Goal: Communication & Community: Answer question/provide support

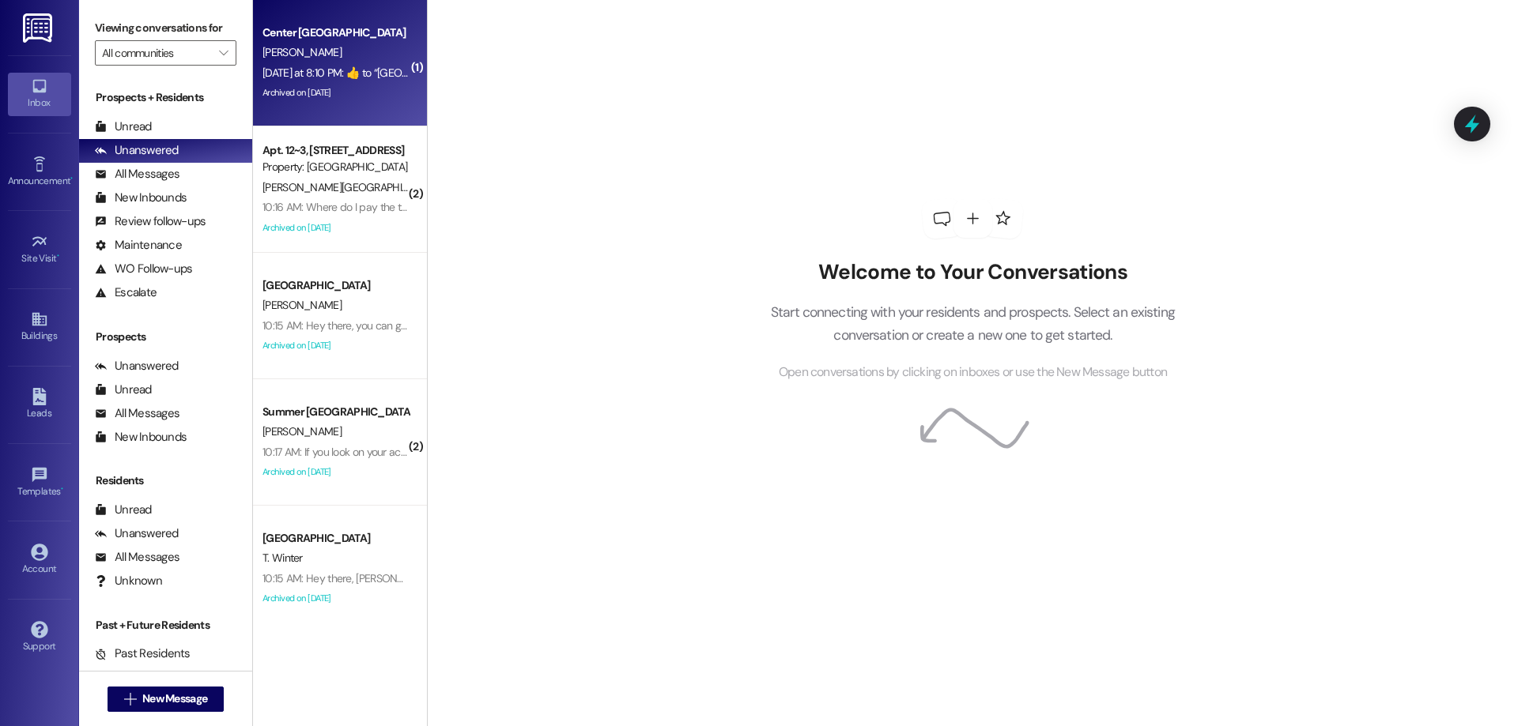
click at [316, 72] on div "Yesterday at 8:10 PM:  ​👍​ to “ Leasing Campus Way (Center Pointe): Hi Bailey! …" at bounding box center [1117, 73] width 1711 height 14
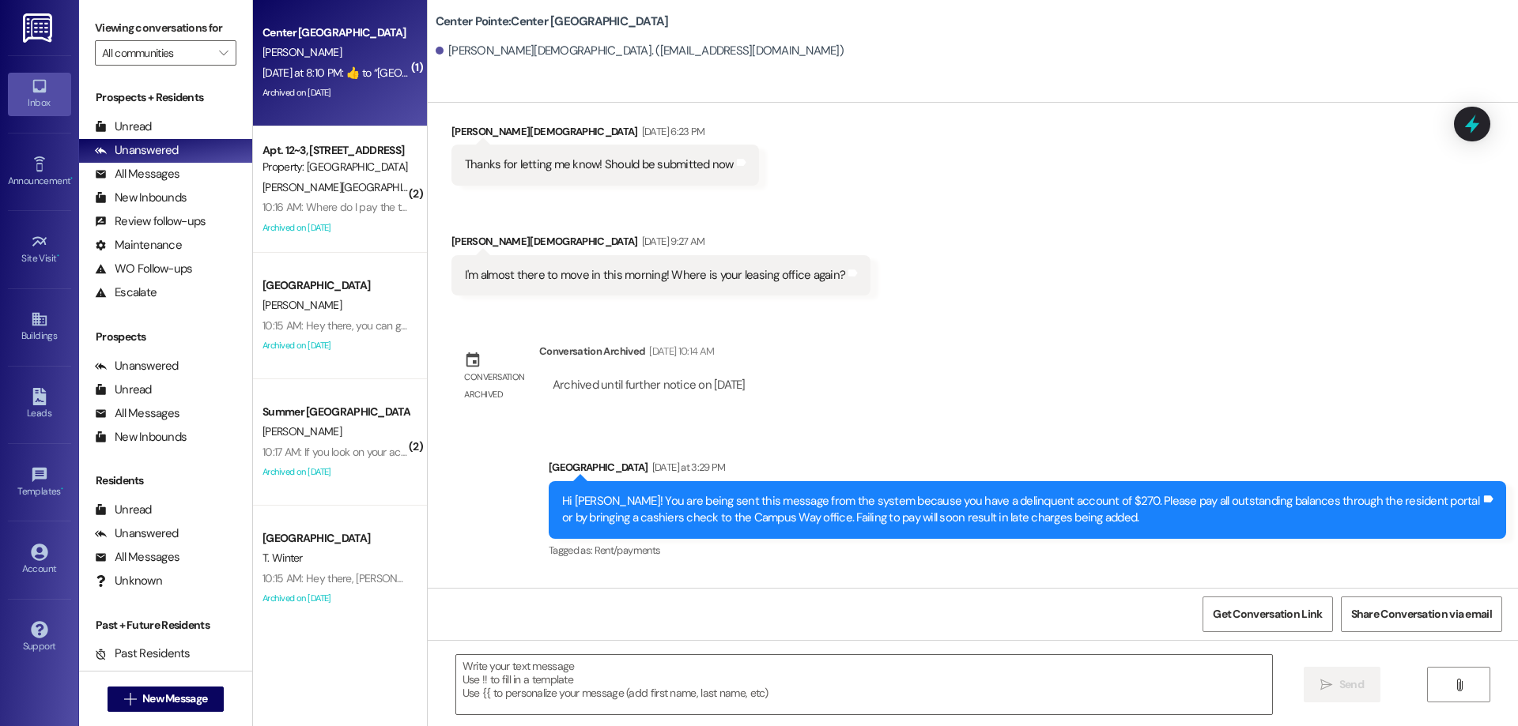
scroll to position [4022, 0]
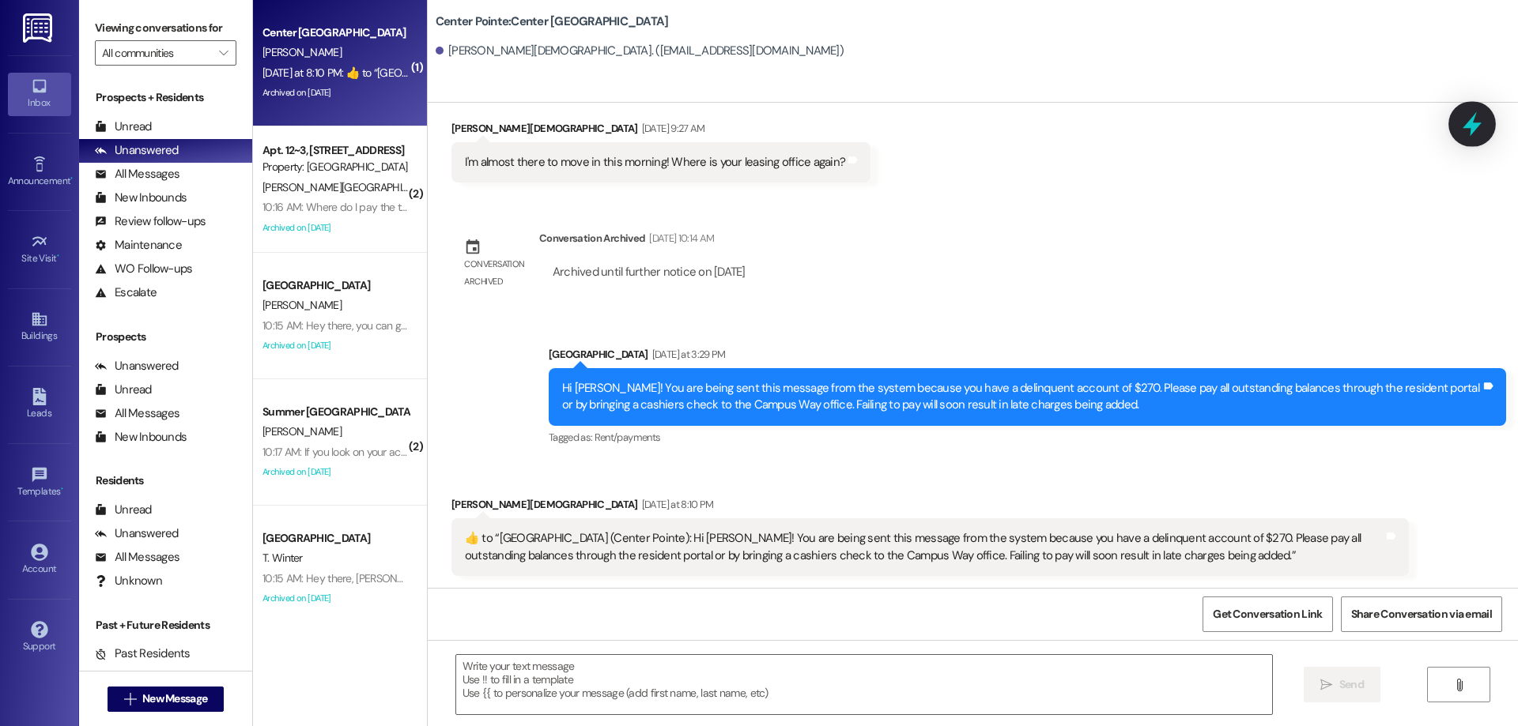
click at [1466, 119] on icon at bounding box center [1471, 124] width 27 height 27
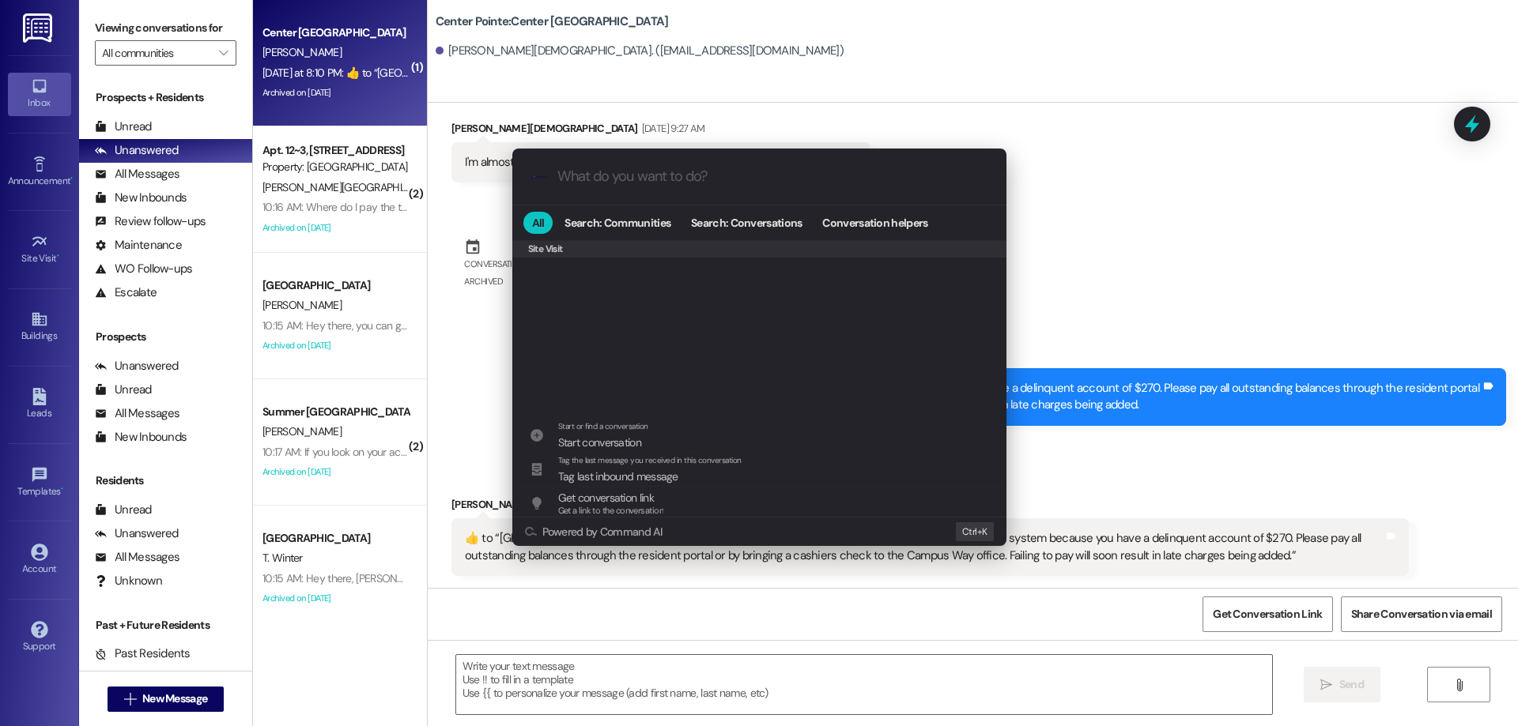
scroll to position [741, 0]
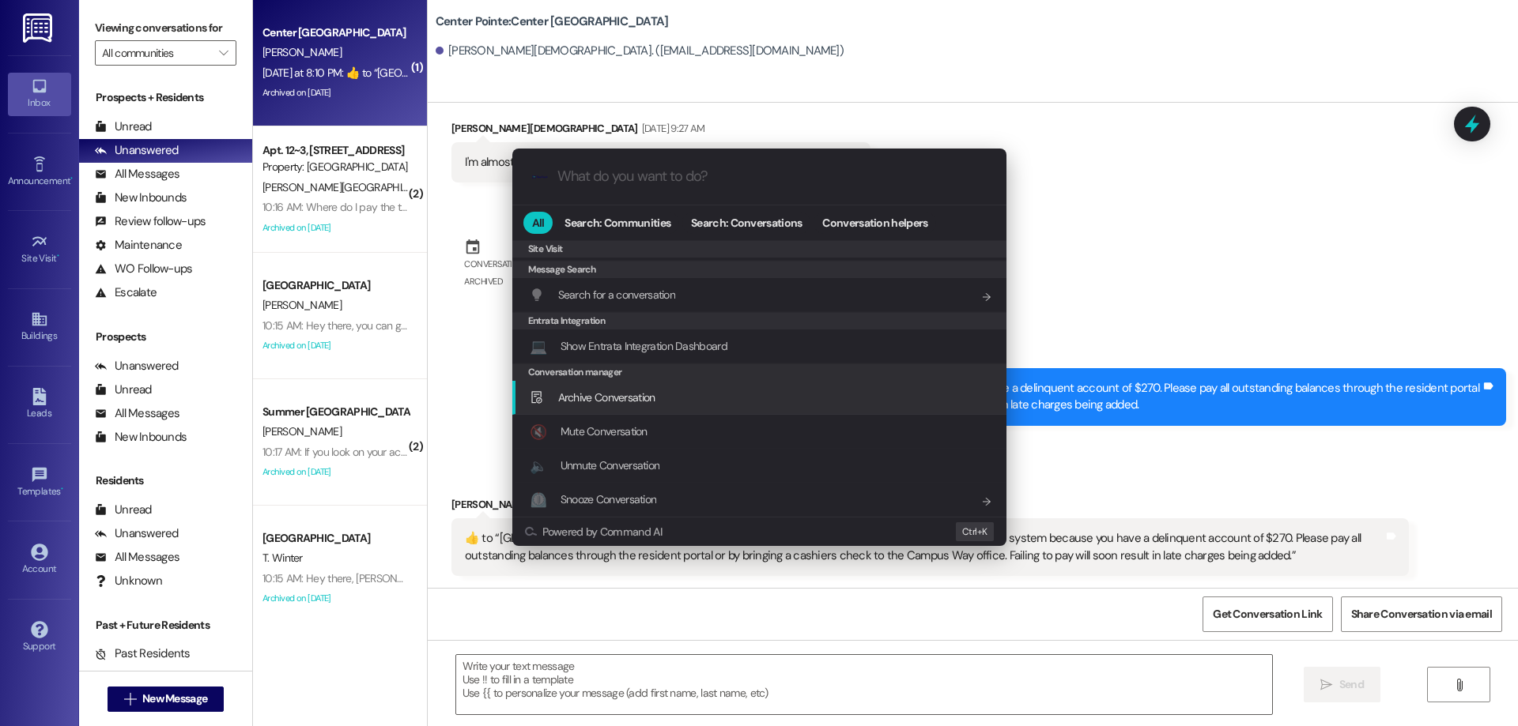
click at [624, 390] on span "Archive Conversation" at bounding box center [606, 397] width 97 height 14
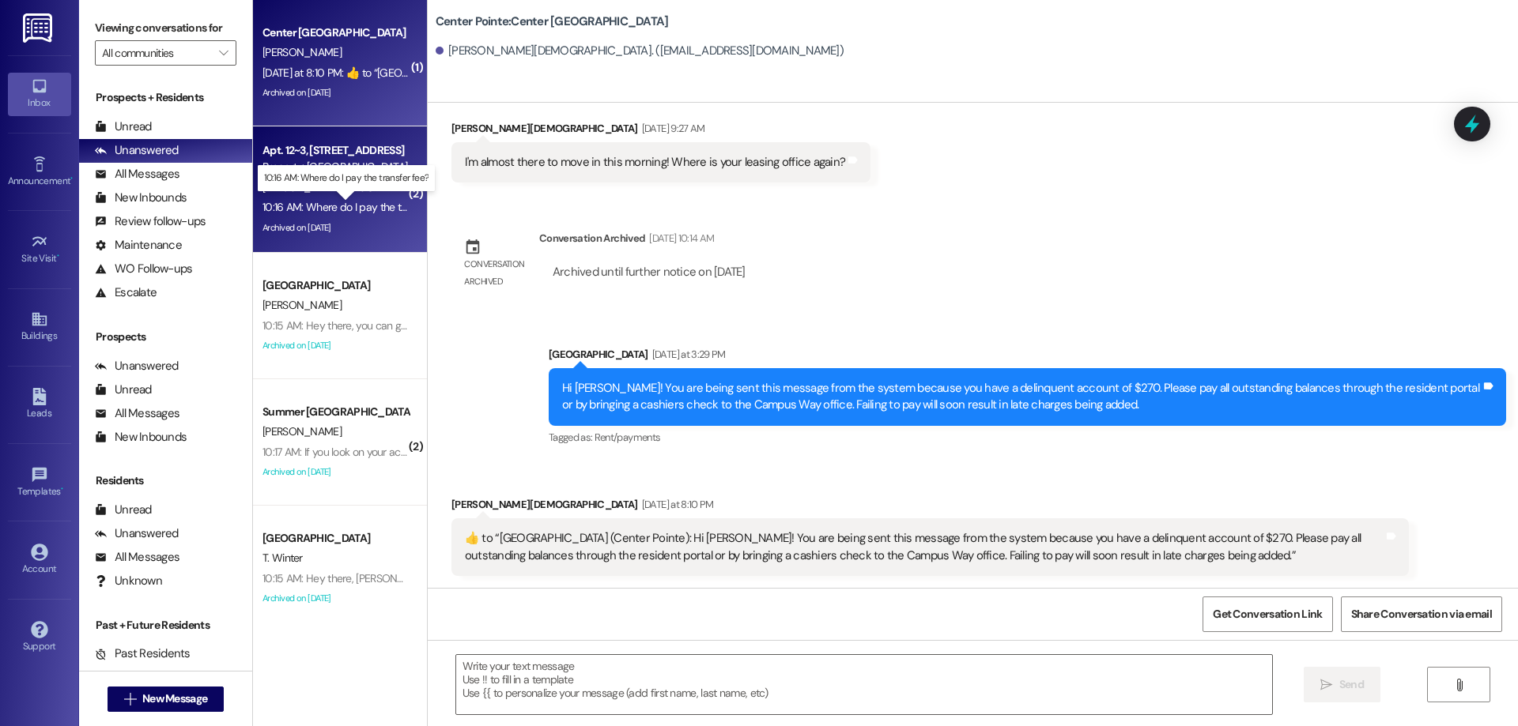
click at [387, 213] on div "10:16 AM: Where do I pay the transfer fee? 10:16 AM: Where do I pay the transfe…" at bounding box center [359, 207] width 194 height 14
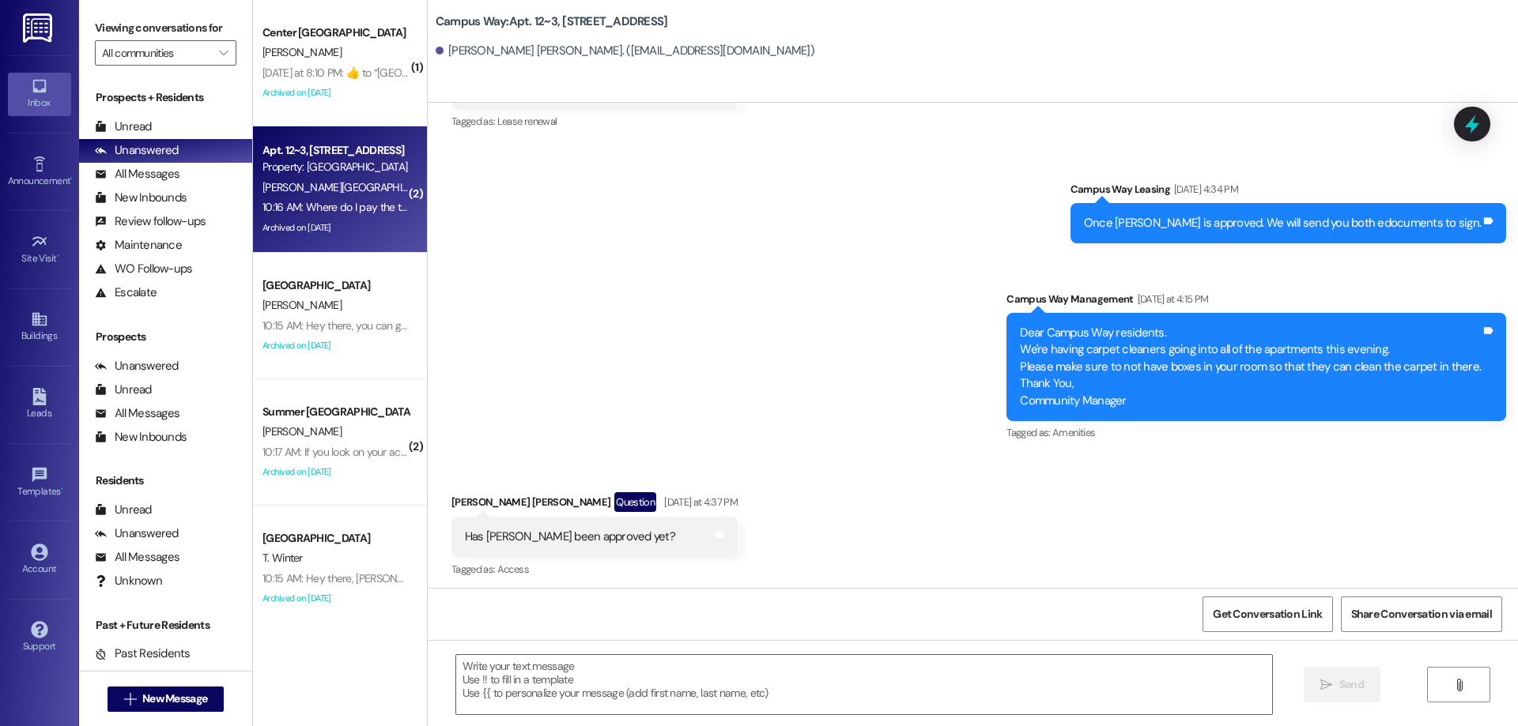
scroll to position [9319, 0]
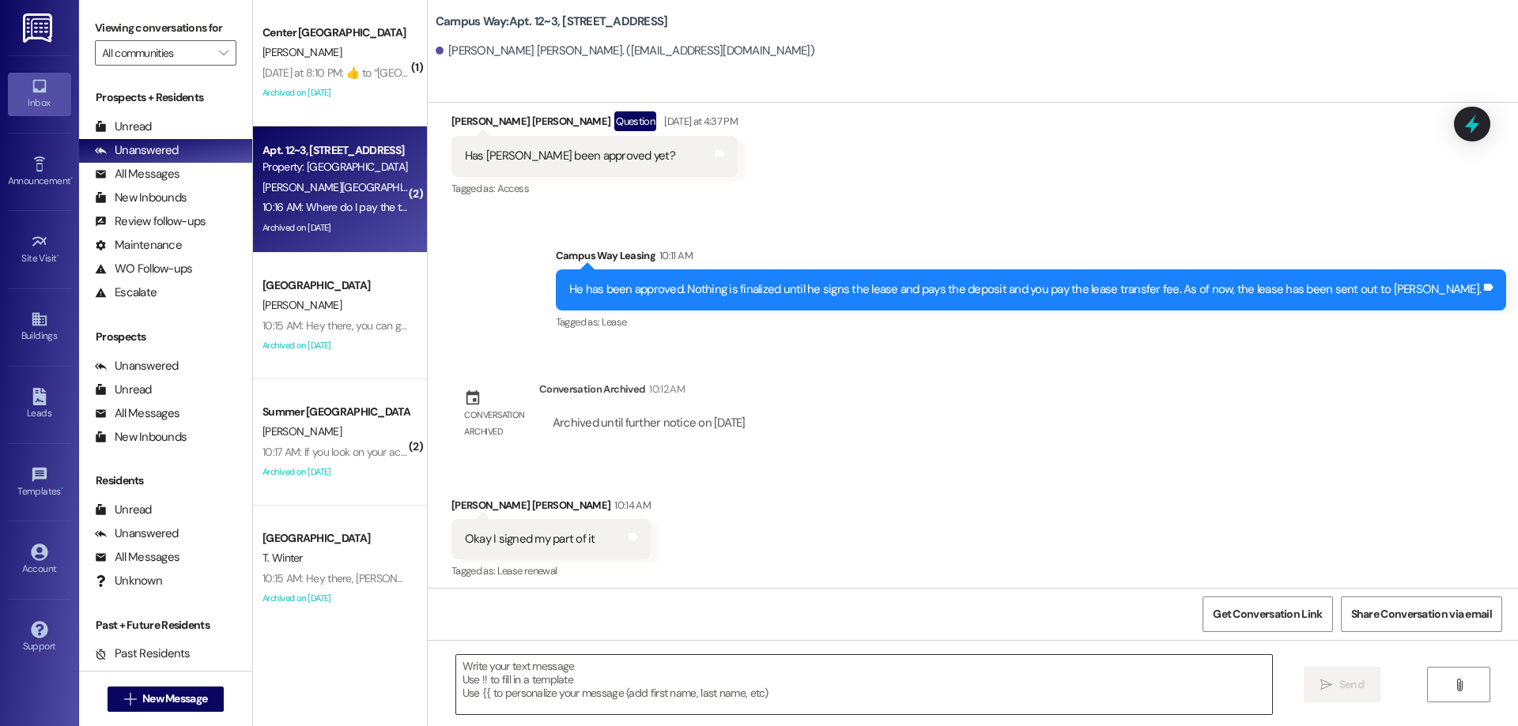
drag, startPoint x: 700, startPoint y: 691, endPoint x: 676, endPoint y: 666, distance: 34.7
click at [700, 691] on textarea at bounding box center [864, 684] width 816 height 59
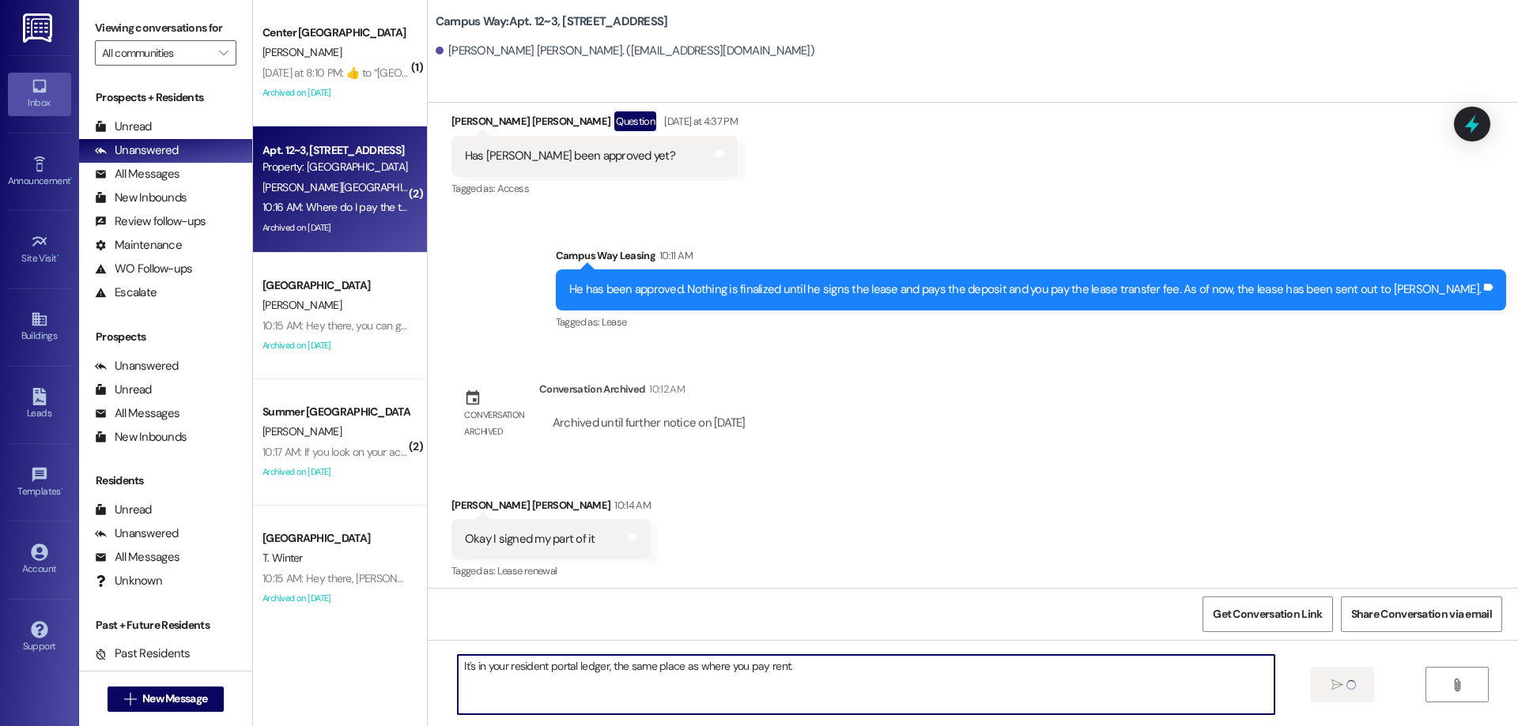
scroll to position [9319, 0]
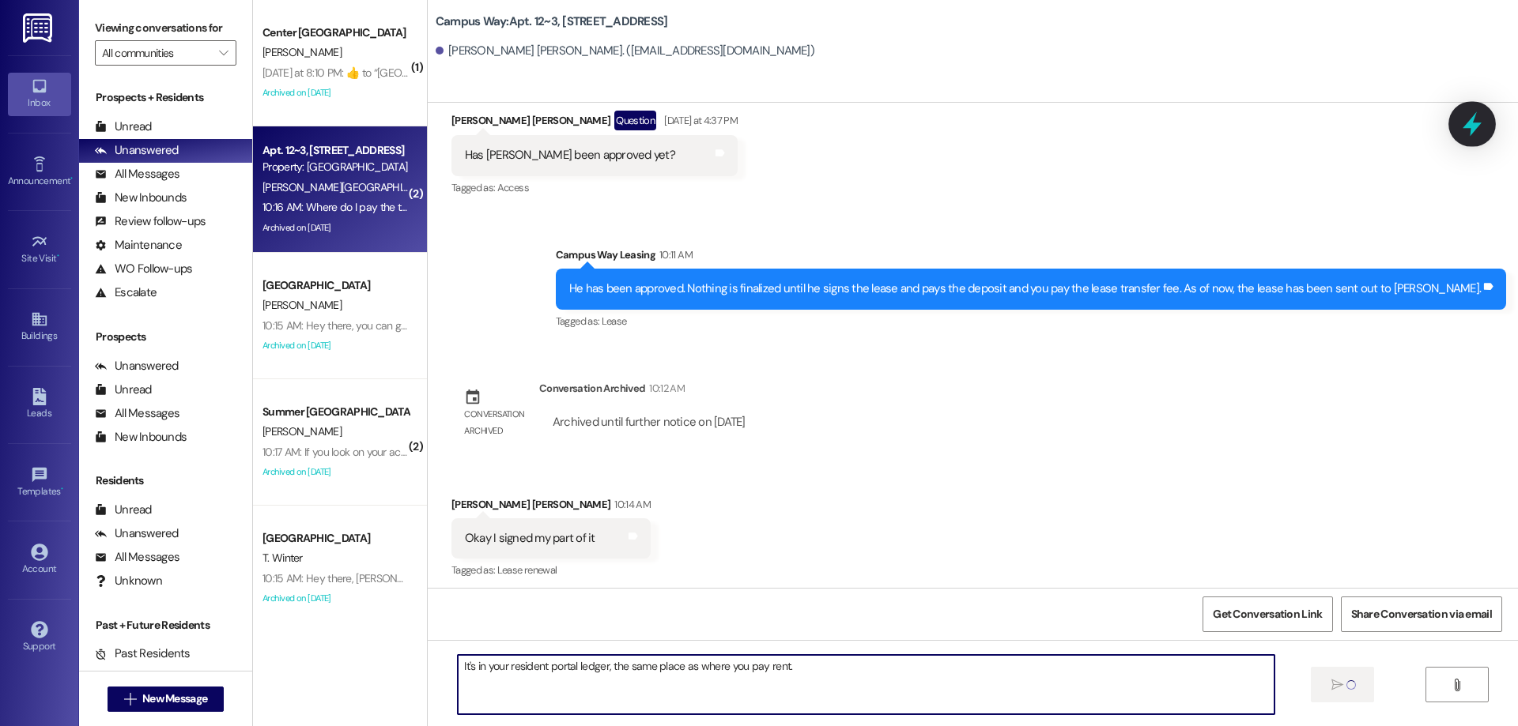
type textarea "It's in your resident portal ledger, the same place as where you pay rent."
click at [1477, 115] on icon at bounding box center [1471, 124] width 27 height 27
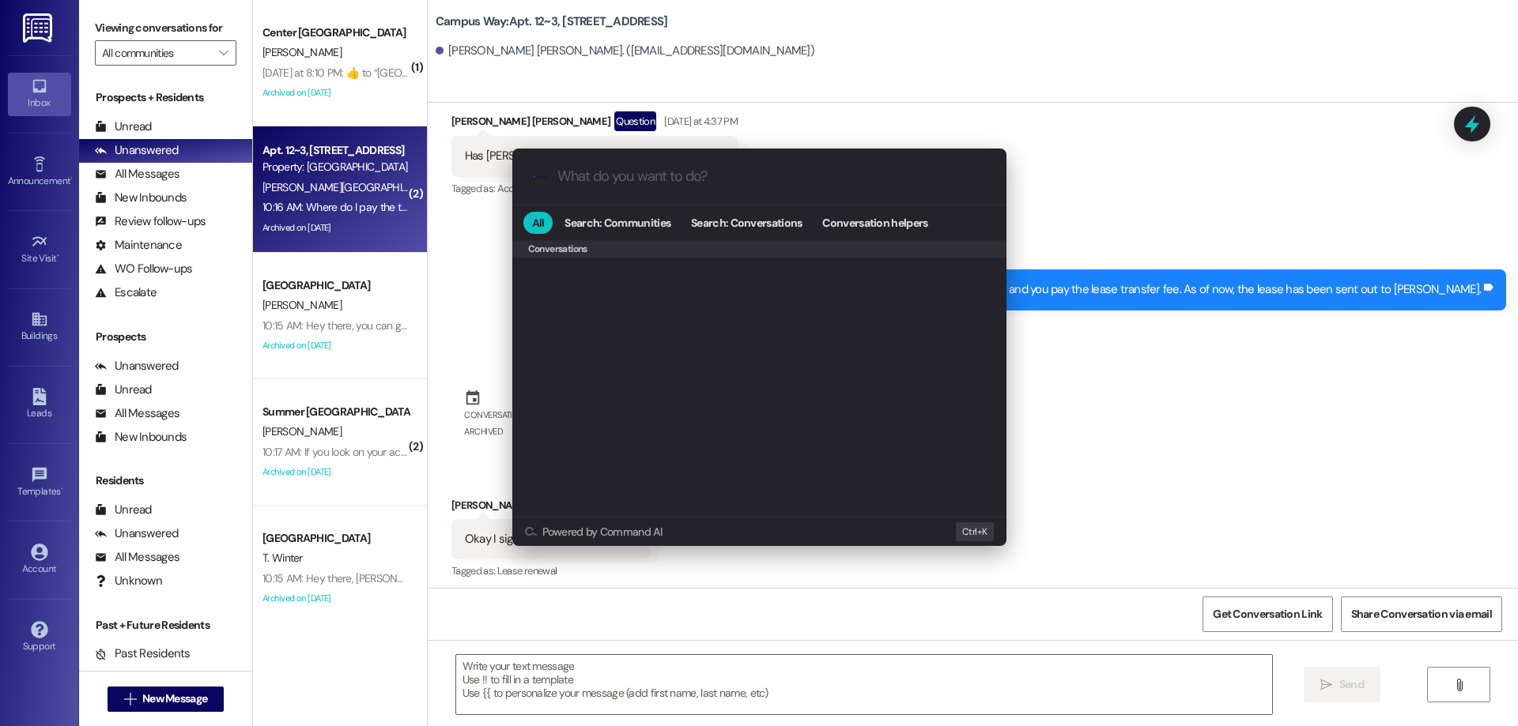
scroll to position [689, 0]
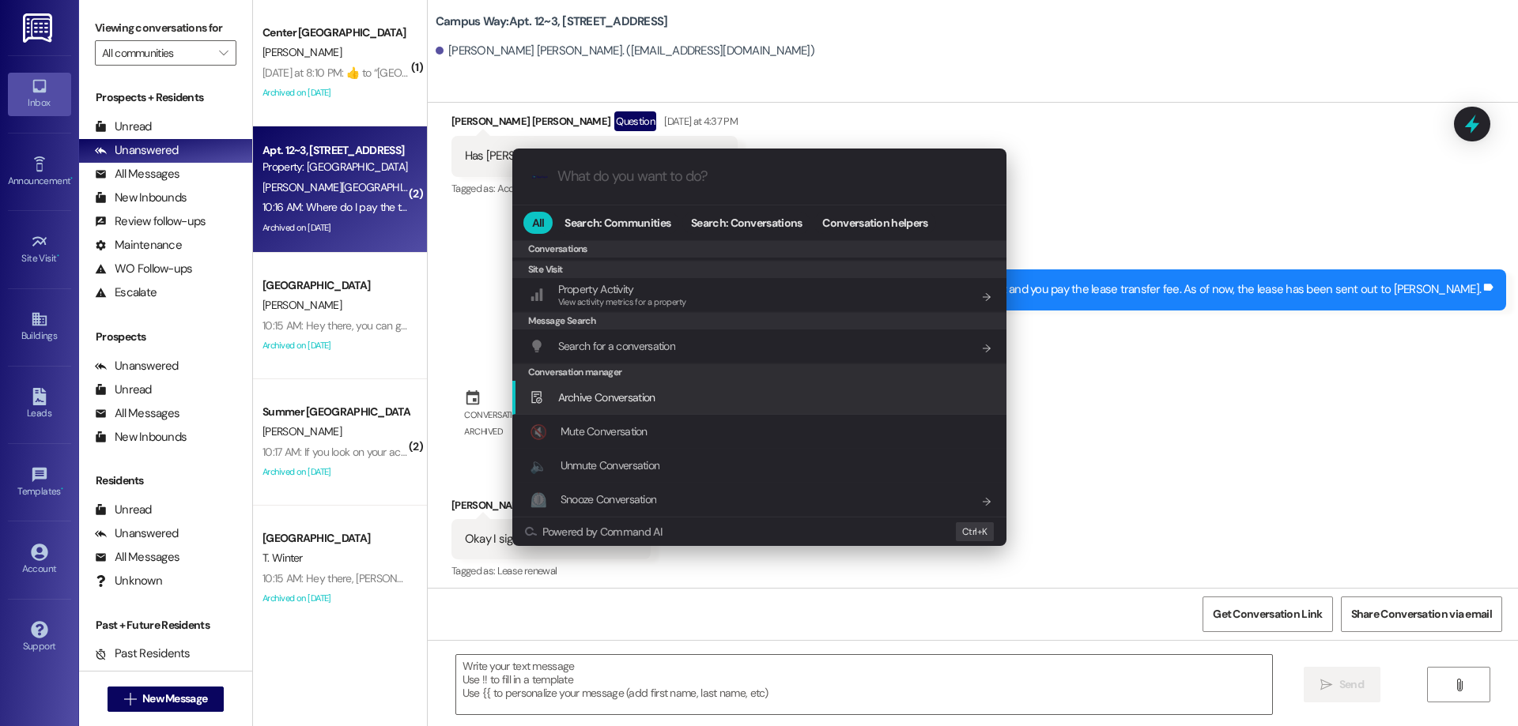
click at [651, 395] on span "Archive Conversation" at bounding box center [606, 397] width 97 height 14
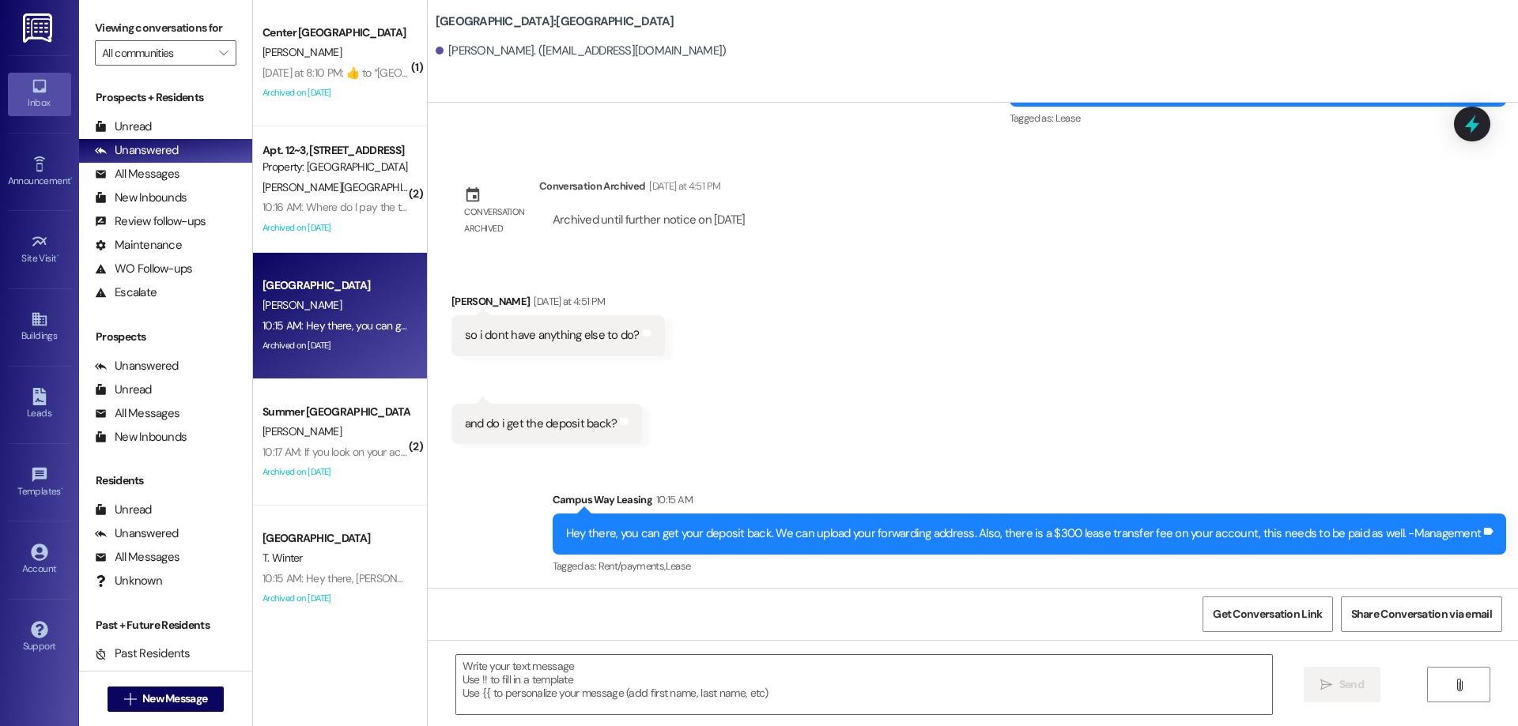
scroll to position [2189, 0]
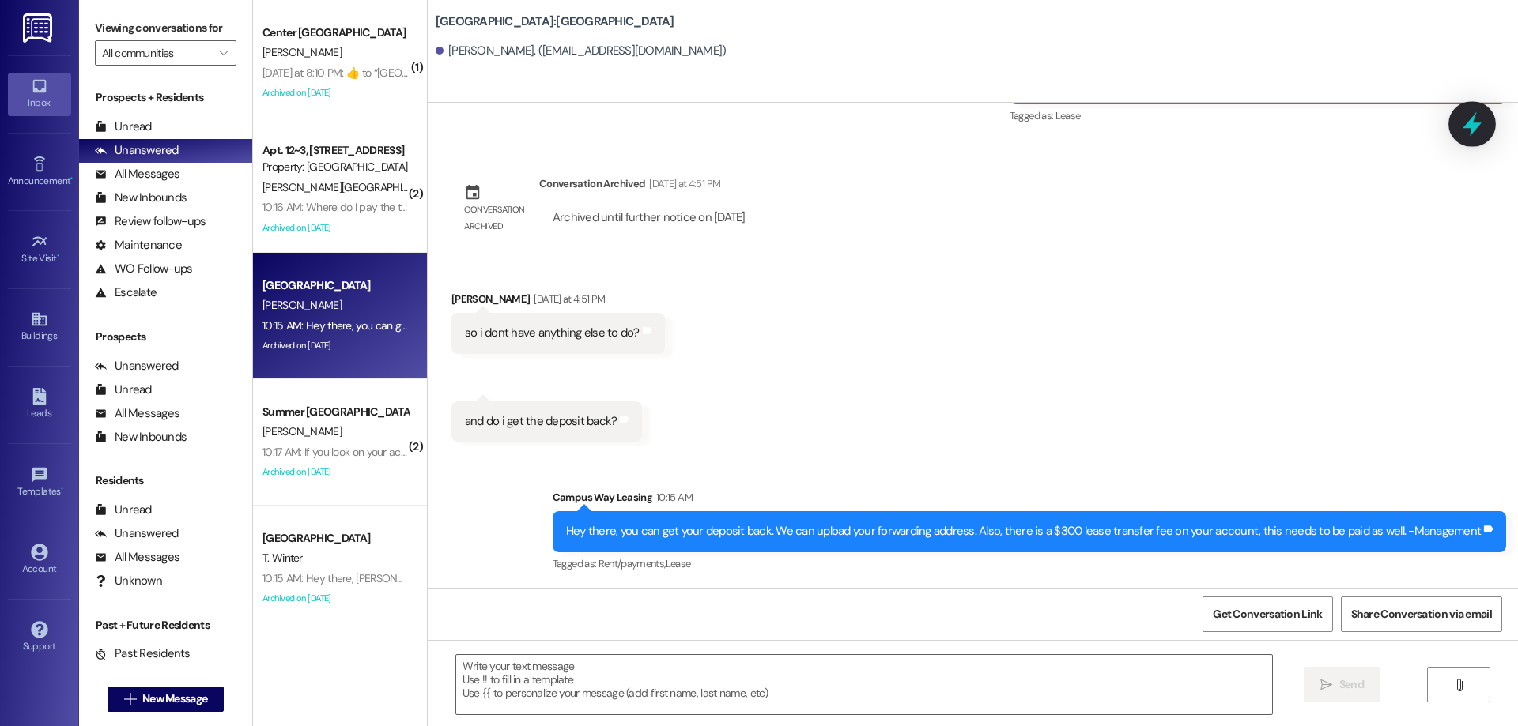
click at [1466, 115] on icon at bounding box center [1471, 124] width 27 height 27
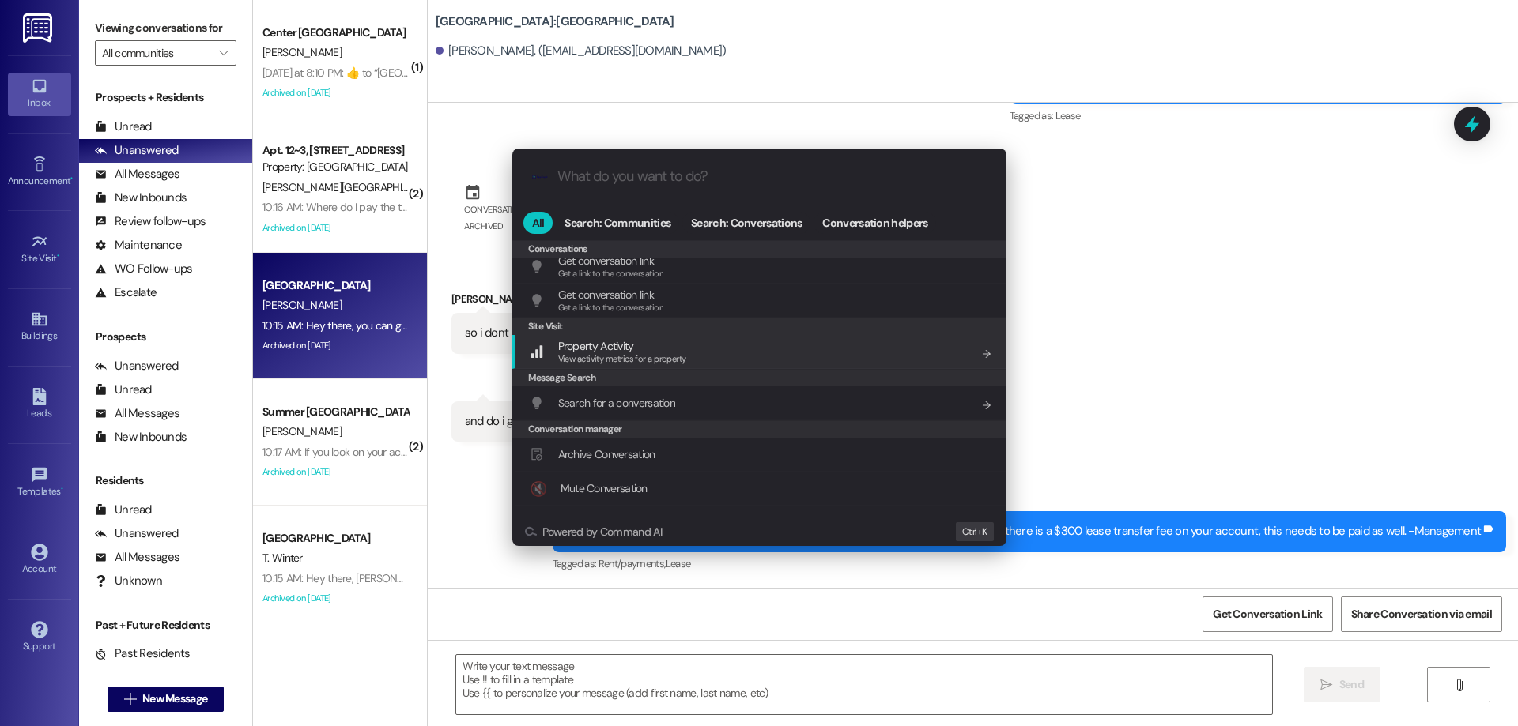
scroll to position [689, 0]
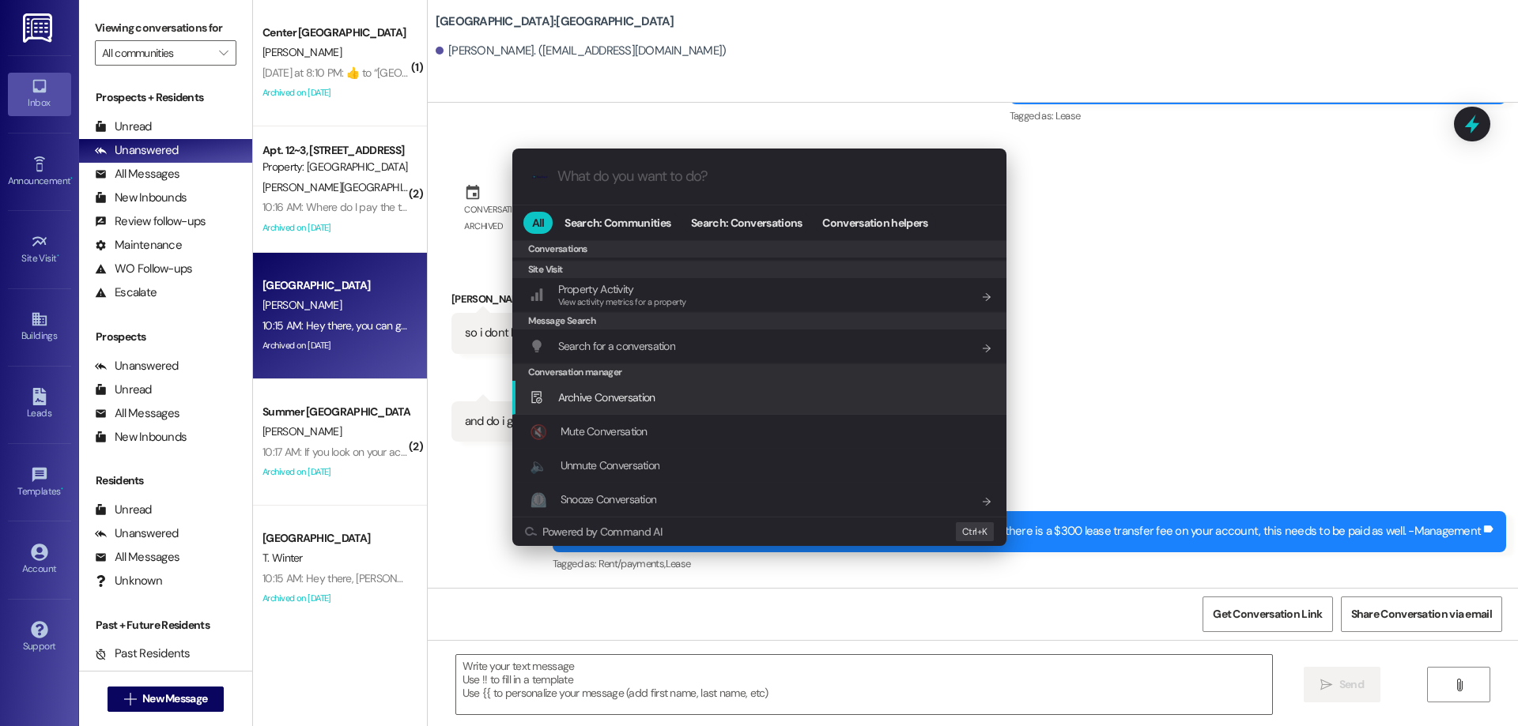
click at [630, 397] on span "Archive Conversation" at bounding box center [606, 397] width 97 height 14
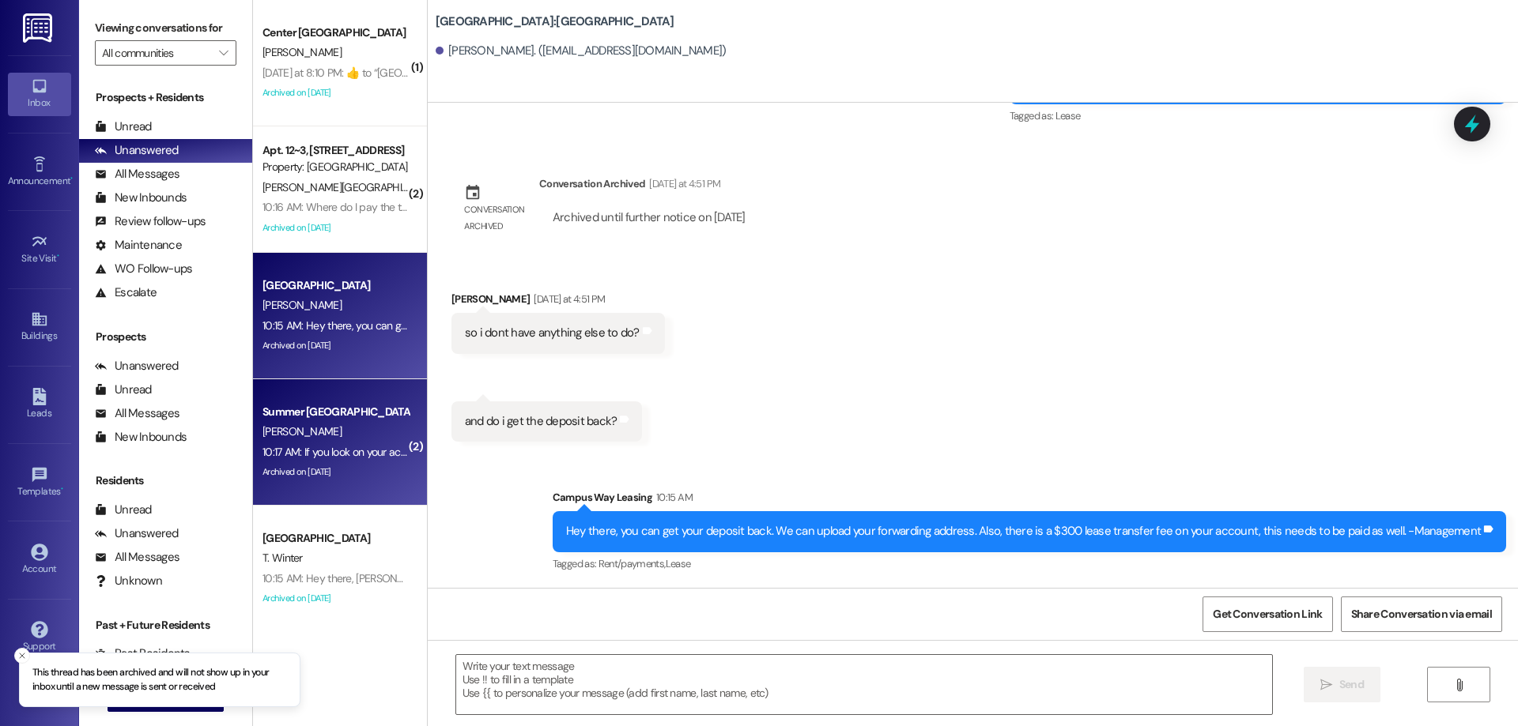
click at [364, 406] on div "Summer [GEOGRAPHIC_DATA]" at bounding box center [335, 412] width 146 height 17
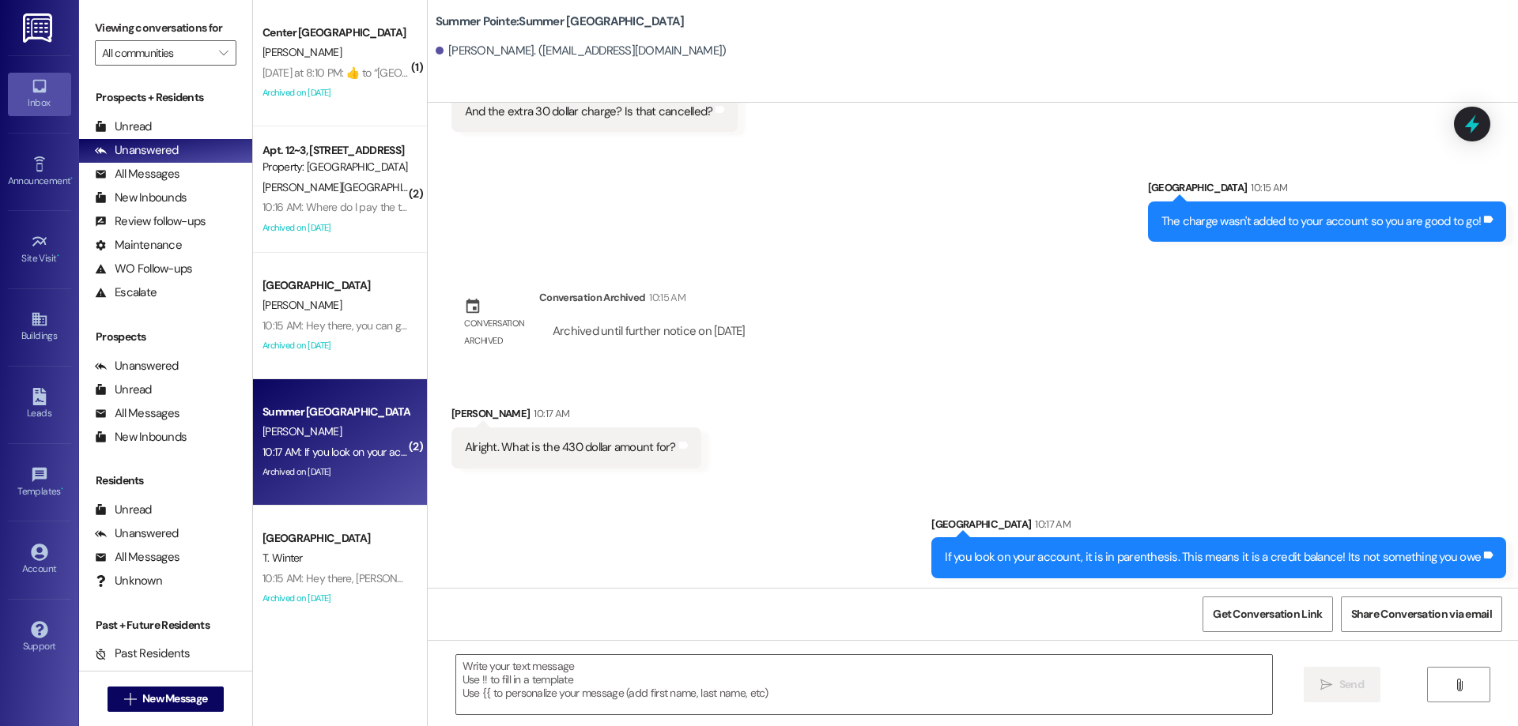
scroll to position [1982, 0]
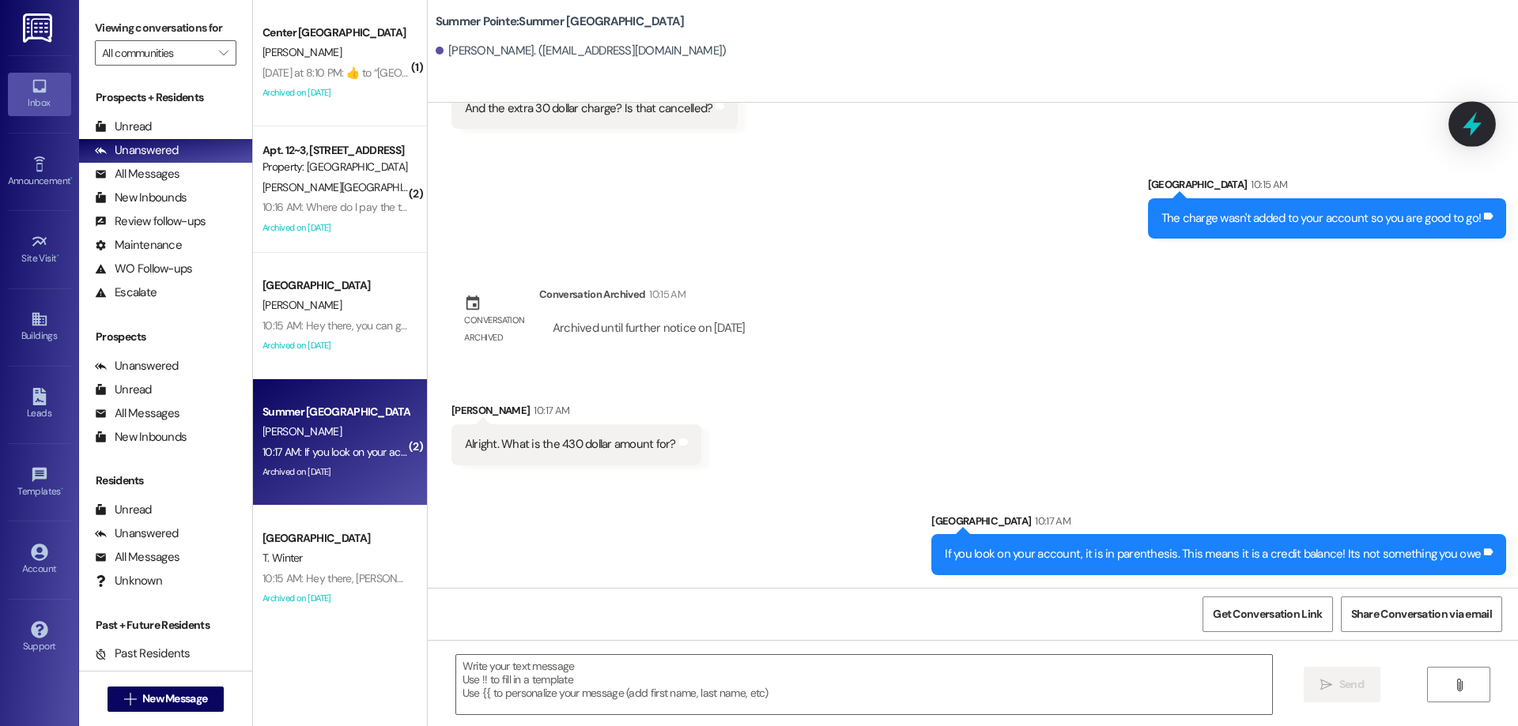
click at [1475, 134] on icon at bounding box center [1471, 124] width 27 height 27
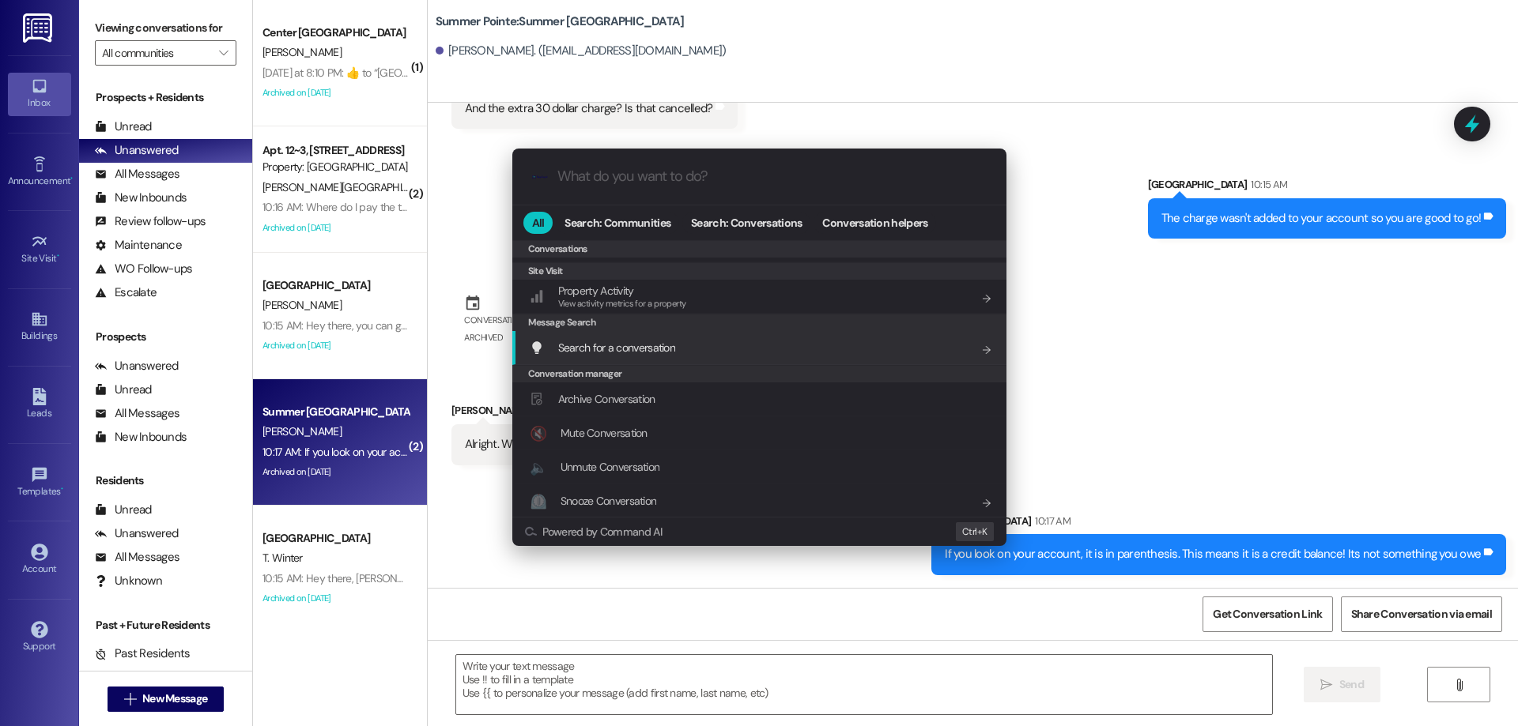
scroll to position [689, 0]
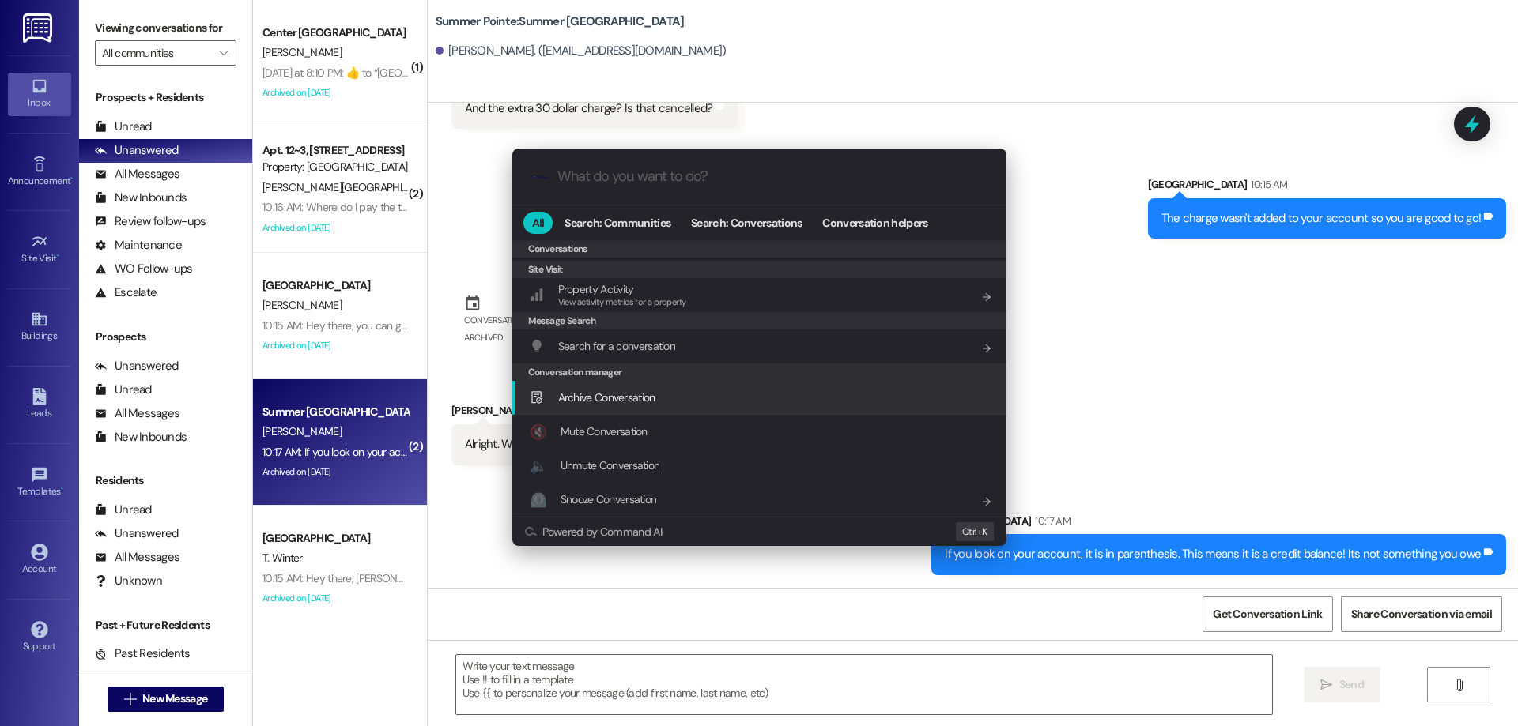
click at [630, 388] on div "Archive Conversation Add shortcut" at bounding box center [759, 398] width 494 height 34
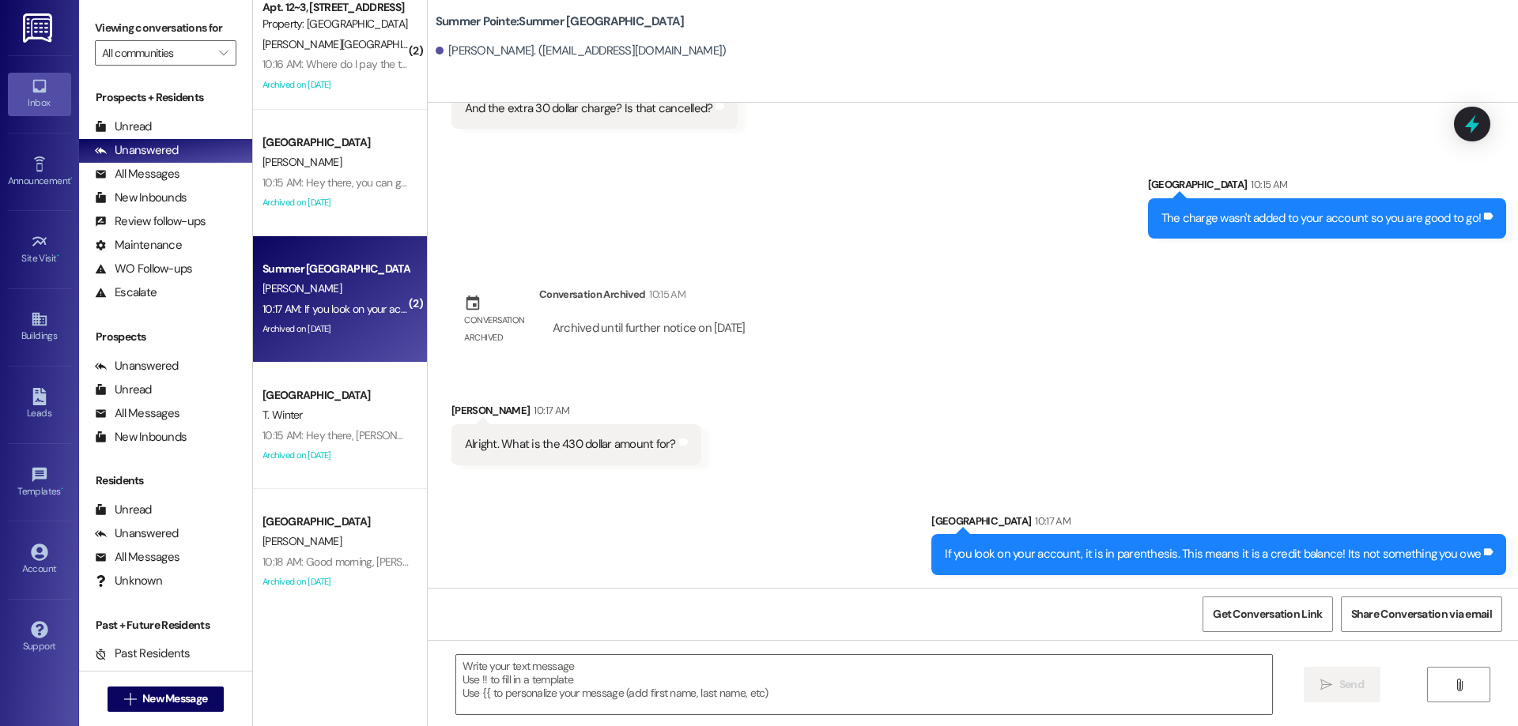
scroll to position [158, 0]
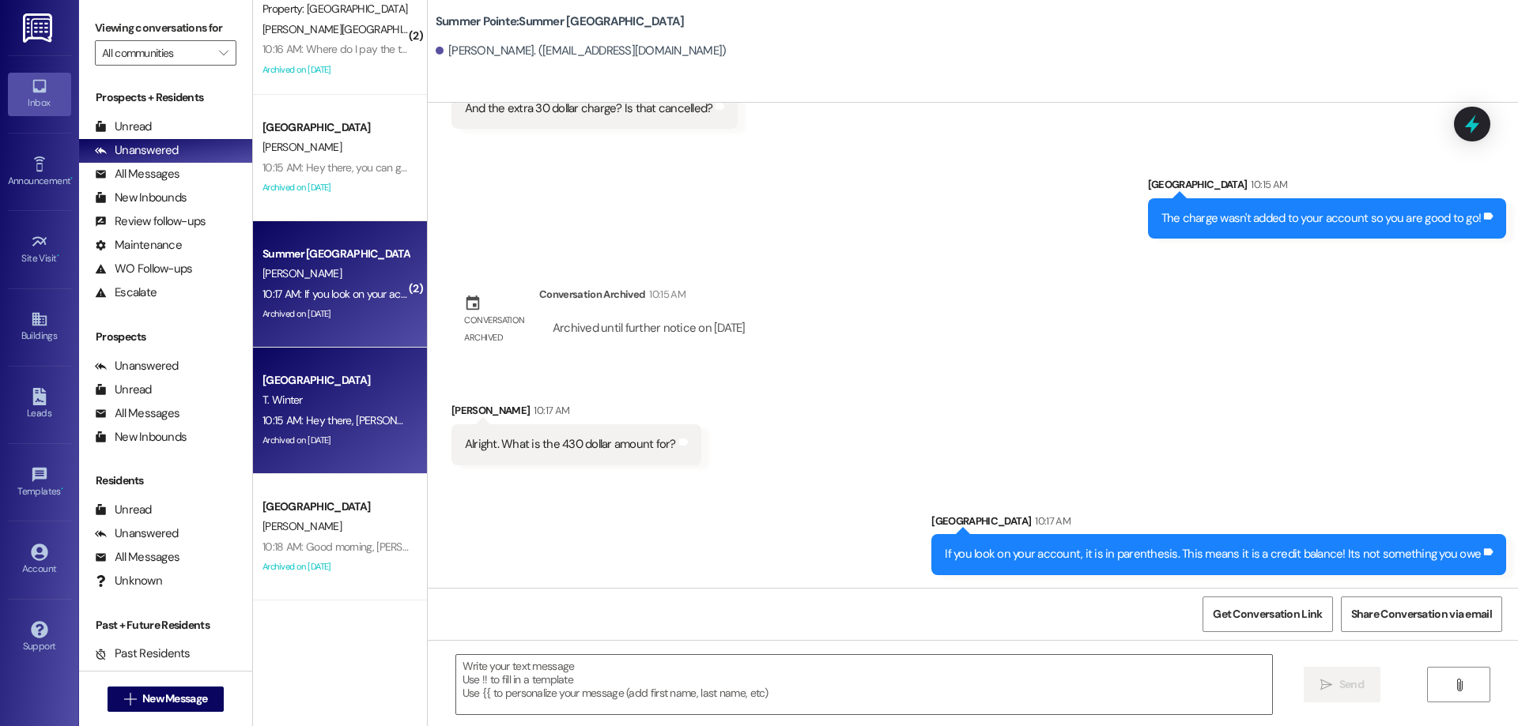
click at [368, 394] on div "T. Winter" at bounding box center [335, 400] width 149 height 20
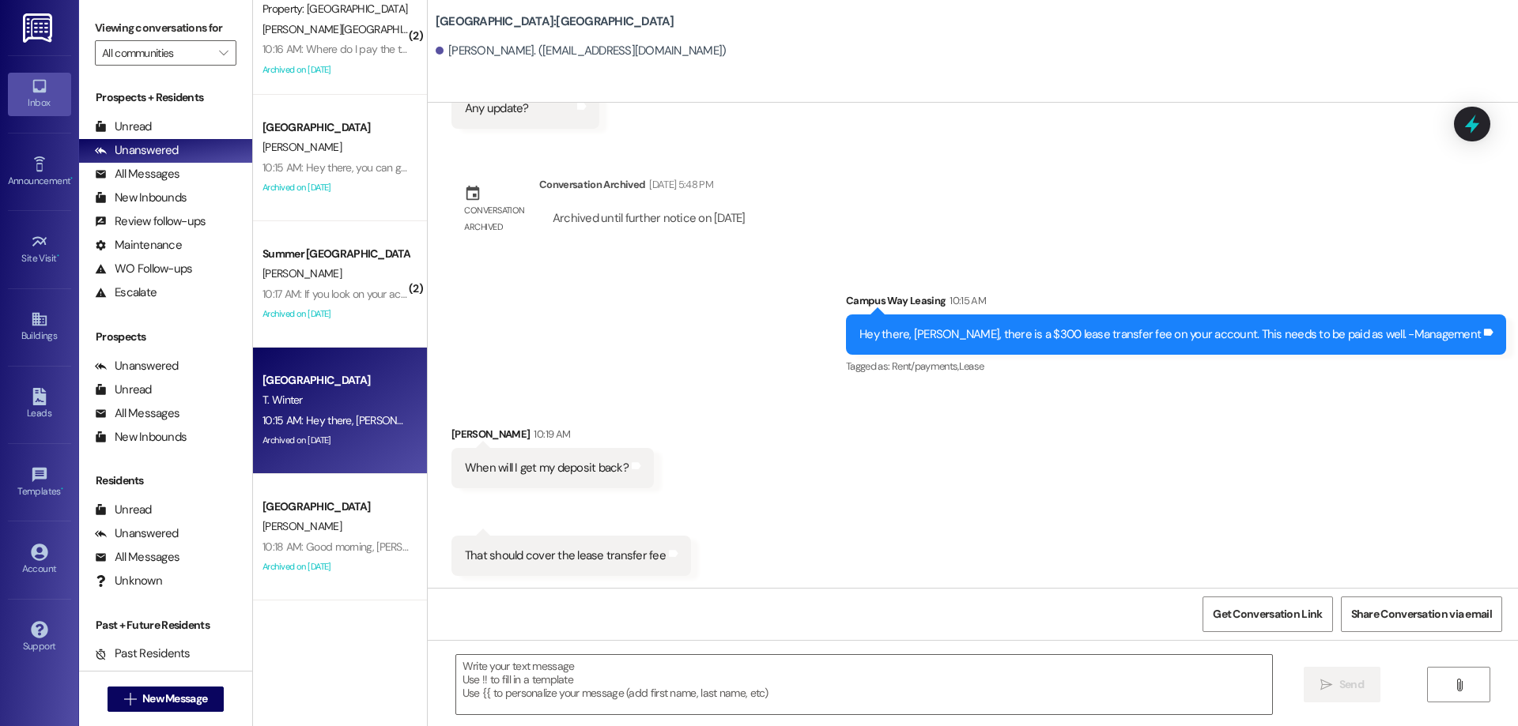
scroll to position [502, 0]
click at [1466, 115] on icon at bounding box center [1471, 124] width 27 height 27
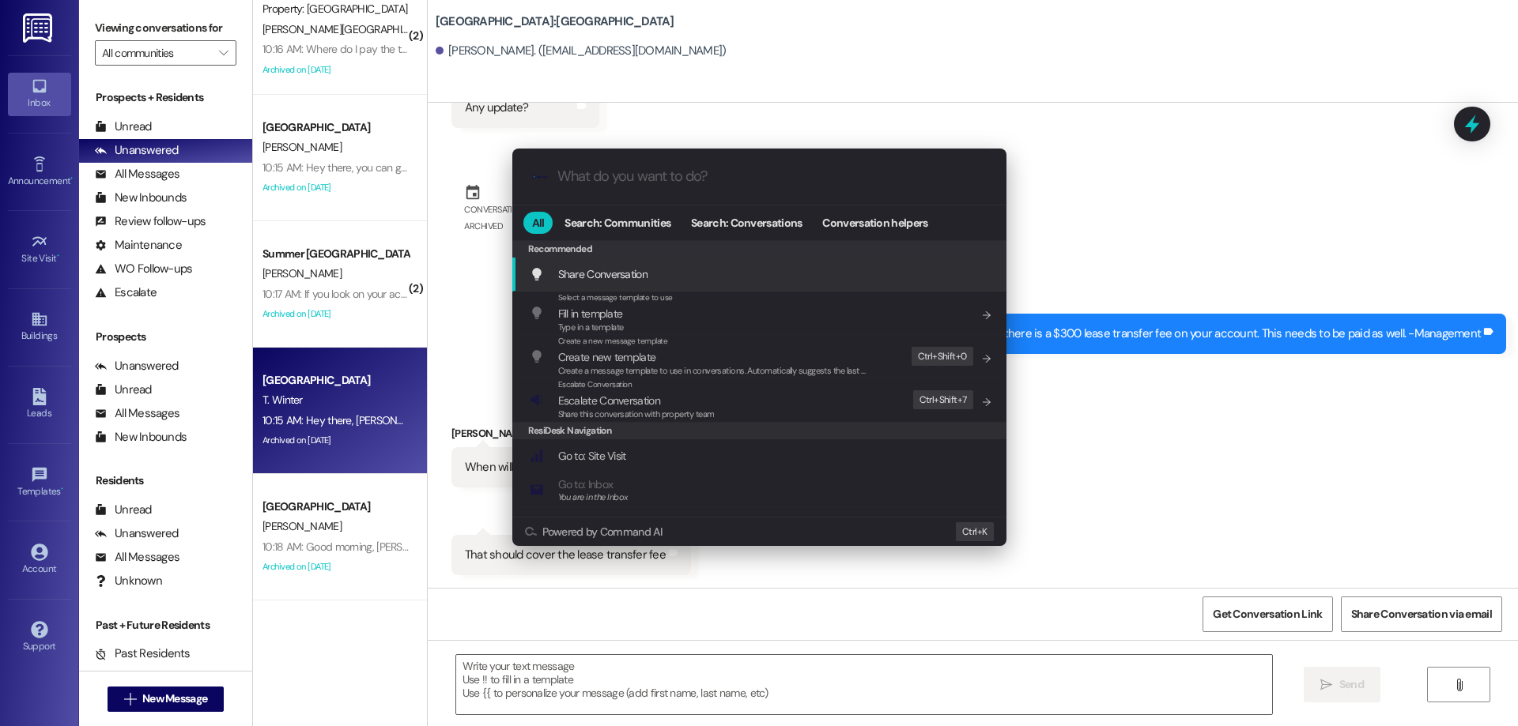
click at [1323, 120] on div ".cls-1{fill:#0a055f;}.cls-2{fill:#0cc4c4;} resideskLogoBlueOrange All Search: C…" at bounding box center [759, 363] width 1518 height 726
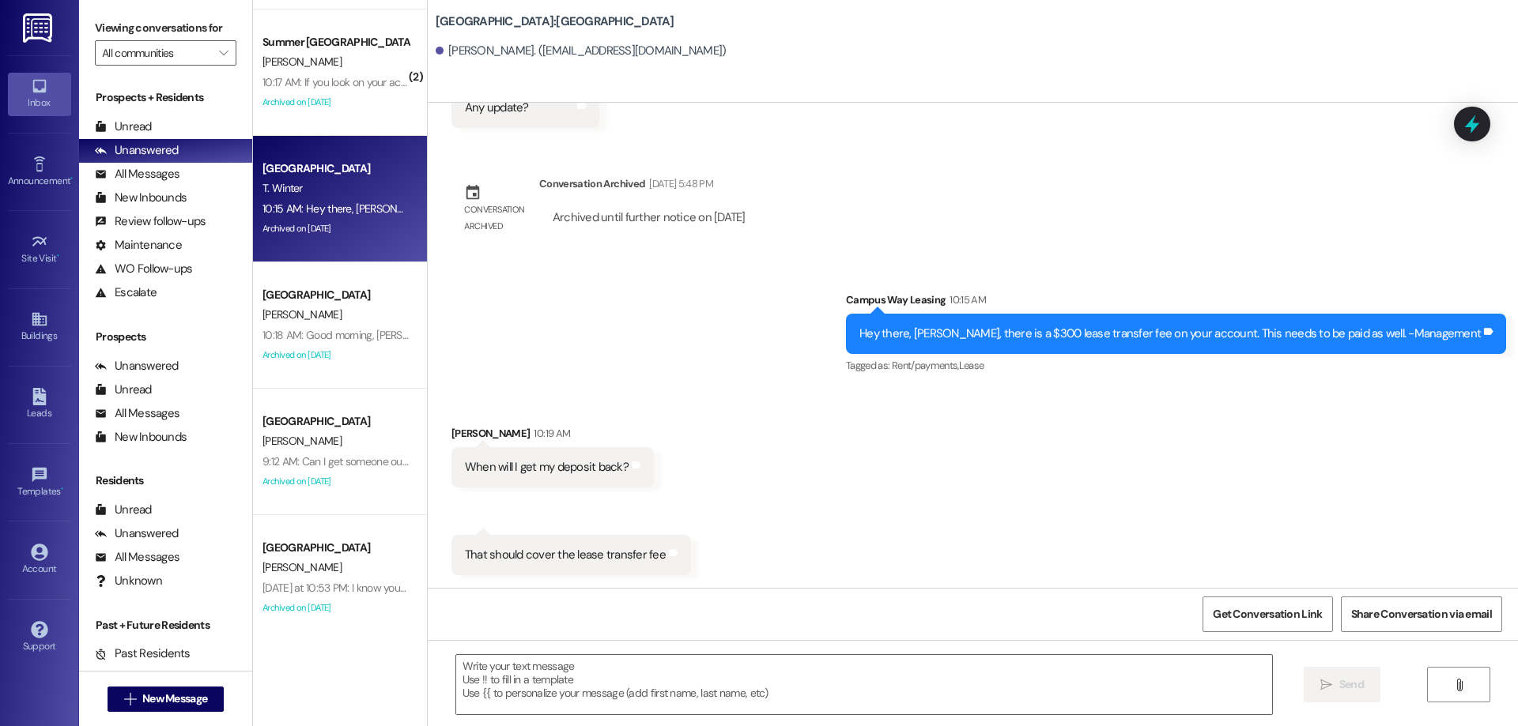
scroll to position [398, 0]
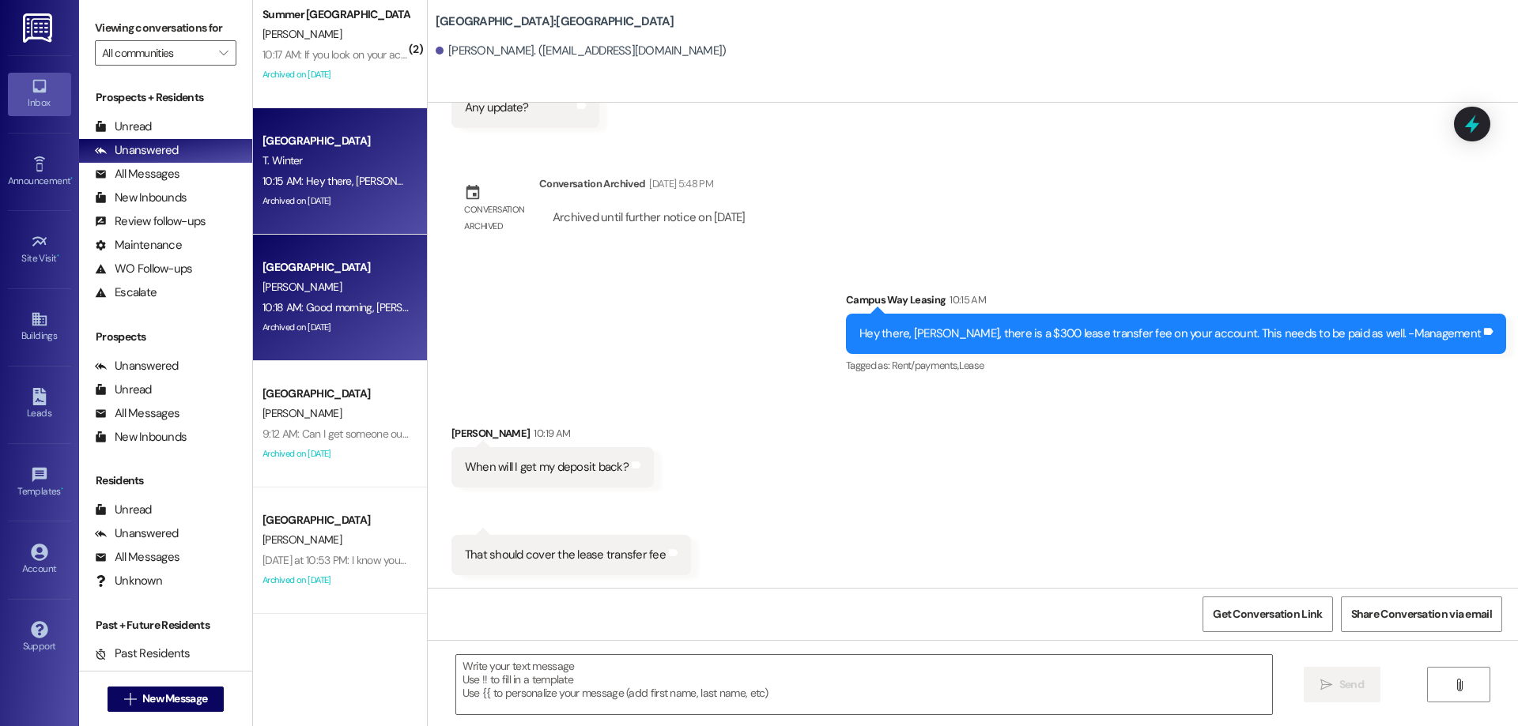
click at [342, 269] on div "[GEOGRAPHIC_DATA]" at bounding box center [335, 267] width 146 height 17
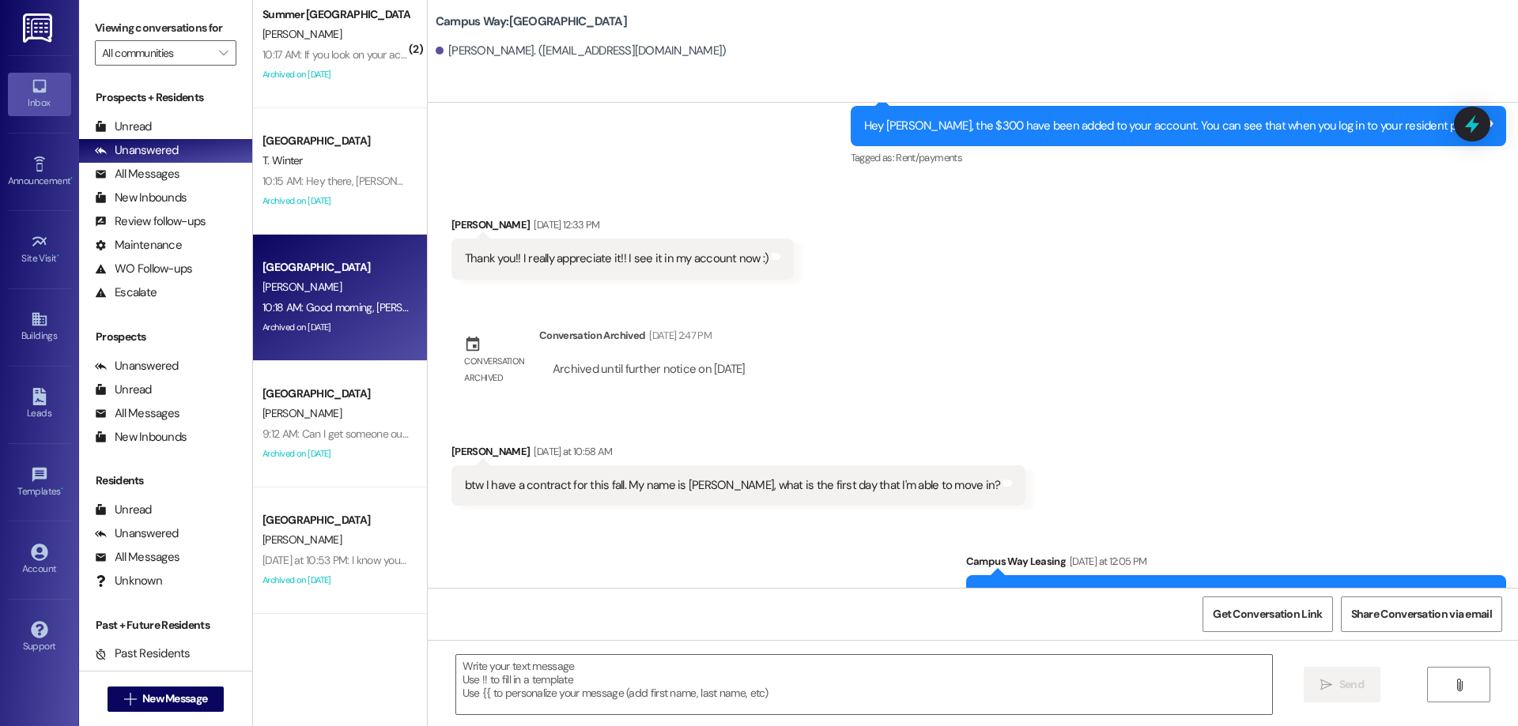
scroll to position [2906, 0]
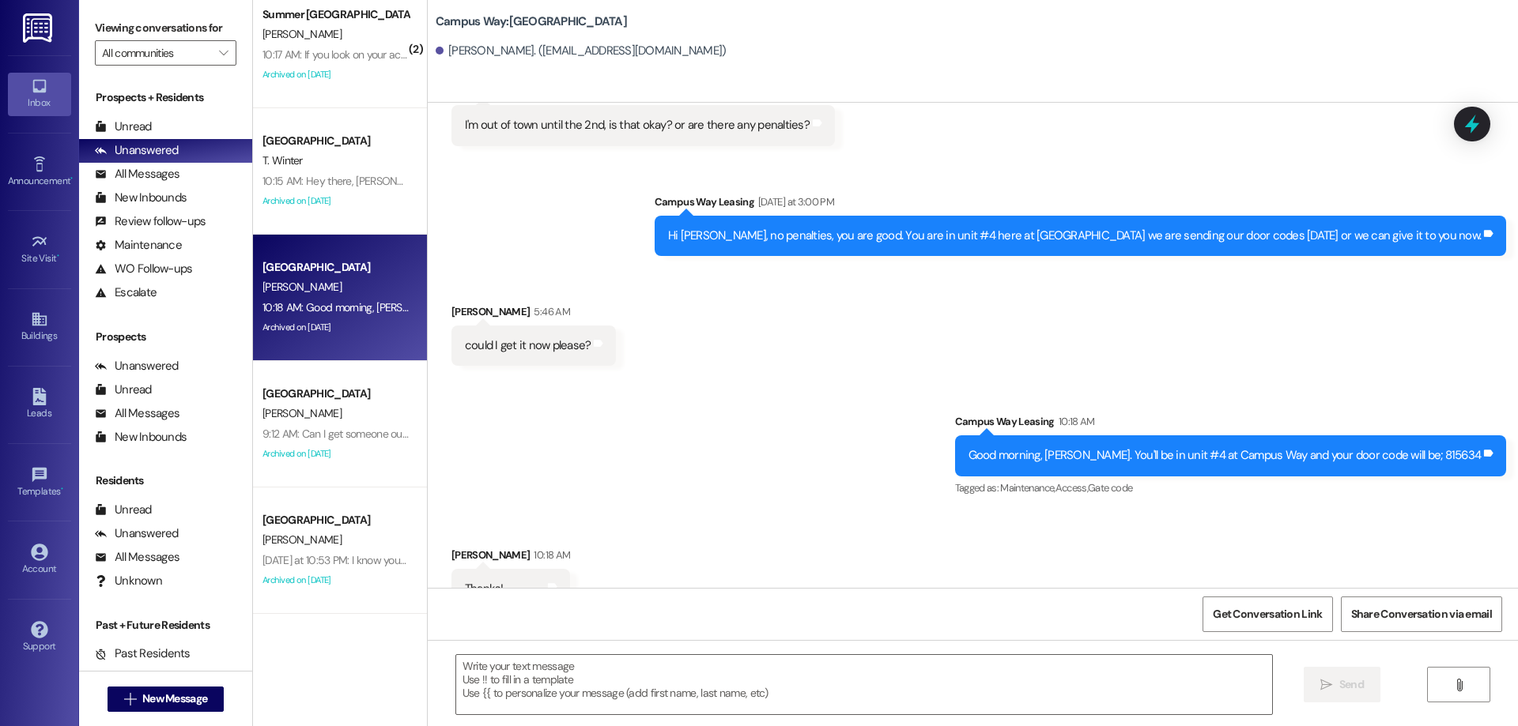
click at [1465, 158] on div "Sent via SMS Campus Way Leasing Yesterday at 3:00 PM Hi Logan, no penalties, yo…" at bounding box center [973, 213] width 1090 height 110
click at [1473, 136] on div at bounding box center [1471, 123] width 47 height 45
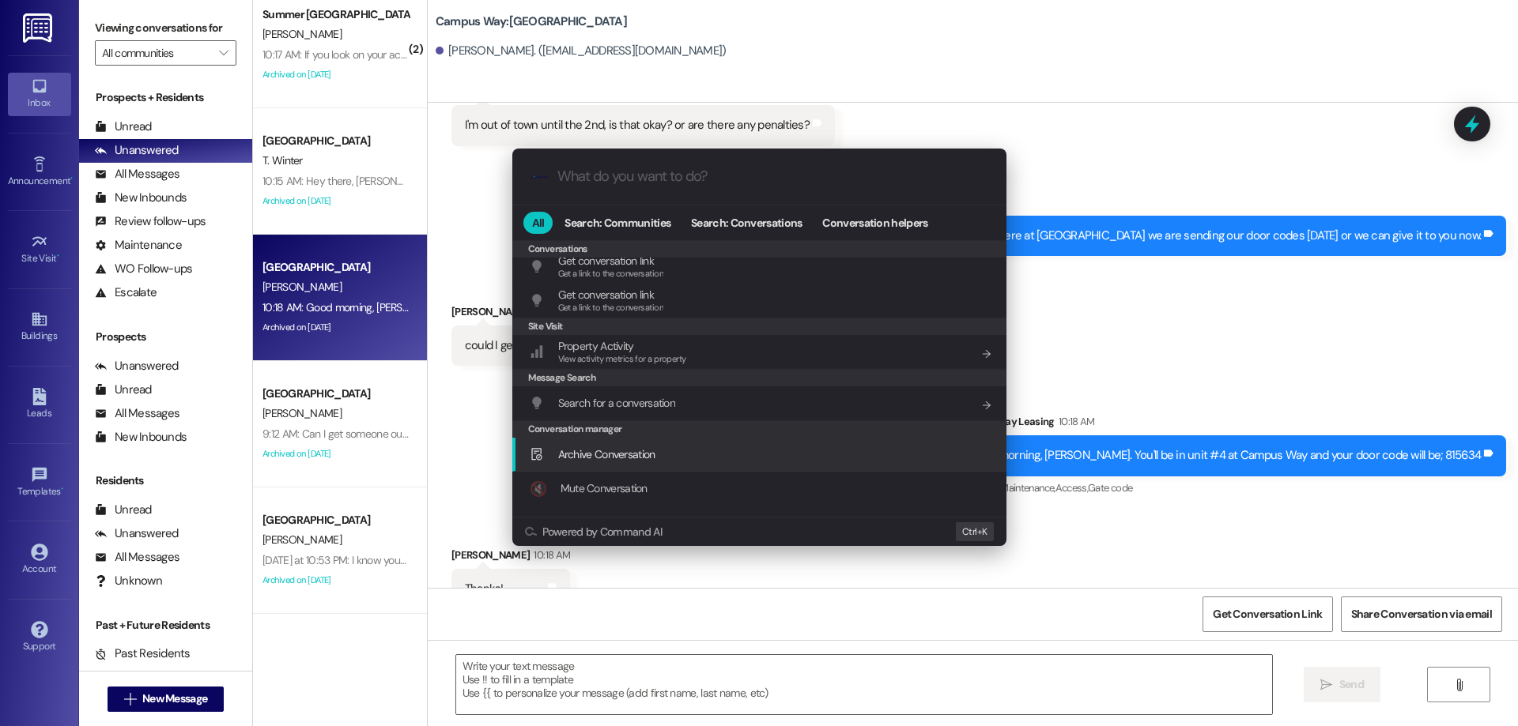
scroll to position [689, 0]
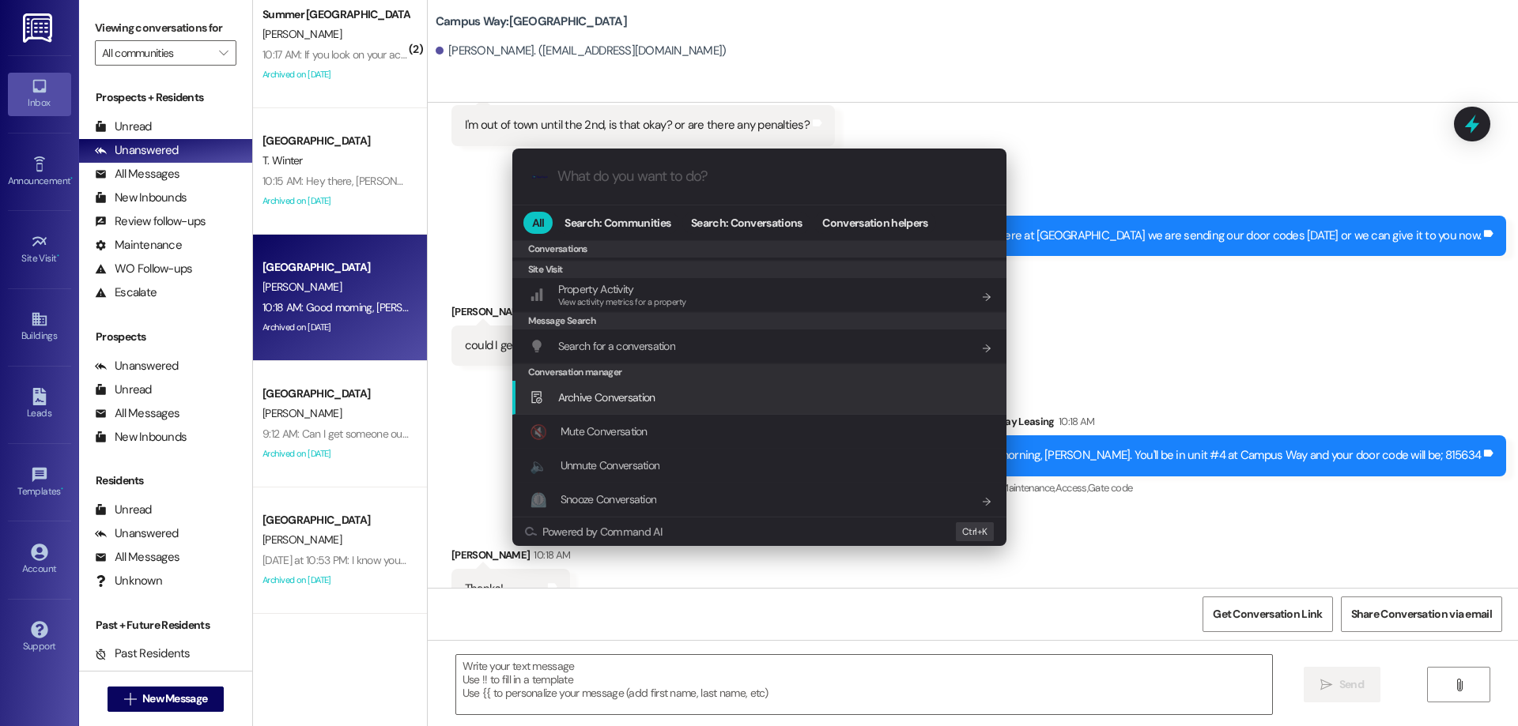
click at [689, 387] on div "Archive Conversation Add shortcut" at bounding box center [759, 398] width 494 height 34
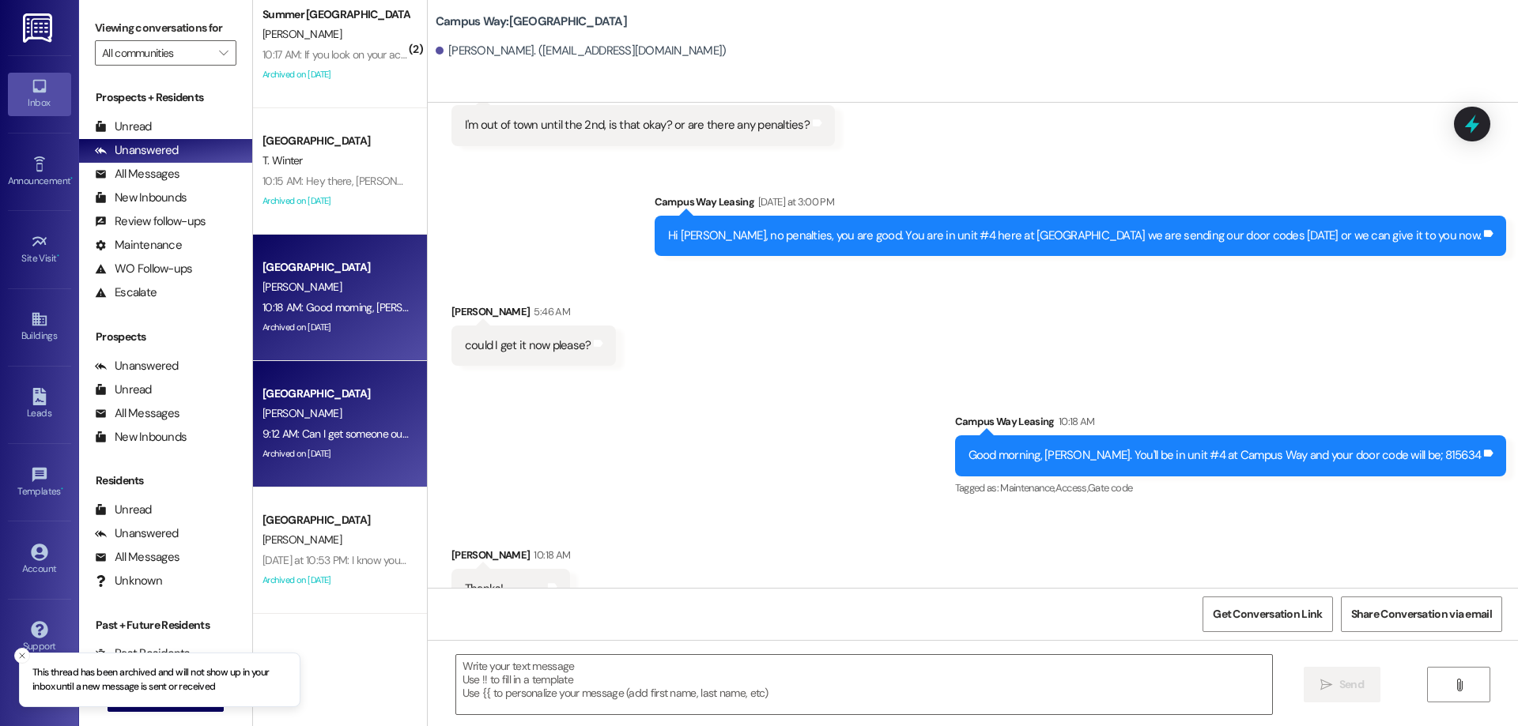
click at [338, 421] on div "[PERSON_NAME]" at bounding box center [335, 414] width 149 height 20
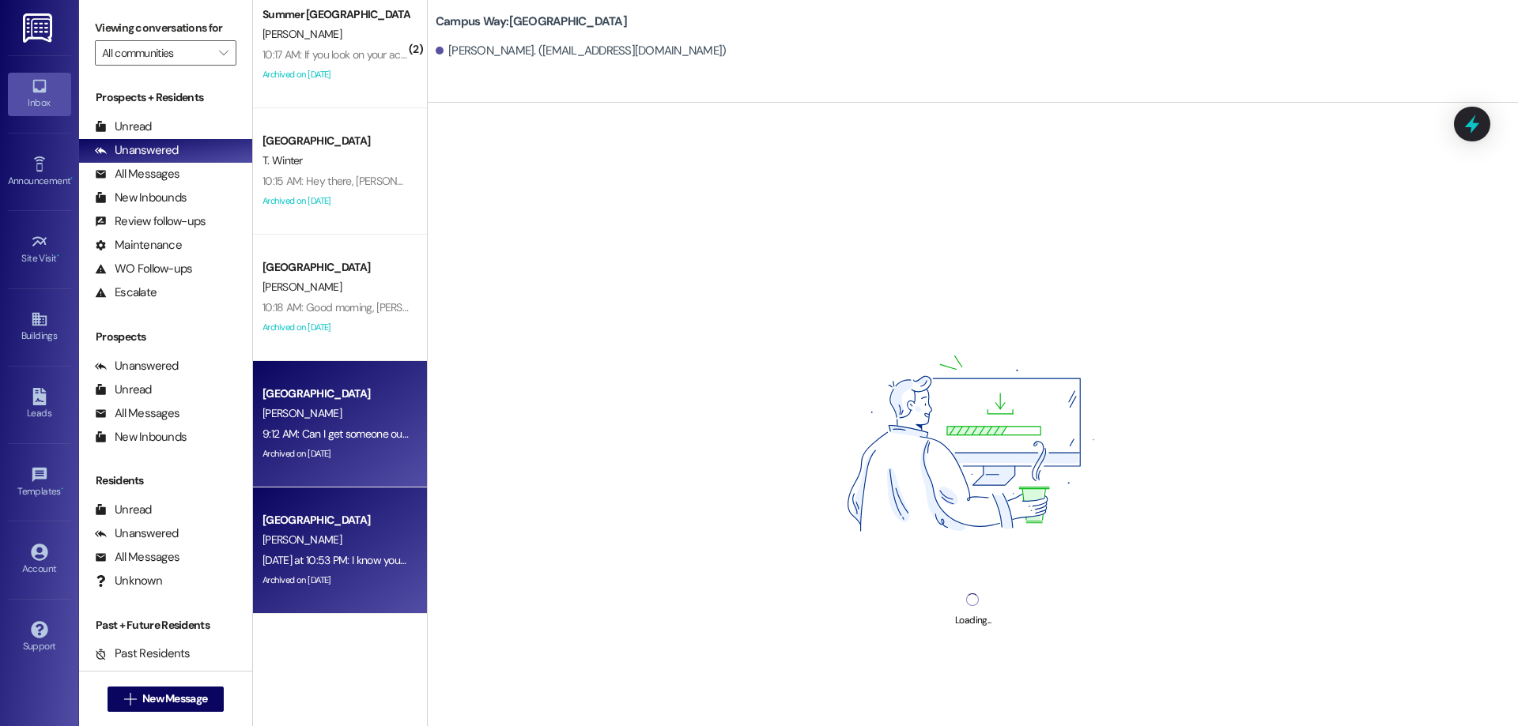
click at [347, 556] on div "Yesterday at 10:53 PM: I know you have a lot of missed calls it worked out Yest…" at bounding box center [420, 560] width 316 height 14
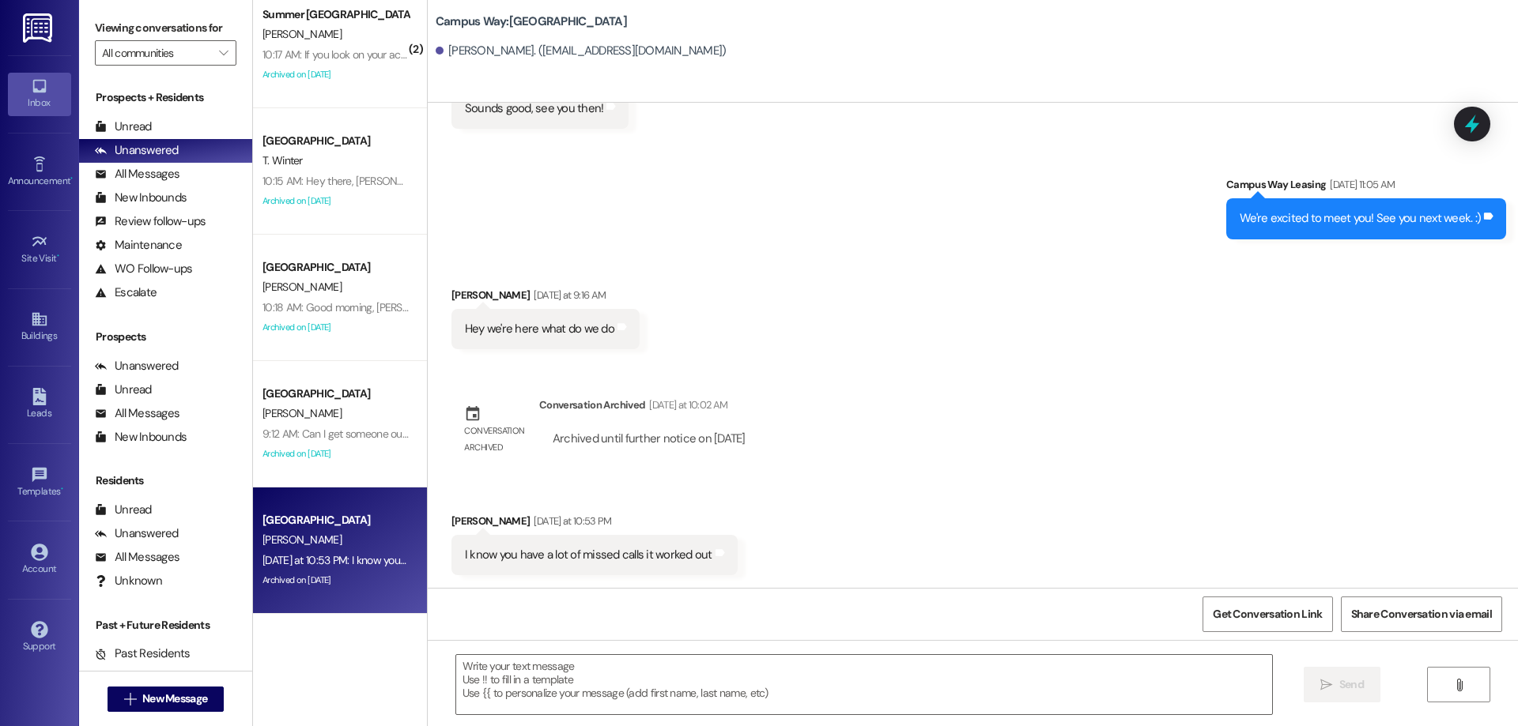
scroll to position [3282, 0]
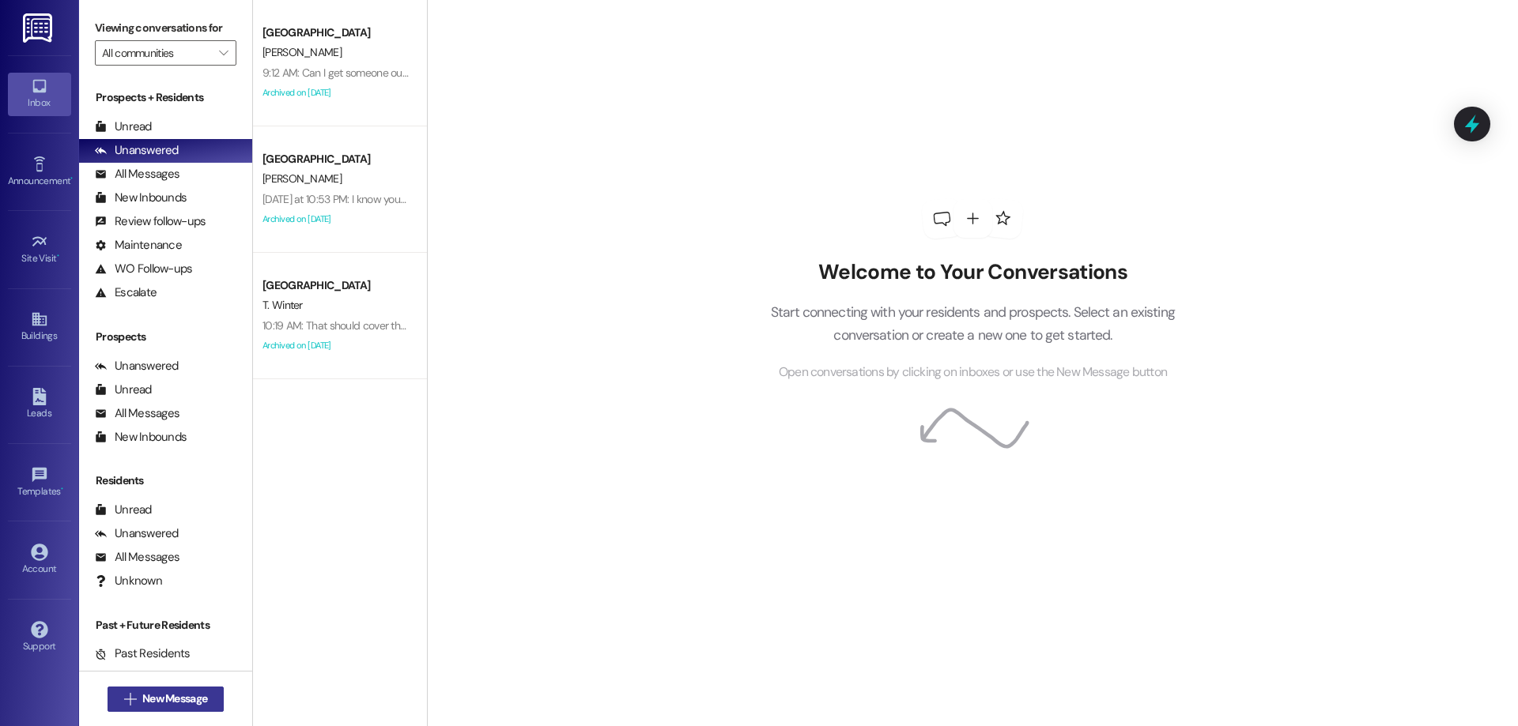
click at [168, 708] on button " New Message" at bounding box center [166, 699] width 117 height 25
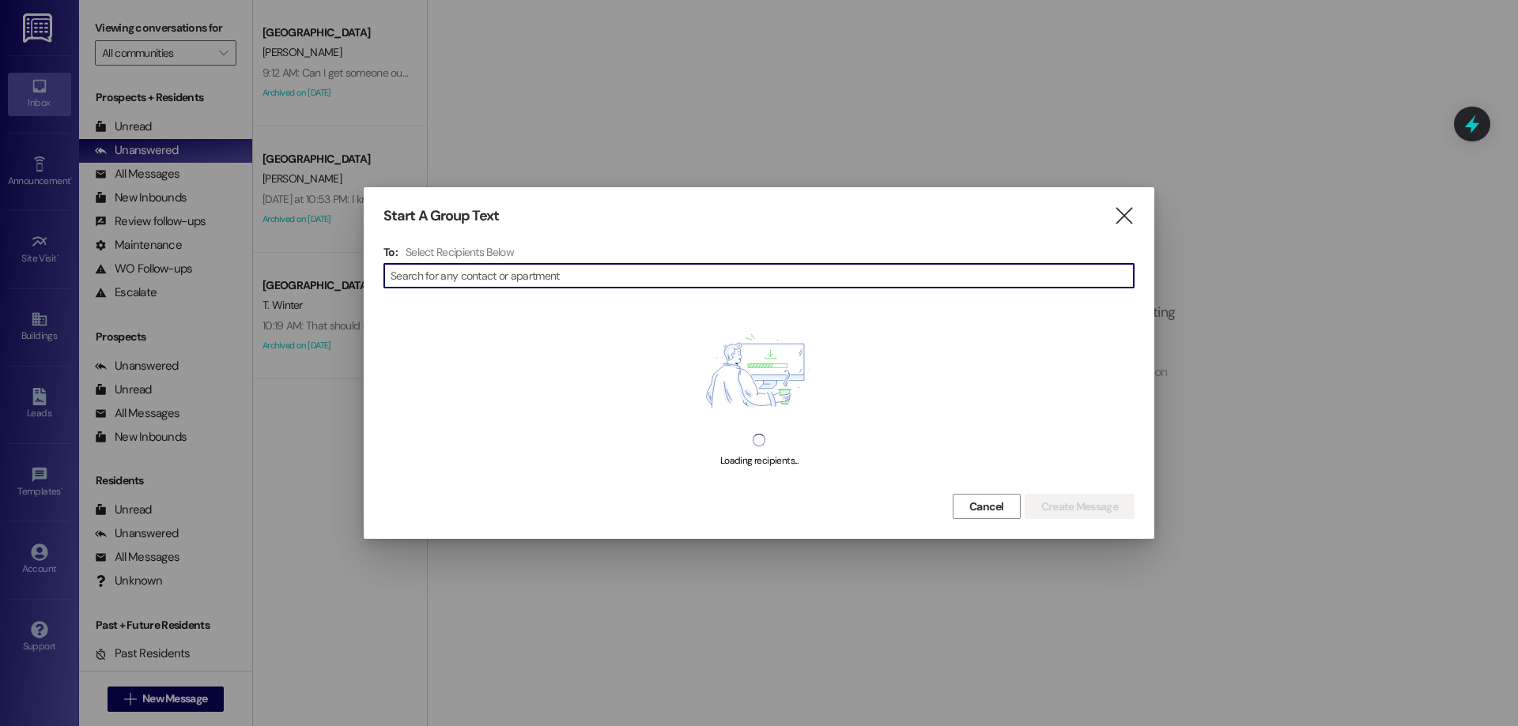
click at [536, 263] on div "" at bounding box center [758, 275] width 751 height 25
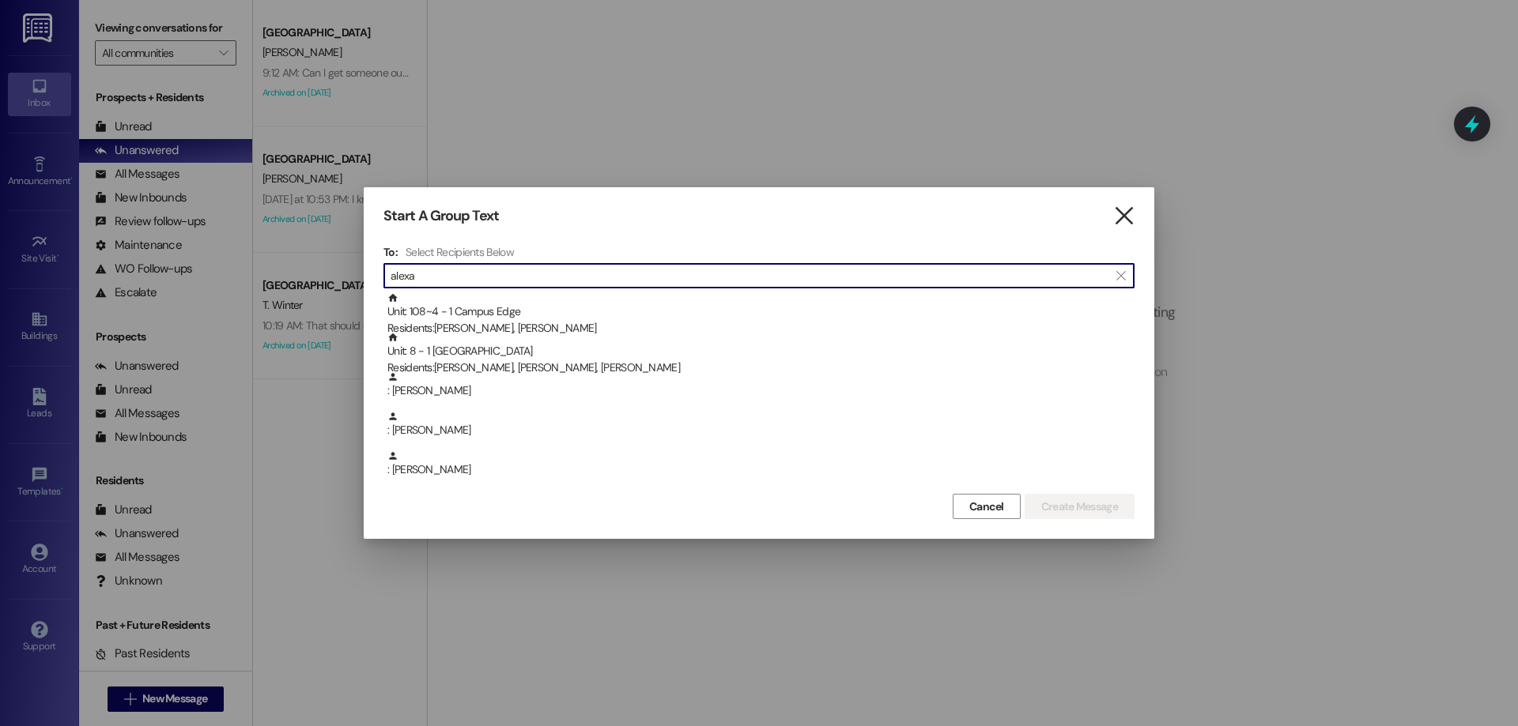
type input "alexa"
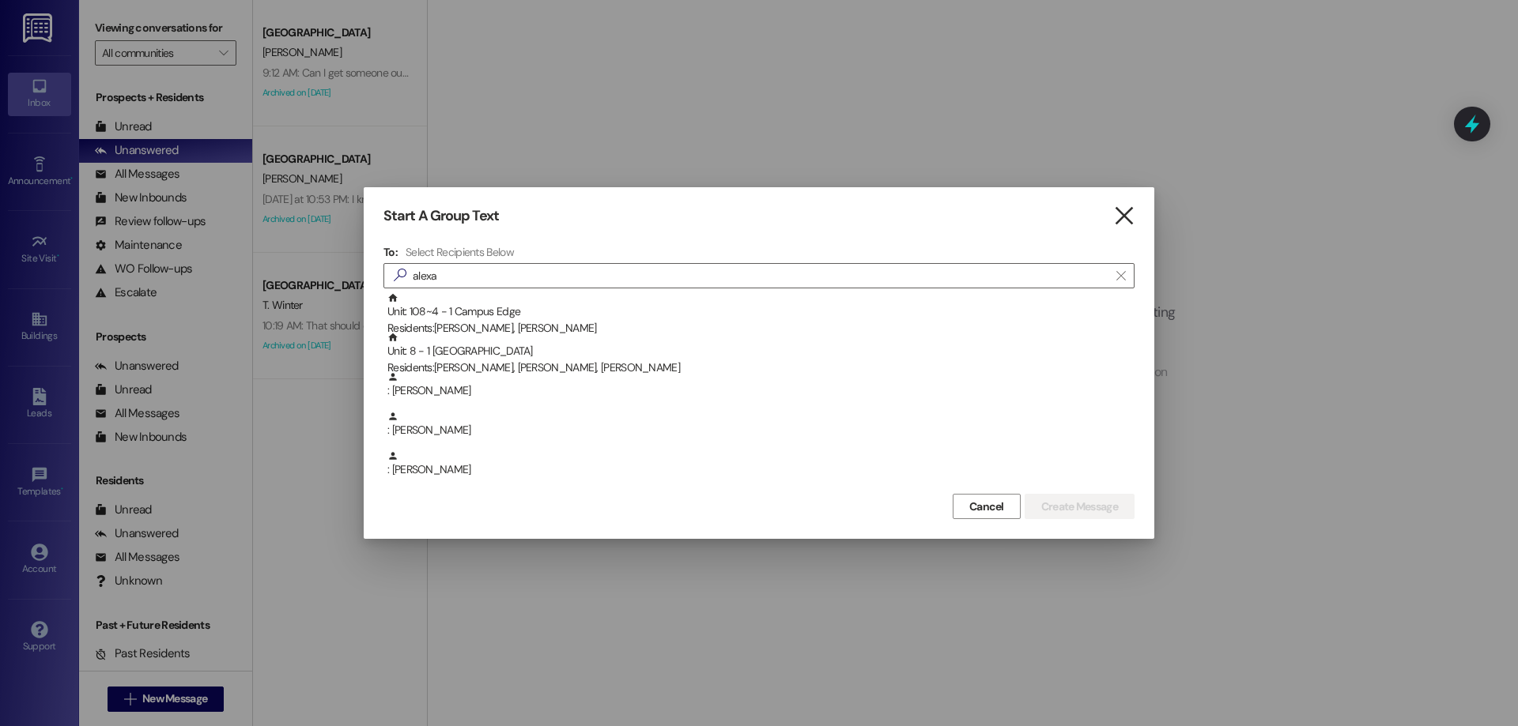
click at [1124, 211] on icon "" at bounding box center [1123, 216] width 21 height 17
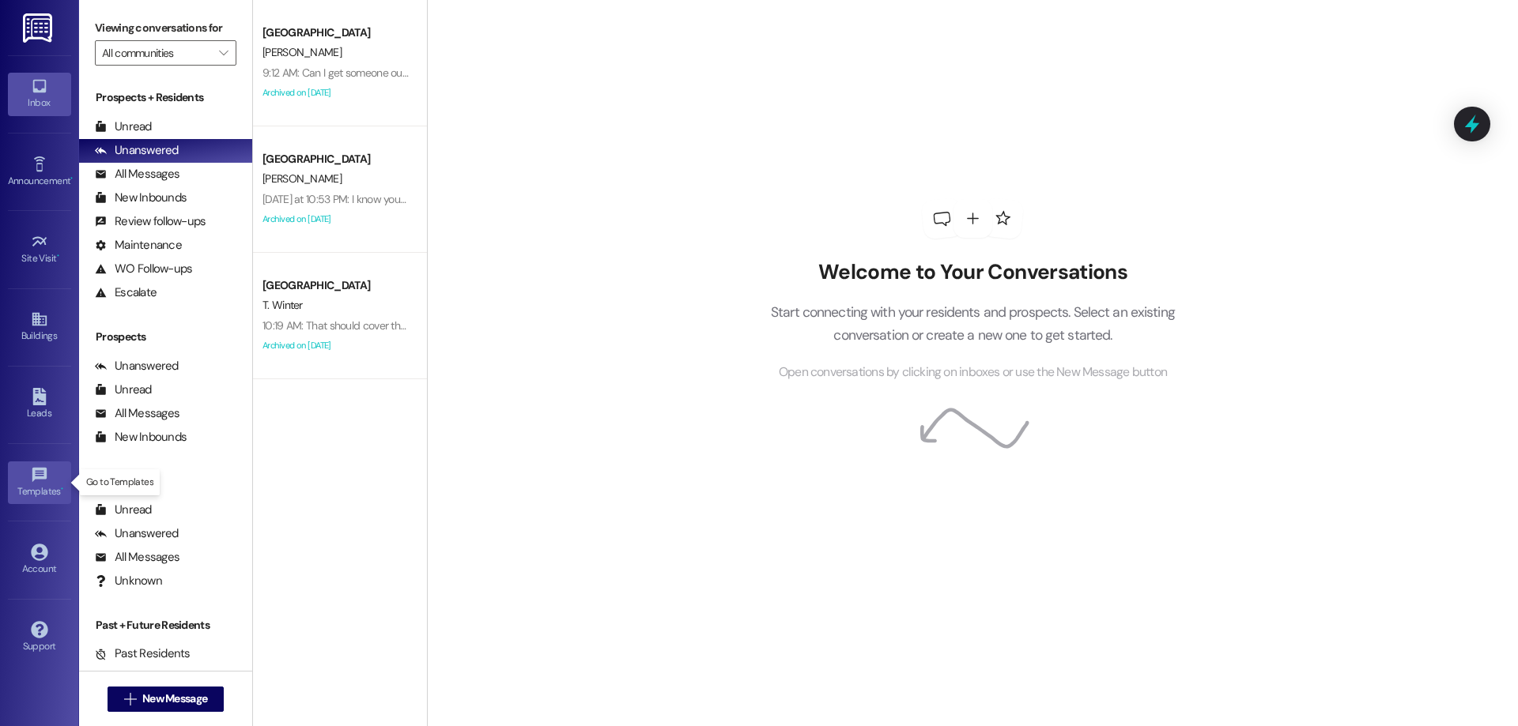
click at [30, 489] on div "Templates •" at bounding box center [39, 492] width 79 height 16
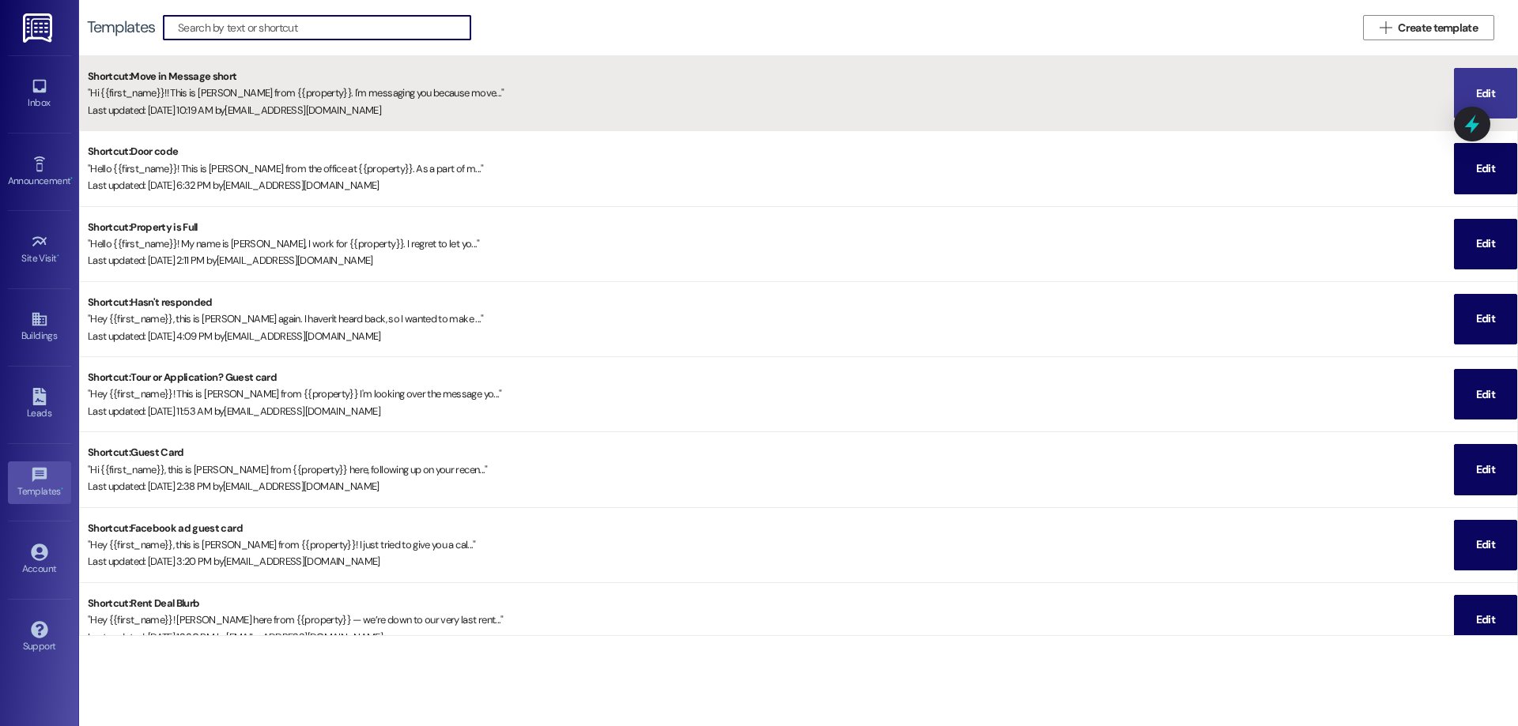
click at [1486, 77] on span "Edit" at bounding box center [1485, 93] width 25 height 49
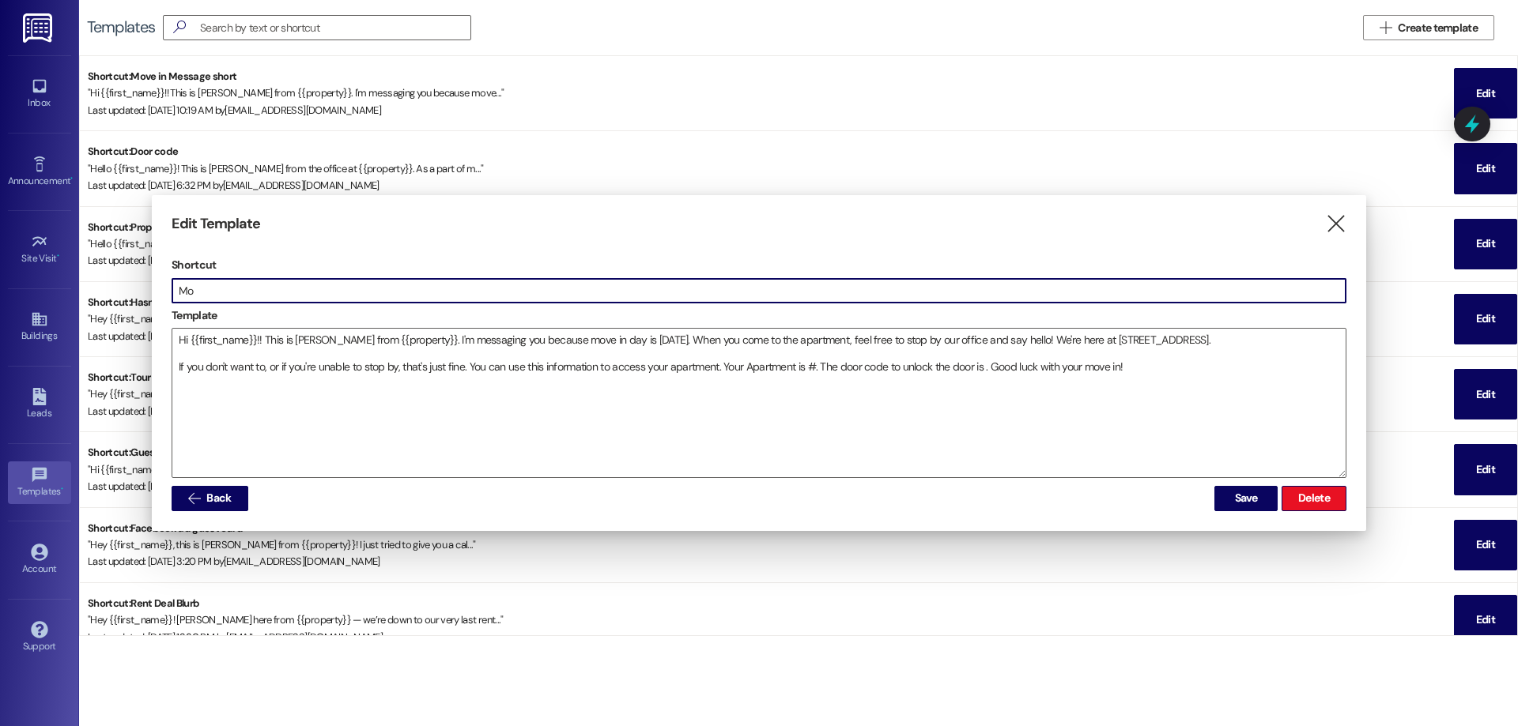
type input "M"
drag, startPoint x: 250, startPoint y: 286, endPoint x: 160, endPoint y: 297, distance: 90.0
click at [160, 297] on div "Edit Template  Shortcut Door code and Apt # Template Hi {{first_name}}!! This …" at bounding box center [759, 363] width 1214 height 336
click at [215, 287] on input "Apt # ad Door Code" at bounding box center [758, 291] width 1173 height 24
type input "Apt # and Door Code"
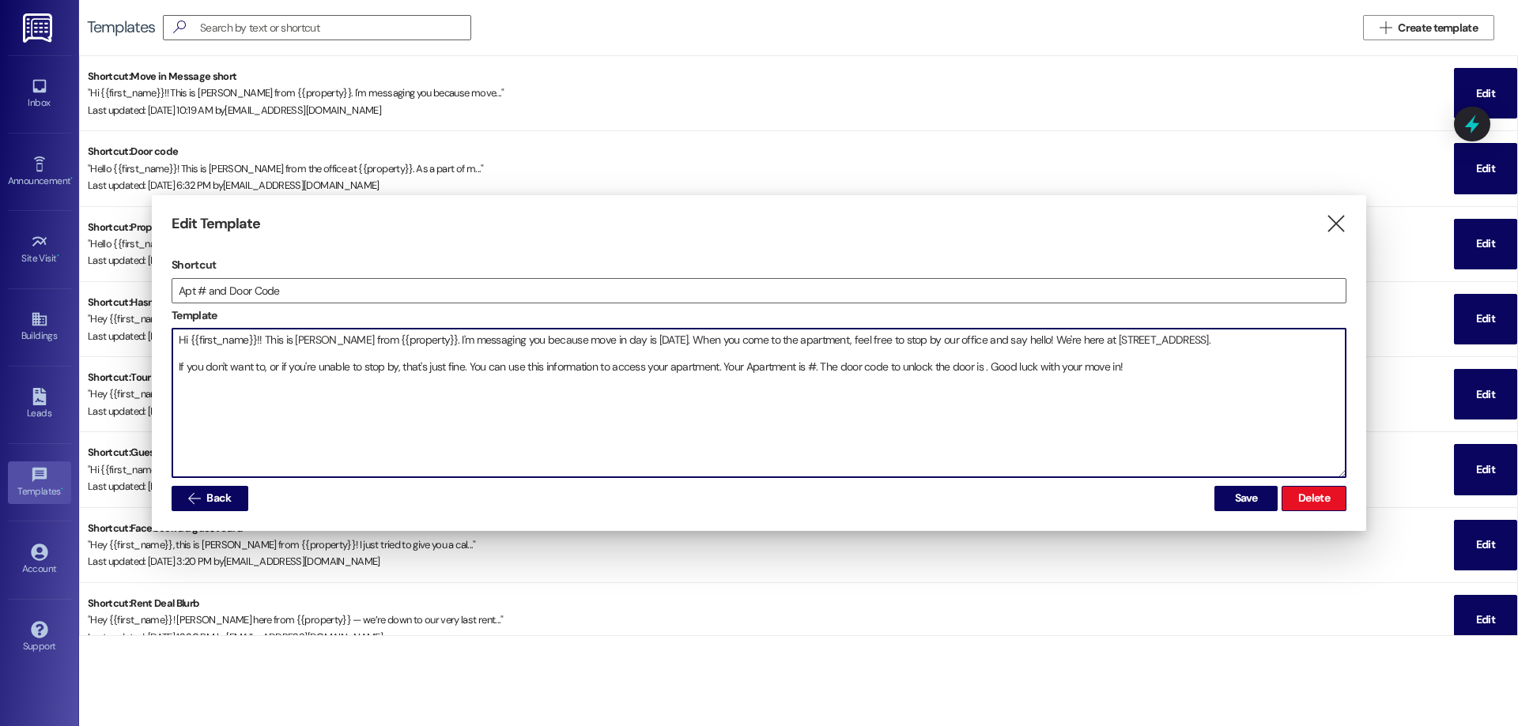
drag, startPoint x: 317, startPoint y: 341, endPoint x: 295, endPoint y: 341, distance: 22.1
click at [295, 341] on textarea "Hi {{first_name}}!! This is Drew from {{property}}. I'm messaging you because m…" at bounding box center [758, 403] width 1173 height 149
click at [694, 343] on textarea "Hi {{first_name}}!! This is leasing team at from {{property}}. I'm messaging yo…" at bounding box center [758, 403] width 1173 height 149
click at [1115, 339] on textarea "Hi {{first_name}}!! This is leasing team at from {{property}}. I'm messaging yo…" at bounding box center [758, 403] width 1173 height 149
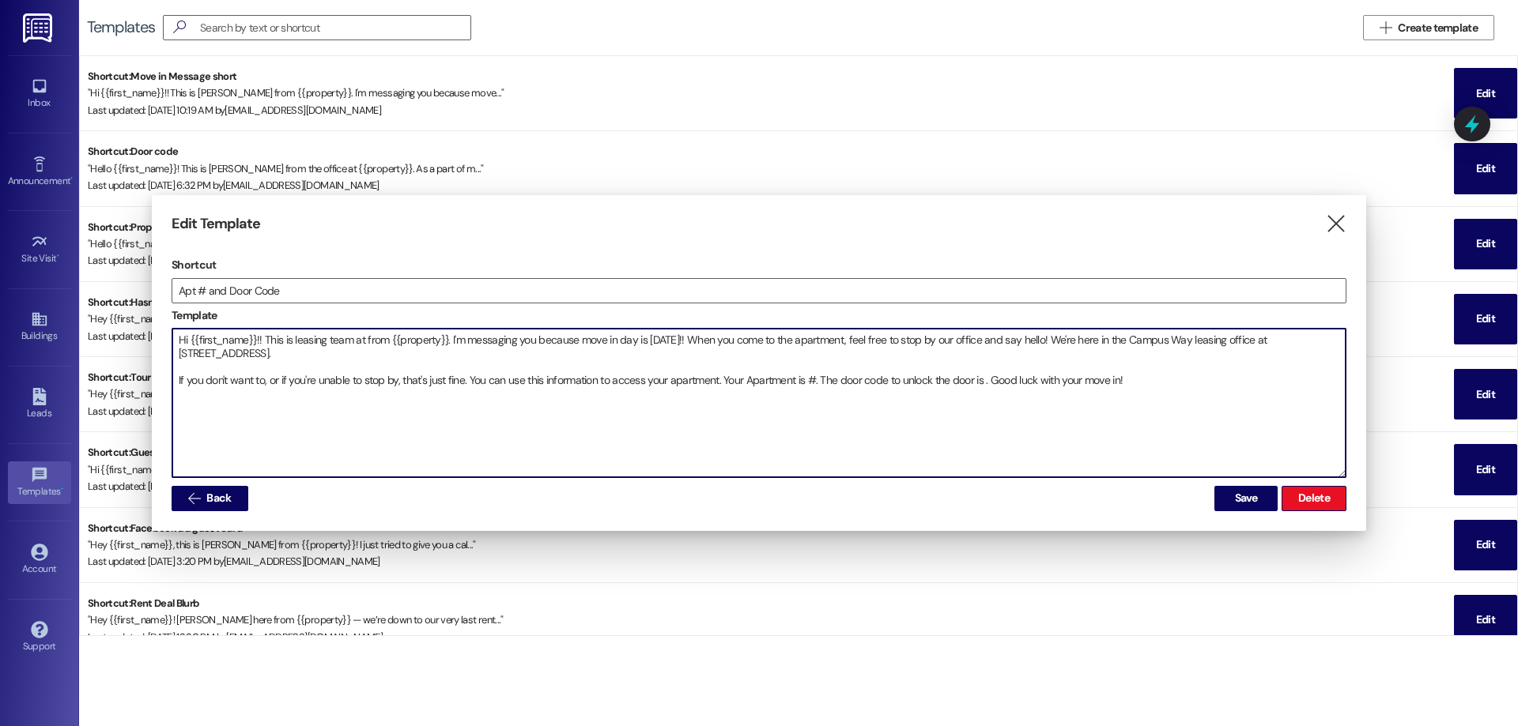
click at [1058, 338] on textarea "Hi {{first_name}}!! This is leasing team at from {{property}}. I'm messaging yo…" at bounding box center [758, 403] width 1173 height 149
drag, startPoint x: 286, startPoint y: 377, endPoint x: 147, endPoint y: 379, distance: 139.1
click at [152, 384] on div "Edit Template  Shortcut Apt # and Door Code Template Hi {{first_name}}!! This …" at bounding box center [759, 363] width 1214 height 336
click at [713, 378] on textarea "Hi {{first_name}}!! This is leasing team at from {{property}}. I'm messaging yo…" at bounding box center [758, 403] width 1173 height 149
click at [1029, 390] on textarea "Hi {{first_name}}!! This is leasing team at from {{property}}. I'm messaging yo…" at bounding box center [758, 403] width 1173 height 149
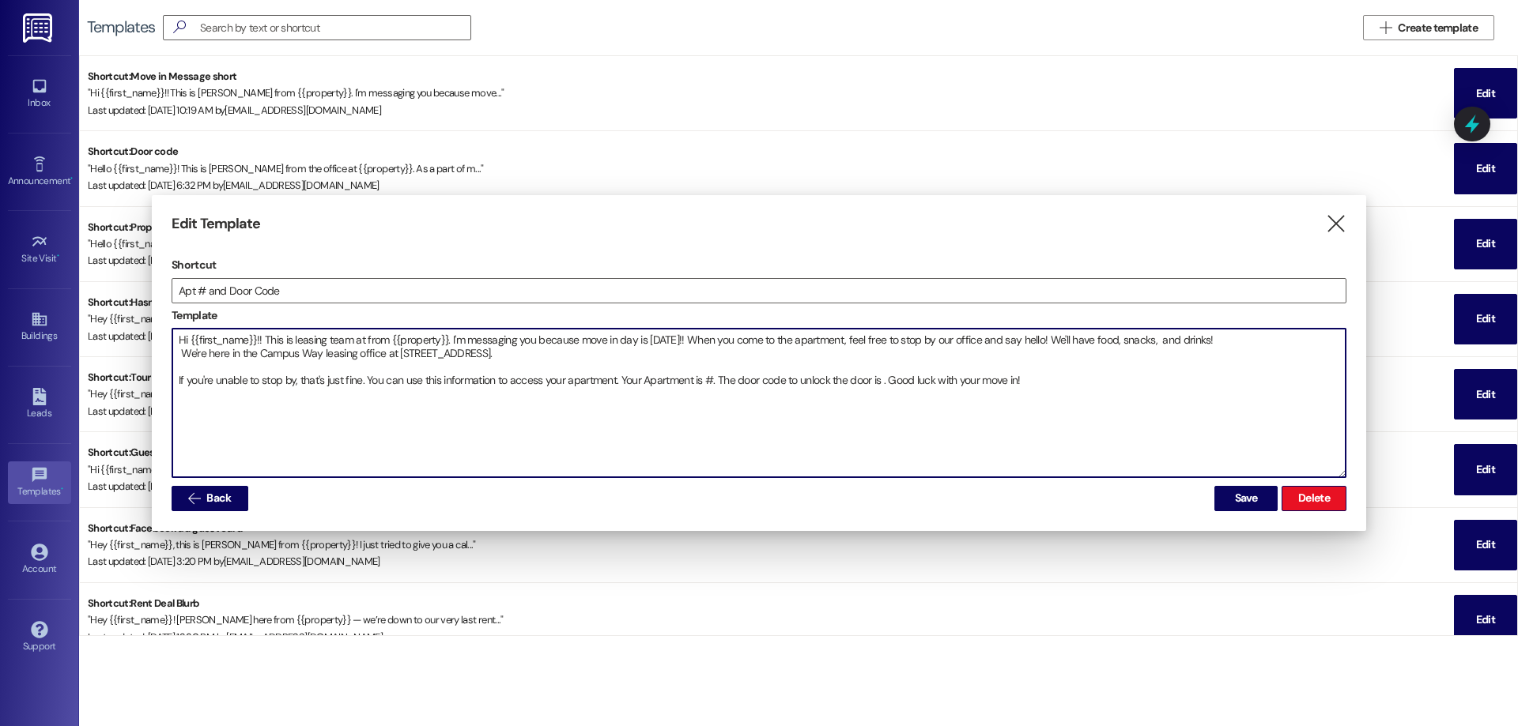
click at [182, 355] on textarea "Hi {{first_name}}!! This is leasing team at from {{property}}. I'm messaging yo…" at bounding box center [758, 403] width 1173 height 149
click at [580, 348] on textarea "Hi {{first_name}}!! This is leasing team at from {{property}}. I'm messaging yo…" at bounding box center [758, 403] width 1173 height 149
click at [1024, 388] on textarea "Hi {{first_name}}!! This is leasing team at from {{property}}. I'm messaging yo…" at bounding box center [758, 403] width 1173 height 149
click at [247, 423] on textarea "Hi {{first_name}}!! This is leasing team at from {{property}}. I'm messaging yo…" at bounding box center [758, 403] width 1173 height 149
type textarea "Hi {{first_name}}!! This is leasing team at from {{property}}. I'm messaging yo…"
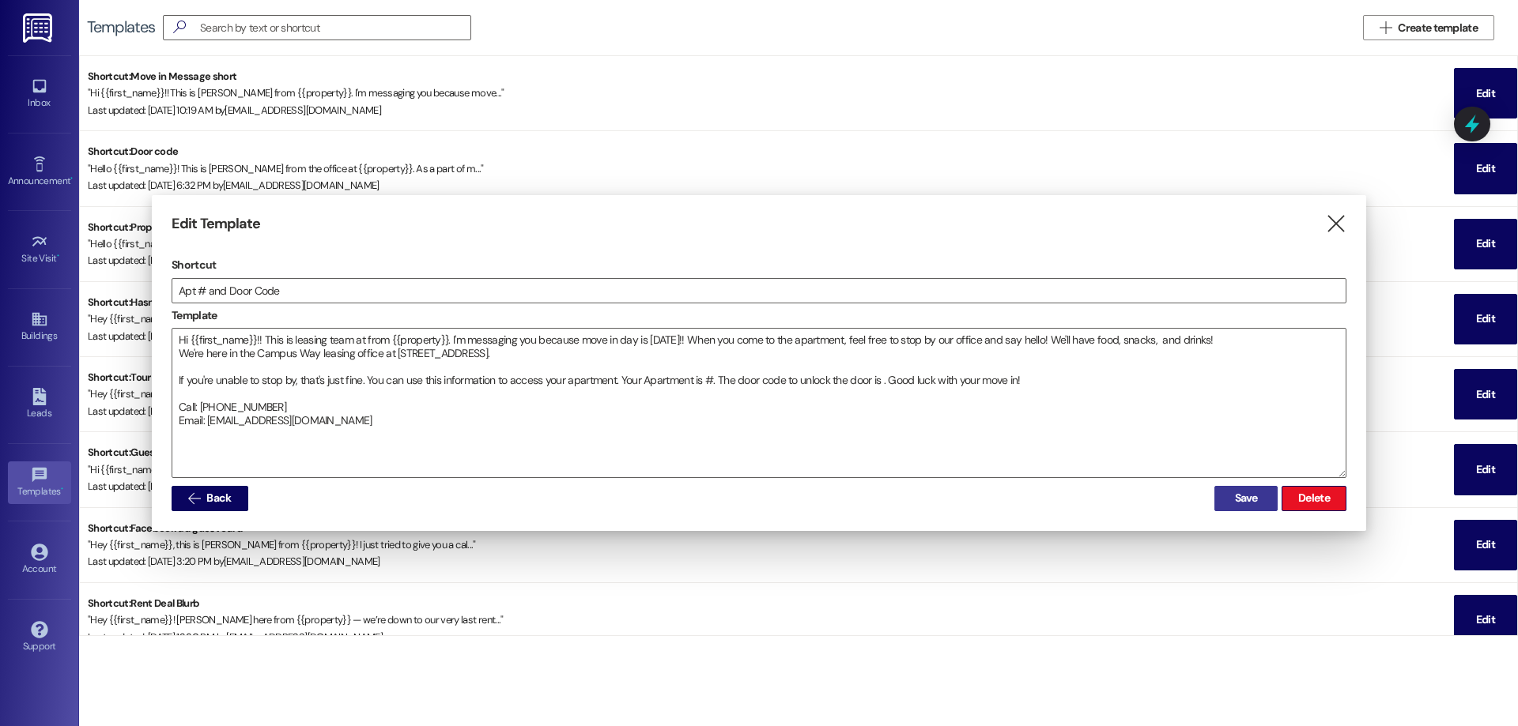
click at [1254, 506] on span "Save" at bounding box center [1246, 498] width 23 height 17
click at [1232, 498] on span "Save" at bounding box center [1246, 498] width 29 height 17
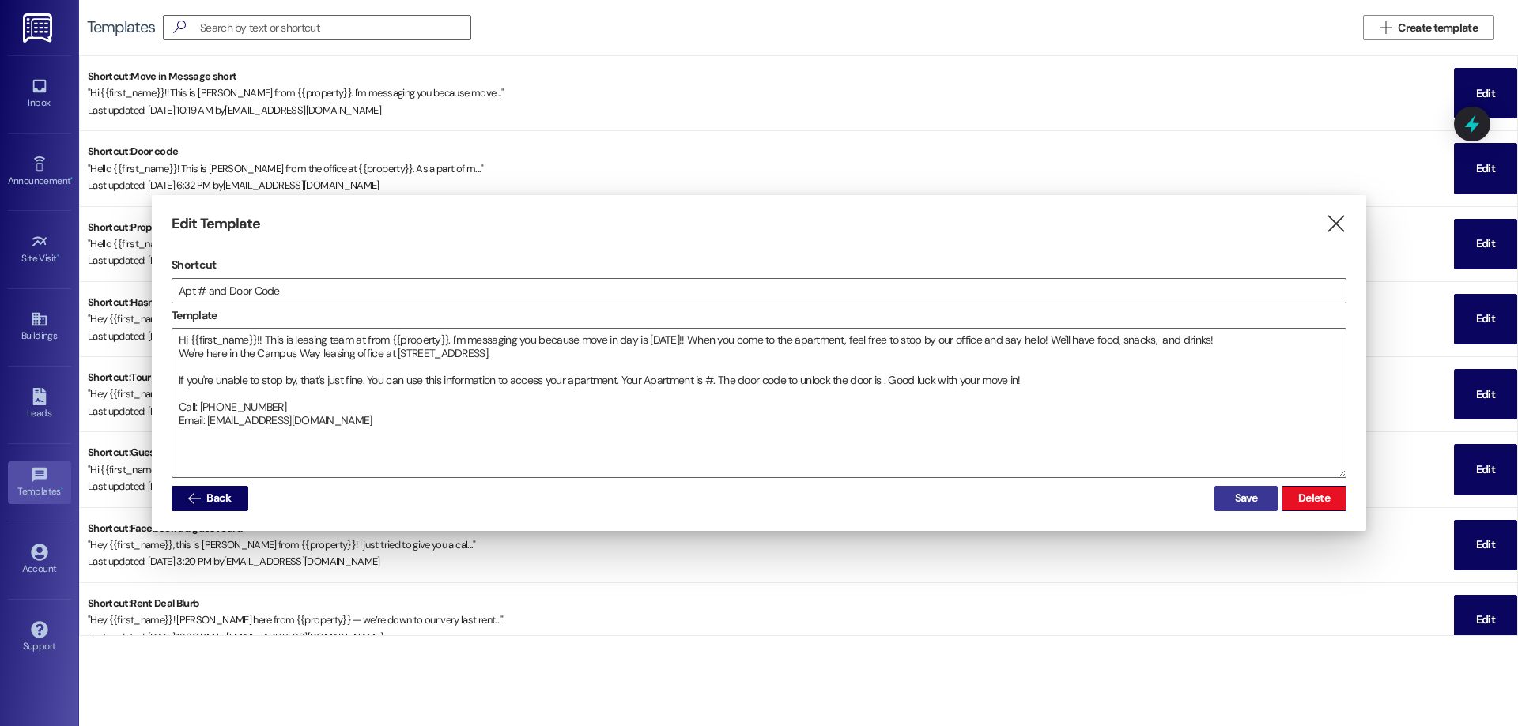
click at [1232, 498] on span "Save" at bounding box center [1246, 498] width 29 height 17
click at [1232, 498] on button "Save" at bounding box center [1245, 498] width 63 height 25
click at [1232, 498] on span "Save" at bounding box center [1246, 498] width 29 height 17
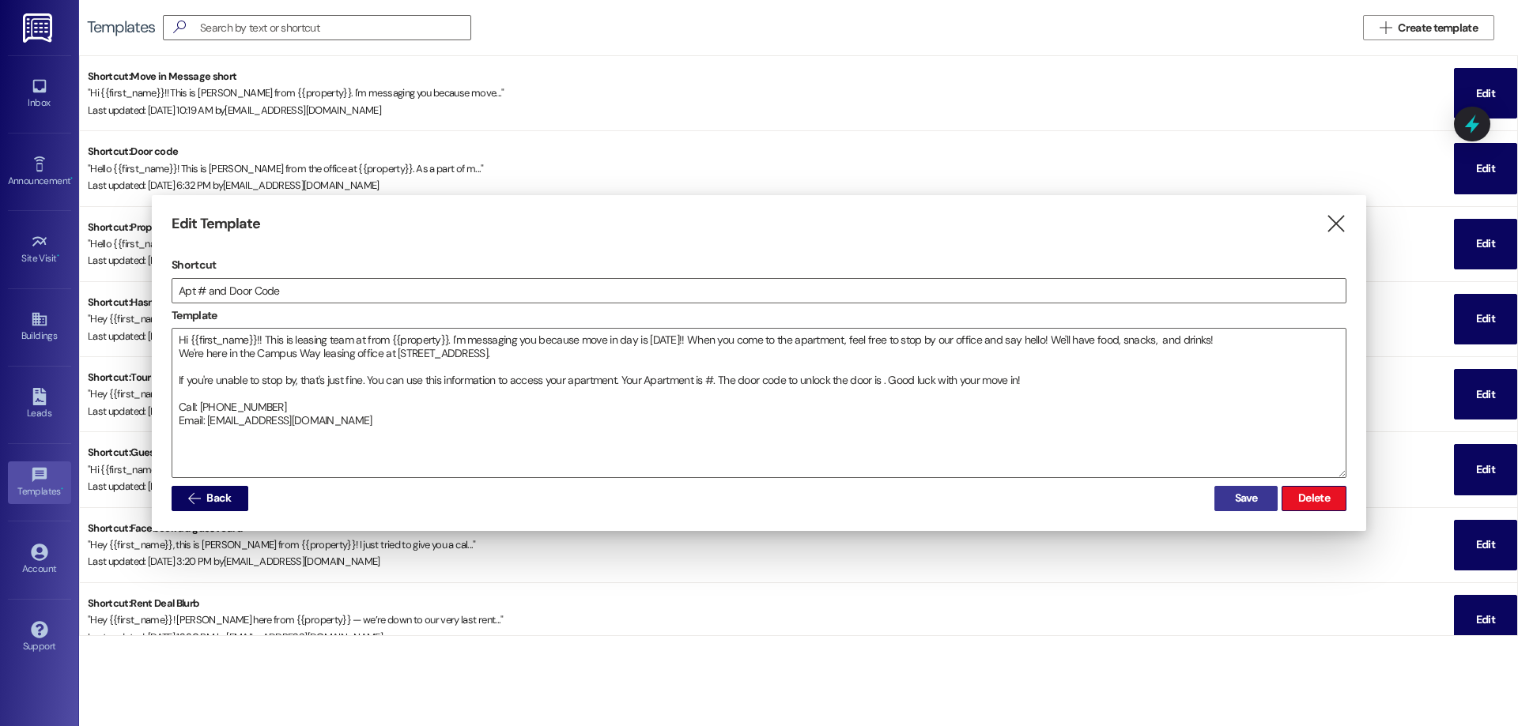
click at [1232, 498] on span "Save" at bounding box center [1246, 498] width 29 height 17
click at [52, 100] on div at bounding box center [759, 363] width 1518 height 726
click at [50, 83] on div at bounding box center [759, 363] width 1518 height 726
click at [49, 82] on div at bounding box center [759, 363] width 1518 height 726
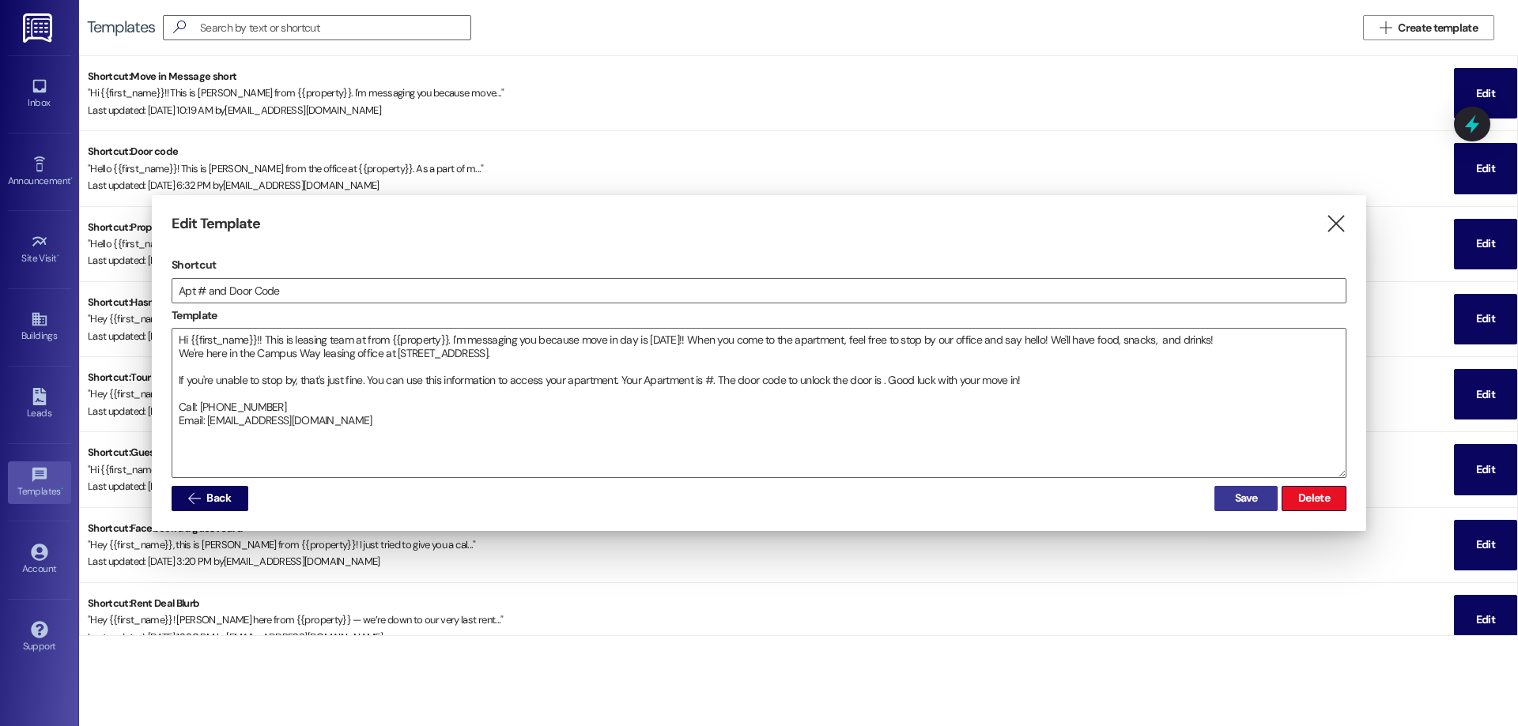
click at [48, 82] on div at bounding box center [759, 363] width 1518 height 726
click at [1330, 228] on icon "" at bounding box center [1335, 224] width 21 height 17
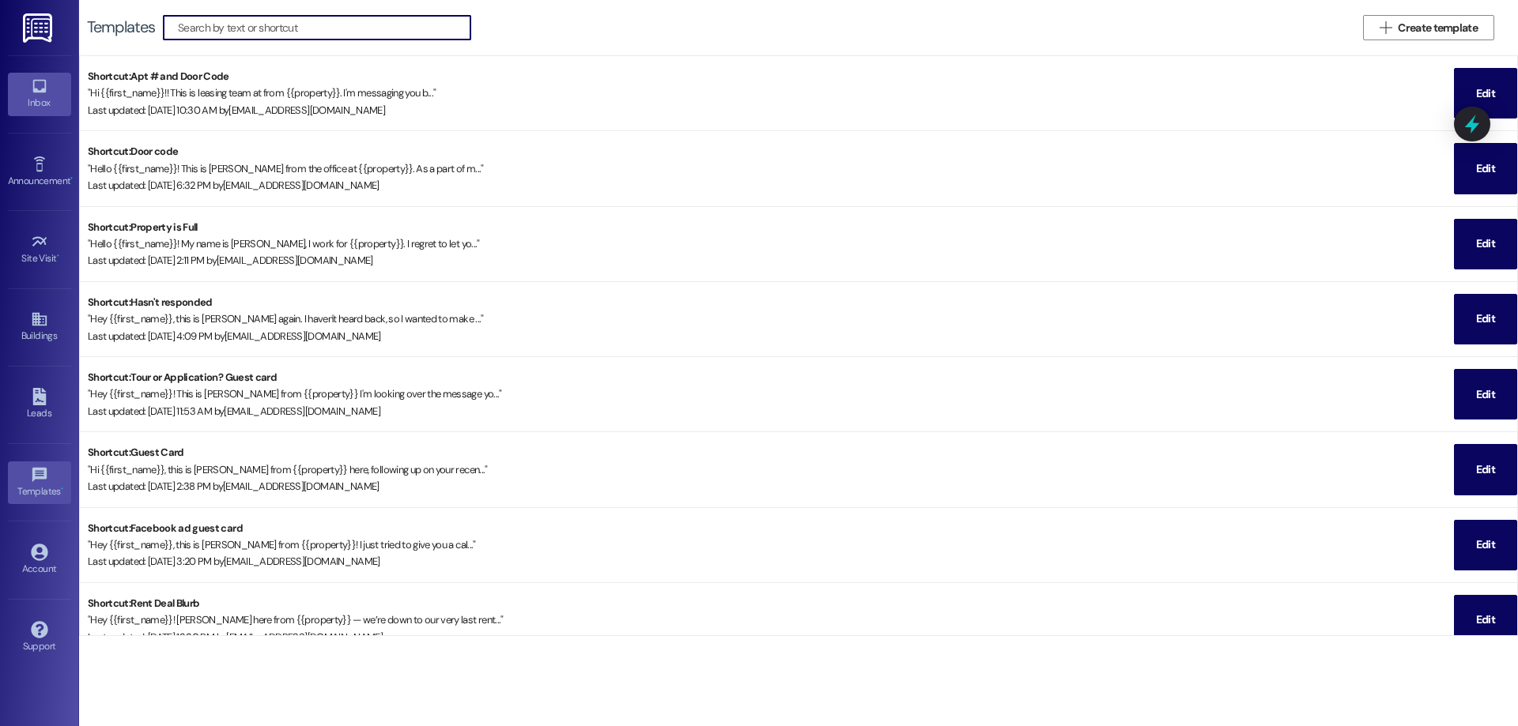
click at [35, 101] on div "Inbox" at bounding box center [39, 103] width 79 height 16
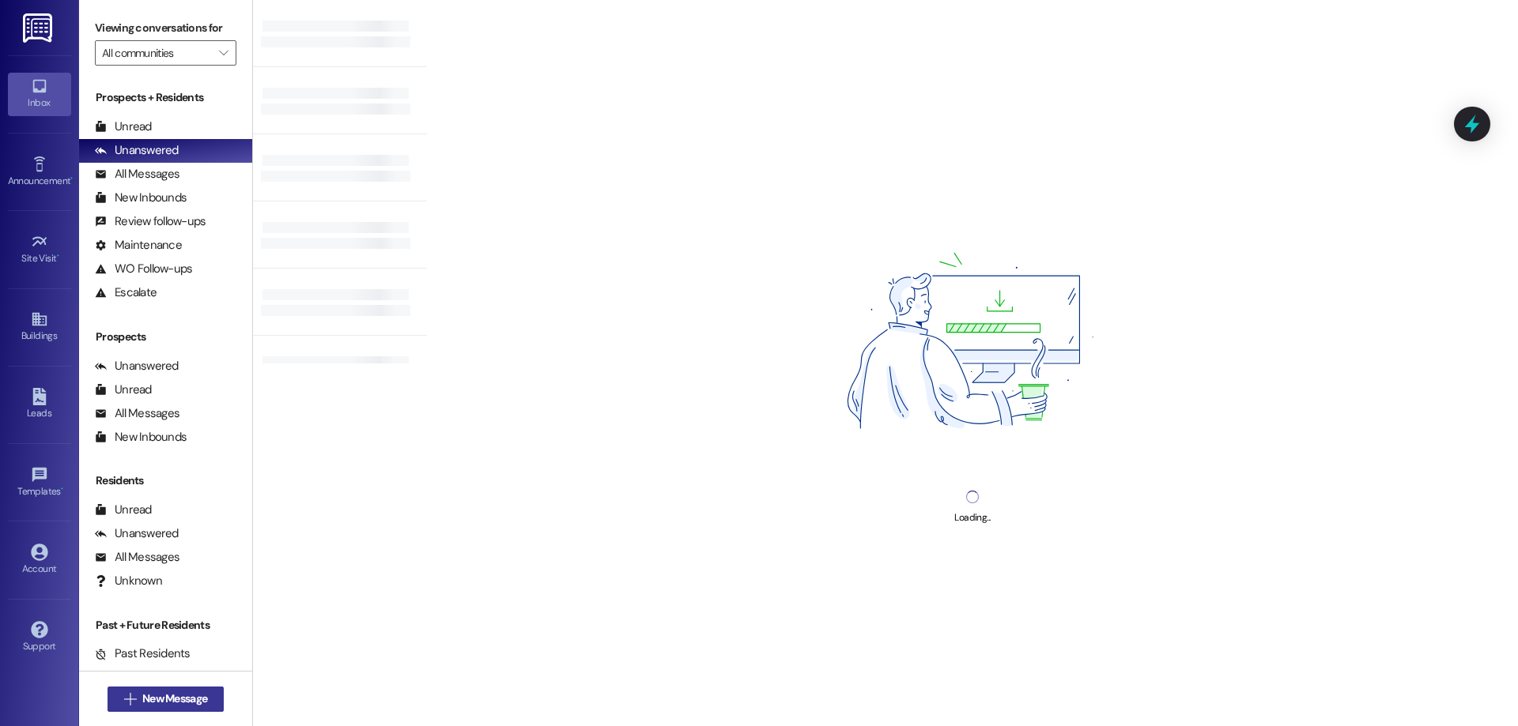
click at [149, 703] on span "New Message" at bounding box center [174, 699] width 65 height 17
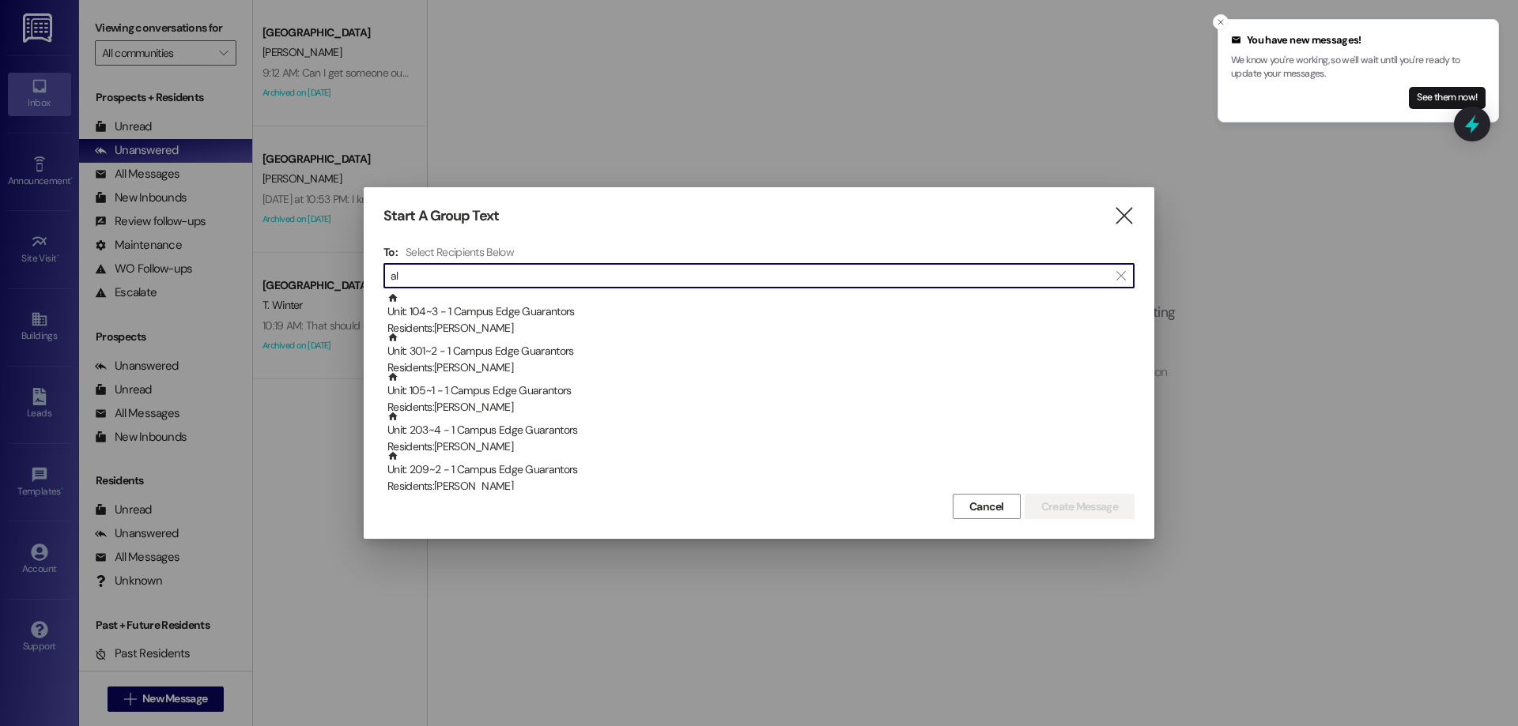
type input "a"
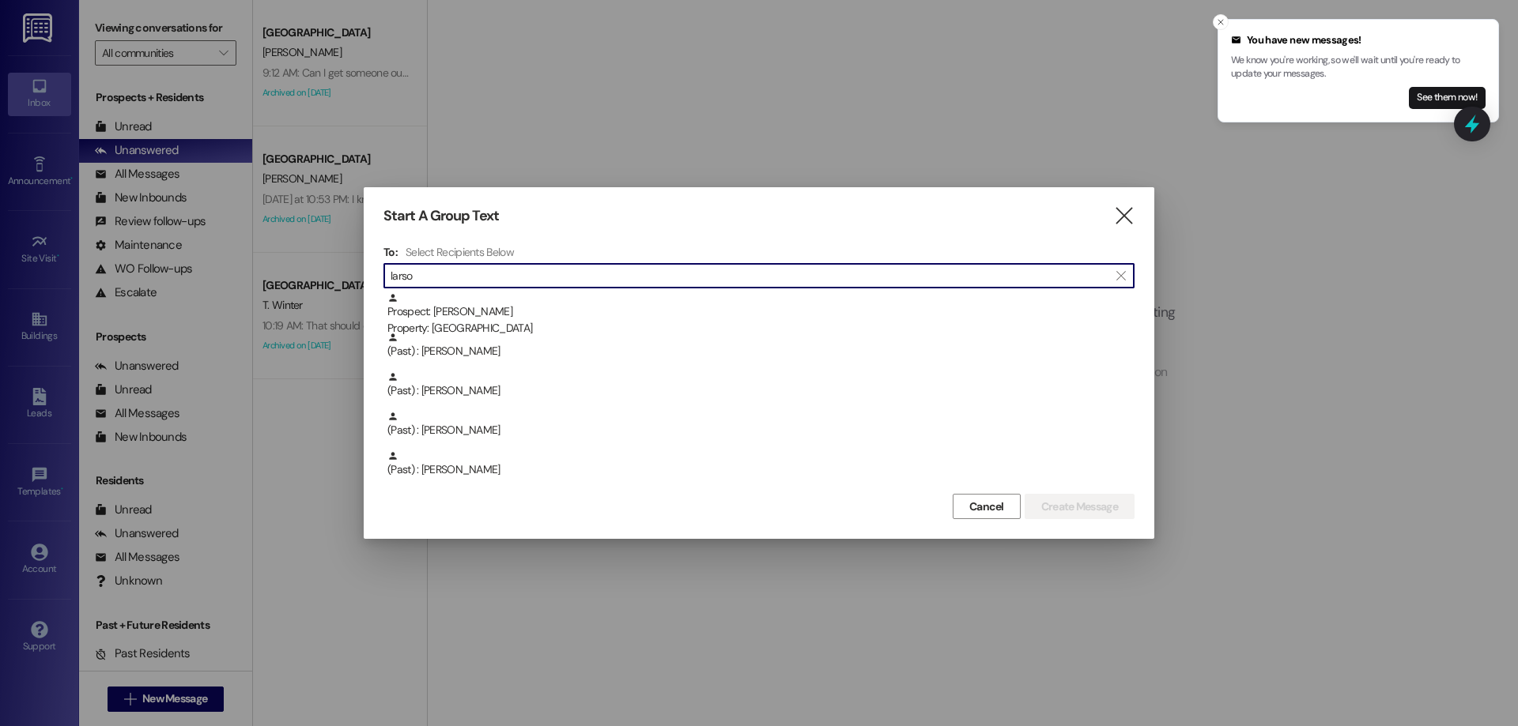
type input "larson"
drag, startPoint x: 481, startPoint y: 269, endPoint x: 304, endPoint y: 270, distance: 177.1
click at [304, 270] on div "Start A Group Text  To: Select Recipients Below  larson  Prospect: Lisa Lars…" at bounding box center [759, 363] width 1518 height 726
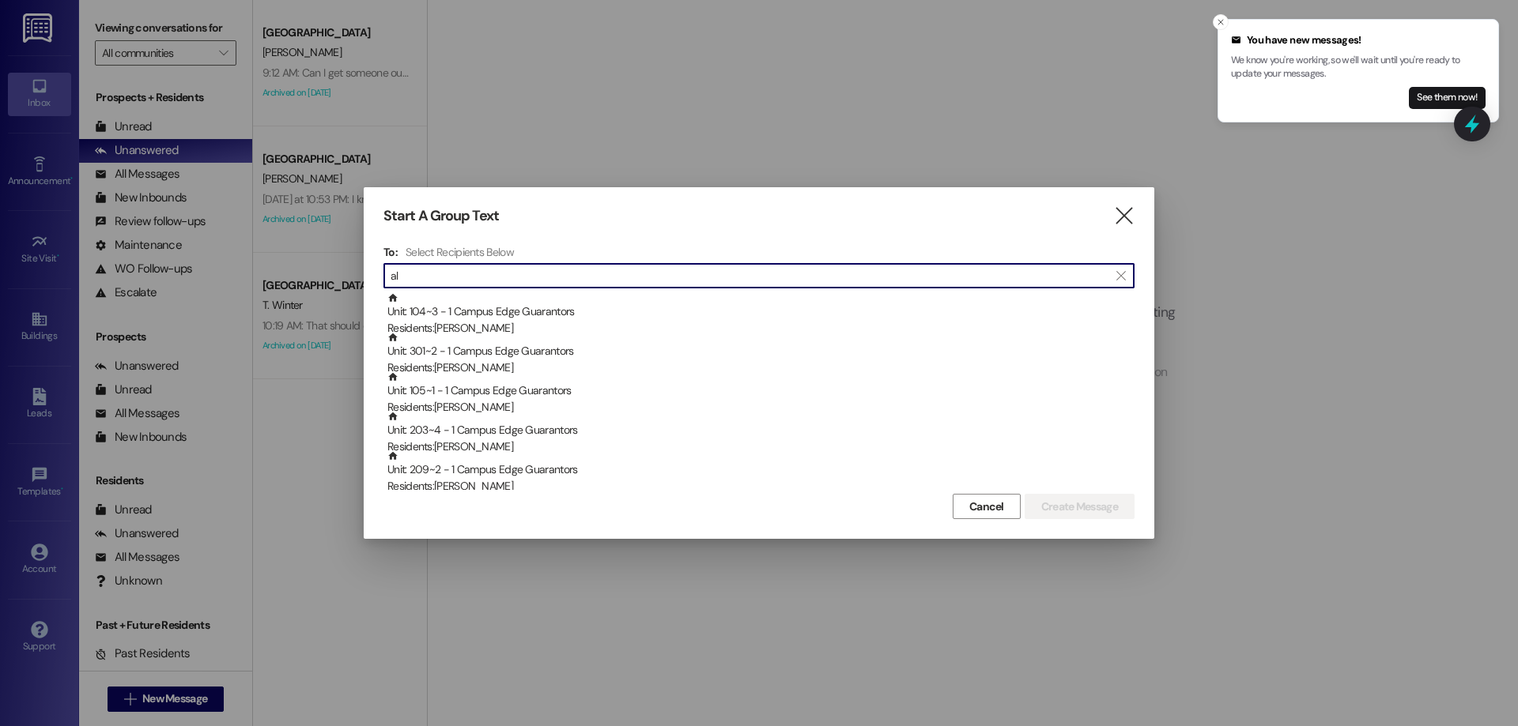
type input "a"
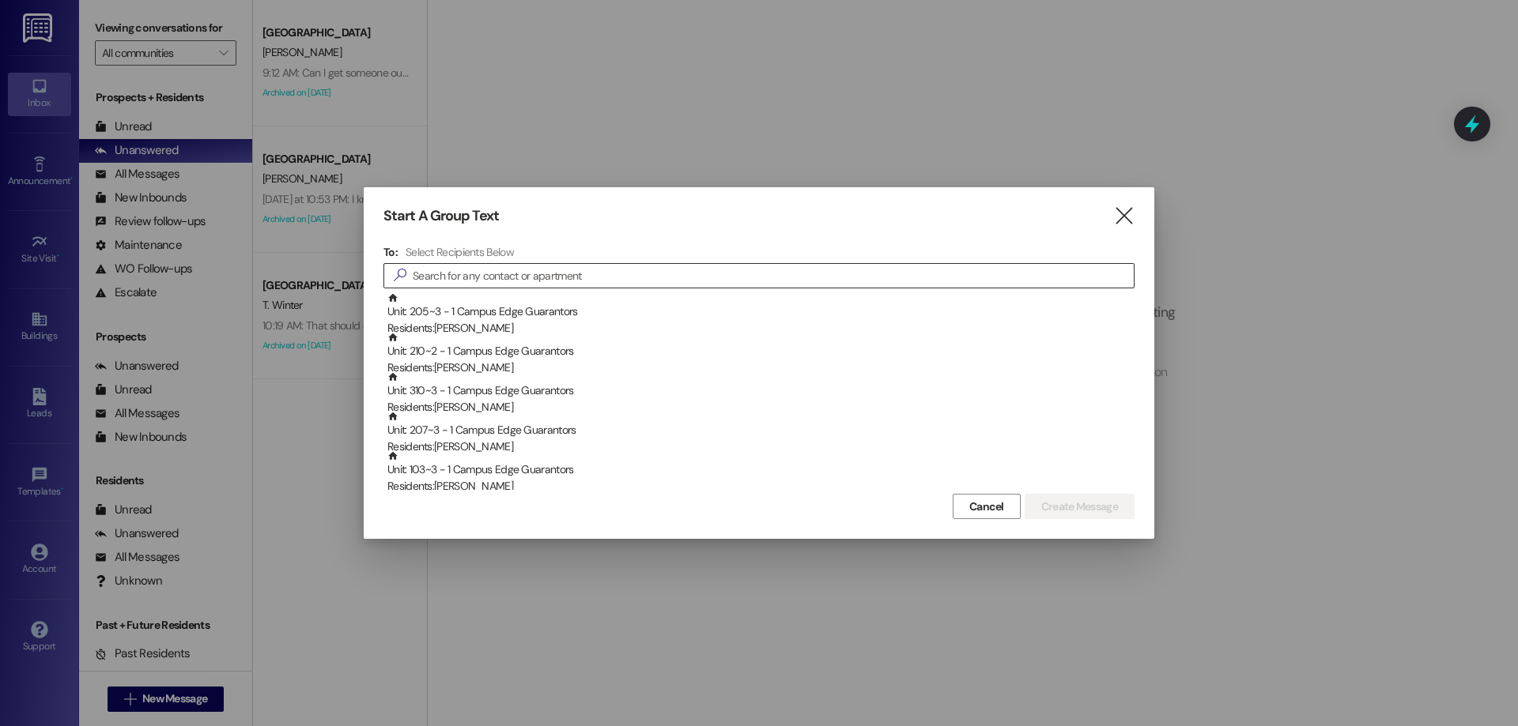
click at [507, 285] on input at bounding box center [773, 276] width 721 height 22
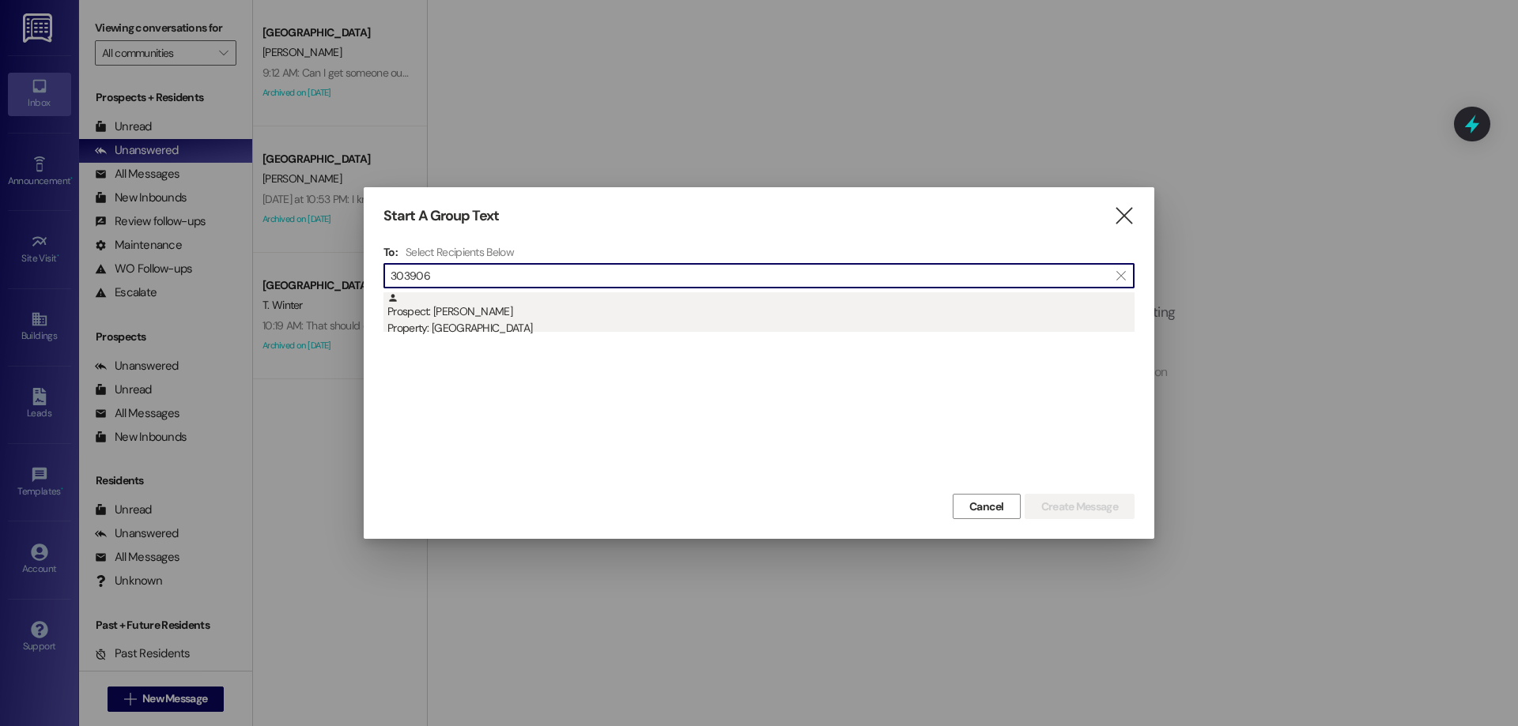
type input "303906"
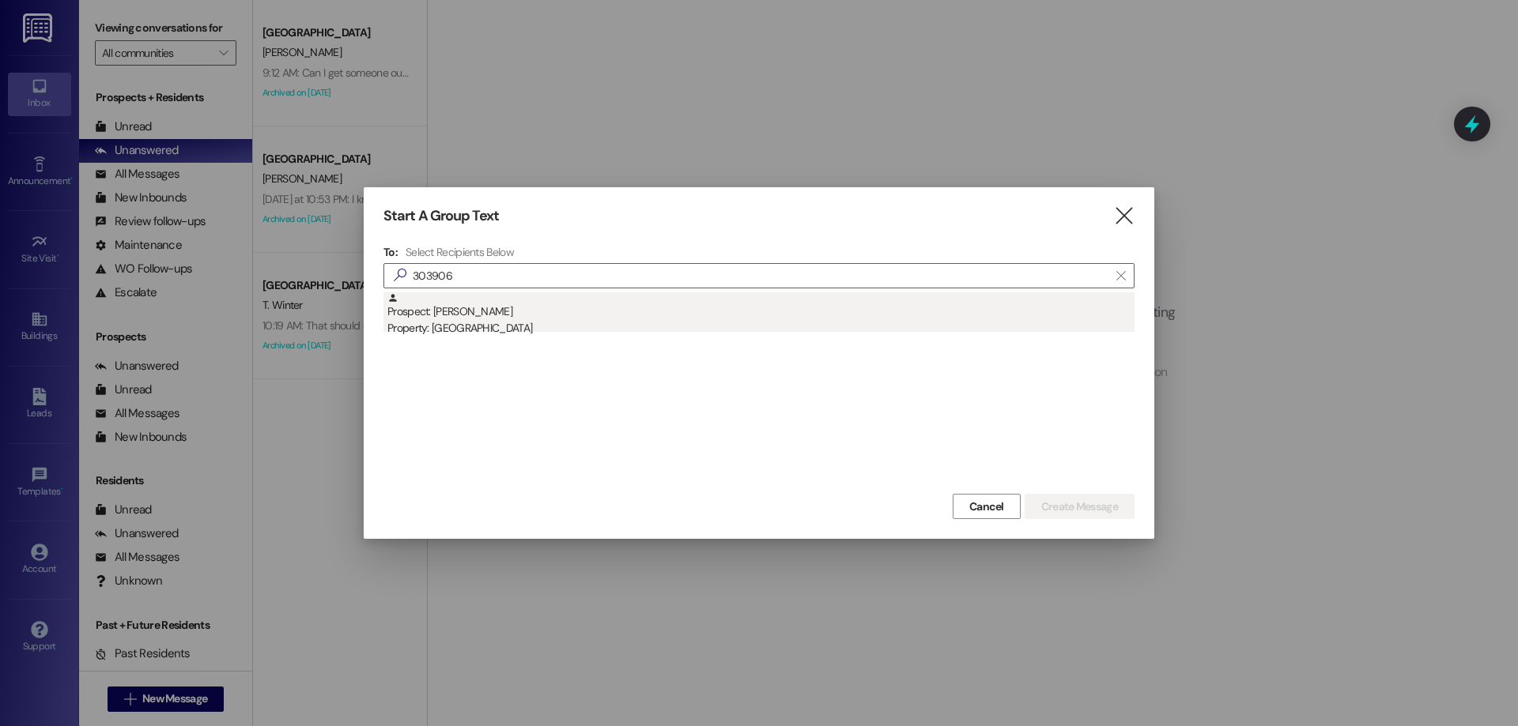
click at [491, 330] on div "Property: Campus Way" at bounding box center [760, 328] width 747 height 17
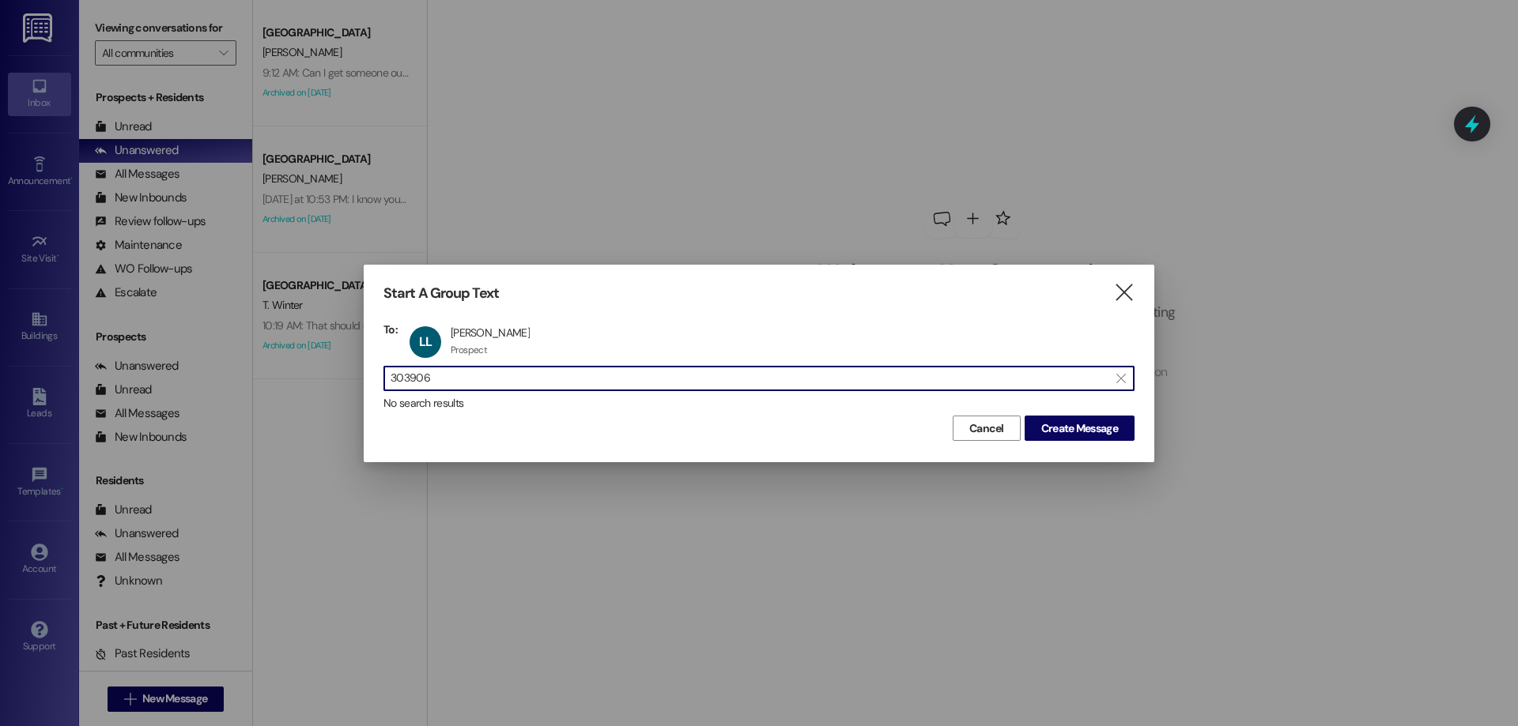
drag, startPoint x: 524, startPoint y: 383, endPoint x: 367, endPoint y: 380, distance: 157.3
click at [367, 380] on div "Start A Group Text  To: LL Lisa Larson Lisa Larson Prospect Prospect click to …" at bounding box center [759, 363] width 790 height 197
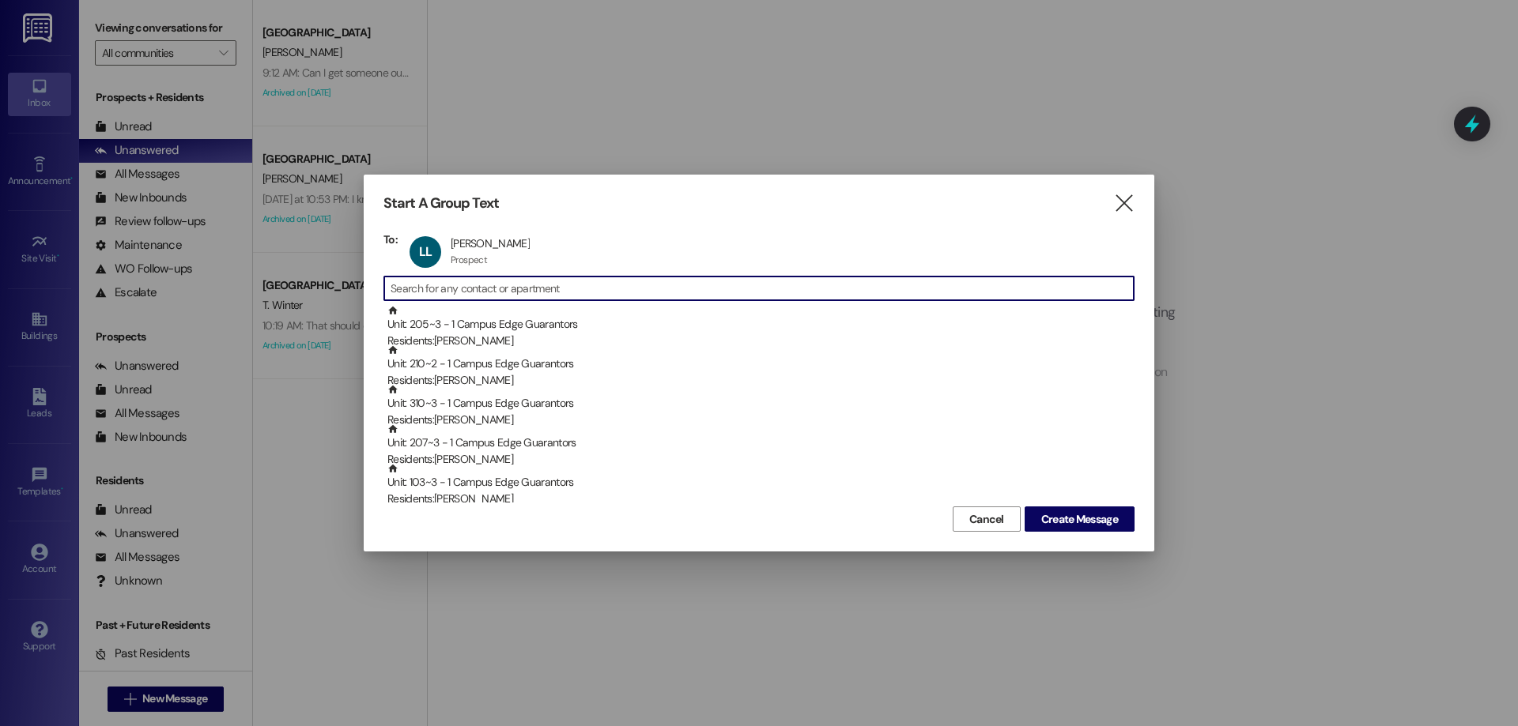
click at [450, 288] on input at bounding box center [761, 288] width 743 height 22
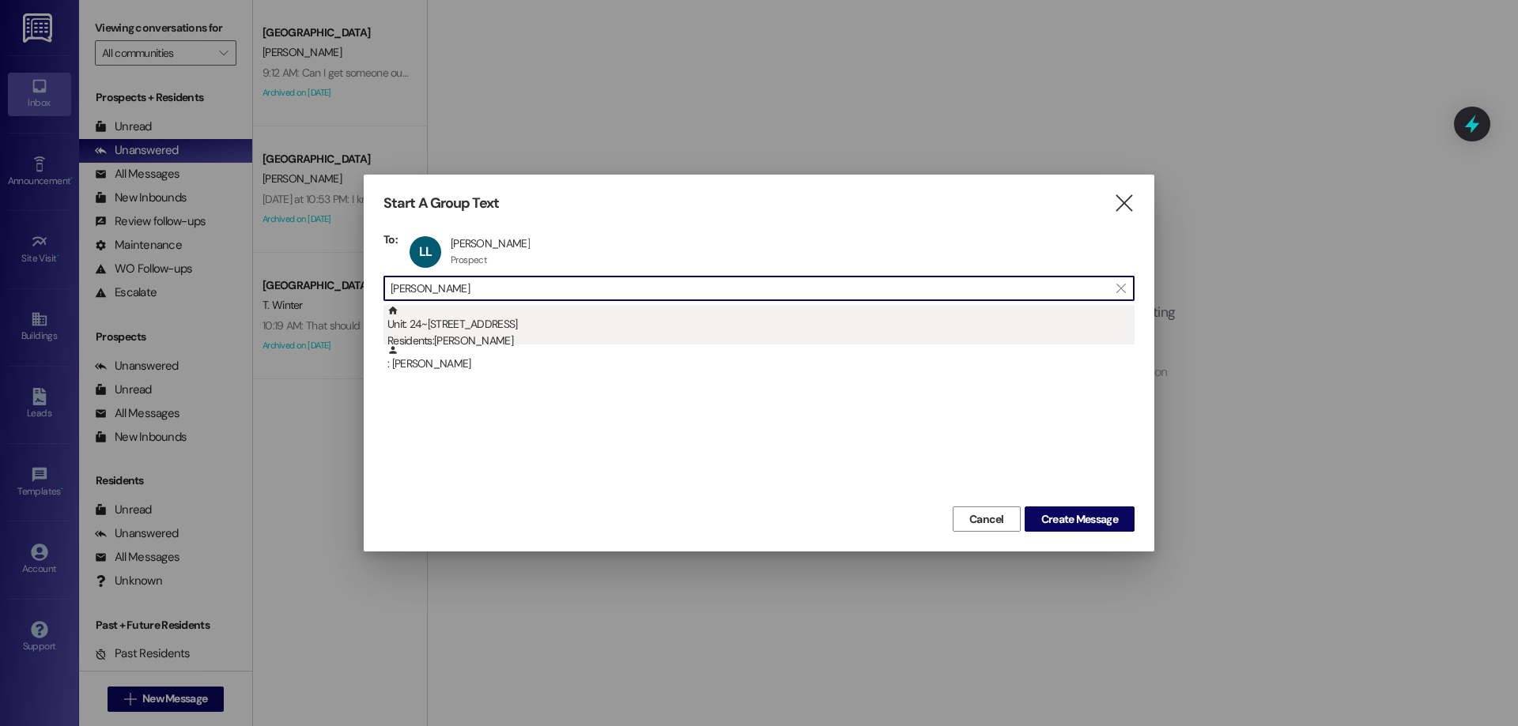
type input "kamie"
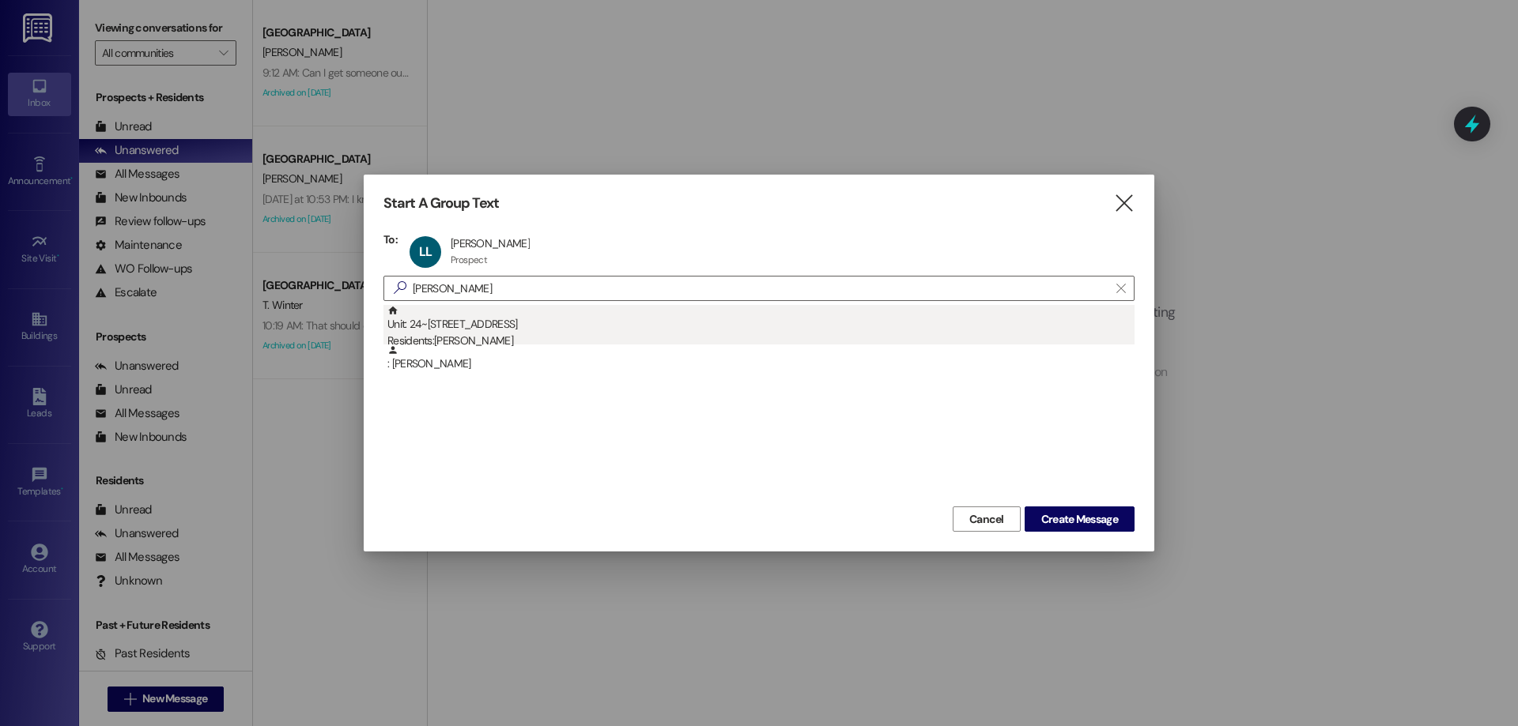
click at [460, 328] on div "Unit: 24~1 - 1 Campus Way Residents: Kamie Norton" at bounding box center [760, 327] width 747 height 45
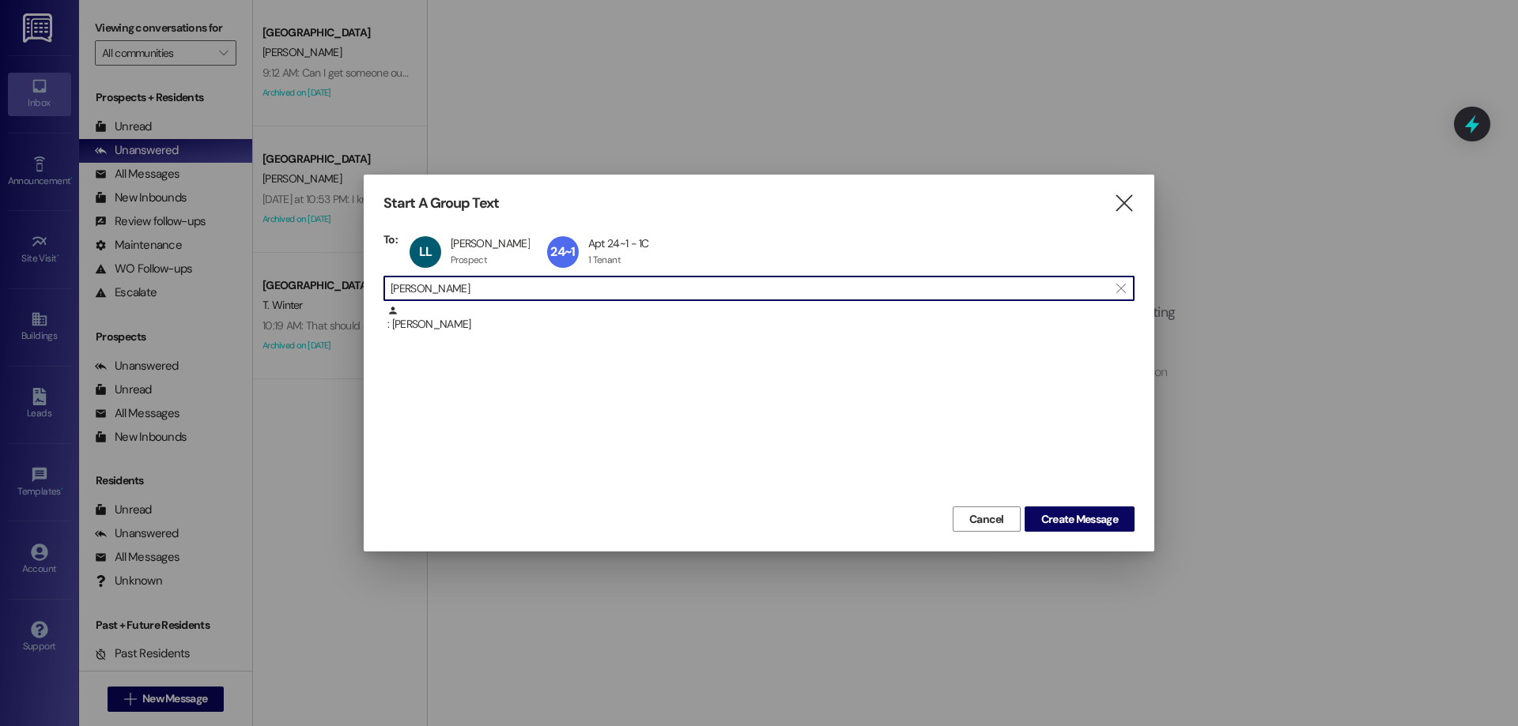
drag, startPoint x: 458, startPoint y: 290, endPoint x: 134, endPoint y: 257, distance: 325.8
click at [140, 272] on div "Start A Group Text  To: LL Lisa Larson Lisa Larson Prospect Prospect click to …" at bounding box center [759, 363] width 1518 height 726
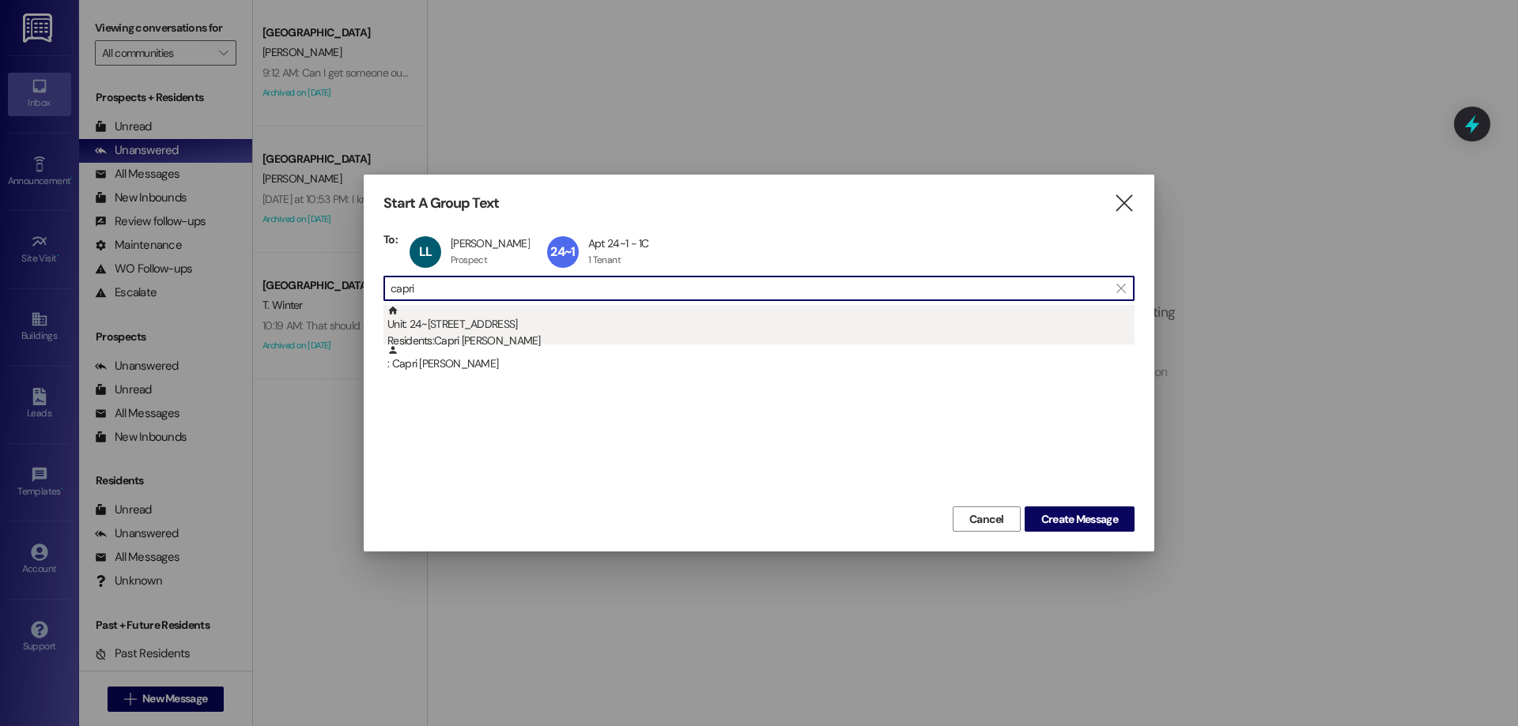
type input "capri"
click at [564, 336] on div "Residents: Capri Runyan" at bounding box center [760, 341] width 747 height 17
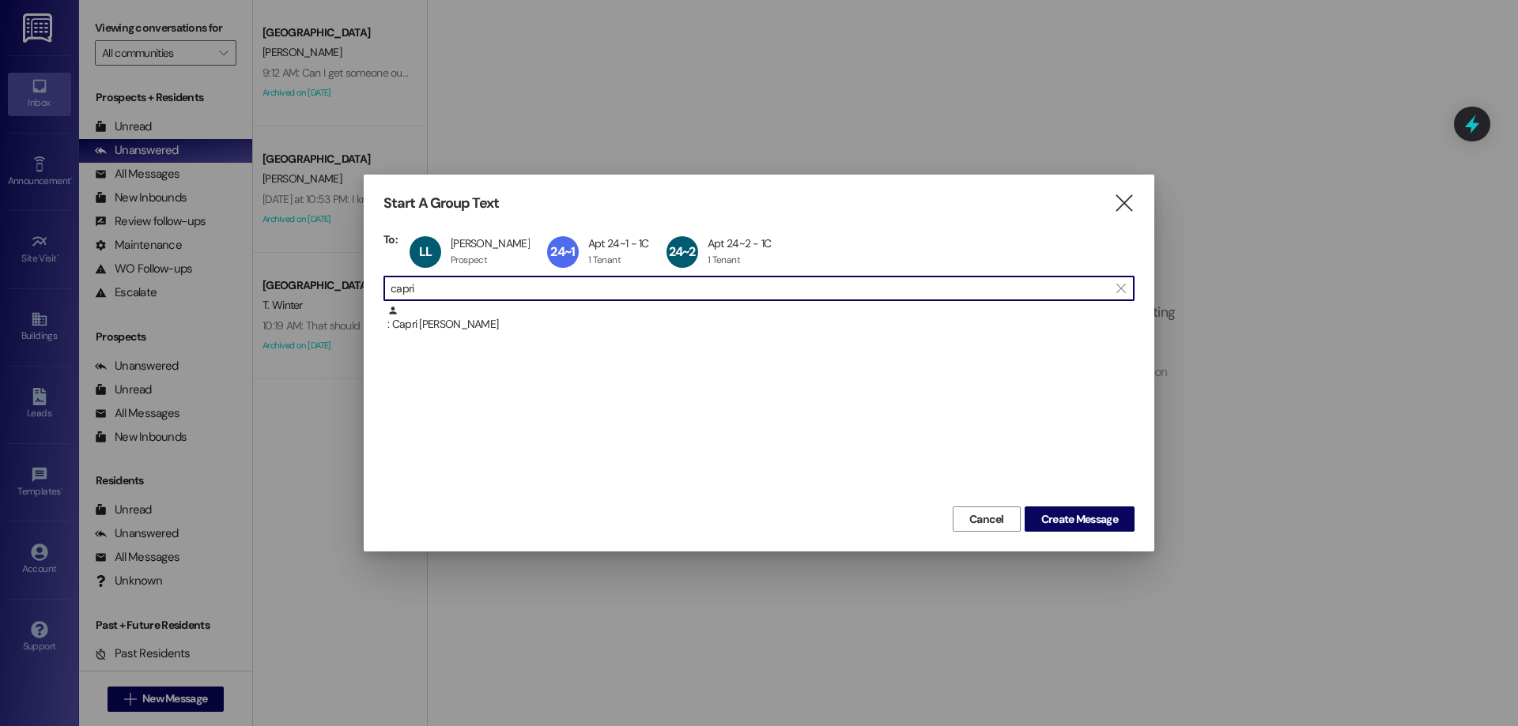
drag, startPoint x: 470, startPoint y: 281, endPoint x: 294, endPoint y: 281, distance: 175.5
click at [294, 281] on div "Start A Group Text  To: LL Lisa Larson Lisa Larson Prospect Prospect click to …" at bounding box center [759, 363] width 1518 height 726
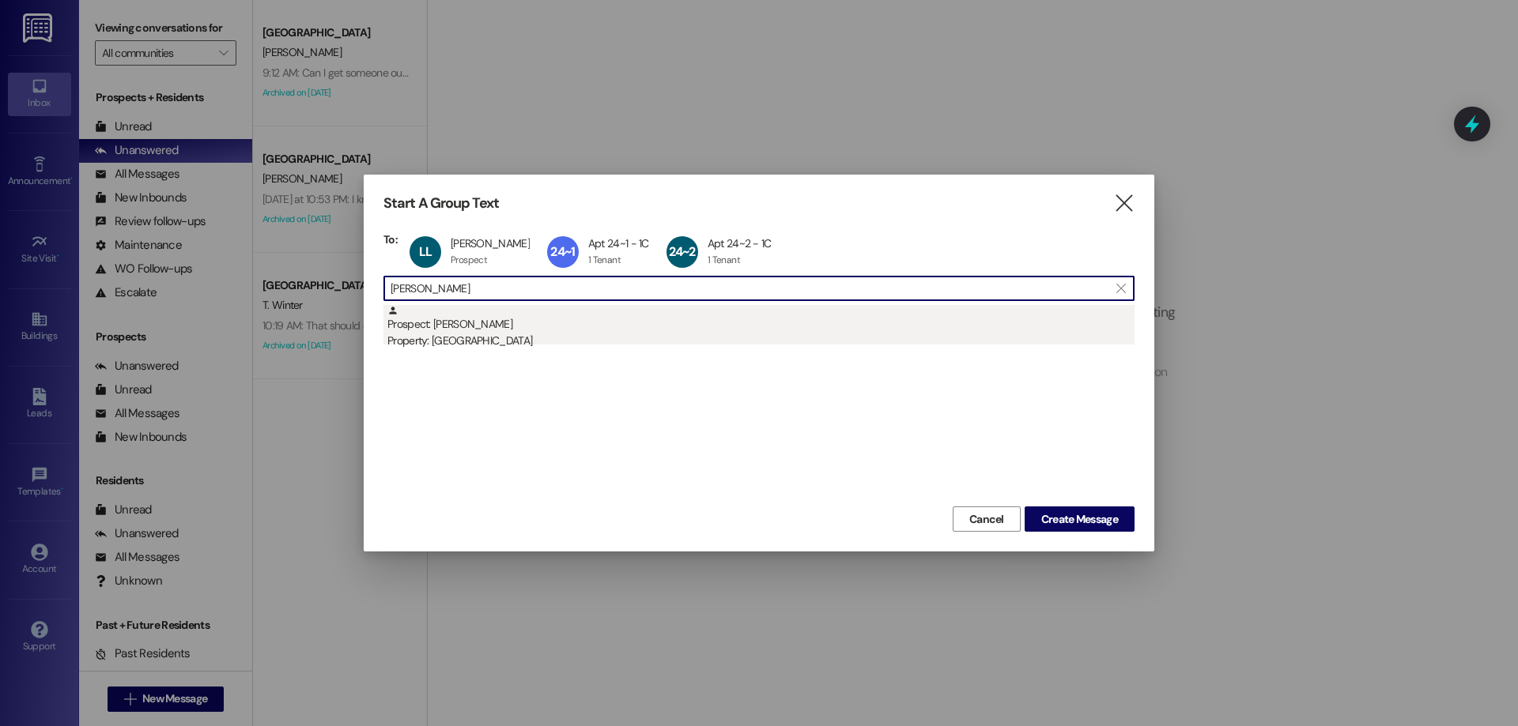
type input "madison shor"
click at [560, 340] on div "Property: [GEOGRAPHIC_DATA]" at bounding box center [760, 341] width 747 height 17
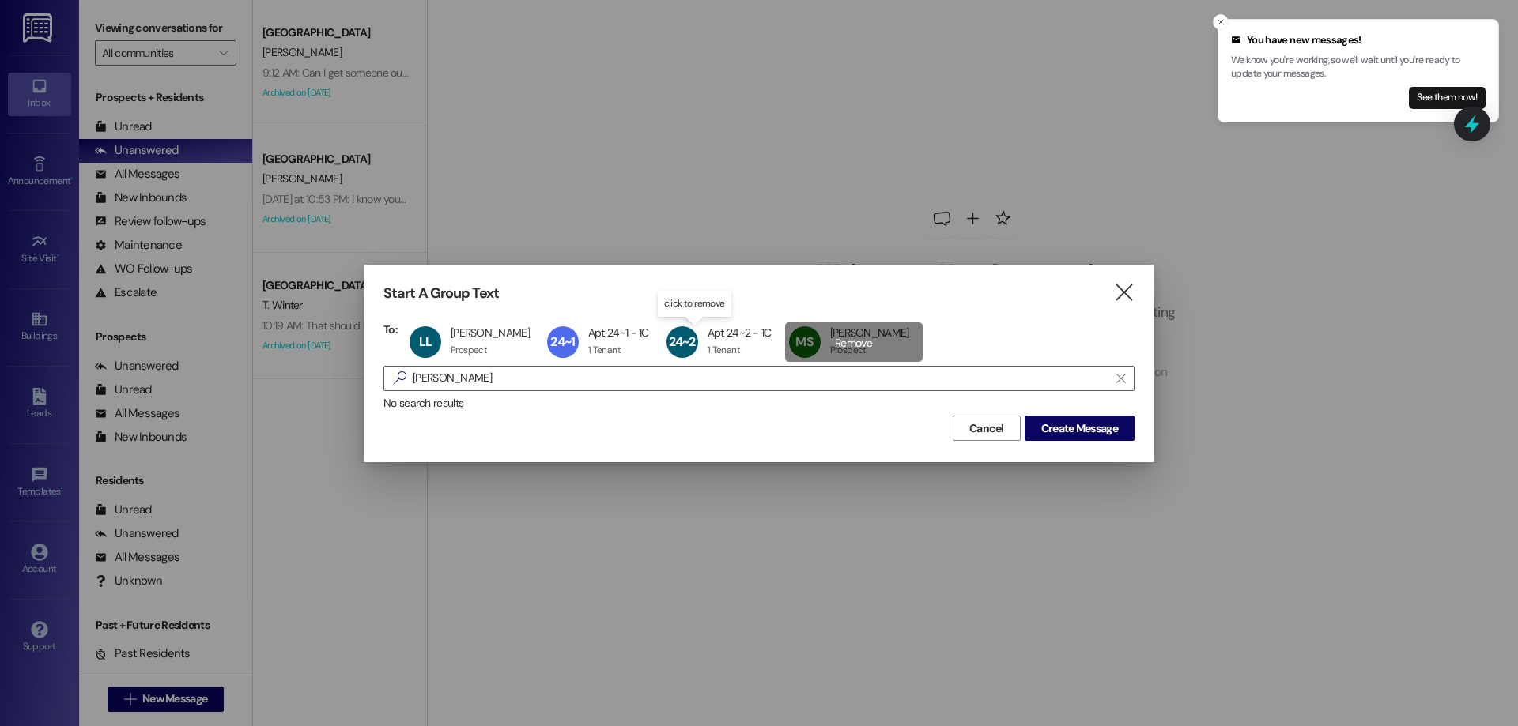
click at [785, 330] on div "MS Madison Shorter Madison Shorter Prospect Prospect click to remove" at bounding box center [854, 343] width 138 height 40
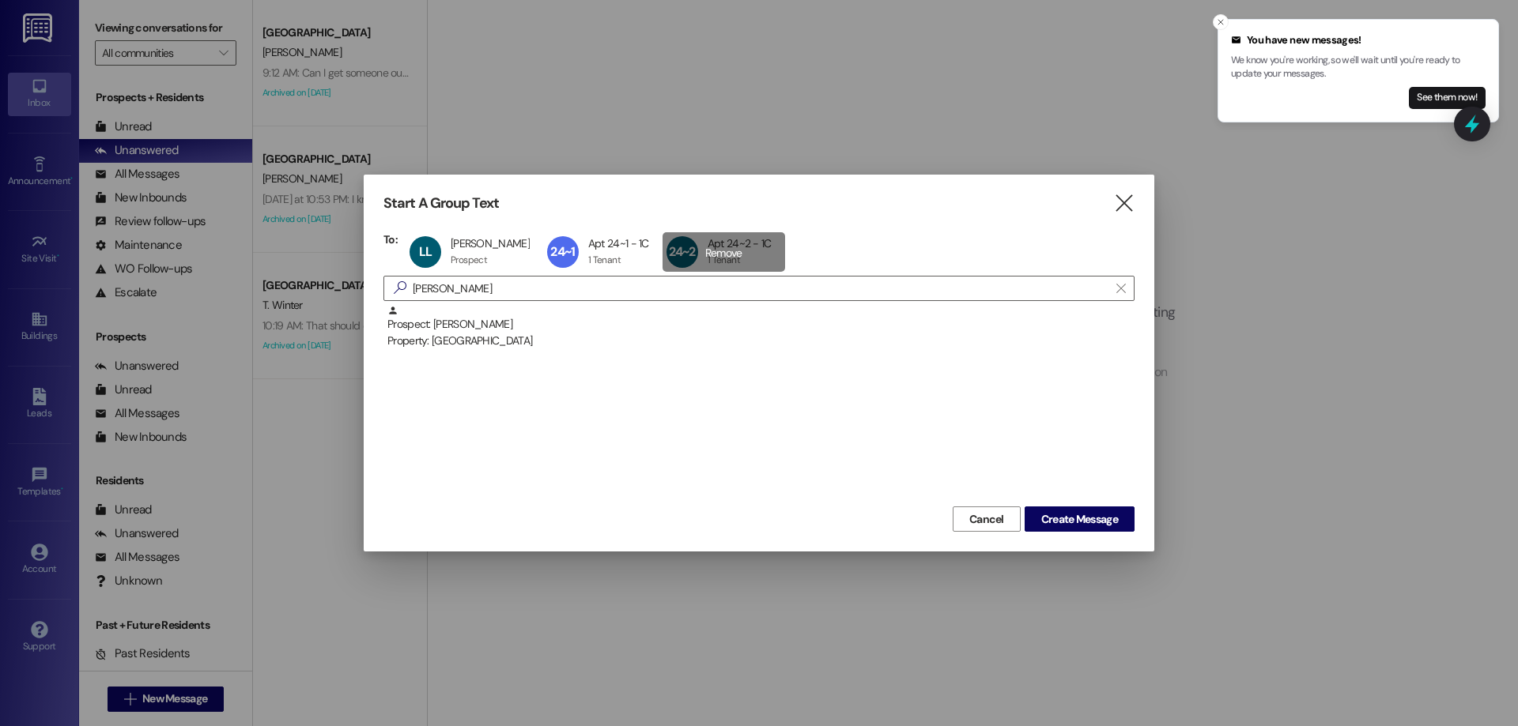
click at [662, 266] on div "24~2 Apt 24~2 - 1C Apt 24~2 - 1C 1 Tenant 1 Tenant click to remove" at bounding box center [723, 252] width 123 height 40
click at [555, 258] on div "24~1 Apt 24~1 - 1C Apt 24~1 - 1C 1 Tenant 1 Tenant click to remove" at bounding box center [602, 252] width 119 height 40
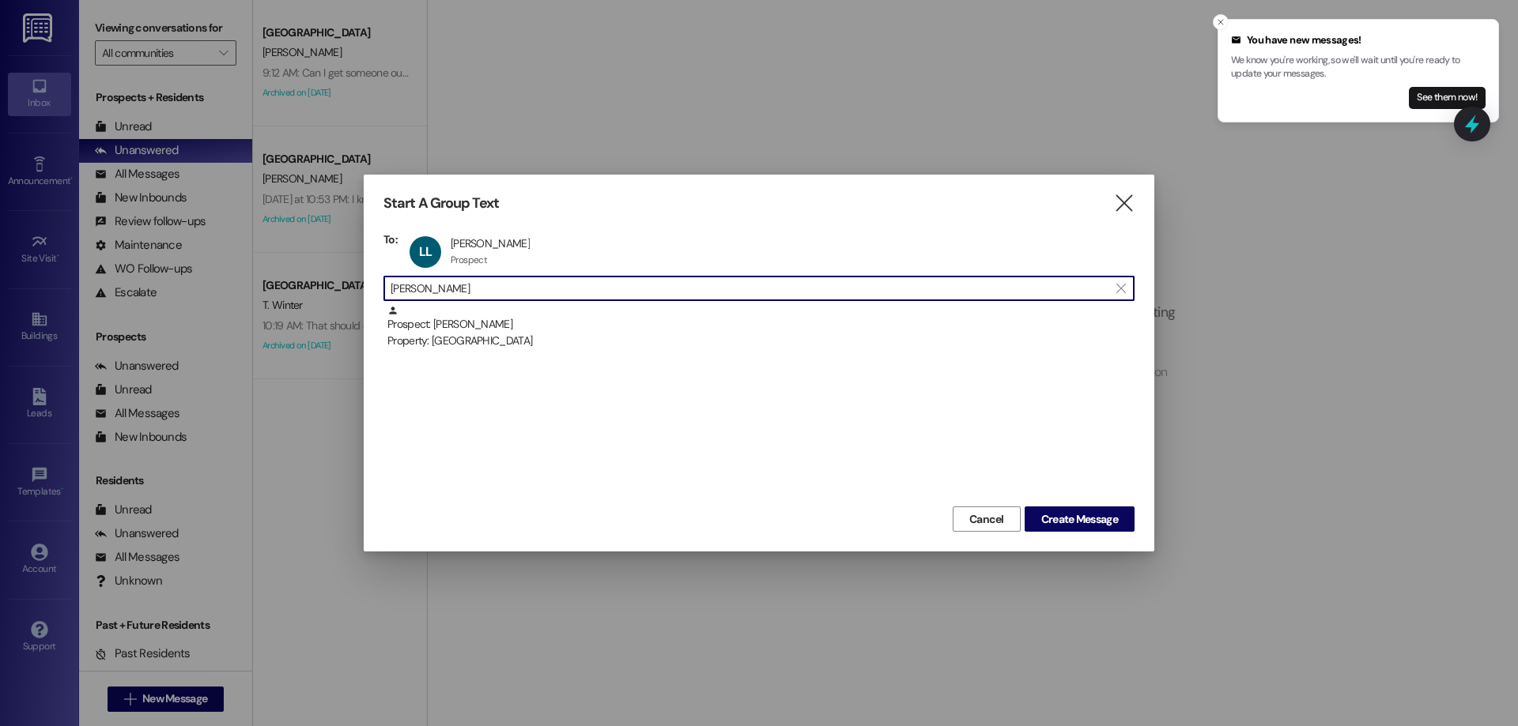
drag, startPoint x: 271, startPoint y: 301, endPoint x: 258, endPoint y: 301, distance: 13.4
click at [270, 301] on div "Start A Group Text  To: LL Lisa Larson Lisa Larson Prospect Prospect click to …" at bounding box center [759, 363] width 1518 height 726
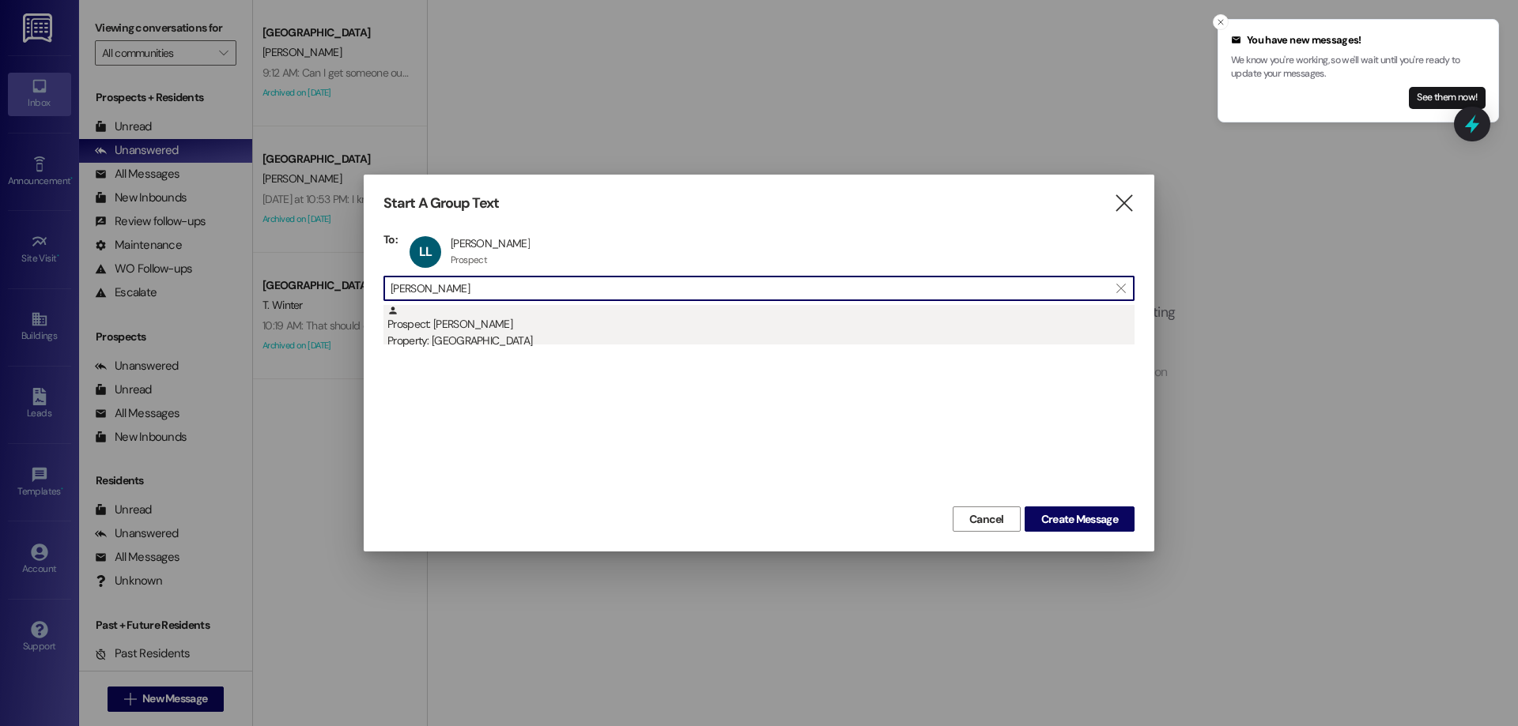
type input "lillian woi"
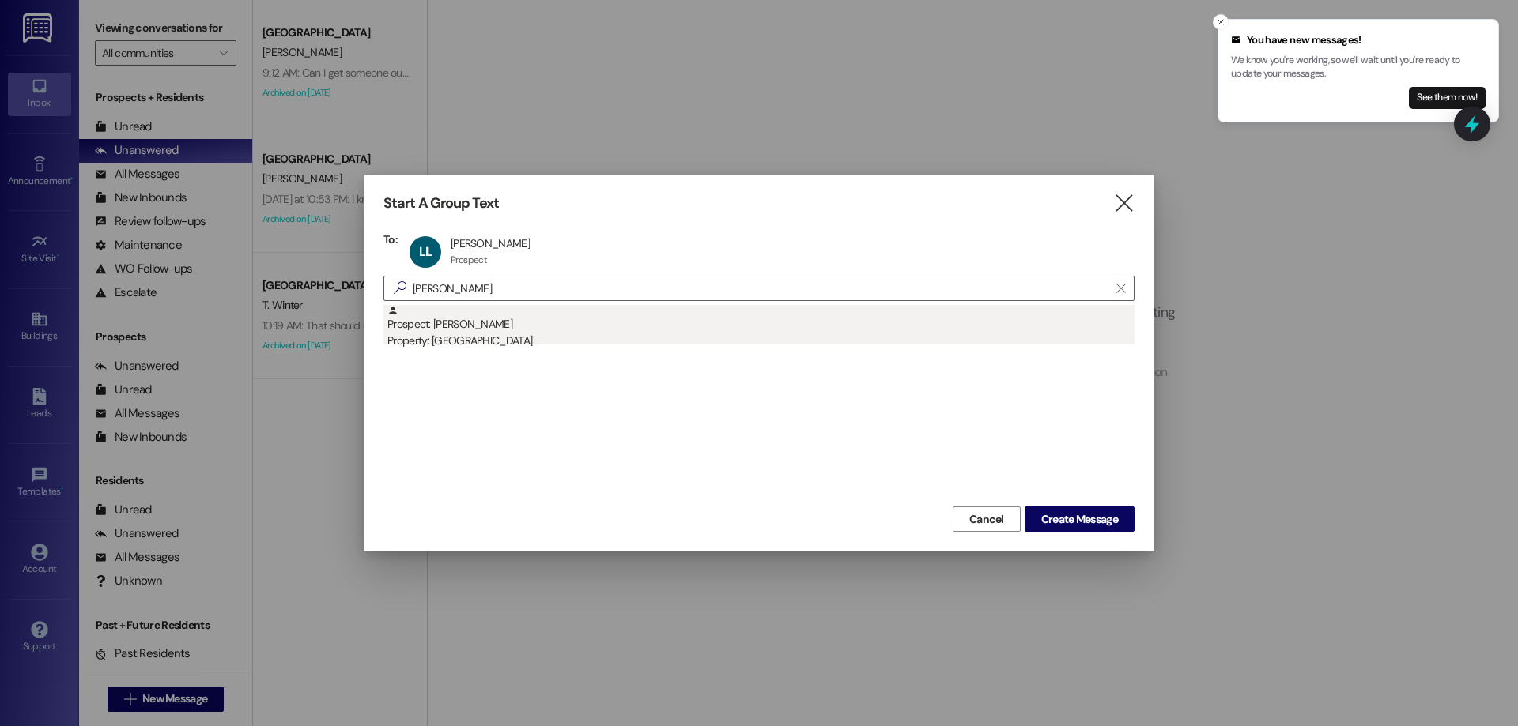
click at [606, 326] on div "Prospect: Lillian Woidka Property: Campus Way" at bounding box center [760, 327] width 747 height 45
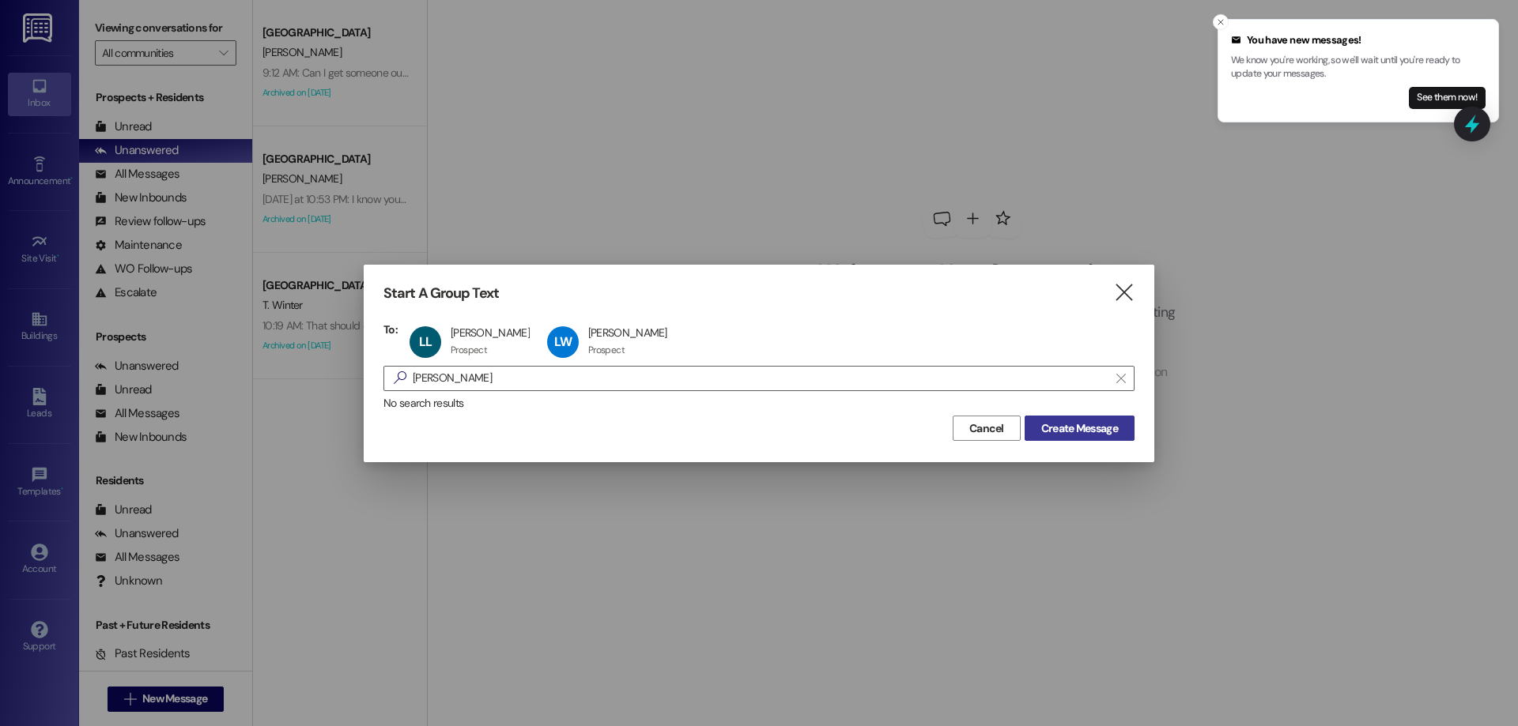
click at [1038, 422] on span "Create Message" at bounding box center [1079, 429] width 83 height 17
click at [1221, 22] on icon "Close toast" at bounding box center [1220, 21] width 9 height 9
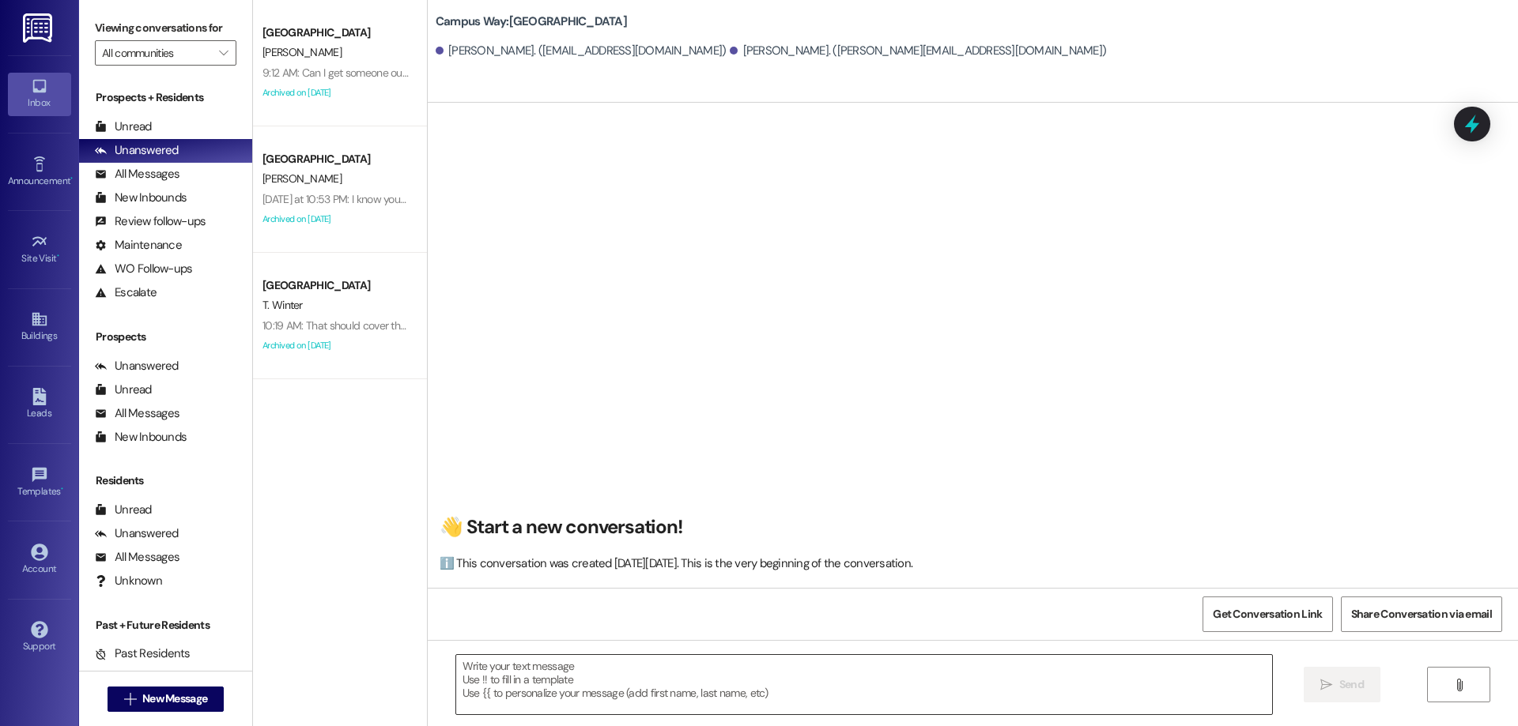
click at [595, 688] on textarea at bounding box center [864, 684] width 816 height 59
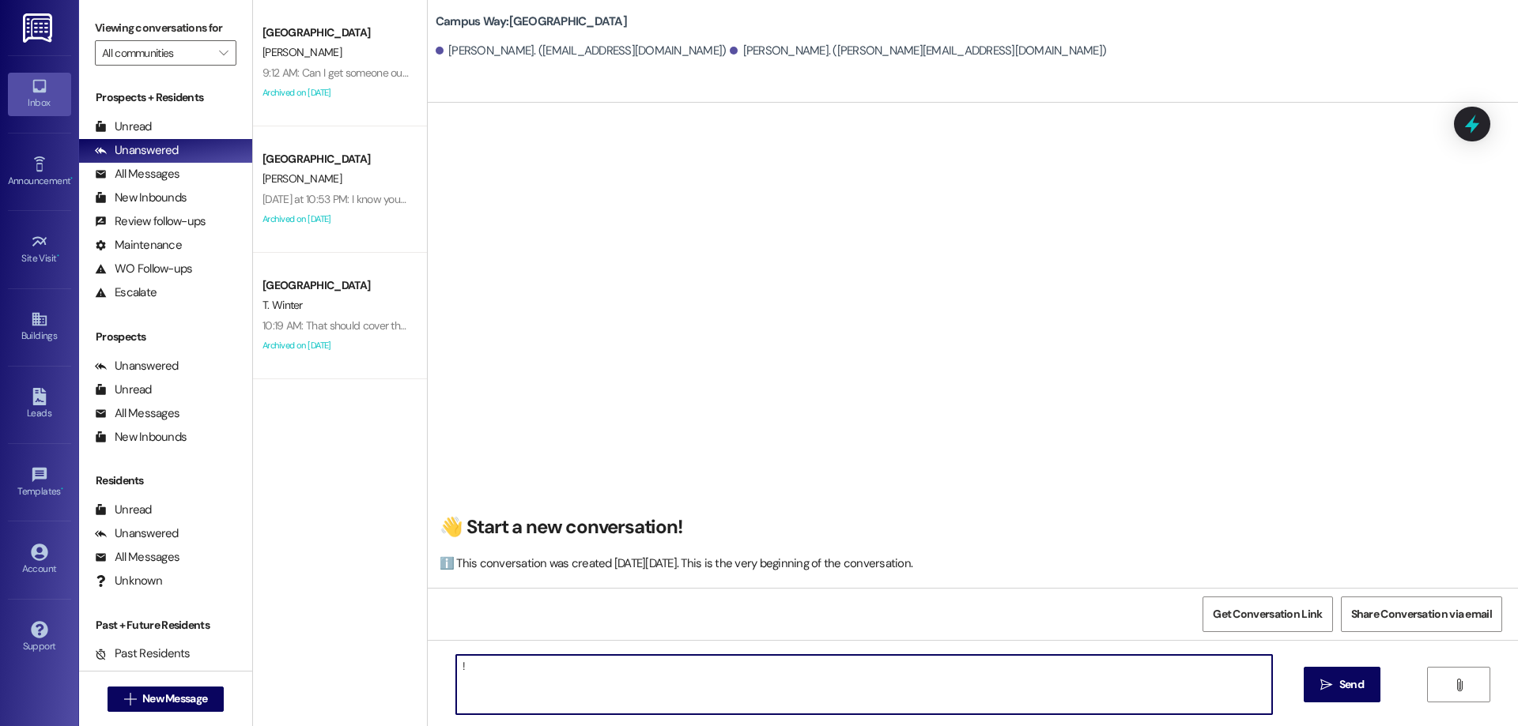
type textarea "!!"
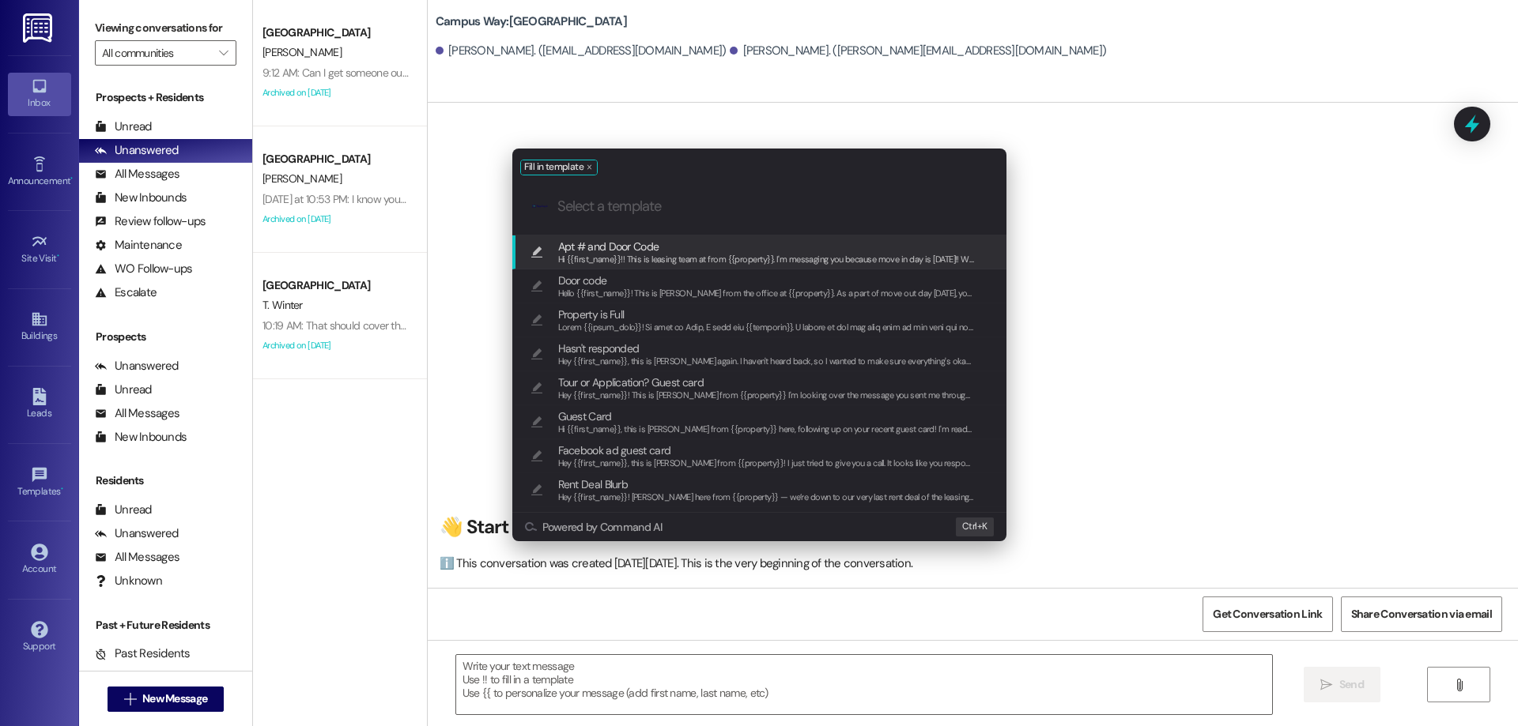
click at [690, 249] on span "Apt # and Door Code" at bounding box center [766, 246] width 417 height 17
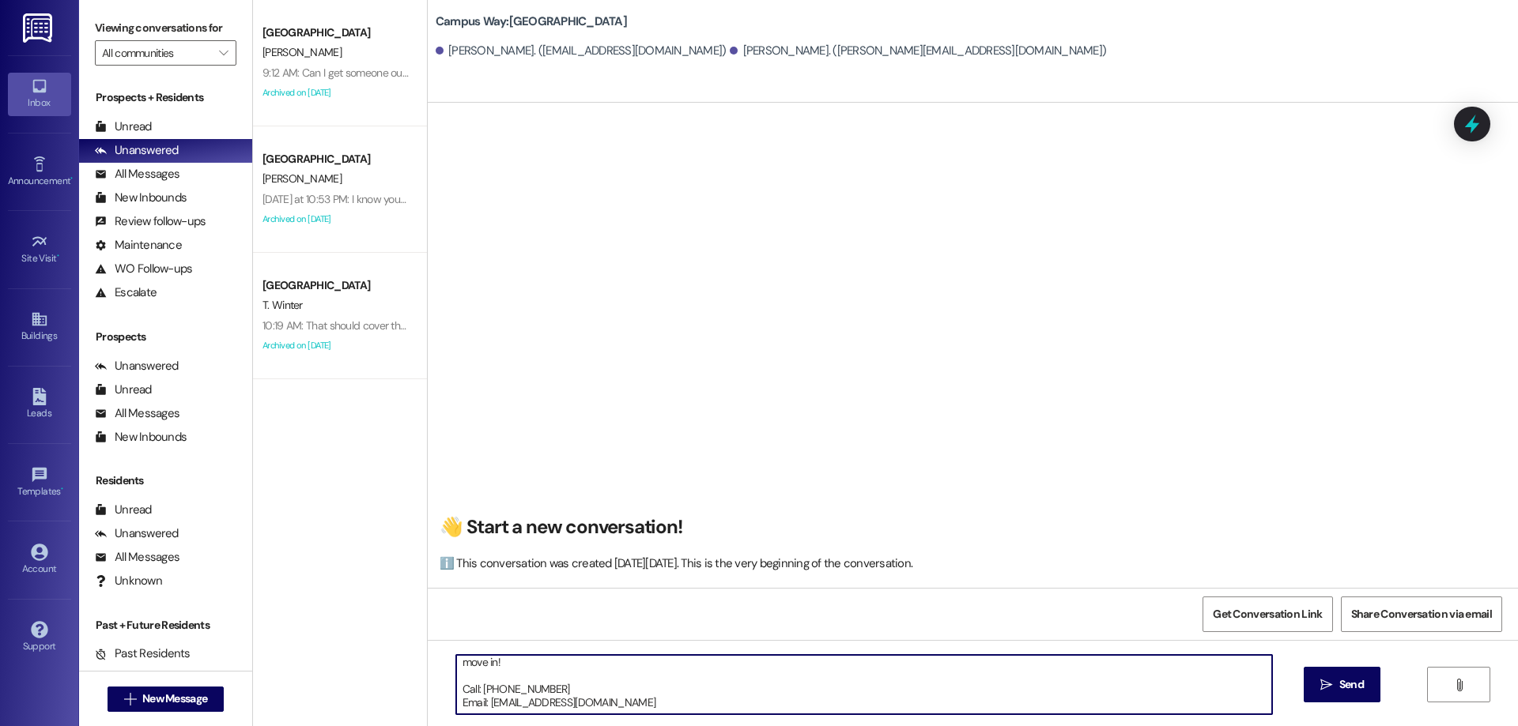
scroll to position [58, 0]
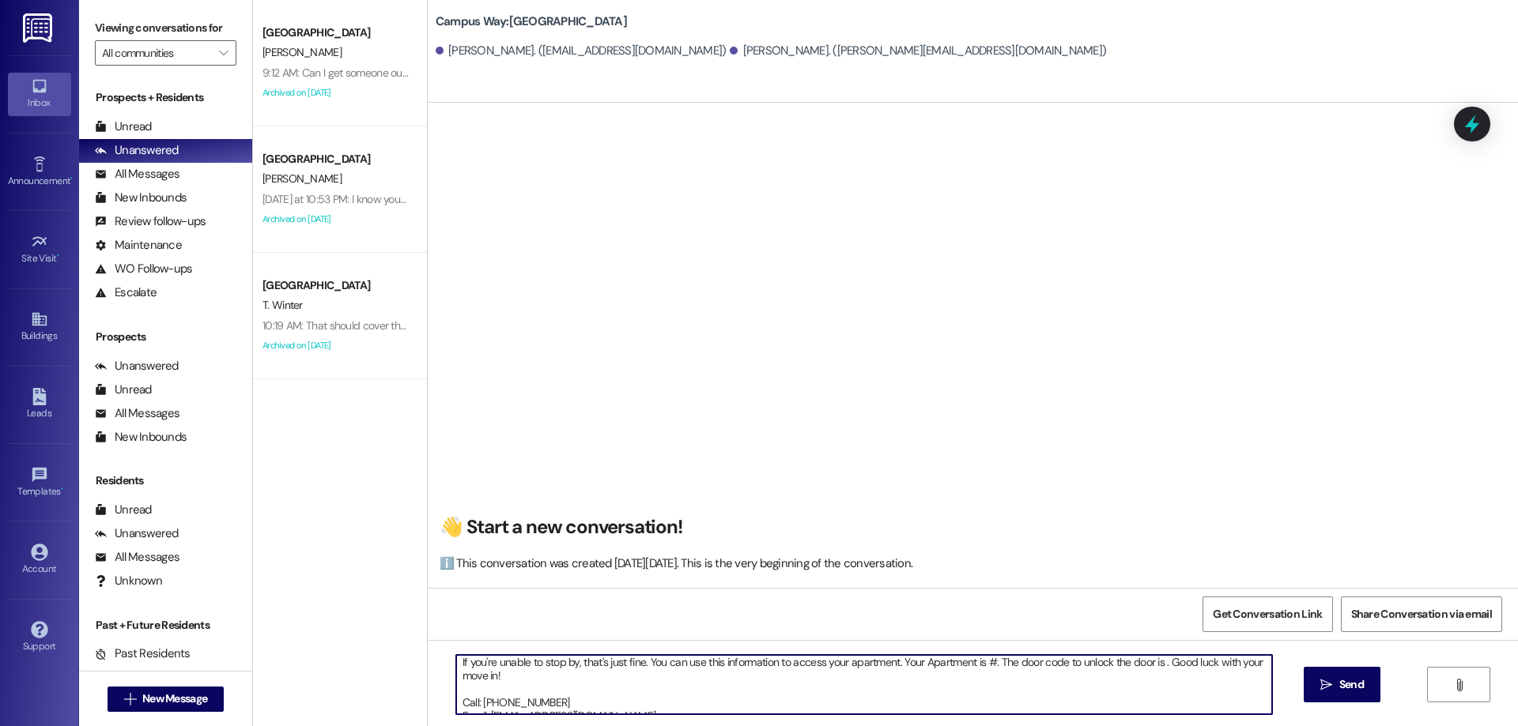
click at [985, 660] on textarea "Hi {{first_name}}!! This is leasing team at from {{property}}. I'm messaging yo…" at bounding box center [864, 684] width 816 height 59
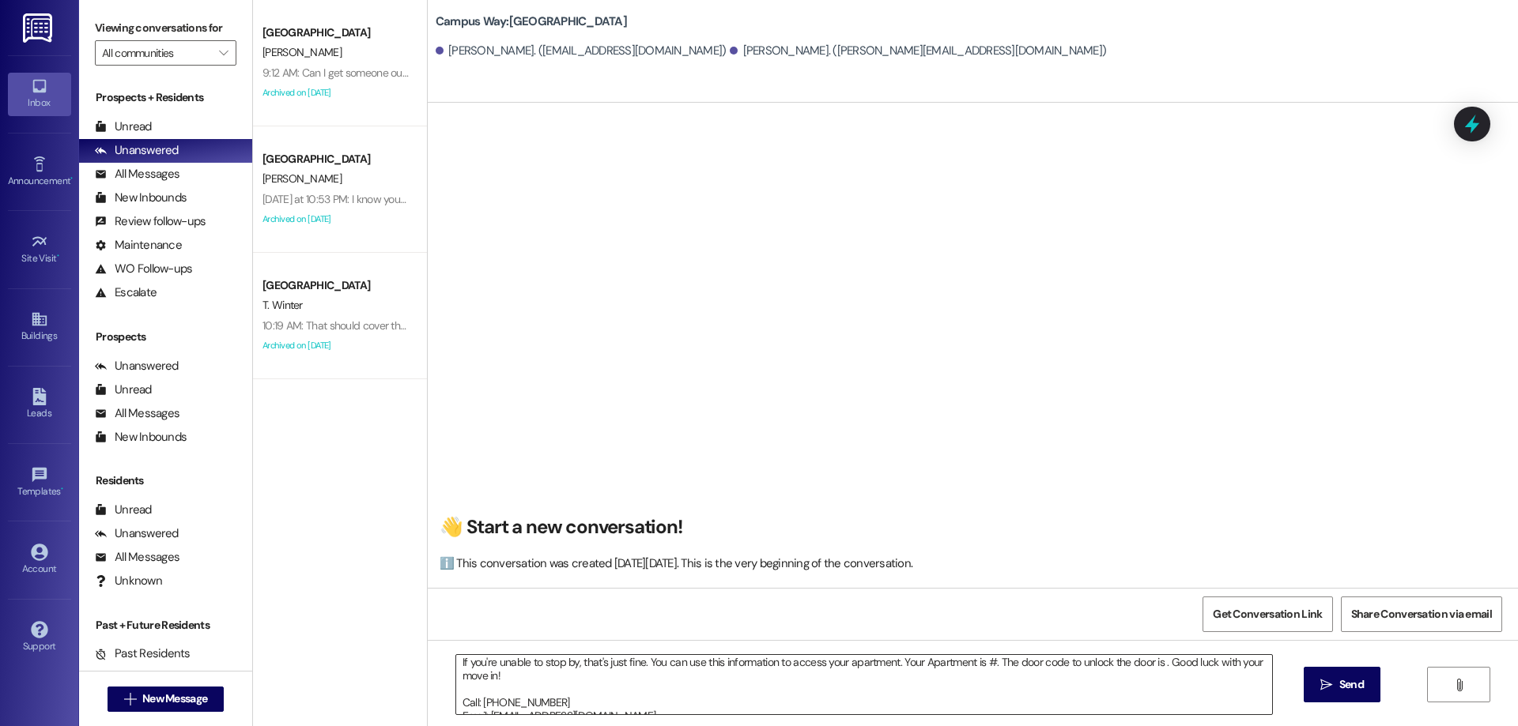
click at [986, 661] on textarea "Hi {{first_name}}!! This is leasing team at from {{property}}. I'm messaging yo…" at bounding box center [864, 684] width 816 height 59
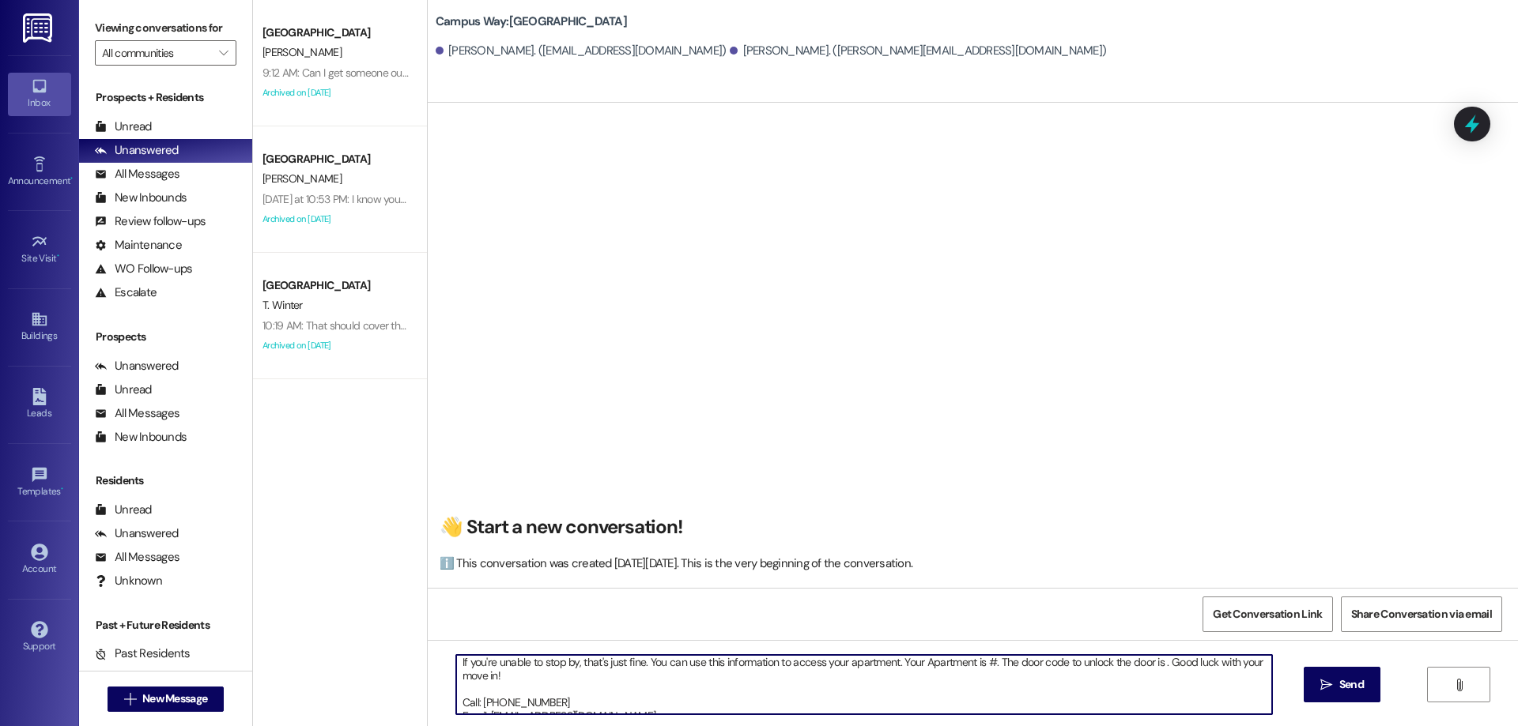
paste textarea "374680"
click at [1165, 662] on textarea "Hi {{first_name}}!! This is leasing team at from {{property}}. I'm messaging yo…" at bounding box center [864, 684] width 816 height 59
paste textarea "374680"
click at [914, 689] on textarea "Hi {{first_name}}!! This is leasing team at from {{property}}. I'm messaging yo…" at bounding box center [864, 684] width 816 height 59
type textarea "Hi {{first_name}}!! This is leasing team at from {{property}}. I'm messaging yo…"
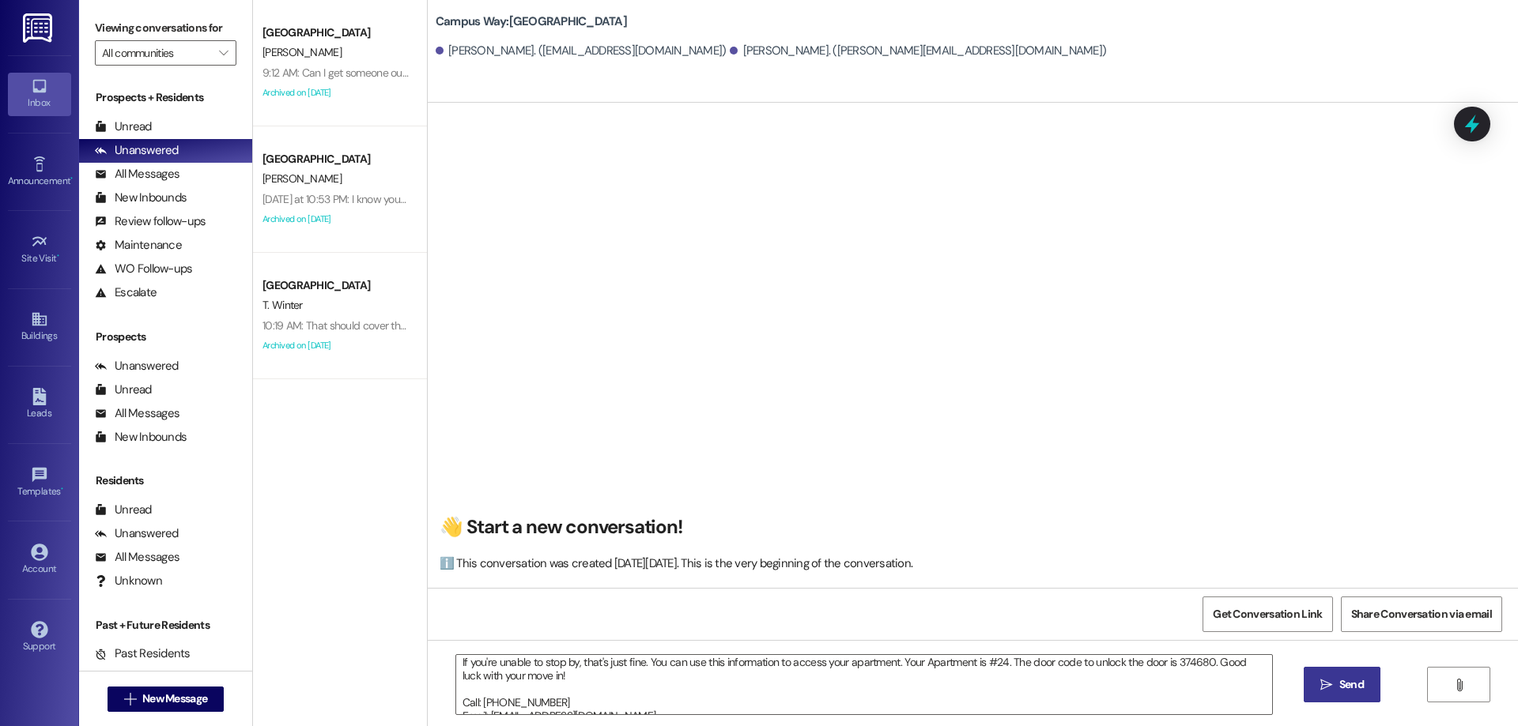
click at [1341, 683] on span "Send" at bounding box center [1351, 685] width 25 height 17
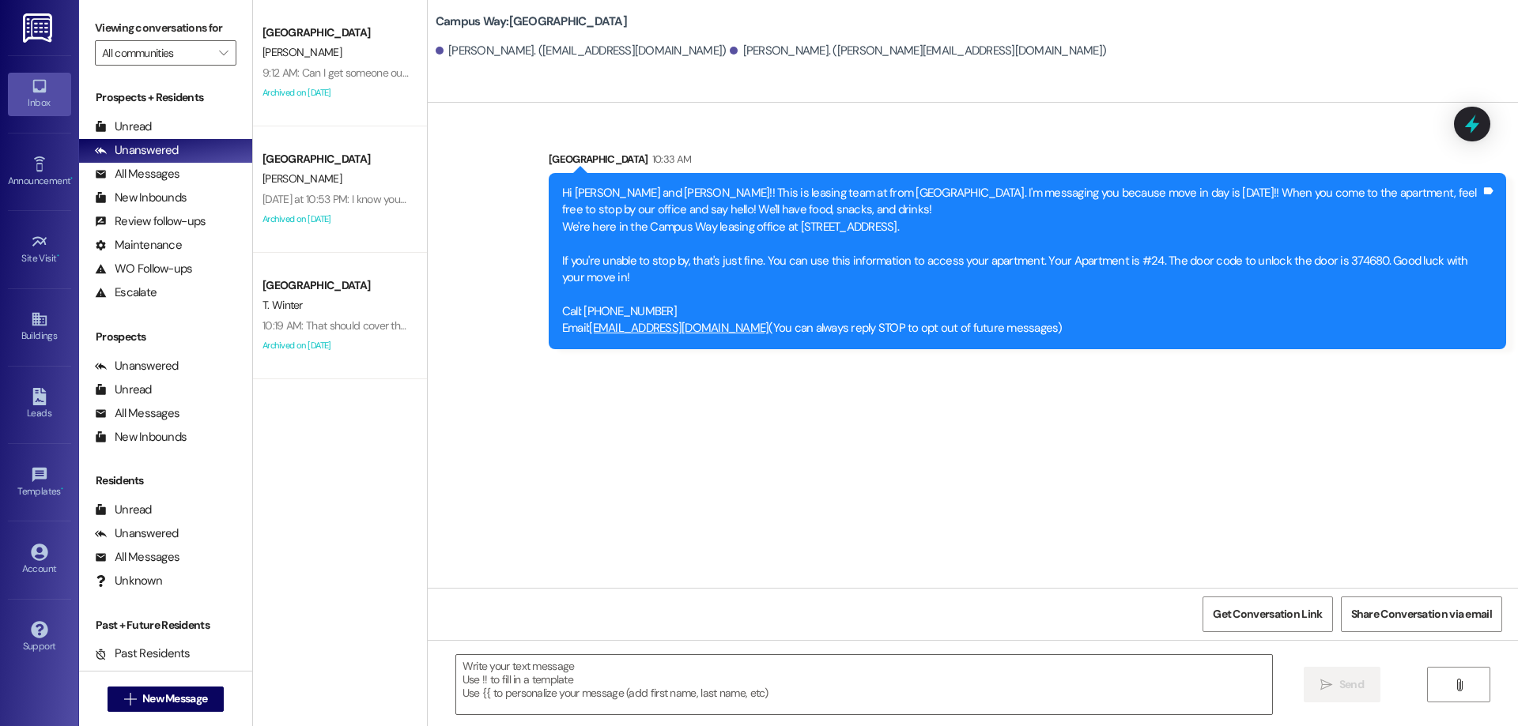
scroll to position [0, 0]
click at [166, 698] on span "New Message" at bounding box center [174, 699] width 65 height 17
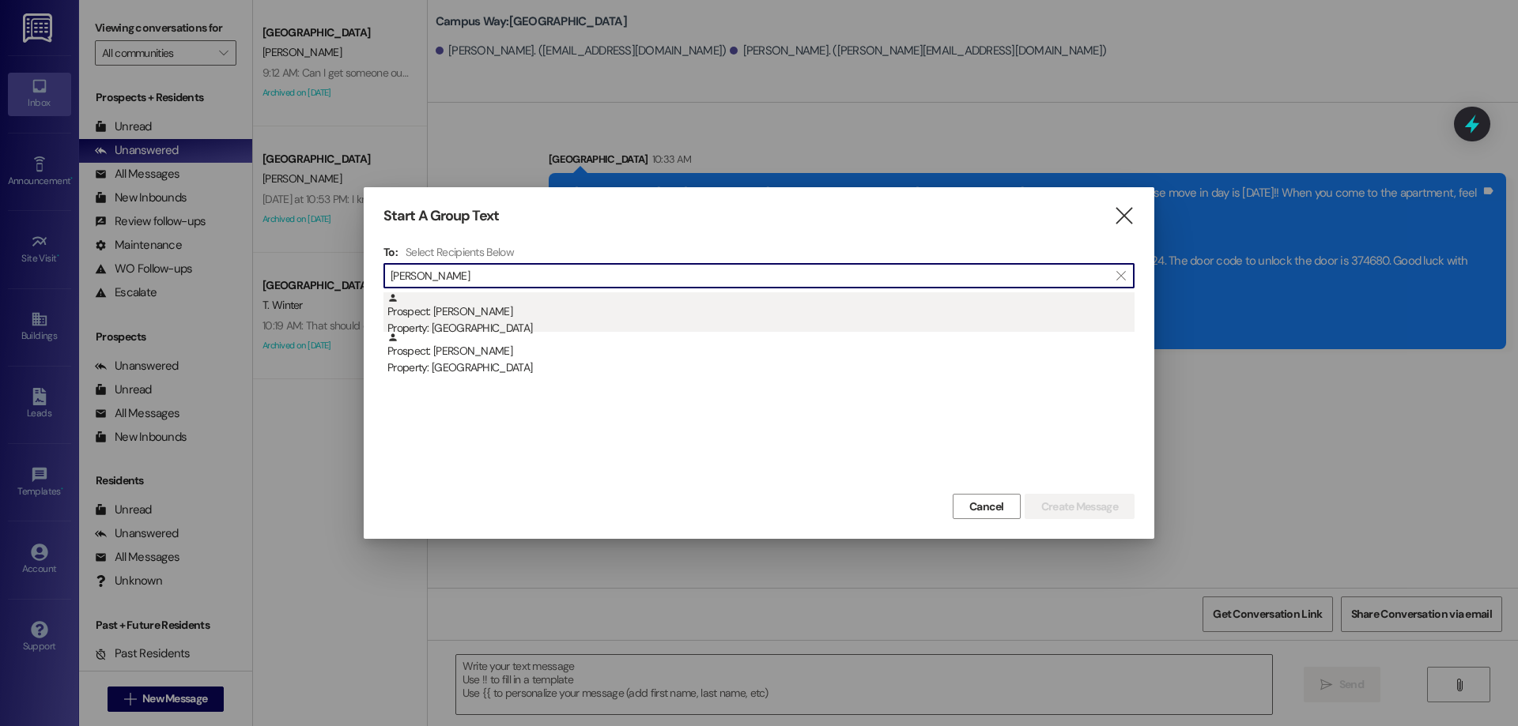
type input "kylie ma"
click at [685, 323] on div "Property: [GEOGRAPHIC_DATA]" at bounding box center [760, 328] width 747 height 17
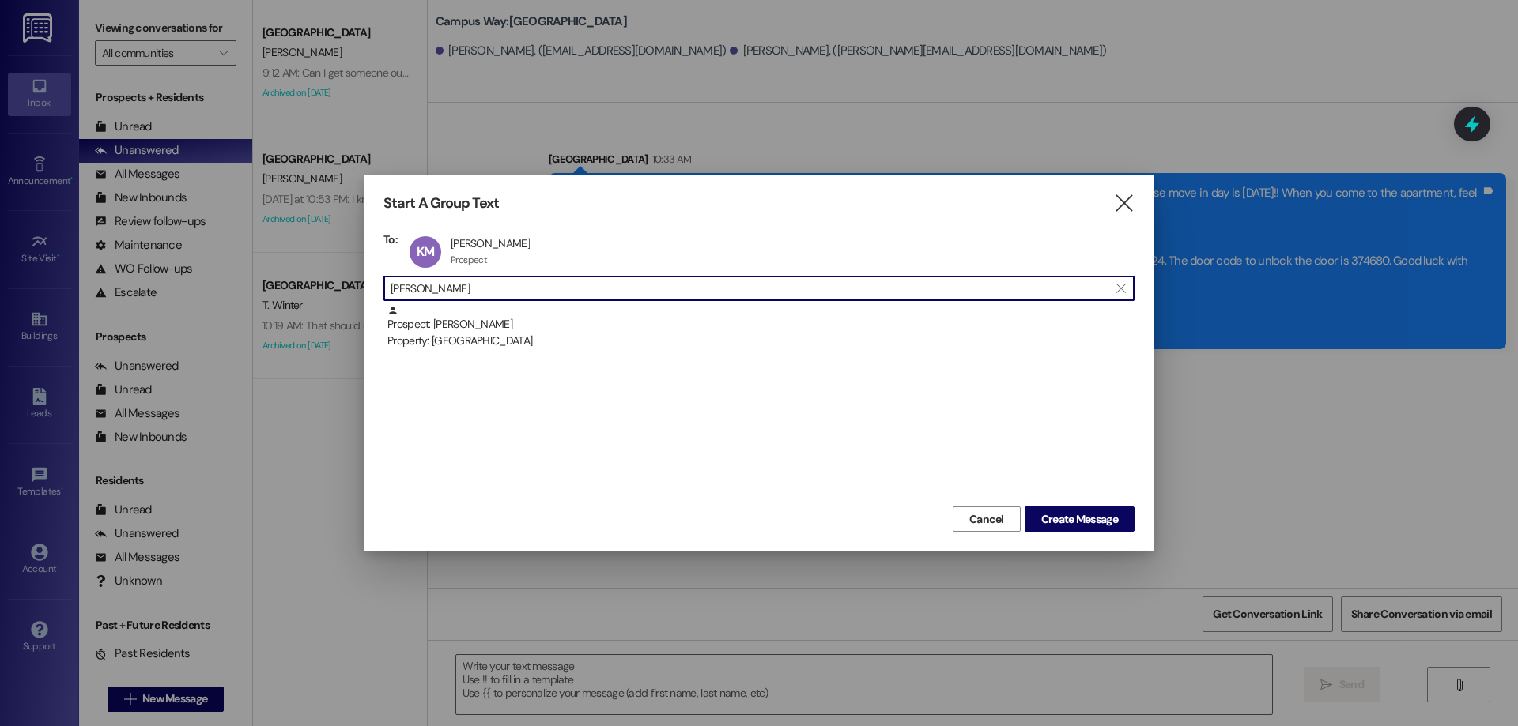
drag, startPoint x: 543, startPoint y: 285, endPoint x: 326, endPoint y: 285, distance: 216.6
click at [326, 285] on div "Start A Group Text  To: KM Kylie Mason Kylie Mason Prospect Prospect click to …" at bounding box center [759, 363] width 1518 height 726
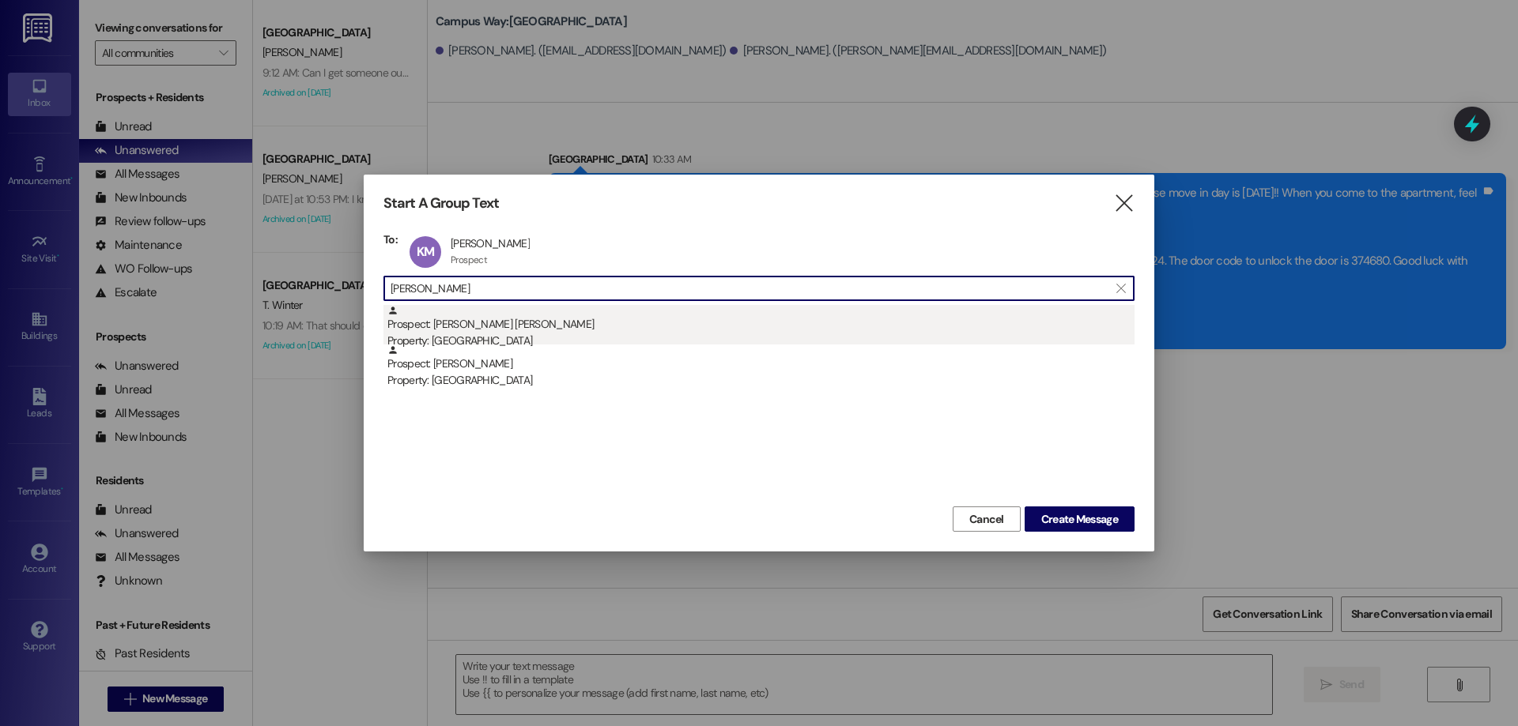
type input "mei li"
click at [508, 323] on div "Prospect: Mei Li Zackrison Property: Campus Way" at bounding box center [760, 327] width 747 height 45
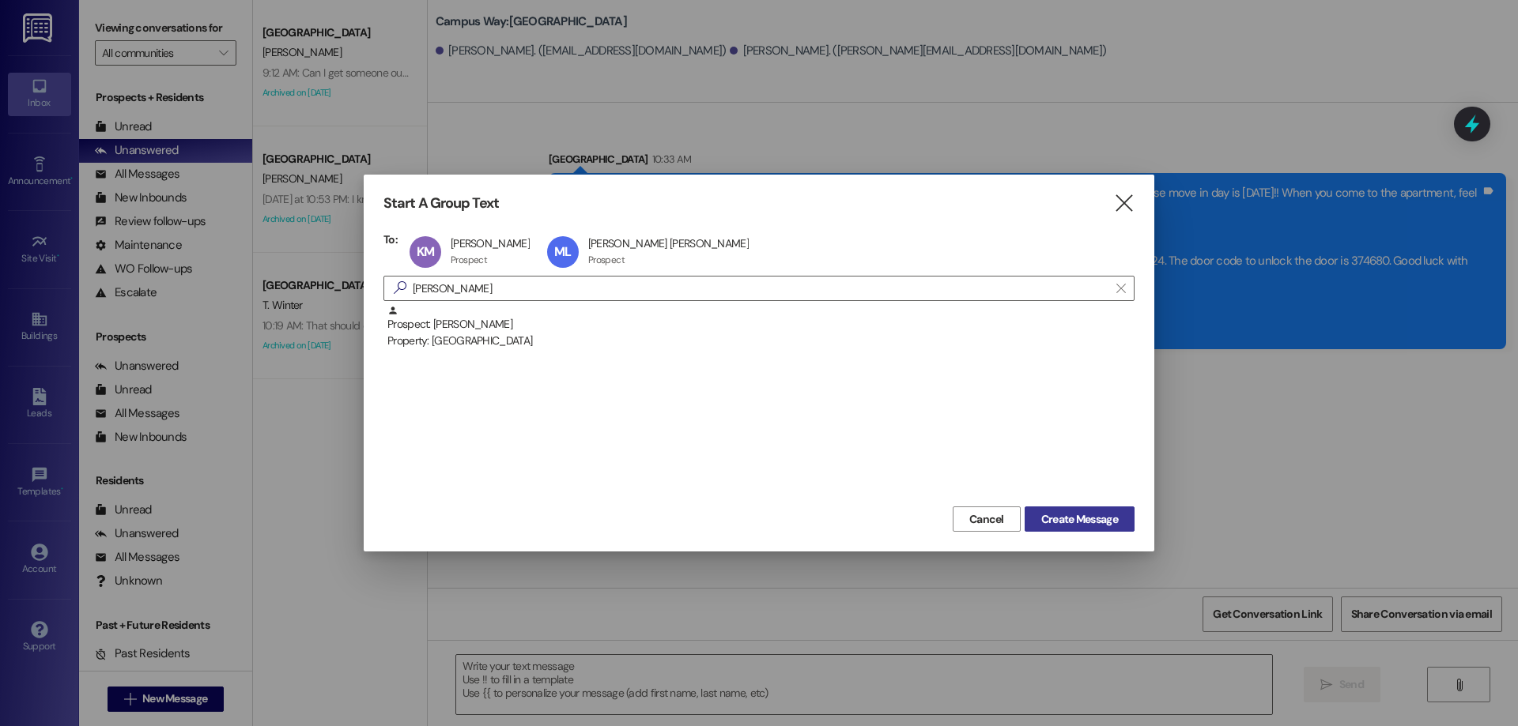
click at [1047, 527] on span "Create Message" at bounding box center [1079, 519] width 77 height 17
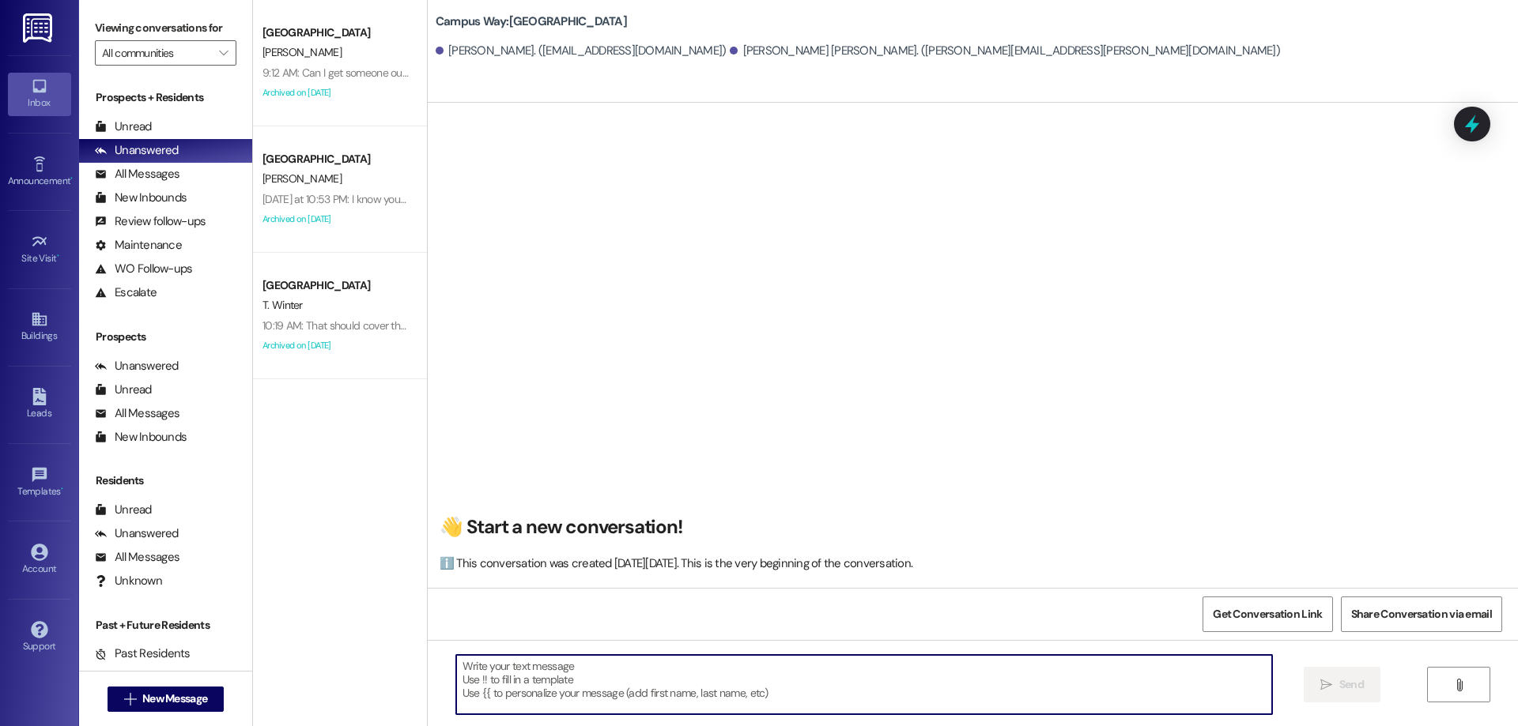
click at [617, 700] on textarea at bounding box center [864, 684] width 816 height 59
click at [506, 662] on textarea at bounding box center [864, 684] width 816 height 59
type textarea "!!"
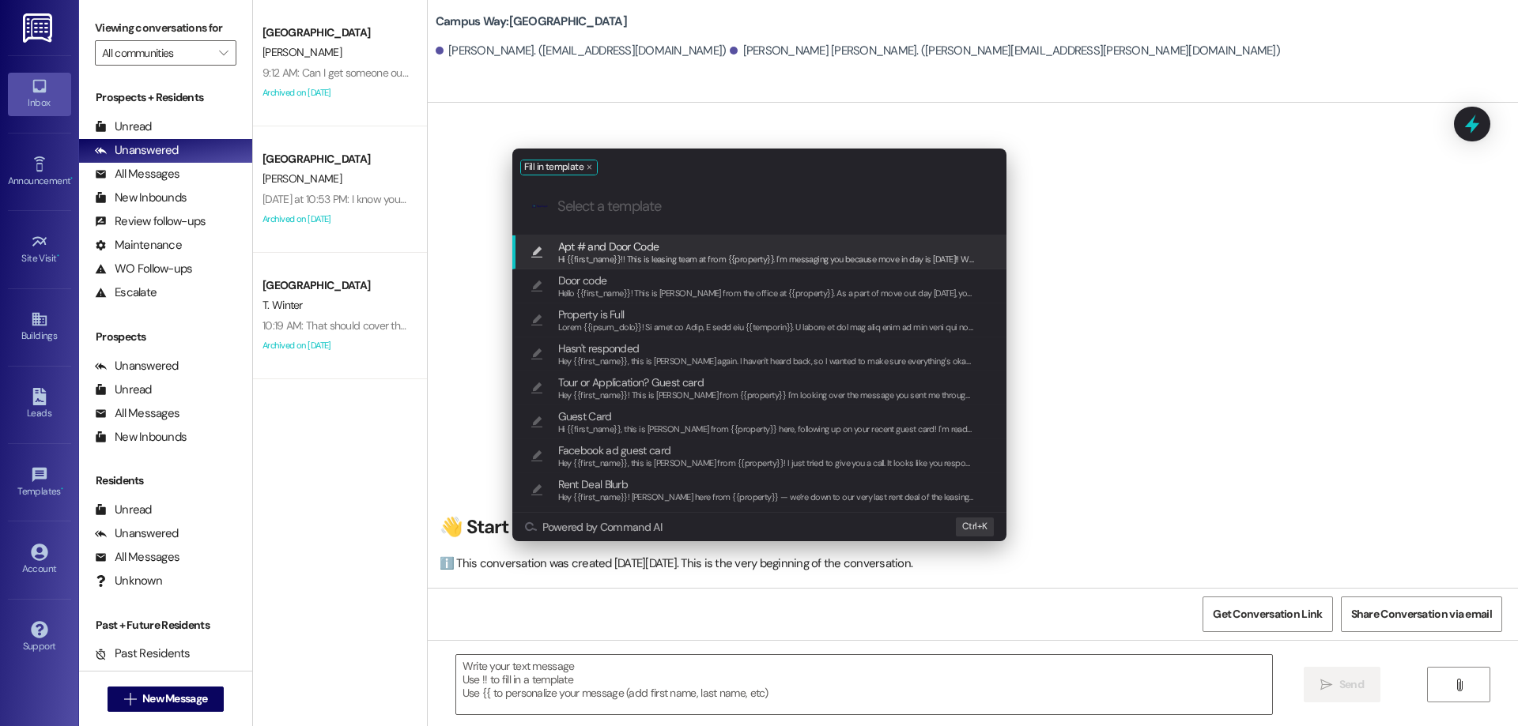
click at [764, 258] on span "Hi {{first_name}}!! This is leasing team at from {{property}}. I'm messaging yo…" at bounding box center [1539, 259] width 1963 height 11
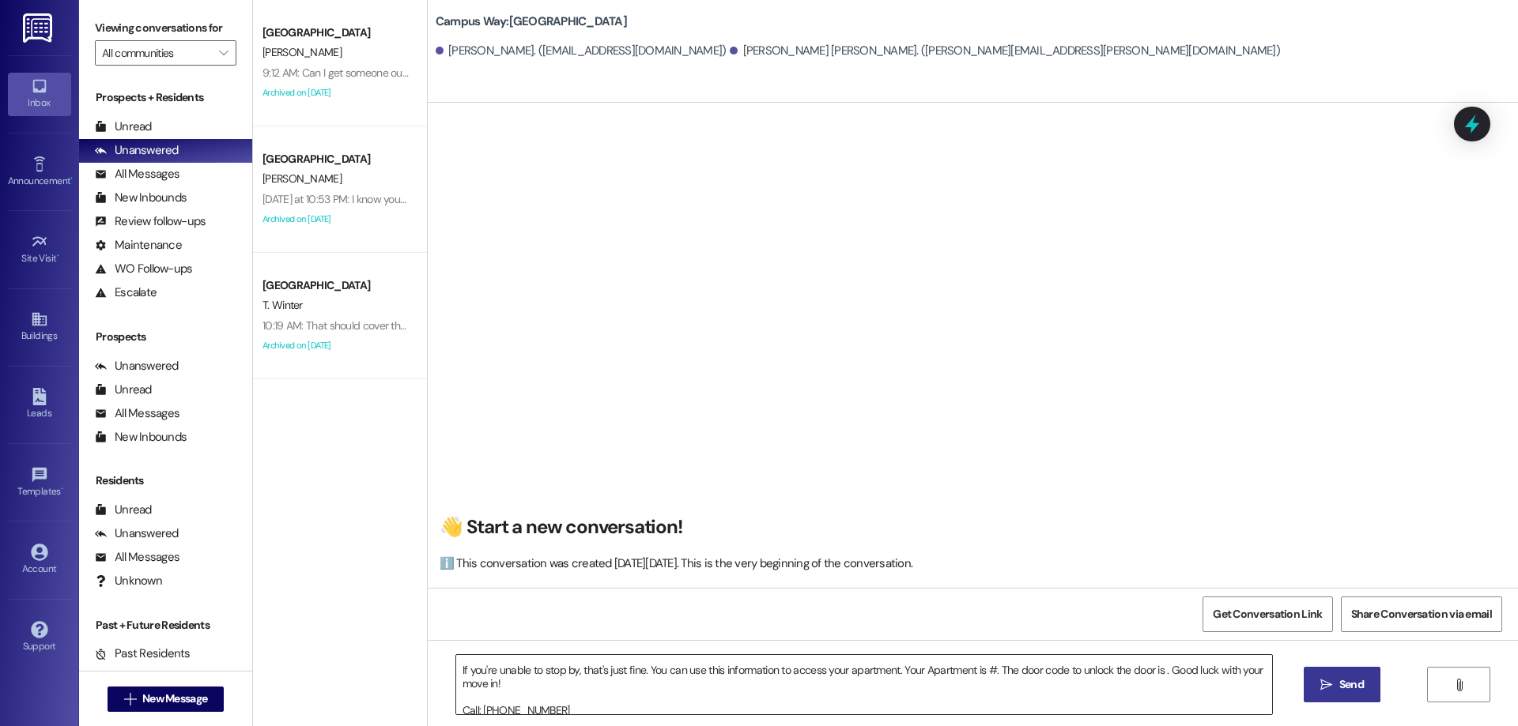
scroll to position [71, 0]
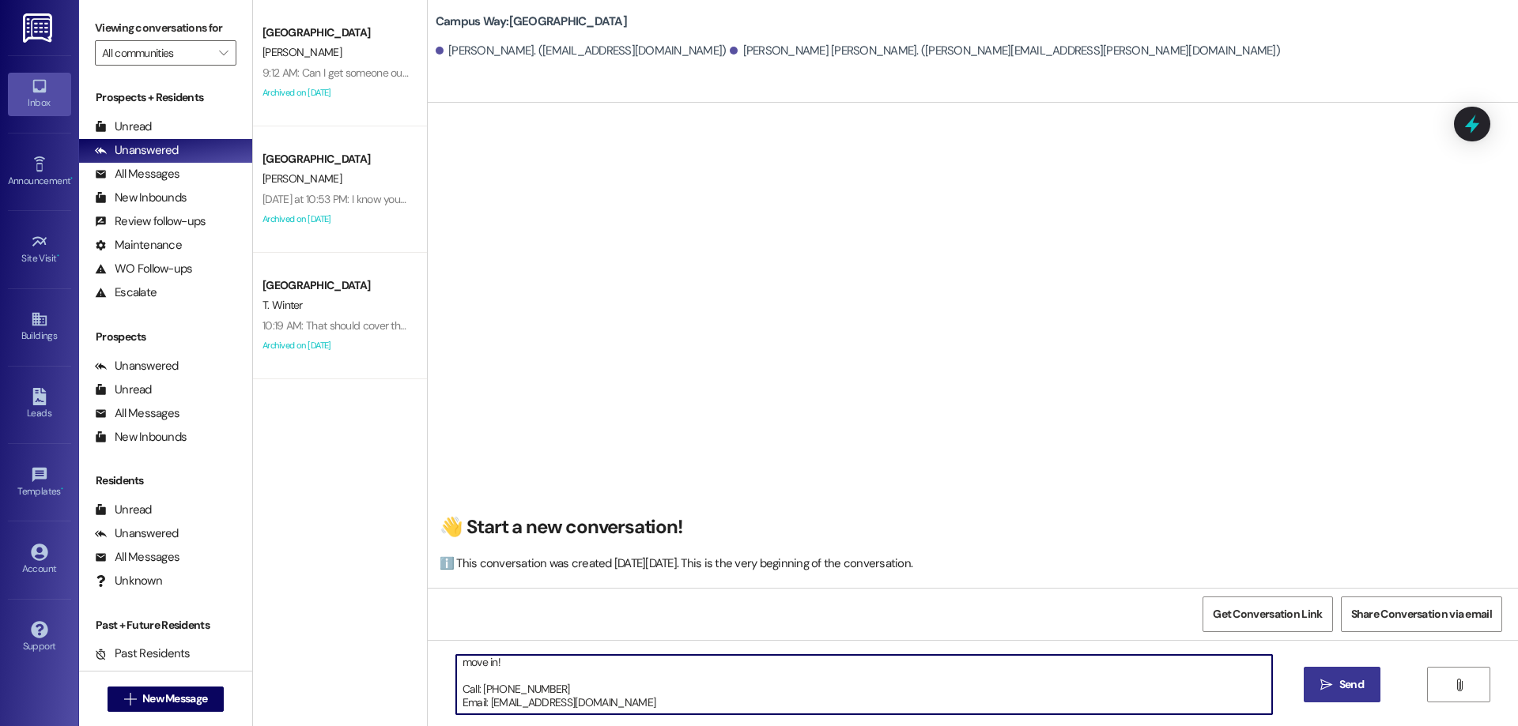
click at [825, 673] on textarea "Hi {{first_name}}!! This is leasing team at from {{property}}. I'm messaging yo…" at bounding box center [864, 684] width 816 height 59
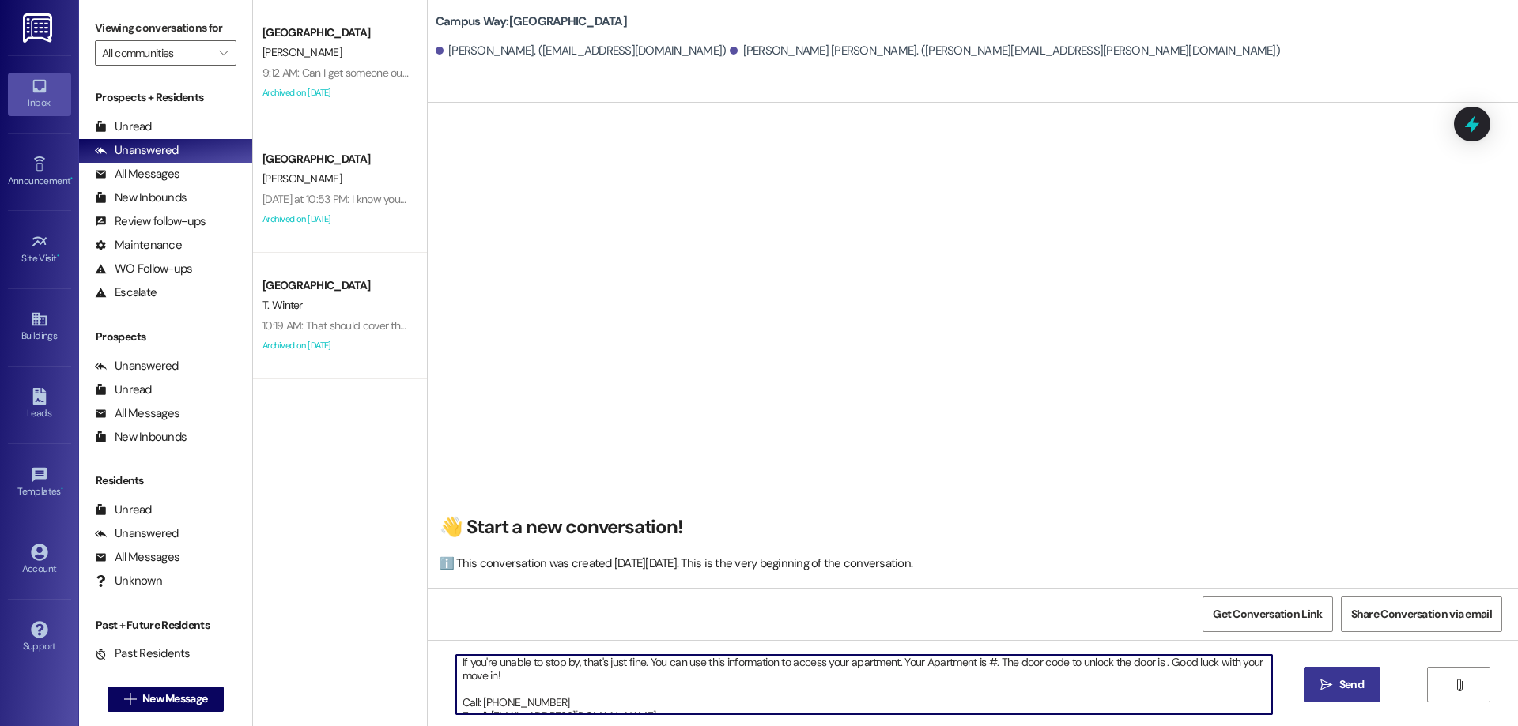
click at [984, 663] on textarea "Hi {{first_name}}!! This is leasing team at from {{property}}. I'm messaging yo…" at bounding box center [864, 684] width 816 height 59
click at [1164, 662] on textarea "Hi {{first_name}}!! This is leasing team at from {{property}}. I'm messaging yo…" at bounding box center [864, 684] width 816 height 59
paste textarea "759203"
type textarea "Hi {{first_name}}!! This is leasing team at from {{property}}. I'm messaging yo…"
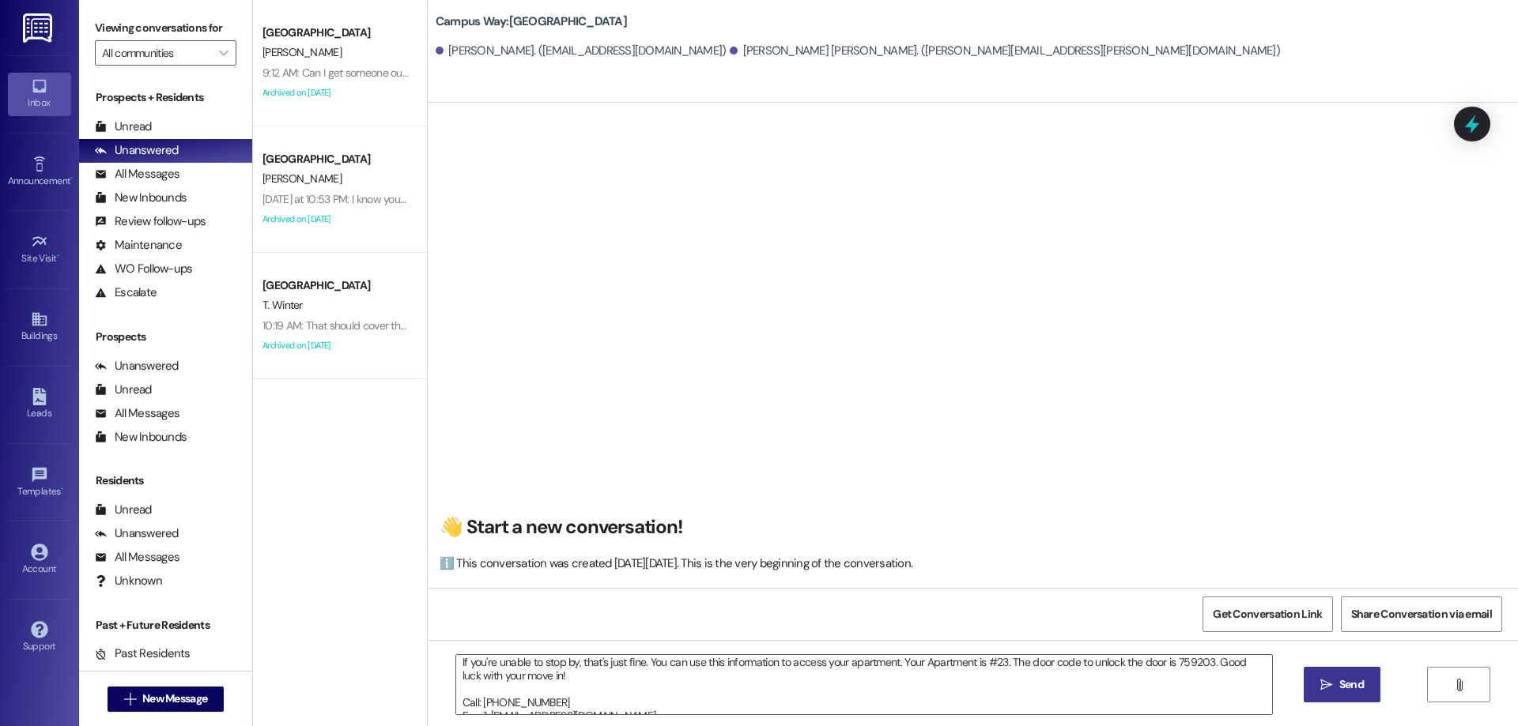
click at [1346, 679] on span "Send" at bounding box center [1351, 685] width 25 height 17
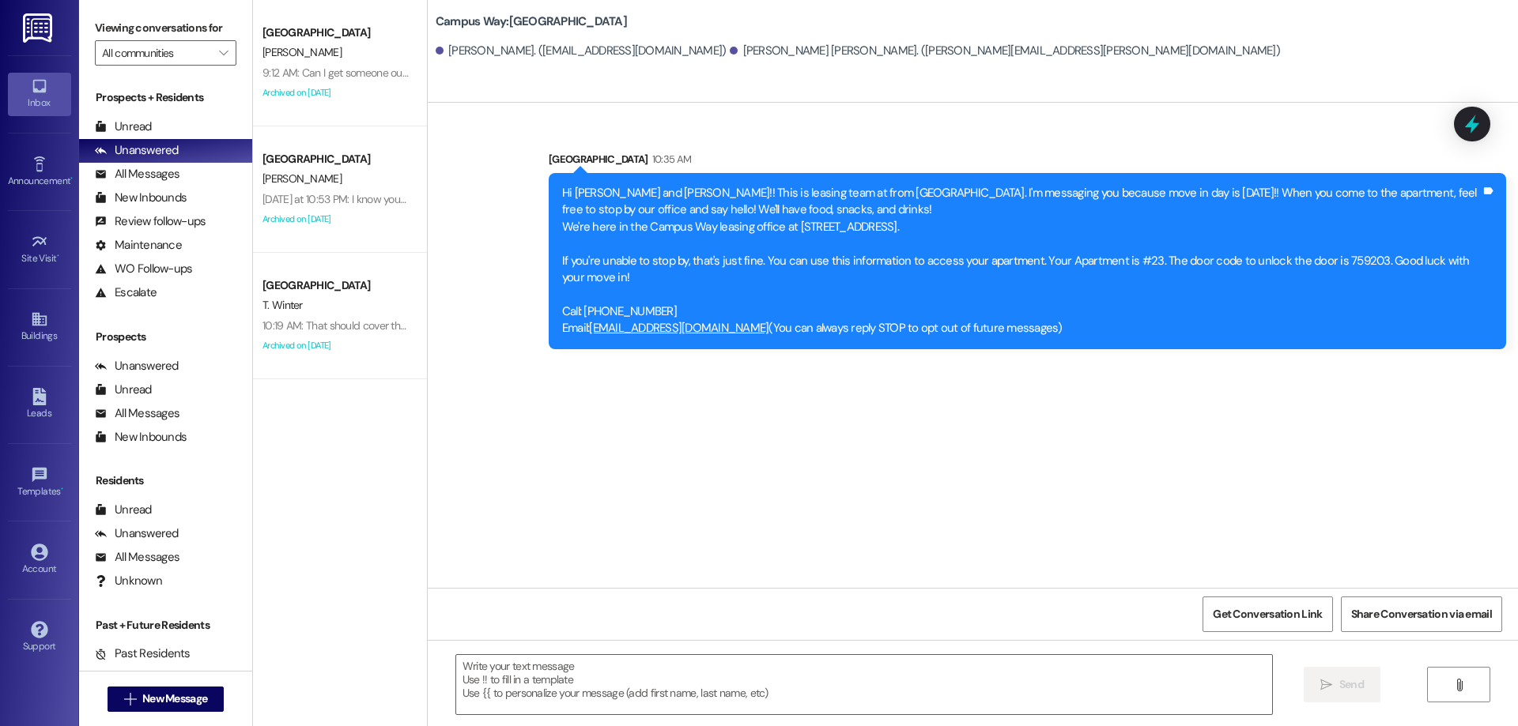
scroll to position [0, 0]
click at [164, 697] on span "New Message" at bounding box center [174, 699] width 65 height 17
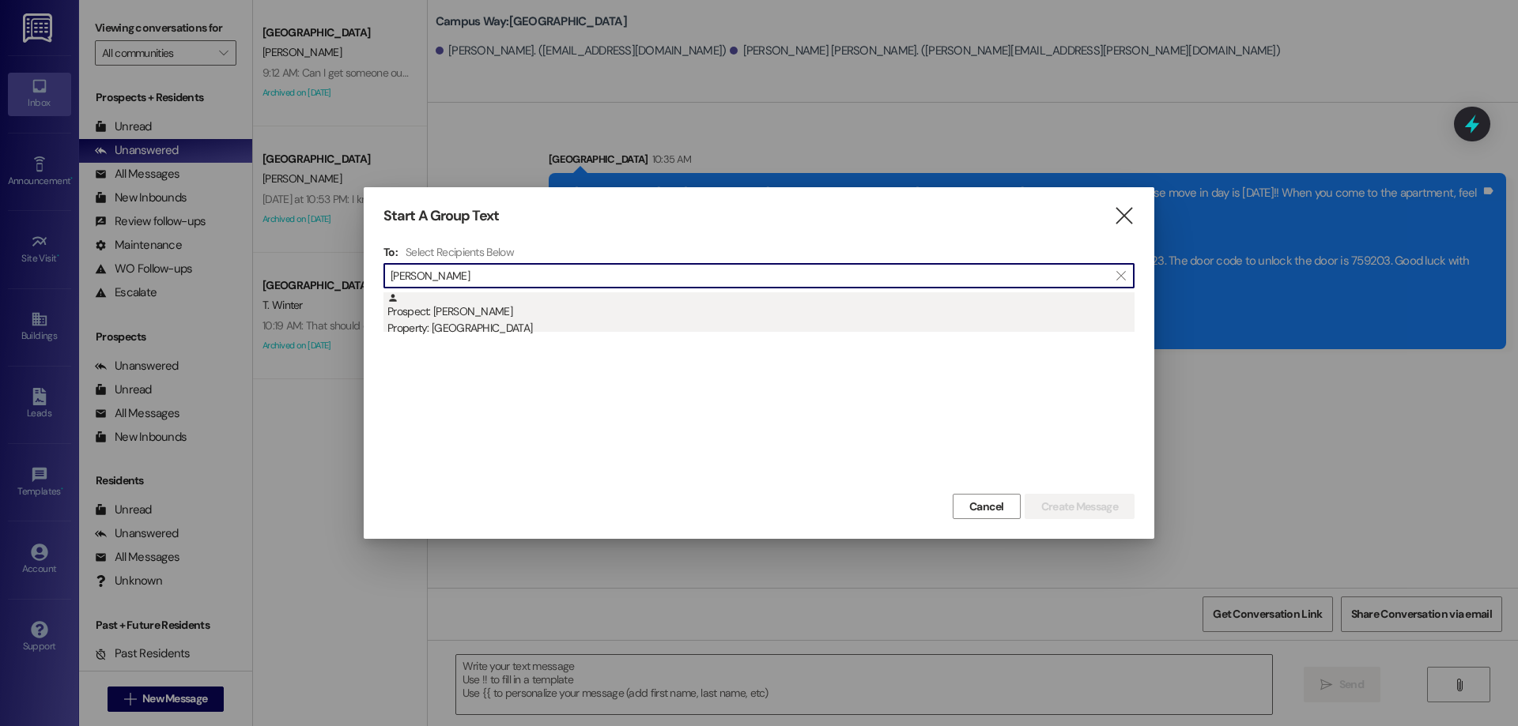
type input "jacob hir"
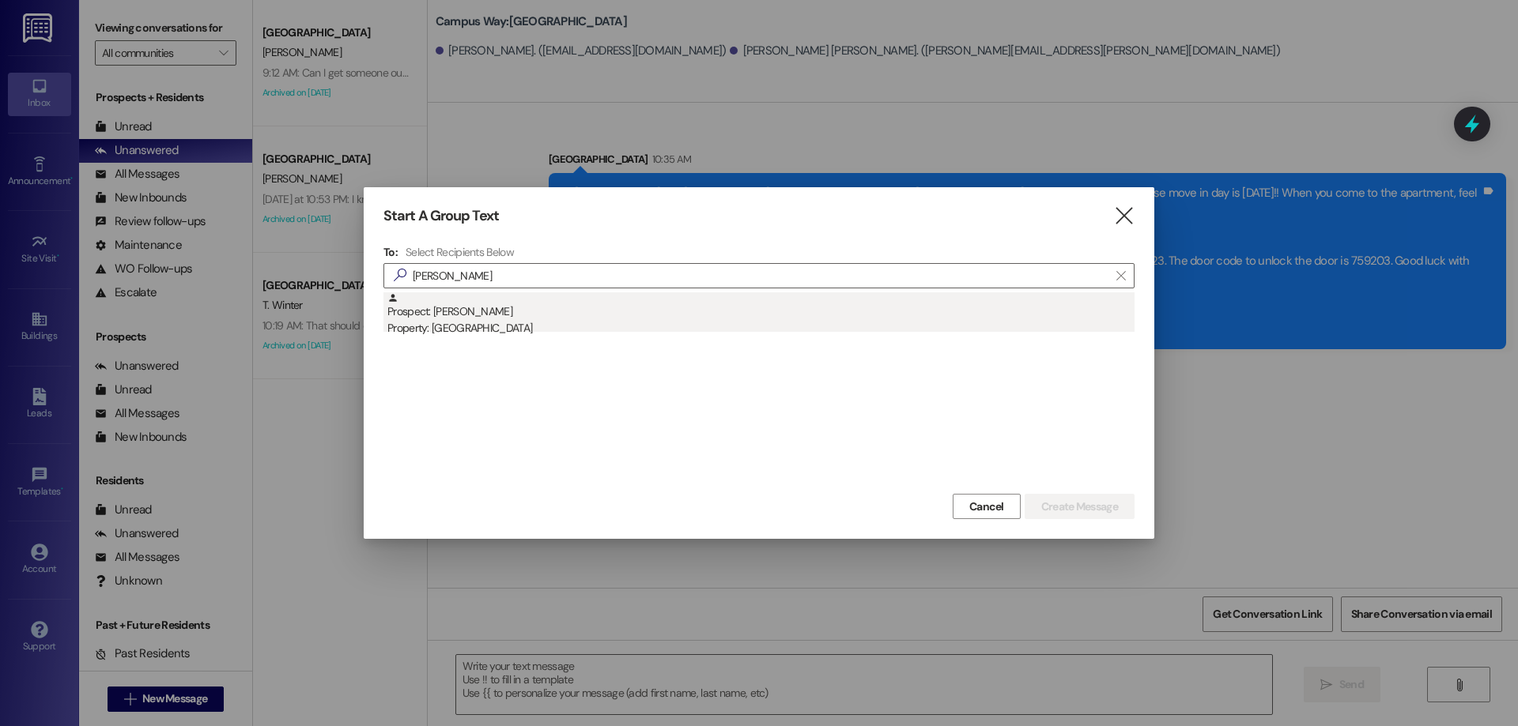
click at [691, 304] on div "Prospect: Jacob Hirschi Property: Campus Way" at bounding box center [760, 314] width 747 height 45
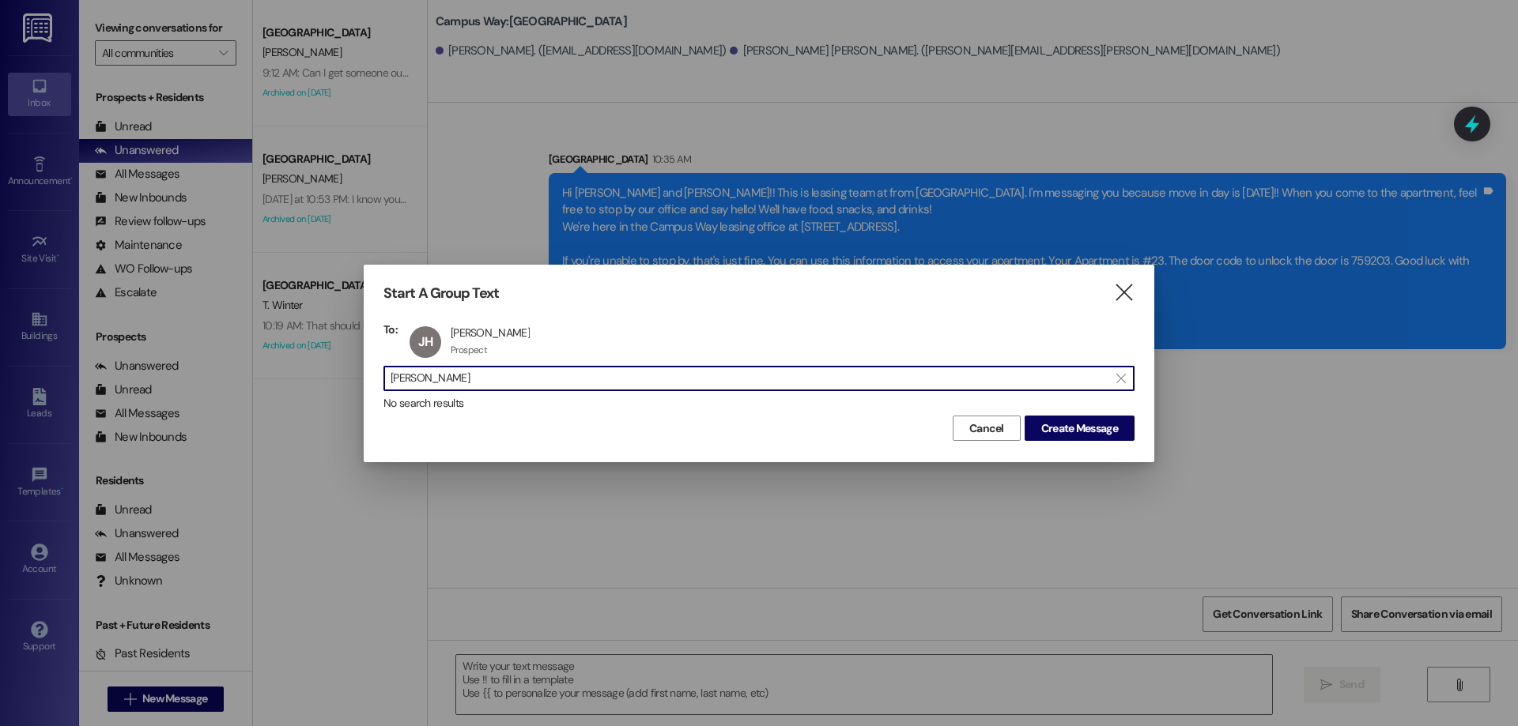
drag, startPoint x: 466, startPoint y: 382, endPoint x: 302, endPoint y: 383, distance: 163.6
click at [304, 385] on div "Start A Group Text  To: JH Jacob Hirschi Jacob Hirschi Prospect Prospect click…" at bounding box center [759, 363] width 1518 height 726
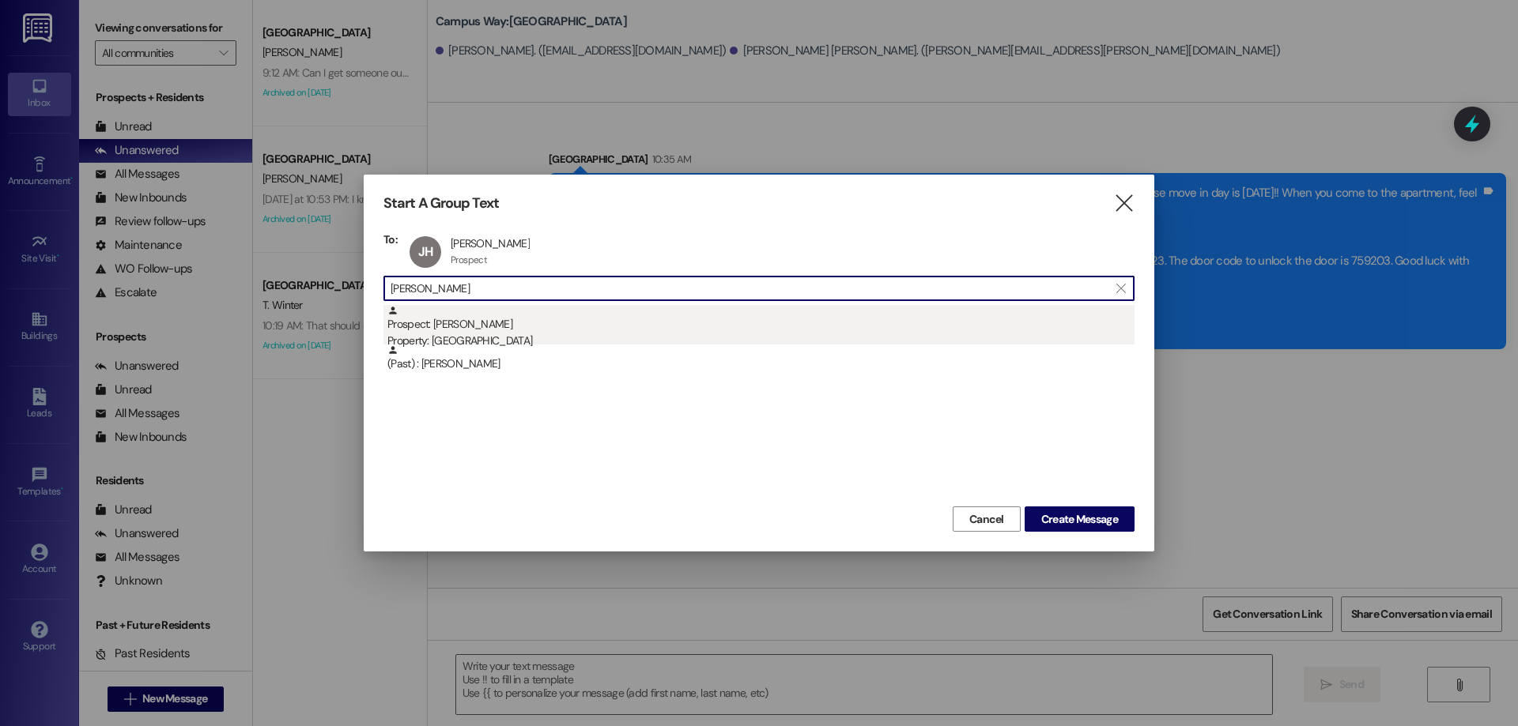
type input "benjamin mur"
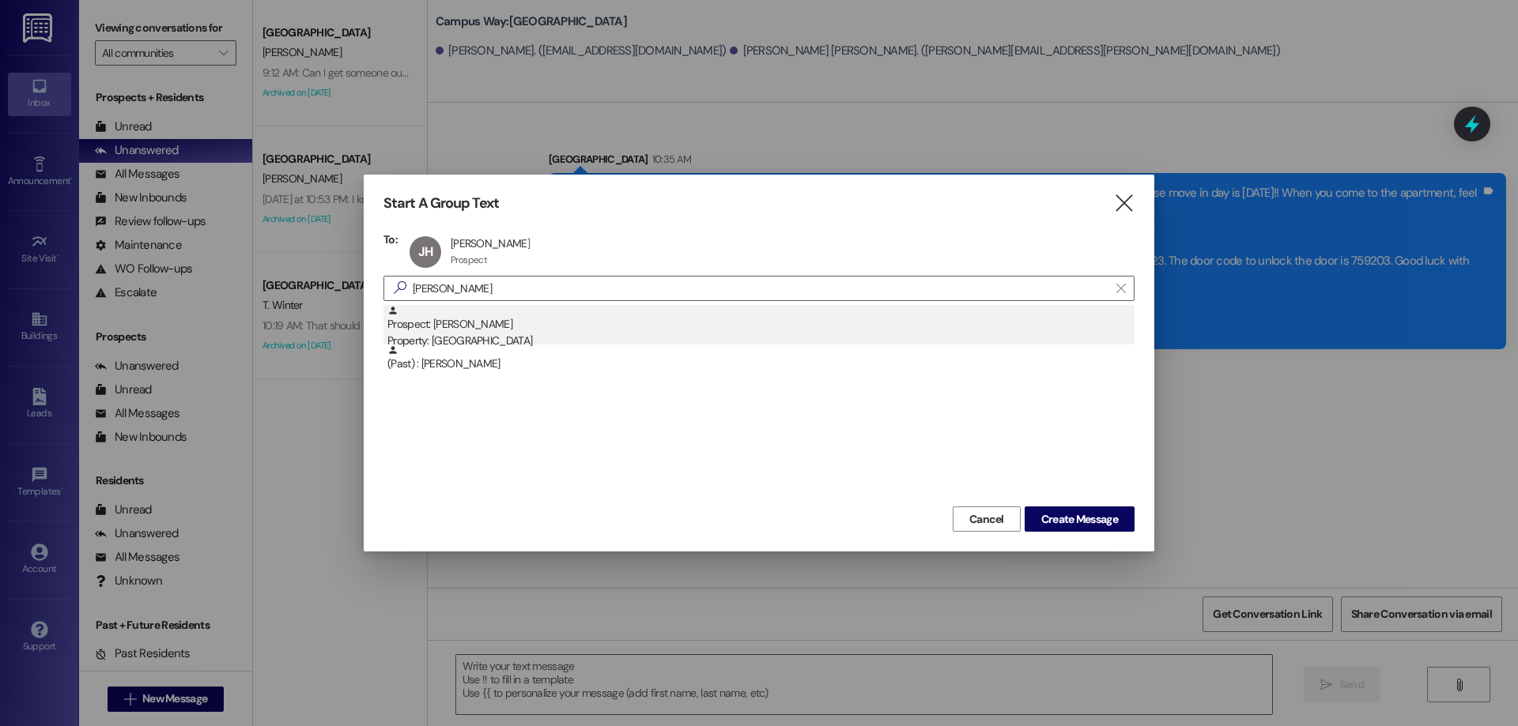
click at [535, 334] on div "Property: [GEOGRAPHIC_DATA]" at bounding box center [760, 341] width 747 height 17
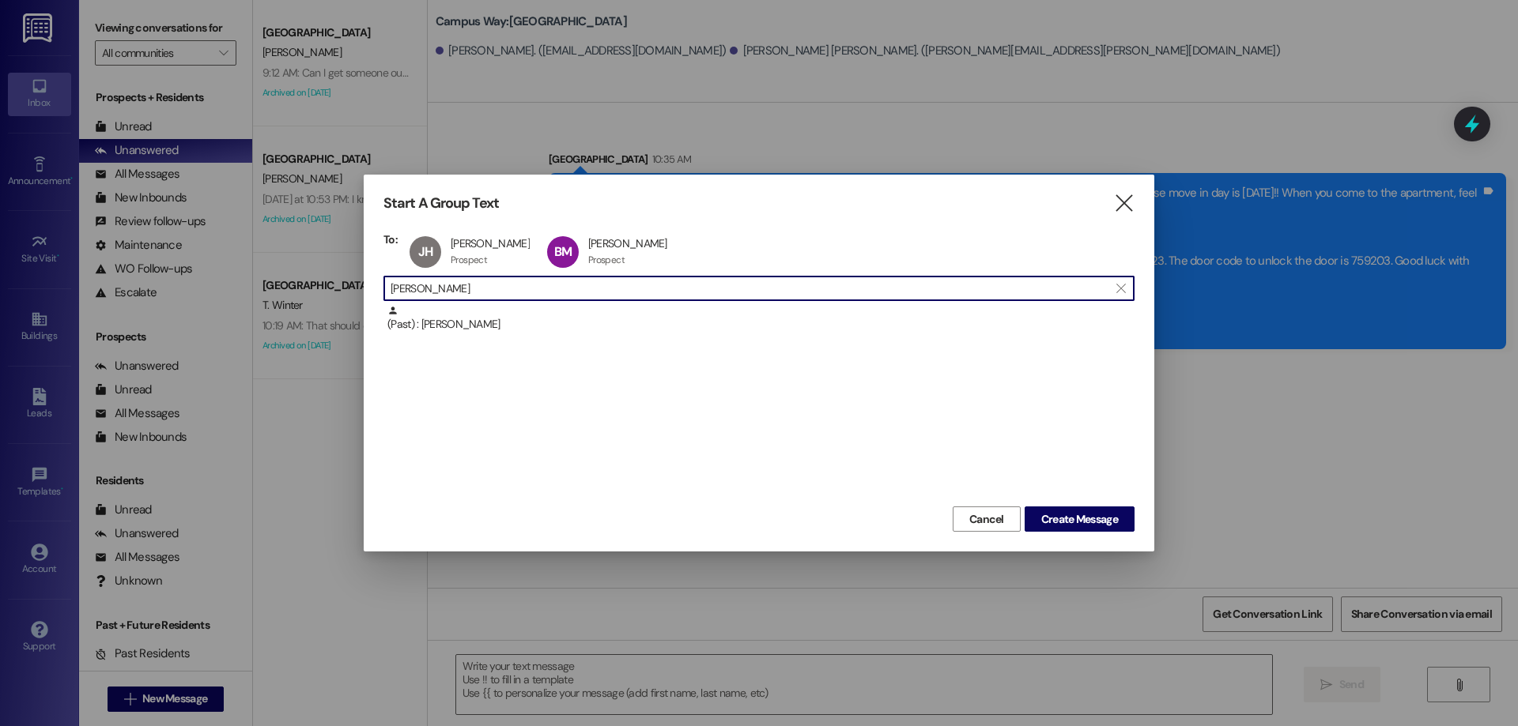
drag, startPoint x: 484, startPoint y: 292, endPoint x: 220, endPoint y: 290, distance: 264.0
click at [220, 290] on div "Start A Group Text  To: JH Jacob Hirschi Jacob Hirschi Prospect Prospect click…" at bounding box center [759, 363] width 1518 height 726
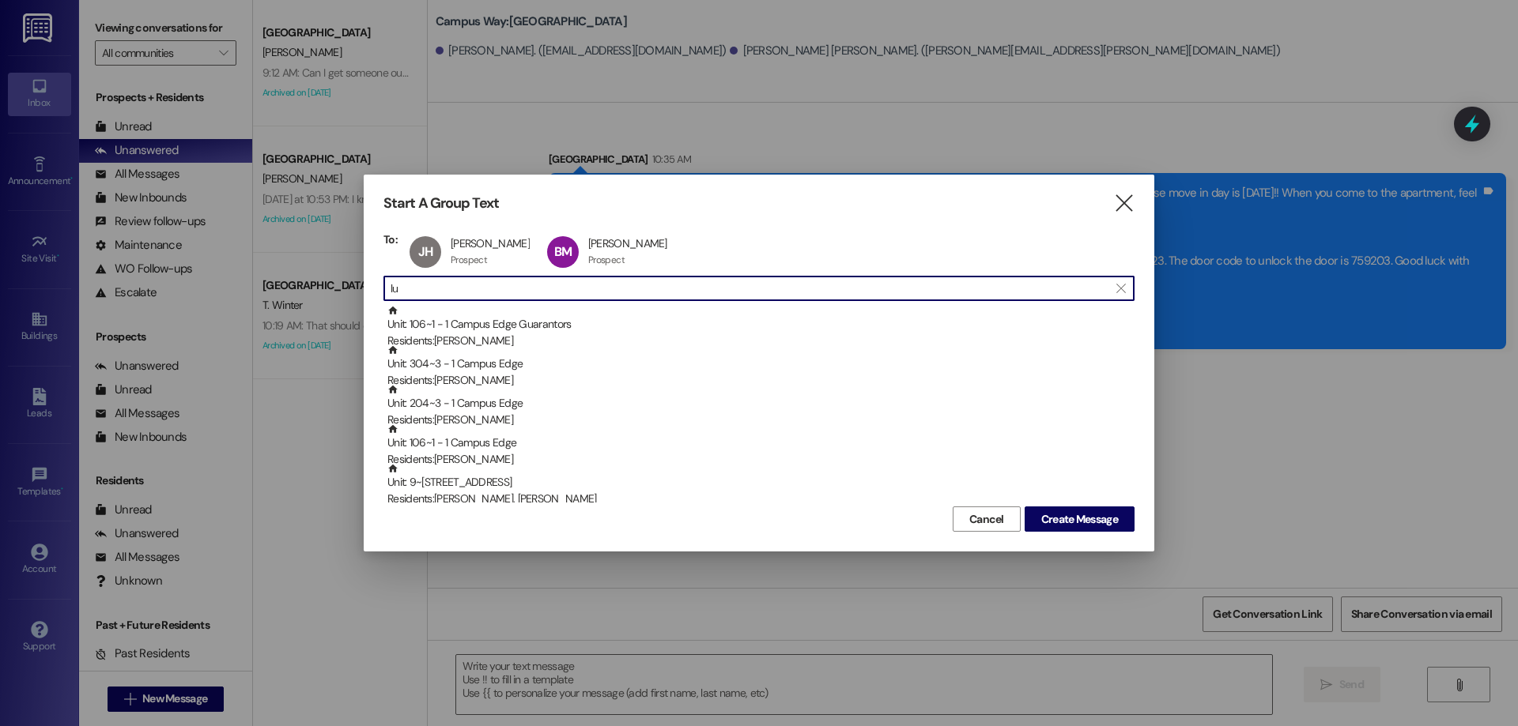
type input "l"
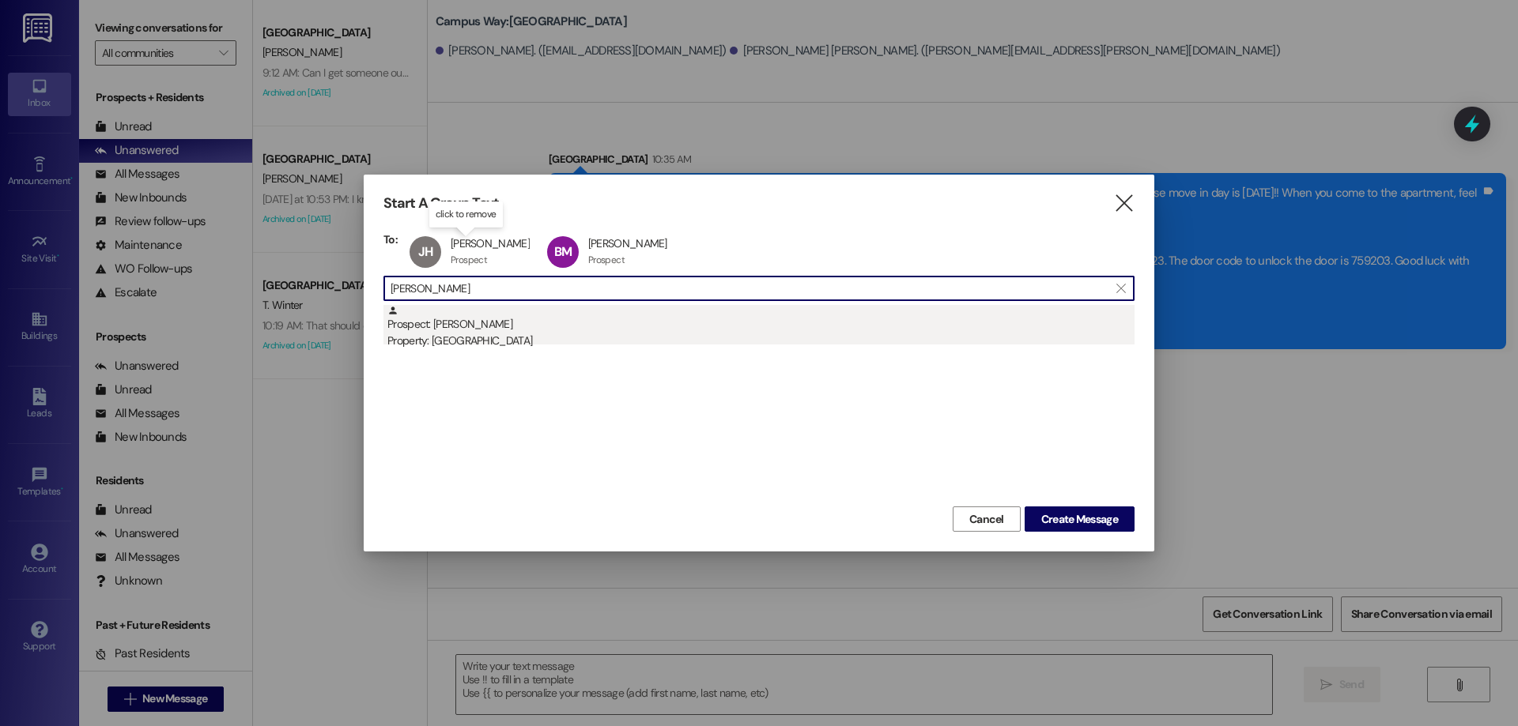
type input "patti miller"
click at [496, 324] on div "Prospect: Patti Miller Property: Campus Way" at bounding box center [760, 327] width 747 height 45
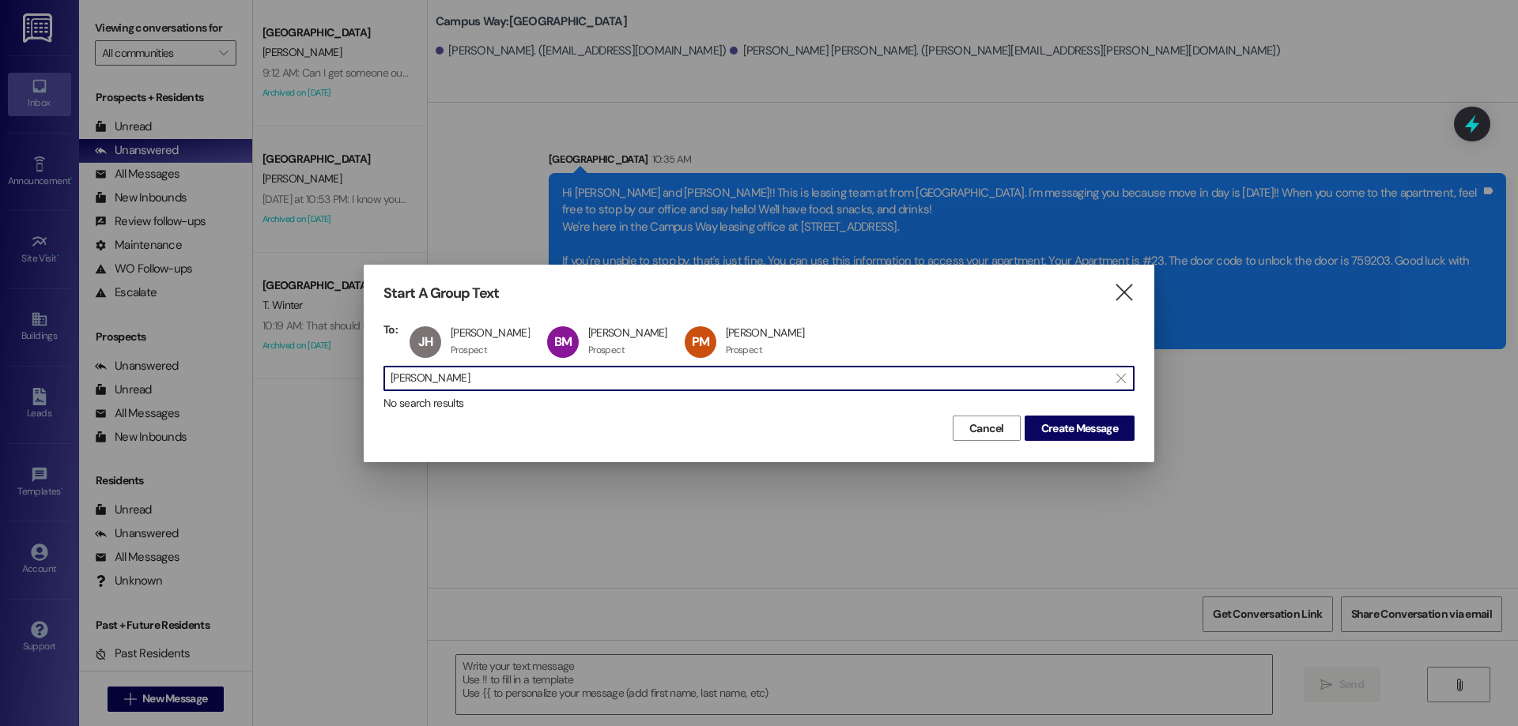
drag, startPoint x: 479, startPoint y: 376, endPoint x: 273, endPoint y: 361, distance: 206.1
click at [273, 361] on div "Start A Group Text  To: JH Jacob Hirschi Jacob Hirschi Prospect Prospect click…" at bounding box center [759, 363] width 1518 height 726
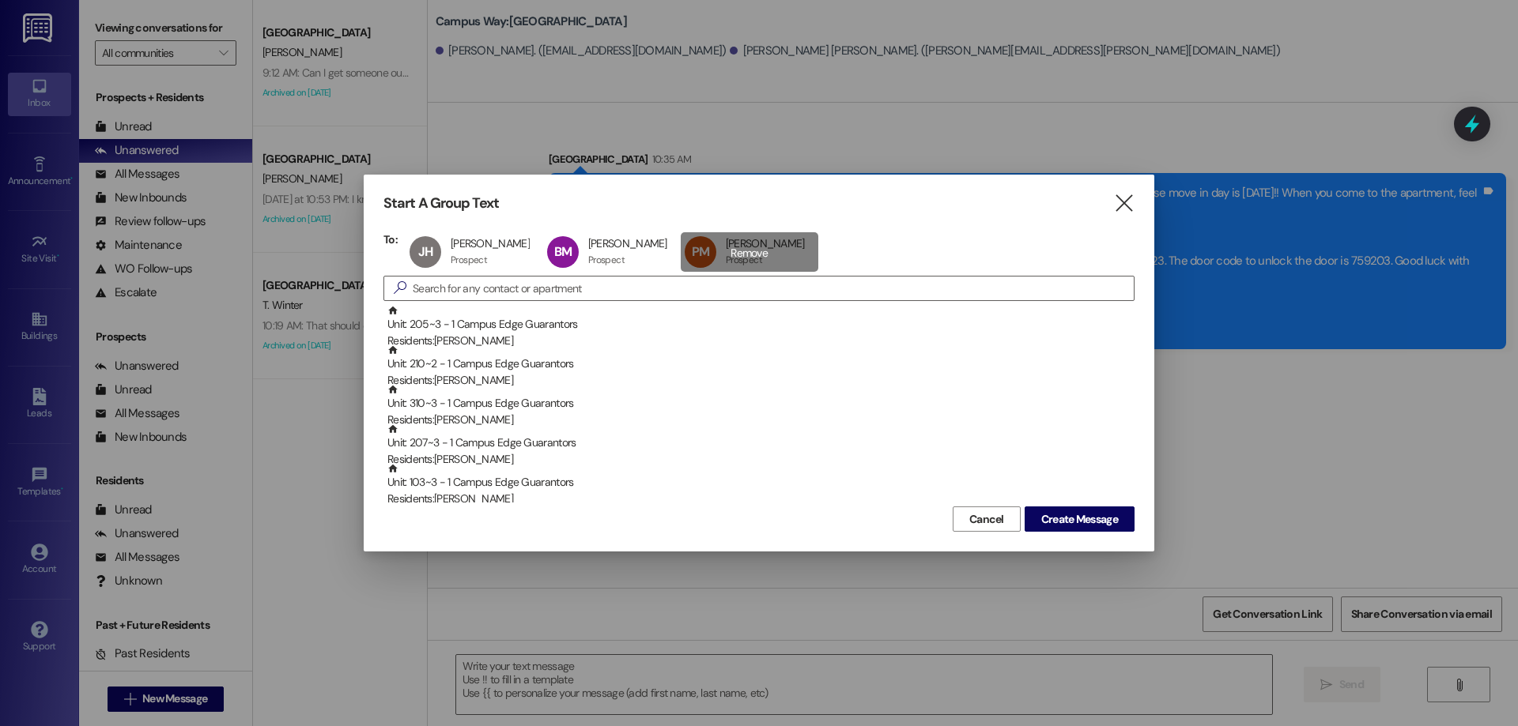
click at [745, 243] on div "PM Patti Miller Patti Miller Prospect Prospect click to remove" at bounding box center [750, 252] width 138 height 40
click at [551, 287] on input at bounding box center [773, 288] width 721 height 22
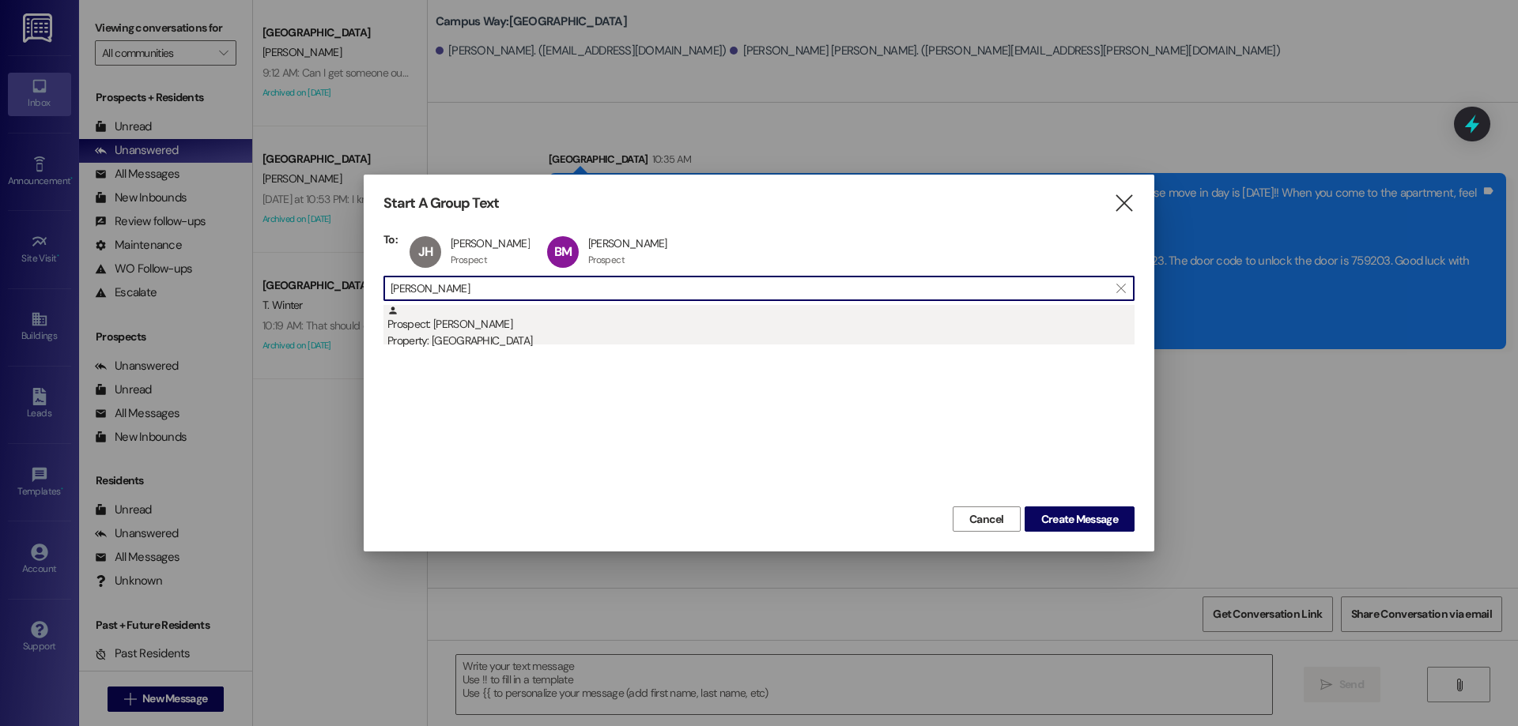
type input "isaac wilk"
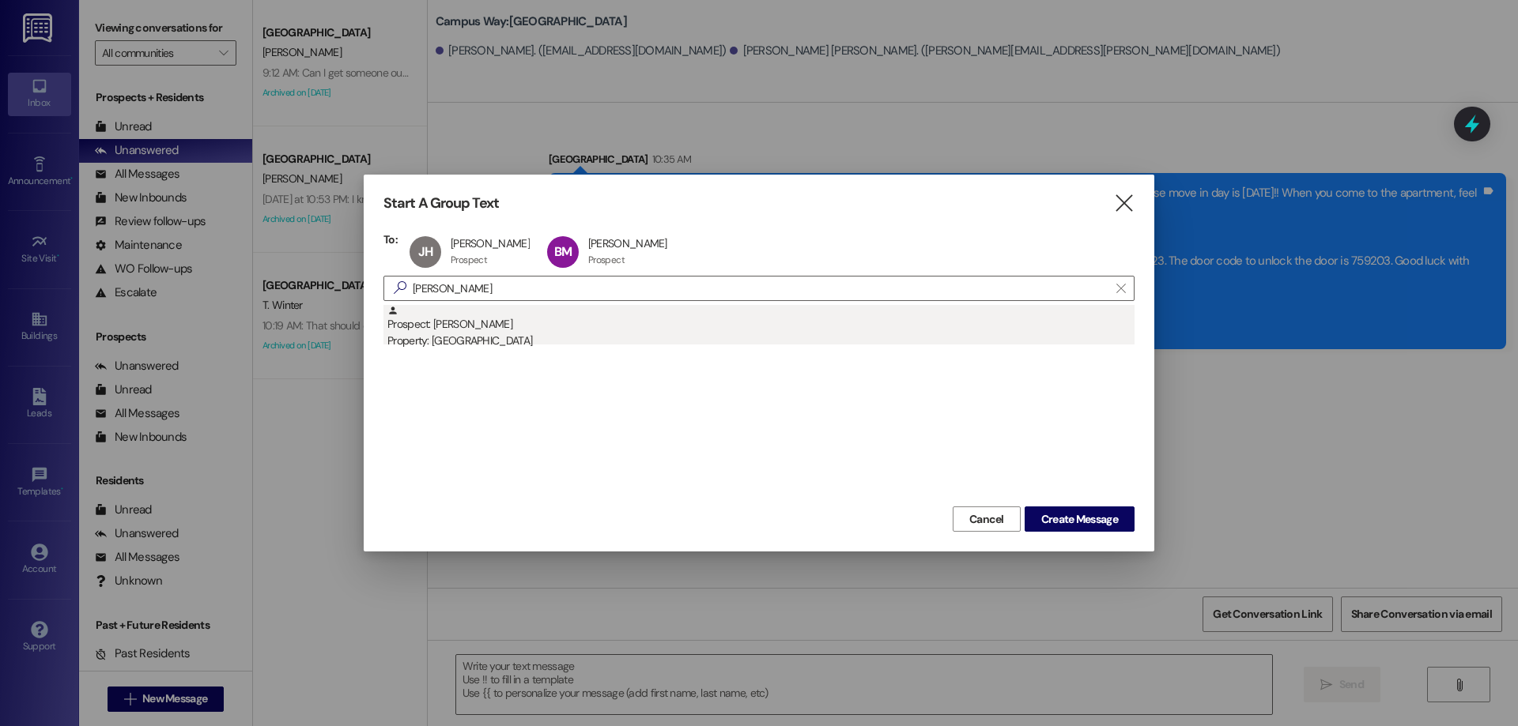
click at [534, 326] on div "Prospect: Isaac Wilks Property: Campus Way" at bounding box center [760, 327] width 747 height 45
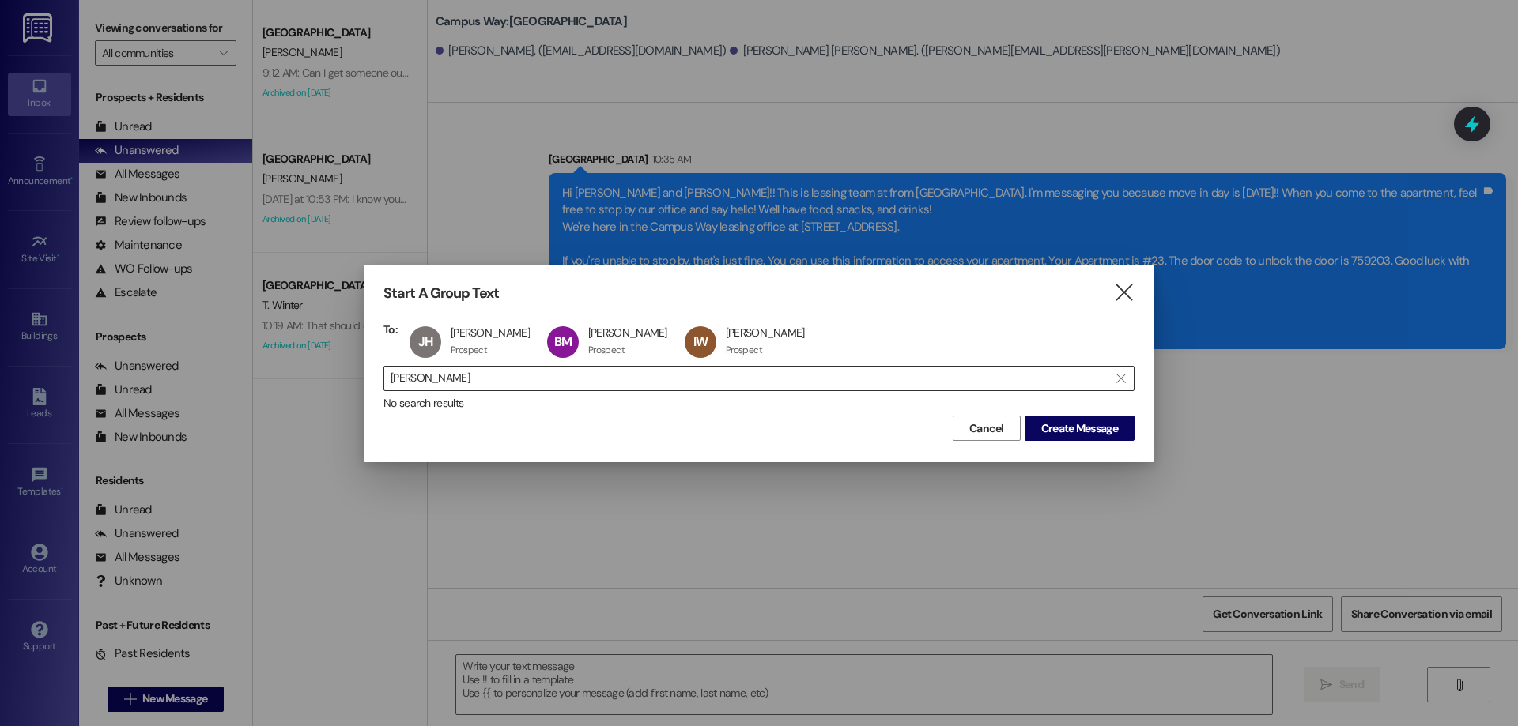
click at [1090, 384] on input "isaac wilk" at bounding box center [749, 379] width 718 height 22
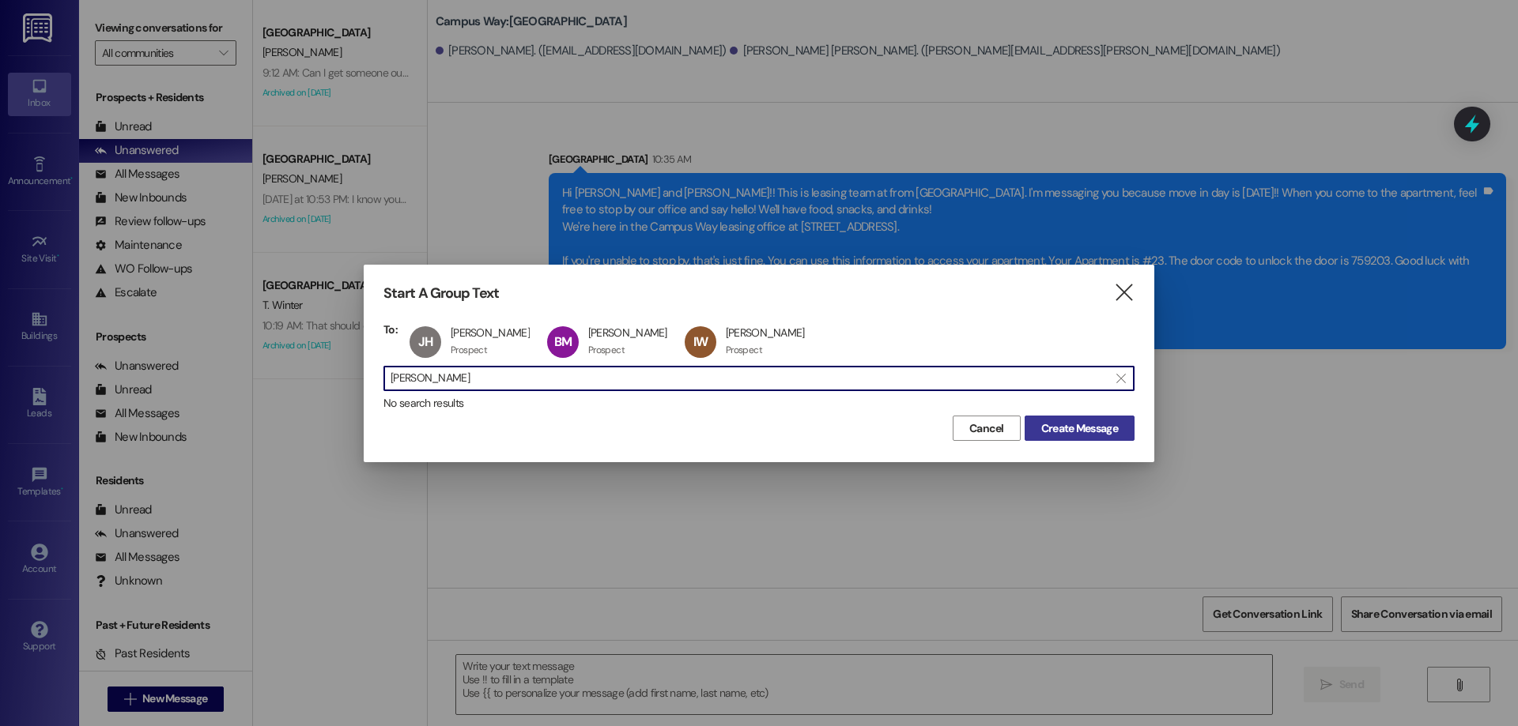
click at [1073, 421] on span "Create Message" at bounding box center [1079, 429] width 77 height 17
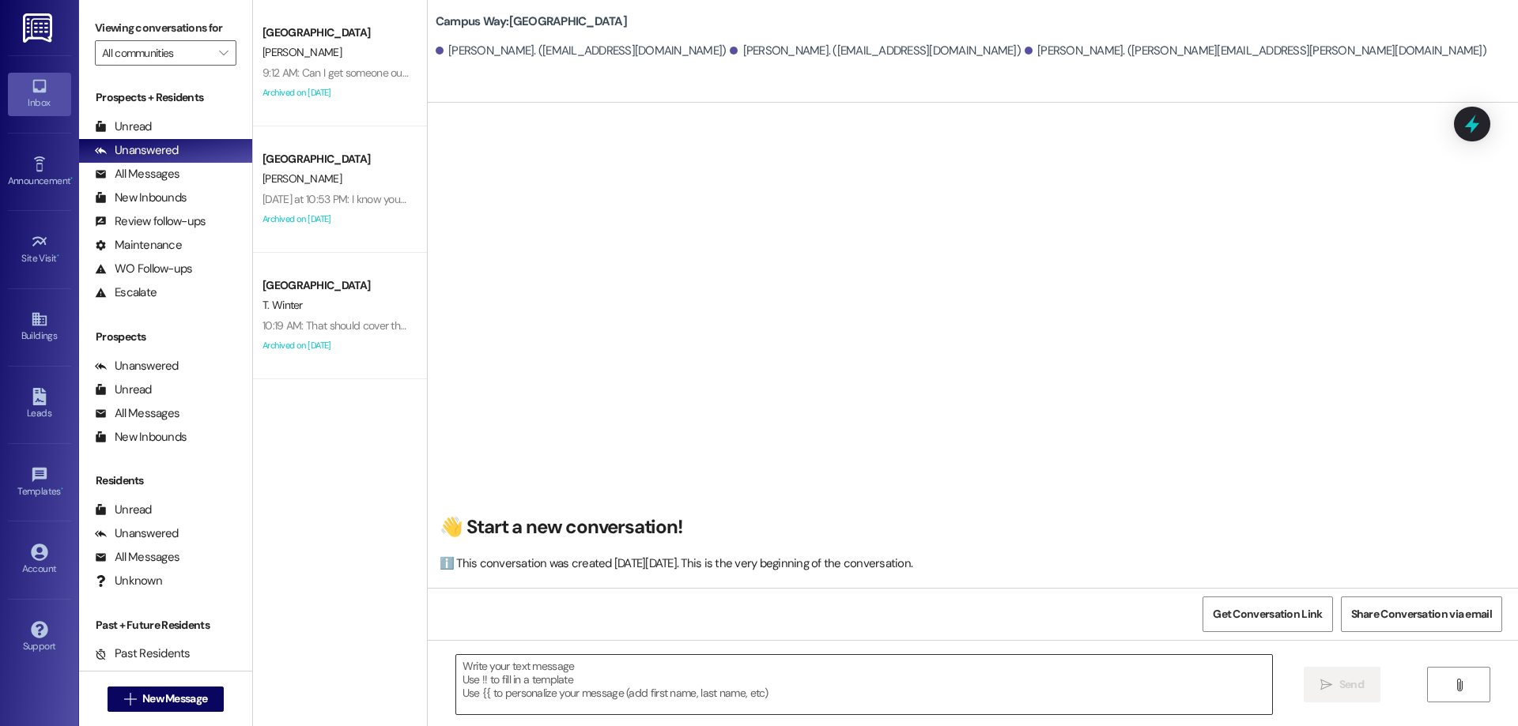
click at [620, 672] on textarea at bounding box center [864, 684] width 816 height 59
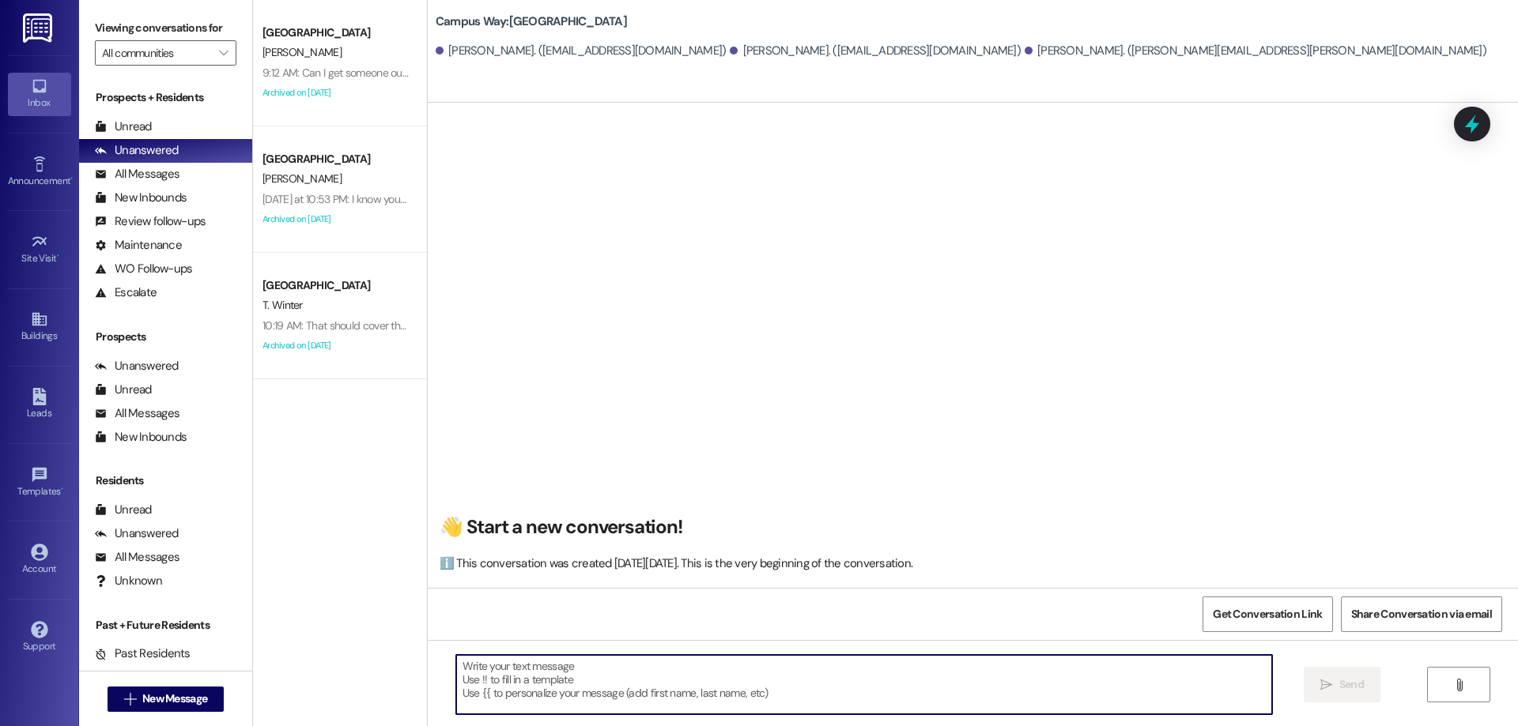
click at [538, 695] on textarea at bounding box center [864, 684] width 816 height 59
type textarea "!!"
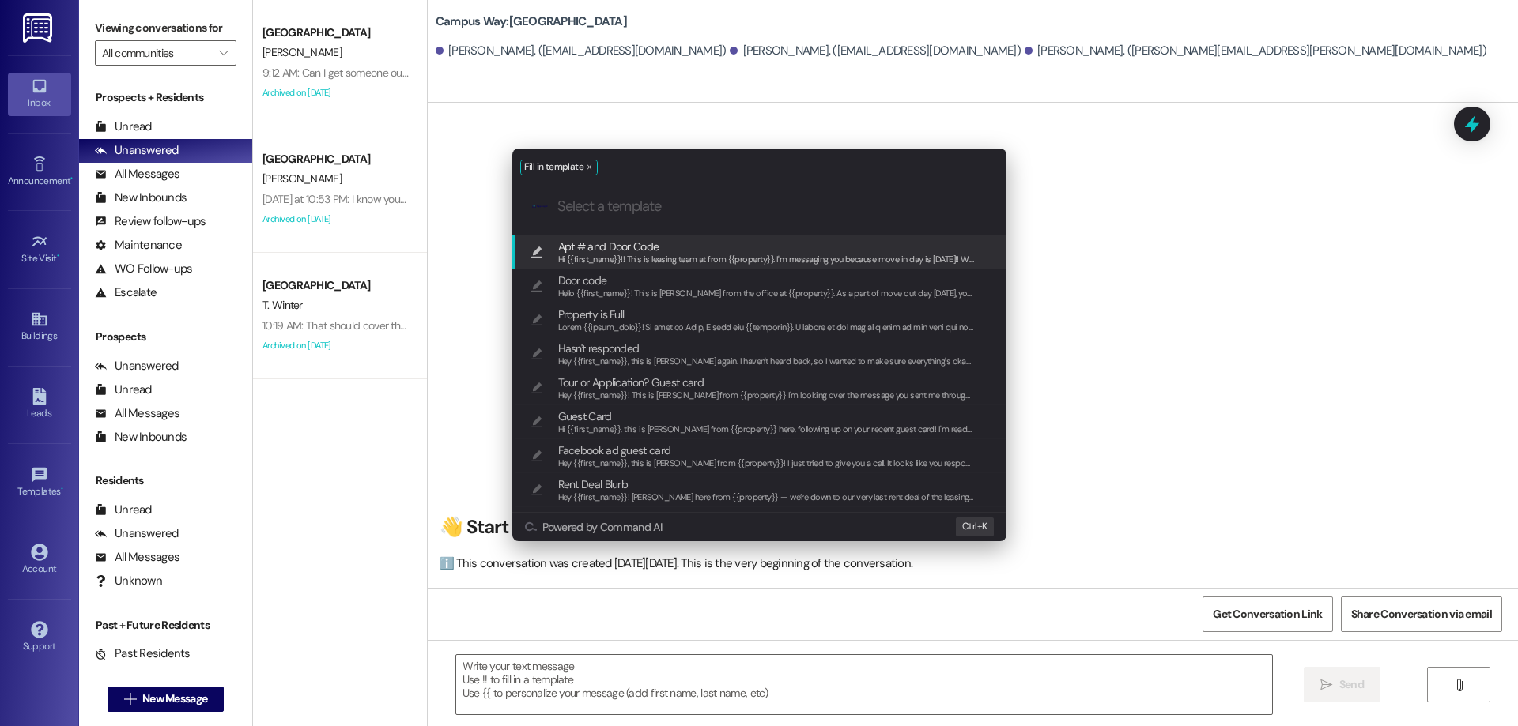
click at [643, 255] on span "Hi {{first_name}}!! This is leasing team at from {{property}}. I'm messaging yo…" at bounding box center [1539, 259] width 1963 height 11
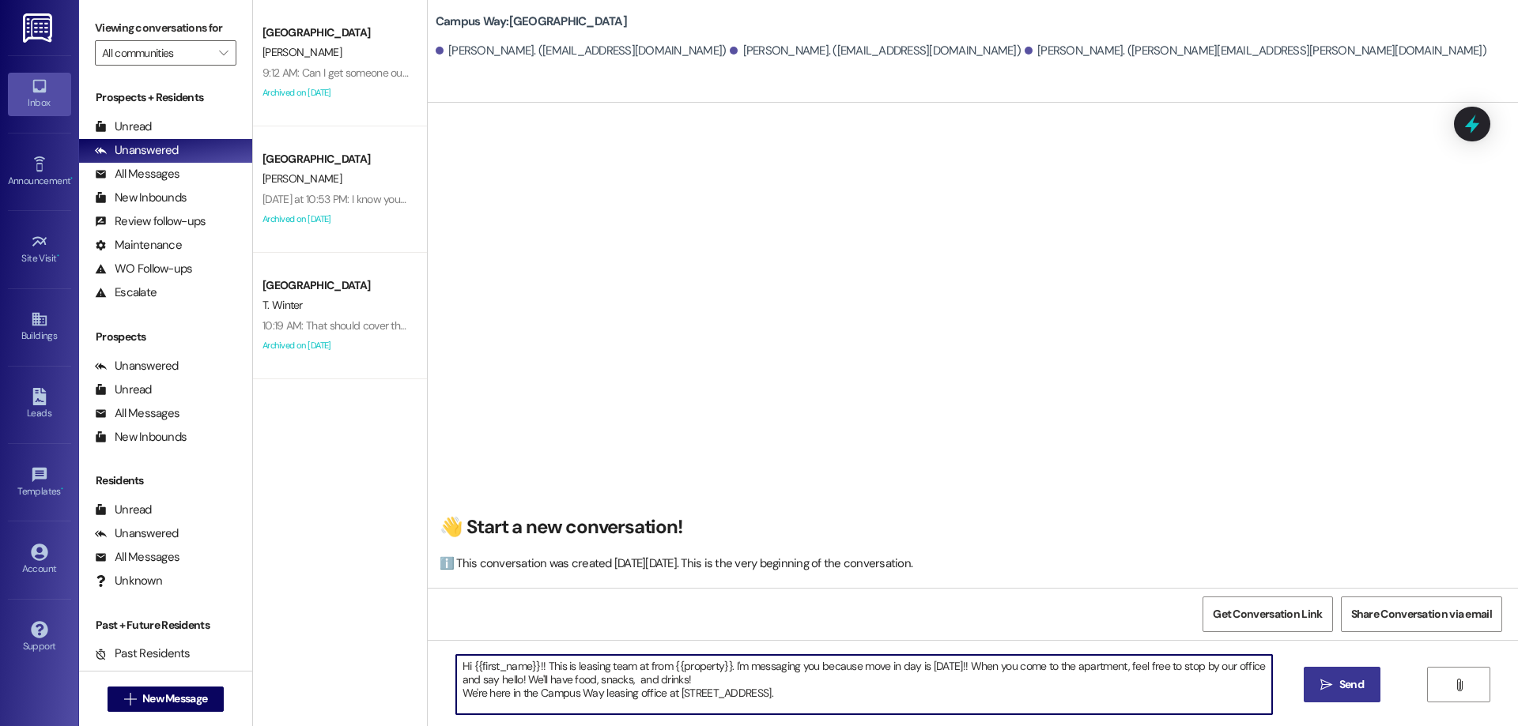
click at [814, 690] on textarea "Hi {{first_name}}!! This is leasing team at from {{property}}. I'm messaging yo…" at bounding box center [864, 684] width 816 height 59
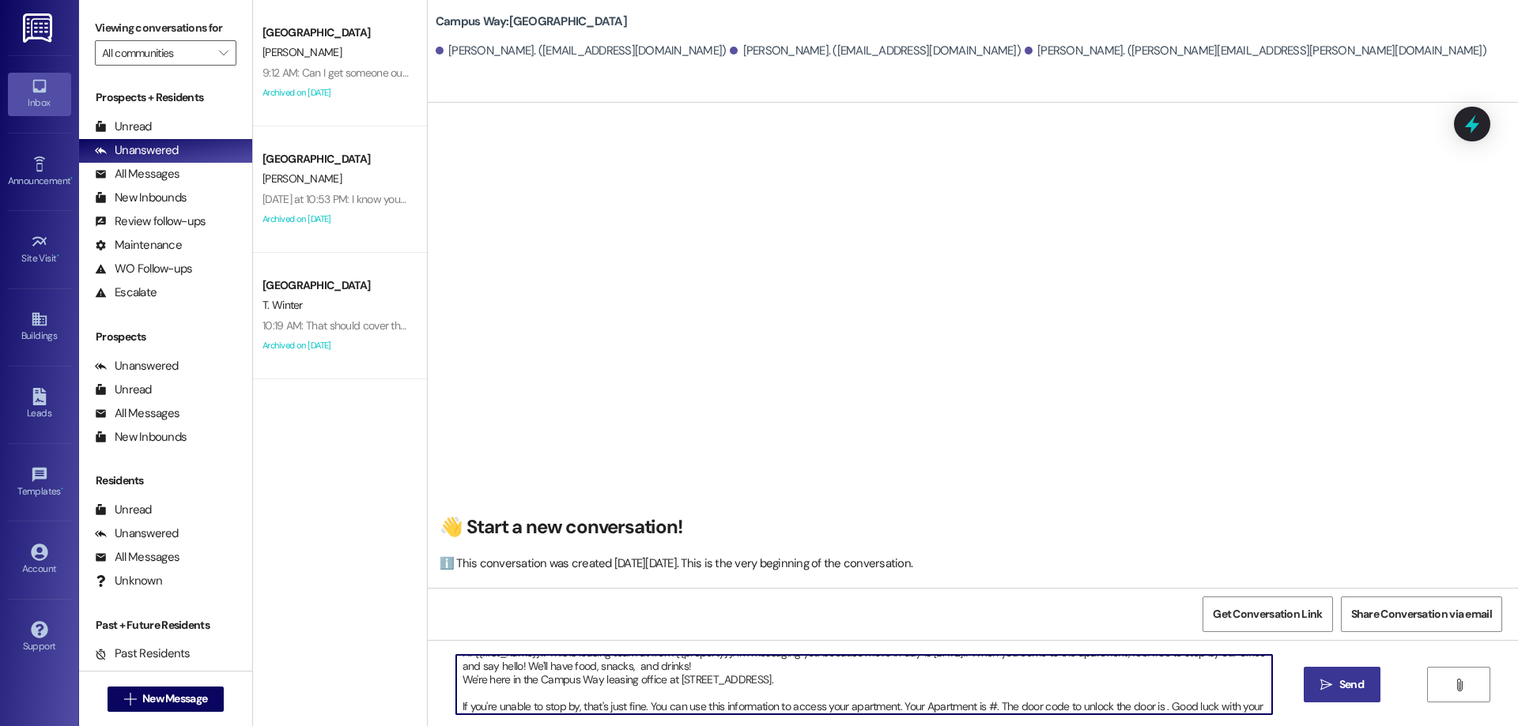
scroll to position [27, 0]
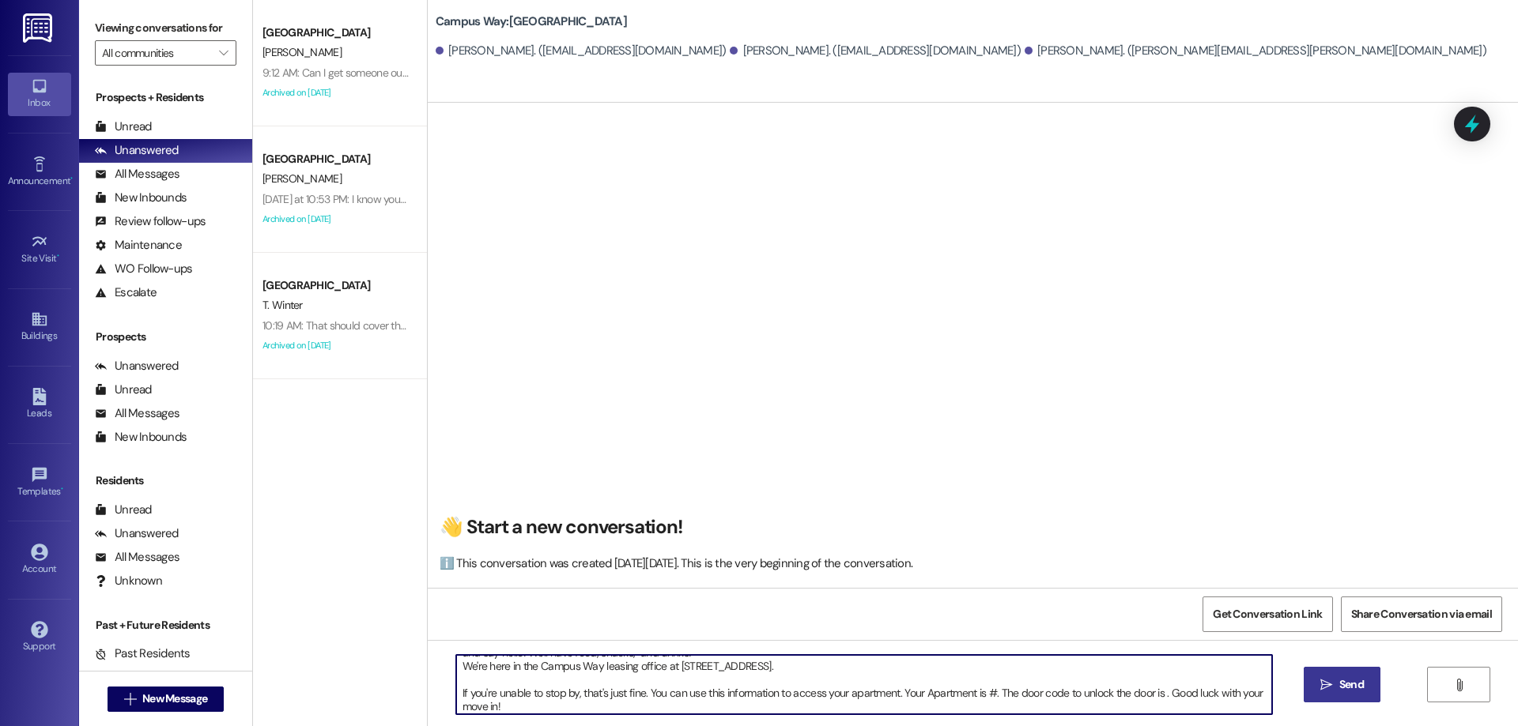
click at [986, 688] on textarea "Hi {{first_name}}!! This is leasing team at from {{property}}. I'm messaging yo…" at bounding box center [864, 684] width 816 height 59
click at [1165, 687] on textarea "Hi {{first_name}}!! This is leasing team at from {{property}}. I'm messaging yo…" at bounding box center [864, 684] width 816 height 59
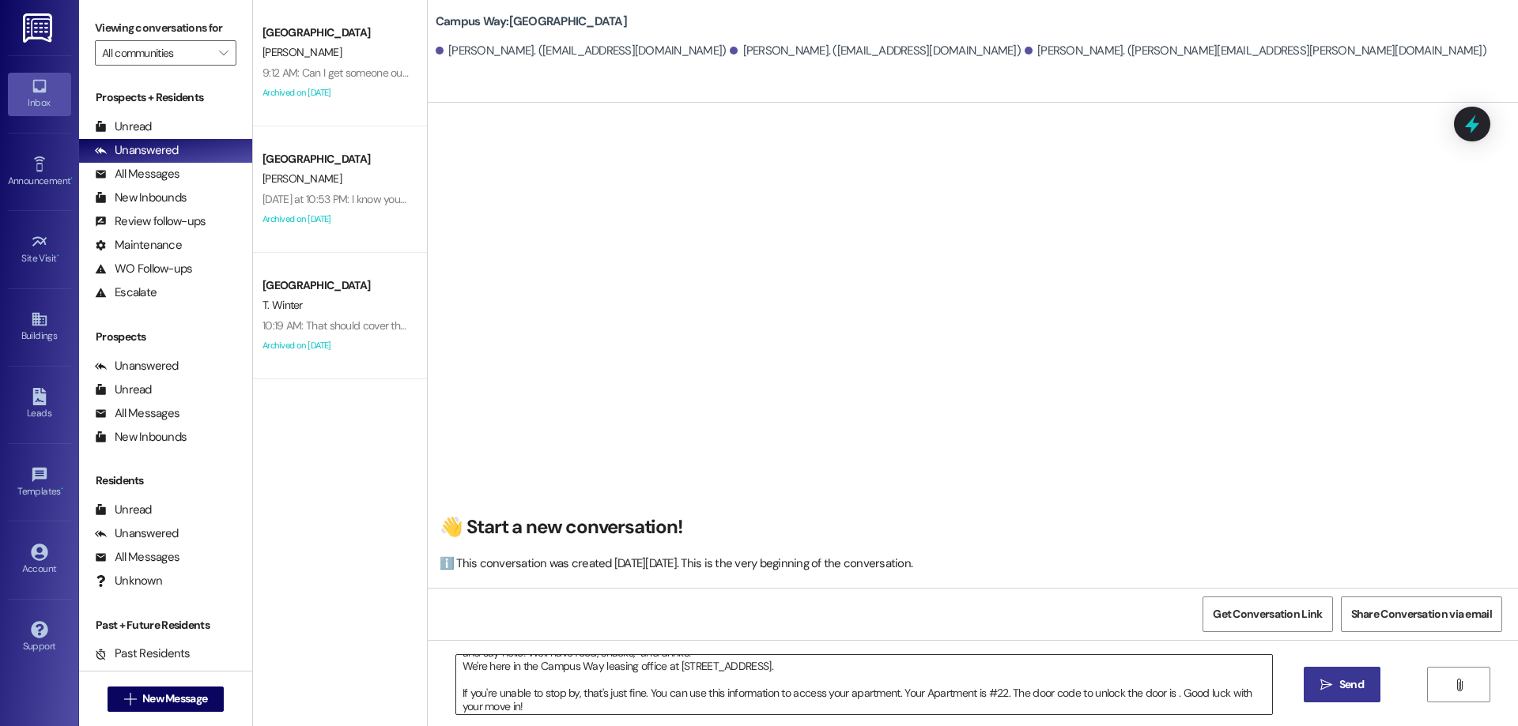
click at [1168, 695] on textarea "Hi {{first_name}}!! This is leasing team at from {{property}}. I'm messaging yo…" at bounding box center [864, 684] width 816 height 59
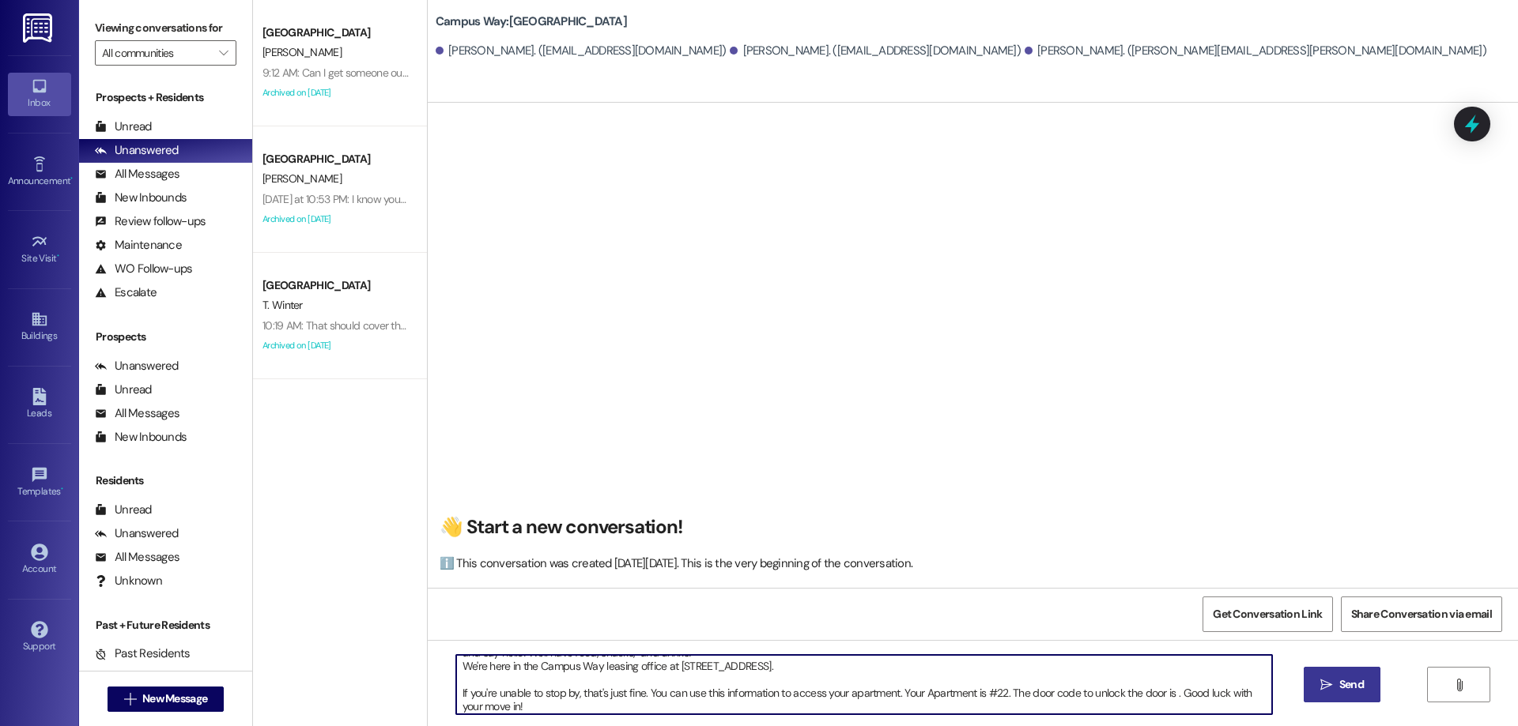
paste textarea "473058"
type textarea "Hi {{first_name}}!! This is leasing team at from {{property}}. I'm messaging yo…"
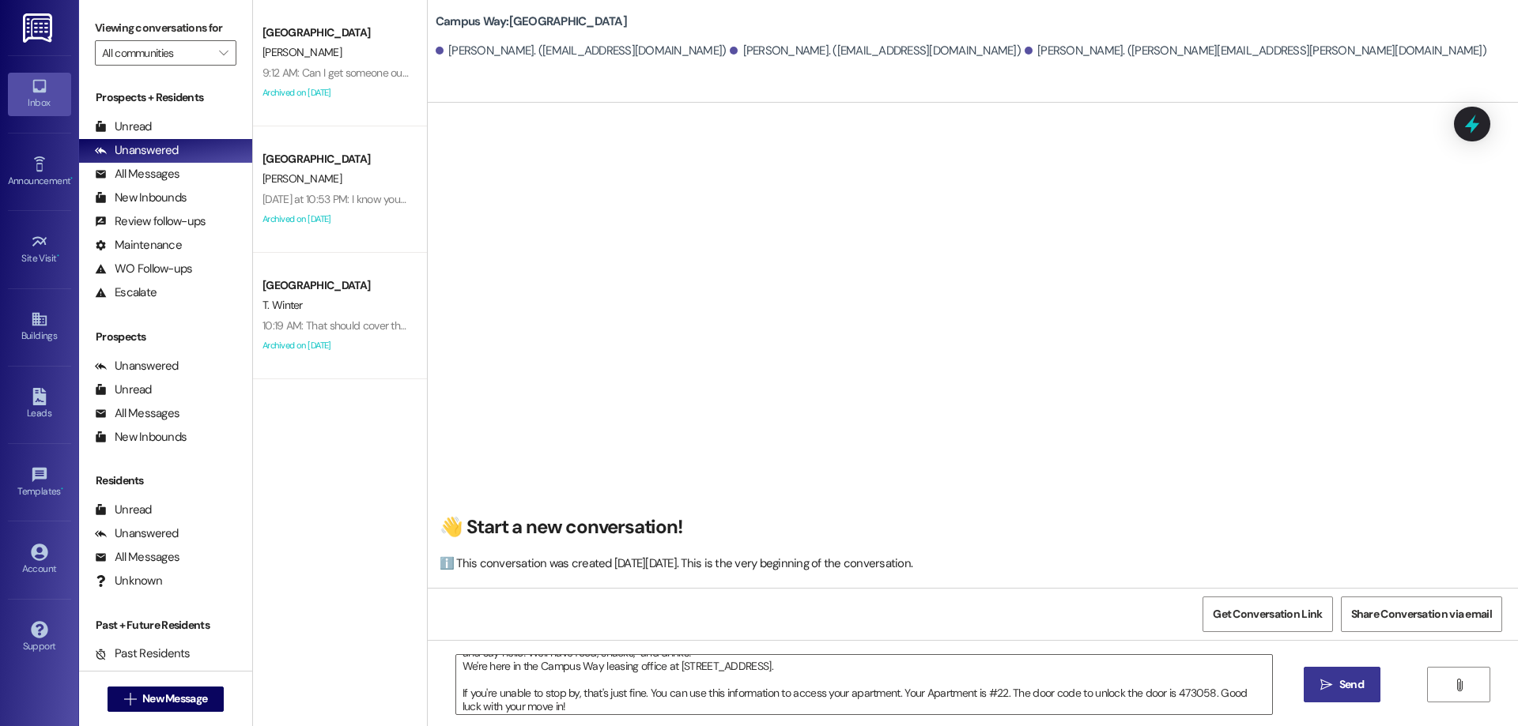
click at [1339, 683] on span "Send" at bounding box center [1351, 685] width 25 height 17
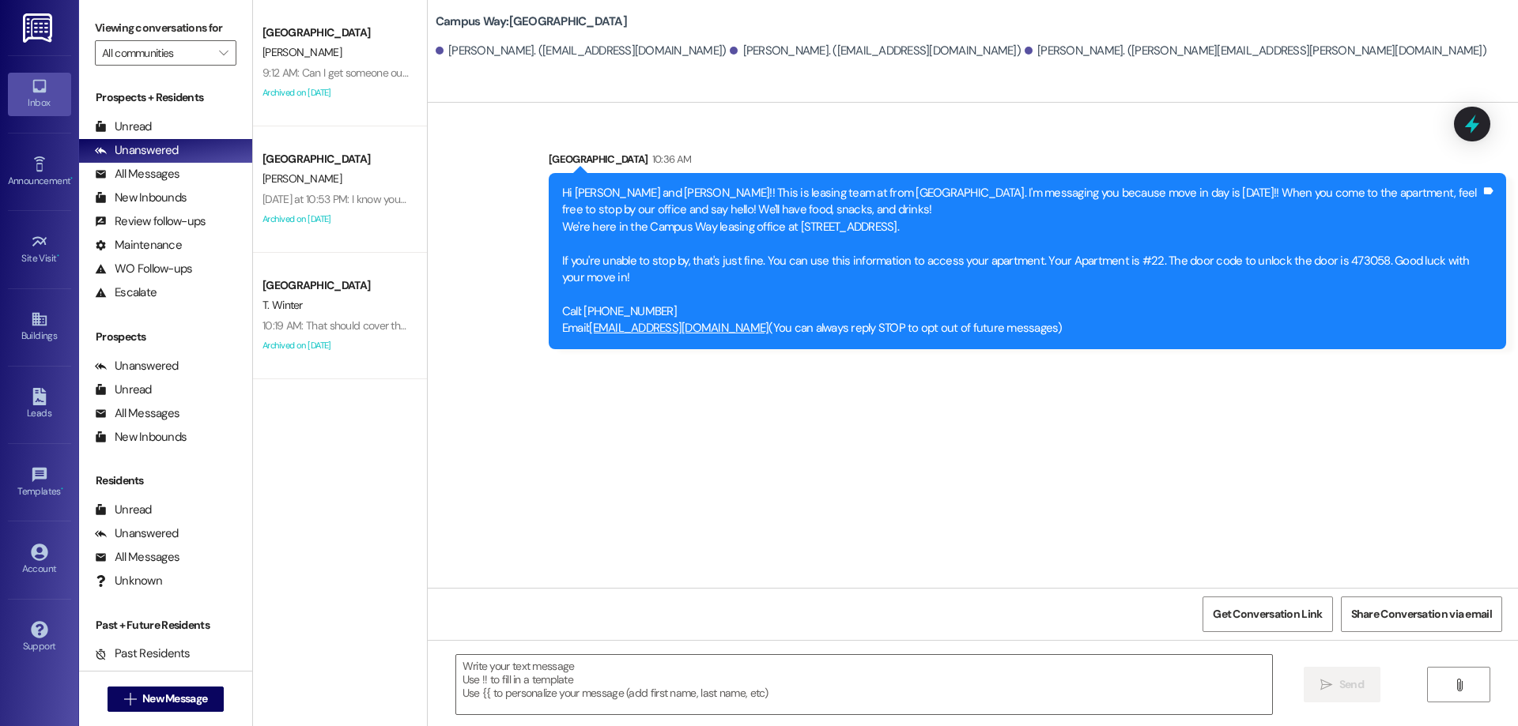
scroll to position [0, 0]
click at [130, 693] on span " New Message" at bounding box center [166, 699] width 90 height 17
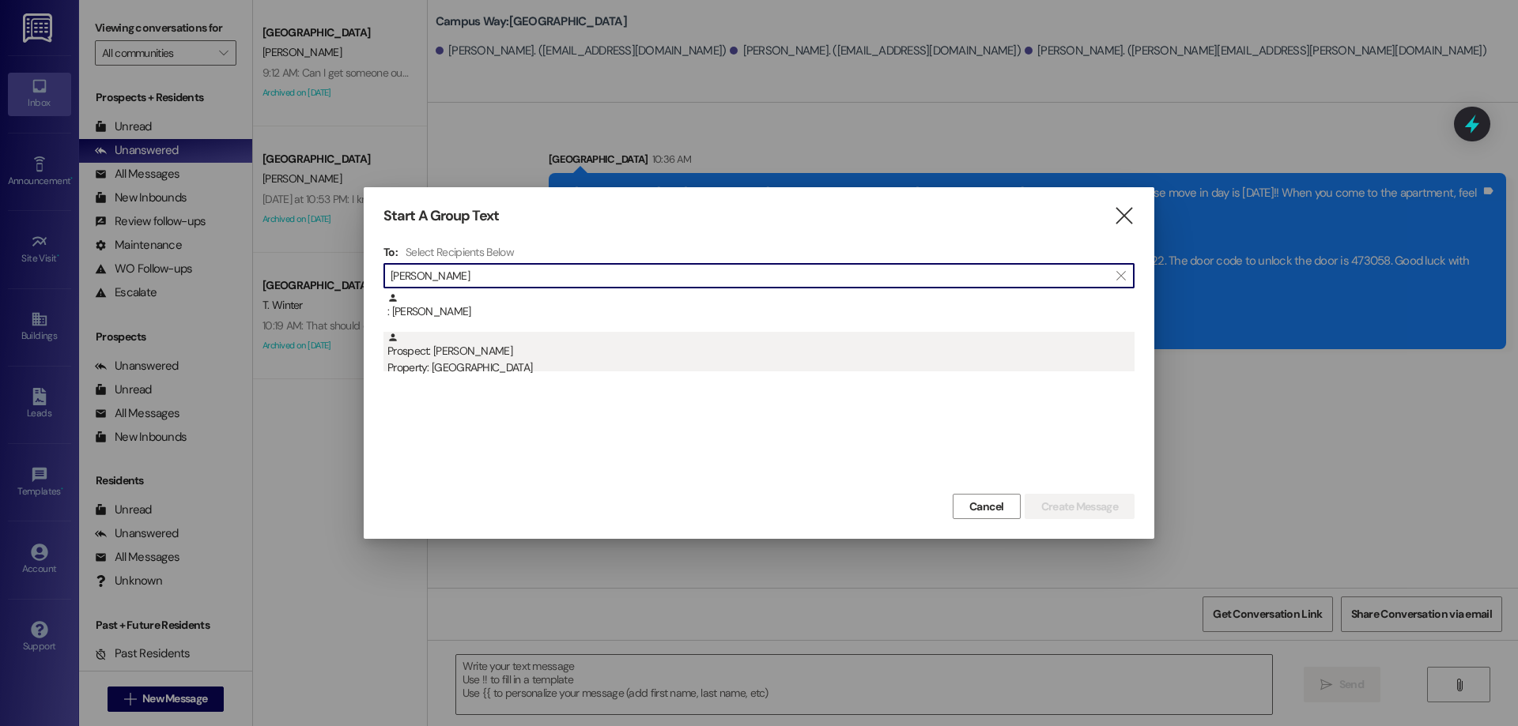
type input "patti"
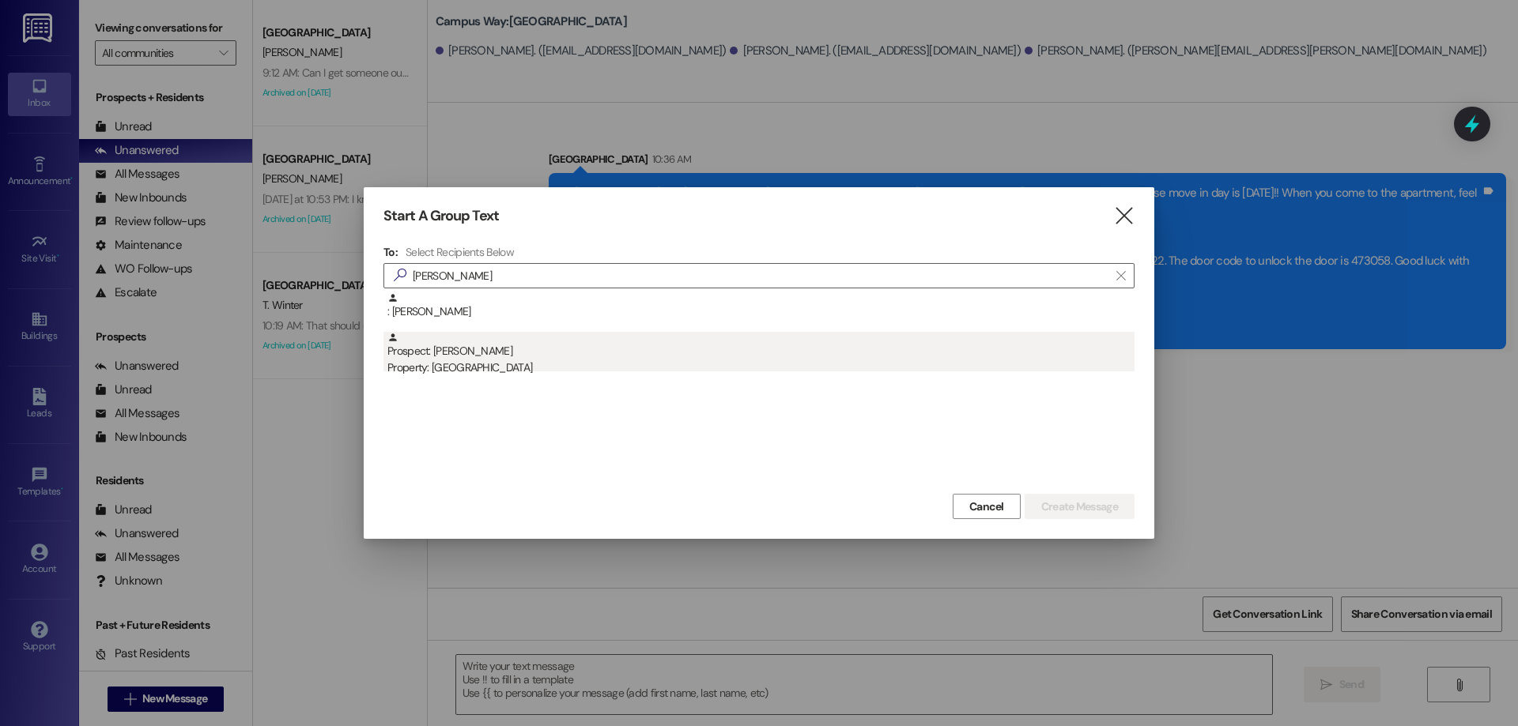
click at [480, 371] on div "Property: [GEOGRAPHIC_DATA]" at bounding box center [760, 368] width 747 height 17
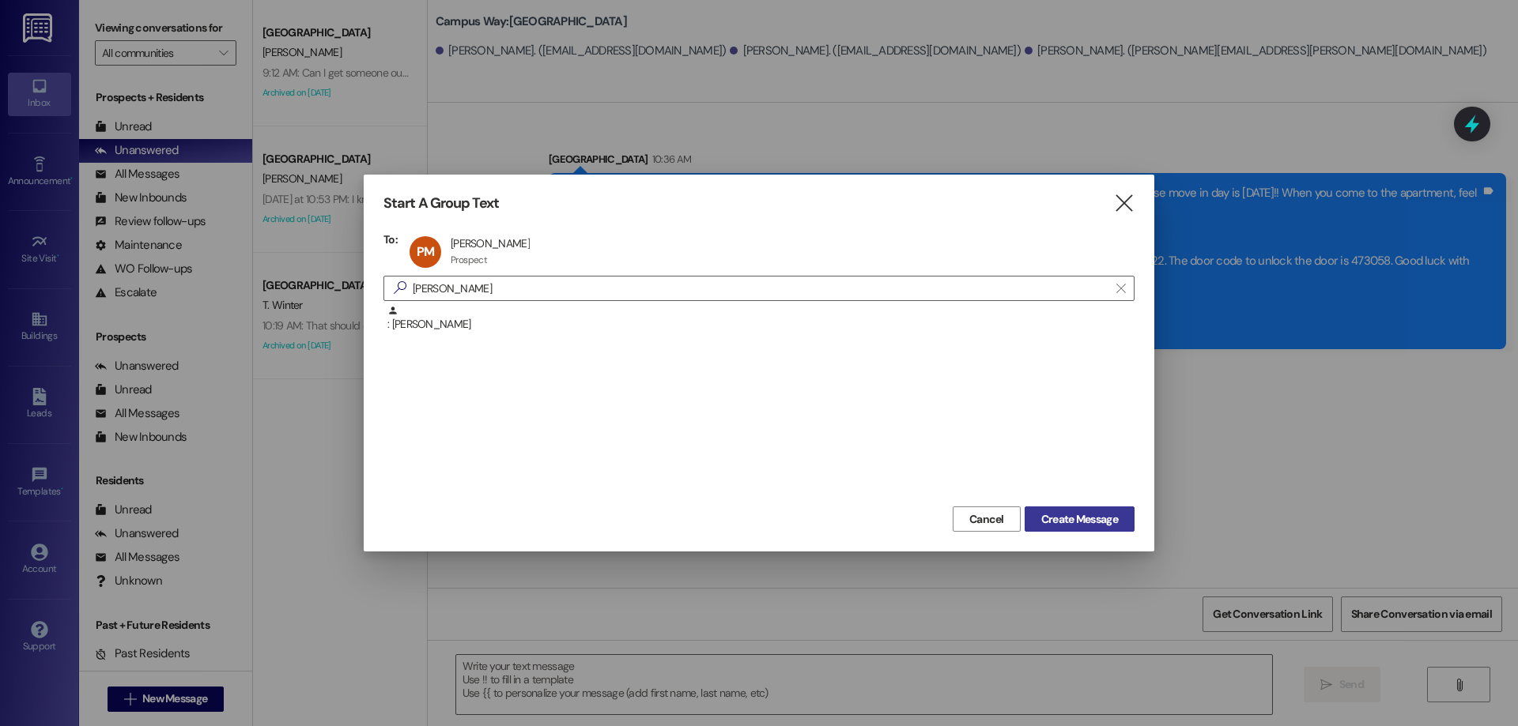
click at [1038, 517] on span "Create Message" at bounding box center [1079, 519] width 83 height 17
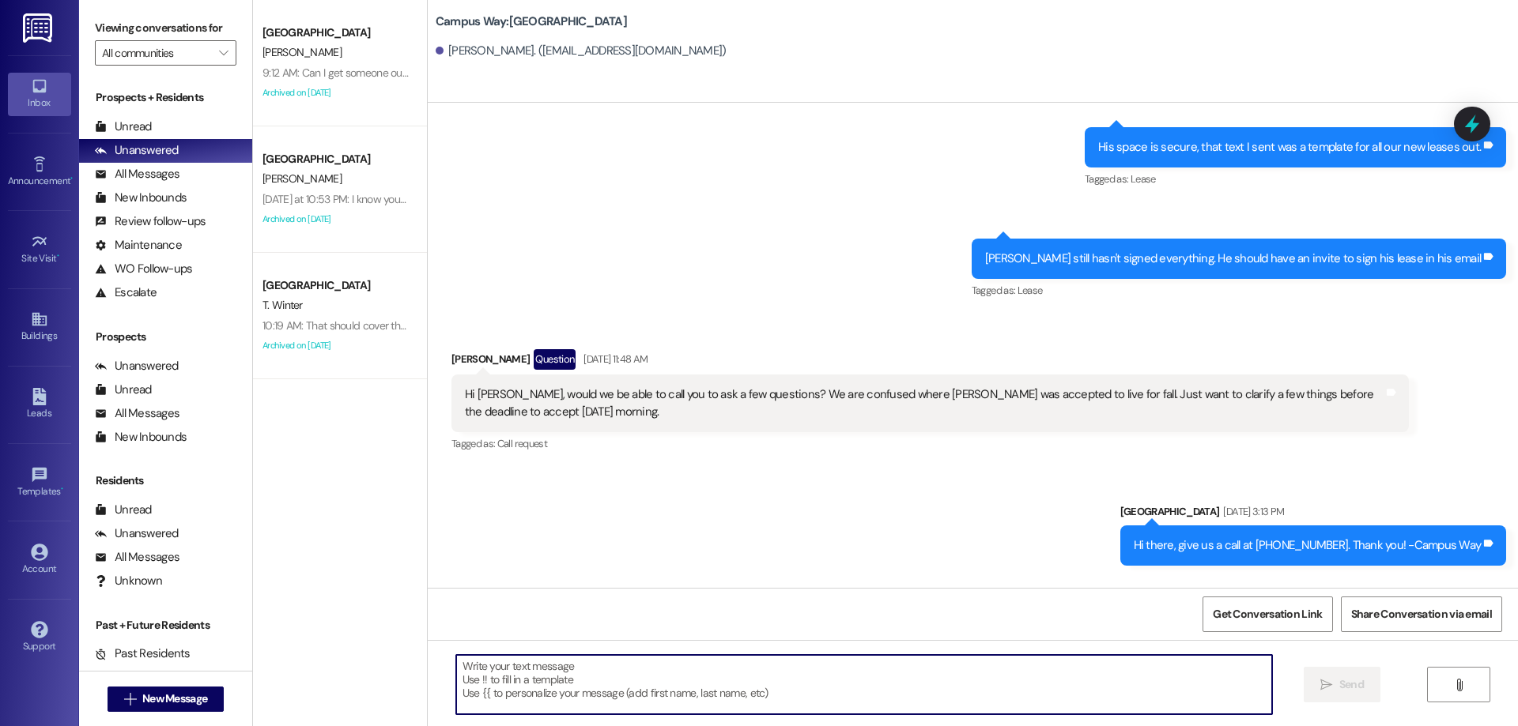
click at [725, 674] on textarea at bounding box center [864, 684] width 816 height 59
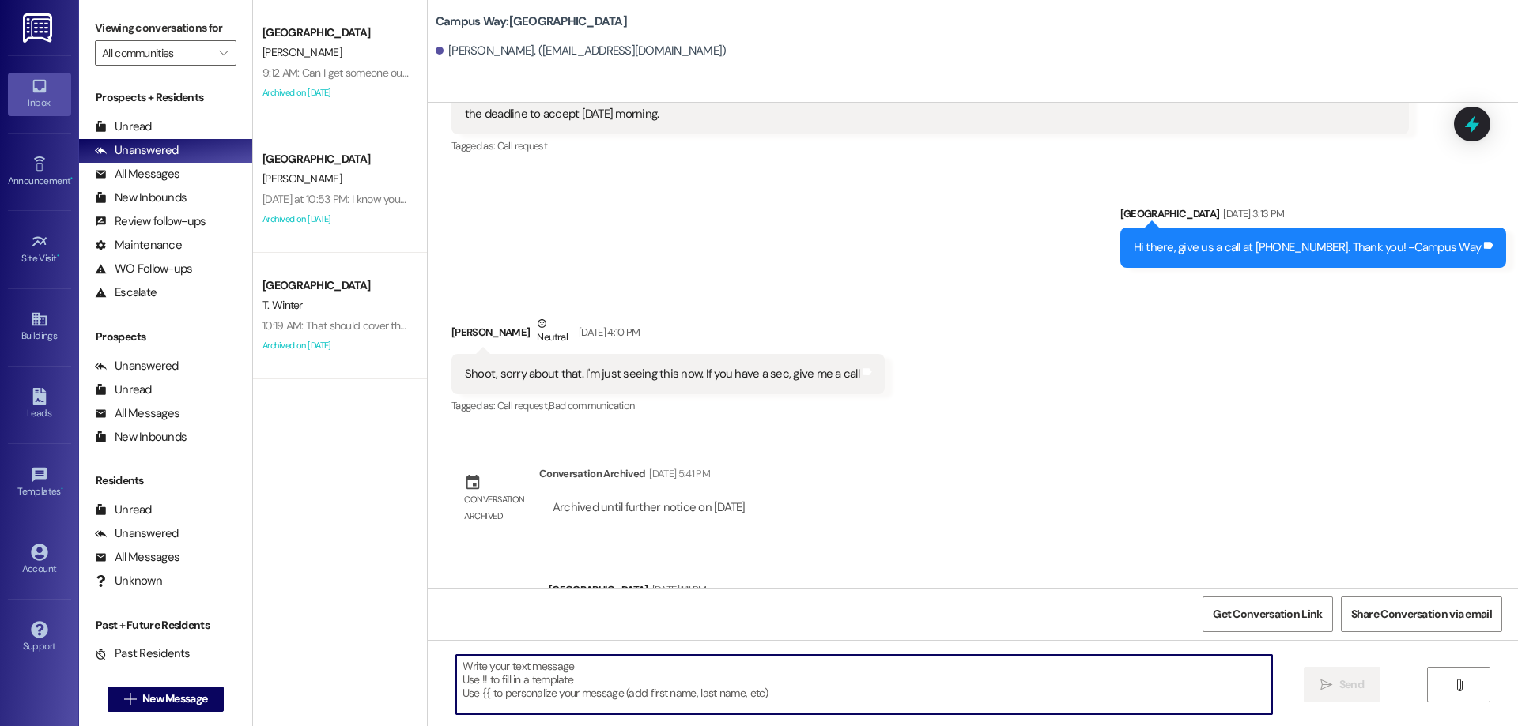
scroll to position [1092, 0]
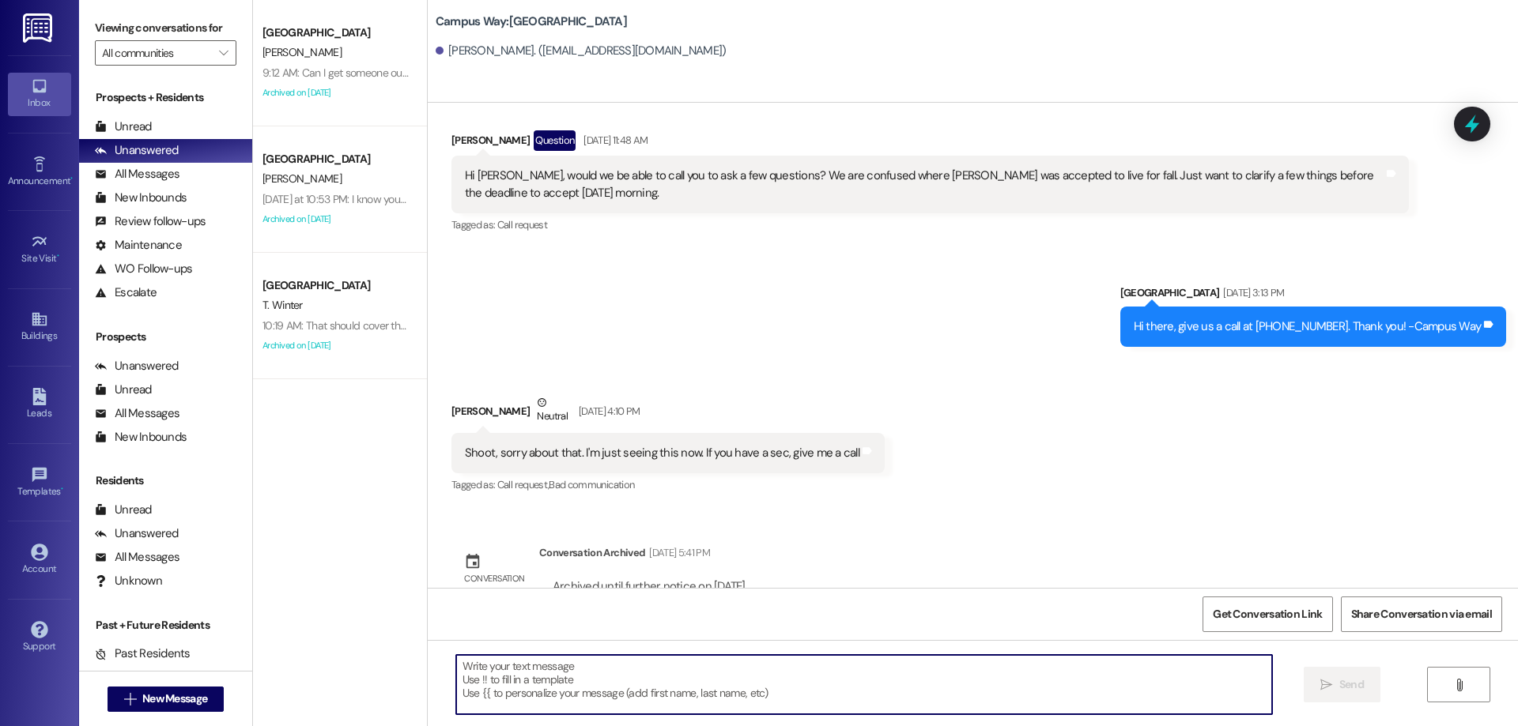
click at [571, 691] on textarea at bounding box center [864, 684] width 816 height 59
type textarea "!!"
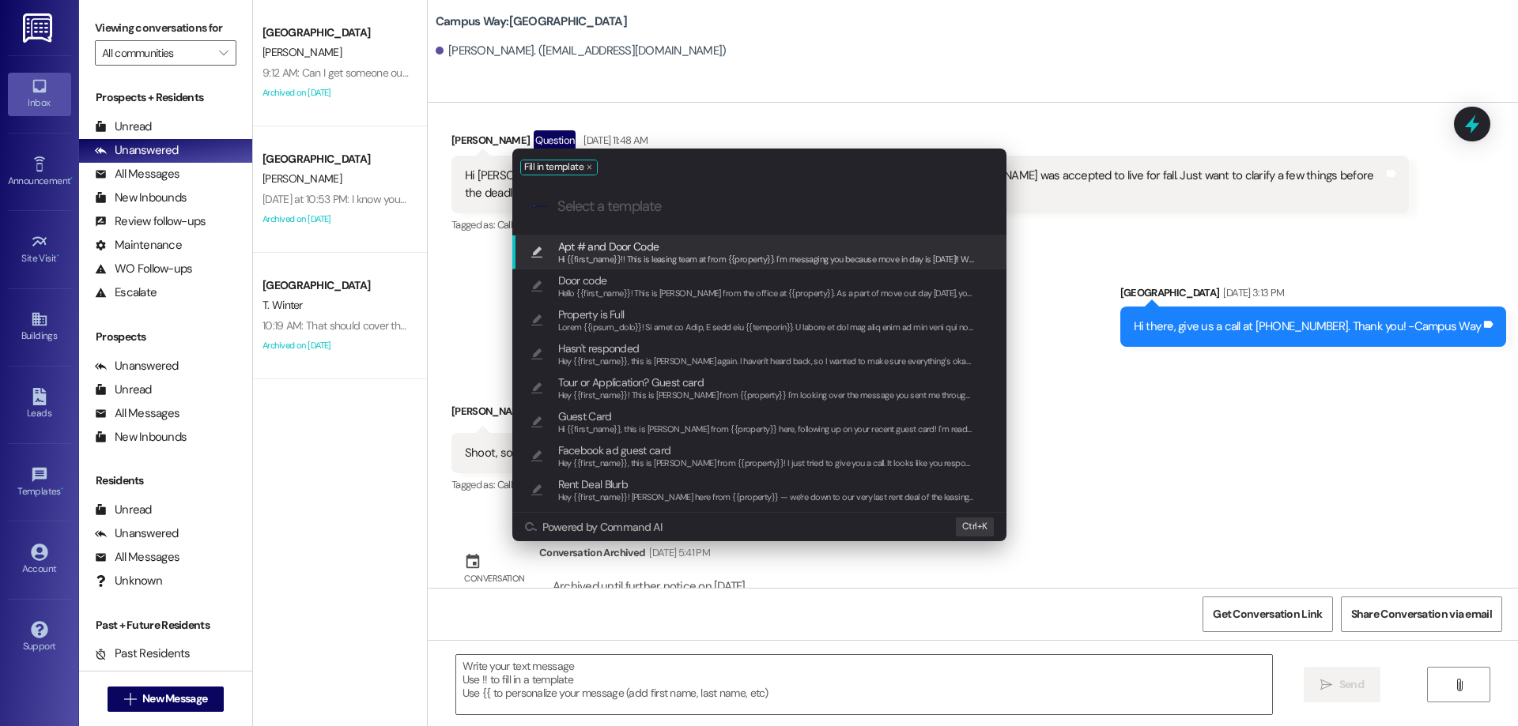
click at [892, 255] on span "Hi {{first_name}}!! This is leasing team at from {{property}}. I'm messaging yo…" at bounding box center [1539, 259] width 1963 height 11
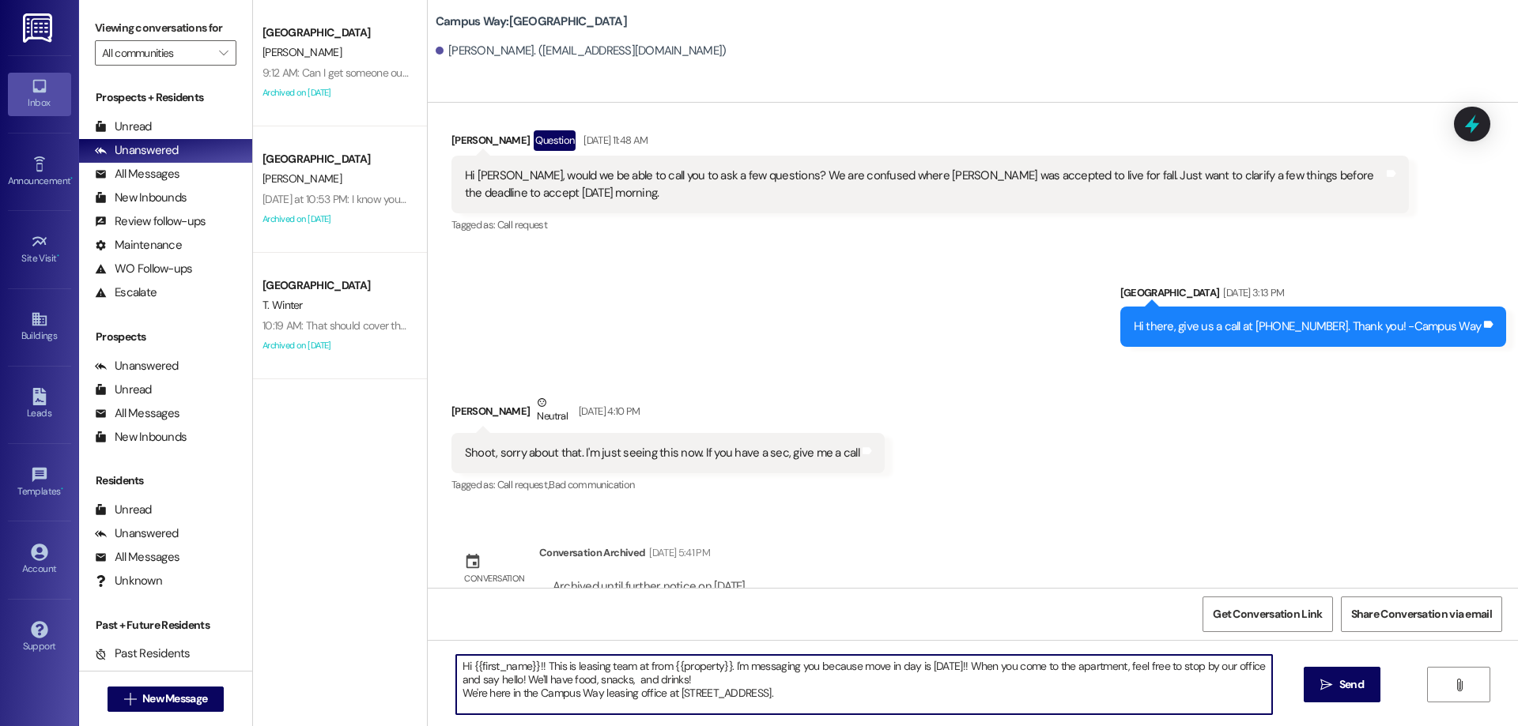
click at [1017, 666] on textarea "Hi {{first_name}}!! This is leasing team at from {{property}}. I'm messaging yo…" at bounding box center [864, 684] width 816 height 59
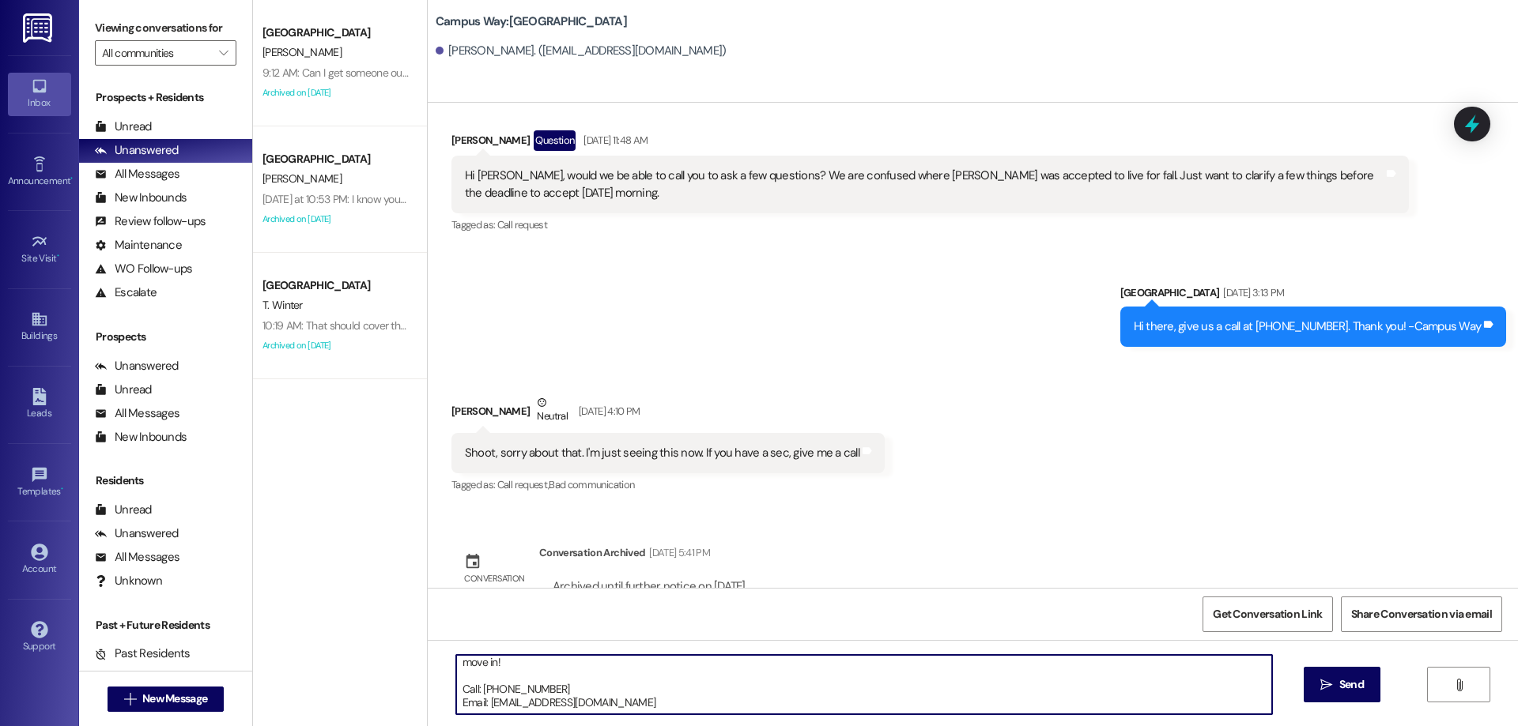
click at [826, 673] on textarea "Hi {{first_name}}!! This is leasing team at from {{property}}. I'm messaging yo…" at bounding box center [864, 684] width 816 height 59
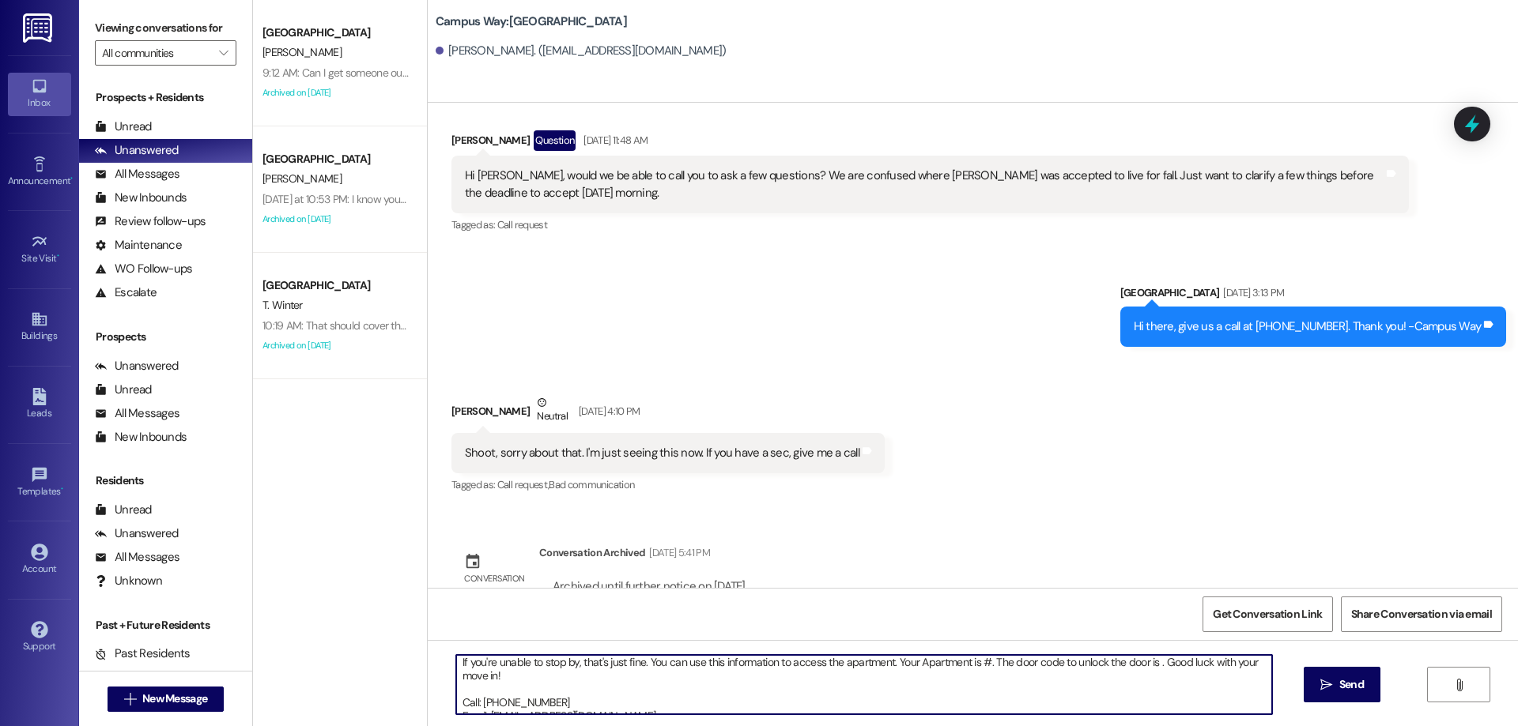
click at [981, 659] on textarea "Hi {{first_name}}!! This is leasing team at from {{property}}. I'm messaging yo…" at bounding box center [864, 684] width 816 height 59
click at [1160, 662] on textarea "Hi {{first_name}}!! This is leasing team at from {{property}}. I'm messaging yo…" at bounding box center [864, 684] width 816 height 59
paste textarea "473058"
type textarea "Hi {{first_name}}!! This is leasing team at from {{property}}. I'm messaging yo…"
click at [1325, 688] on icon "" at bounding box center [1326, 685] width 12 height 13
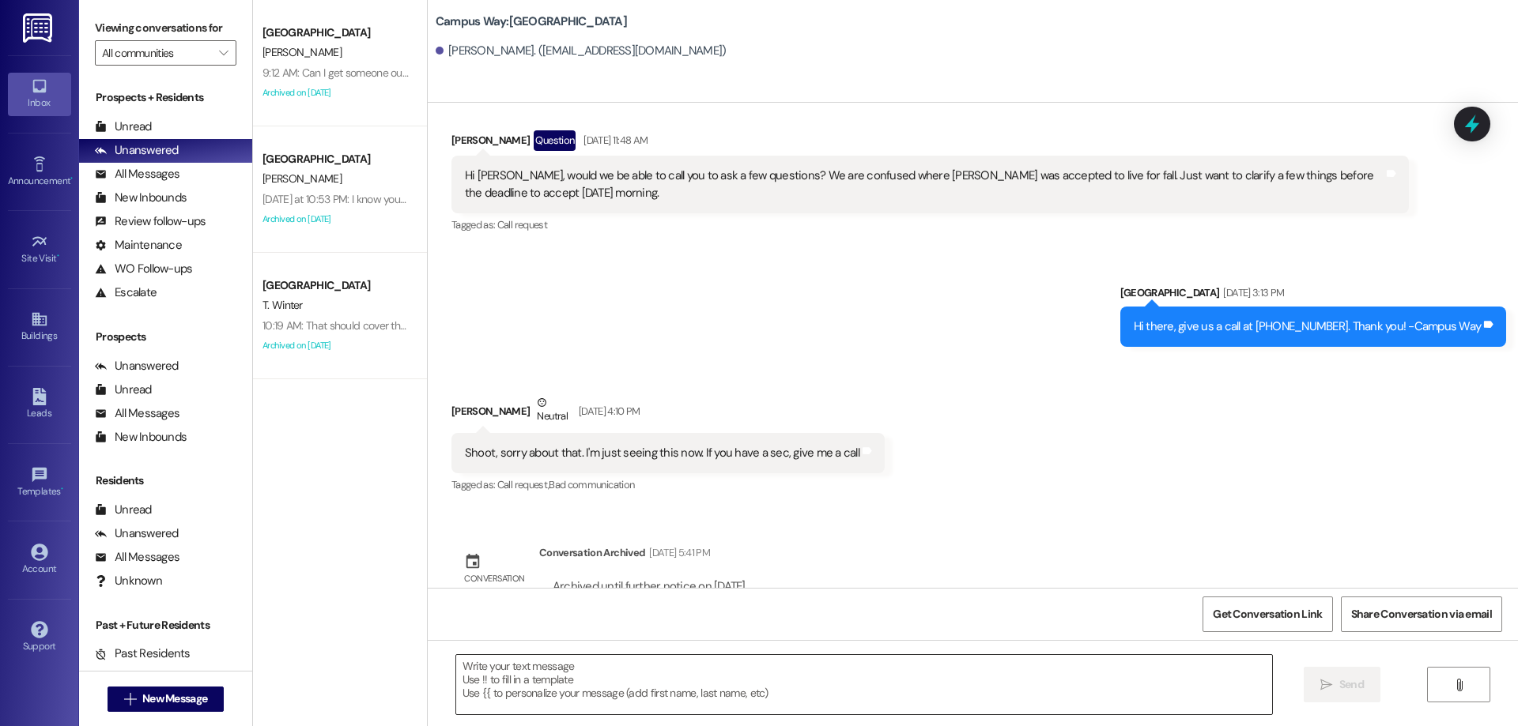
scroll to position [1013, 0]
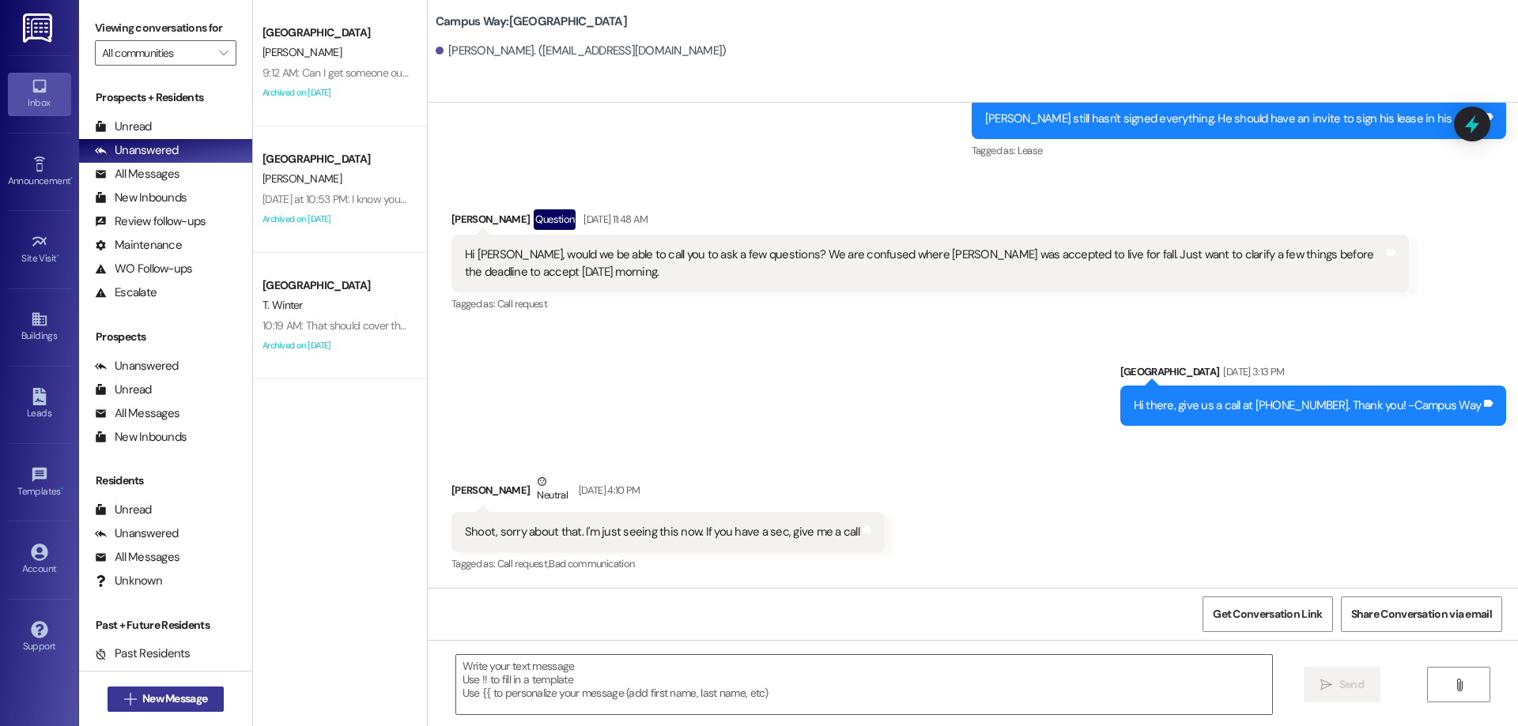
click at [173, 689] on button " New Message" at bounding box center [166, 699] width 117 height 25
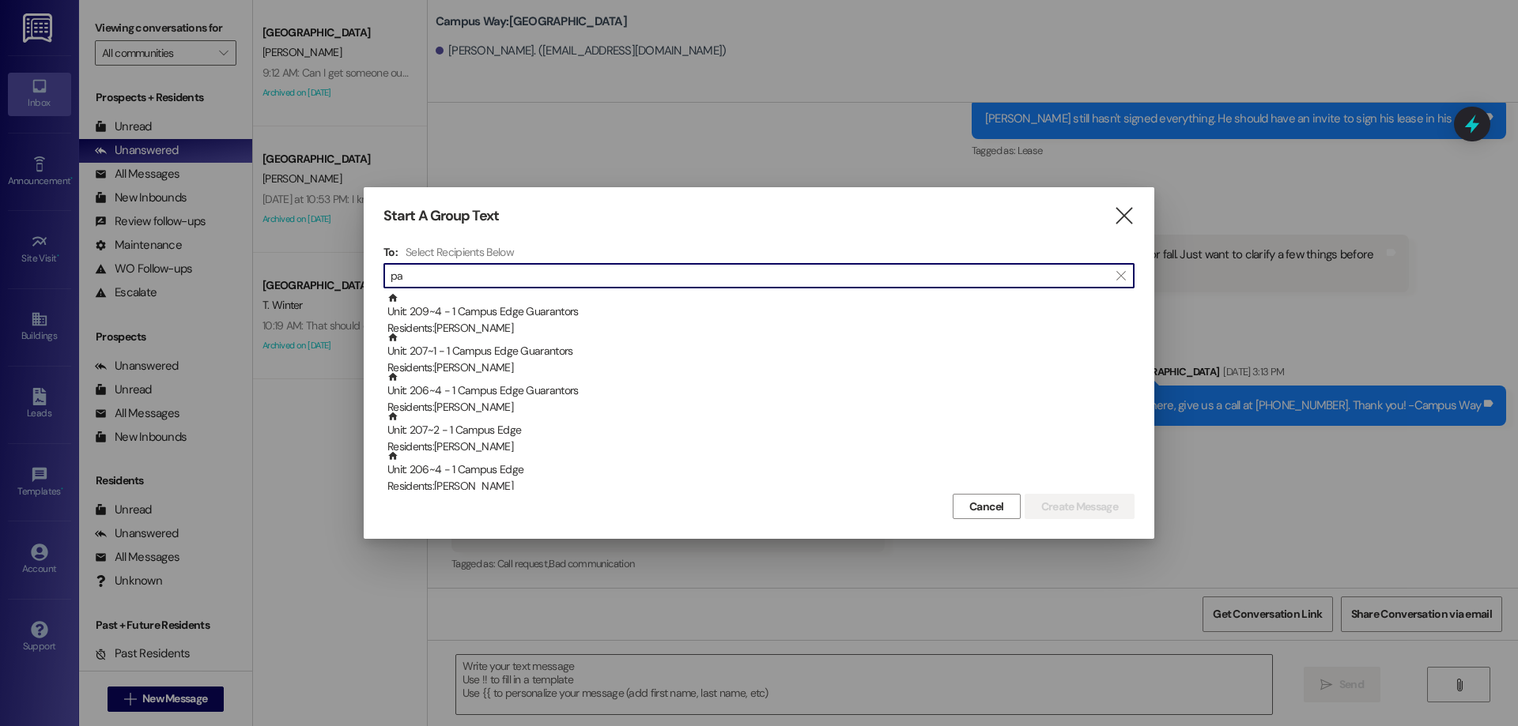
type input "p"
type input "a"
click at [543, 267] on input at bounding box center [761, 276] width 743 height 22
click at [542, 267] on input at bounding box center [761, 276] width 743 height 22
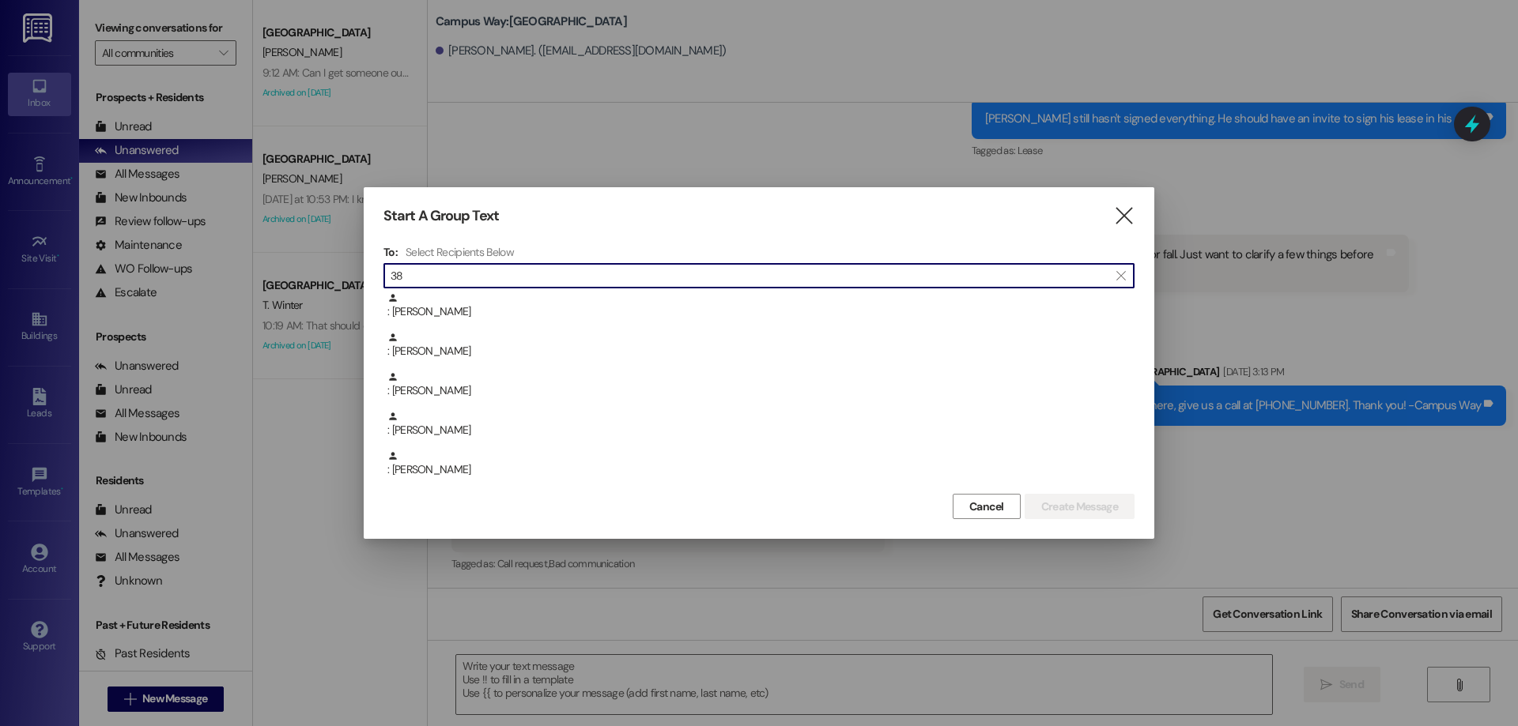
type input "3"
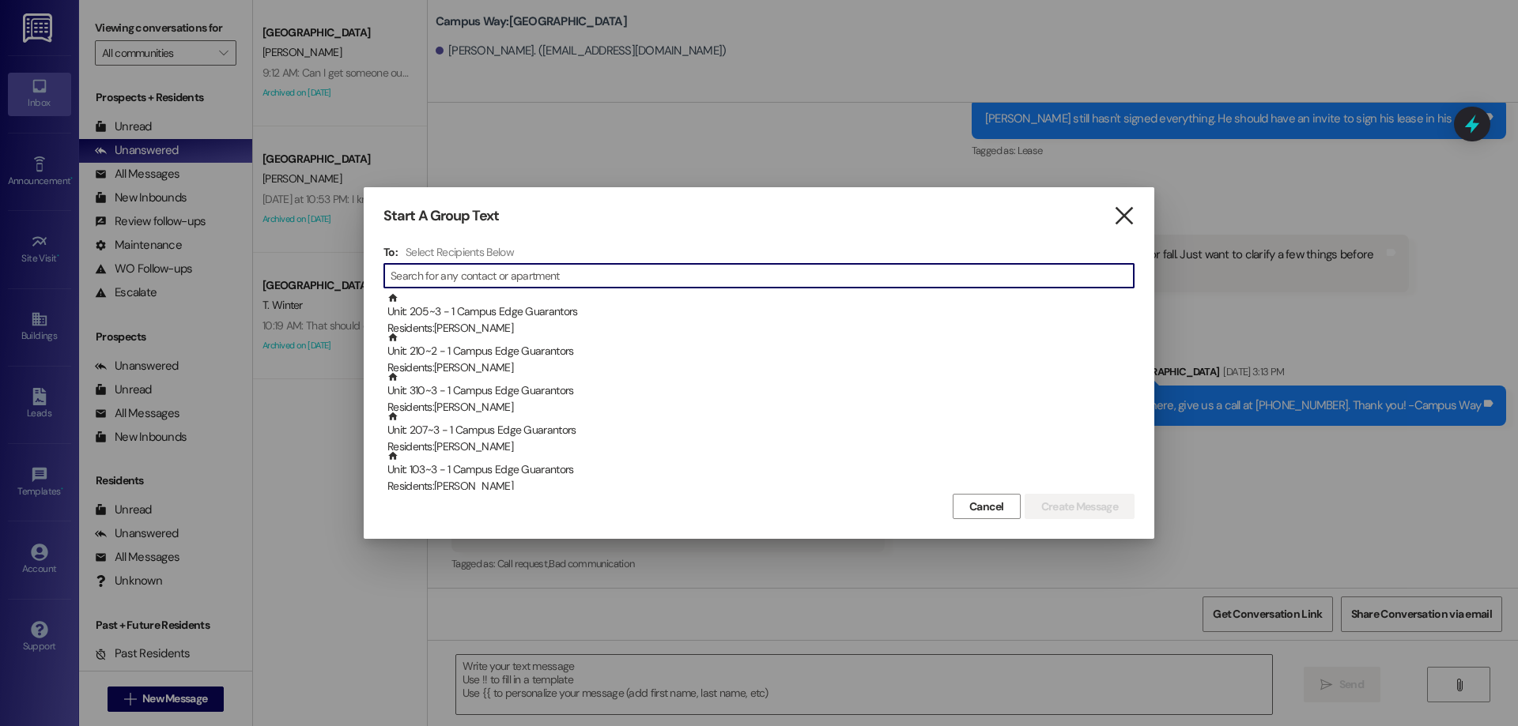
click at [1117, 217] on icon "" at bounding box center [1123, 216] width 21 height 17
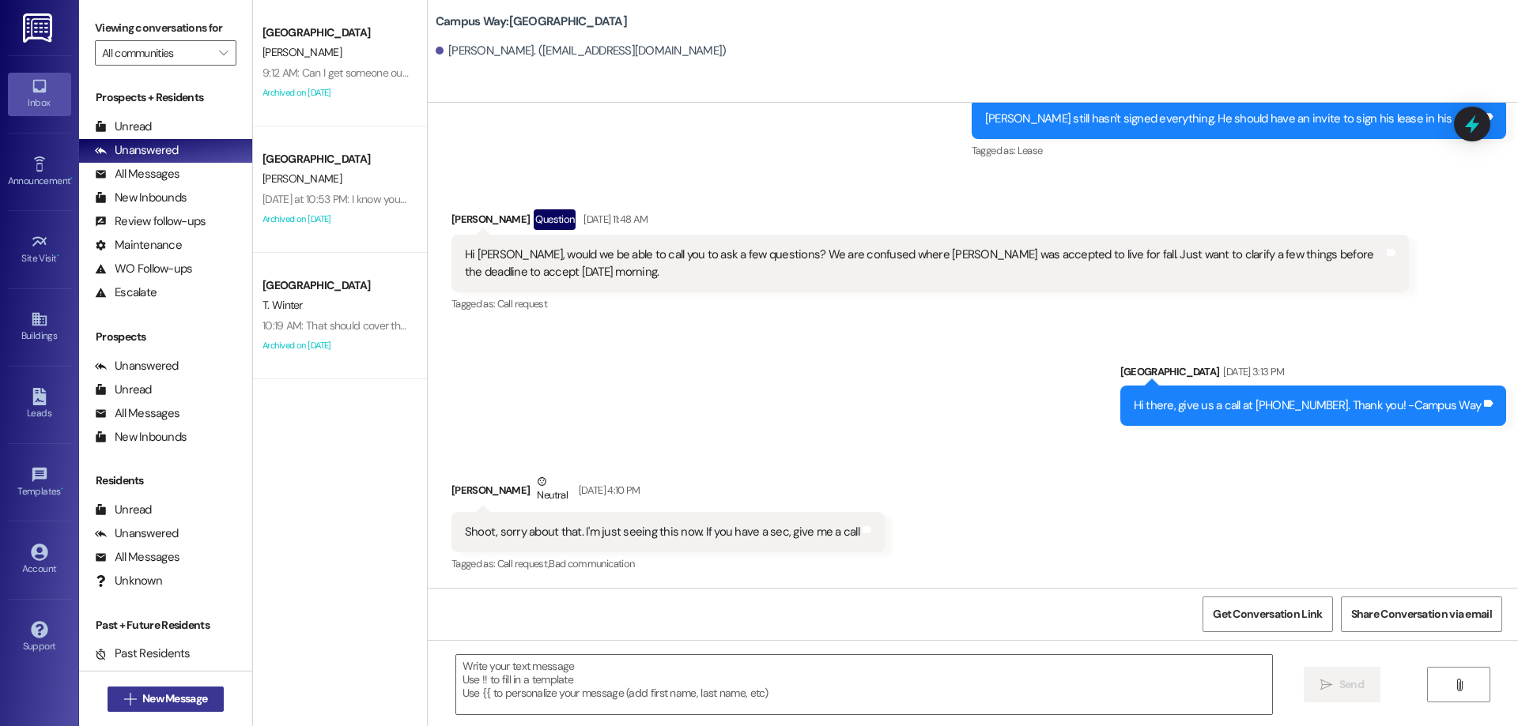
click at [164, 696] on span "New Message" at bounding box center [174, 699] width 65 height 17
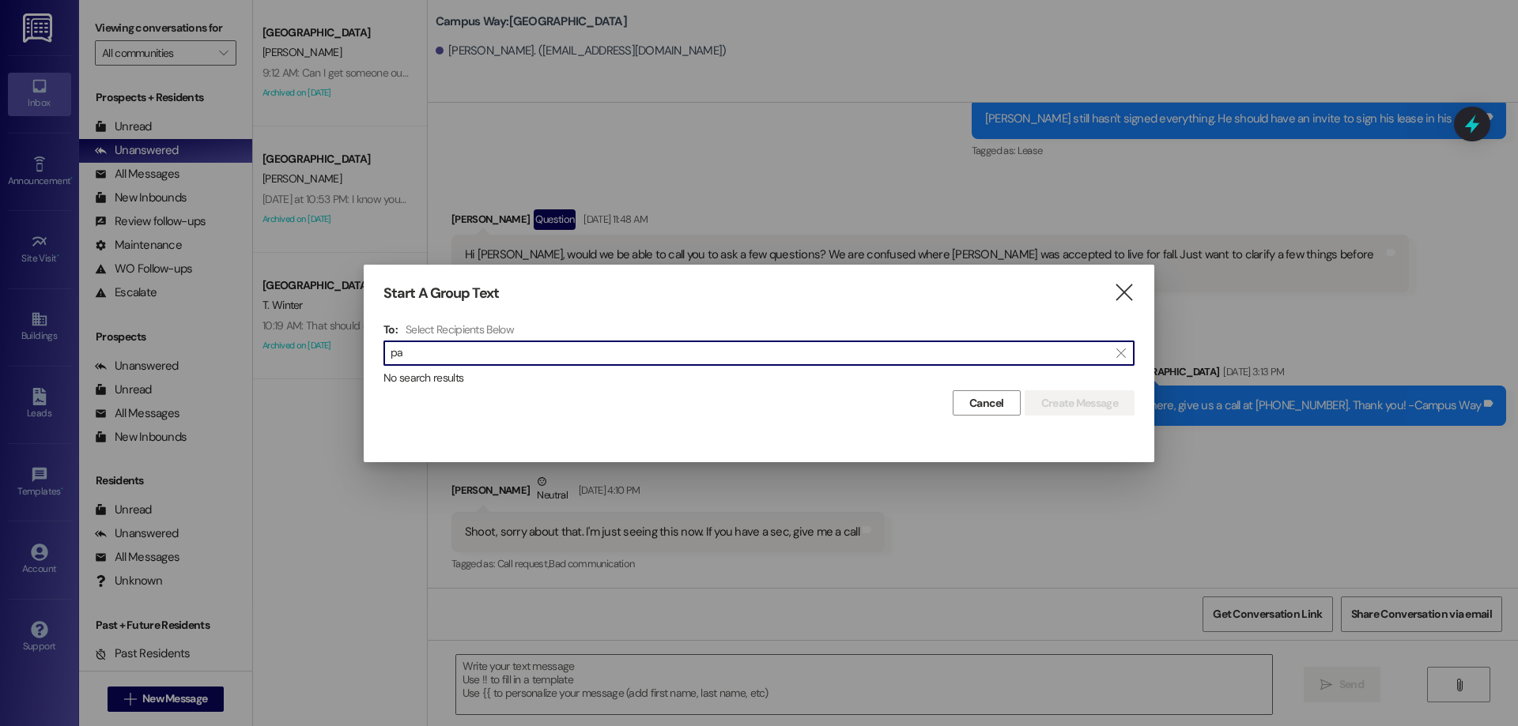
type input "p"
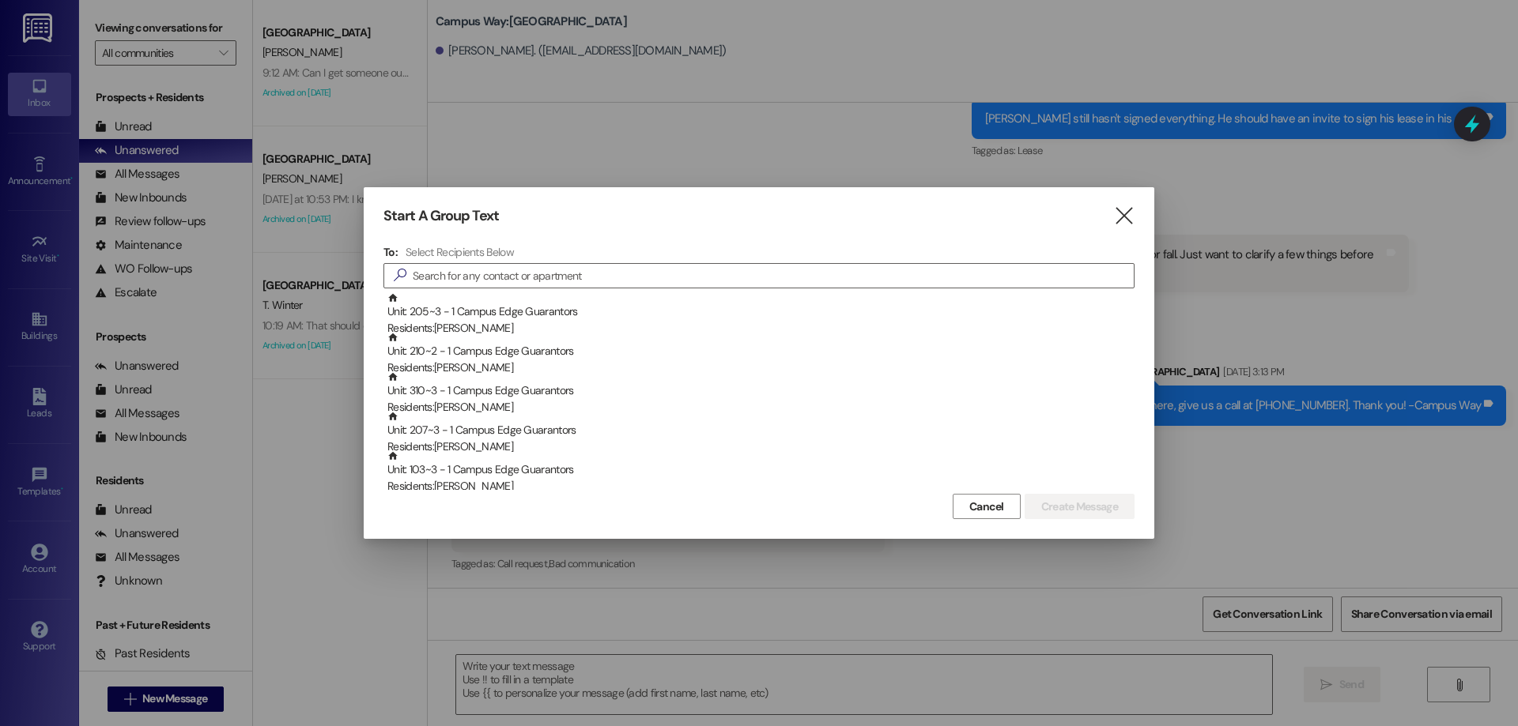
click at [1134, 212] on div "Start A Group Text  To: Select Recipients Below  Unit: 205~3 - 1 Campus Edge …" at bounding box center [759, 363] width 790 height 352
click at [1127, 218] on icon "" at bounding box center [1123, 216] width 21 height 17
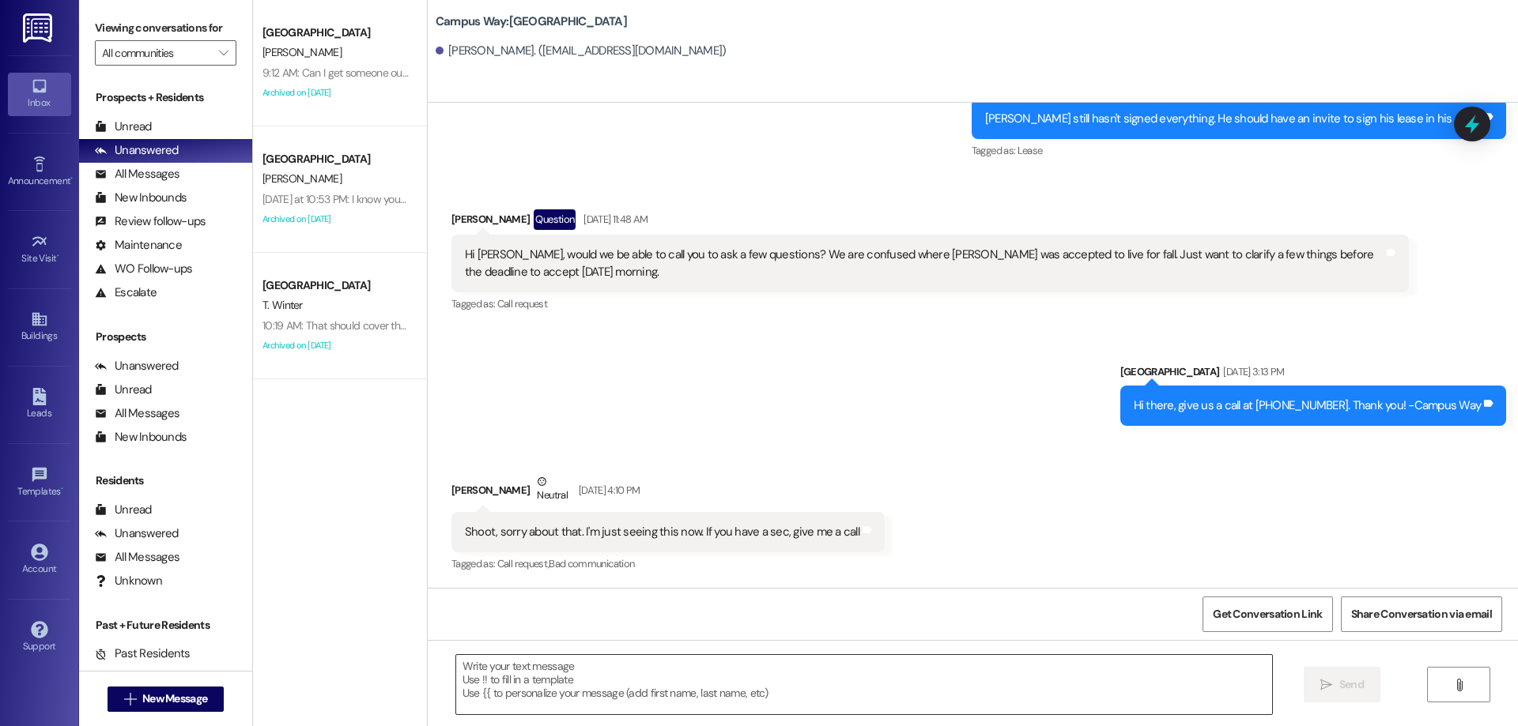
click at [629, 661] on textarea at bounding box center [864, 684] width 816 height 59
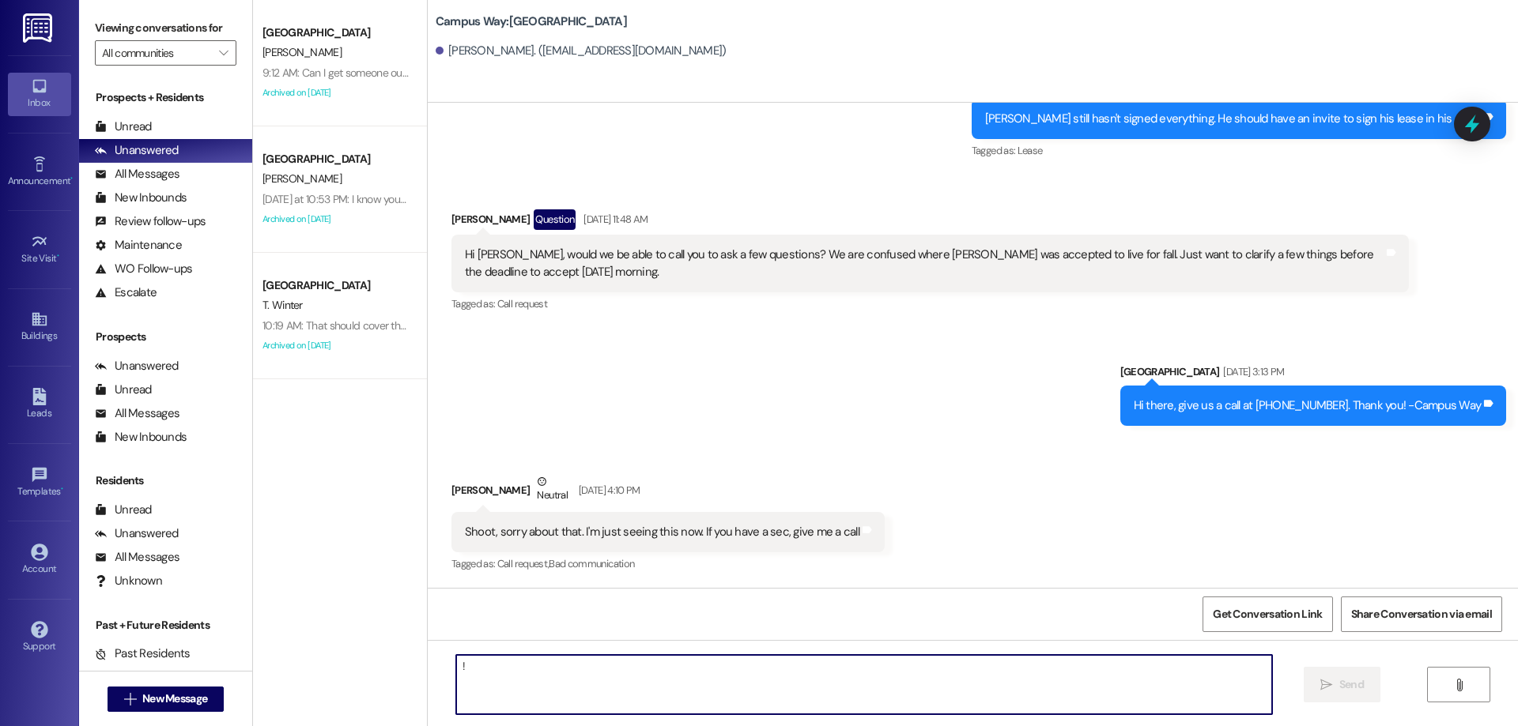
type textarea "!!"
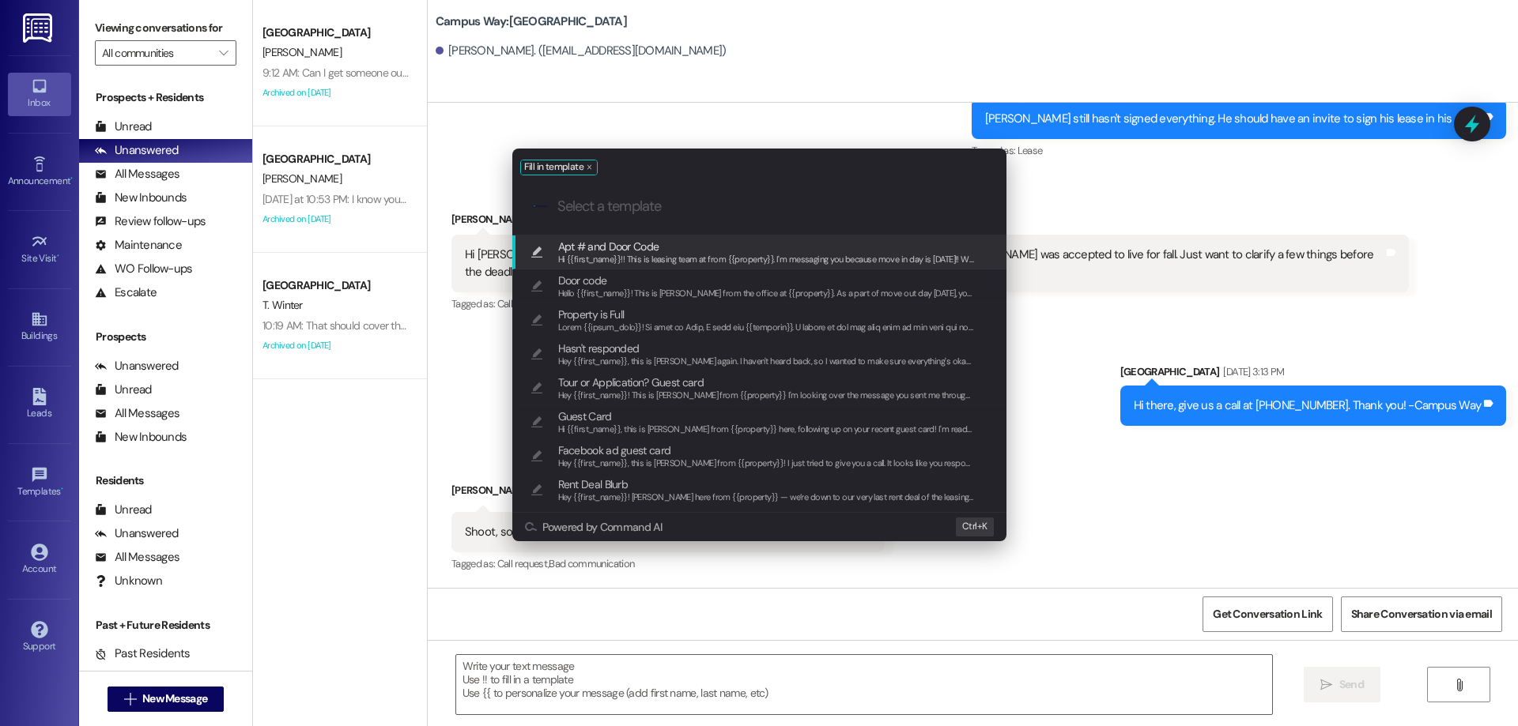
click at [726, 255] on span "Hi {{first_name}}!! This is leasing team at from {{property}}. I'm messaging yo…" at bounding box center [1539, 259] width 1963 height 11
type textarea "Hi {{first_name}}!! This is leasing team at from {{property}}. I'm messaging yo…"
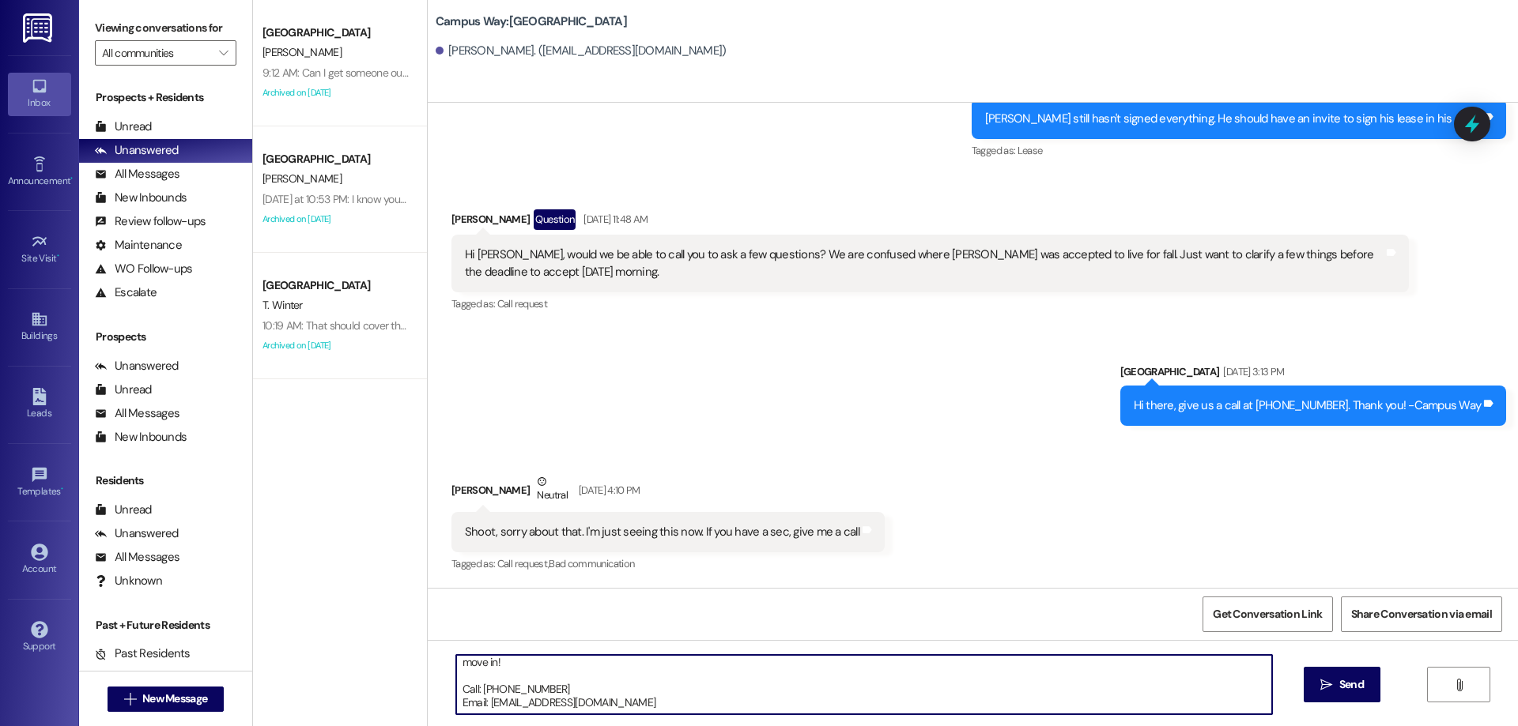
scroll to position [0, 0]
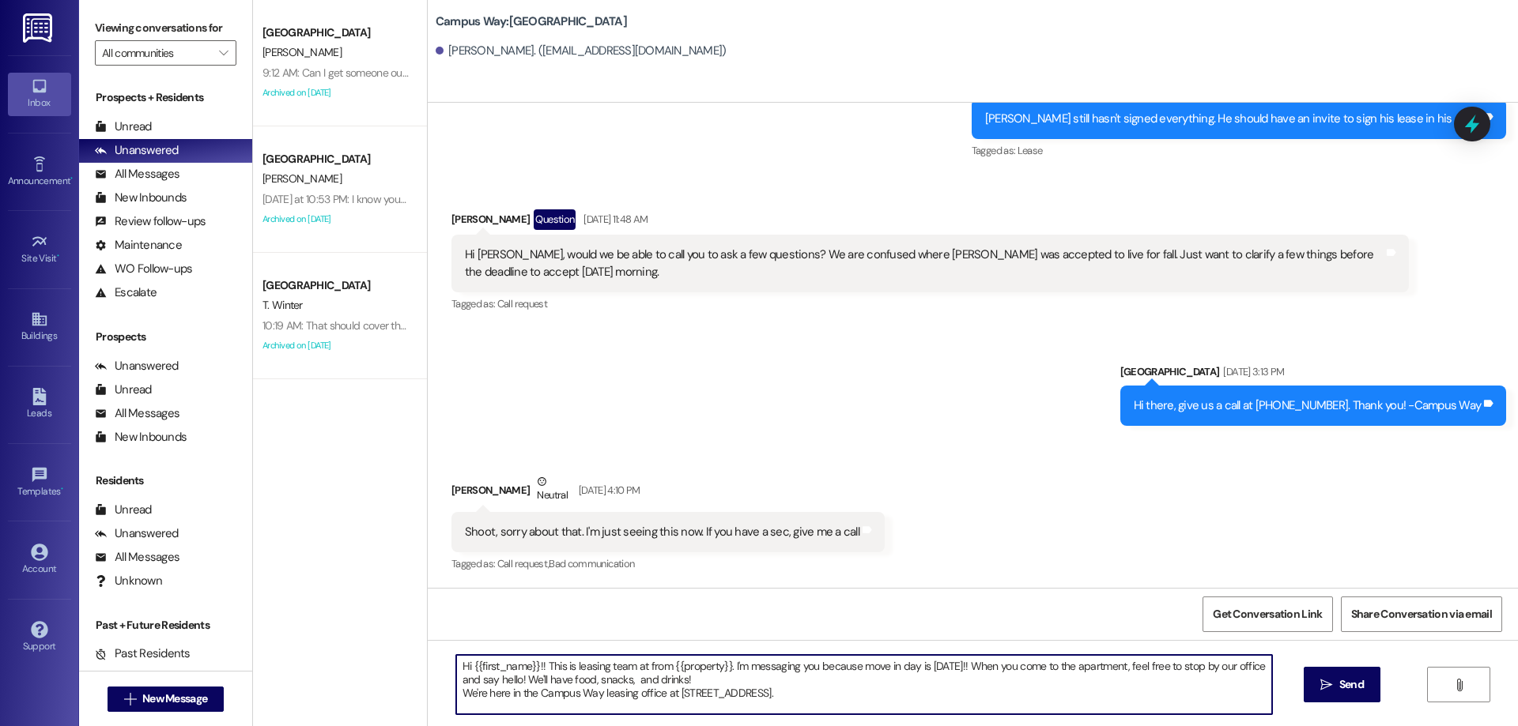
drag, startPoint x: 798, startPoint y: 686, endPoint x: 493, endPoint y: 617, distance: 312.2
click at [493, 617] on div "Sent via SMS Leasing Campus Way Feb 24, 2025 at 2:05 PM Hello Patti! This is Dr…" at bounding box center [973, 466] width 1090 height 726
click at [456, 672] on textarea "Hi {{first_name}}!! This is leasing team at from {{property}}. I'm messaging yo…" at bounding box center [864, 684] width 816 height 59
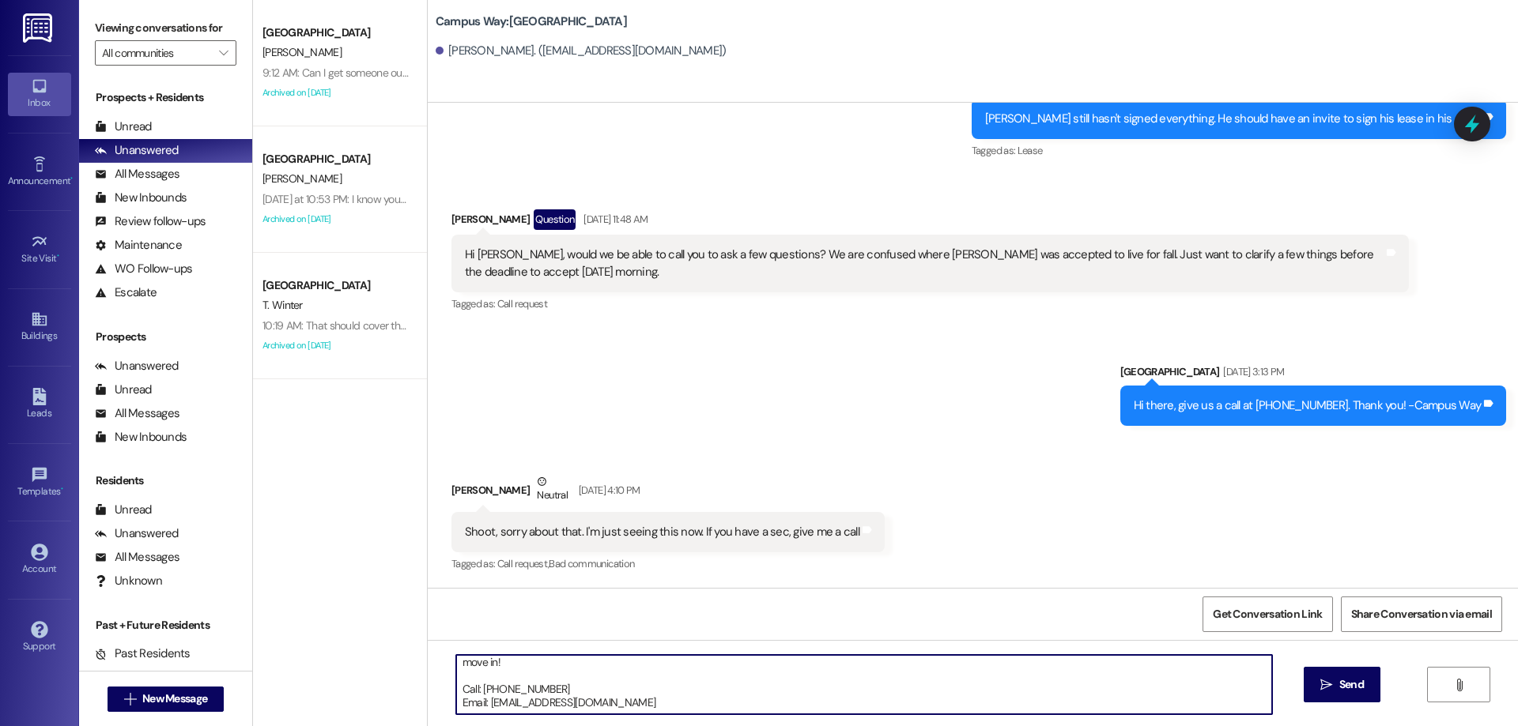
drag, startPoint x: 449, startPoint y: 666, endPoint x: 960, endPoint y: 757, distance: 519.4
click at [960, 726] on html "Inbox Go to Inbox Announcement • Send A Text Announcement Site Visit • Go to Si…" at bounding box center [759, 363] width 1518 height 726
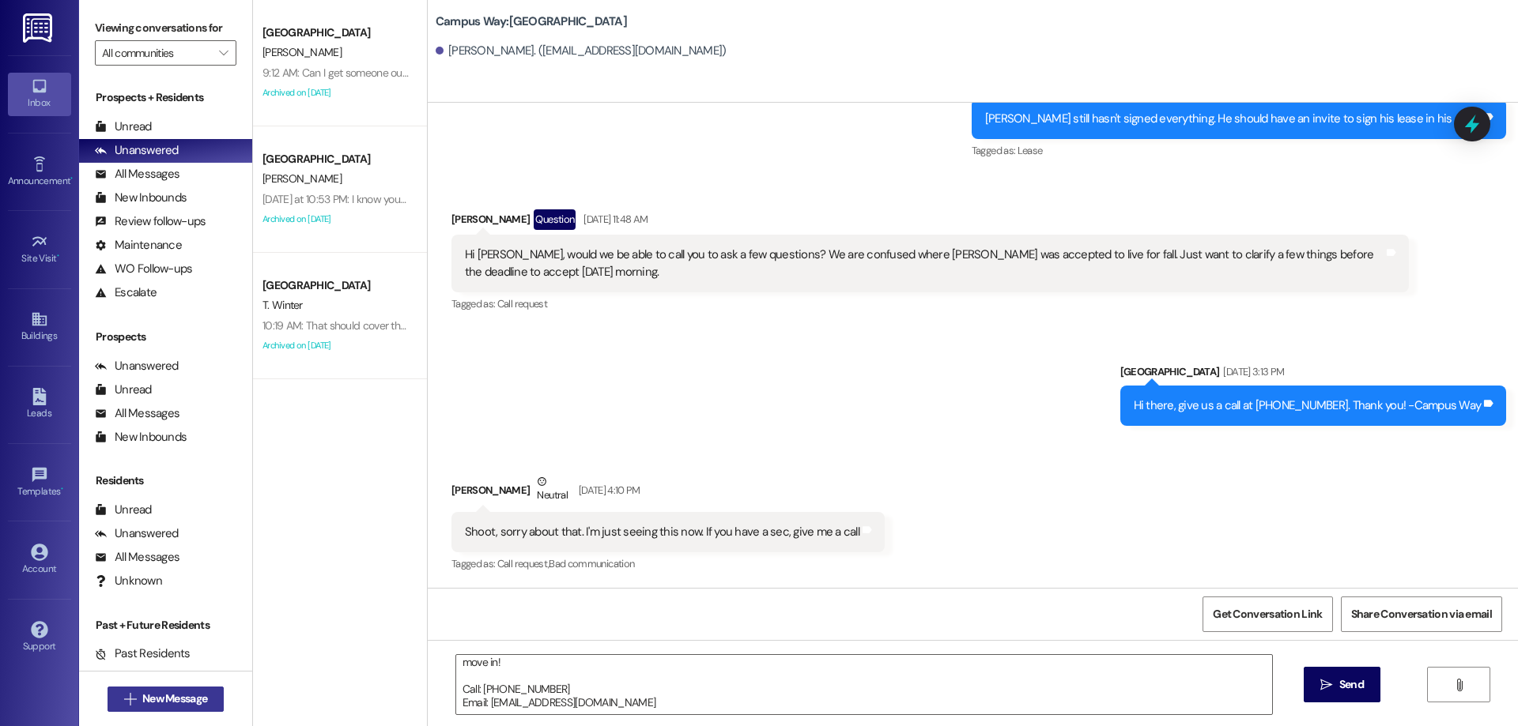
click at [146, 702] on span "New Message" at bounding box center [174, 699] width 65 height 17
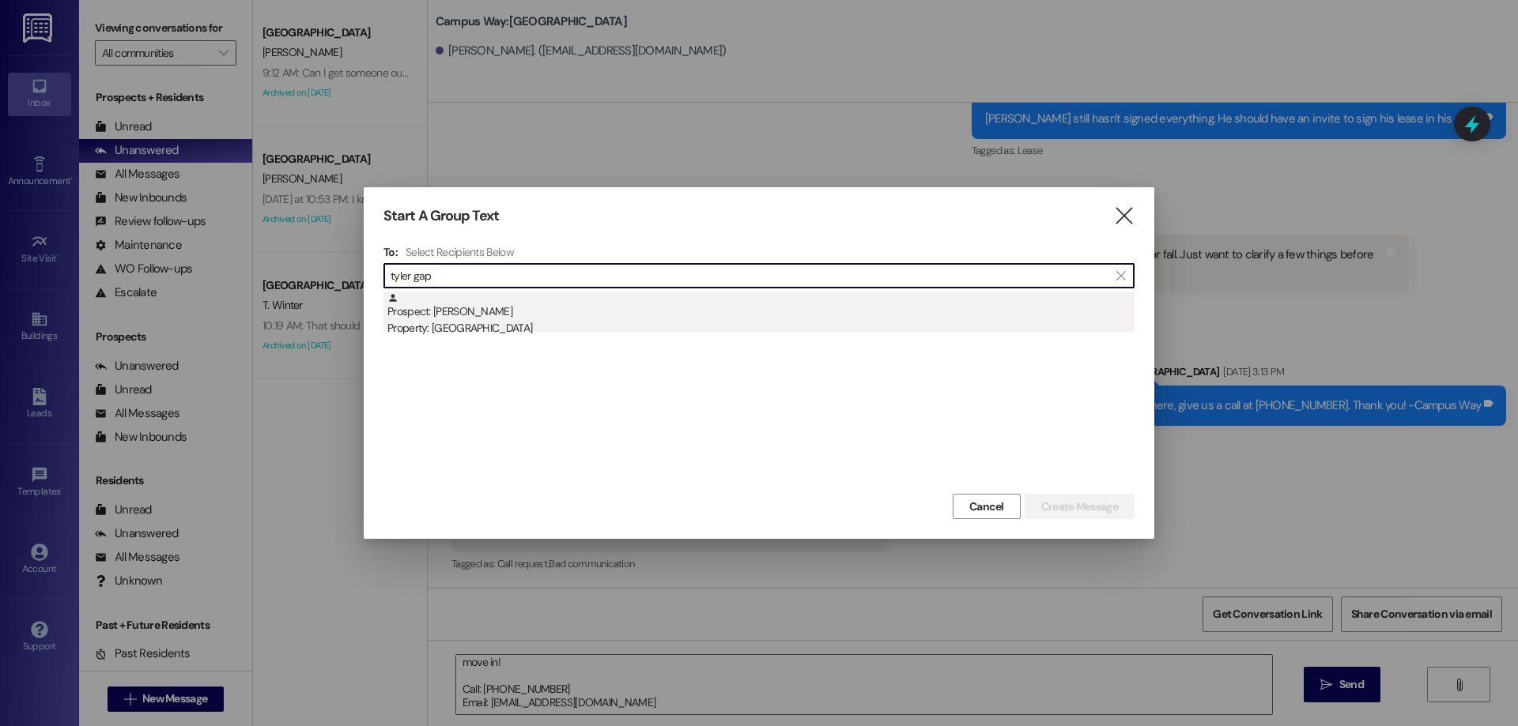
type input "tyler gap"
click at [734, 296] on div "Prospect: Tyler Gappmayer Property: Campus Way" at bounding box center [760, 314] width 747 height 45
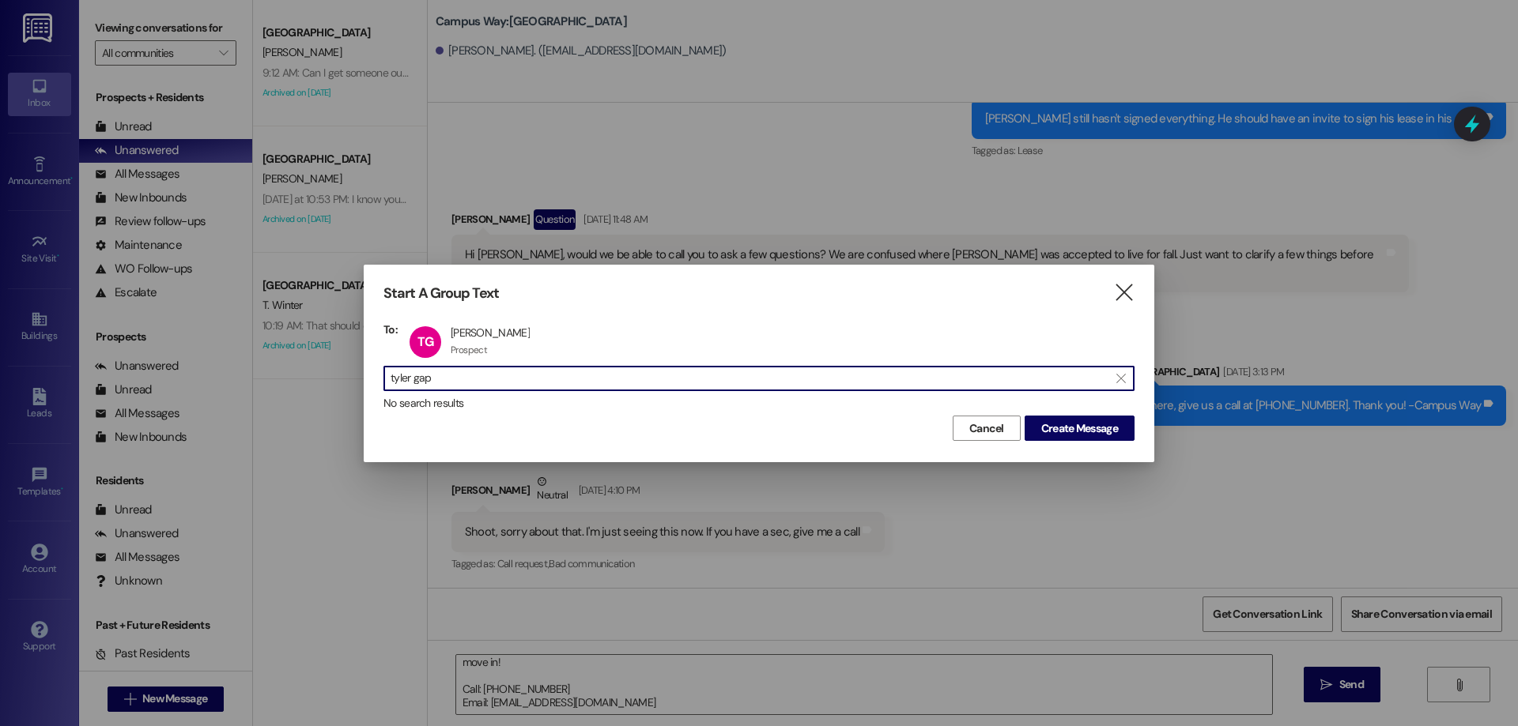
drag, startPoint x: 482, startPoint y: 372, endPoint x: 272, endPoint y: 357, distance: 210.8
click at [273, 388] on div "Start A Group Text  To: TG Tyler Gappmayer Tyler Gappmayer Prospect Prospect c…" at bounding box center [759, 363] width 1518 height 726
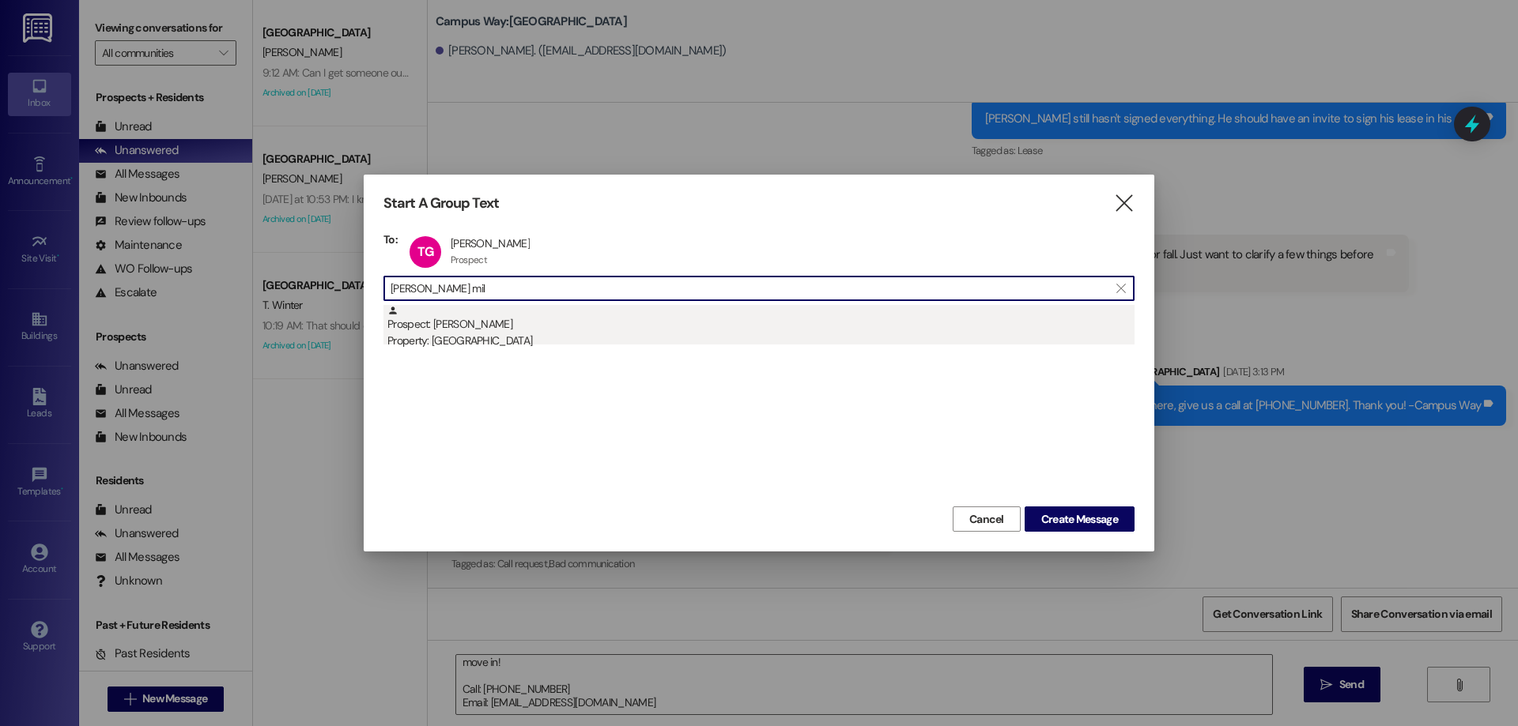
type input "jarom mil"
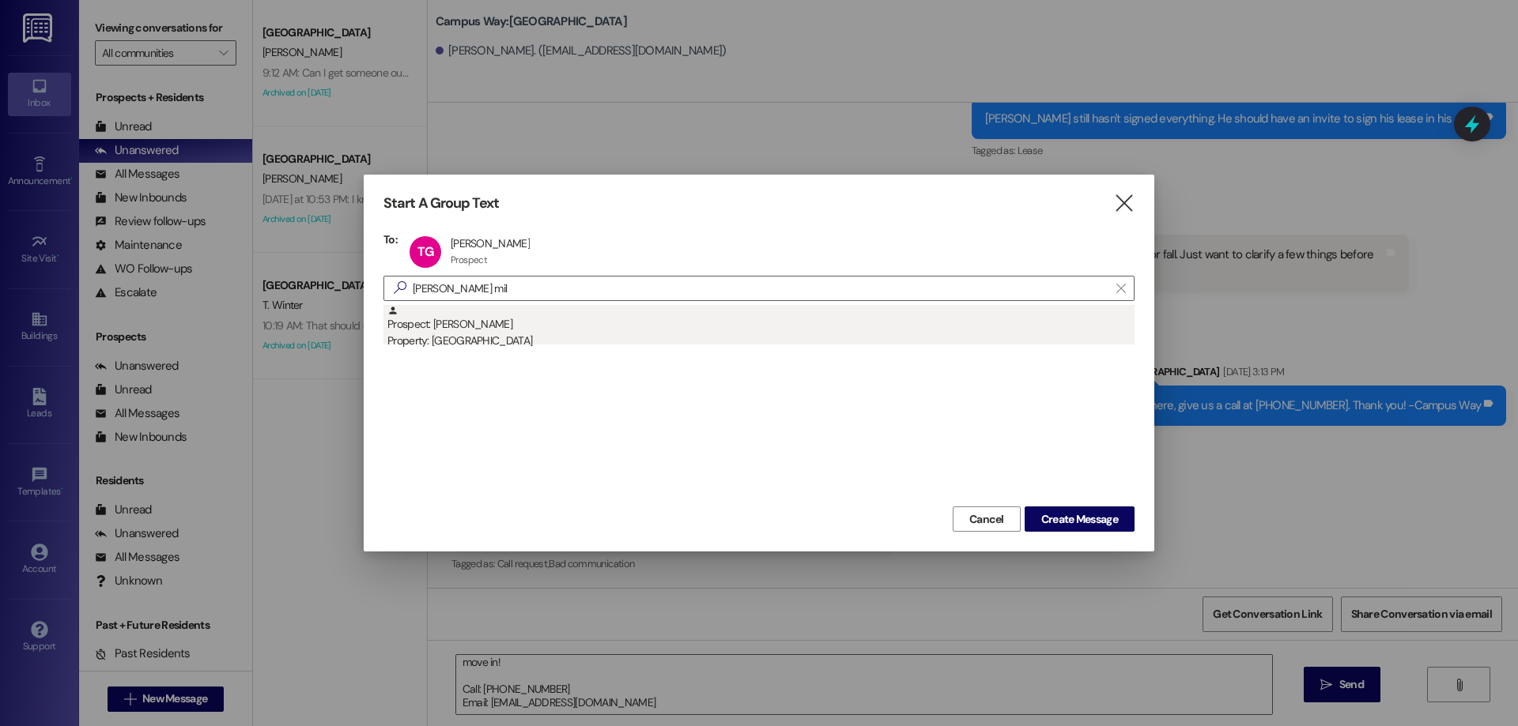
click at [538, 315] on div "Prospect: Jarom Miller Property: Campus Way" at bounding box center [760, 327] width 747 height 45
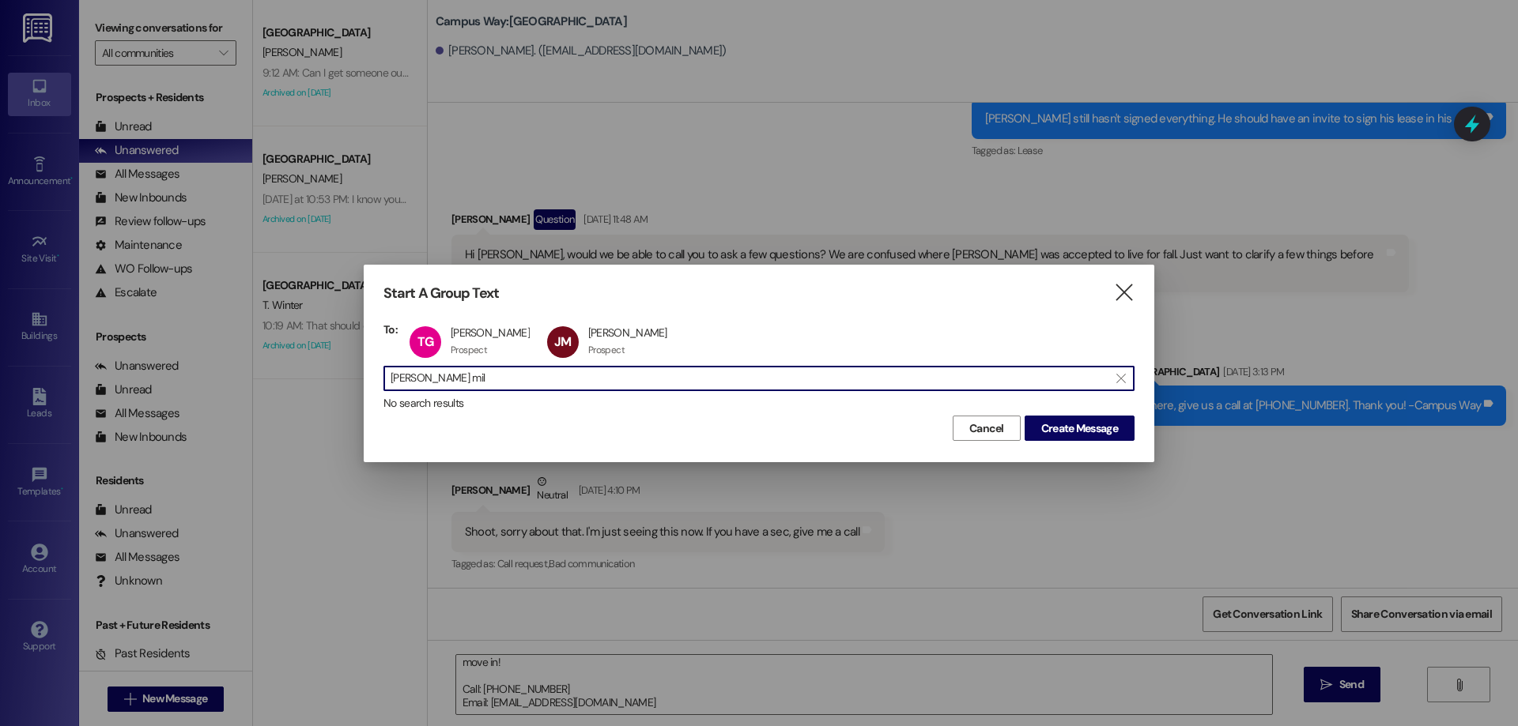
drag, startPoint x: 431, startPoint y: 383, endPoint x: 296, endPoint y: 383, distance: 134.4
click at [296, 383] on div "Start A Group Text  To: TG Tyler Gappmayer Tyler Gappmayer Prospect Prospect c…" at bounding box center [759, 363] width 1518 height 726
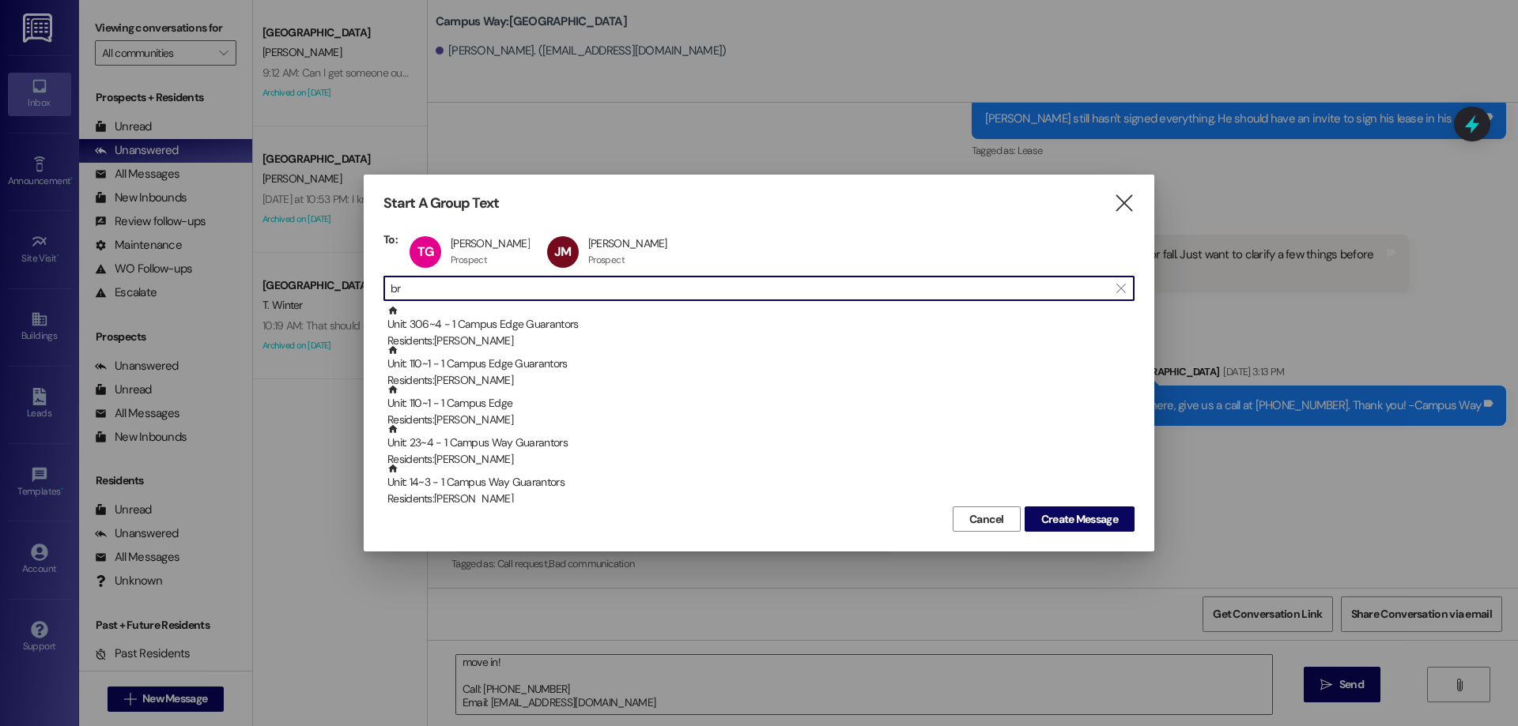
type input "b"
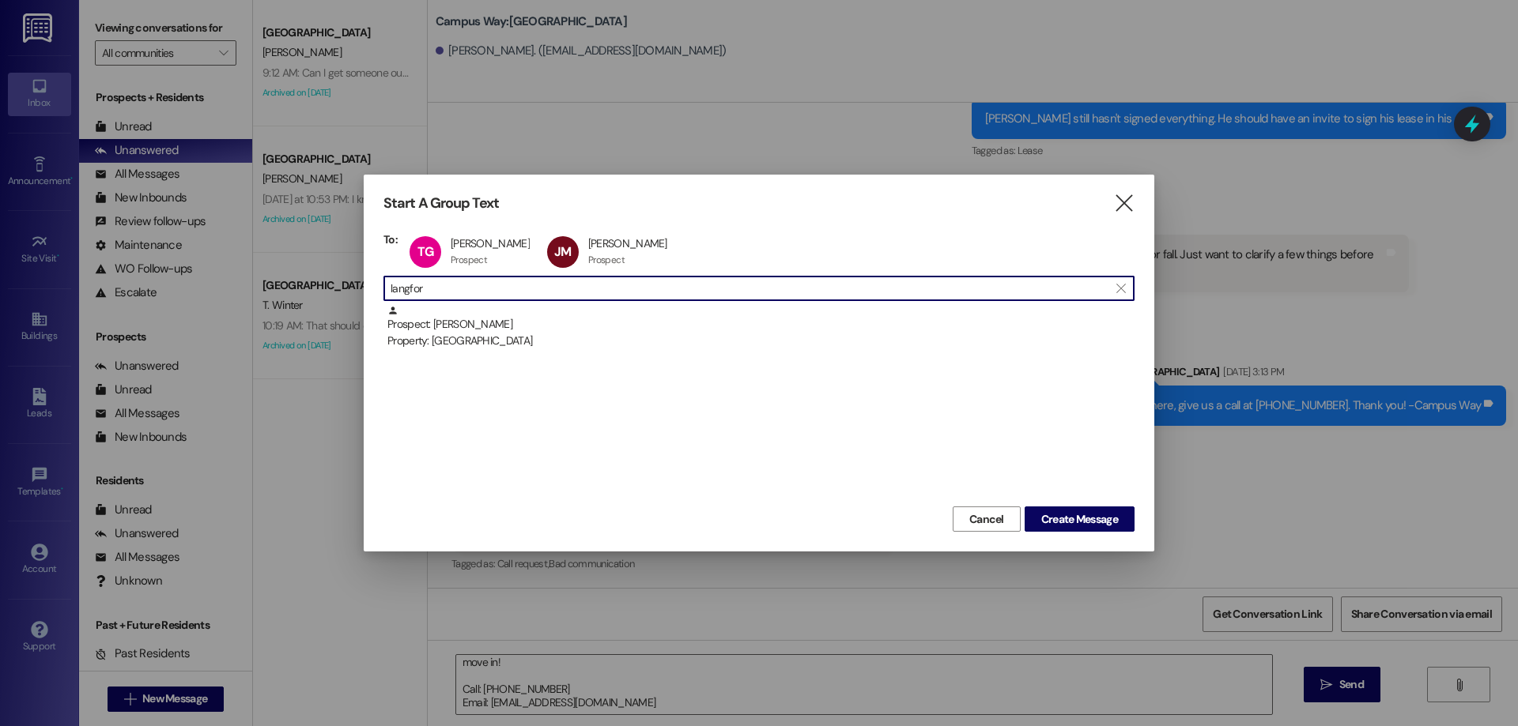
type input "langford"
drag, startPoint x: 339, startPoint y: 289, endPoint x: 326, endPoint y: 285, distance: 13.0
click at [329, 287] on div "Start A Group Text  To: TG Tyler Gappmayer Tyler Gappmayer Prospect Prospect c…" at bounding box center [759, 363] width 1518 height 726
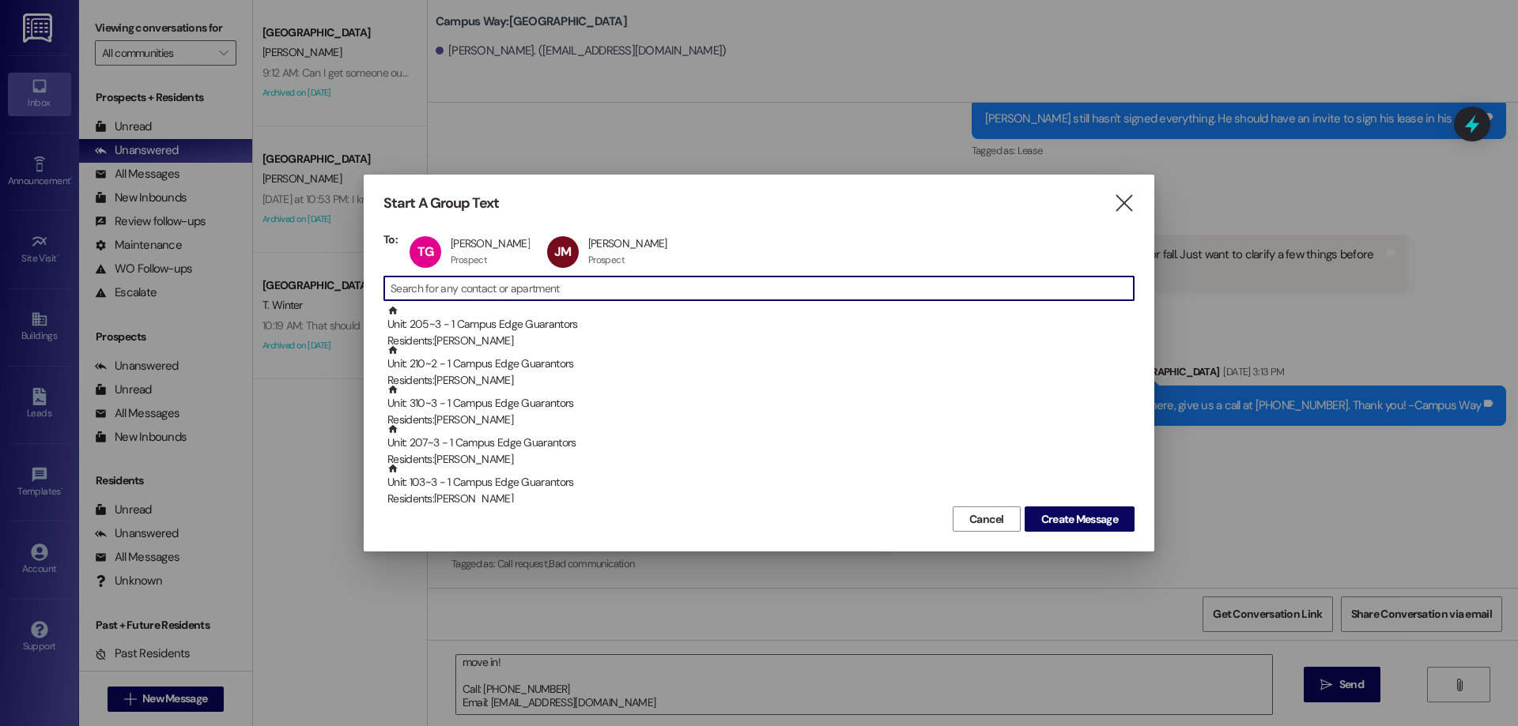
click at [532, 292] on input at bounding box center [761, 288] width 743 height 22
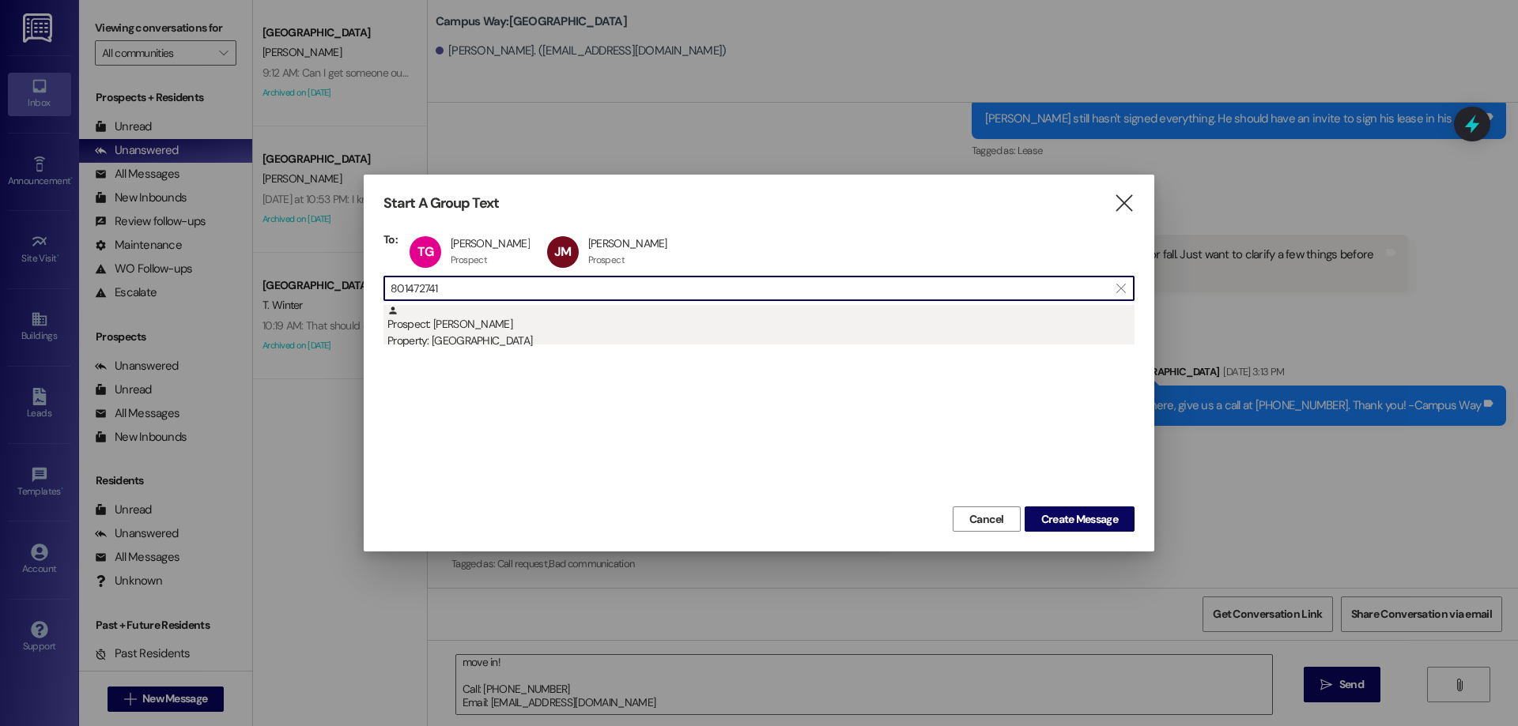
type input "801472741"
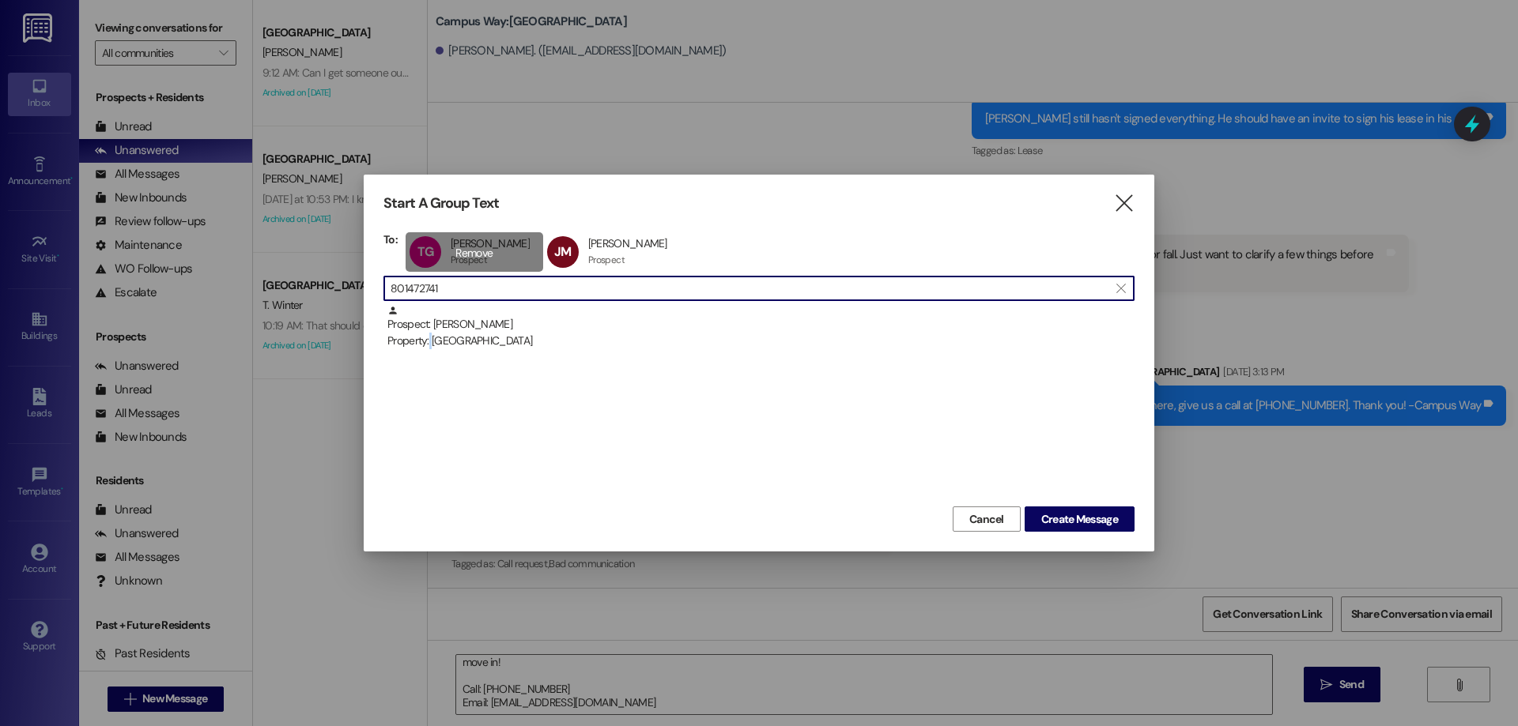
click at [429, 341] on div "Property: [GEOGRAPHIC_DATA]" at bounding box center [760, 341] width 747 height 17
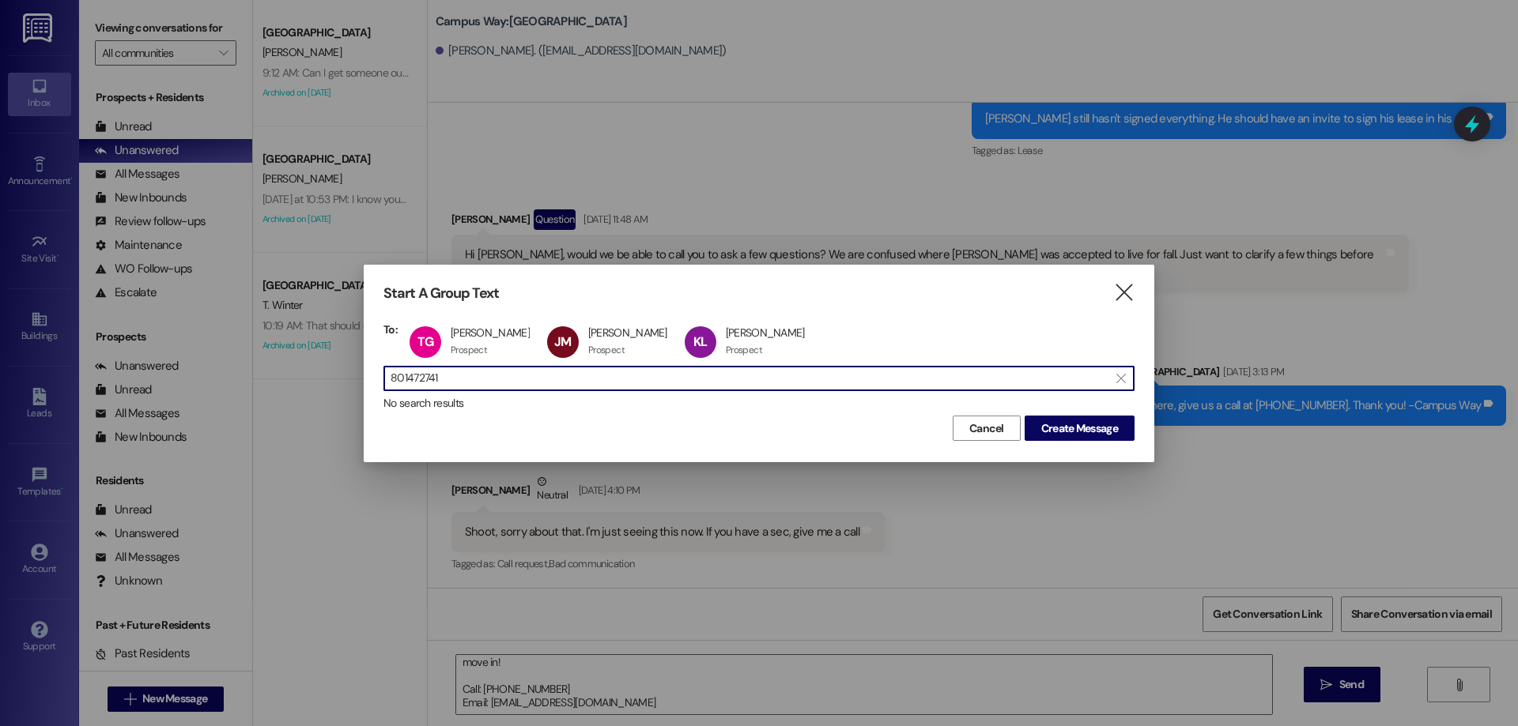
drag, startPoint x: 503, startPoint y: 383, endPoint x: 354, endPoint y: 371, distance: 149.1
click at [354, 371] on div "Start A Group Text  To: TG Tyler Gappmayer Tyler Gappmayer Prospect Prospect c…" at bounding box center [759, 363] width 1518 height 726
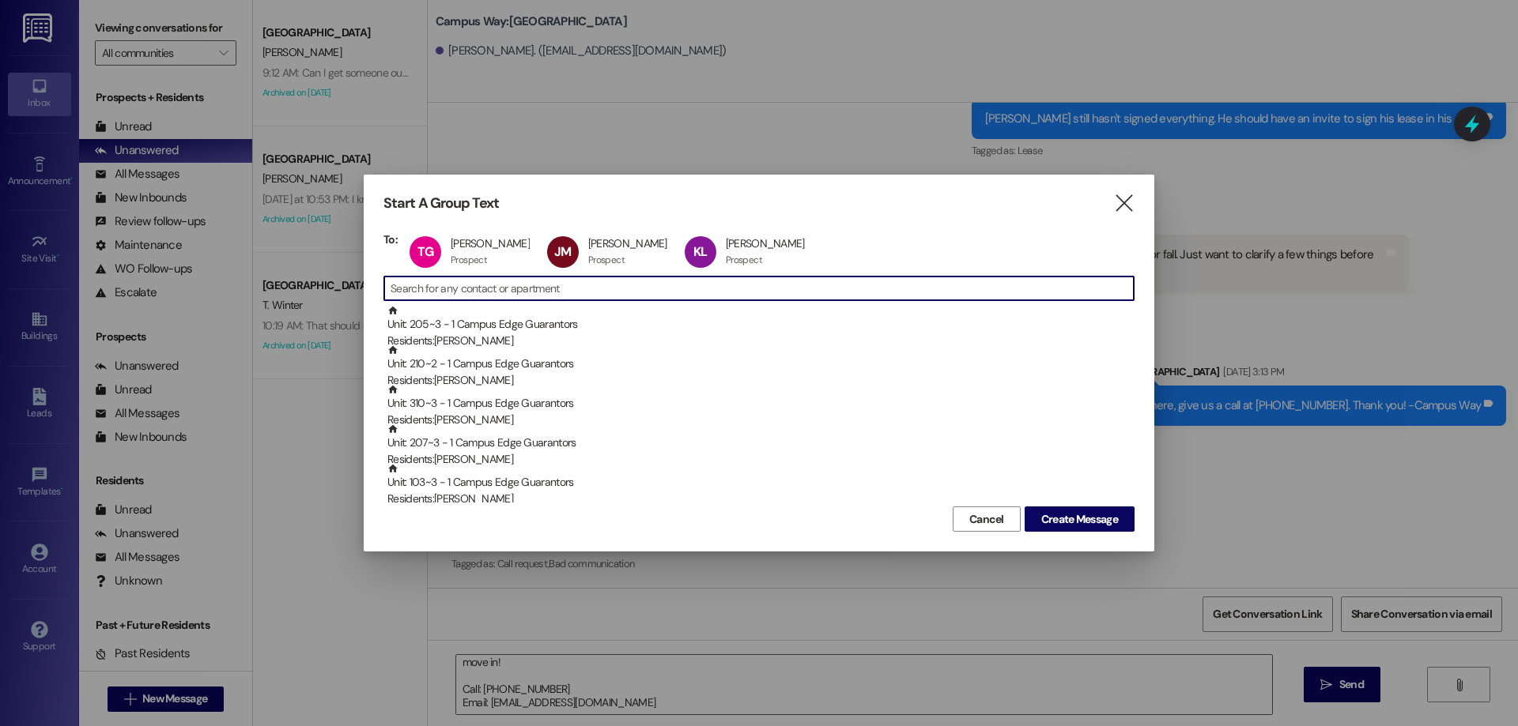
click at [455, 281] on input at bounding box center [761, 288] width 743 height 22
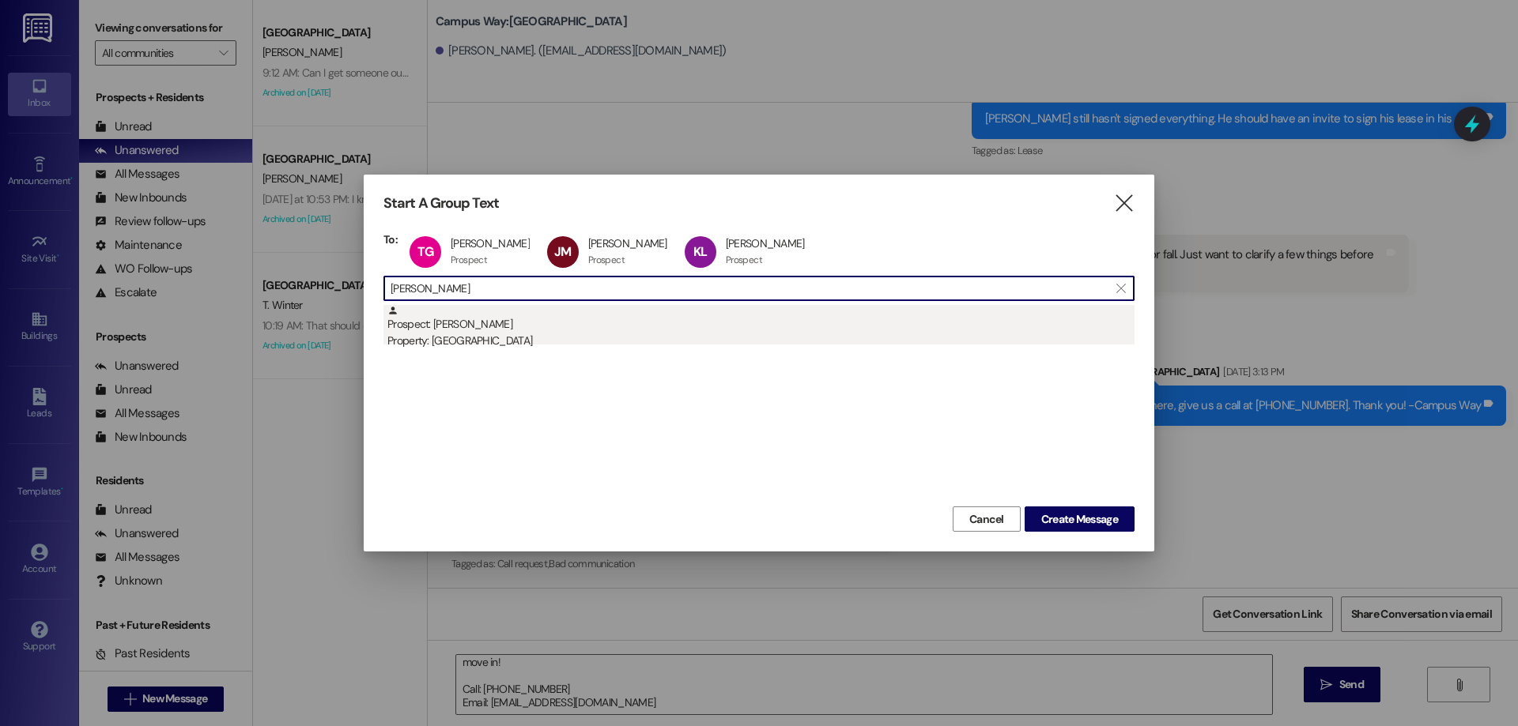
type input "carden"
click at [535, 341] on div "Property: [GEOGRAPHIC_DATA]" at bounding box center [760, 341] width 747 height 17
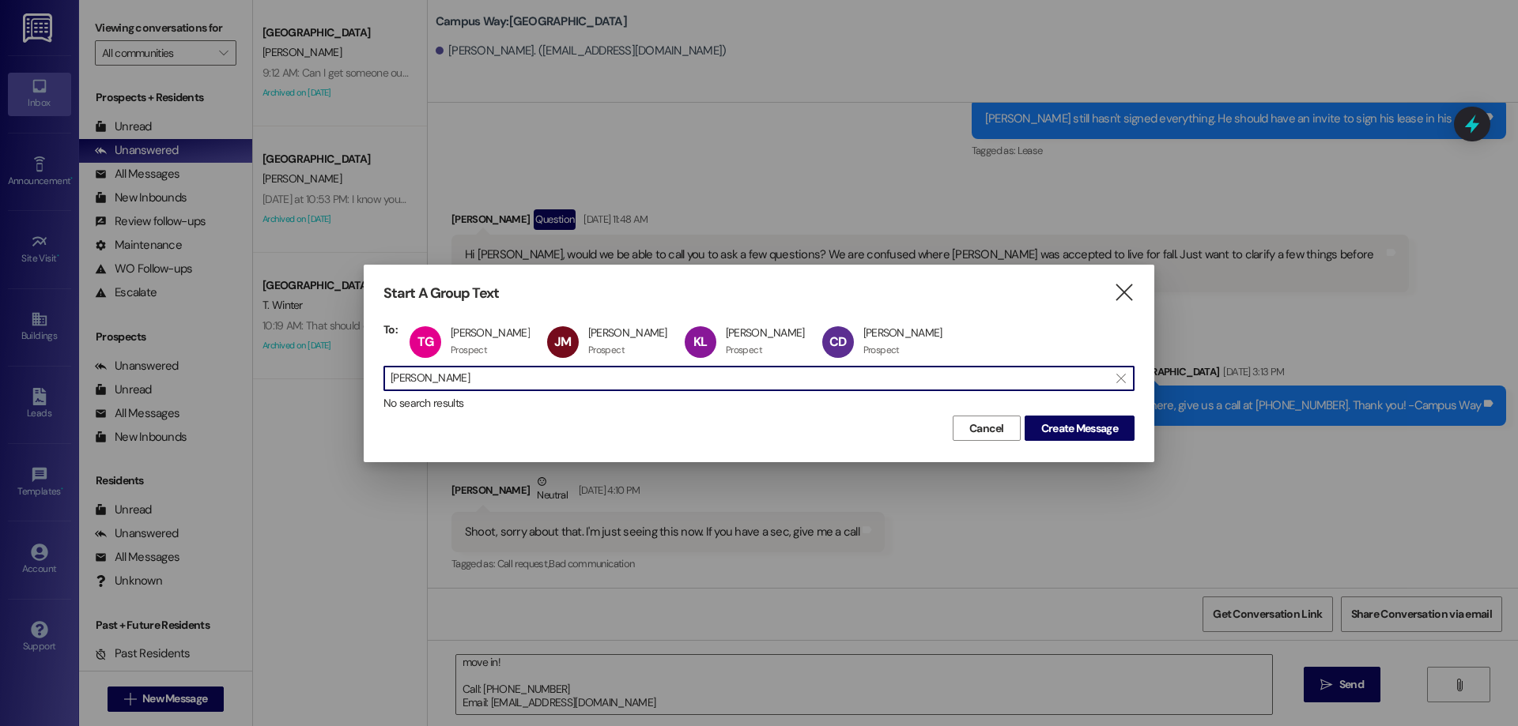
drag, startPoint x: 454, startPoint y: 383, endPoint x: 216, endPoint y: 342, distance: 241.5
click at [214, 376] on div "Start A Group Text  To: TG Tyler Gappmayer Tyler Gappmayer Prospect Prospect c…" at bounding box center [759, 363] width 1518 height 726
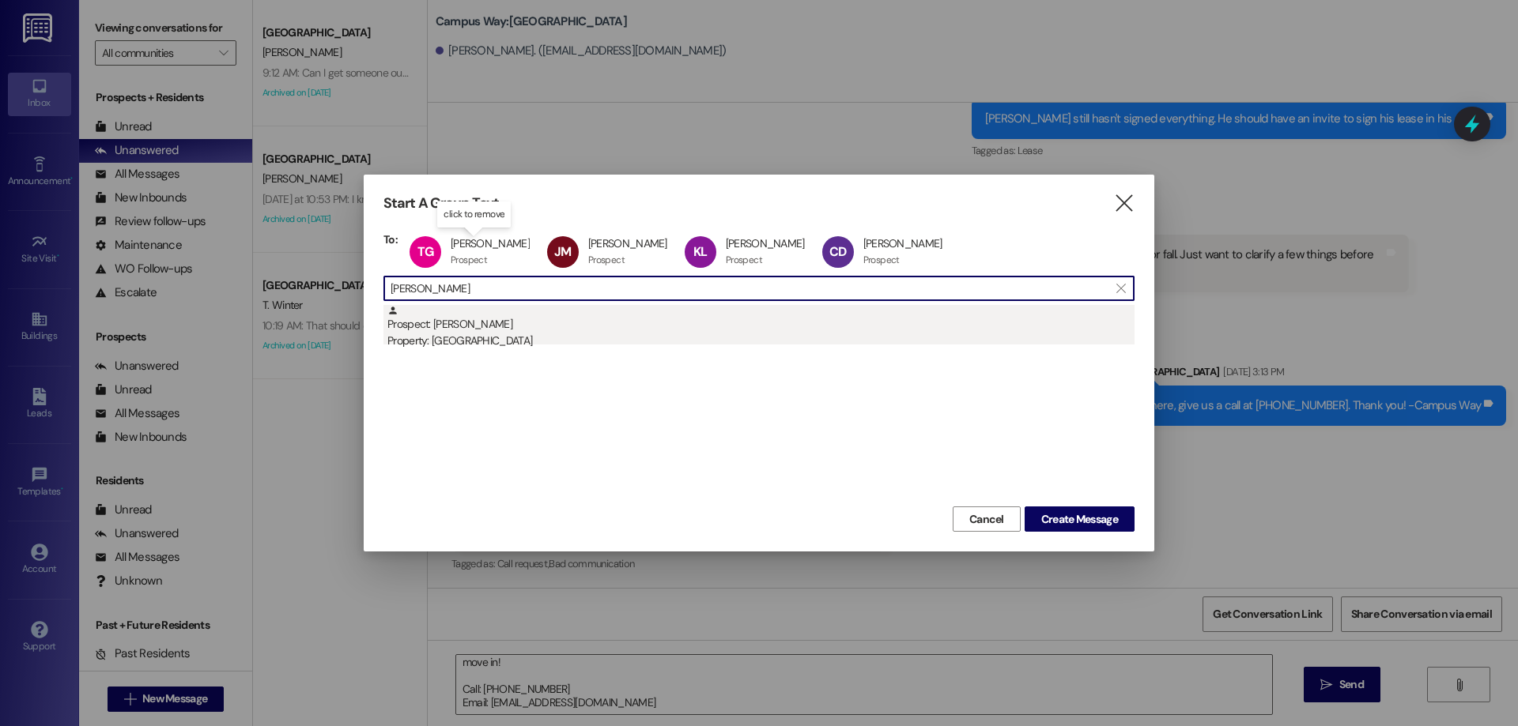
type input "matthias"
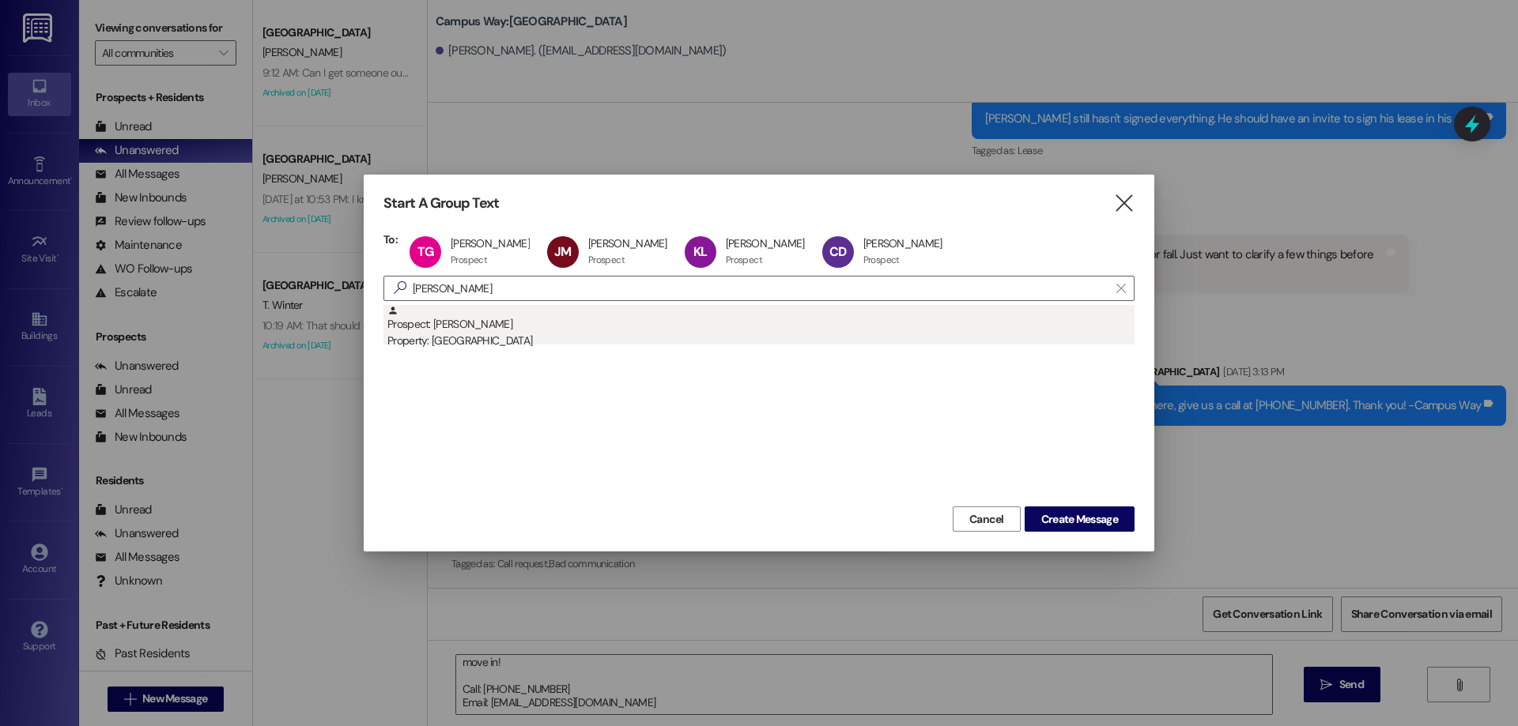
click at [504, 322] on div "Prospect: Matthias Day Property: Campus Way" at bounding box center [760, 327] width 747 height 45
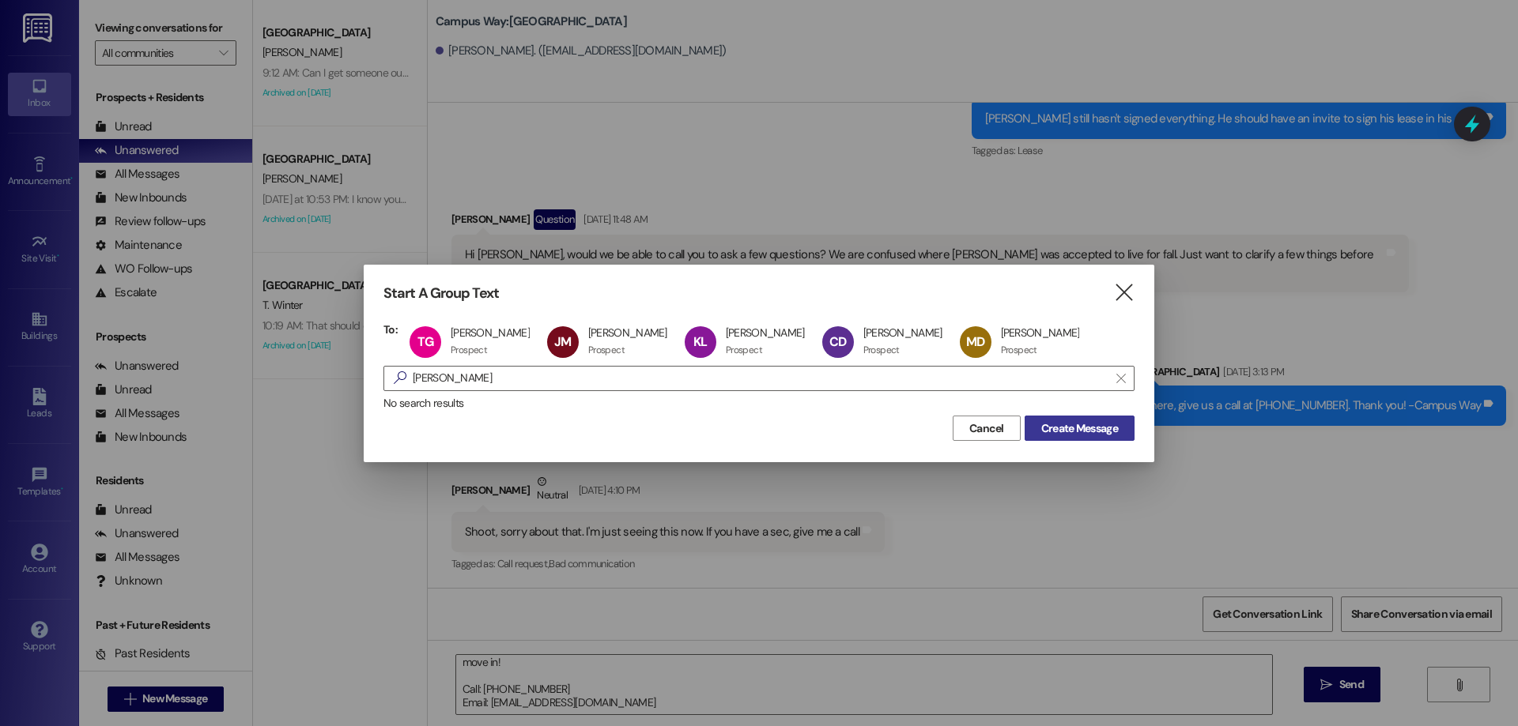
click at [1086, 424] on span "Create Message" at bounding box center [1079, 429] width 77 height 17
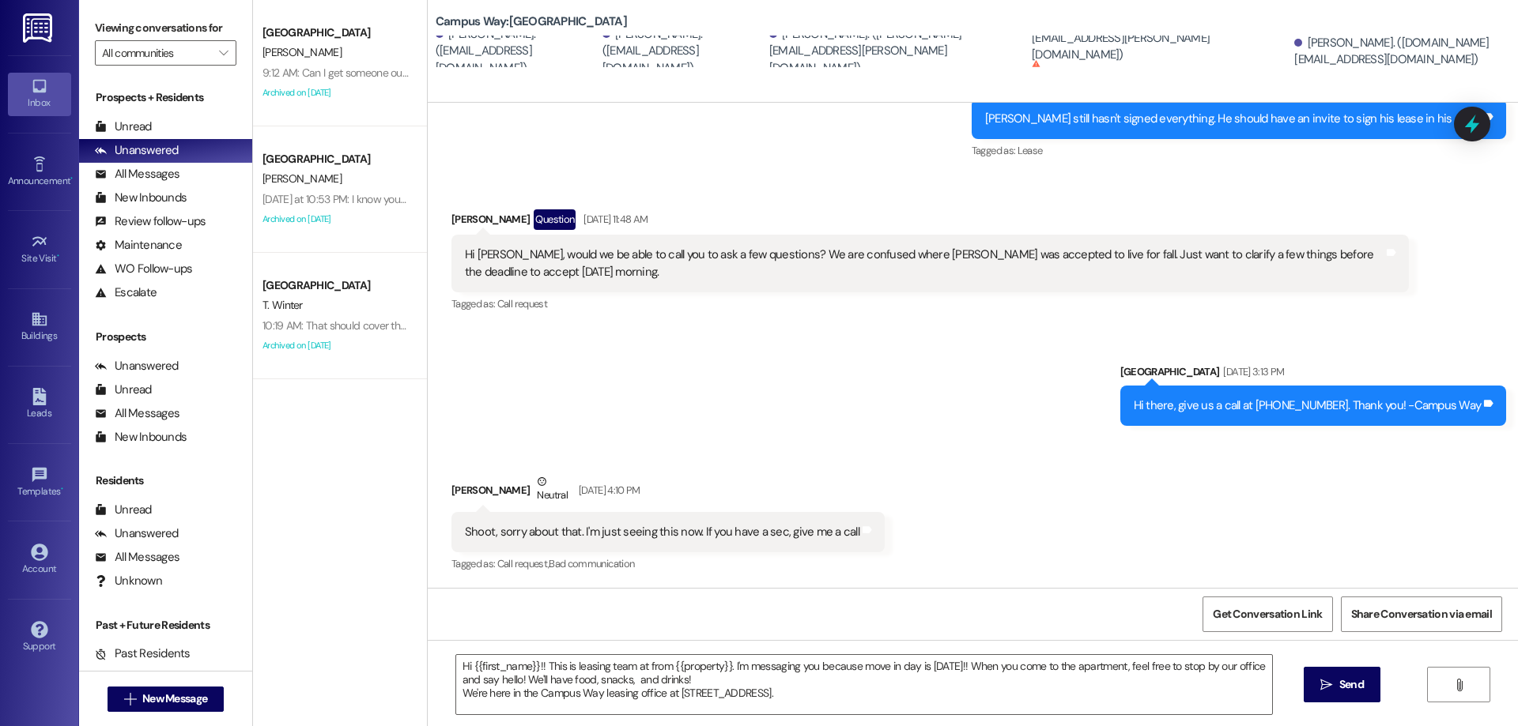
scroll to position [1, 0]
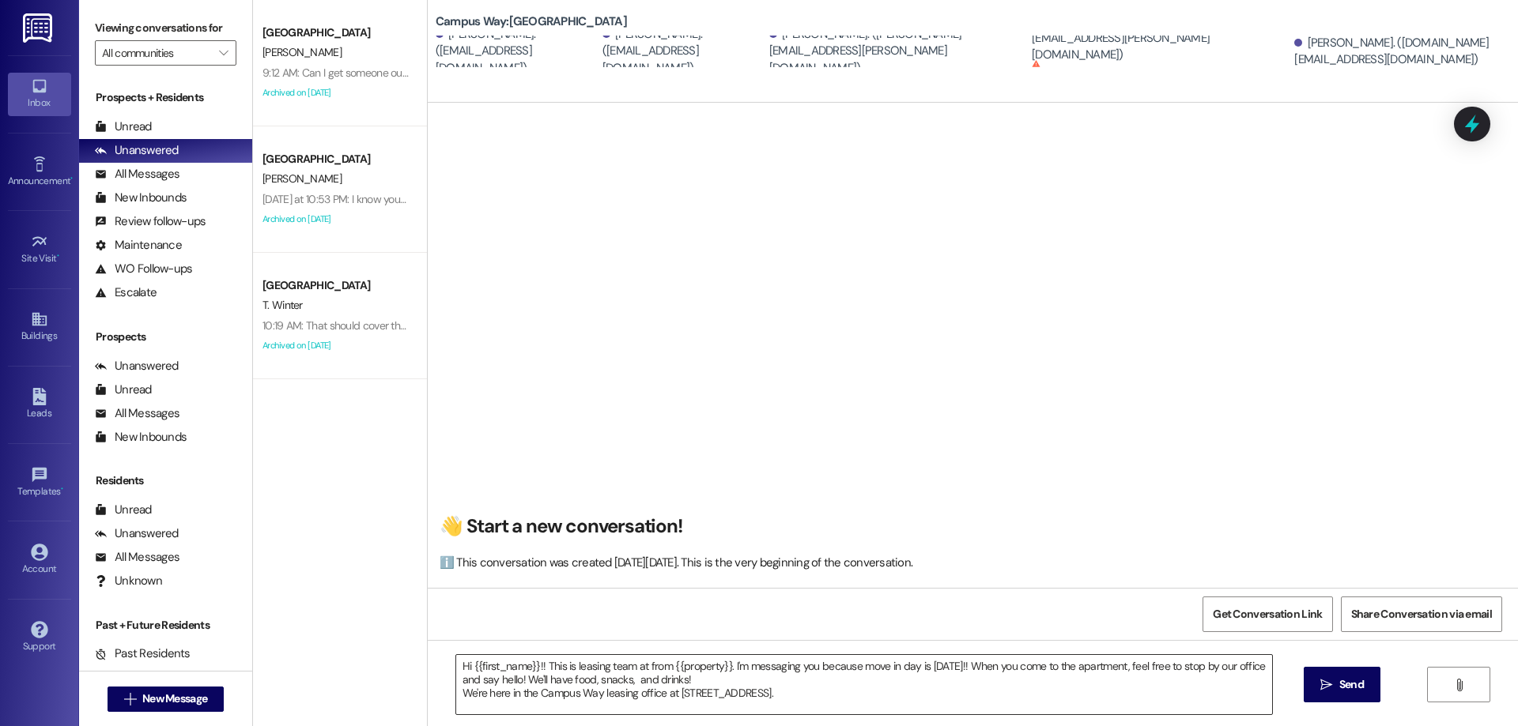
click at [851, 698] on textarea "Hi {{first_name}}!! This is leasing team at from {{property}}. I'm messaging yo…" at bounding box center [864, 684] width 816 height 59
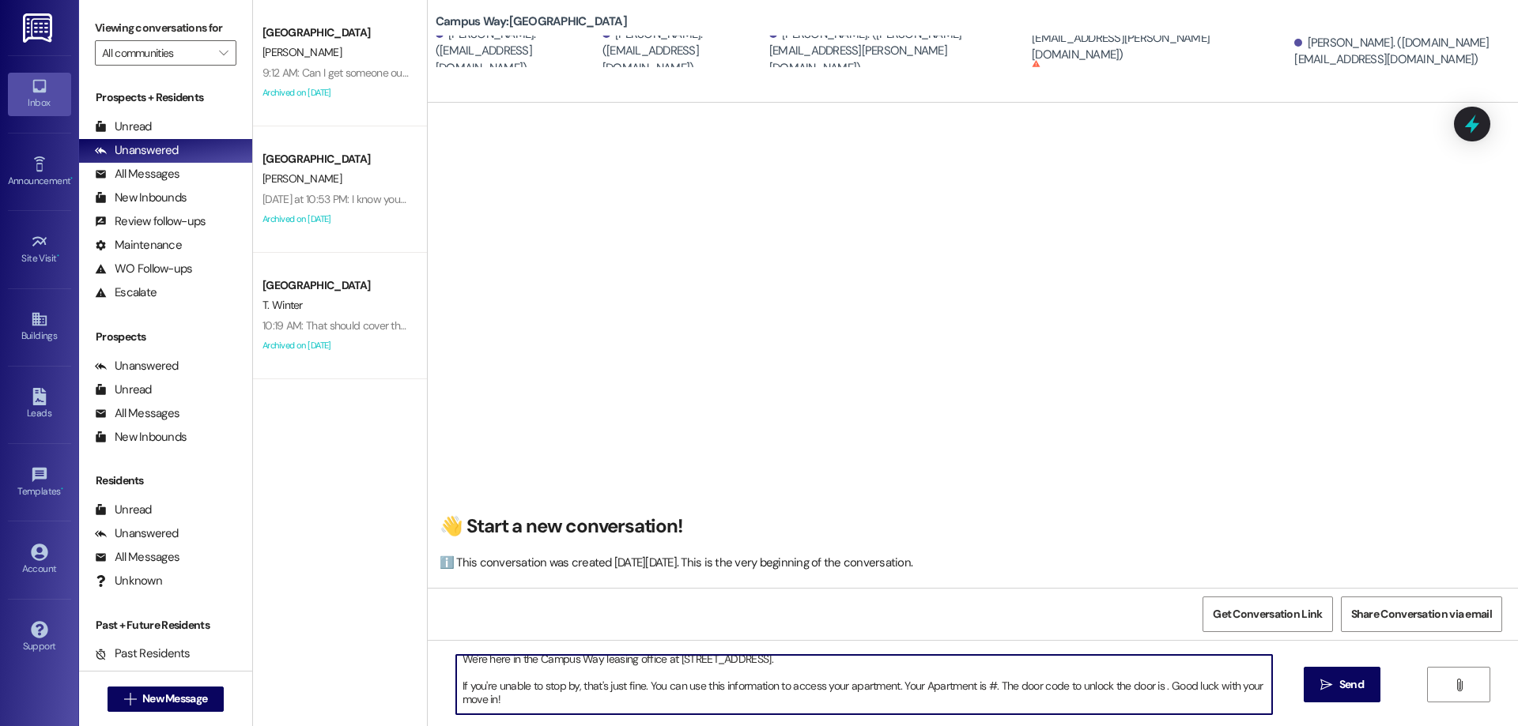
scroll to position [0, 0]
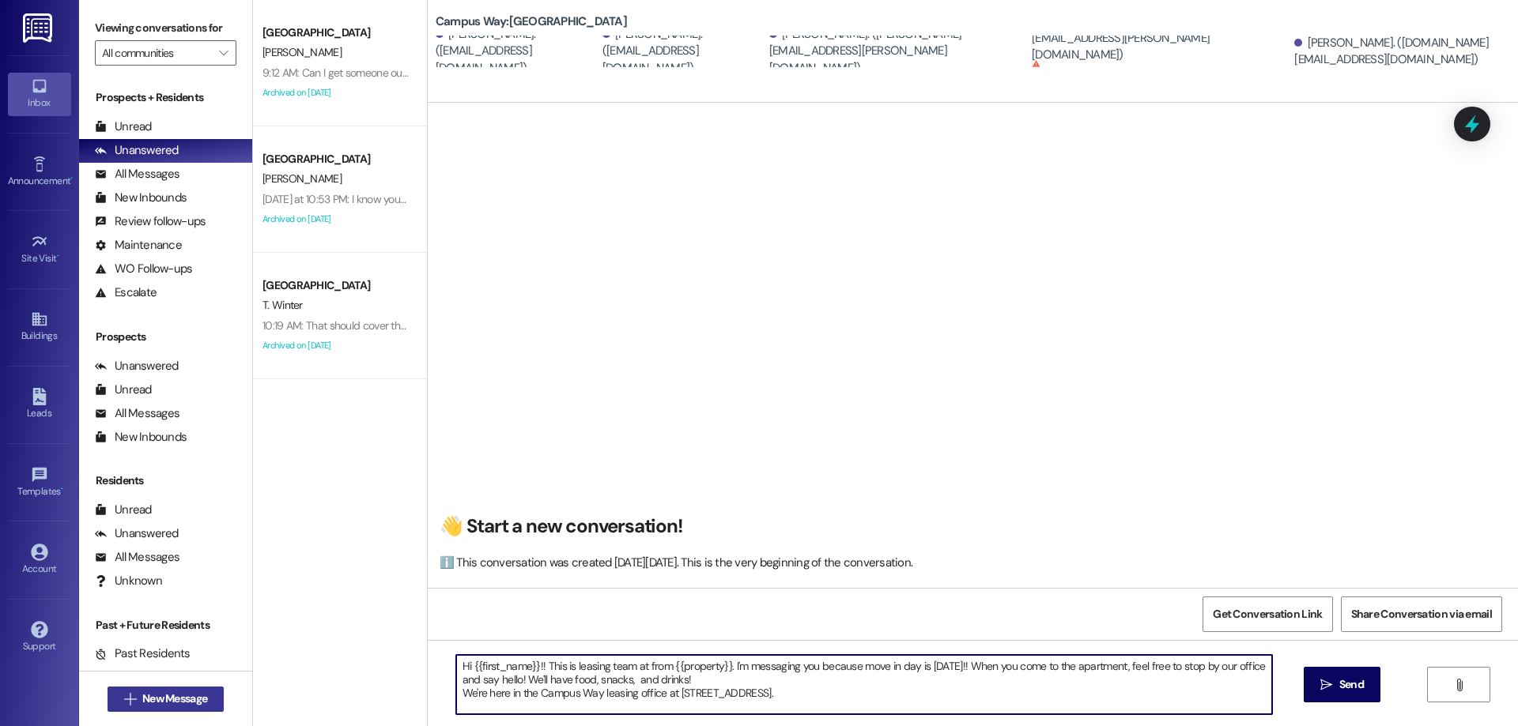
click at [167, 710] on button " New Message" at bounding box center [166, 699] width 117 height 25
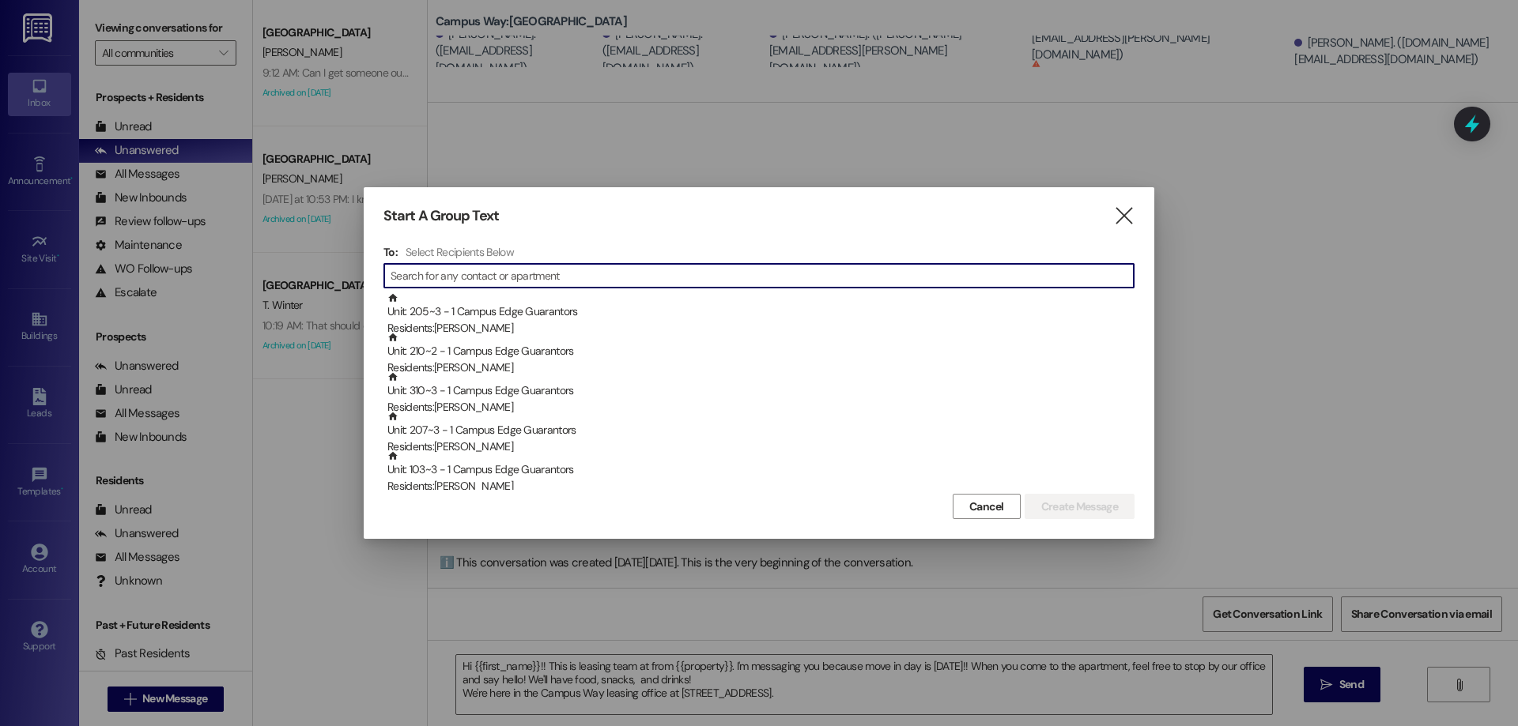
click at [436, 276] on input at bounding box center [761, 276] width 743 height 22
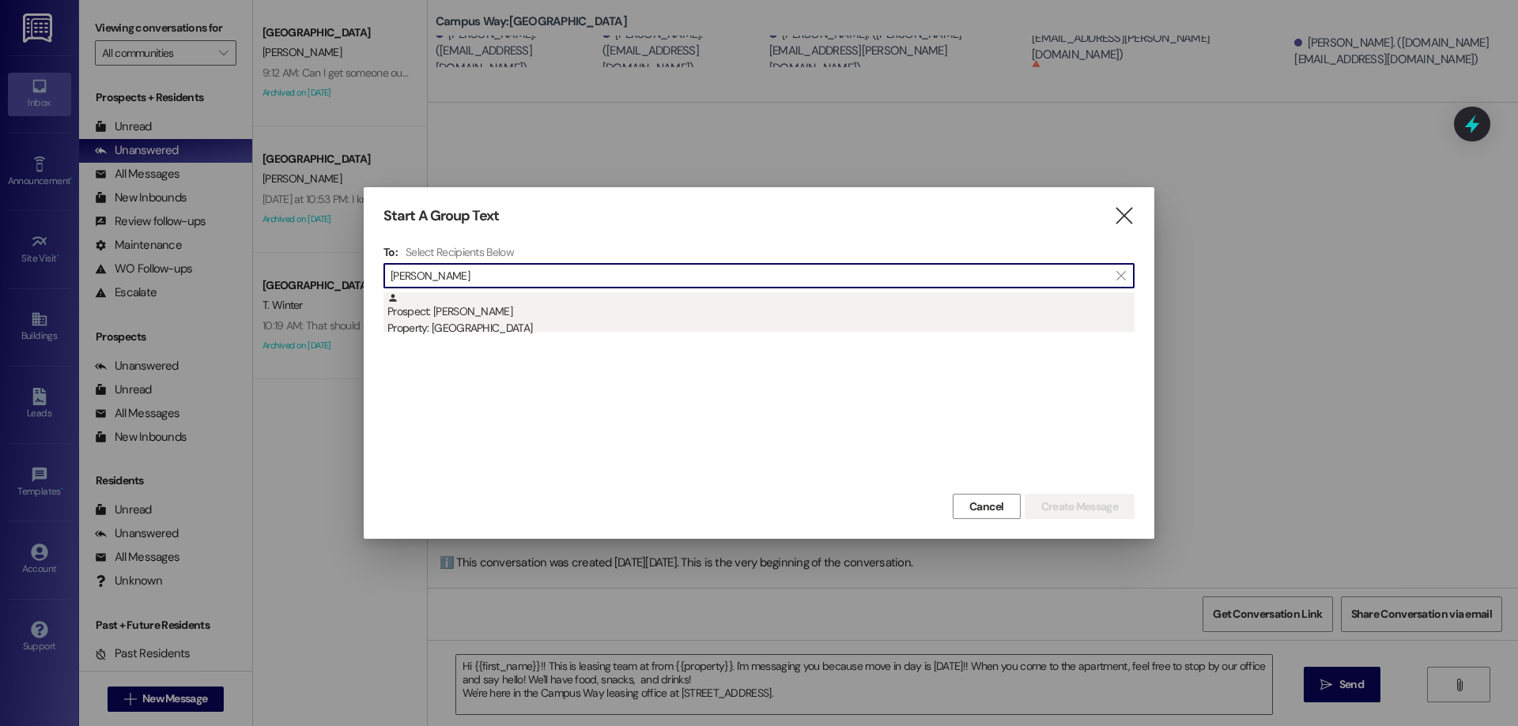
type input "tyler gapp"
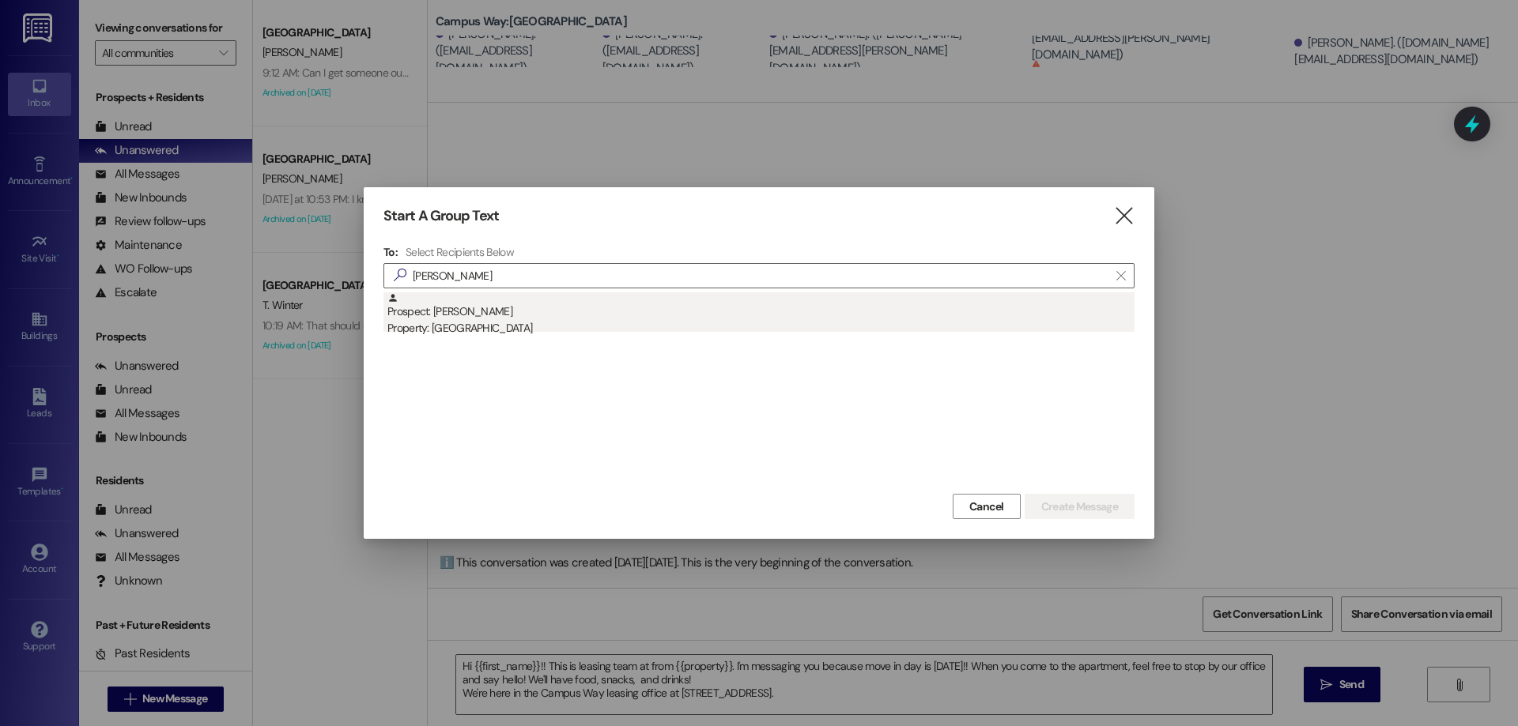
click at [447, 317] on div "Prospect: Tyler Gappmayer Property: Campus Way" at bounding box center [760, 314] width 747 height 45
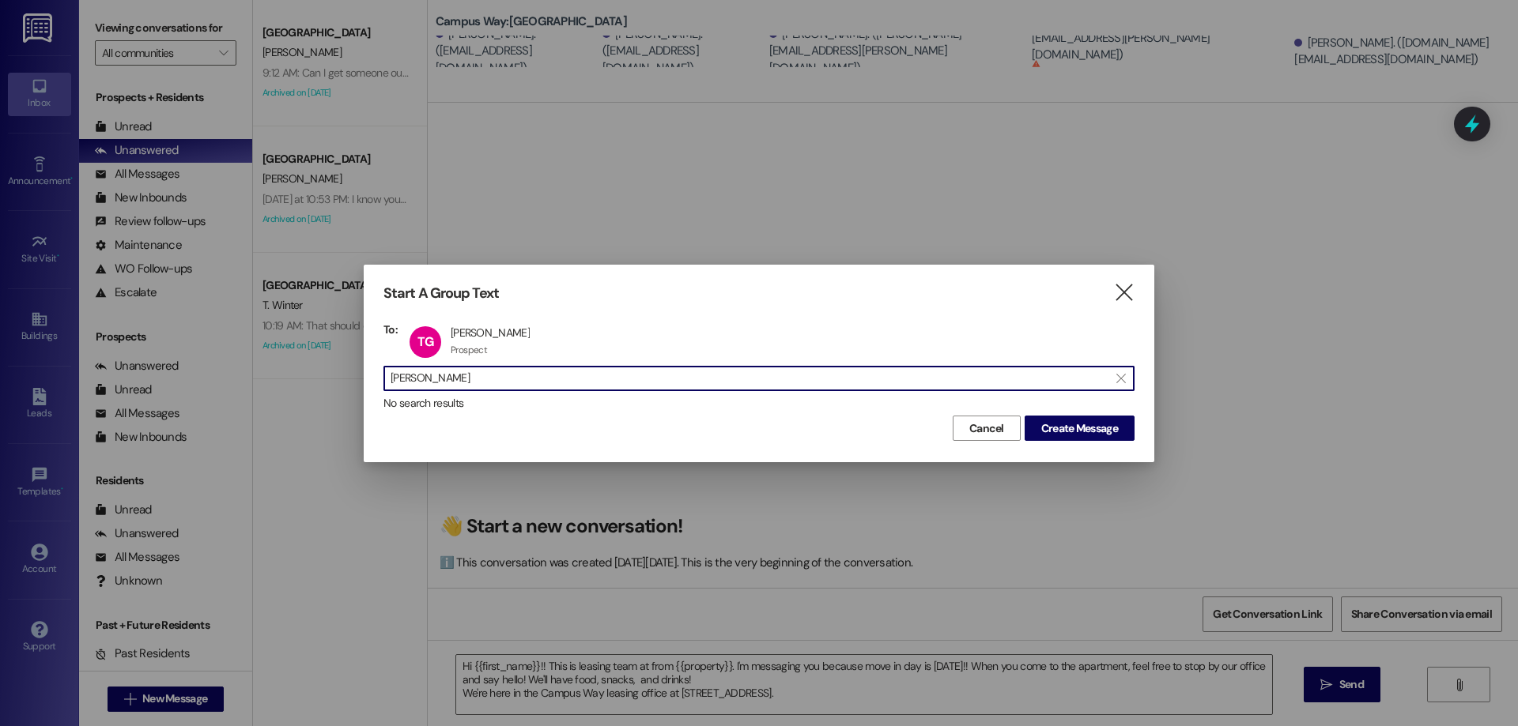
drag, startPoint x: 489, startPoint y: 368, endPoint x: 364, endPoint y: 368, distance: 124.1
click at [364, 368] on div "Start A Group Text  To: TG Tyler Gappmayer Tyler Gappmayer Prospect Prospect c…" at bounding box center [759, 363] width 790 height 197
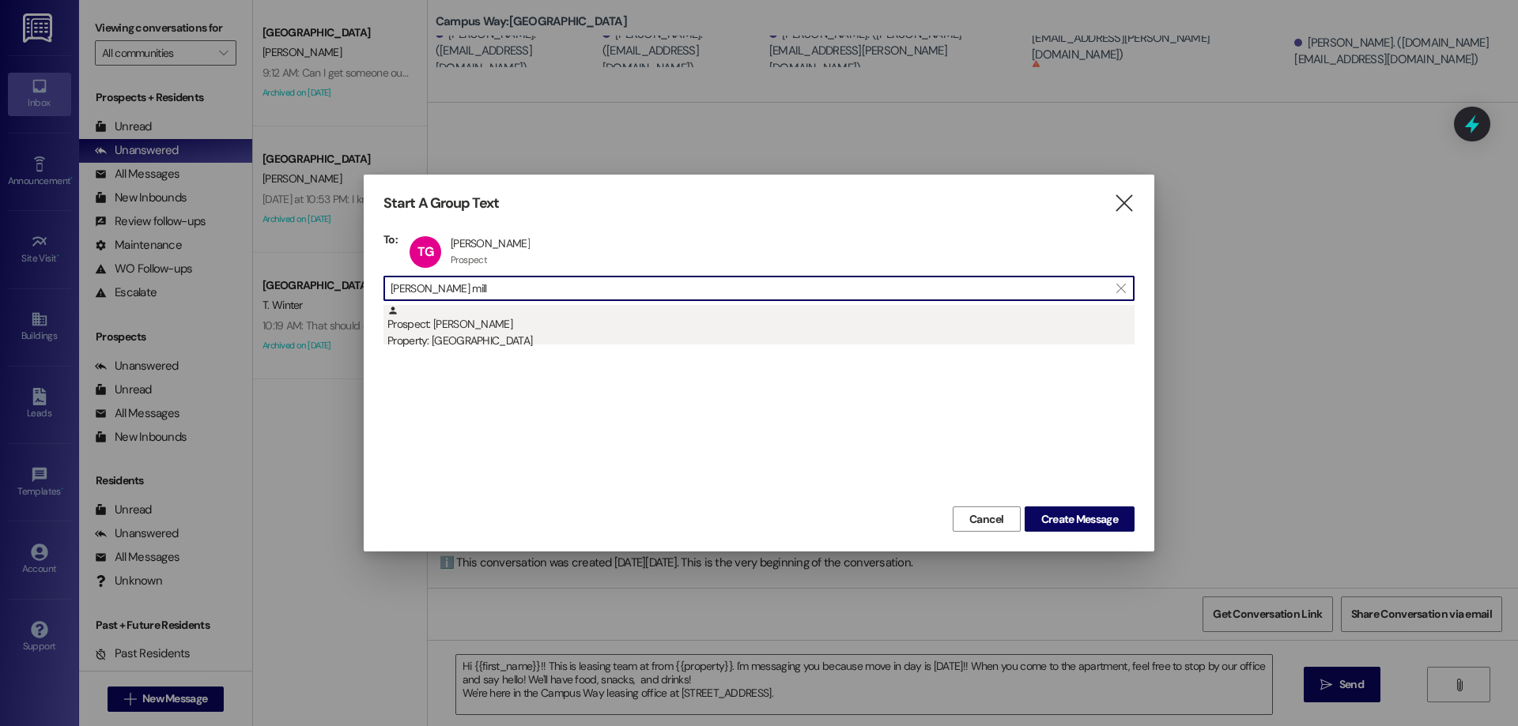
type input "jarom mill"
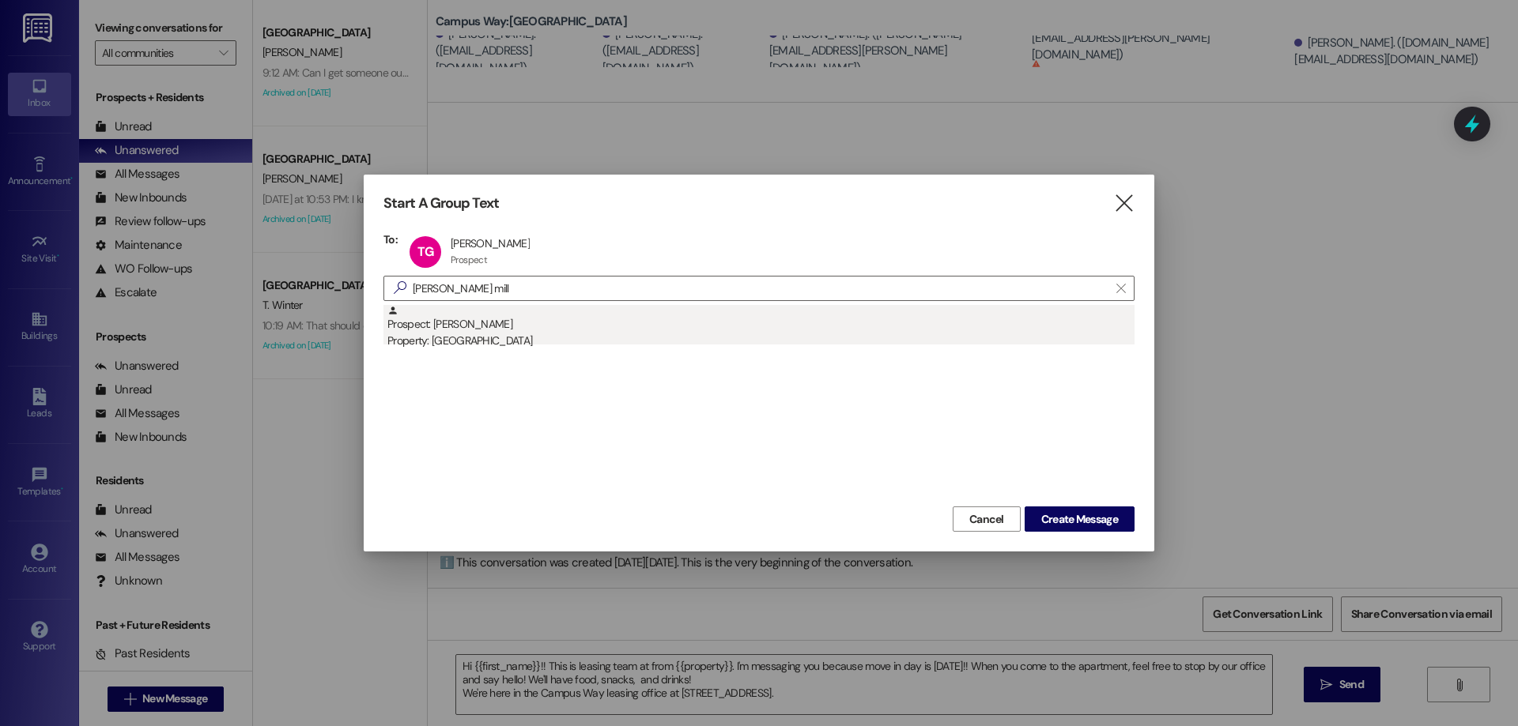
click at [473, 330] on div "Prospect: Jarom Miller Property: Campus Way" at bounding box center [760, 327] width 747 height 45
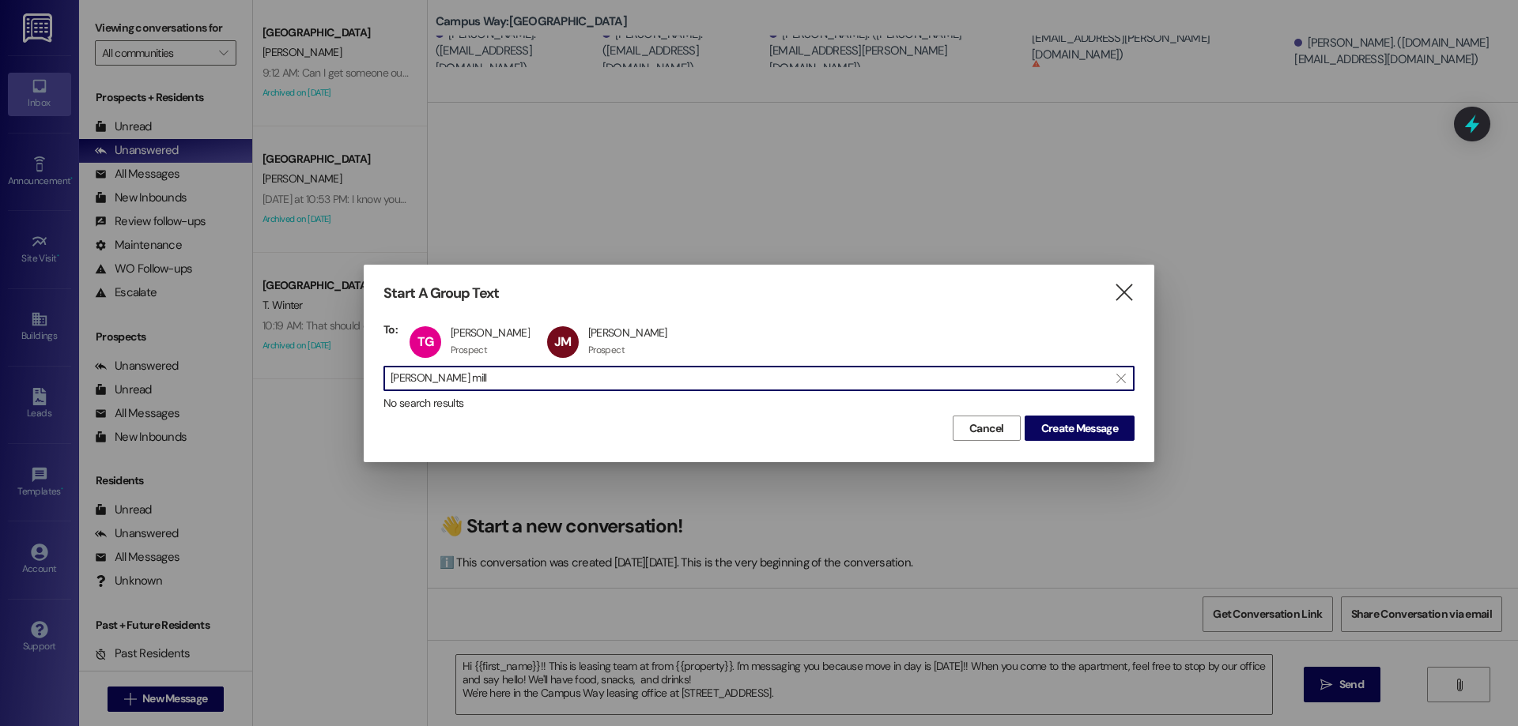
drag, startPoint x: 461, startPoint y: 369, endPoint x: 278, endPoint y: 374, distance: 182.7
click at [279, 374] on div "Start A Group Text  To: TG Tyler Gappmayer Tyler Gappmayer Prospect Prospect c…" at bounding box center [759, 363] width 1518 height 726
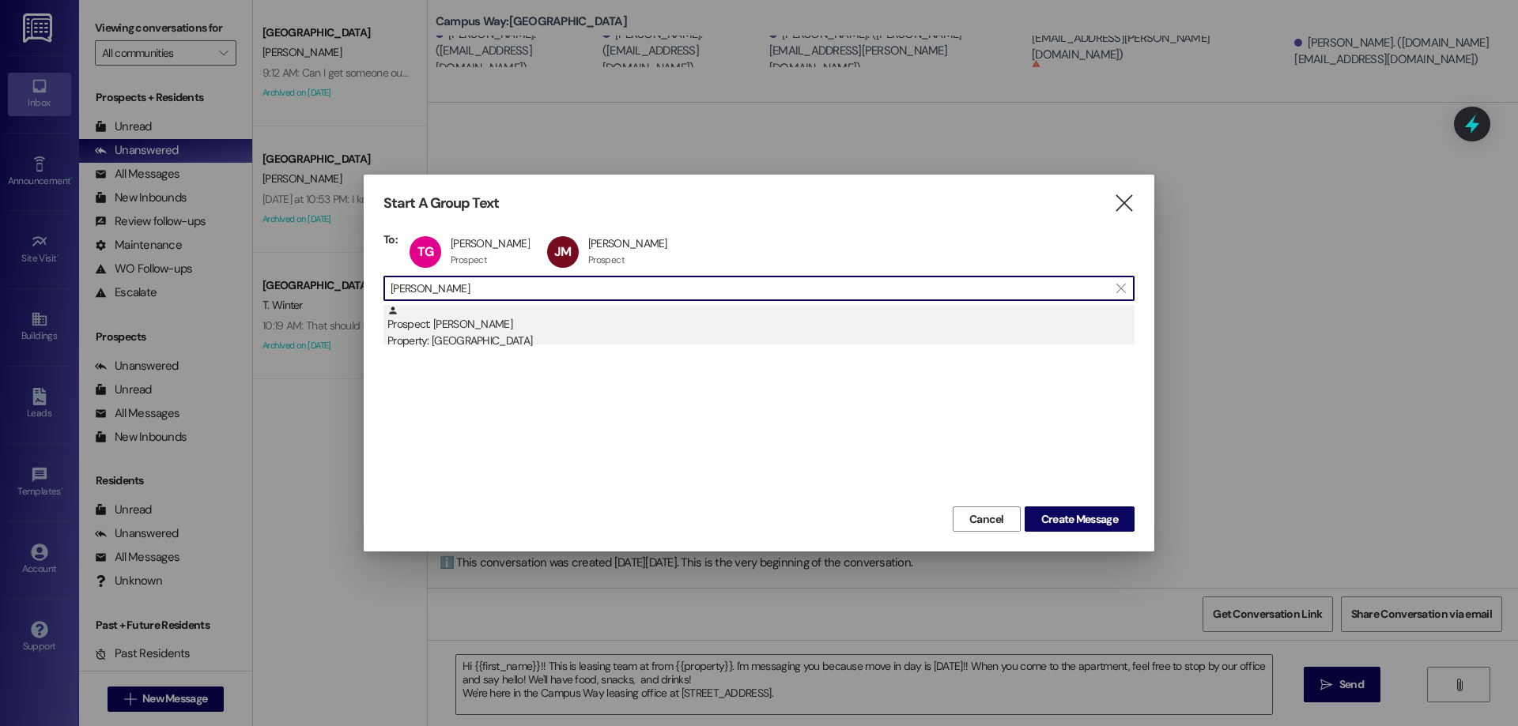
type input "langford"
click at [581, 324] on div "Prospect: Kian Langford Property: Campus Way" at bounding box center [760, 327] width 747 height 45
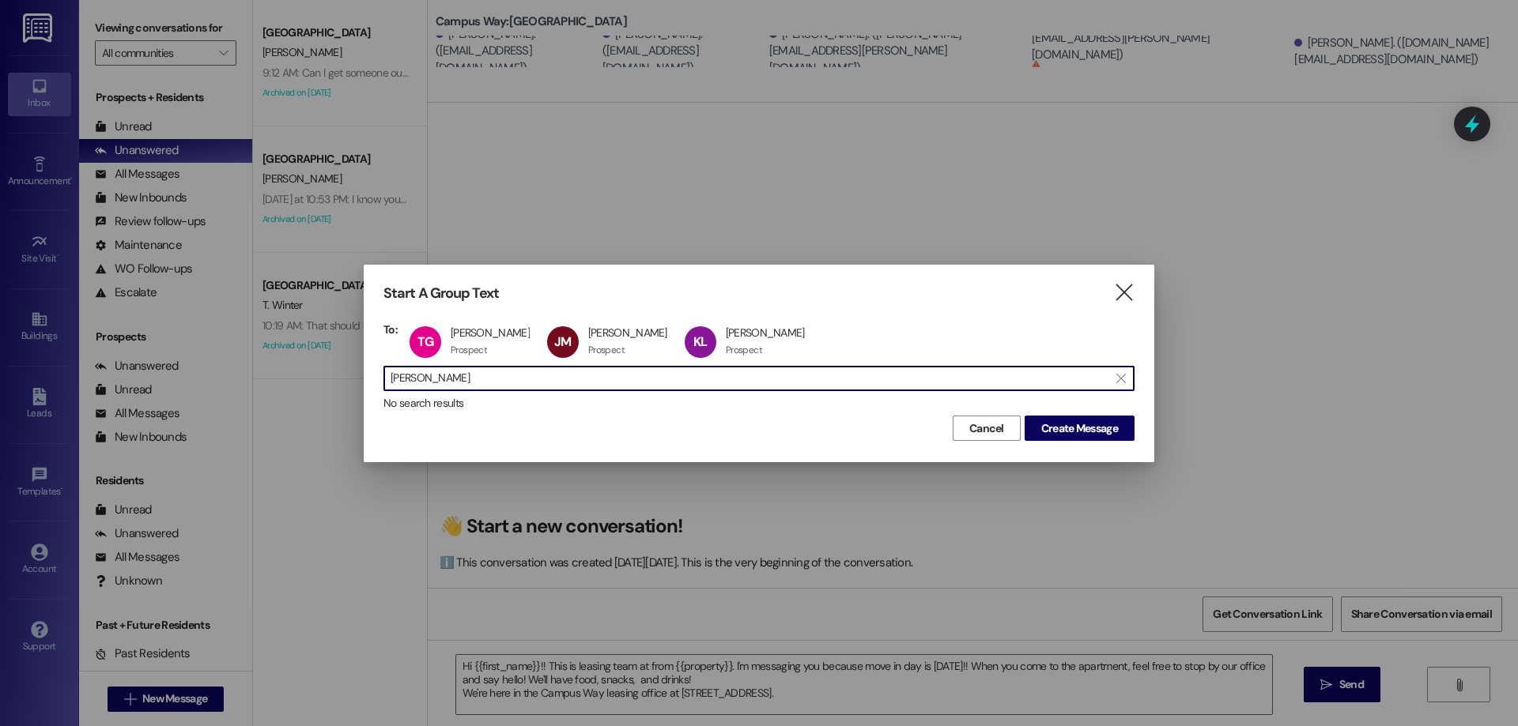
drag, startPoint x: 484, startPoint y: 372, endPoint x: 247, endPoint y: 381, distance: 236.5
click at [254, 383] on div "Start A Group Text  To: TG Tyler Gappmayer Tyler Gappmayer Prospect Prospect c…" at bounding box center [759, 363] width 1518 height 726
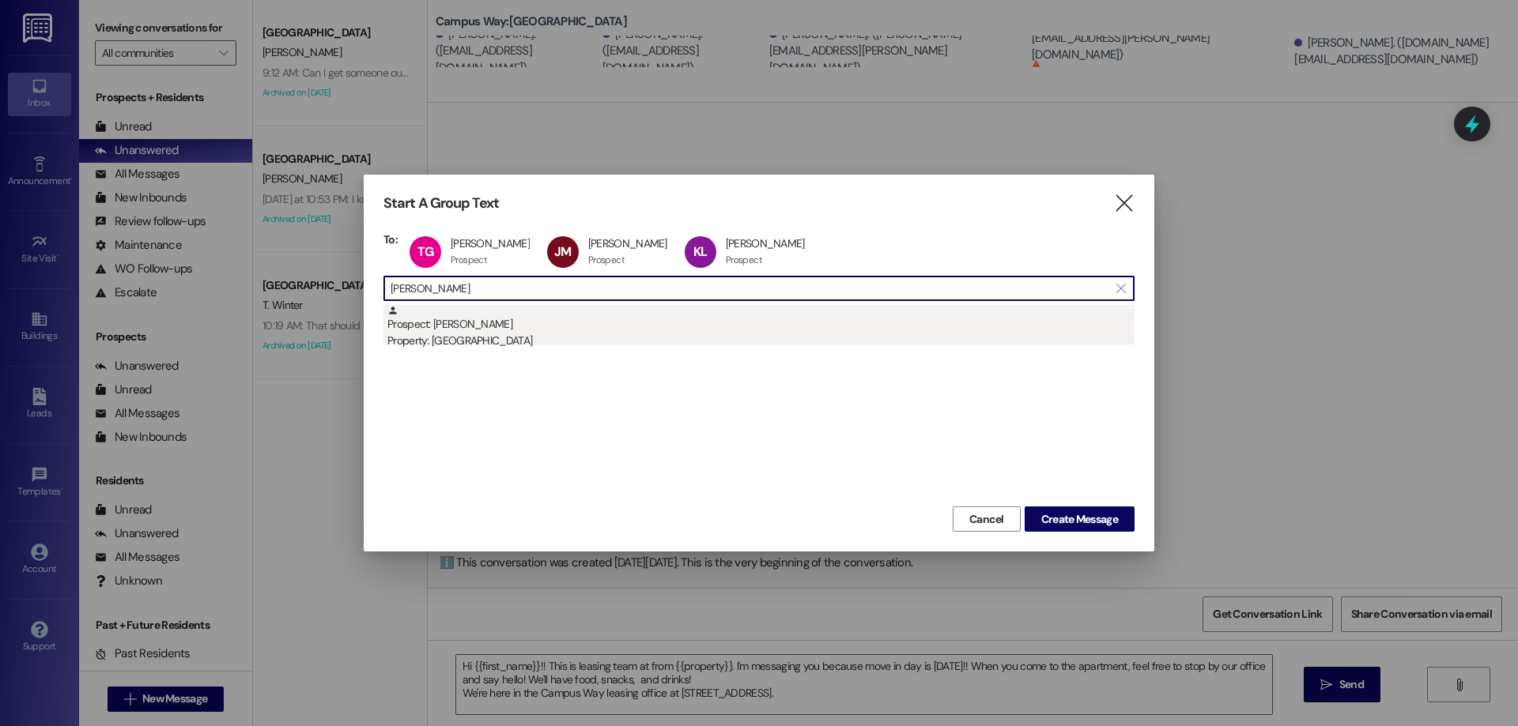
type input "matthias"
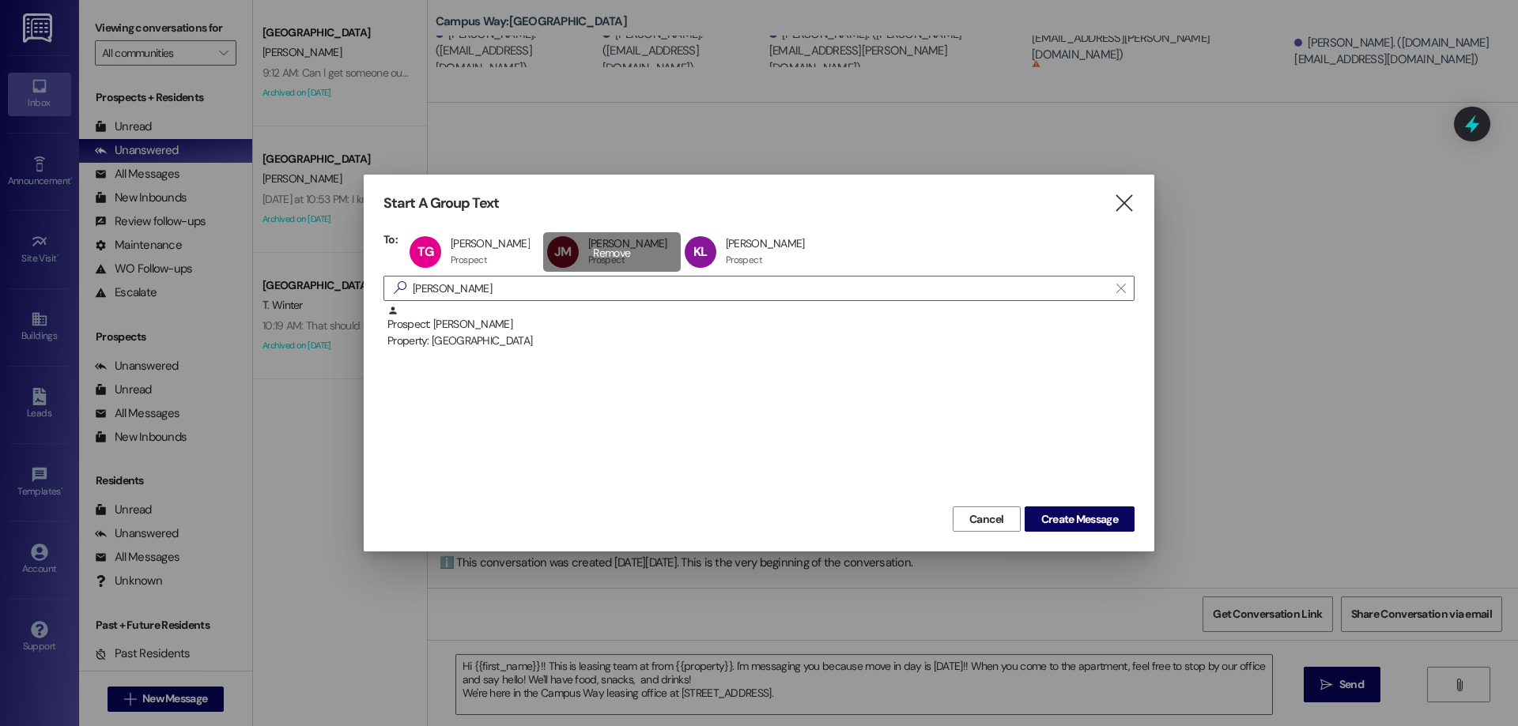
click at [563, 328] on div "Prospect: Matthias Day Property: Campus Way" at bounding box center [760, 327] width 747 height 45
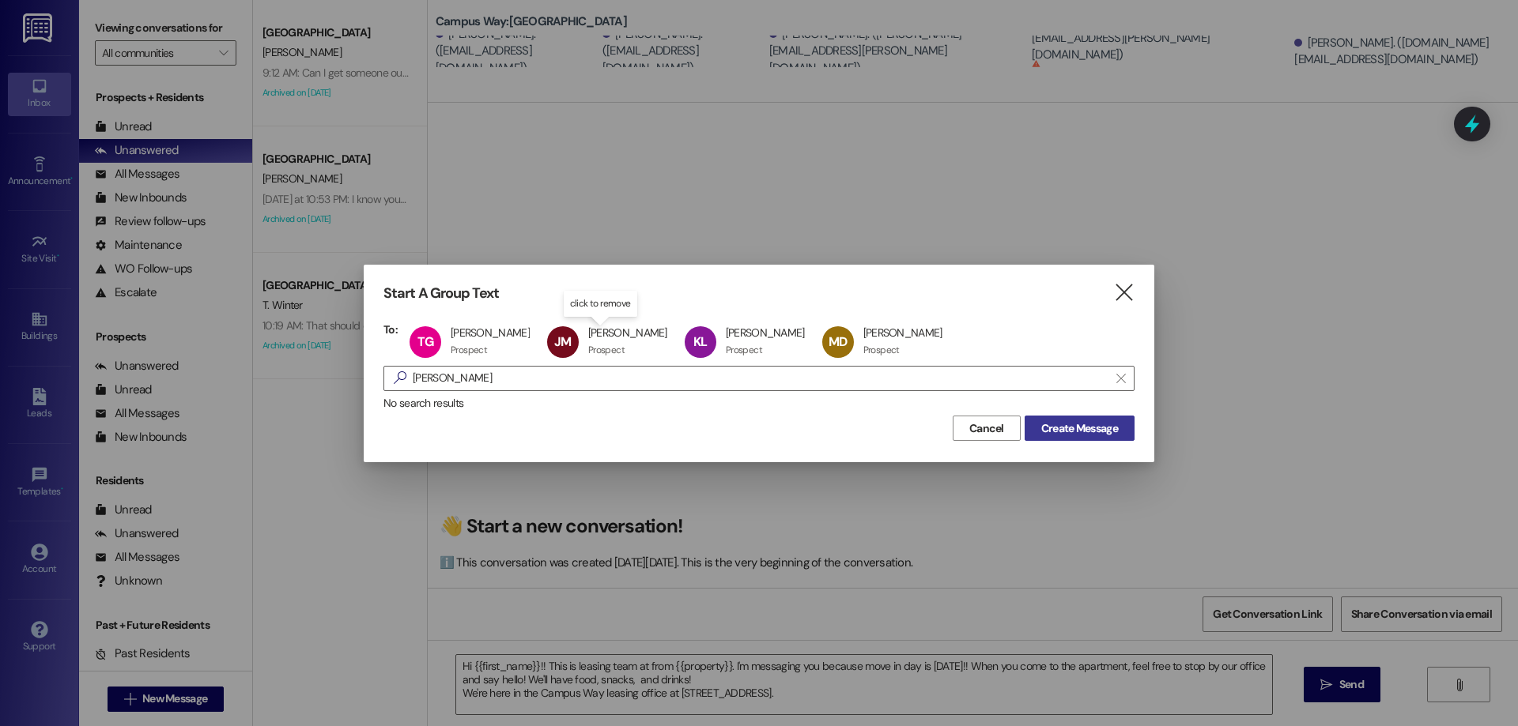
click at [1093, 421] on span "Create Message" at bounding box center [1079, 429] width 77 height 17
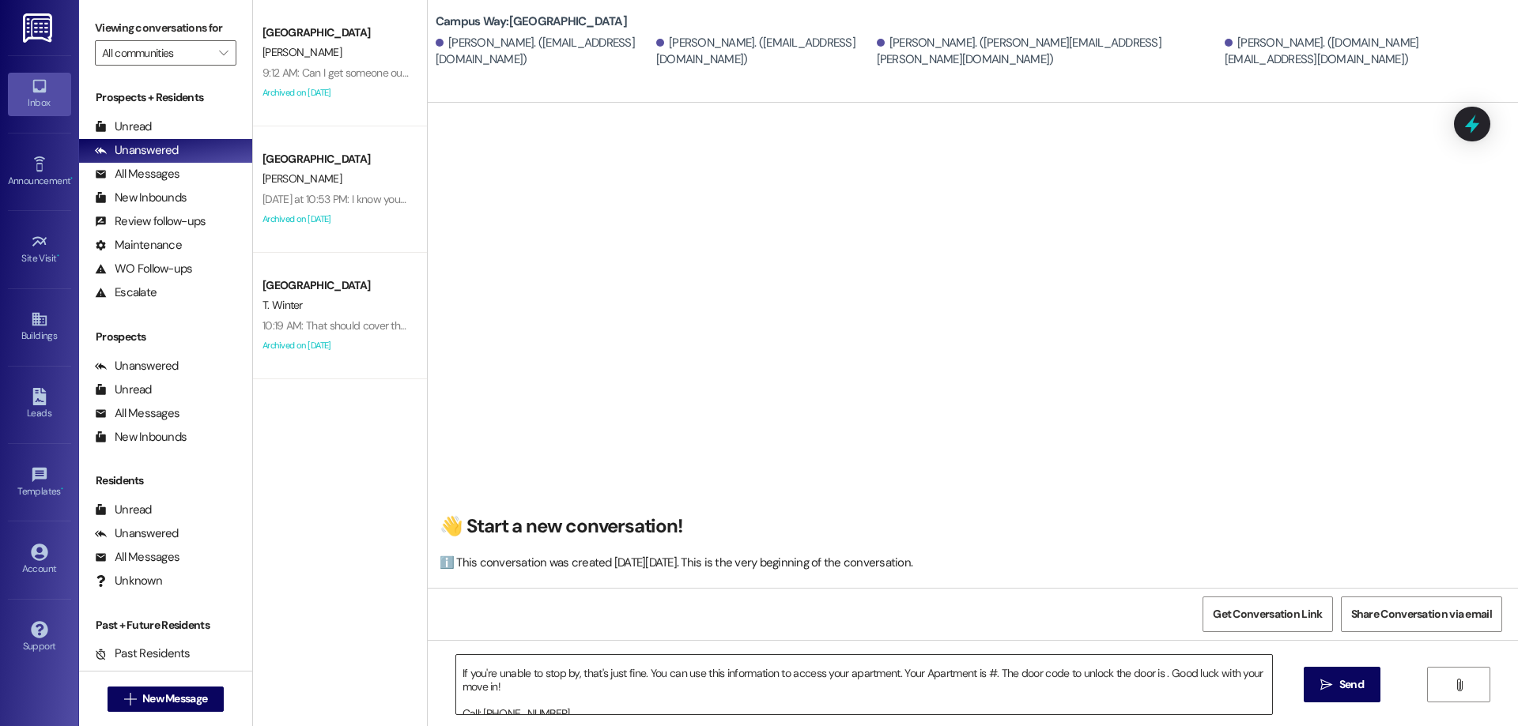
scroll to position [71, 0]
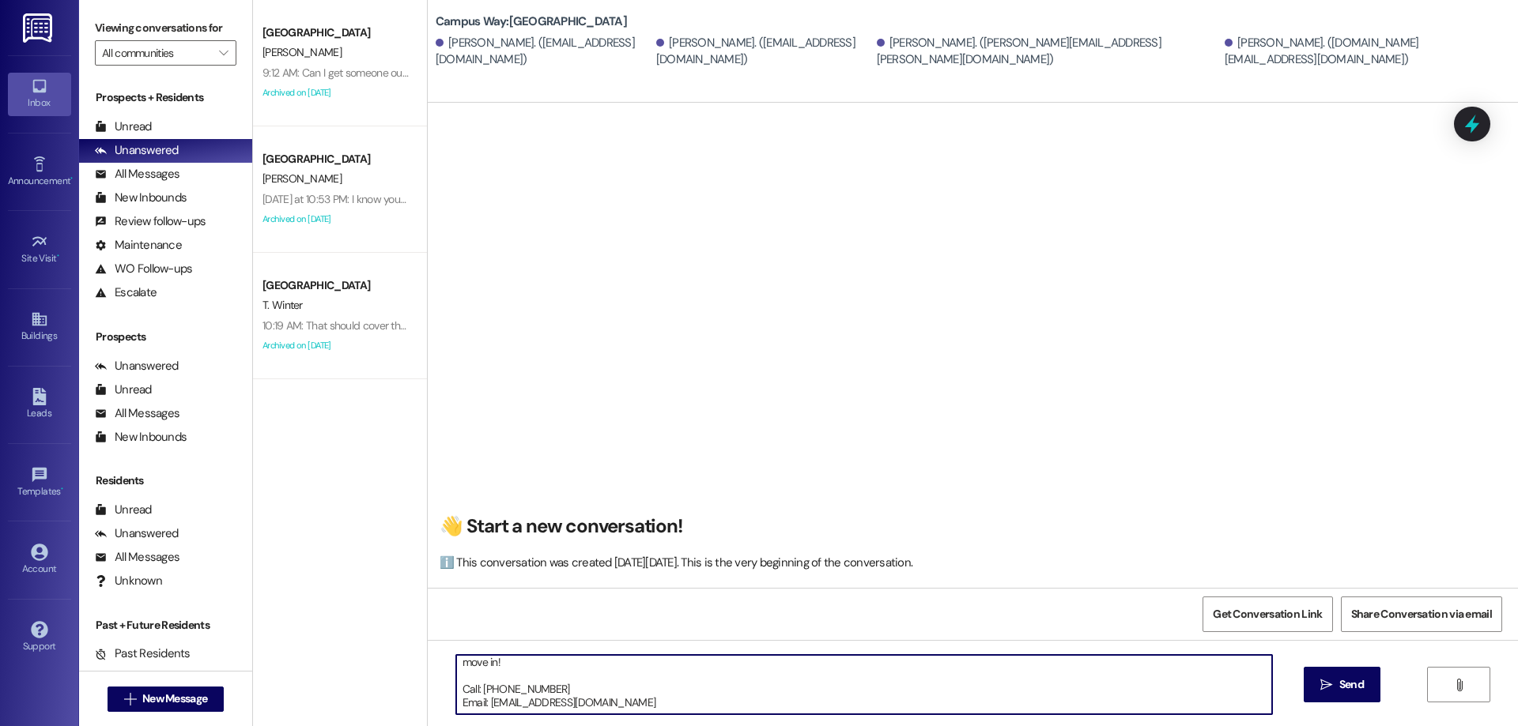
click at [885, 707] on textarea "Hi {{first_name}}!! This is leasing team at from {{property}}. I'm messaging yo…" at bounding box center [864, 684] width 816 height 59
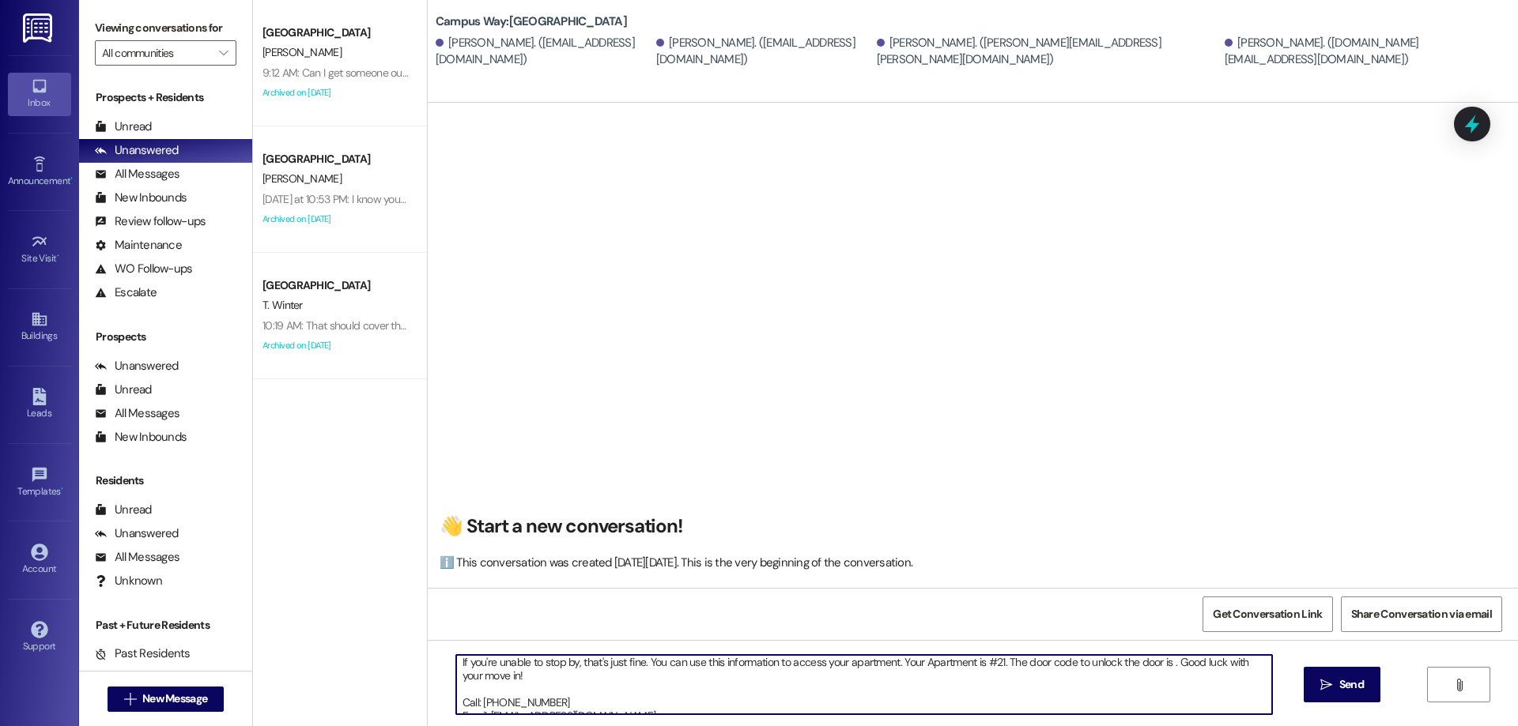
click at [1163, 658] on textarea "Hi {{first_name}}!! This is leasing team at from {{property}}. I'm messaging yo…" at bounding box center [864, 684] width 816 height 59
paste textarea "861507"
type textarea "Hi {{first_name}}!! This is leasing team at from {{property}}. I'm messaging yo…"
click at [1353, 685] on span "Send" at bounding box center [1351, 685] width 25 height 17
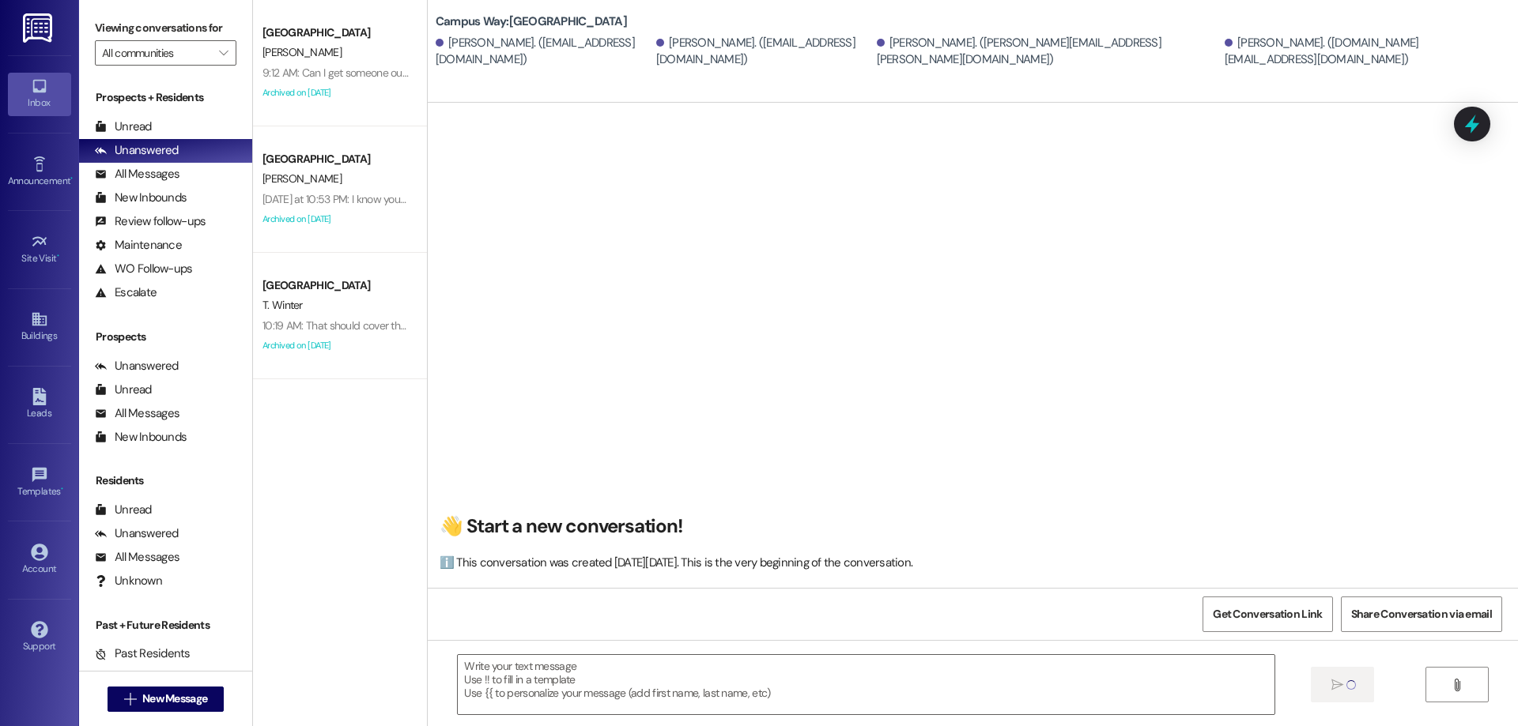
scroll to position [0, 0]
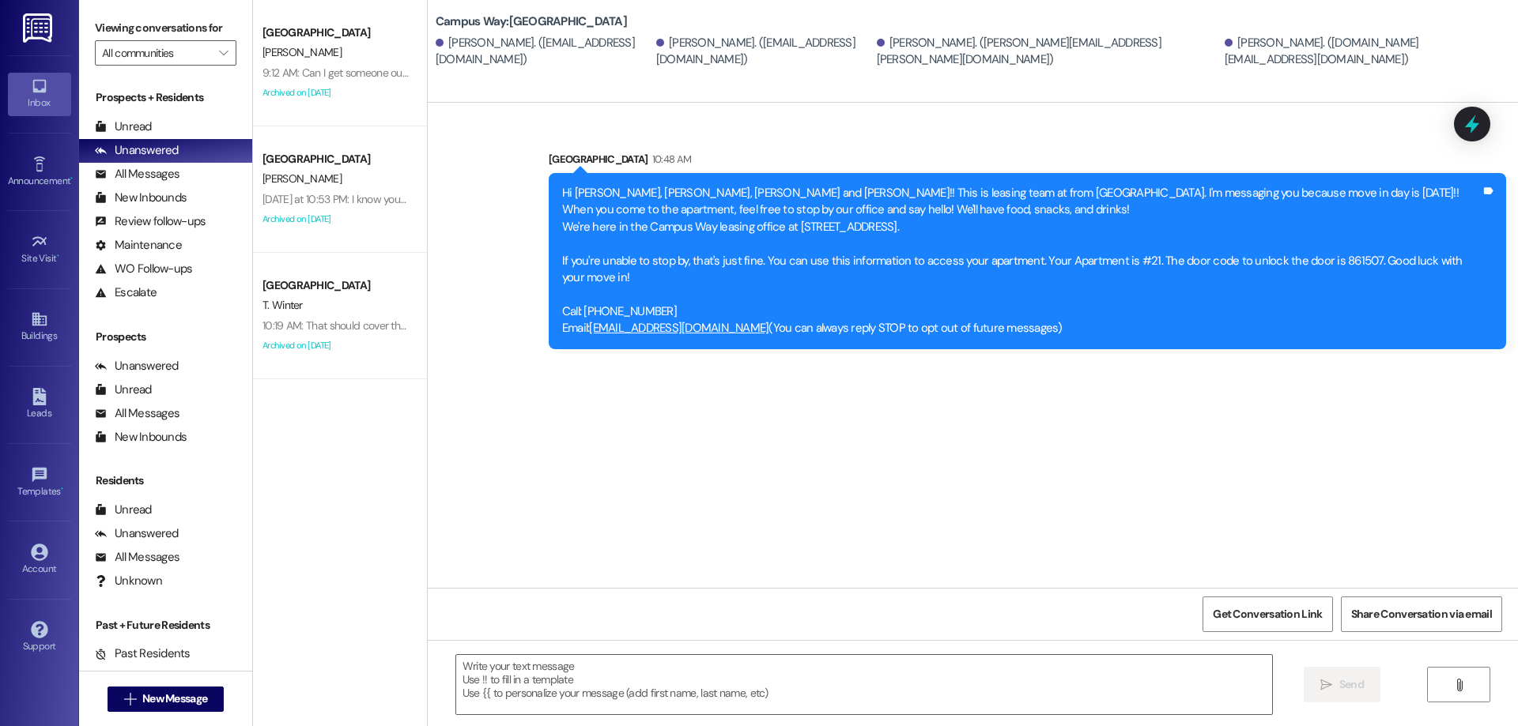
drag, startPoint x: 724, startPoint y: 187, endPoint x: 1125, endPoint y: 337, distance: 427.7
click at [1125, 337] on div "Hi Jarom, Kian, Tyler and Matthias!! This is leasing team at from Campus Way. I…" at bounding box center [1021, 261] width 919 height 153
click at [812, 330] on div "Hi Jarom, Kian, Tyler and Matthias!! This is leasing team at from Campus Way. I…" at bounding box center [1021, 261] width 919 height 153
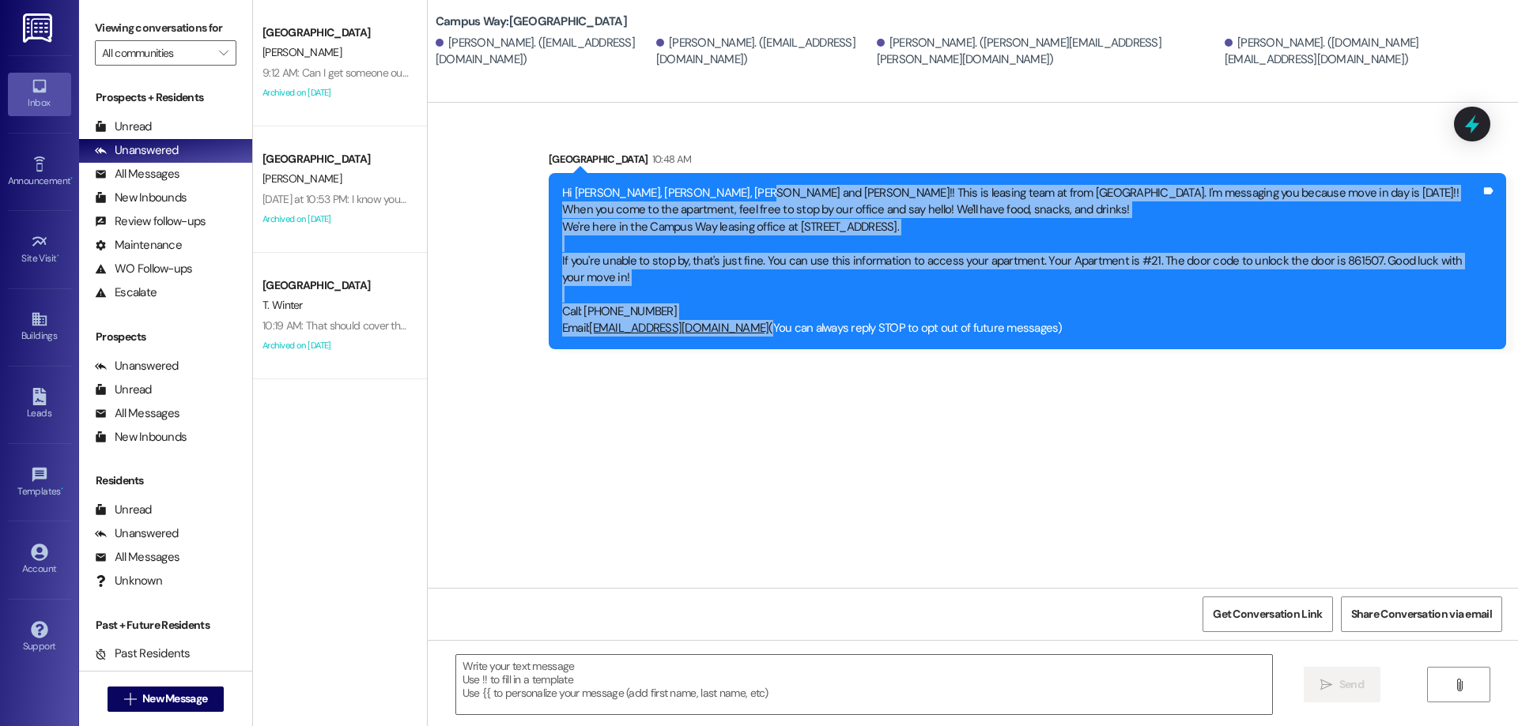
drag, startPoint x: 773, startPoint y: 329, endPoint x: 722, endPoint y: 188, distance: 149.8
click at [722, 188] on div "Hi Jarom, Kian, Tyler and Matthias!! This is leasing team at from Campus Way. I…" at bounding box center [1021, 261] width 919 height 153
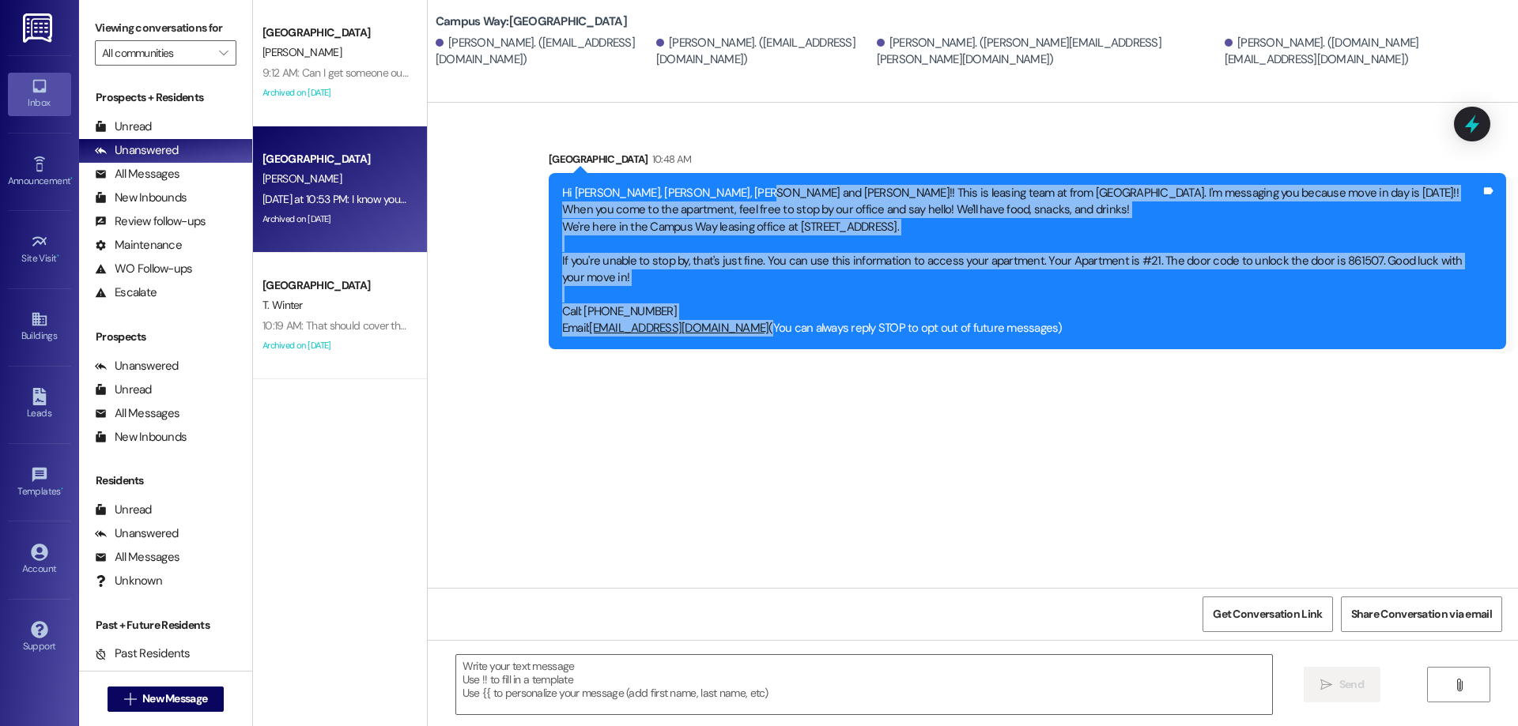
copy div "This is leasing team at from Campus Way. I'm messaging you because move in day …"
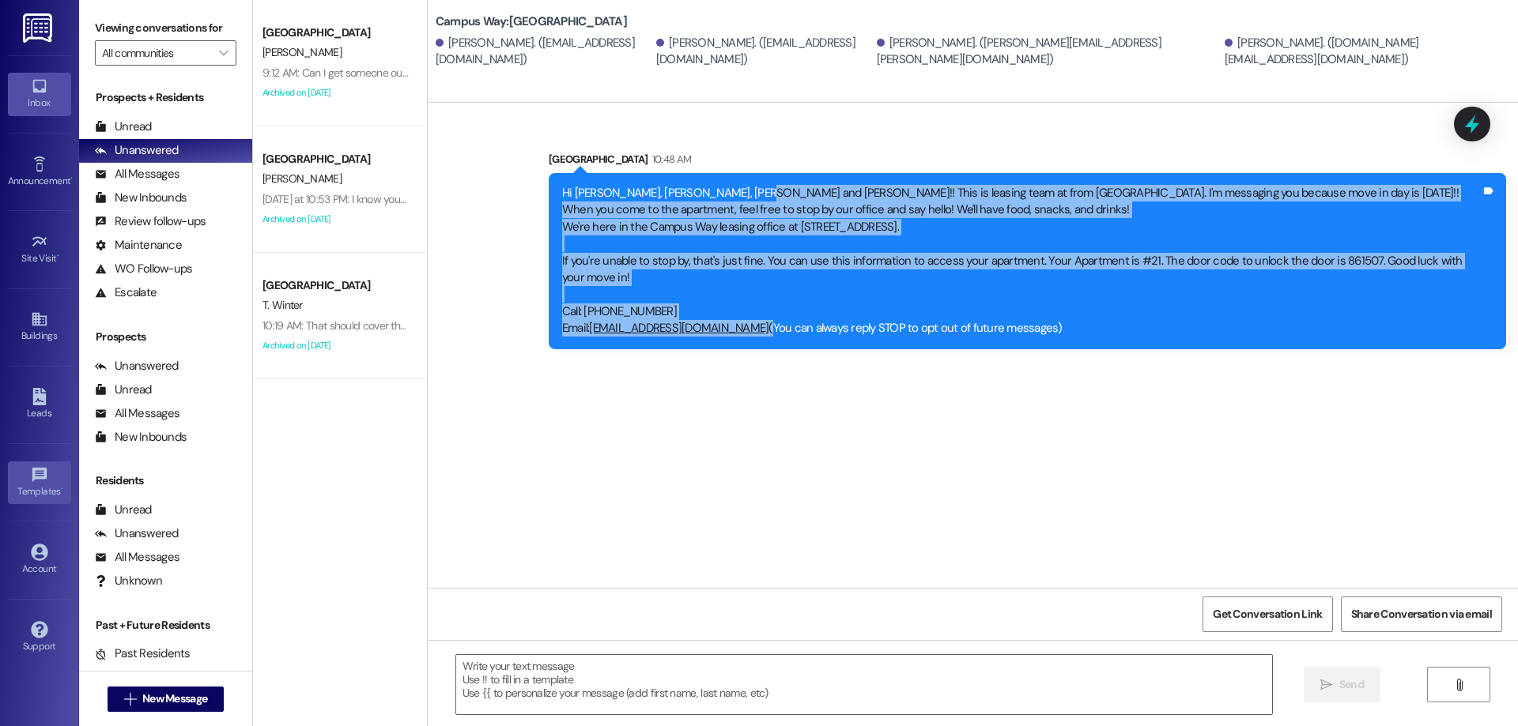
click at [33, 464] on link "Templates •" at bounding box center [39, 483] width 63 height 43
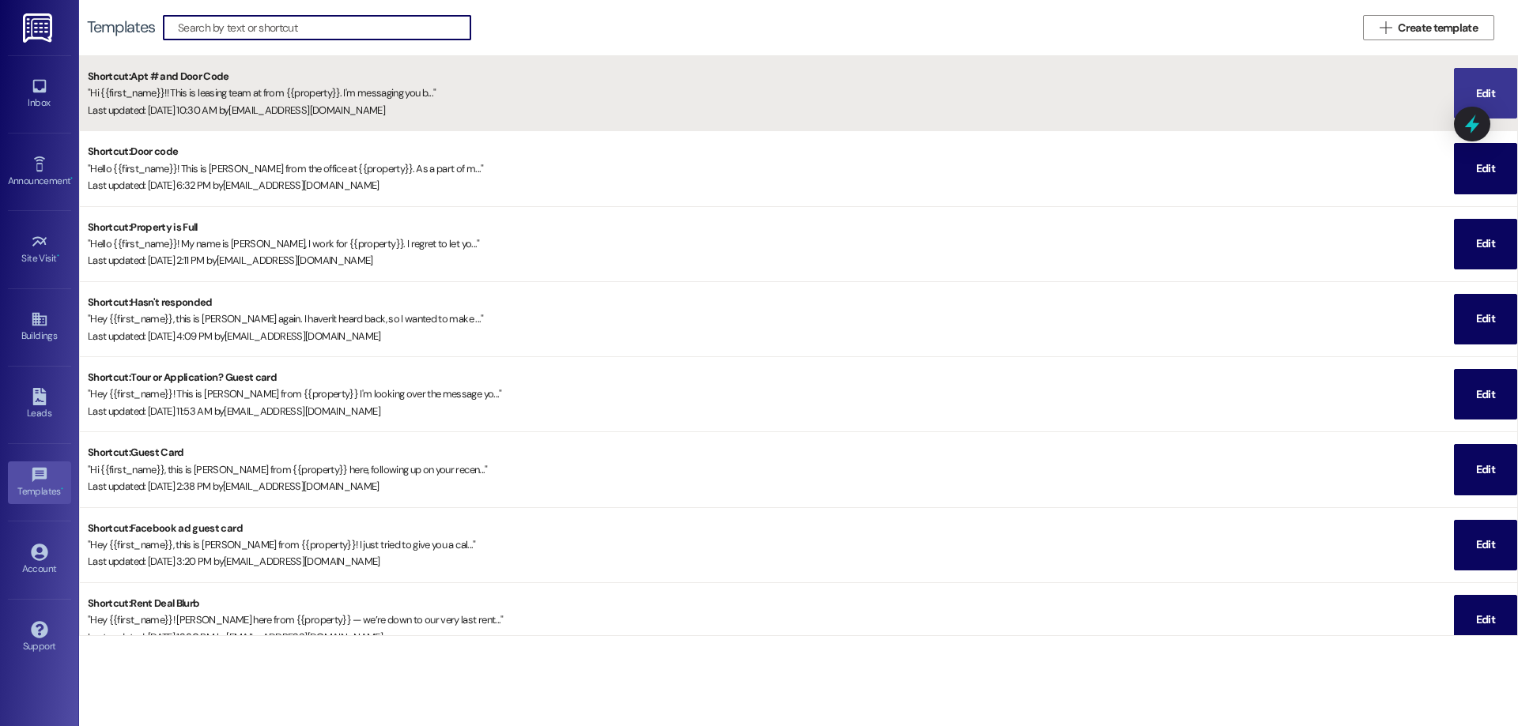
click at [1491, 74] on span "Edit" at bounding box center [1485, 93] width 25 height 49
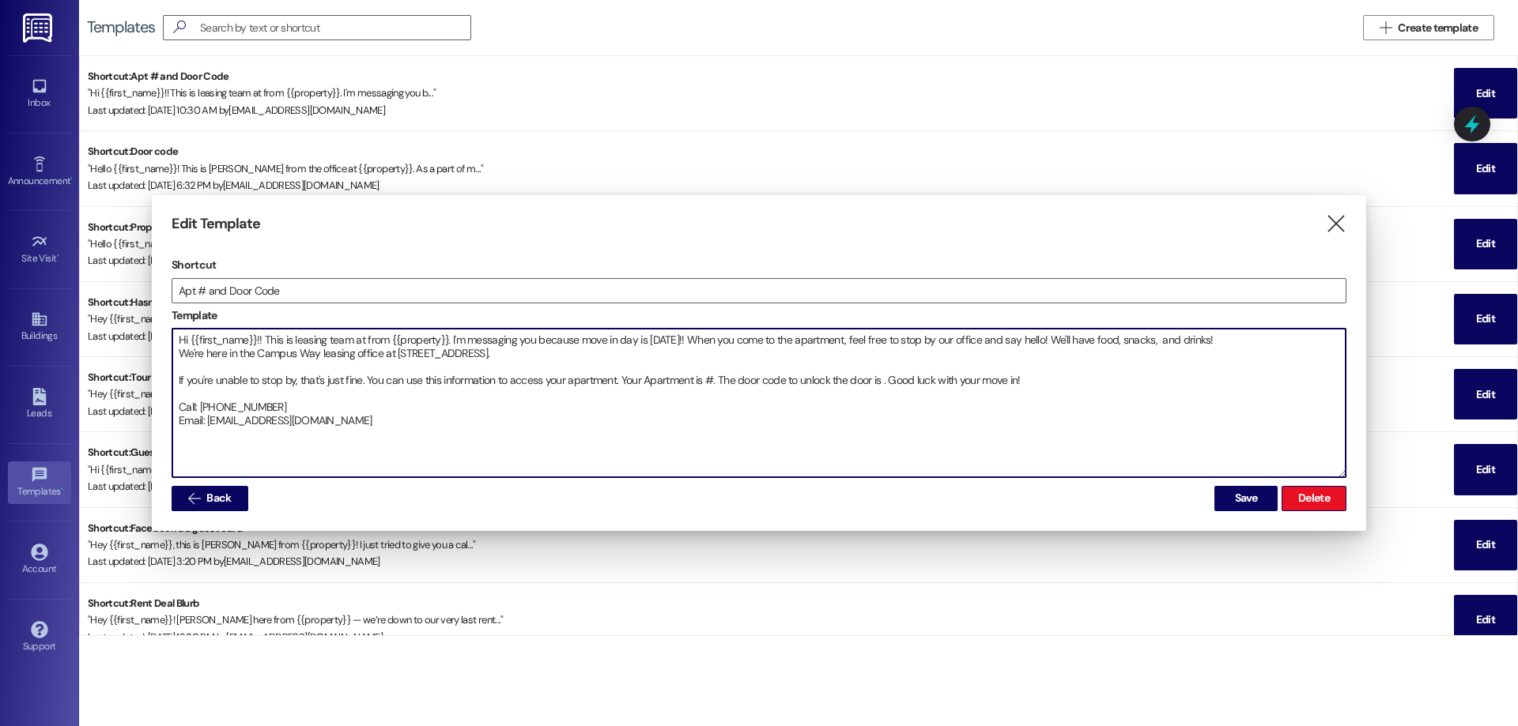
click at [295, 338] on textarea "Hi {{first_name}}!! This is leasing team at from {{property}}. I'm messaging yo…" at bounding box center [758, 403] width 1173 height 149
drag, startPoint x: 406, startPoint y: 338, endPoint x: 383, endPoint y: 341, distance: 23.9
click at [383, 341] on textarea "Hi {{first_name}}!! This is the leasing team at from {{property}}. I'm messagin…" at bounding box center [758, 403] width 1173 height 149
click at [598, 338] on textarea "Hi {{first_name}}!! This is the leasing team at {{property}}. I'm messaging you…" at bounding box center [758, 403] width 1173 height 149
click at [1168, 336] on textarea "Hi {{first_name}}!! This is the leasing team at {{property}}. I'm messaging you…" at bounding box center [758, 403] width 1173 height 149
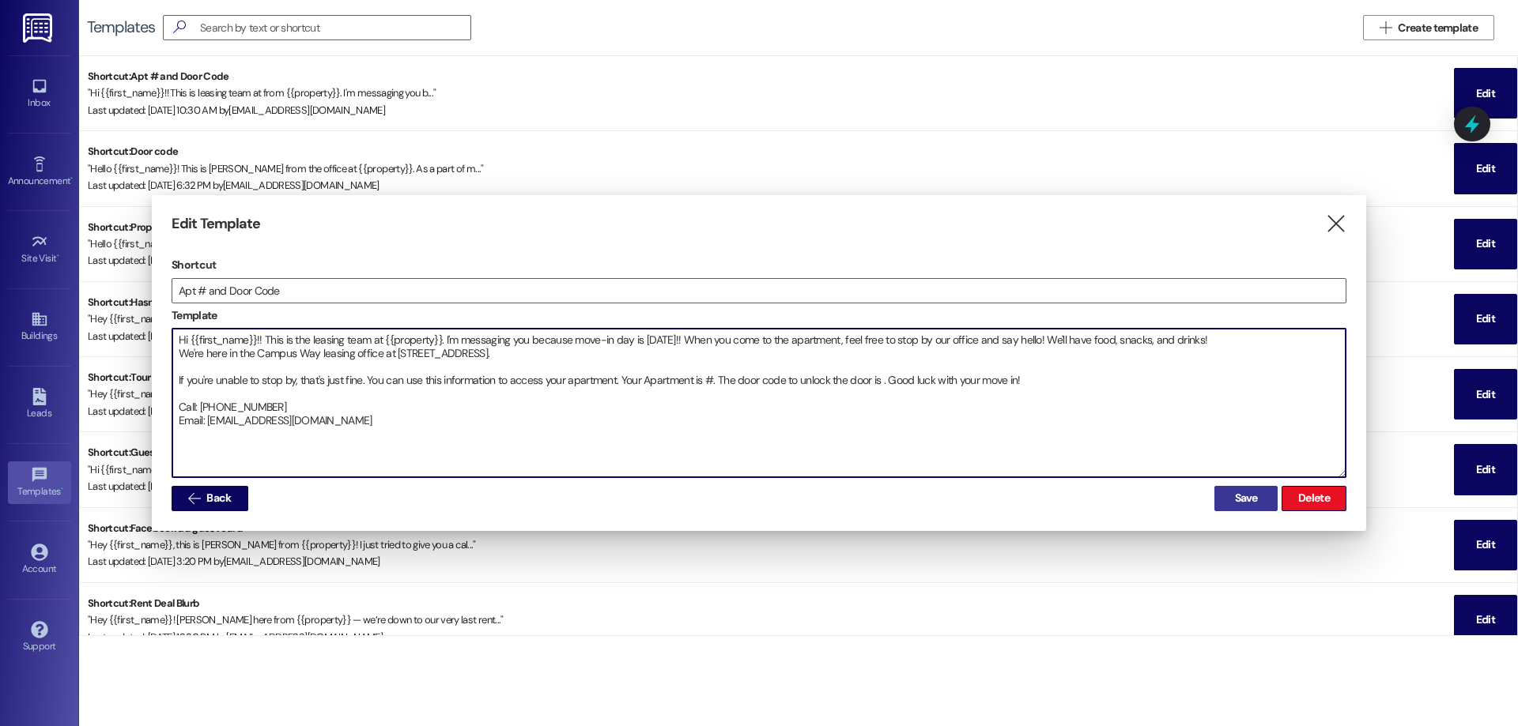
type textarea "Hi {{first_name}}!! This is the leasing team at {{property}}. I'm messaging you…"
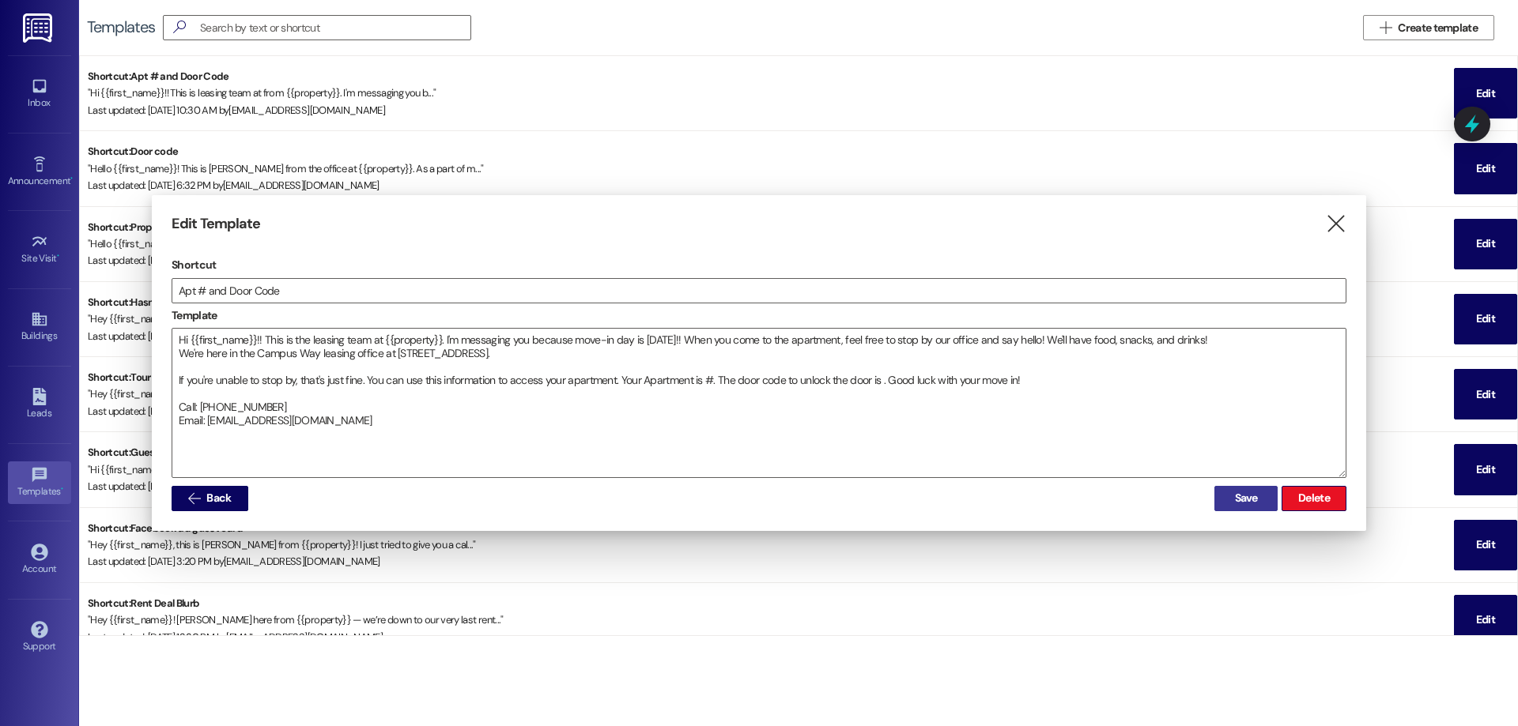
click at [1249, 496] on span "Save" at bounding box center [1246, 498] width 23 height 17
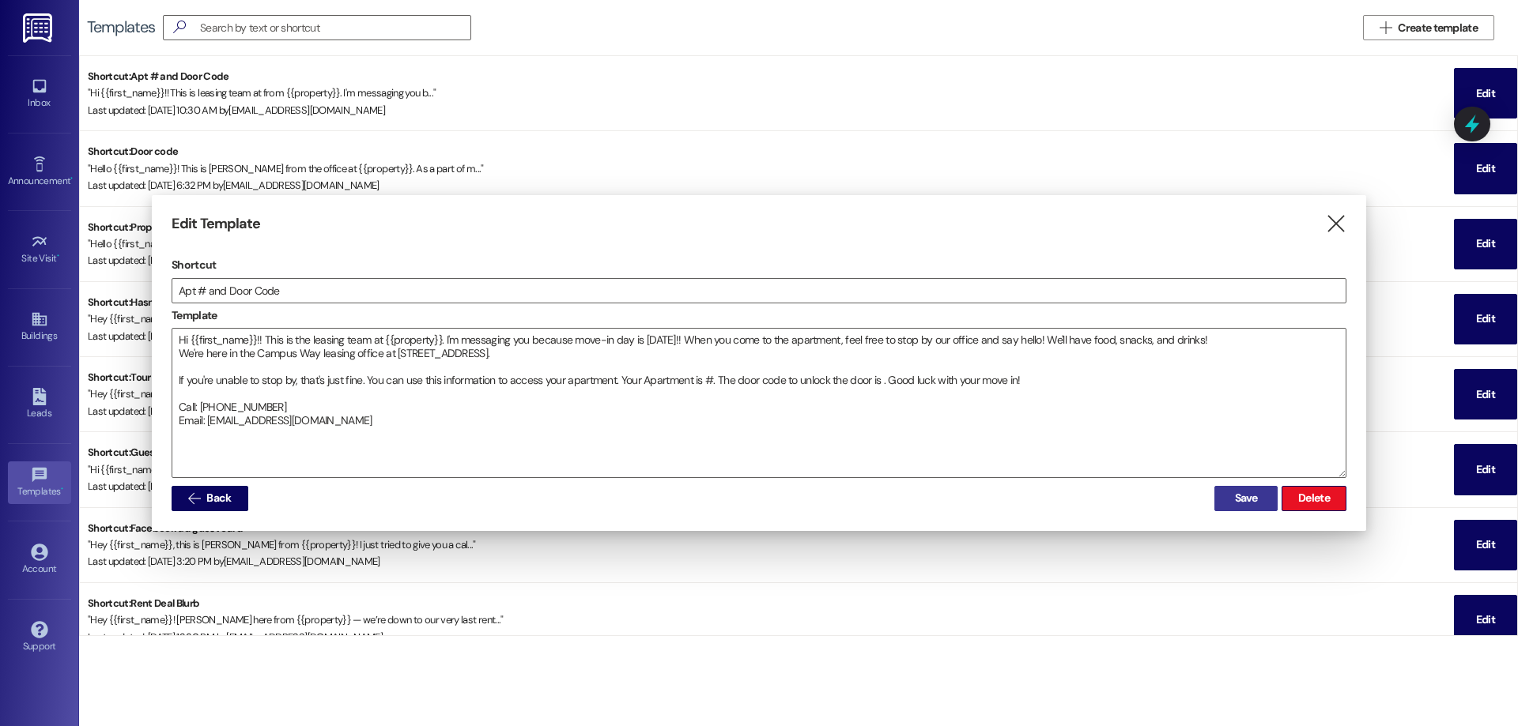
click at [1249, 496] on span "Save" at bounding box center [1246, 498] width 23 height 17
click at [1324, 228] on div "Edit Template " at bounding box center [759, 224] width 1175 height 18
click at [1328, 223] on icon "" at bounding box center [1335, 224] width 21 height 17
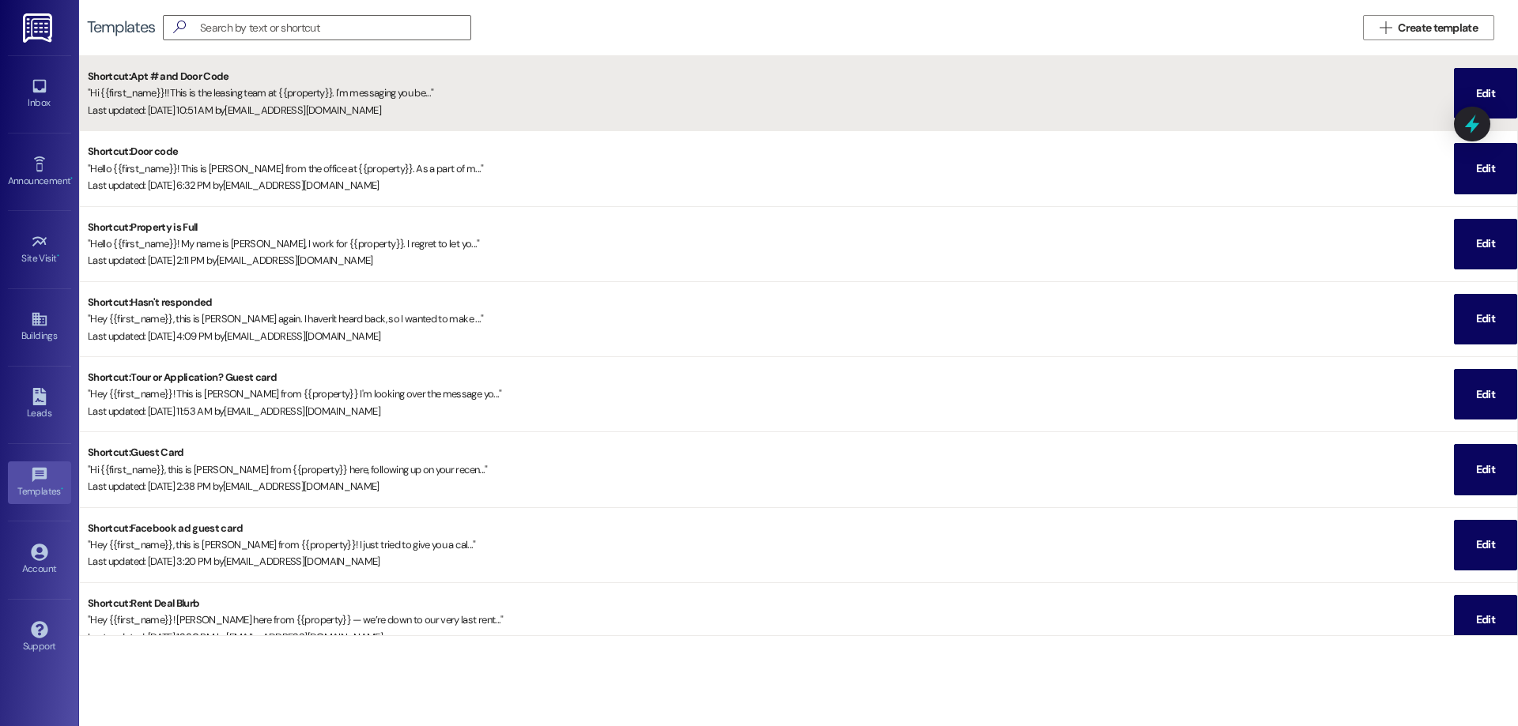
click at [1103, 111] on div "Last updated: [DATE] 10:51 AM by [EMAIL_ADDRESS][DOMAIN_NAME]" at bounding box center [771, 110] width 1366 height 17
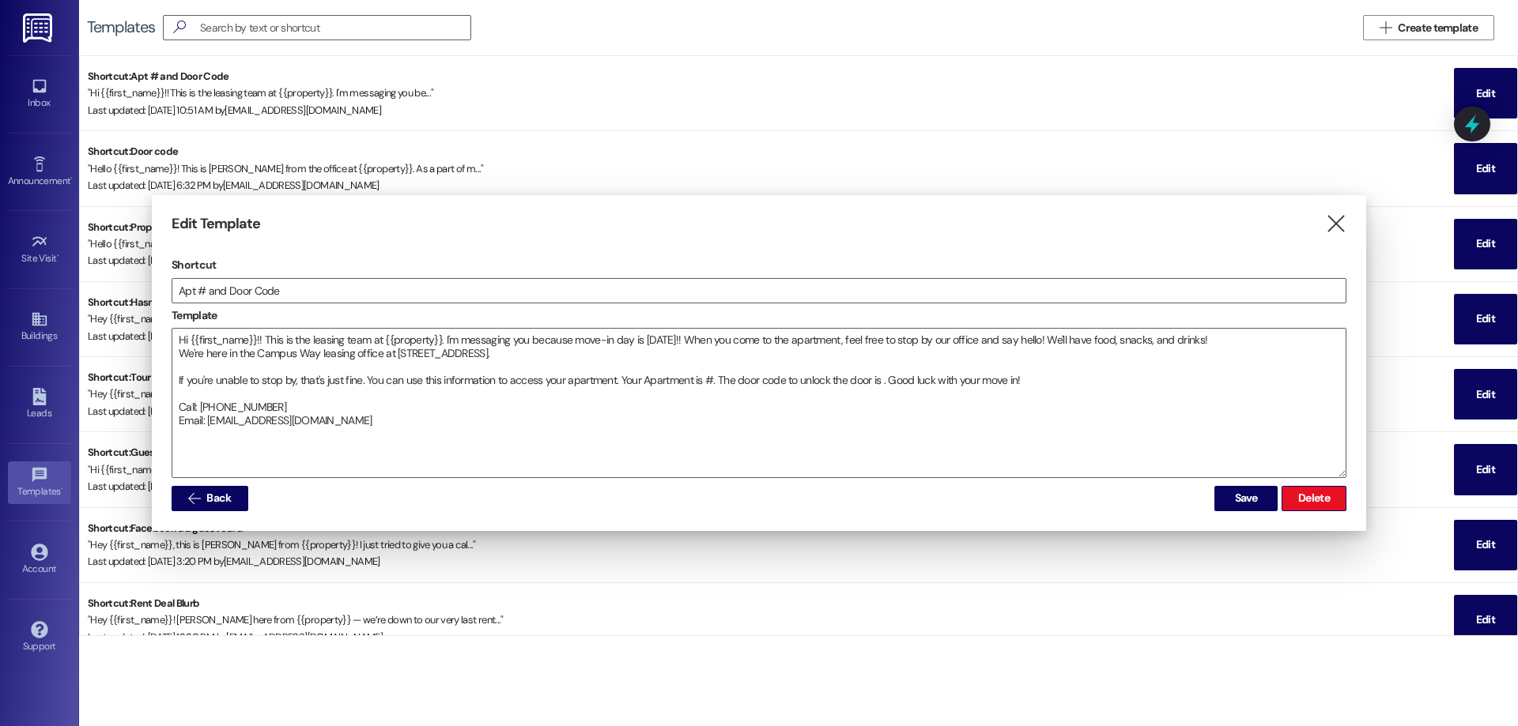
click at [1085, 124] on div at bounding box center [759, 363] width 1518 height 726
click at [1341, 224] on icon "" at bounding box center [1335, 224] width 21 height 17
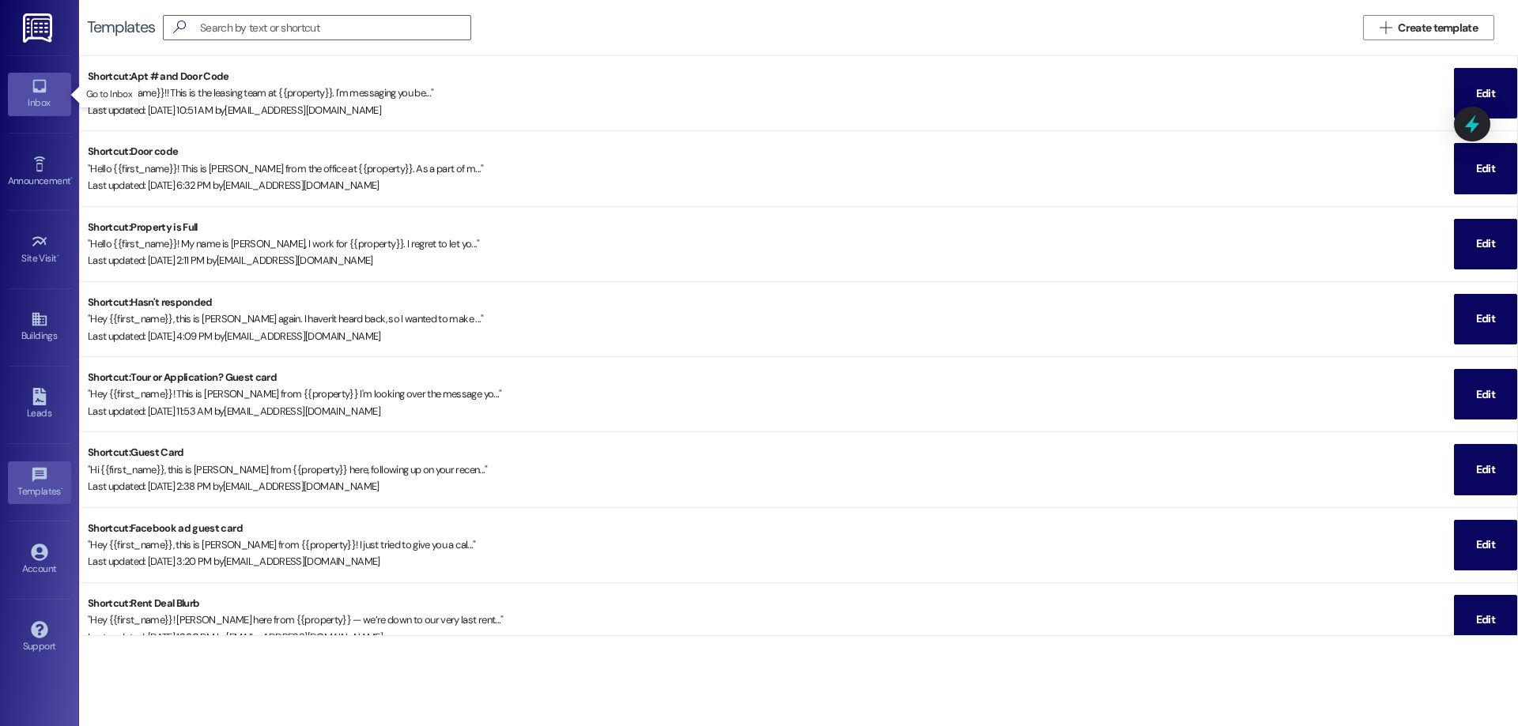
click at [52, 91] on link "Inbox" at bounding box center [39, 94] width 63 height 43
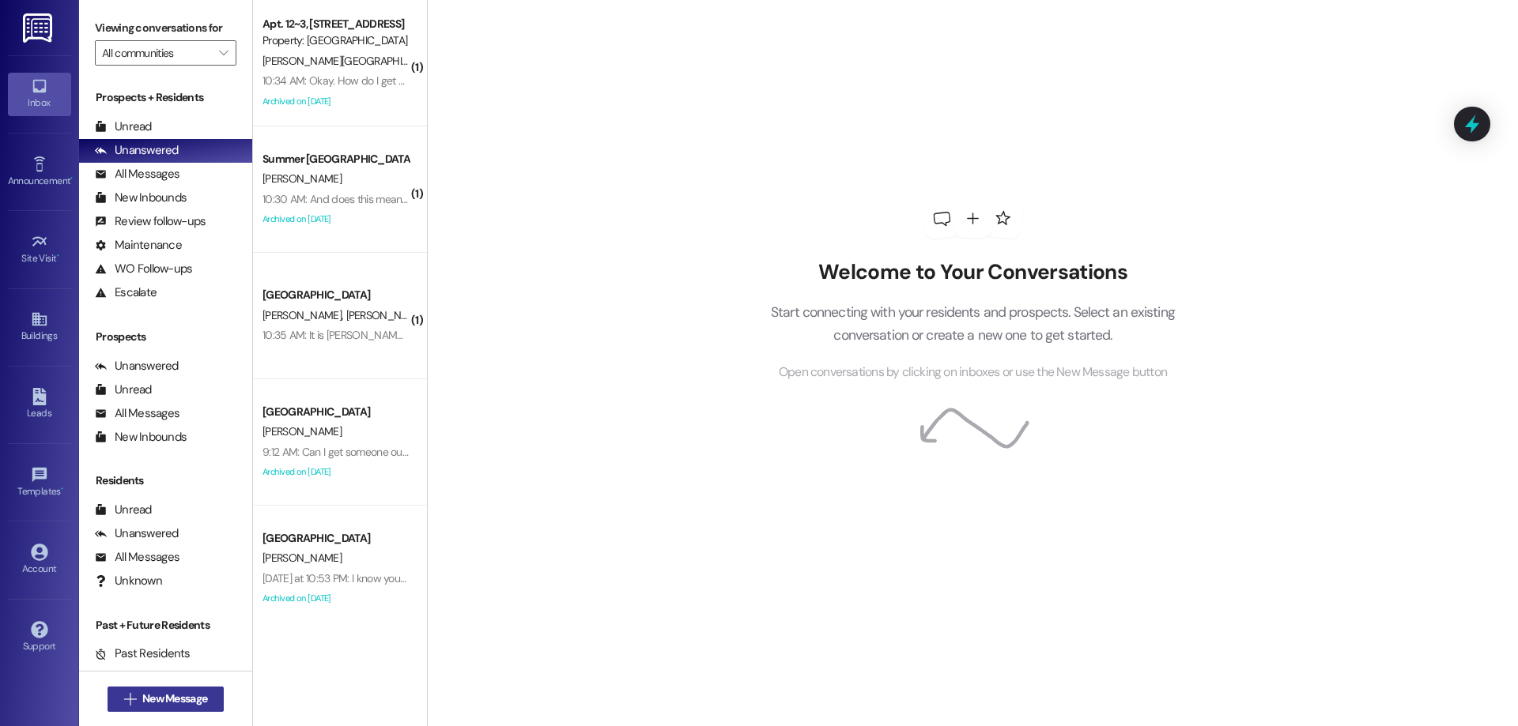
click at [153, 704] on span "New Message" at bounding box center [174, 699] width 65 height 17
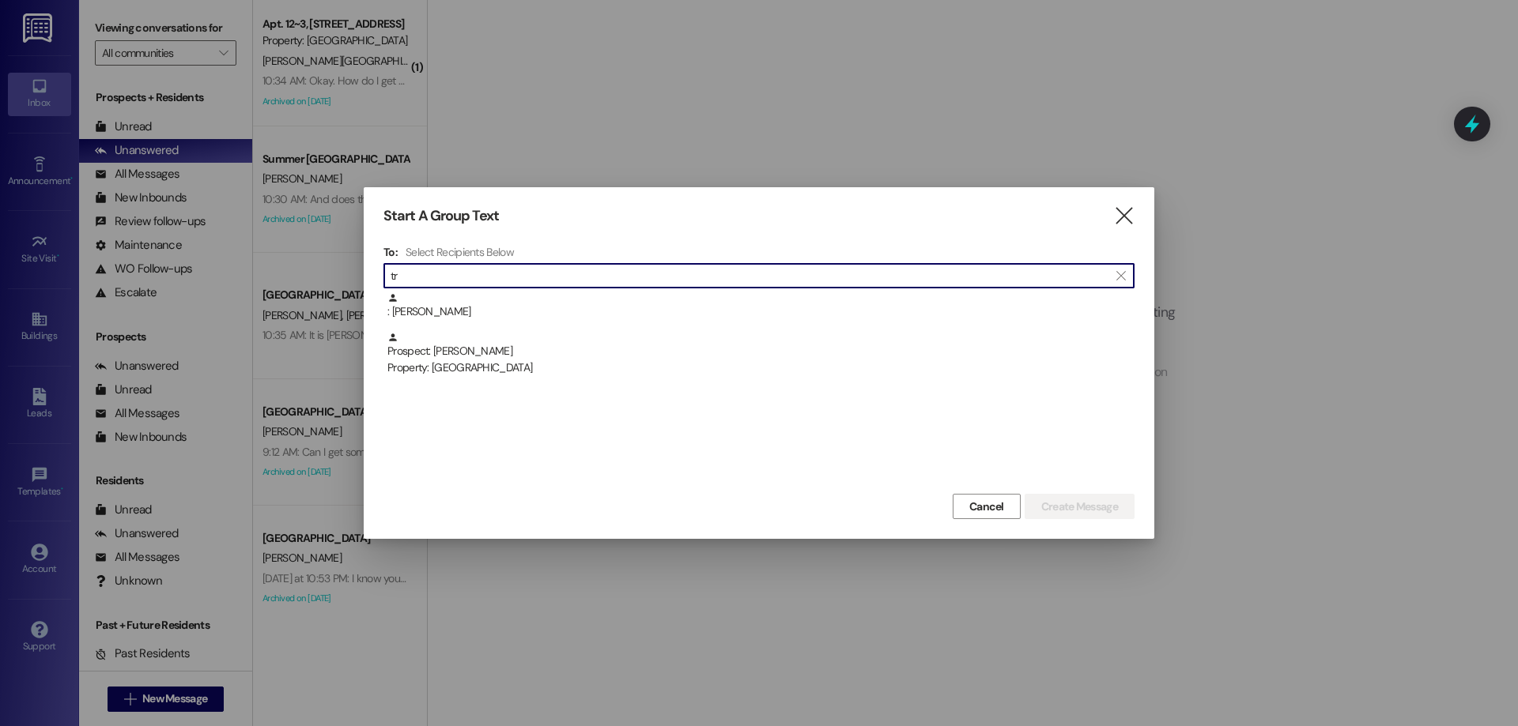
type input "t"
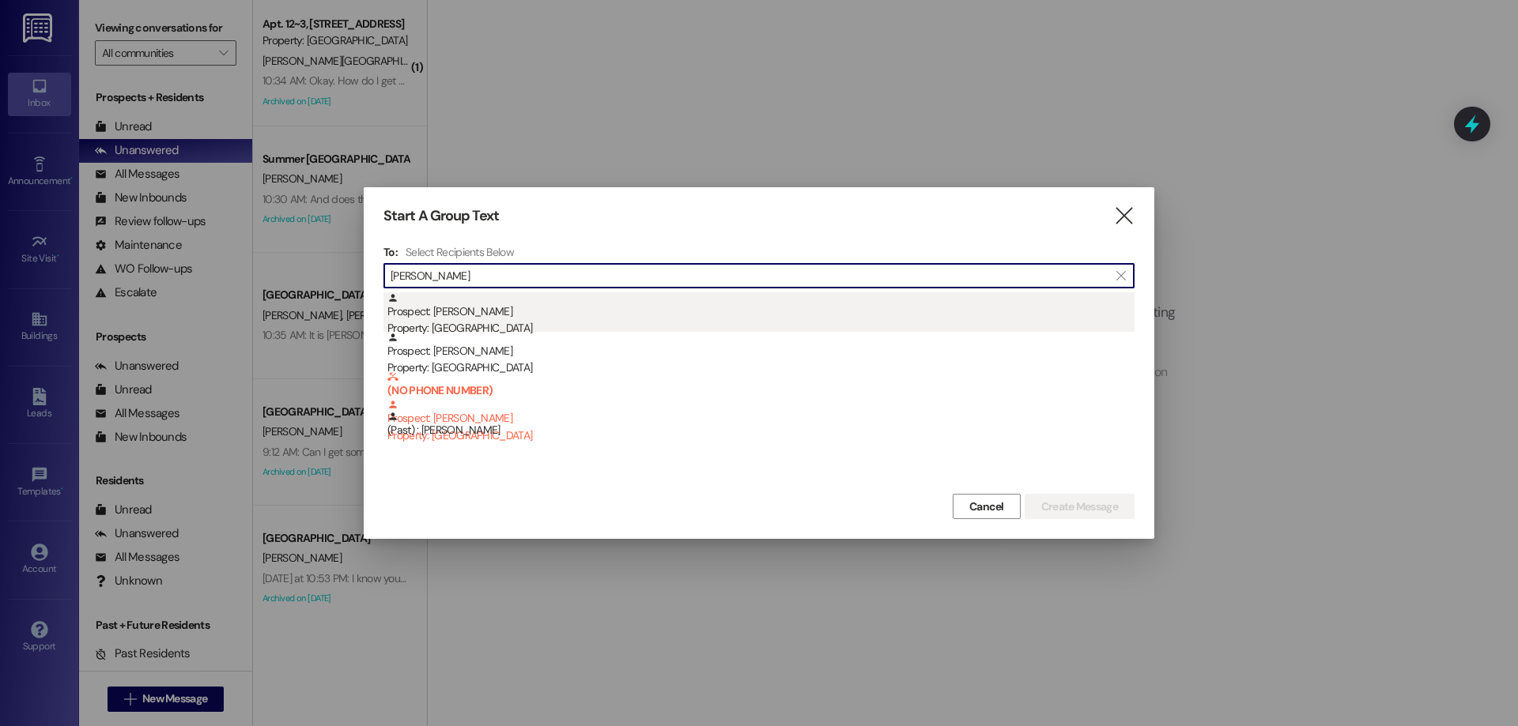
type input "[PERSON_NAME]"
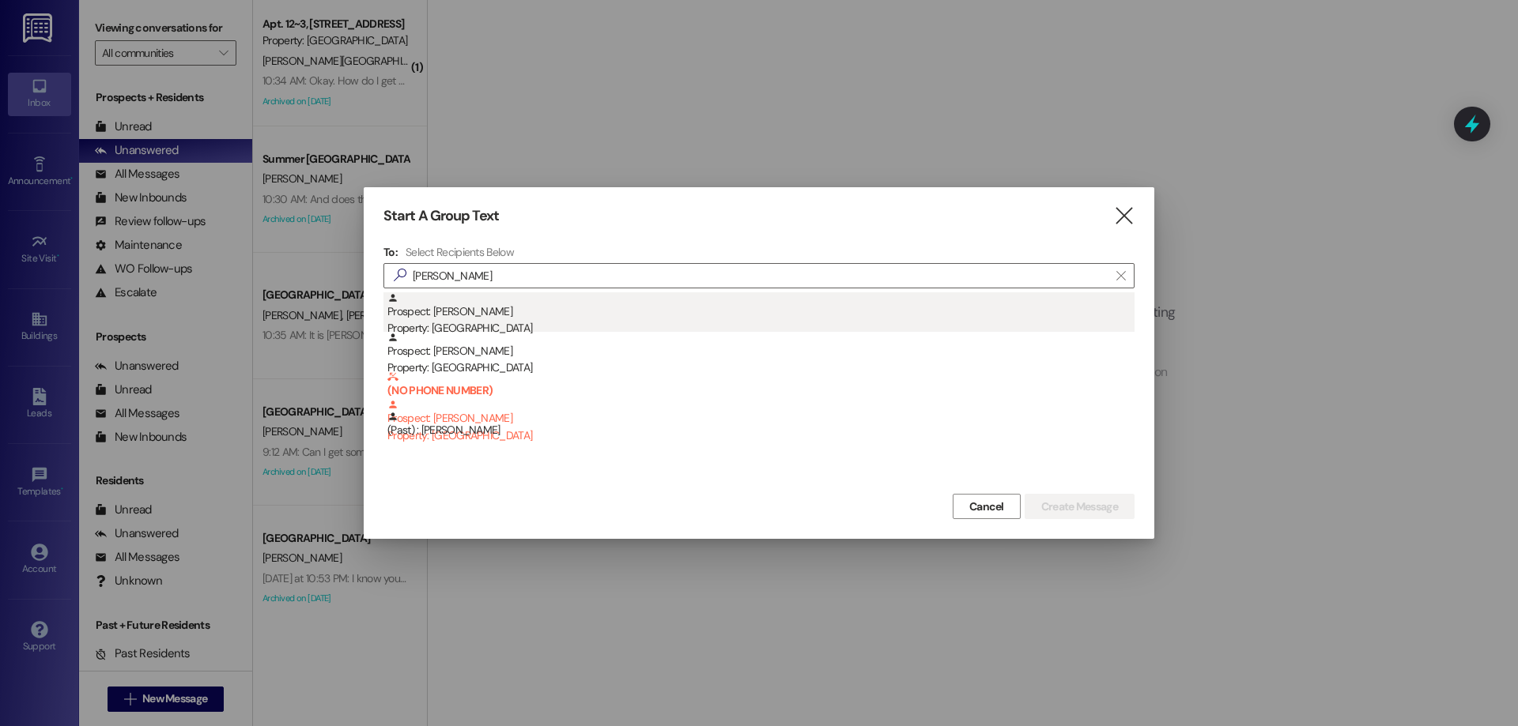
click at [584, 299] on div "Prospect: [PERSON_NAME] Property: Campus Way" at bounding box center [760, 314] width 747 height 45
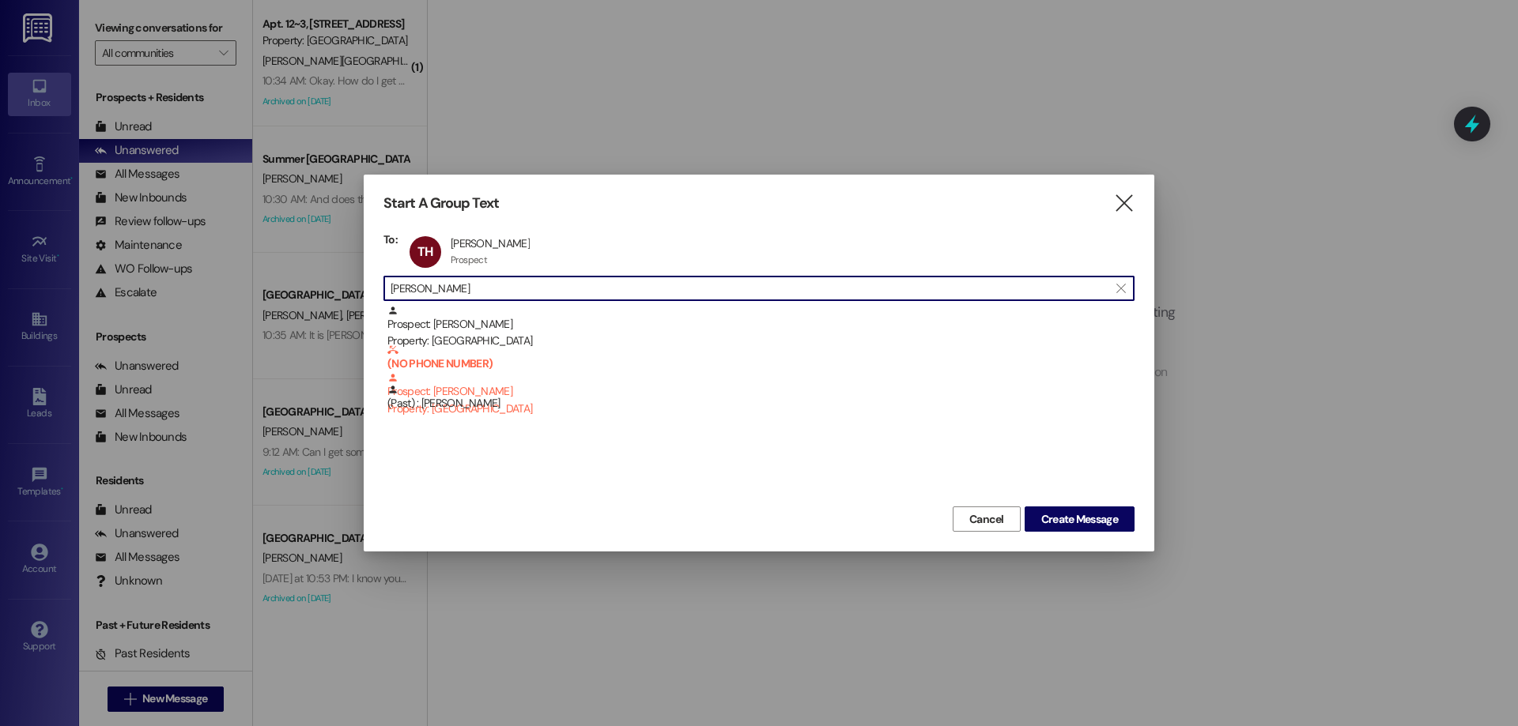
drag, startPoint x: 456, startPoint y: 289, endPoint x: 311, endPoint y: 296, distance: 144.9
click at [311, 296] on div "Start A Group Text  To: TH [PERSON_NAME] [PERSON_NAME] Prospect Prospect click…" at bounding box center [759, 363] width 1518 height 726
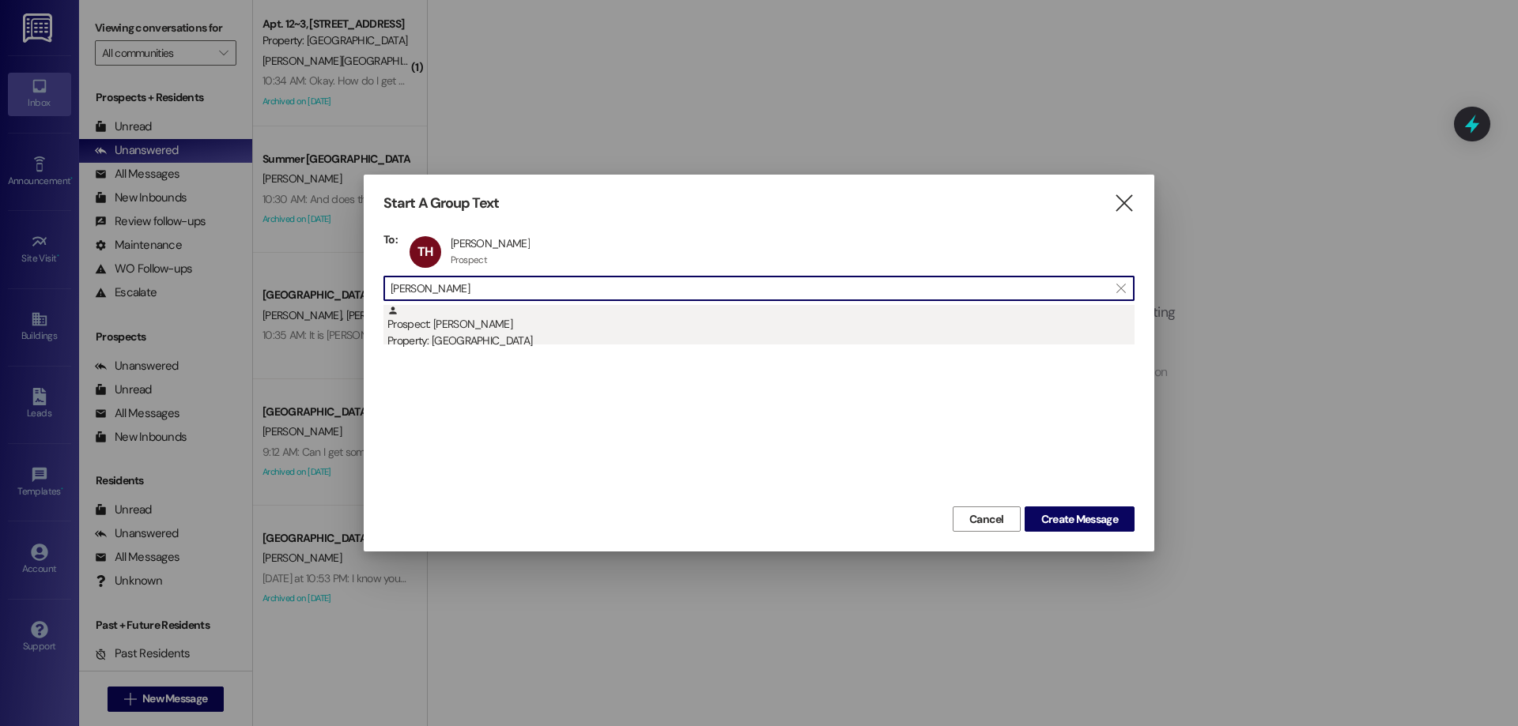
type input "[PERSON_NAME]"
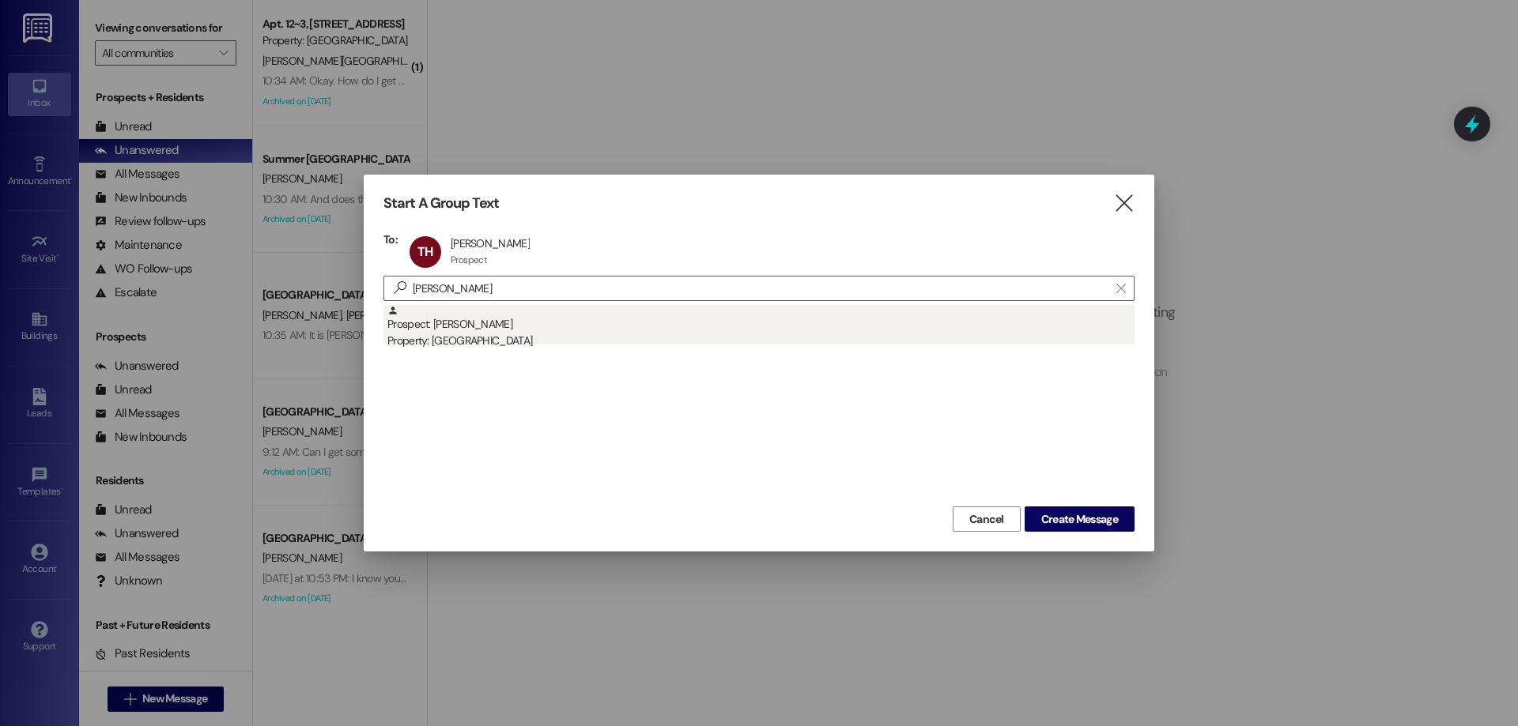
click at [455, 346] on div "Property: [GEOGRAPHIC_DATA]" at bounding box center [760, 341] width 747 height 17
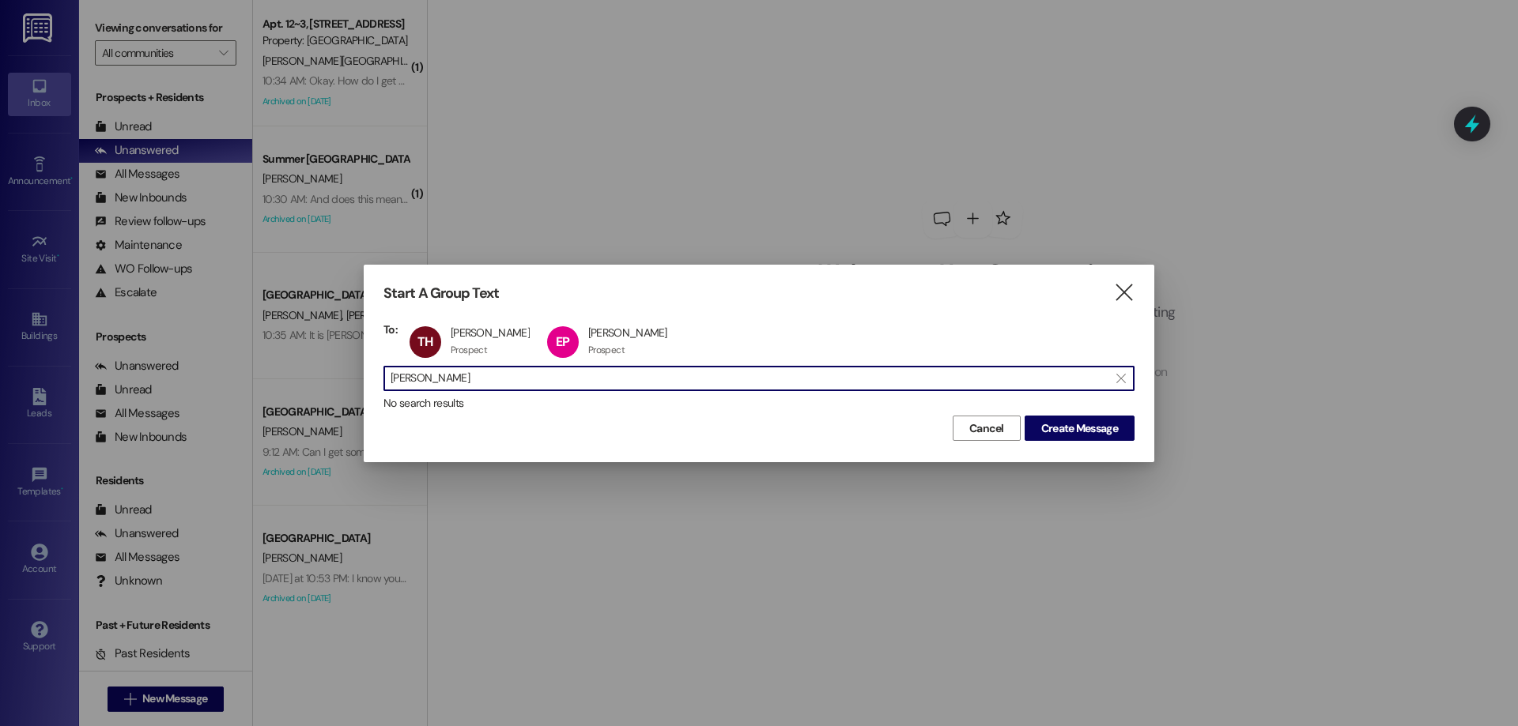
drag, startPoint x: 448, startPoint y: 373, endPoint x: 247, endPoint y: 384, distance: 201.1
click at [247, 384] on div "Start A Group Text  To: TH [PERSON_NAME] [PERSON_NAME] Prospect Prospect click…" at bounding box center [759, 363] width 1518 height 726
click at [463, 384] on input "[PERSON_NAME]" at bounding box center [749, 379] width 718 height 22
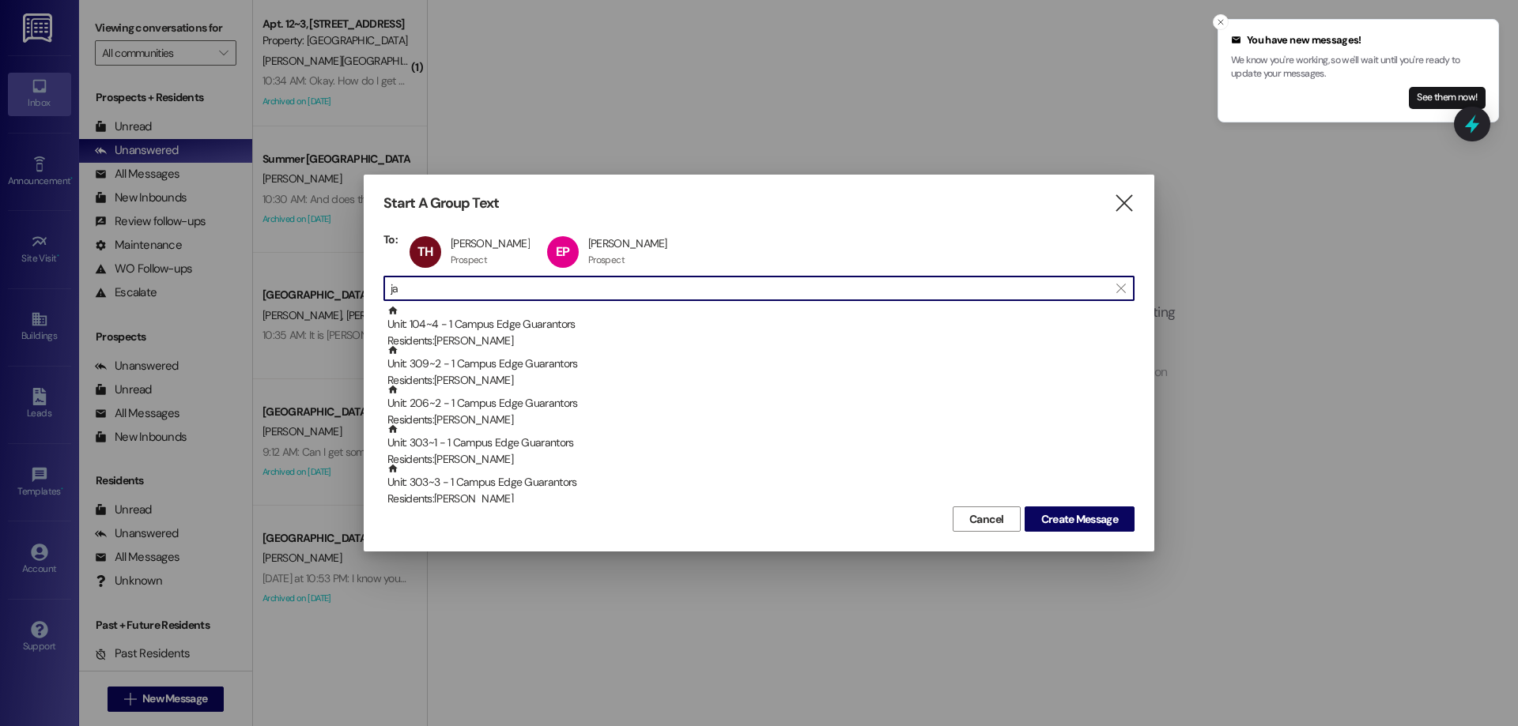
type input "j"
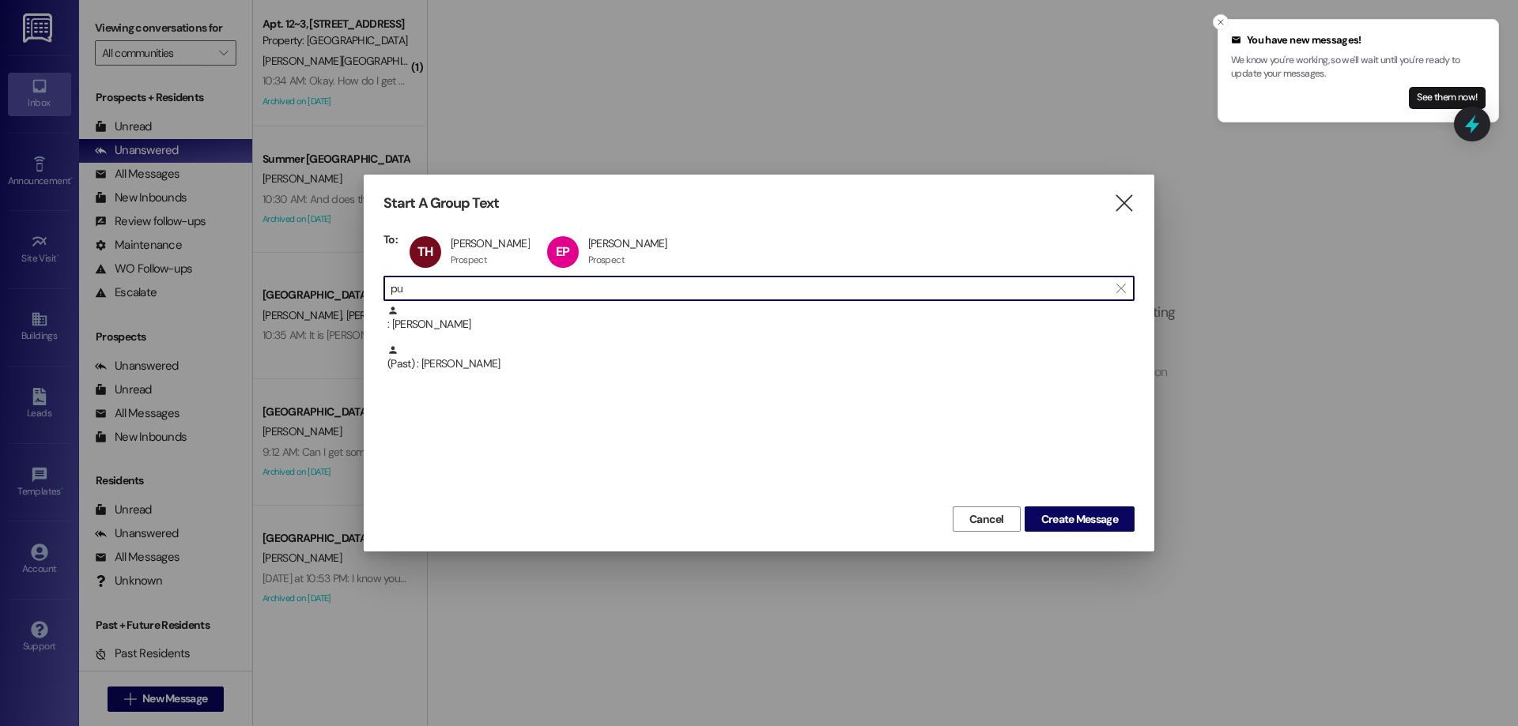
type input "p"
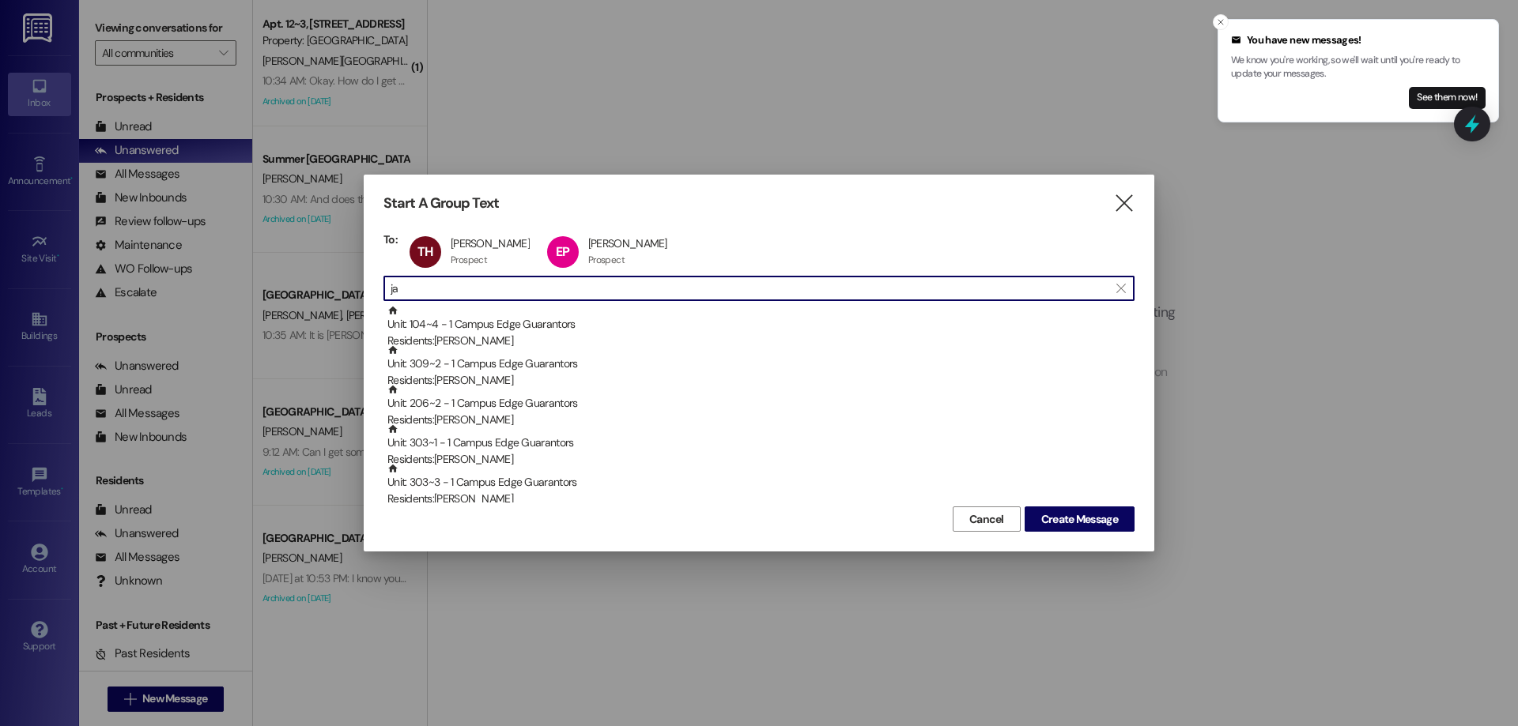
type input "j"
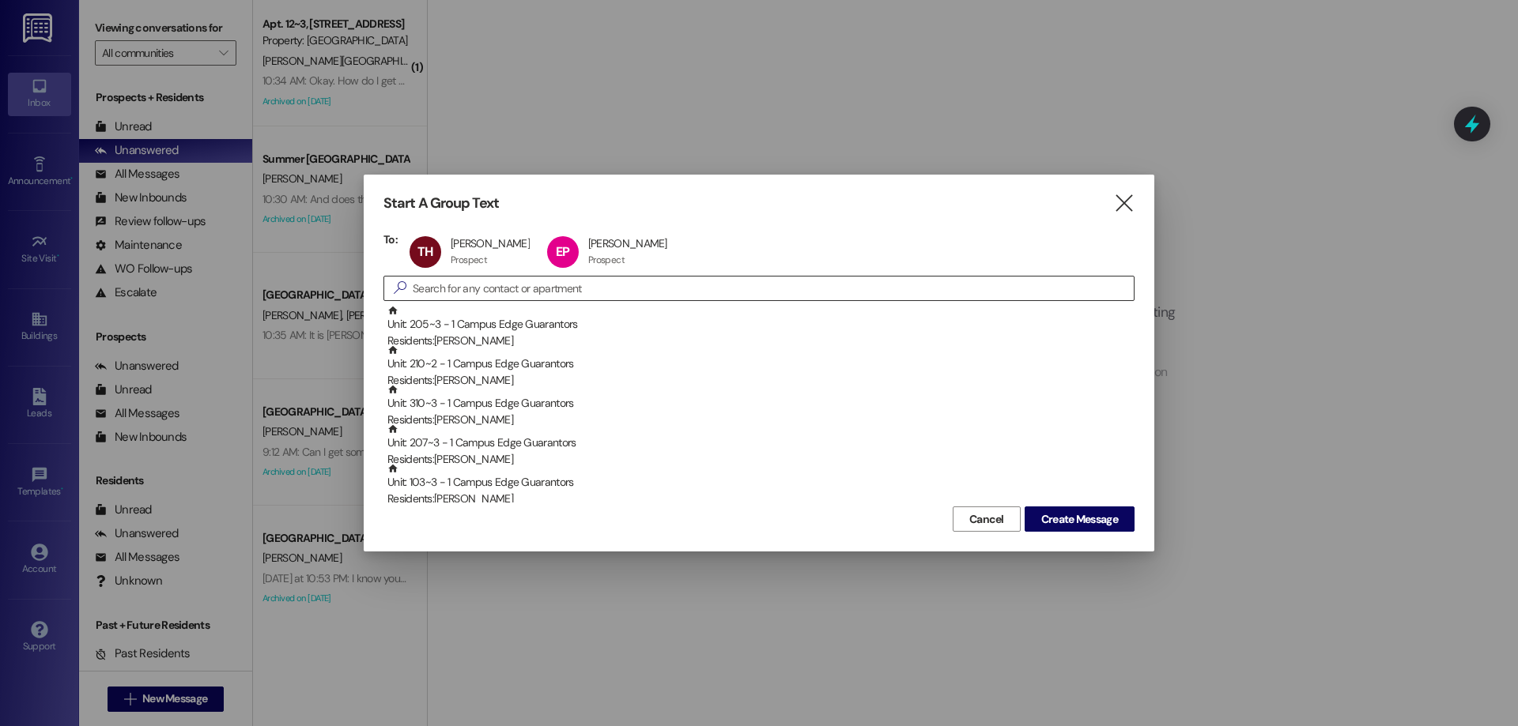
click at [526, 295] on input at bounding box center [773, 288] width 721 height 22
click at [462, 289] on input "205" at bounding box center [749, 288] width 718 height 22
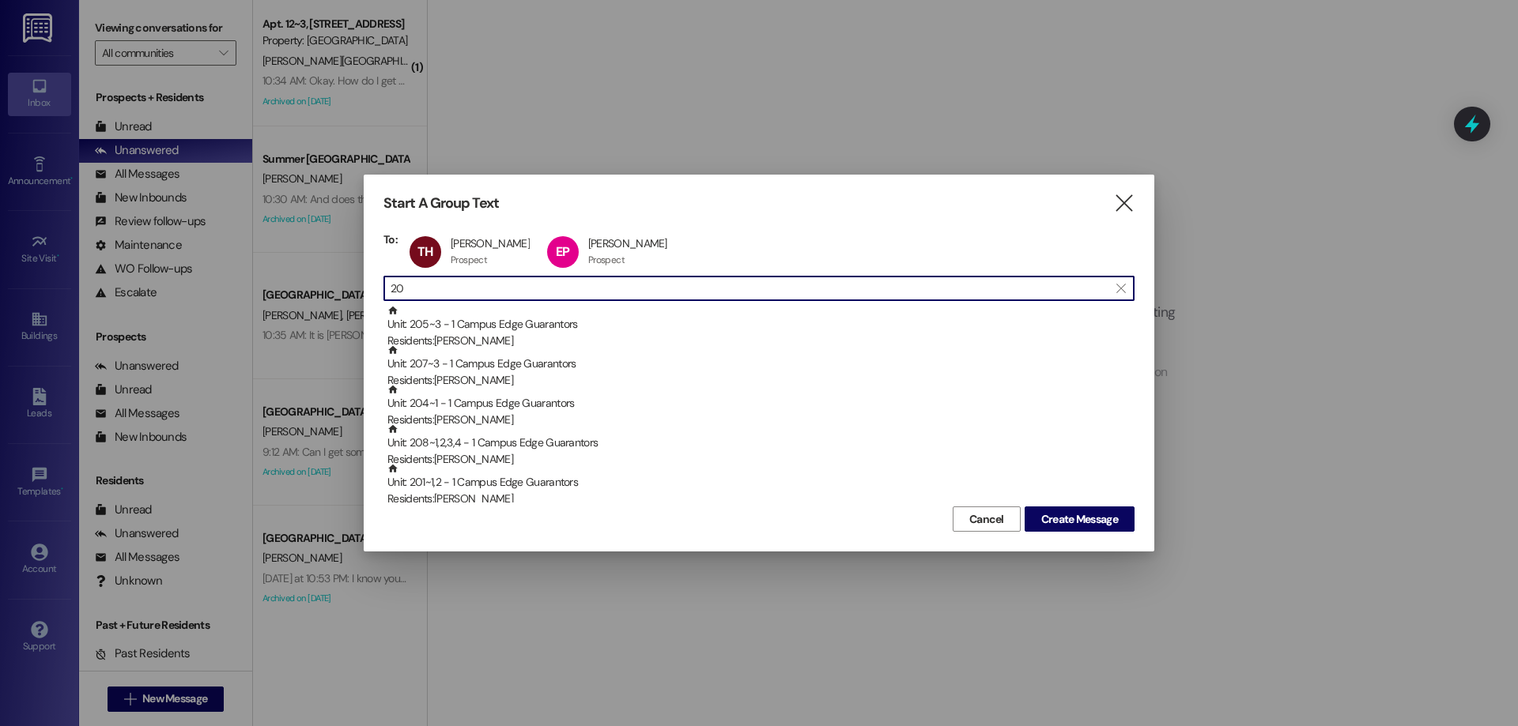
type input "2"
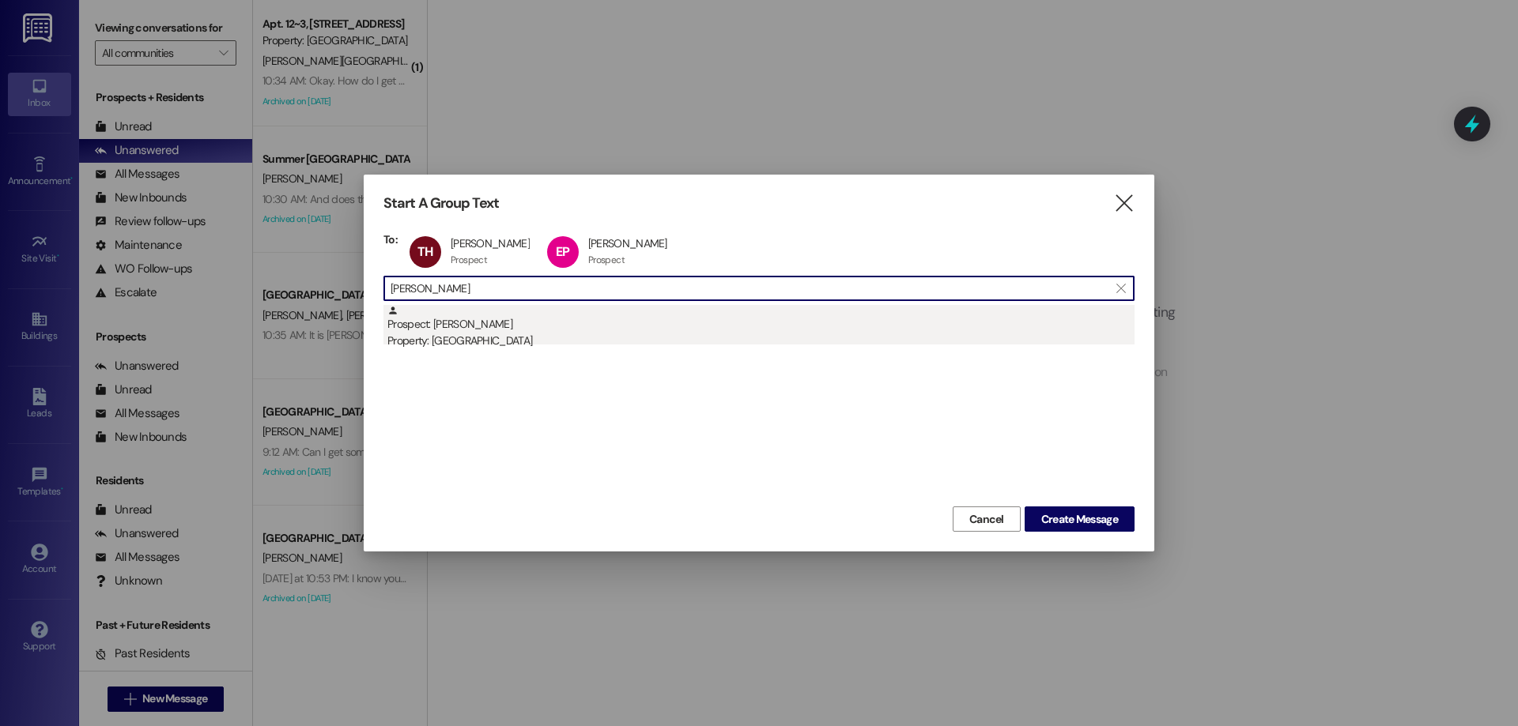
type input "[PERSON_NAME]"
click at [497, 338] on div "Property: [GEOGRAPHIC_DATA]" at bounding box center [760, 341] width 747 height 17
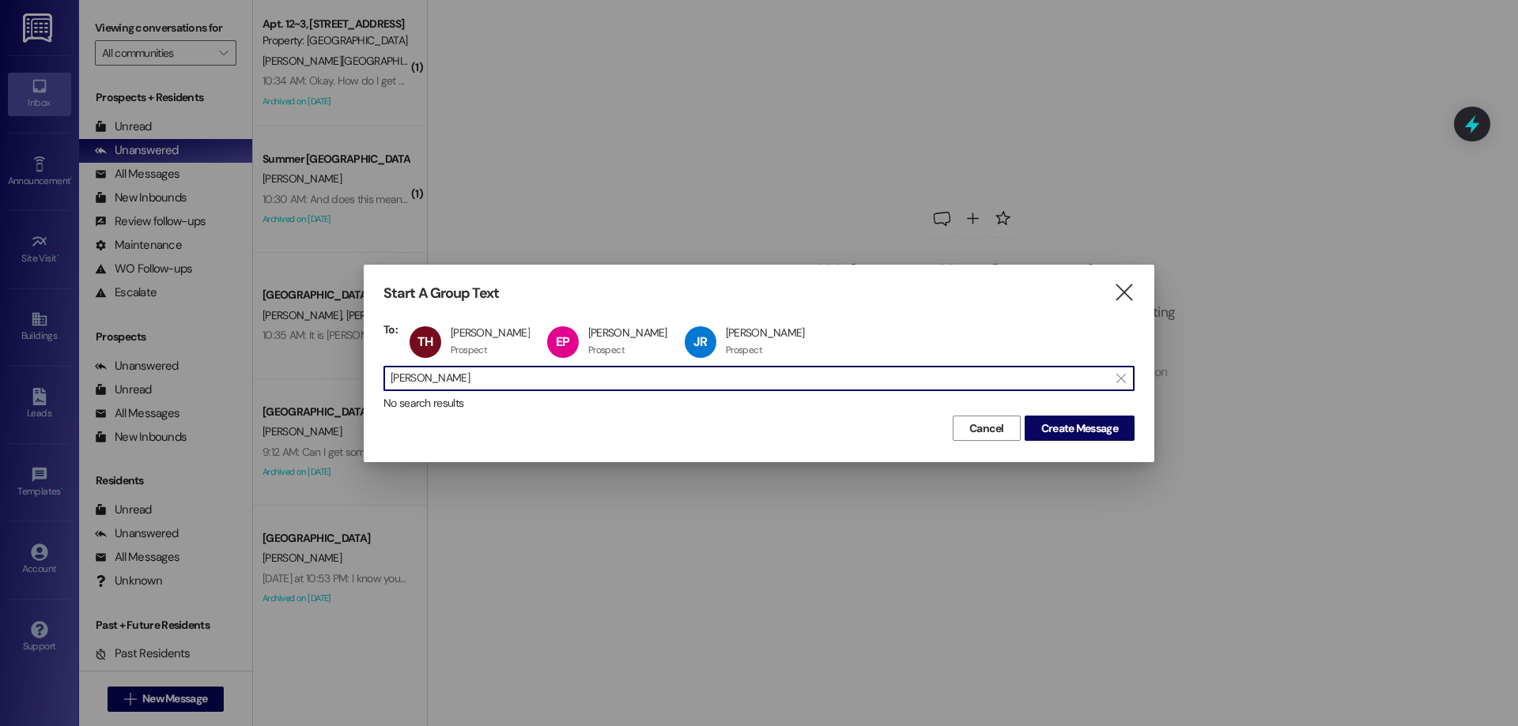
drag, startPoint x: 469, startPoint y: 380, endPoint x: 272, endPoint y: 379, distance: 196.8
click at [272, 379] on div "Start A Group Text  To: TH [PERSON_NAME] [PERSON_NAME] Prospect Prospect click…" at bounding box center [759, 363] width 1518 height 726
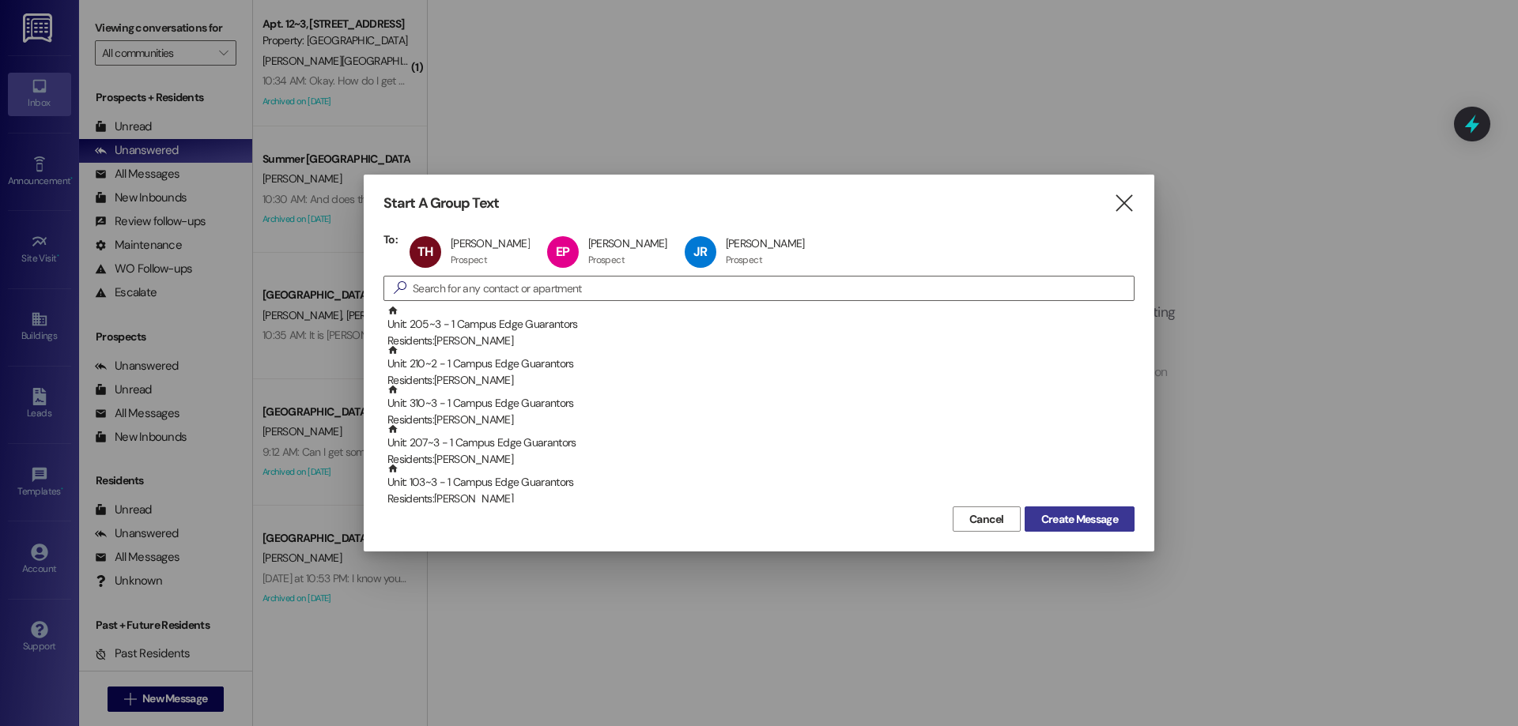
click at [1073, 530] on button "Create Message" at bounding box center [1079, 519] width 110 height 25
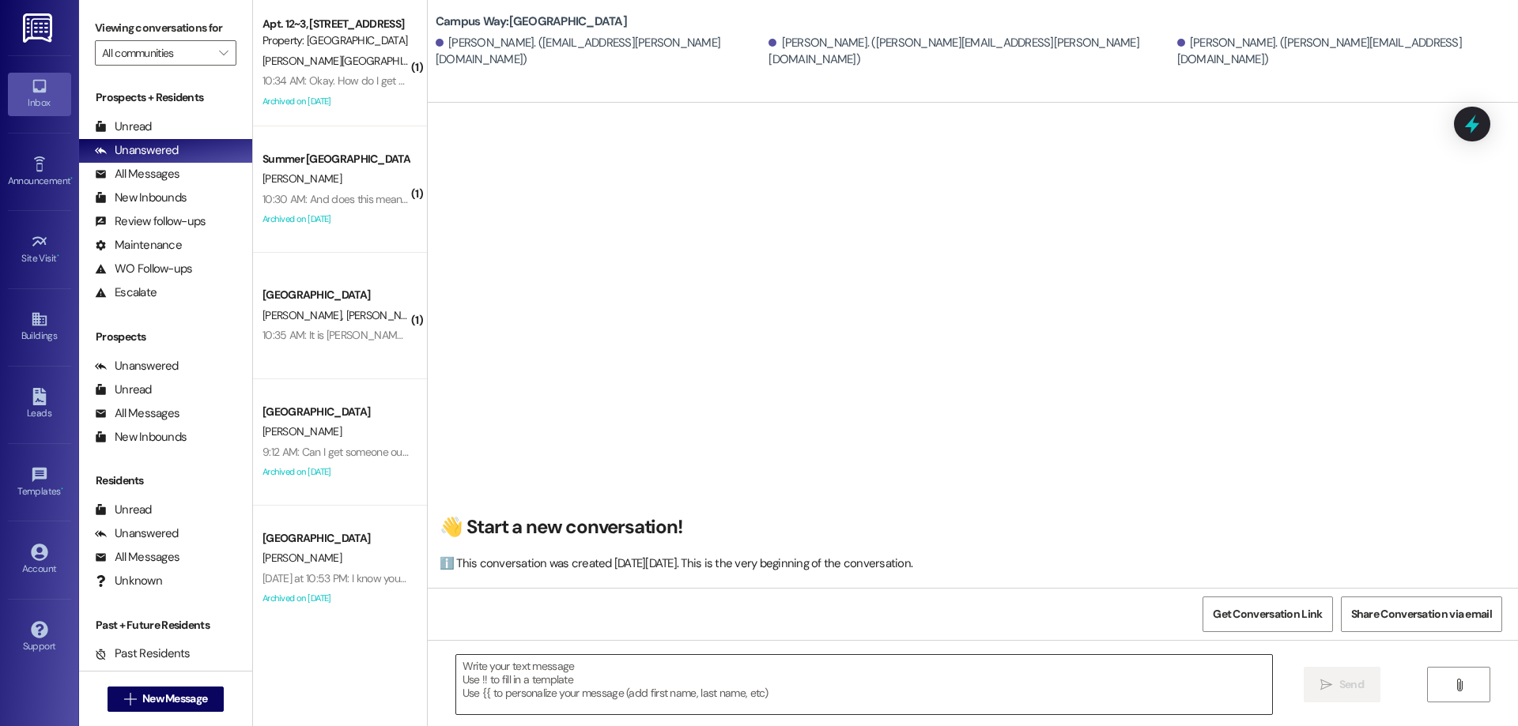
click at [594, 681] on textarea at bounding box center [864, 684] width 816 height 59
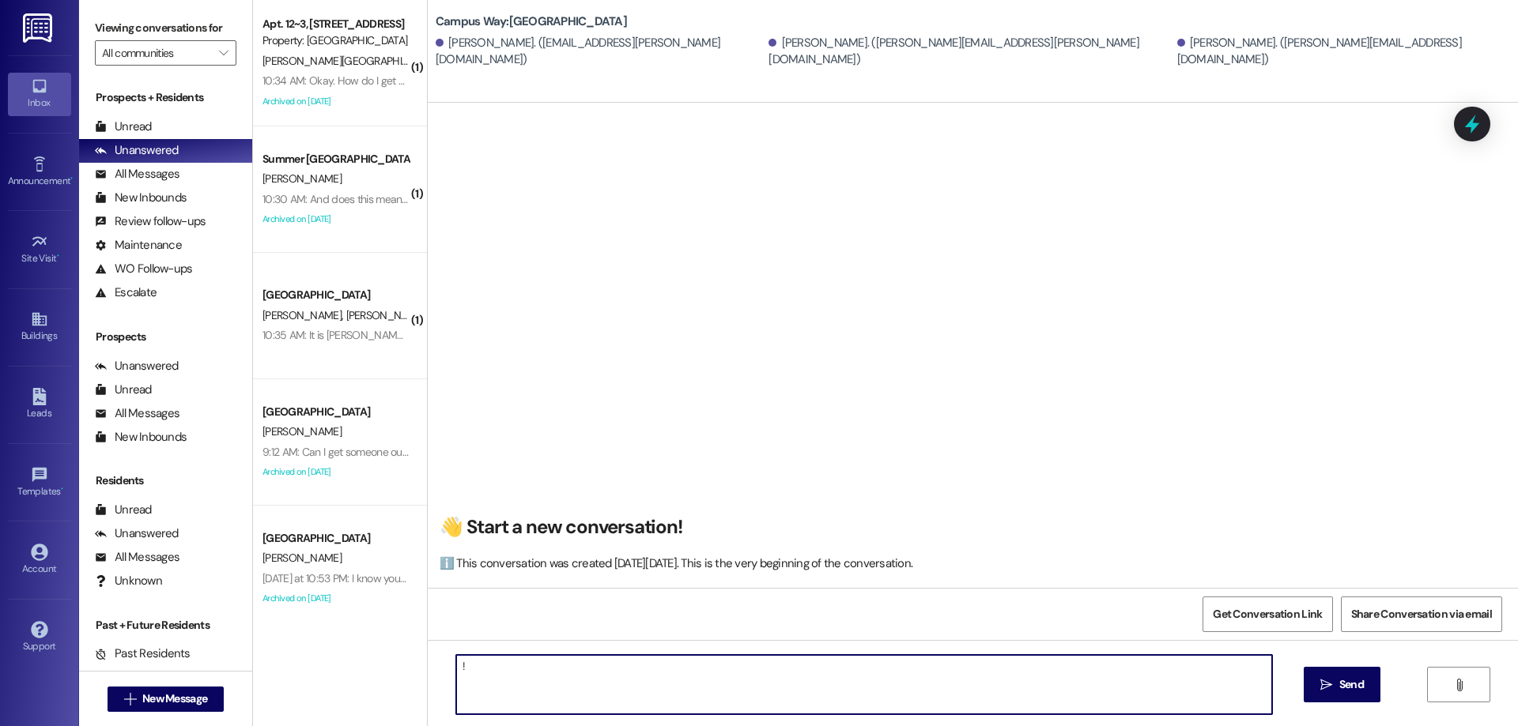
type textarea "!!"
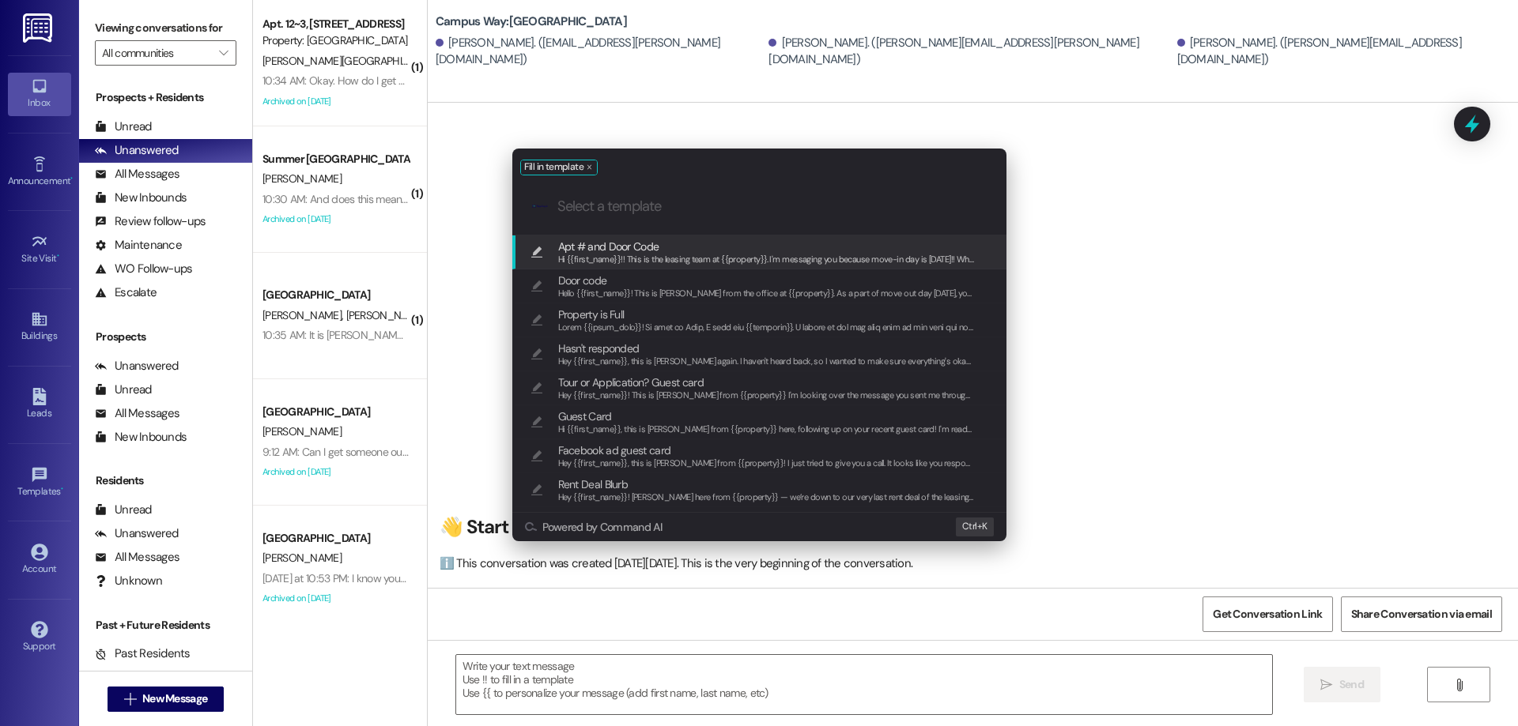
click at [666, 247] on span "Apt # and Door Code" at bounding box center [766, 246] width 417 height 17
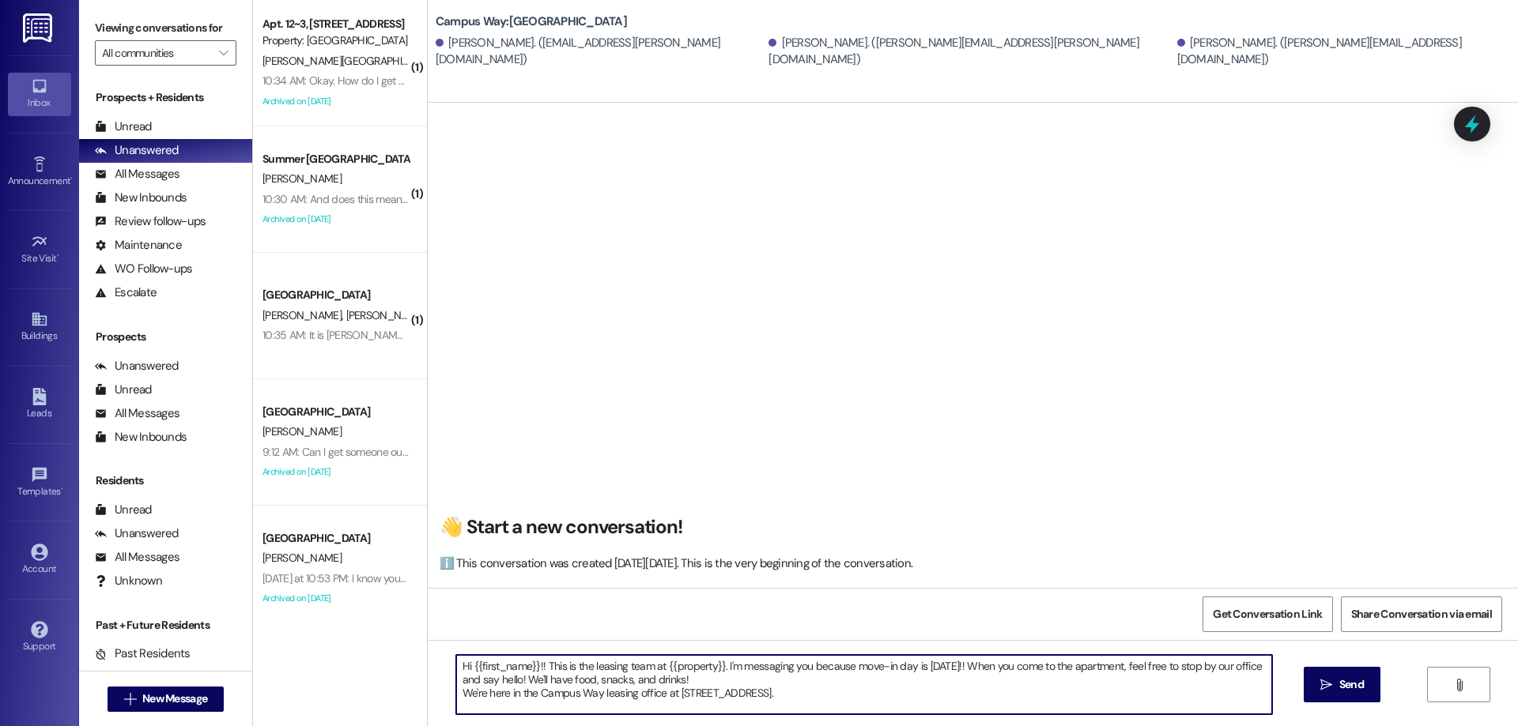
click at [994, 700] on textarea "Hi {{first_name}}!! This is the leasing team at {{property}}. I'm messaging you…" at bounding box center [864, 684] width 816 height 59
click at [994, 696] on textarea "Hi {{first_name}}!! This is the leasing team at {{property}}. I'm messaging you…" at bounding box center [864, 684] width 816 height 59
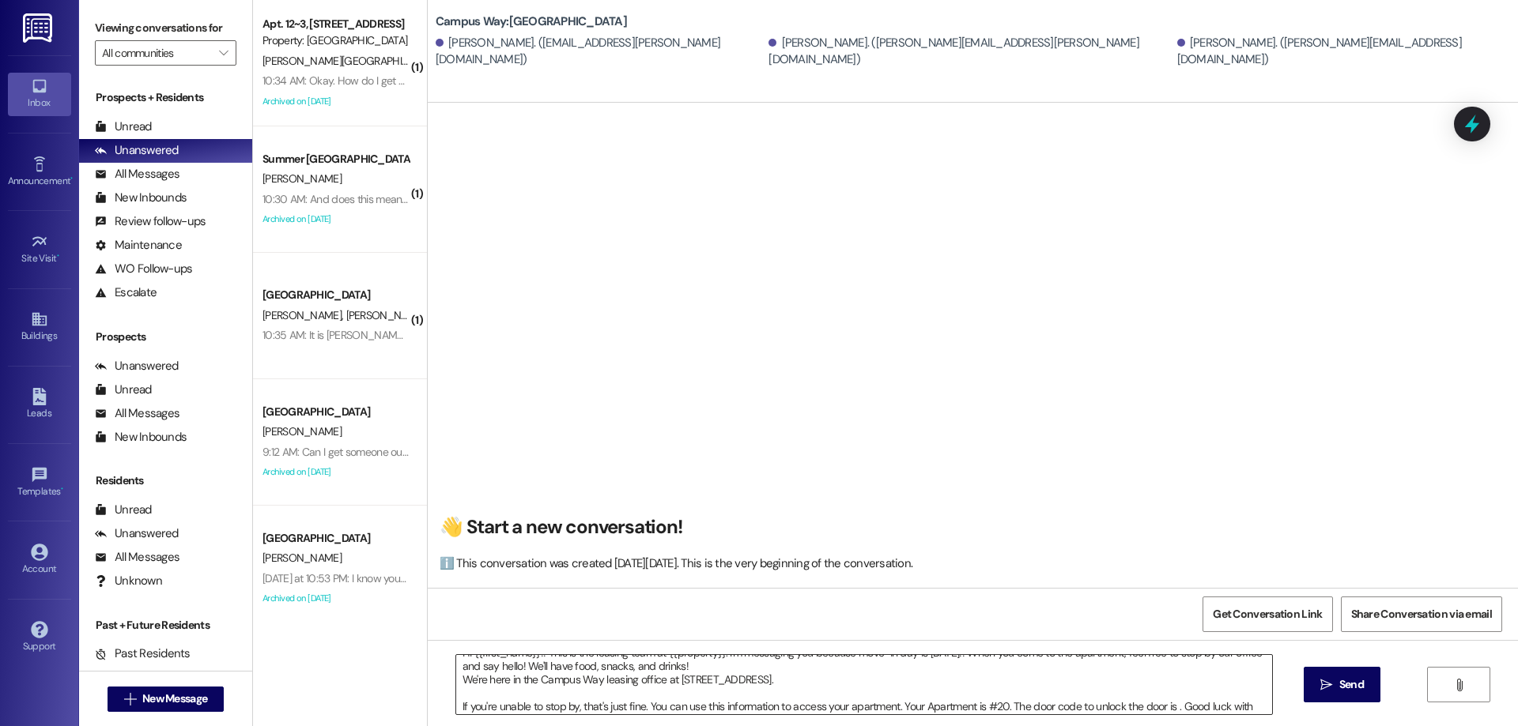
click at [1168, 704] on textarea "Hi {{first_name}}!! This is the leasing team at {{property}}. I'm messaging you…" at bounding box center [864, 684] width 816 height 59
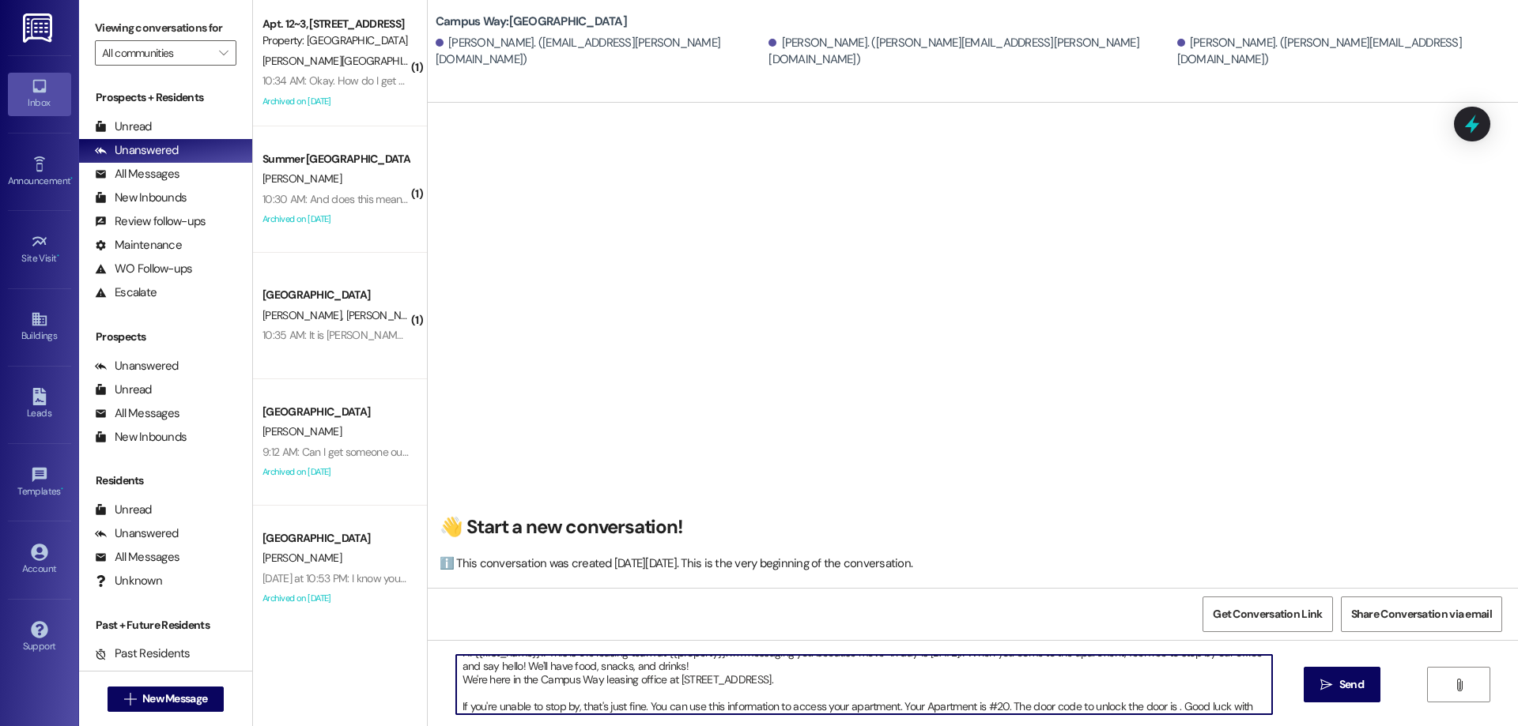
paste textarea "347015"
type textarea "Hi {{first_name}}!! This is the leasing team at {{property}}. I'm messaging you…"
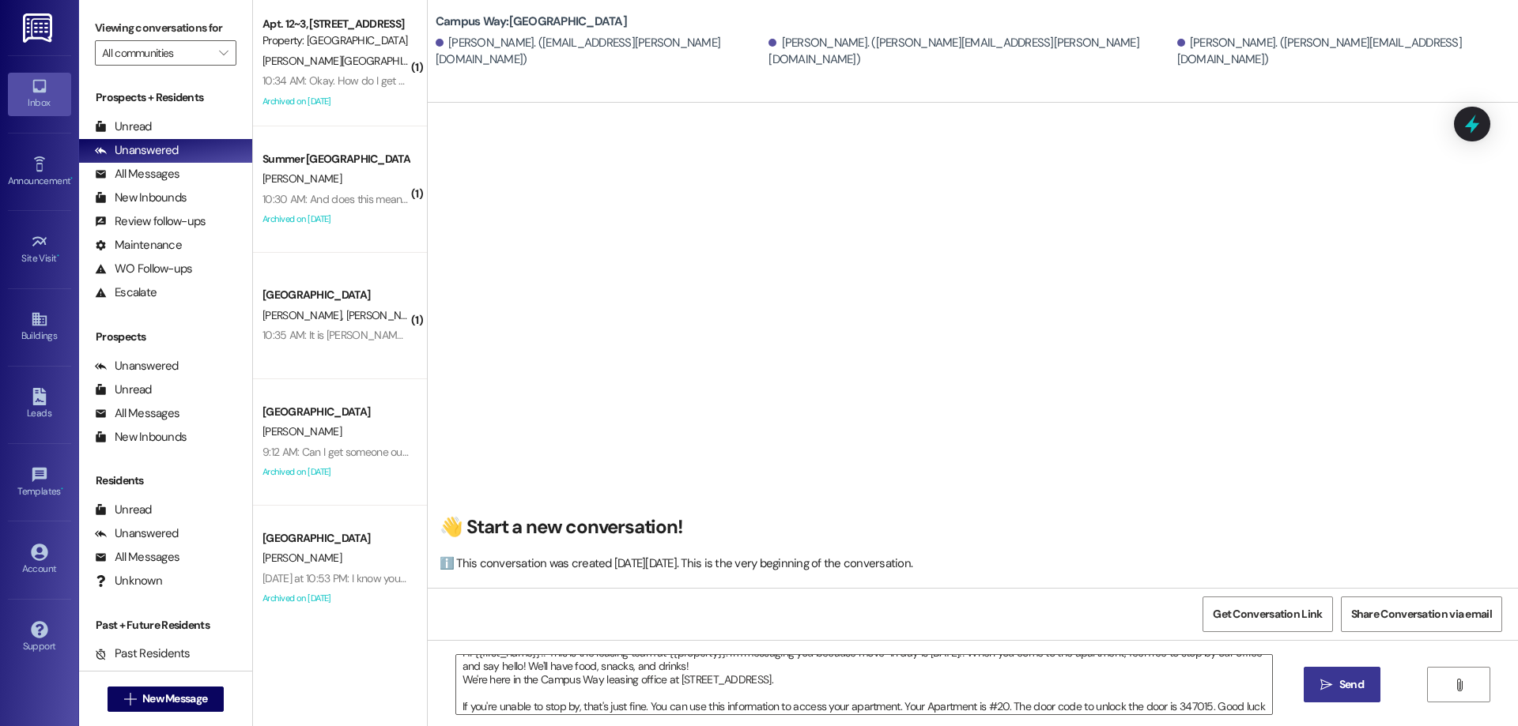
click at [1327, 688] on icon "" at bounding box center [1326, 685] width 12 height 13
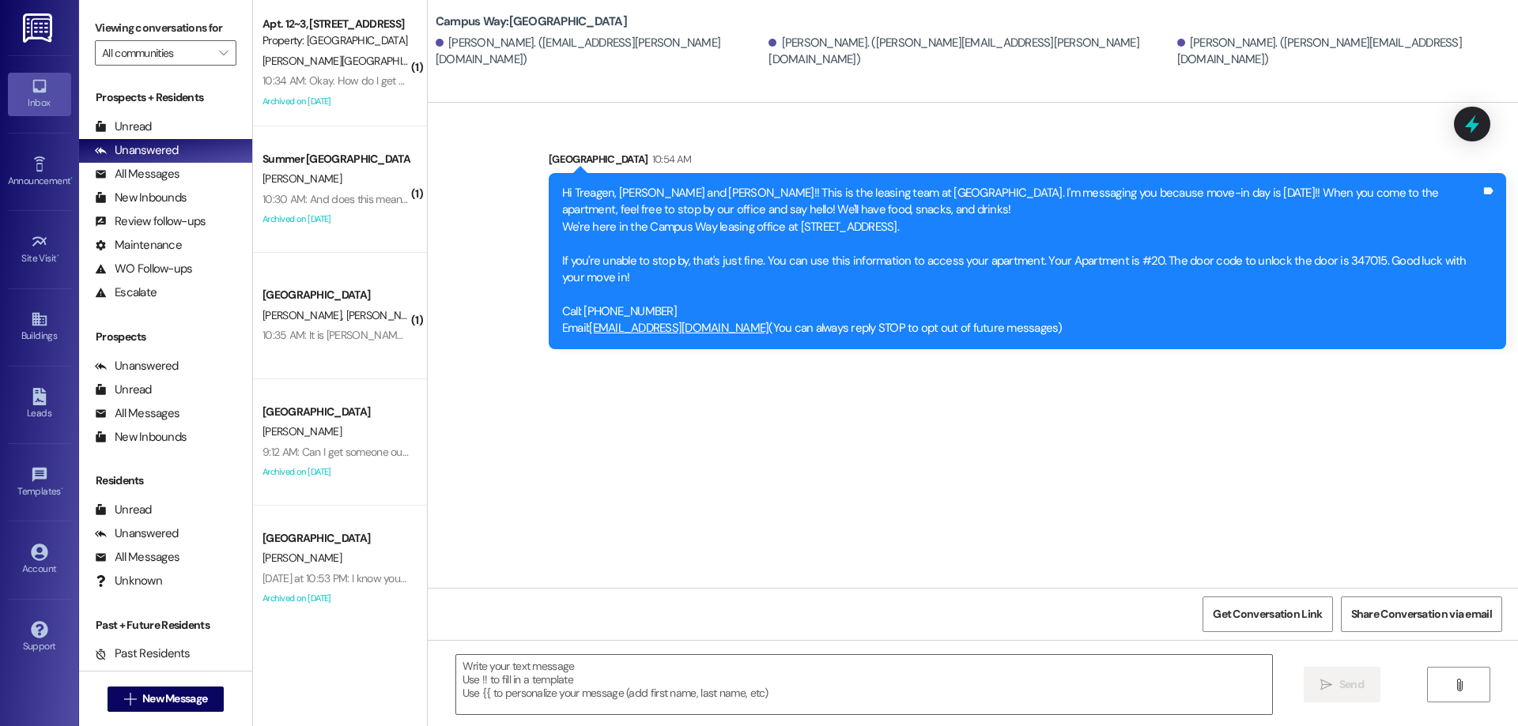
scroll to position [0, 0]
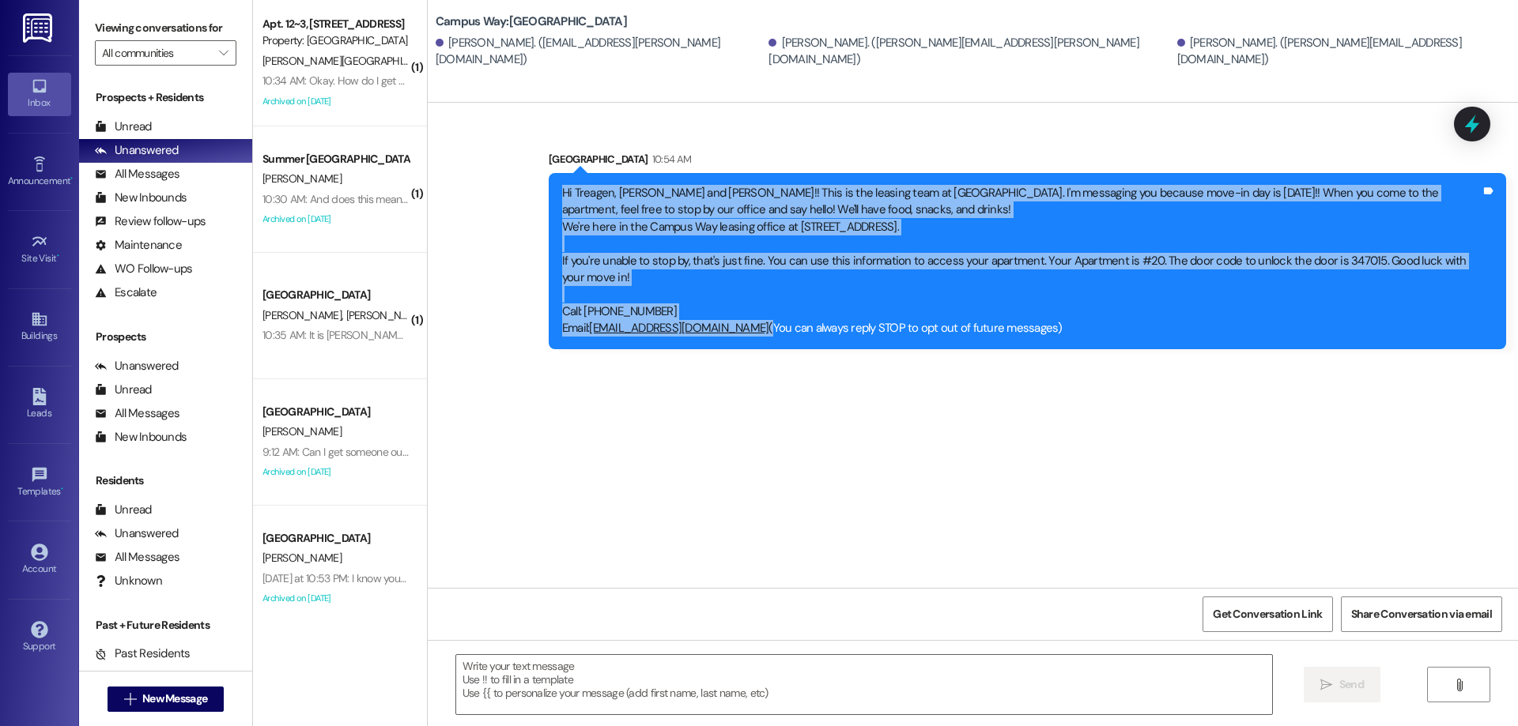
drag, startPoint x: 547, startPoint y: 190, endPoint x: 773, endPoint y: 342, distance: 272.7
click at [773, 342] on div "Hi Treagen, [PERSON_NAME] and [PERSON_NAME]!! This is the leasing team at [GEOG…" at bounding box center [1027, 261] width 957 height 176
copy div "Hi Treagen, [PERSON_NAME] and [PERSON_NAME]!! This is the leasing team at [GEOG…"
click at [862, 265] on div "Hi Treagen, [PERSON_NAME] and [PERSON_NAME]!! This is the leasing team at [GEOG…" at bounding box center [1021, 261] width 919 height 153
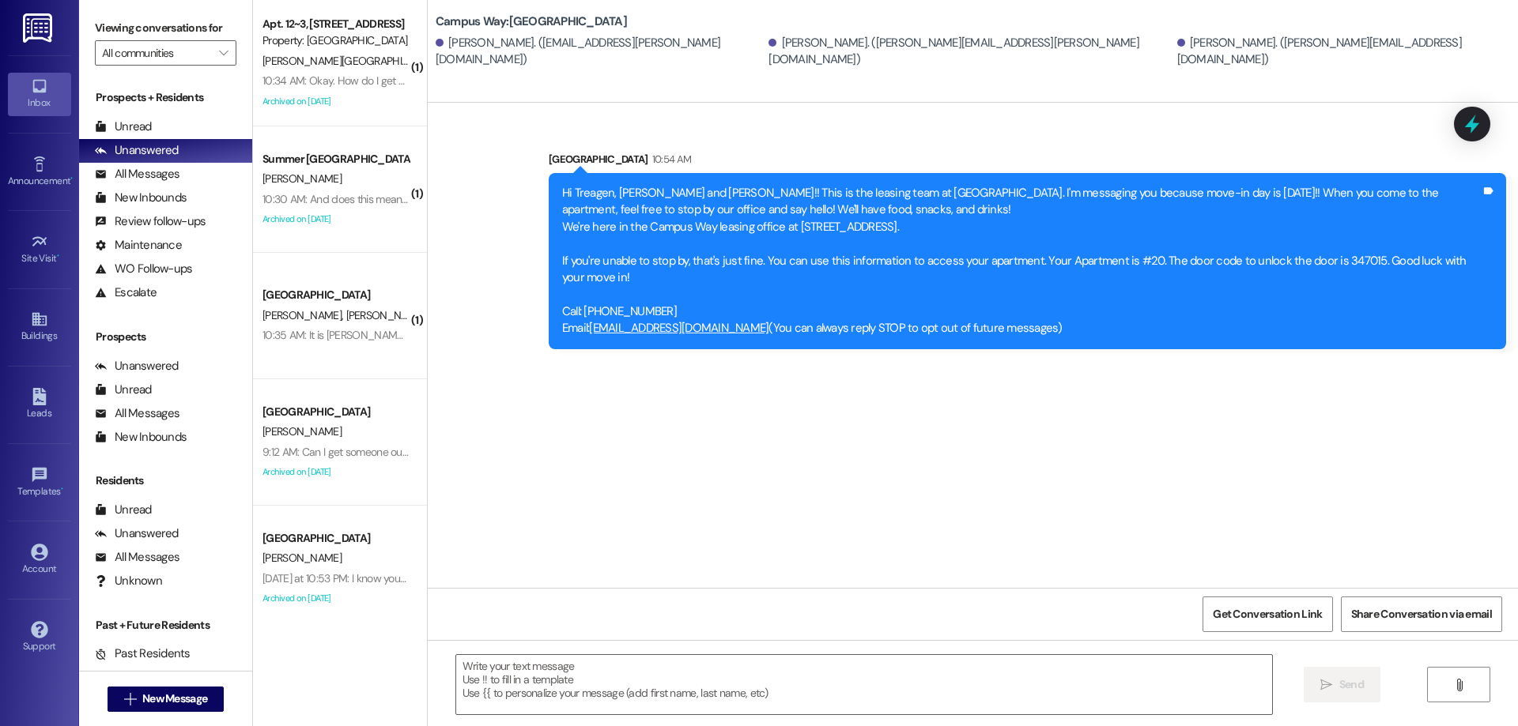
click at [976, 263] on div "Hi Treagen, [PERSON_NAME] and [PERSON_NAME]!! This is the leasing team at [GEOG…" at bounding box center [1021, 261] width 919 height 153
click at [190, 704] on span "New Message" at bounding box center [174, 699] width 65 height 17
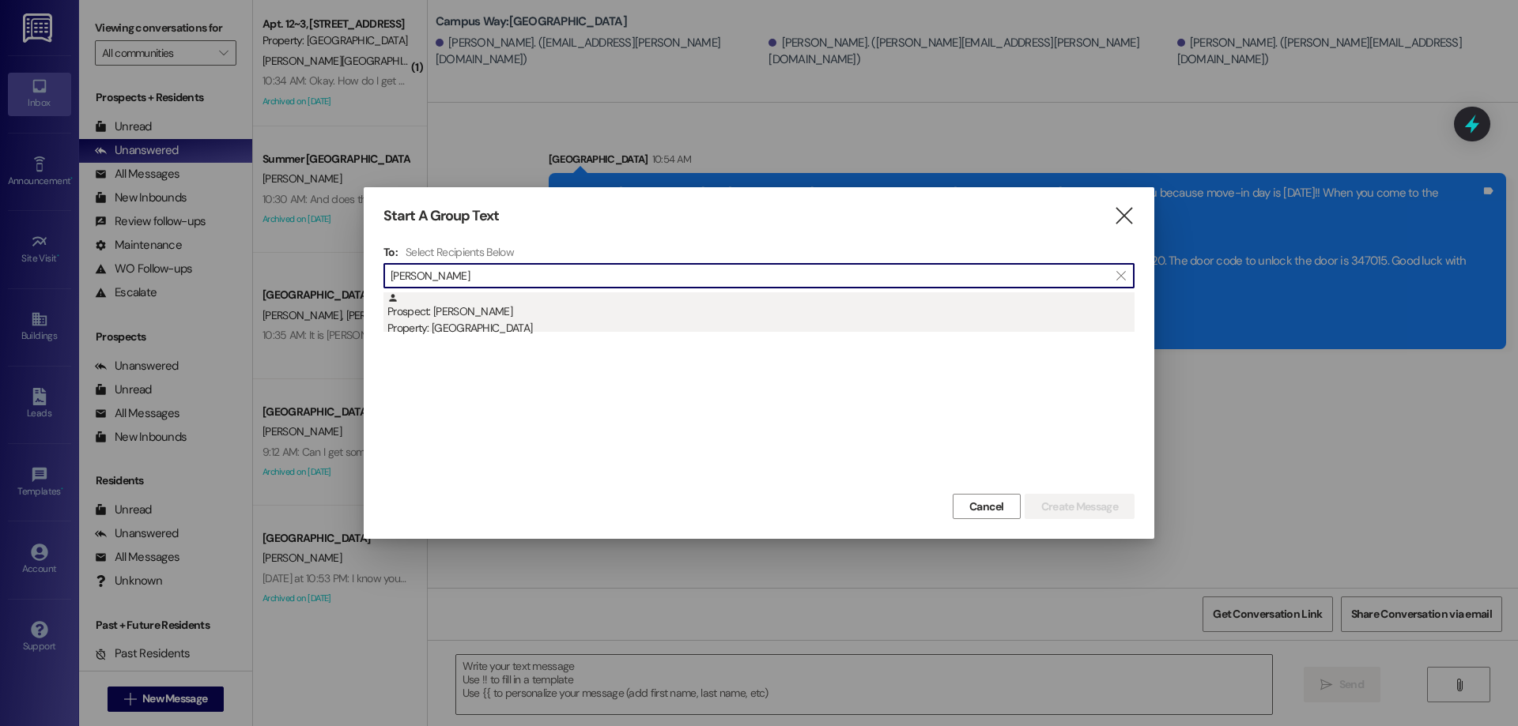
type input "[PERSON_NAME]"
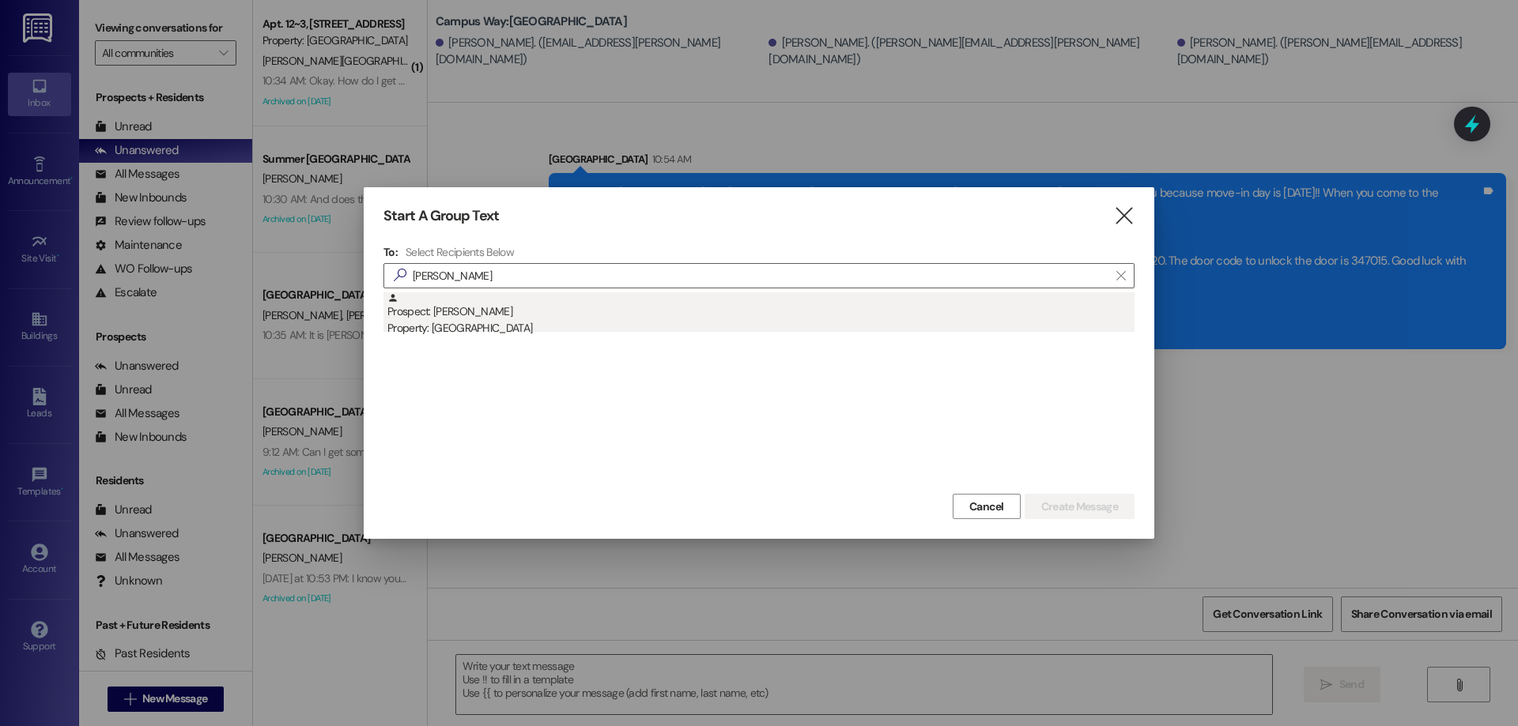
click at [499, 323] on div "Property: [GEOGRAPHIC_DATA]" at bounding box center [760, 328] width 747 height 17
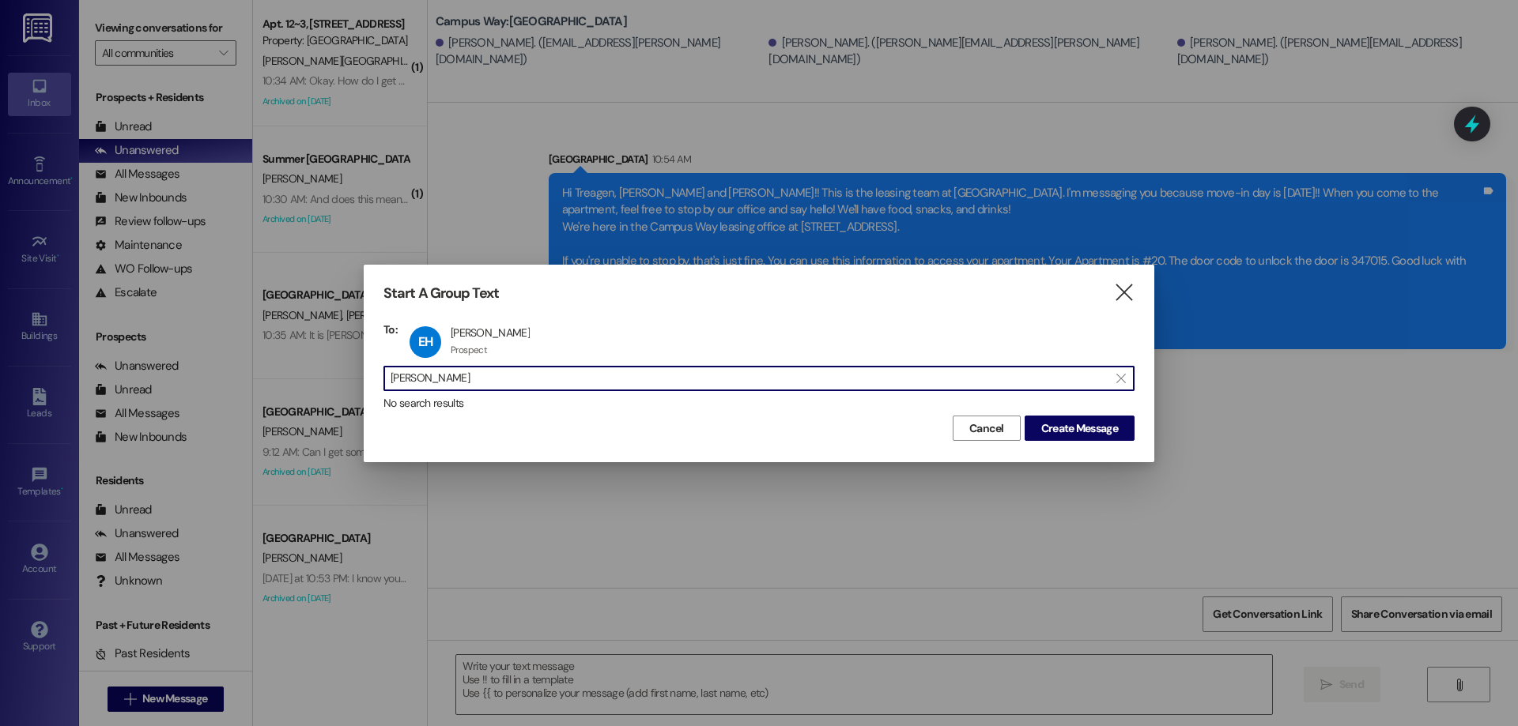
drag, startPoint x: 466, startPoint y: 370, endPoint x: 153, endPoint y: 389, distance: 314.4
click at [153, 389] on div "Start A Group Text  To: EH [PERSON_NAME] [PERSON_NAME] Prospect Prospect click…" at bounding box center [759, 363] width 1518 height 726
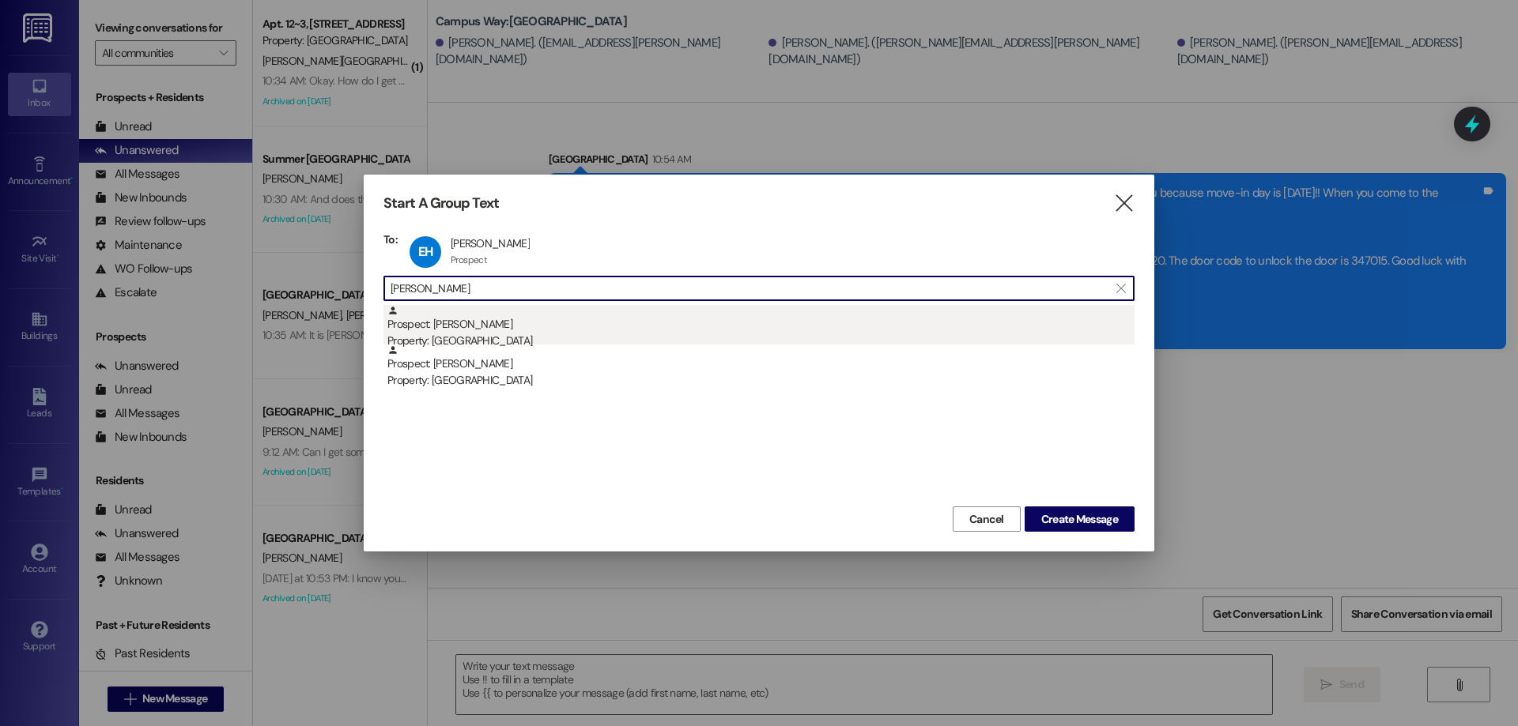
type input "[PERSON_NAME]"
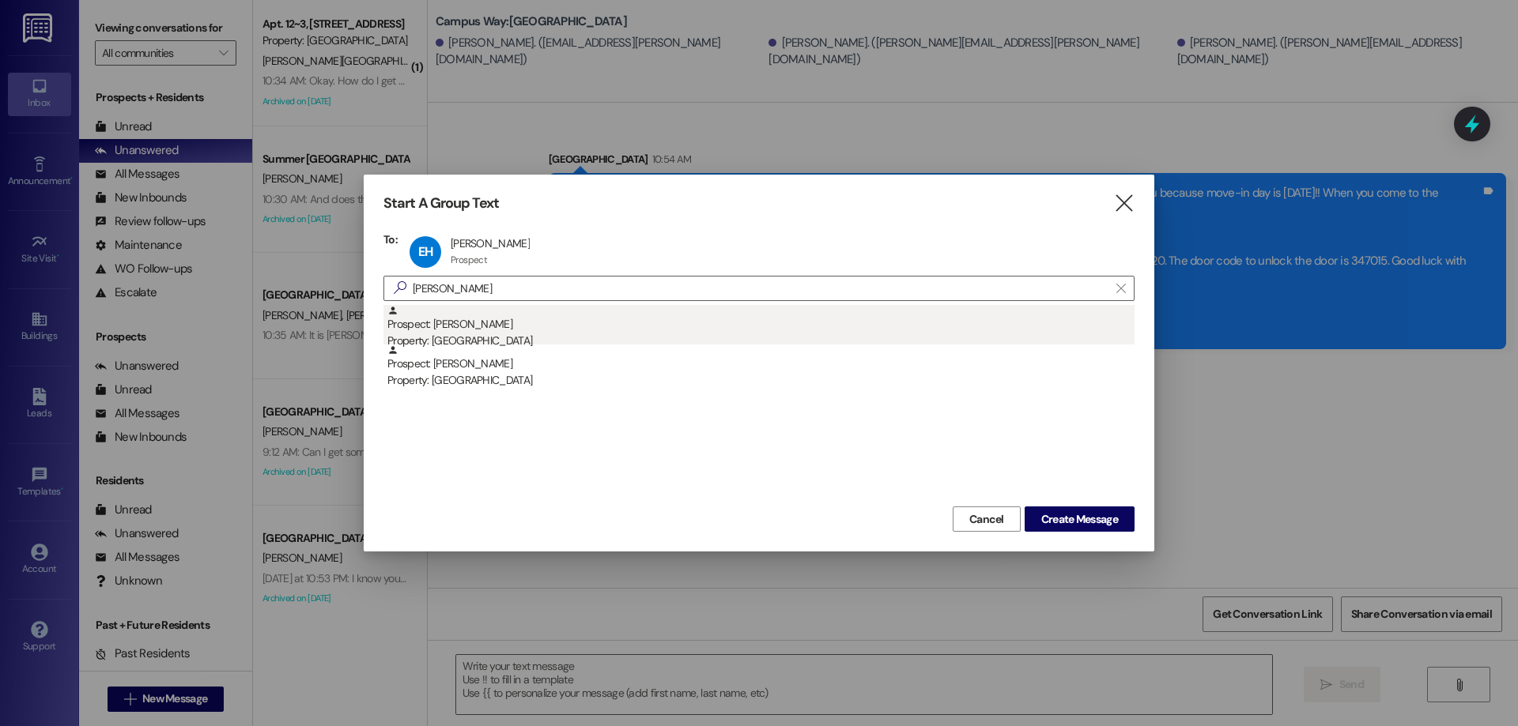
click at [624, 320] on div "Prospect: [PERSON_NAME] Property: [GEOGRAPHIC_DATA]" at bounding box center [760, 327] width 747 height 45
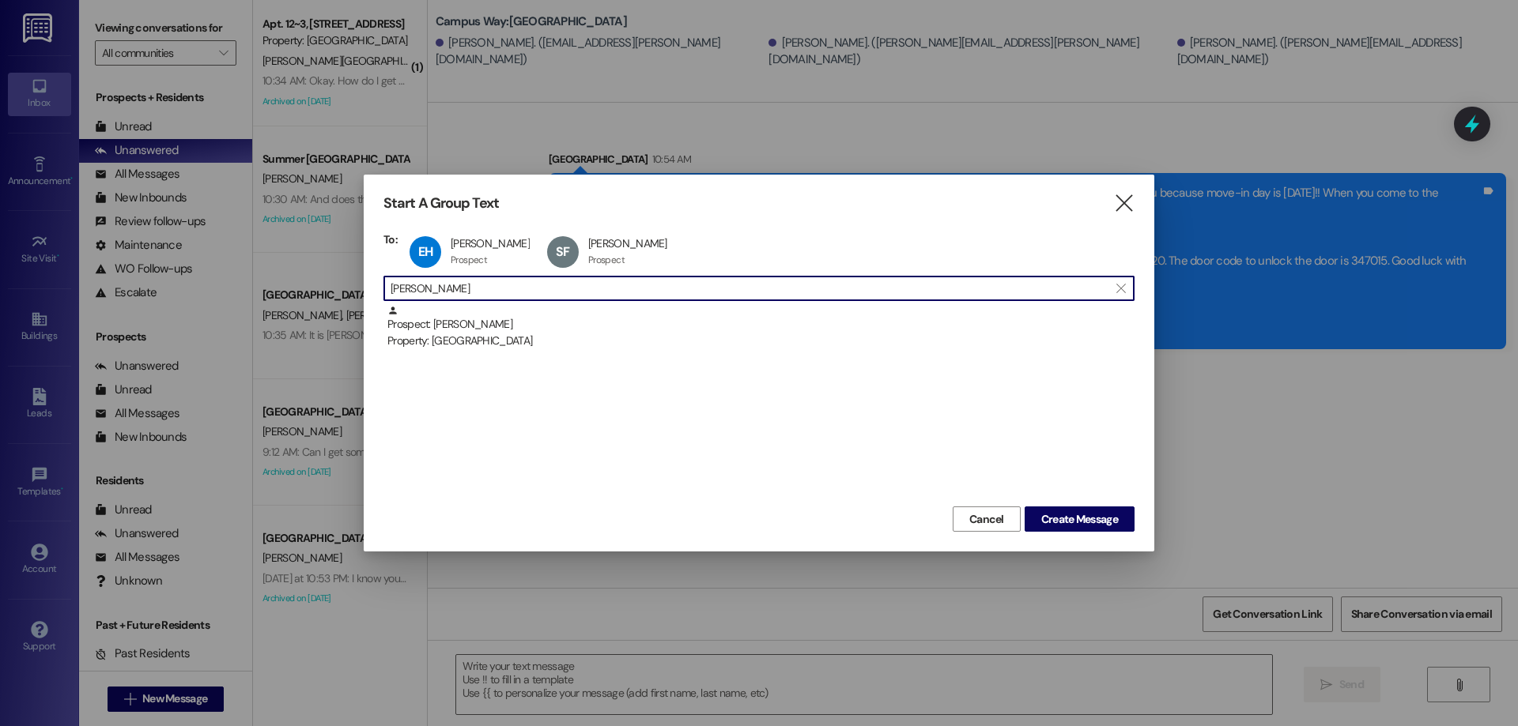
drag, startPoint x: 490, startPoint y: 296, endPoint x: 191, endPoint y: 290, distance: 298.8
click at [191, 290] on div "Start A Group Text  To: EH [PERSON_NAME] [PERSON_NAME] Prospect Prospect click…" at bounding box center [759, 363] width 1518 height 726
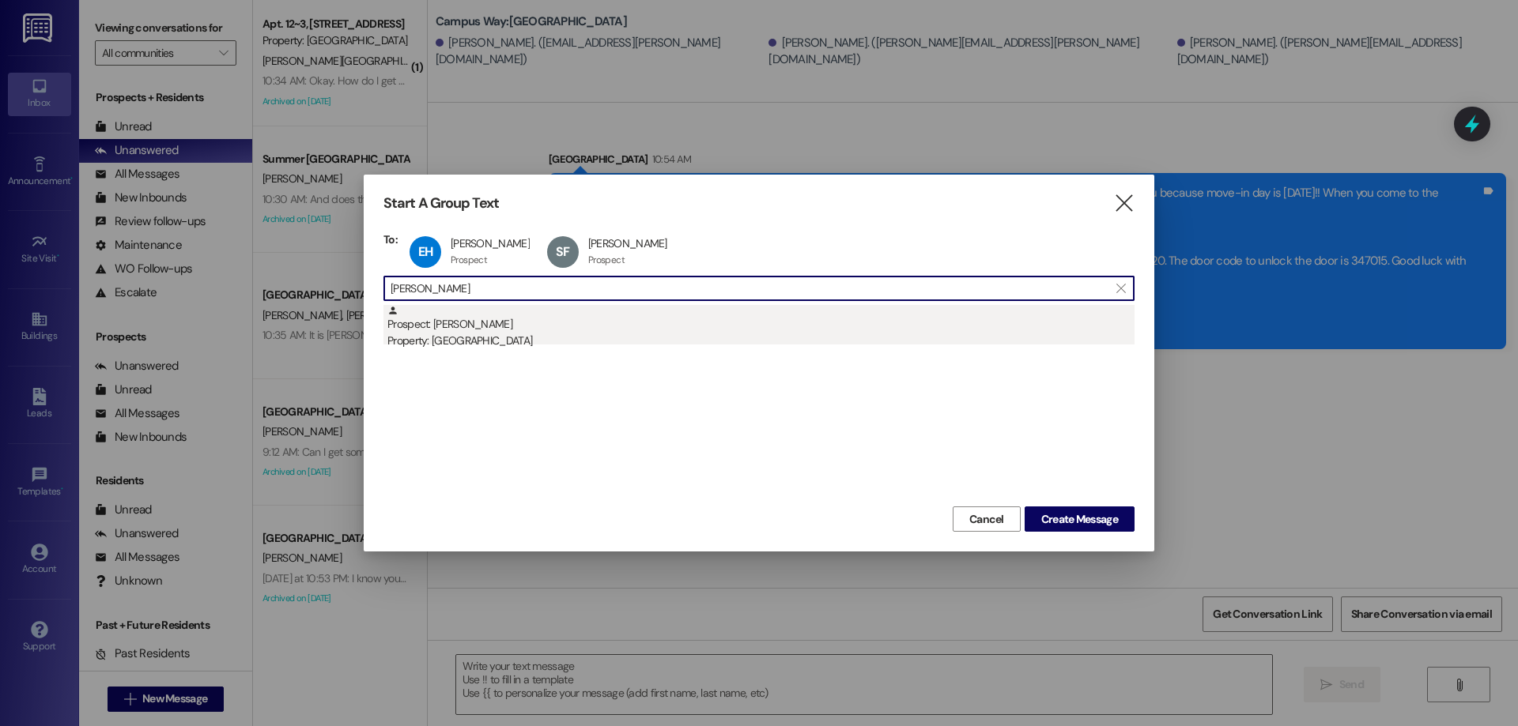
type input "[PERSON_NAME]"
click at [541, 338] on div "Property: [GEOGRAPHIC_DATA]" at bounding box center [760, 341] width 747 height 17
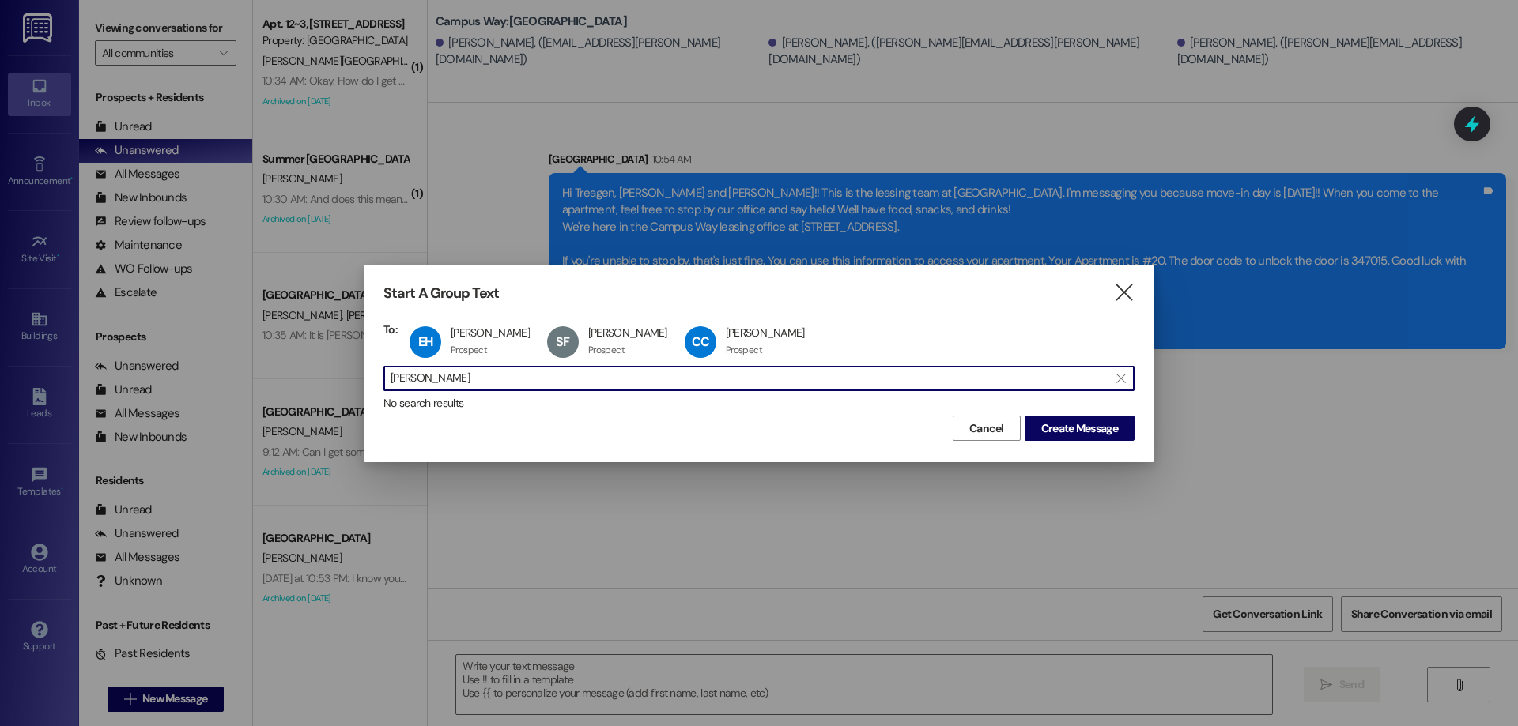
drag, startPoint x: 488, startPoint y: 375, endPoint x: -123, endPoint y: 389, distance: 611.2
click at [0, 389] on html "Inbox Go to Inbox Announcement • Send A Text Announcement Site Visit • Go to Si…" at bounding box center [759, 363] width 1518 height 726
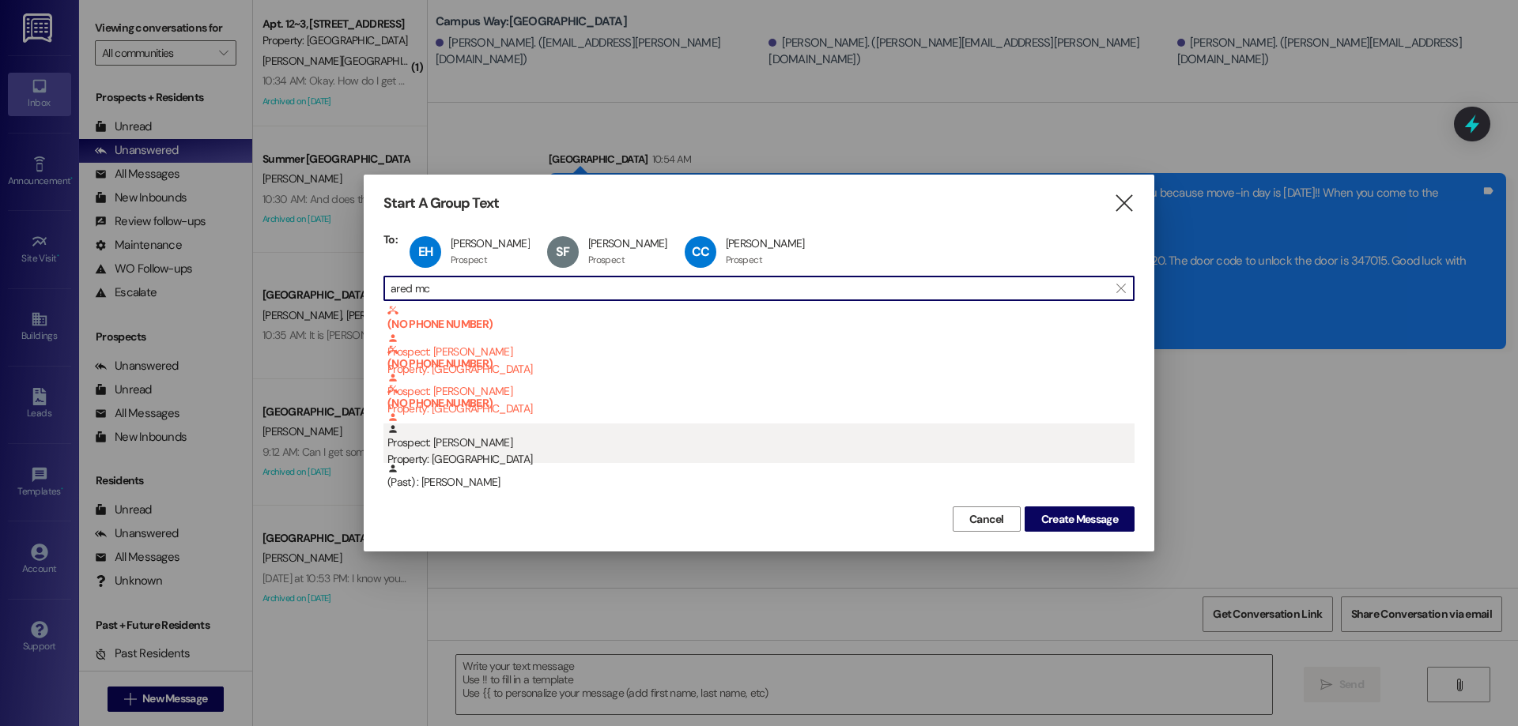
type input "ared mc"
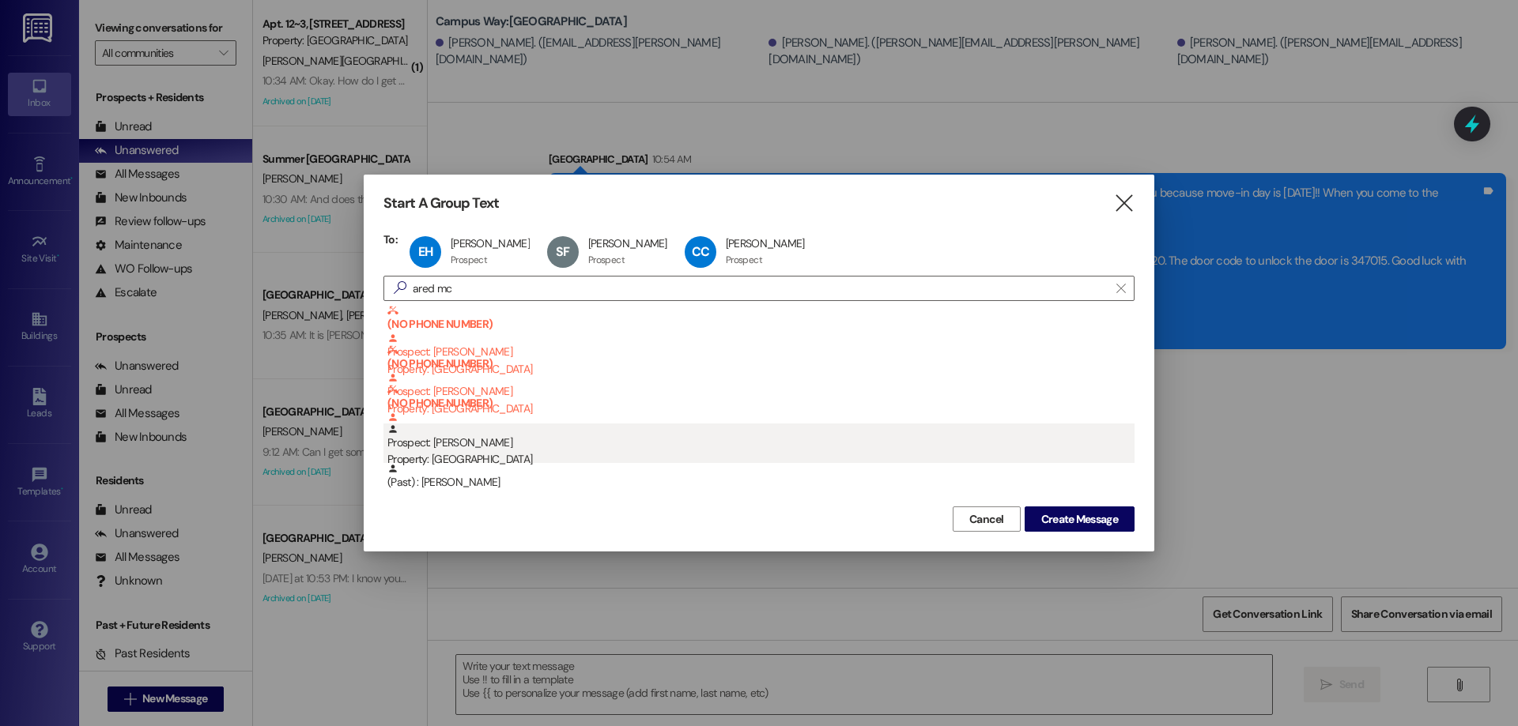
click at [509, 436] on div "Prospect: [PERSON_NAME] Property: Campus Way" at bounding box center [760, 446] width 747 height 45
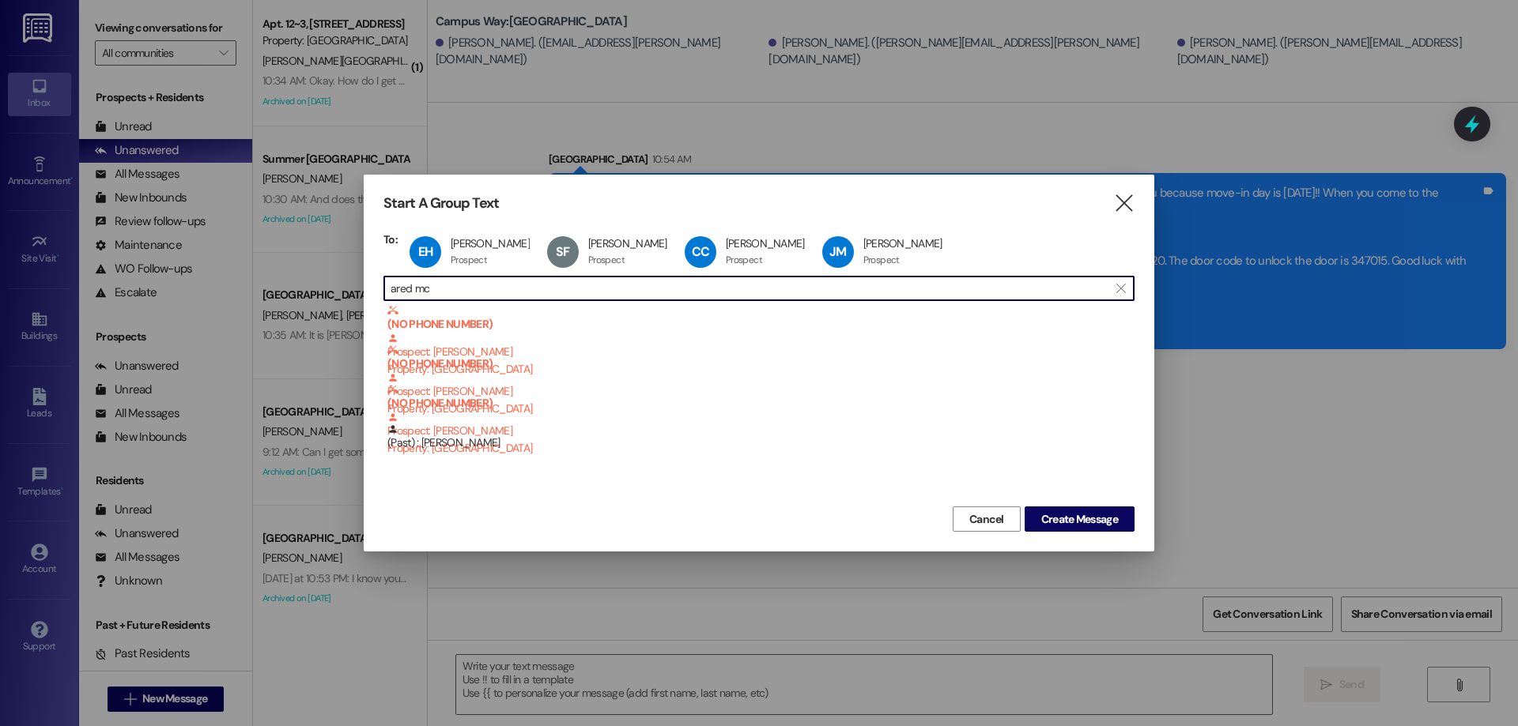
drag, startPoint x: 466, startPoint y: 284, endPoint x: 218, endPoint y: 282, distance: 248.2
click at [219, 282] on div "Start A Group Text  To: EH [PERSON_NAME] [PERSON_NAME] Prospect Prospect click…" at bounding box center [759, 363] width 1518 height 726
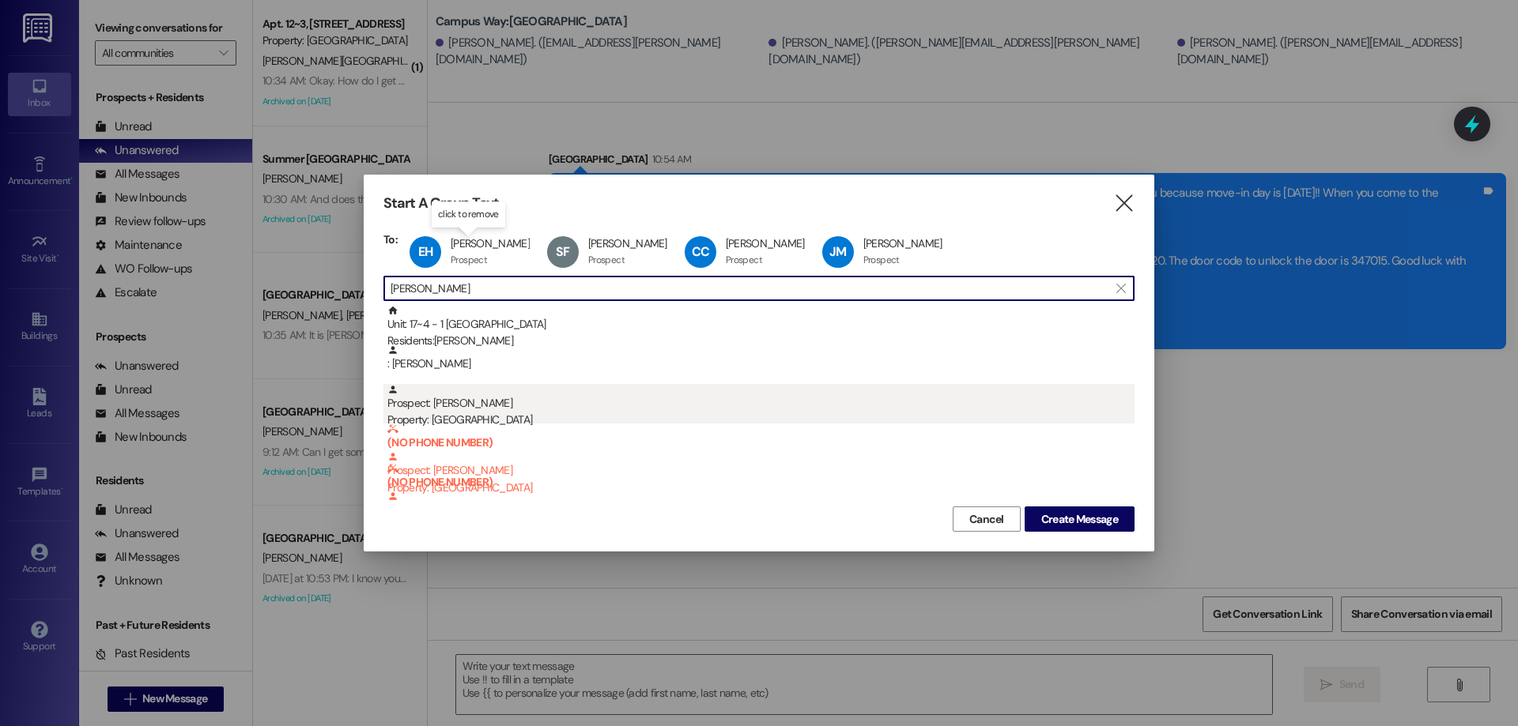
type input "[PERSON_NAME]"
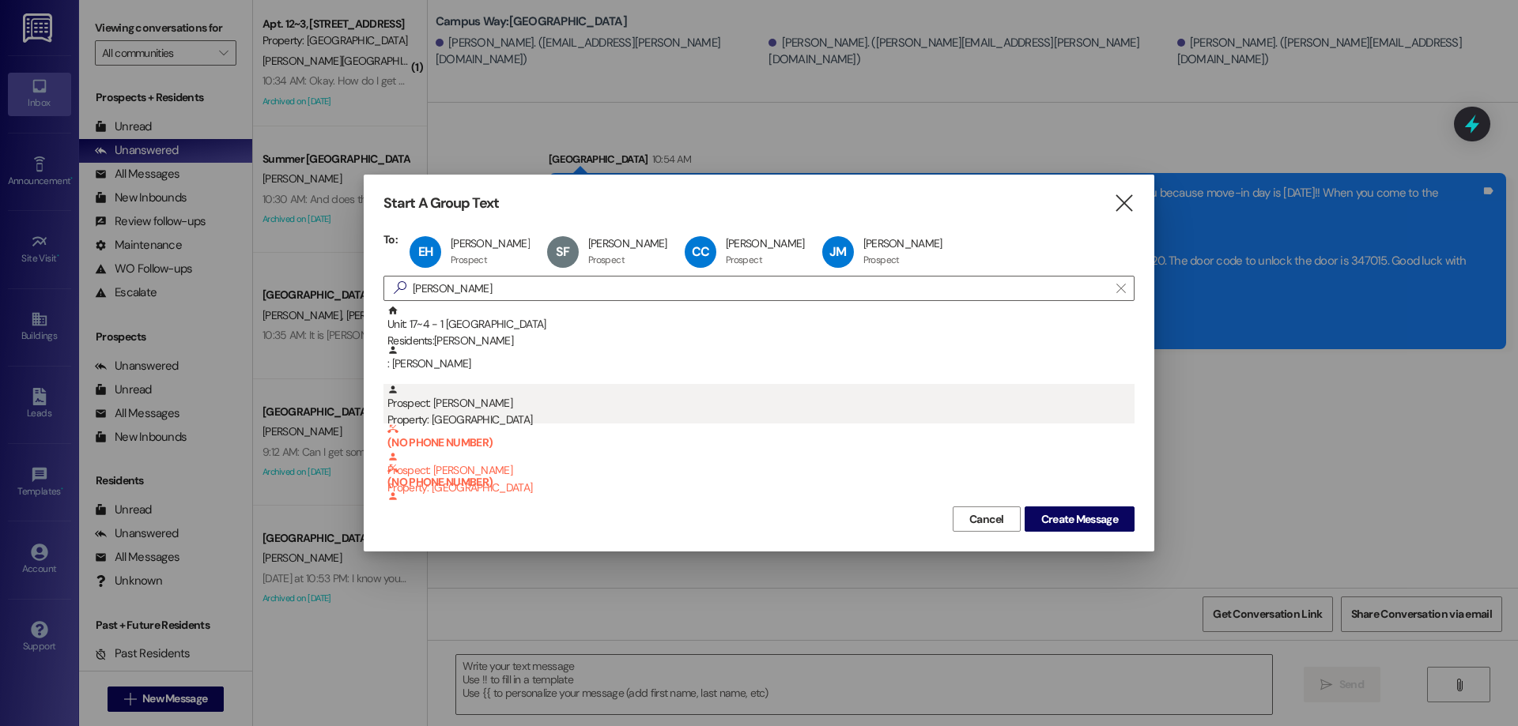
click at [511, 400] on div "Prospect: [PERSON_NAME] Property: Campus Way" at bounding box center [760, 406] width 747 height 45
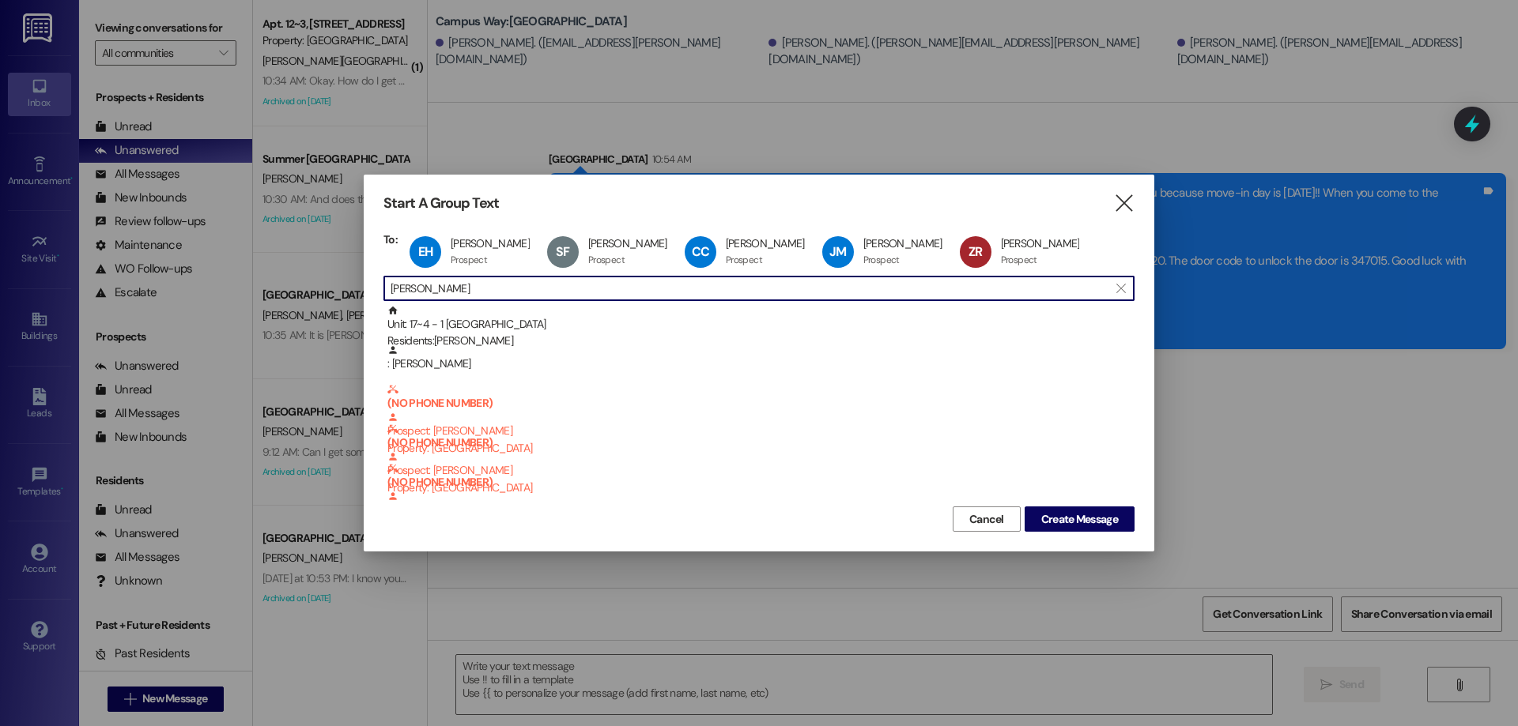
drag, startPoint x: 458, startPoint y: 290, endPoint x: 272, endPoint y: 281, distance: 186.8
click at [272, 281] on div "Start A Group Text  To: EH [PERSON_NAME] [PERSON_NAME] Prospect Prospect click…" at bounding box center [759, 363] width 1518 height 726
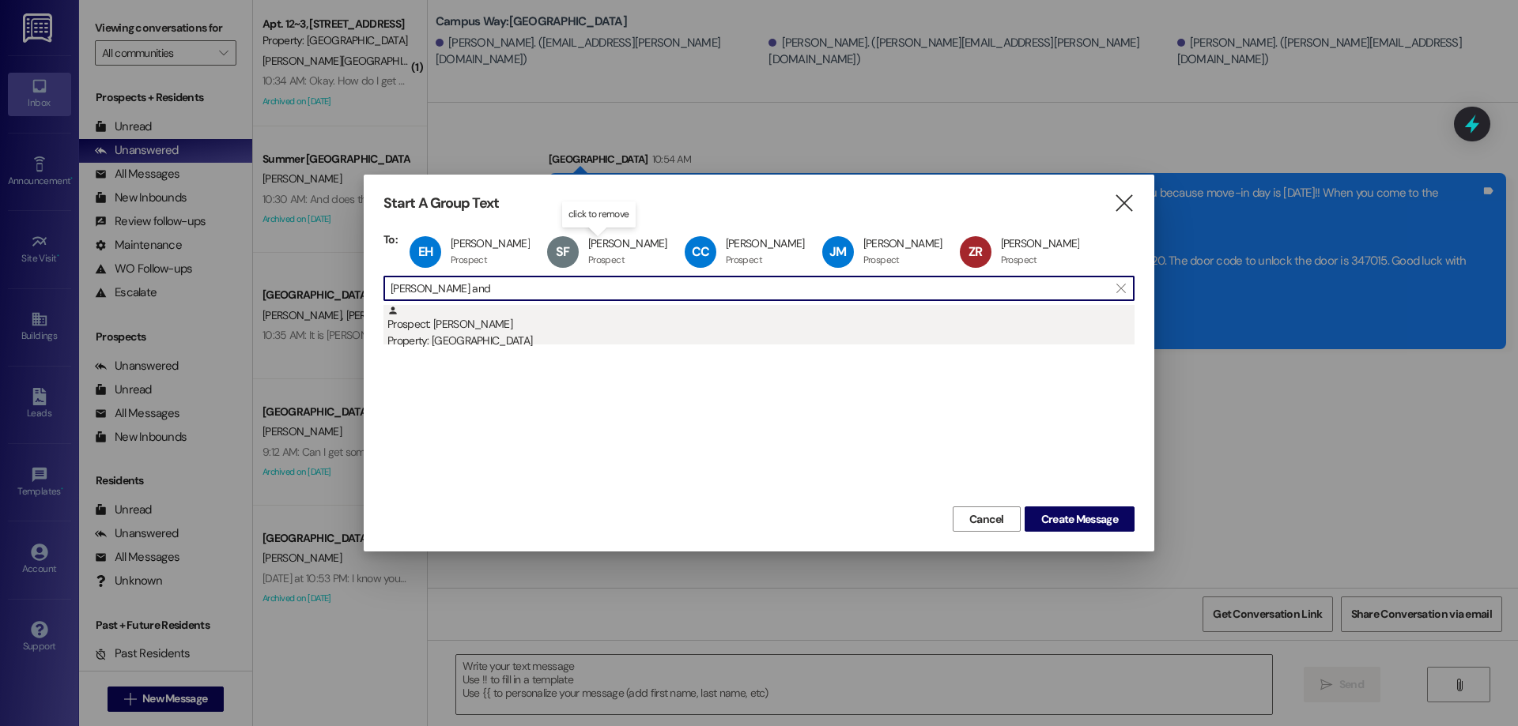
type input "[PERSON_NAME] and"
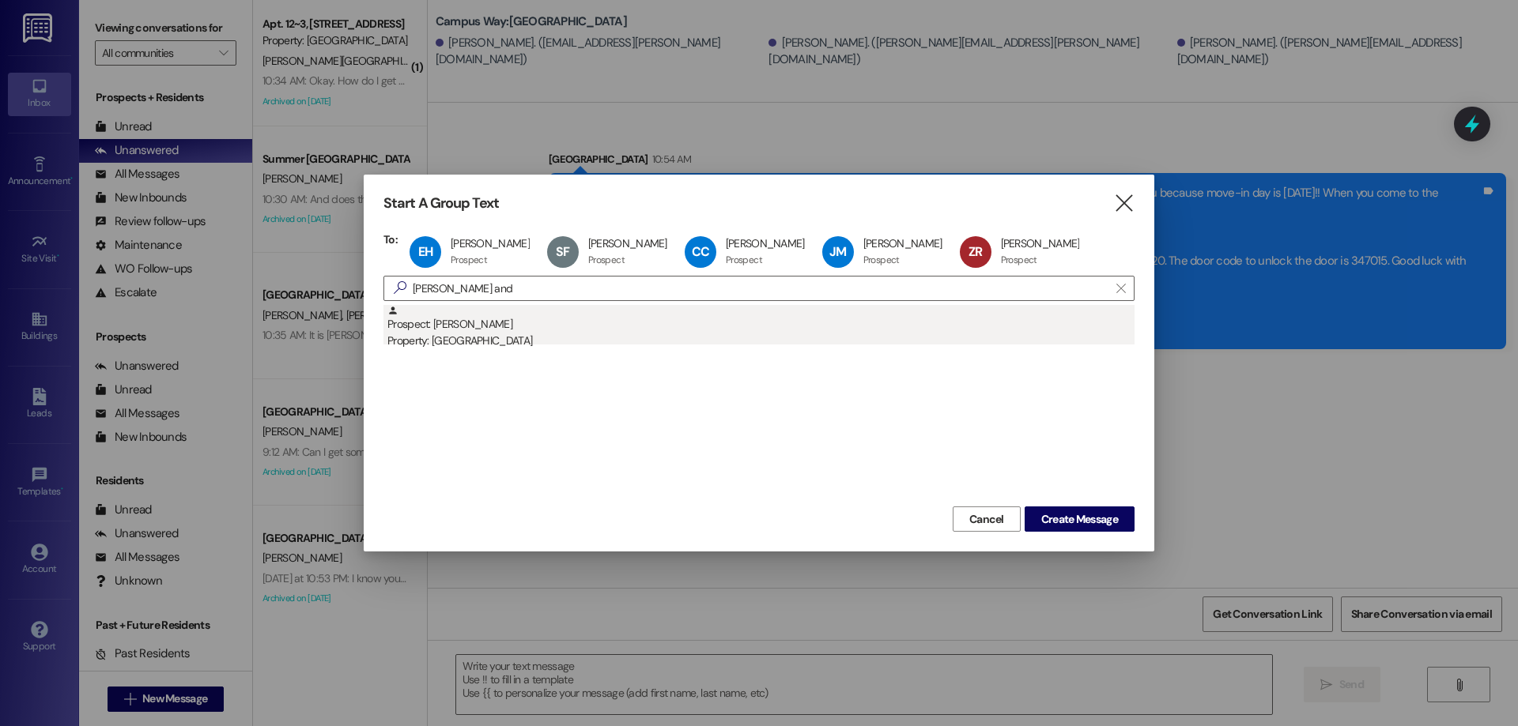
click at [546, 332] on div "Prospect: [PERSON_NAME] Property: [GEOGRAPHIC_DATA]" at bounding box center [760, 327] width 747 height 45
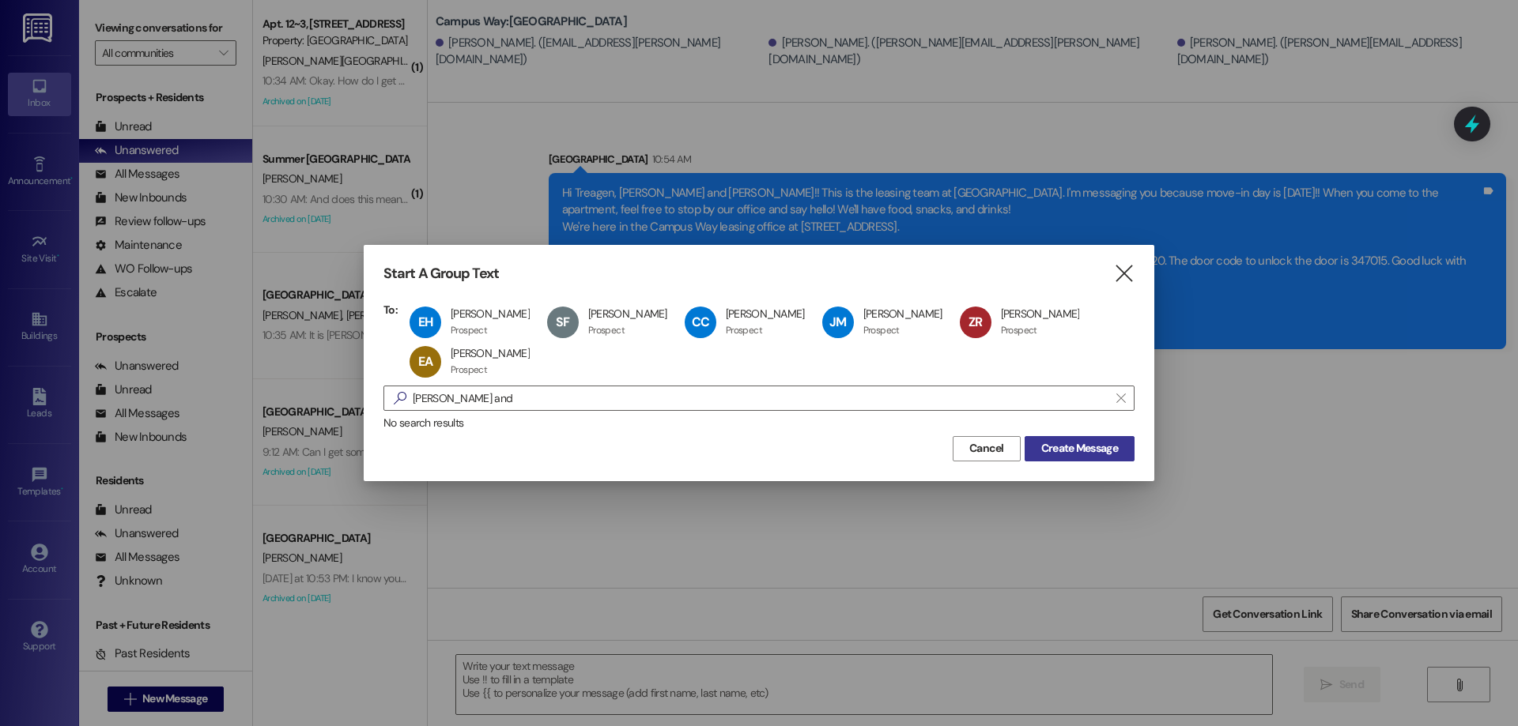
click at [1047, 447] on span "Create Message" at bounding box center [1079, 448] width 77 height 17
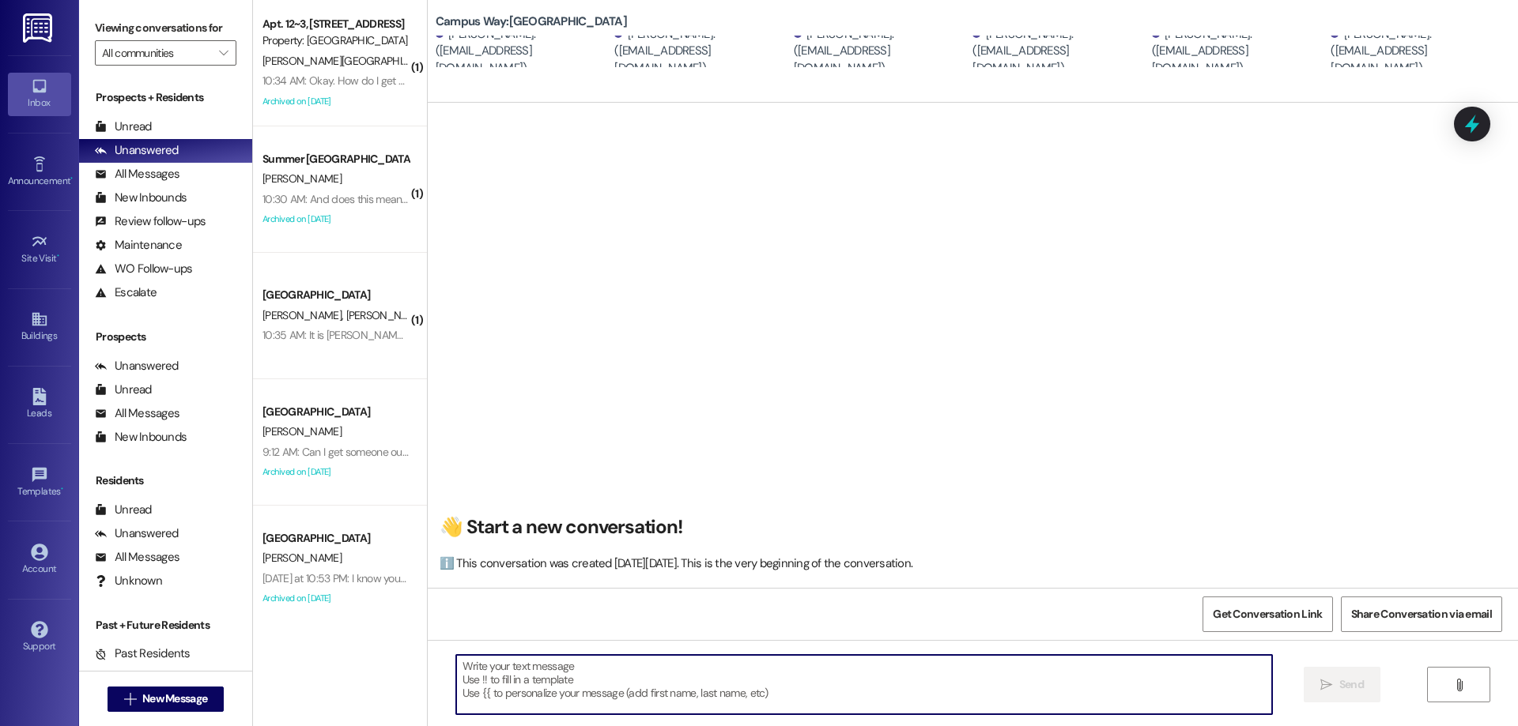
click at [636, 670] on textarea at bounding box center [864, 684] width 816 height 59
type textarea "!!"
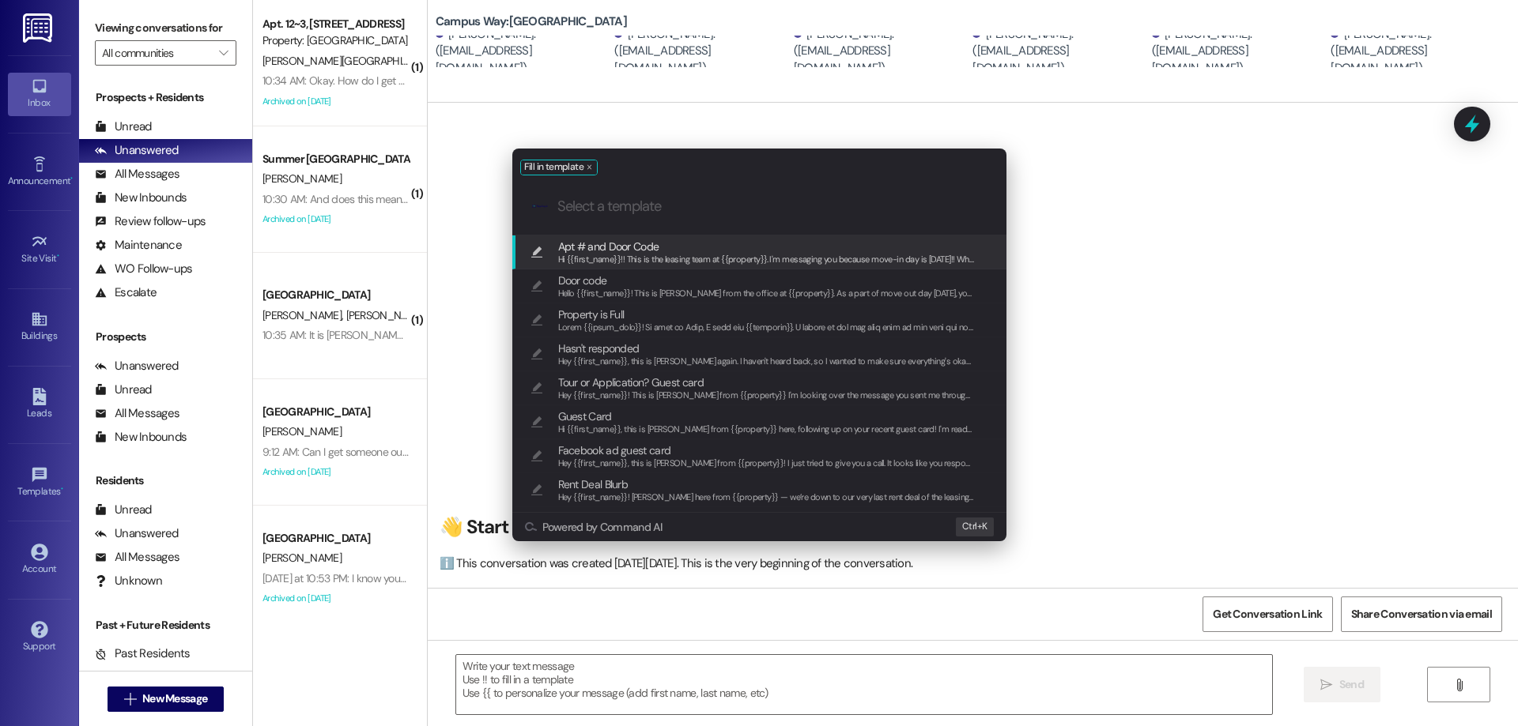
click at [796, 258] on span "Hi {{first_name}}!! This is the leasing team at {{property}}. I'm messaging you…" at bounding box center [1538, 259] width 1960 height 11
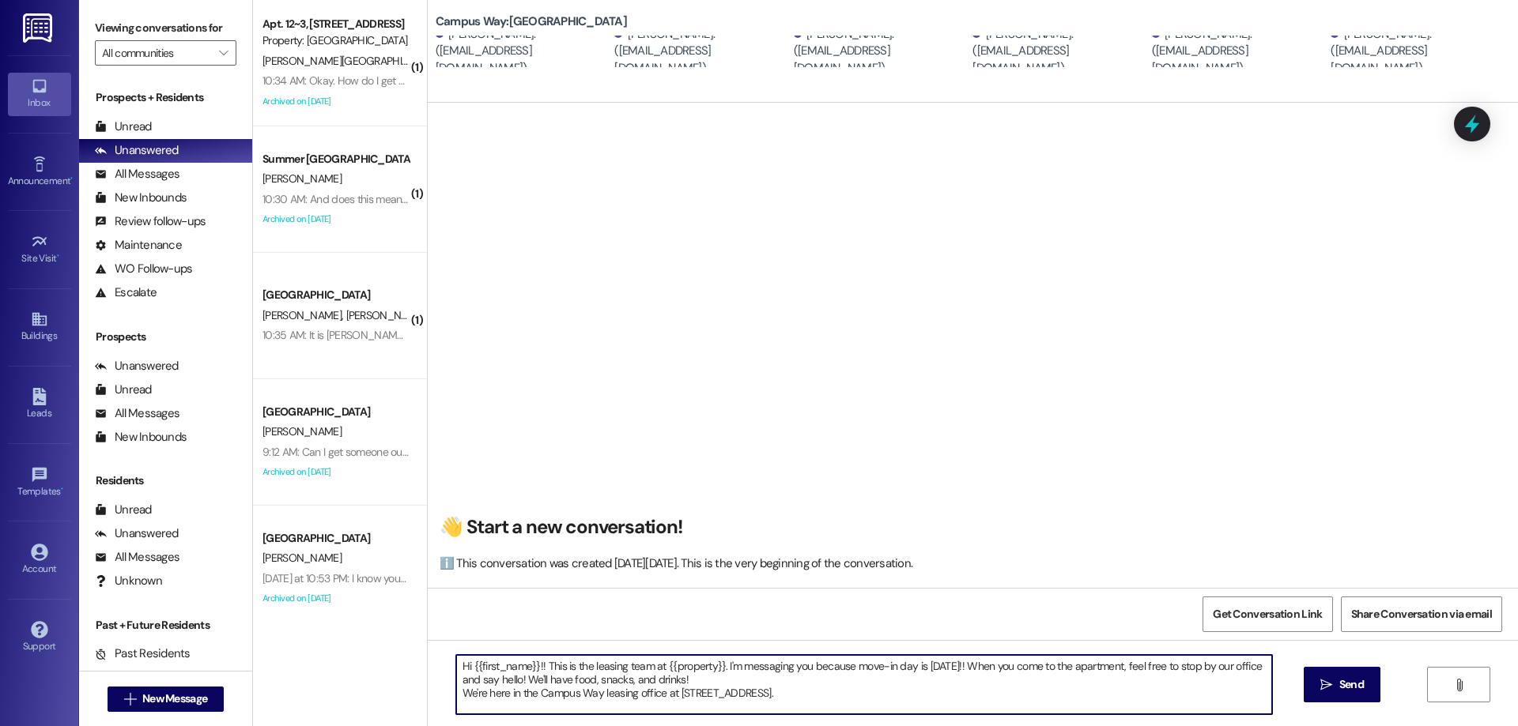
click at [758, 679] on textarea "Hi {{first_name}}!! This is the leasing team at {{property}}. I'm messaging you…" at bounding box center [864, 684] width 816 height 59
click at [853, 699] on textarea "Hi {{first_name}}!! This is the leasing team at {{property}}. I'm messaging you…" at bounding box center [864, 684] width 816 height 59
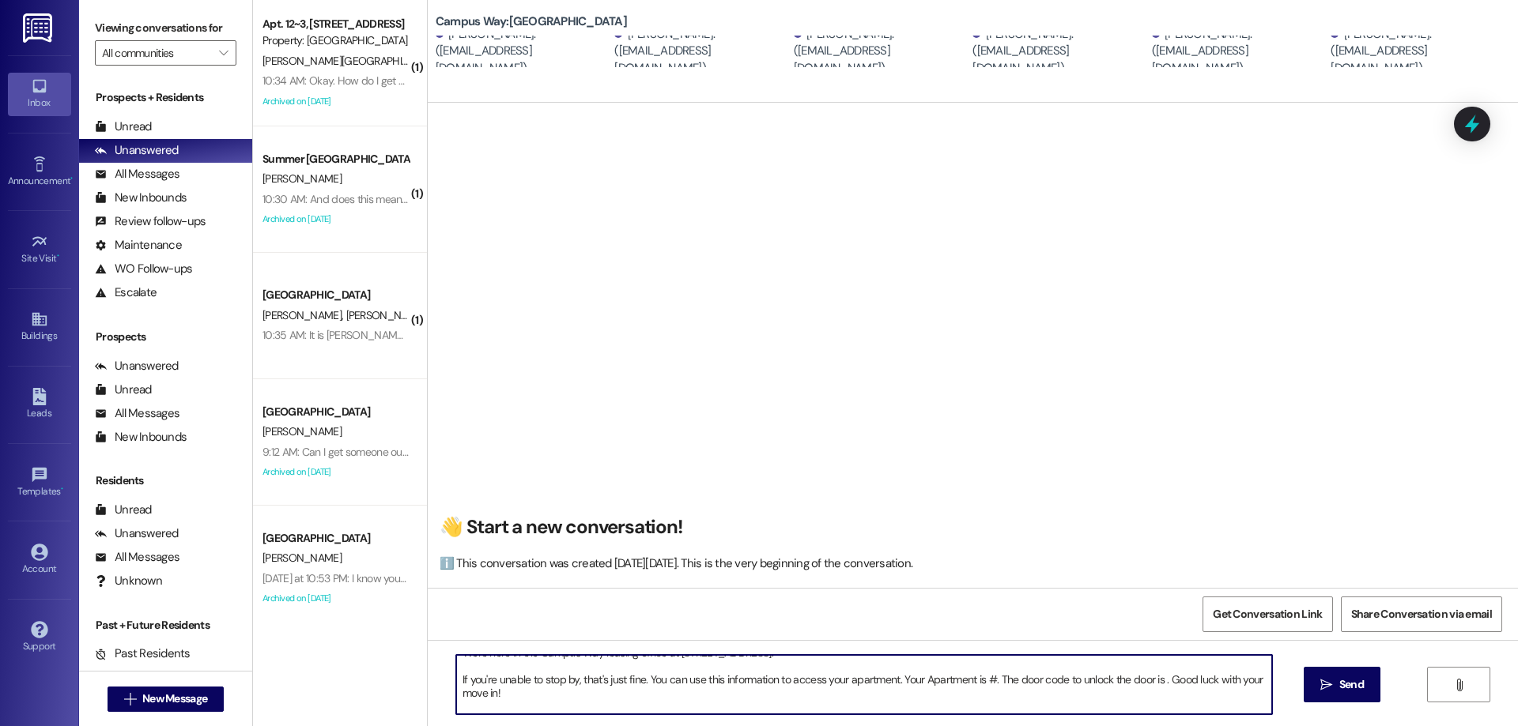
scroll to position [54, 0]
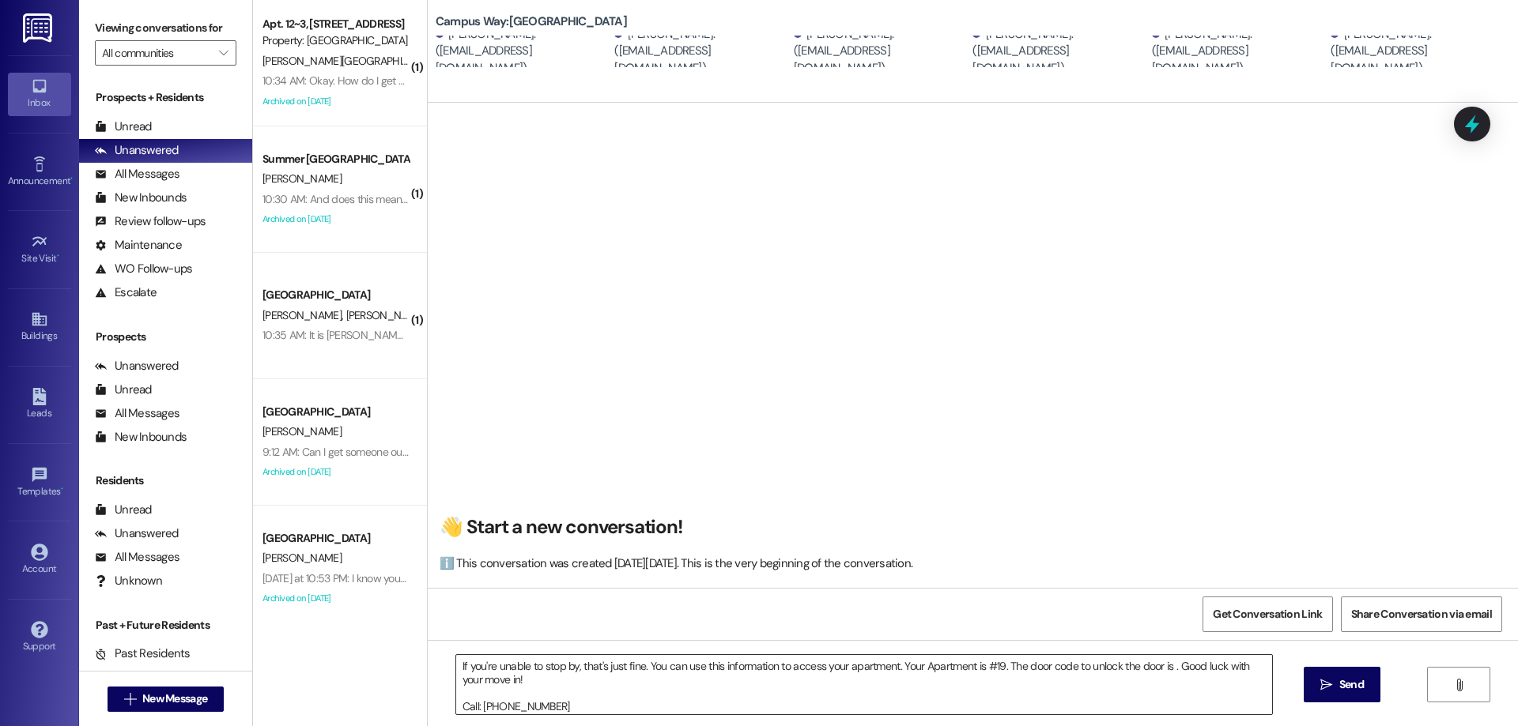
click at [1163, 666] on textarea "Hi {{first_name}}!! This is the leasing team at {{property}}. I'm messaging you…" at bounding box center [864, 684] width 816 height 59
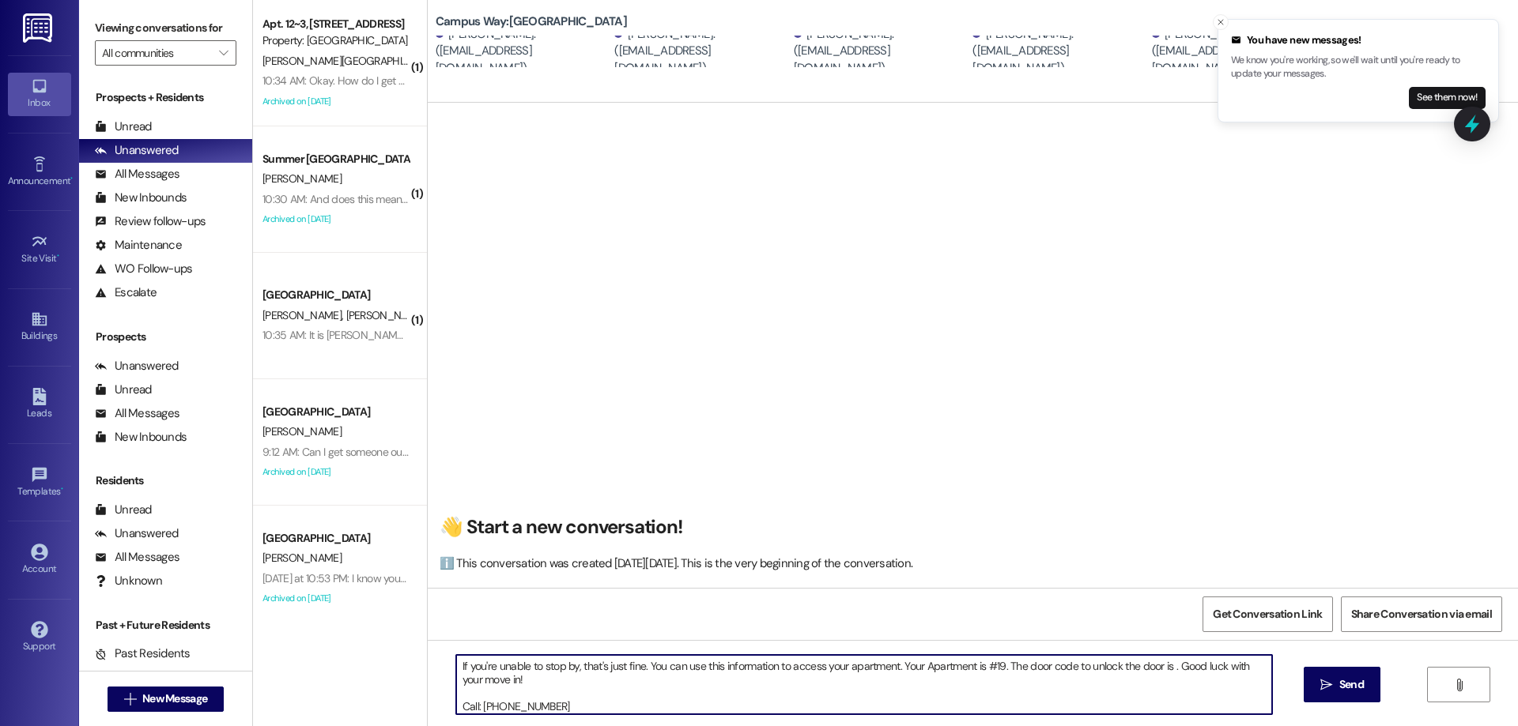
paste textarea "864309"
type textarea "Hi {{first_name}}!! This is the leasing team at {{property}}. I'm messaging you…"
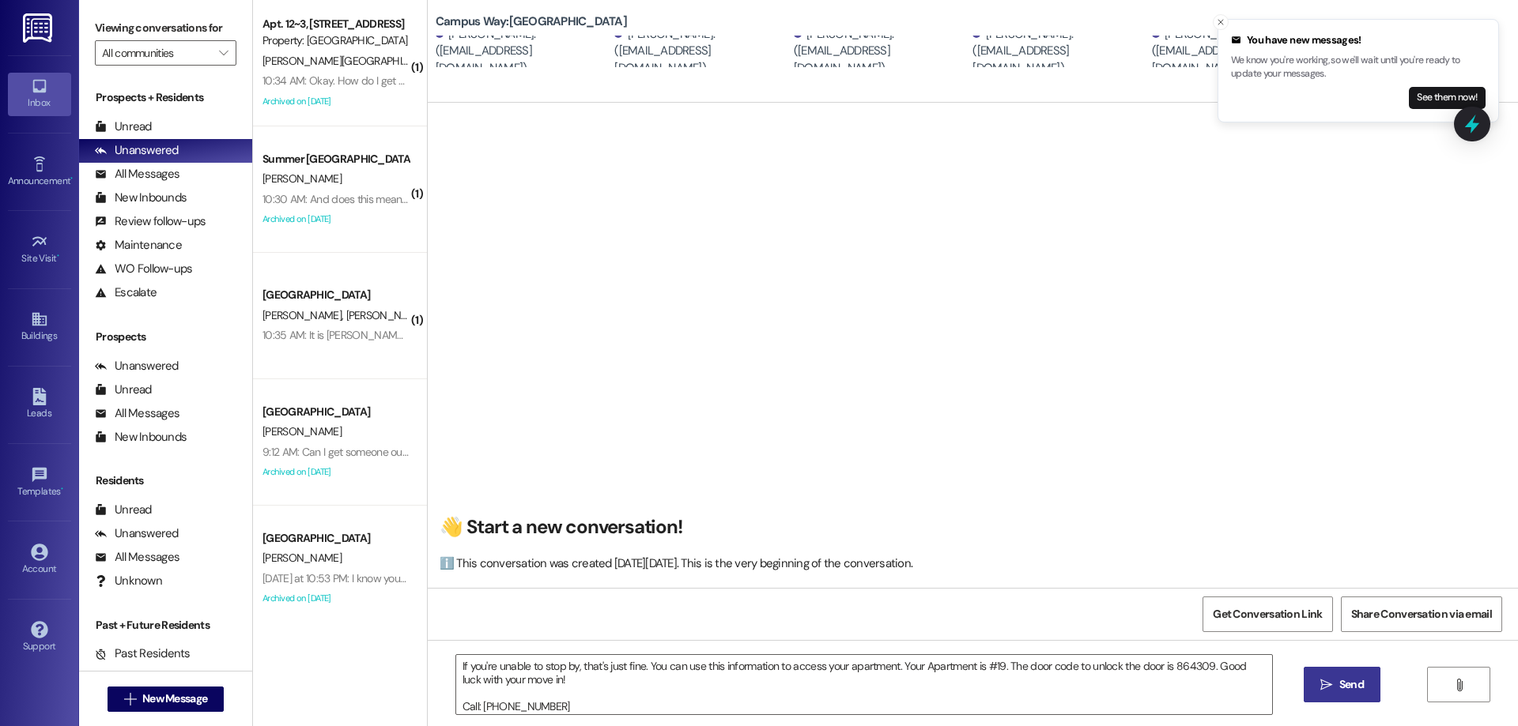
click at [1323, 696] on button " Send" at bounding box center [1341, 685] width 77 height 36
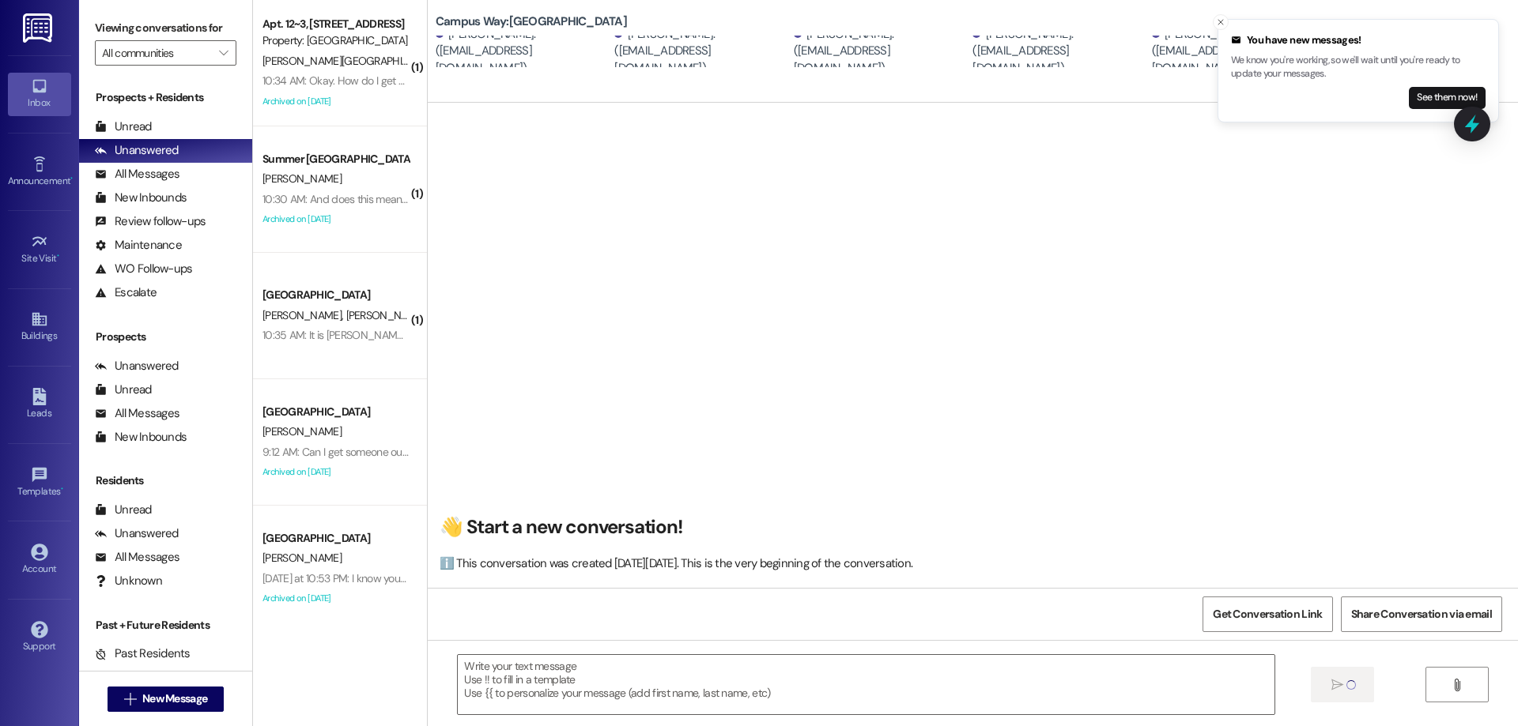
scroll to position [0, 0]
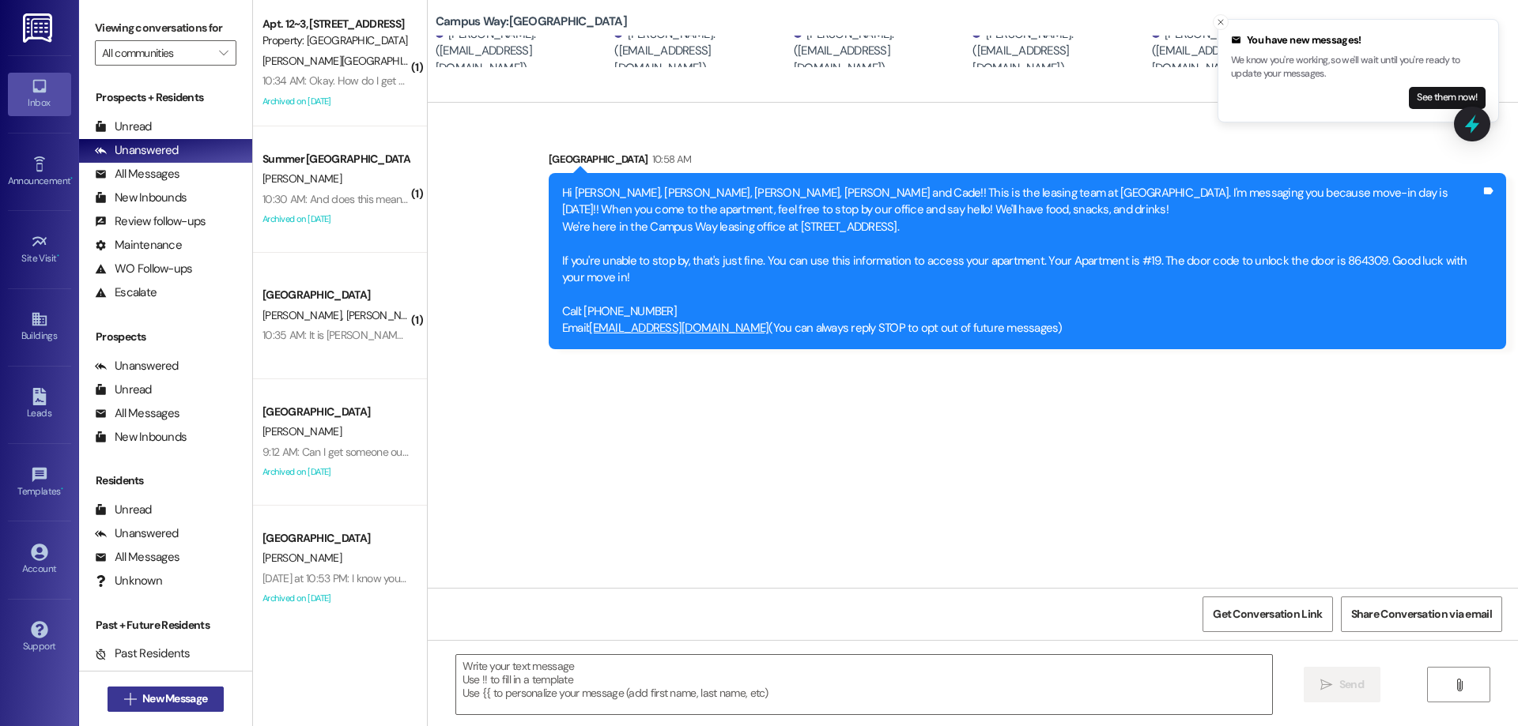
click at [125, 707] on span " New Message" at bounding box center [166, 699] width 90 height 17
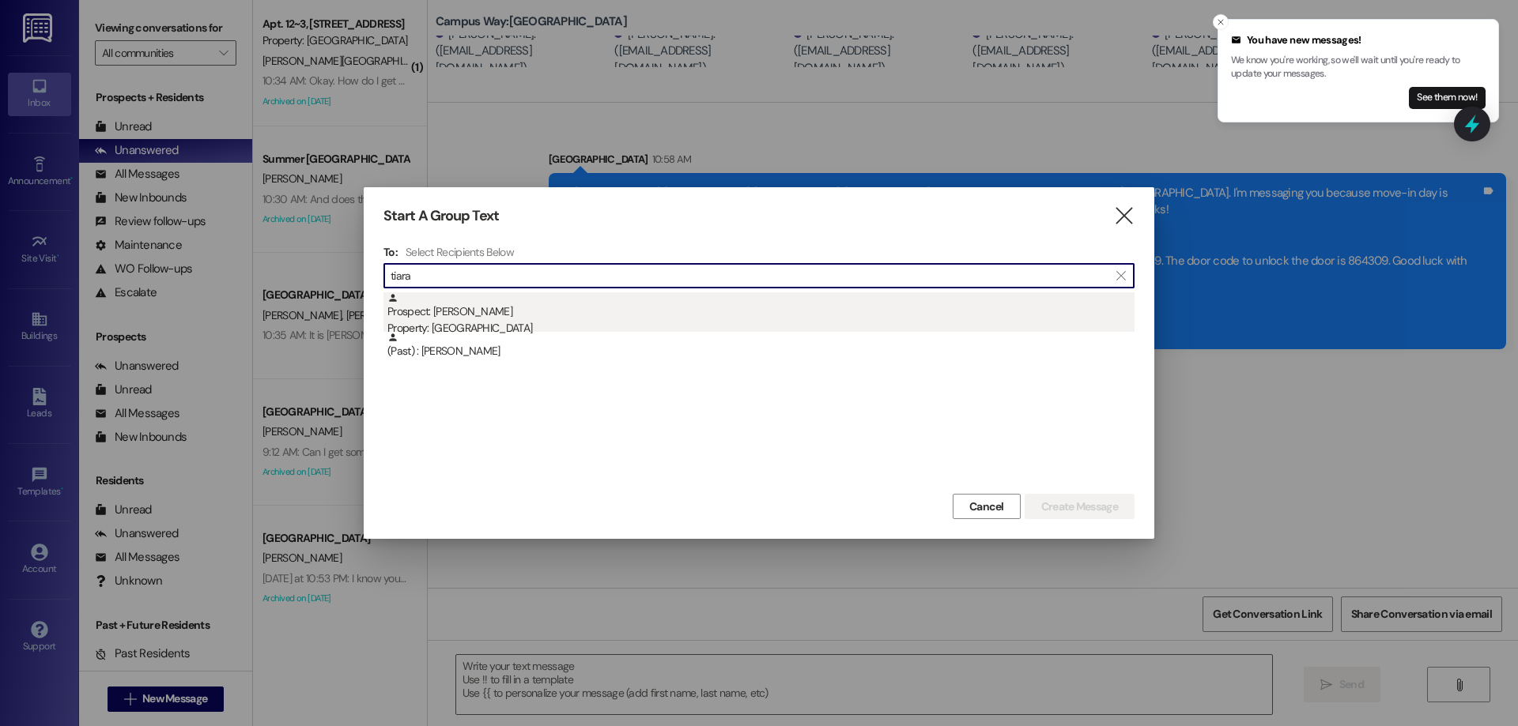
type input "tiara"
click at [538, 326] on div "Property: [GEOGRAPHIC_DATA]" at bounding box center [760, 328] width 747 height 17
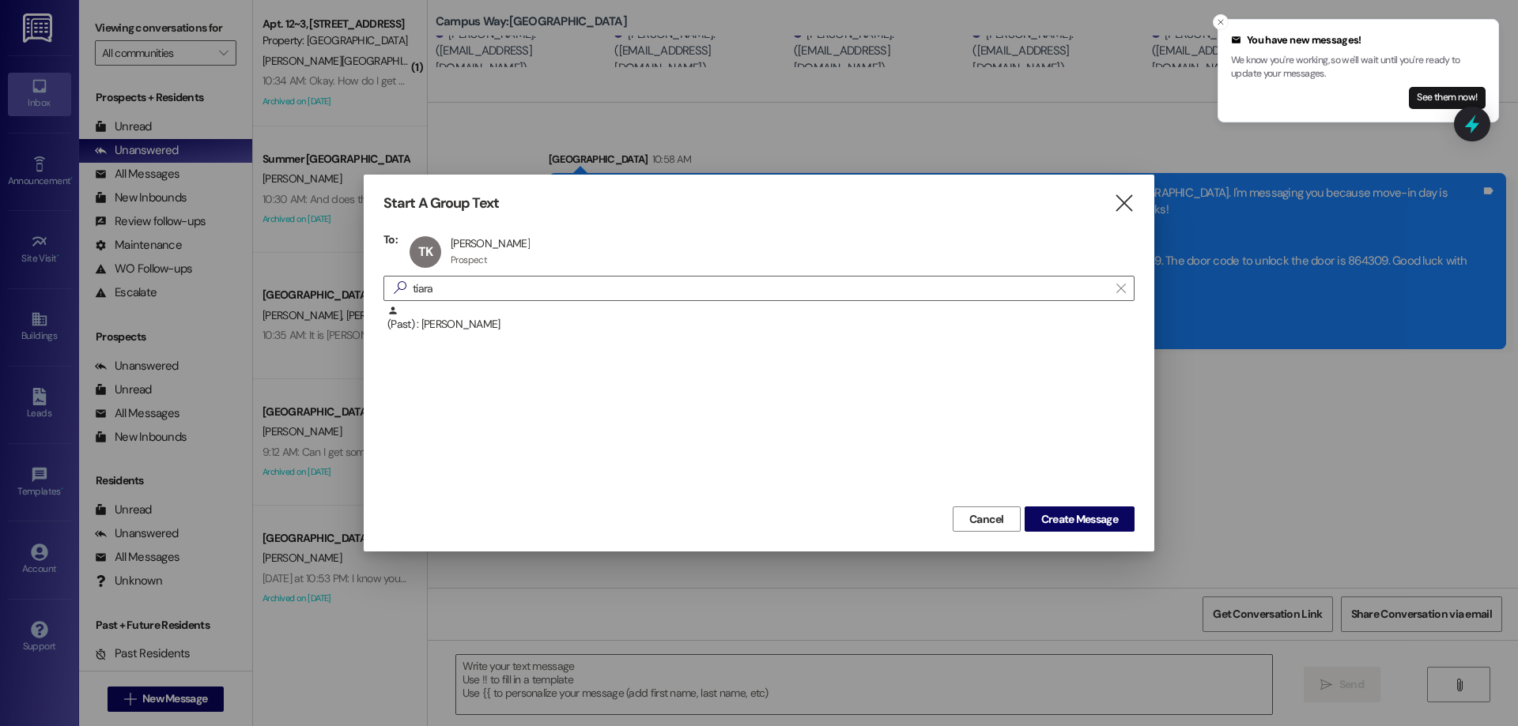
drag, startPoint x: 477, startPoint y: 293, endPoint x: 311, endPoint y: 294, distance: 166.0
click at [311, 294] on div "Start A Group Text  To: TK Tiara Kubalek Tiara Kubalek Prospect Prospect click…" at bounding box center [759, 363] width 1518 height 726
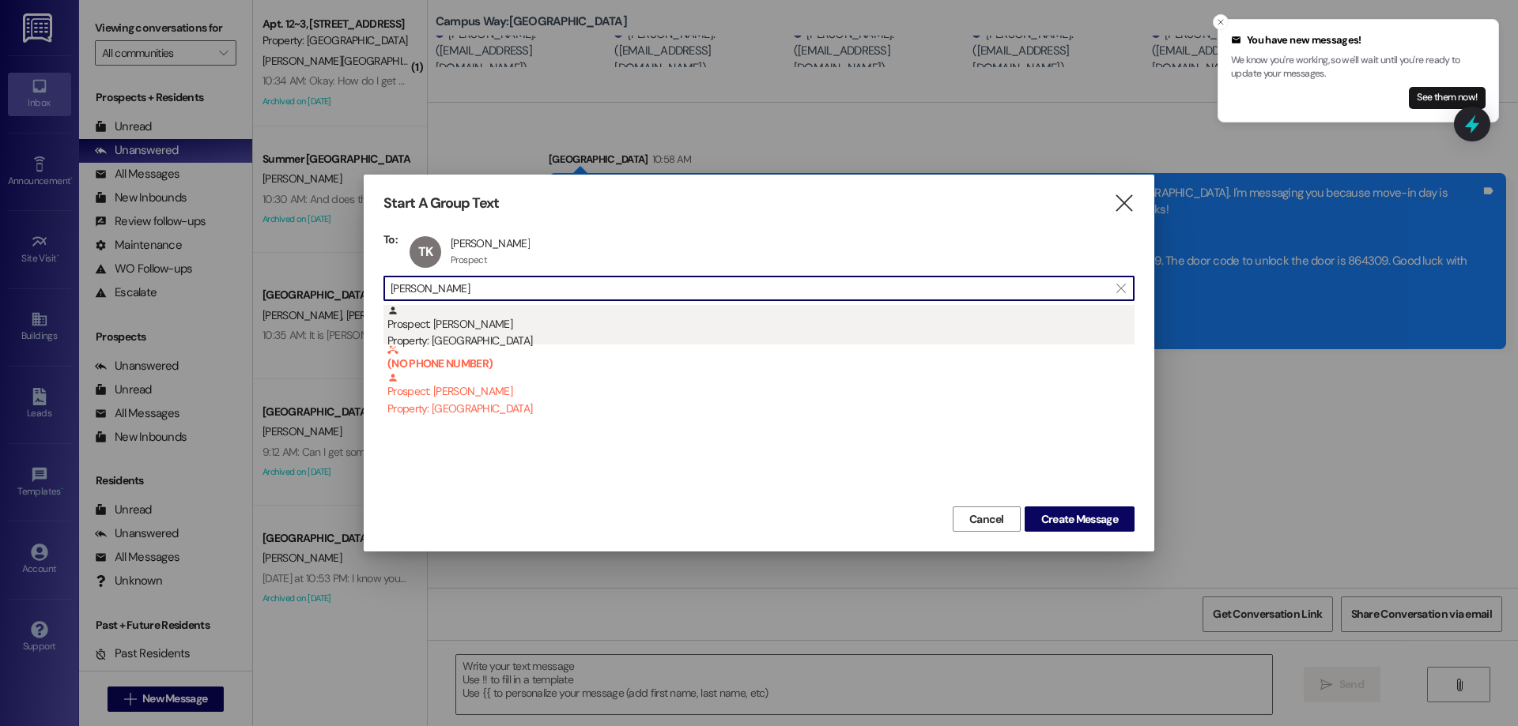
type input "alexis he"
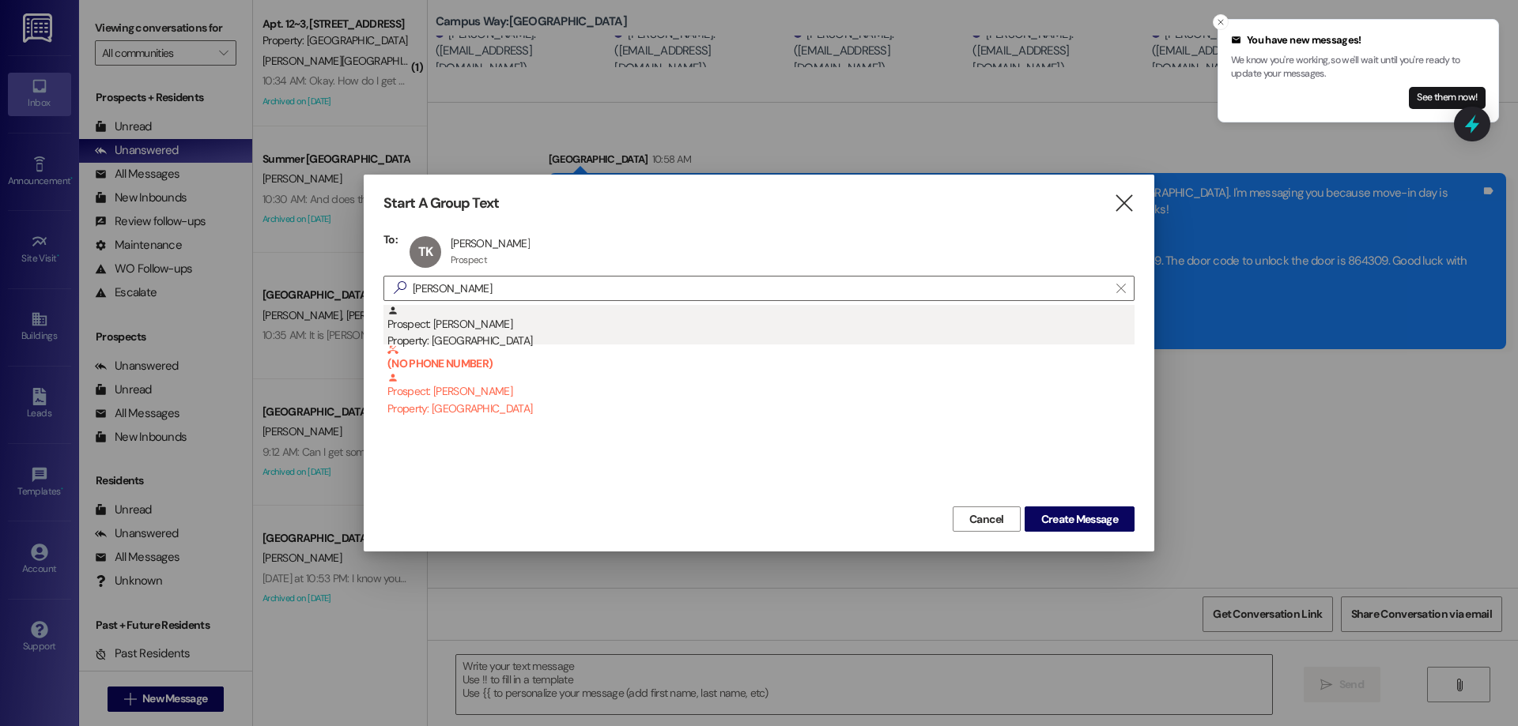
click at [580, 311] on div "Prospect: Alexis Heslop Property: Campus Way" at bounding box center [760, 327] width 747 height 45
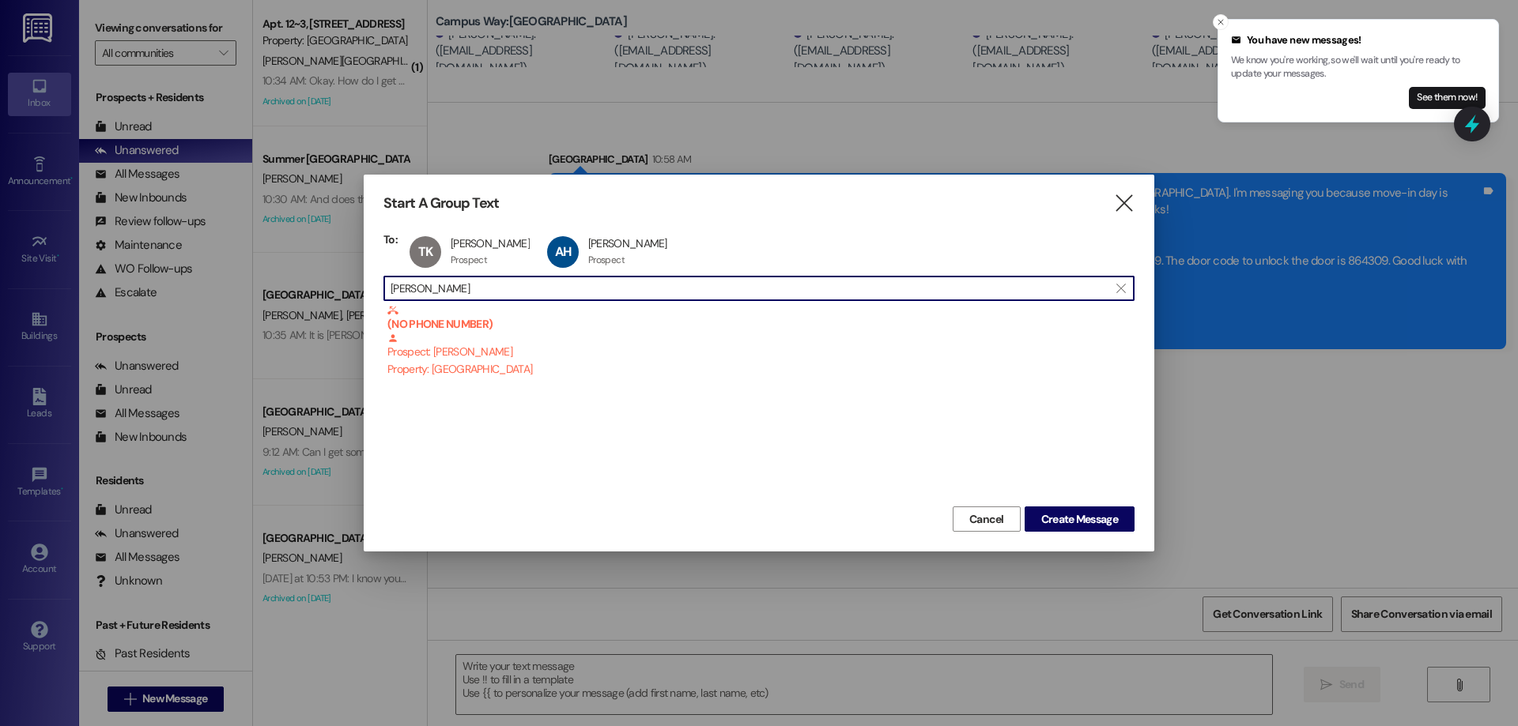
drag, startPoint x: 493, startPoint y: 292, endPoint x: 179, endPoint y: 279, distance: 314.1
click at [183, 290] on div "Start A Group Text  To: TK Tiara Kubalek Tiara Kubalek Prospect Prospect click…" at bounding box center [759, 363] width 1518 height 726
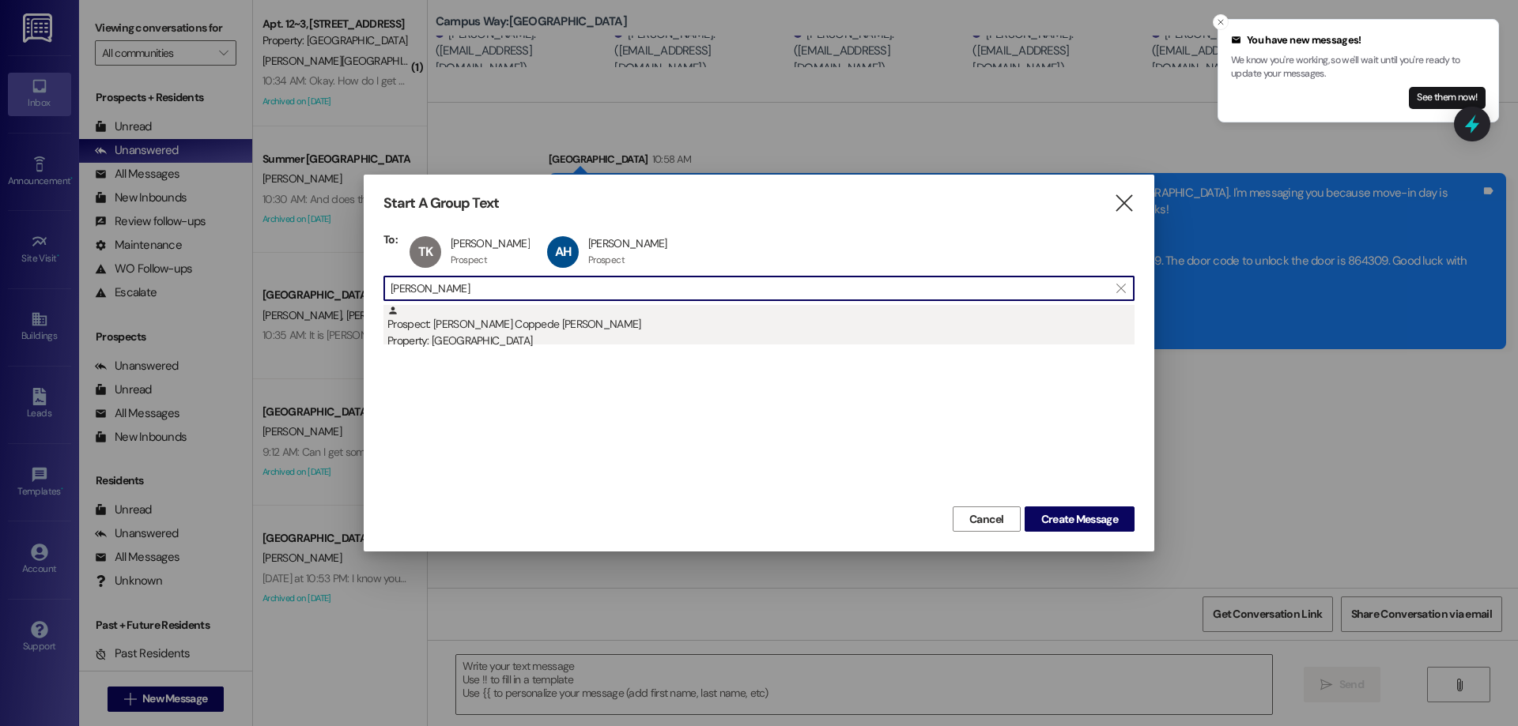
type input "sarah sil"
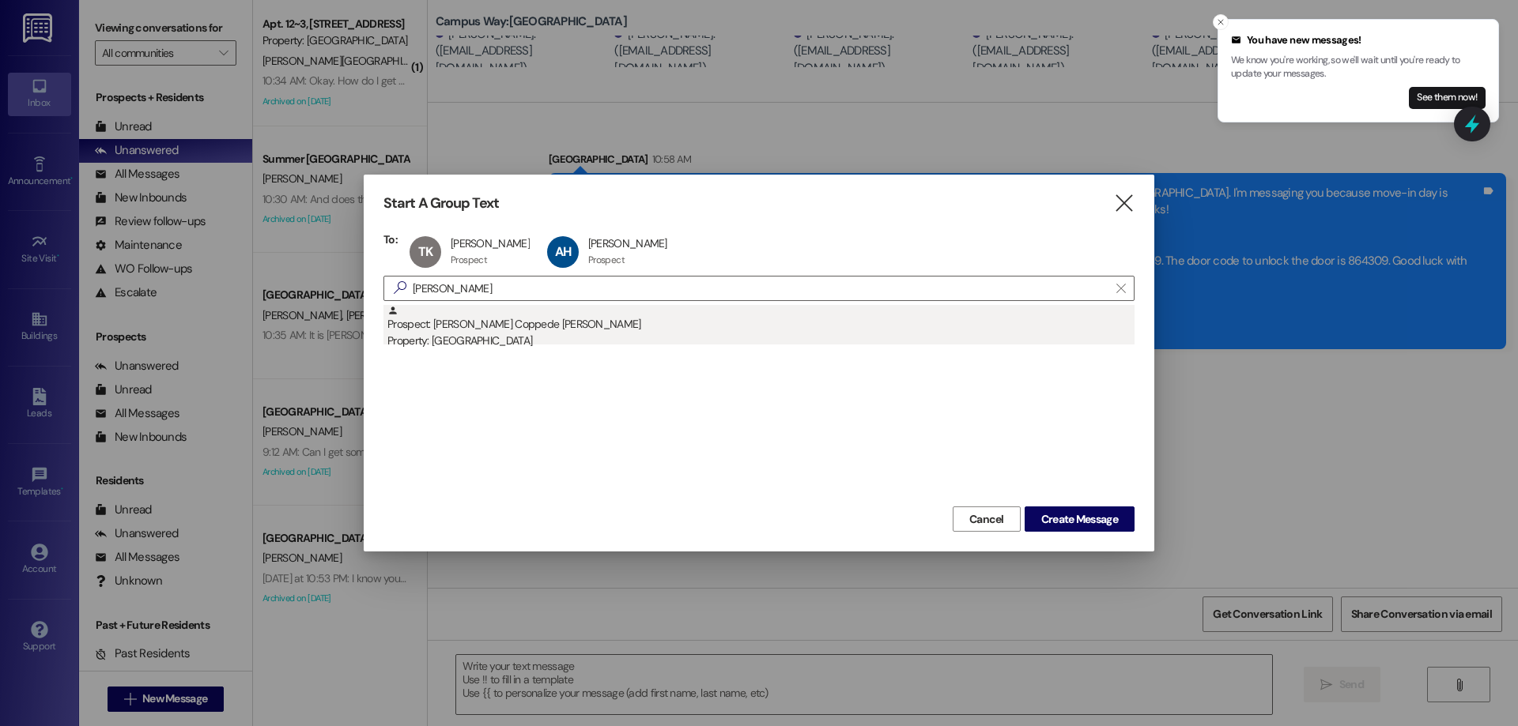
click at [591, 319] on div "Prospect: Sarah Silva Coppede Goncalves Property: Campus Way" at bounding box center [760, 327] width 747 height 45
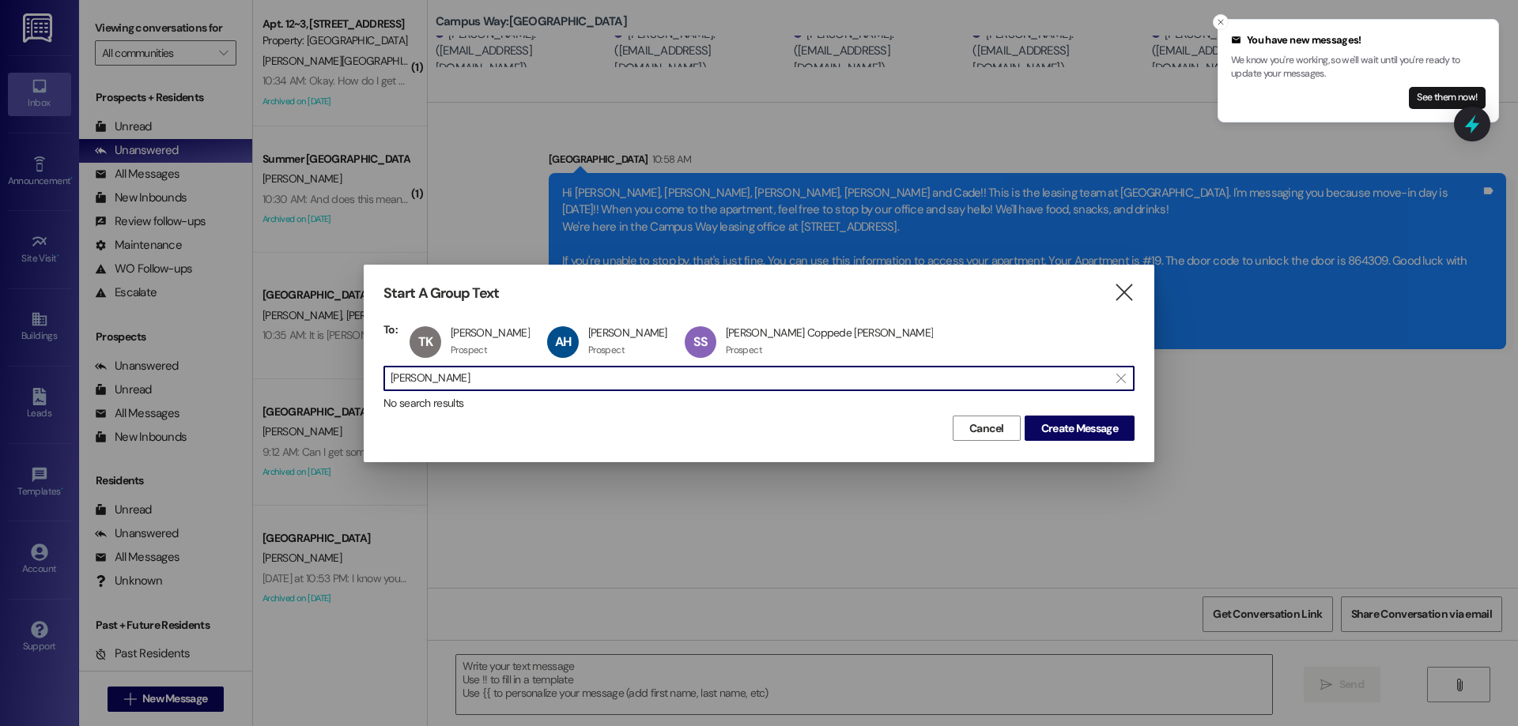
drag, startPoint x: 449, startPoint y: 379, endPoint x: 319, endPoint y: 379, distance: 129.6
click at [319, 387] on div "Start A Group Text  To: TK Tiara Kubalek Tiara Kubalek Prospect Prospect click…" at bounding box center [759, 363] width 1518 height 726
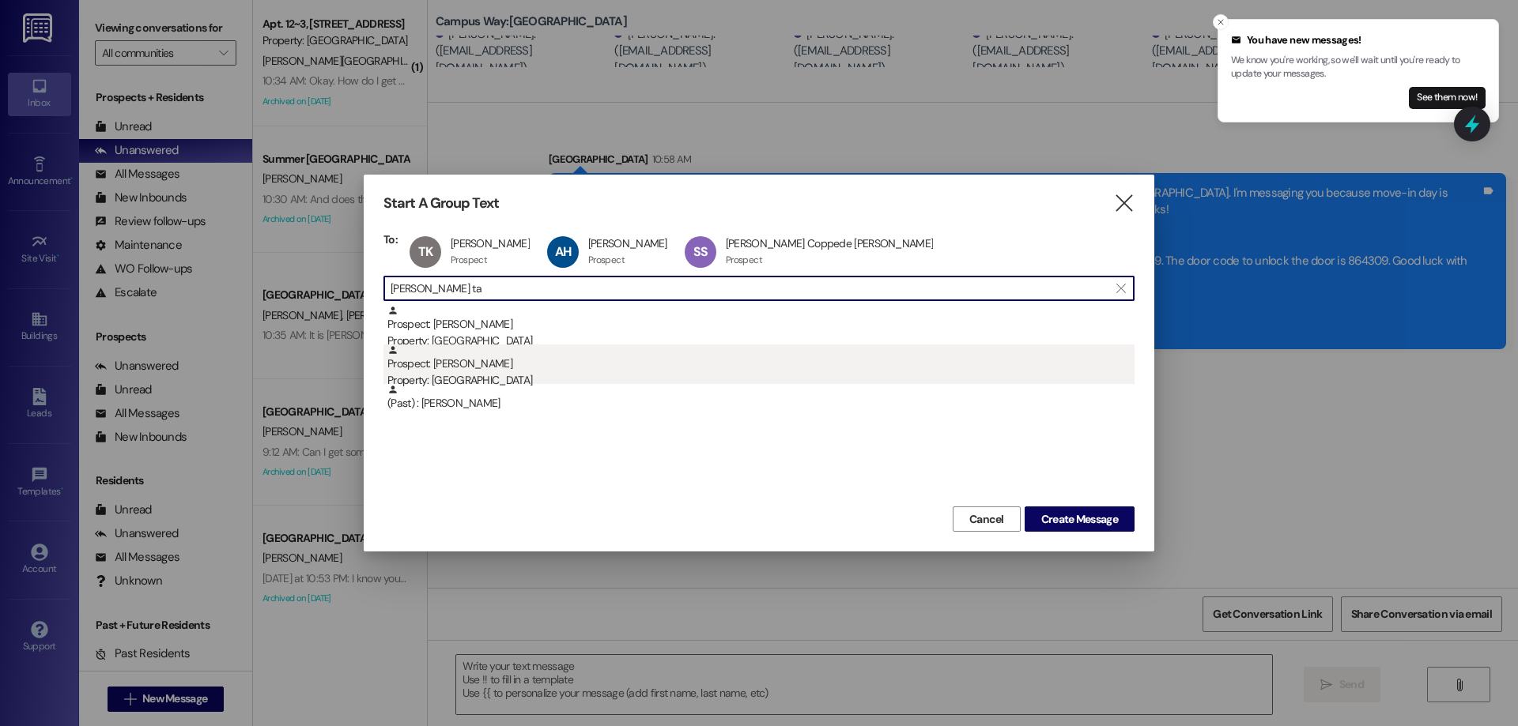
type input "leah ta"
click at [595, 364] on div "Prospect: Leah Taylor Property: Campus Way" at bounding box center [760, 367] width 747 height 45
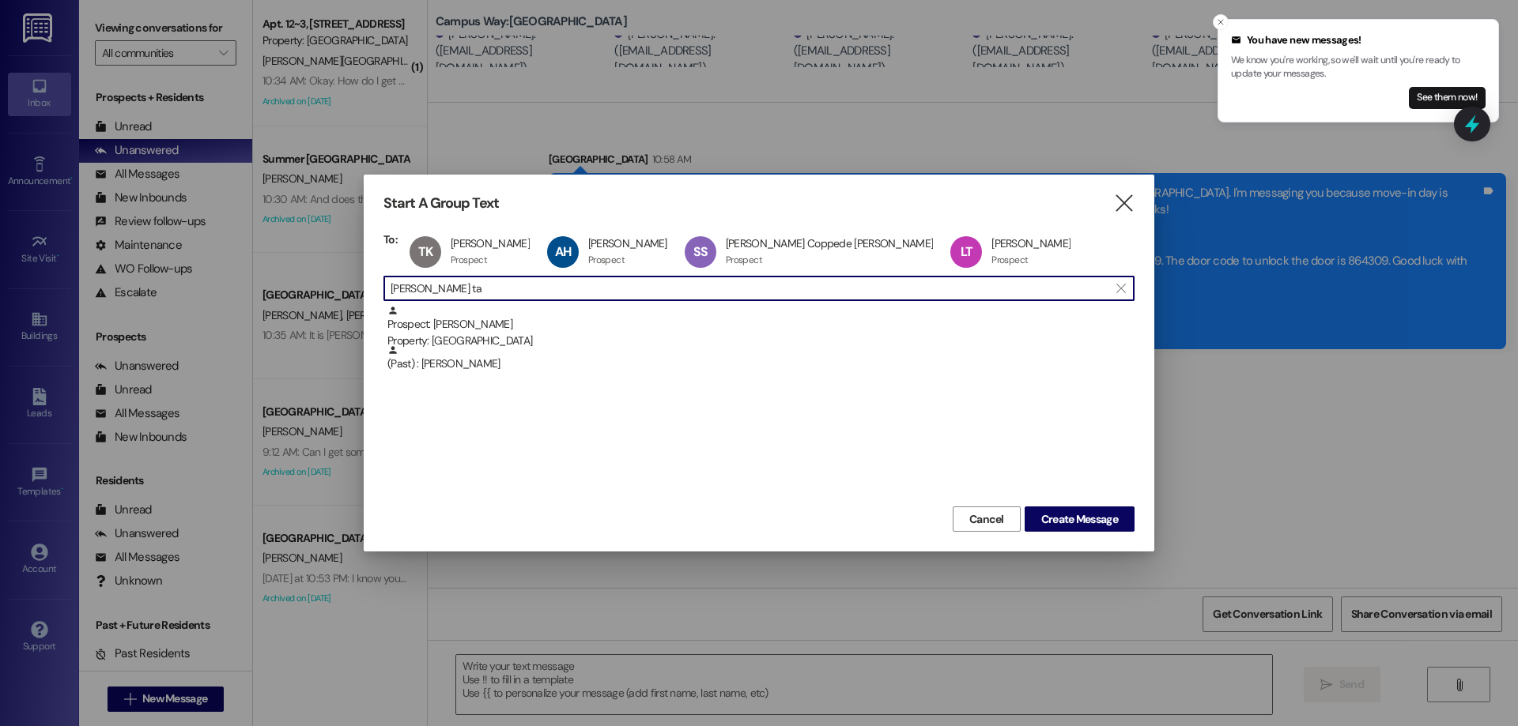
drag, startPoint x: 461, startPoint y: 296, endPoint x: 255, endPoint y: 292, distance: 205.6
click at [255, 292] on div "Start A Group Text  To: TK Tiara Kubalek Tiara Kubalek Prospect Prospect click…" at bounding box center [759, 363] width 1518 height 726
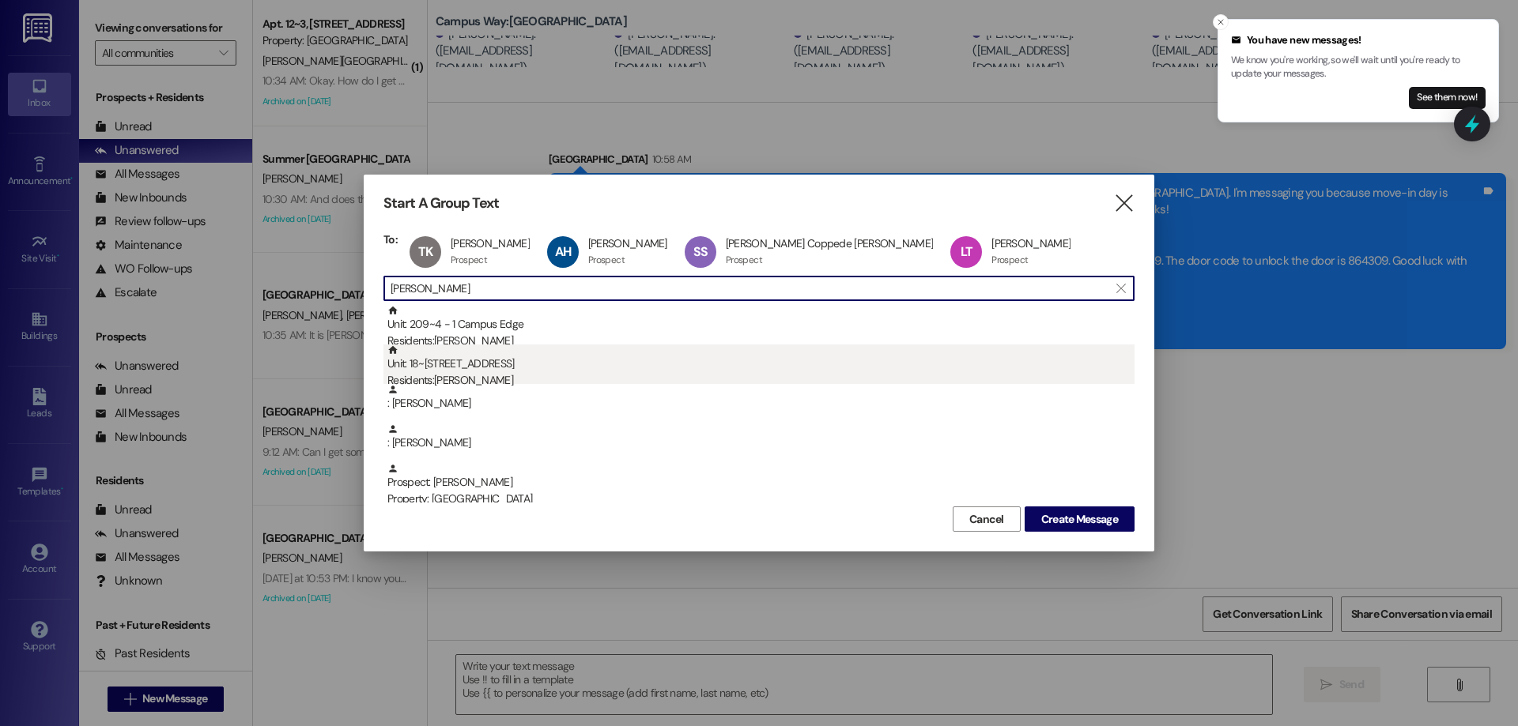
type input "mackenzie"
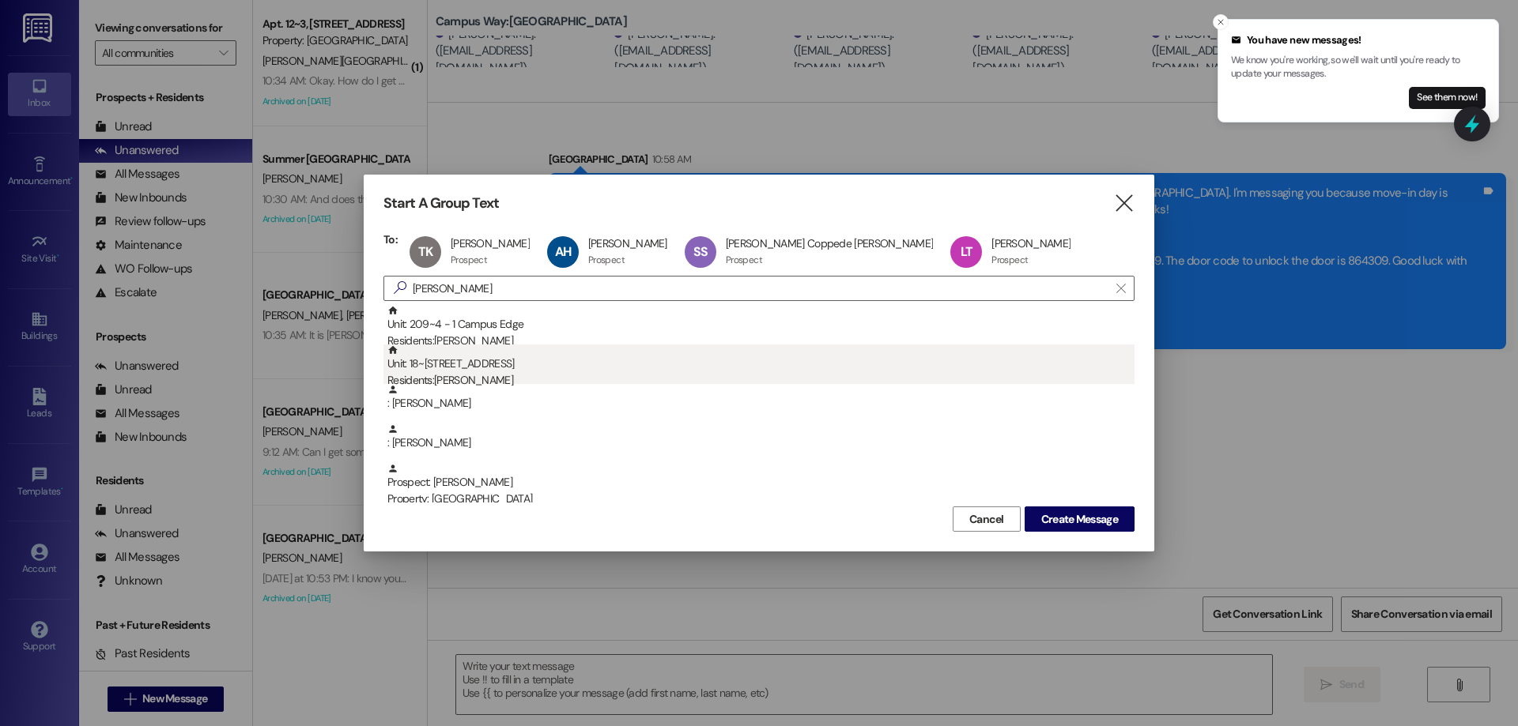
click at [481, 365] on div "Unit: 18~1 - 1 Campus Way Residents: MacKenzie Marshall" at bounding box center [760, 367] width 747 height 45
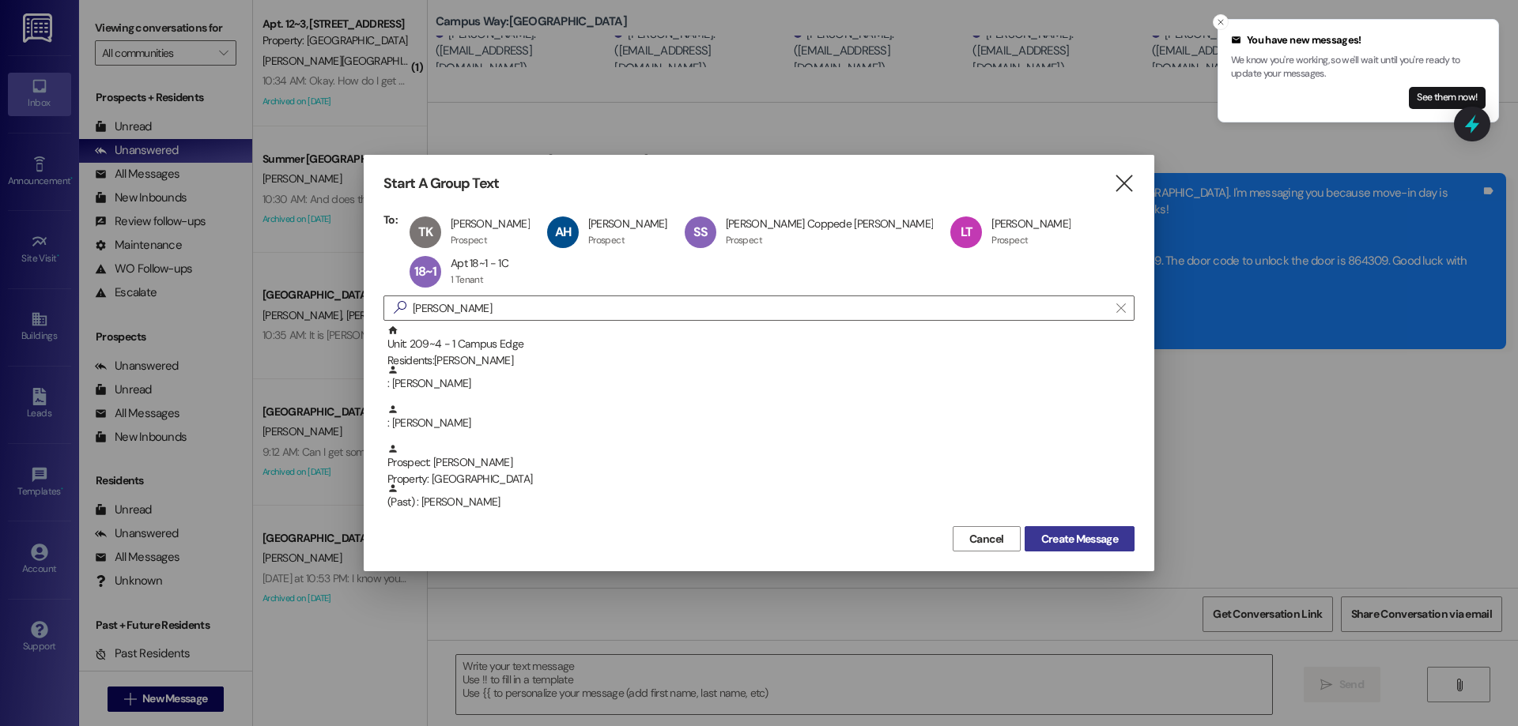
click at [1066, 531] on span "Create Message" at bounding box center [1079, 539] width 77 height 17
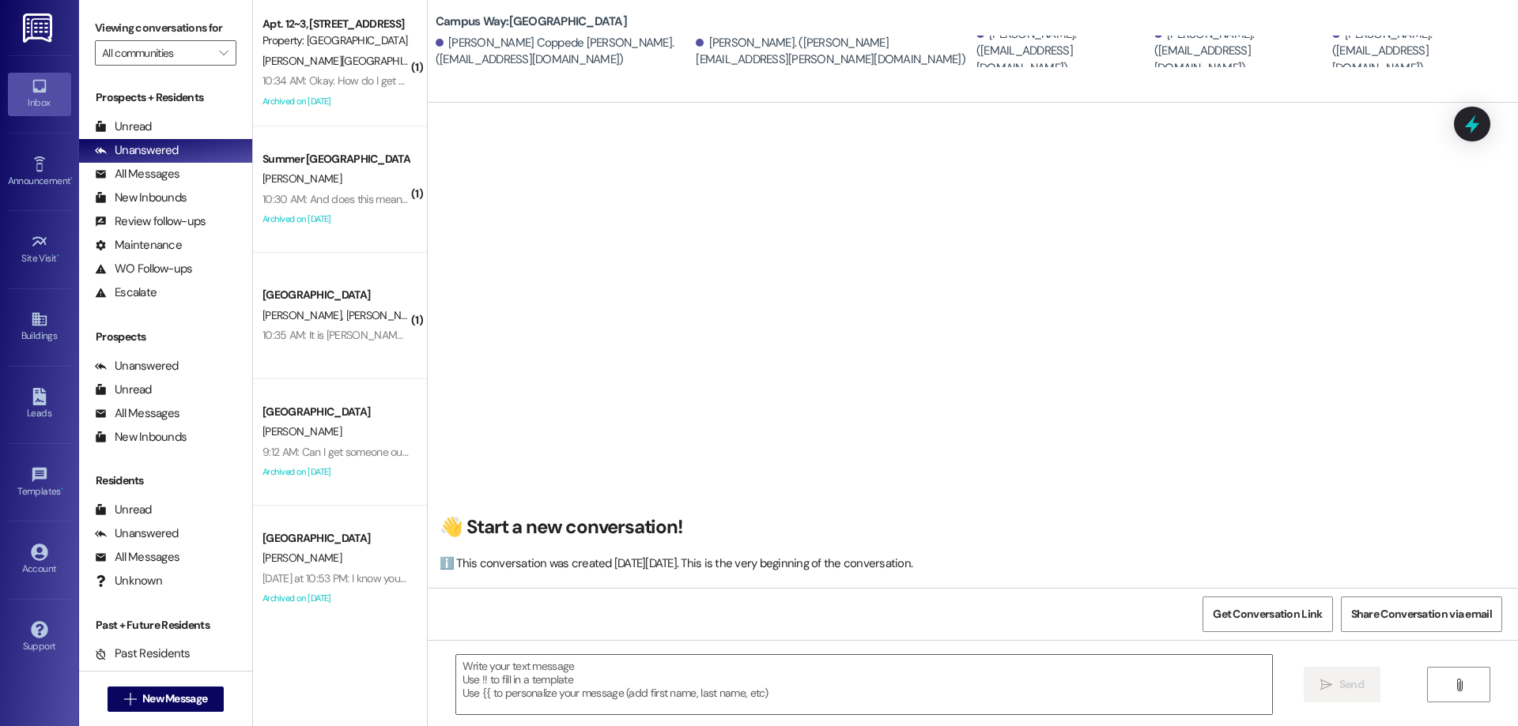
scroll to position [1, 0]
click at [643, 689] on textarea at bounding box center [864, 684] width 816 height 59
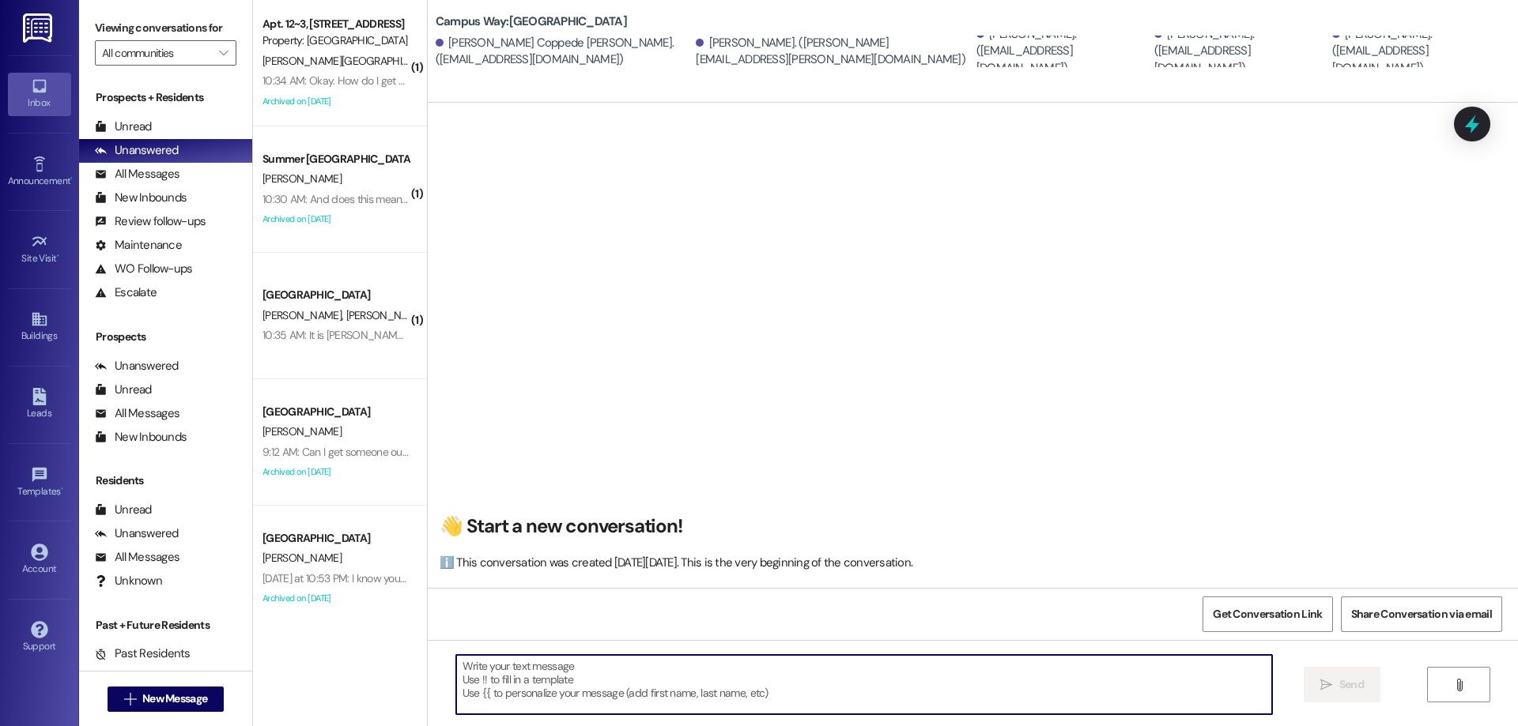
click at [628, 680] on textarea at bounding box center [864, 684] width 816 height 59
type textarea "!!"
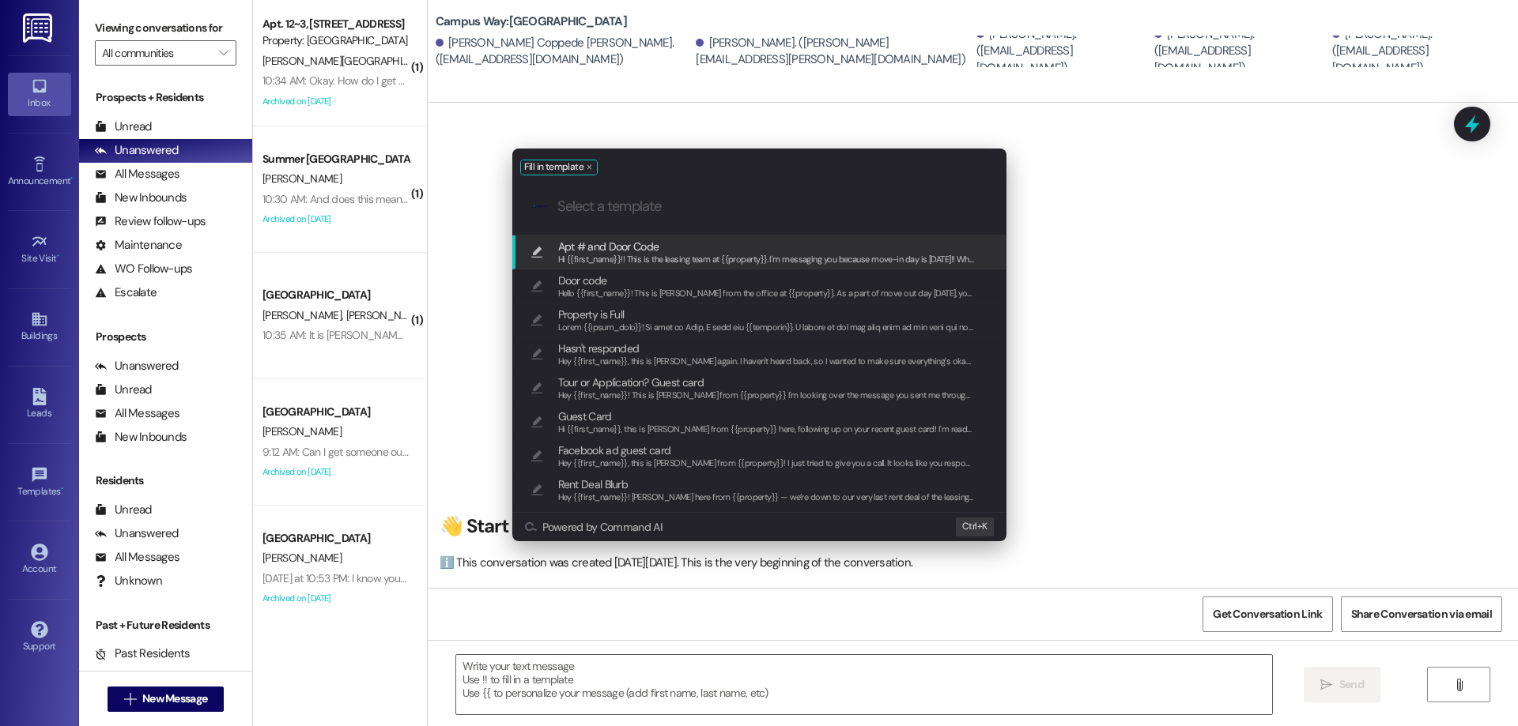
click at [746, 251] on span "Apt # and Door Code" at bounding box center [766, 246] width 417 height 17
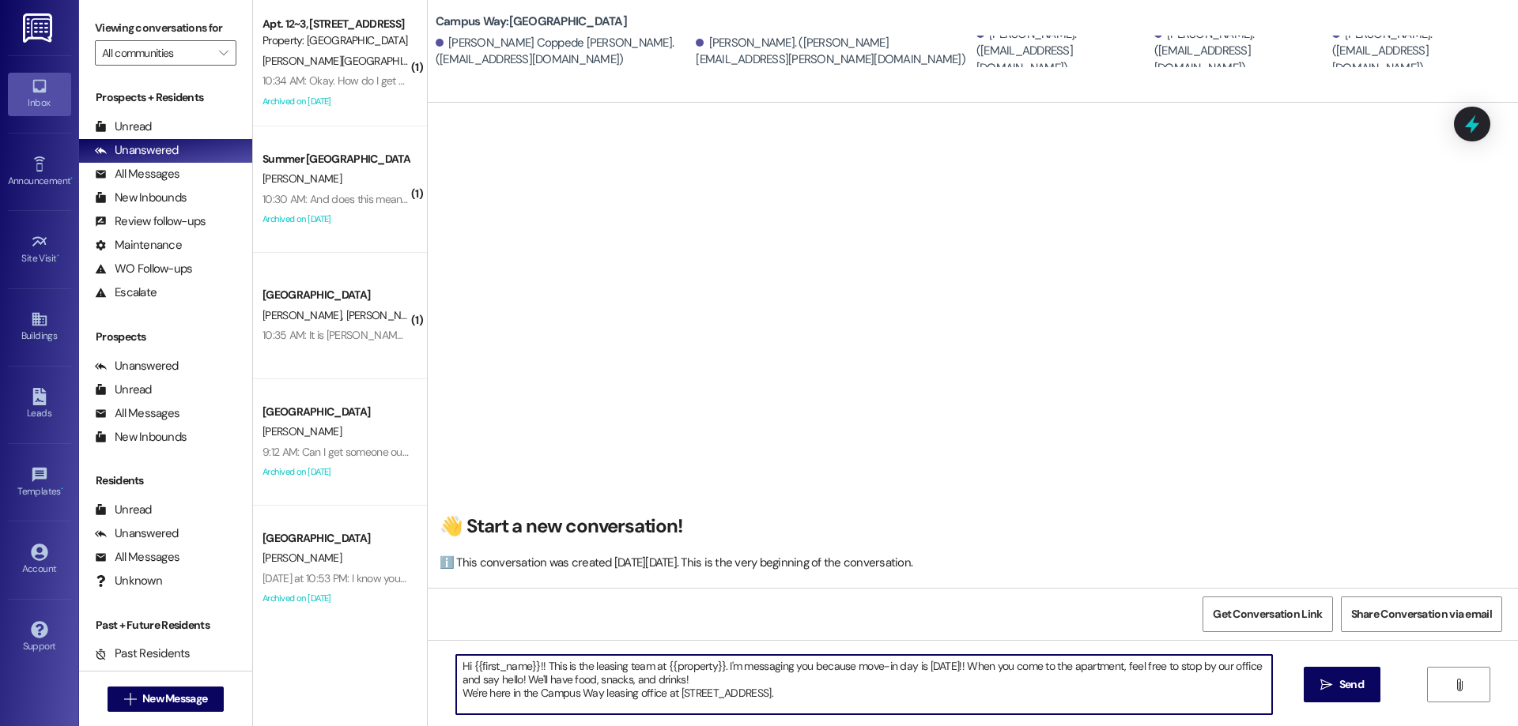
click at [947, 698] on textarea "Hi {{first_name}}!! This is the leasing team at {{property}}. I'm messaging you…" at bounding box center [864, 684] width 816 height 59
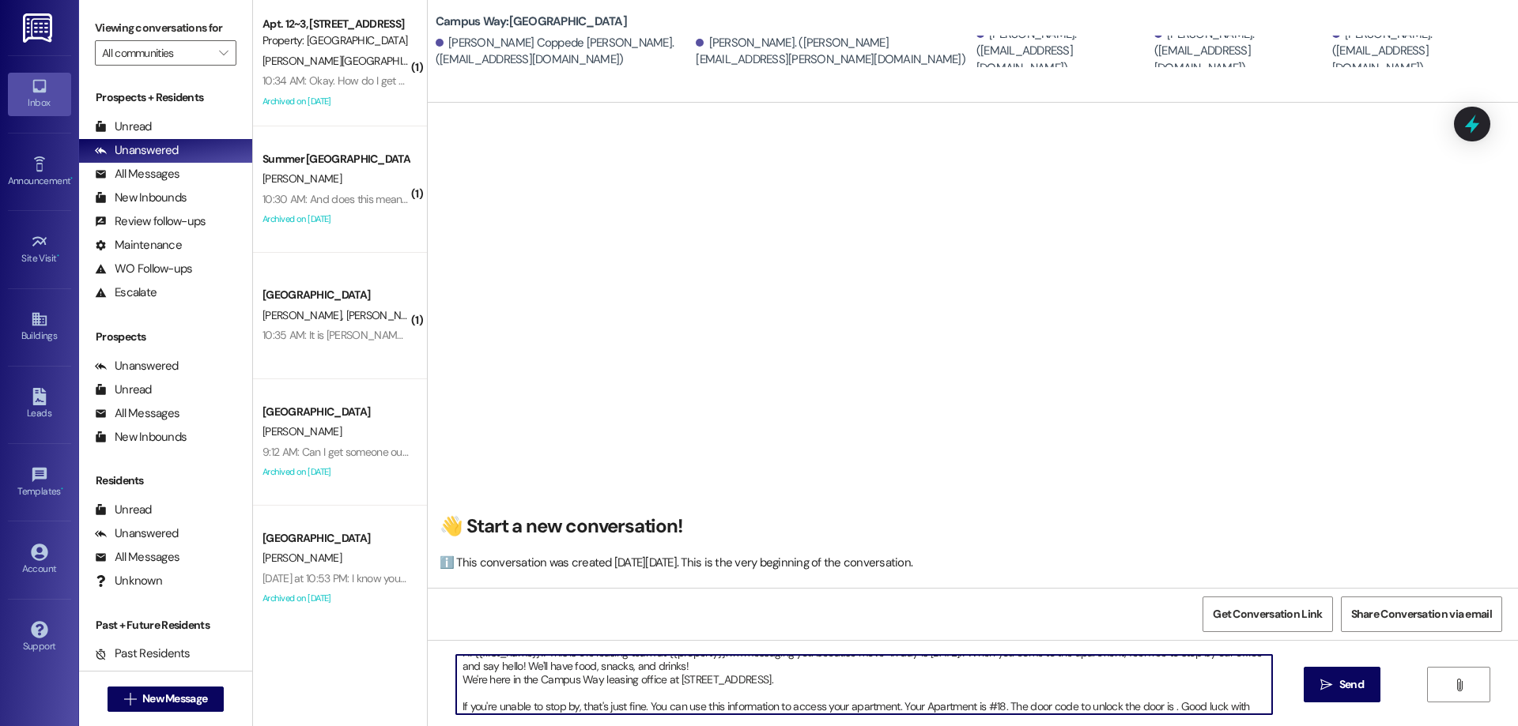
click at [1162, 706] on textarea "Hi {{first_name}}!! This is the leasing team at {{property}}. I'm messaging you…" at bounding box center [864, 684] width 816 height 59
click at [1166, 710] on textarea "Hi {{first_name}}!! This is the leasing team at {{property}}. I'm messaging you…" at bounding box center [864, 684] width 816 height 59
paste textarea "972430"
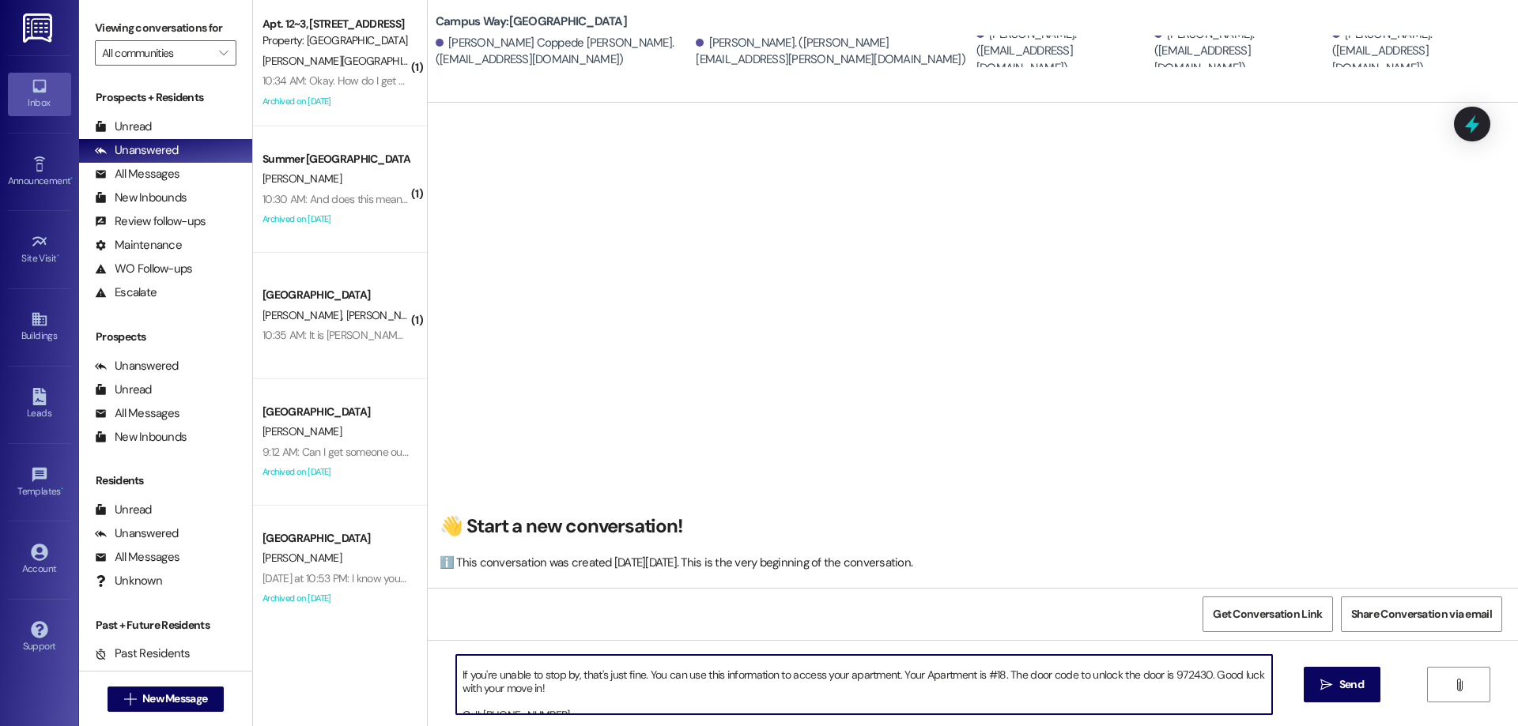
scroll to position [71, 0]
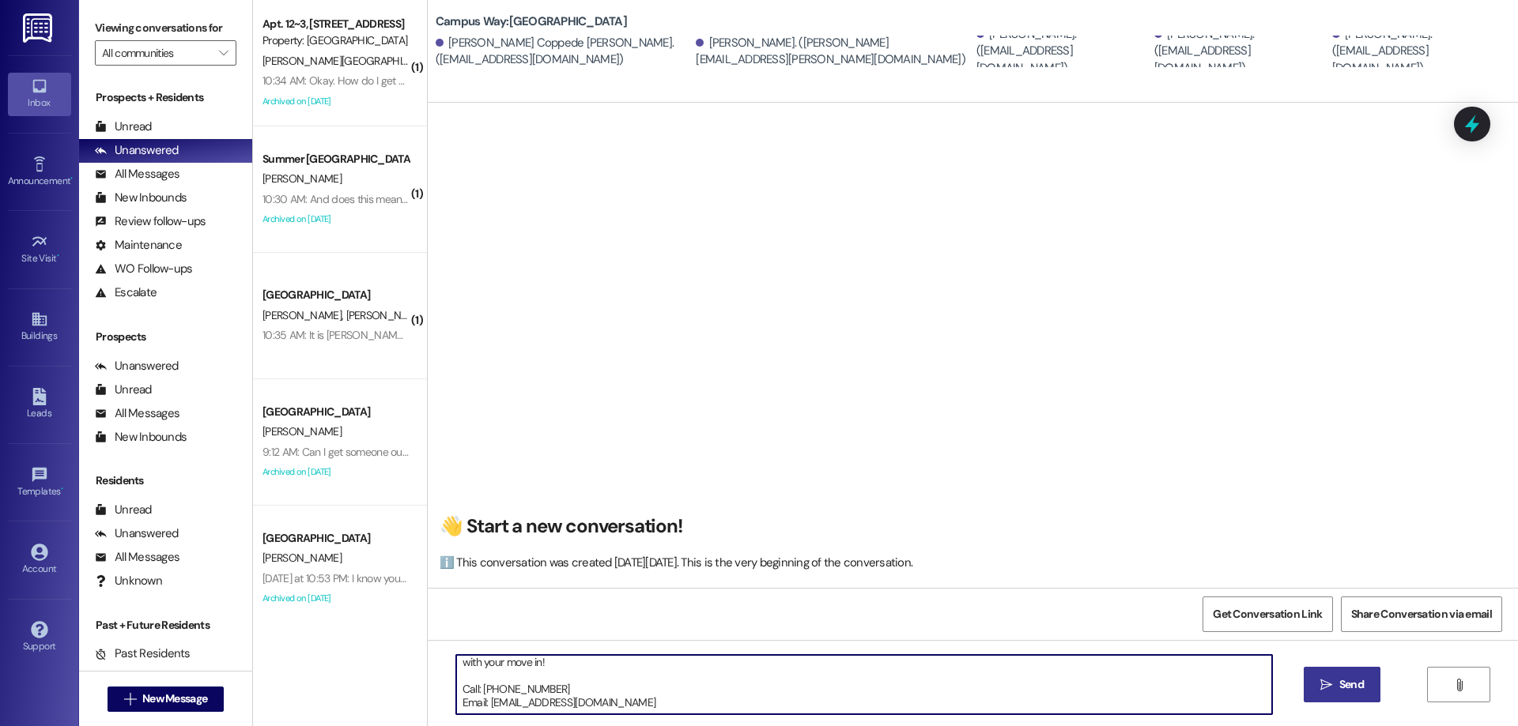
type textarea "Hi {{first_name}}!! This is the leasing team at {{property}}. I'm messaging you…"
click at [1333, 689] on span " Send" at bounding box center [1342, 685] width 50 height 17
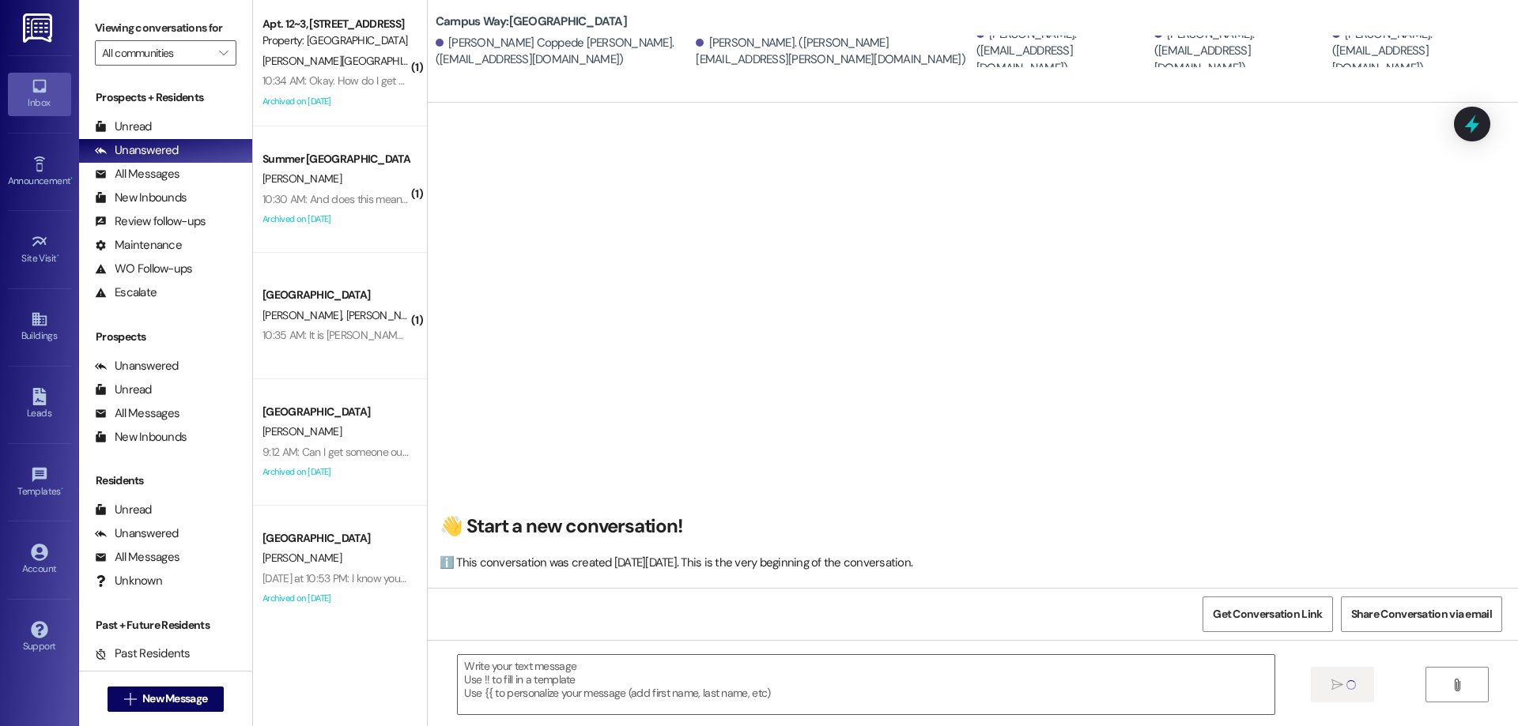
scroll to position [0, 0]
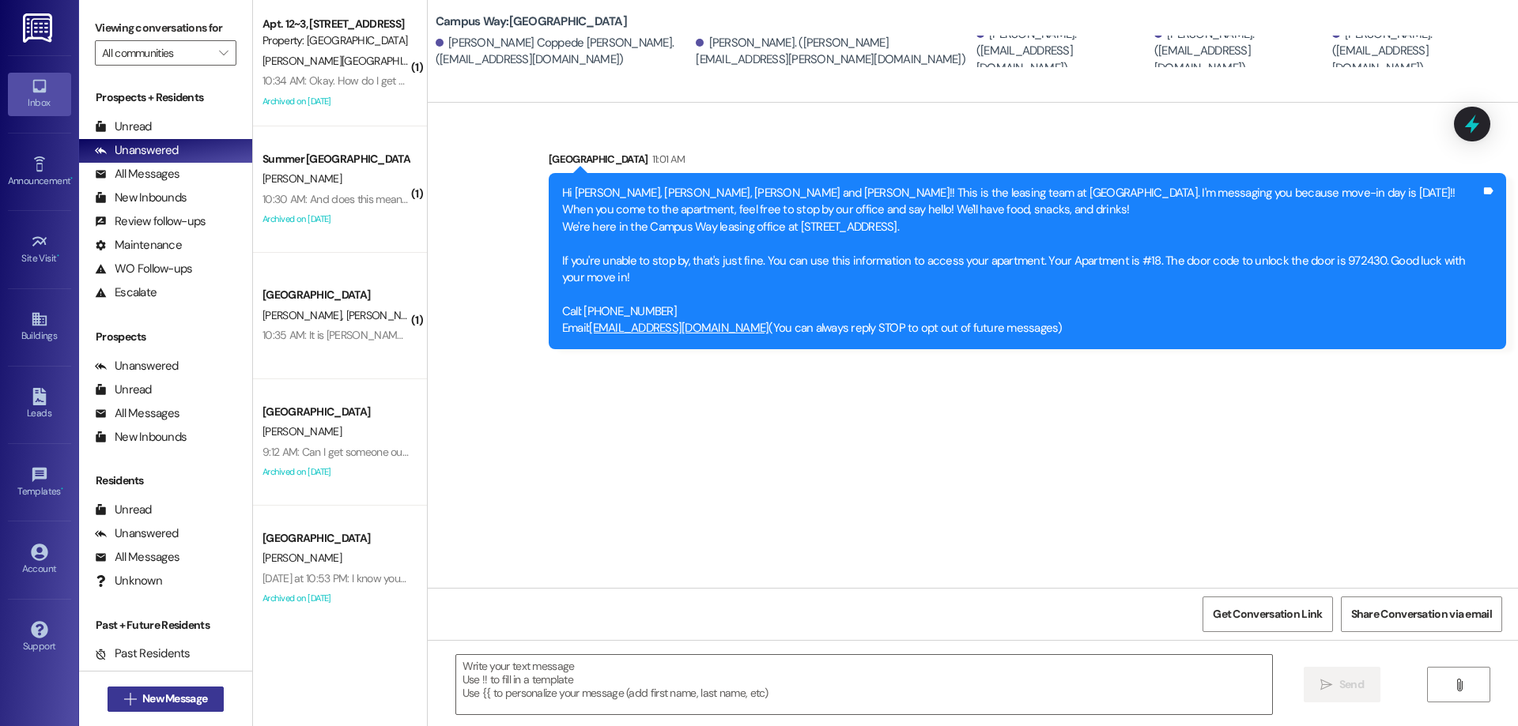
click at [179, 700] on span "New Message" at bounding box center [174, 699] width 65 height 17
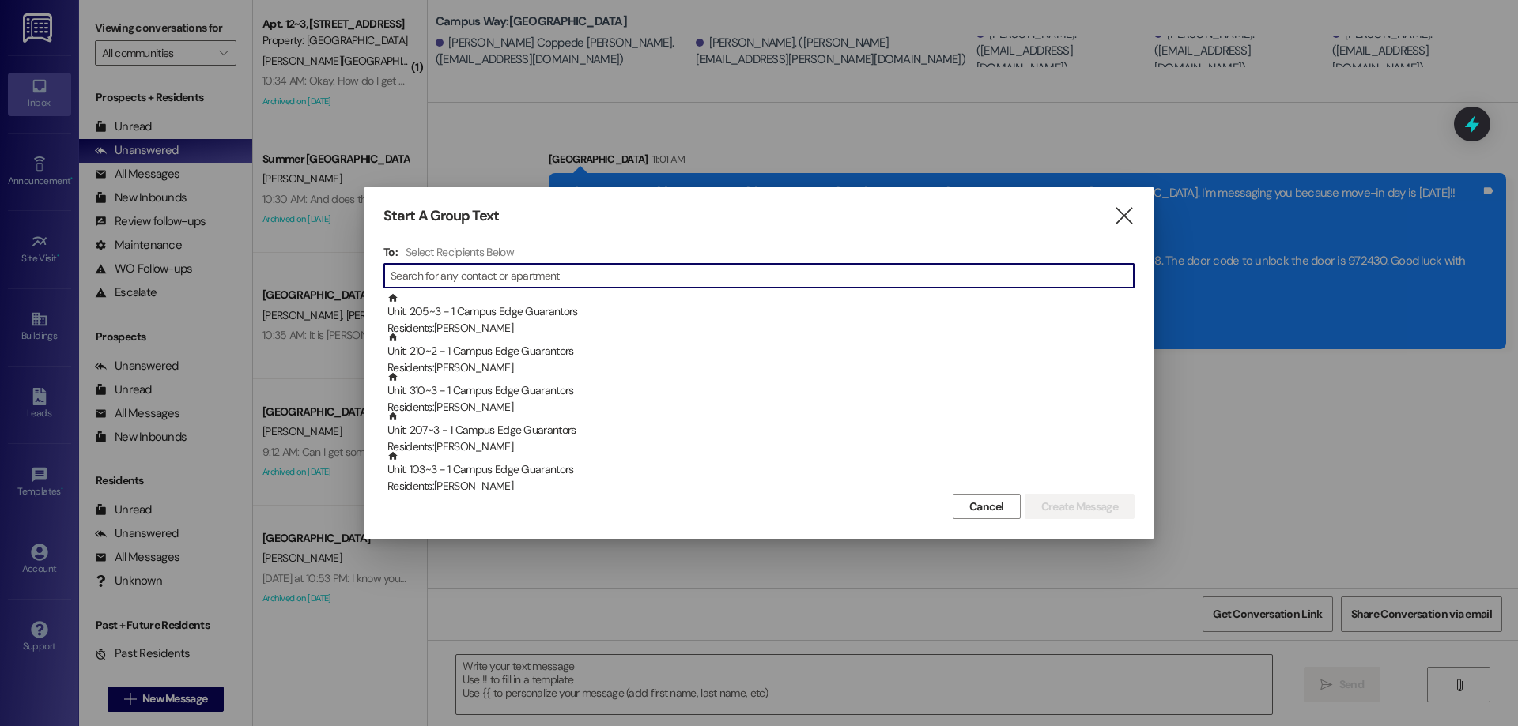
click at [446, 273] on input at bounding box center [761, 276] width 743 height 22
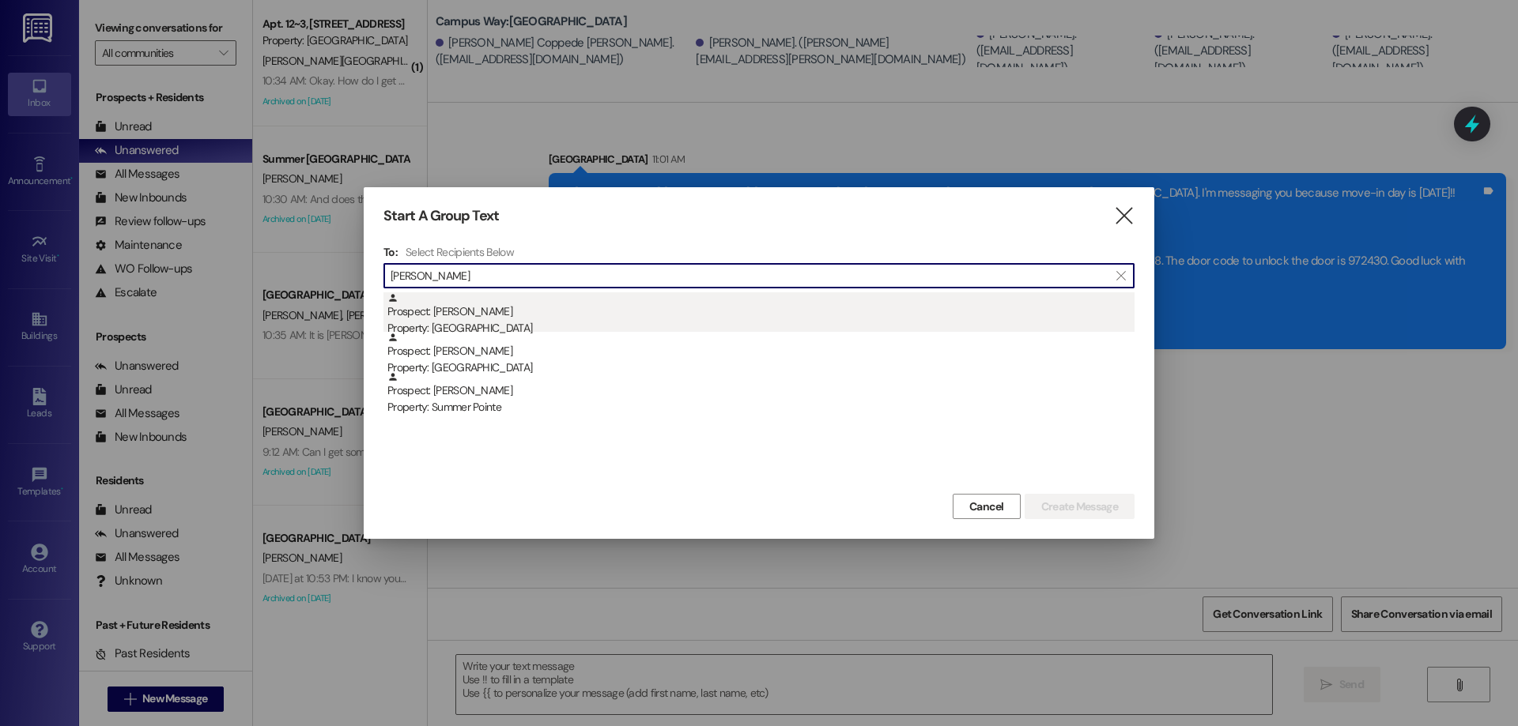
type input "elisabeth han"
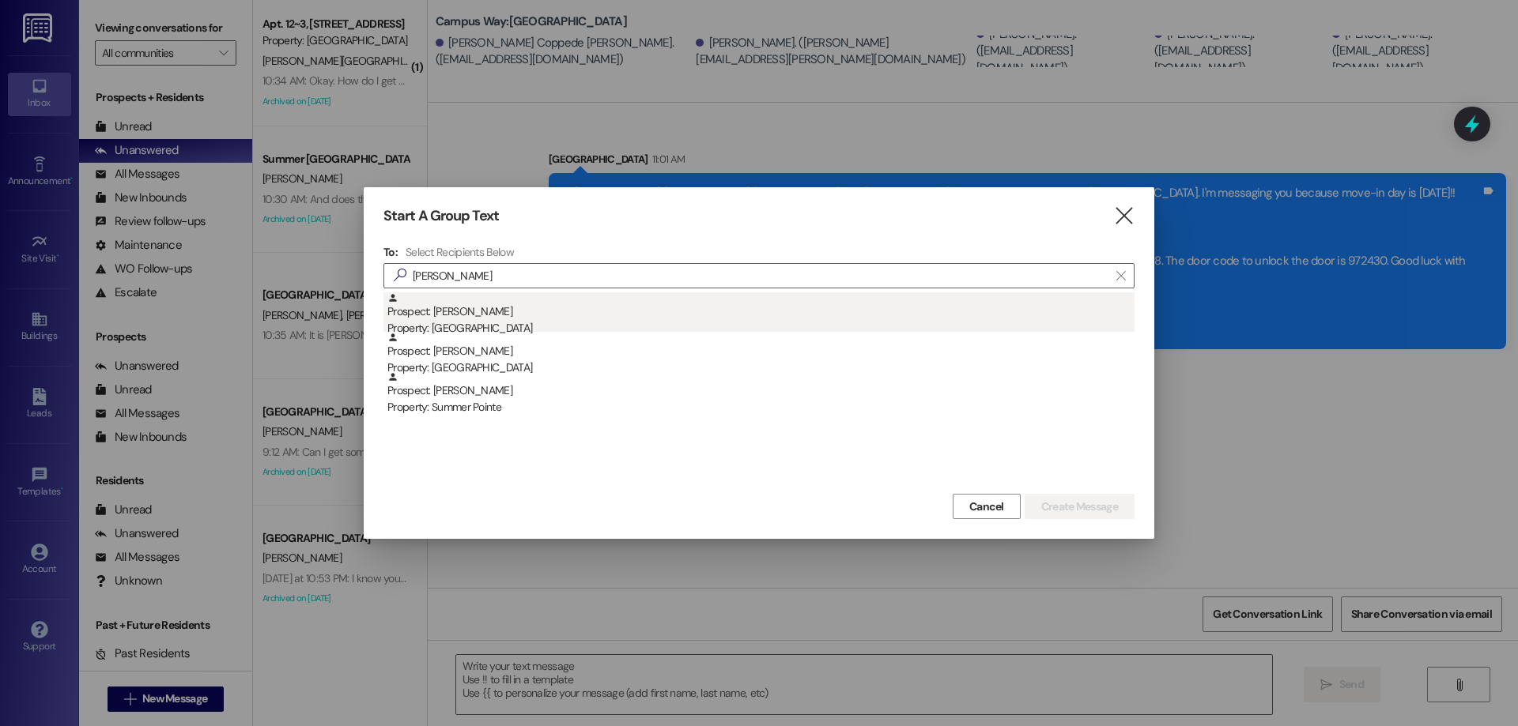
click at [516, 304] on div "Prospect: Elisabeth Hansen Property: Campus Way" at bounding box center [760, 314] width 747 height 45
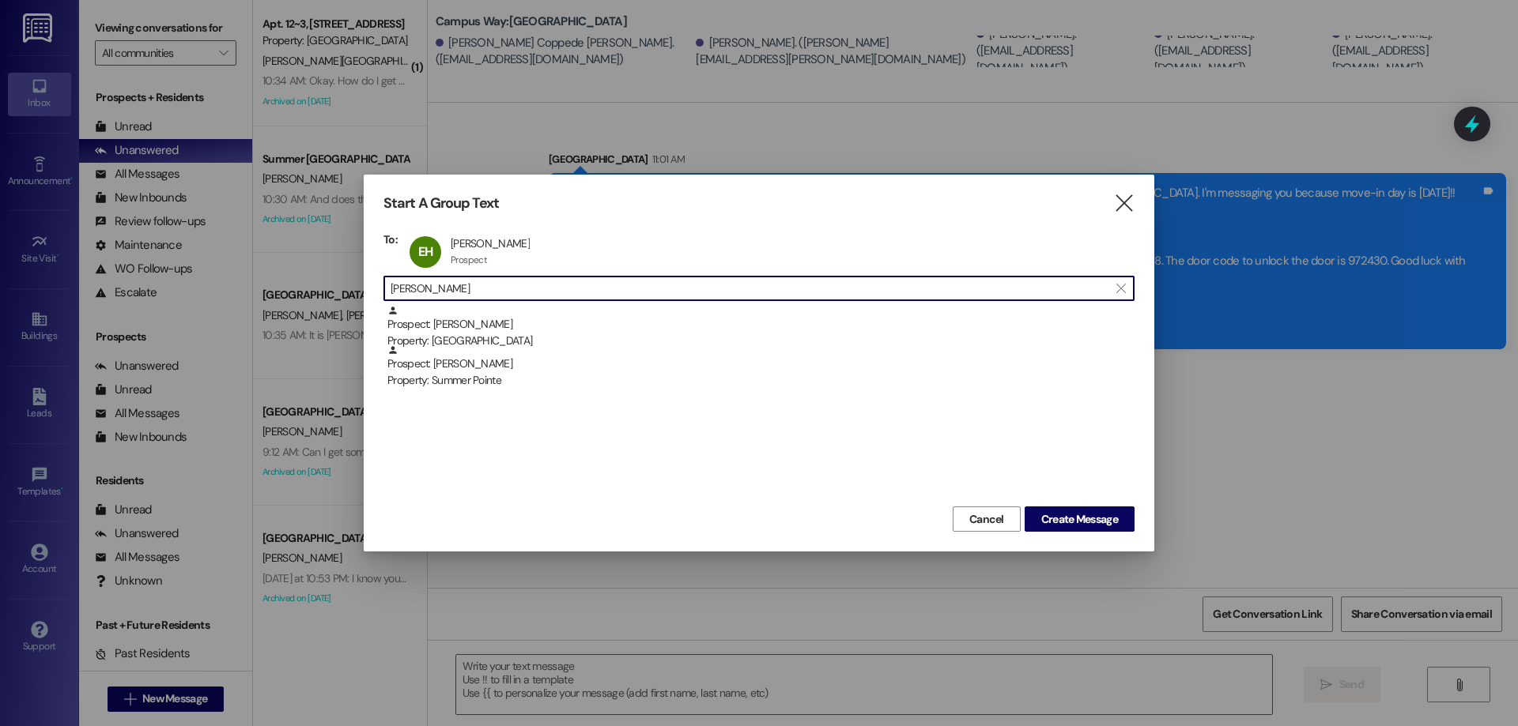
drag, startPoint x: 484, startPoint y: 287, endPoint x: 314, endPoint y: 291, distance: 170.0
click at [314, 291] on div "Start A Group Text  To: EH Elisabeth Hansen Elisabeth Hansen Prospect Prospect…" at bounding box center [759, 363] width 1518 height 726
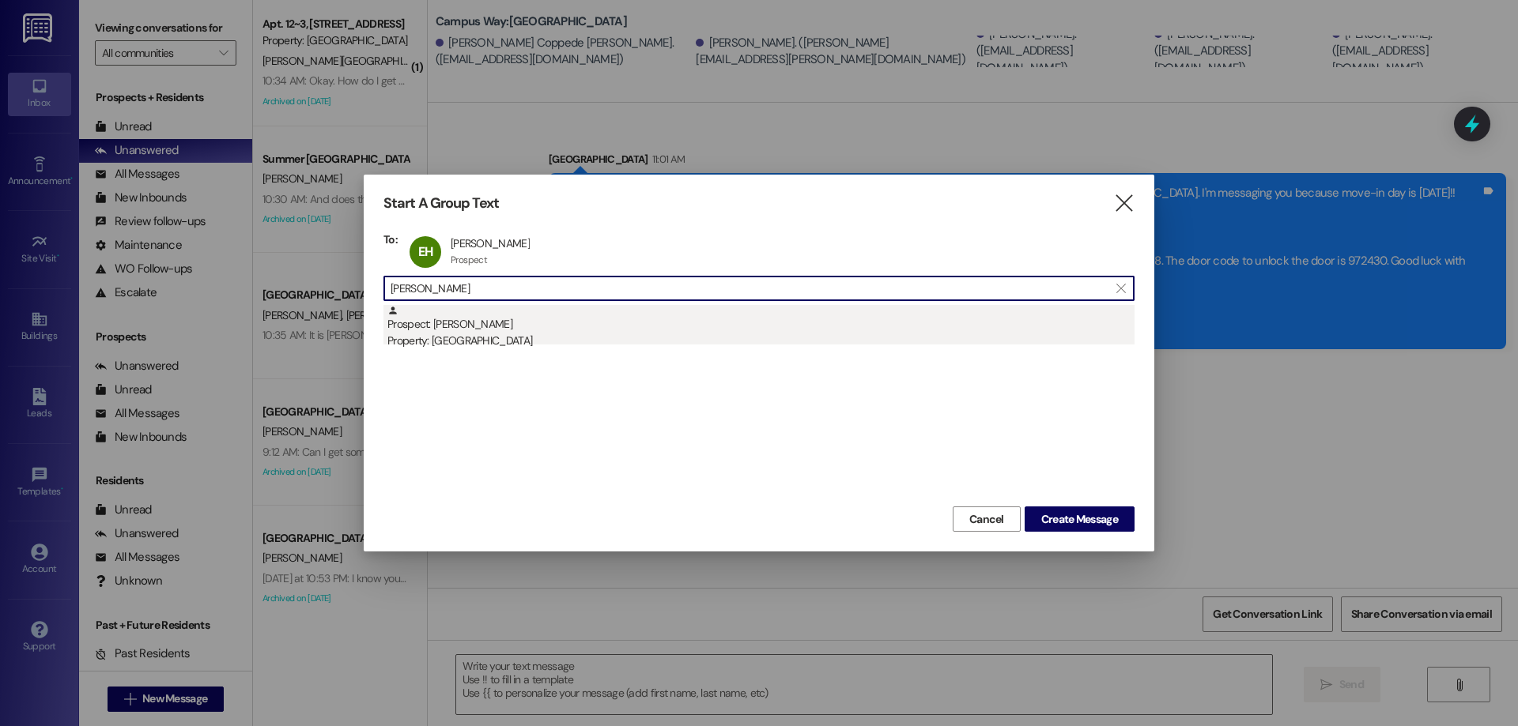
type input "anna bow"
click at [562, 335] on div "Property: [GEOGRAPHIC_DATA]" at bounding box center [760, 341] width 747 height 17
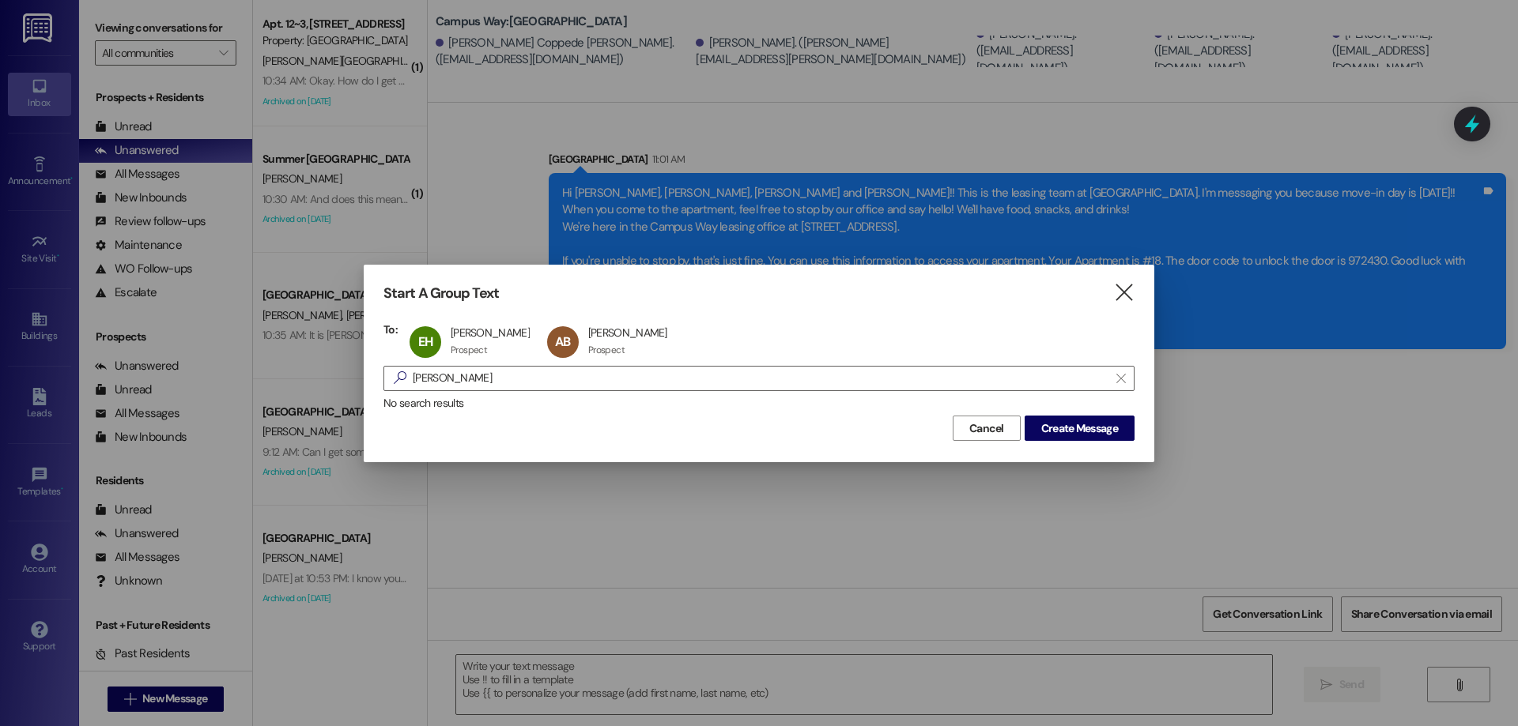
drag, startPoint x: 473, startPoint y: 381, endPoint x: 66, endPoint y: 378, distance: 407.9
click at [70, 383] on div "Start A Group Text  To: EH Elisabeth Hansen Elisabeth Hansen Prospect Prospect…" at bounding box center [759, 363] width 1518 height 726
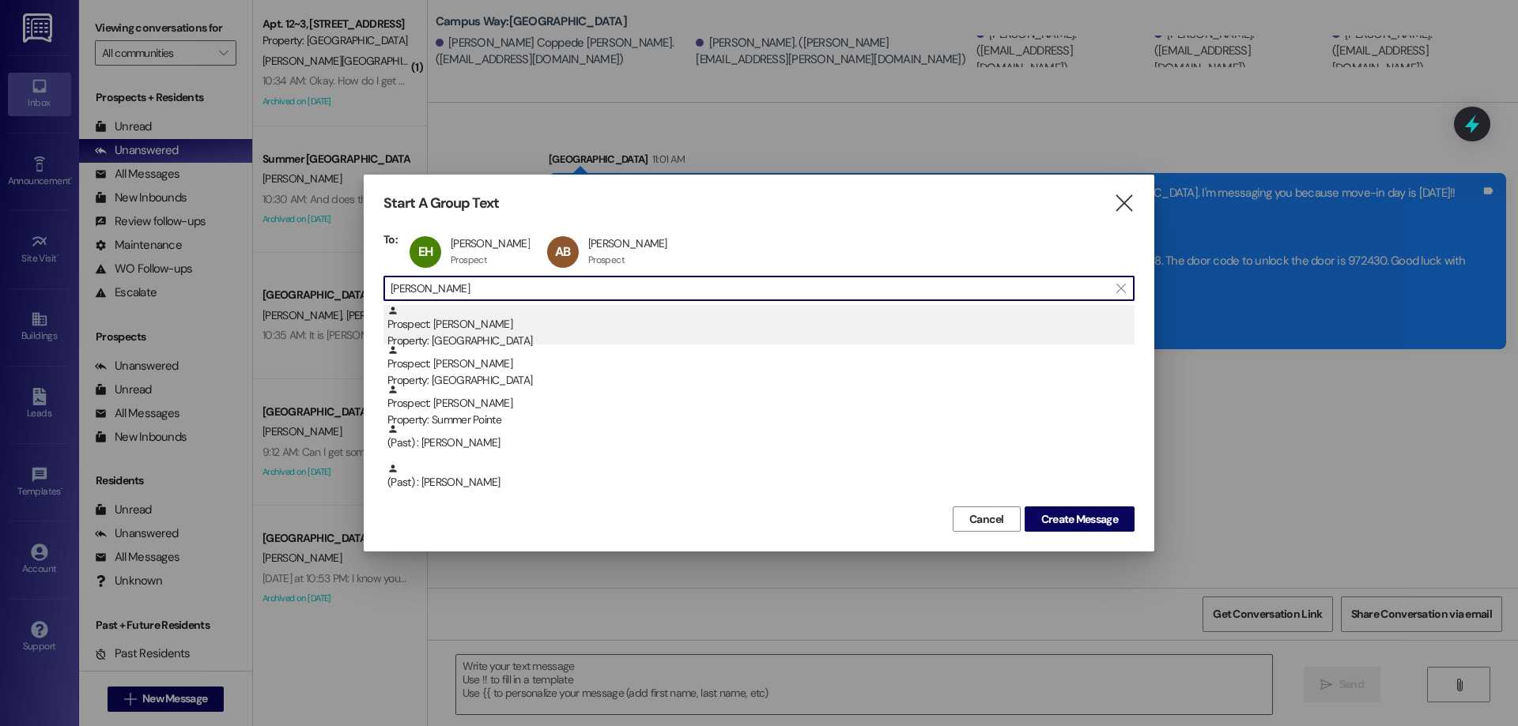
type input "caroline"
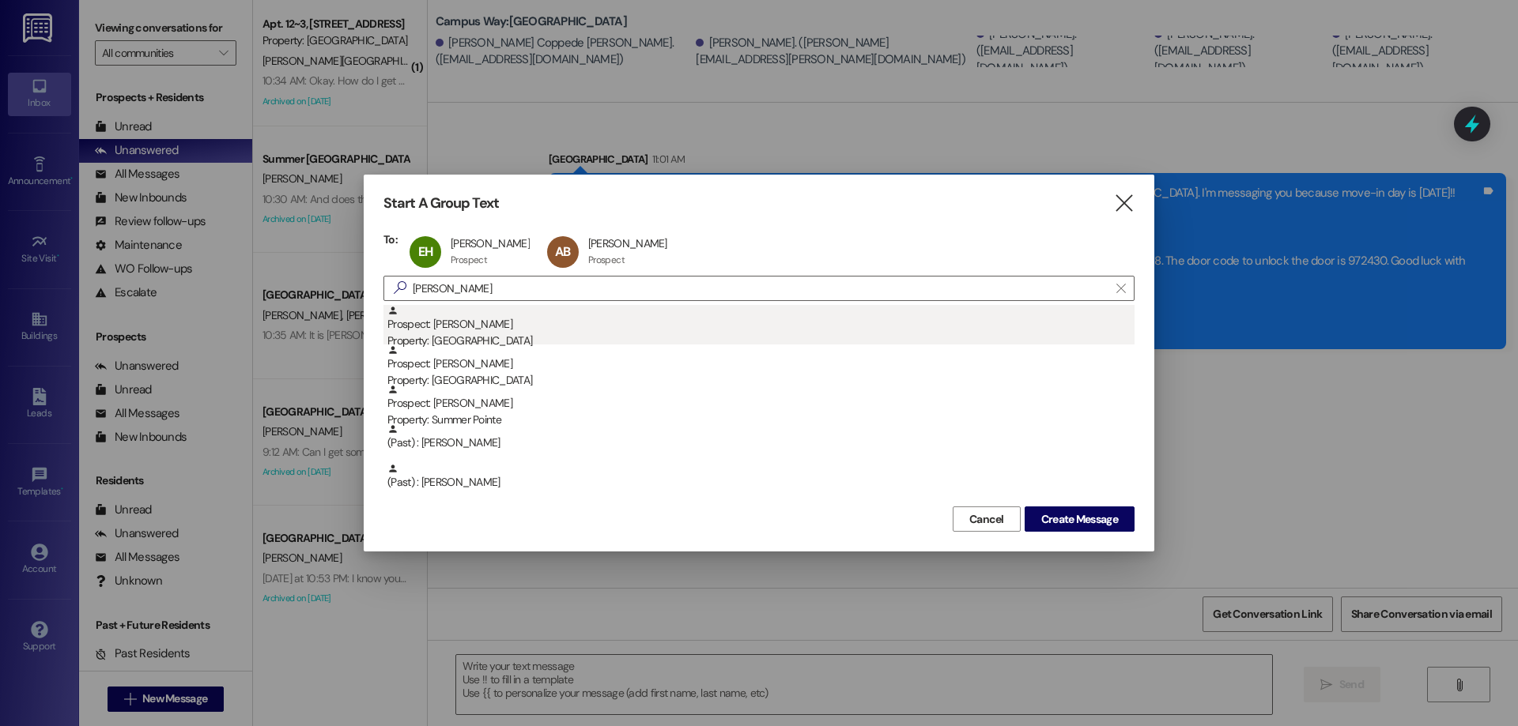
click at [510, 320] on div "Prospect: Caroline Newren Property: Campus Way" at bounding box center [760, 327] width 747 height 45
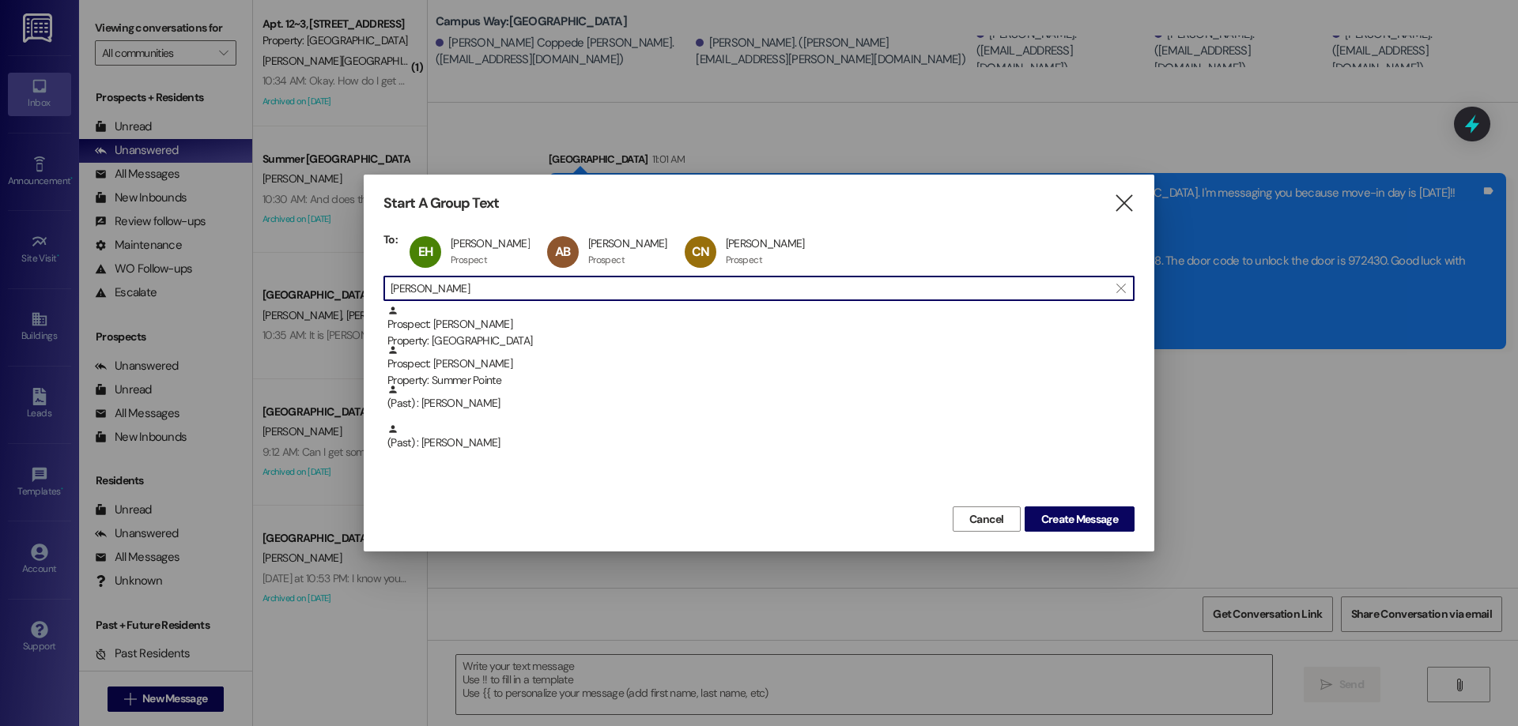
drag, startPoint x: 295, startPoint y: 288, endPoint x: 258, endPoint y: 288, distance: 36.4
click at [258, 288] on div "Start A Group Text  To: EH Elisabeth Hansen Elisabeth Hansen Prospect Prospect…" at bounding box center [759, 363] width 1518 height 726
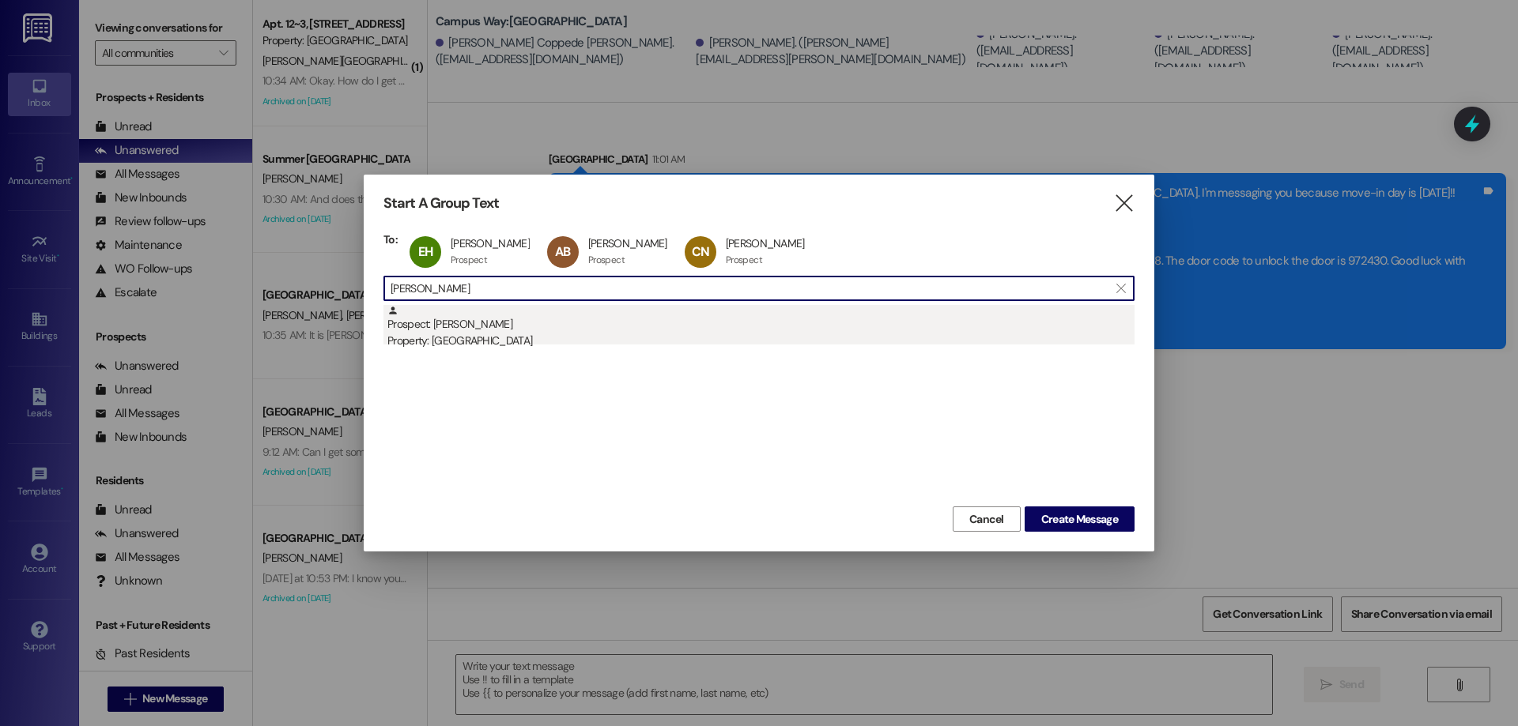
type input "rachel mc"
click at [667, 330] on div "Prospect: Rachel McConkie Property: Campus Way" at bounding box center [760, 327] width 747 height 45
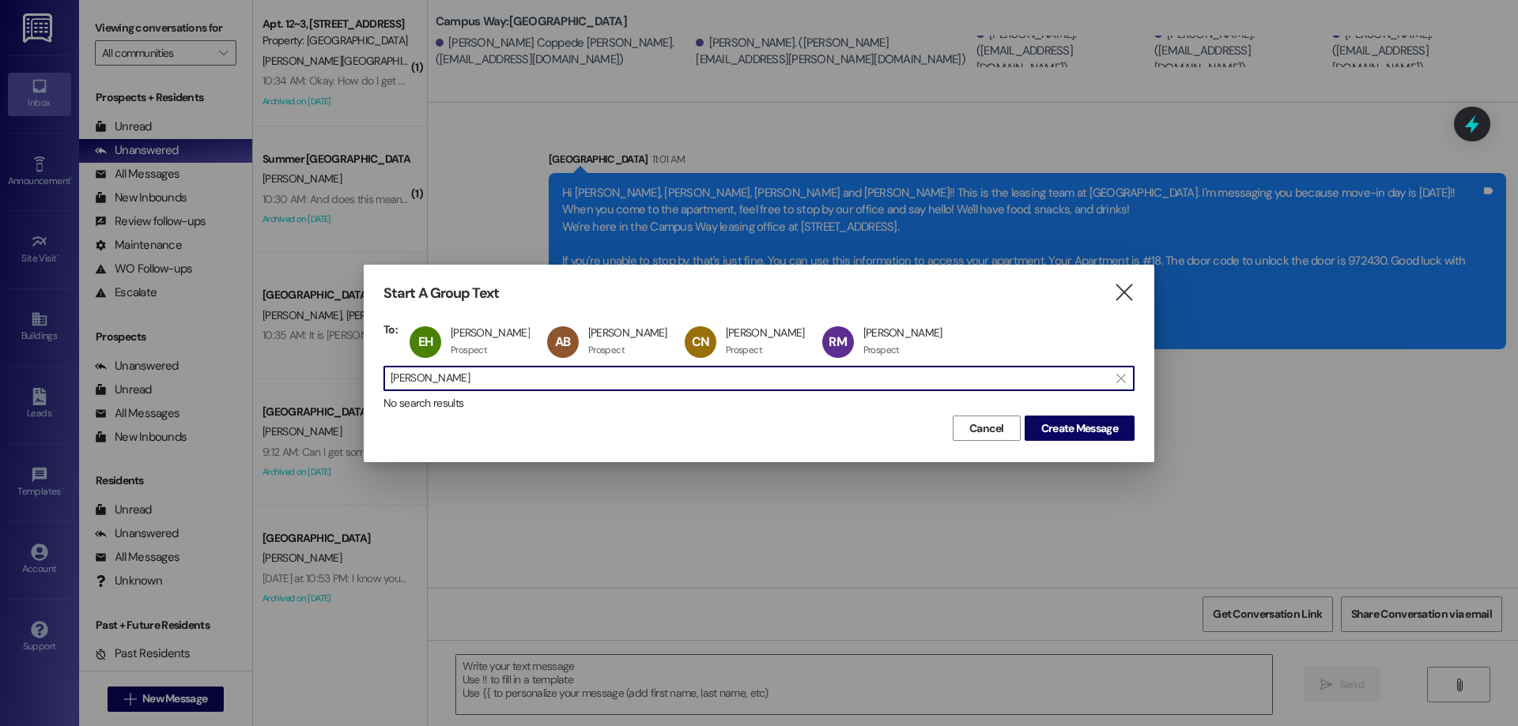
drag, startPoint x: 466, startPoint y: 377, endPoint x: 153, endPoint y: 362, distance: 314.2
click at [153, 362] on div "Start A Group Text  To: EH Elisabeth Hansen Elisabeth Hansen Prospect Prospect…" at bounding box center [759, 363] width 1518 height 726
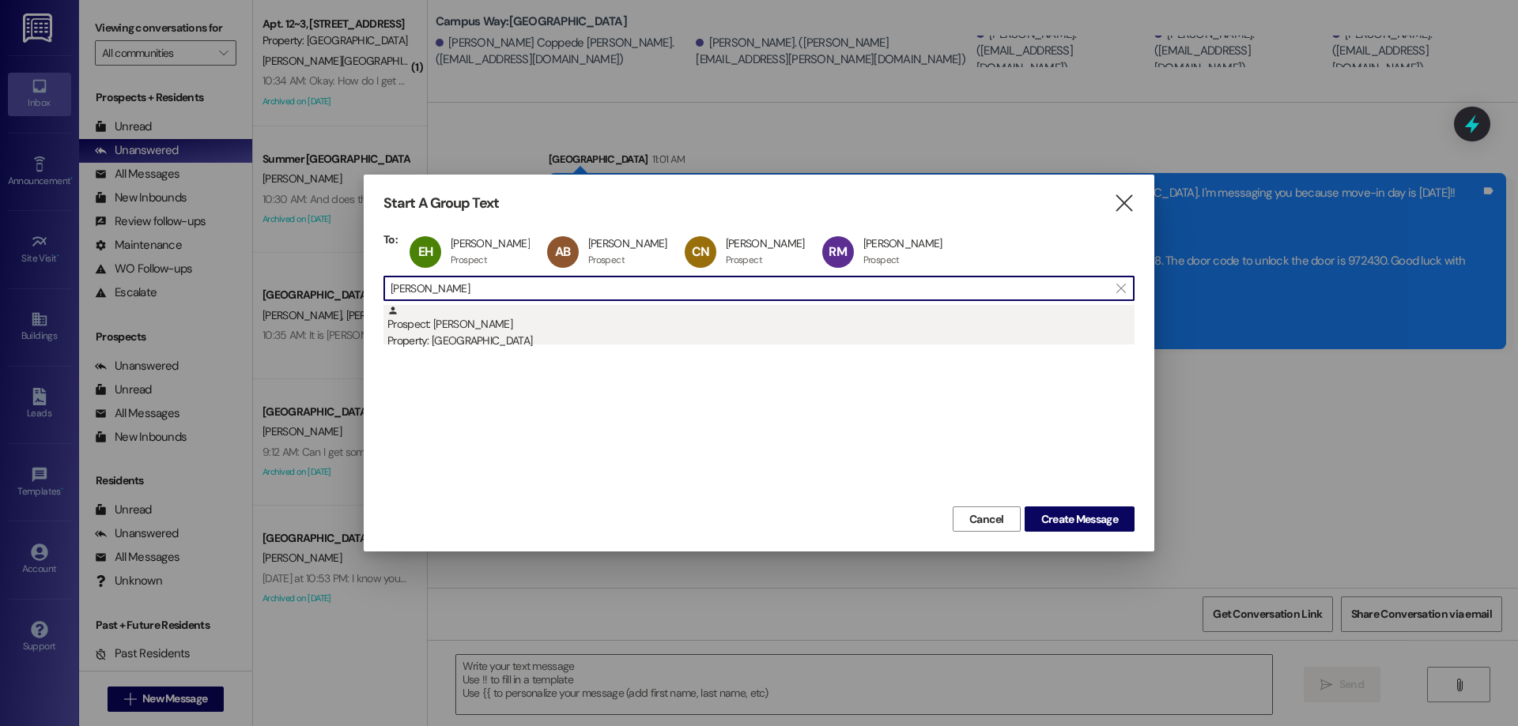
type input "melissa mc"
click at [549, 319] on div "Prospect: Melissa McConkie Property: Campus Way" at bounding box center [760, 327] width 747 height 45
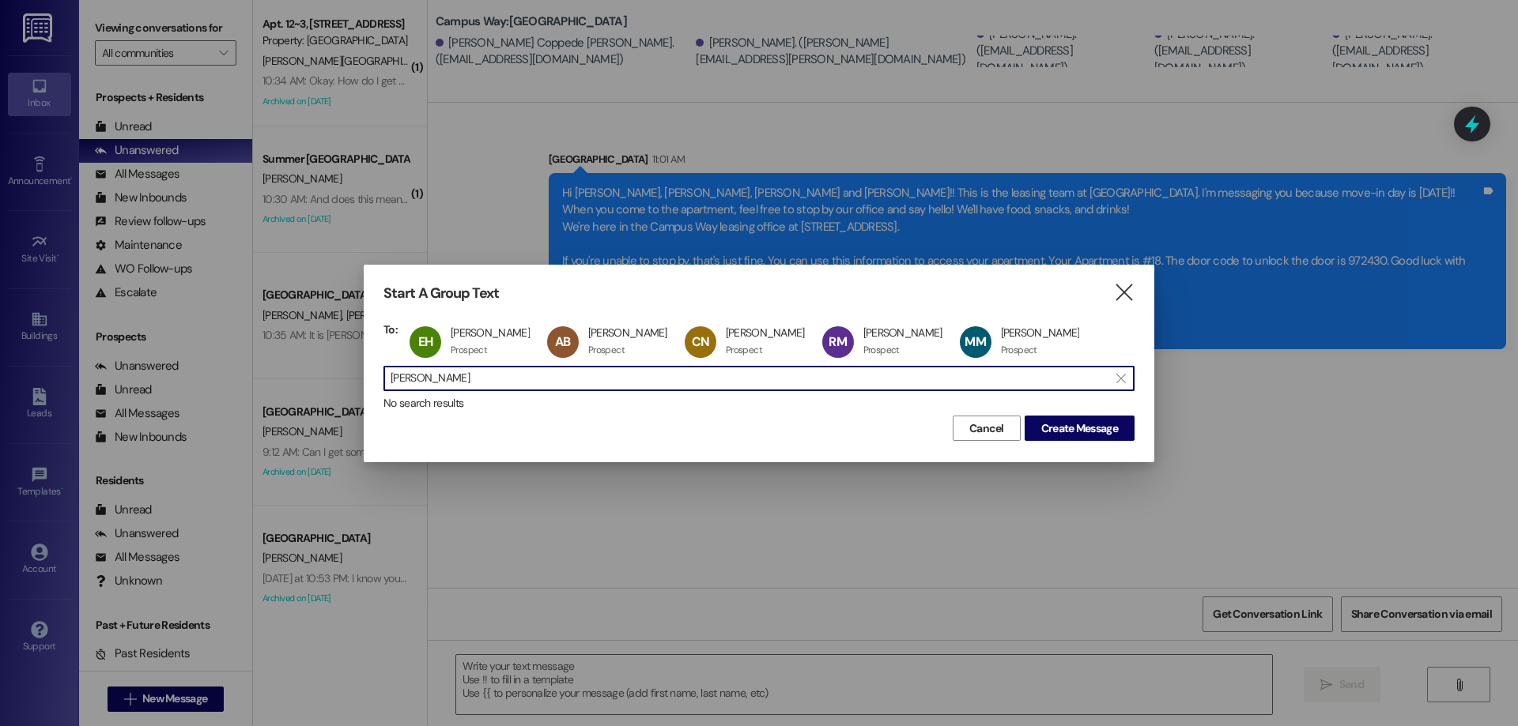
drag, startPoint x: 470, startPoint y: 385, endPoint x: 208, endPoint y: 372, distance: 262.7
click at [208, 372] on div "Start A Group Text  To: EH Elisabeth Hansen Elisabeth Hansen Prospect Prospect…" at bounding box center [759, 363] width 1518 height 726
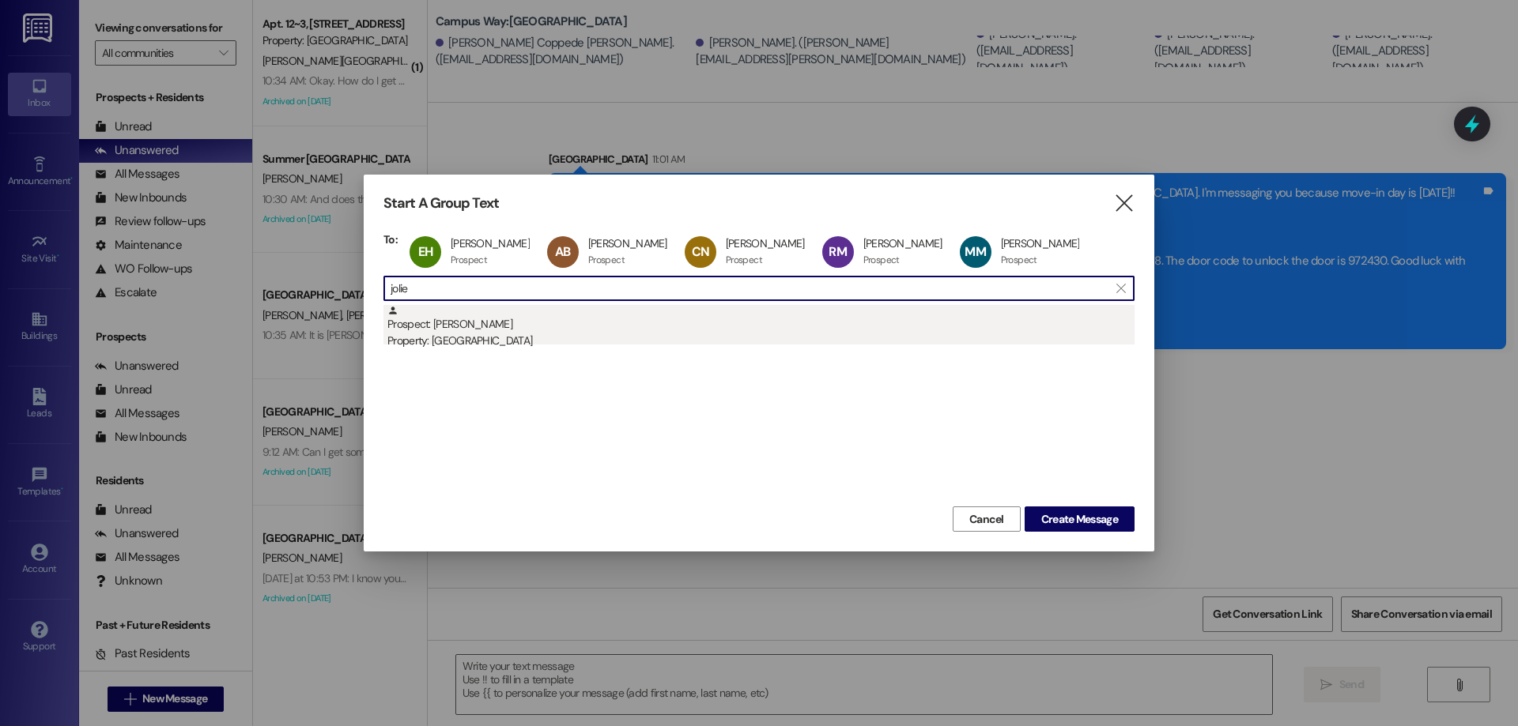
type input "jolie"
click at [499, 330] on div "Prospect: Jolie Taylor Property: Campus Way" at bounding box center [760, 327] width 747 height 45
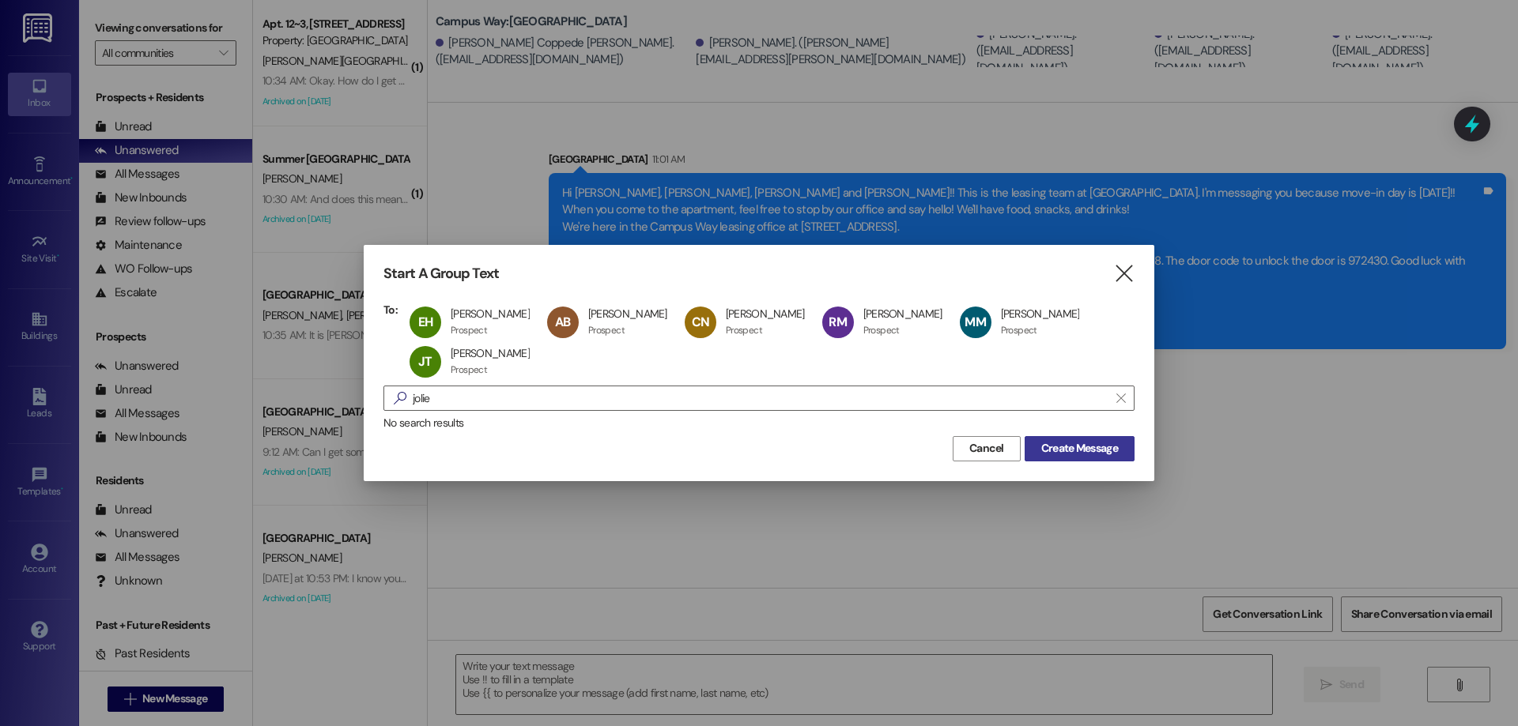
click at [1069, 454] on span "Create Message" at bounding box center [1079, 448] width 77 height 17
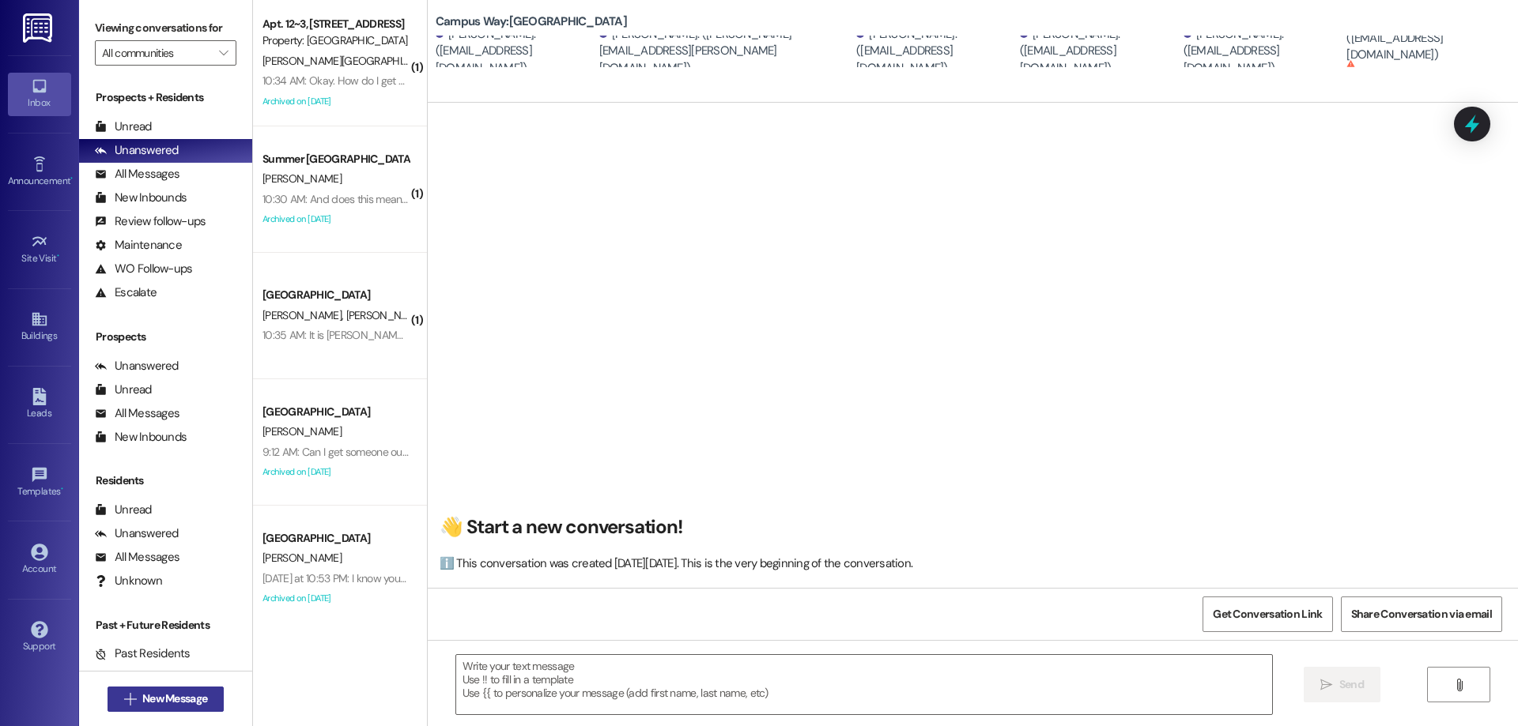
click at [177, 701] on span "New Message" at bounding box center [174, 699] width 65 height 17
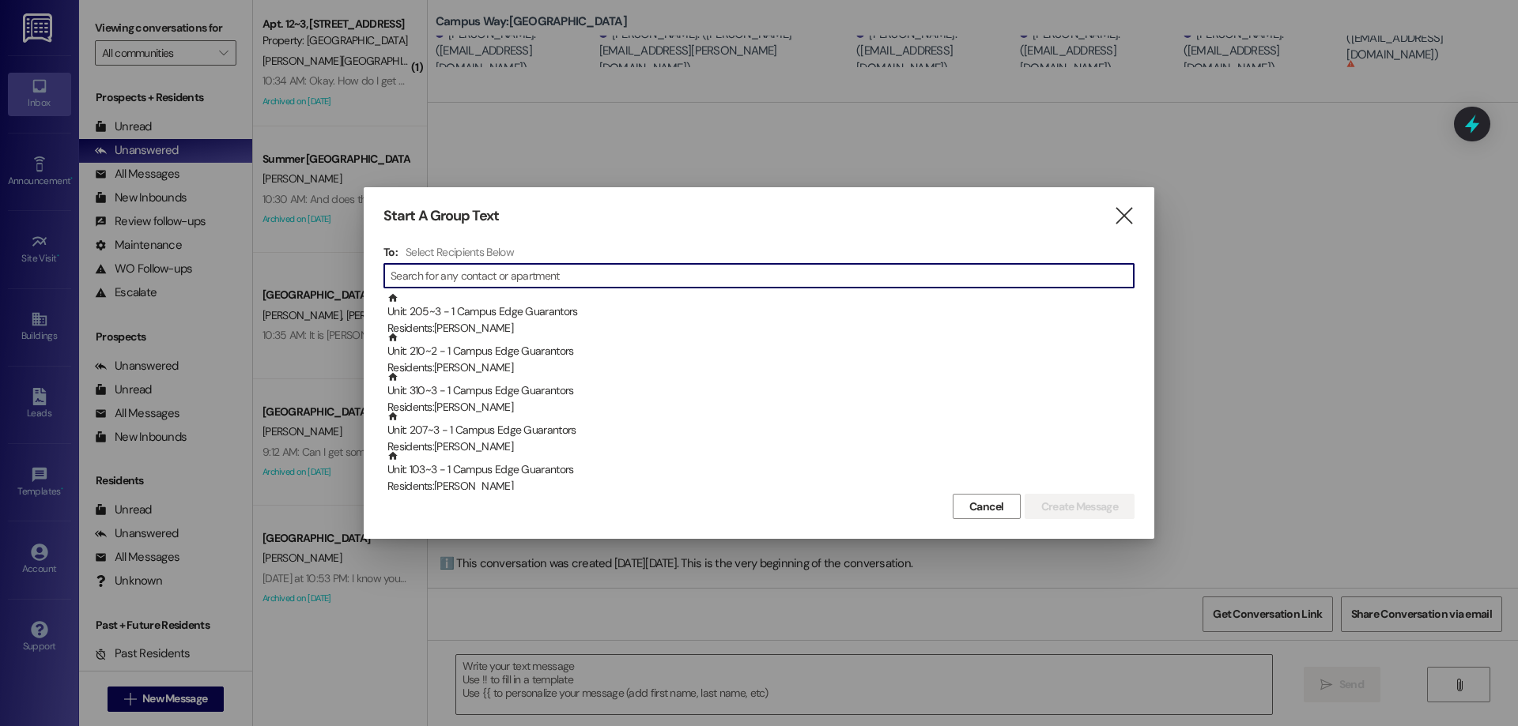
drag, startPoint x: 436, startPoint y: 277, endPoint x: 448, endPoint y: 255, distance: 26.2
click at [436, 276] on input at bounding box center [761, 276] width 743 height 22
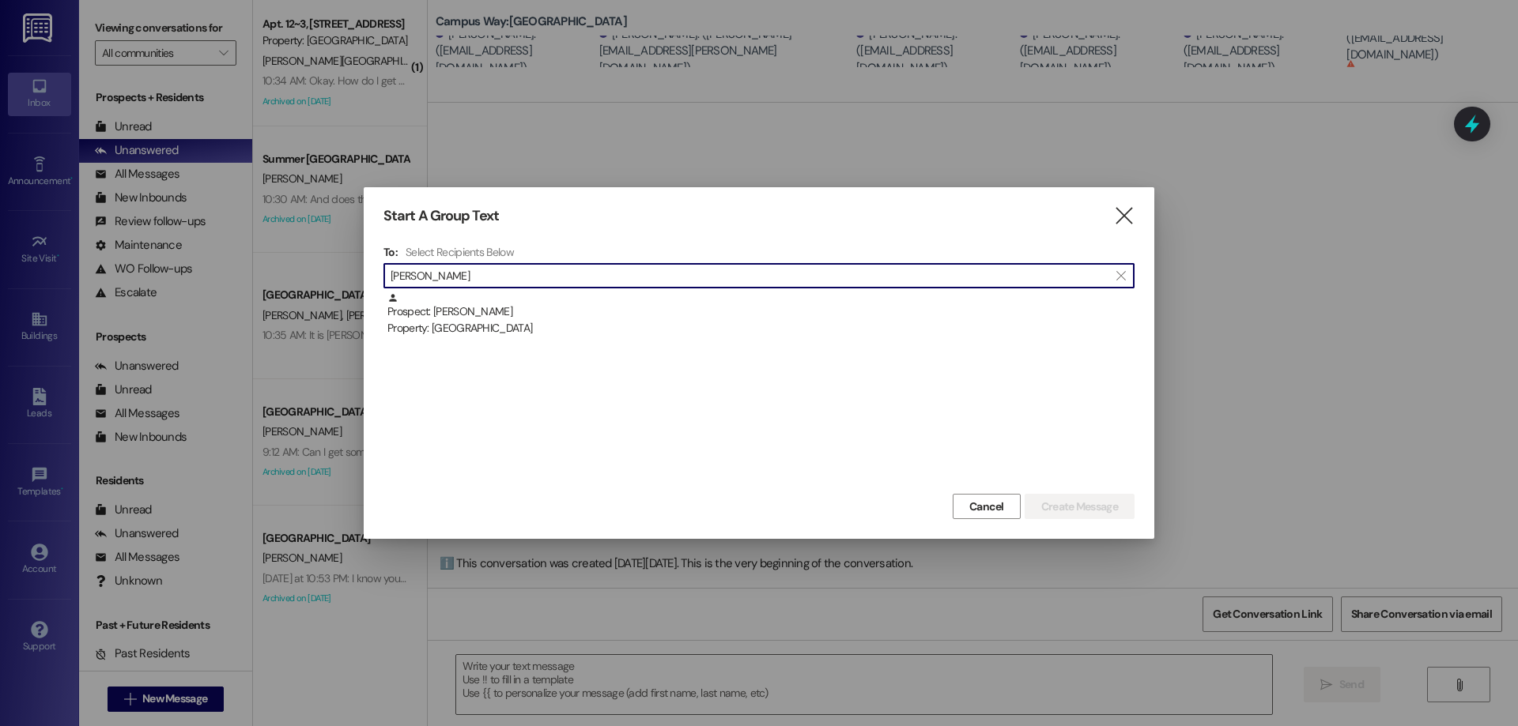
type input "anna bowm"
click at [544, 328] on div "Property: [GEOGRAPHIC_DATA]" at bounding box center [760, 328] width 747 height 17
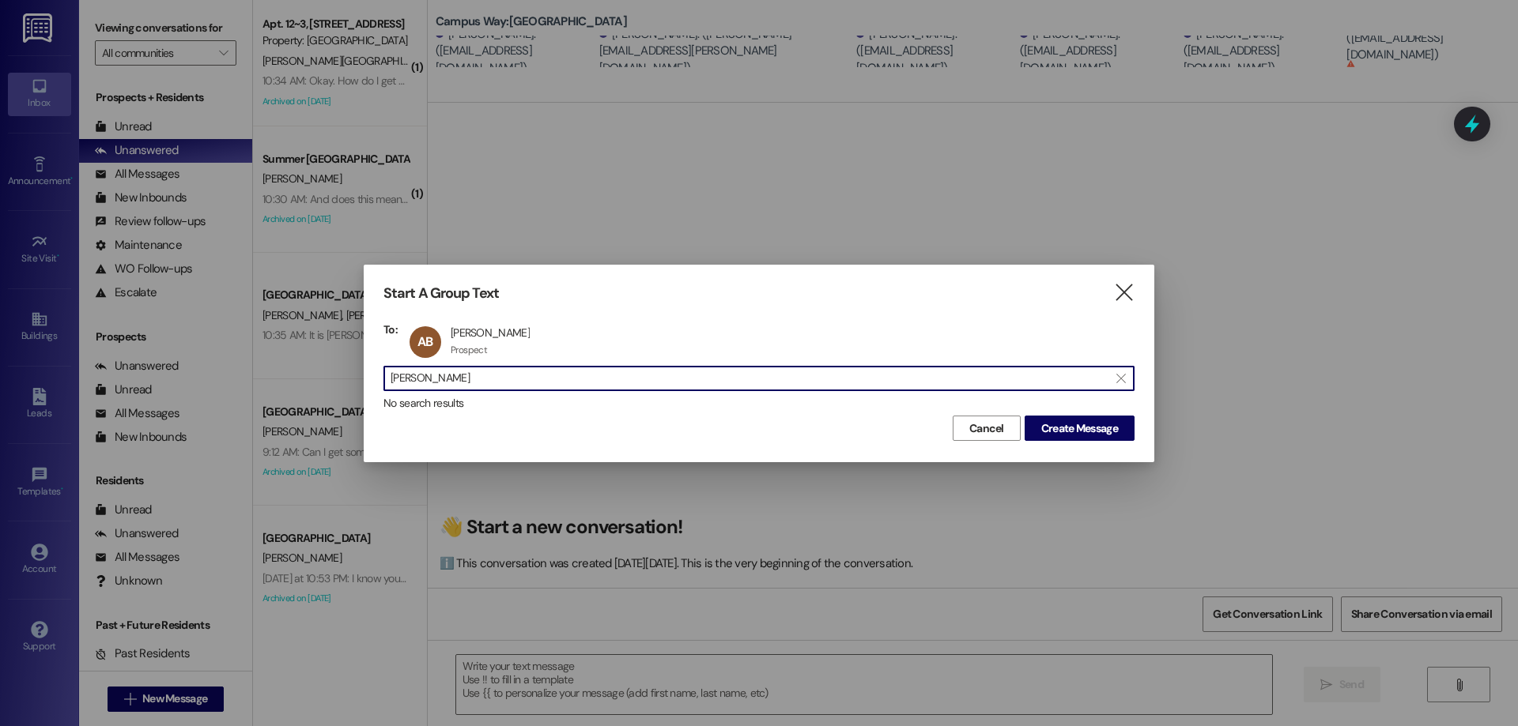
drag, startPoint x: 461, startPoint y: 387, endPoint x: 157, endPoint y: 375, distance: 304.5
click at [157, 384] on div "Start A Group Text  To: AB Anna Bowman Anna Bowman Prospect Prospect click to …" at bounding box center [759, 363] width 1518 height 726
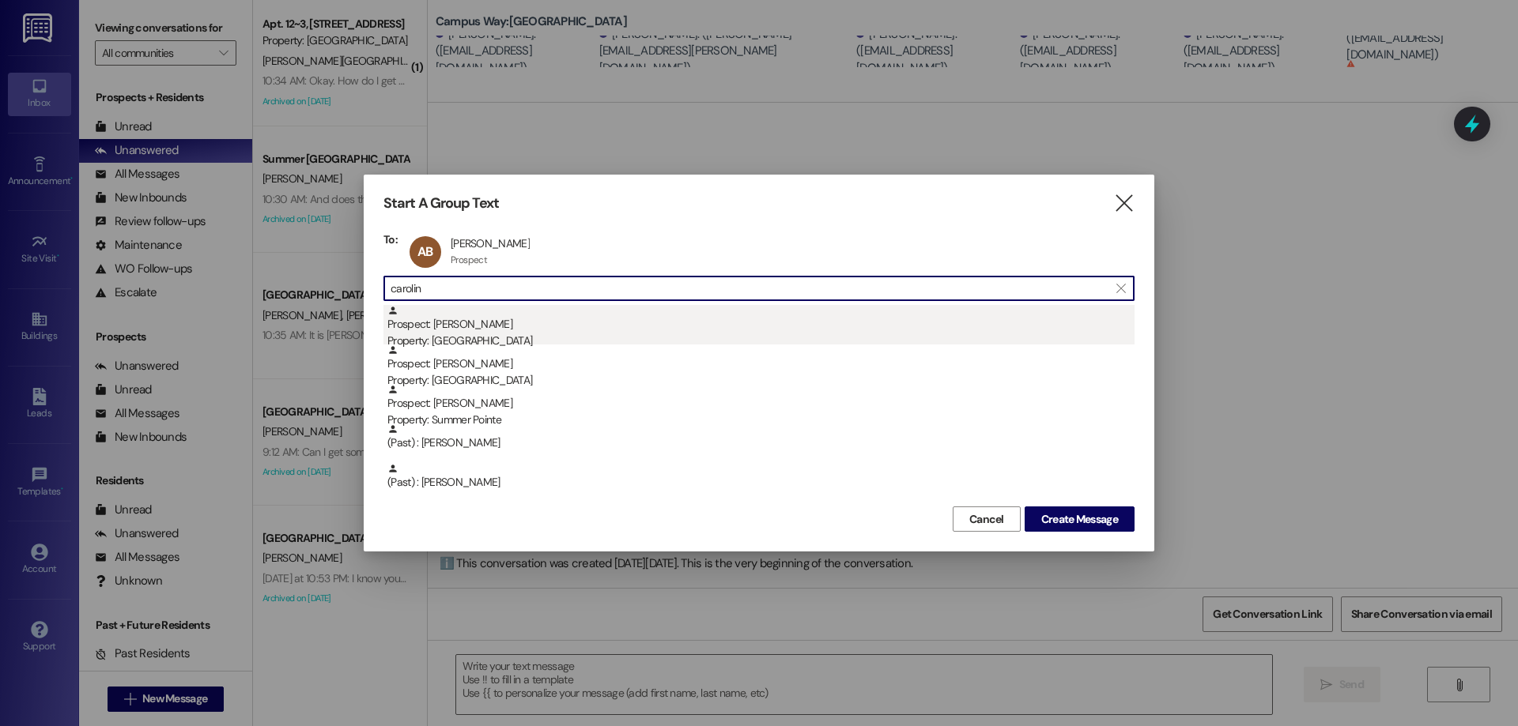
type input "carolin"
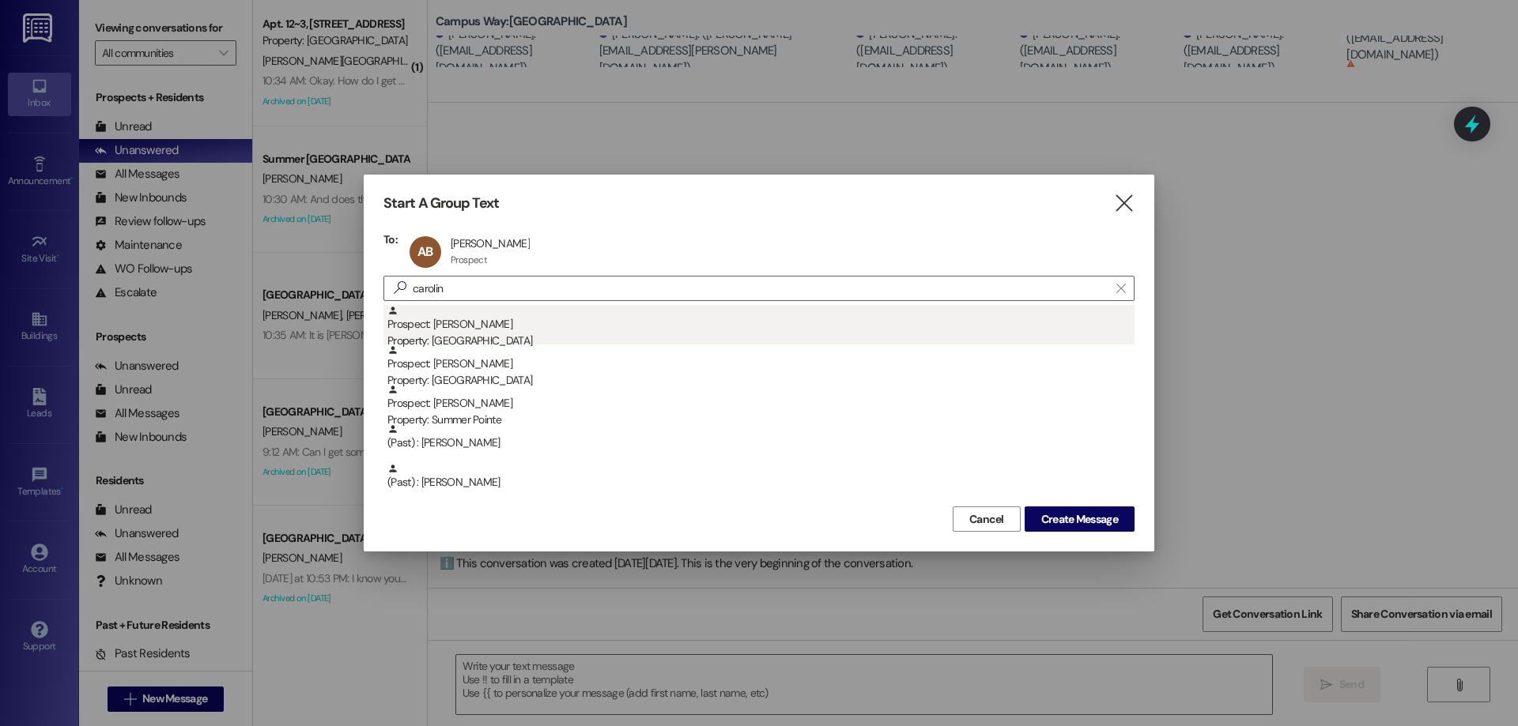
click at [499, 317] on div "Prospect: Caroline Newren Property: Campus Way" at bounding box center [760, 327] width 747 height 45
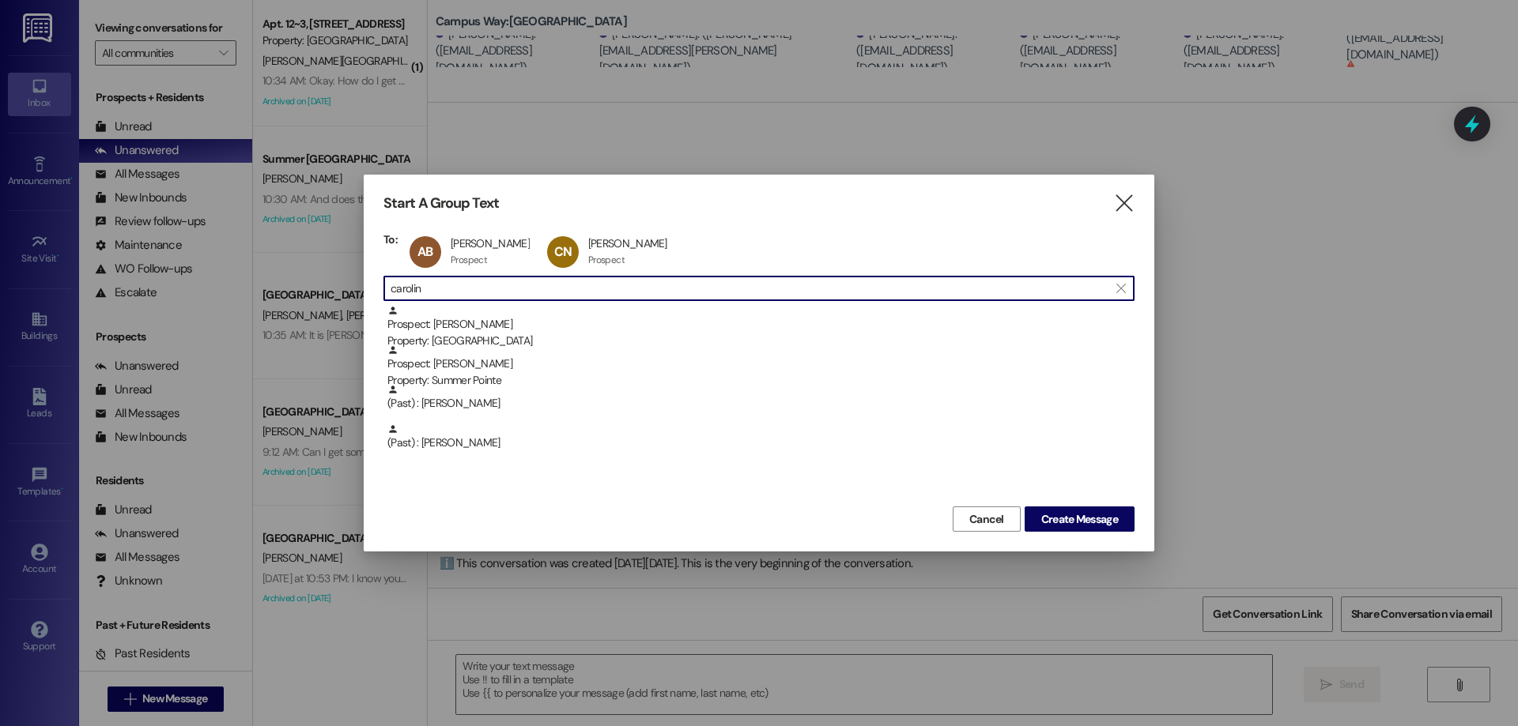
drag, startPoint x: 450, startPoint y: 288, endPoint x: 60, endPoint y: 274, distance: 389.9
click at [61, 289] on div "Start A Group Text  To: AB Anna Bowman Anna Bowman Prospect Prospect click to …" at bounding box center [759, 363] width 1518 height 726
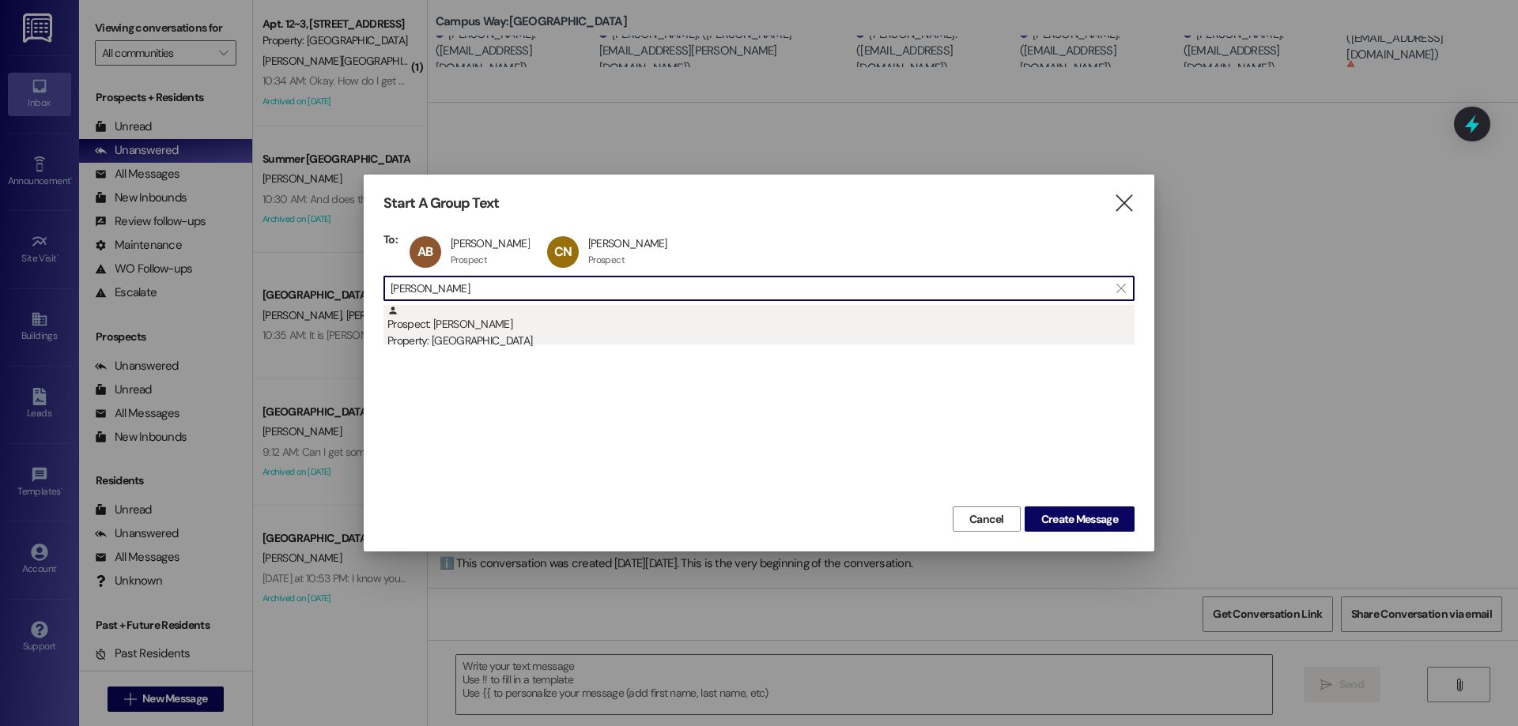
type input "rachel mcc"
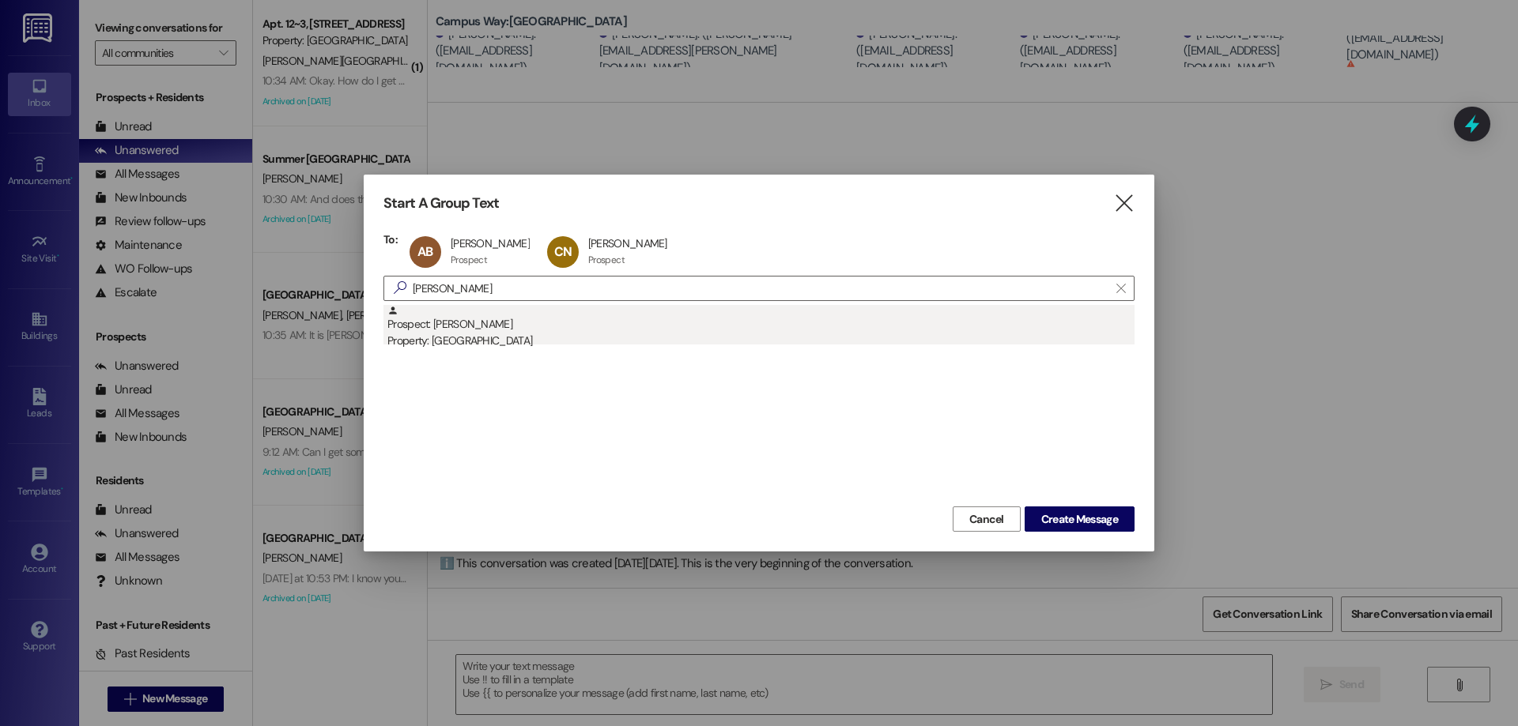
click at [555, 345] on div "Property: [GEOGRAPHIC_DATA]" at bounding box center [760, 341] width 747 height 17
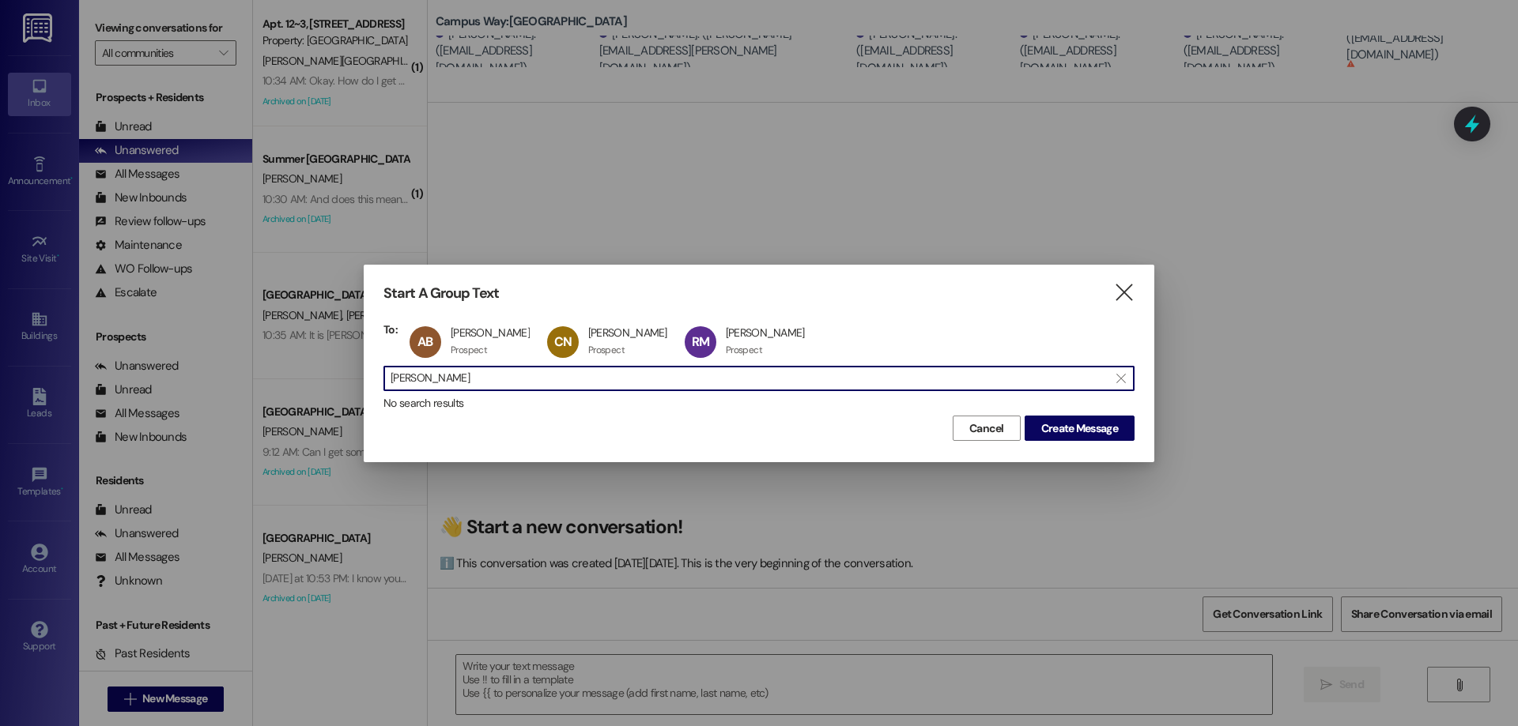
drag, startPoint x: 469, startPoint y: 373, endPoint x: 144, endPoint y: 373, distance: 324.9
click at [144, 373] on div "Start A Group Text  To: AB Anna Bowman Anna Bowman Prospect Prospect click to …" at bounding box center [759, 363] width 1518 height 726
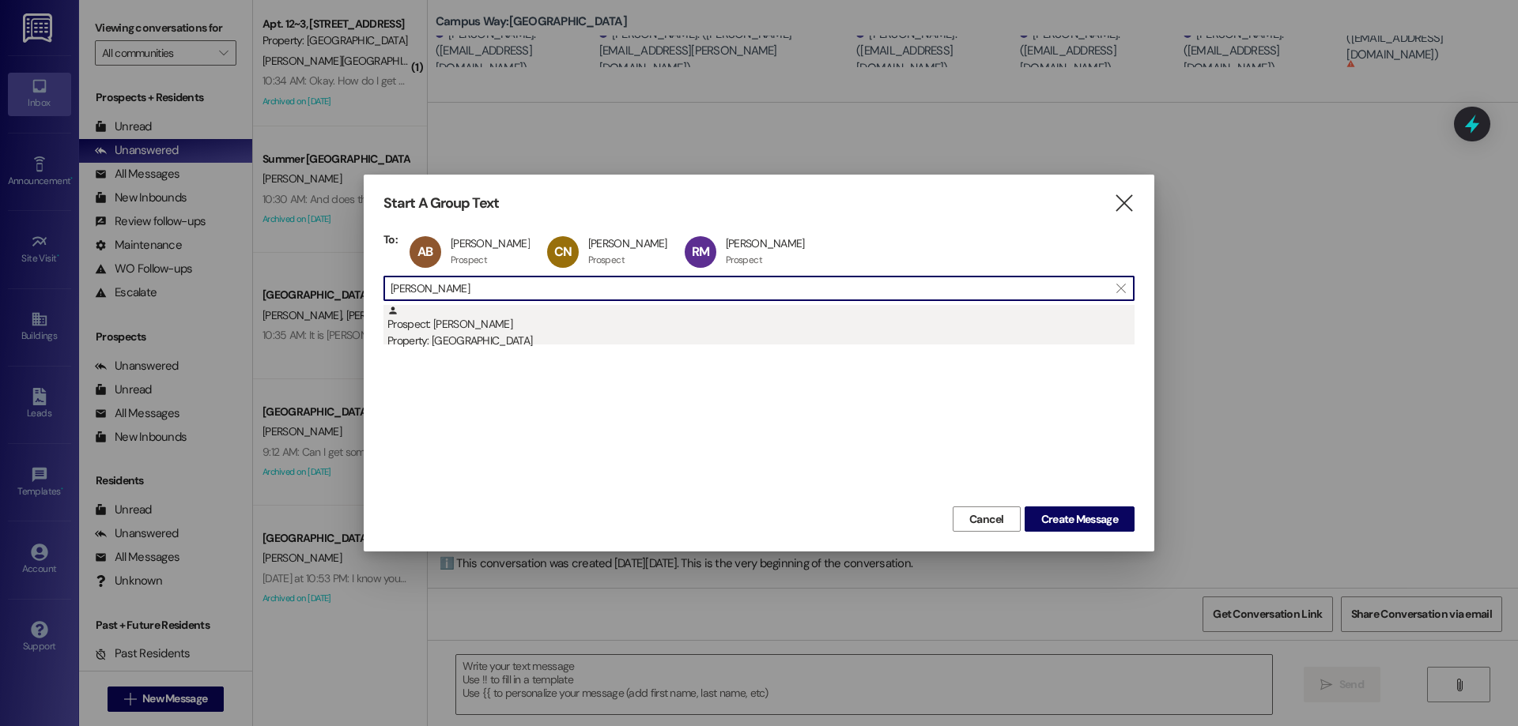
type input "melissa mcc"
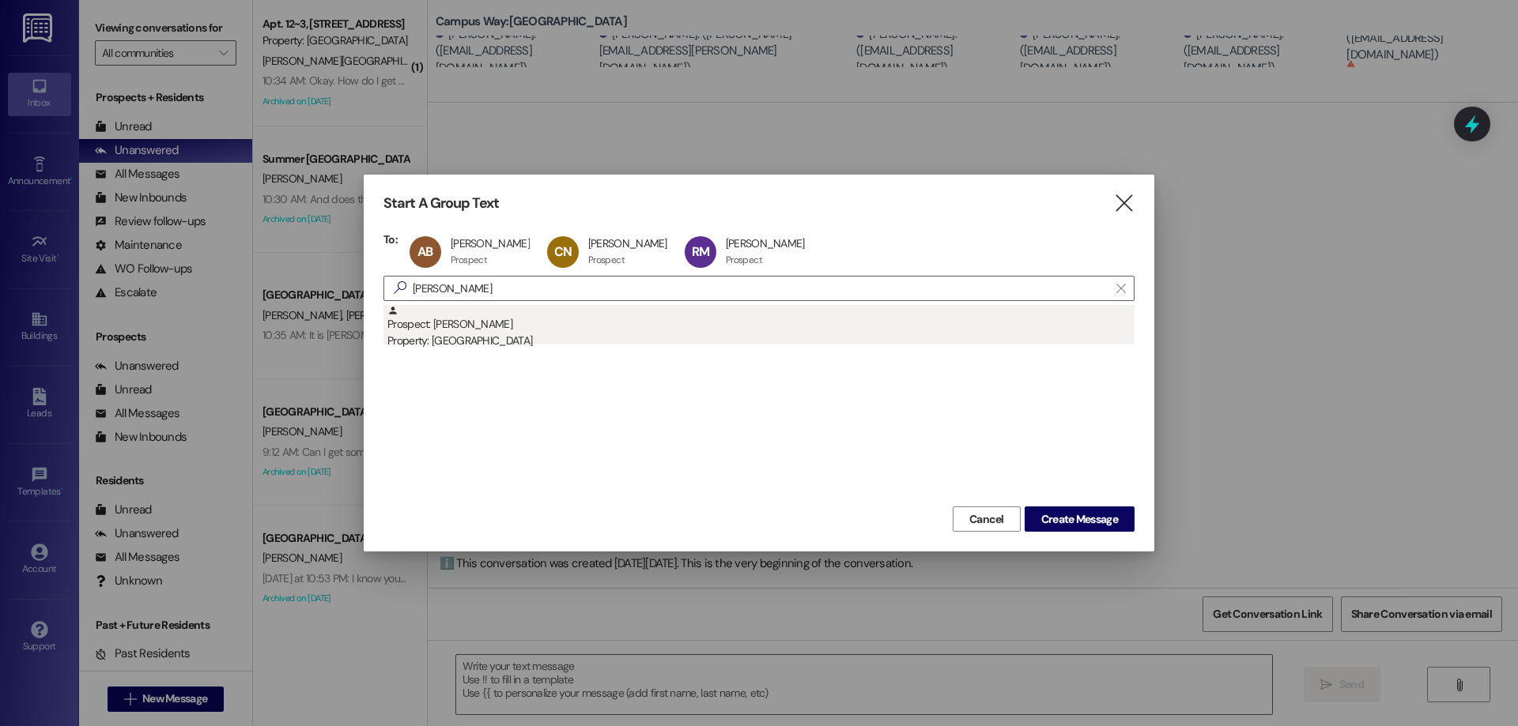
click at [579, 319] on div "Prospect: Melissa McConkie Property: Campus Way" at bounding box center [760, 327] width 747 height 45
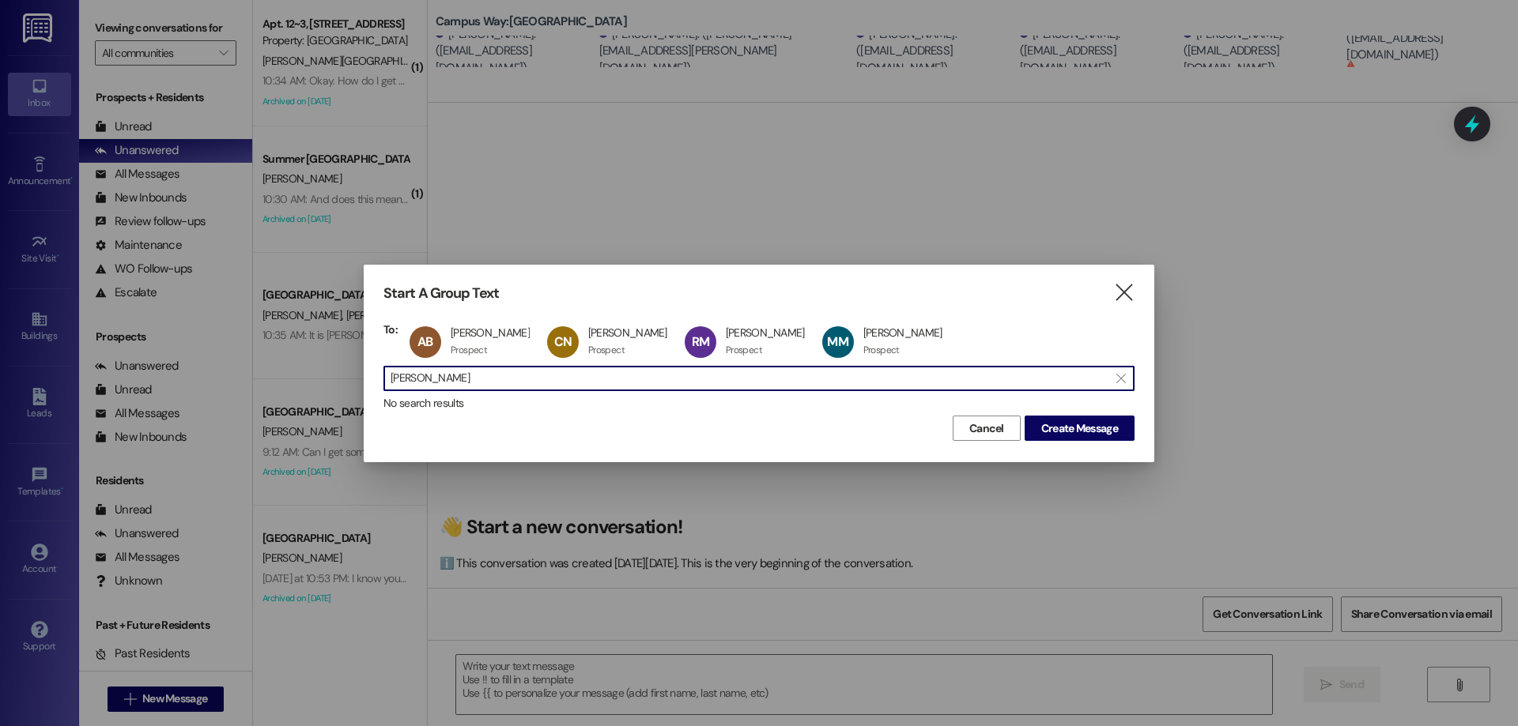
drag, startPoint x: 483, startPoint y: 373, endPoint x: 204, endPoint y: 380, distance: 279.1
click at [204, 380] on div "Start A Group Text  To: AB Anna Bowman Anna Bowman Prospect Prospect click to …" at bounding box center [759, 363] width 1518 height 726
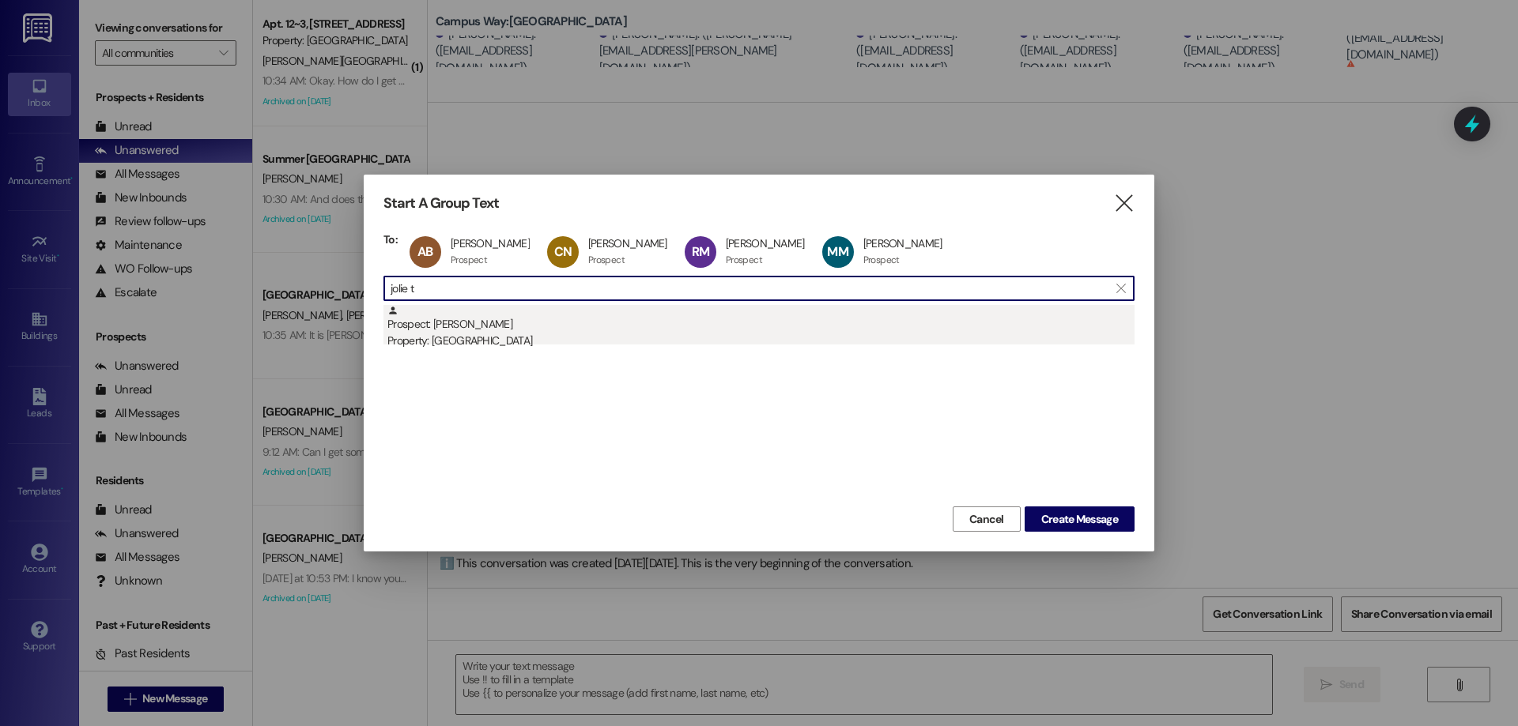
type input "jolie t"
click at [659, 341] on div "Property: [GEOGRAPHIC_DATA]" at bounding box center [760, 341] width 747 height 17
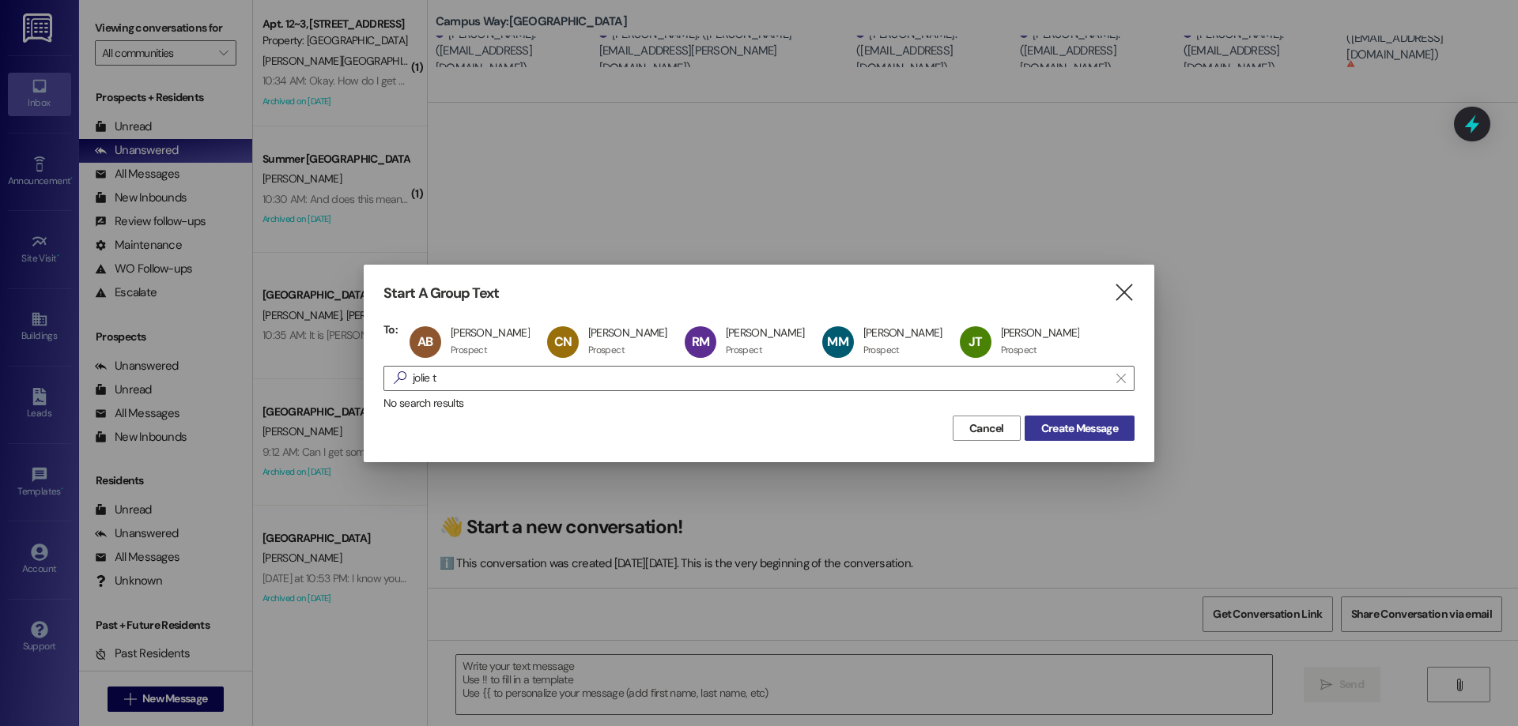
click at [1066, 424] on span "Create Message" at bounding box center [1079, 429] width 77 height 17
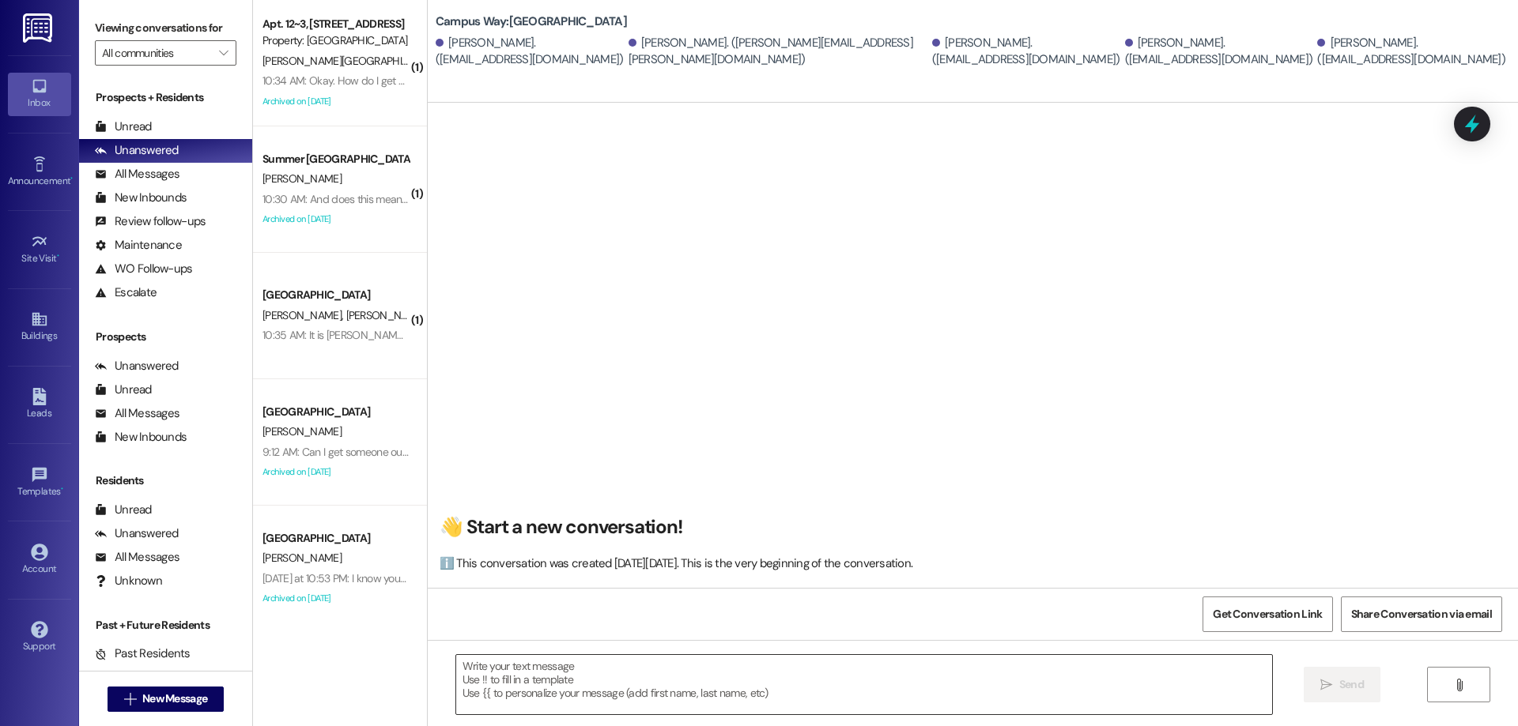
click at [590, 694] on textarea at bounding box center [864, 684] width 816 height 59
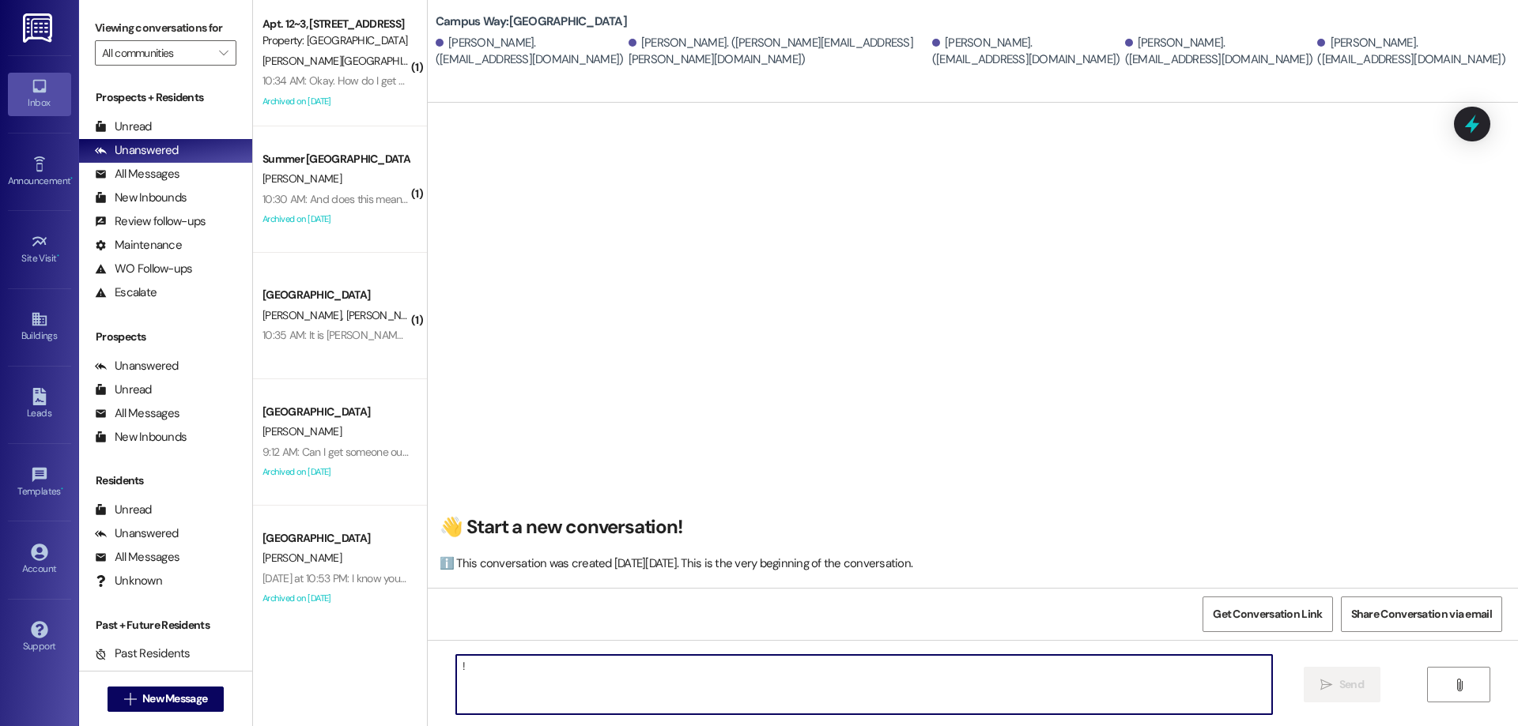
type textarea "!!"
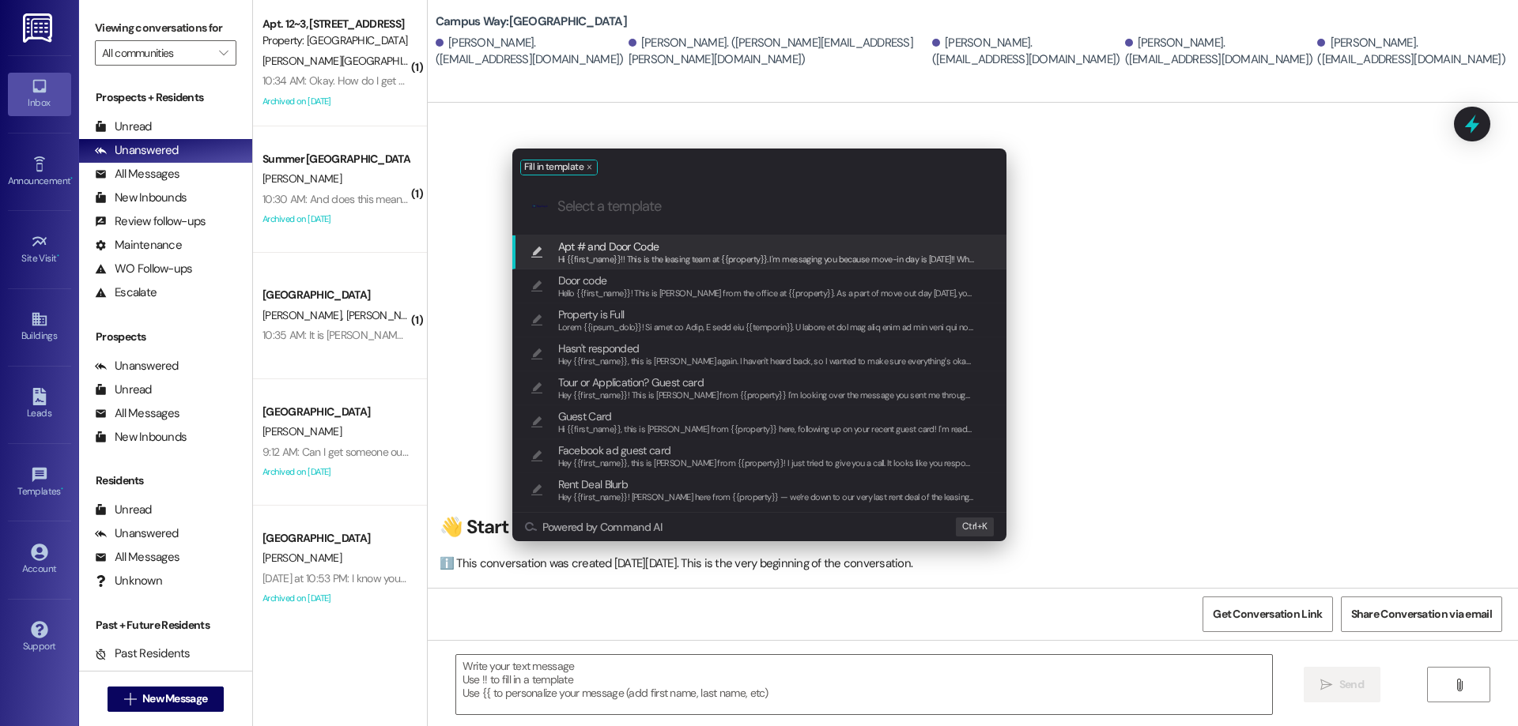
click at [617, 246] on span "Apt # and Door Code" at bounding box center [608, 246] width 101 height 17
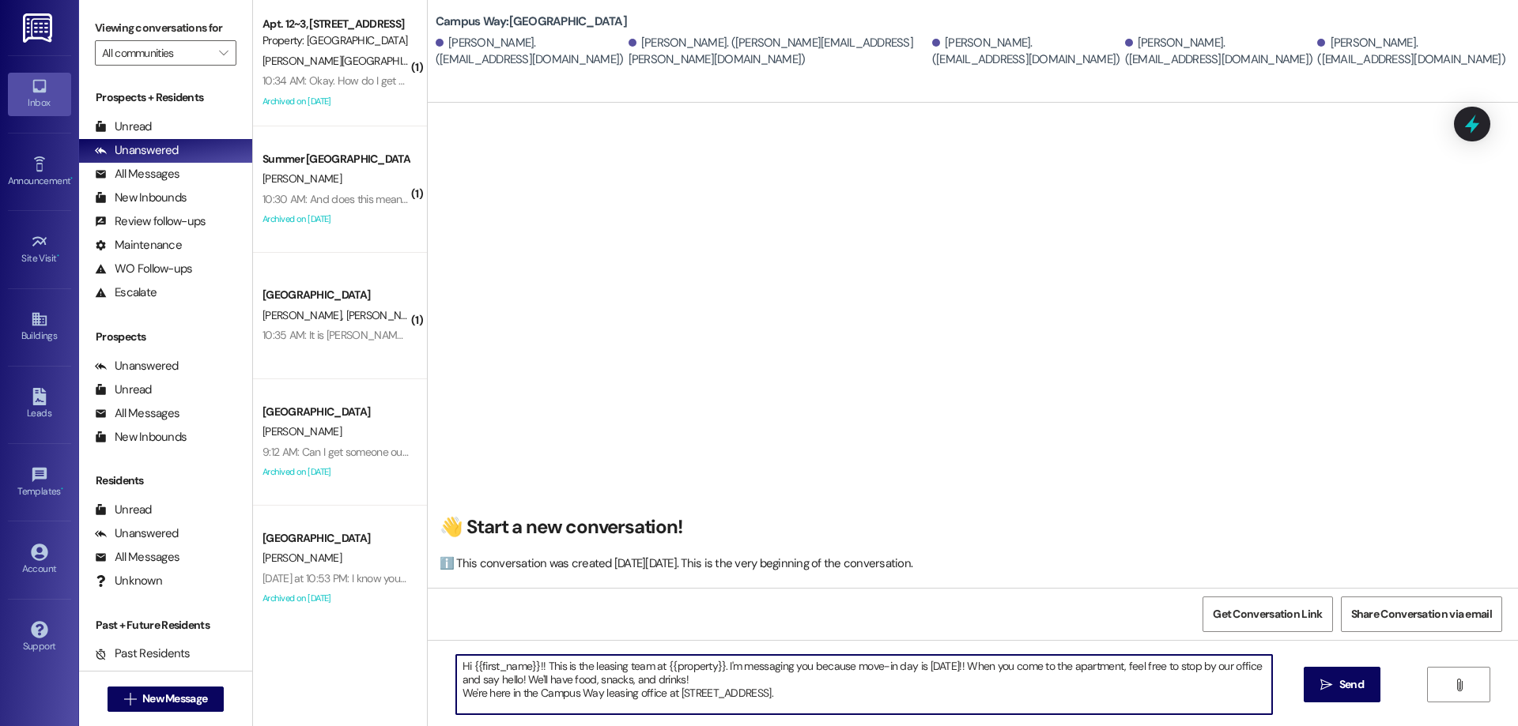
click at [783, 670] on textarea "Hi {{first_name}}!! This is the leasing team at {{property}}. I'm messaging you…" at bounding box center [864, 684] width 816 height 59
click at [846, 697] on textarea "Hi {{first_name}}!! This is the leasing team at {{property}}. I'm messaging you…" at bounding box center [864, 684] width 816 height 59
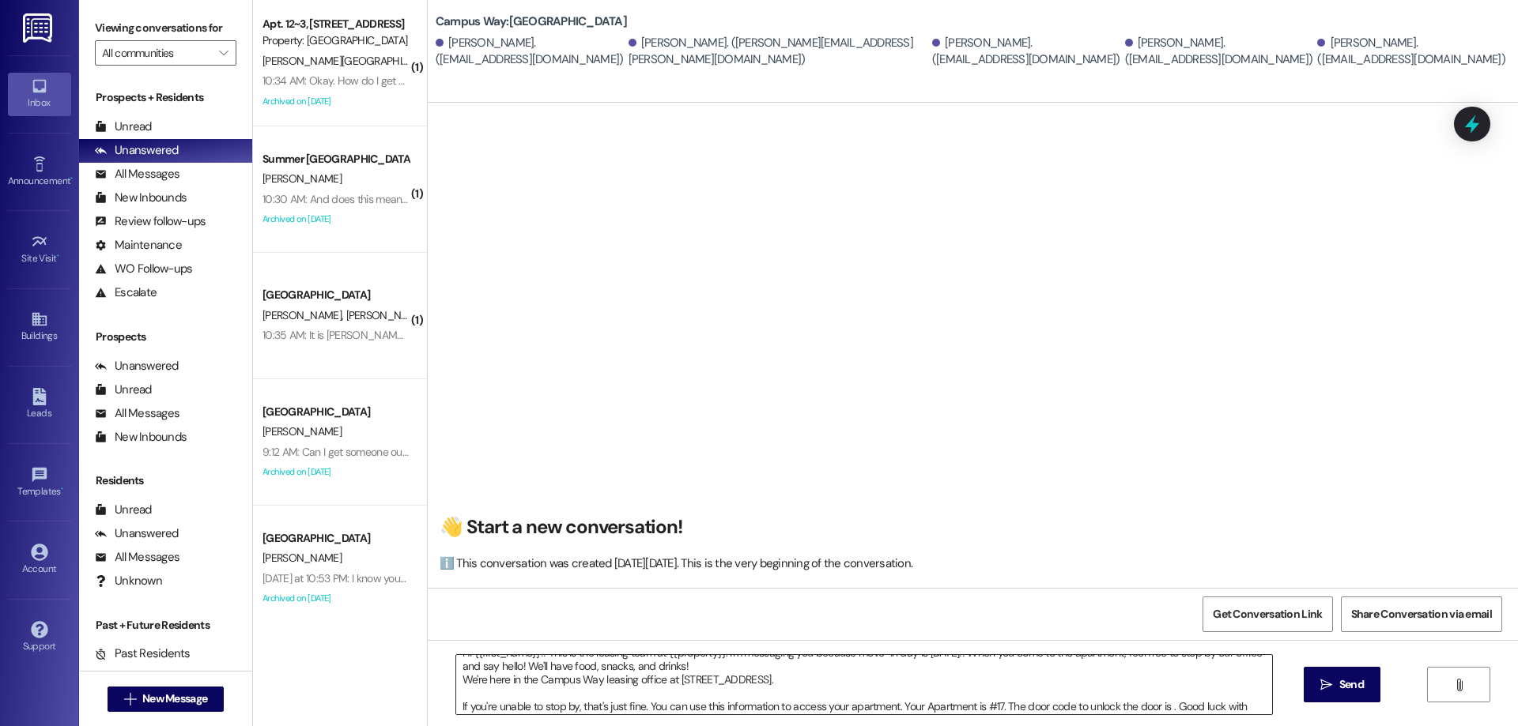
drag, startPoint x: 1164, startPoint y: 707, endPoint x: 1184, endPoint y: 704, distance: 20.8
click at [1164, 707] on textarea "Hi {{first_name}}!! This is the leasing team at {{property}}. I'm messaging you…" at bounding box center [864, 684] width 816 height 59
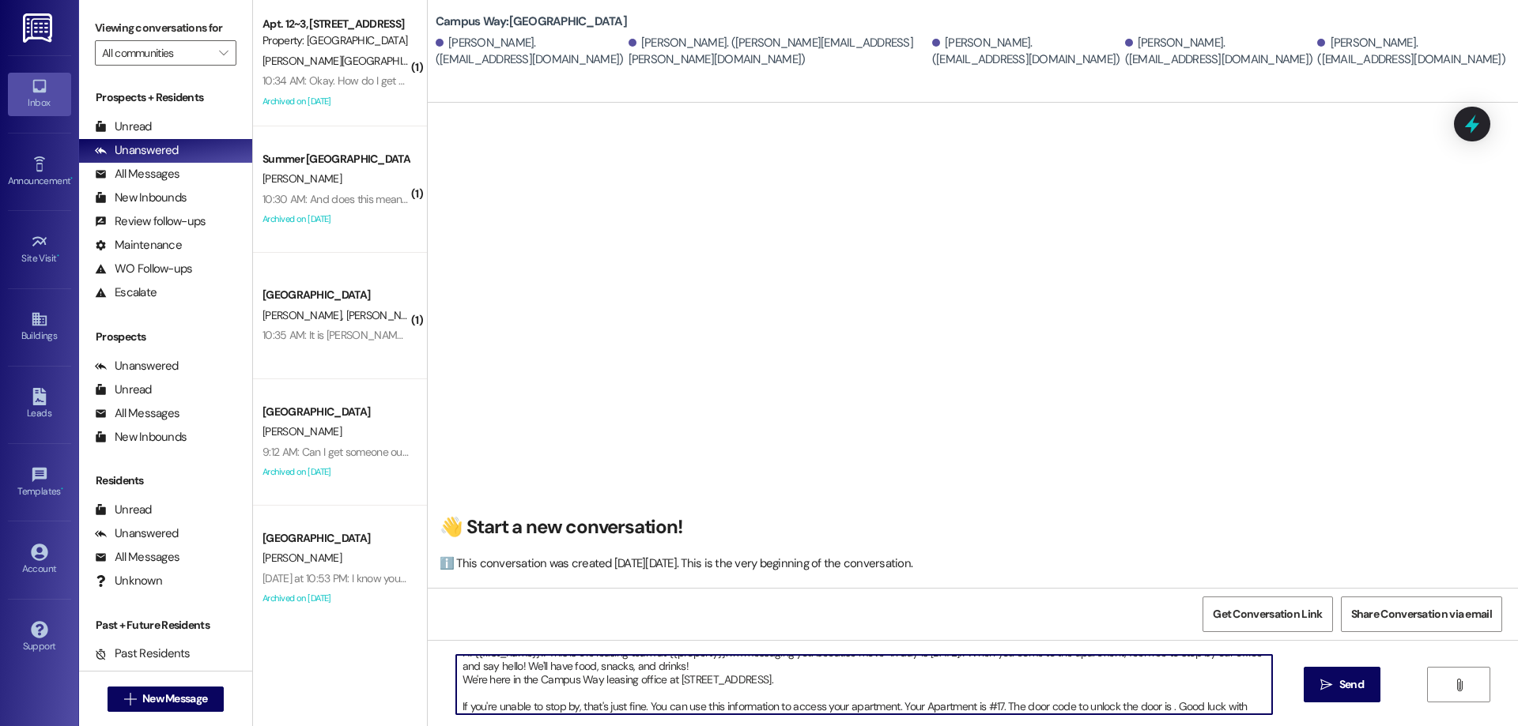
paste textarea "230564"
type textarea "Hi {{first_name}}!! This is the leasing team at {{property}}. I'm messaging you…"
click at [1320, 682] on icon "" at bounding box center [1326, 685] width 12 height 13
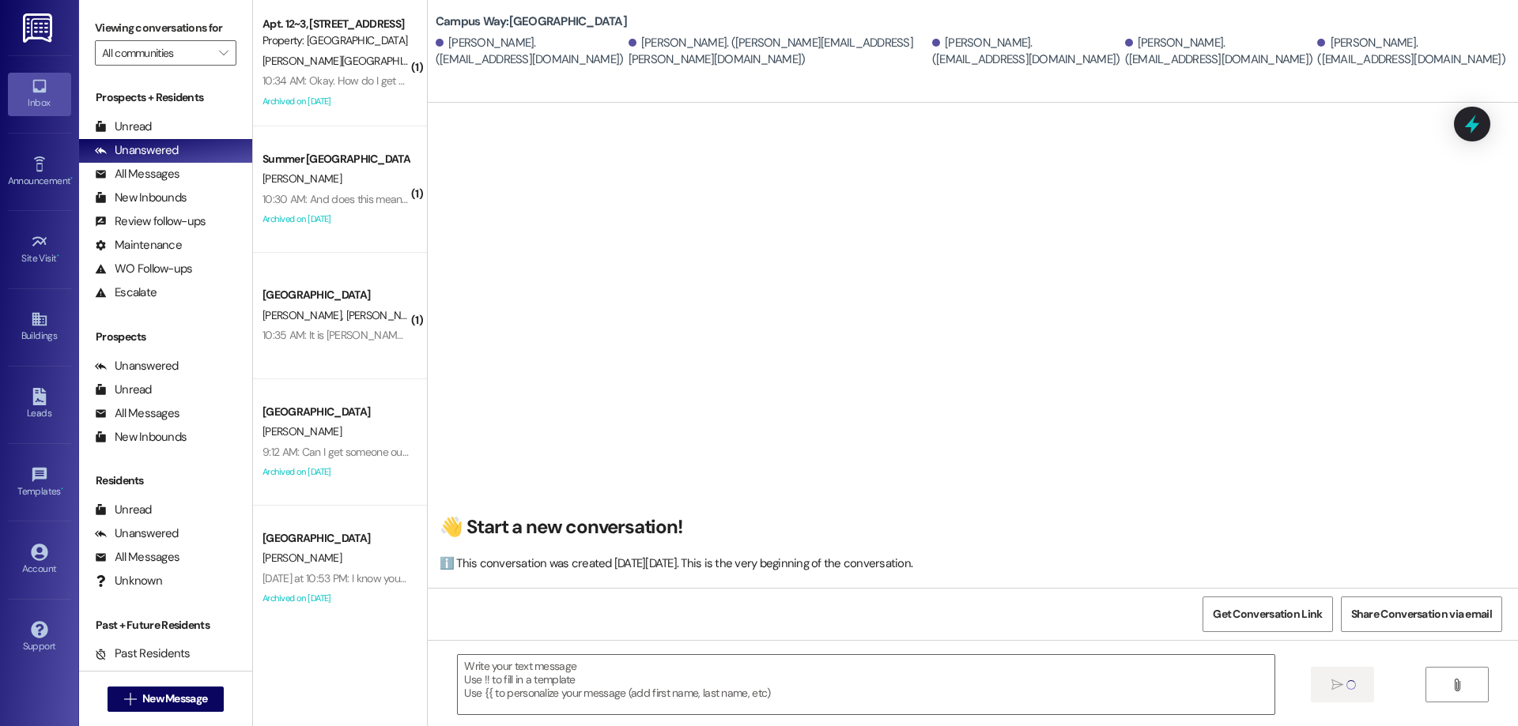
scroll to position [0, 0]
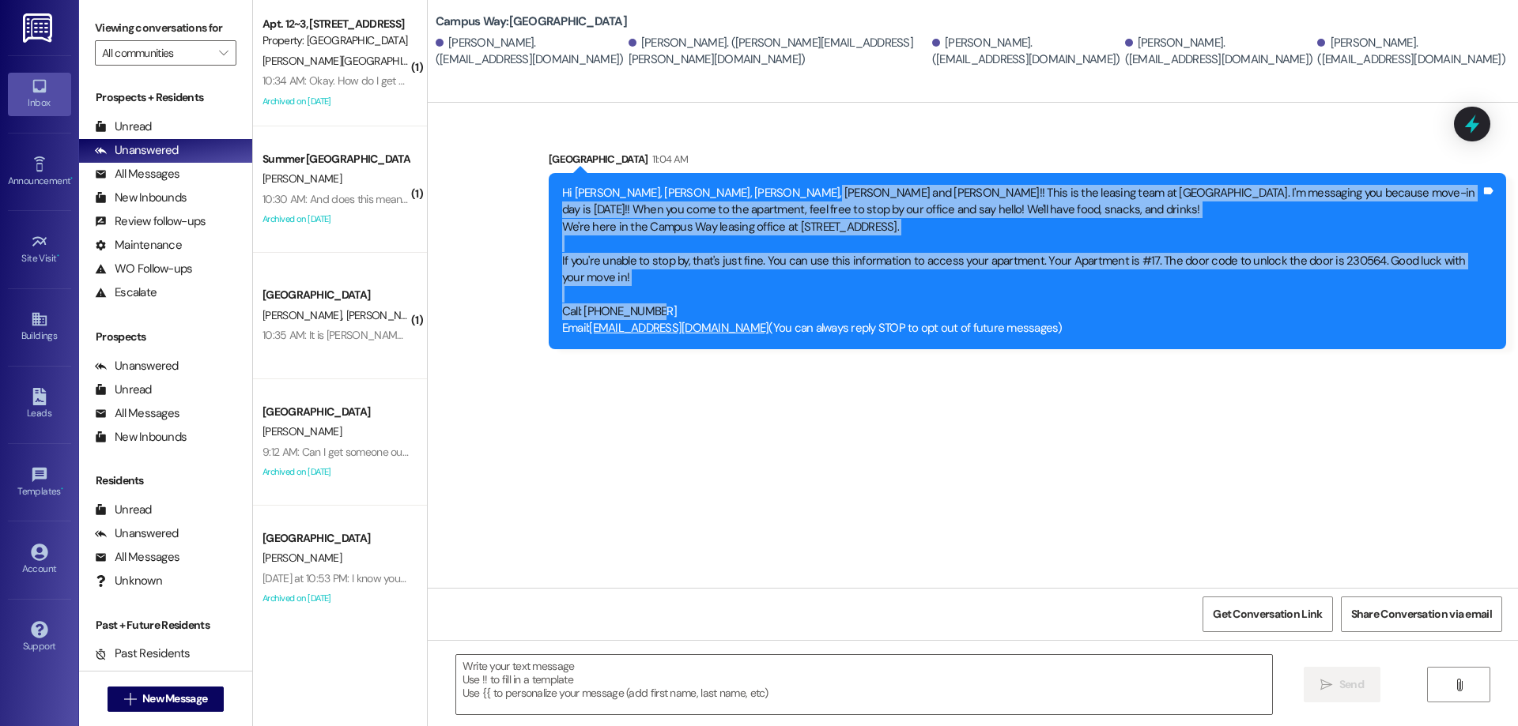
drag, startPoint x: 765, startPoint y: 189, endPoint x: 700, endPoint y: 308, distance: 136.2
click at [700, 308] on div "Hi Caroline, Rachel, Melissa, Jolie and Anna!! This is the leasing team at Camp…" at bounding box center [1021, 261] width 919 height 153
copy div "This is the leasing team at Campus Way. I'm messaging you because move-in day i…"
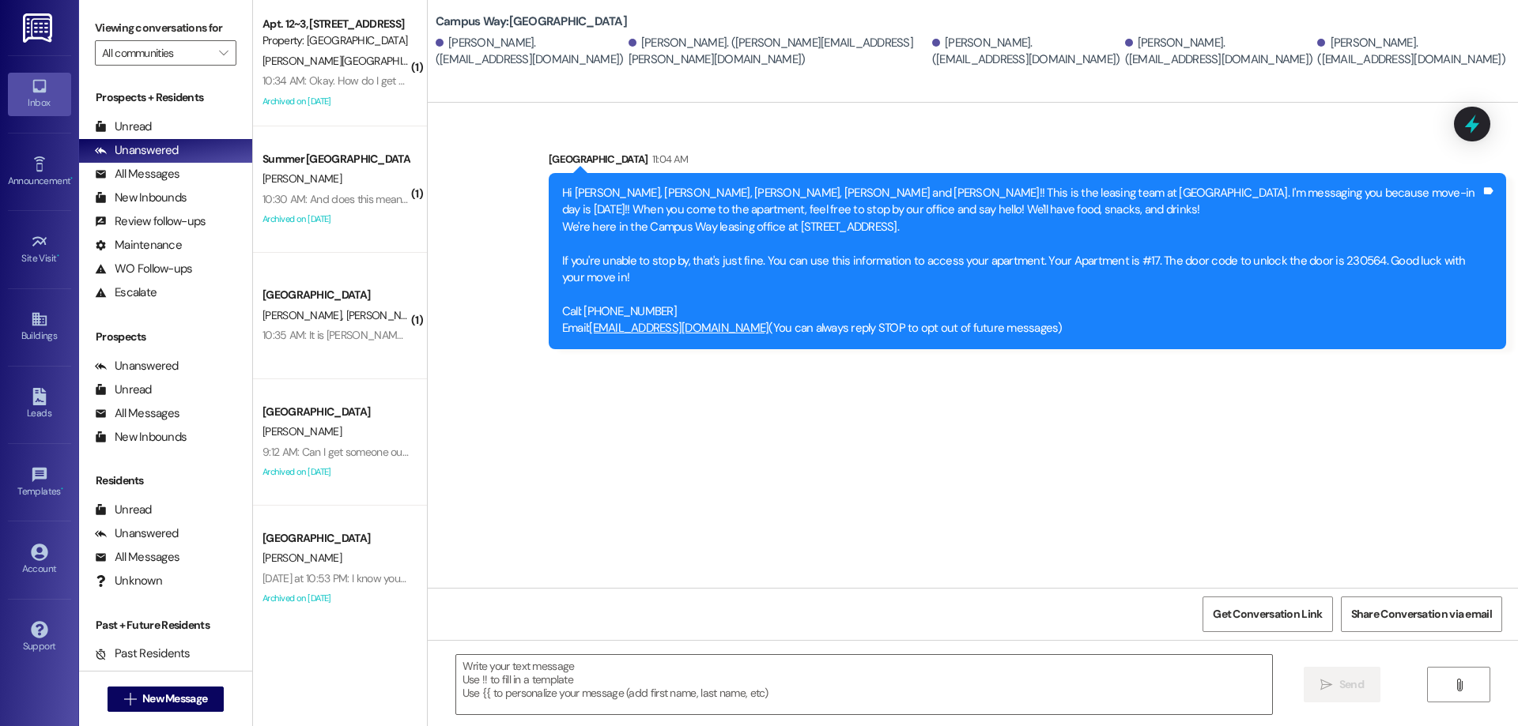
click at [739, 511] on div "Sent via SMS Leasing Campus Way 11:04 AM Hi Caroline, Rachel, Melissa, Jolie an…" at bounding box center [973, 345] width 1090 height 485
click at [164, 702] on span "New Message" at bounding box center [174, 699] width 65 height 17
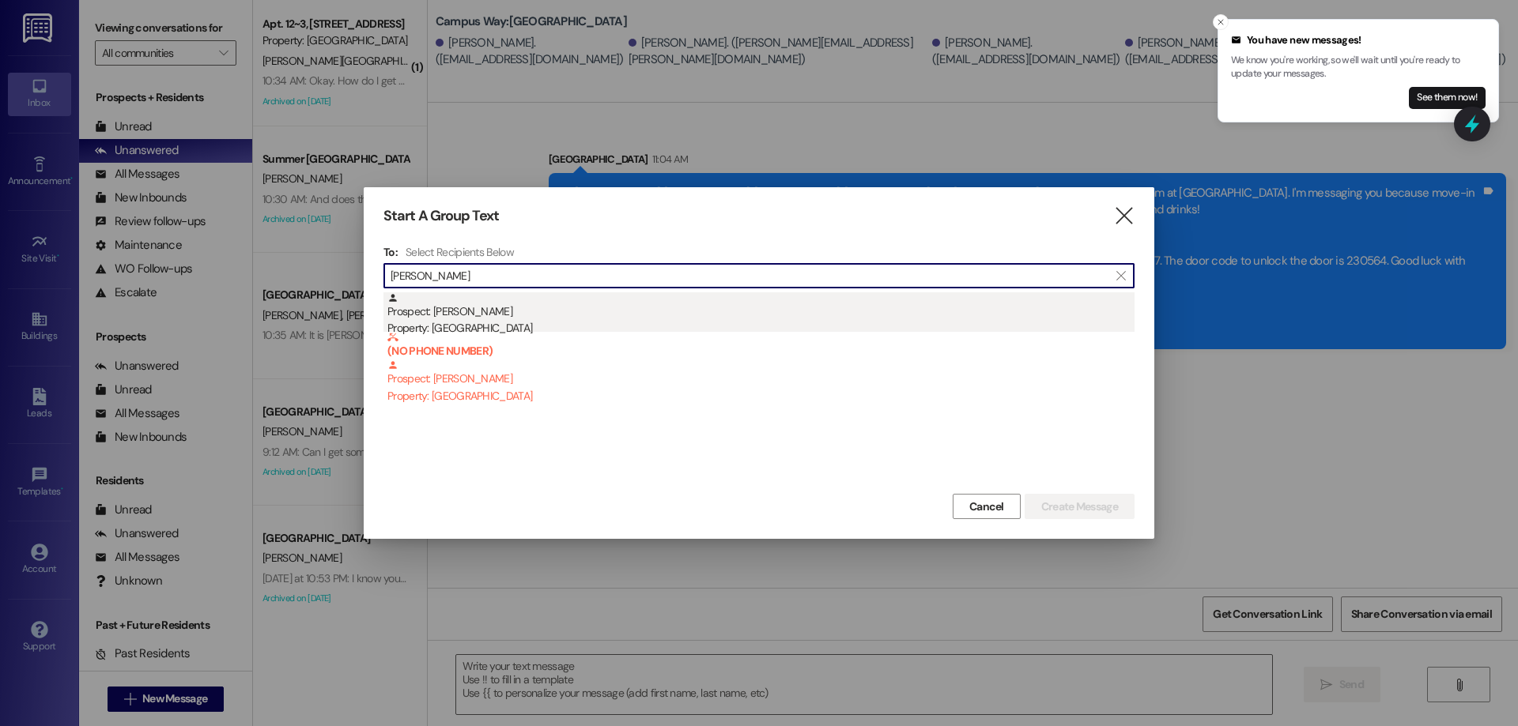
type input "elyse"
click at [521, 322] on div "Property: [GEOGRAPHIC_DATA]" at bounding box center [760, 328] width 747 height 17
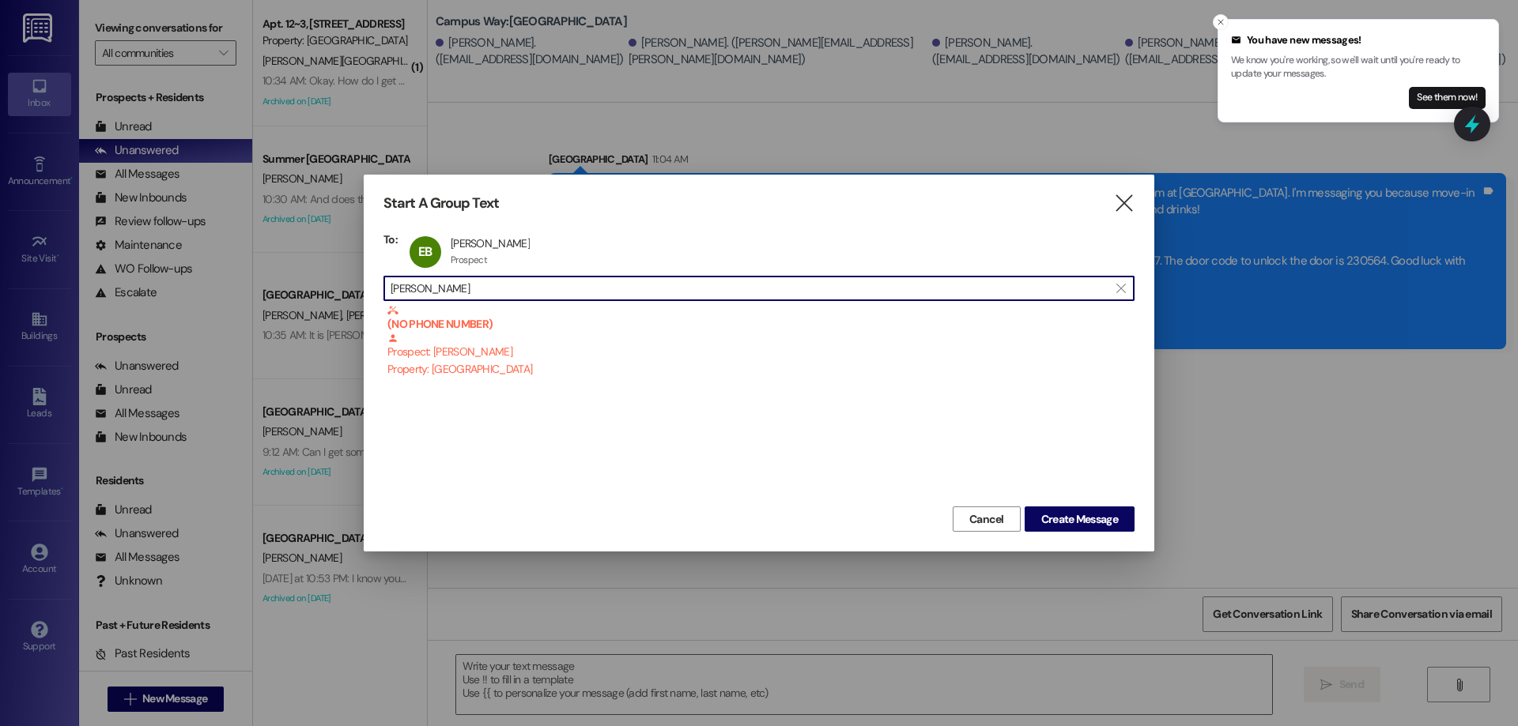
drag, startPoint x: 434, startPoint y: 289, endPoint x: 332, endPoint y: 286, distance: 102.0
click at [332, 286] on div "Start A Group Text  To: EB Elyse Beazer Elyse Beazer Prospect Prospect click t…" at bounding box center [759, 363] width 1518 height 726
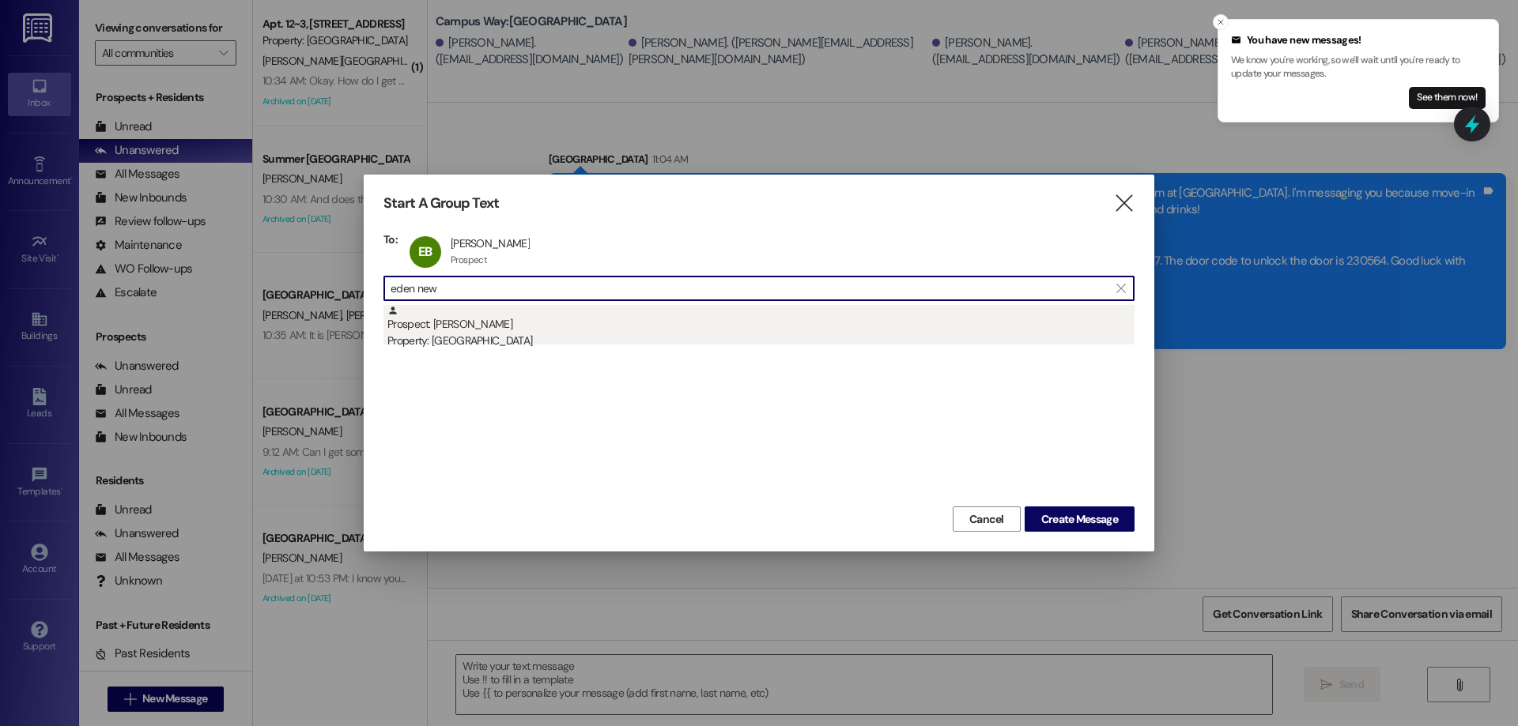
type input "eden new"
click at [515, 334] on div "Property: [GEOGRAPHIC_DATA]" at bounding box center [760, 341] width 747 height 17
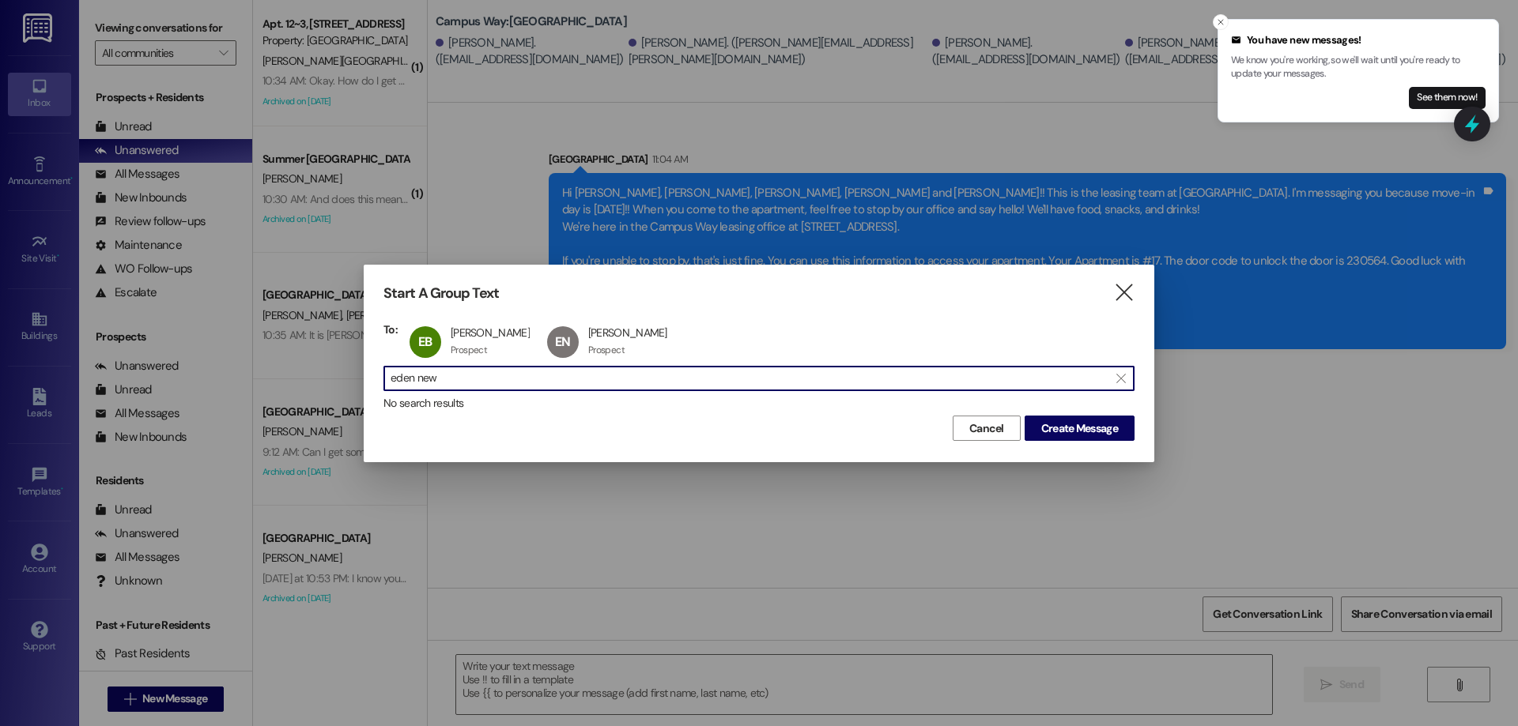
drag, startPoint x: 474, startPoint y: 373, endPoint x: 56, endPoint y: 366, distance: 418.2
click at [79, 376] on div "Start A Group Text  To: EB Elyse Beazer Elyse Beazer Prospect Prospect click t…" at bounding box center [759, 363] width 1518 height 726
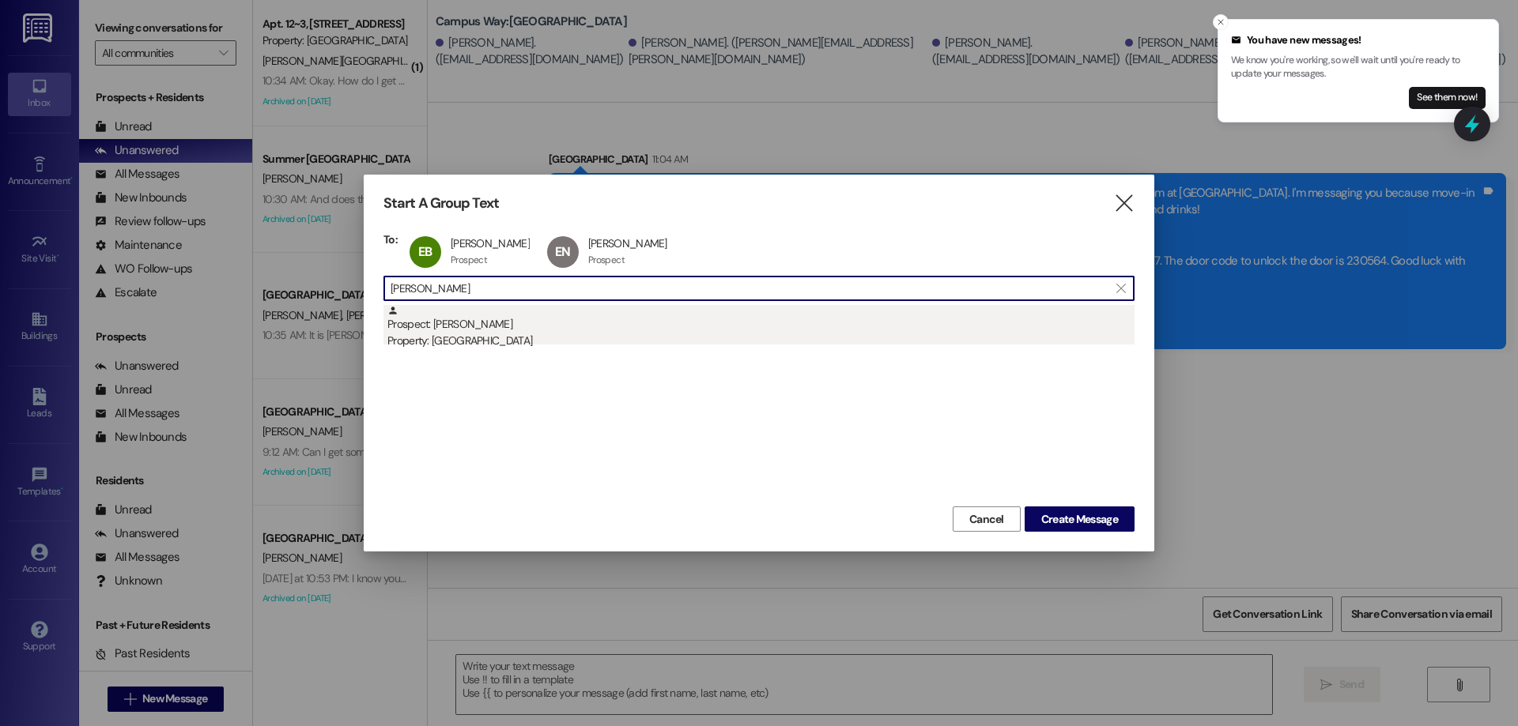
type input "annie chr"
click at [463, 334] on div "Property: [GEOGRAPHIC_DATA]" at bounding box center [760, 341] width 747 height 17
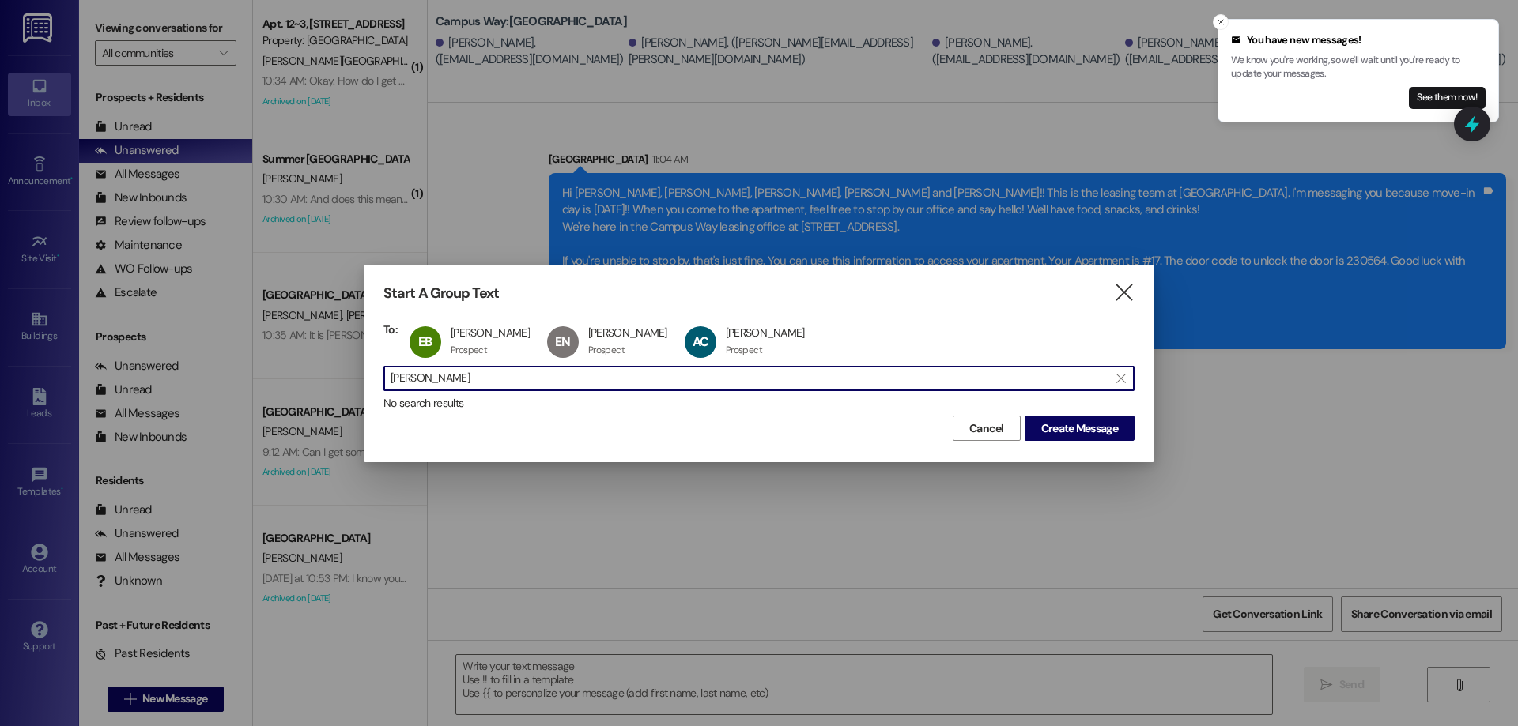
drag, startPoint x: 500, startPoint y: 382, endPoint x: 316, endPoint y: 361, distance: 184.5
click at [329, 368] on div "Start A Group Text  To: EB Elyse Beazer Elyse Beazer Prospect Prospect click t…" at bounding box center [759, 363] width 1518 height 726
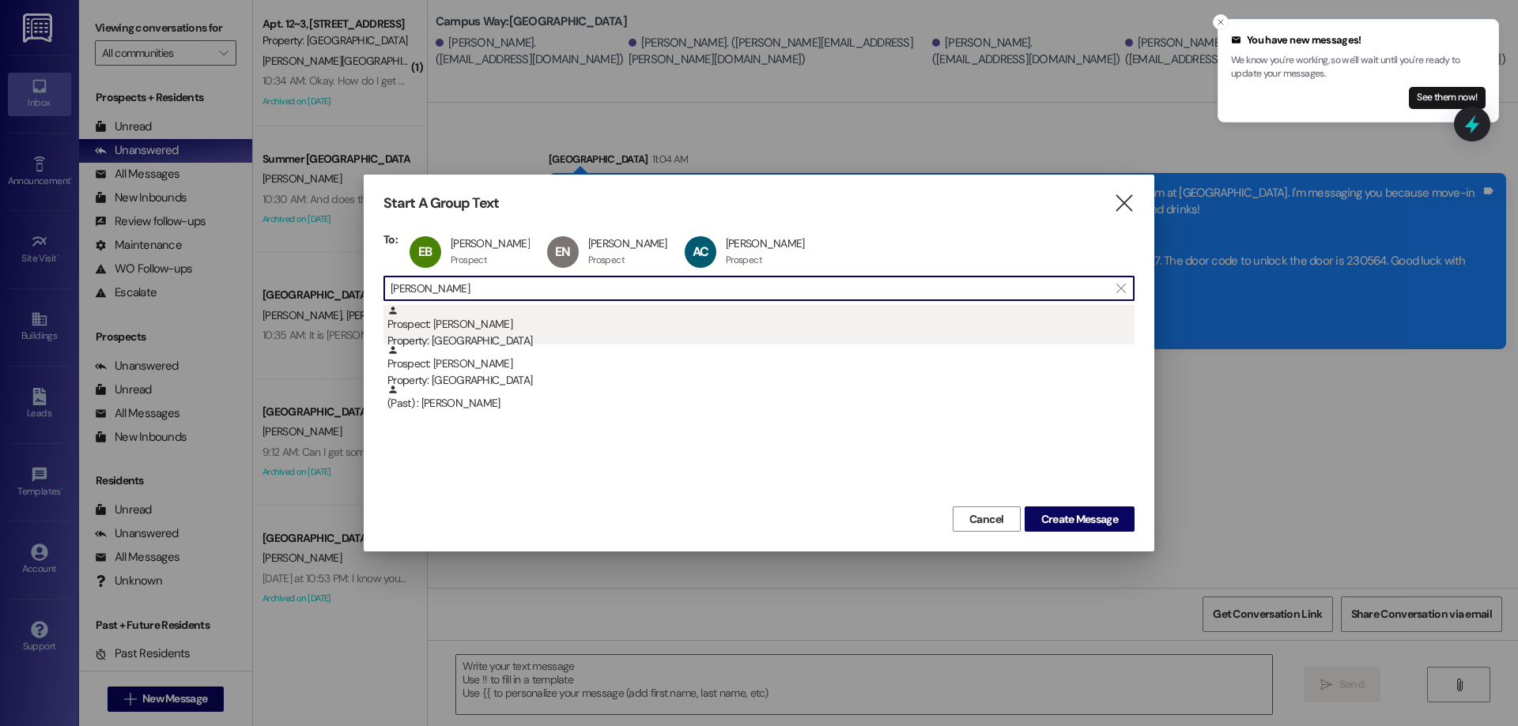
type input "brinley"
click at [677, 326] on div "Prospect: Brinley Harrison Property: Campus Way" at bounding box center [760, 327] width 747 height 45
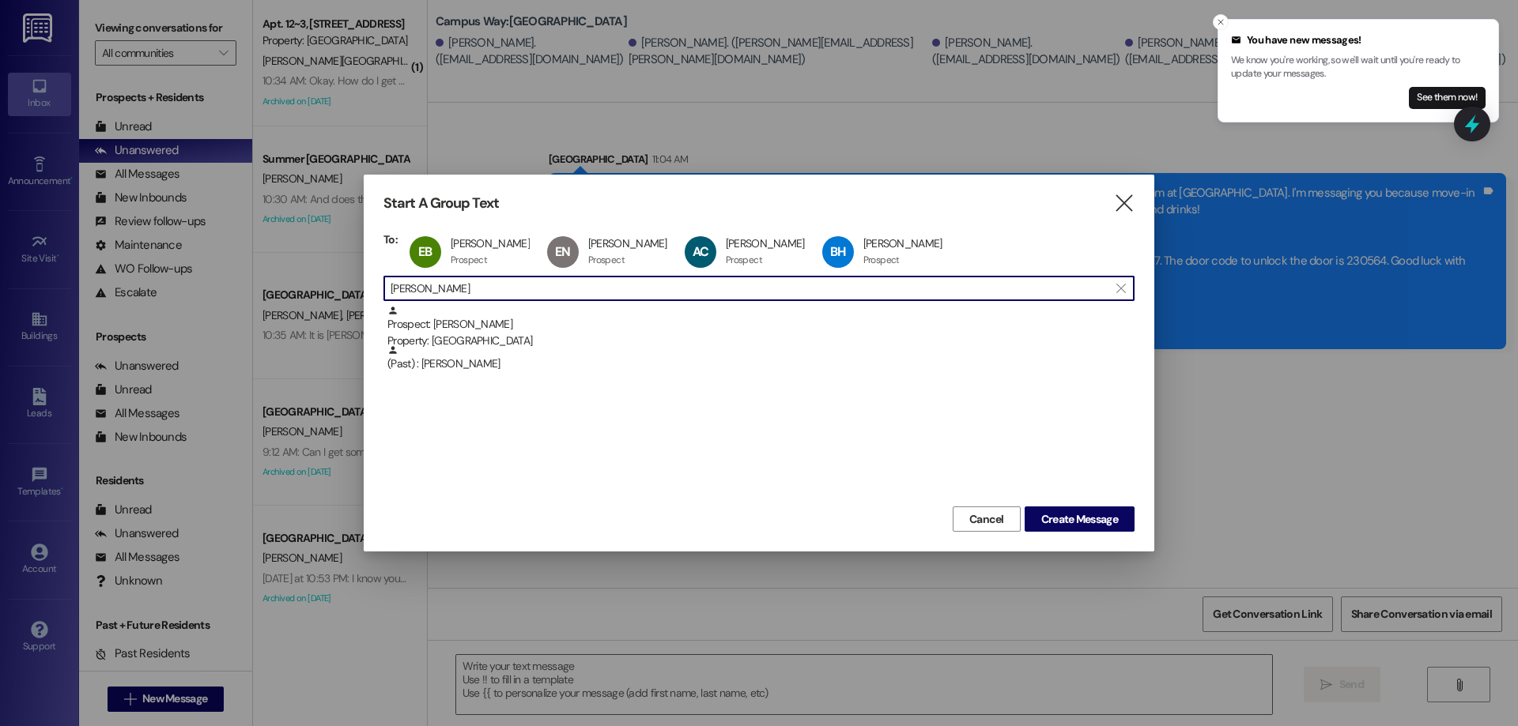
drag, startPoint x: 474, startPoint y: 289, endPoint x: 285, endPoint y: 285, distance: 189.8
click at [285, 285] on div "Start A Group Text  To: EB Elyse Beazer Elyse Beazer Prospect Prospect click t…" at bounding box center [759, 363] width 1518 height 726
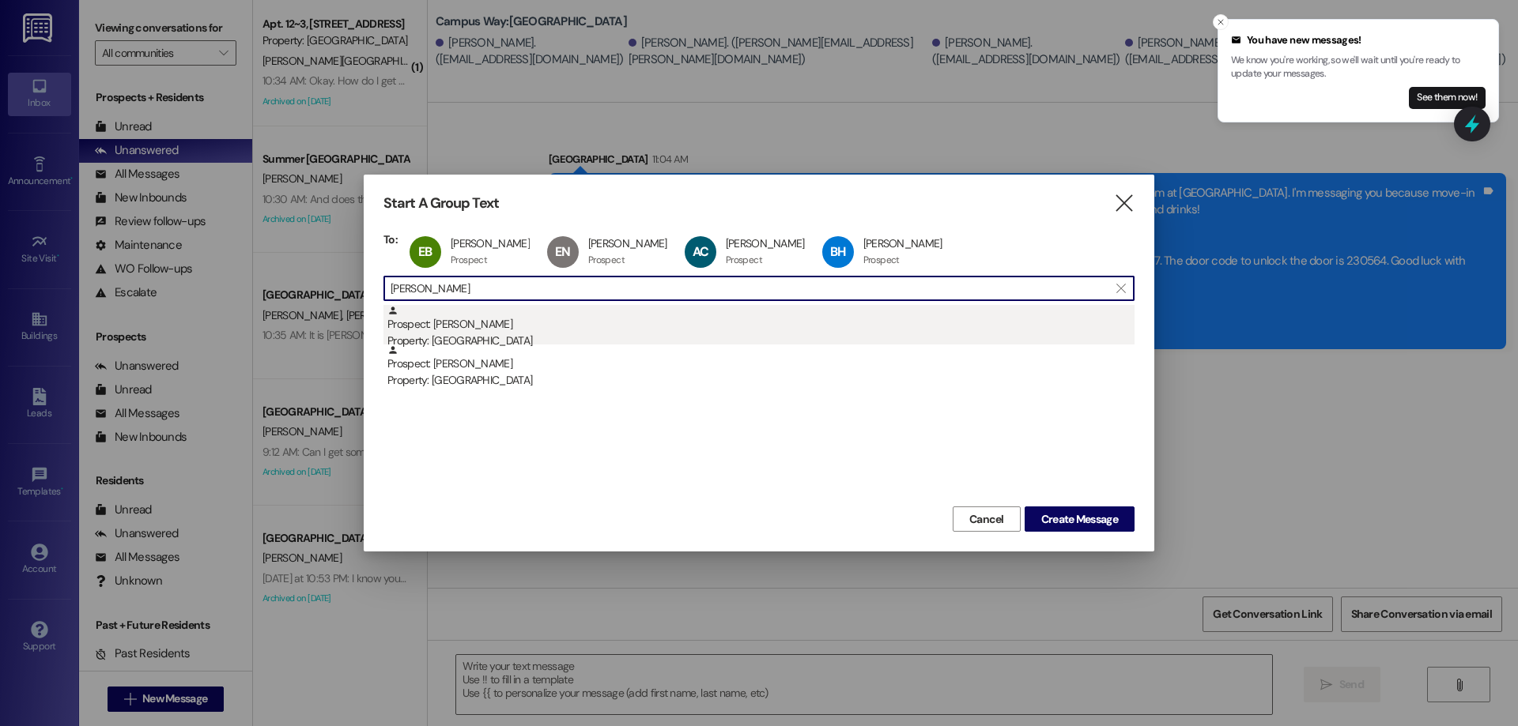
type input "reese w"
click at [511, 327] on div "Prospect: Reese Willardson Property: Campus Way" at bounding box center [760, 327] width 747 height 45
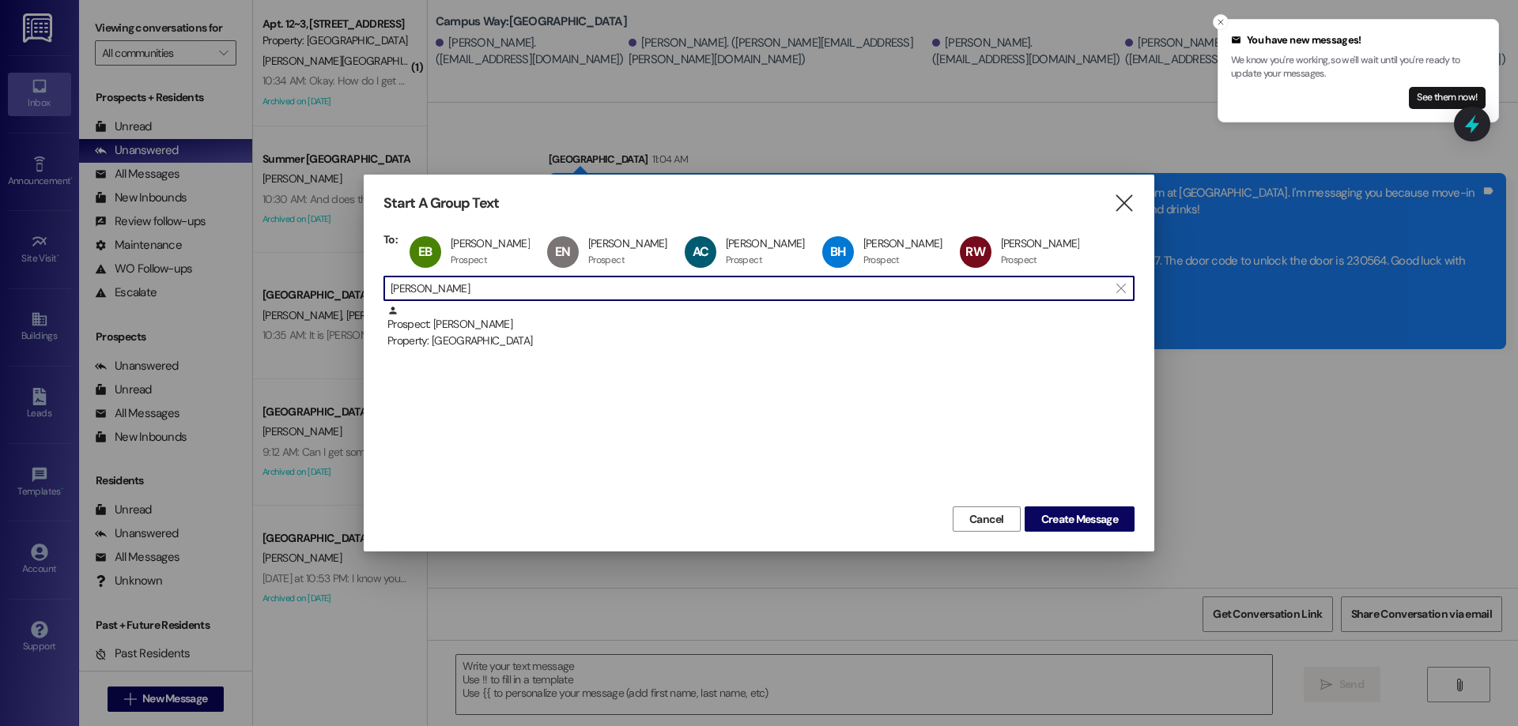
drag, startPoint x: 462, startPoint y: 287, endPoint x: 247, endPoint y: 289, distance: 215.0
click at [247, 289] on div "Start A Group Text  To: EB Elyse Beazer Elyse Beazer Prospect Prospect click t…" at bounding box center [759, 363] width 1518 height 726
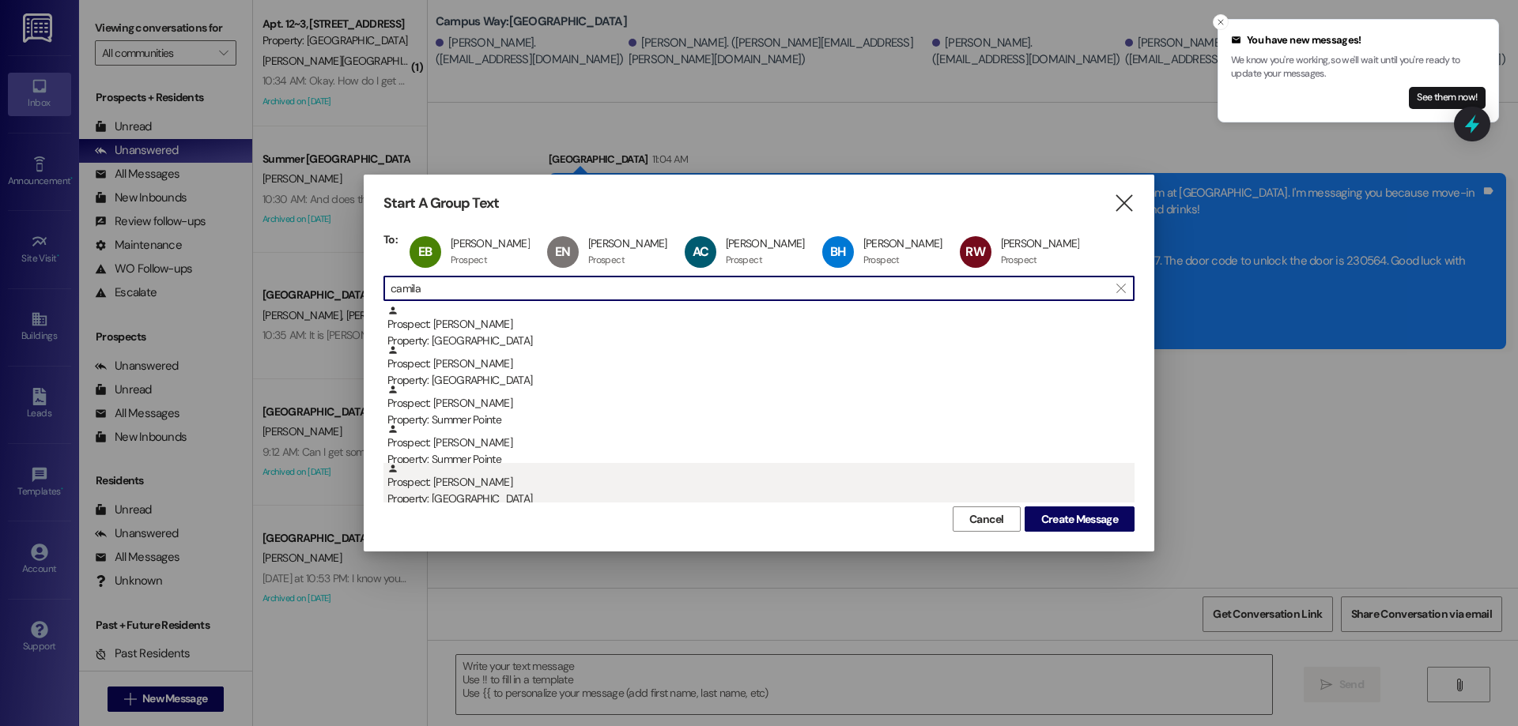
type input "camila"
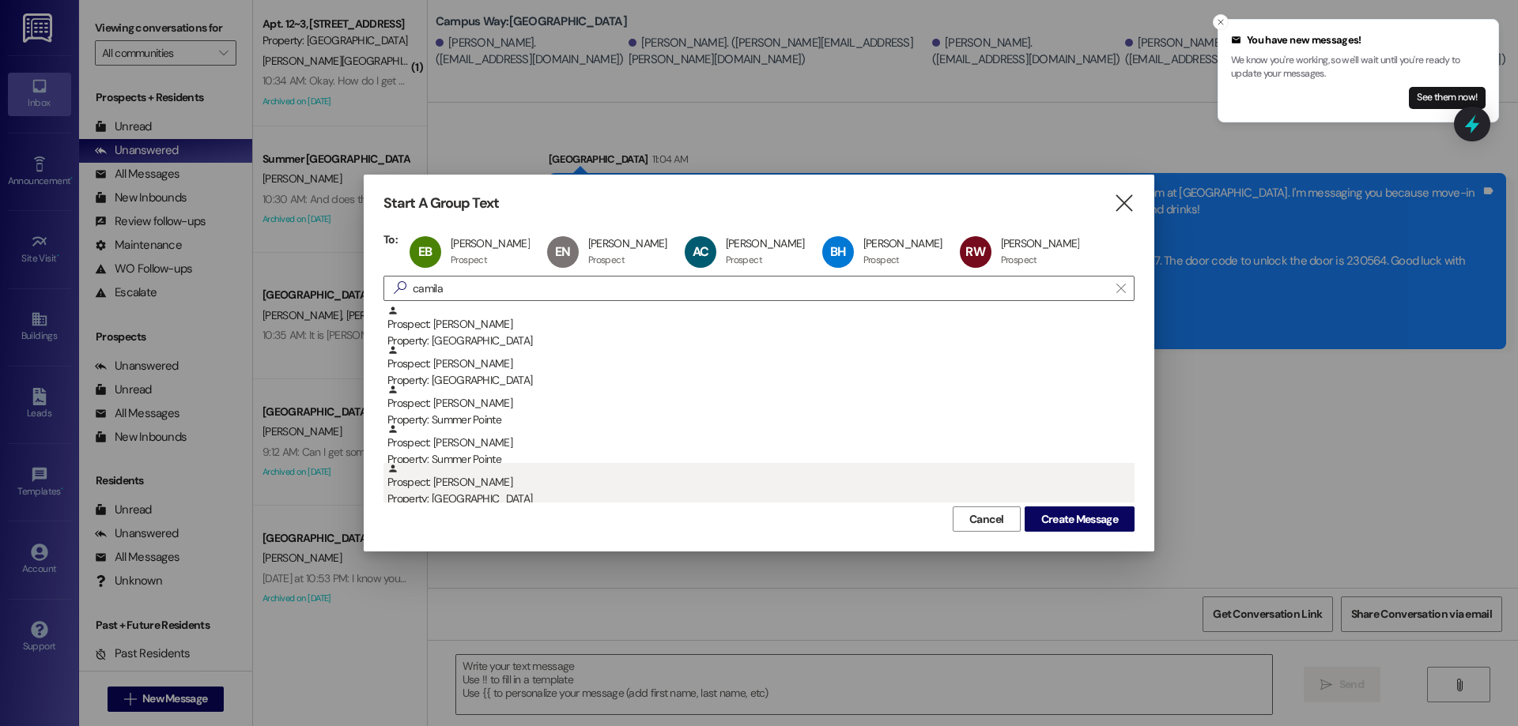
click at [521, 477] on div "Prospect: Camila Bautista Property: Campus Way" at bounding box center [760, 485] width 747 height 45
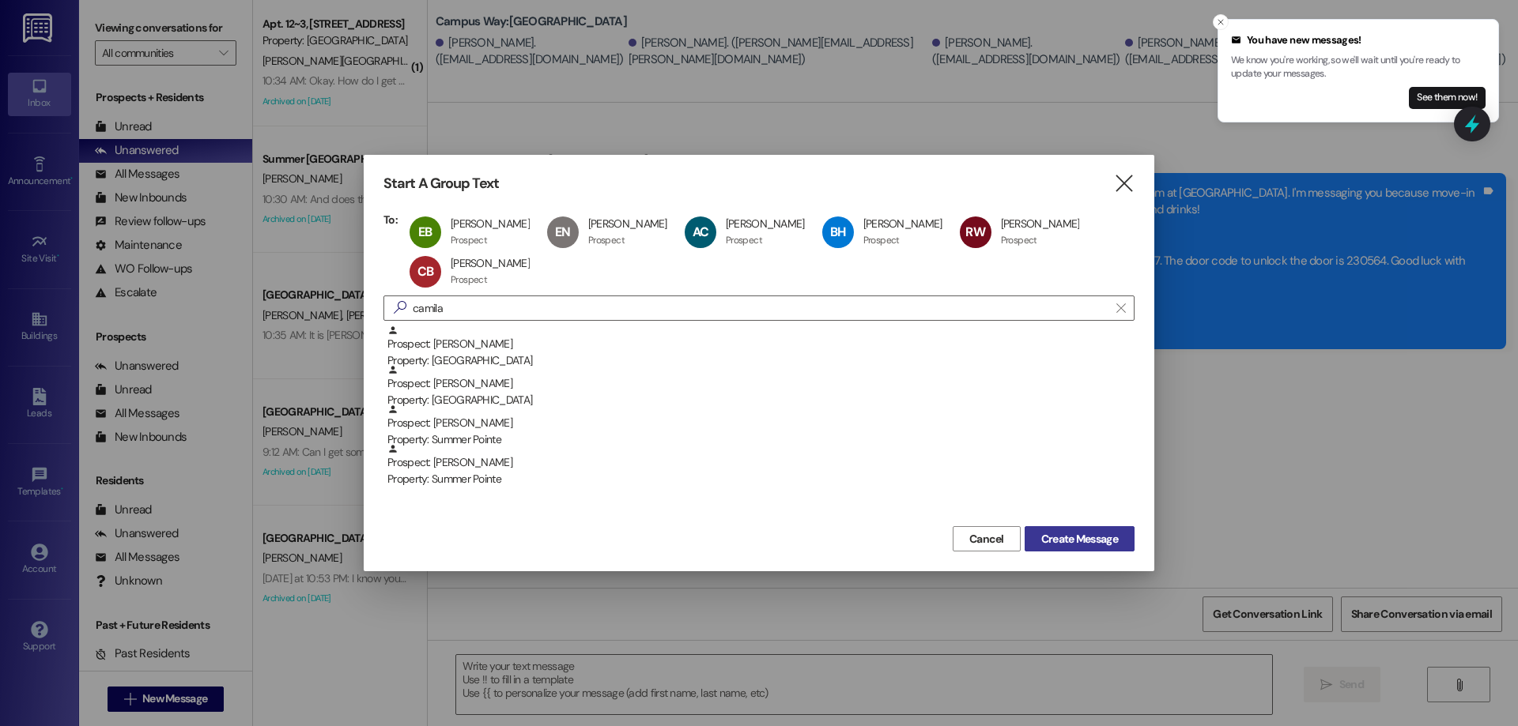
click at [1096, 544] on span "Create Message" at bounding box center [1079, 539] width 77 height 17
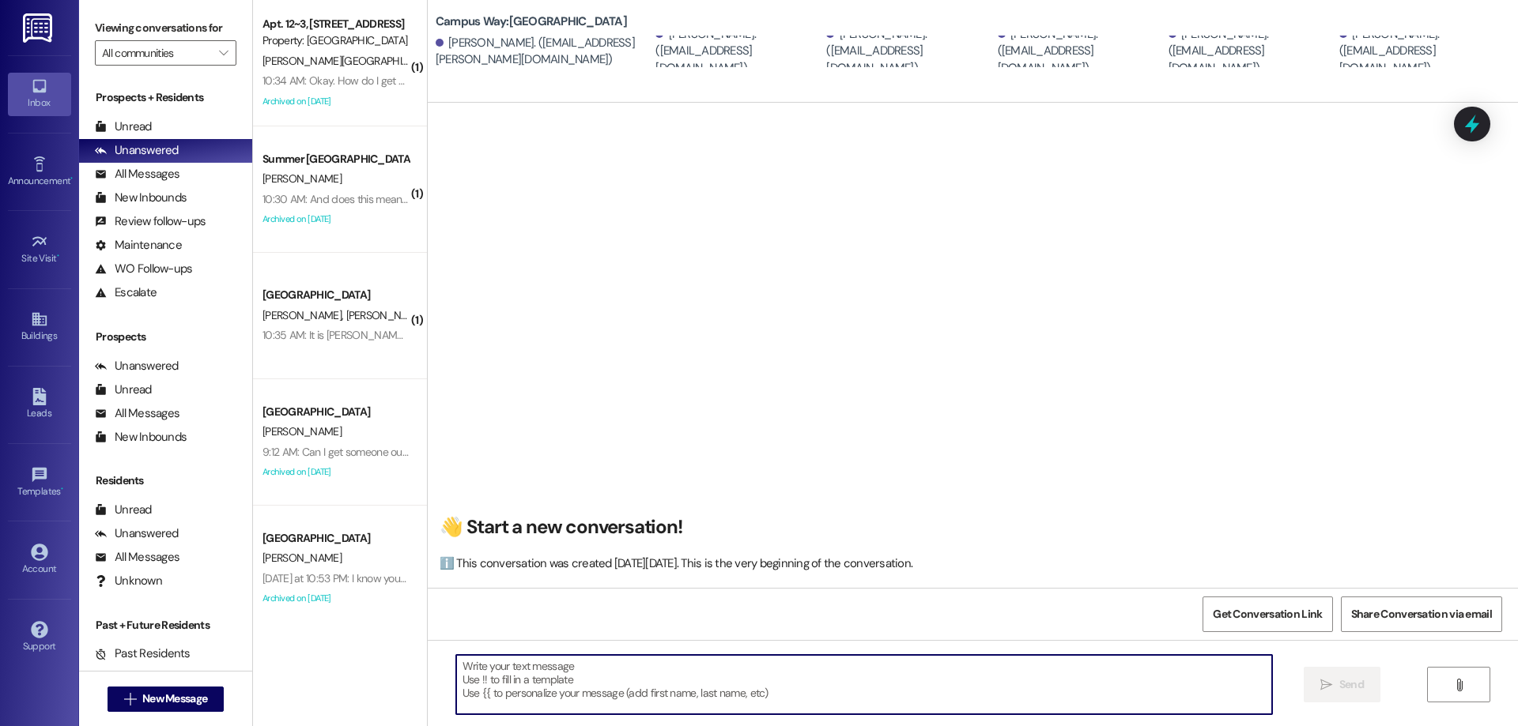
click at [548, 670] on textarea at bounding box center [864, 684] width 816 height 59
type textarea "!!"
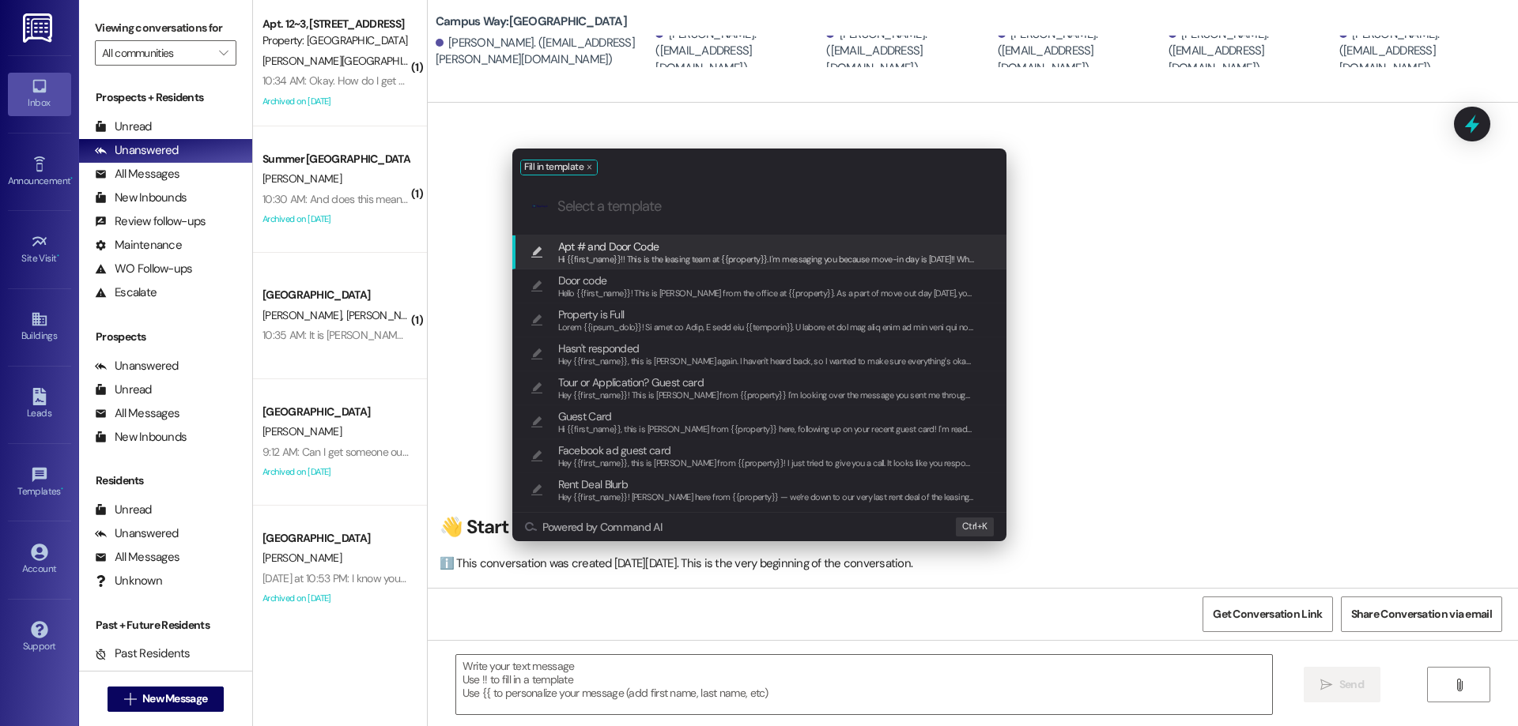
click at [648, 236] on div "Apt # and Door Code Hi {{first_name}}!! This is the leasing team at {{property}…" at bounding box center [759, 253] width 494 height 34
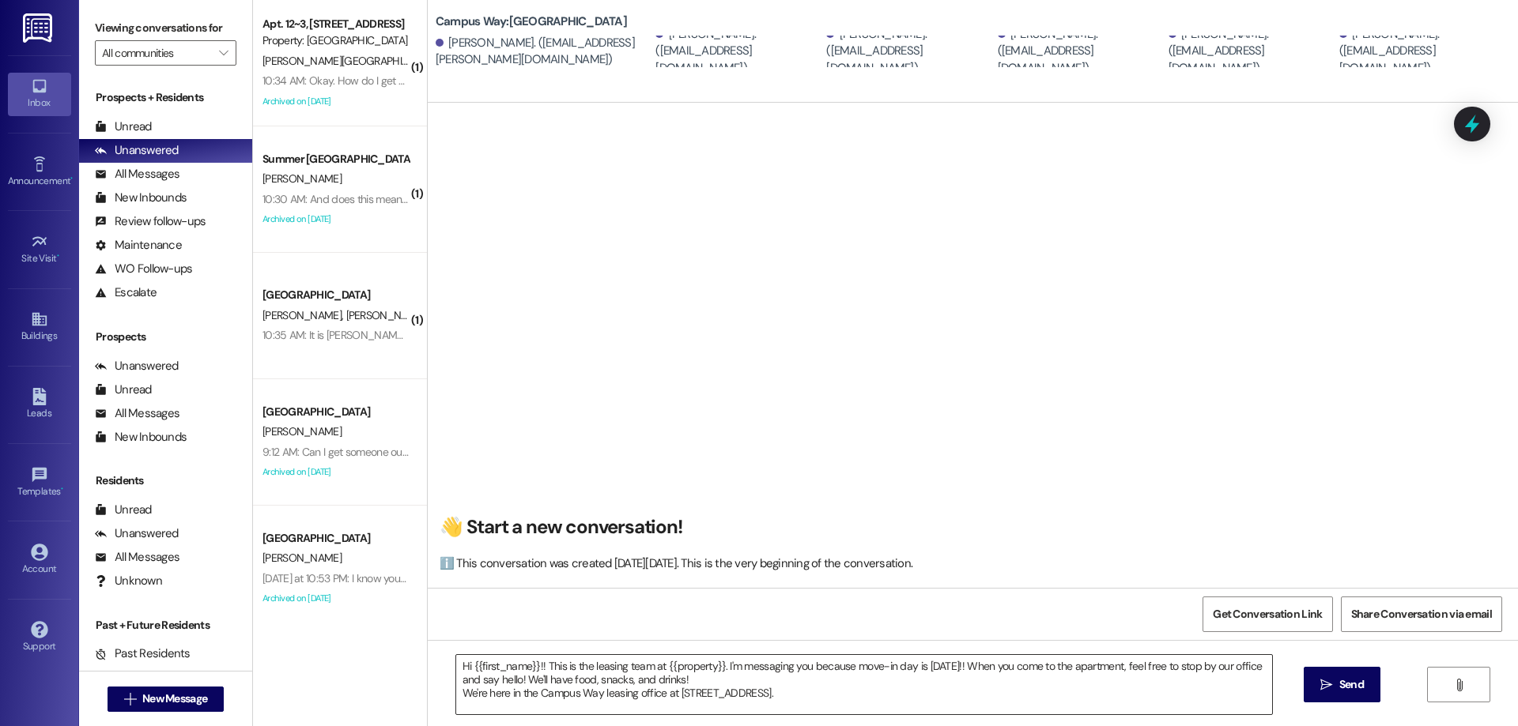
click at [962, 676] on textarea "Hi {{first_name}}!! This is the leasing team at {{property}}. I'm messaging you…" at bounding box center [864, 684] width 816 height 59
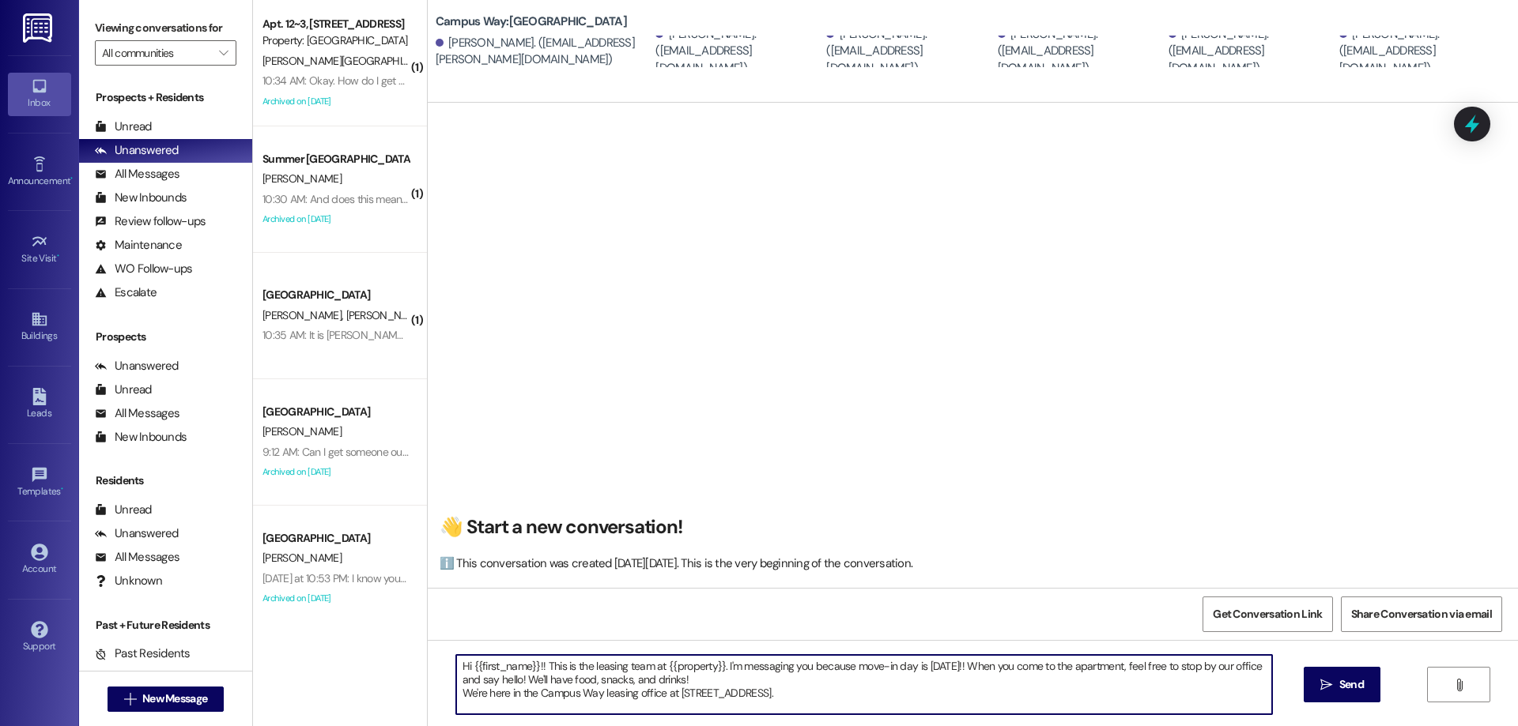
click at [962, 678] on textarea "Hi {{first_name}}!! This is the leasing team at {{property}}. I'm messaging you…" at bounding box center [864, 684] width 816 height 59
click at [959, 687] on textarea "Hi {{first_name}}!! This is the leasing team at {{property}}. I'm messaging you…" at bounding box center [864, 684] width 816 height 59
click at [952, 693] on textarea "Hi {{first_name}}!! This is the leasing team at {{property}}. I'm messaging you…" at bounding box center [864, 684] width 816 height 59
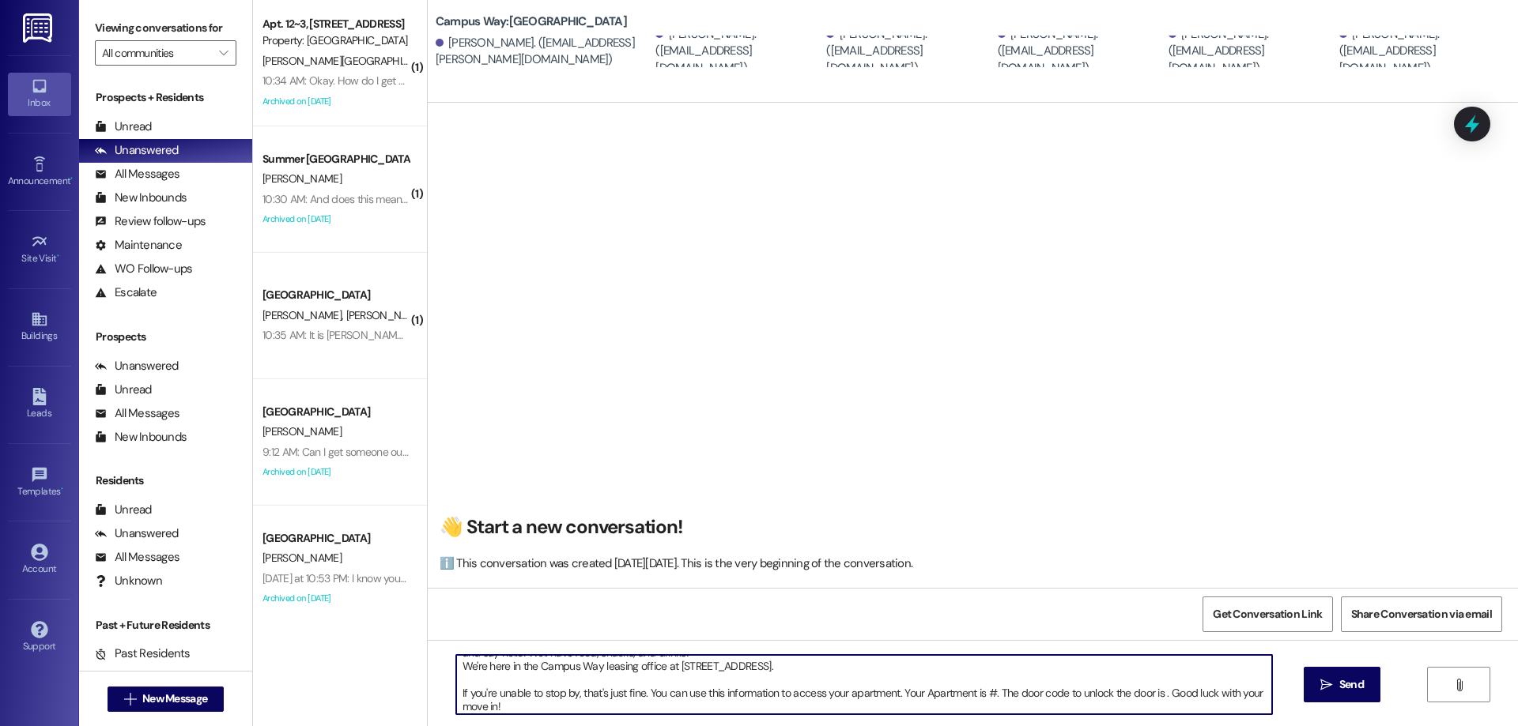
scroll to position [40, 0]
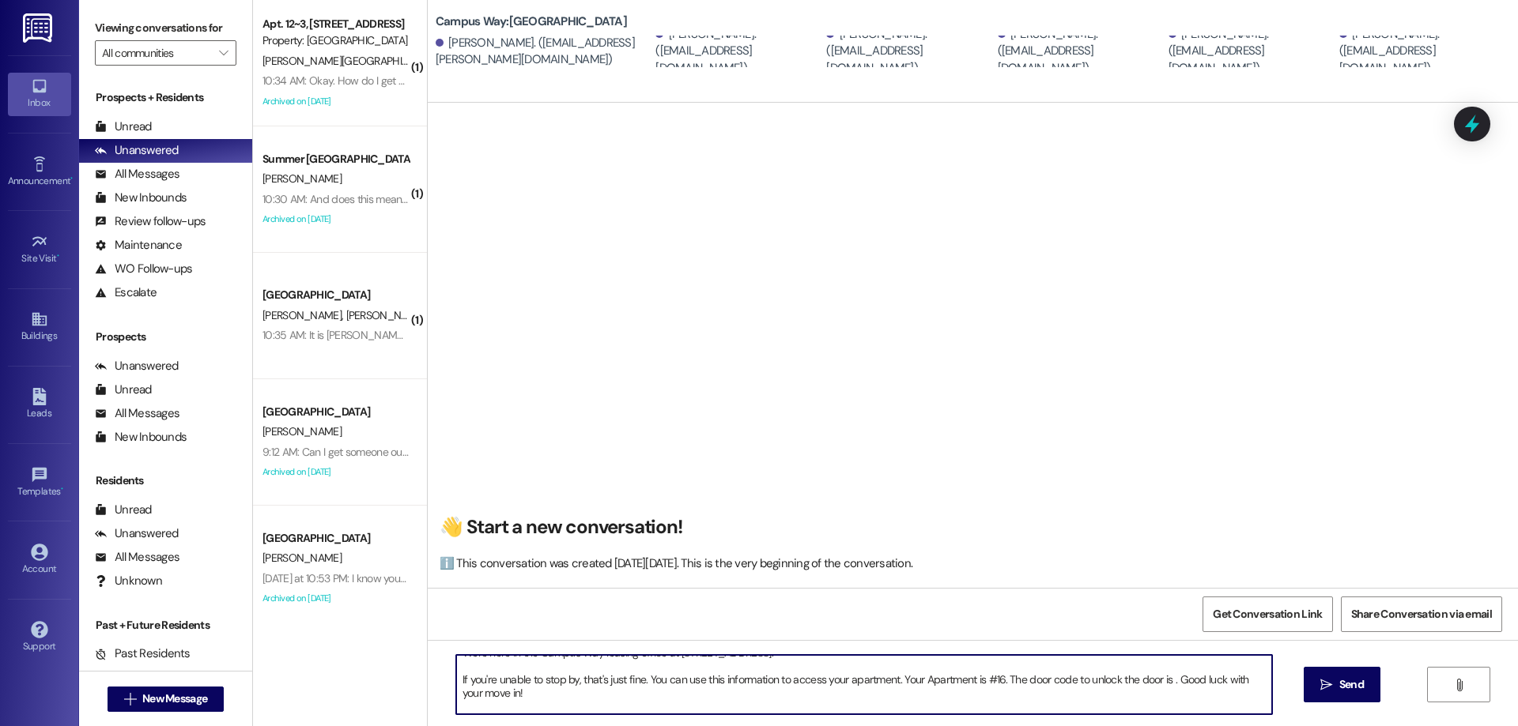
click at [1165, 679] on textarea "Hi {{first_name}}!! This is the leasing team at {{property}}. I'm messaging you…" at bounding box center [864, 684] width 816 height 59
paste textarea "375628"
type textarea "Hi {{first_name}}!! This is the leasing team at {{property}}. I'm messaging you…"
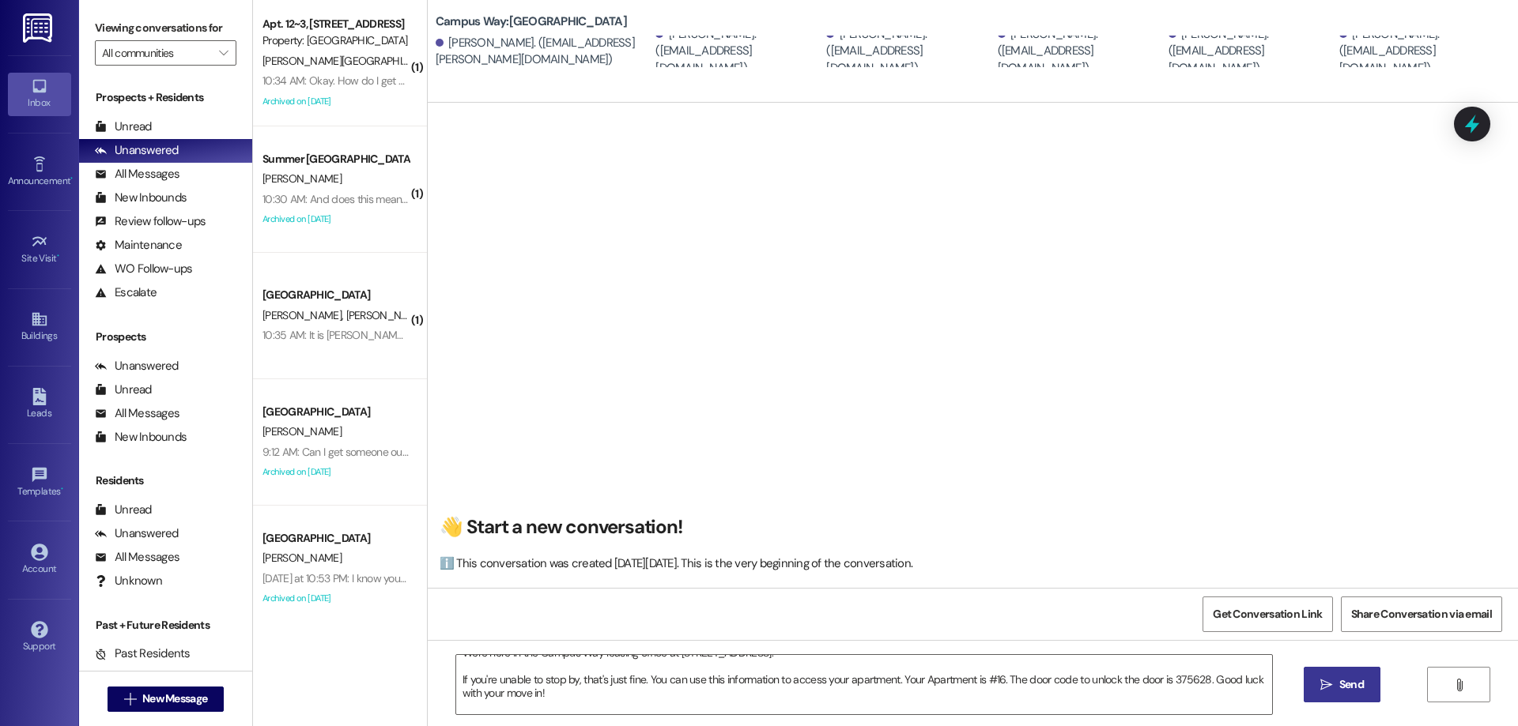
click at [1303, 683] on button " Send" at bounding box center [1341, 685] width 77 height 36
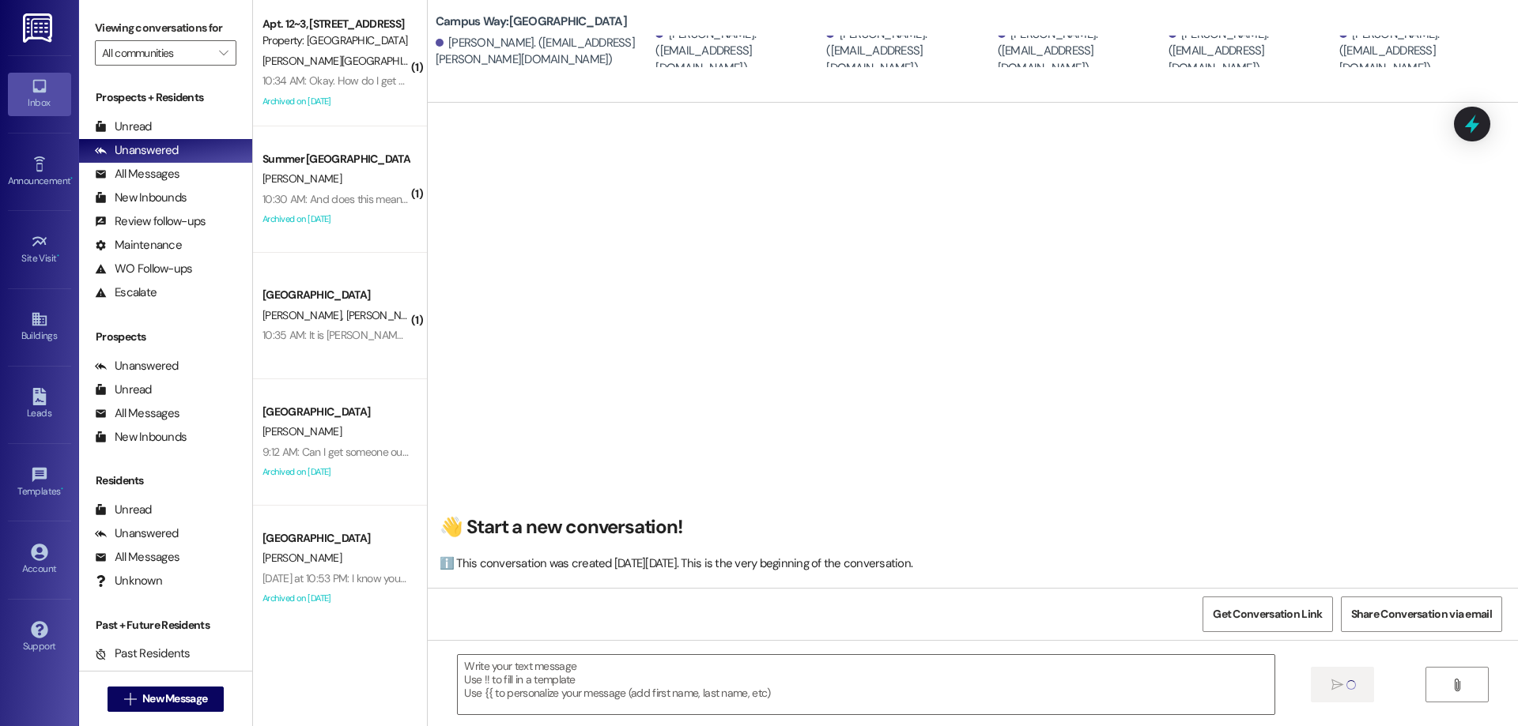
scroll to position [0, 0]
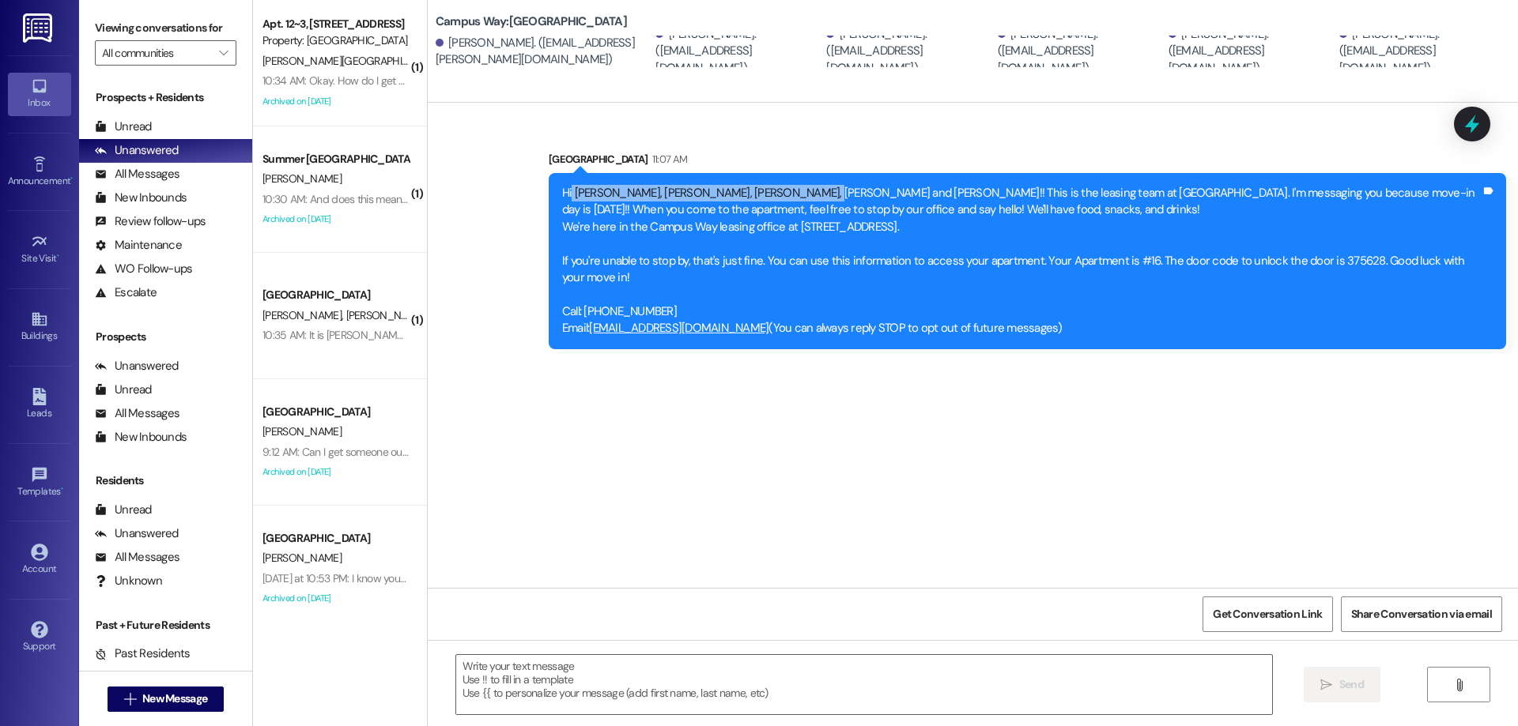
drag, startPoint x: 561, startPoint y: 187, endPoint x: 777, endPoint y: 197, distance: 216.0
click at [777, 197] on div "Hi Camila, Eden, Brinley, Reese, Elyse and Annie!! This is the leasing team at …" at bounding box center [1021, 261] width 919 height 153
click at [897, 492] on div "Sent via SMS Leasing Campus Way 11:07 AM Hi Camila, Eden, Brinley, Reese, Elyse…" at bounding box center [973, 345] width 1090 height 485
click at [153, 704] on span "New Message" at bounding box center [174, 699] width 65 height 17
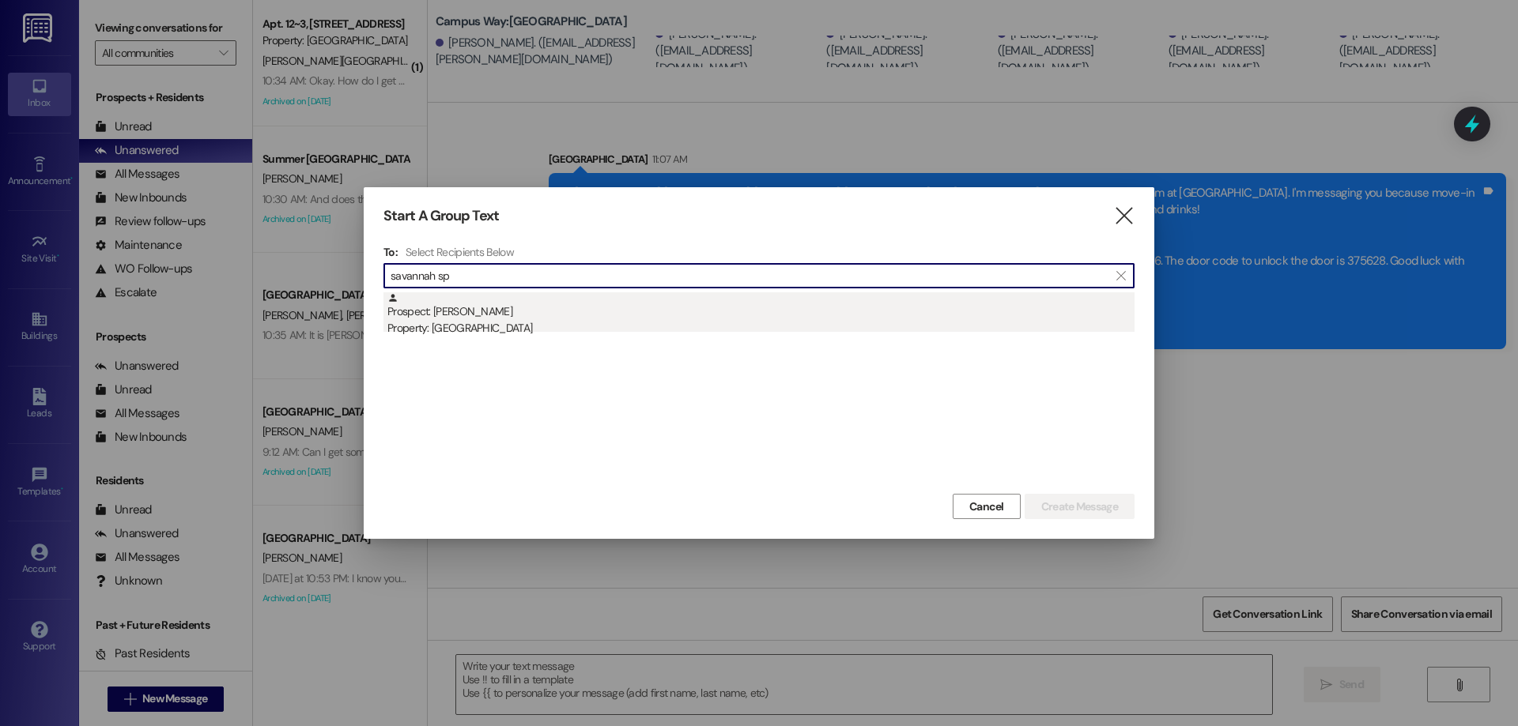
type input "savannah sp"
click at [700, 307] on div "Prospect: Savannah Spjut Property: Campus Way" at bounding box center [760, 314] width 747 height 45
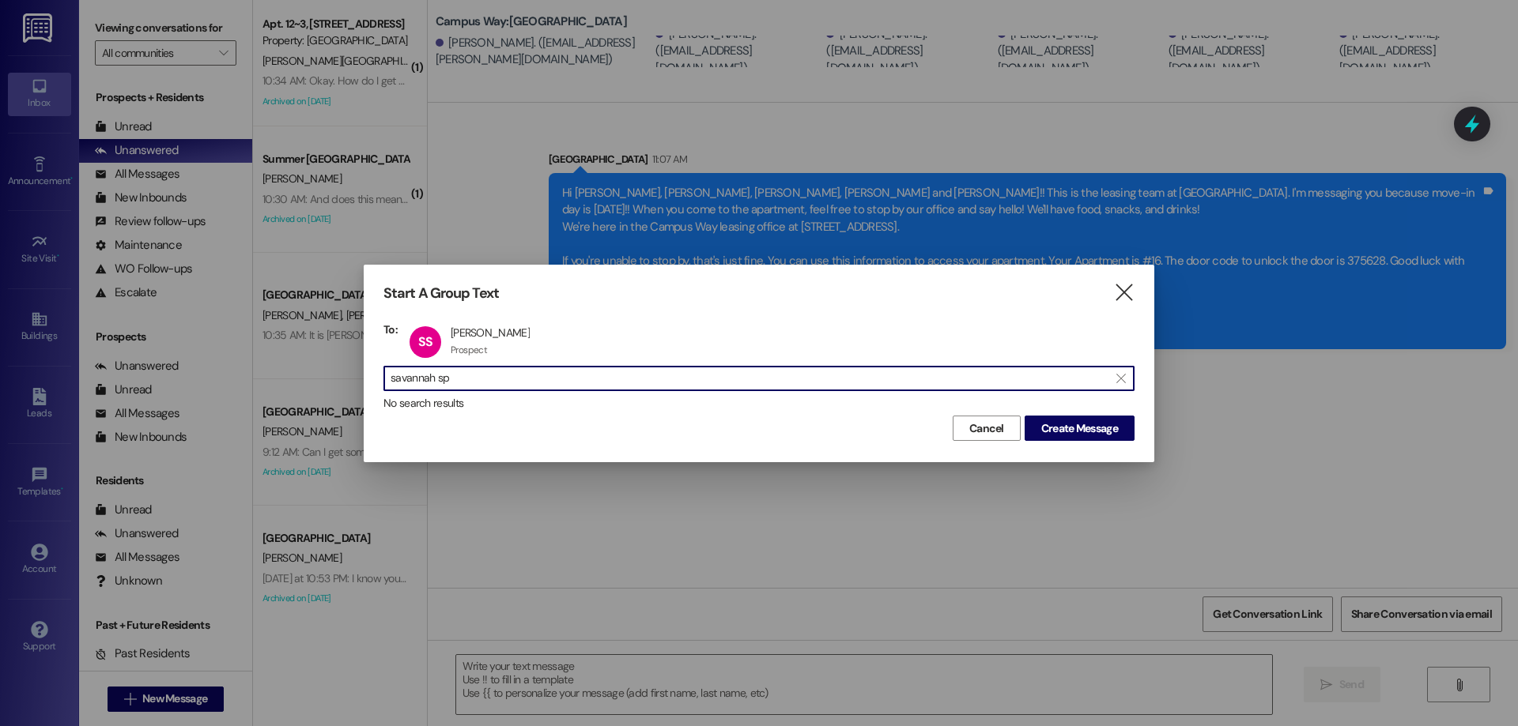
drag, startPoint x: 523, startPoint y: 382, endPoint x: 285, endPoint y: 382, distance: 238.7
click at [285, 382] on div "Start A Group Text  To: SS Savannah Spjut Savannah Spjut Prospect Prospect cli…" at bounding box center [759, 363] width 1518 height 726
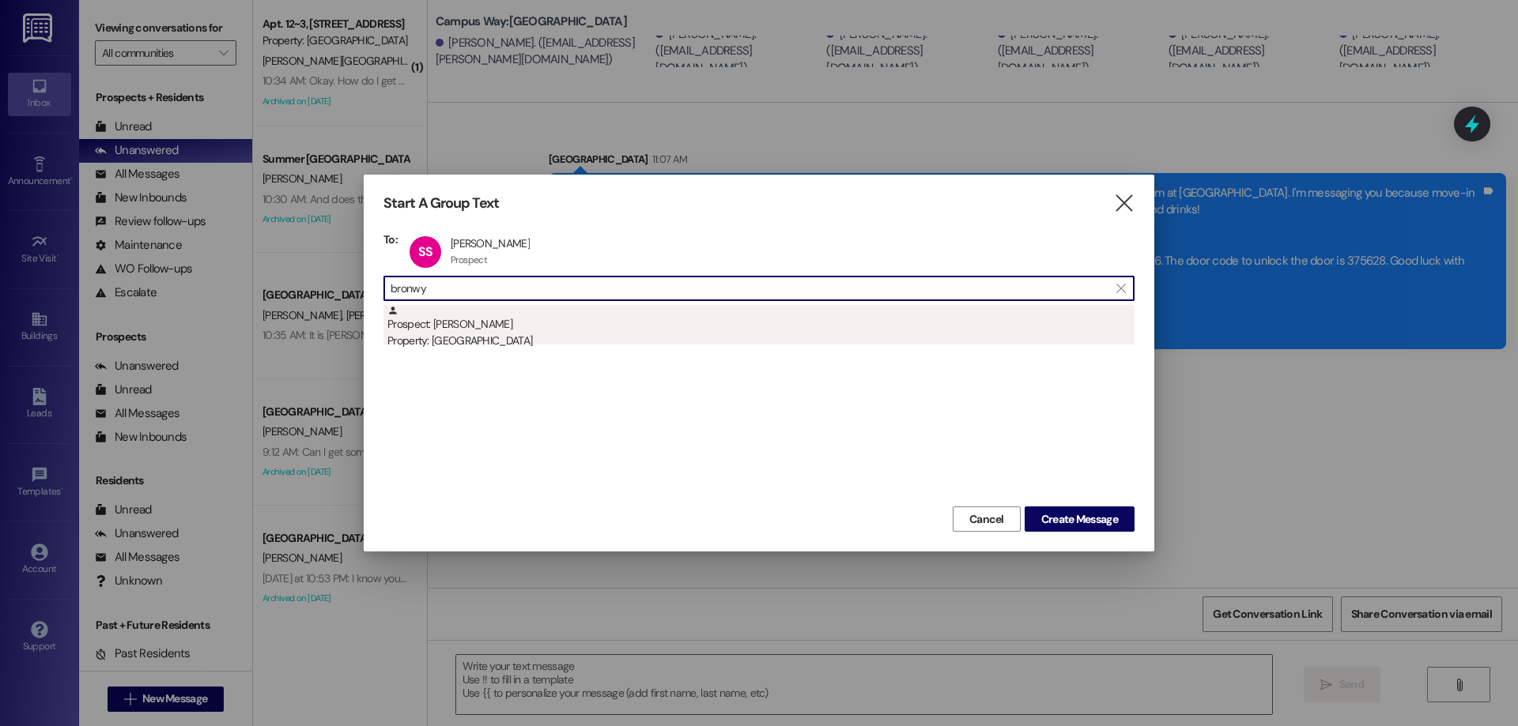
type input "bronwy"
click at [450, 339] on div "Property: [GEOGRAPHIC_DATA]" at bounding box center [760, 341] width 747 height 17
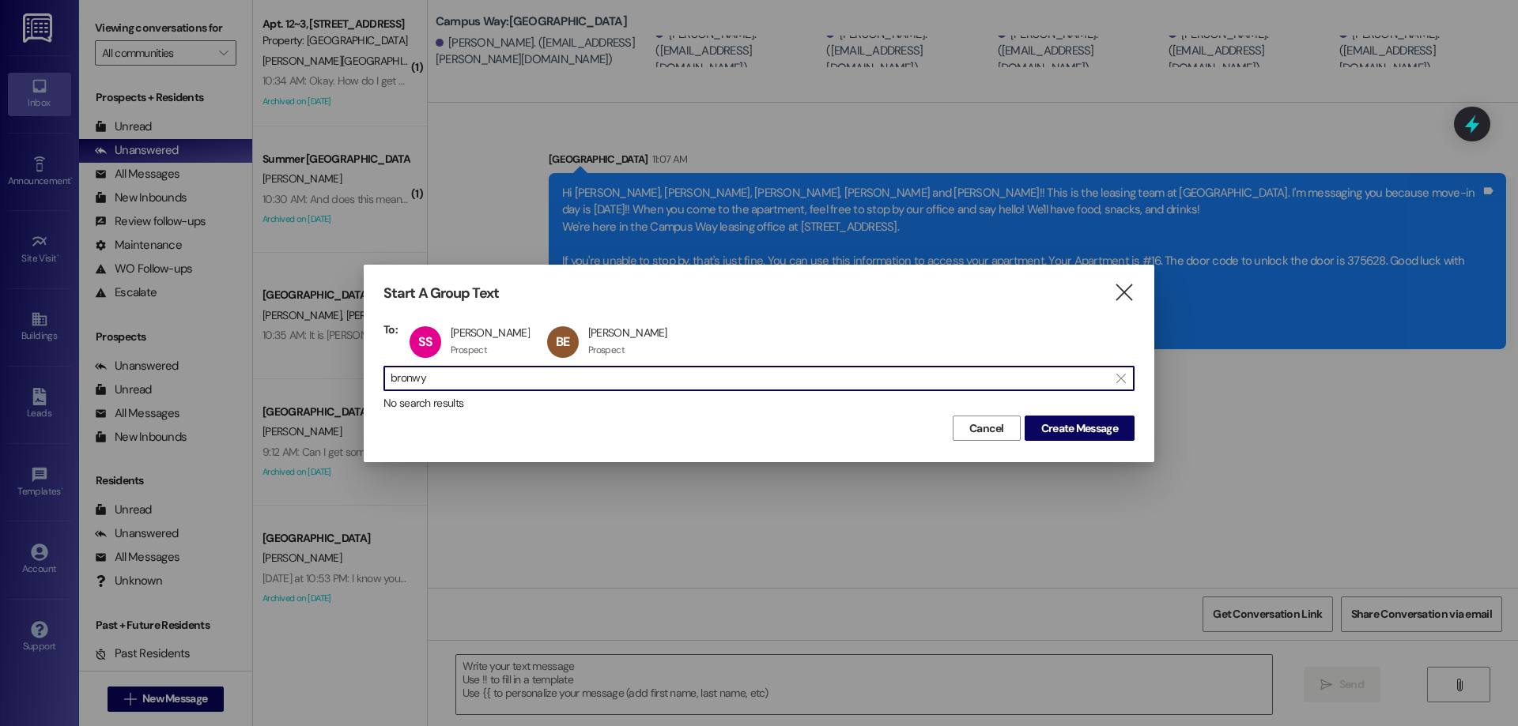
drag, startPoint x: 452, startPoint y: 388, endPoint x: 238, endPoint y: 380, distance: 214.4
click at [238, 380] on div "Start A Group Text  To: SS Savannah Spjut Savannah Spjut Prospect Prospect cli…" at bounding box center [759, 363] width 1518 height 726
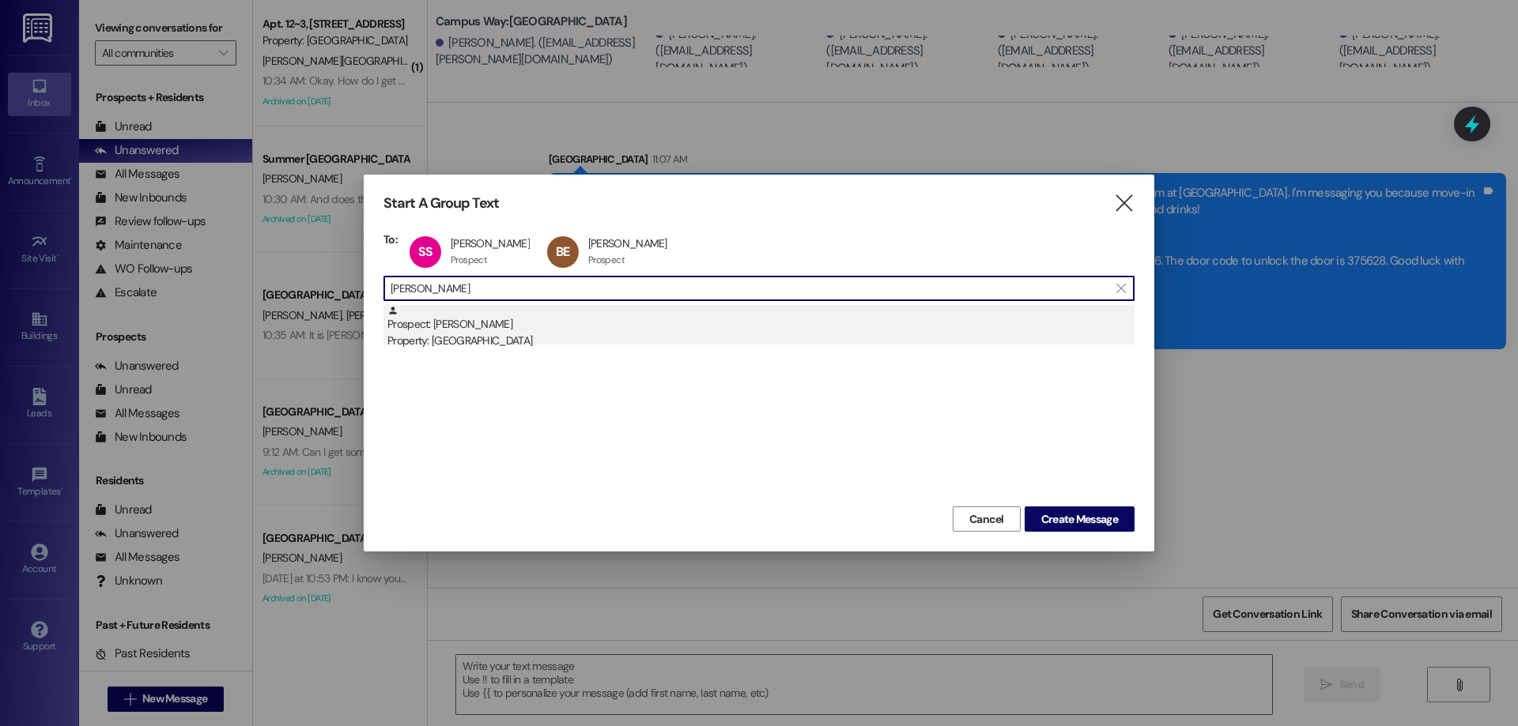
type input "chloe baine"
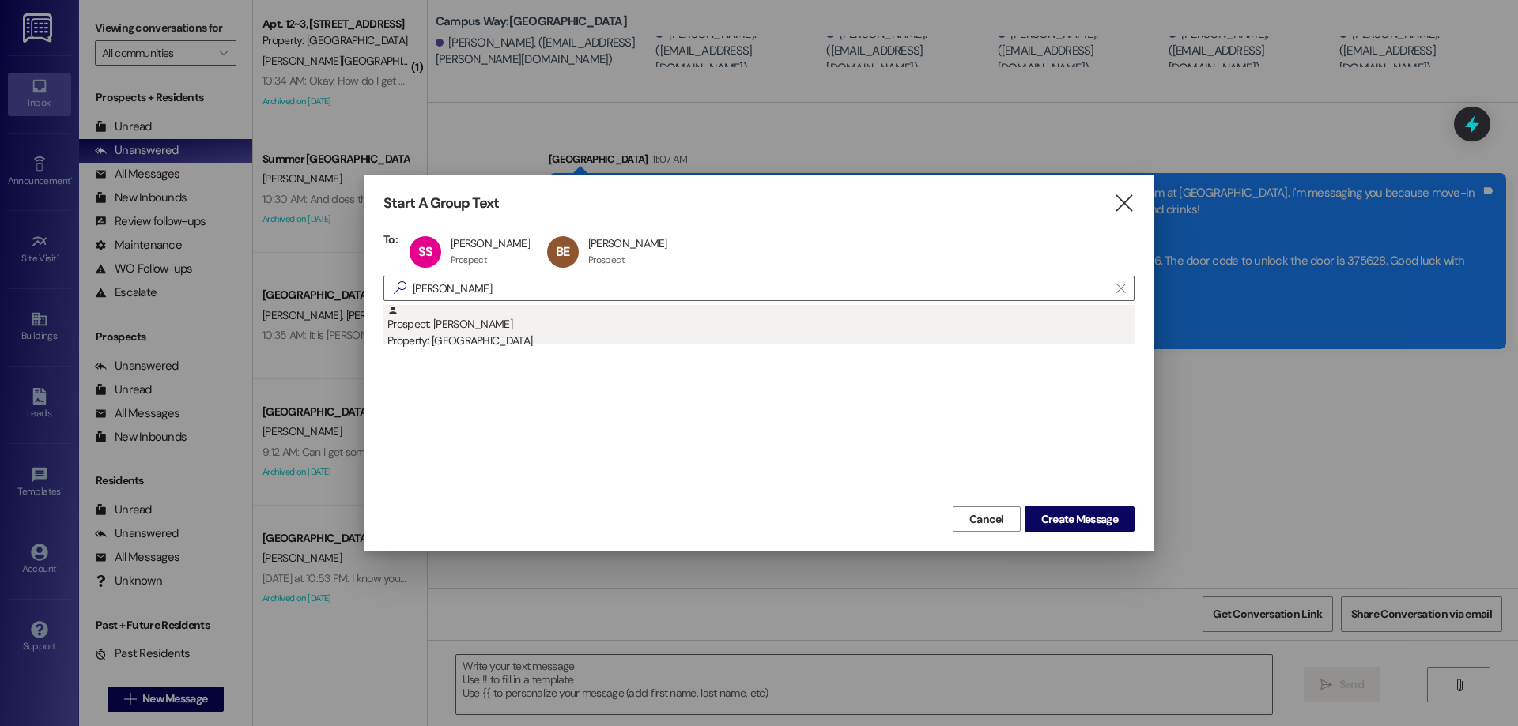
click at [556, 330] on div "Prospect: Chloe Baines Property: Campus Way" at bounding box center [760, 327] width 747 height 45
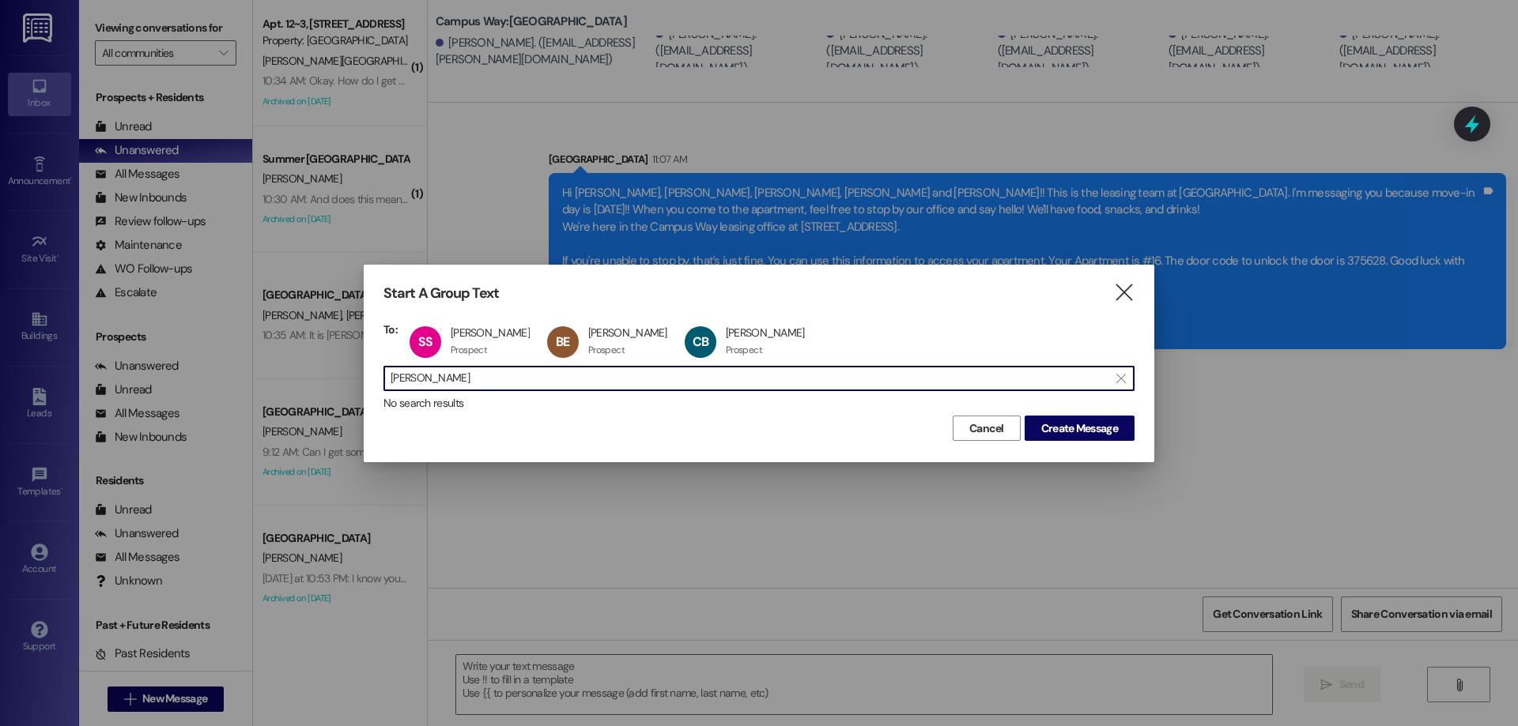
drag, startPoint x: 503, startPoint y: 375, endPoint x: 143, endPoint y: 345, distance: 360.9
click at [143, 345] on div "Start A Group Text  To: SS Savannah Spjut Savannah Spjut Prospect Prospect cli…" at bounding box center [759, 363] width 1518 height 726
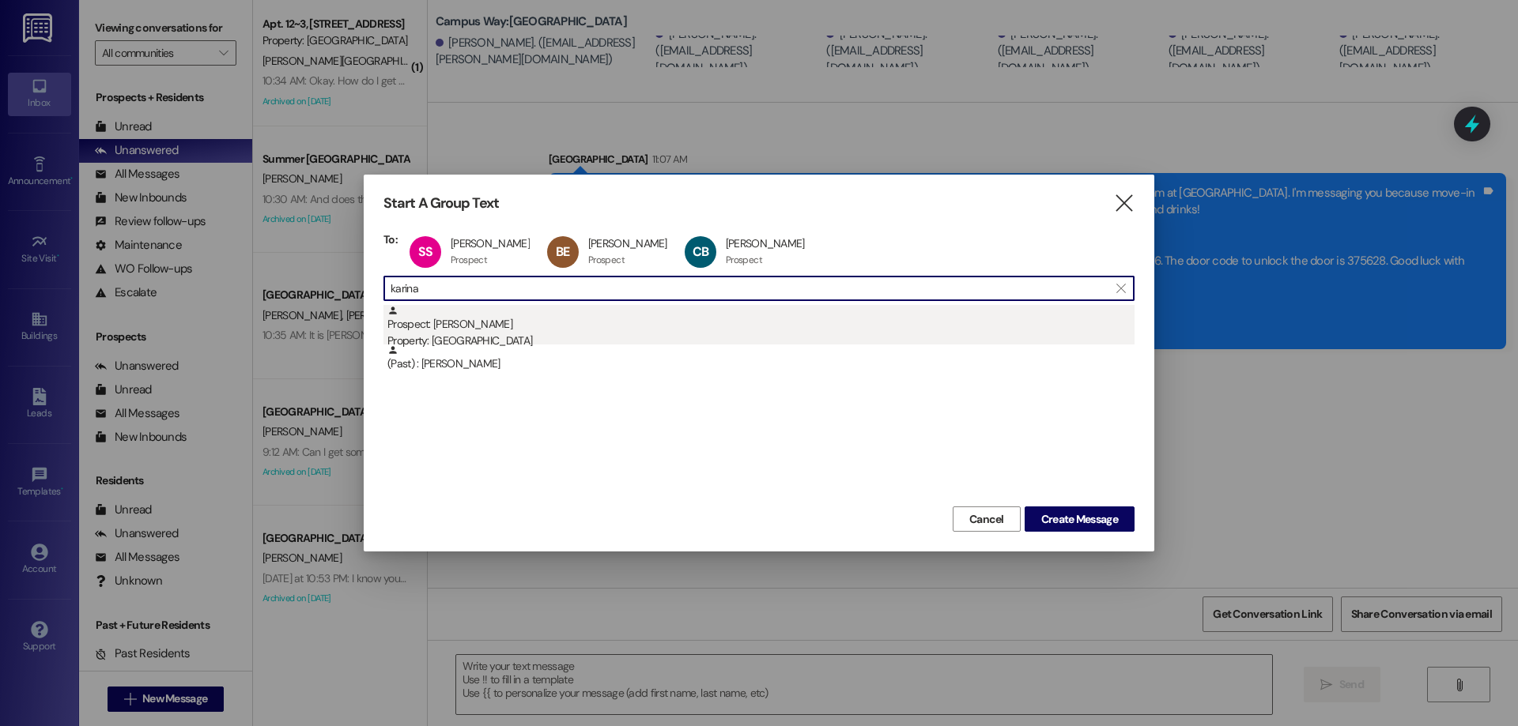
type input "karina"
click at [539, 333] on div "Property: [GEOGRAPHIC_DATA]" at bounding box center [760, 341] width 747 height 17
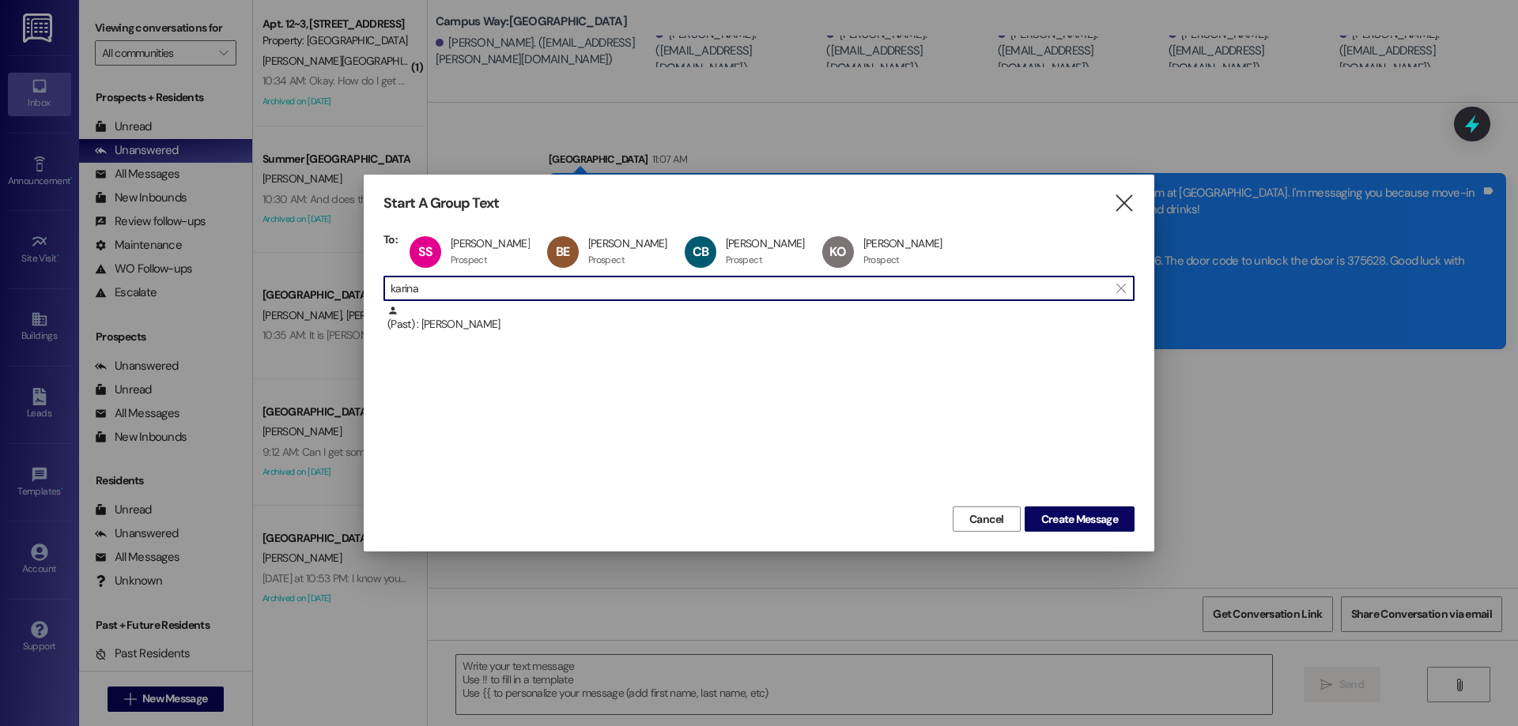
drag, startPoint x: 500, startPoint y: 297, endPoint x: 78, endPoint y: 248, distance: 424.9
click at [79, 248] on div "Start A Group Text  To: SS Savannah Spjut Savannah Spjut Prospect Prospect cli…" at bounding box center [759, 363] width 1518 height 726
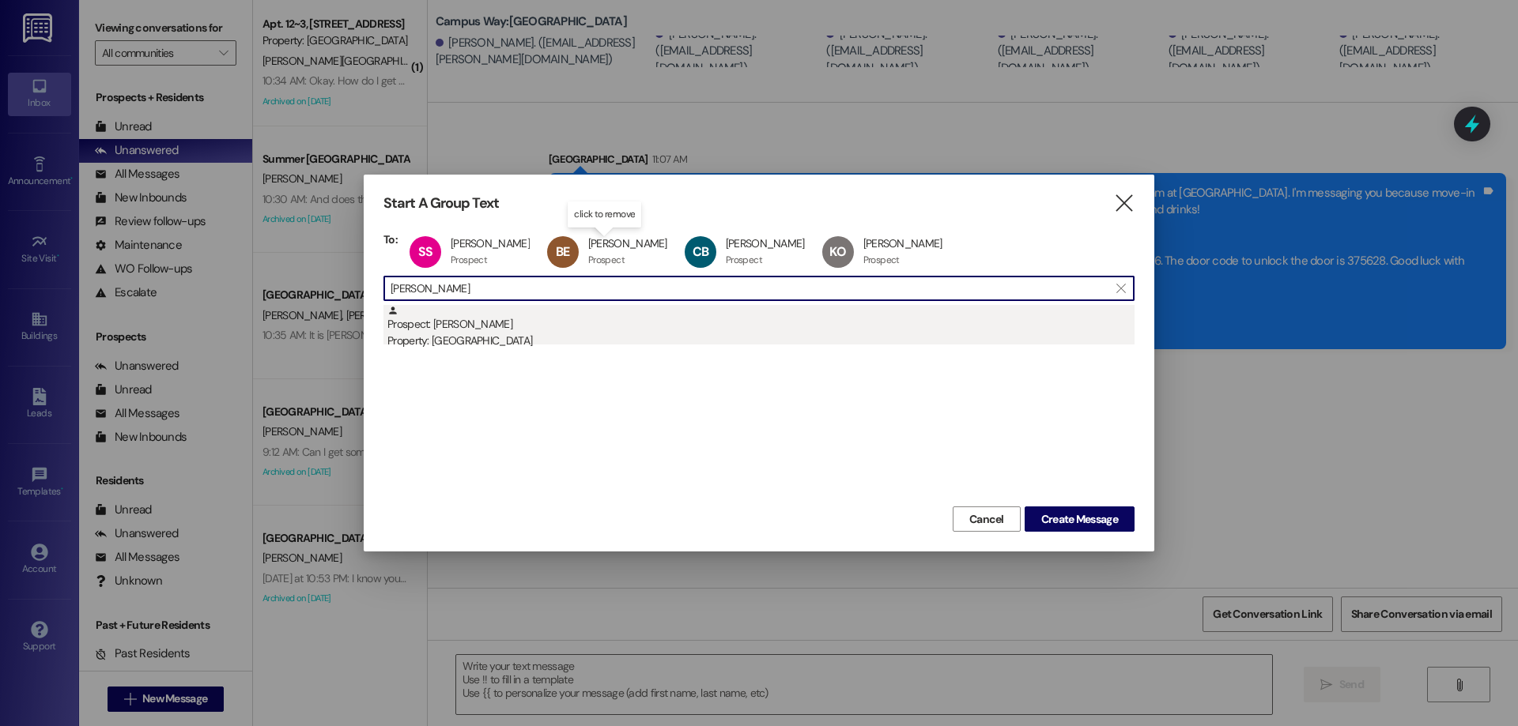
type input "clarissa"
click at [673, 333] on div "Property: [GEOGRAPHIC_DATA]" at bounding box center [760, 341] width 747 height 17
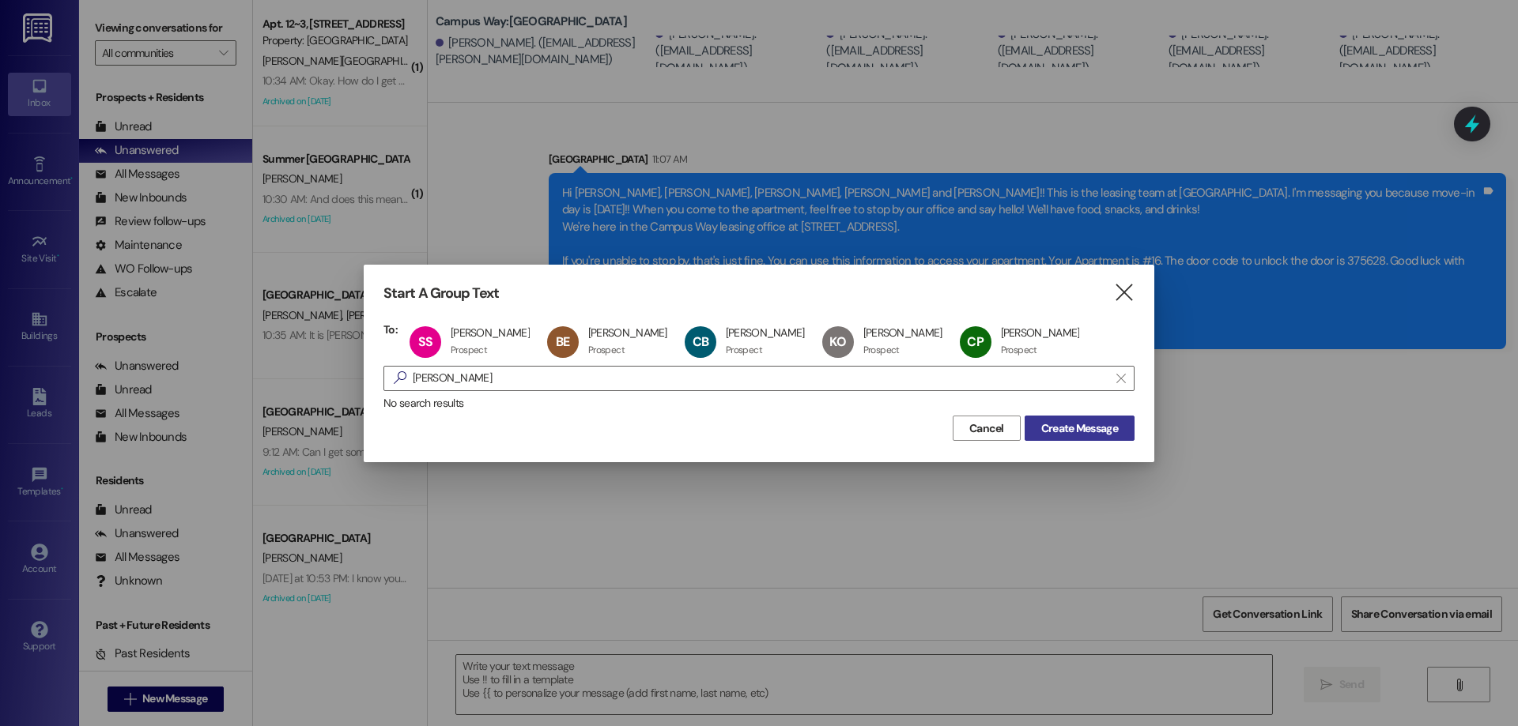
click at [1112, 436] on span "Create Message" at bounding box center [1079, 429] width 77 height 17
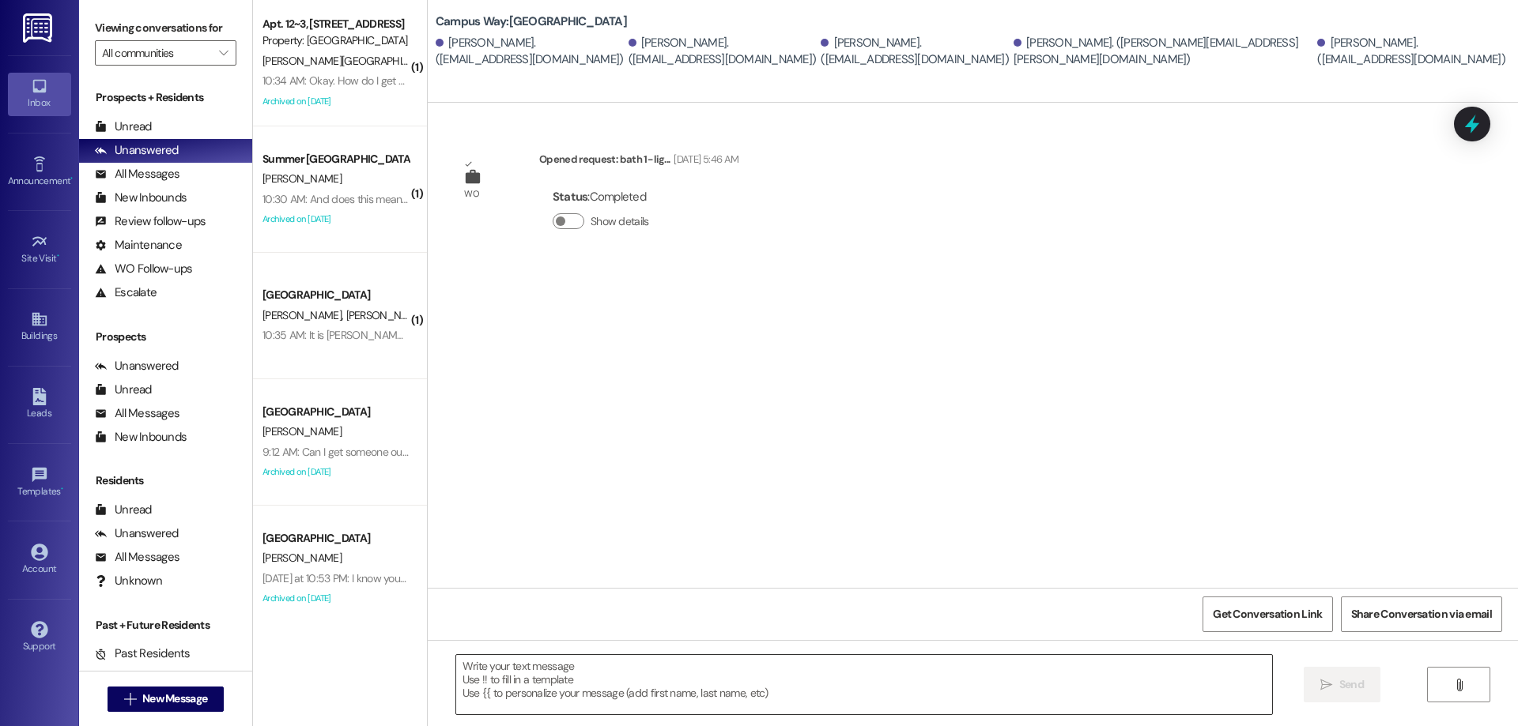
click at [654, 685] on textarea at bounding box center [864, 684] width 816 height 59
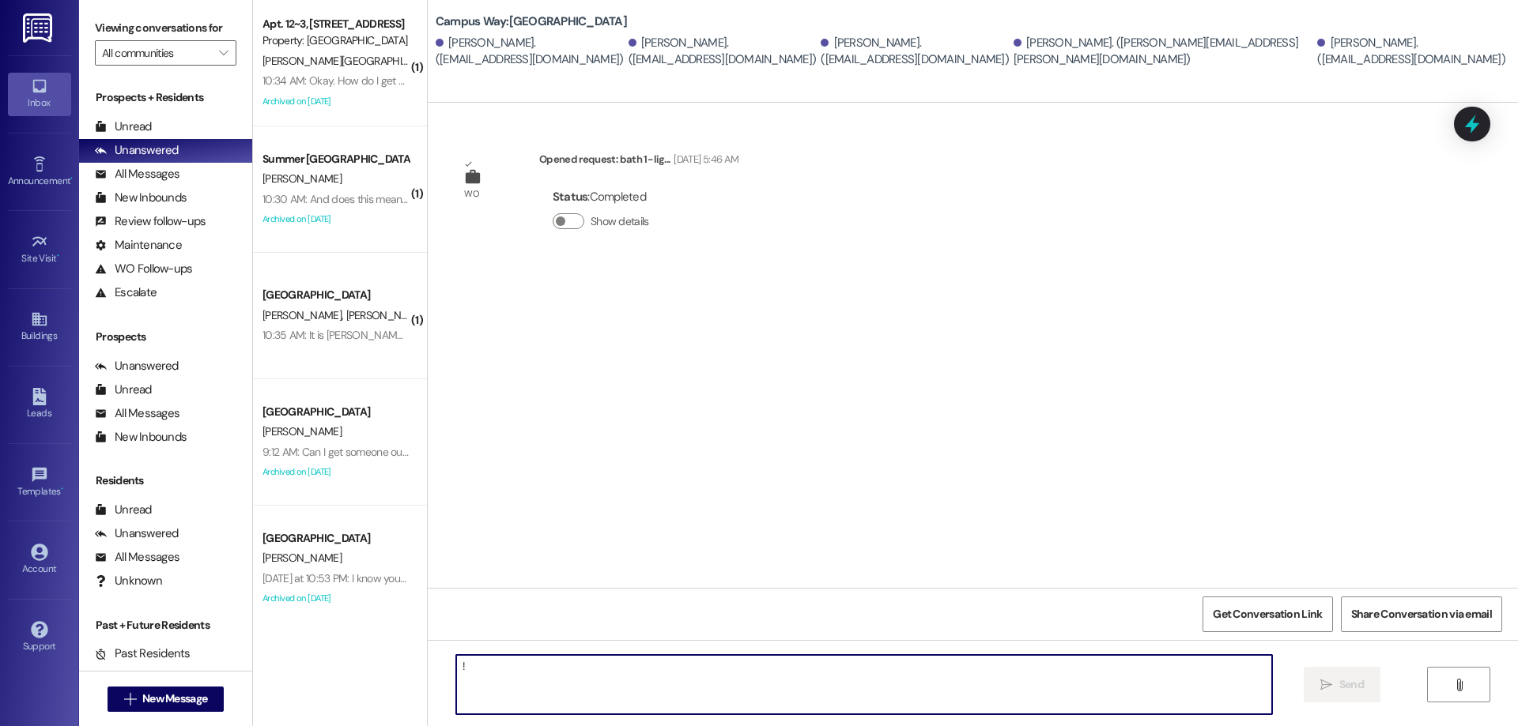
type textarea "!!"
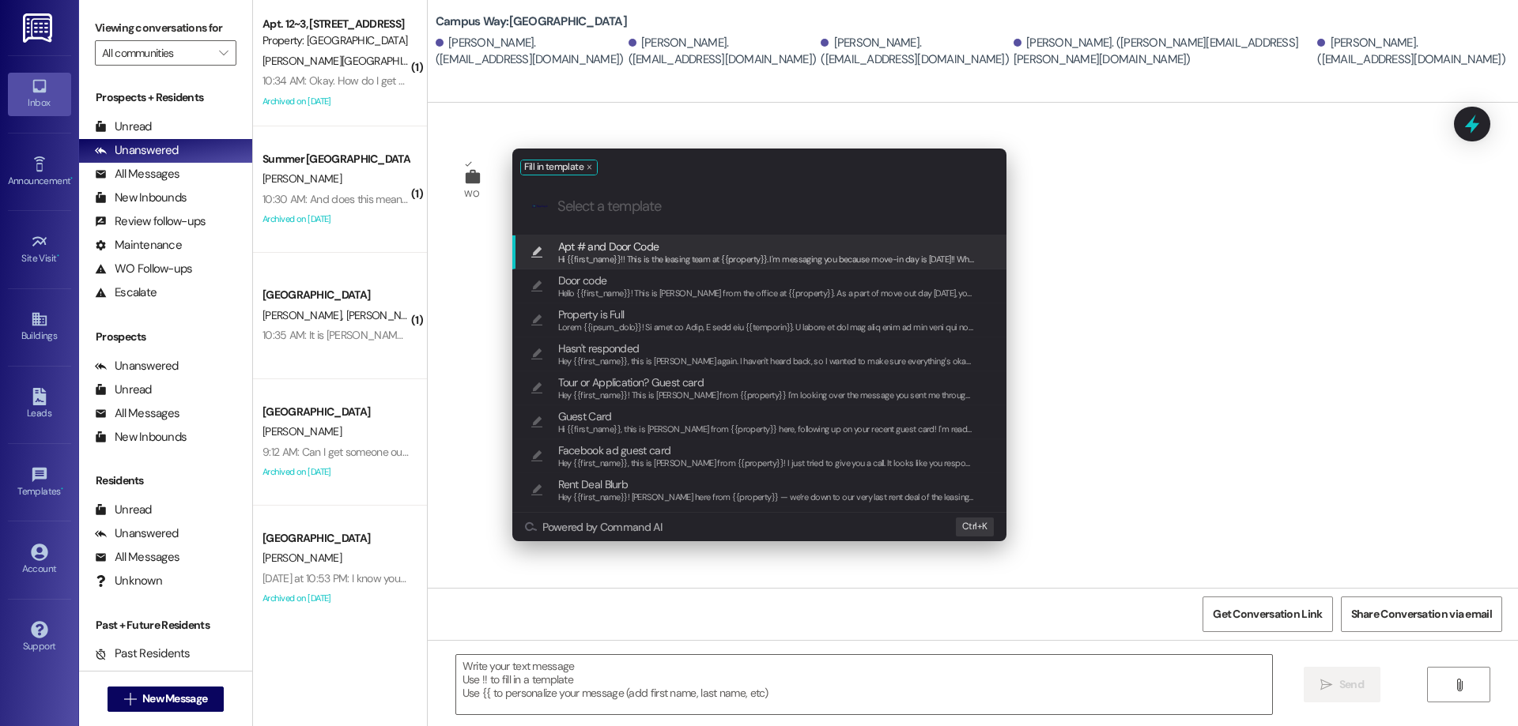
click at [718, 250] on span "Apt # and Door Code" at bounding box center [766, 246] width 417 height 17
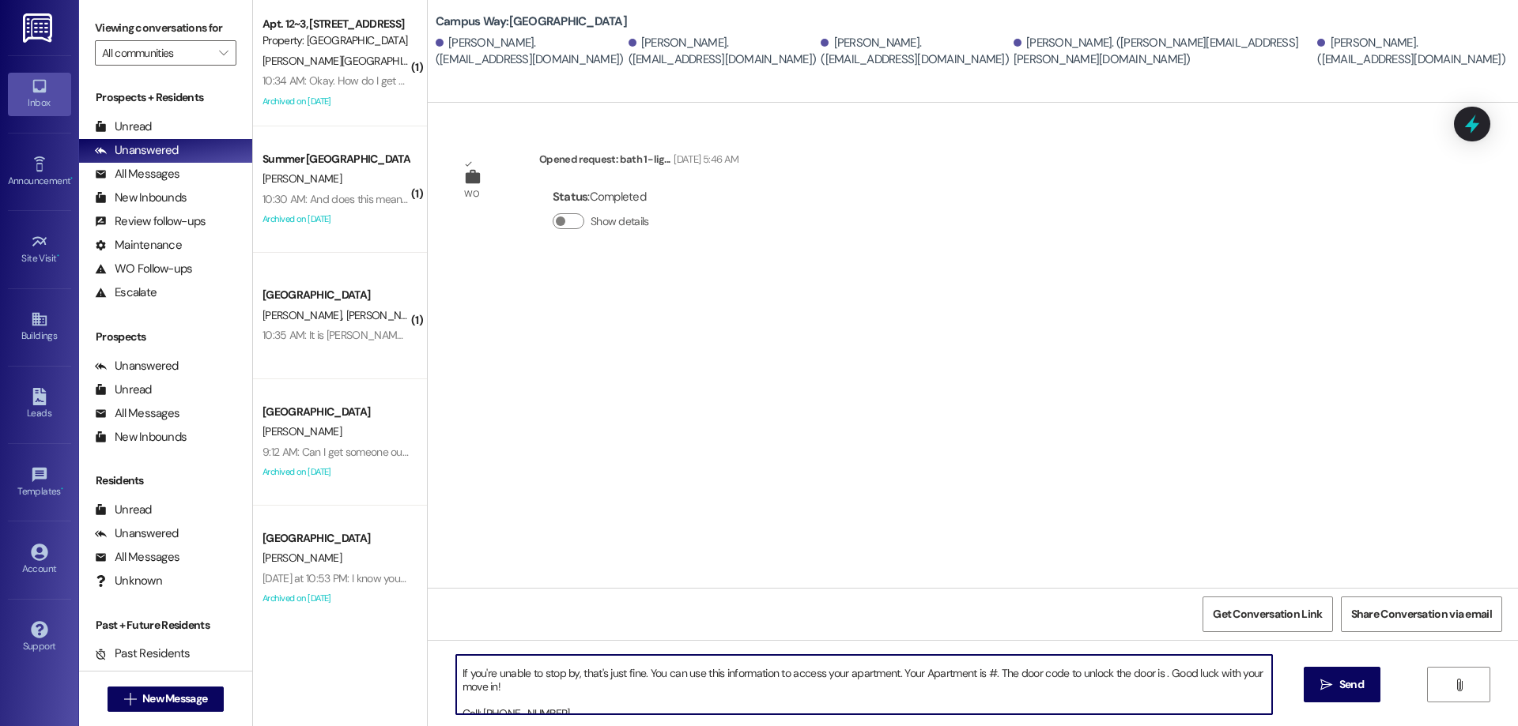
scroll to position [71, 0]
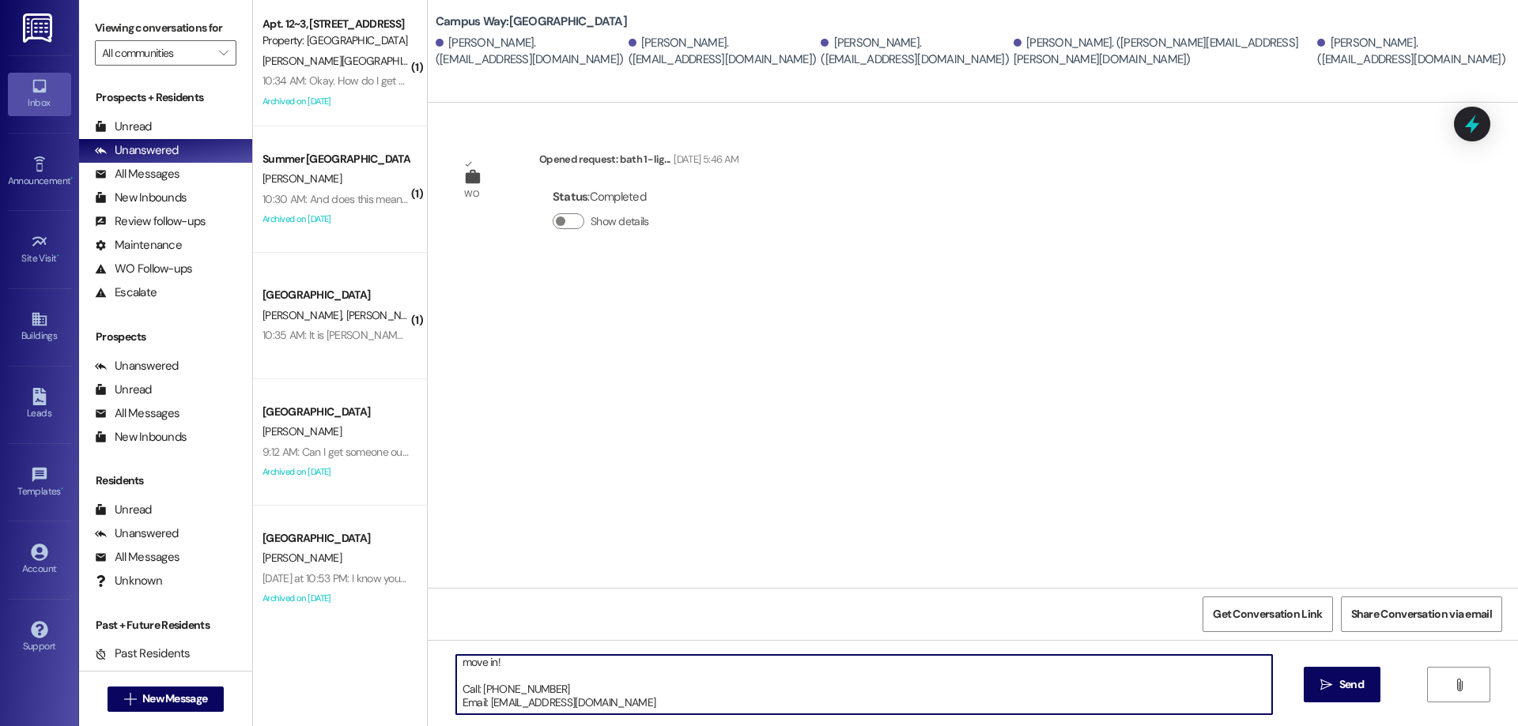
click at [839, 666] on textarea "Hi {{first_name}}!! This is the leasing team at {{property}}. I'm messaging you…" at bounding box center [864, 684] width 816 height 59
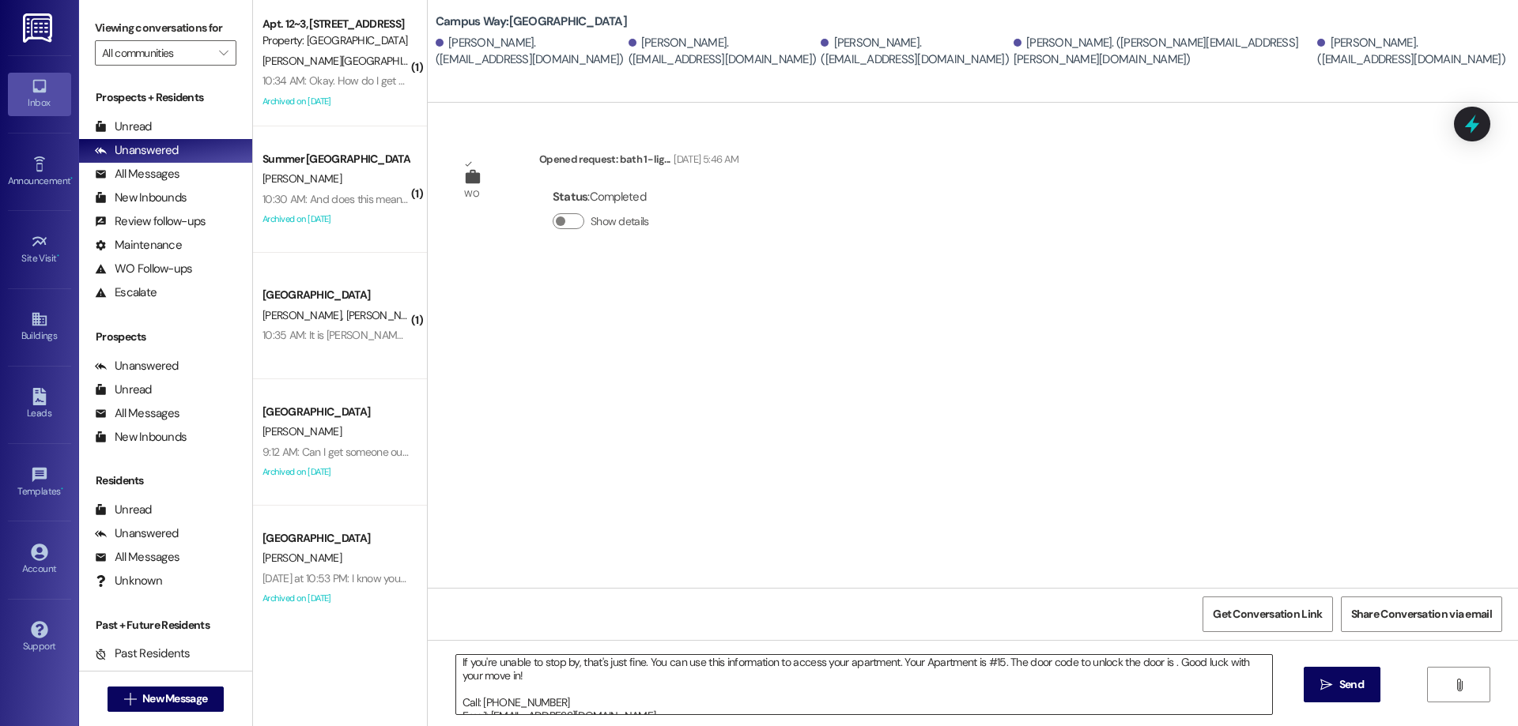
click at [1164, 658] on textarea "Hi {{first_name}}!! This is the leasing team at {{property}}. I'm messaging you…" at bounding box center [864, 684] width 816 height 59
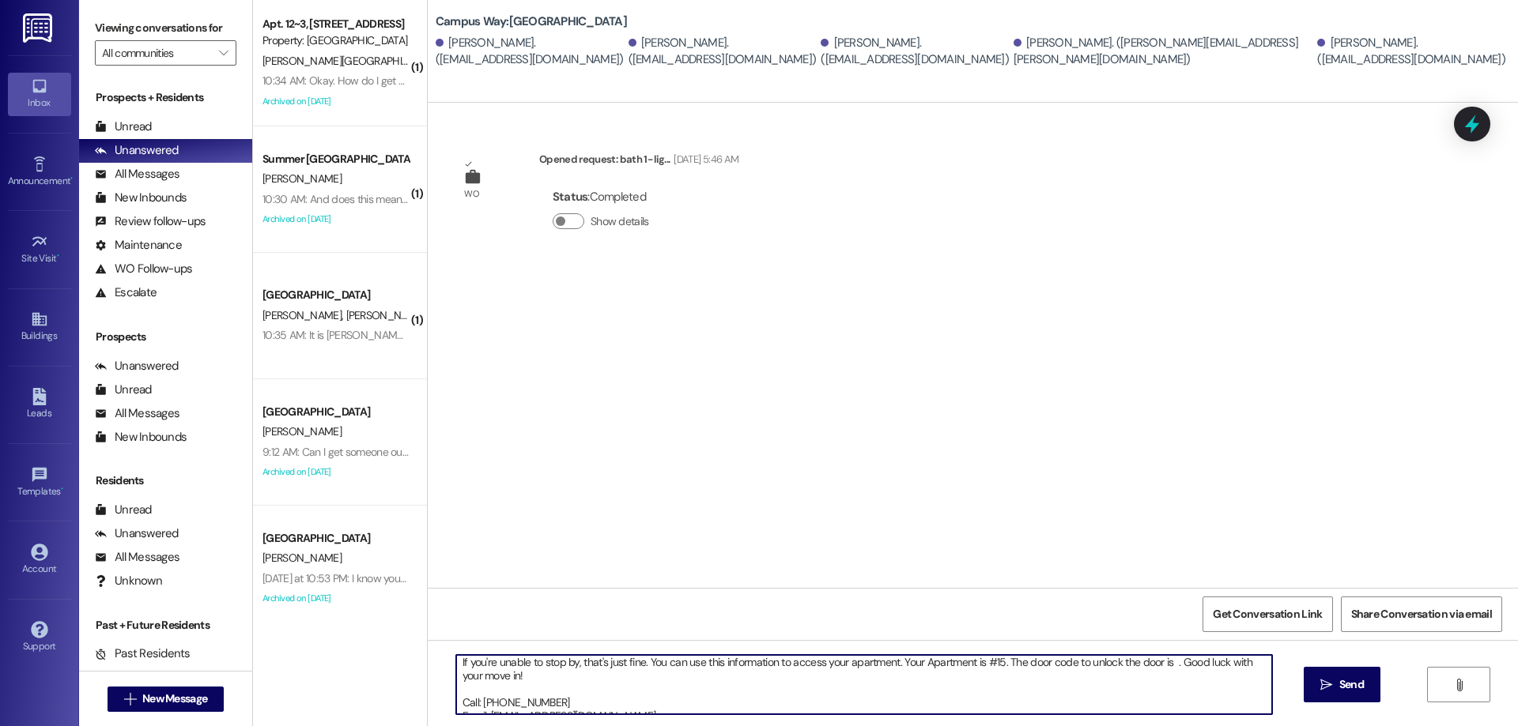
paste textarea "672348"
type textarea "Hi {{first_name}}!! This is the leasing team at {{property}}. I'm messaging you…"
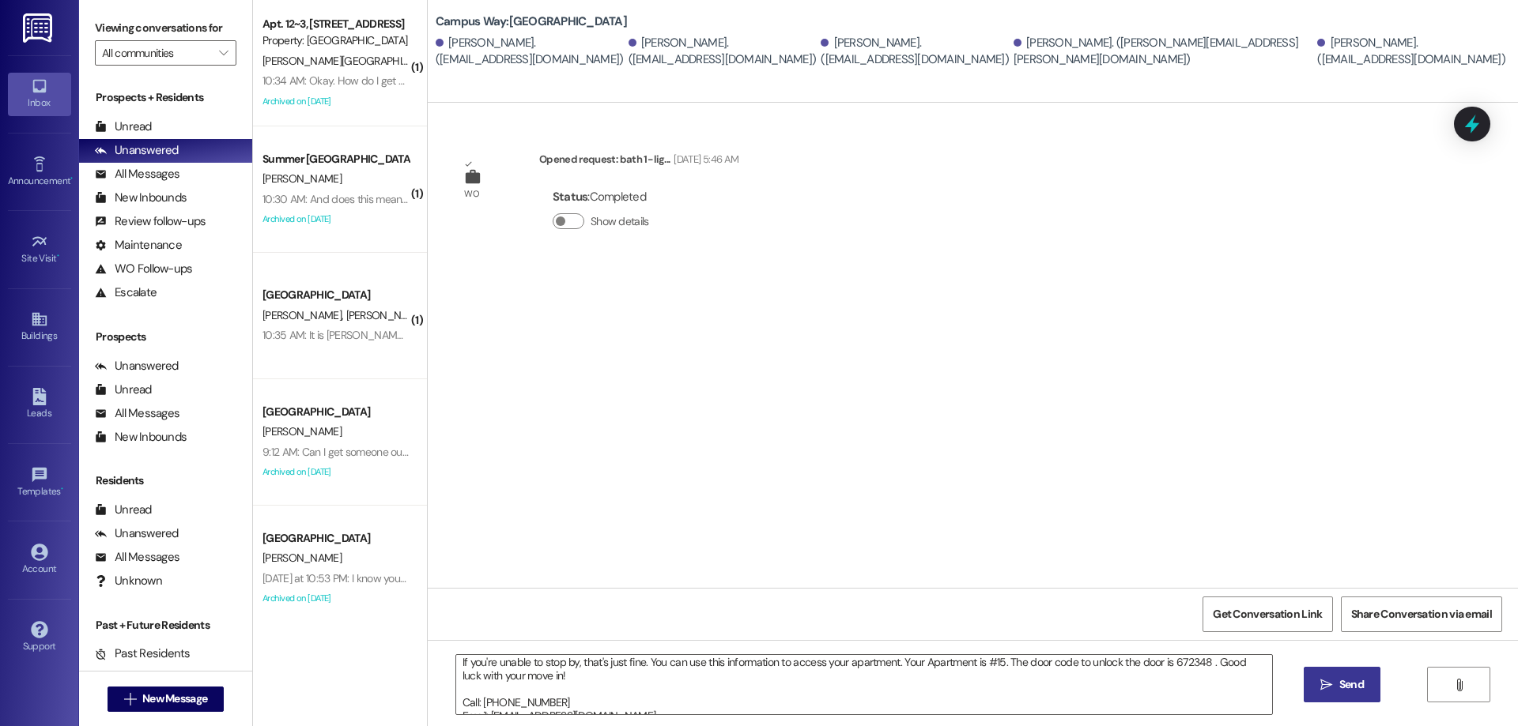
click at [1330, 689] on icon "" at bounding box center [1326, 685] width 12 height 13
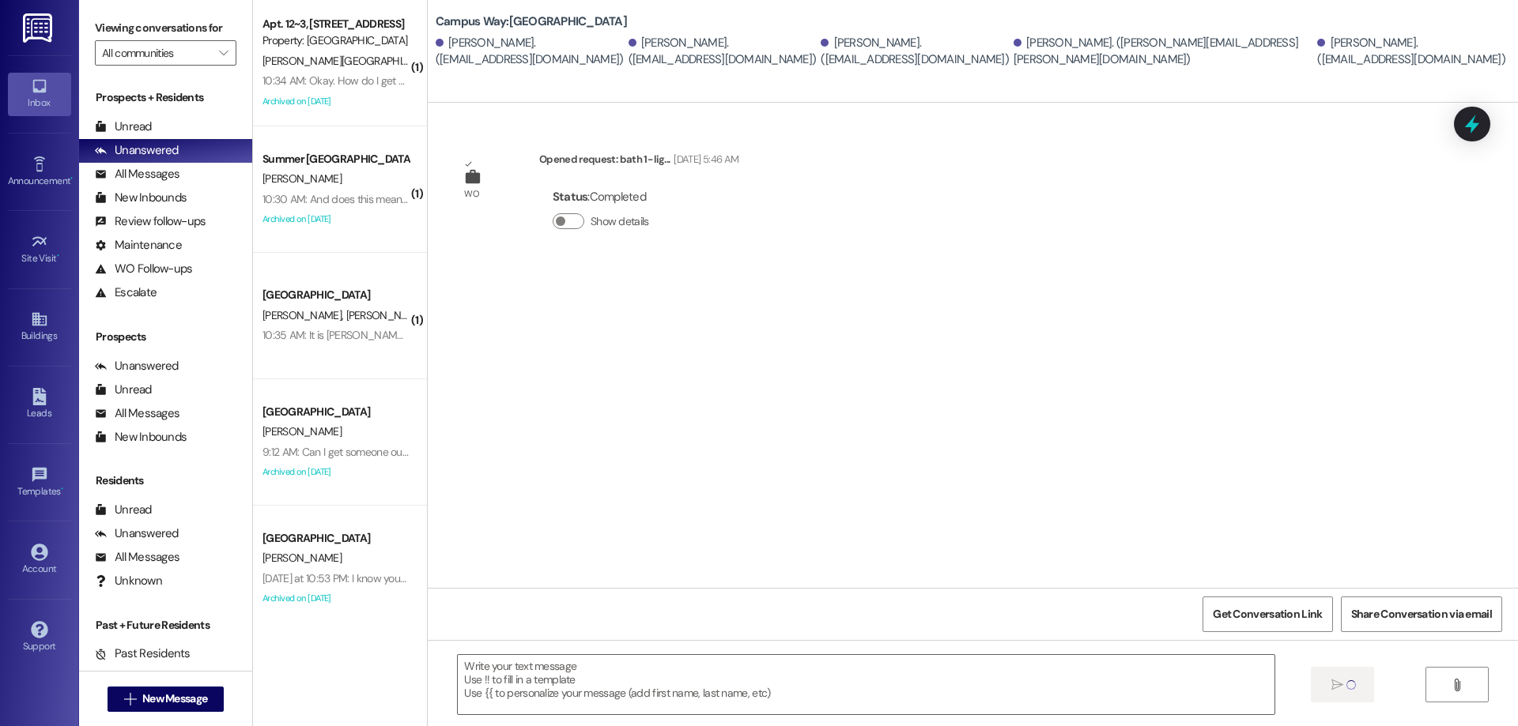
scroll to position [0, 0]
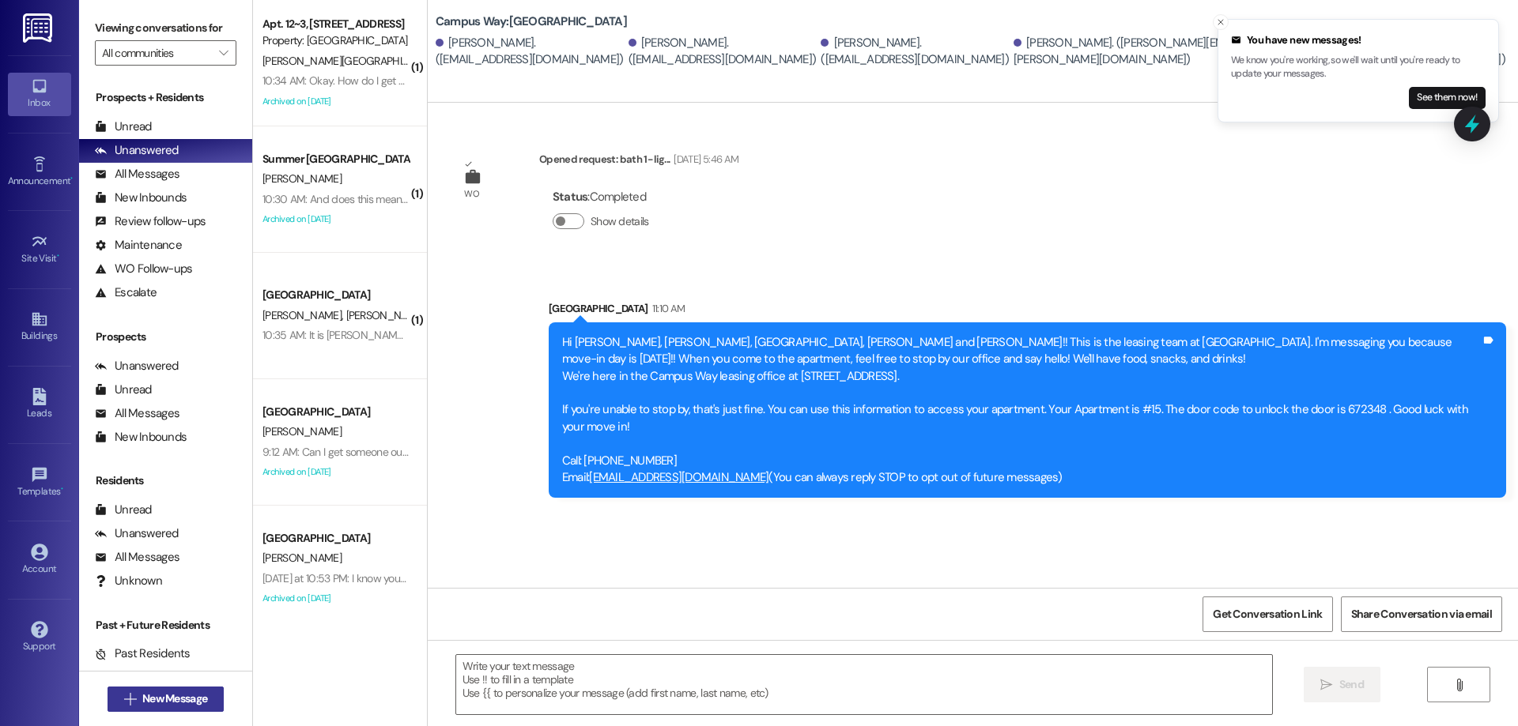
click at [129, 708] on button " New Message" at bounding box center [166, 699] width 117 height 25
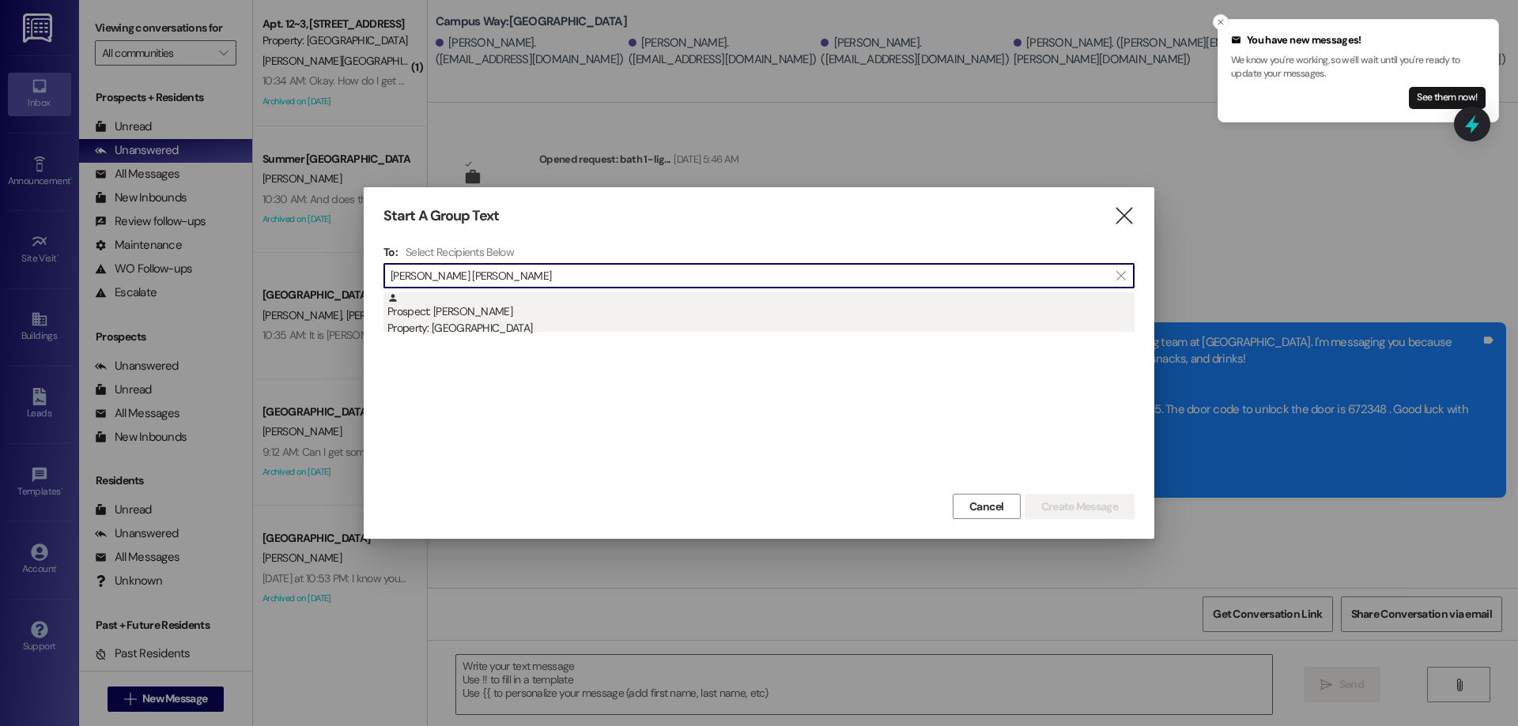
type input "anne marie"
click at [738, 320] on div "Property: Campus Edge" at bounding box center [760, 328] width 747 height 17
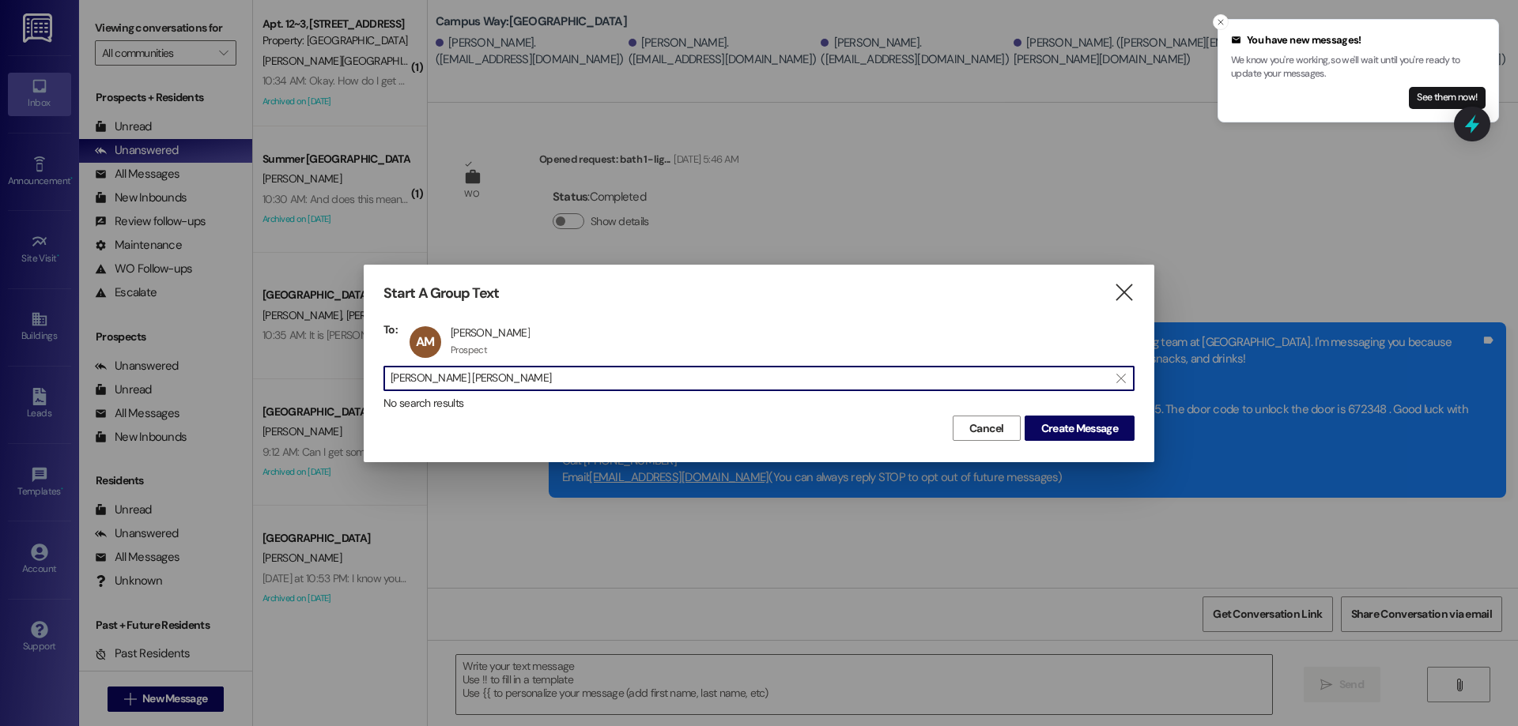
drag, startPoint x: 456, startPoint y: 380, endPoint x: 130, endPoint y: 384, distance: 326.5
click at [130, 384] on div "Start A Group Text  To: AM Anne Marie Gibbs Anne Marie Gibbs Prospect Prospect…" at bounding box center [759, 363] width 1518 height 726
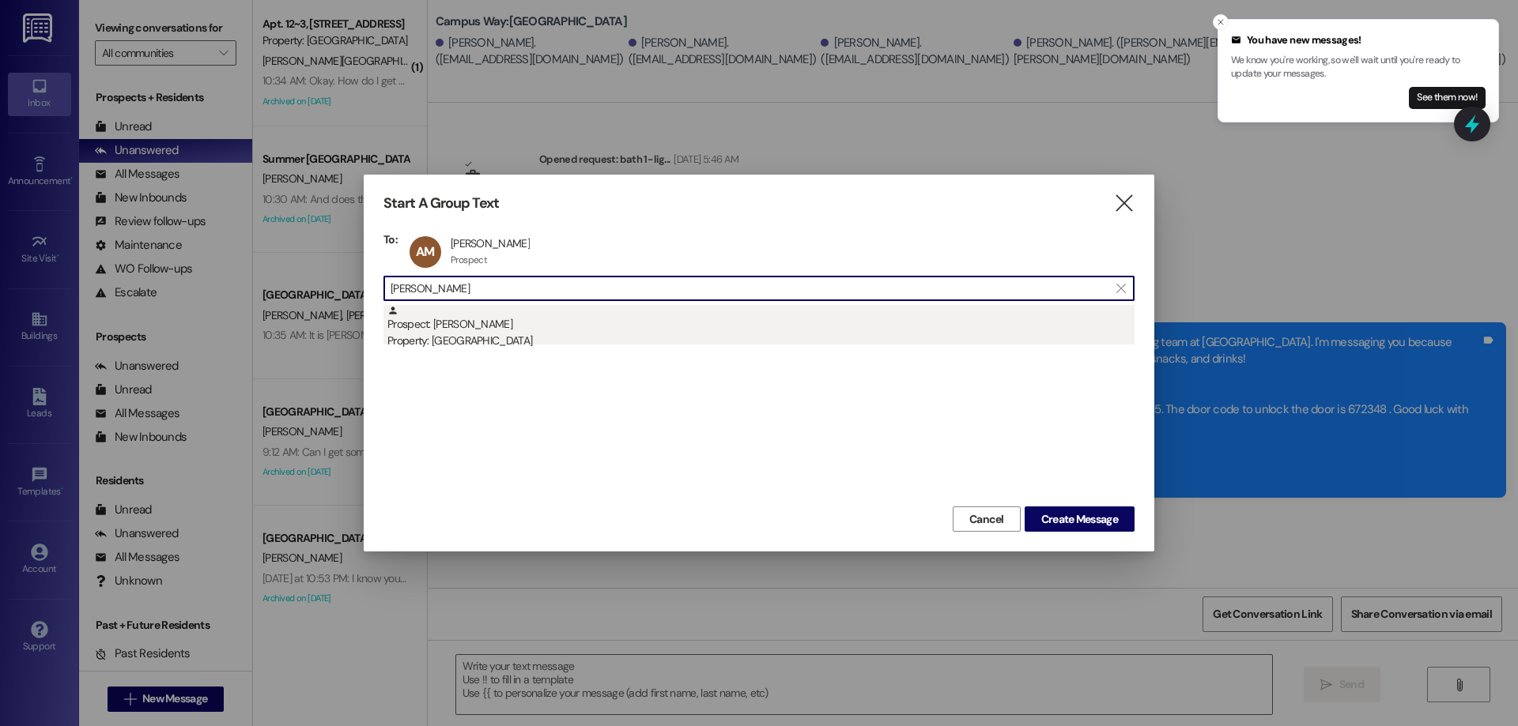
type input "holly brock"
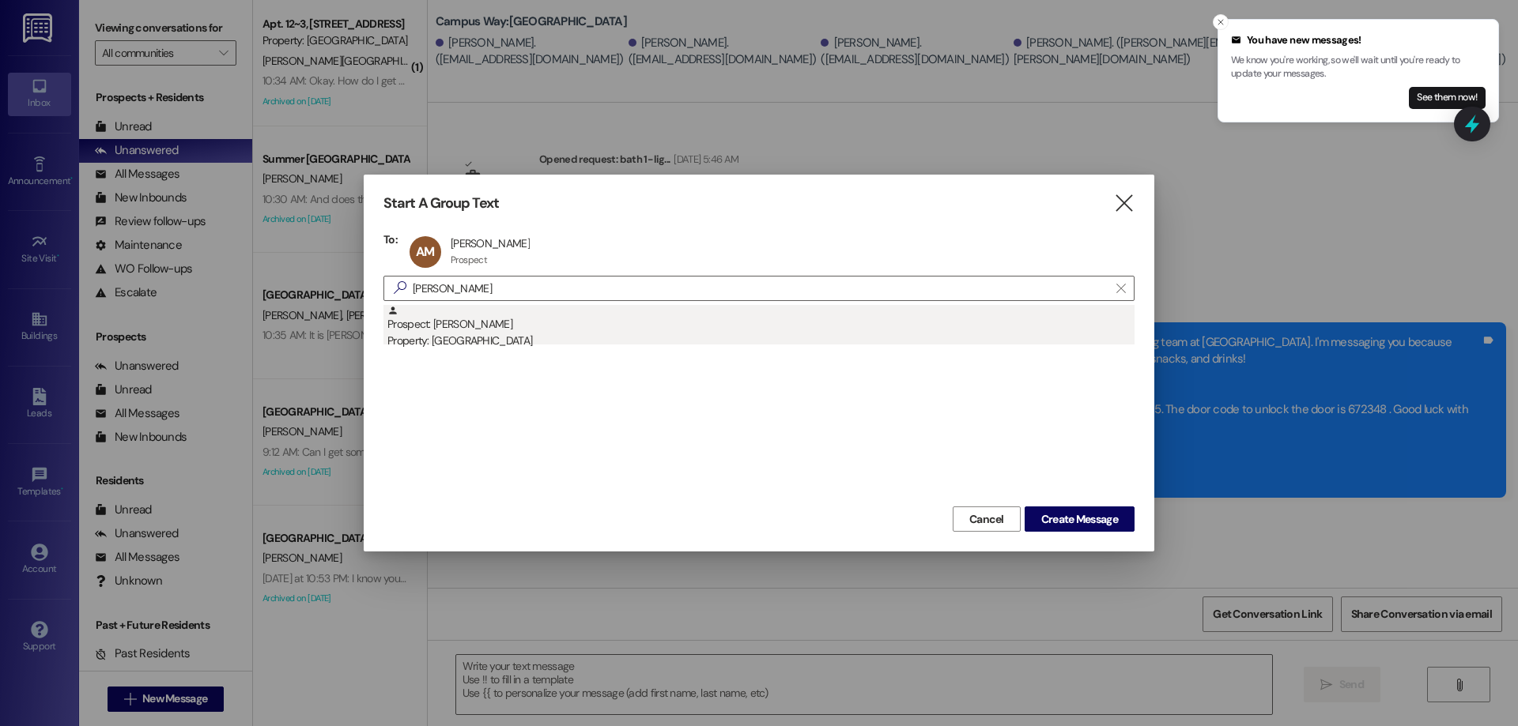
click at [629, 311] on div "Prospect: Holly Brockbank Property: Campus Edge" at bounding box center [760, 327] width 747 height 45
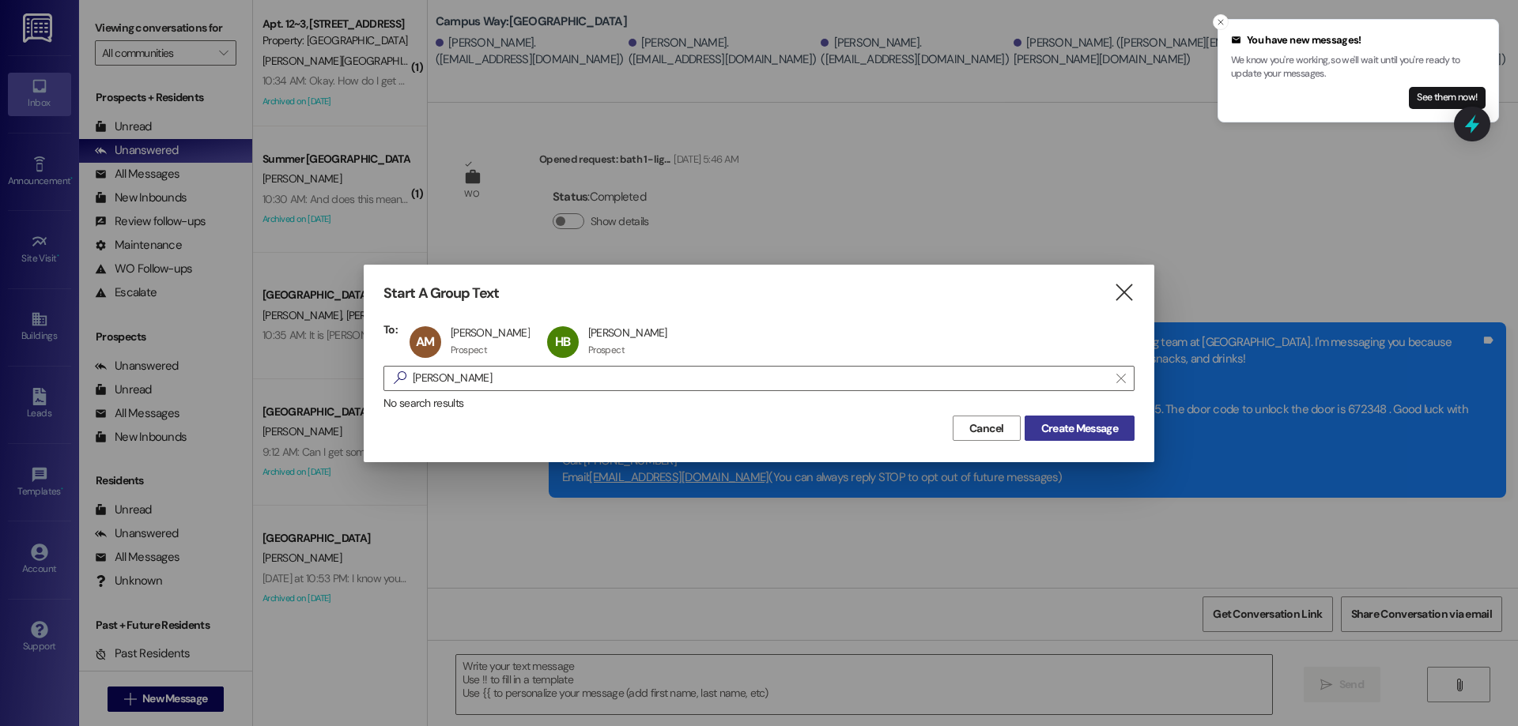
click at [1078, 418] on button "Create Message" at bounding box center [1079, 428] width 110 height 25
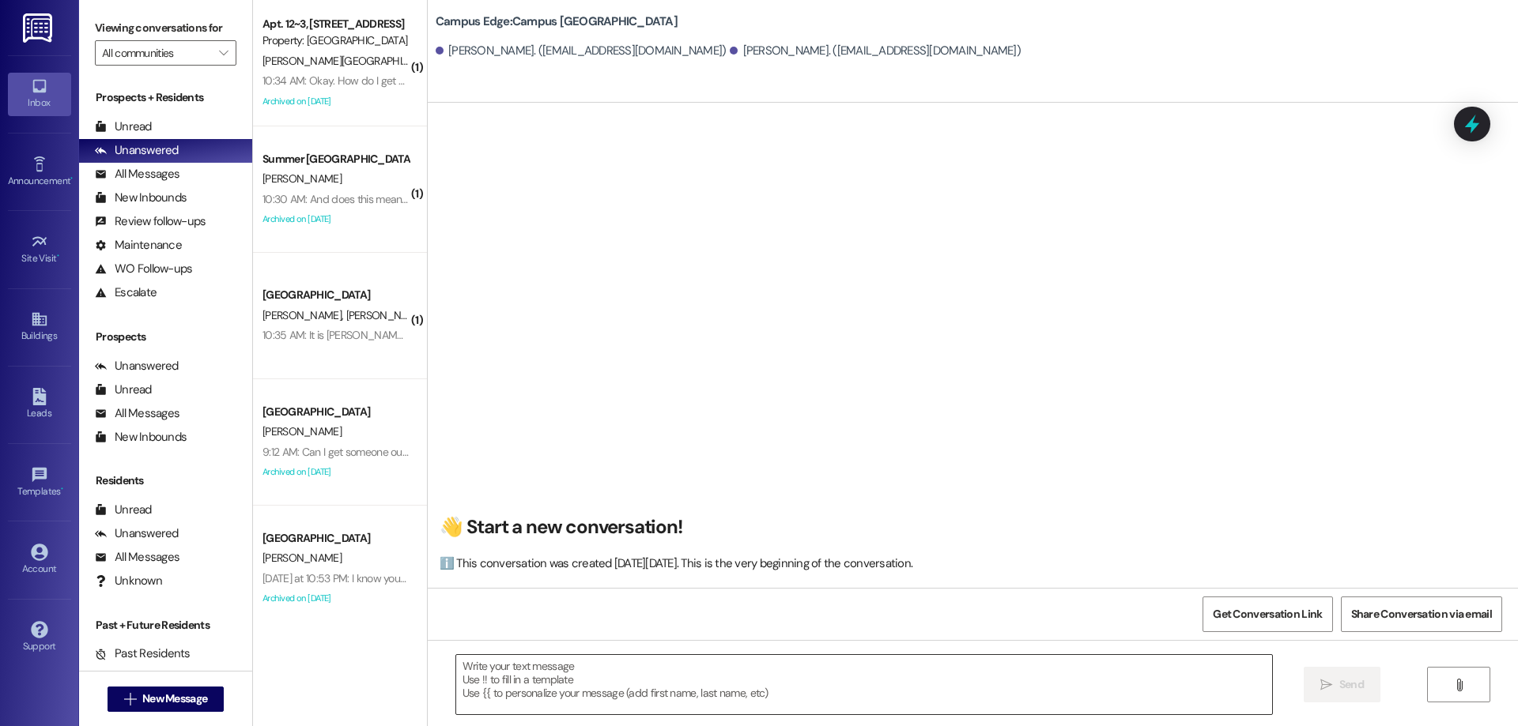
click at [568, 682] on textarea at bounding box center [864, 684] width 816 height 59
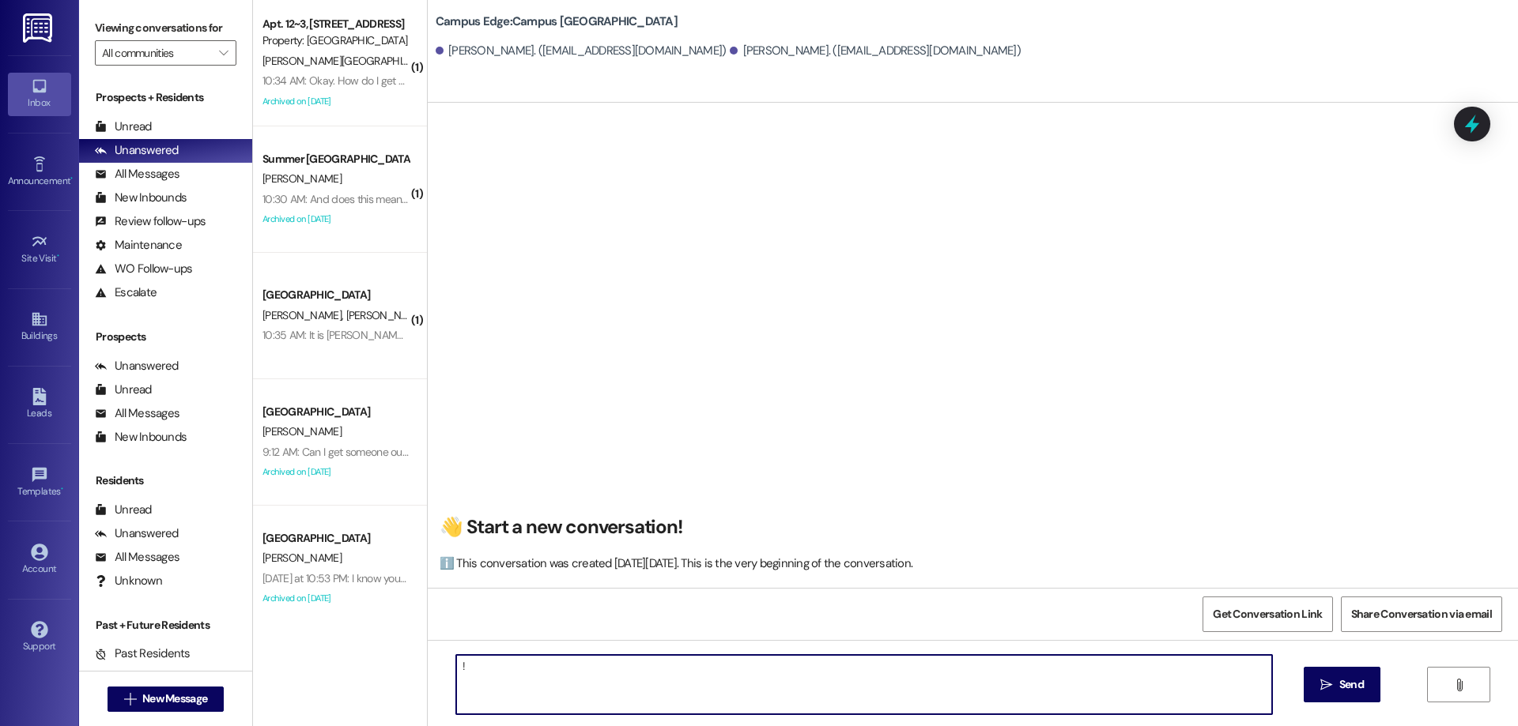
type textarea "!!"
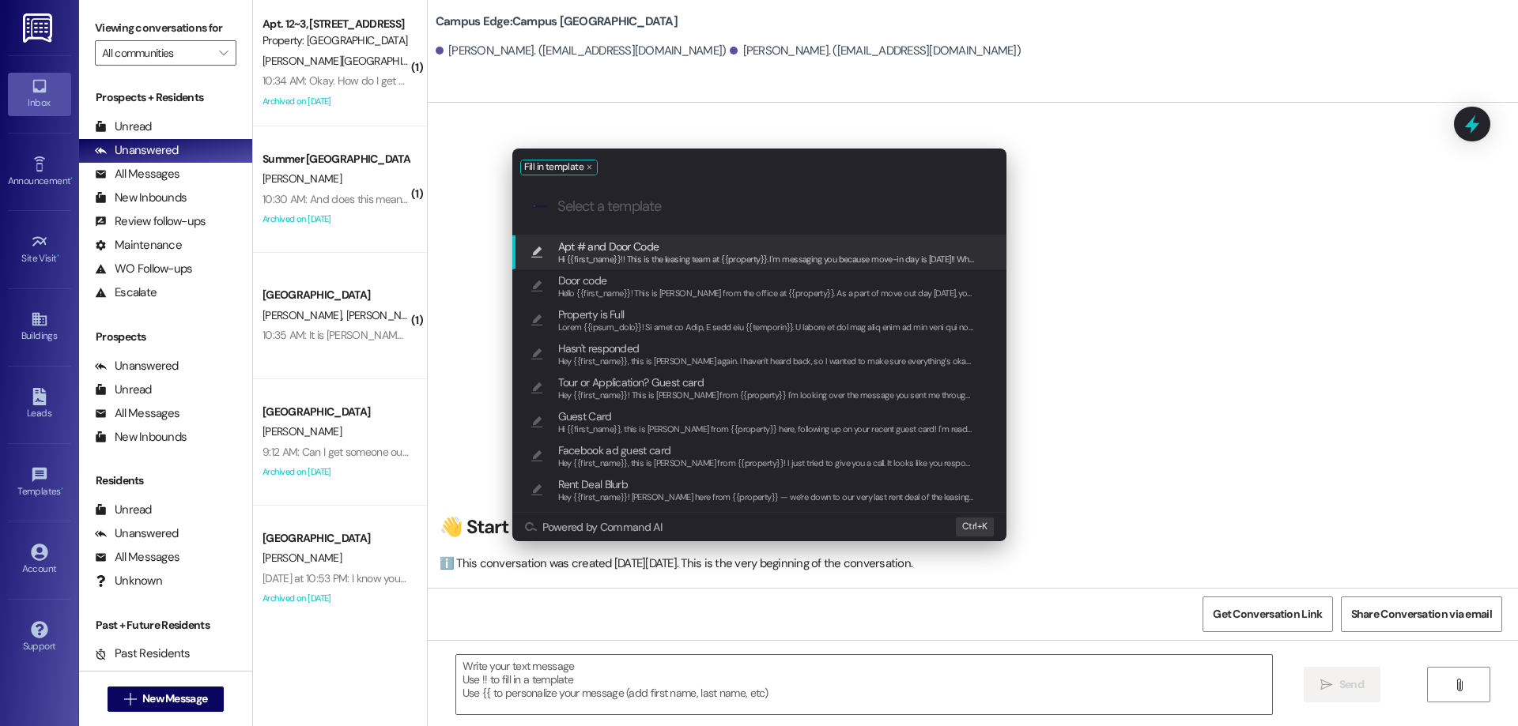
click at [677, 249] on span "Apt # and Door Code" at bounding box center [766, 246] width 417 height 17
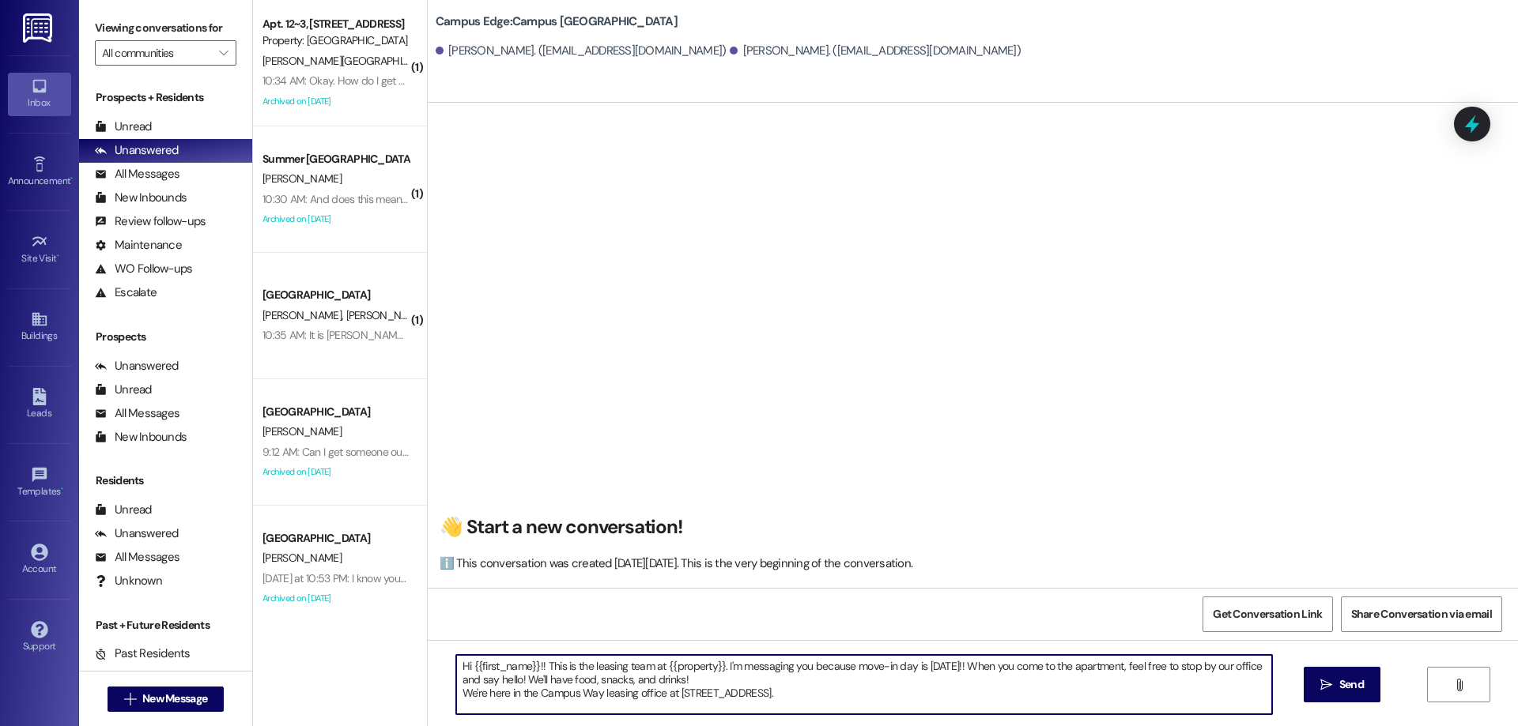
click at [865, 692] on textarea "Hi {{first_name}}!! This is the leasing team at {{property}}. I'm messaging you…" at bounding box center [864, 684] width 816 height 59
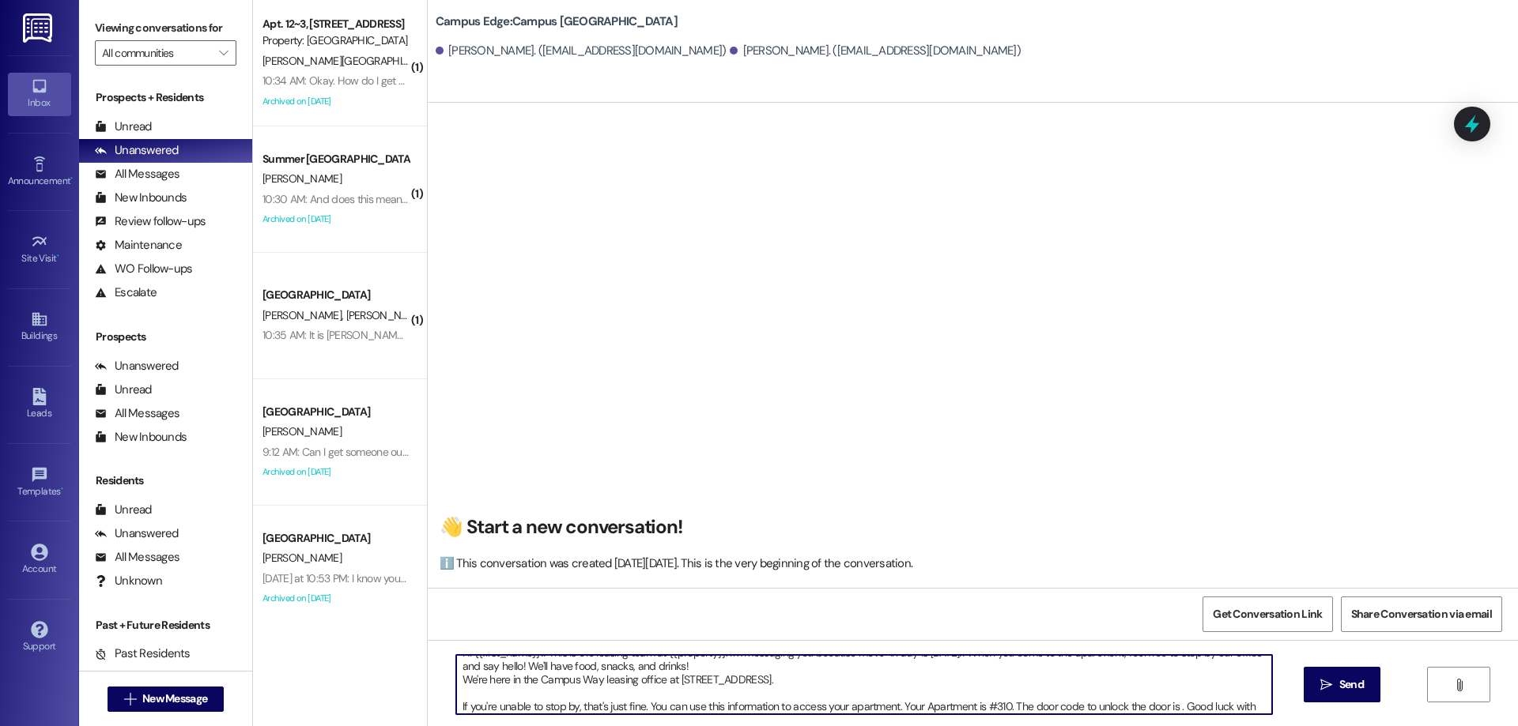
paste textarea "734892"
type textarea "Hi {{first_name}}!! This is the leasing team at {{property}}. I'm messaging you…"
click at [1311, 680] on button " Send" at bounding box center [1341, 685] width 77 height 36
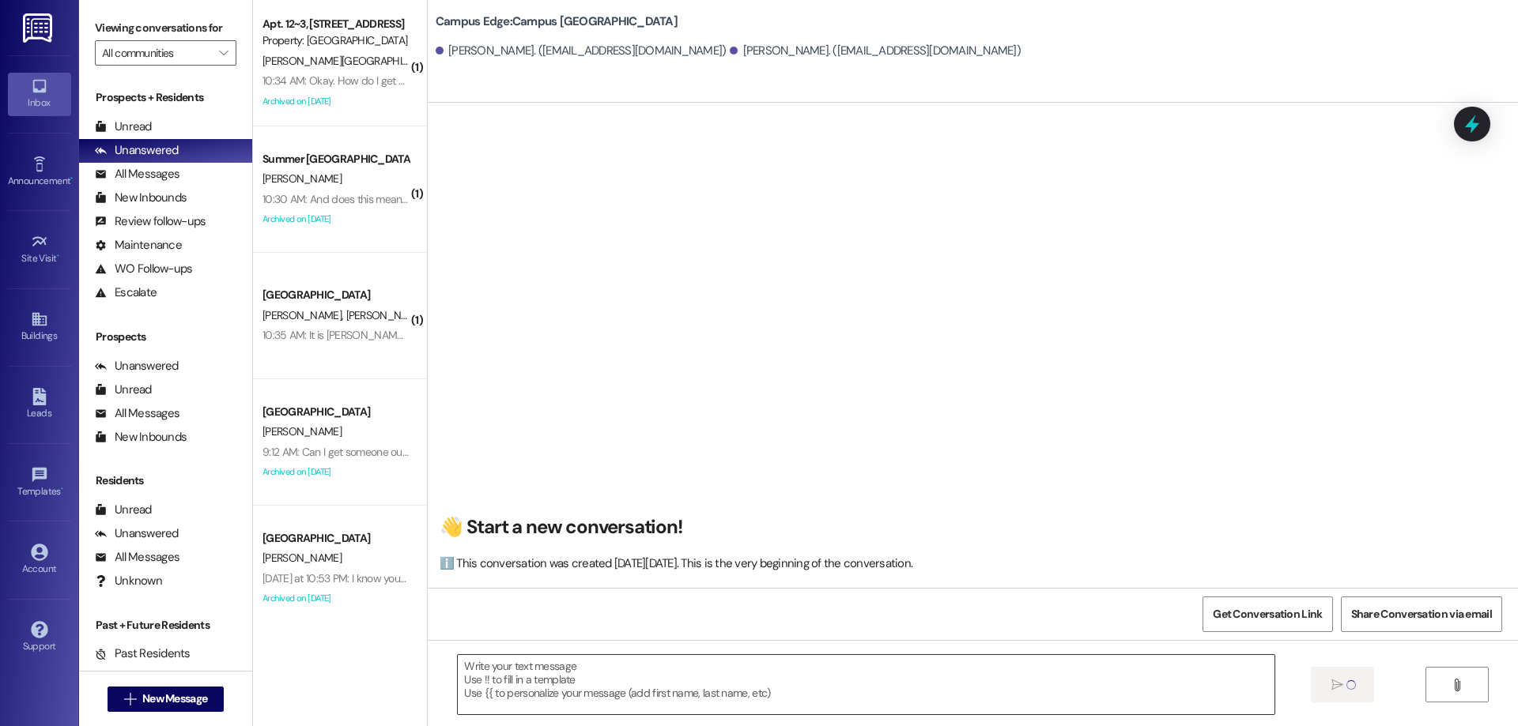
scroll to position [0, 0]
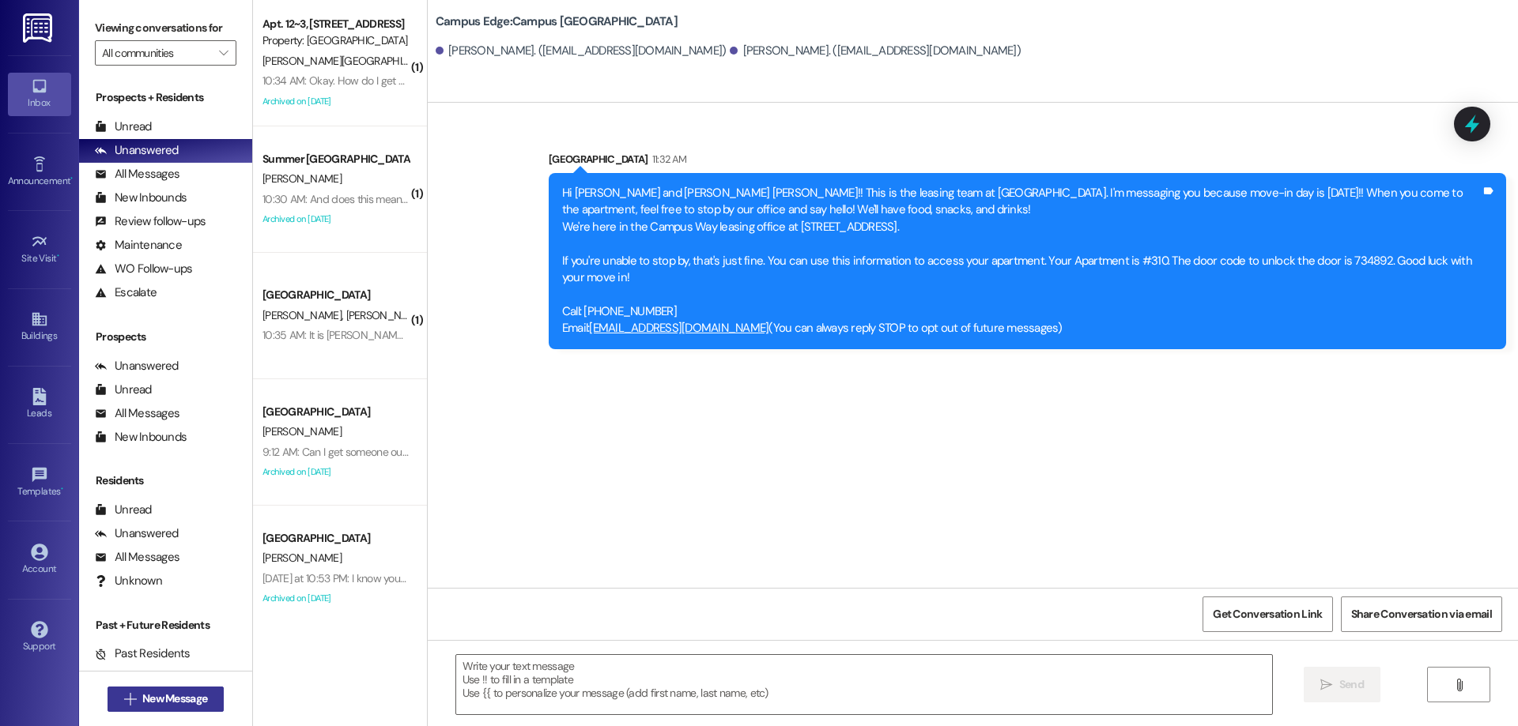
click at [121, 692] on span " New Message" at bounding box center [166, 699] width 90 height 17
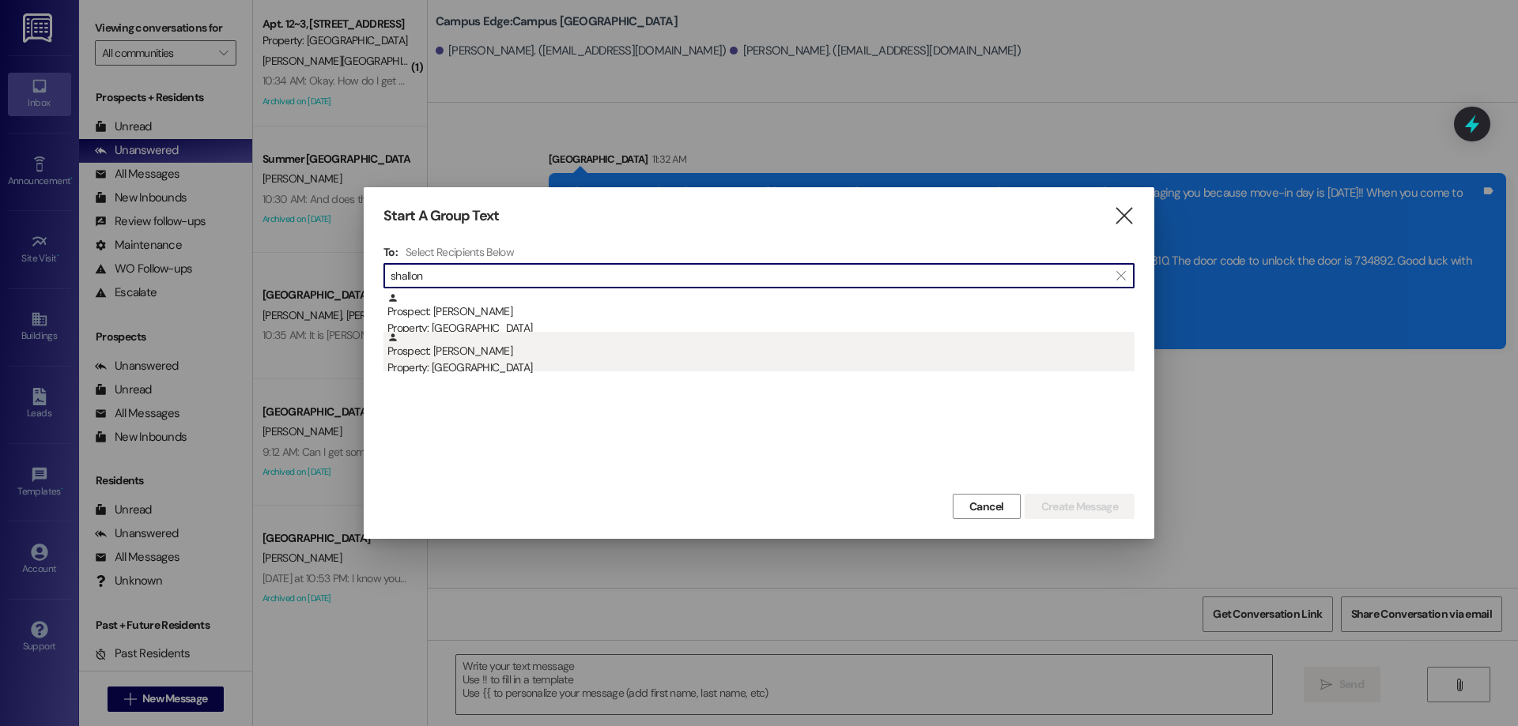
type input "shallon"
click at [518, 372] on div "Property: Campus Edge" at bounding box center [760, 368] width 747 height 17
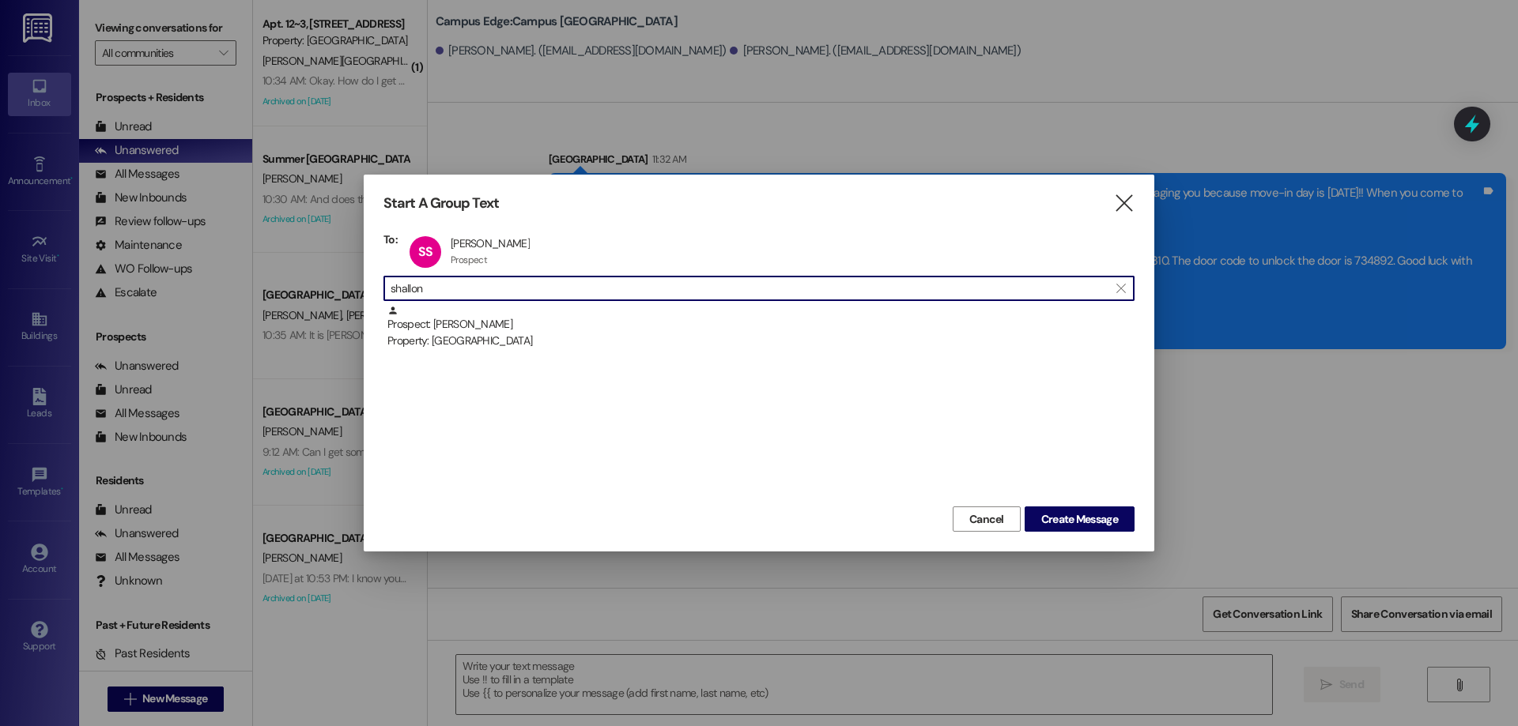
drag, startPoint x: 452, startPoint y: 289, endPoint x: 250, endPoint y: 289, distance: 202.4
click at [250, 289] on div "Start A Group Text  To: SS Shallon Severts Shallon Severts Prospect Prospect c…" at bounding box center [759, 363] width 1518 height 726
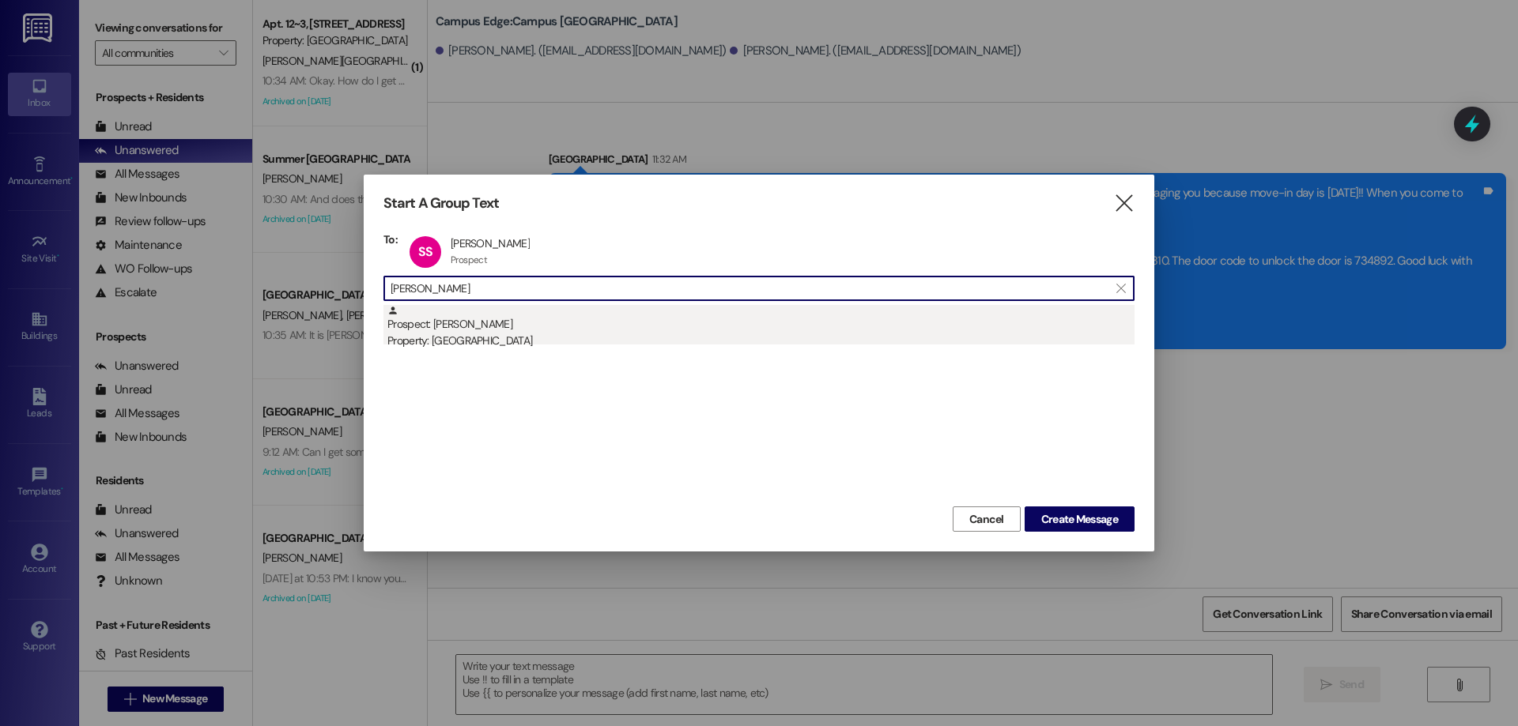
type input "briley"
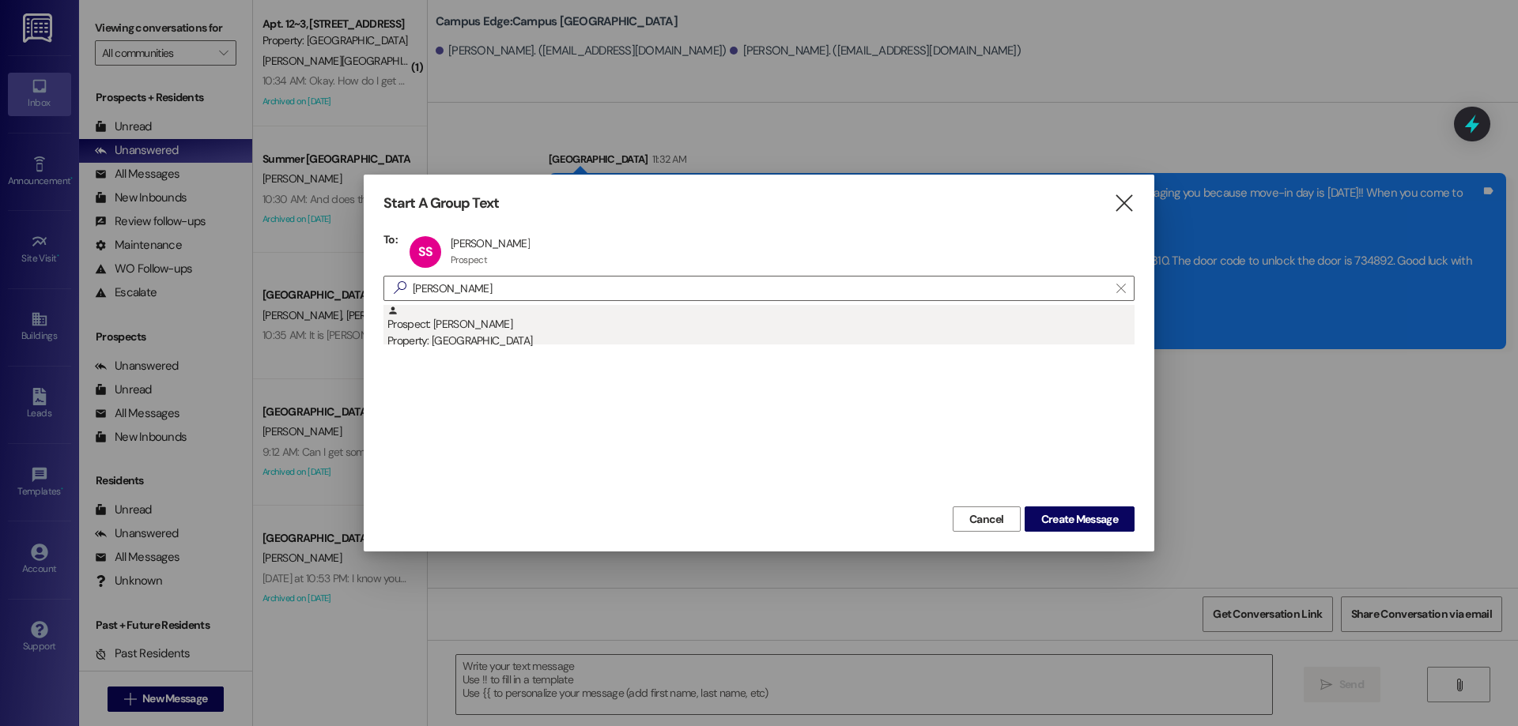
click at [686, 324] on div "Prospect: Briley Severts Property: Campus Way" at bounding box center [760, 327] width 747 height 45
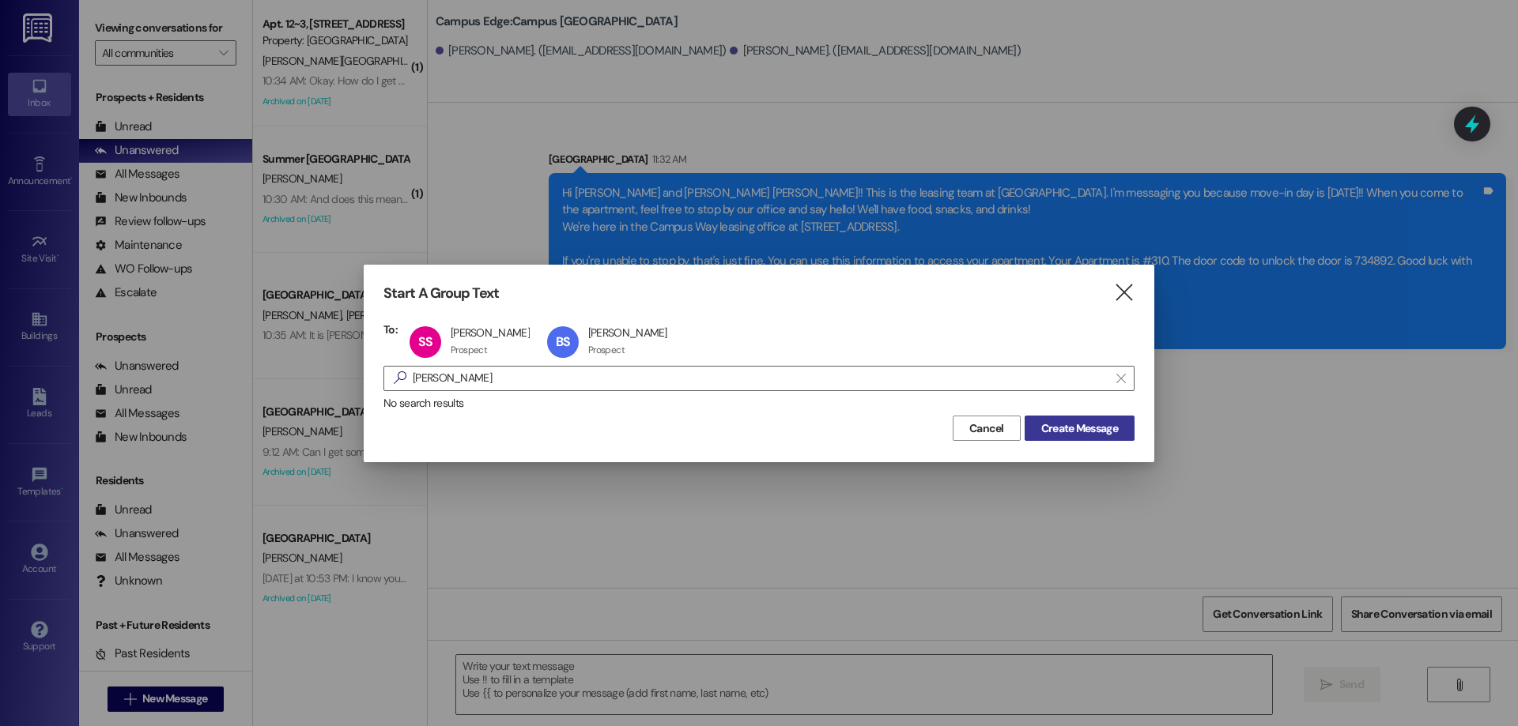
click at [1085, 424] on span "Create Message" at bounding box center [1079, 429] width 77 height 17
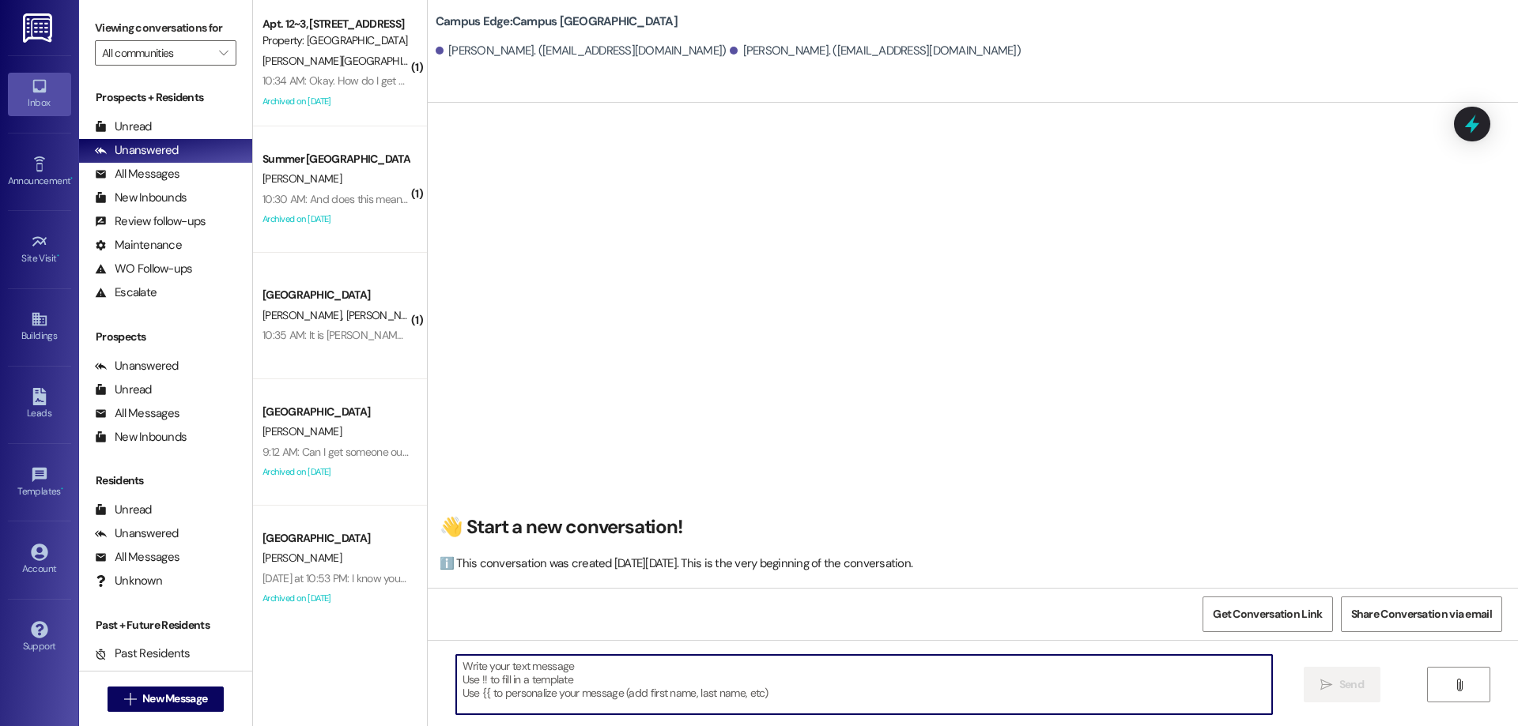
click at [628, 673] on textarea at bounding box center [864, 684] width 816 height 59
type textarea "!!"
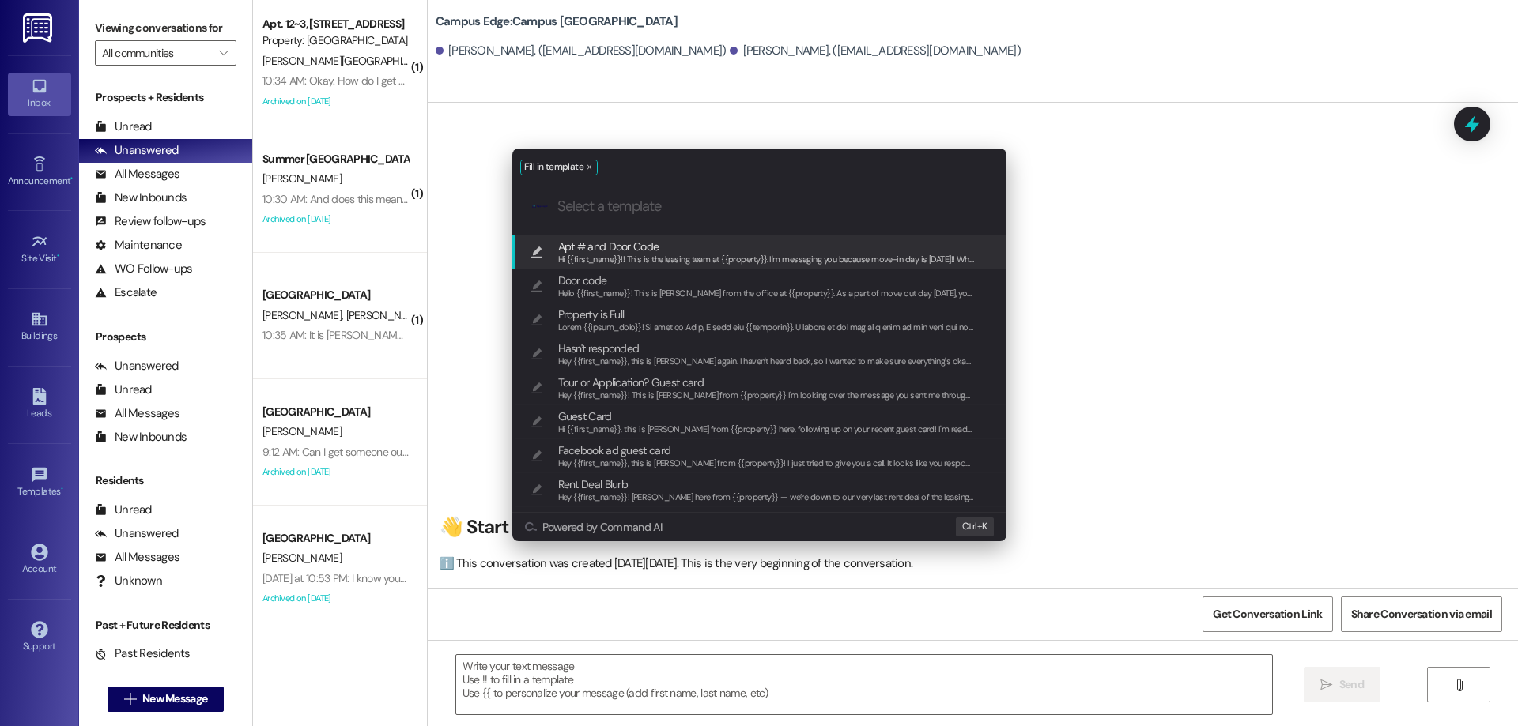
click at [716, 234] on div ".cls-1{fill:#0a055f;}.cls-2{fill:#0cc4c4;} resideskLogoBlueOrange" at bounding box center [759, 207] width 494 height 56
click at [715, 242] on span "Apt # and Door Code" at bounding box center [766, 246] width 417 height 17
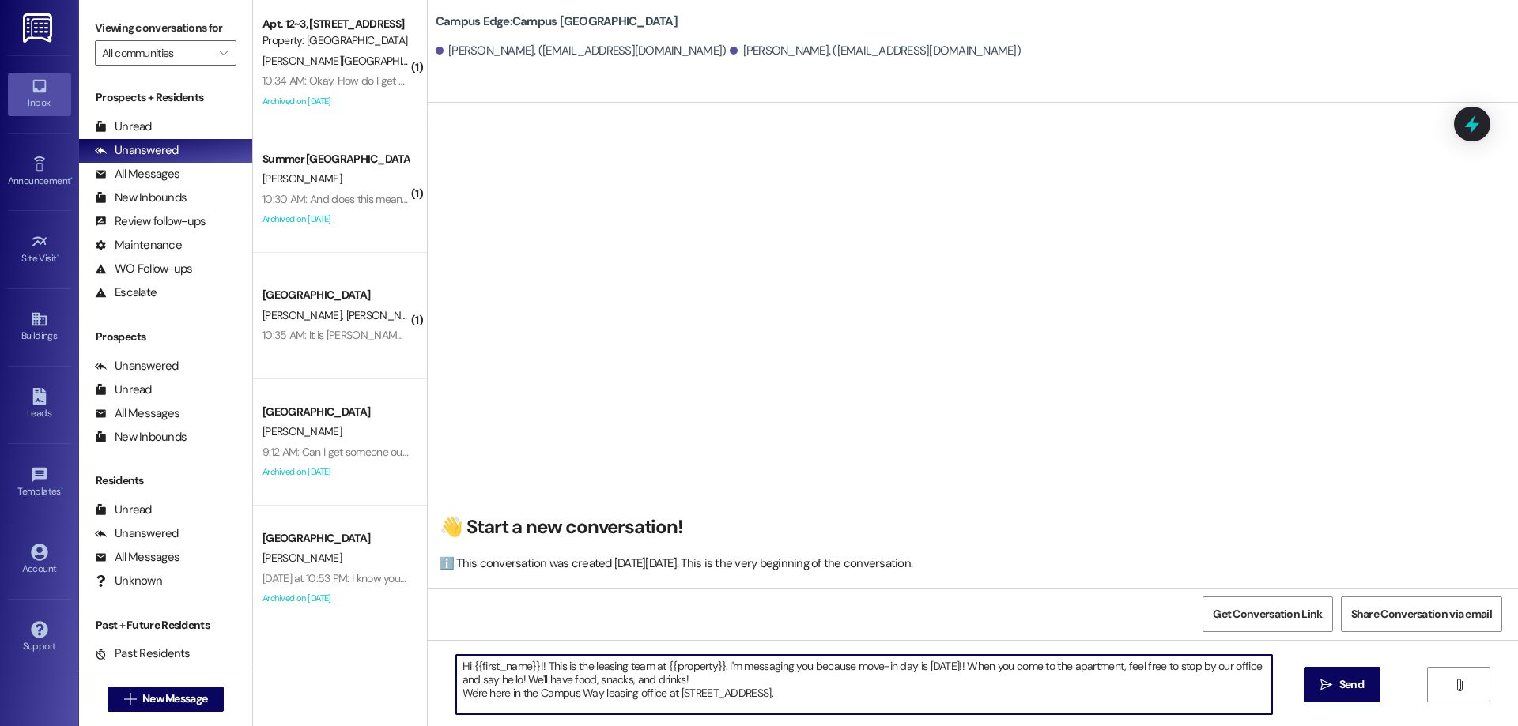
click at [845, 676] on textarea "Hi {{first_name}}!! This is the leasing team at {{property}}. I'm messaging you…" at bounding box center [864, 684] width 816 height 59
click at [845, 686] on textarea "Hi {{first_name}}!! This is the leasing team at {{property}}. I'm messaging you…" at bounding box center [864, 684] width 816 height 59
click at [844, 692] on textarea "Hi {{first_name}}!! This is the leasing team at {{property}}. I'm messaging you…" at bounding box center [864, 684] width 816 height 59
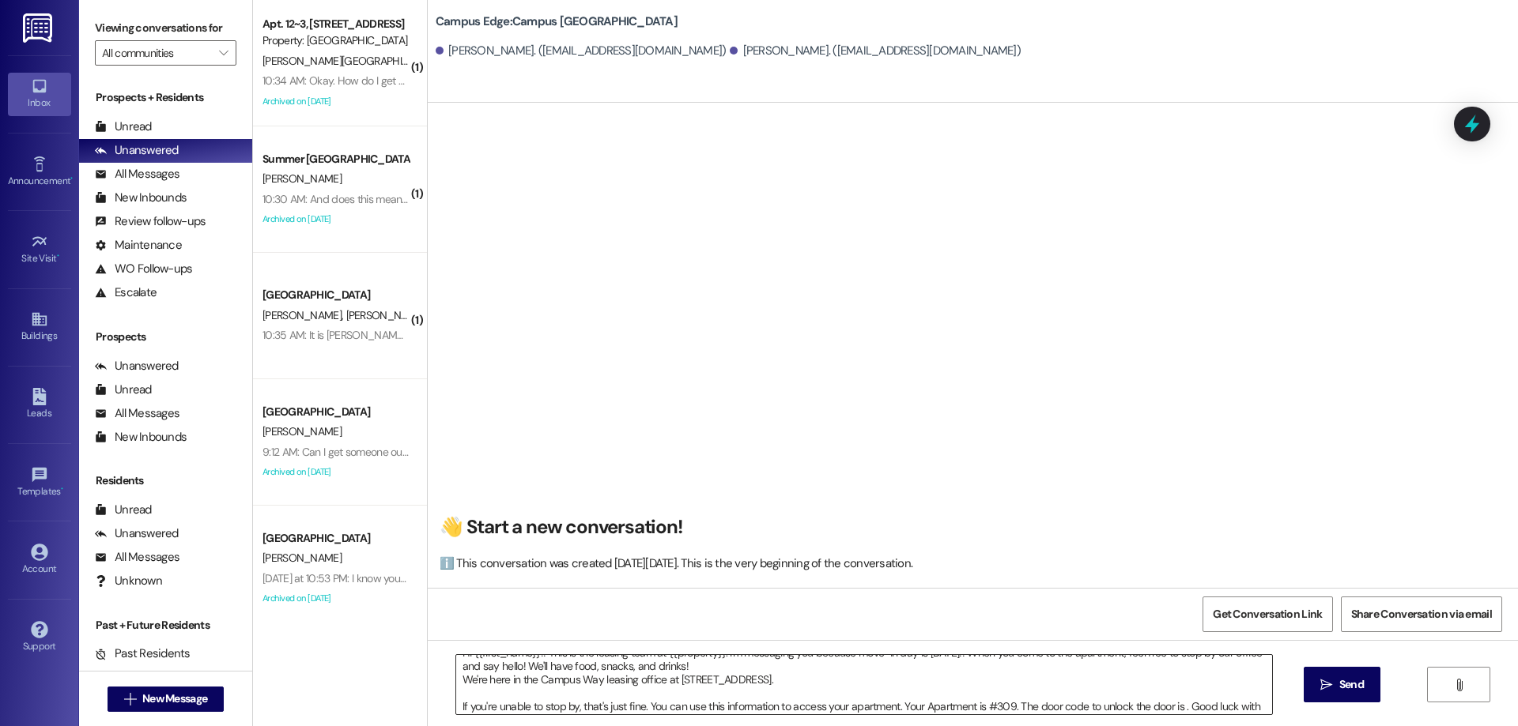
click at [1176, 707] on textarea "Hi {{first_name}}!! This is the leasing team at {{property}}. I'm messaging you…" at bounding box center [864, 684] width 816 height 59
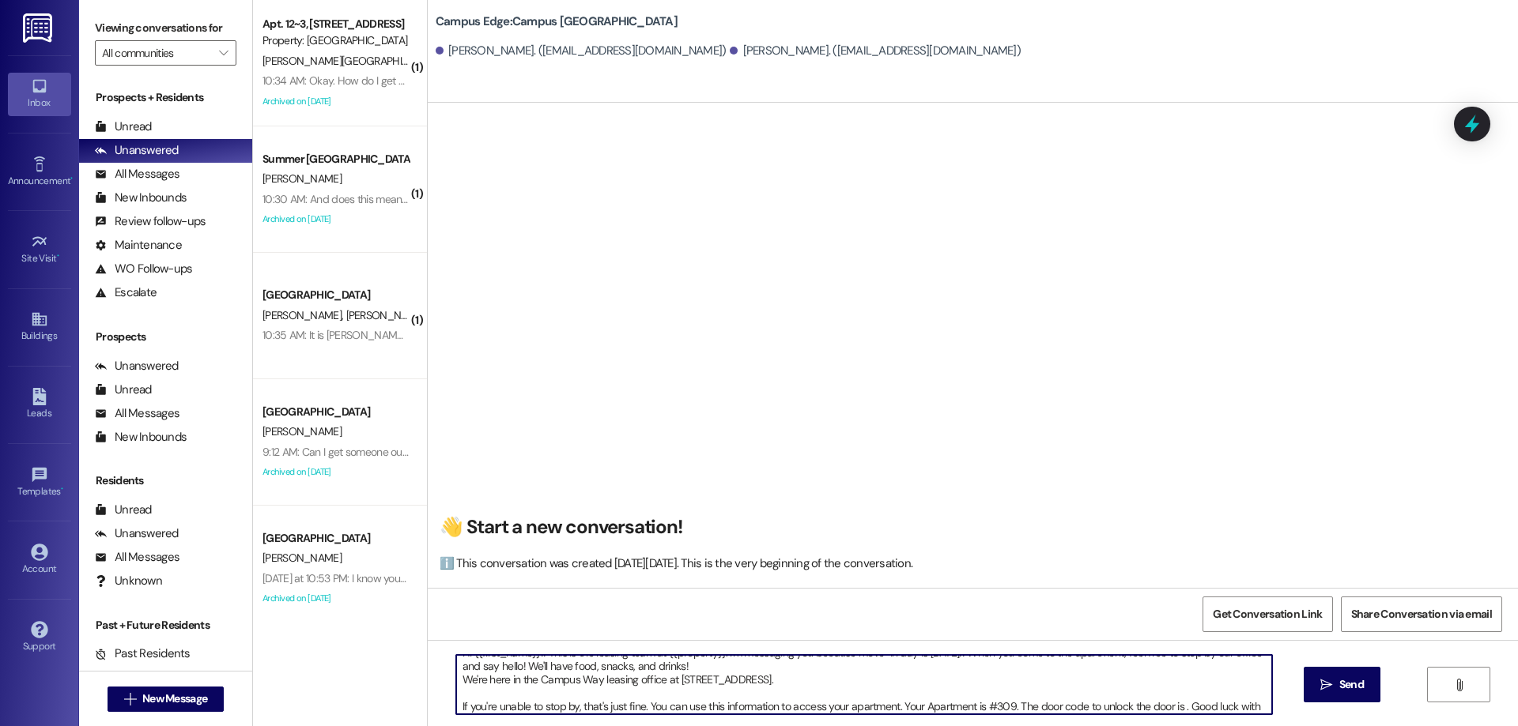
paste textarea "915736"
type textarea "Hi {{first_name}}!! This is the leasing team at {{property}}. I'm messaging you…"
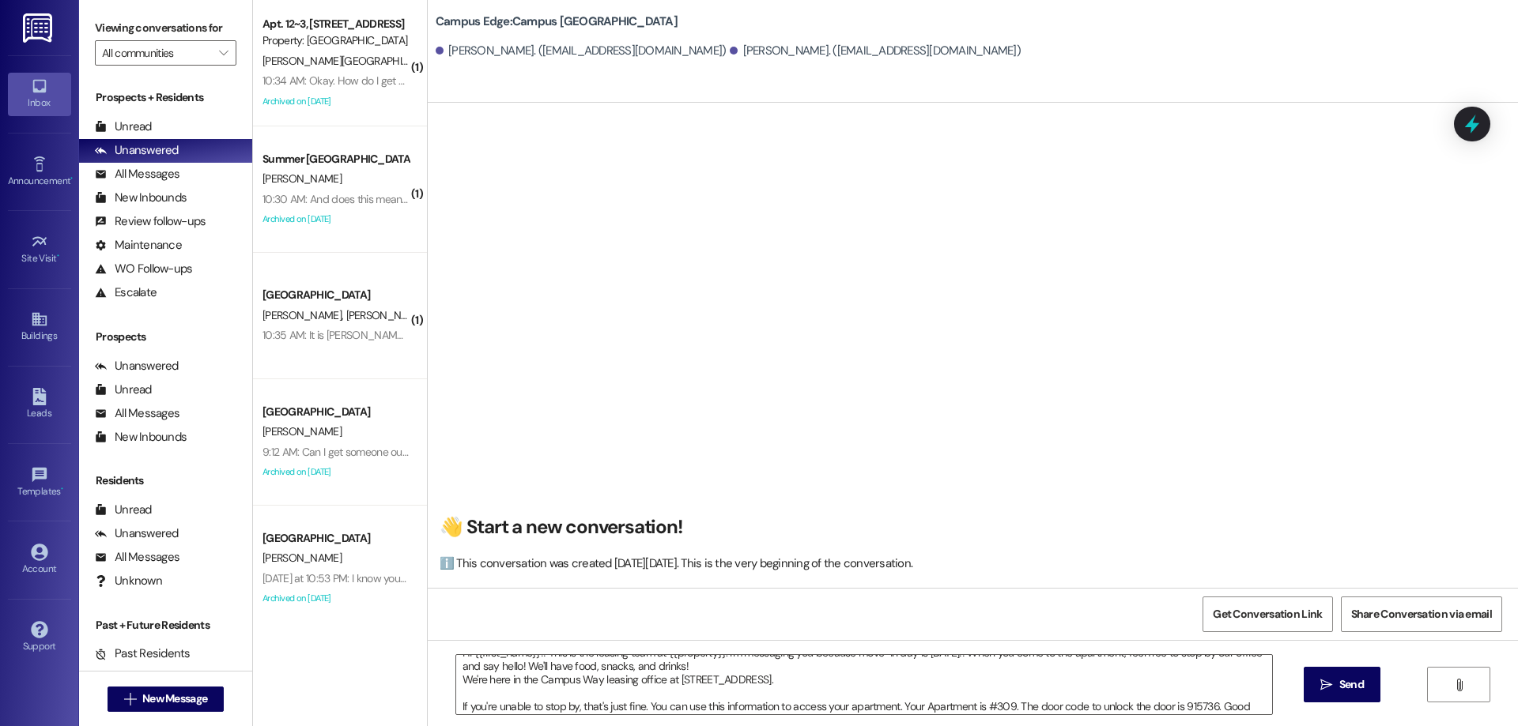
click at [1300, 686] on div "Hi {{first_name}}!! This is the leasing team at {{property}}. I'm messaging you…" at bounding box center [973, 699] width 1090 height 119
click at [1320, 680] on icon "" at bounding box center [1326, 685] width 12 height 13
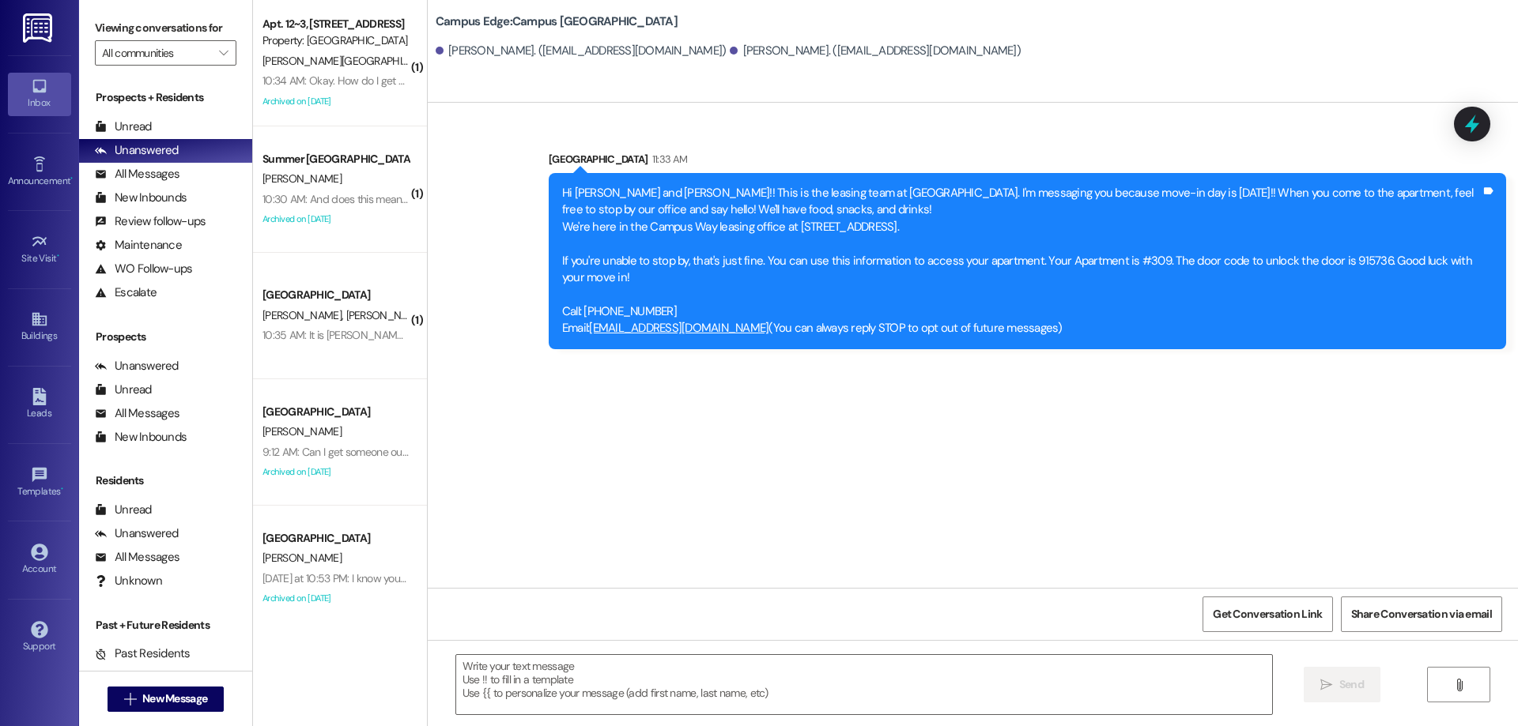
scroll to position [0, 0]
click at [184, 705] on span "New Message" at bounding box center [174, 699] width 65 height 17
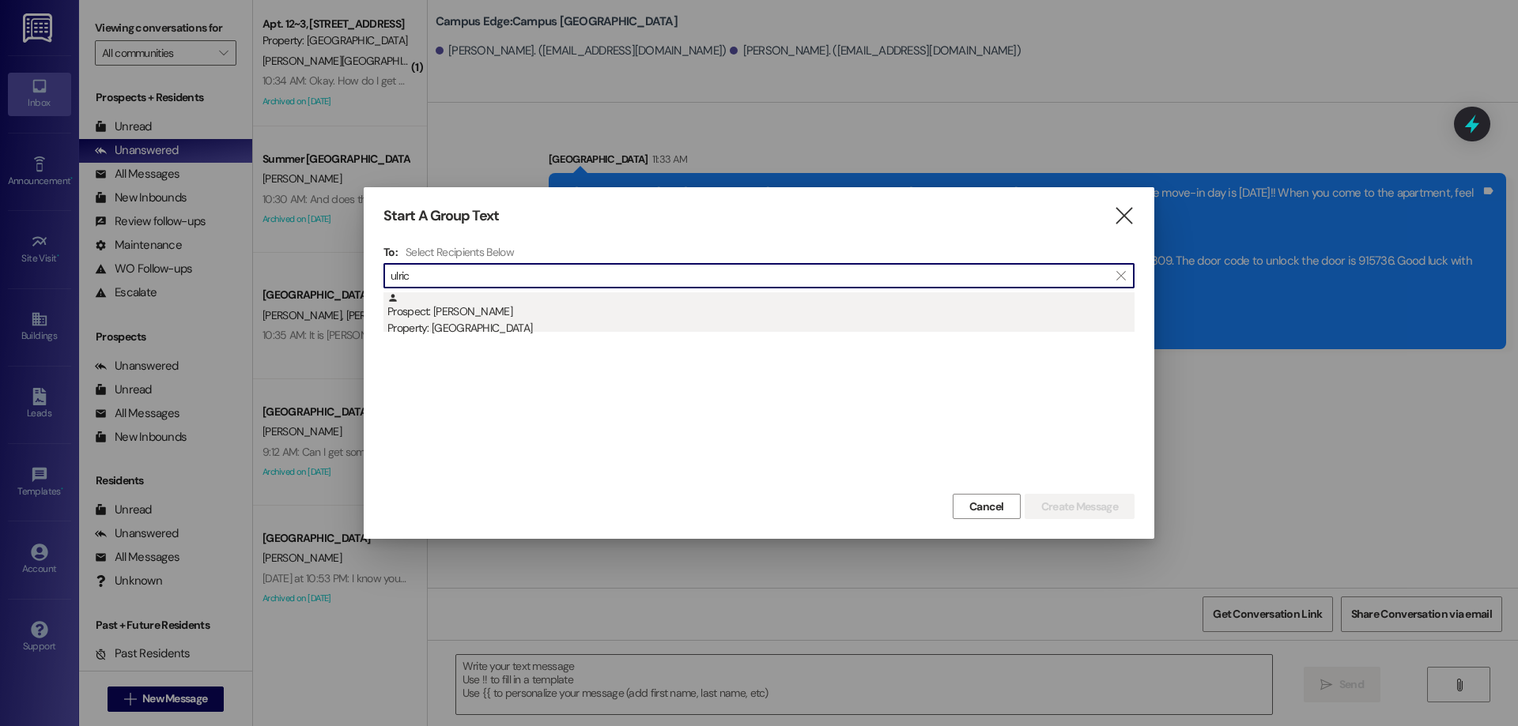
type input "ulric"
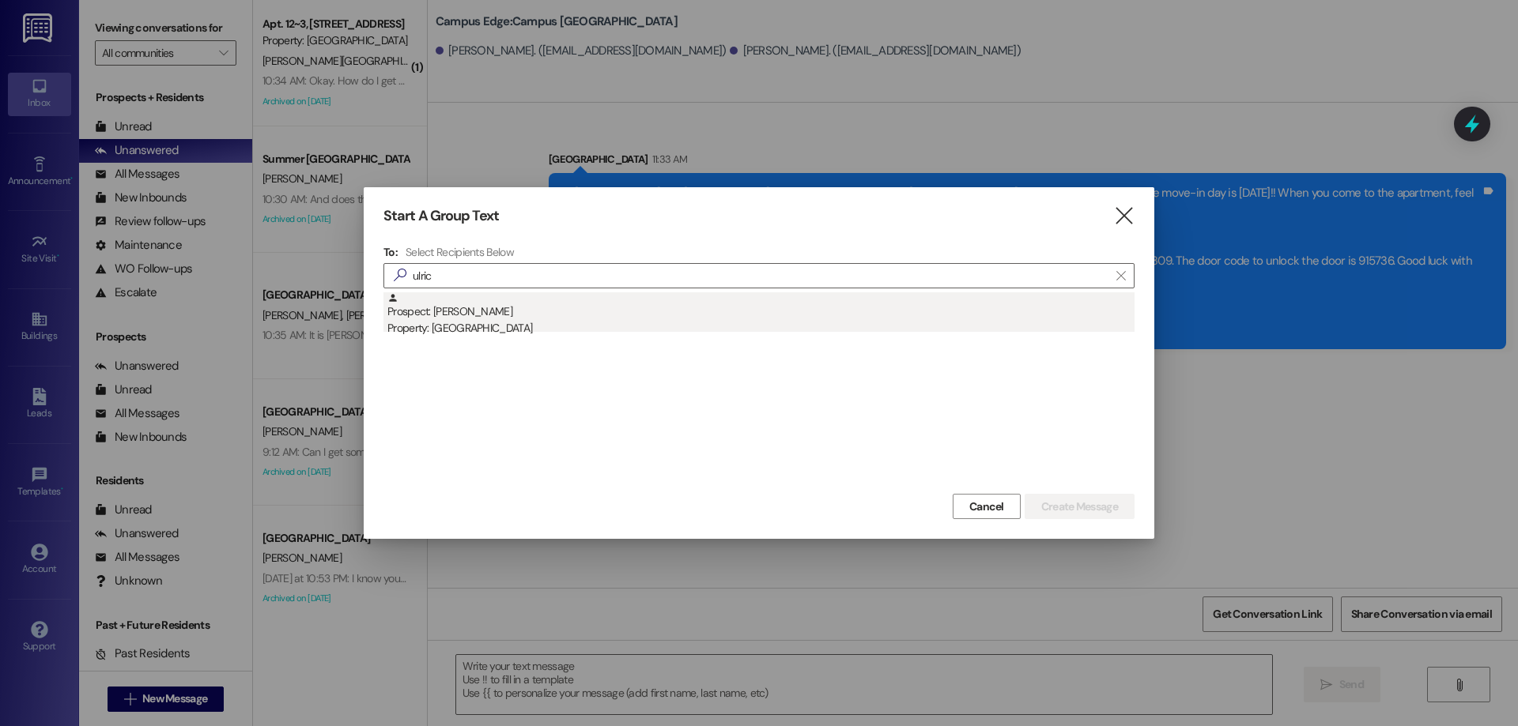
click at [518, 334] on div "Property: Campus Edge" at bounding box center [760, 328] width 747 height 17
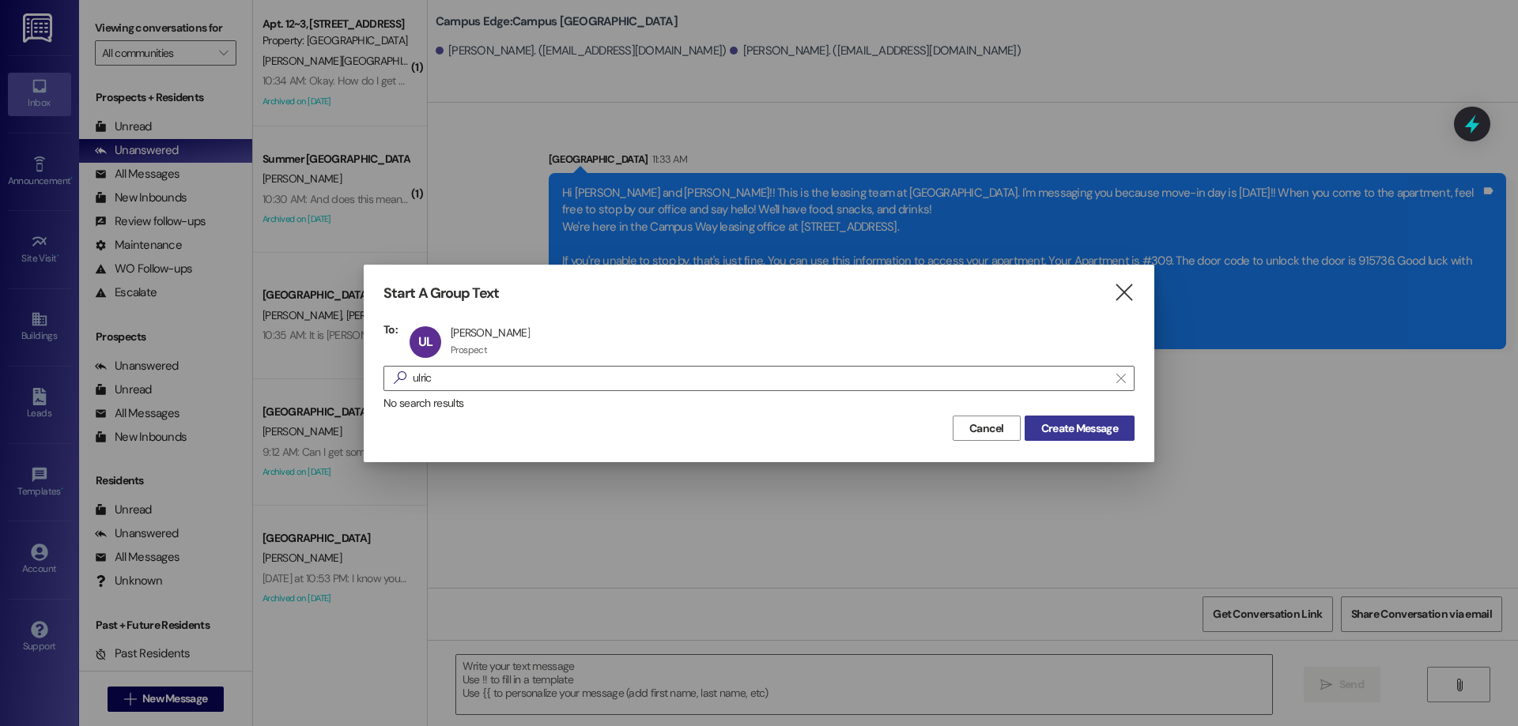
click at [1055, 432] on span "Create Message" at bounding box center [1079, 429] width 77 height 17
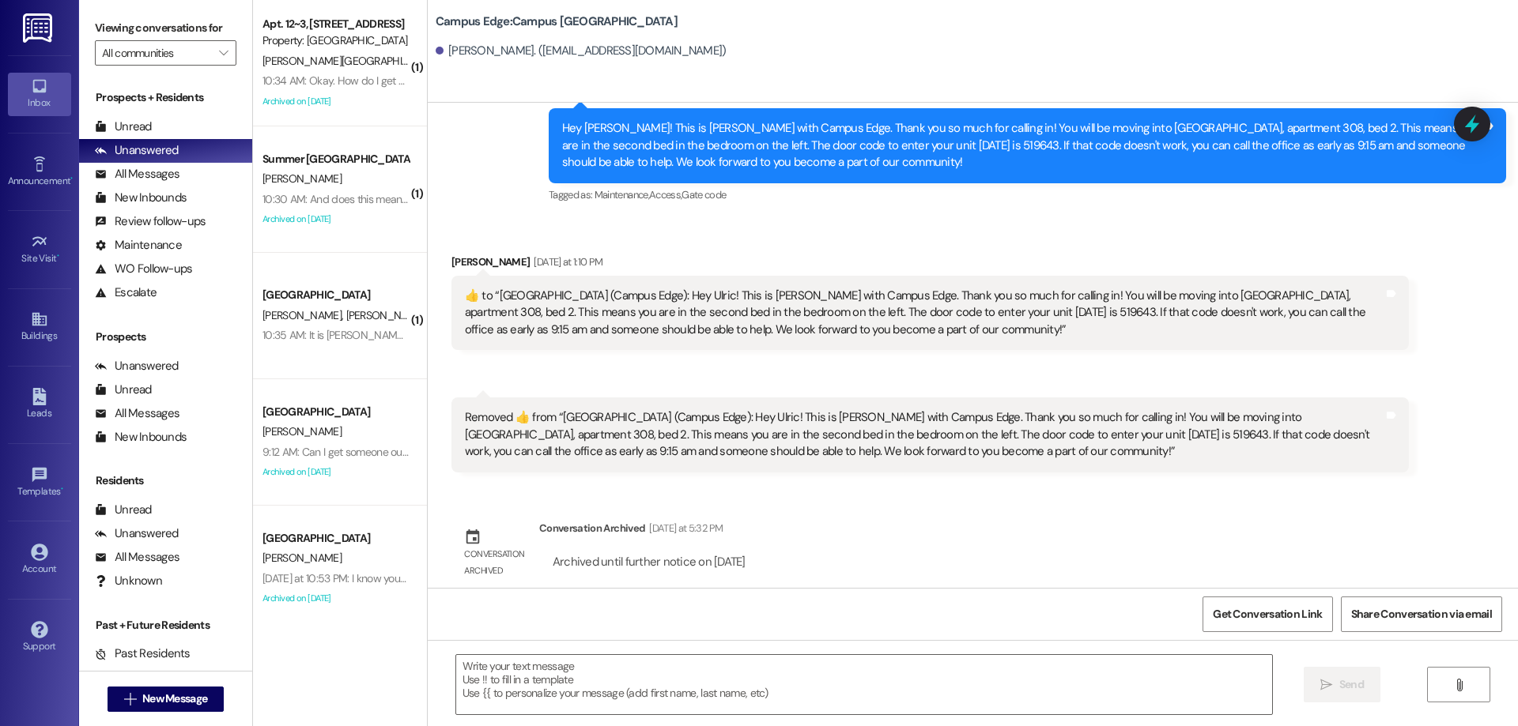
scroll to position [338, 0]
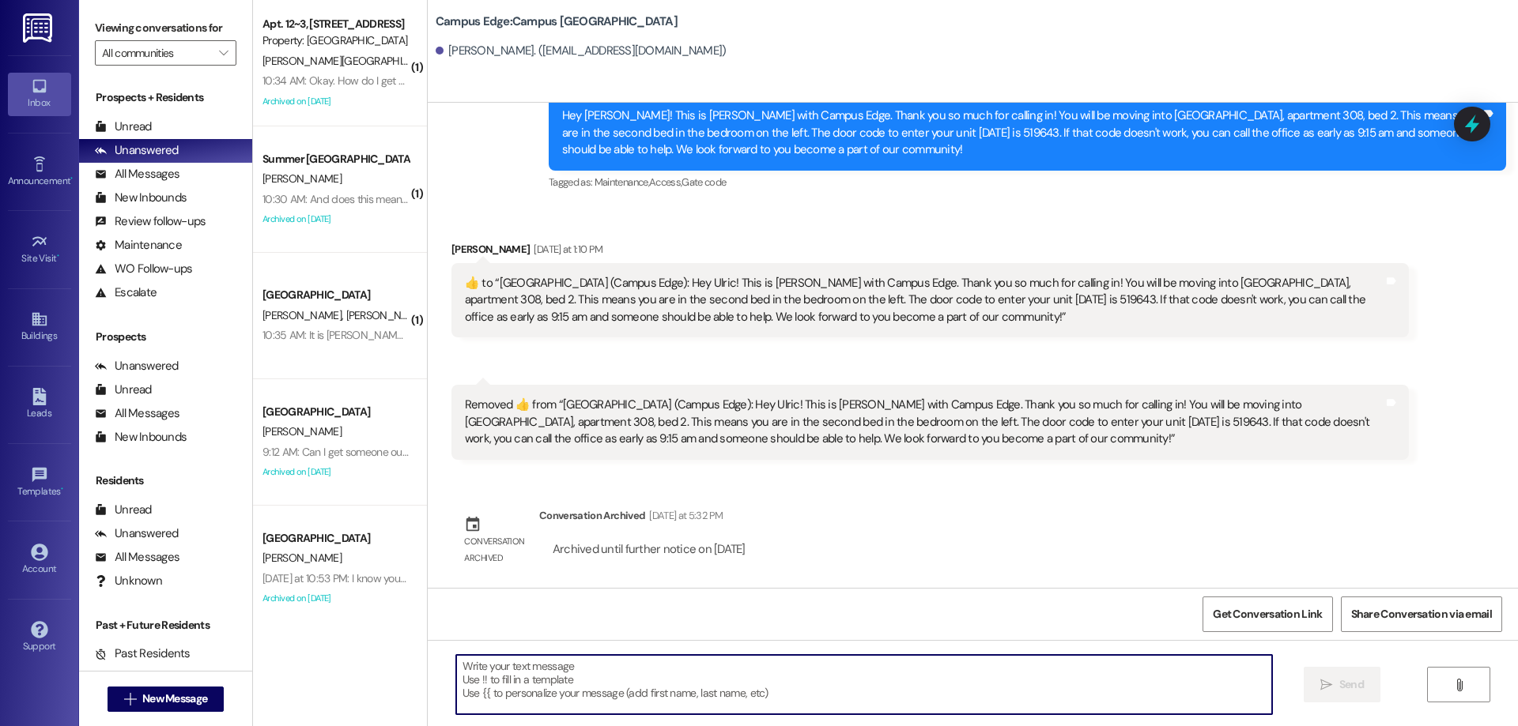
click at [604, 674] on textarea at bounding box center [864, 684] width 816 height 59
type textarea "!!"
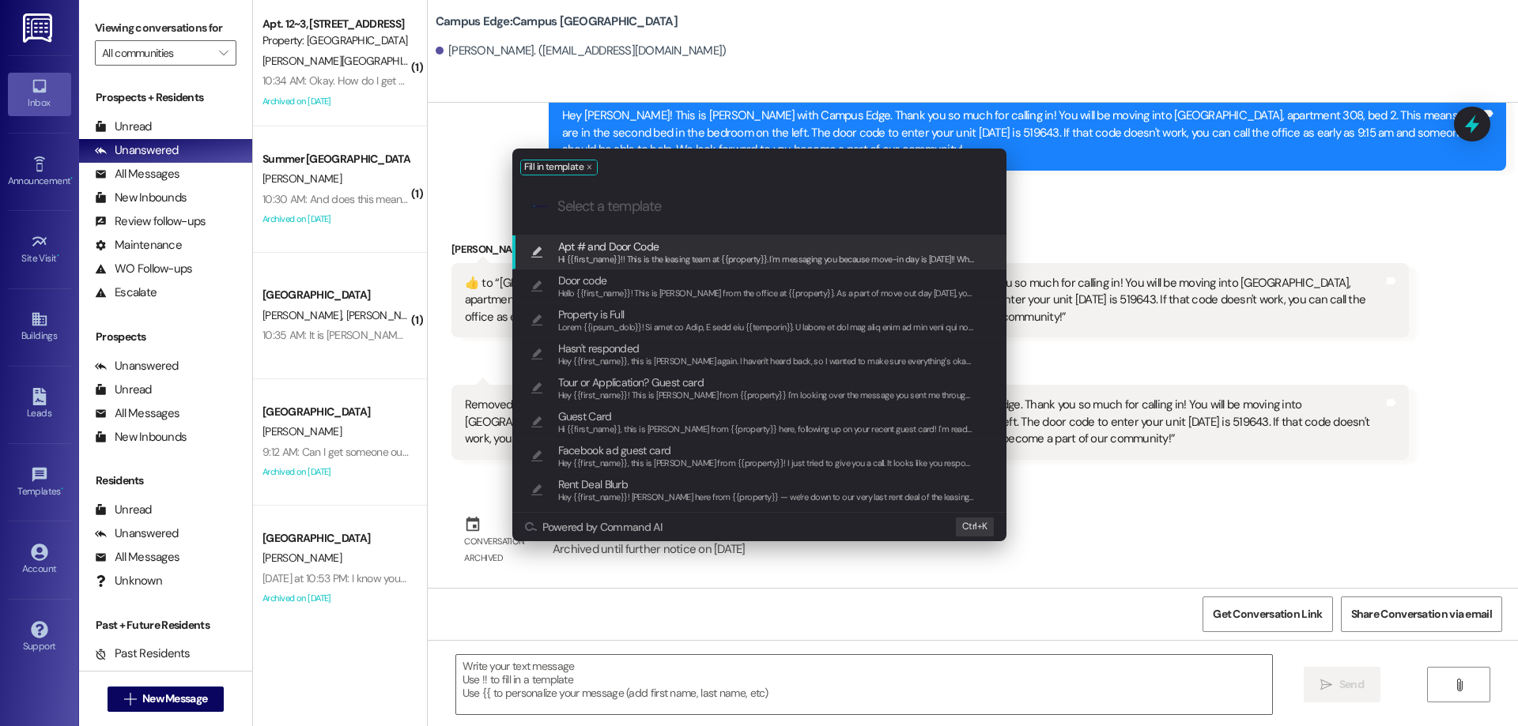
click at [642, 244] on span "Apt # and Door Code" at bounding box center [608, 246] width 101 height 17
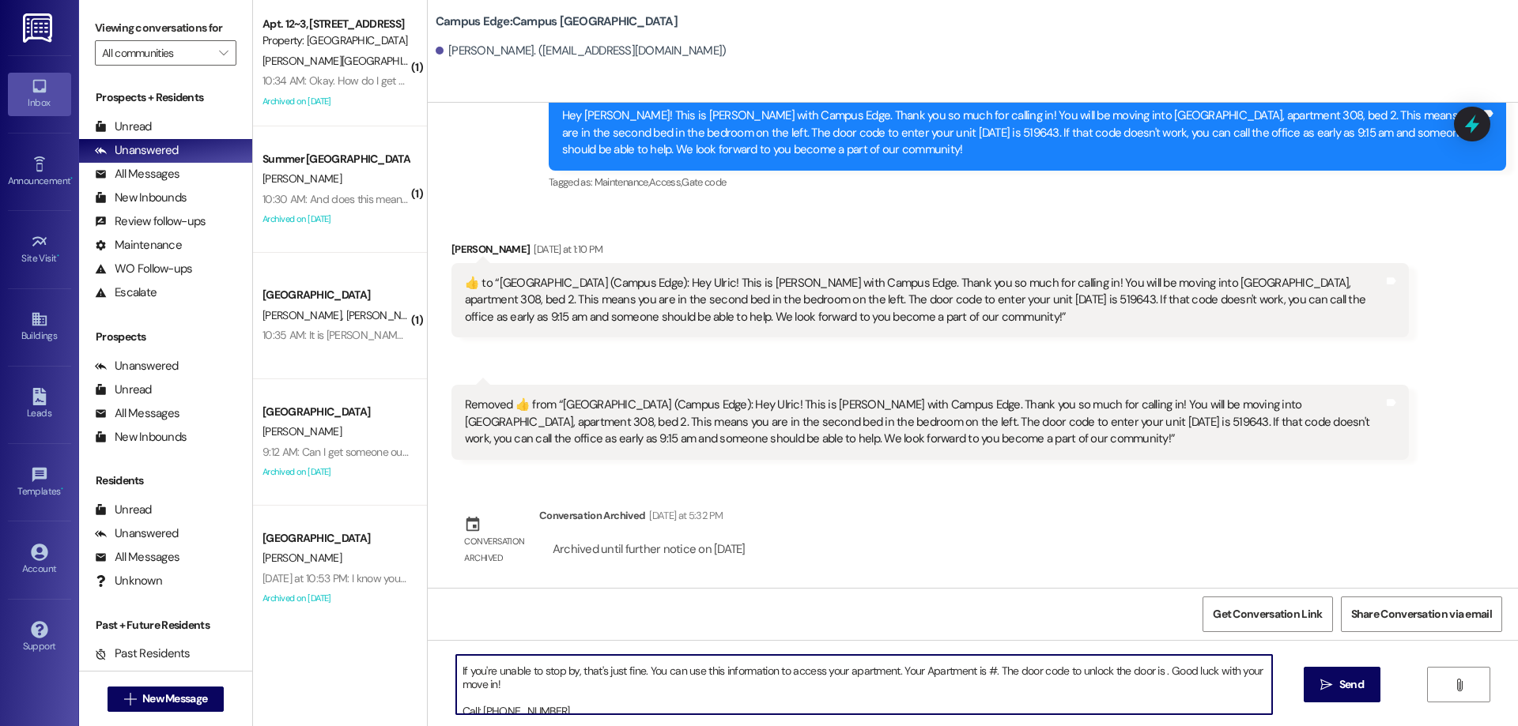
scroll to position [71, 0]
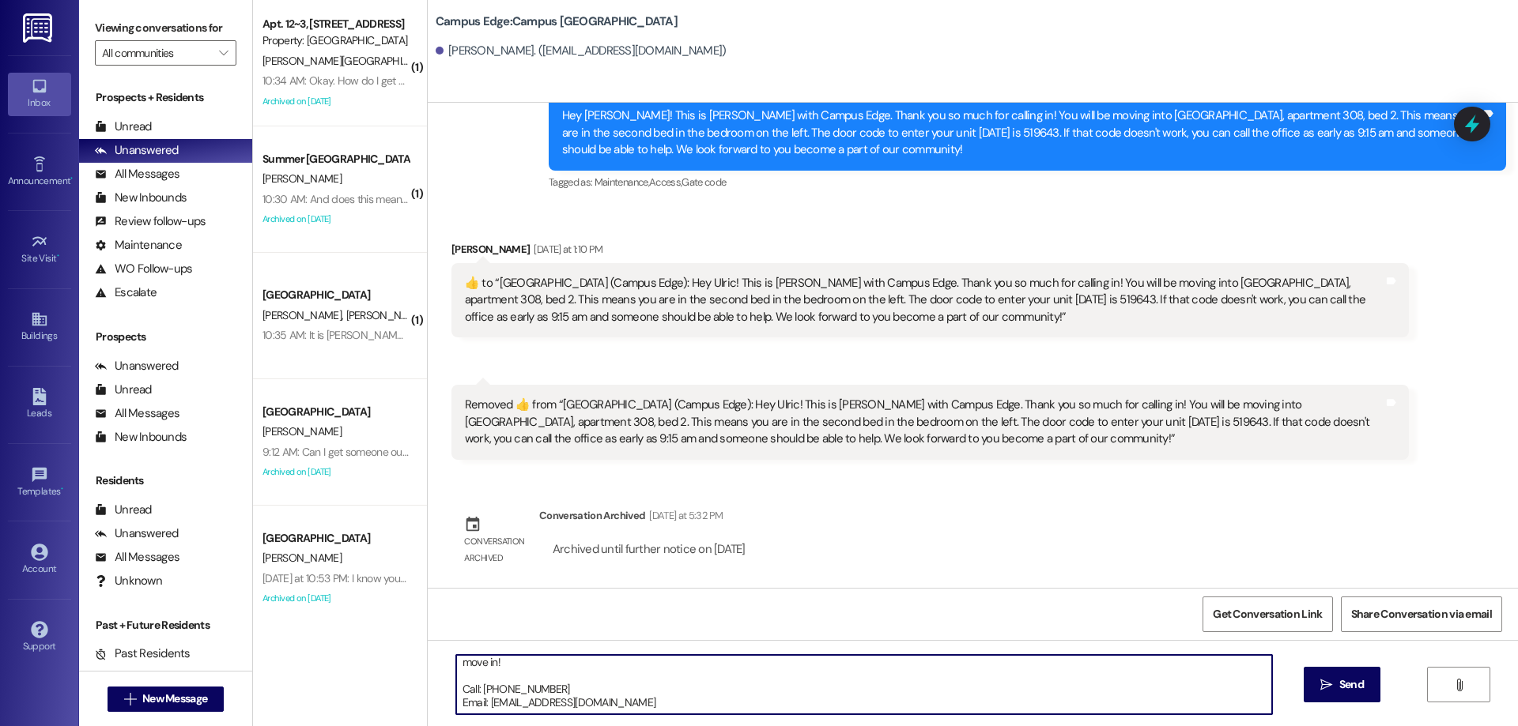
click at [776, 667] on textarea "Hi {{first_name}}!! This is the leasing team at {{property}}. I'm messaging you…" at bounding box center [864, 684] width 816 height 59
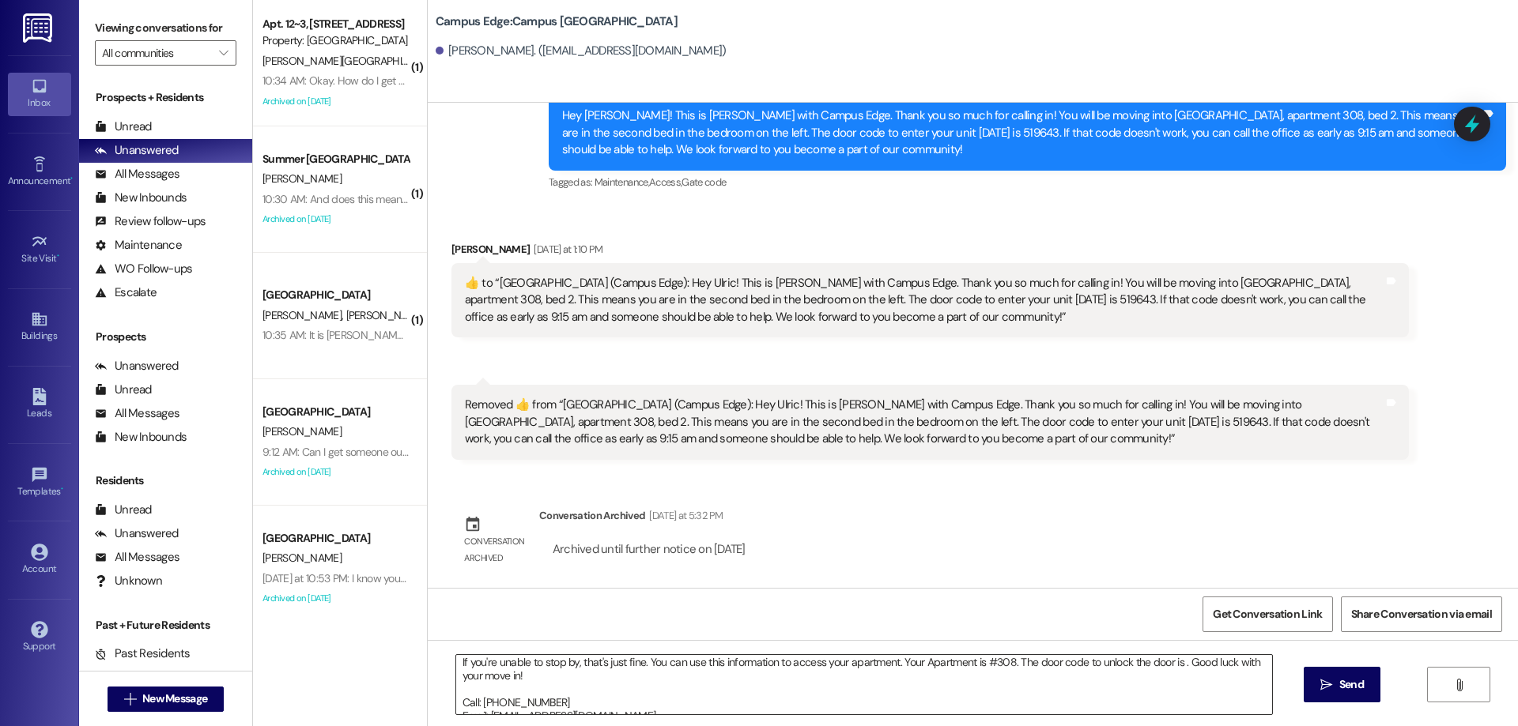
click at [1177, 663] on textarea "Hi {{first_name}}!! This is the leasing team at {{property}}. I'm messaging you…" at bounding box center [864, 684] width 816 height 59
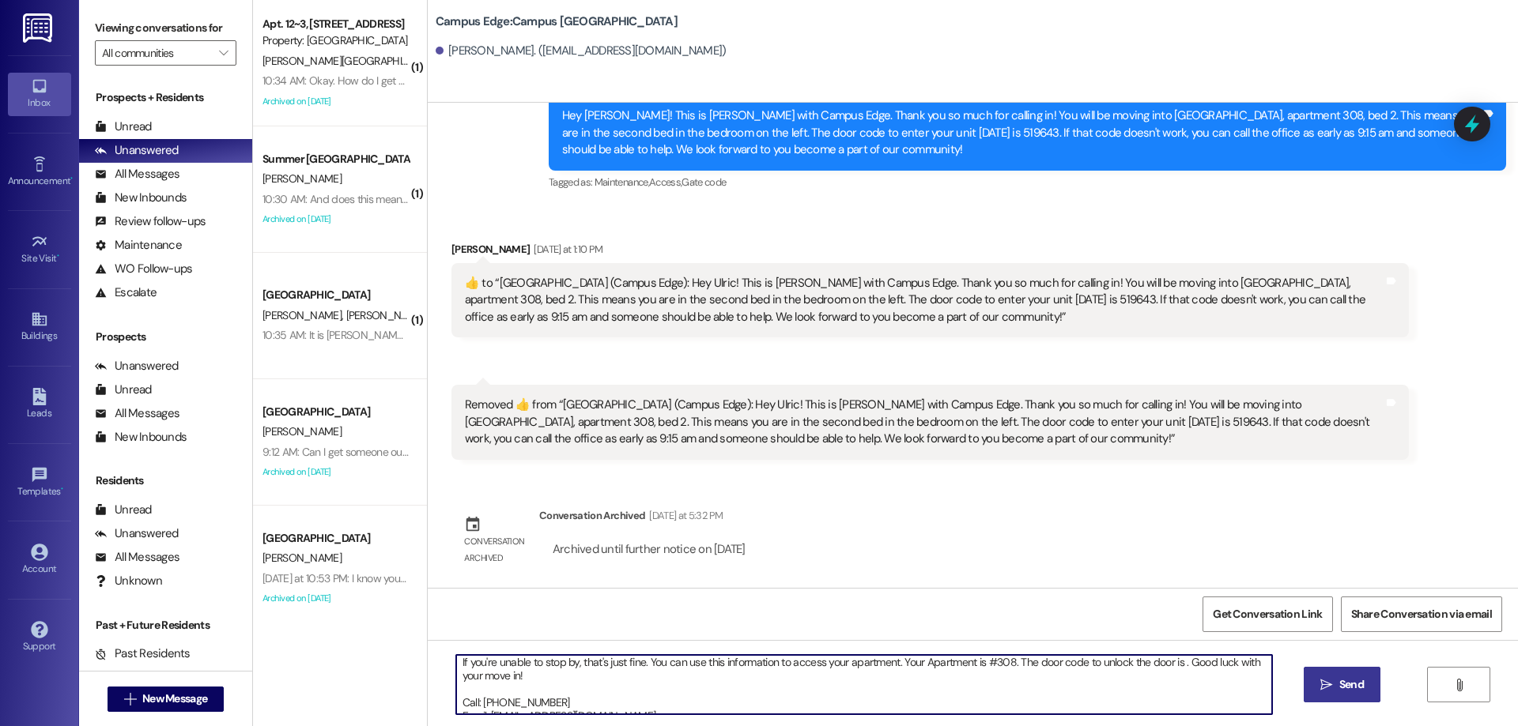
paste textarea "519643"
type textarea "Hi {{first_name}}!! This is the leasing team at {{property}}. I'm messaging you…"
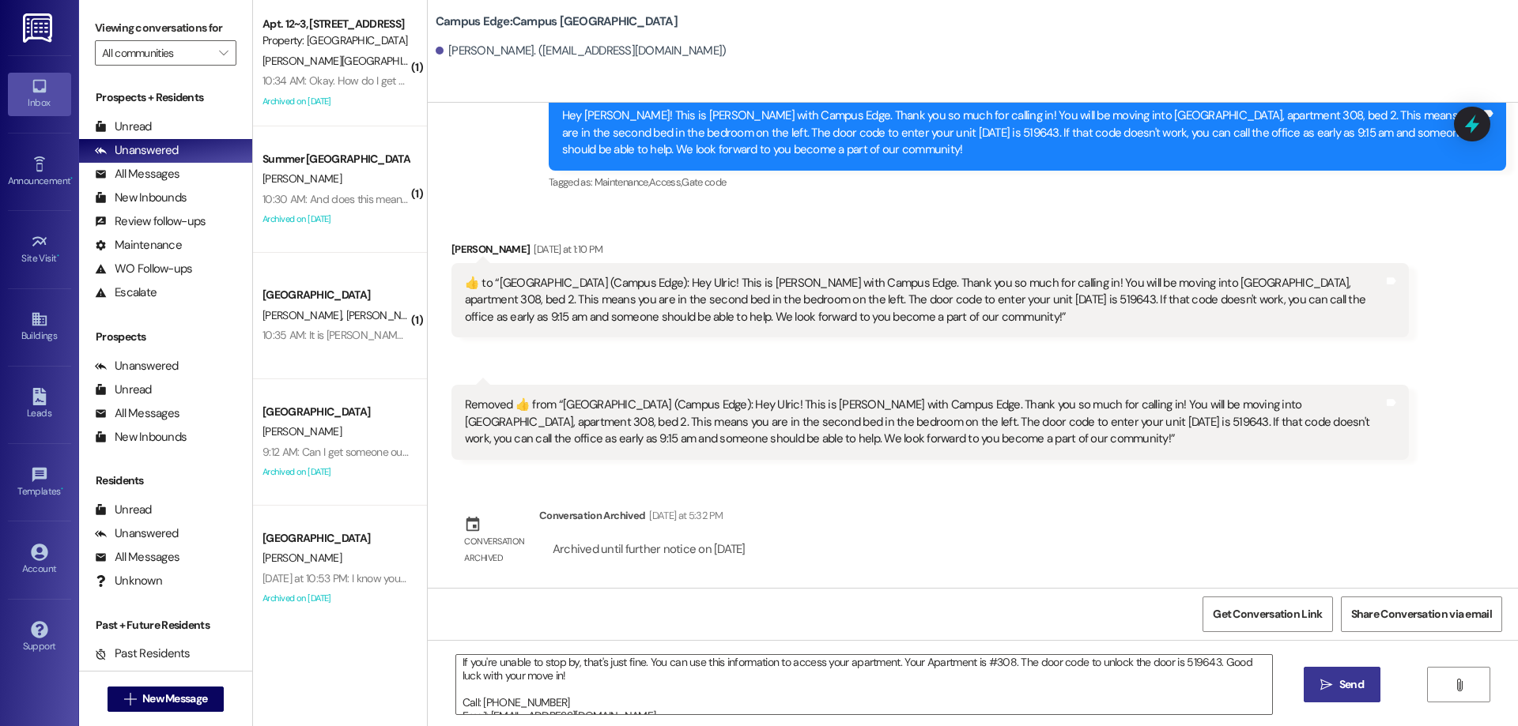
click at [1340, 686] on span "Send" at bounding box center [1351, 685] width 25 height 17
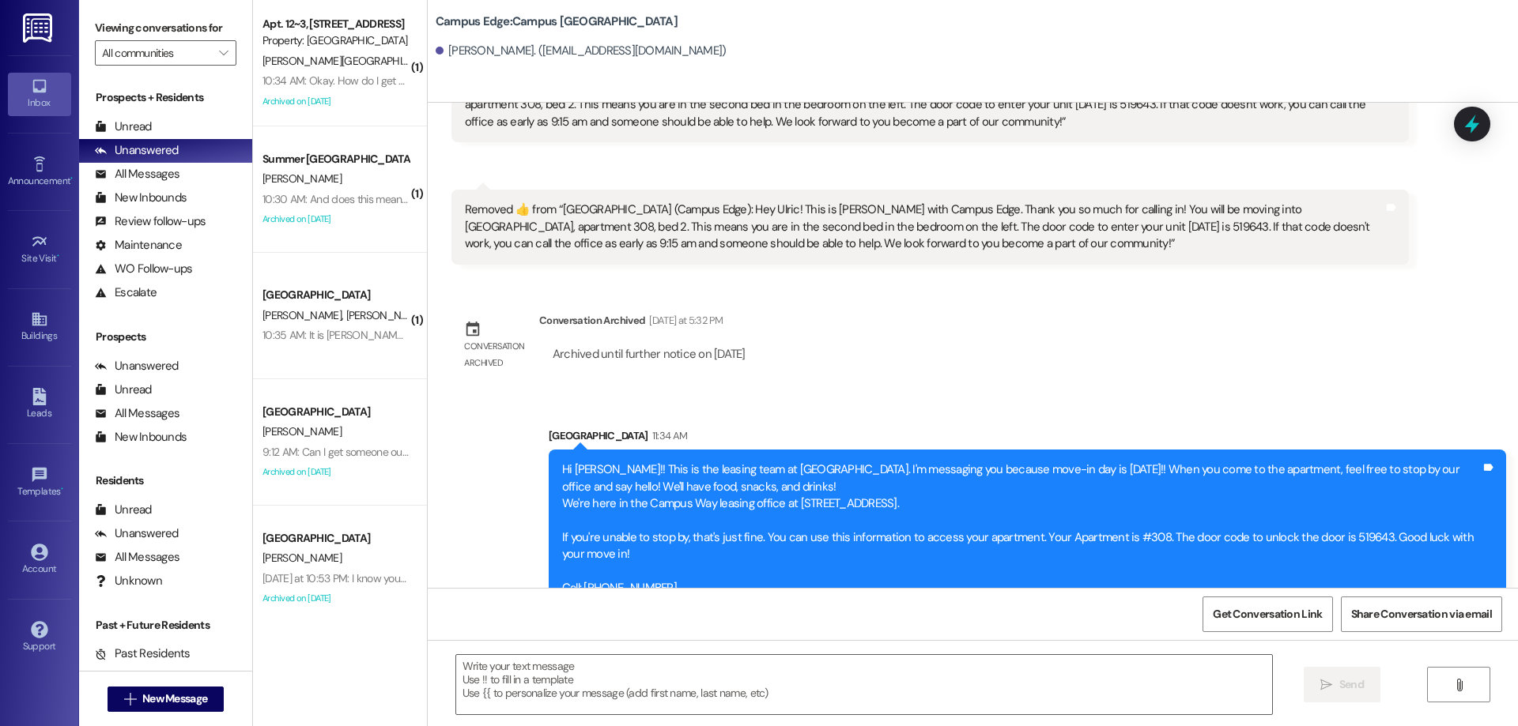
scroll to position [583, 0]
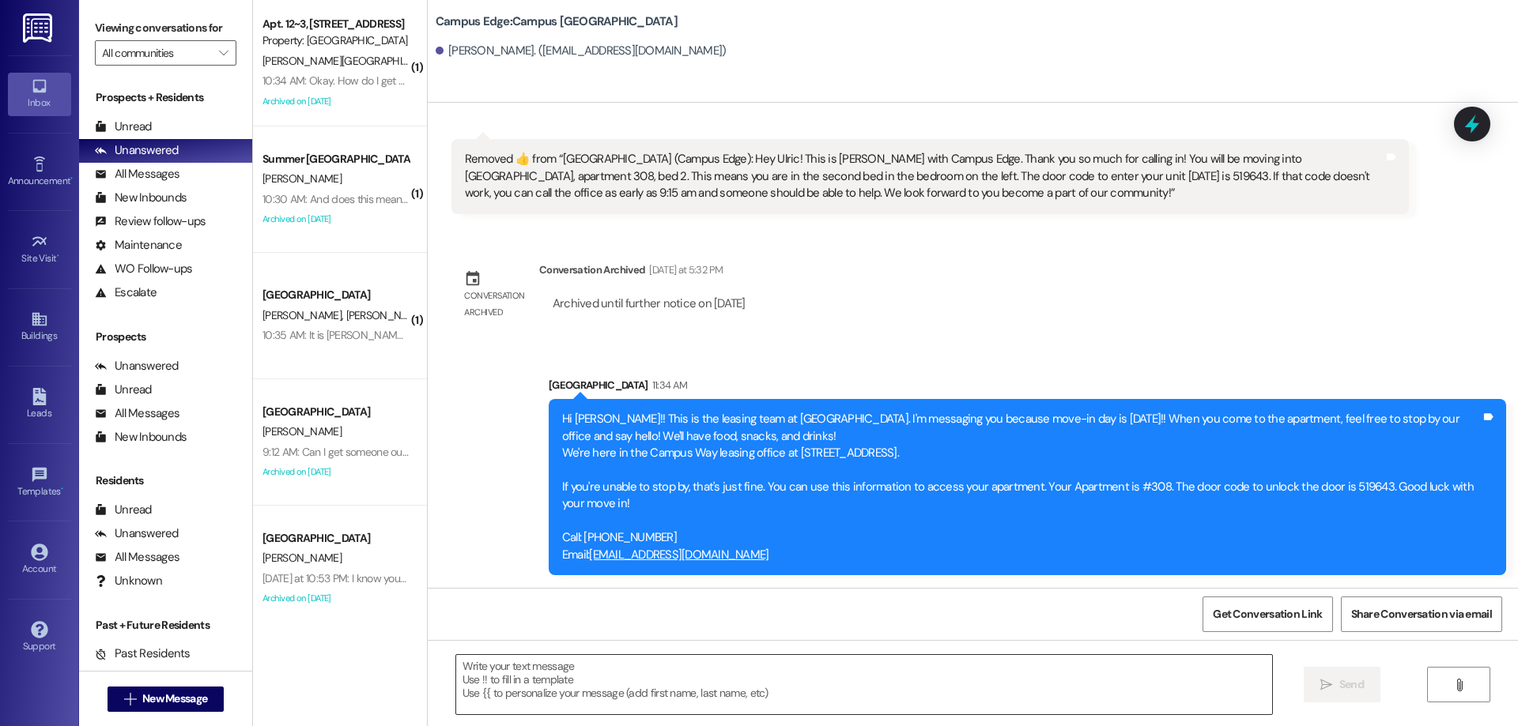
click at [571, 662] on textarea at bounding box center [864, 684] width 816 height 59
click at [184, 704] on span "New Message" at bounding box center [174, 699] width 65 height 17
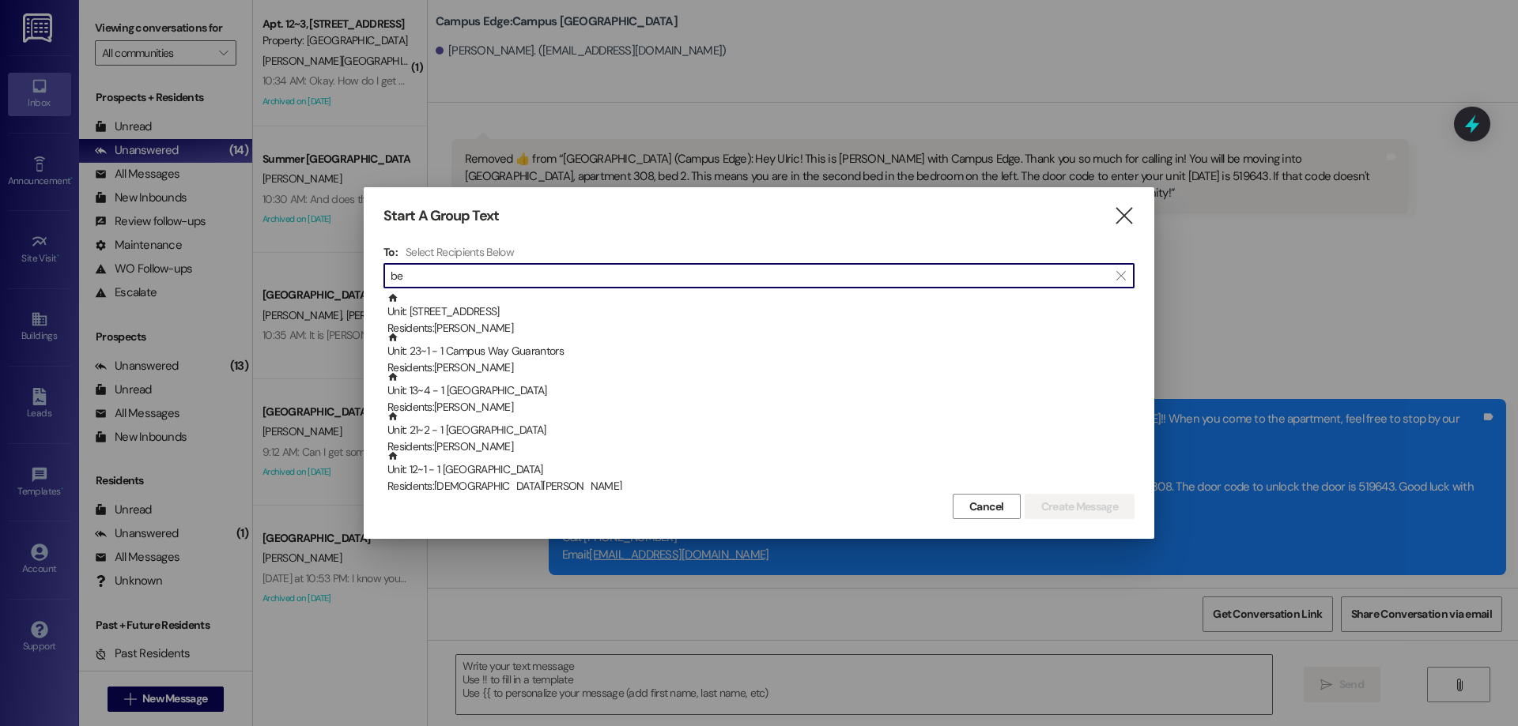
type input "b"
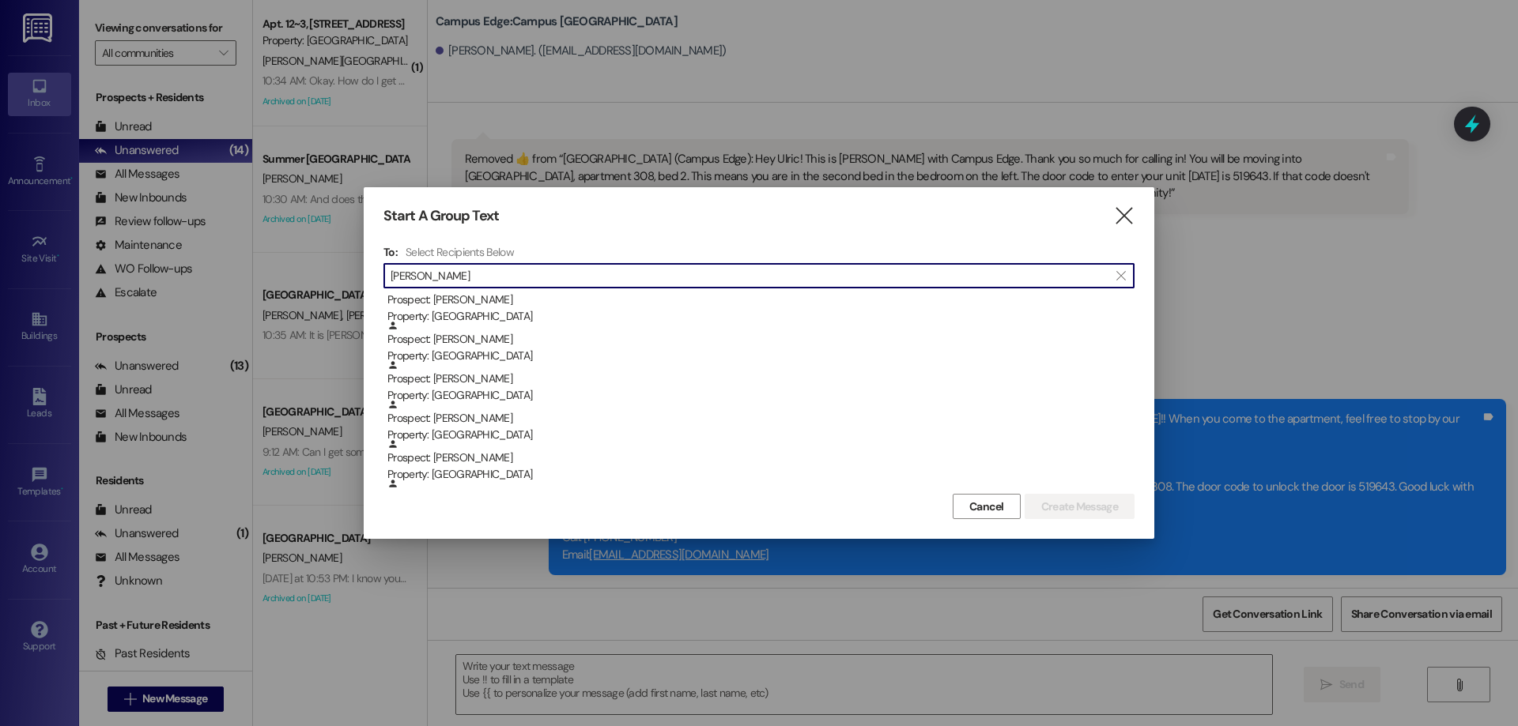
scroll to position [395, 0]
type input "kim"
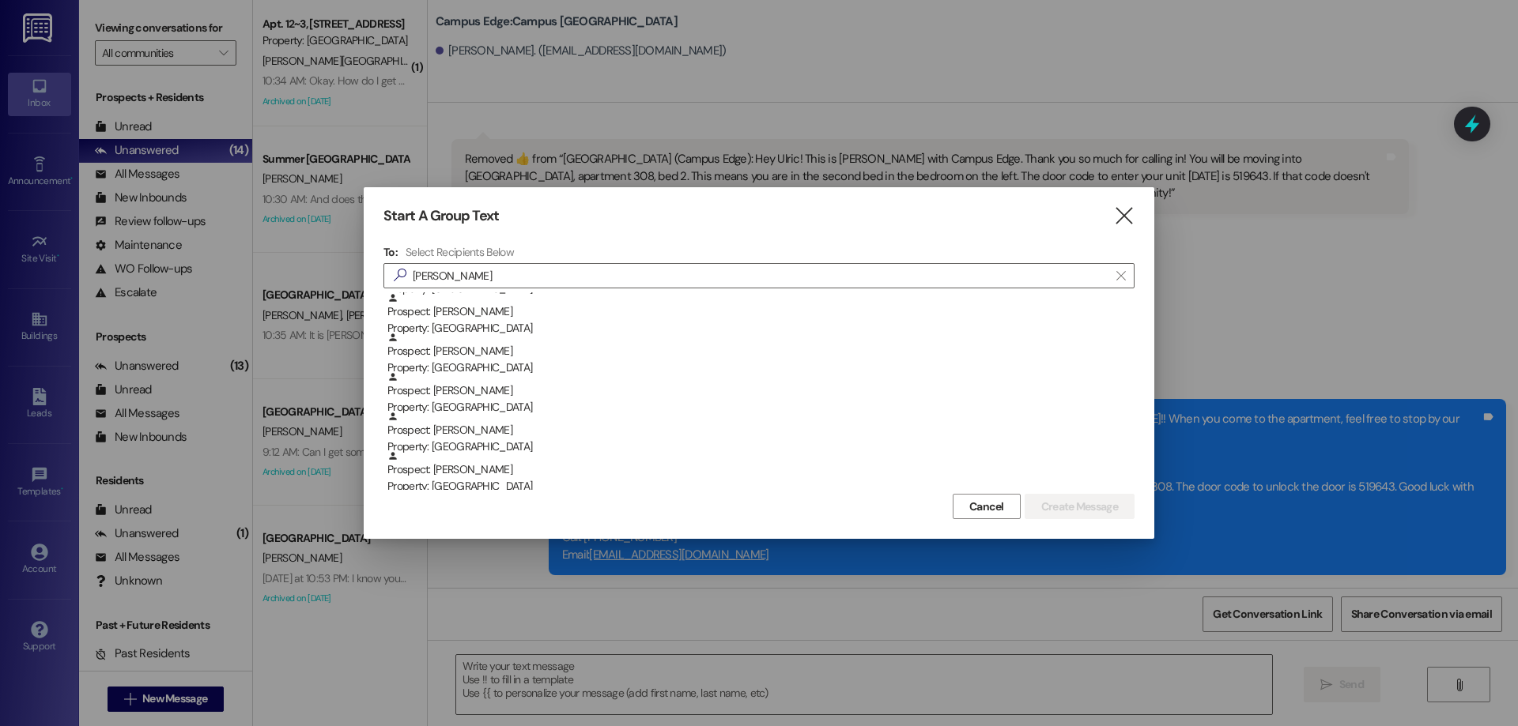
click at [256, 277] on div "Start A Group Text  To: Select Recipients Below  kim  Prospect: Kimsberly Ya…" at bounding box center [759, 363] width 1518 height 726
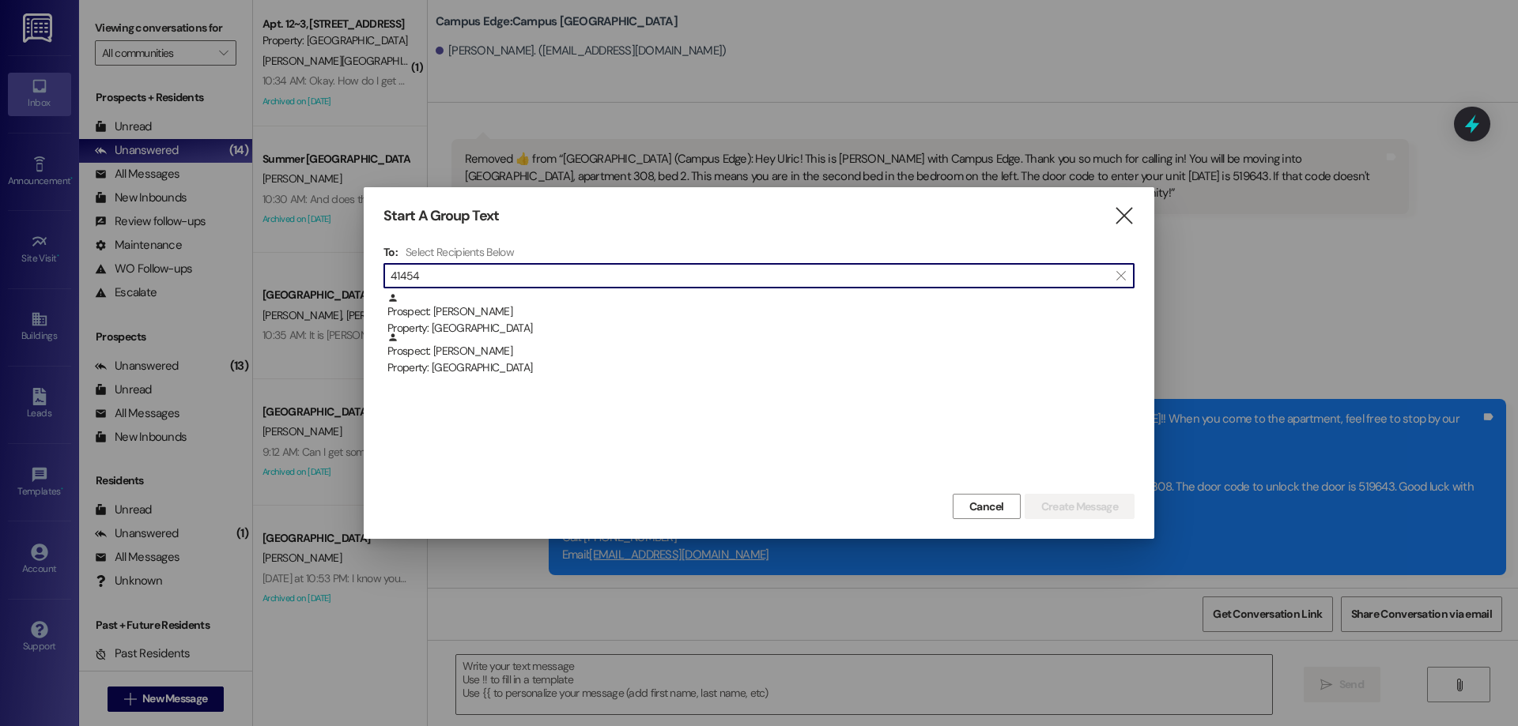
scroll to position [0, 0]
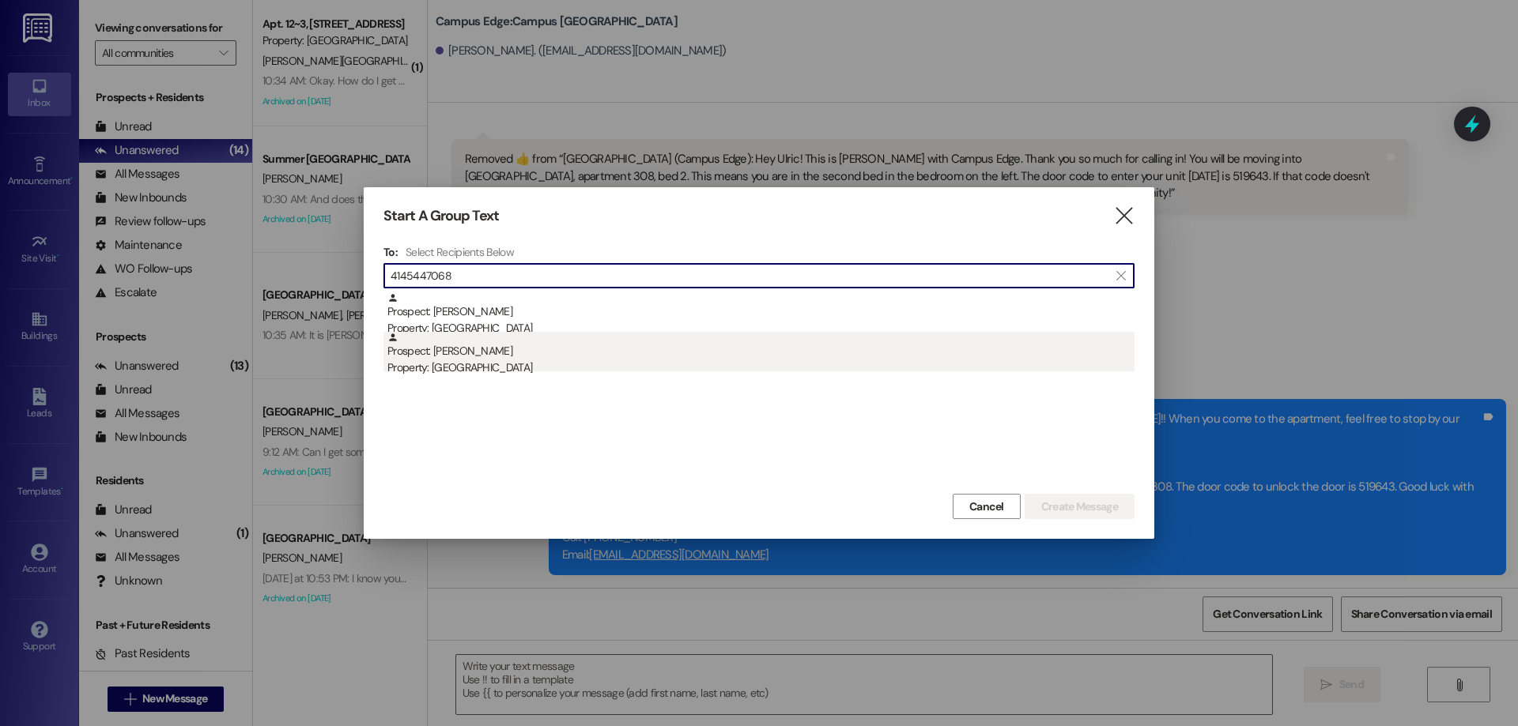
type input "4145447068"
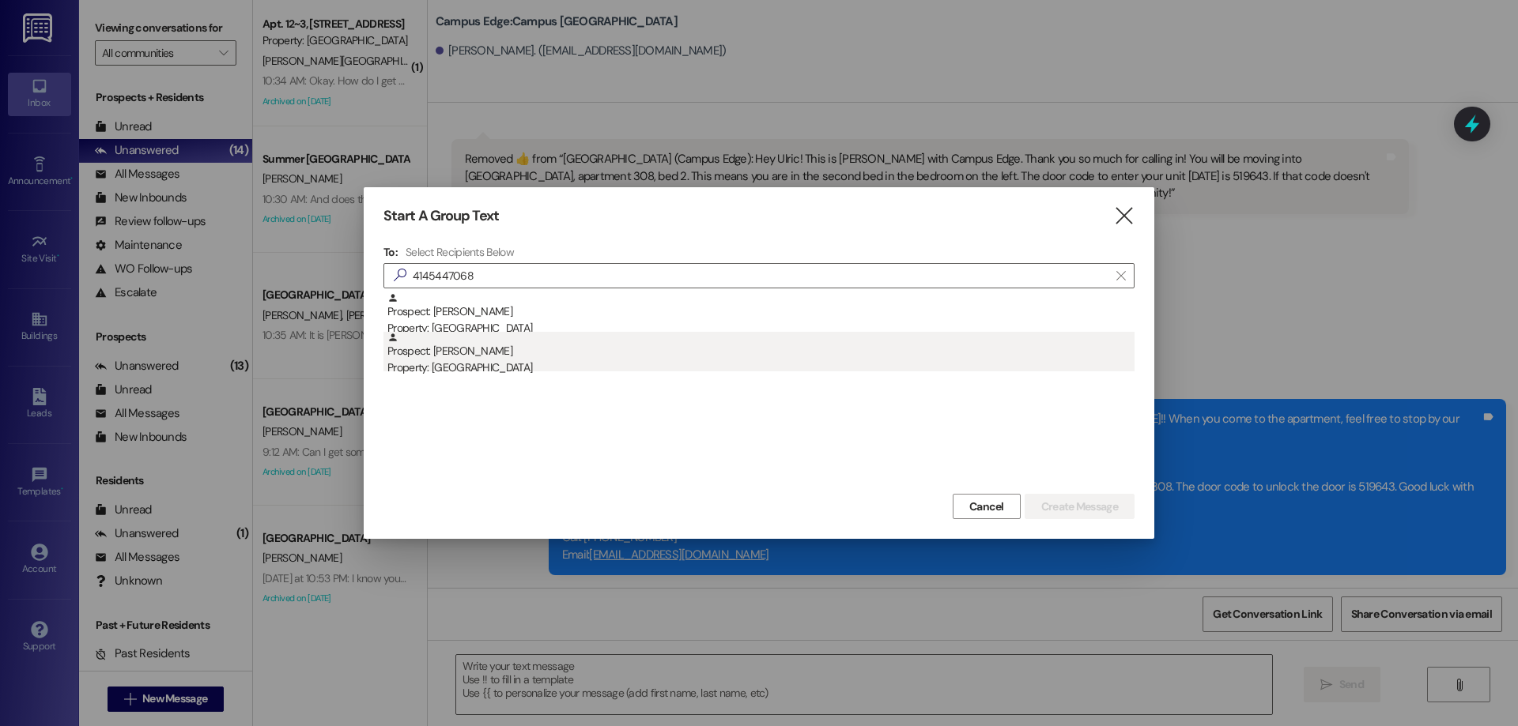
click at [602, 348] on div "Prospect: Keunyoung Kim Property: Campus Edge" at bounding box center [760, 354] width 747 height 45
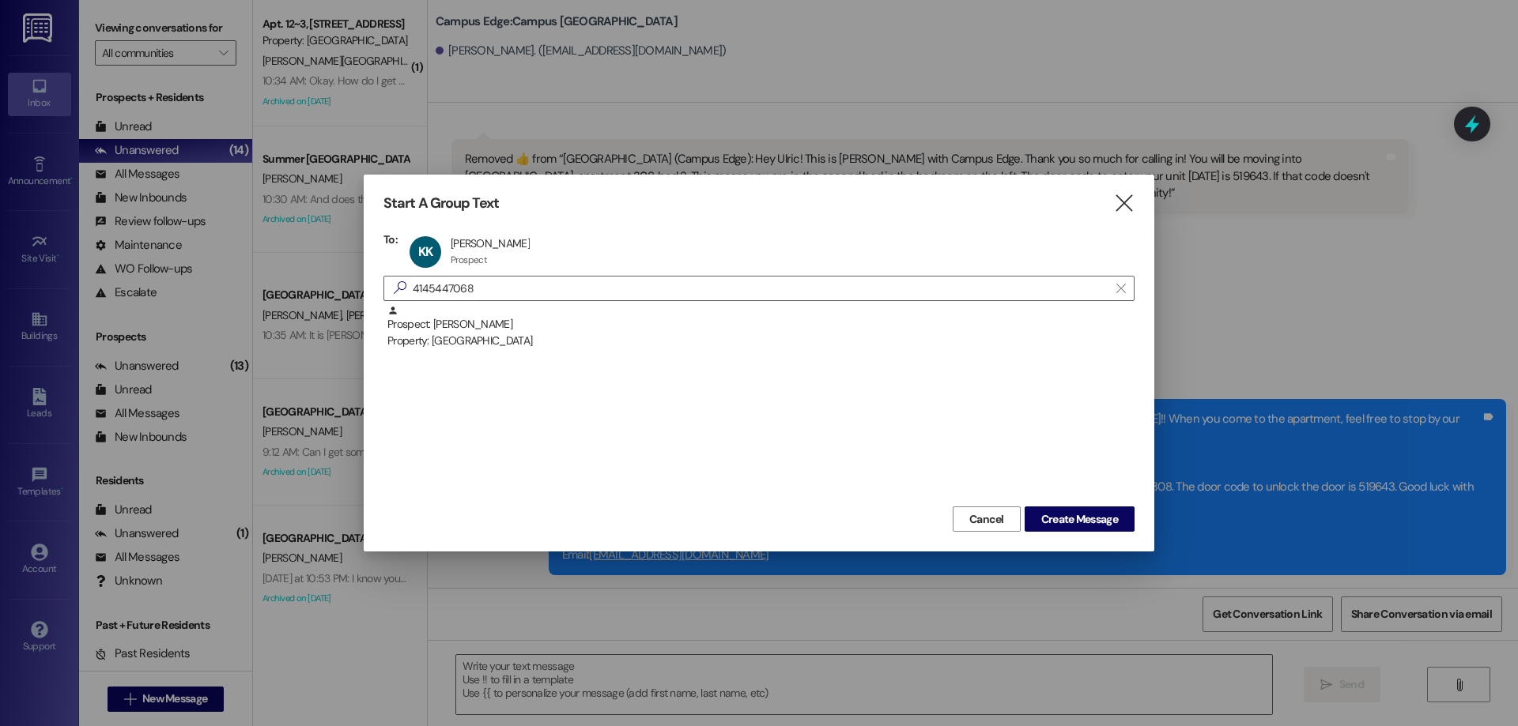
drag, startPoint x: 1051, startPoint y: 432, endPoint x: 1047, endPoint y: 477, distance: 45.2
click at [1047, 477] on div "Prospect: Keunyoung Kim Property: Campus Way" at bounding box center [758, 404] width 751 height 198
click at [1053, 525] on span "Create Message" at bounding box center [1079, 519] width 77 height 17
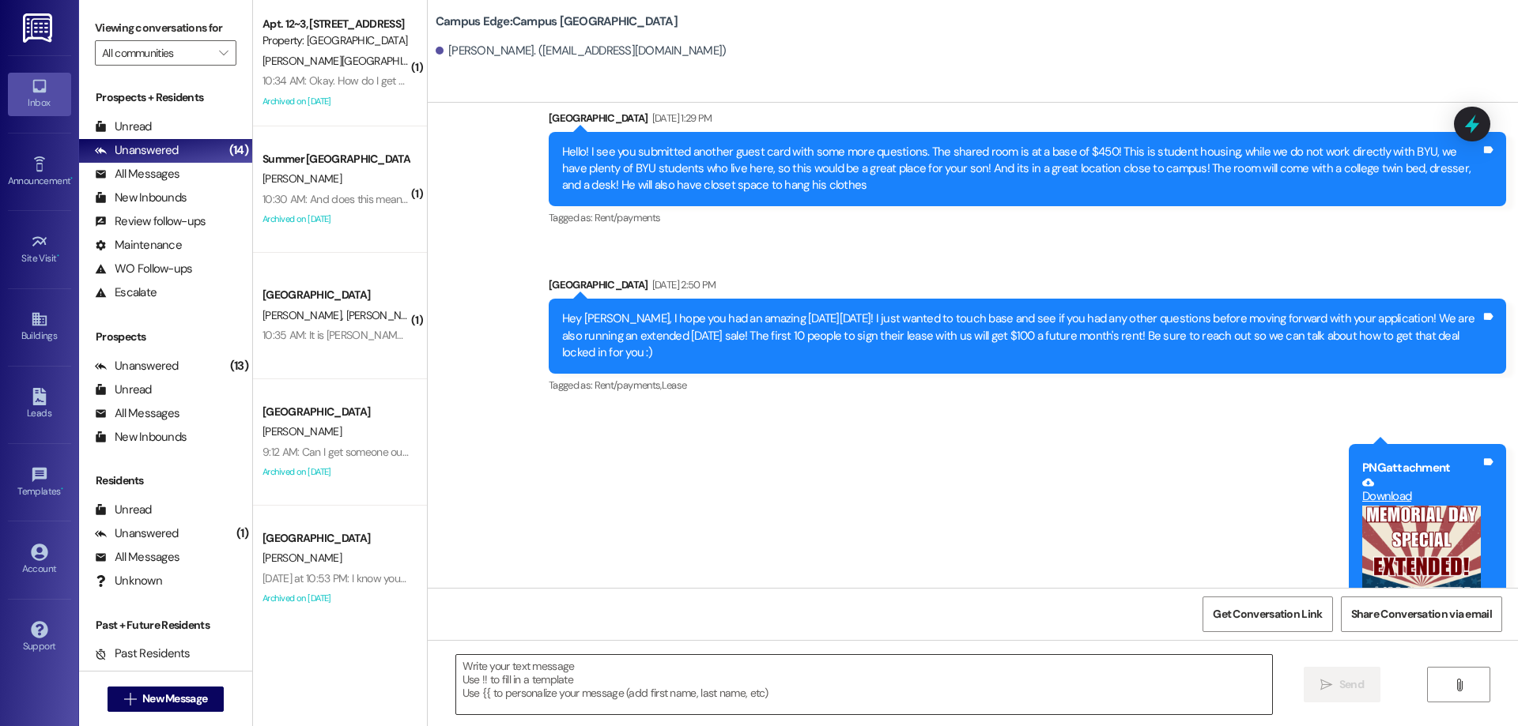
scroll to position [5049, 0]
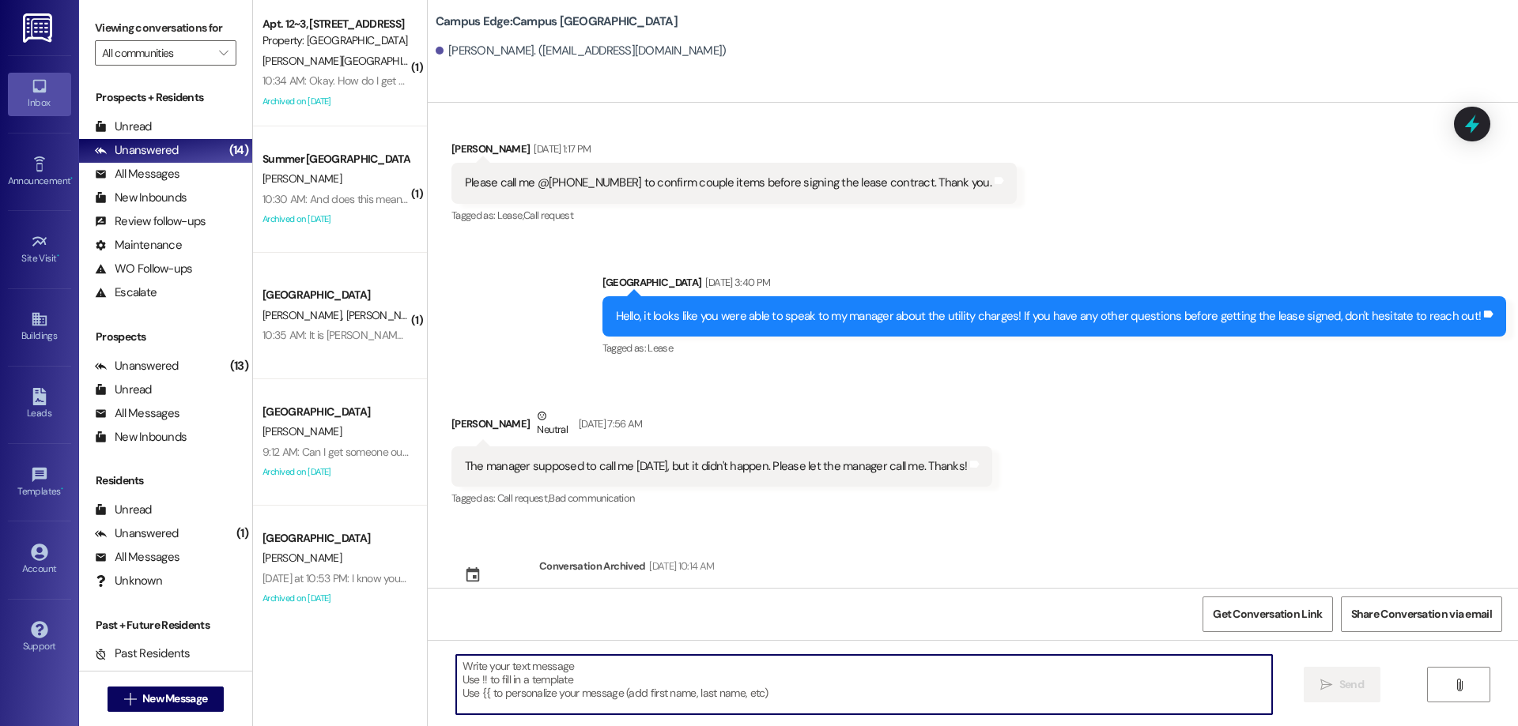
click at [589, 685] on textarea at bounding box center [864, 684] width 816 height 59
click at [591, 661] on textarea at bounding box center [864, 684] width 816 height 59
type textarea "!!"
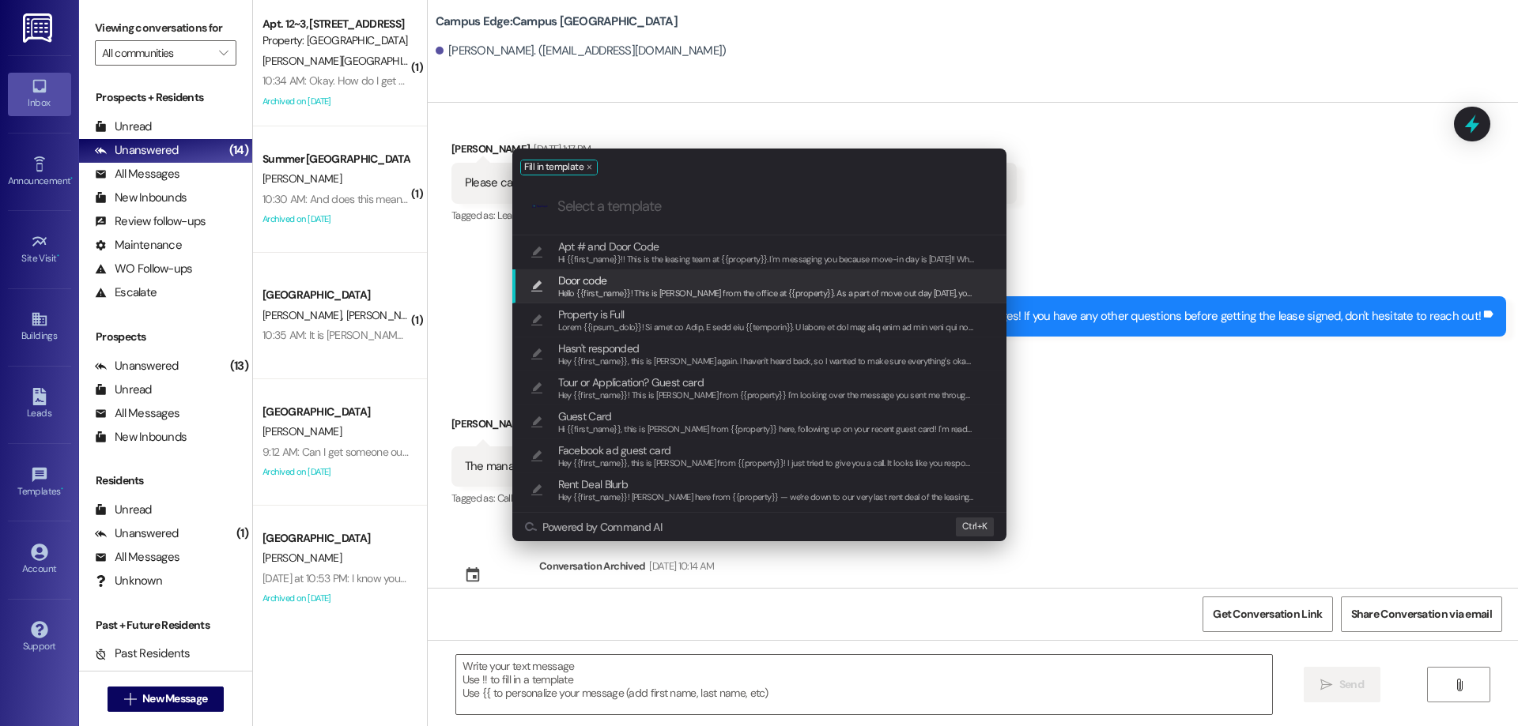
click at [679, 259] on span "Hi {{first_name}}!! This is the leasing team at {{property}}. I'm messaging you…" at bounding box center [1538, 259] width 1960 height 11
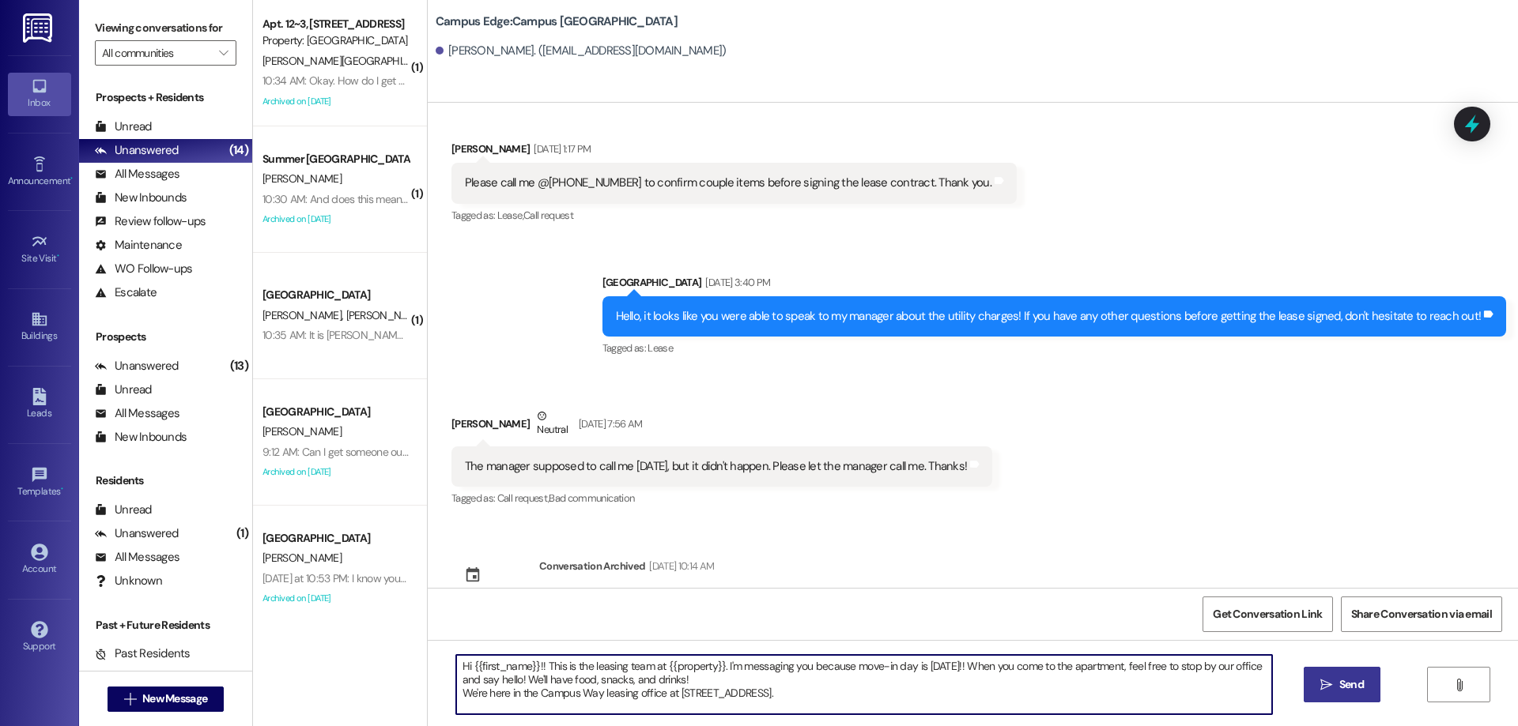
scroll to position [71, 0]
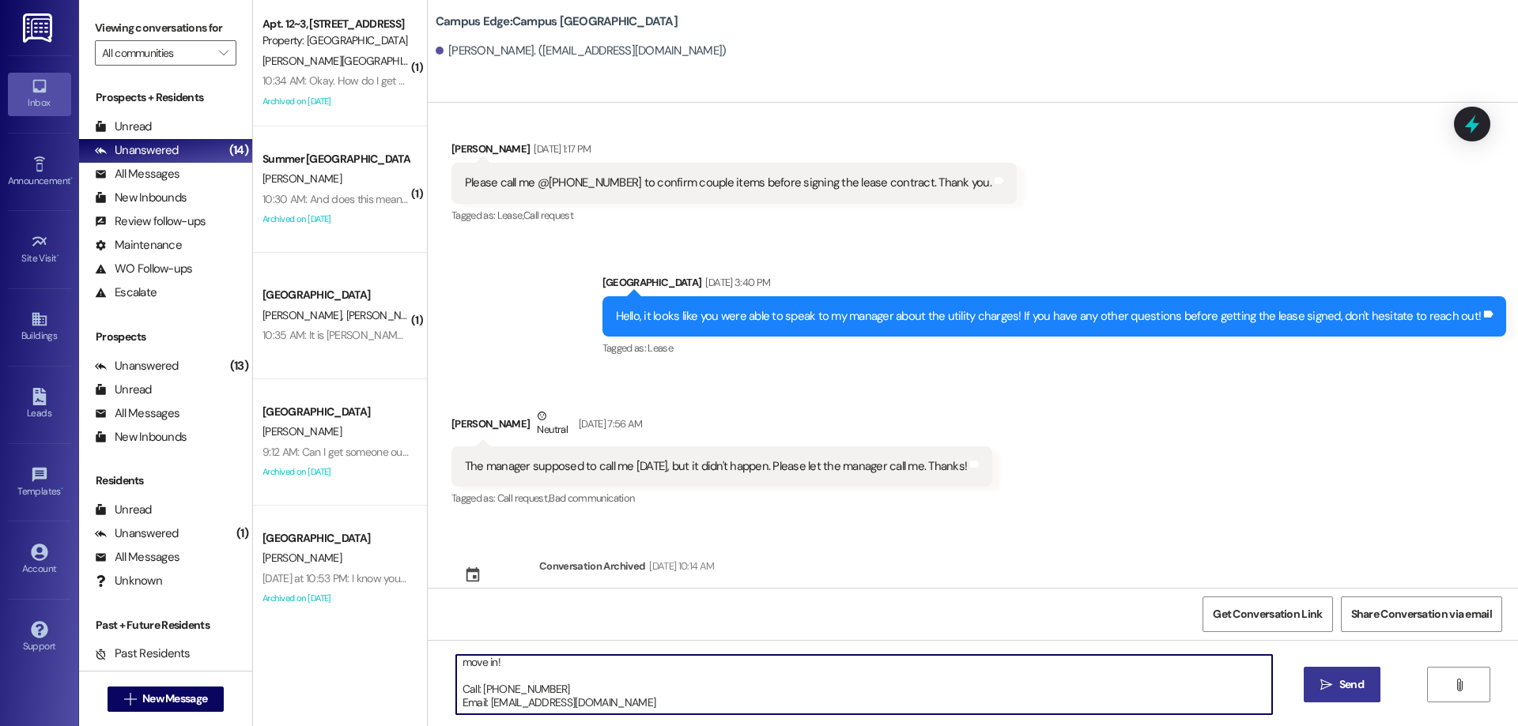
click at [850, 670] on textarea "Hi {{first_name}}!! This is the leasing team at {{property}}. I'm messaging you…" at bounding box center [864, 684] width 816 height 59
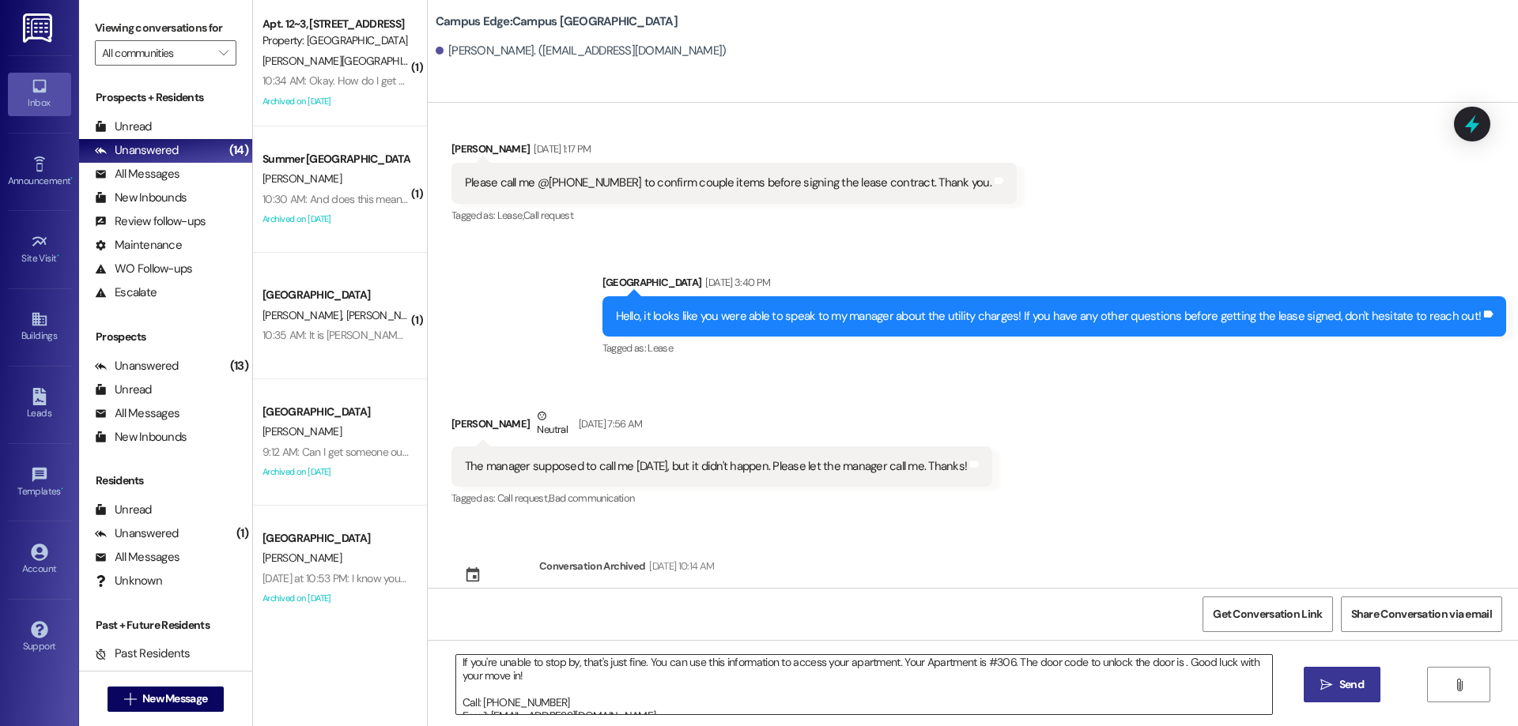
click at [1175, 661] on textarea "Hi {{first_name}}!! This is the leasing team at {{property}}. I'm messaging you…" at bounding box center [864, 684] width 816 height 59
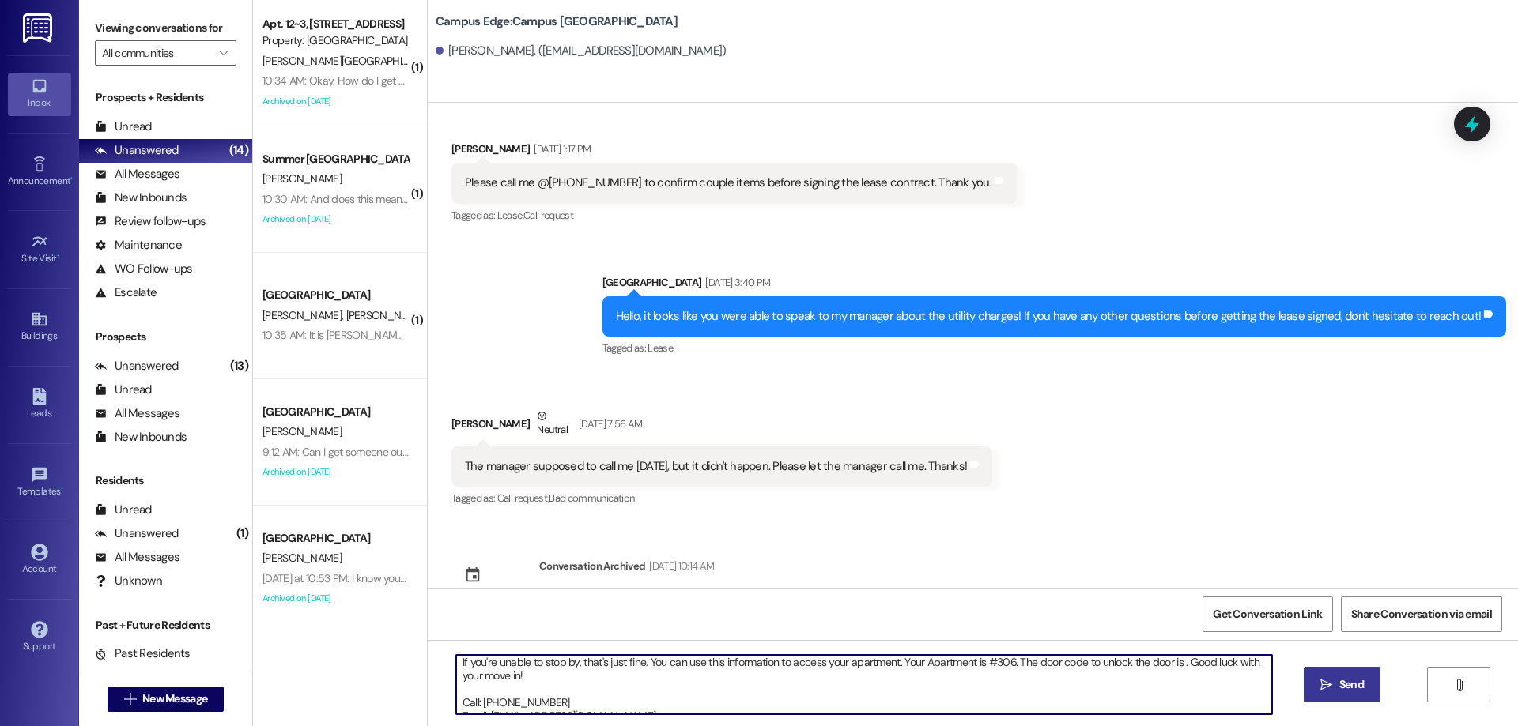
paste textarea "536904"
type textarea "Hi {{first_name}}!! This is the leasing team at {{property}}. I'm messaging you…"
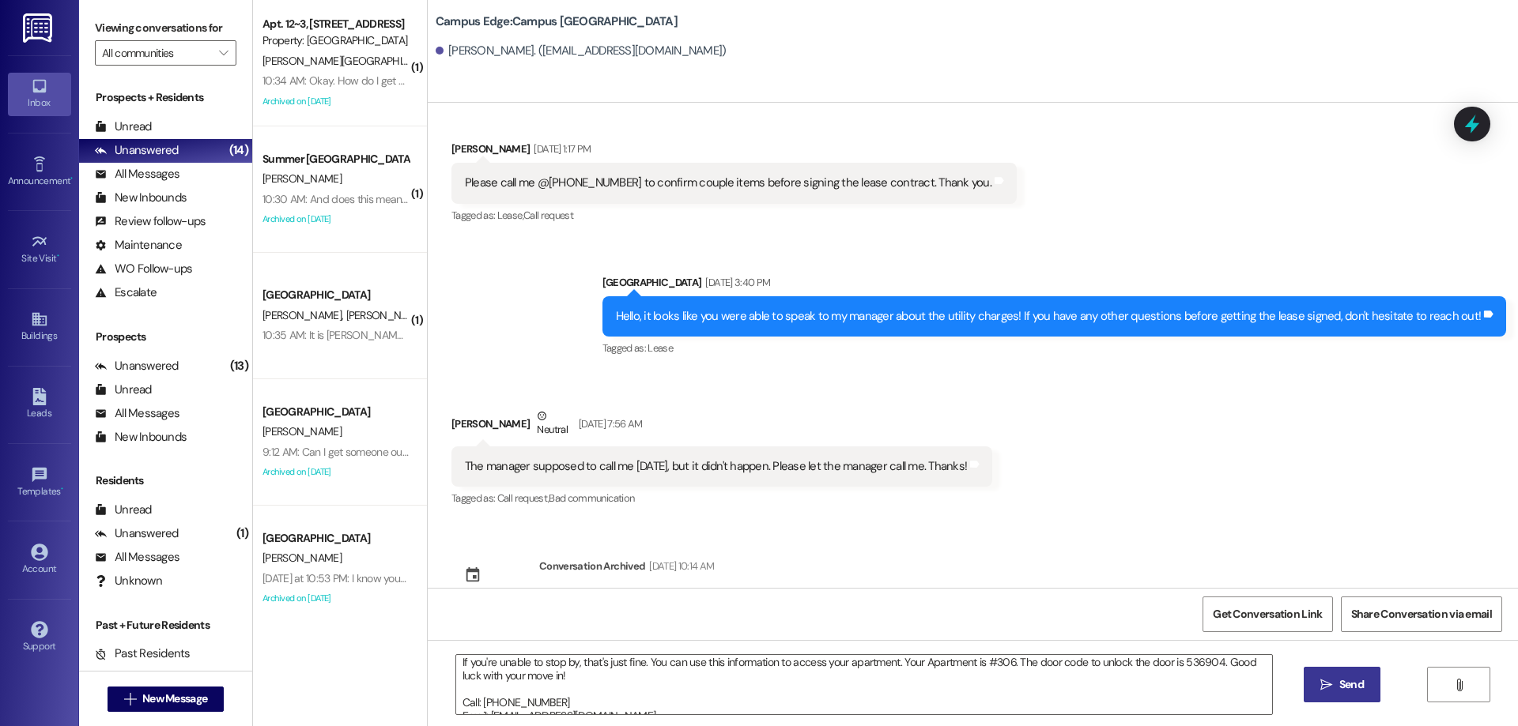
click at [1349, 690] on span "Send" at bounding box center [1351, 685] width 25 height 17
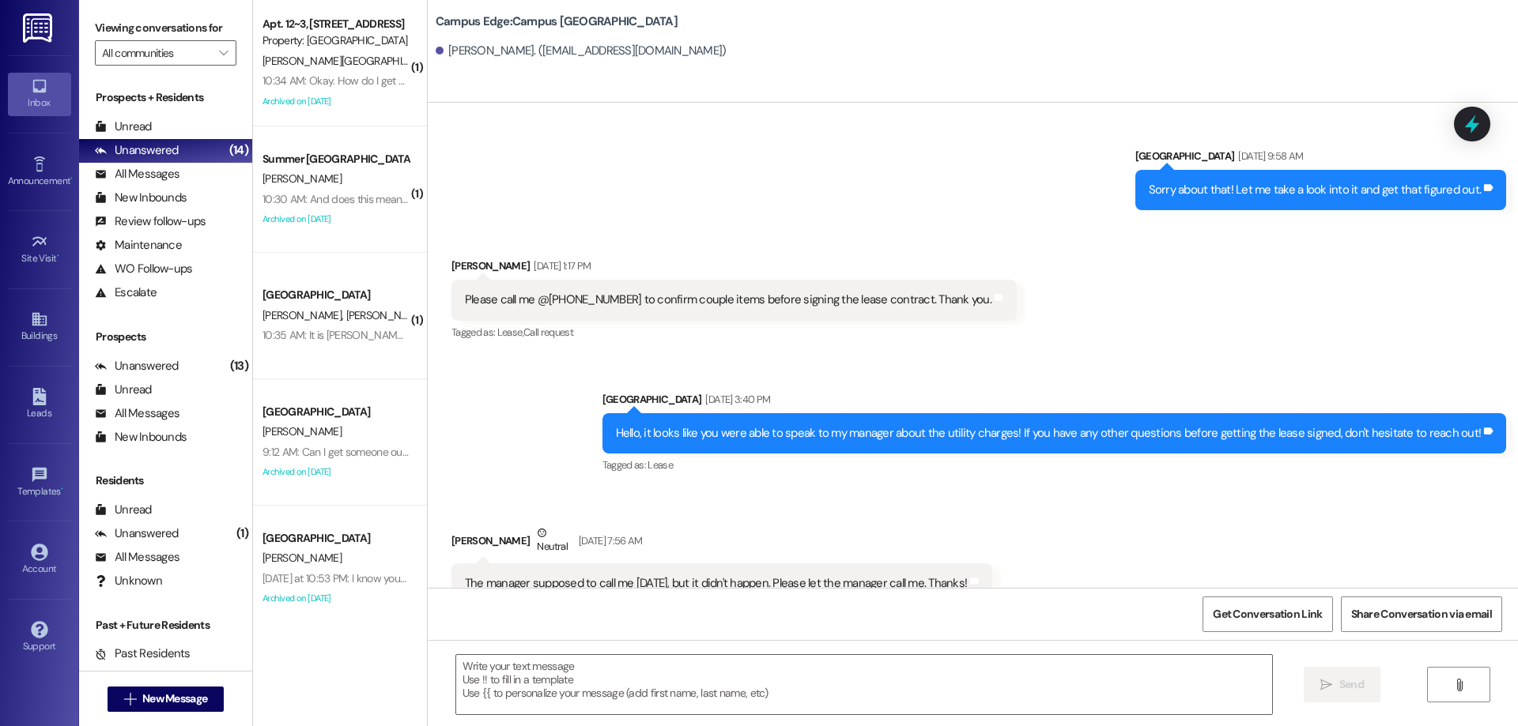
scroll to position [5294, 0]
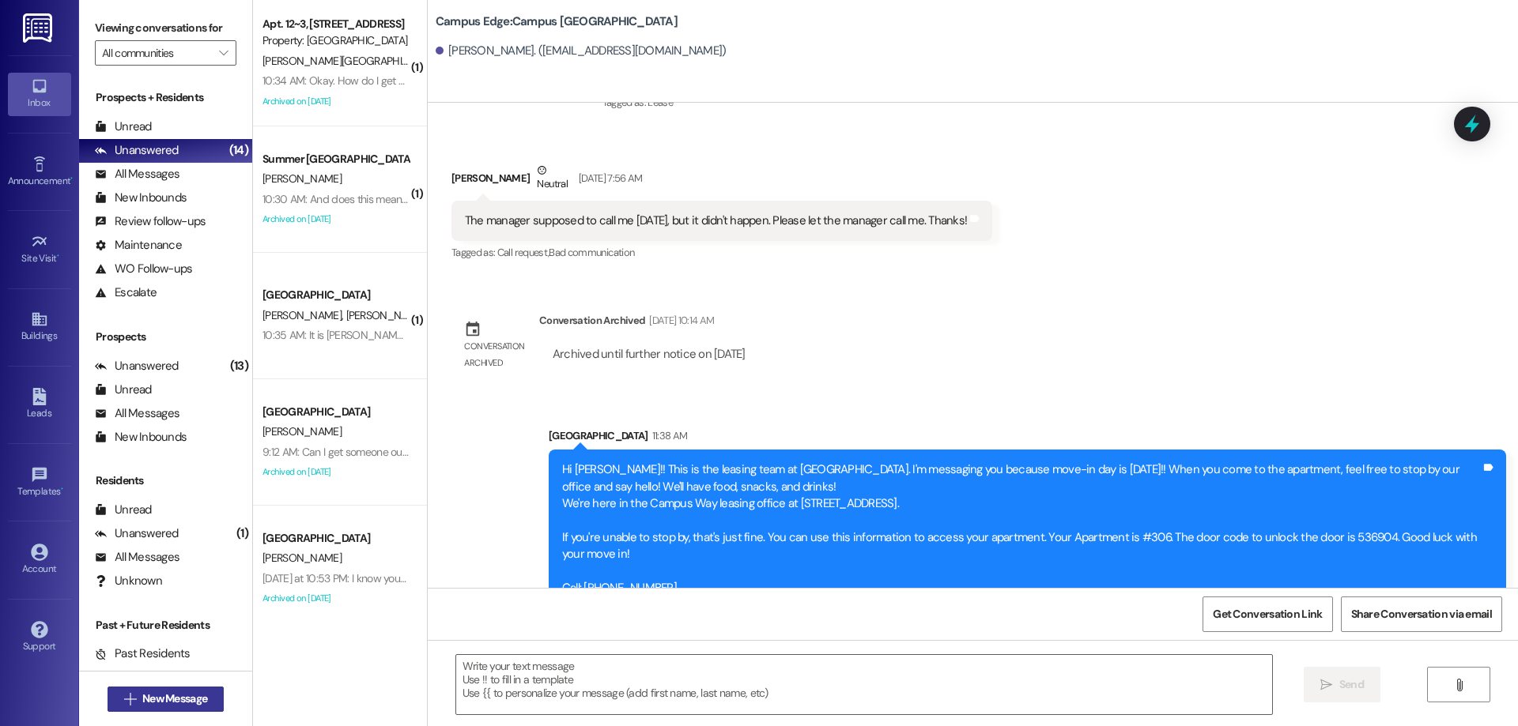
click at [142, 703] on span "New Message" at bounding box center [174, 699] width 65 height 17
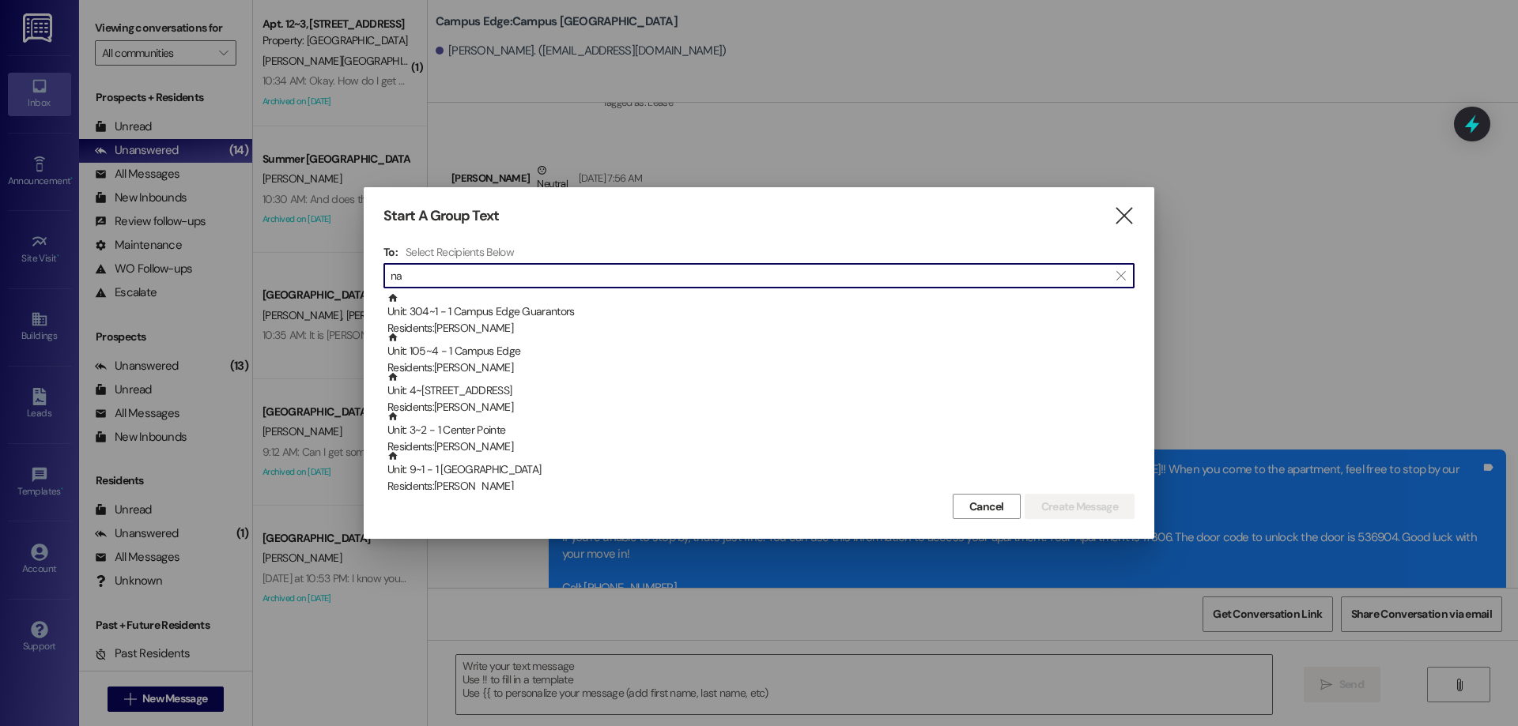
type input "n"
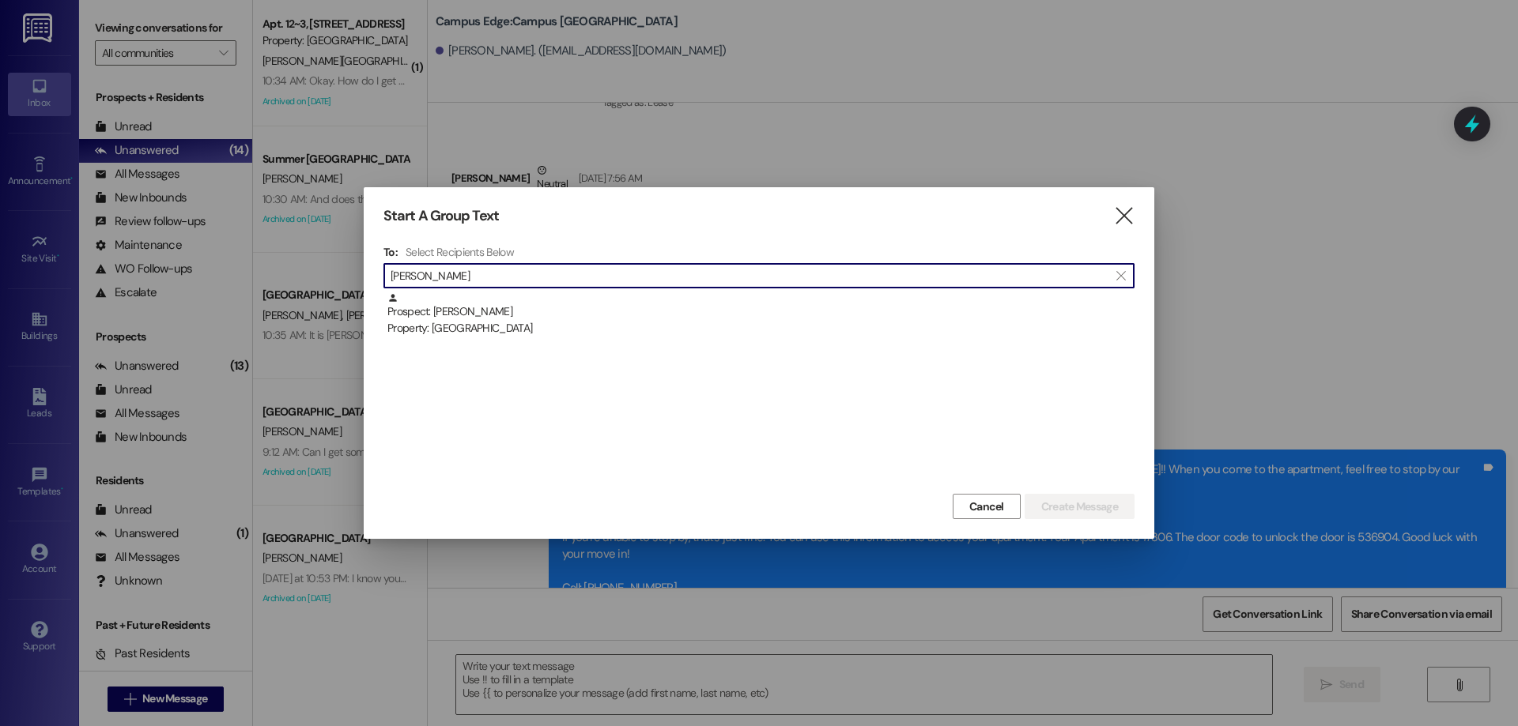
type input "gastelo"
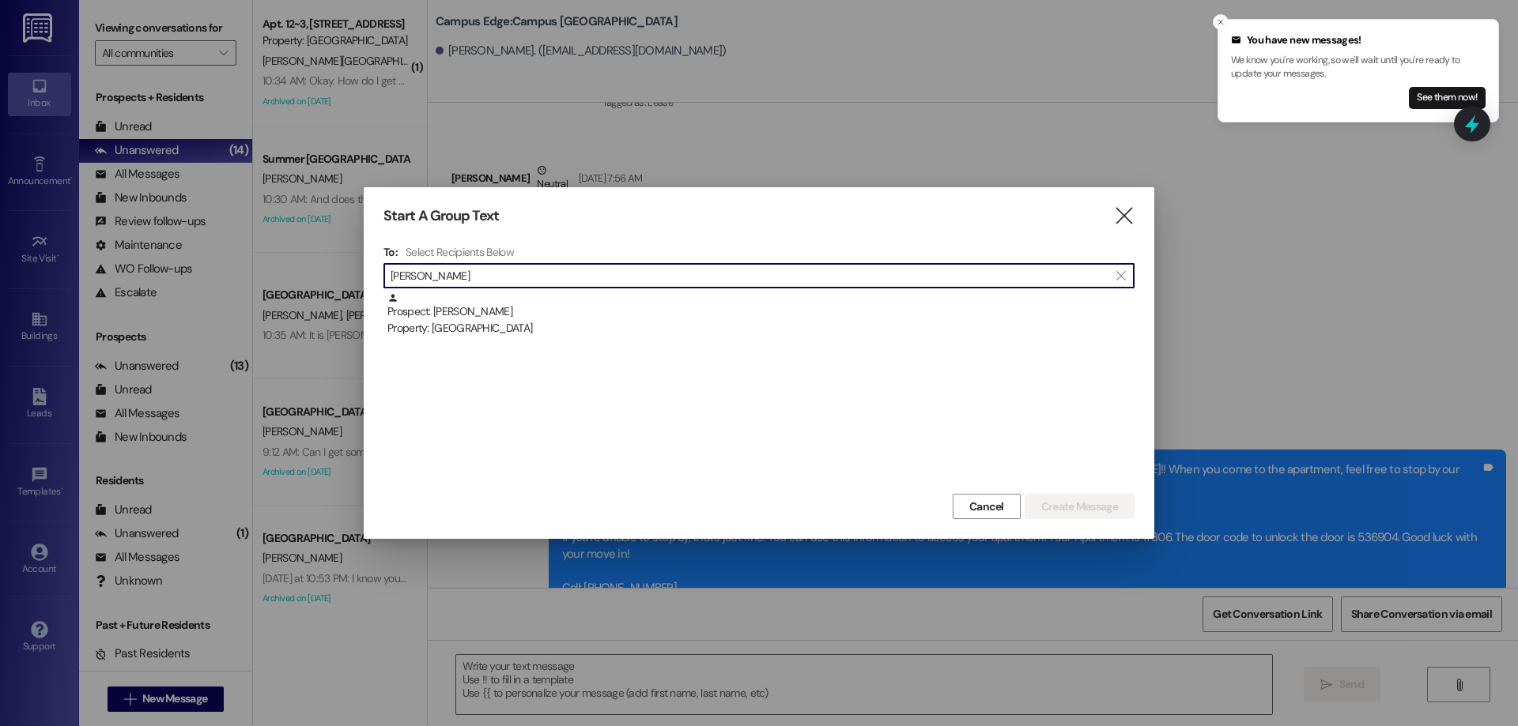
drag, startPoint x: 491, startPoint y: 273, endPoint x: 376, endPoint y: 278, distance: 114.7
click at [376, 278] on div "Start A Group Text  To: Select Recipients Below  gastelo  Prospect: Marco Ga…" at bounding box center [759, 363] width 790 height 352
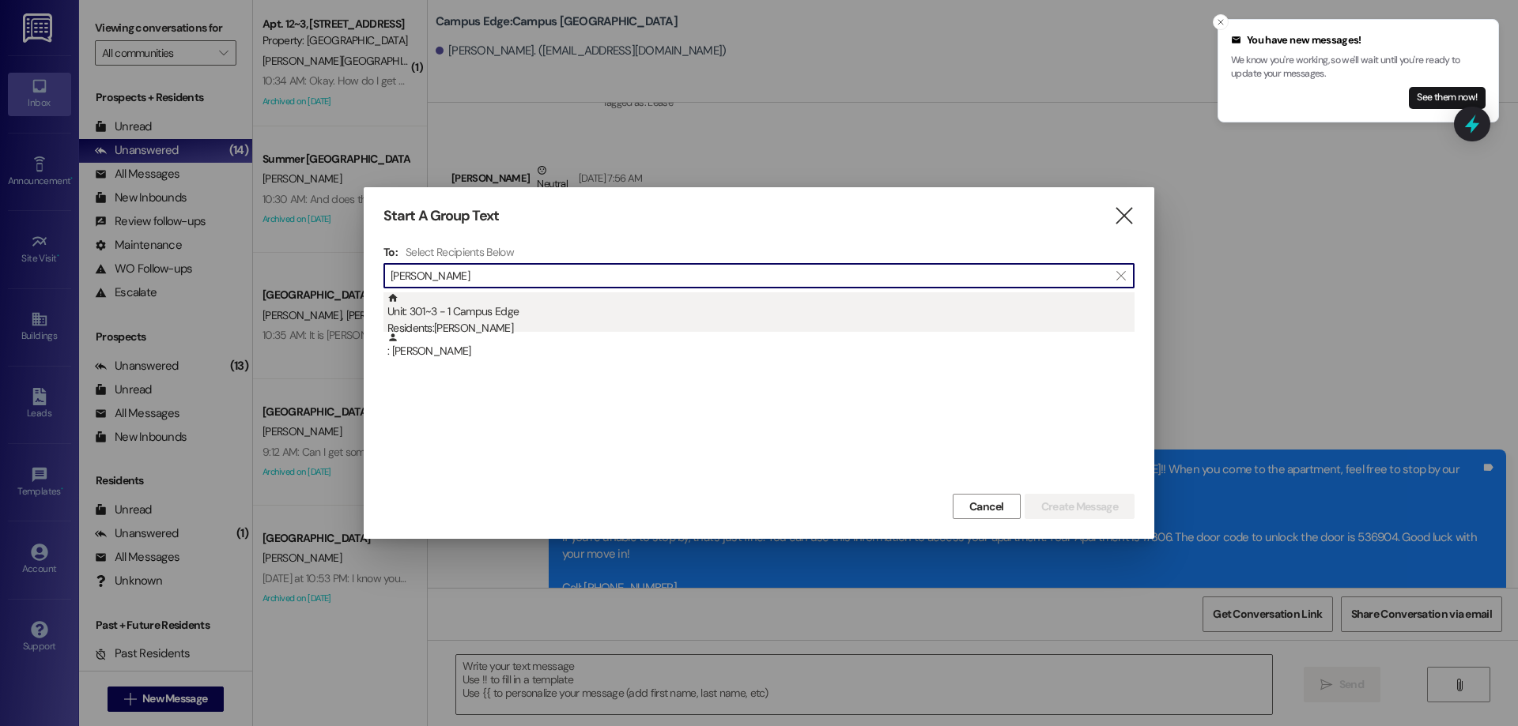
type input "cody haderlie"
click at [603, 318] on div "Unit: 301~3 - 1 Campus Edge Residents: Cody Haderlie" at bounding box center [760, 314] width 747 height 45
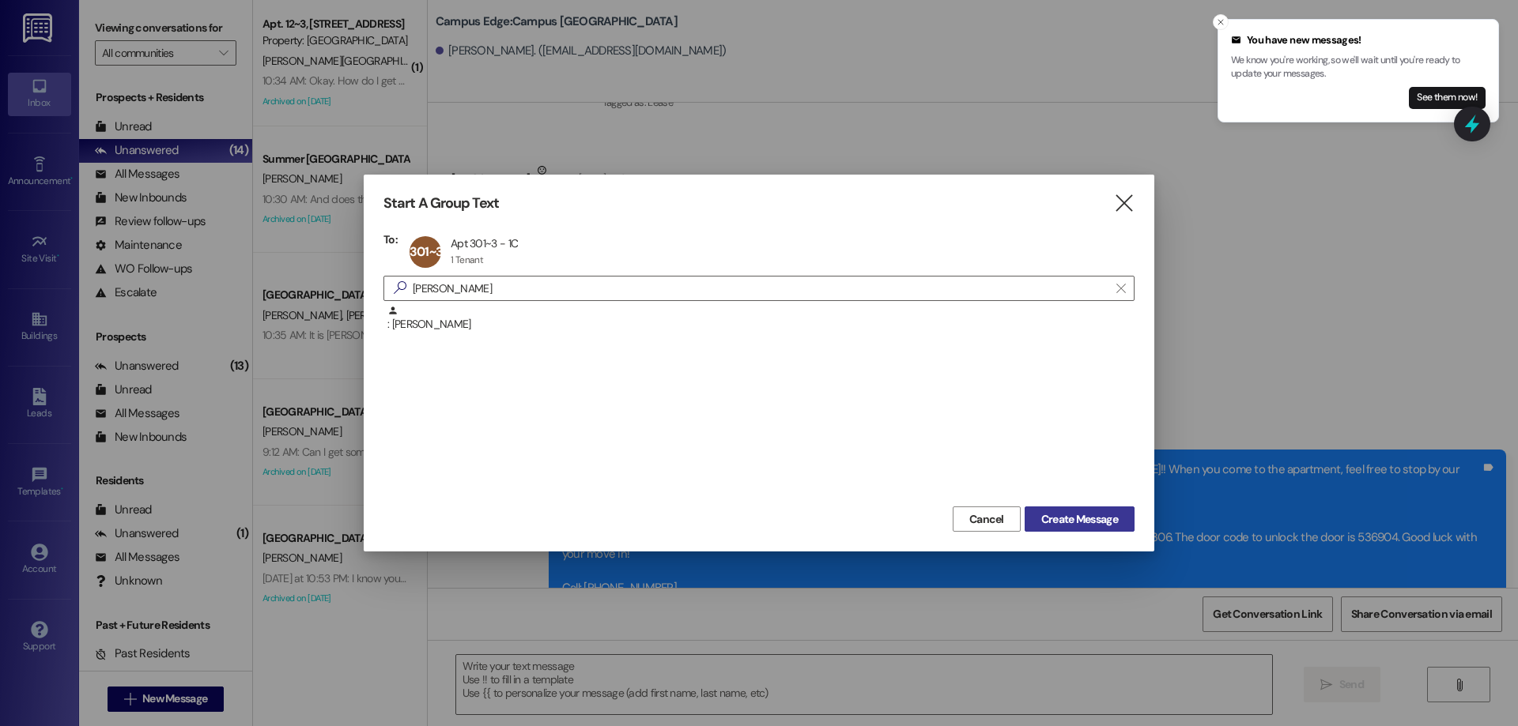
click at [1117, 515] on span "Create Message" at bounding box center [1079, 519] width 77 height 17
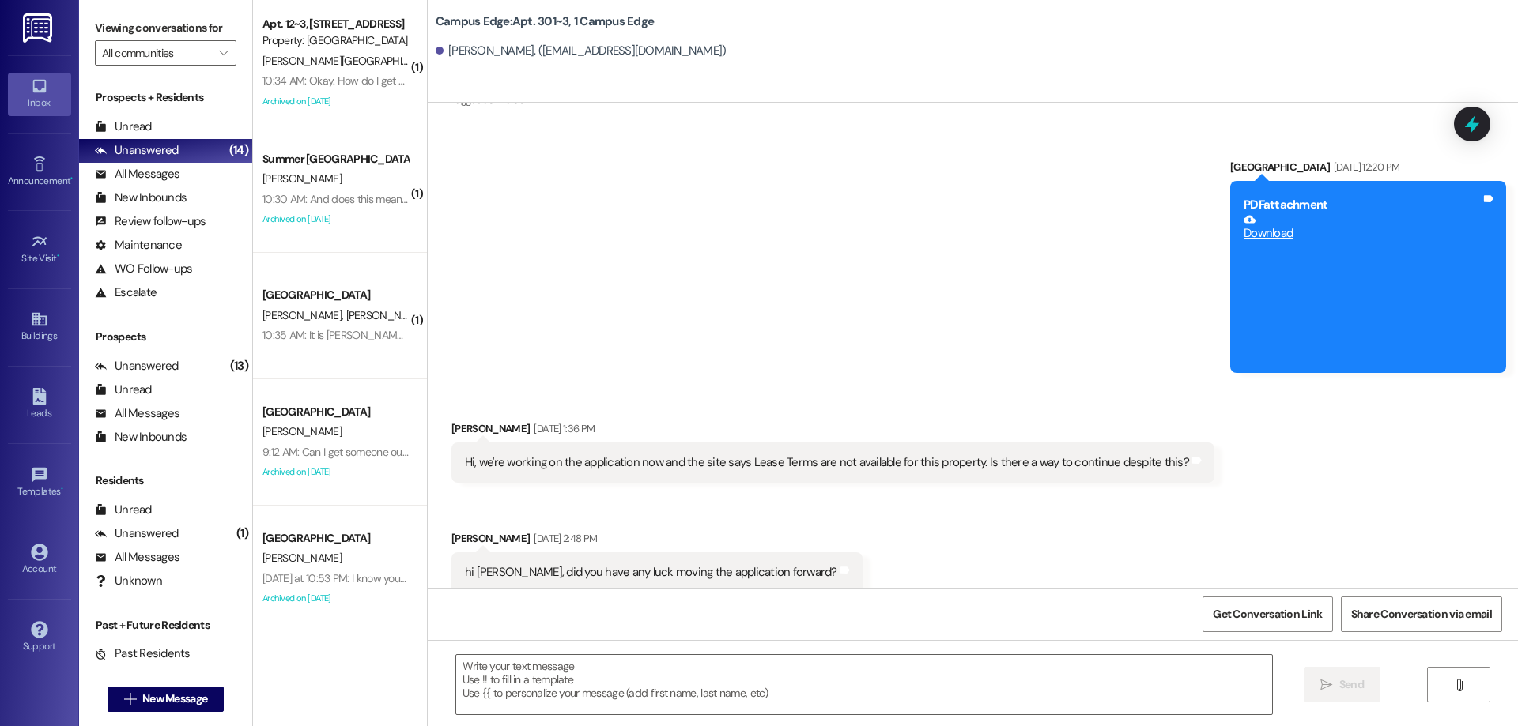
scroll to position [30485, 0]
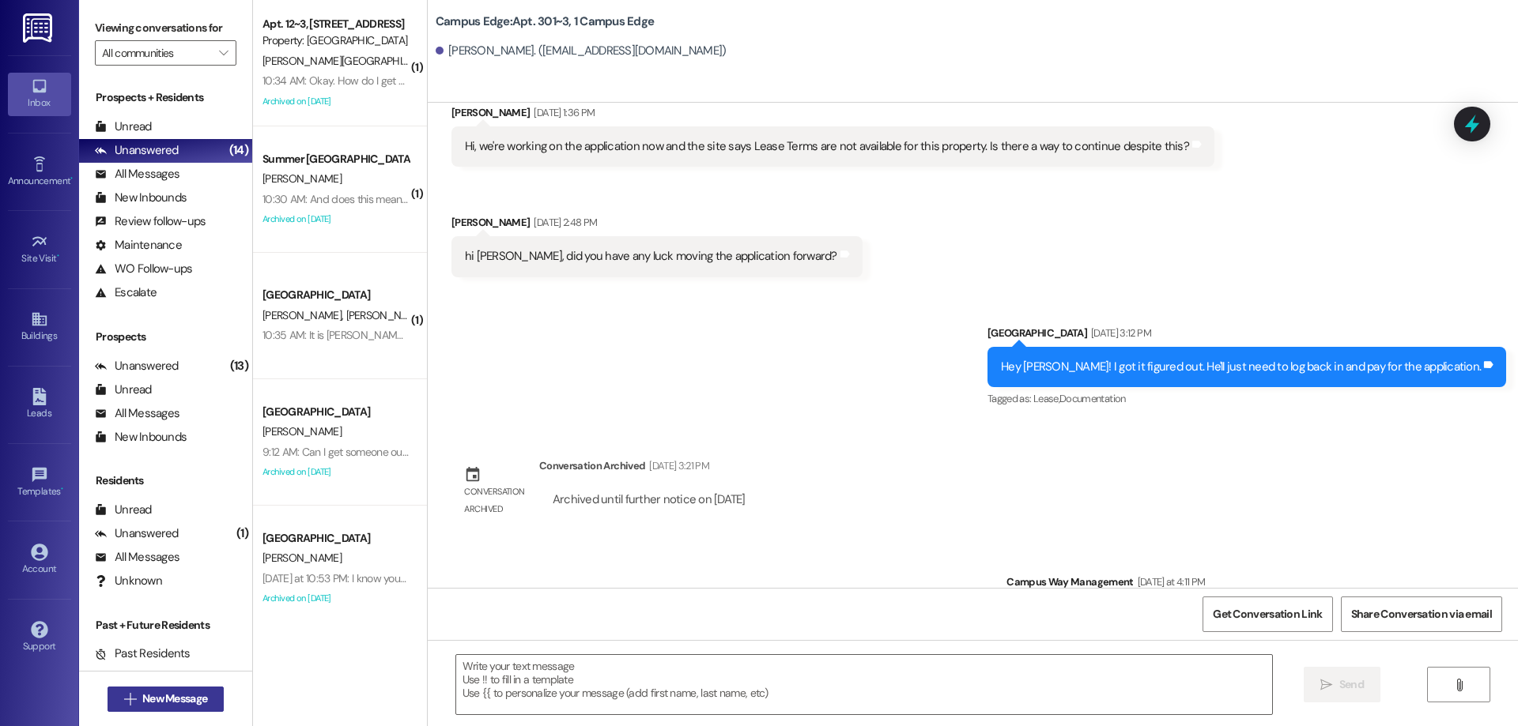
click at [132, 708] on button " New Message" at bounding box center [166, 699] width 117 height 25
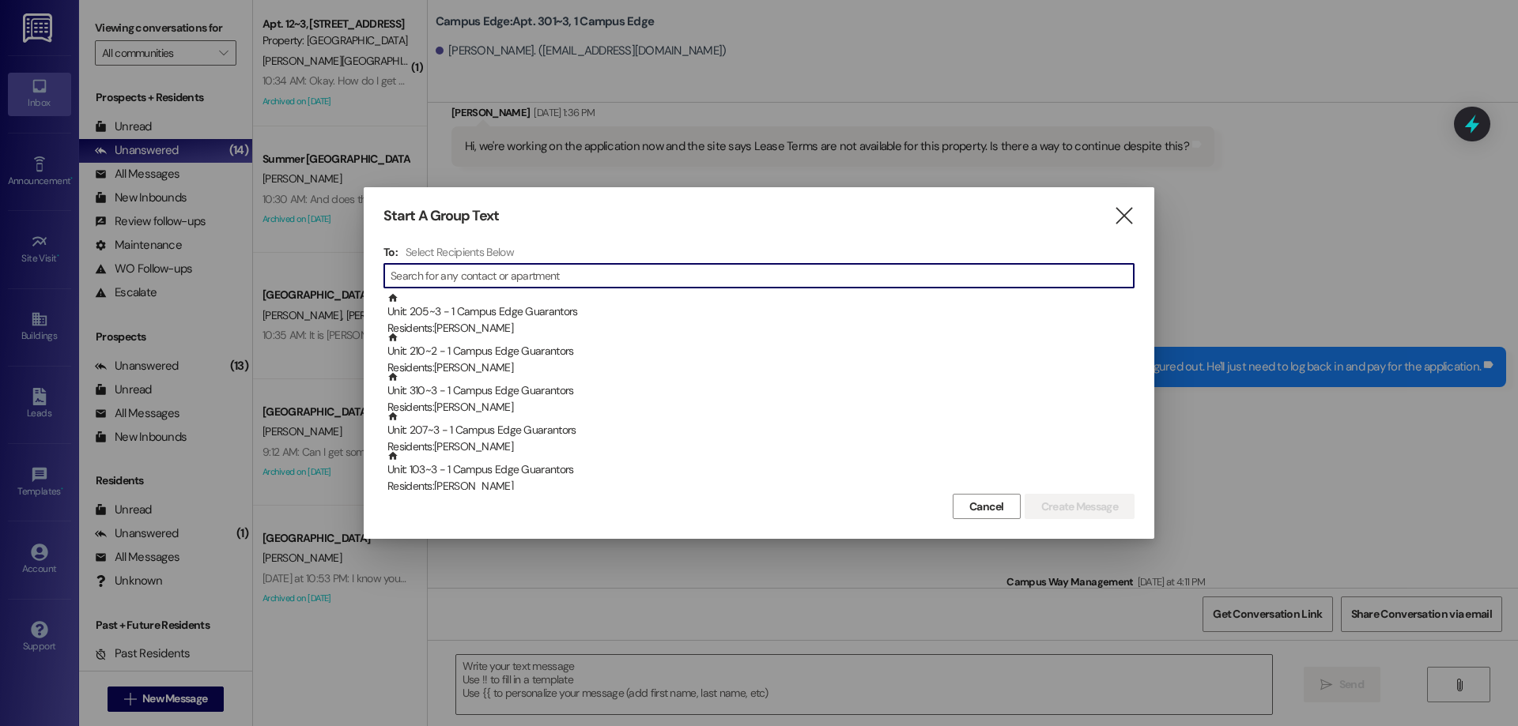
click at [512, 272] on input at bounding box center [761, 276] width 743 height 22
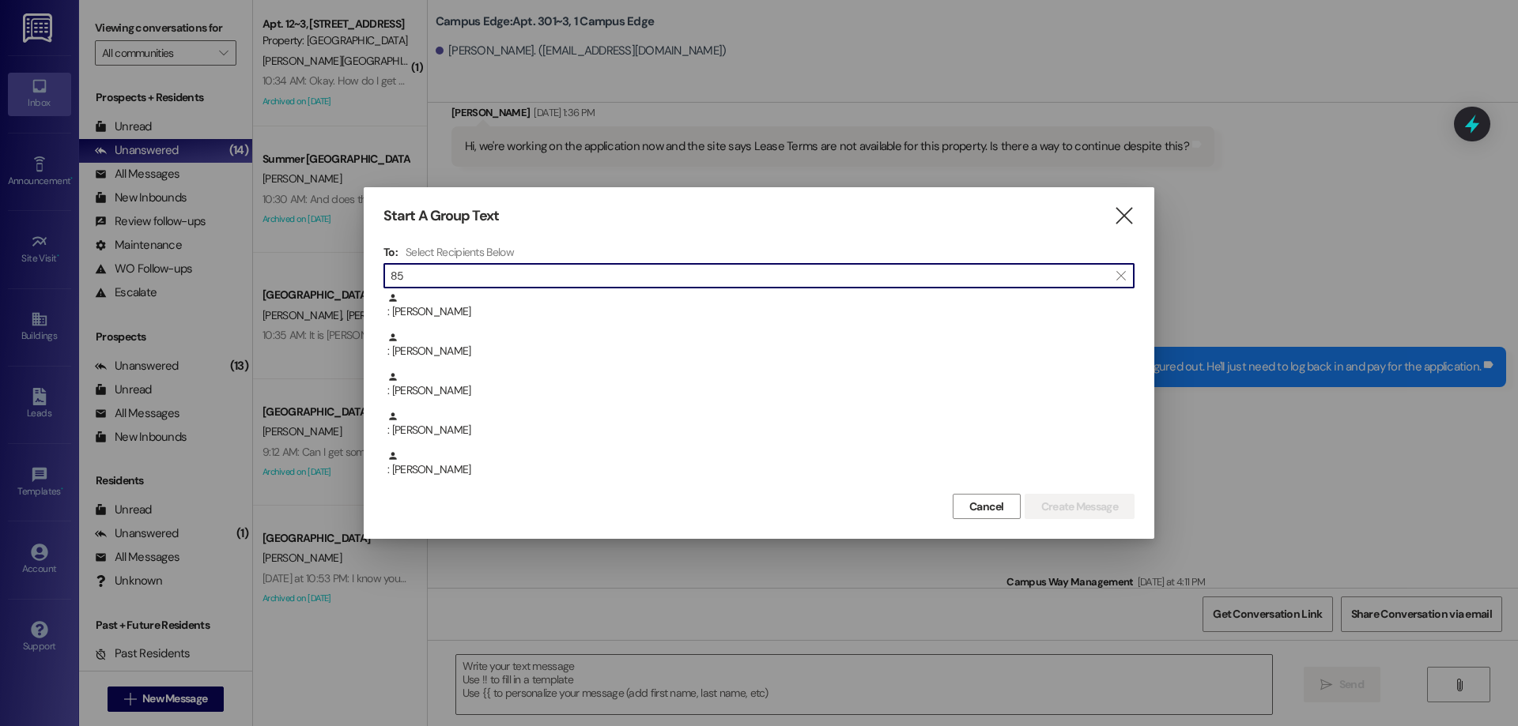
type input "8"
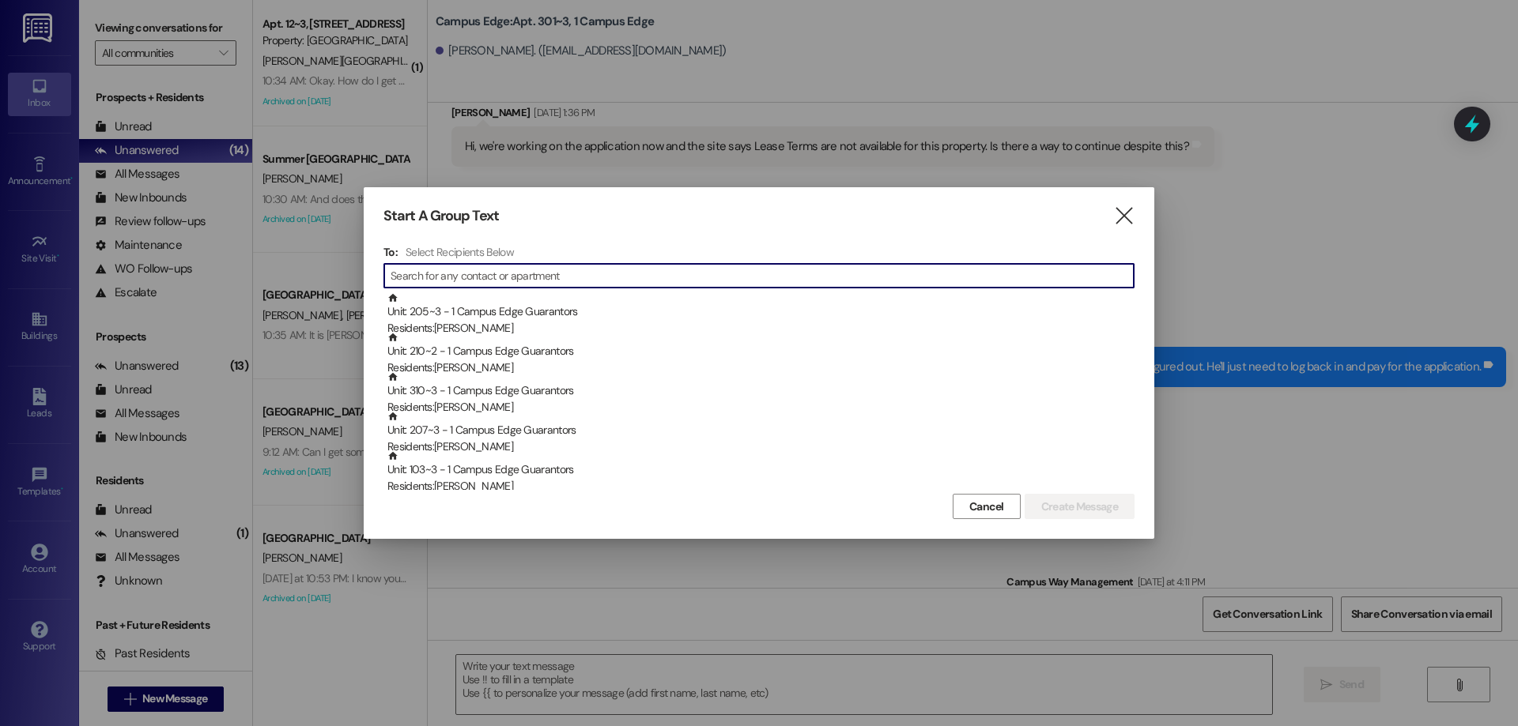
click at [1110, 213] on div "Start A Group Text " at bounding box center [758, 216] width 751 height 18
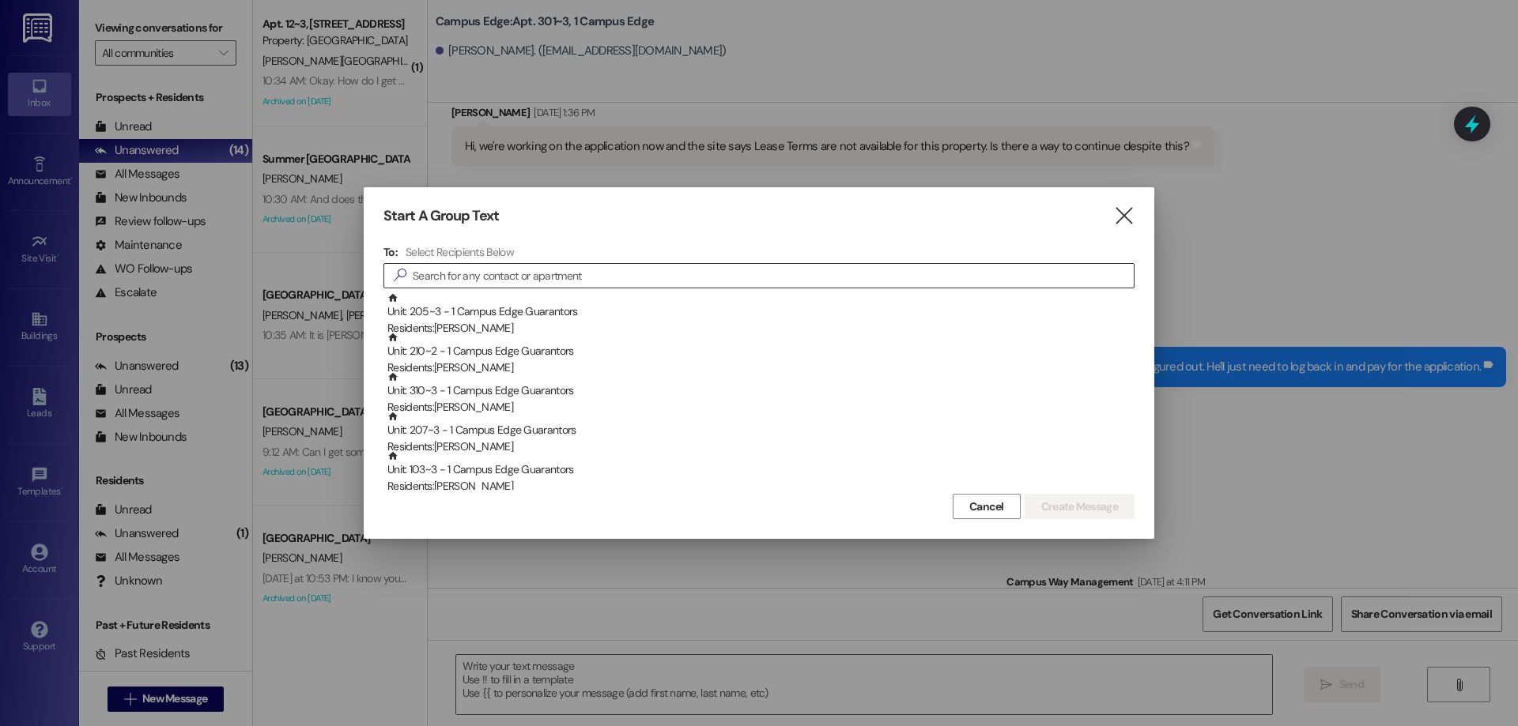
click at [804, 286] on input at bounding box center [773, 276] width 721 height 22
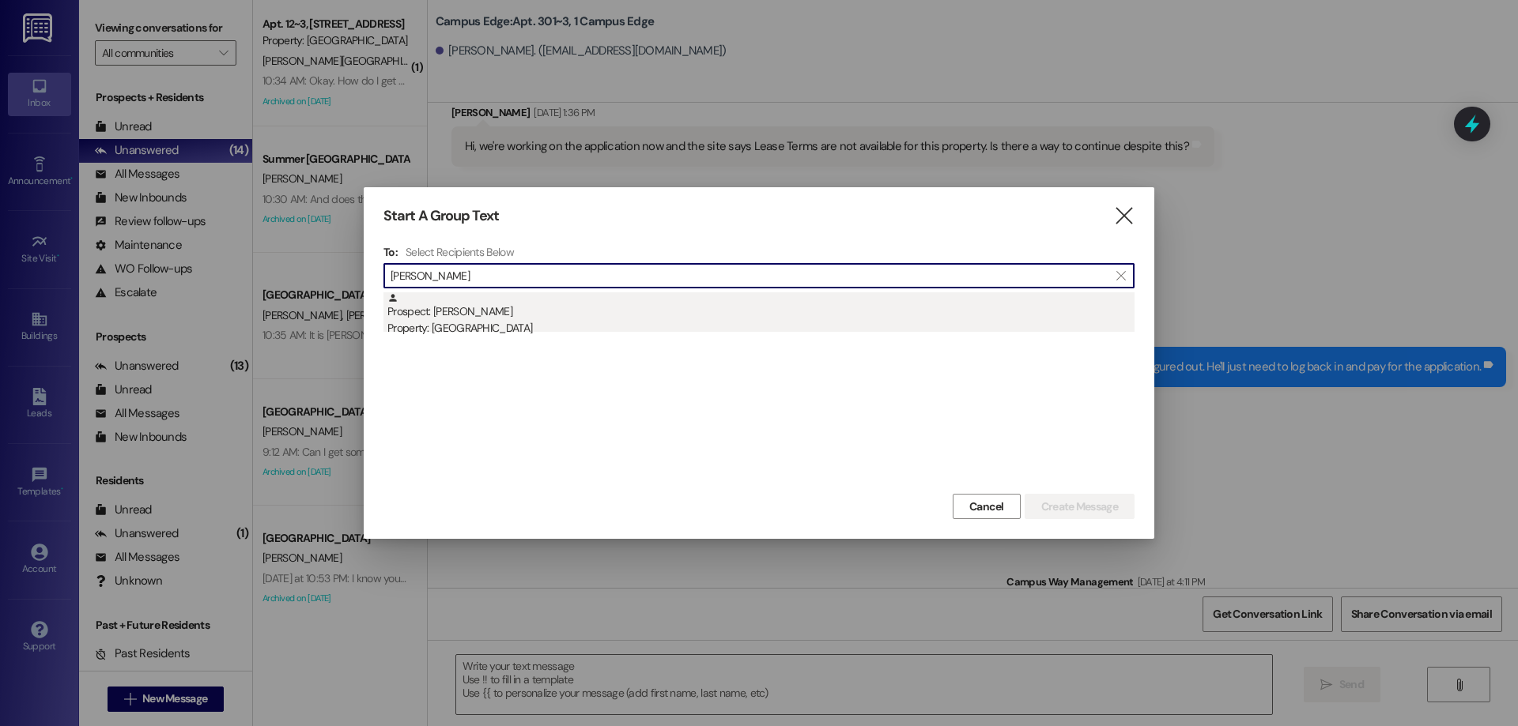
type input "thomas segura"
click at [964, 326] on div "Property: Campus Edge" at bounding box center [760, 328] width 747 height 17
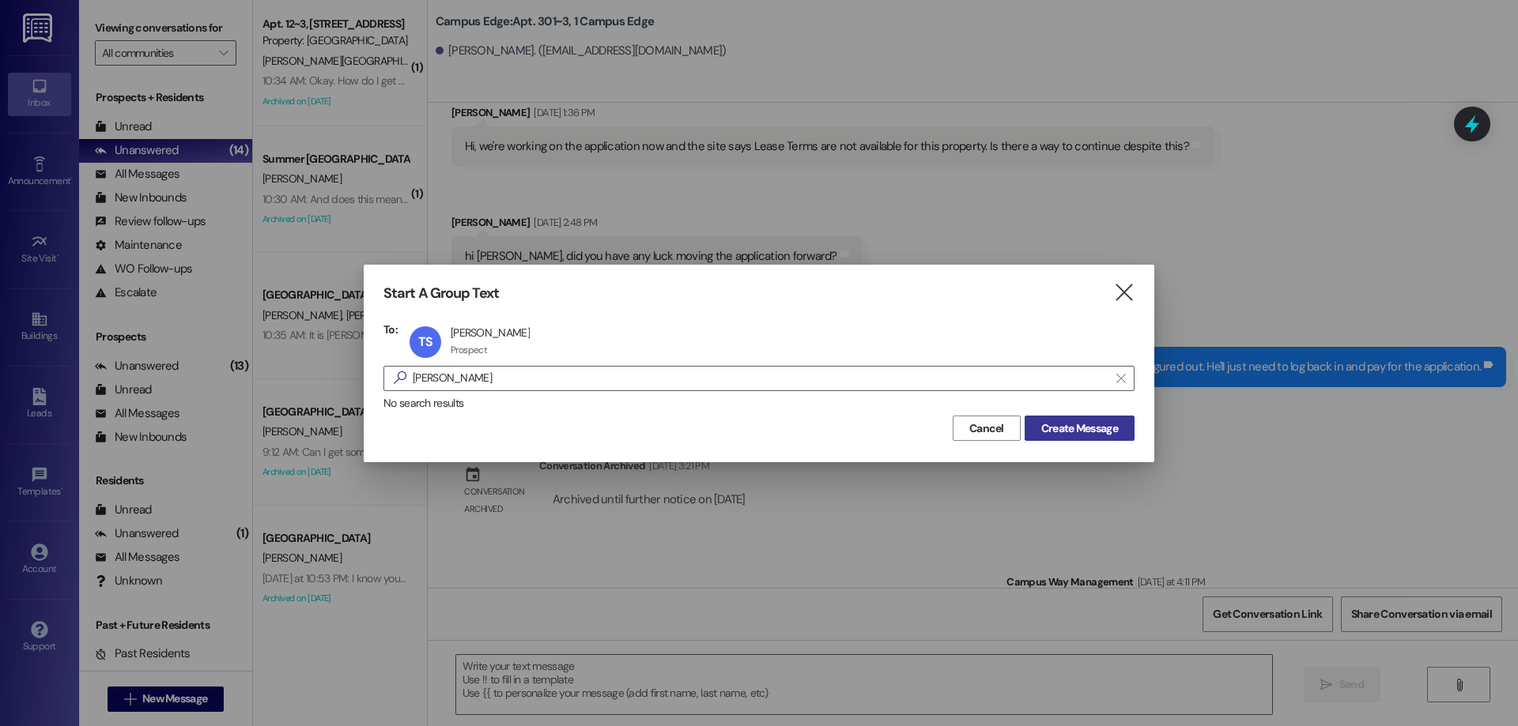
click at [1060, 424] on span "Create Message" at bounding box center [1079, 429] width 77 height 17
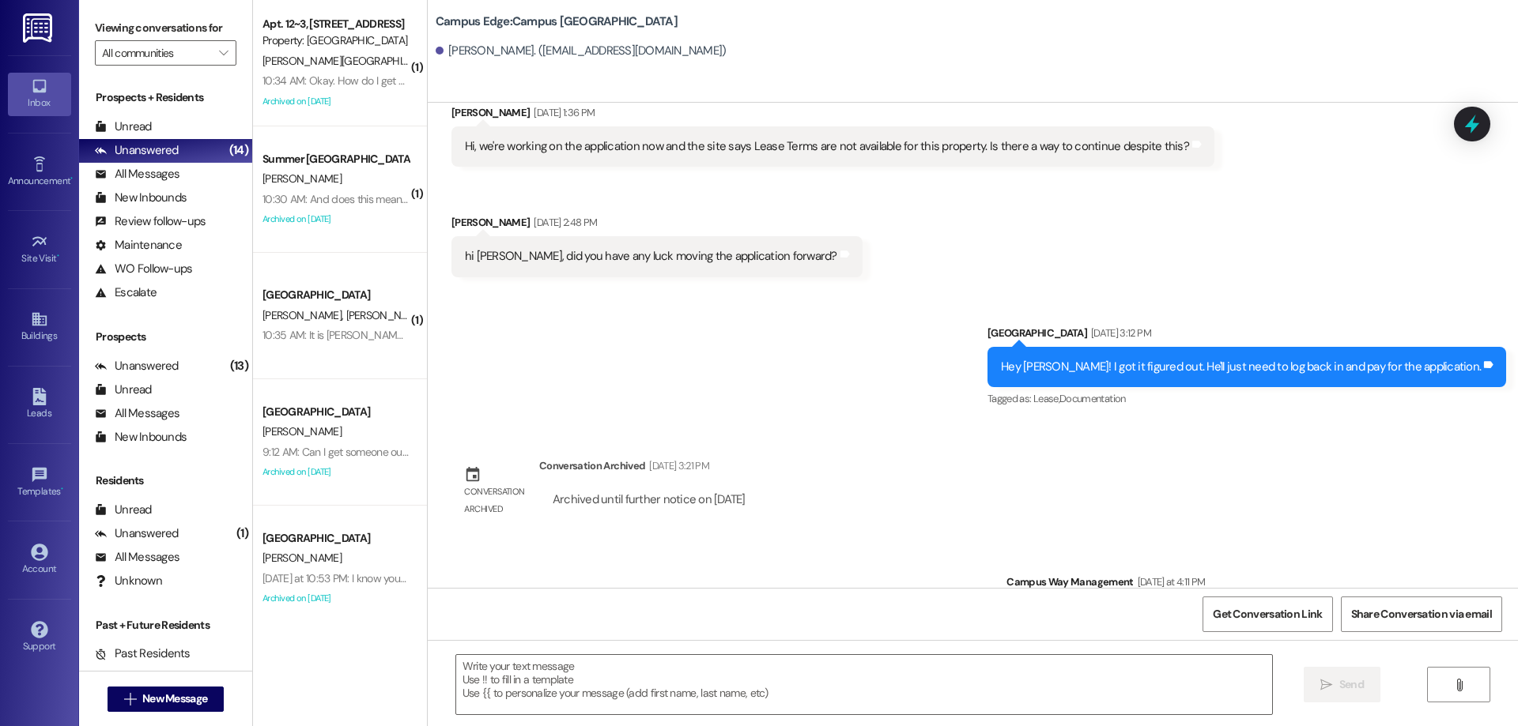
click at [742, 690] on textarea at bounding box center [864, 684] width 816 height 59
click at [793, 687] on textarea at bounding box center [864, 684] width 816 height 59
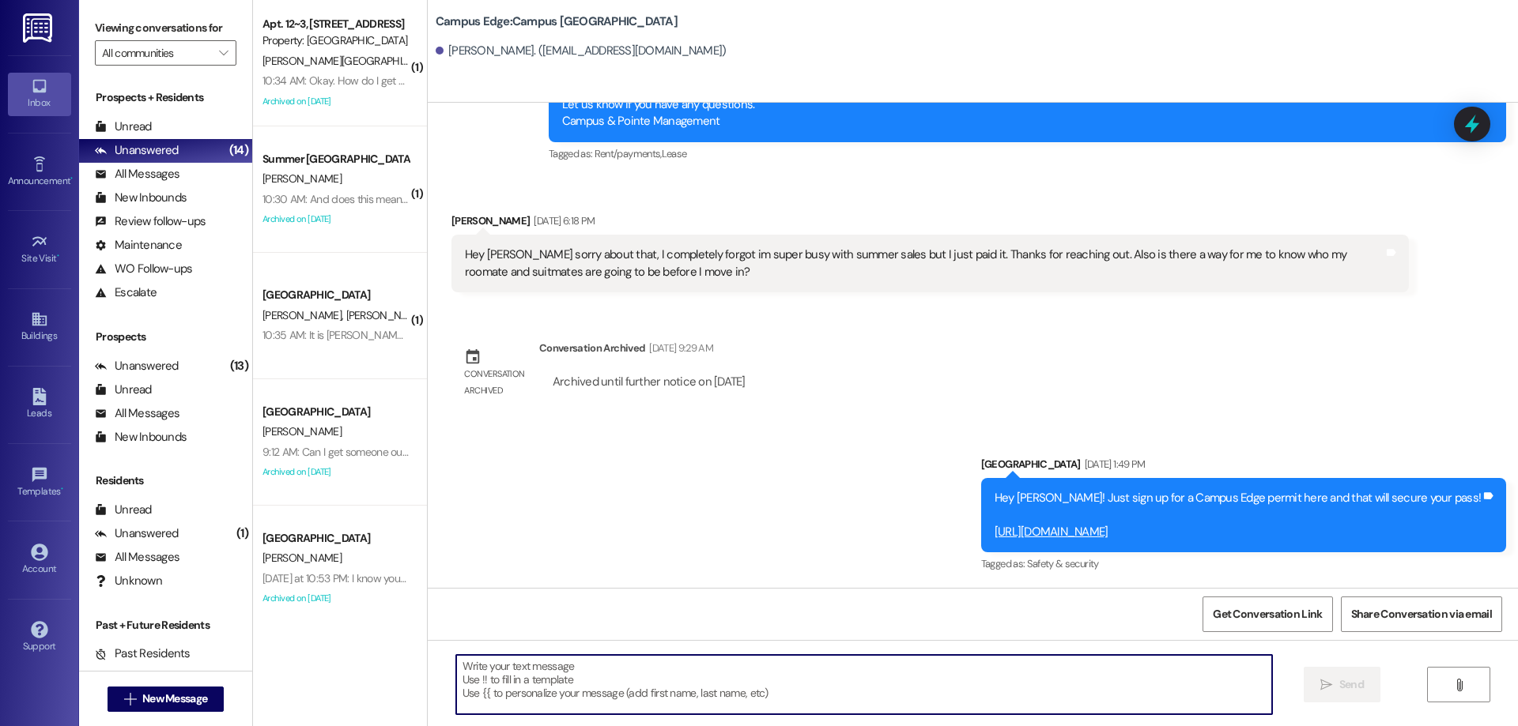
scroll to position [544, 0]
type textarea "!!"
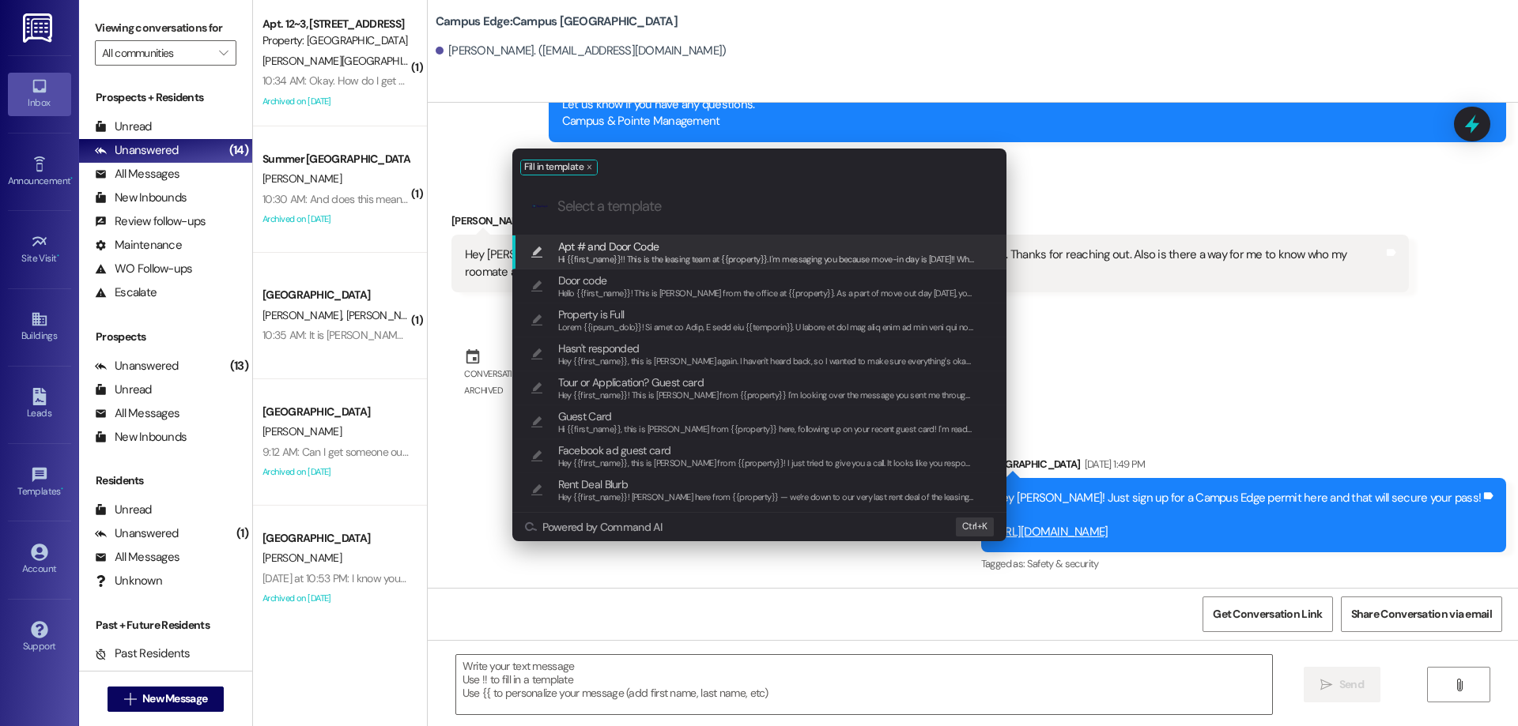
click at [671, 251] on span "Apt # and Door Code" at bounding box center [766, 246] width 417 height 17
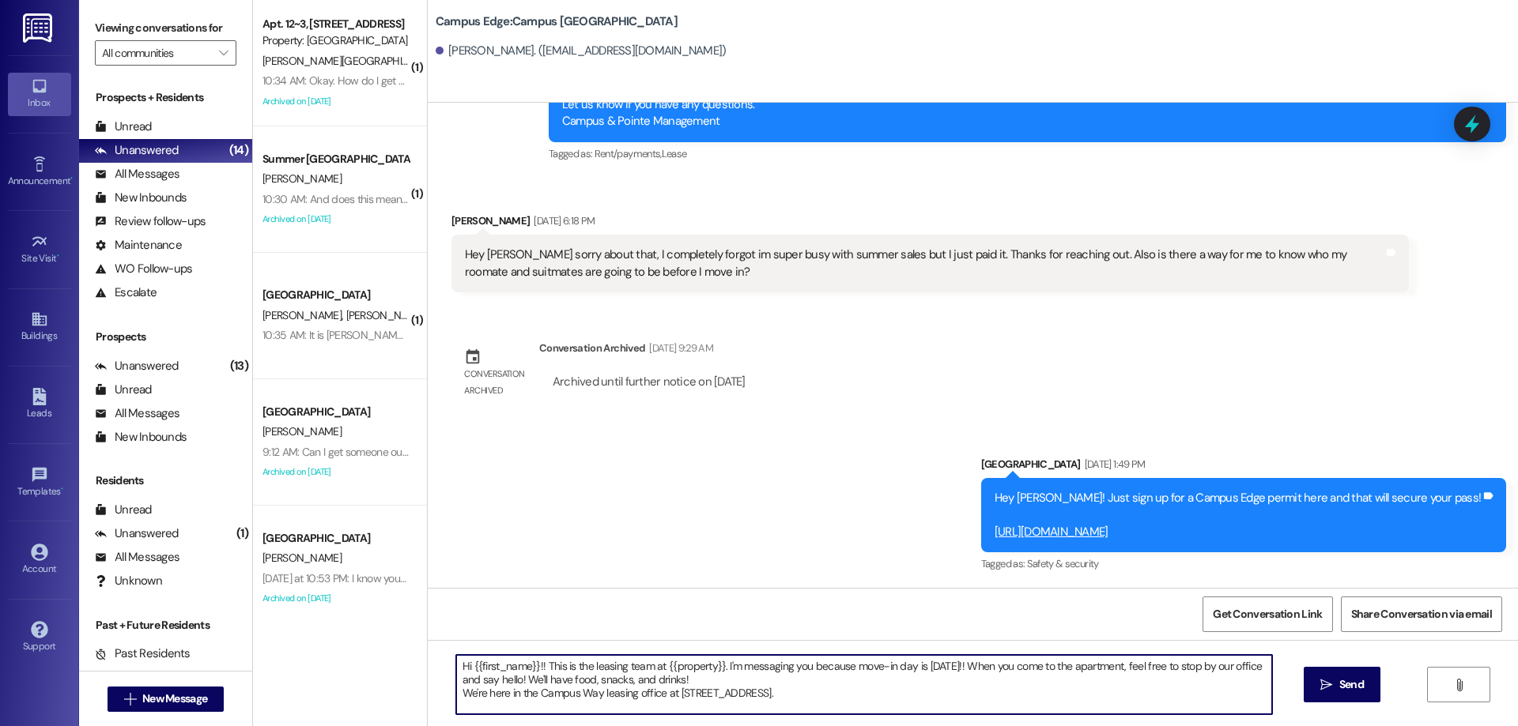
click at [860, 693] on textarea "Hi {{first_name}}!! This is the leasing team at {{property}}. I'm messaging you…" at bounding box center [864, 684] width 816 height 59
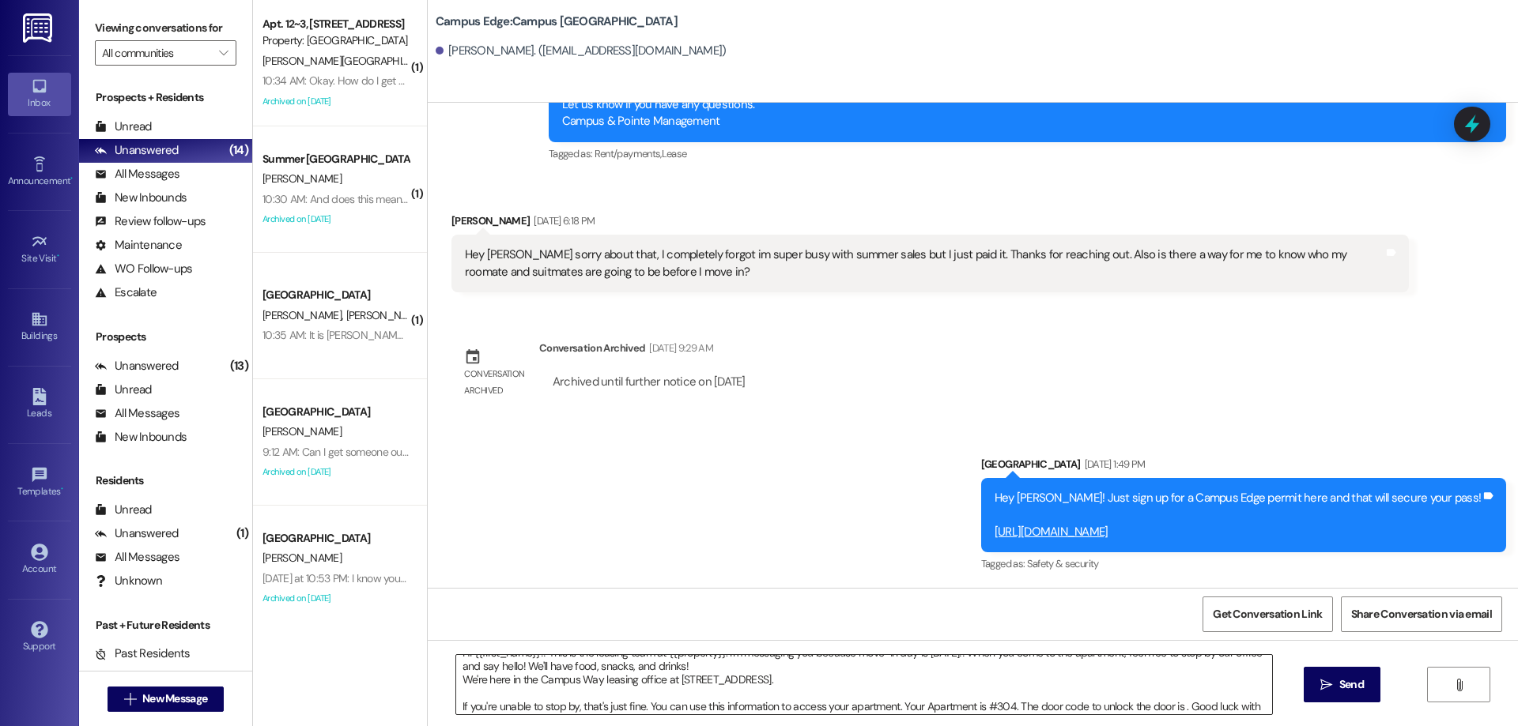
click at [1175, 704] on textarea "Hi {{first_name}}!! This is the leasing team at {{property}}. I'm messaging you…" at bounding box center [864, 684] width 816 height 59
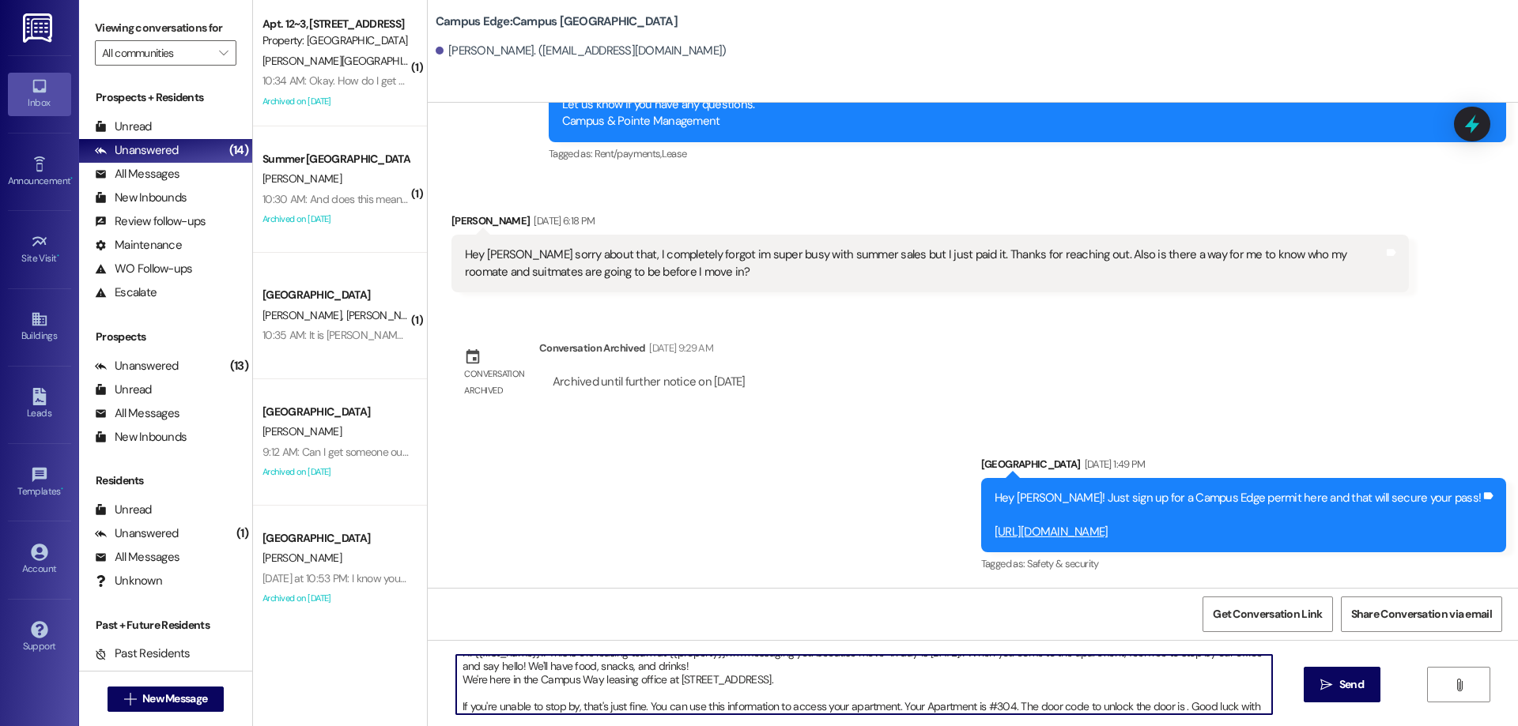
paste textarea "639508"
type textarea "Hi {{first_name}}!! This is the leasing team at {{property}}. I'm messaging you…"
click at [1320, 682] on icon "" at bounding box center [1326, 685] width 12 height 13
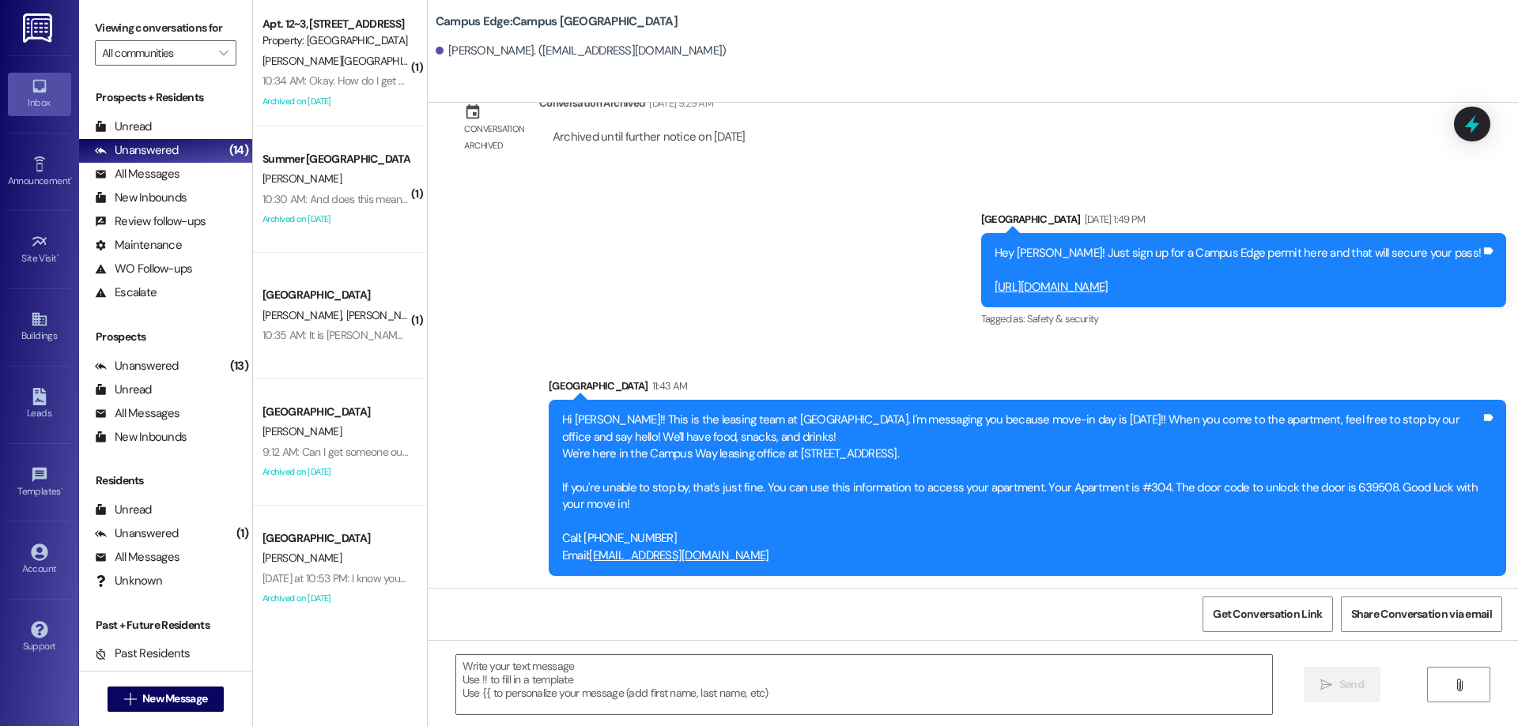
scroll to position [790, 0]
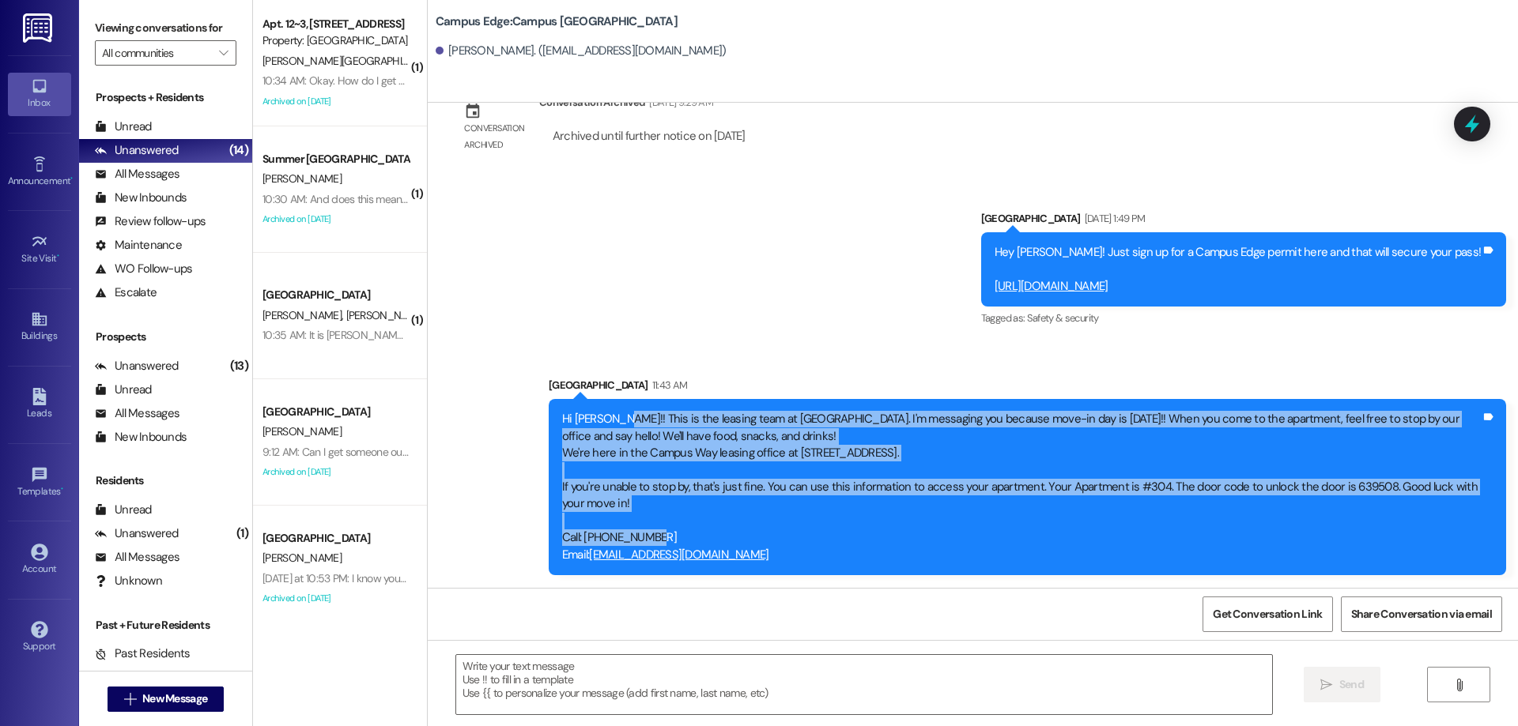
drag, startPoint x: 609, startPoint y: 415, endPoint x: 786, endPoint y: 534, distance: 213.5
click at [786, 534] on div "Hi Thomas!! This is the leasing team at Campus Edge. I'm messaging you because …" at bounding box center [1021, 487] width 919 height 153
copy div "This is the leasing team at Campus Edge. I'm messaging you because move-in day …"
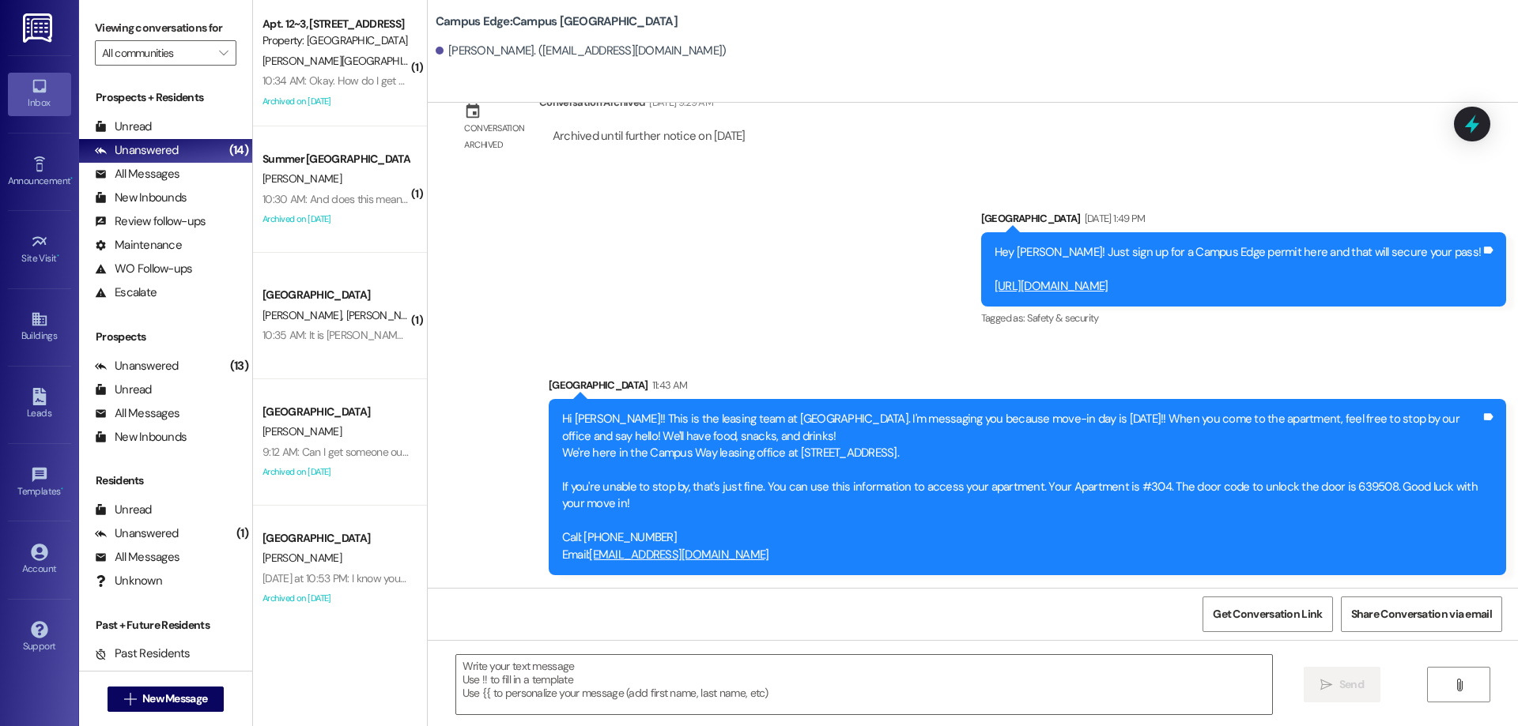
click at [902, 560] on div "Hi Thomas!! This is the leasing team at Campus Edge. I'm messaging you because …" at bounding box center [1021, 487] width 919 height 153
click at [124, 696] on icon "" at bounding box center [130, 699] width 12 height 13
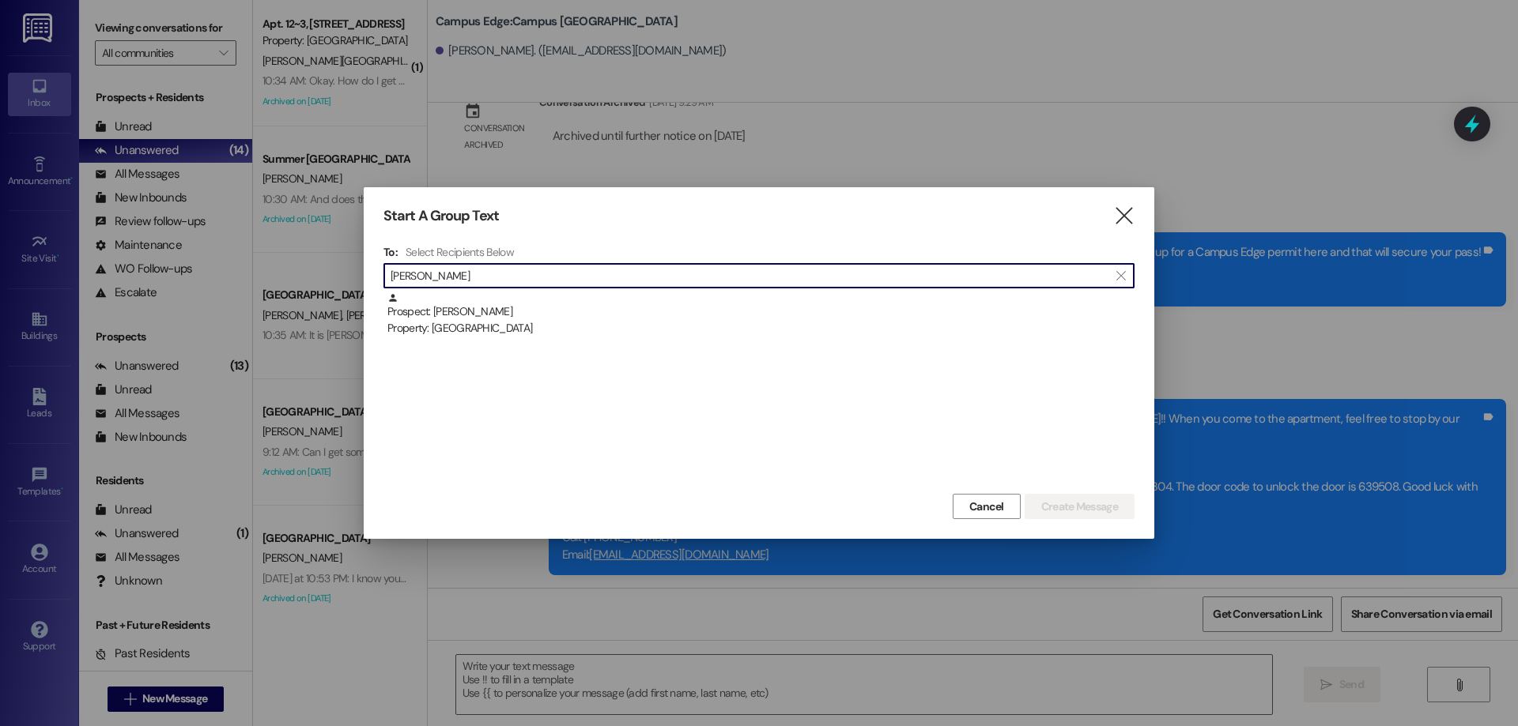
type input "john burr"
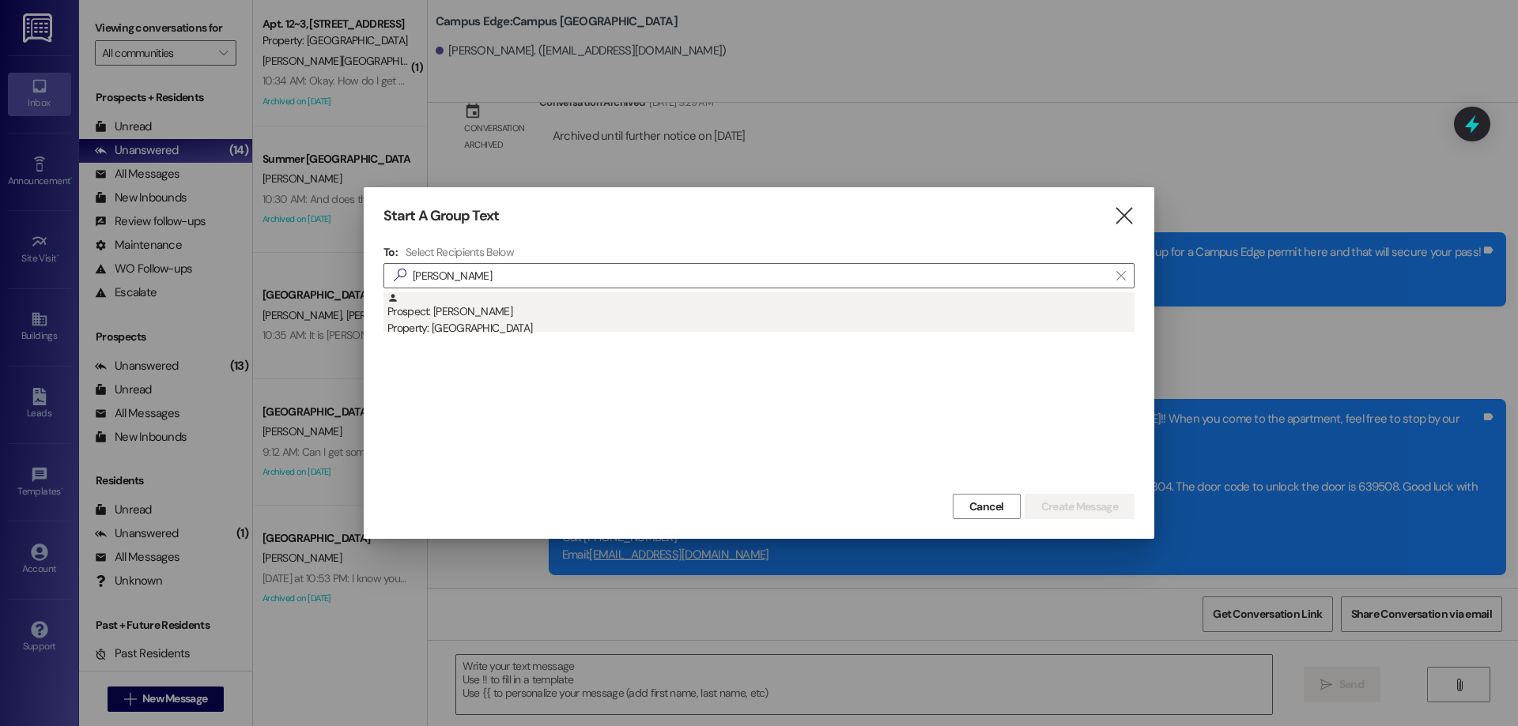
click at [528, 335] on div "Property: Campus Edge" at bounding box center [760, 328] width 747 height 17
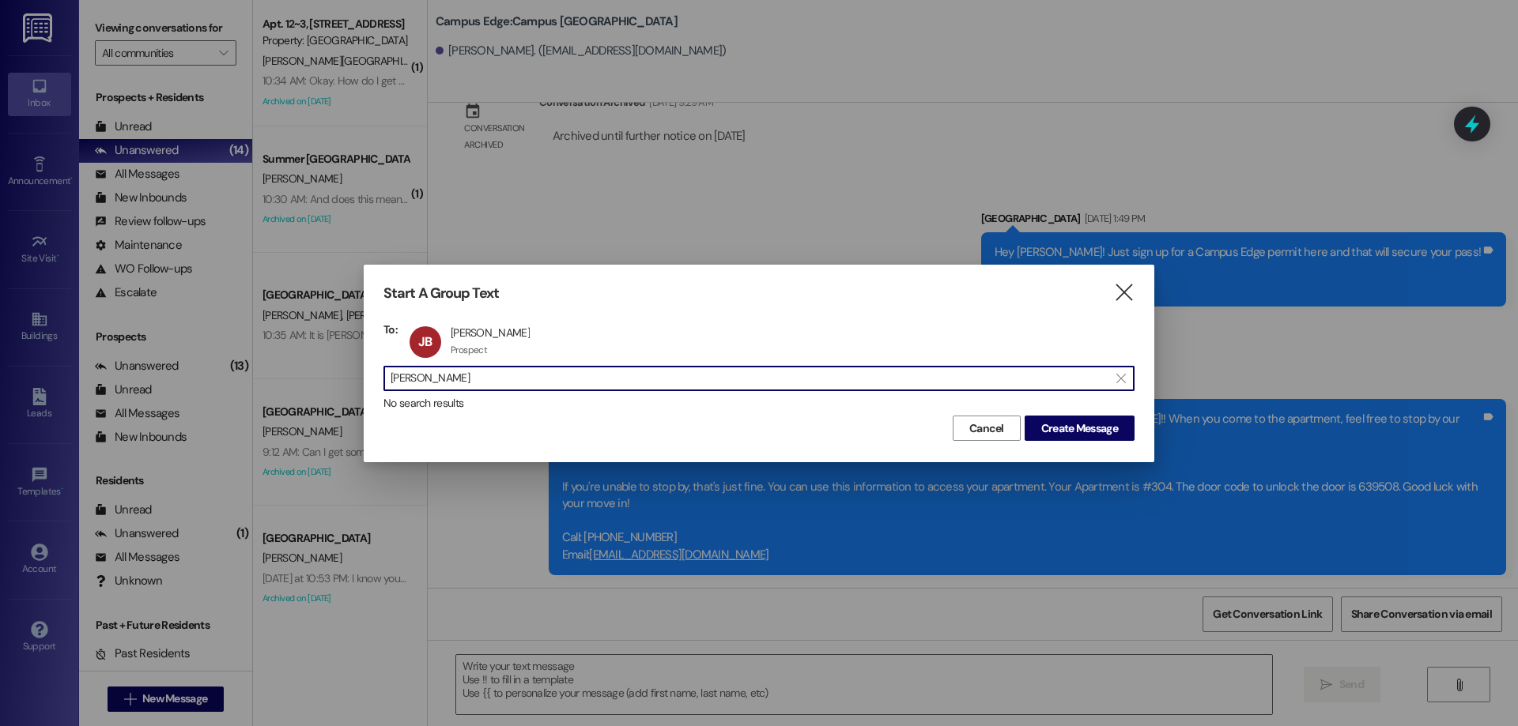
scroll to position [1, 0]
drag, startPoint x: 496, startPoint y: 372, endPoint x: 172, endPoint y: 390, distance: 323.8
click at [185, 390] on div "Start A Group Text  To: JB John Burr John Burr Prospect Prospect click to remo…" at bounding box center [759, 363] width 1518 height 726
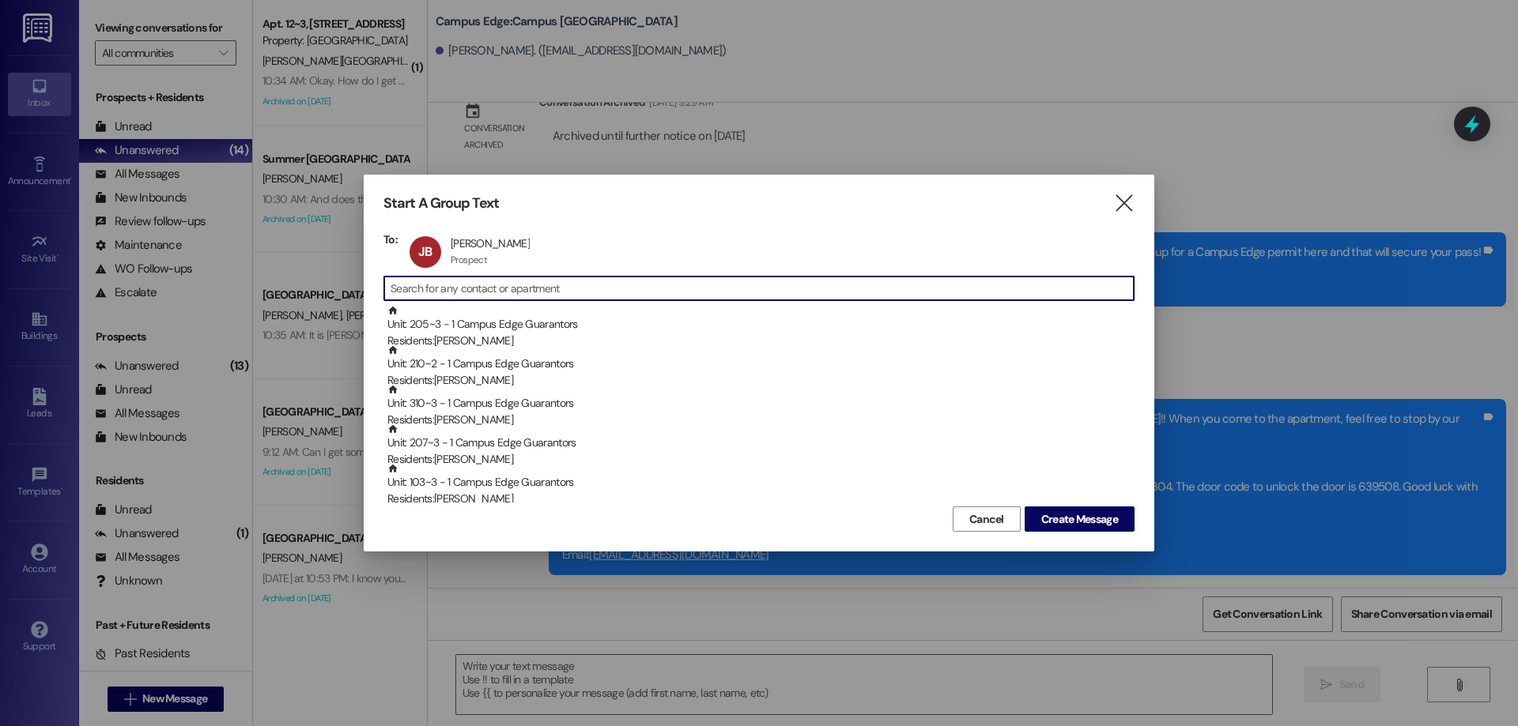
type input "h"
type input "j"
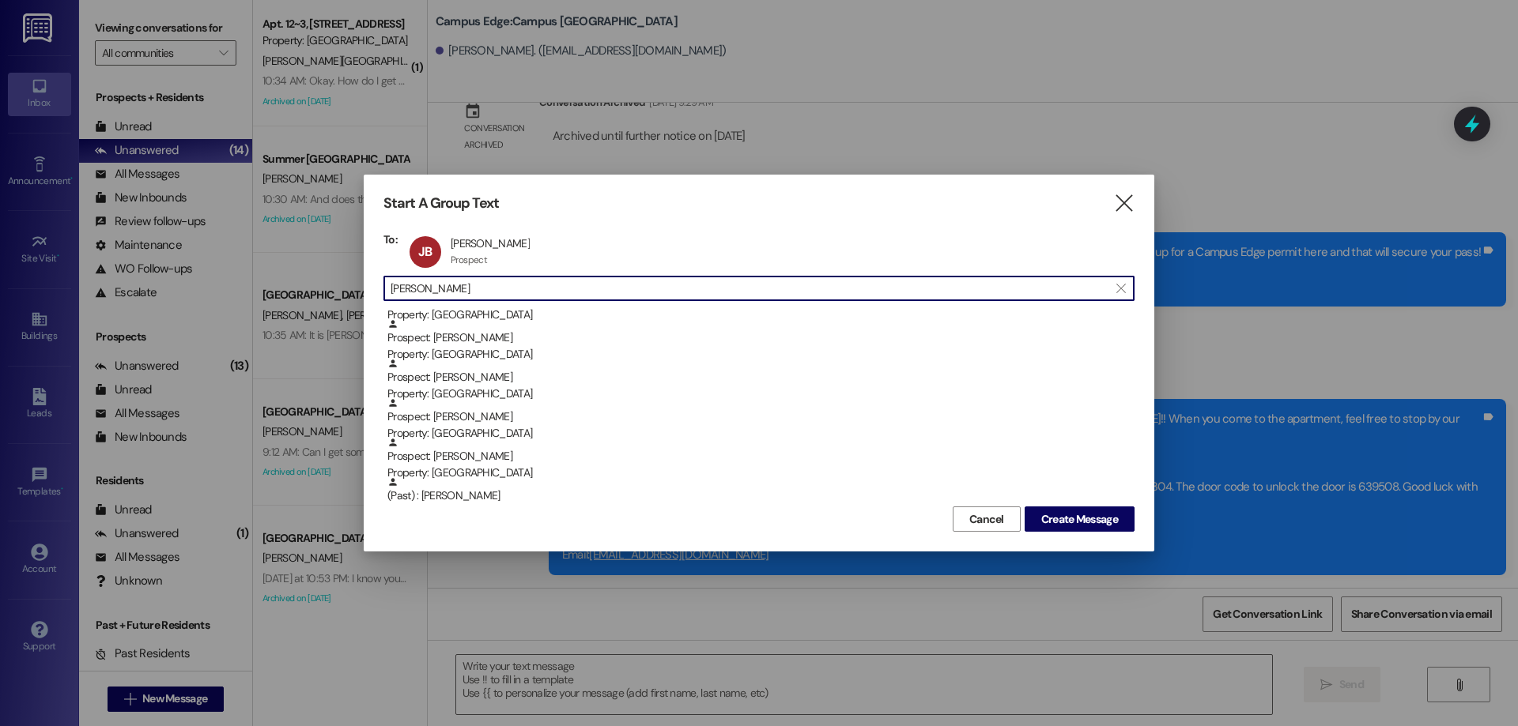
scroll to position [198, 0]
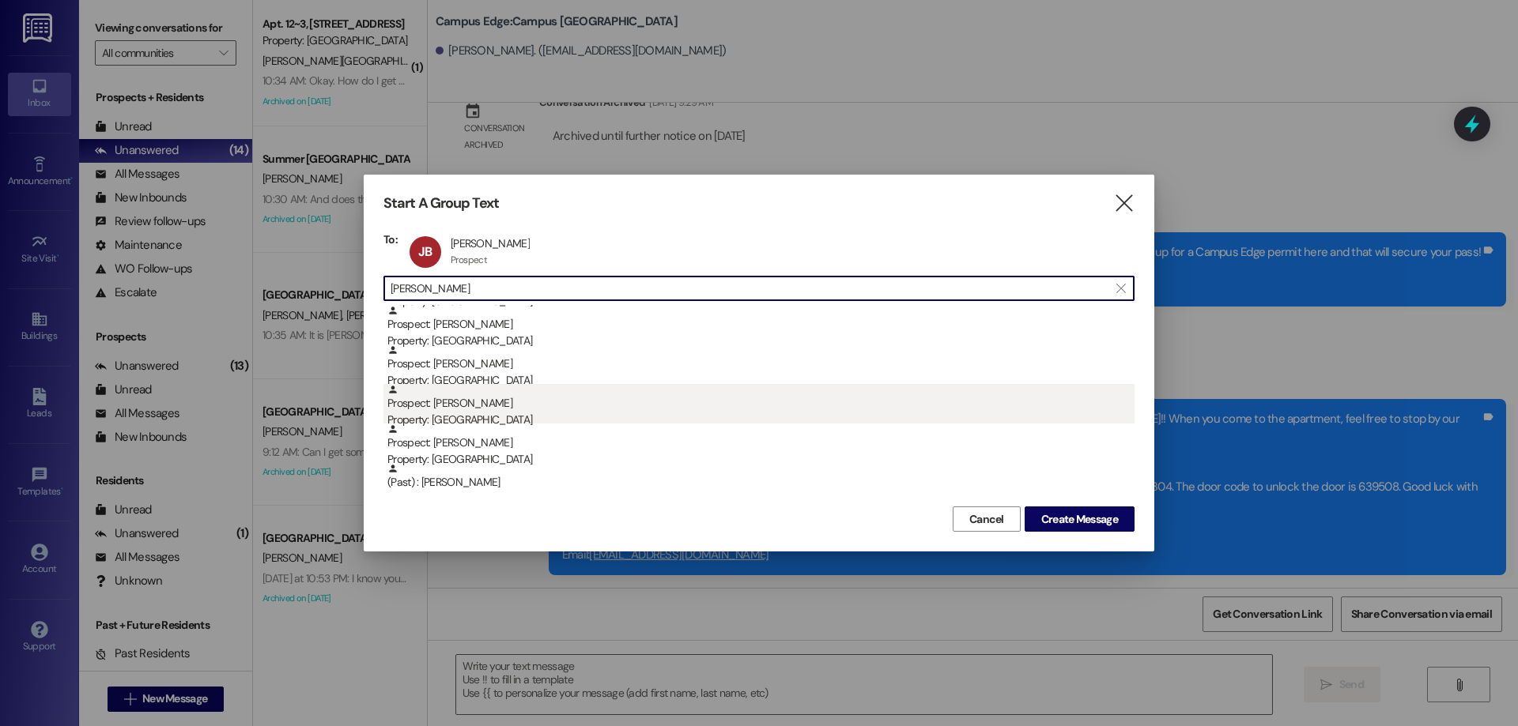
type input "whitney"
click at [560, 398] on div "Prospect: Josh Whitney Property: Campus Edge" at bounding box center [760, 406] width 747 height 45
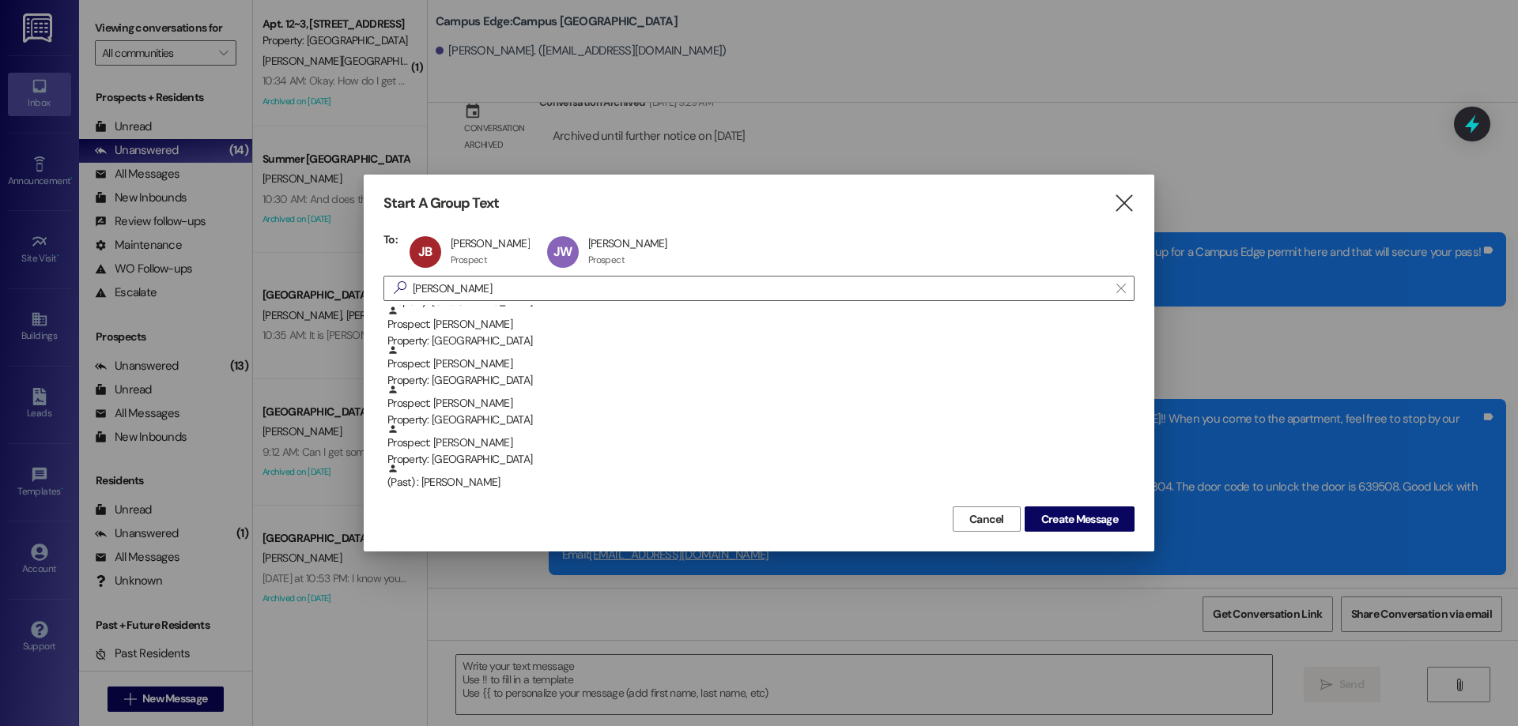
scroll to position [158, 0]
click at [1073, 521] on span "Create Message" at bounding box center [1079, 519] width 77 height 17
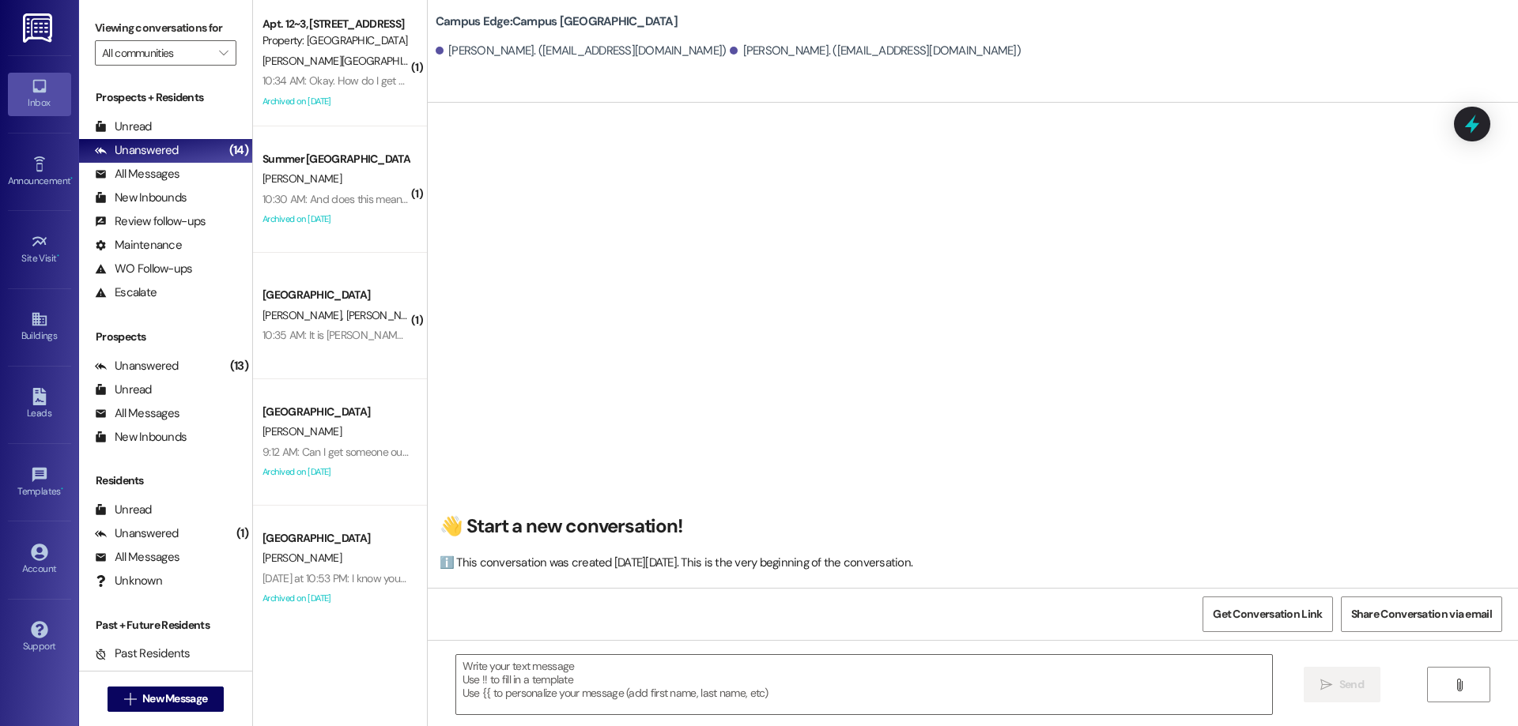
scroll to position [1, 0]
click at [597, 691] on textarea at bounding box center [864, 684] width 816 height 59
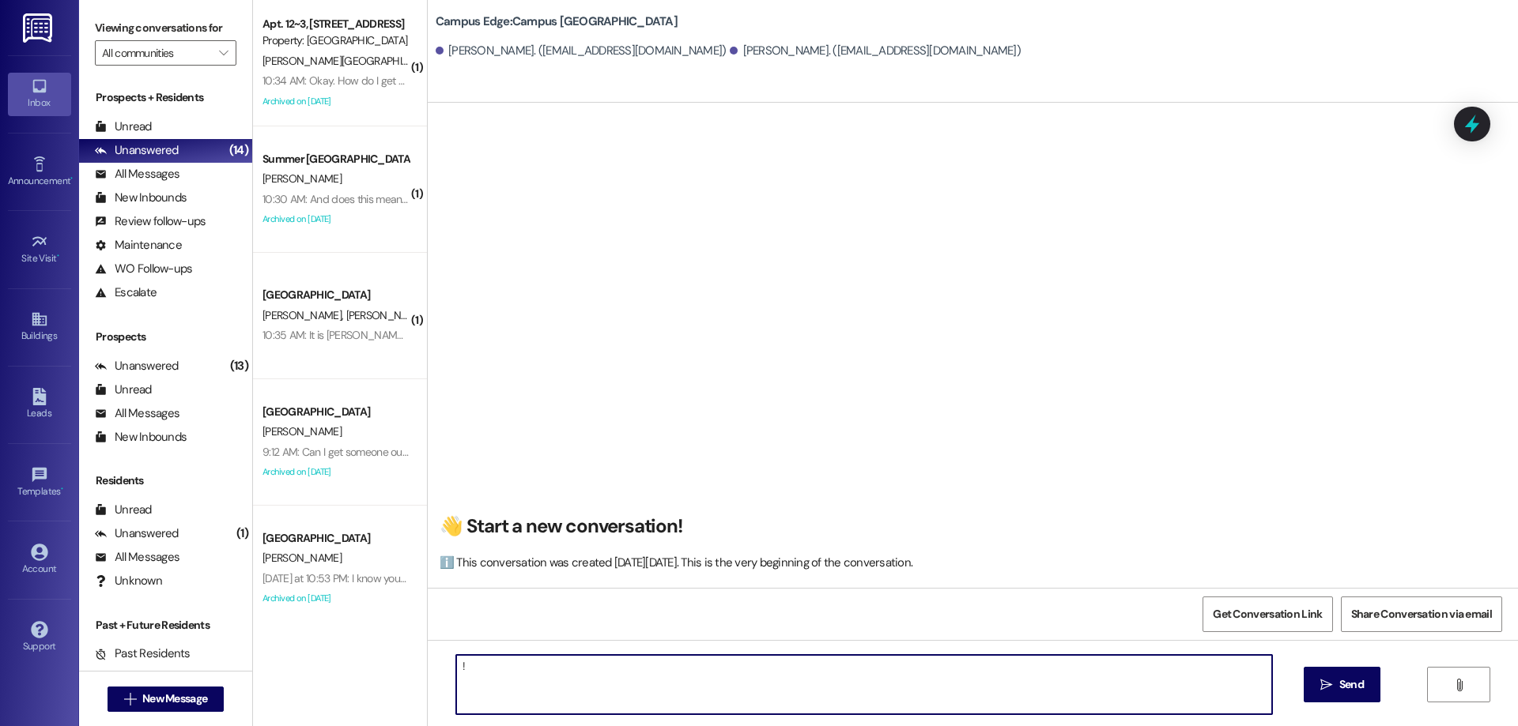
type textarea "!!"
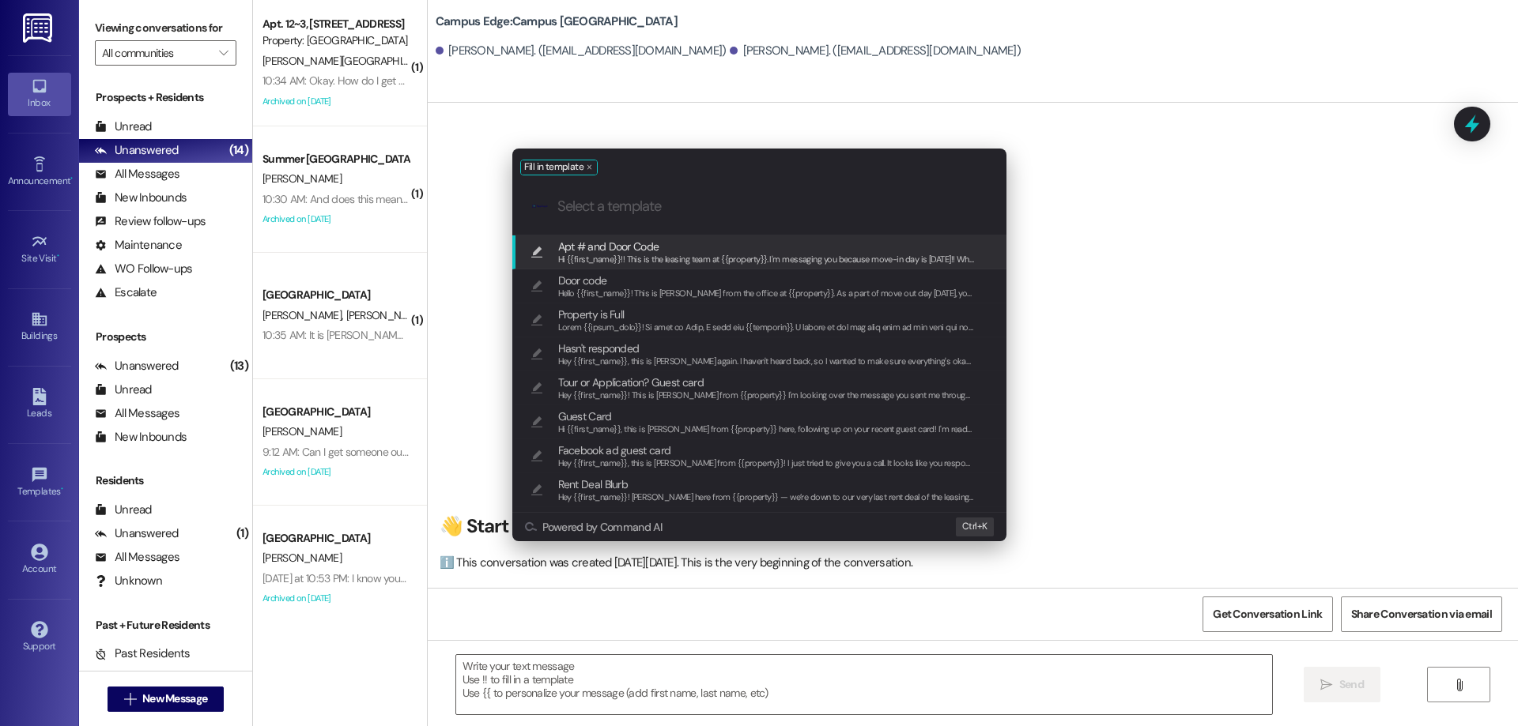
click at [693, 244] on span "Apt # and Door Code" at bounding box center [766, 246] width 417 height 17
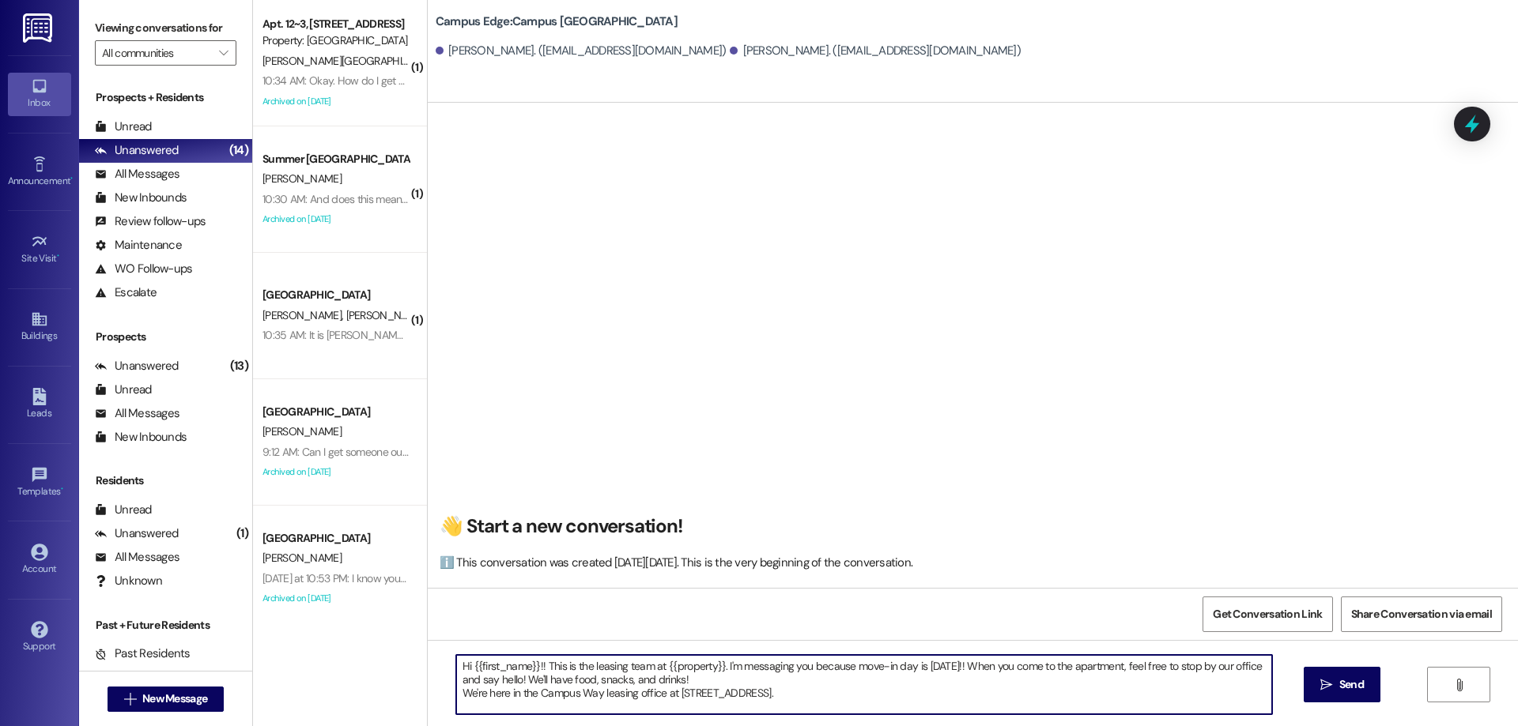
click at [845, 707] on textarea "Hi {{first_name}}!! This is the leasing team at {{property}}. I'm messaging you…" at bounding box center [864, 684] width 816 height 59
click at [848, 696] on textarea "Hi {{first_name}}!! This is the leasing team at {{property}}. I'm messaging you…" at bounding box center [864, 684] width 816 height 59
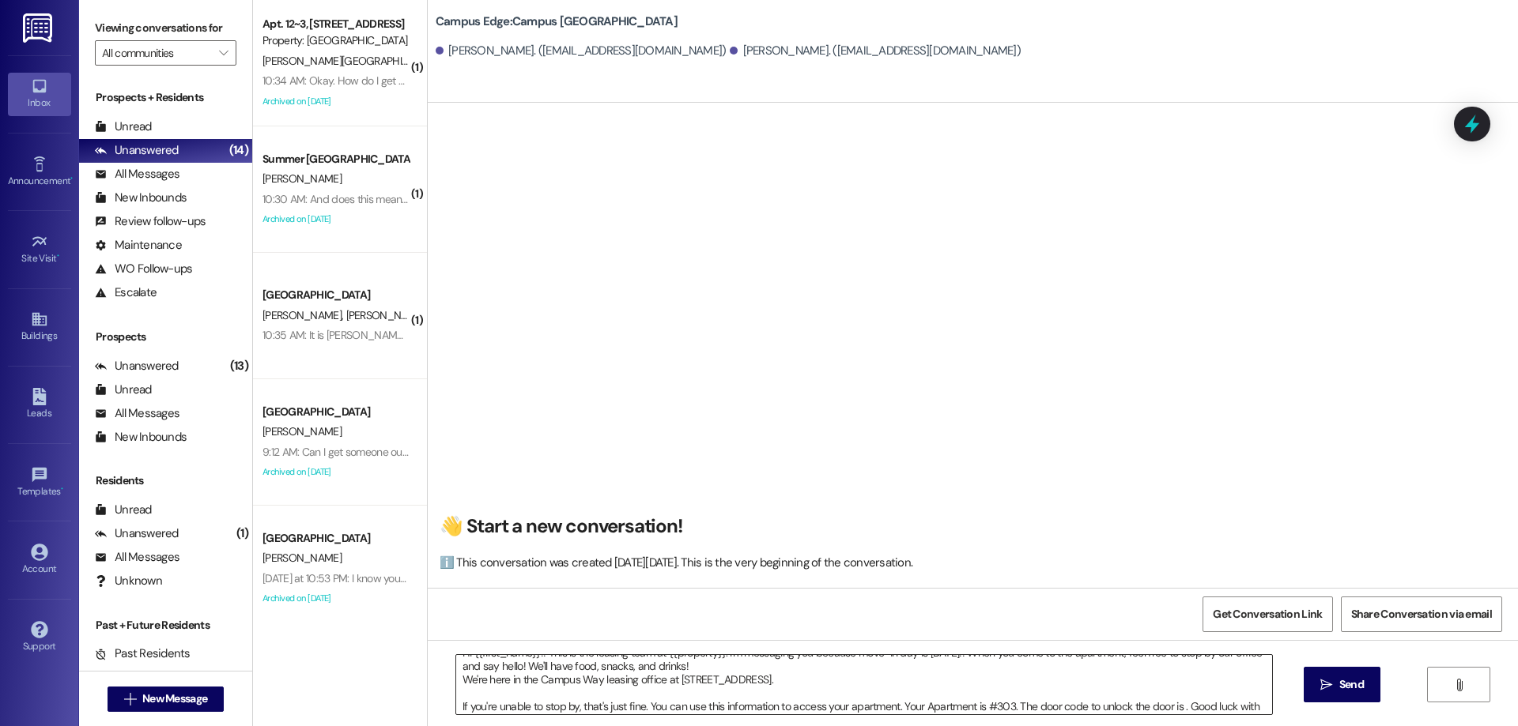
click at [1173, 707] on textarea "Hi {{first_name}}!! This is the leasing team at {{property}}. I'm messaging you…" at bounding box center [864, 684] width 816 height 59
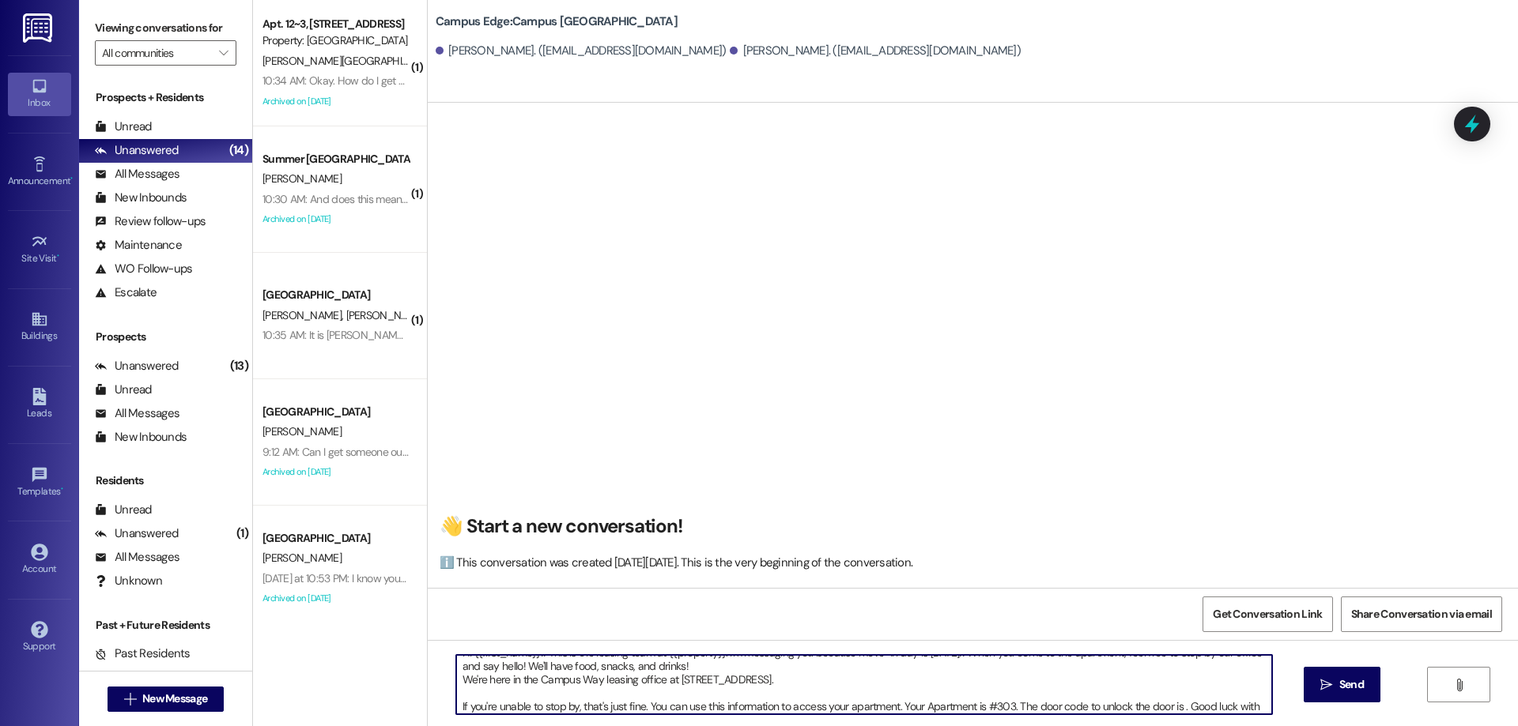
paste textarea "403721"
type textarea "Hi {{first_name}}!! This is the leasing team at {{property}}. I'm messaging you…"
click at [1346, 680] on span "Send" at bounding box center [1351, 685] width 25 height 17
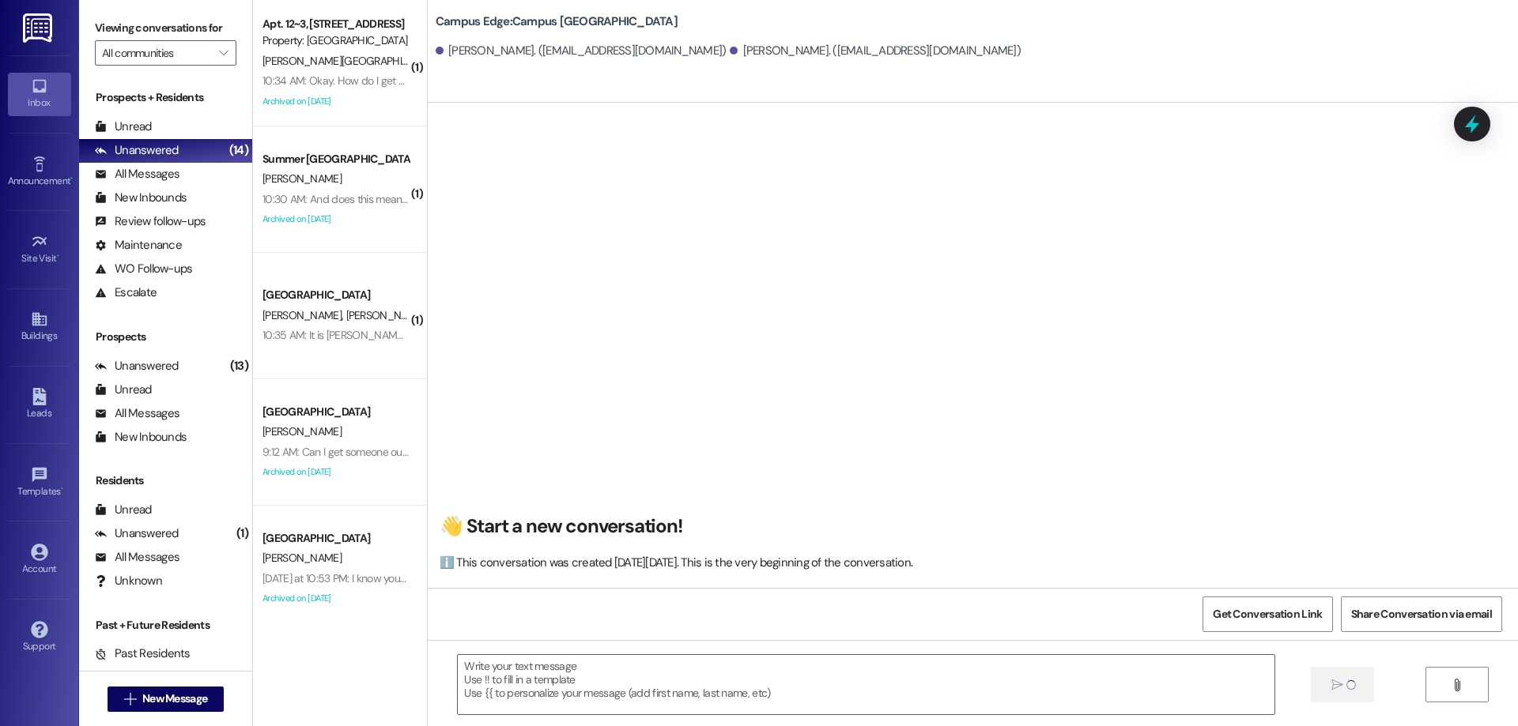
scroll to position [0, 0]
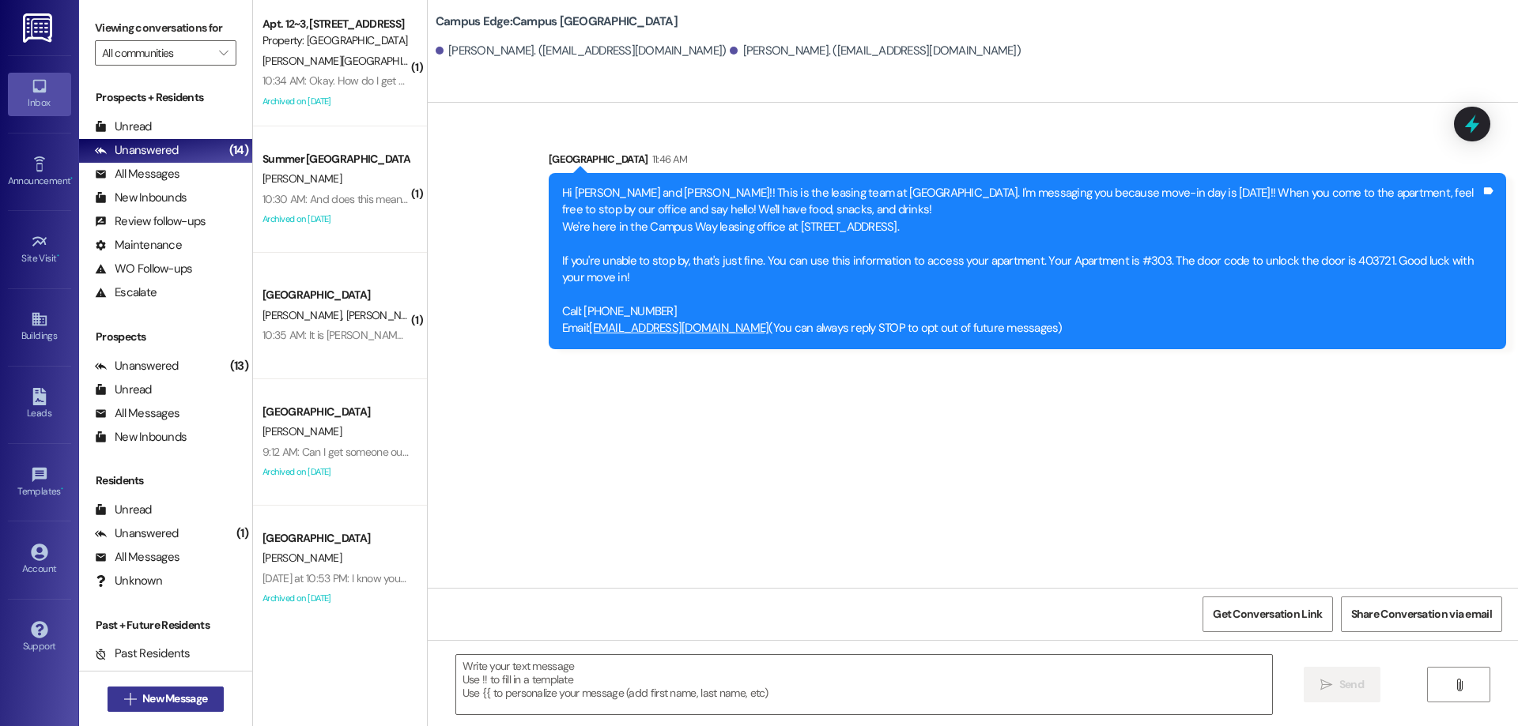
click at [142, 695] on span "New Message" at bounding box center [174, 699] width 65 height 17
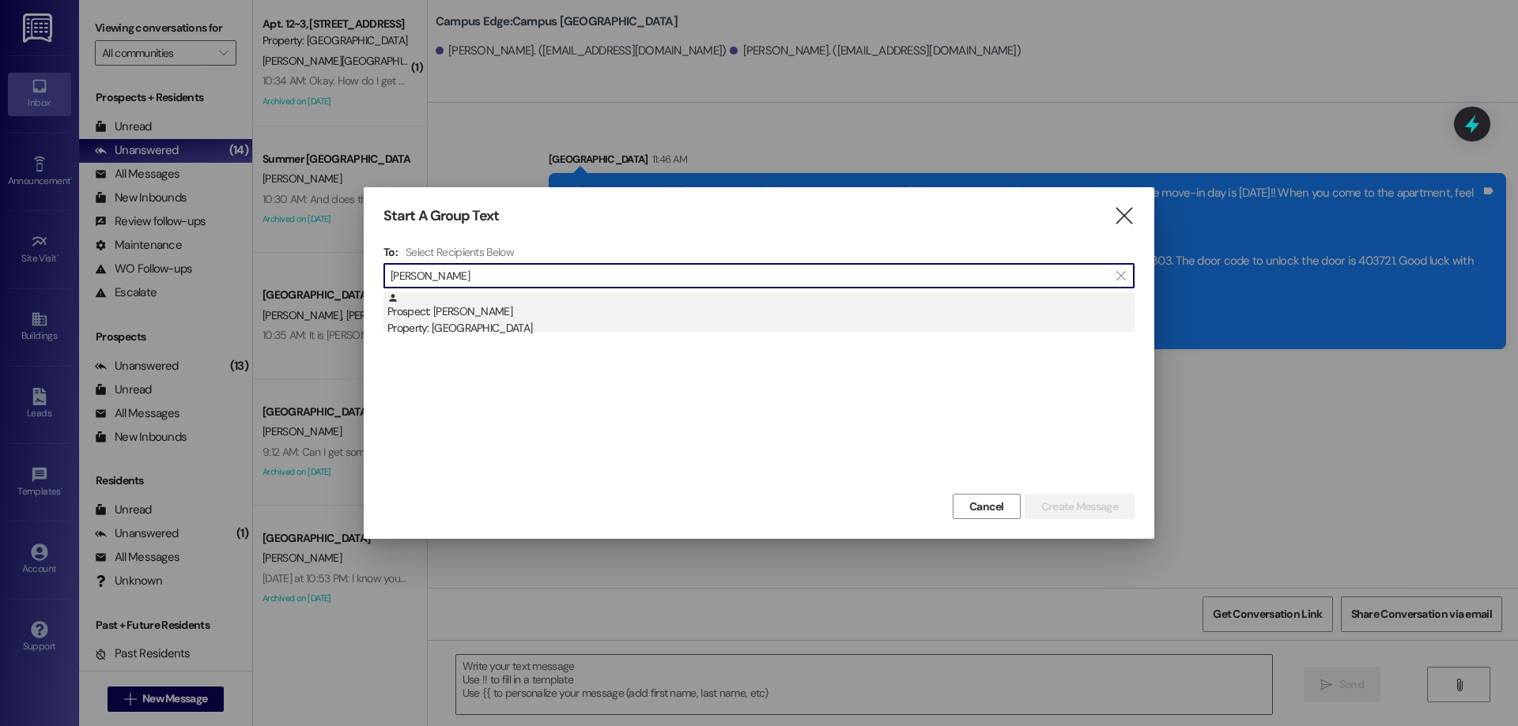
type input "joseph agui"
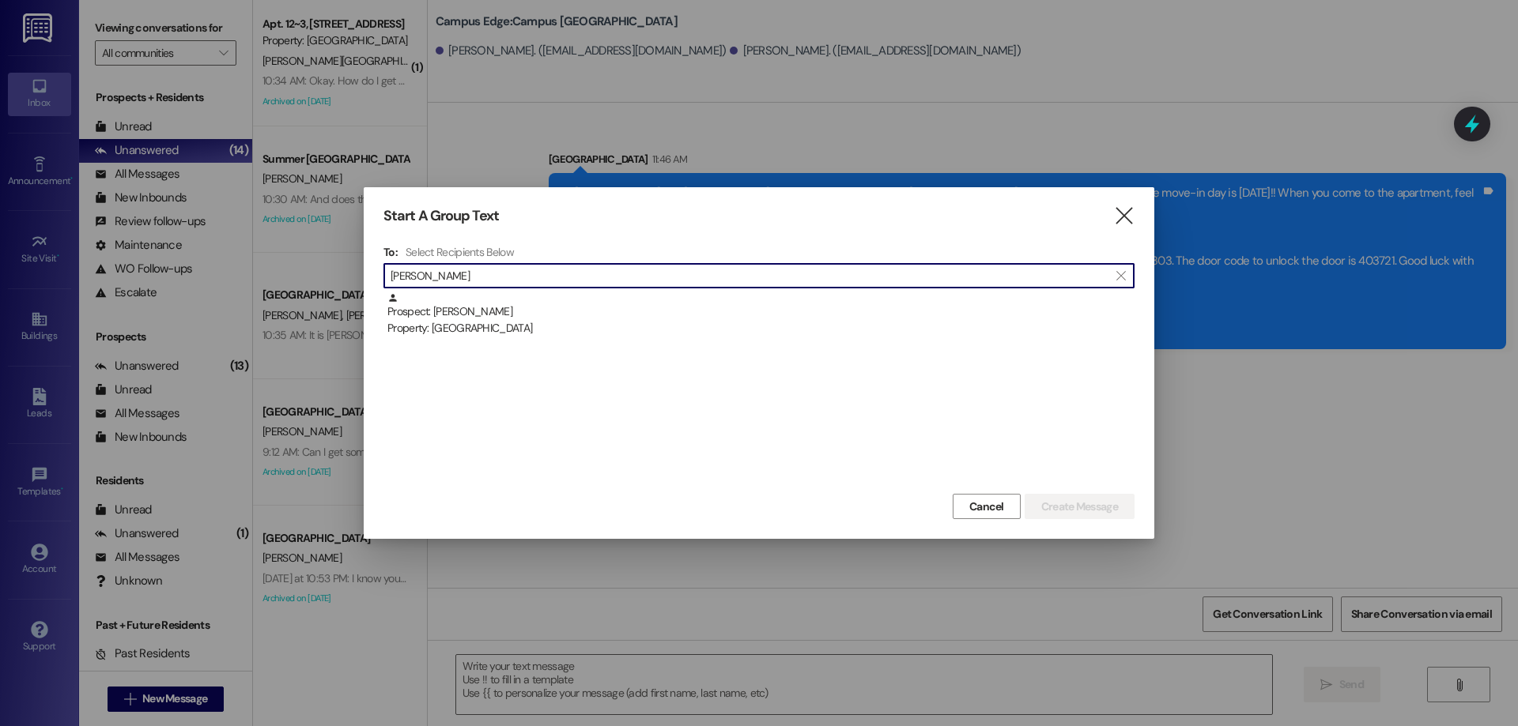
drag, startPoint x: 588, startPoint y: 326, endPoint x: 617, endPoint y: 324, distance: 28.6
click at [588, 326] on div "Property: Campus Edge" at bounding box center [760, 328] width 747 height 17
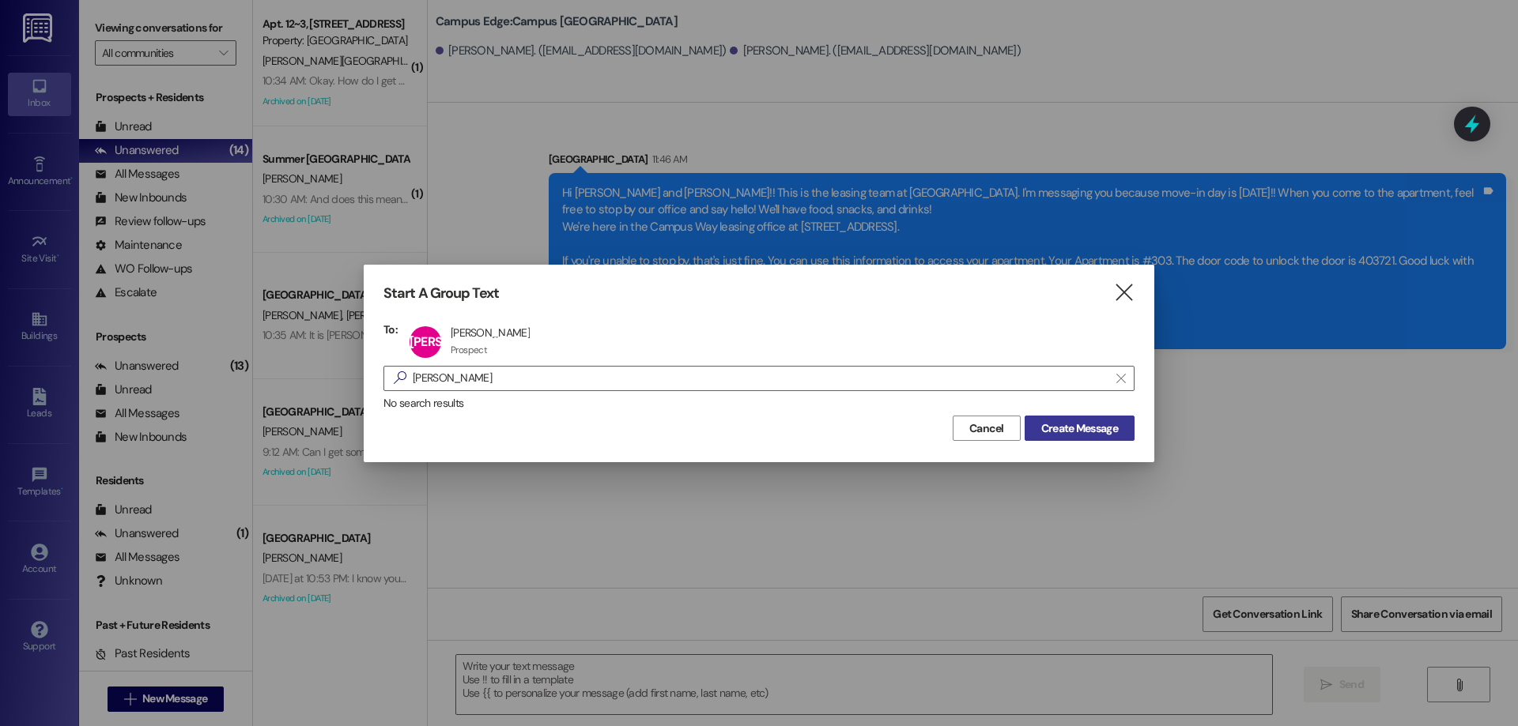
click at [1100, 432] on span "Create Message" at bounding box center [1079, 429] width 77 height 17
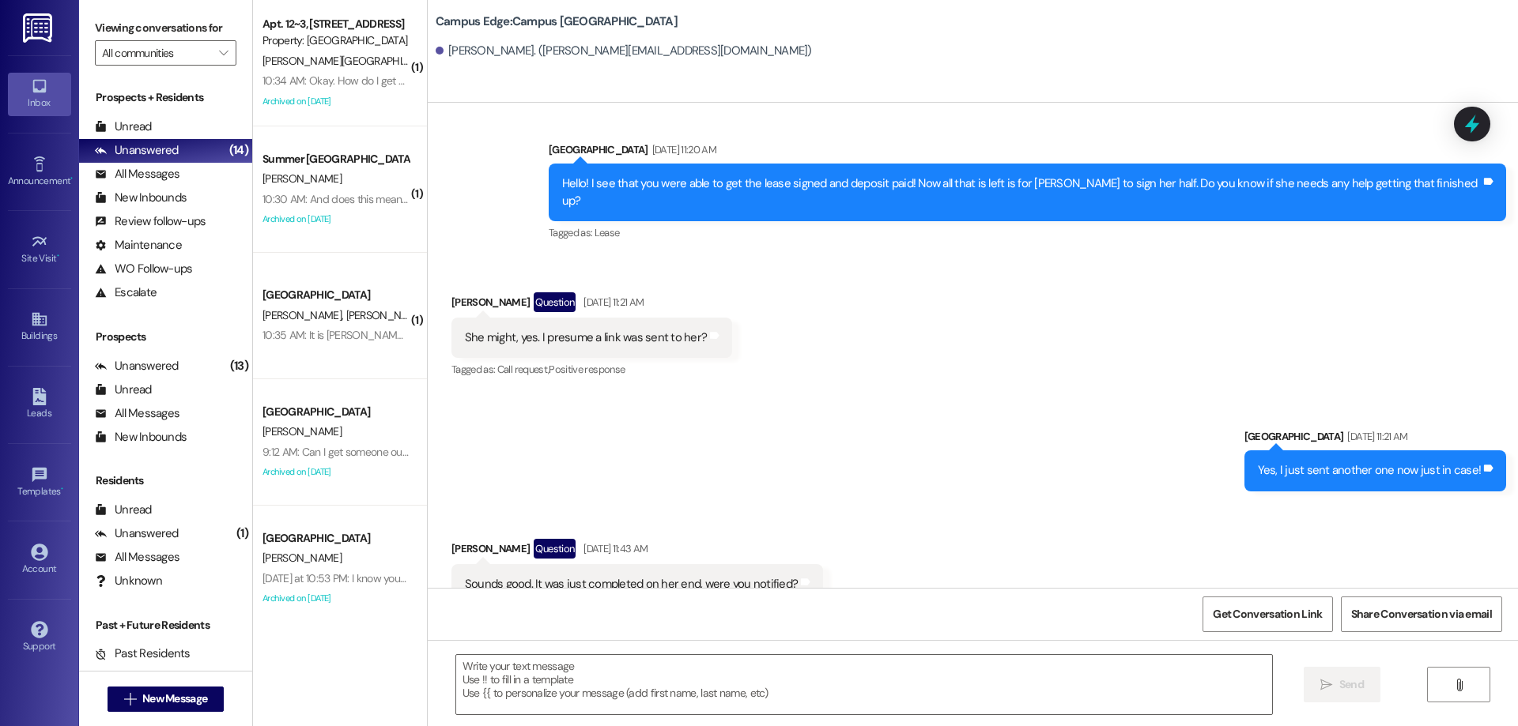
scroll to position [1986, 0]
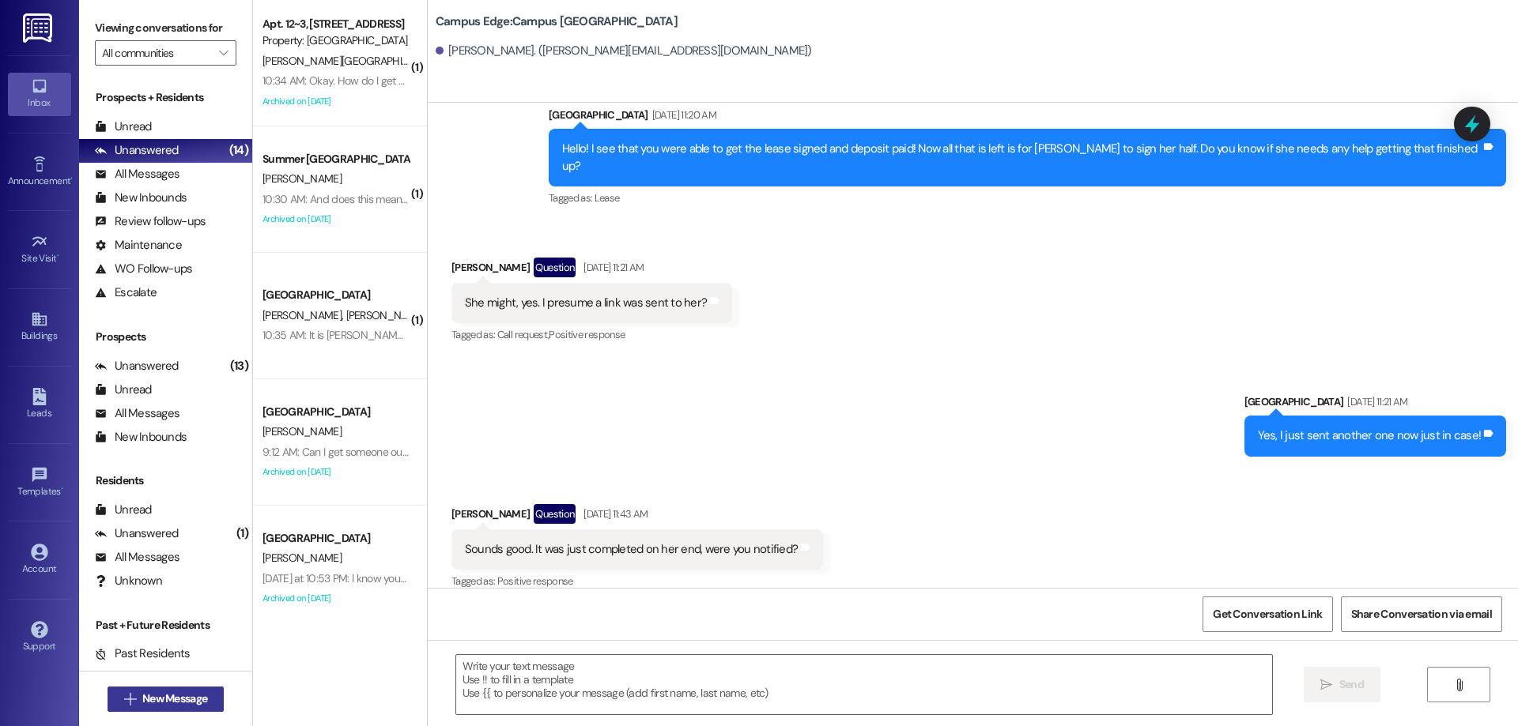
click at [174, 696] on span "New Message" at bounding box center [174, 699] width 65 height 17
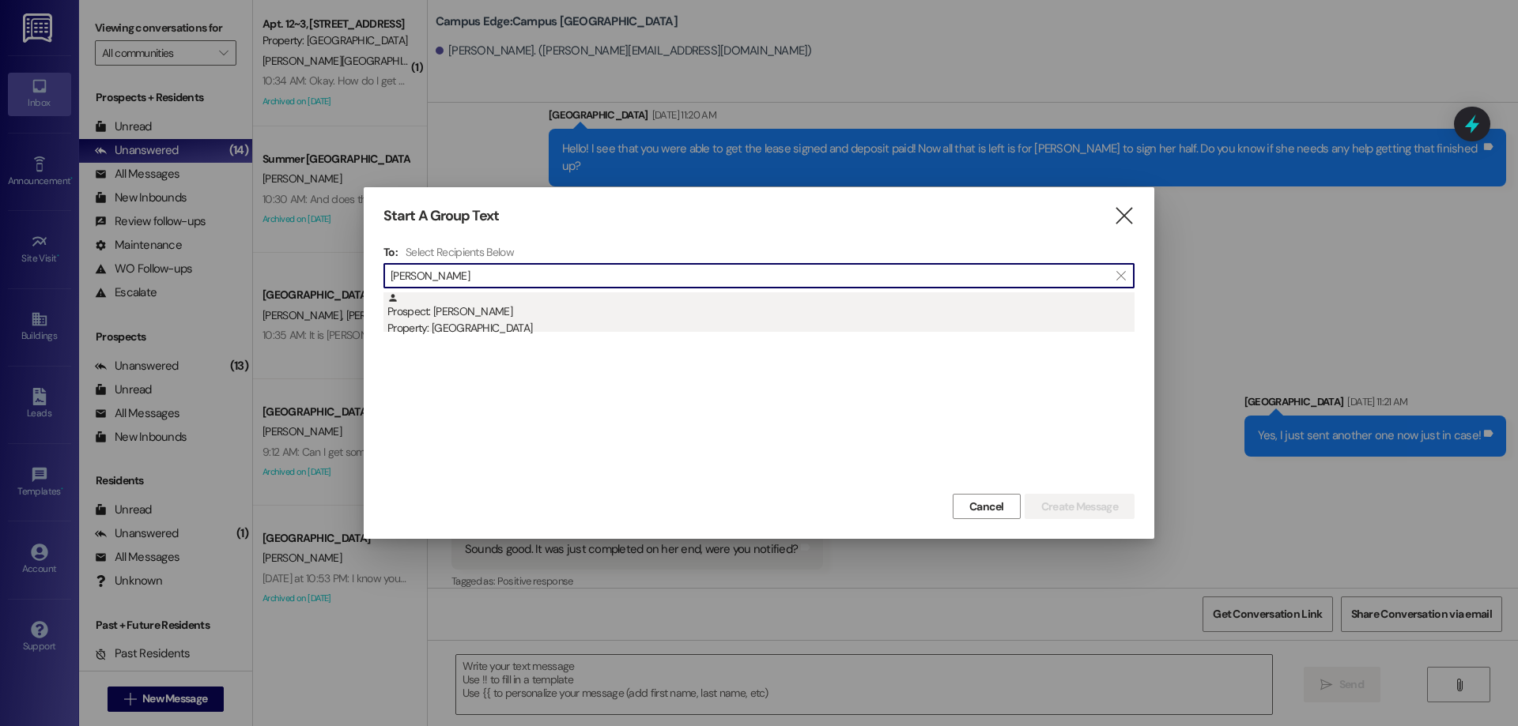
type input "joseph agui"
click at [522, 336] on div "Property: Campus Edge" at bounding box center [760, 328] width 747 height 17
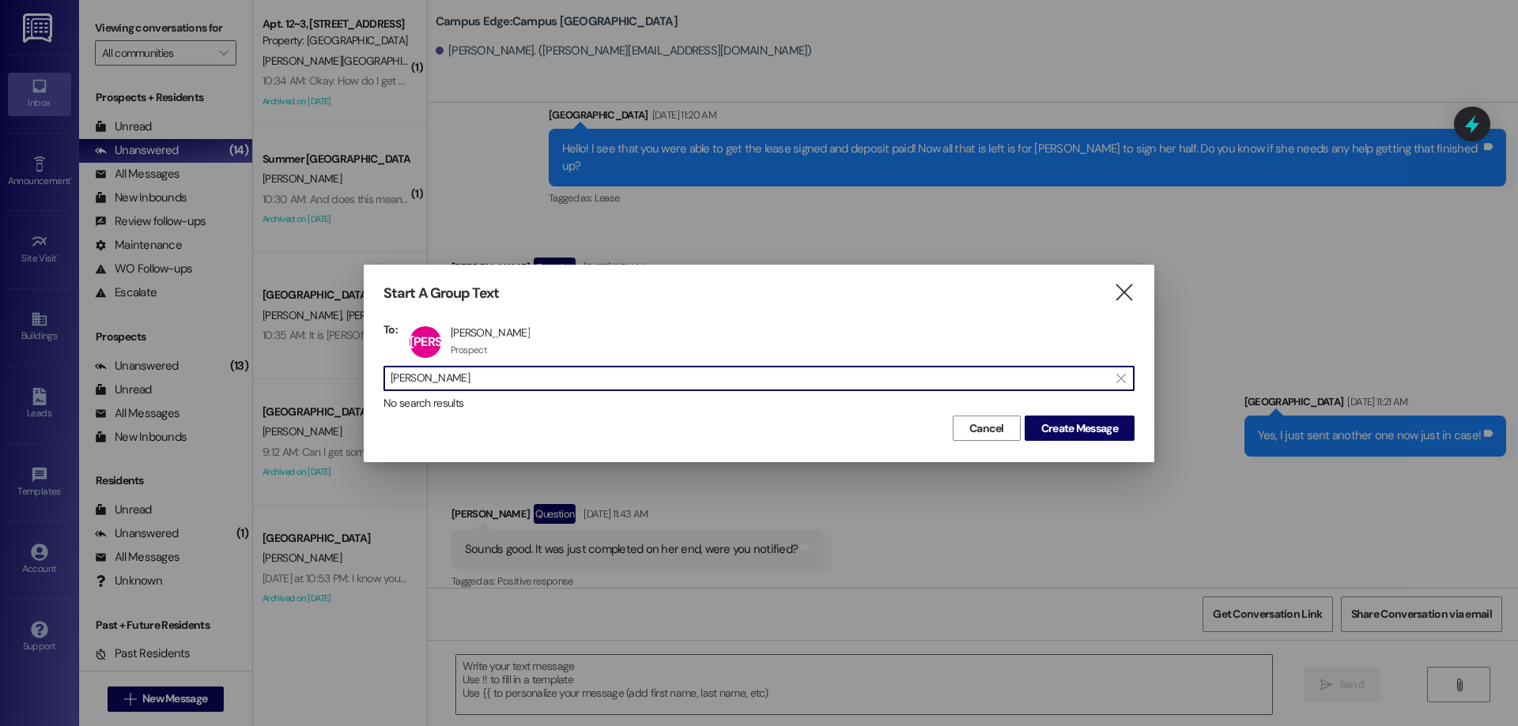
drag, startPoint x: 504, startPoint y: 379, endPoint x: 126, endPoint y: 400, distance: 379.2
click at [134, 409] on div "Start A Group Text  To: JA Joseph Aguilar Joseph Aguilar Prospect Prospect cli…" at bounding box center [759, 363] width 1518 height 726
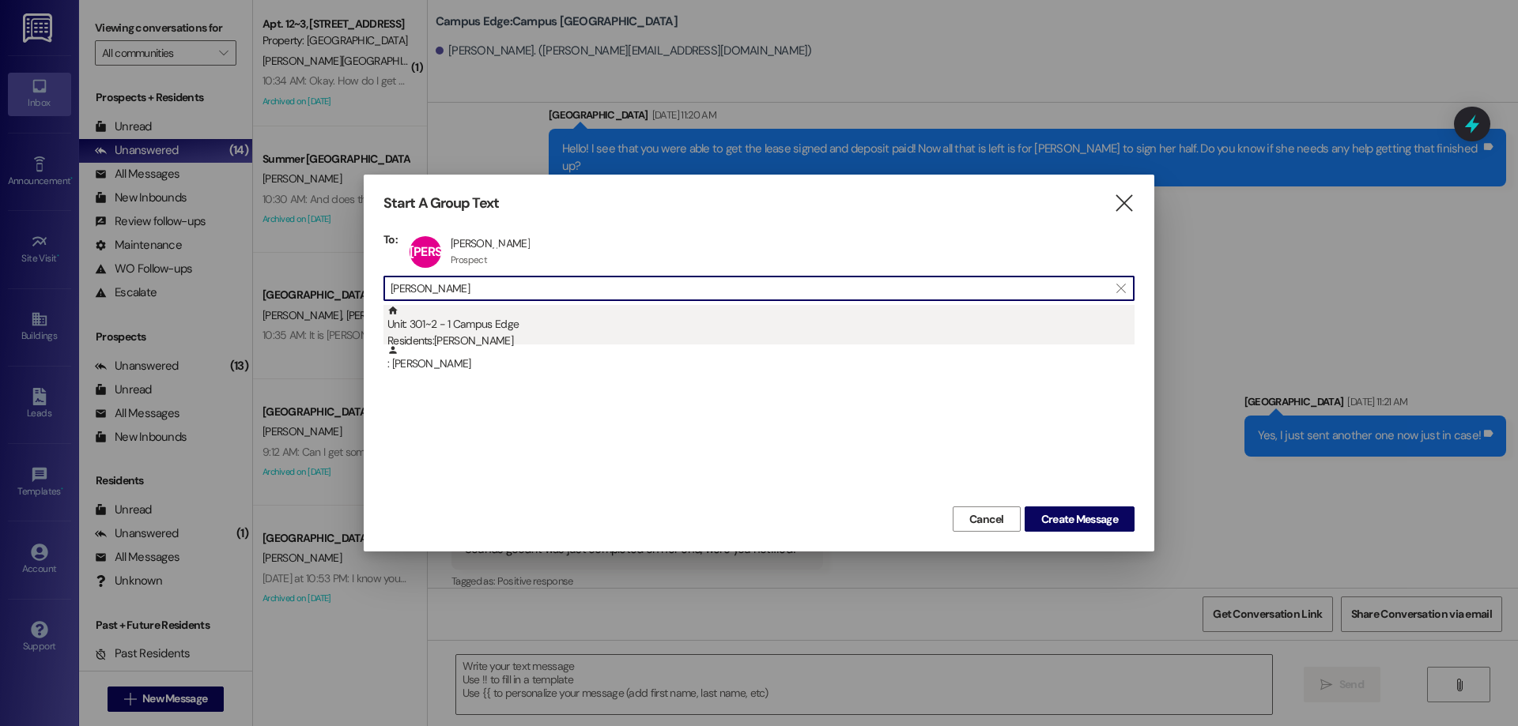
type input "jason owens"
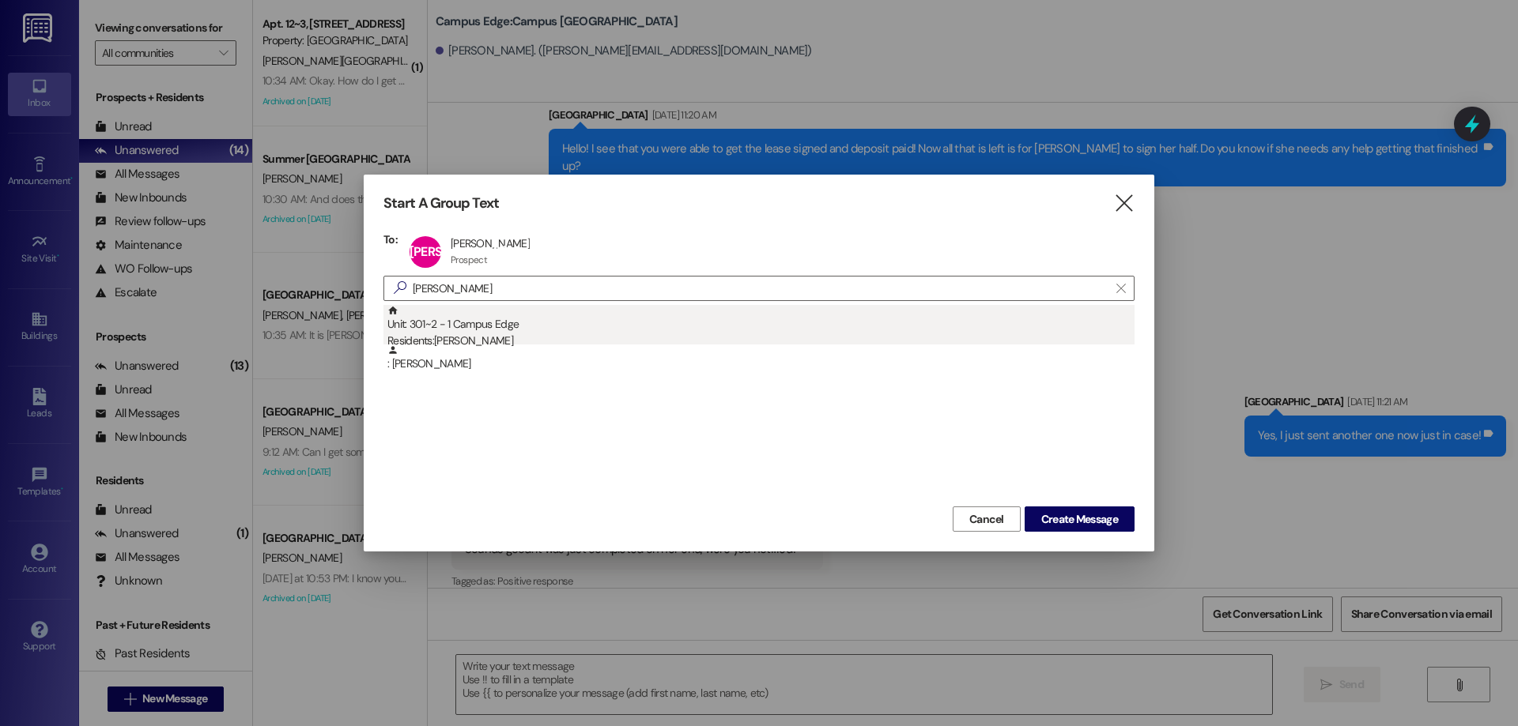
click at [529, 325] on div "Unit: 301~2 - 1 Campus Edge Residents: Jason Owens" at bounding box center [760, 327] width 747 height 45
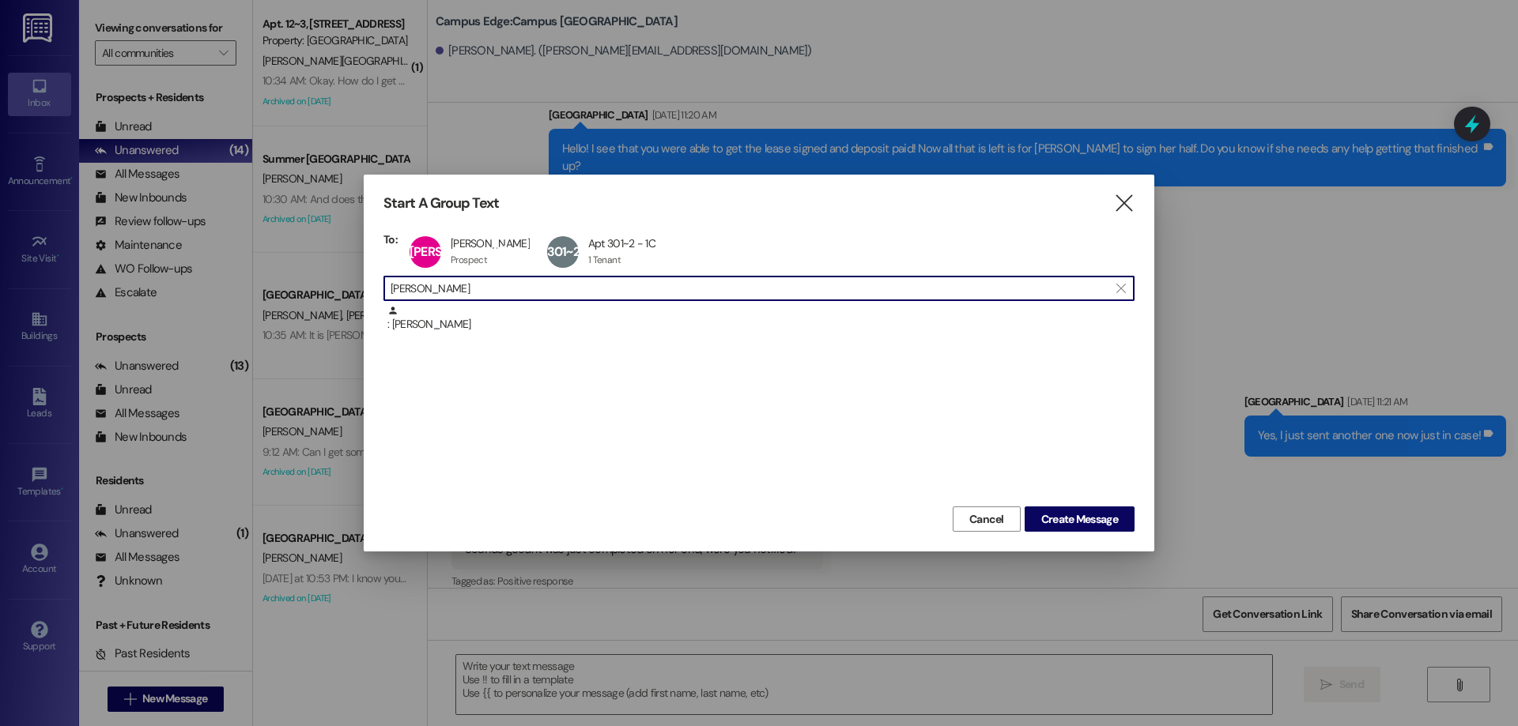
drag, startPoint x: 511, startPoint y: 292, endPoint x: 172, endPoint y: 292, distance: 339.1
click at [172, 292] on div "Start A Group Text  To: JA Joseph Aguilar Joseph Aguilar Prospect Prospect cli…" at bounding box center [759, 363] width 1518 height 726
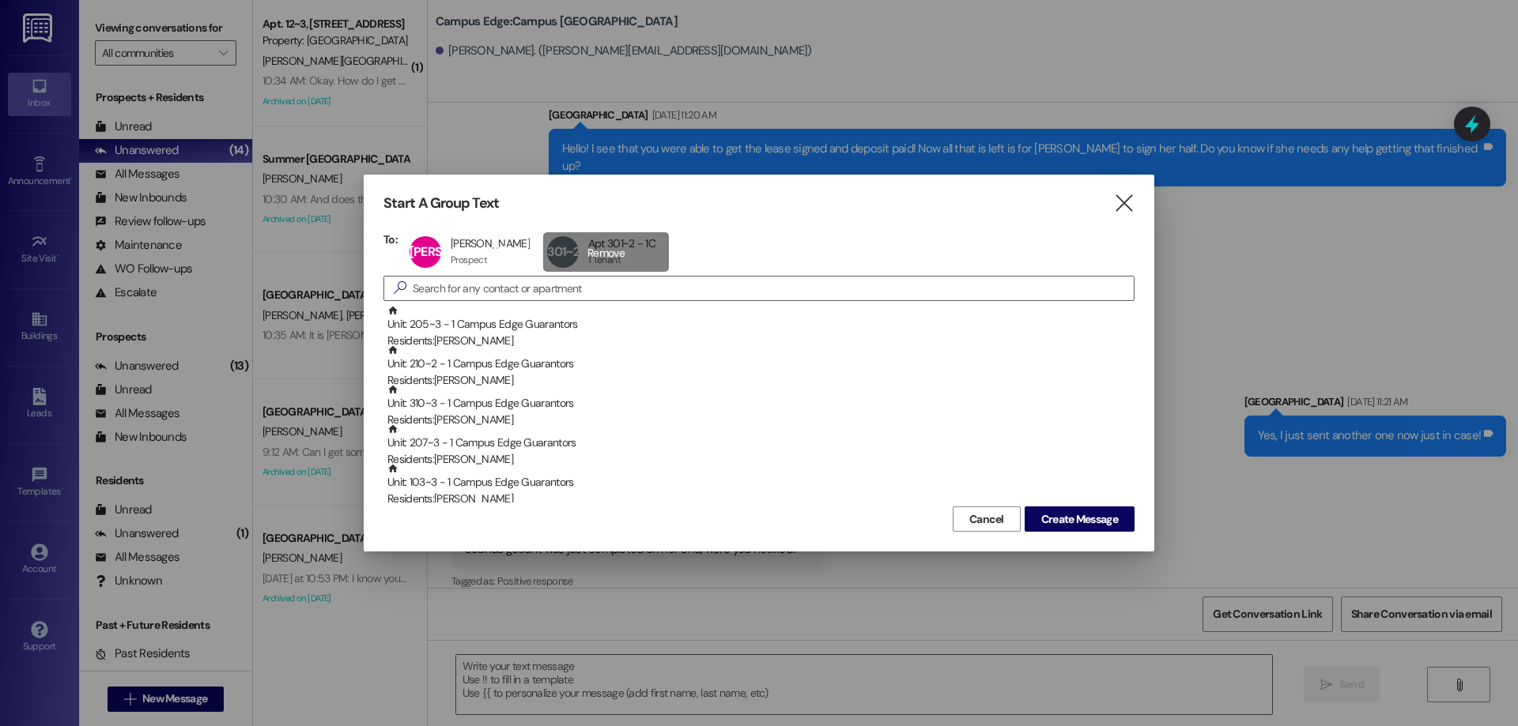
click at [583, 233] on div "301~2 Apt 301~2 - 1C Apt 301~2 - 1C 1 Tenant 1 Tenant click to remove" at bounding box center [606, 252] width 126 height 40
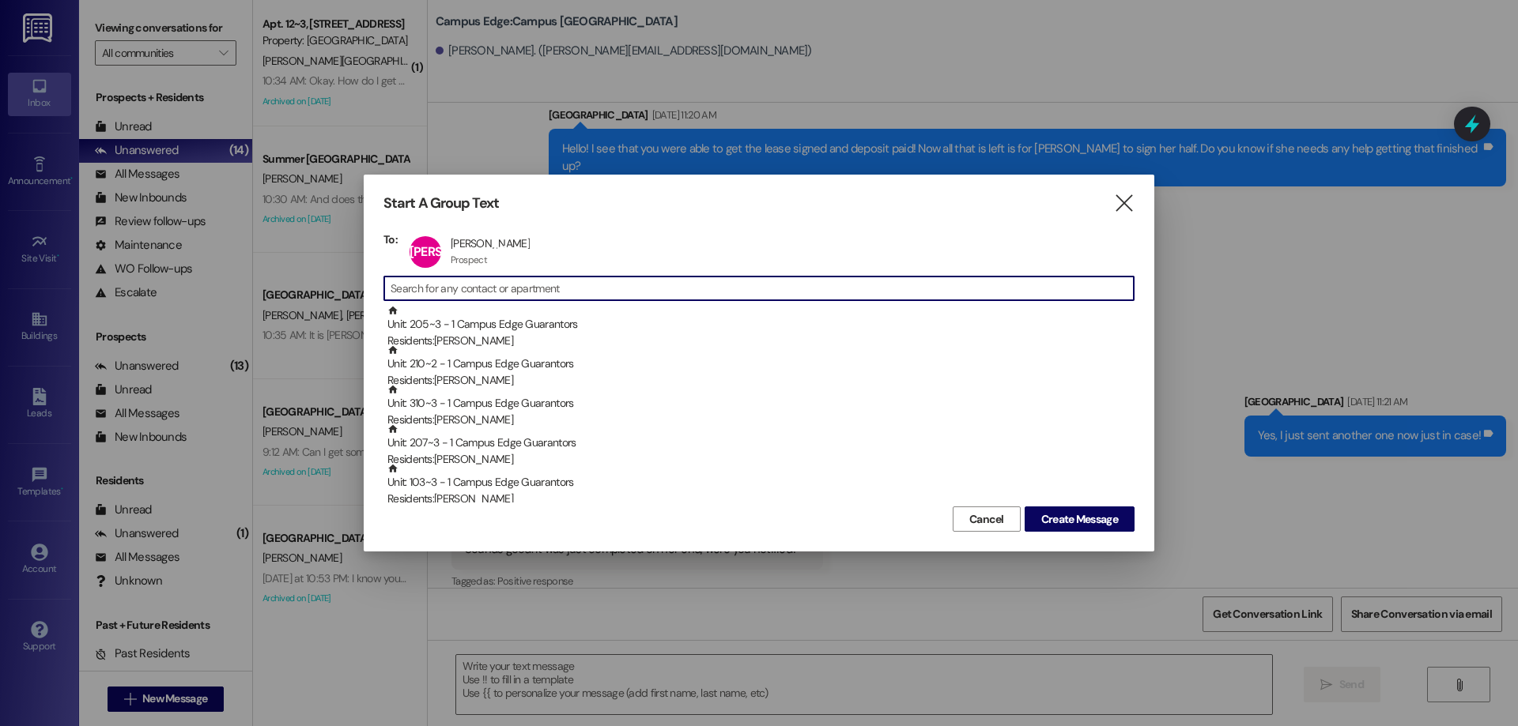
click at [512, 279] on input at bounding box center [761, 288] width 743 height 22
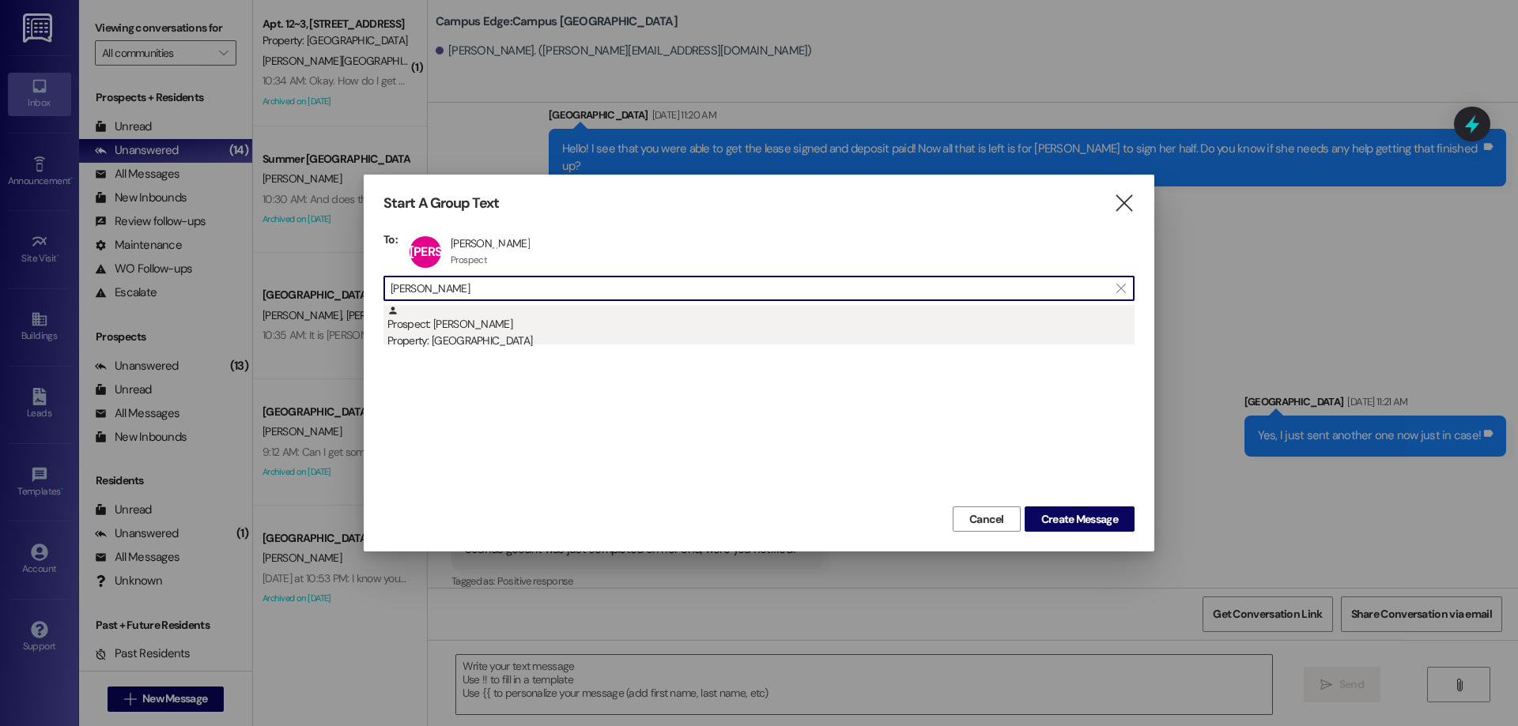
type input "robert cope"
click at [537, 327] on div "Prospect: Robert Cope Property: Campus Edge" at bounding box center [760, 327] width 747 height 45
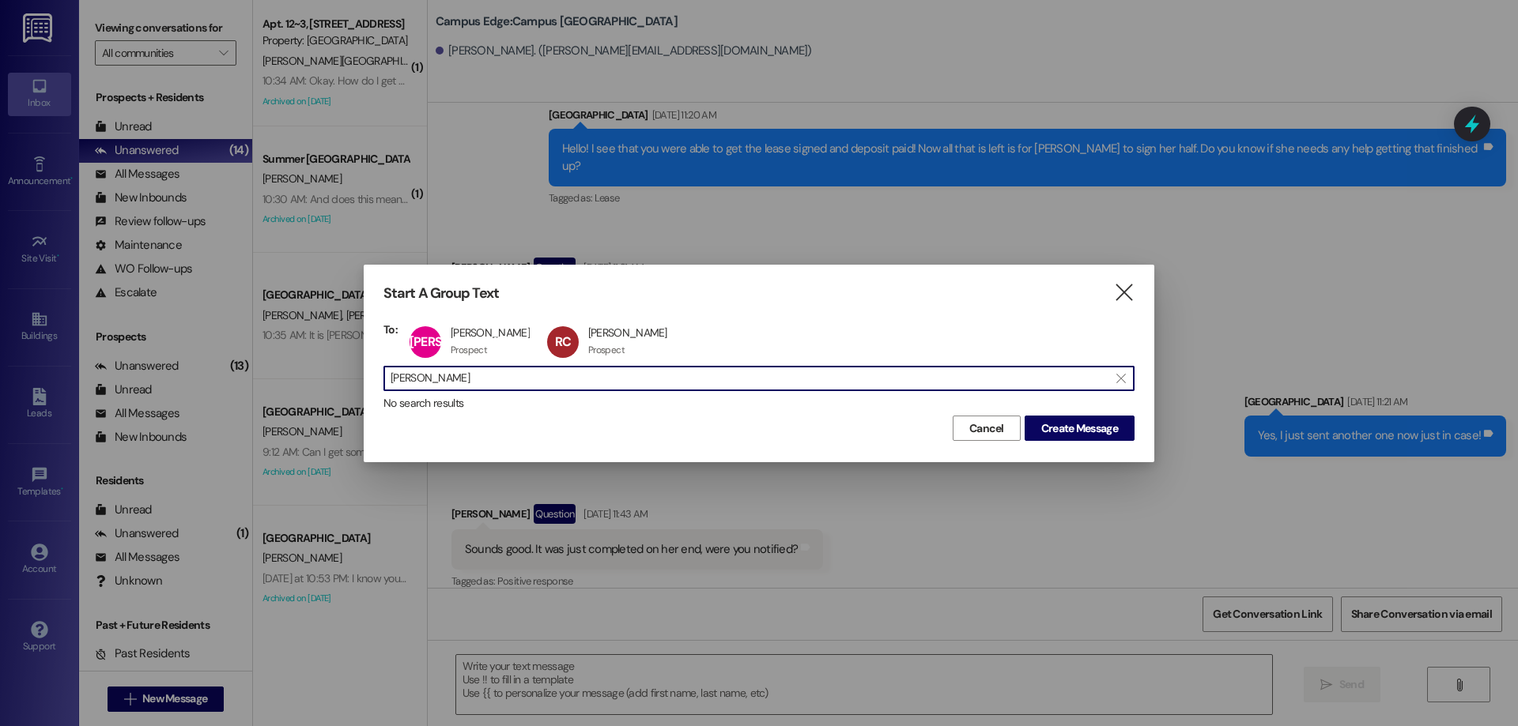
scroll to position [1, 0]
drag, startPoint x: 477, startPoint y: 389, endPoint x: 273, endPoint y: 389, distance: 204.7
click at [273, 389] on div "Start A Group Text  To: JA Joseph Aguilar Joseph Aguilar Prospect Prospect cli…" at bounding box center [759, 363] width 1518 height 726
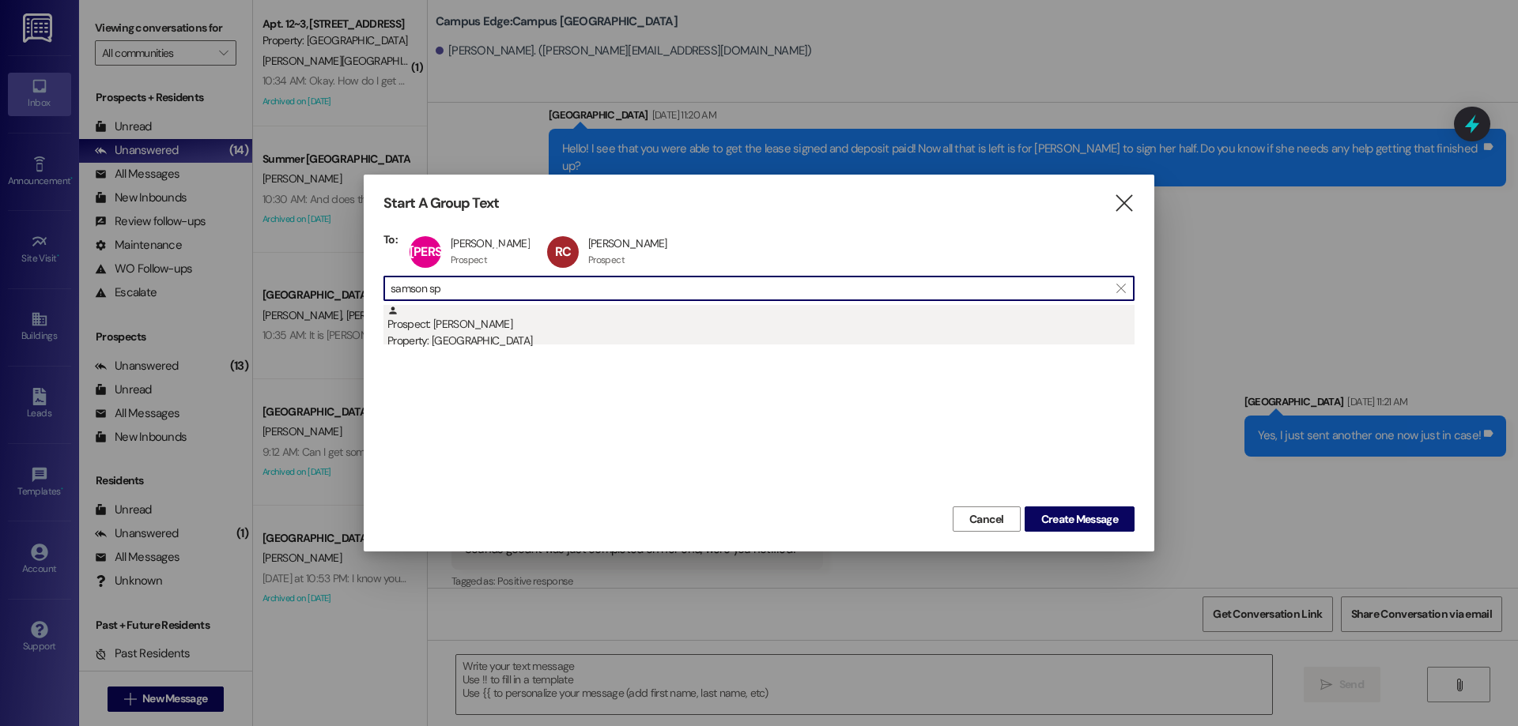
type input "samson sp"
click at [553, 332] on div "Prospect: Samson Sperry Property: Campus Edge" at bounding box center [760, 327] width 747 height 45
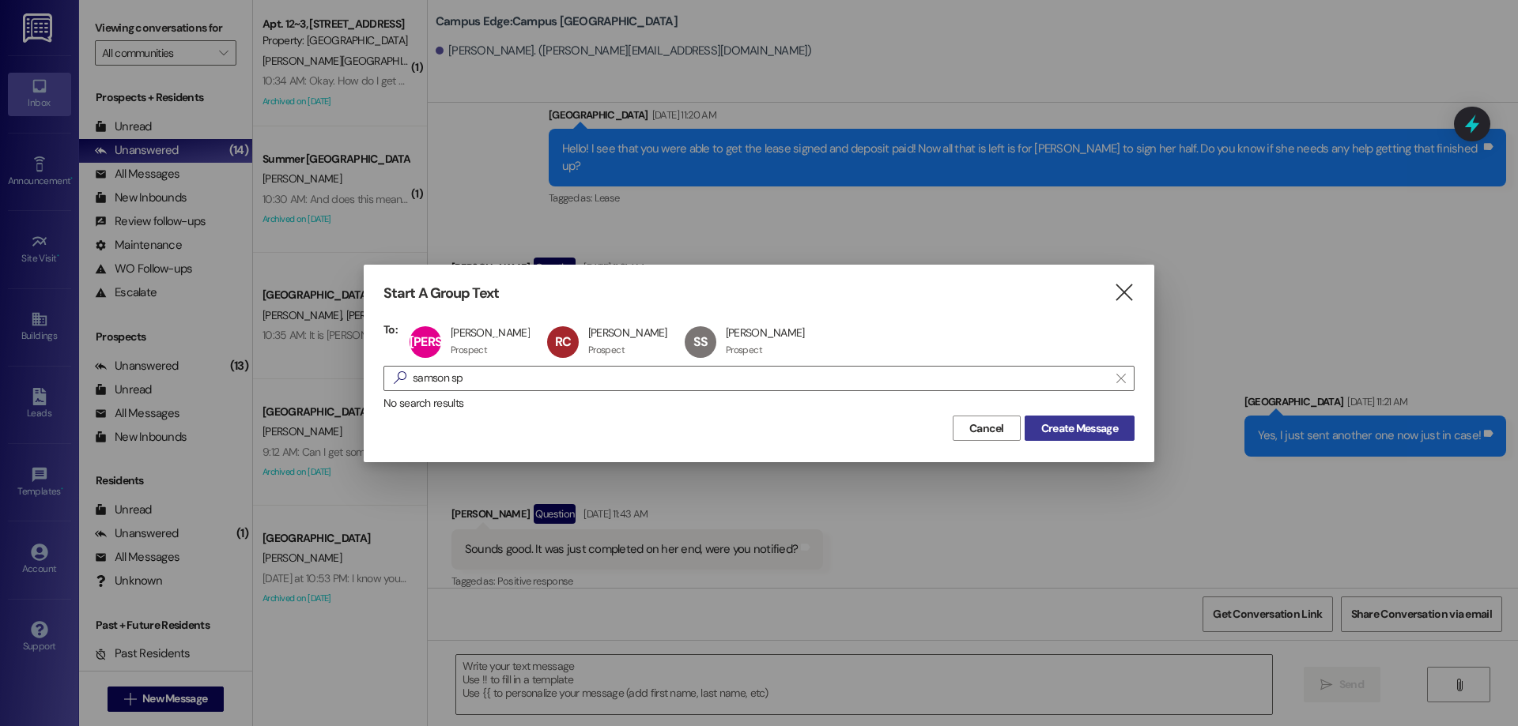
click at [1088, 423] on span "Create Message" at bounding box center [1079, 429] width 77 height 17
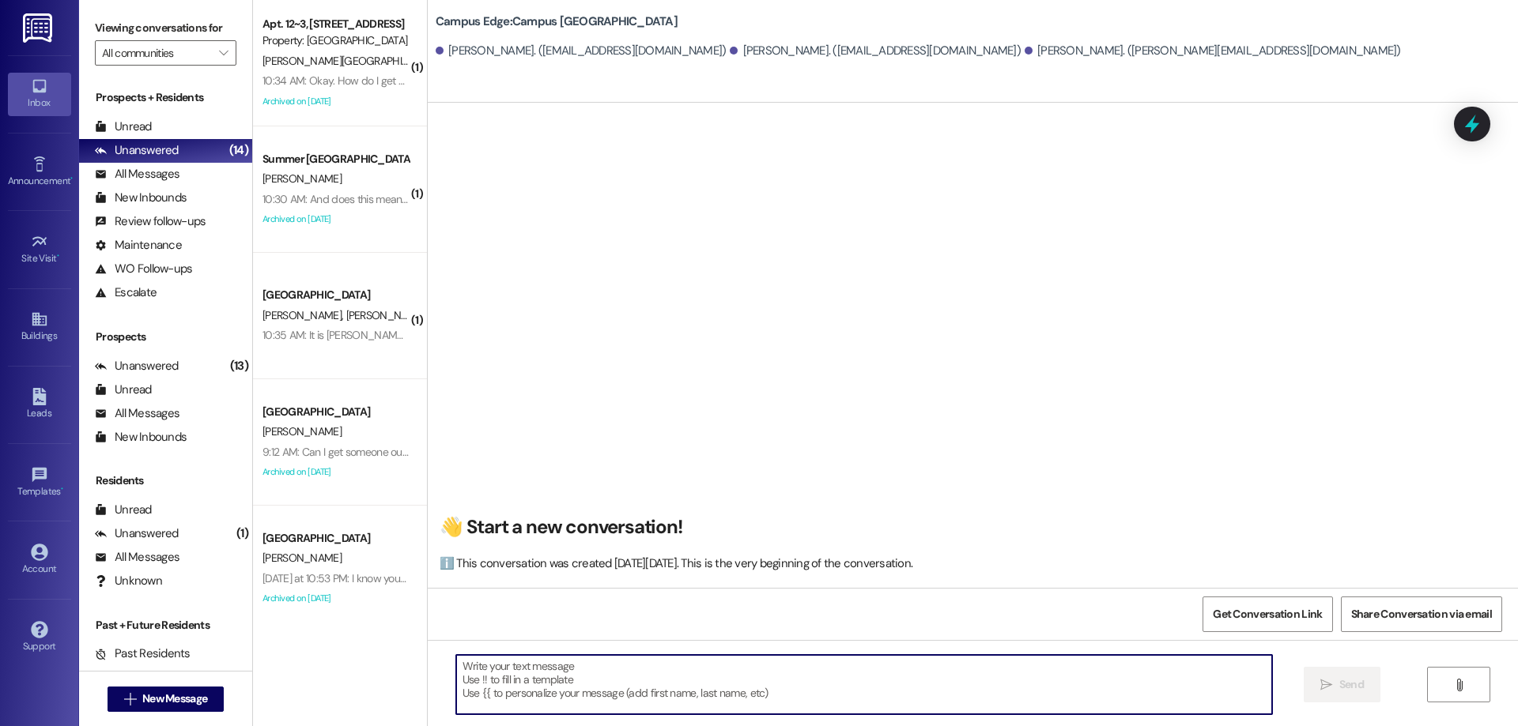
click at [627, 682] on textarea at bounding box center [864, 684] width 816 height 59
type textarea "!!"
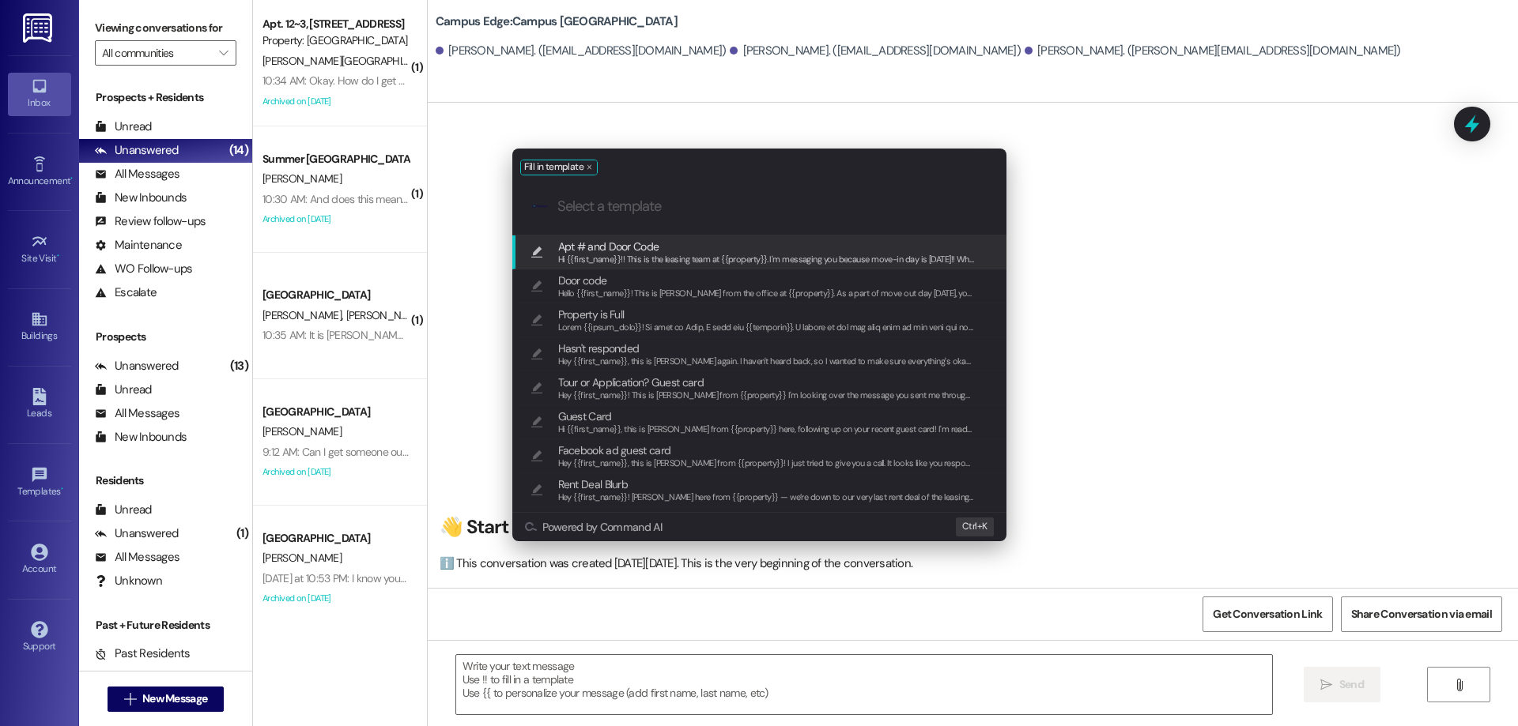
click at [718, 253] on div "Hi {{first_name}}!! This is the leasing team at {{property}}. I'm messaging you…" at bounding box center [766, 260] width 417 height 14
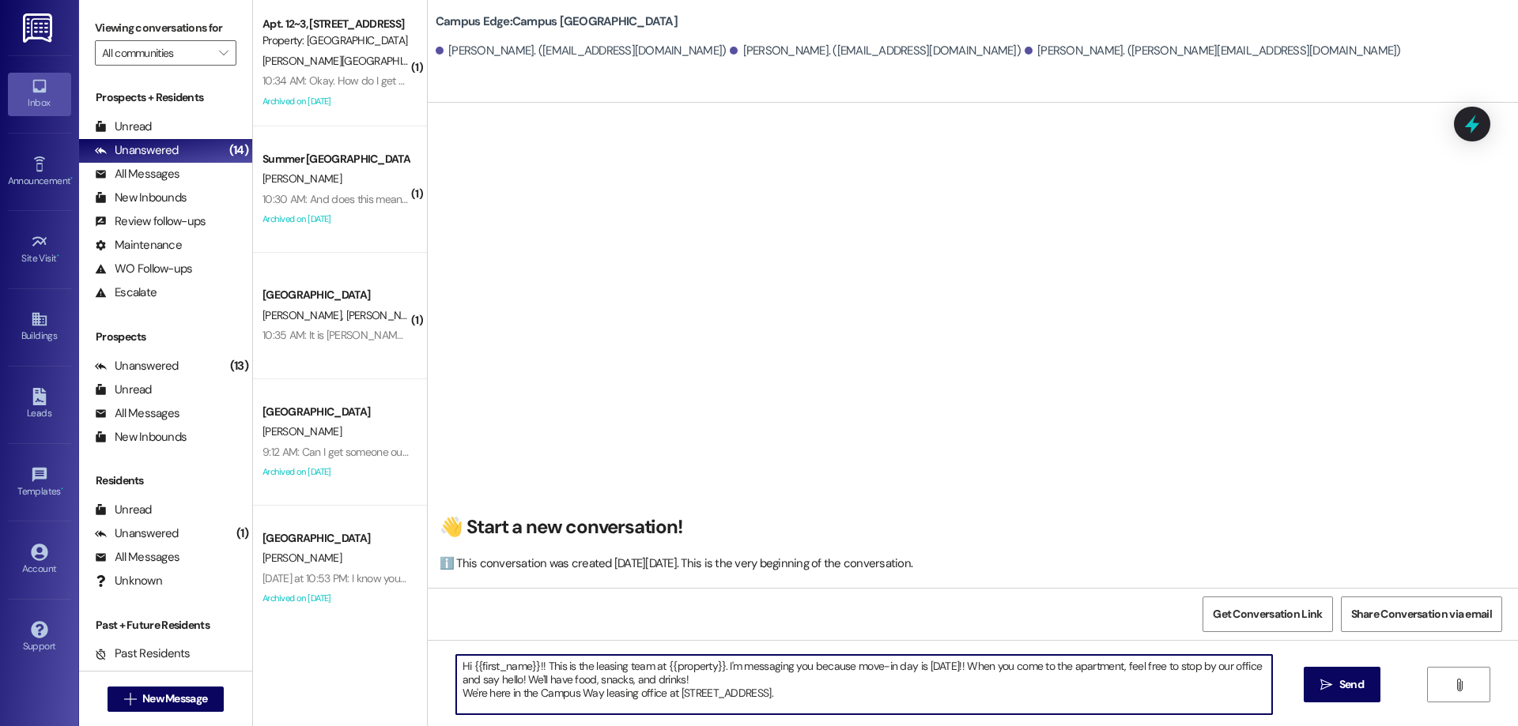
click at [820, 690] on textarea "Hi {{first_name}}!! This is the leasing team at {{property}}. I'm messaging you…" at bounding box center [864, 684] width 816 height 59
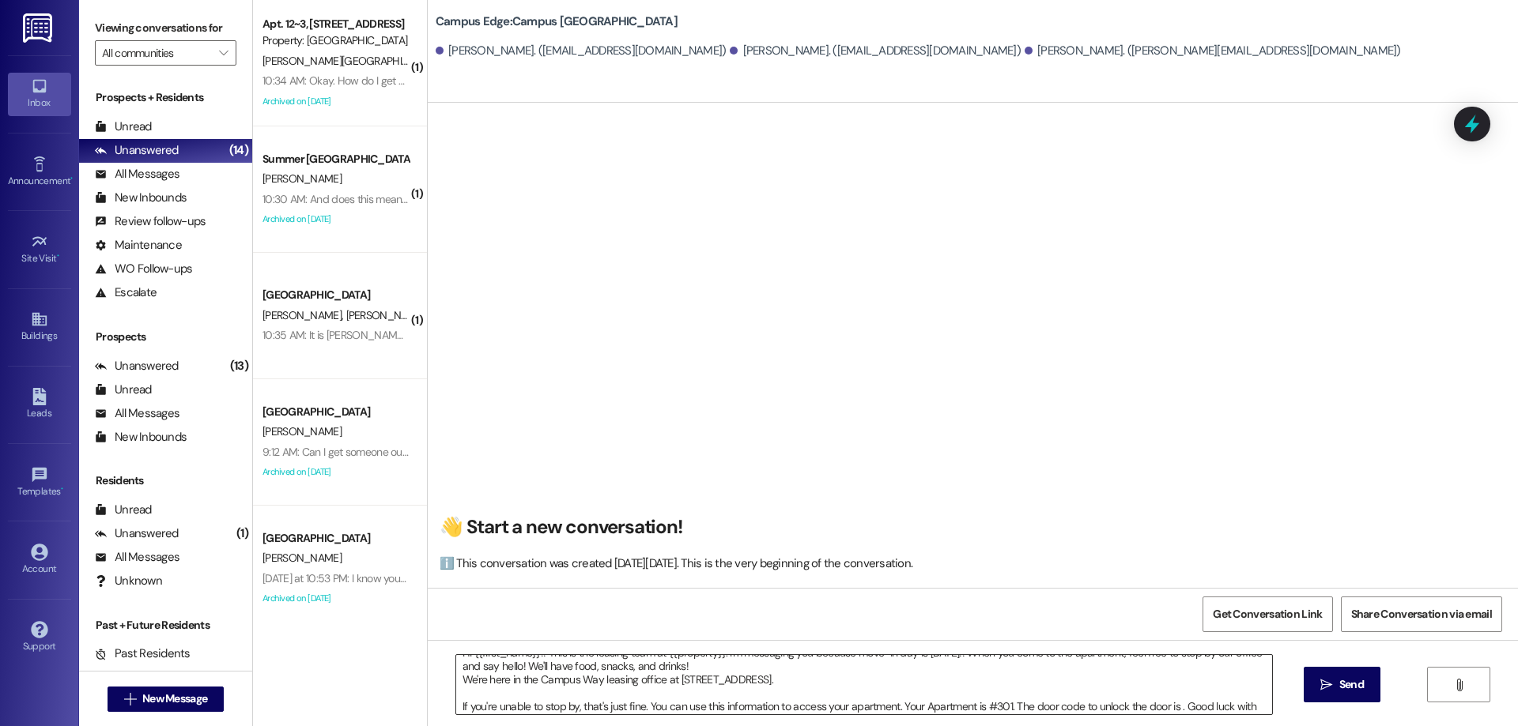
click at [1173, 704] on textarea "Hi {{first_name}}!! This is the leasing team at {{property}}. I'm messaging you…" at bounding box center [864, 684] width 816 height 59
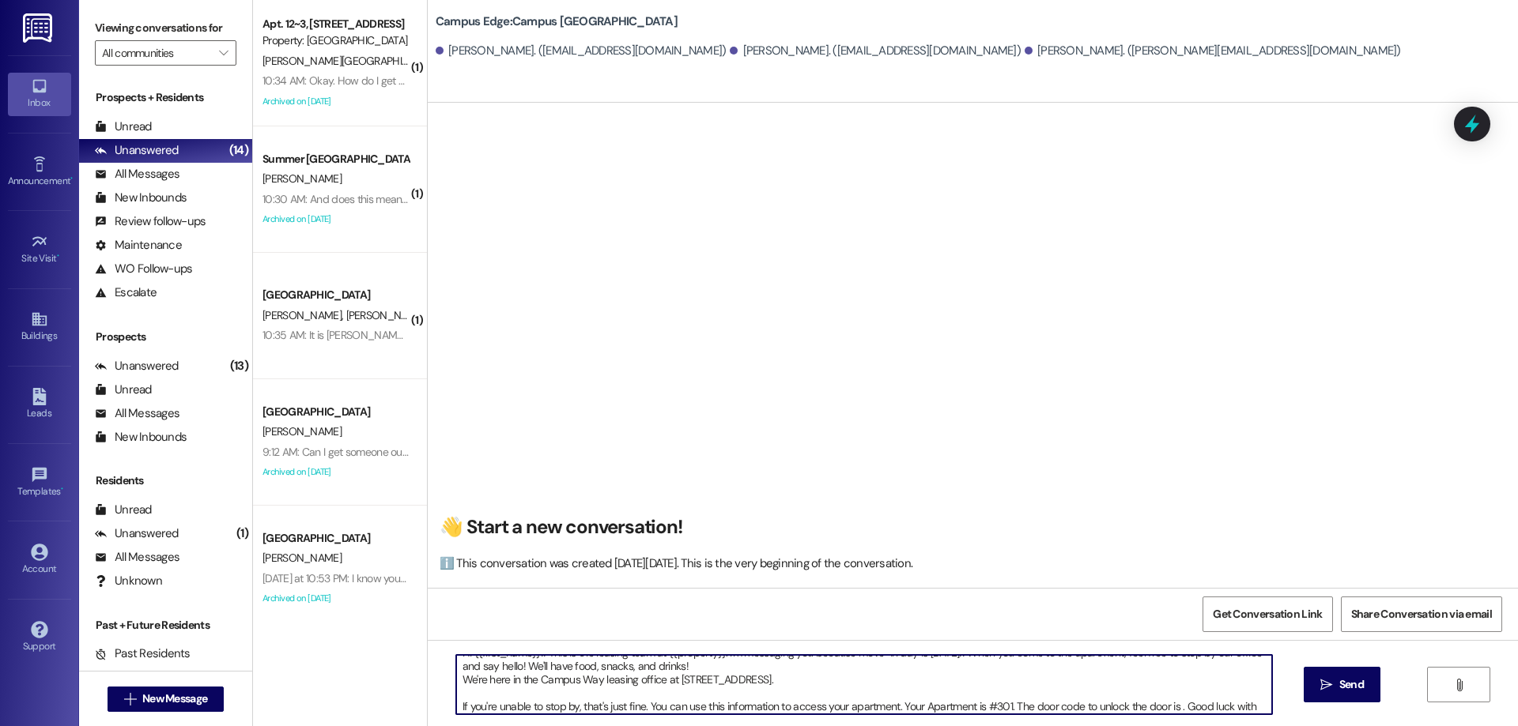
paste textarea "842915"
type textarea "Hi {{first_name}}!! This is the leasing team at {{property}}. I'm messaging you…"
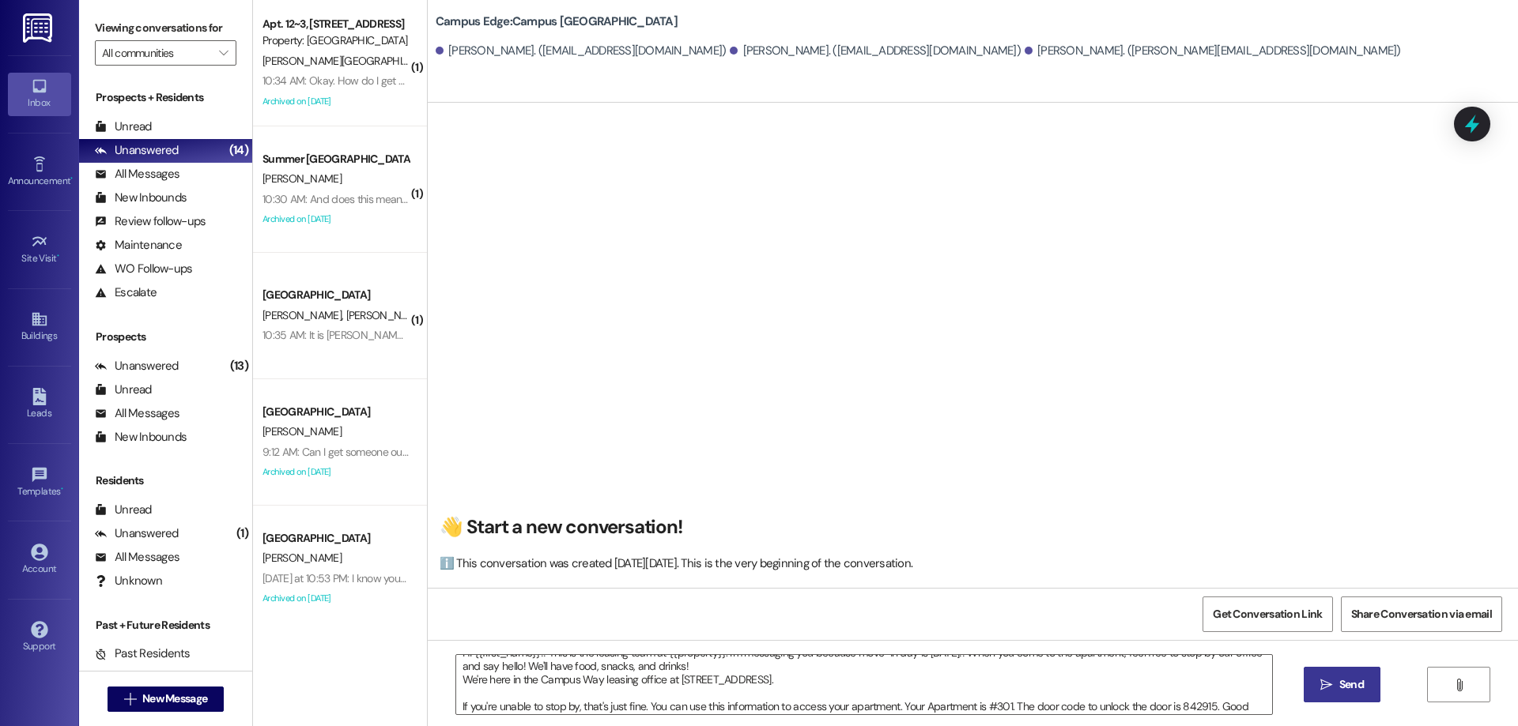
click at [1349, 685] on span "Send" at bounding box center [1351, 685] width 25 height 17
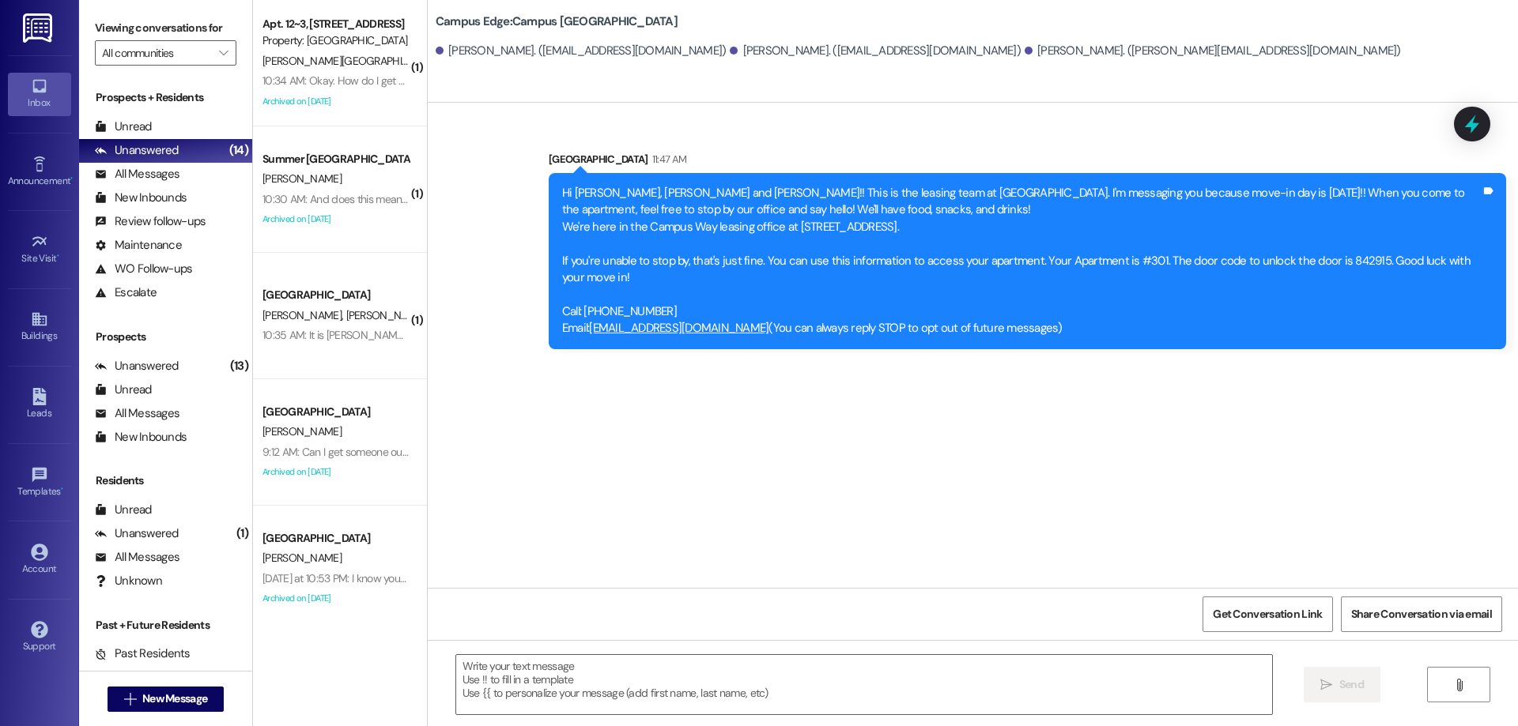
scroll to position [0, 0]
click at [148, 692] on span "New Message" at bounding box center [174, 699] width 65 height 17
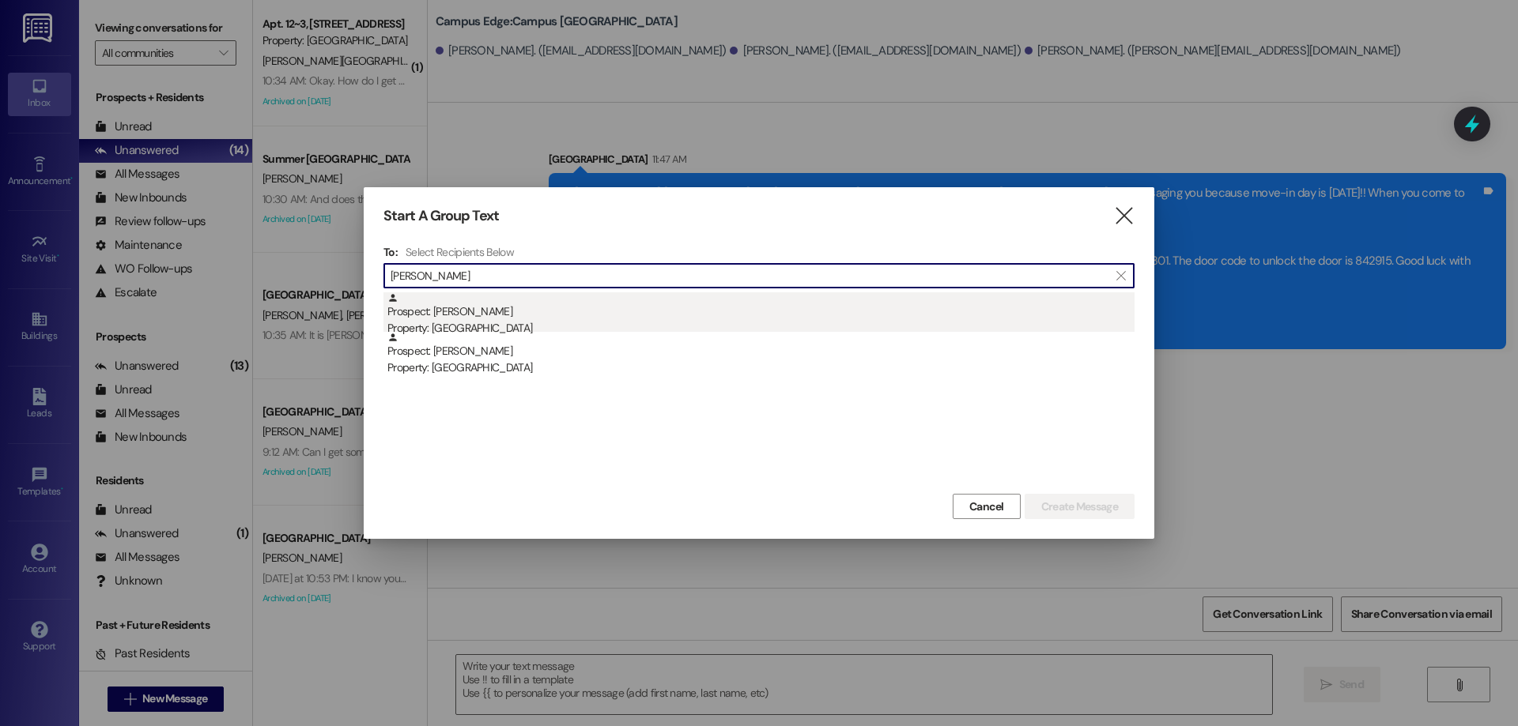
type input "jack wirig"
click at [449, 326] on div "Property: Campus Edge" at bounding box center [760, 328] width 747 height 17
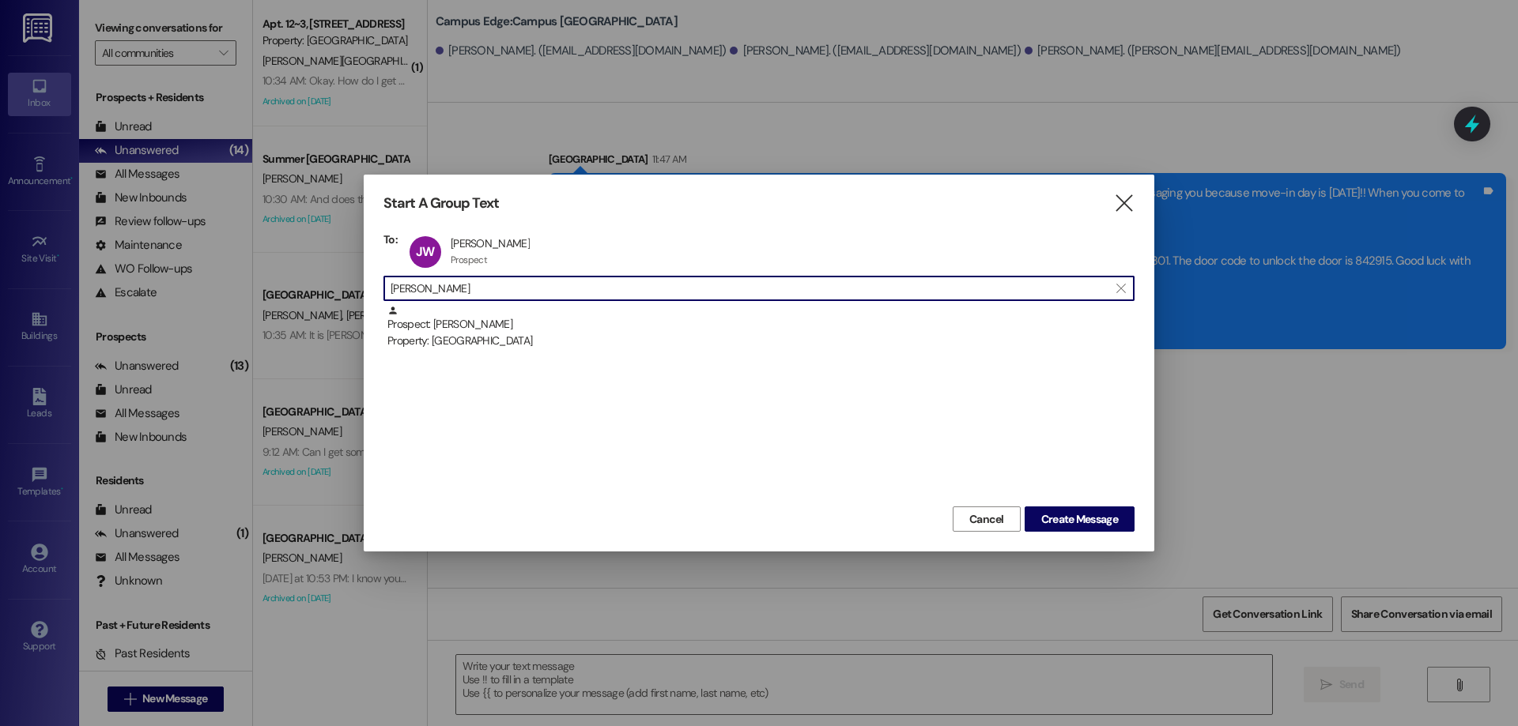
drag, startPoint x: 496, startPoint y: 289, endPoint x: 136, endPoint y: 286, distance: 359.7
click at [136, 286] on div "Start A Group Text  To: JW Jack Wirig Jack Wirig Prospect Prospect click to re…" at bounding box center [759, 363] width 1518 height 726
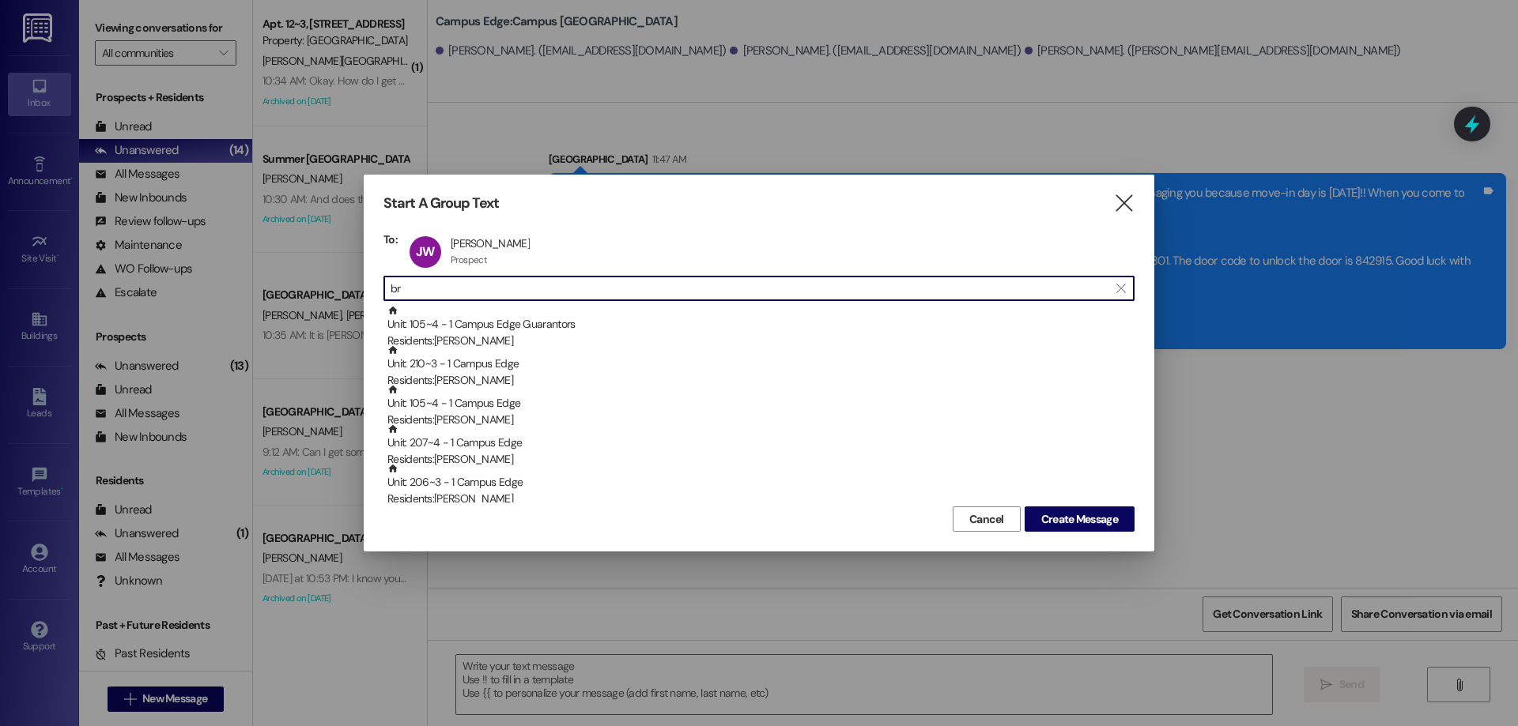
type input "b"
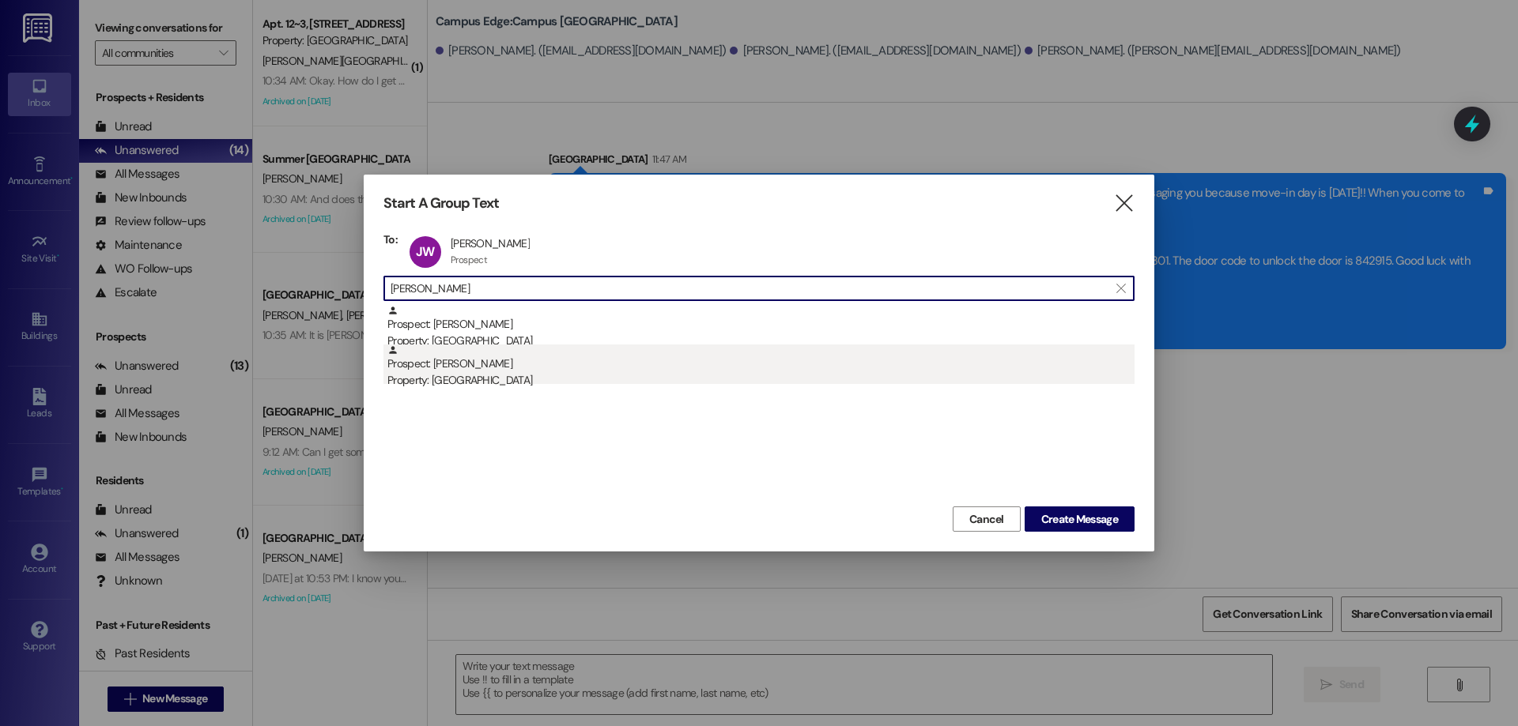
type input "wirig"
click at [660, 377] on div "Property: Campus Edge" at bounding box center [760, 380] width 747 height 17
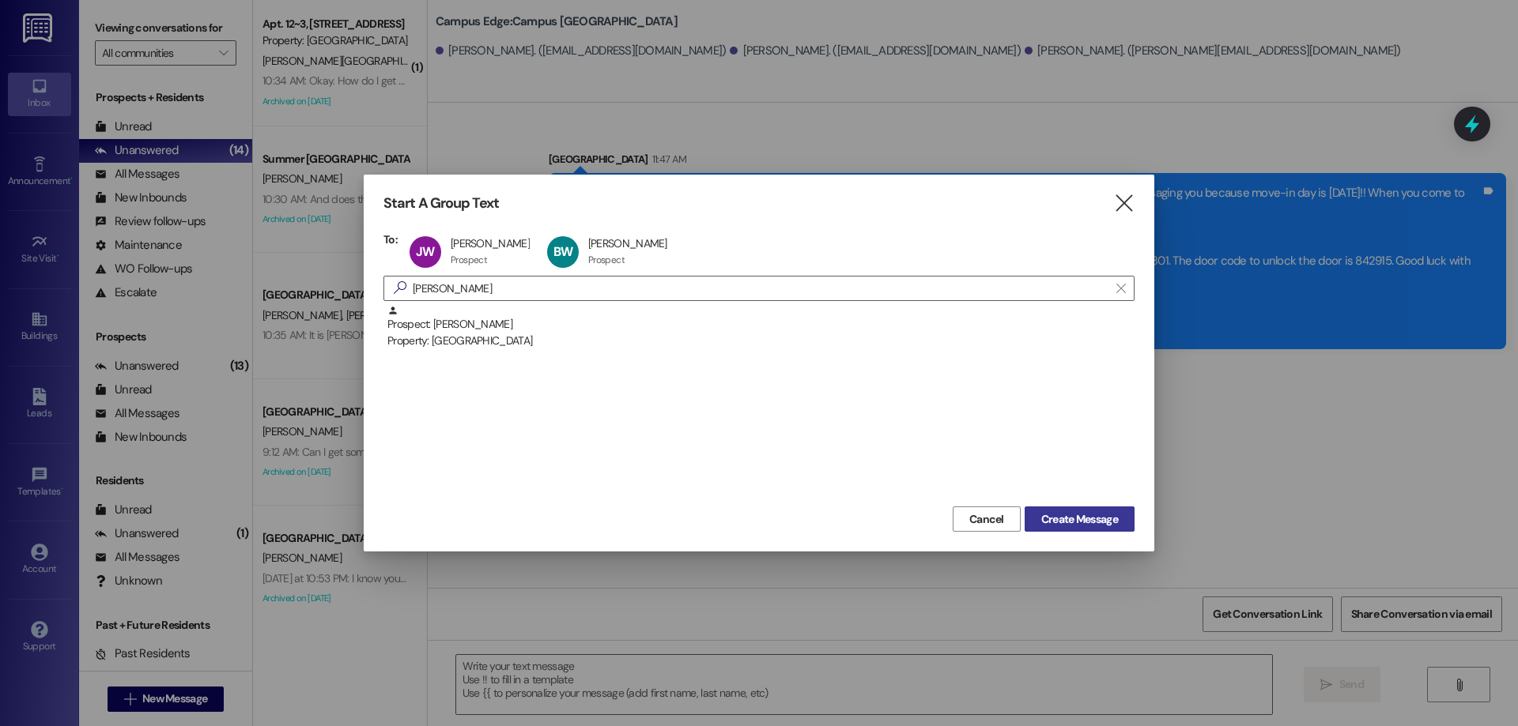
click at [1103, 514] on span "Create Message" at bounding box center [1079, 519] width 77 height 17
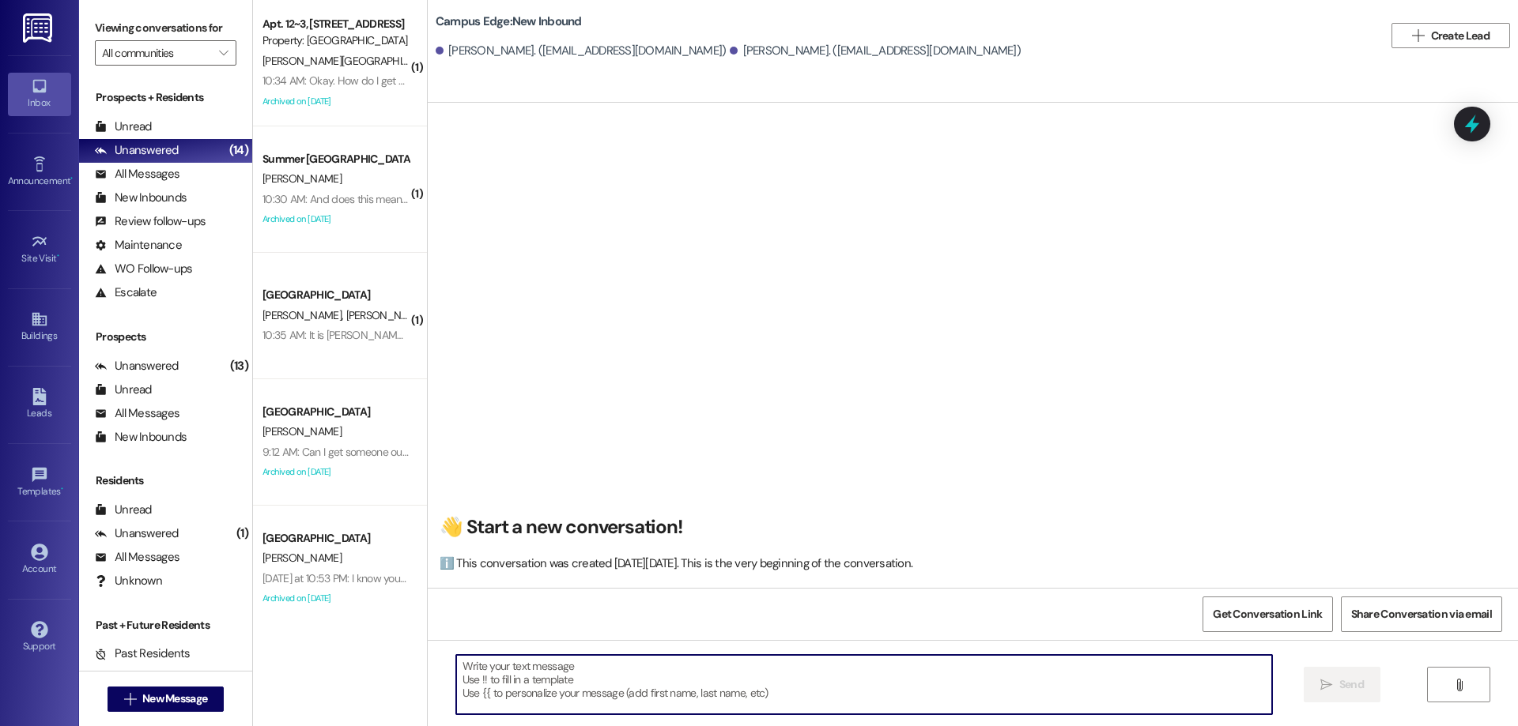
click at [640, 673] on textarea at bounding box center [864, 684] width 816 height 59
type textarea "!!"
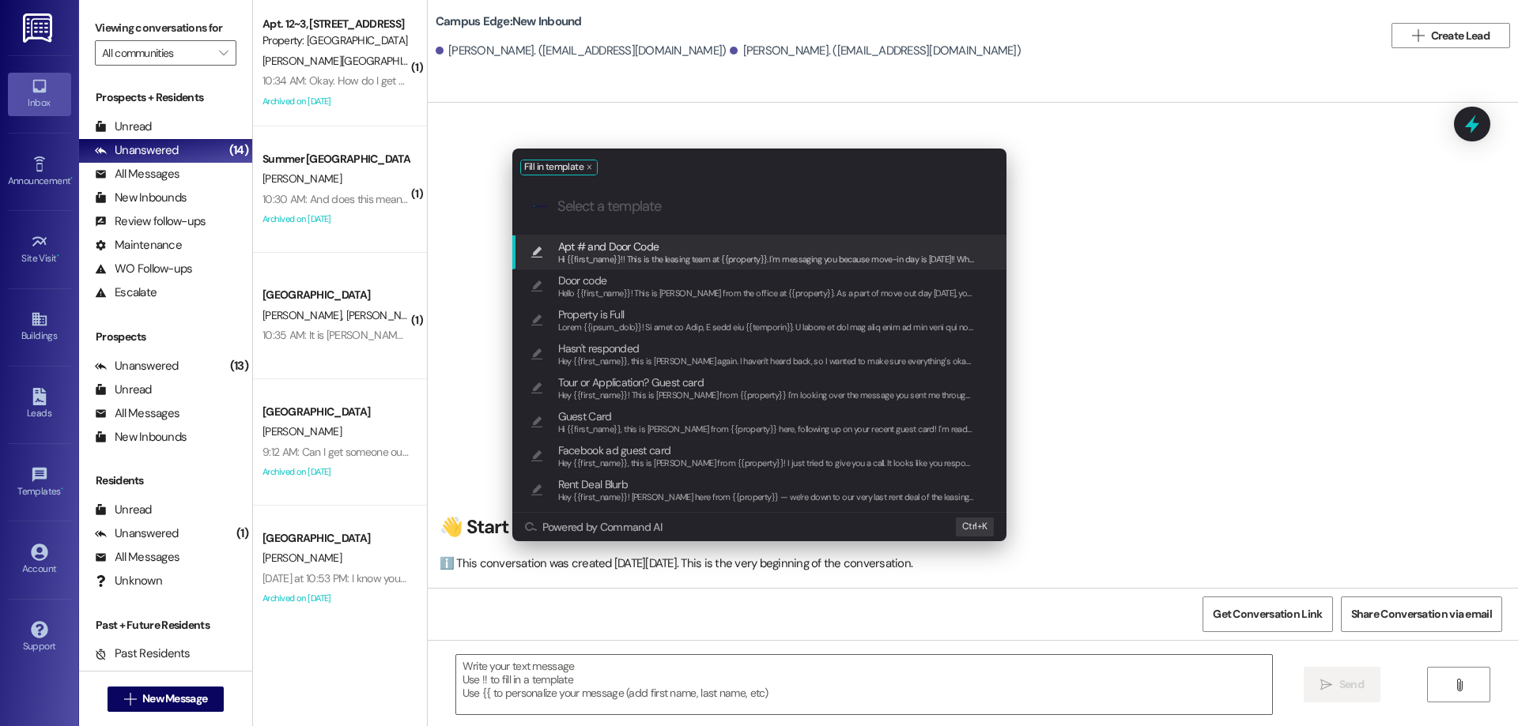
click at [758, 251] on span "Apt # and Door Code" at bounding box center [766, 246] width 417 height 17
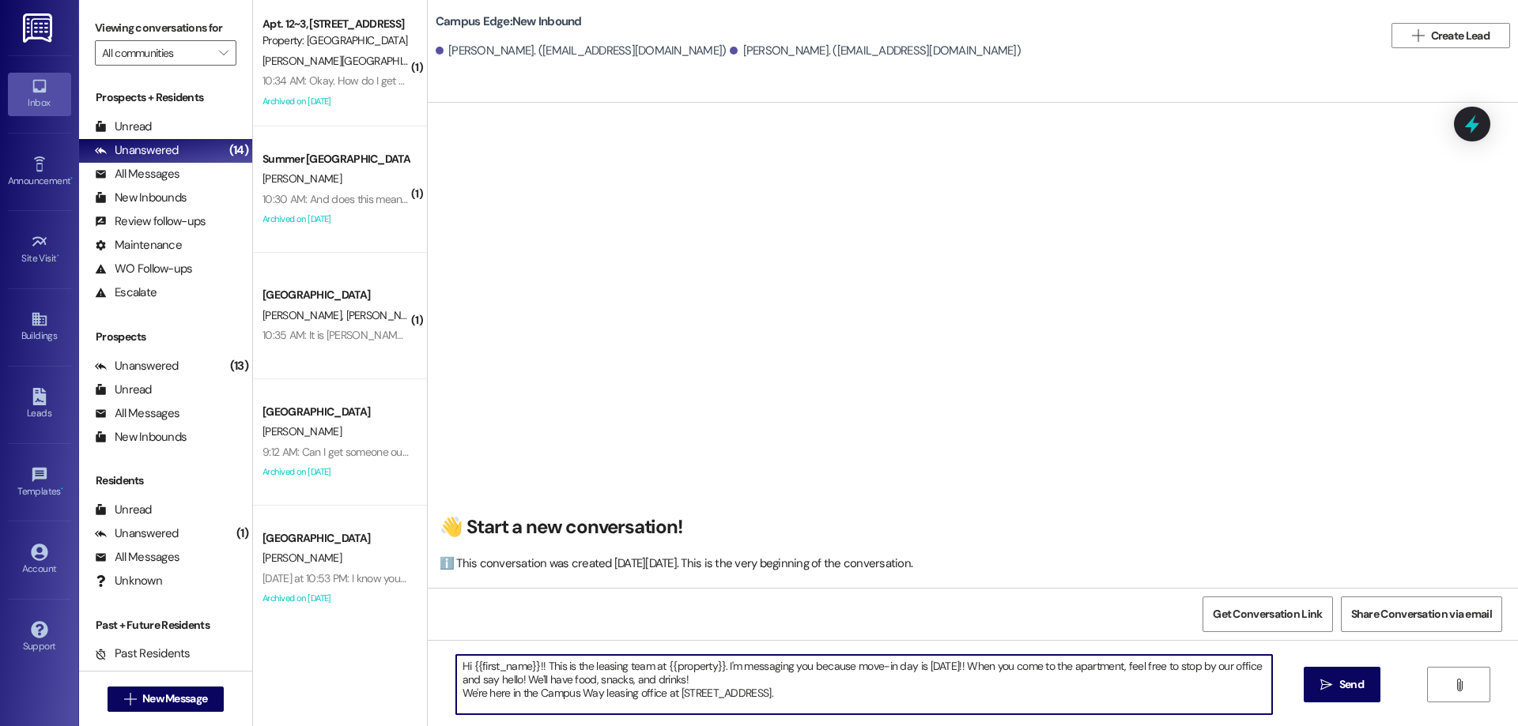
click at [864, 693] on textarea "Hi {{first_name}}!! This is the leasing team at {{property}}. I'm messaging you…" at bounding box center [864, 684] width 816 height 59
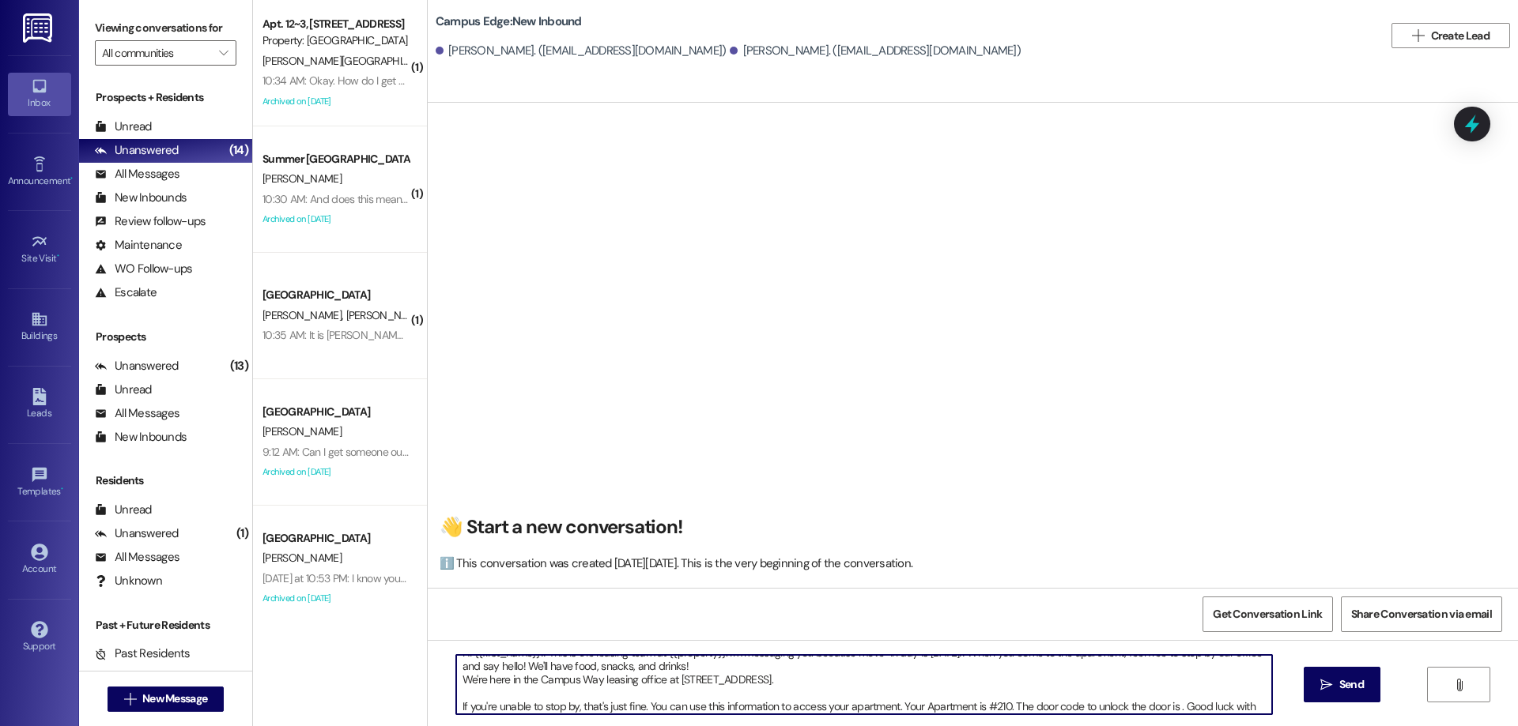
click at [1180, 703] on textarea "Hi {{first_name}}!! This is the leasing team at {{property}}. I'm messaging you…" at bounding box center [864, 684] width 816 height 59
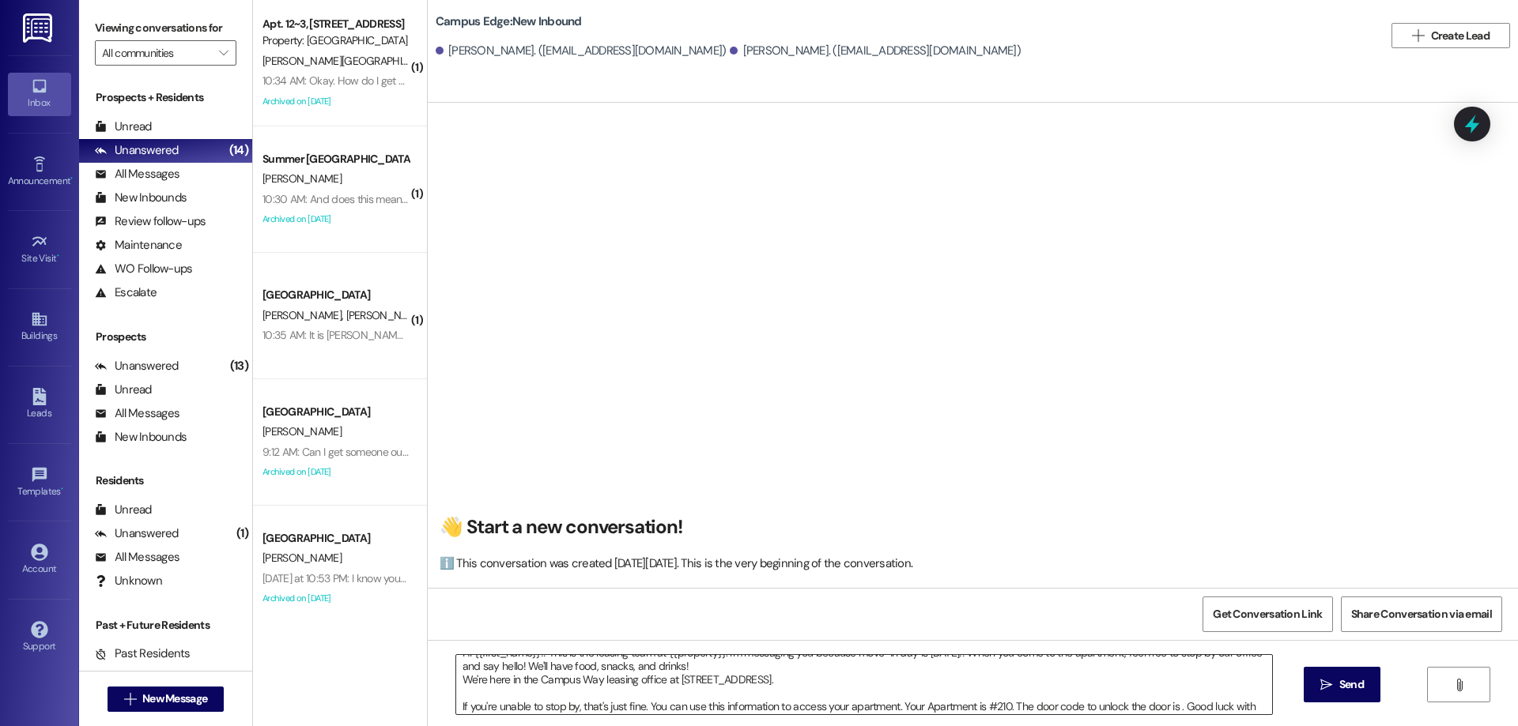
click at [1171, 709] on textarea "Hi {{first_name}}!! This is the leasing team at {{property}}. I'm messaging you…" at bounding box center [864, 684] width 816 height 59
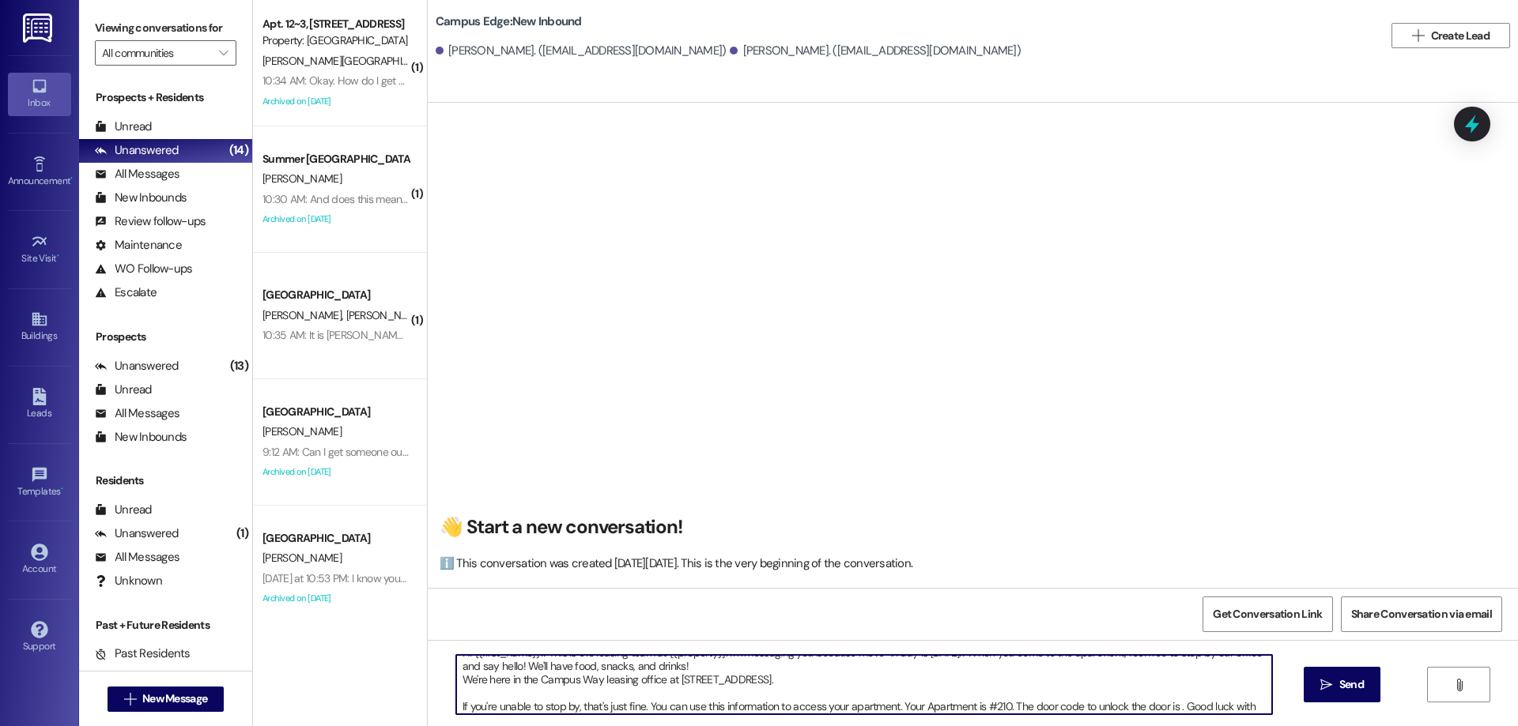
paste textarea "679504"
type textarea "Hi {{first_name}}!! This is the leasing team at {{property}}. I'm messaging you…"
click at [1330, 679] on icon "" at bounding box center [1326, 685] width 12 height 13
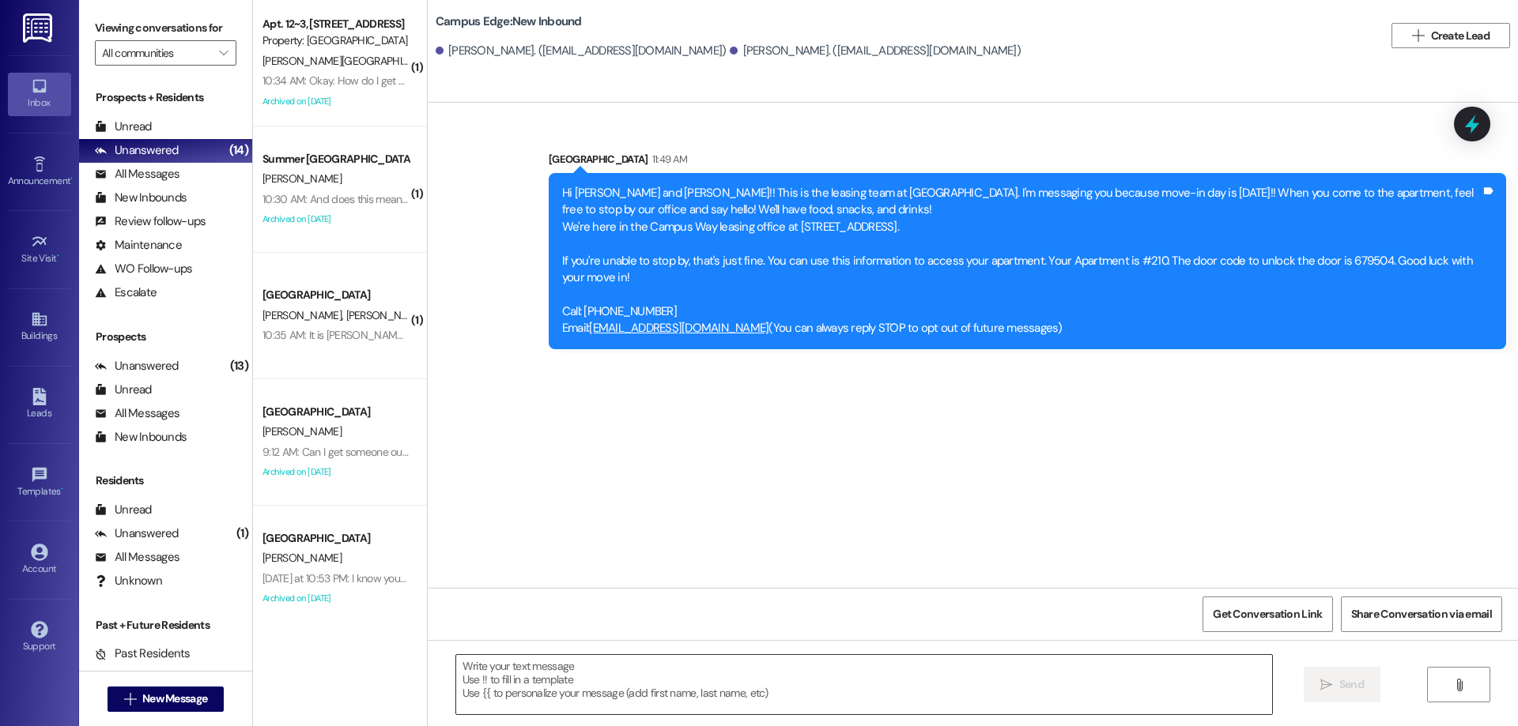
scroll to position [0, 0]
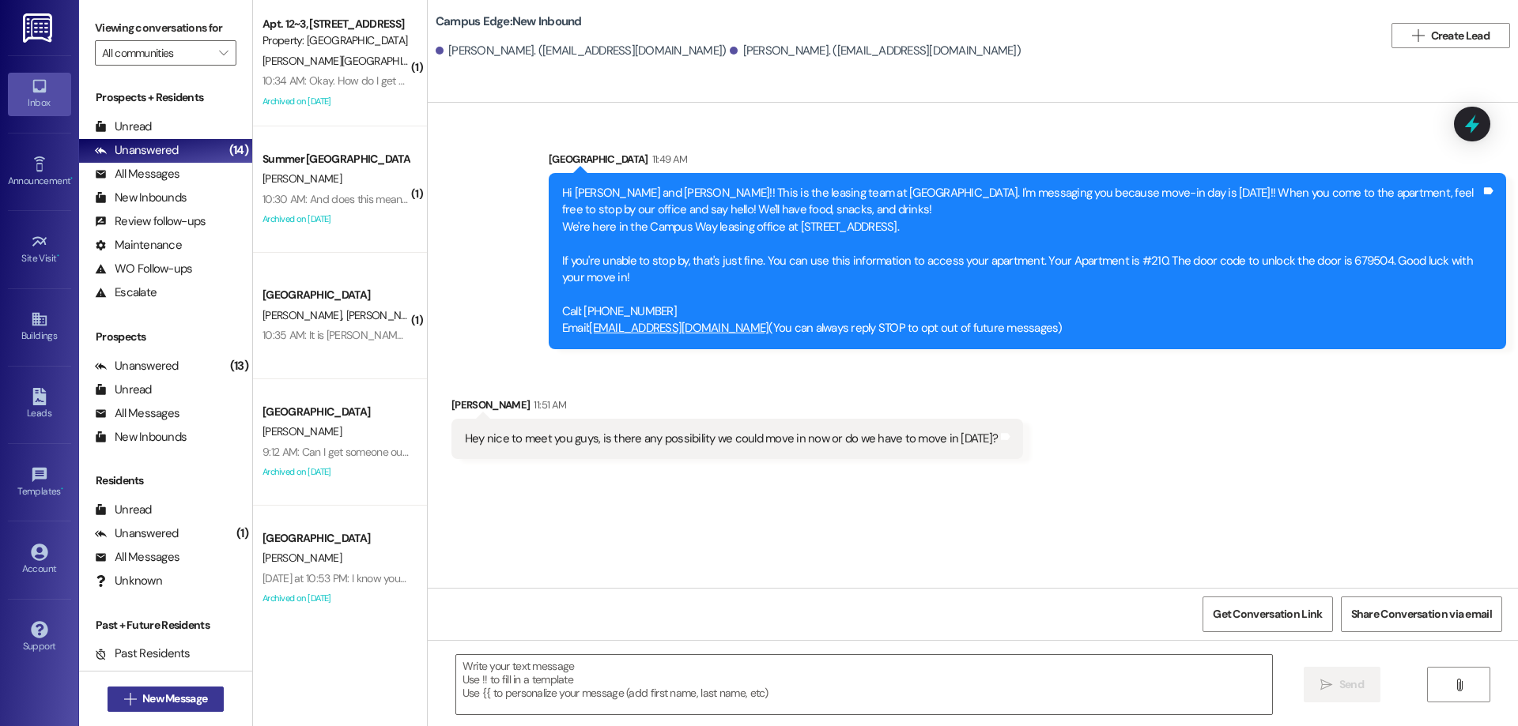
click at [206, 704] on button " New Message" at bounding box center [166, 699] width 117 height 25
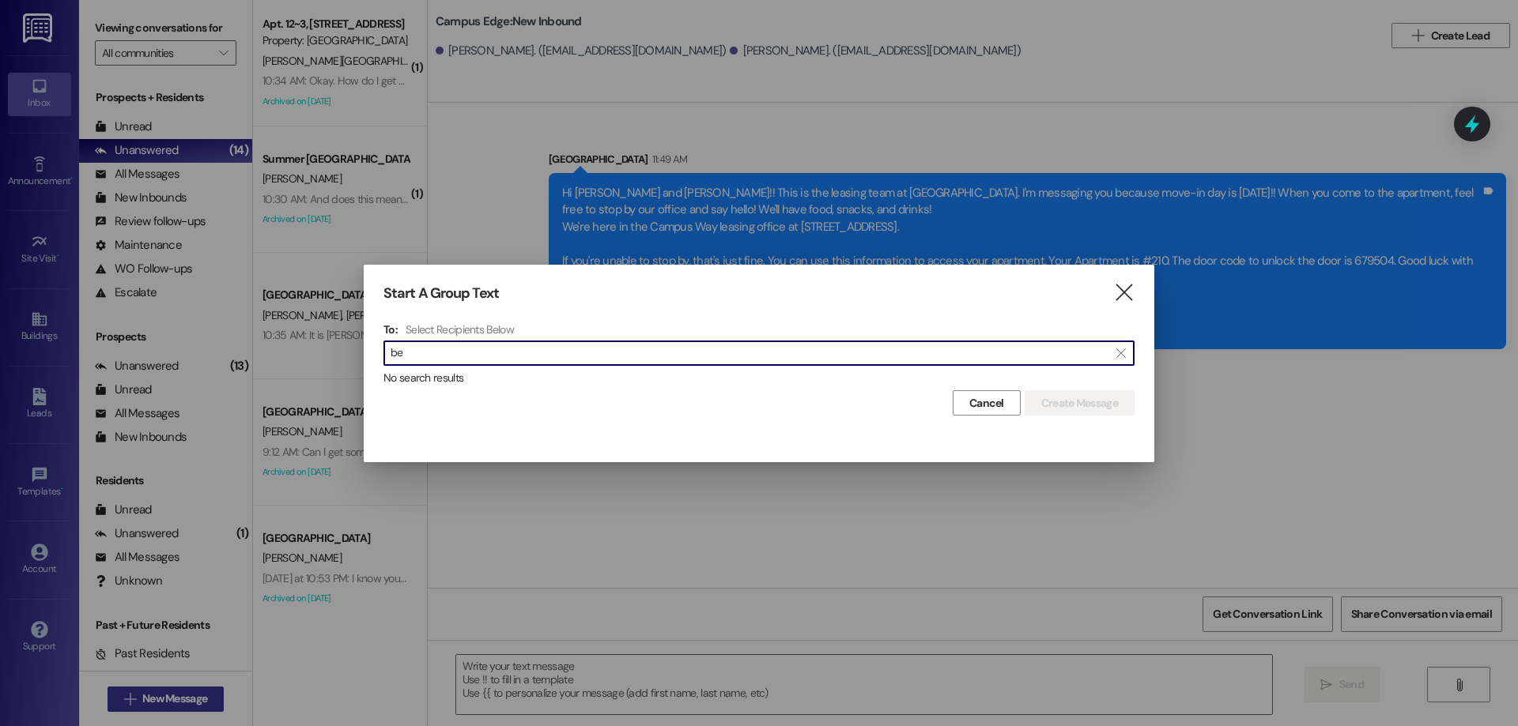
type input "b"
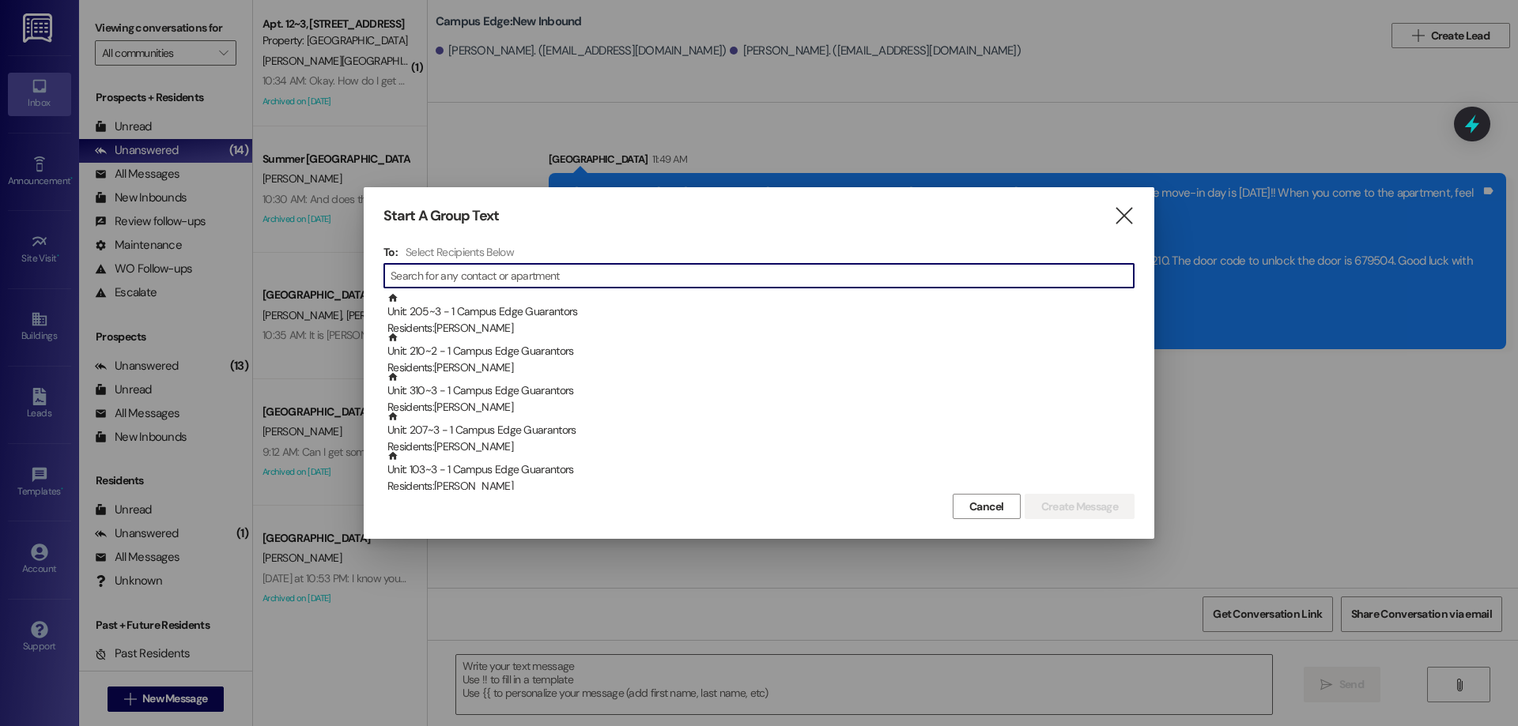
click at [433, 275] on input at bounding box center [761, 276] width 743 height 22
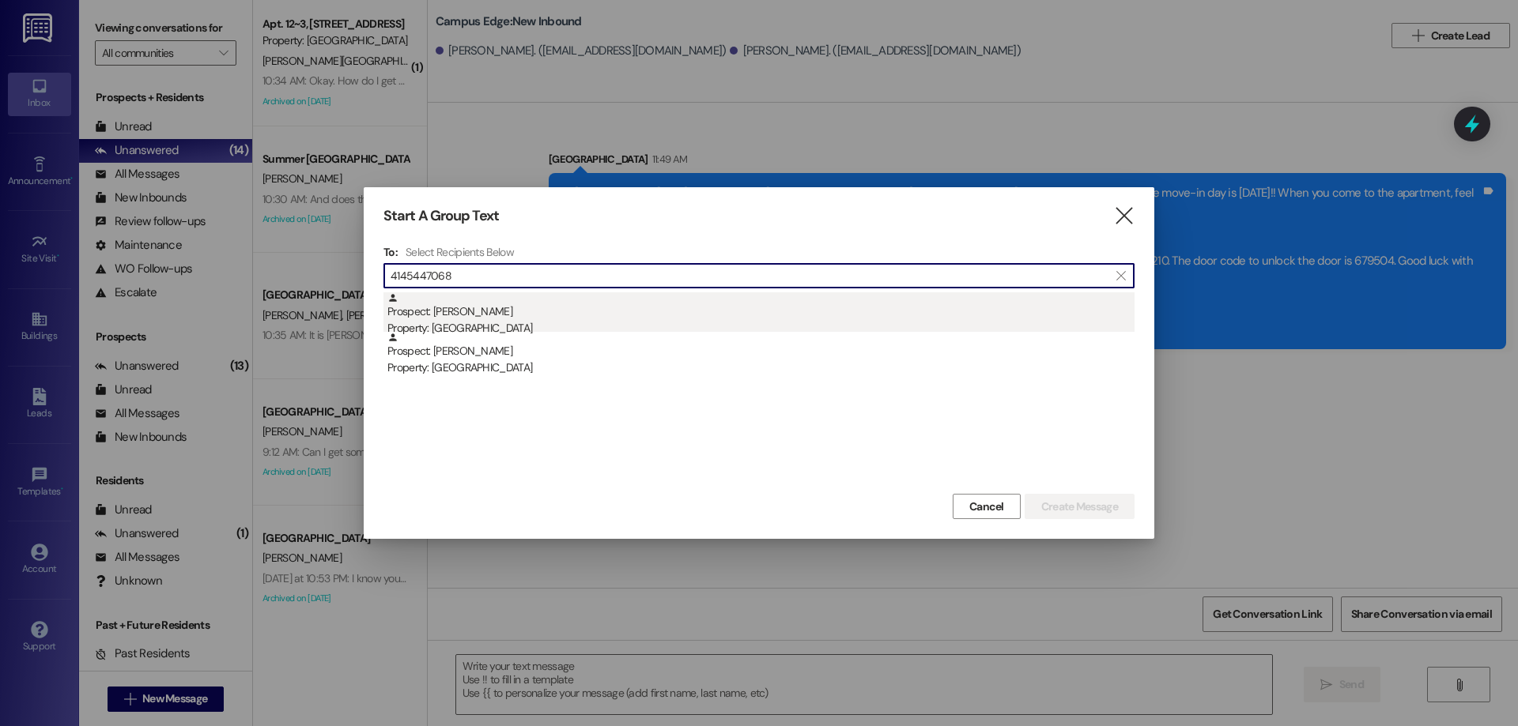
type input "4145447068"
click at [731, 307] on div "Prospect: Keunyoung Kim Property: Campus Way" at bounding box center [760, 314] width 747 height 45
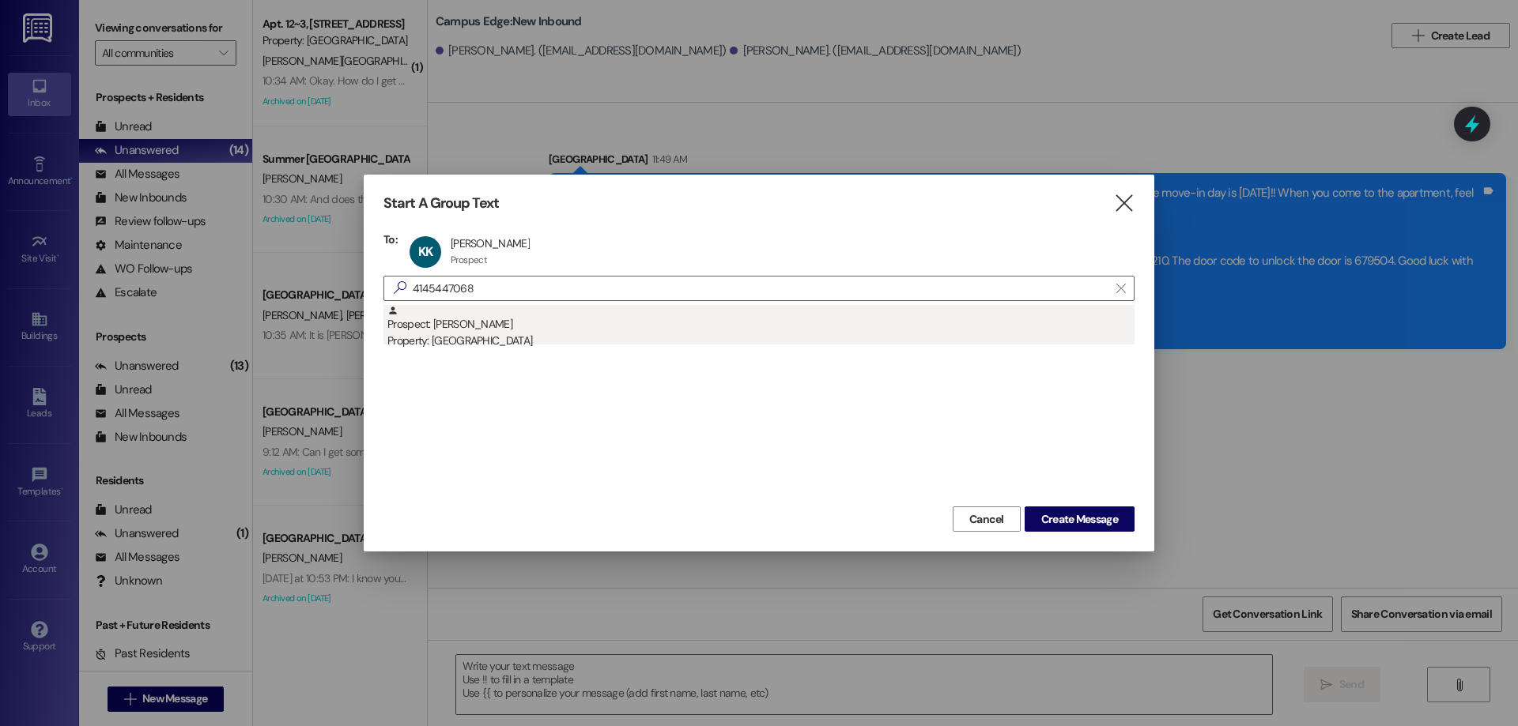
click at [537, 327] on div "Prospect: Keunyoung Kim Property: Campus Edge" at bounding box center [760, 327] width 747 height 45
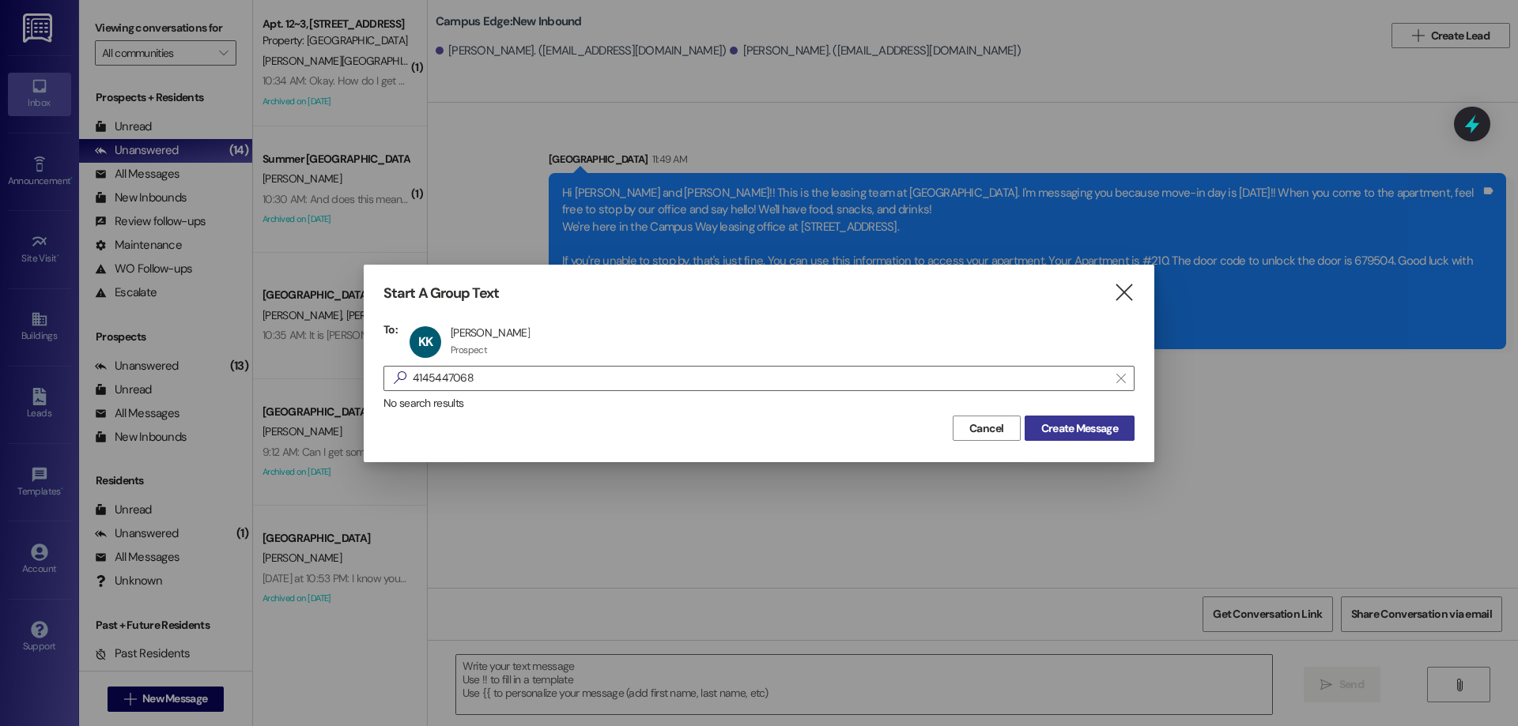
click at [1082, 425] on span "Create Message" at bounding box center [1079, 429] width 77 height 17
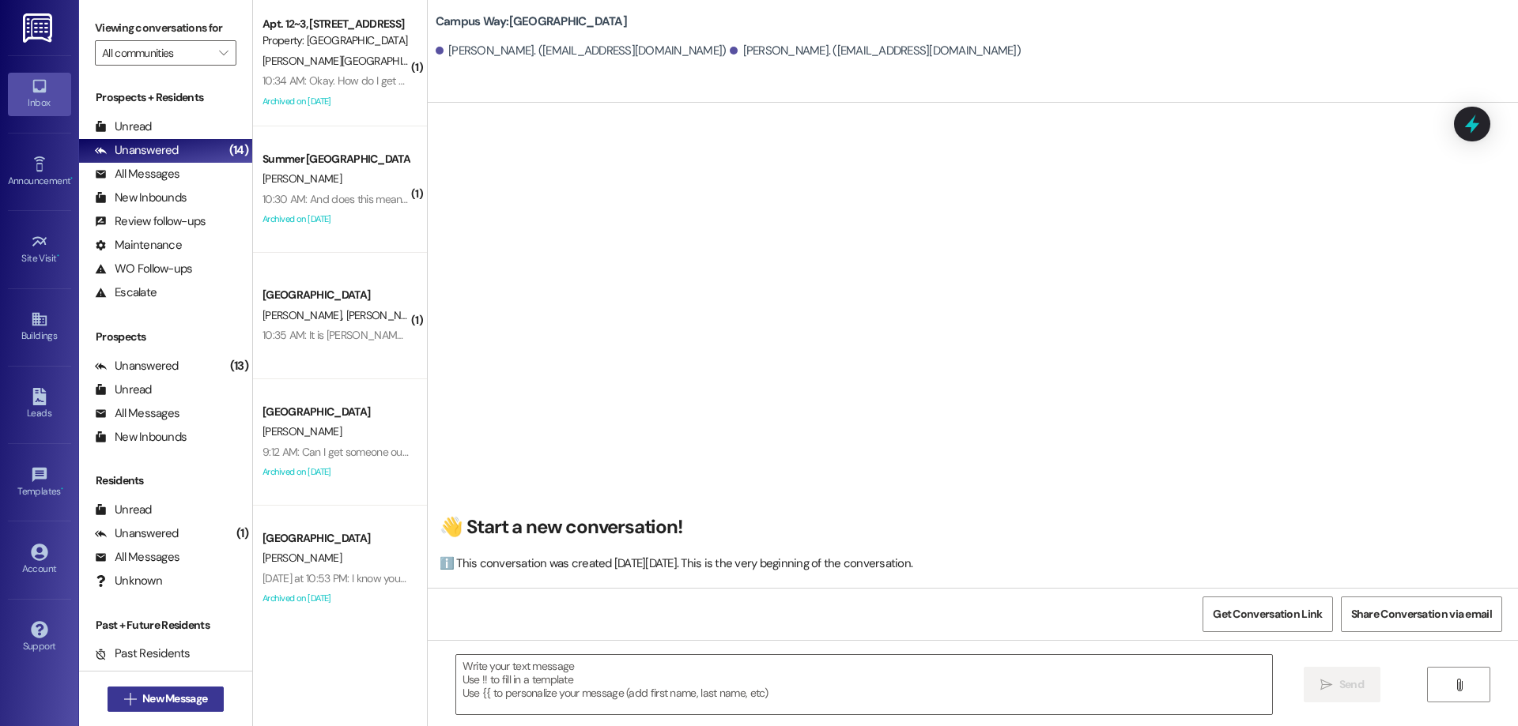
click at [142, 699] on span "New Message" at bounding box center [174, 699] width 65 height 17
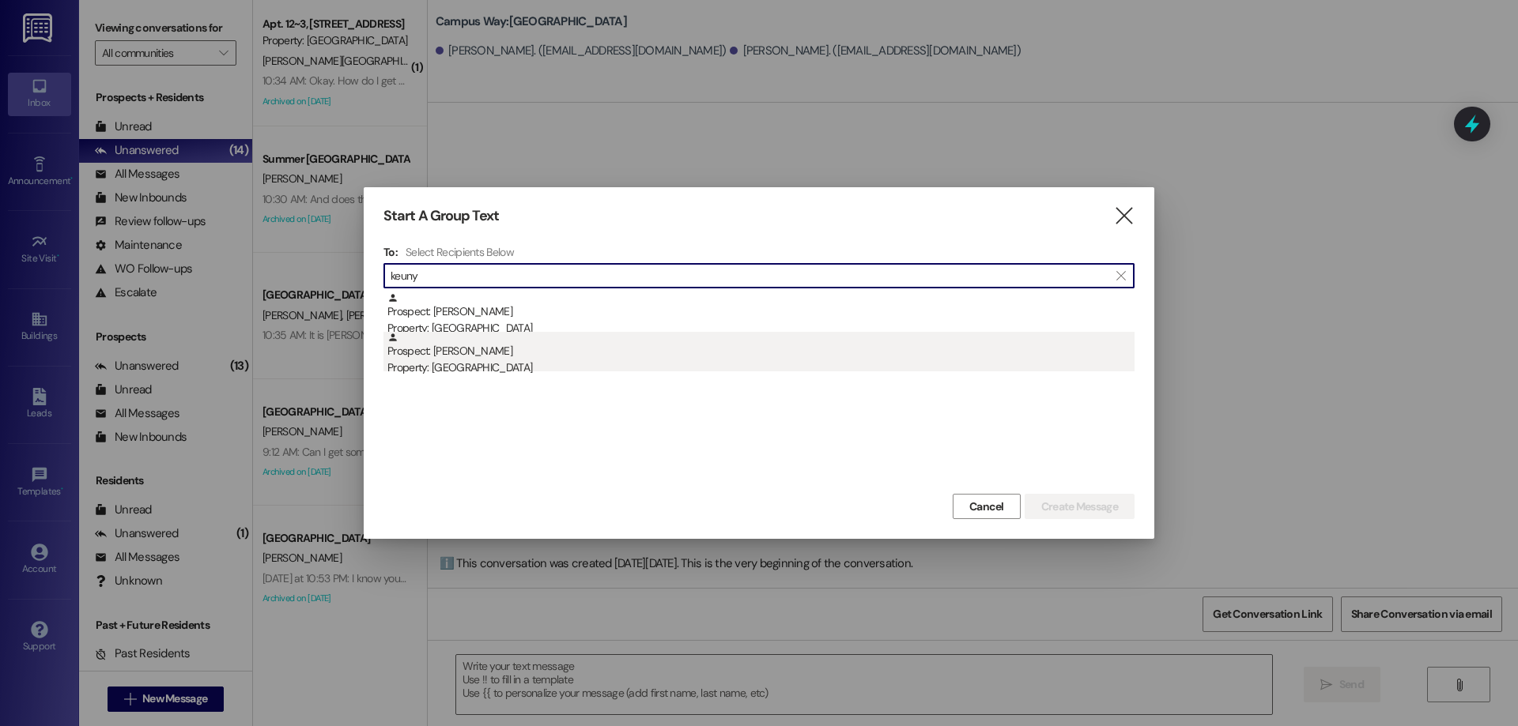
type input "keuny"
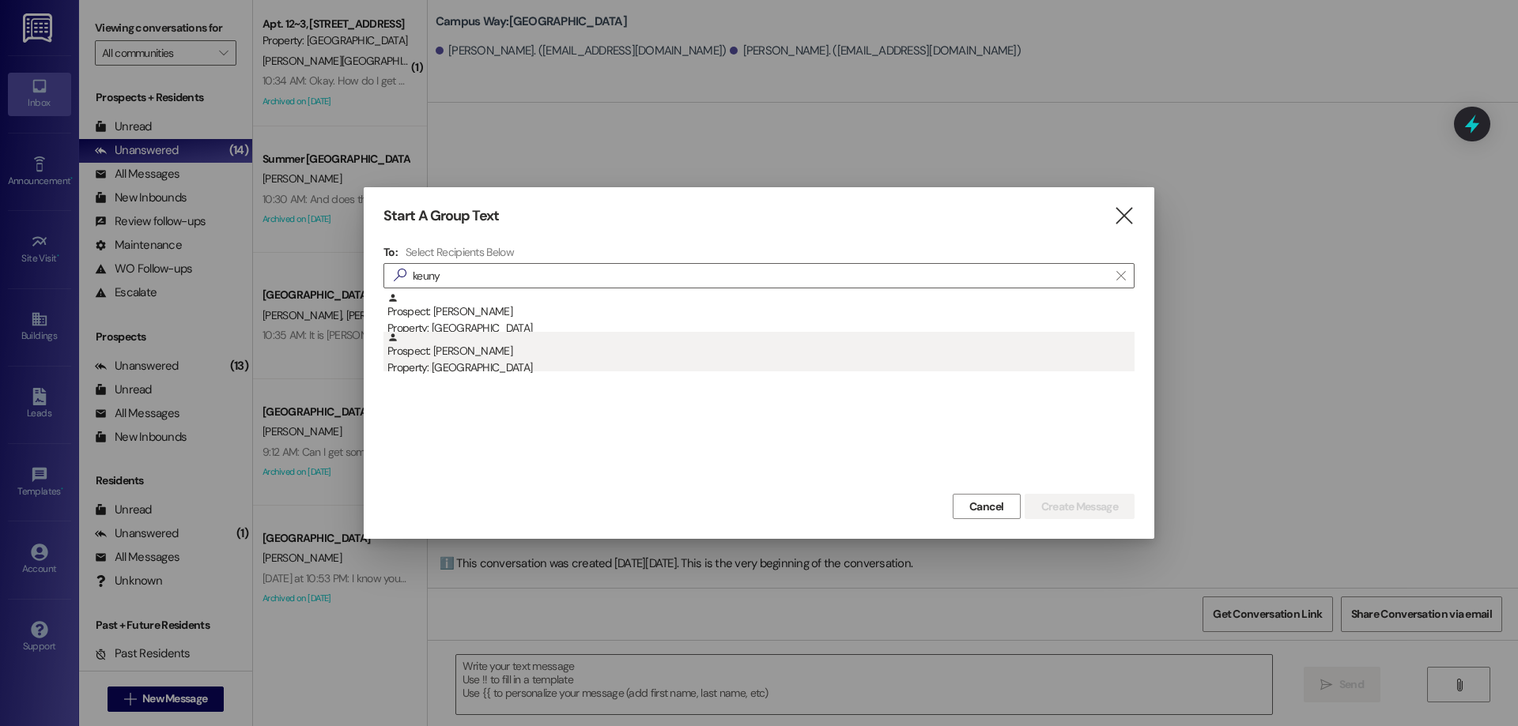
click at [522, 360] on div "Property: Campus Edge" at bounding box center [760, 368] width 747 height 17
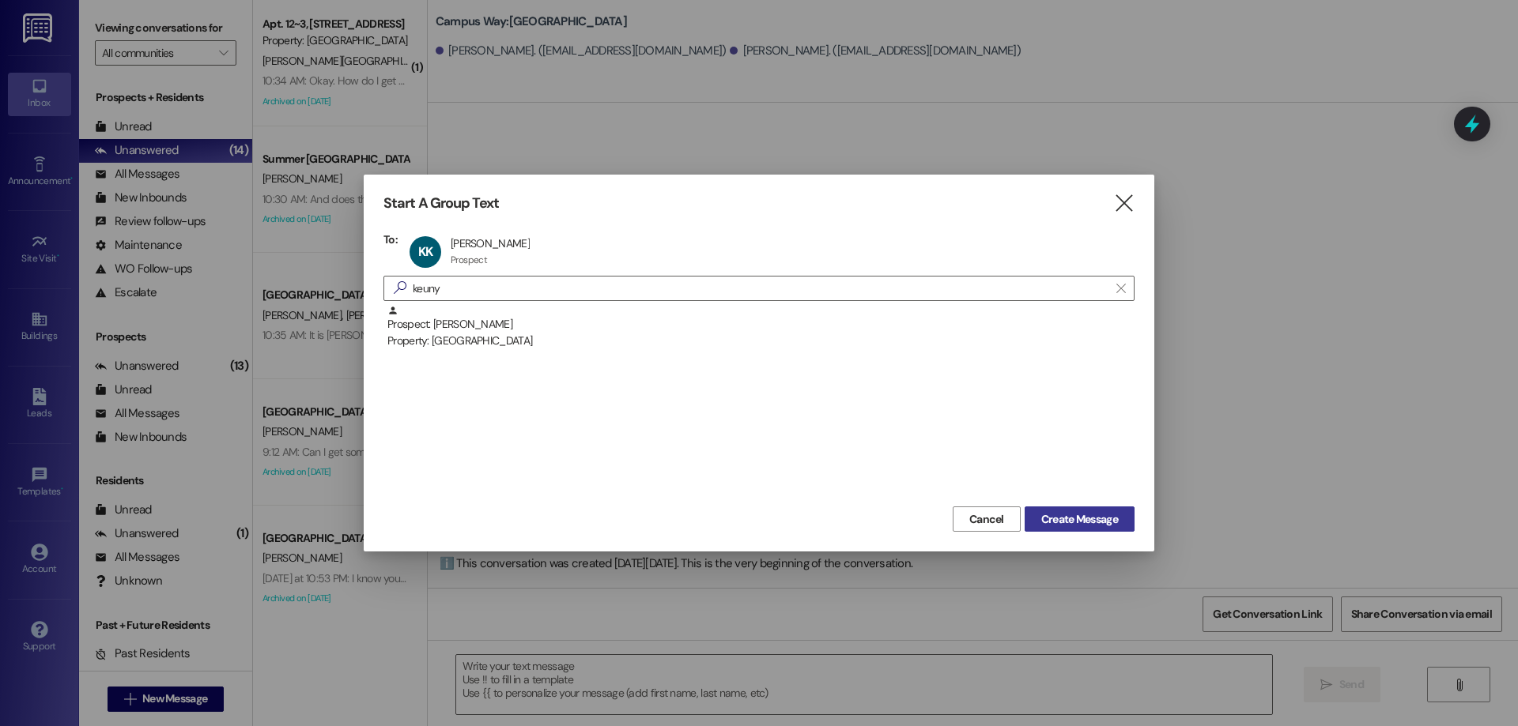
click at [1059, 512] on span "Create Message" at bounding box center [1079, 519] width 77 height 17
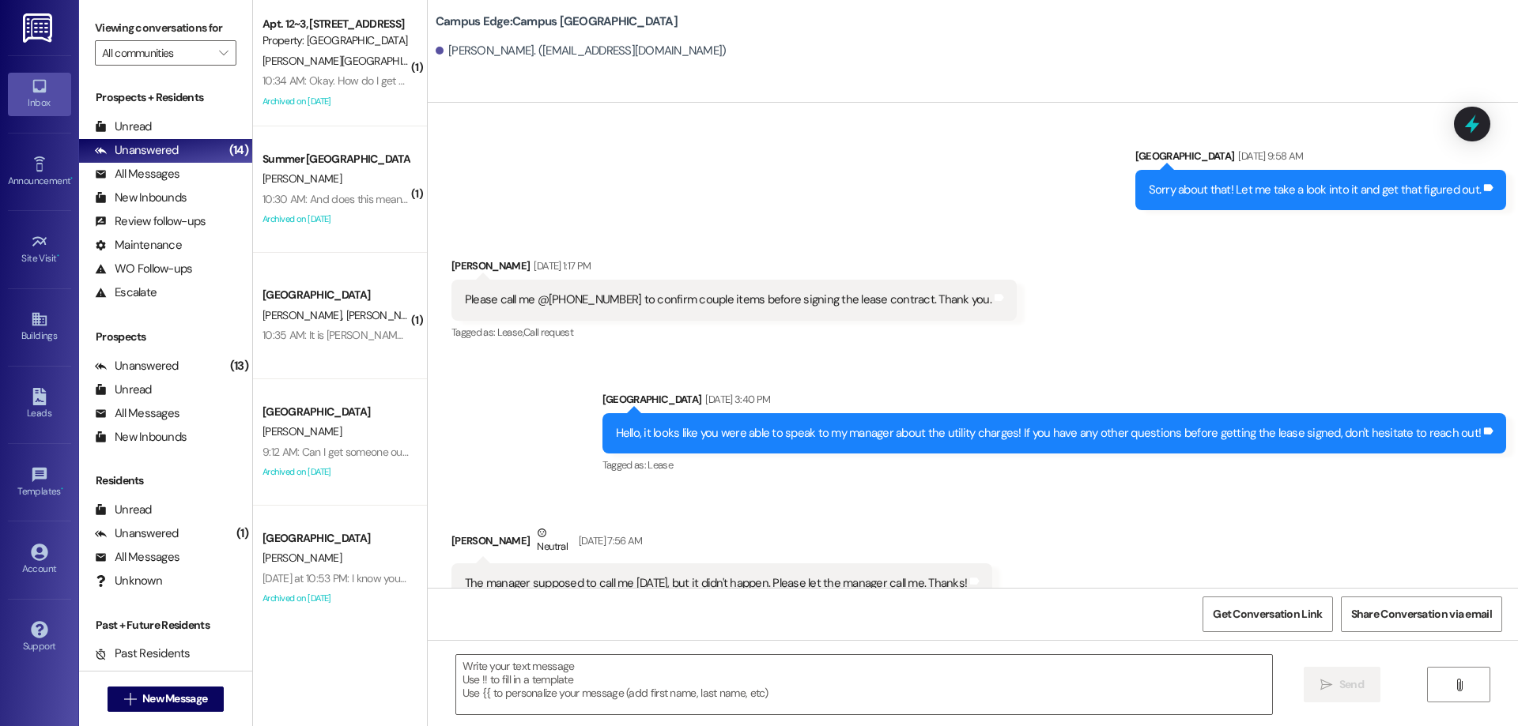
scroll to position [5317, 0]
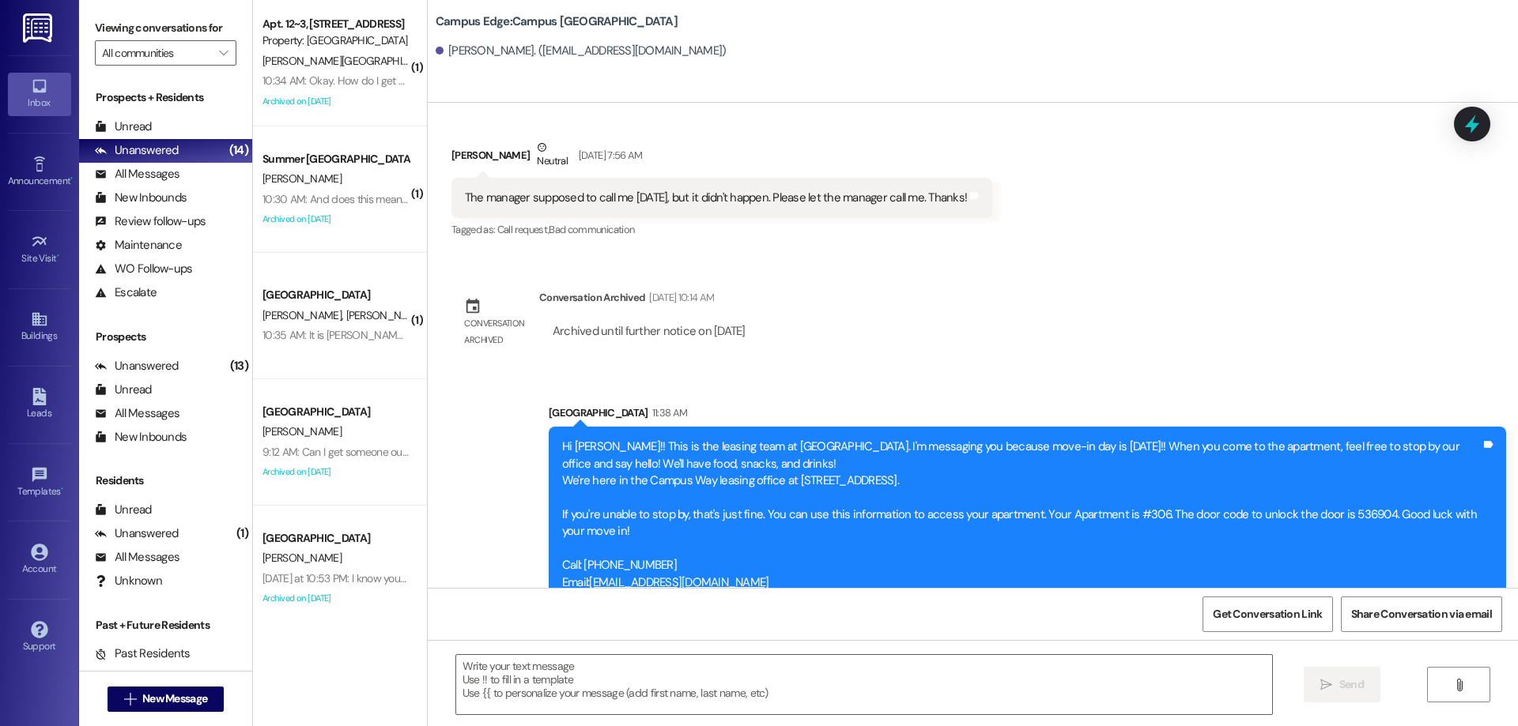
click at [694, 653] on div " Send " at bounding box center [973, 699] width 1090 height 119
click at [694, 654] on div " Send " at bounding box center [973, 699] width 1090 height 119
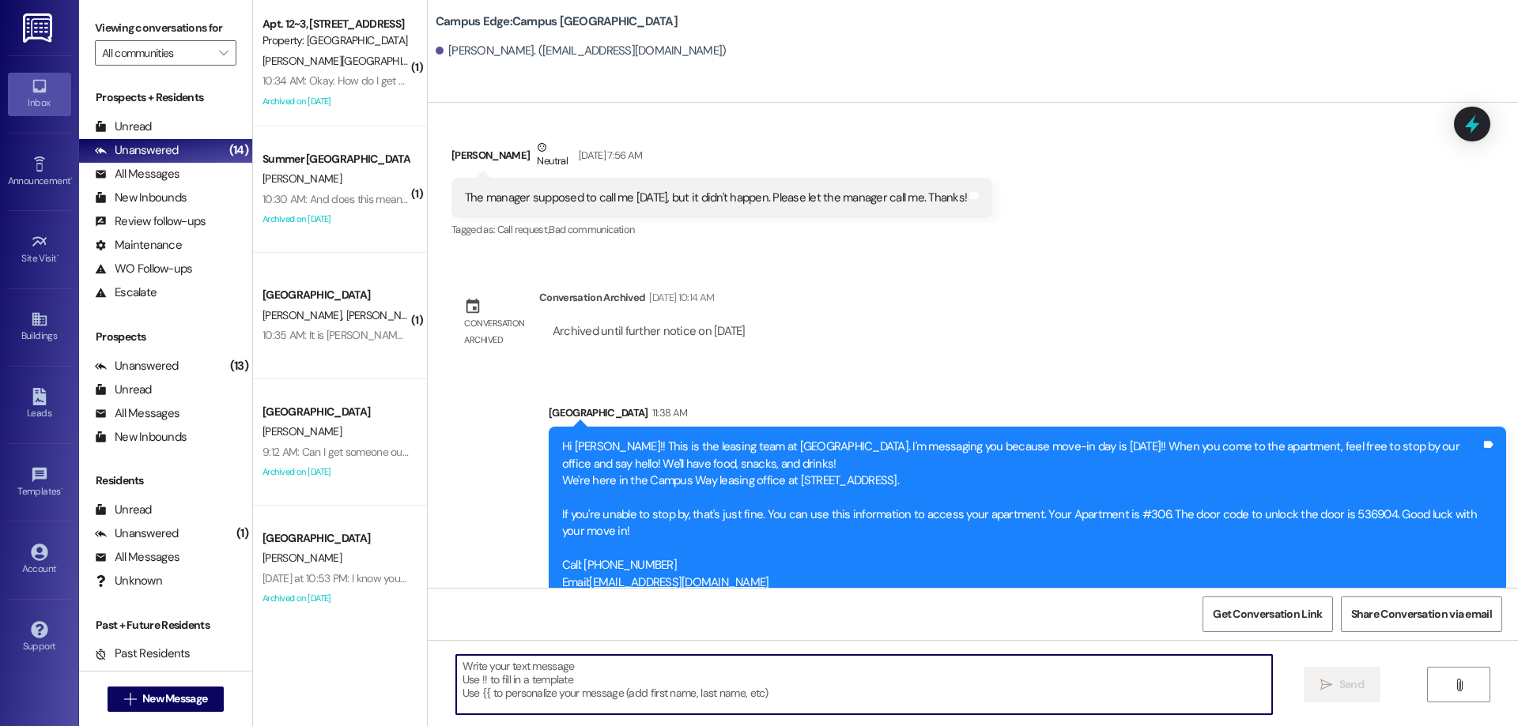
click at [663, 677] on textarea at bounding box center [864, 684] width 816 height 59
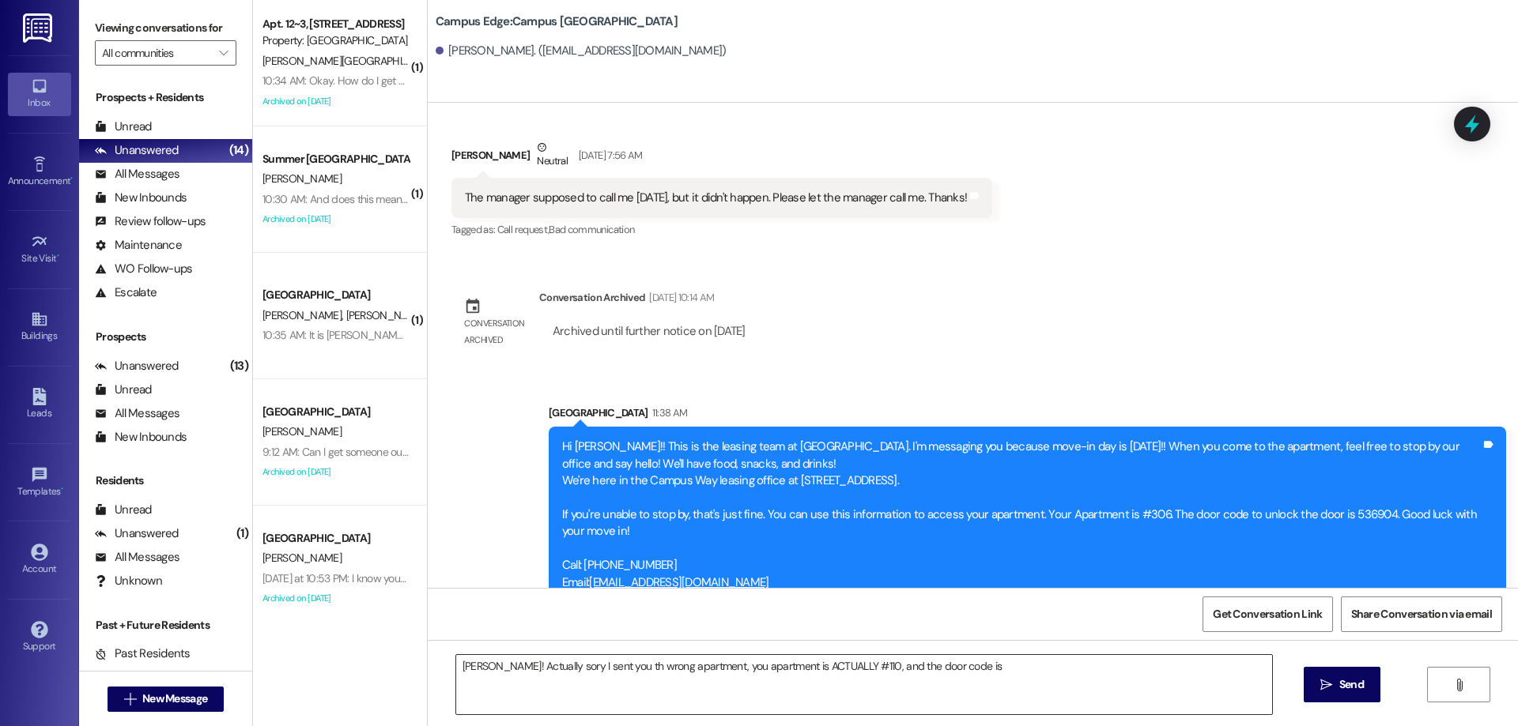
click at [1211, 680] on textarea "Heyy Keunyoung! Actually sory I sent you th wrong apartment, you apartment is A…" at bounding box center [864, 684] width 816 height 59
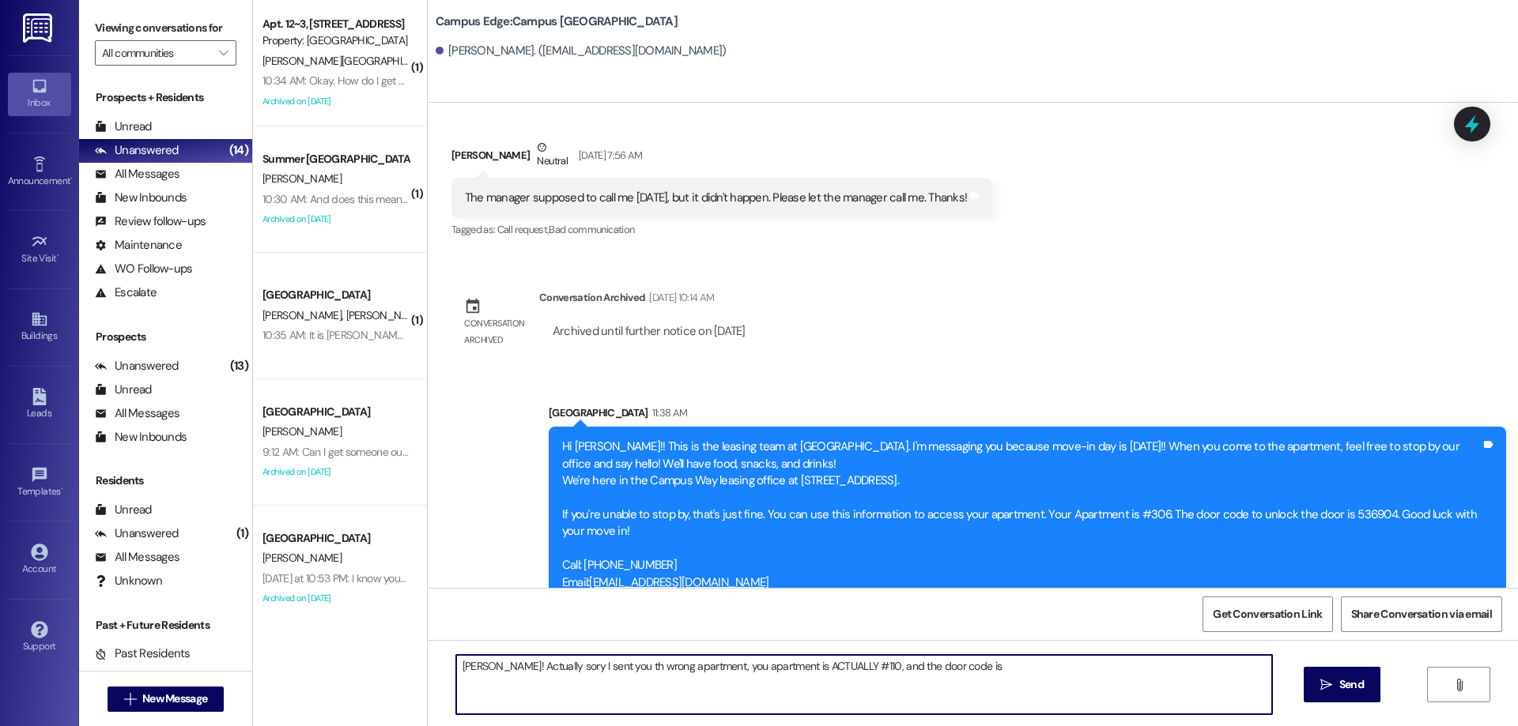
paste textarea "761590"
type textarea "Heyy Keunyoung! Actually sory I sent you th wrong apartment, you apartment is A…"
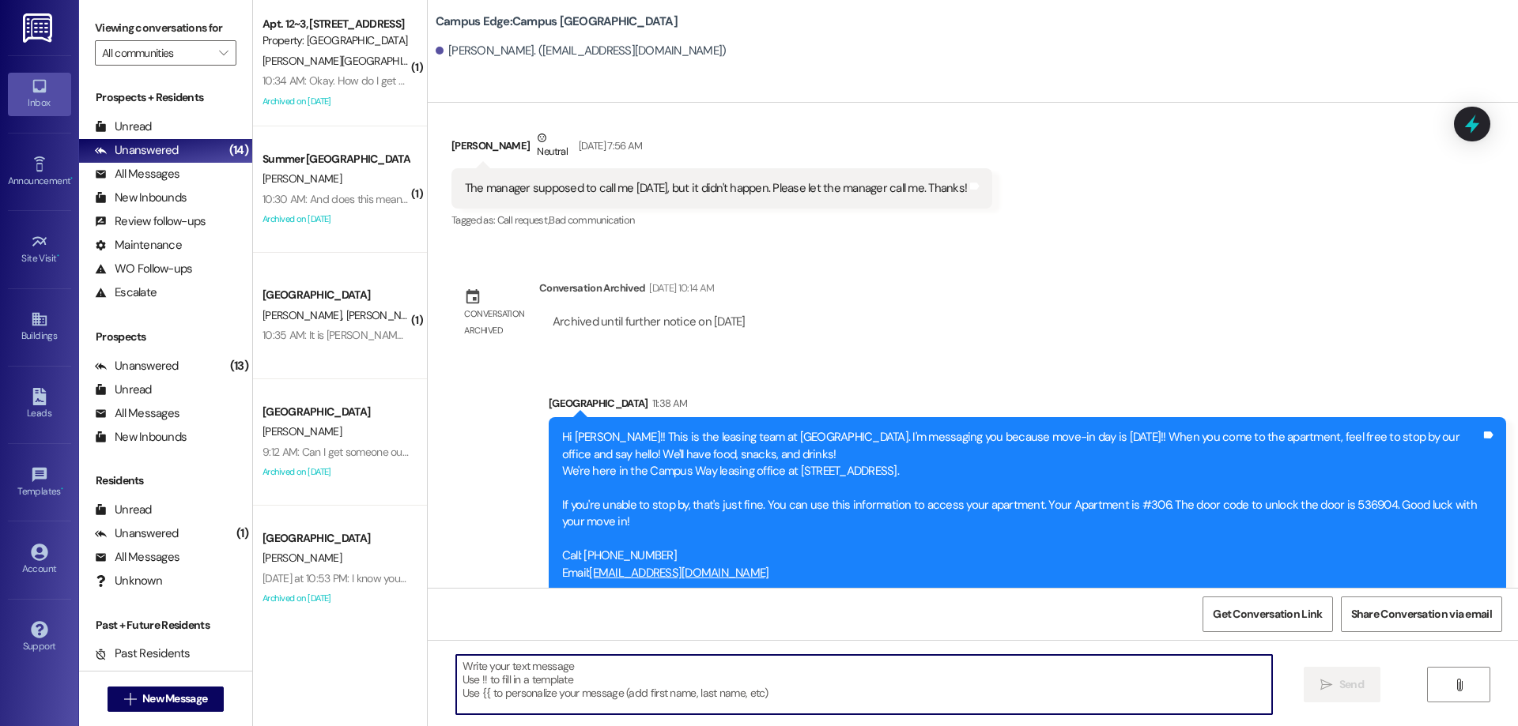
scroll to position [5445, 0]
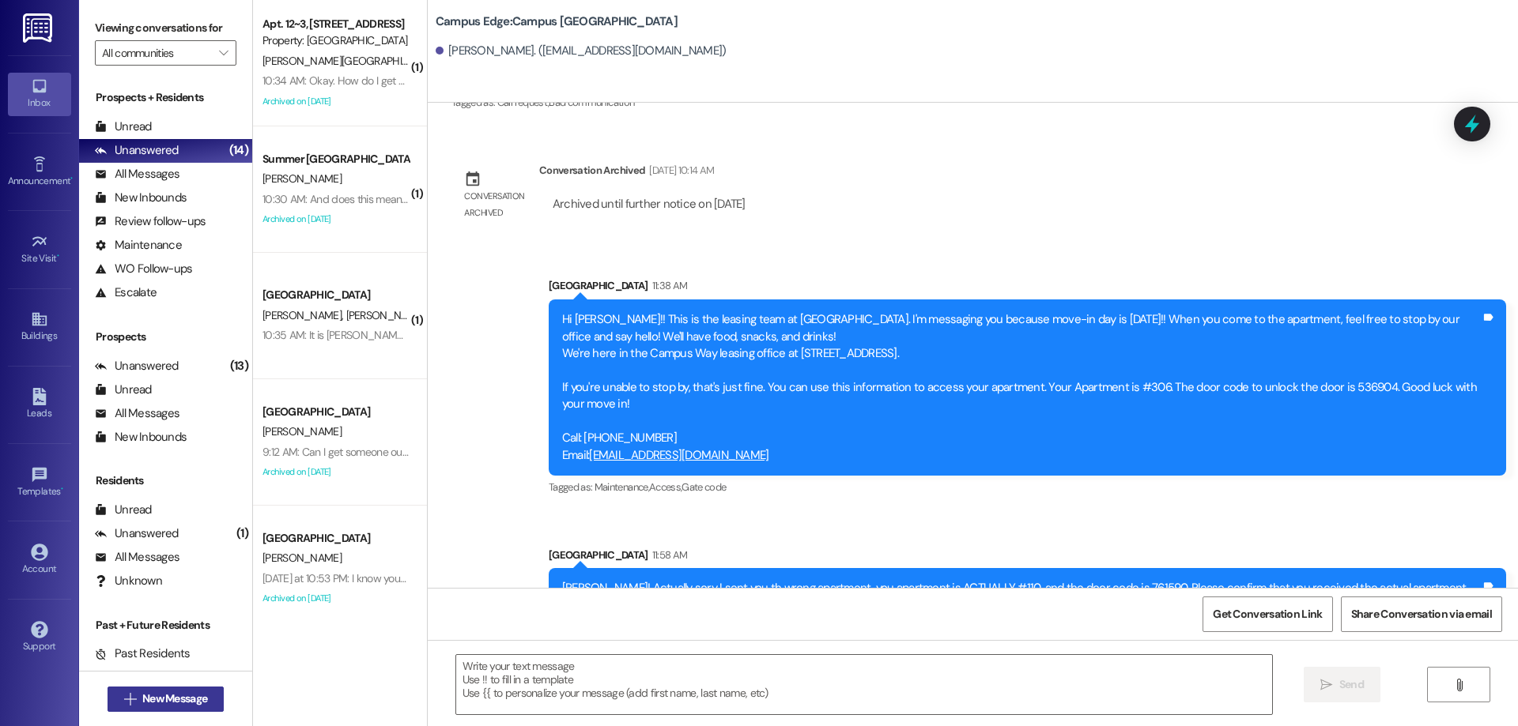
click at [142, 695] on span "New Message" at bounding box center [174, 699] width 65 height 17
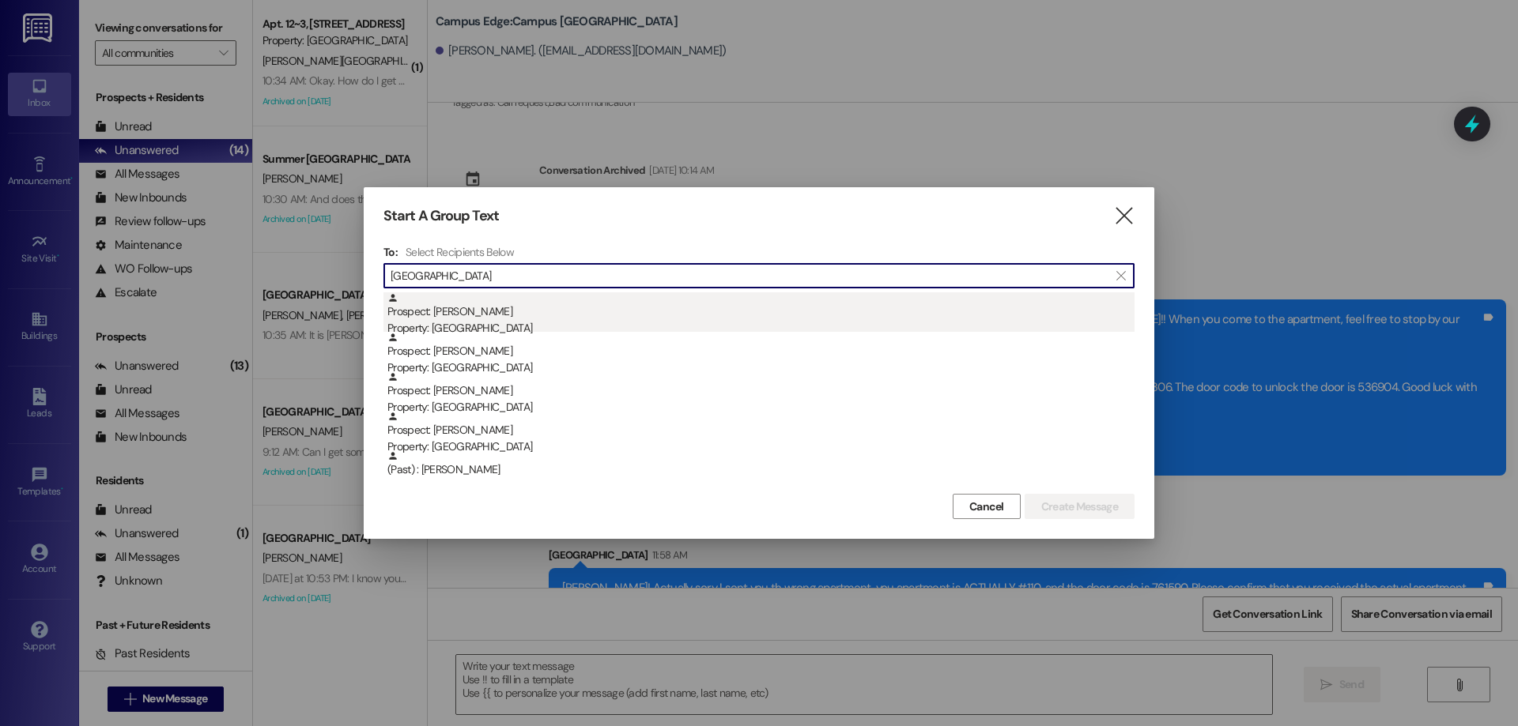
type input "sydney"
click at [485, 311] on div "Prospect: Sydney Toone Property: Campus Edge" at bounding box center [760, 314] width 747 height 45
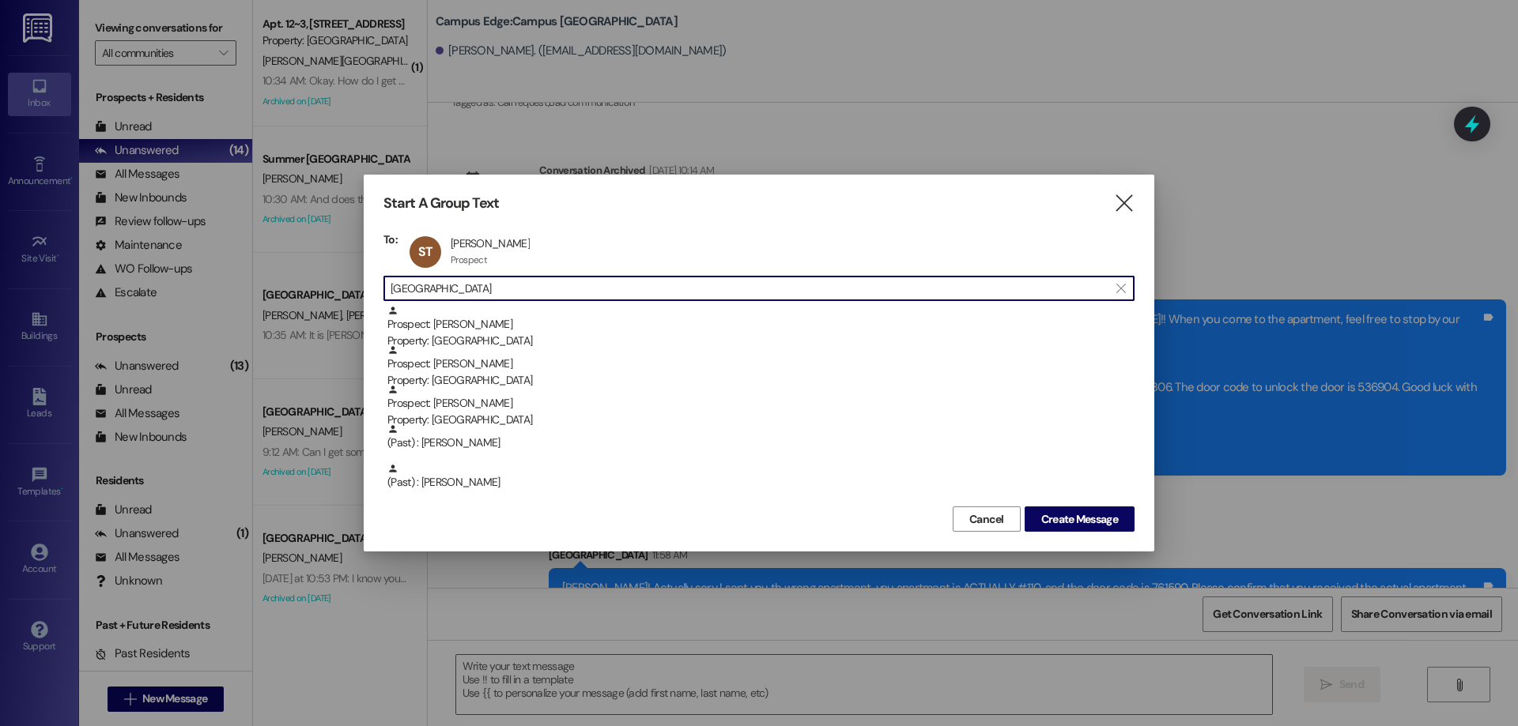
drag, startPoint x: 552, startPoint y: 291, endPoint x: 233, endPoint y: 296, distance: 318.6
click at [233, 296] on div "Start A Group Text  To: ST Sydney Toone Sydney Toone Prospect Prospect click t…" at bounding box center [759, 363] width 1518 height 726
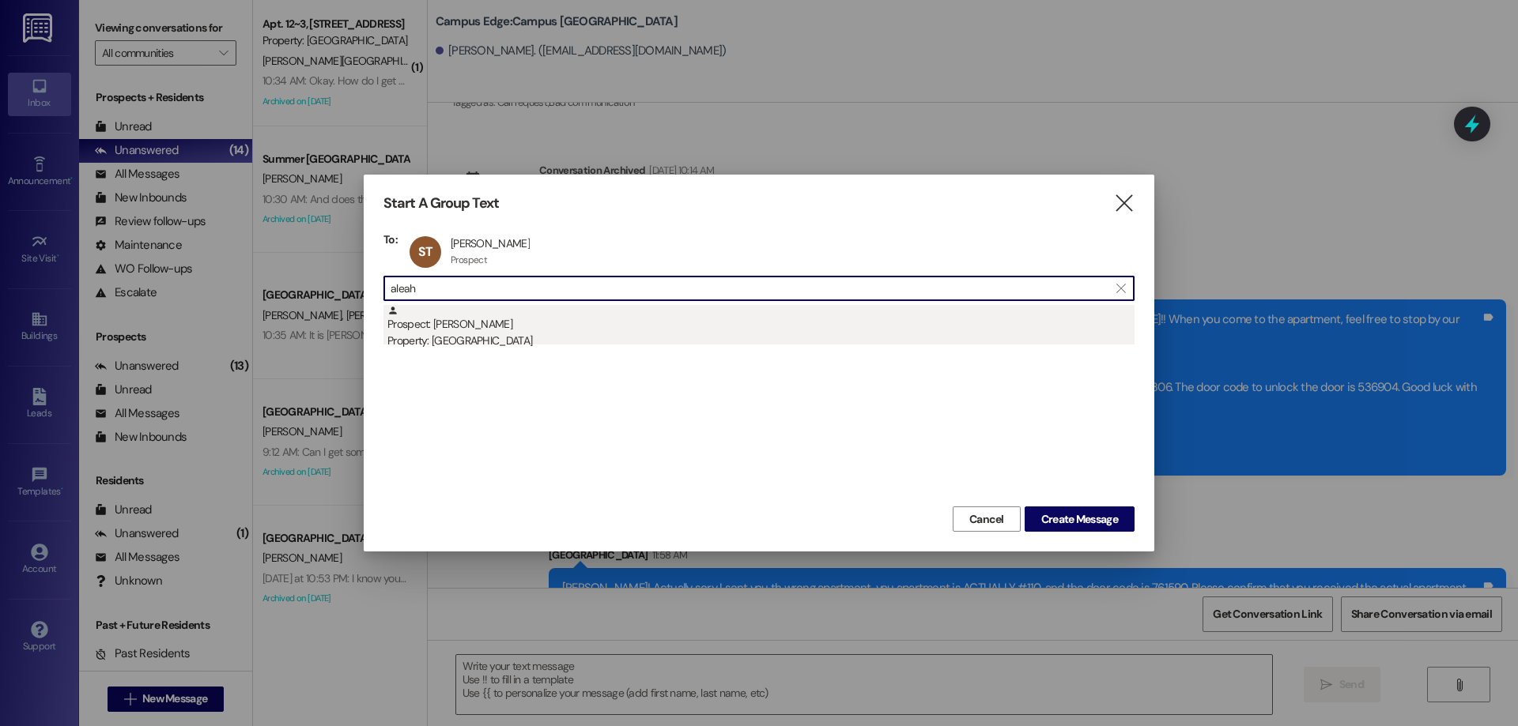
type input "aleah"
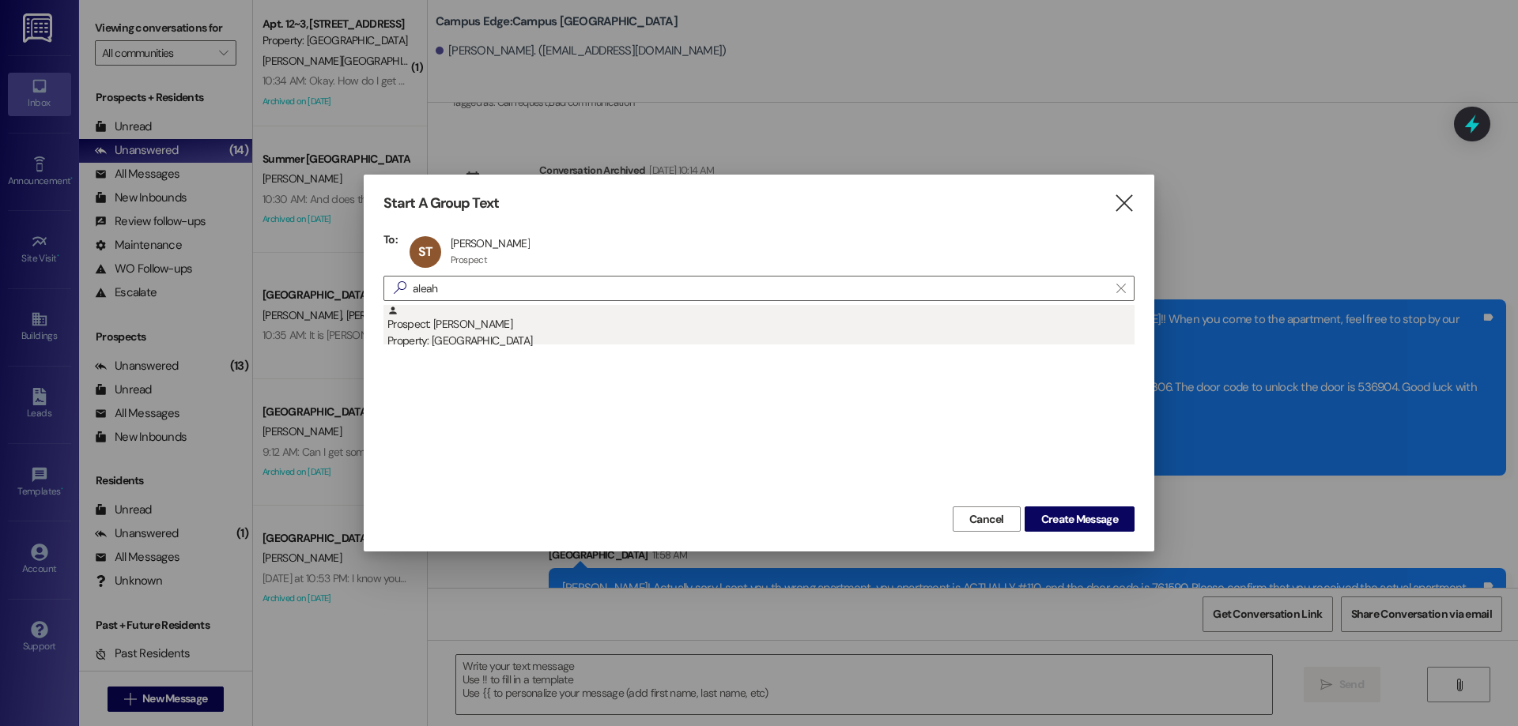
click at [722, 329] on div "Prospect: Aleah Tagoai Property: Campus Edge" at bounding box center [760, 327] width 747 height 45
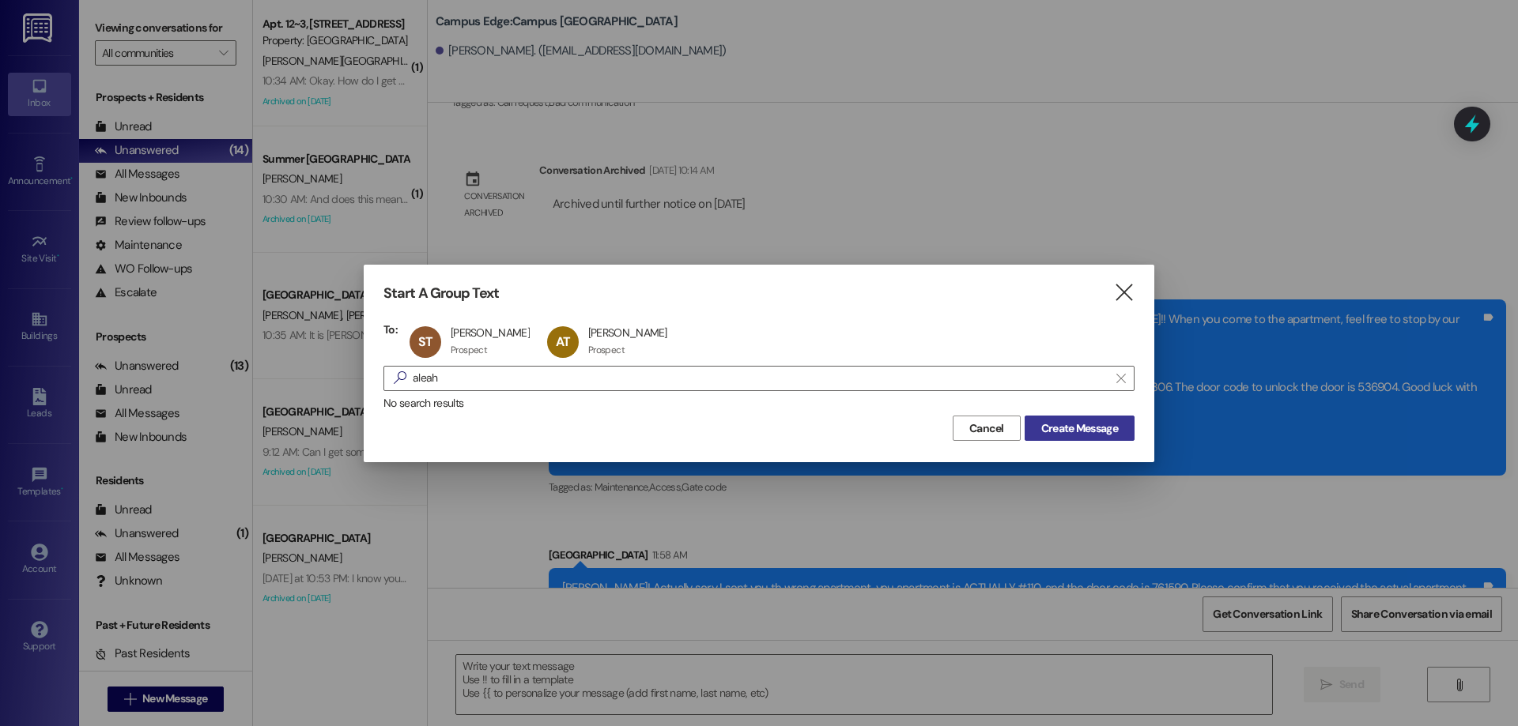
click at [1088, 422] on span "Create Message" at bounding box center [1079, 429] width 77 height 17
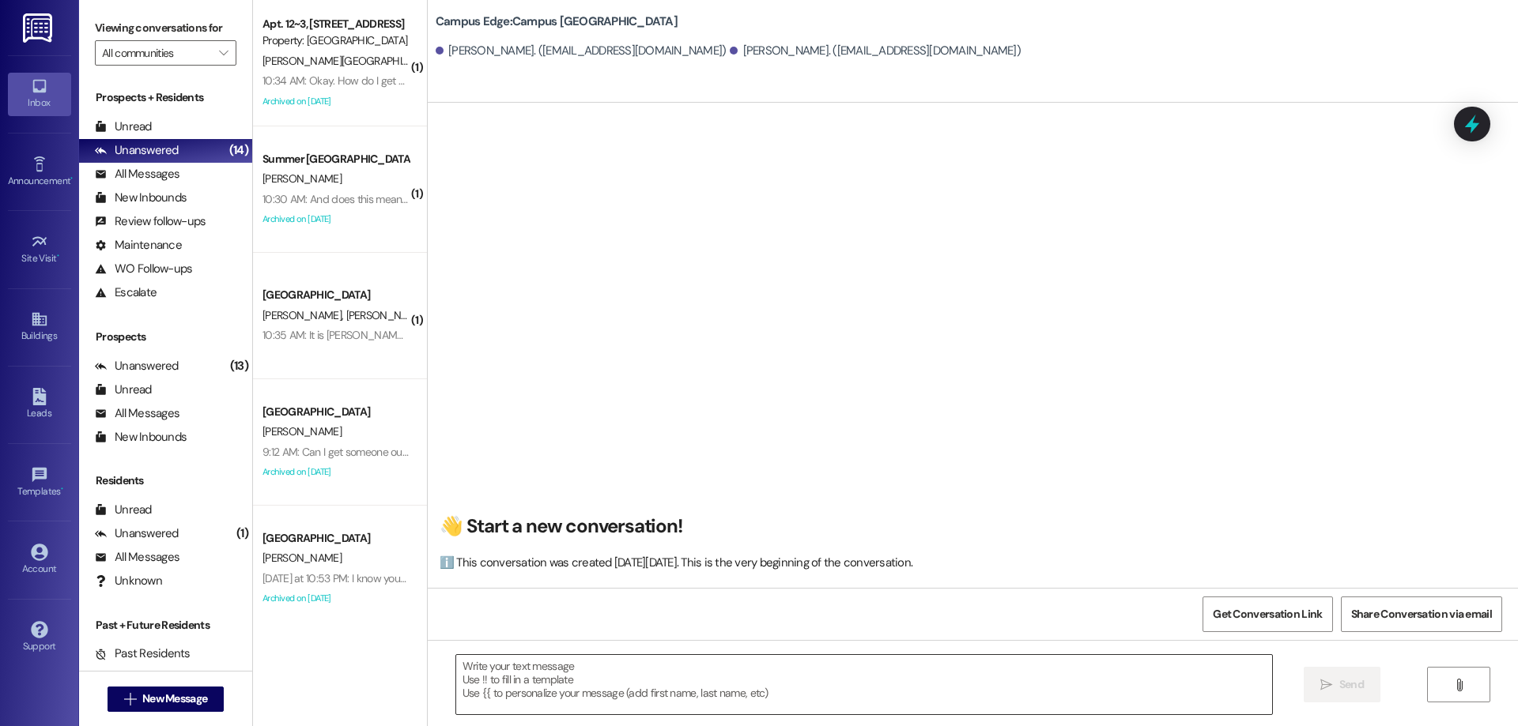
scroll to position [1, 0]
click at [665, 681] on textarea at bounding box center [864, 684] width 816 height 59
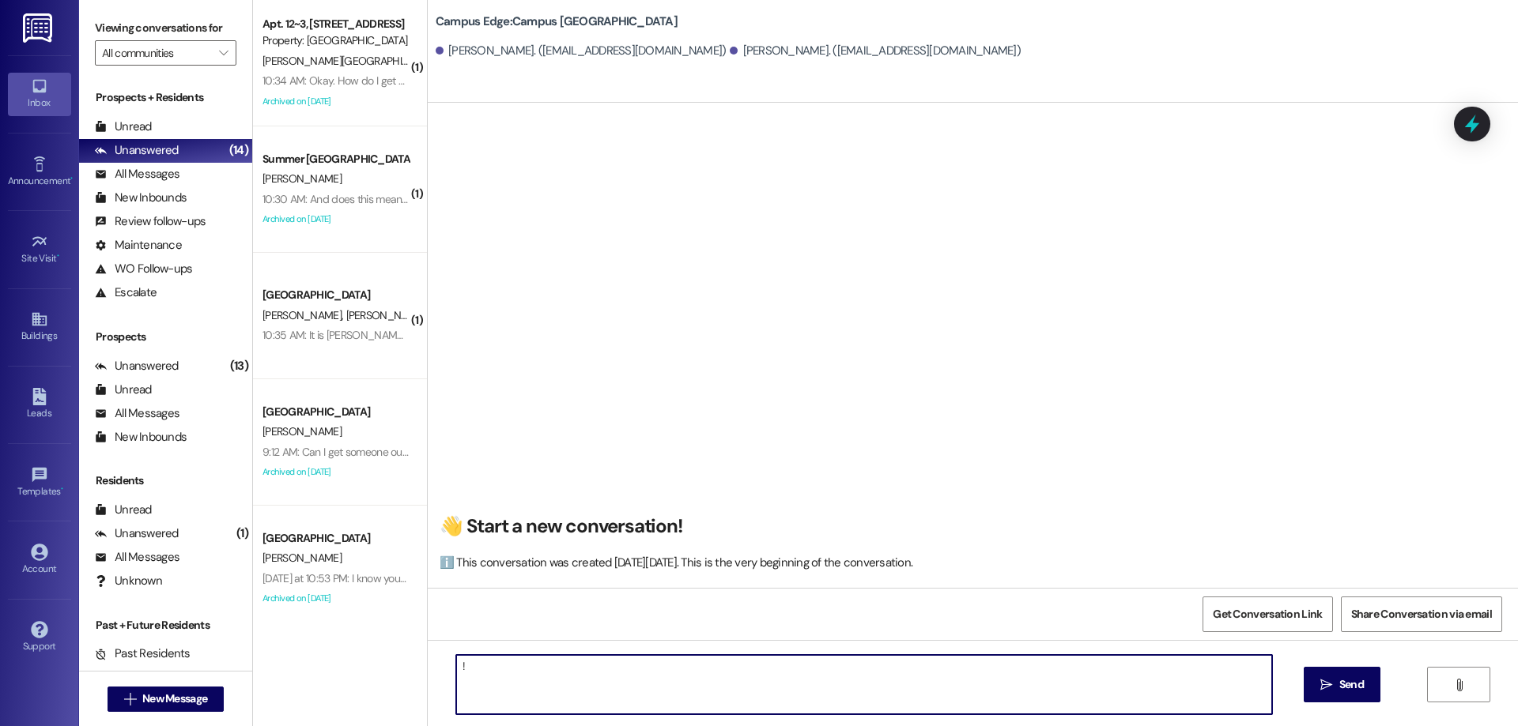
type textarea "!!"
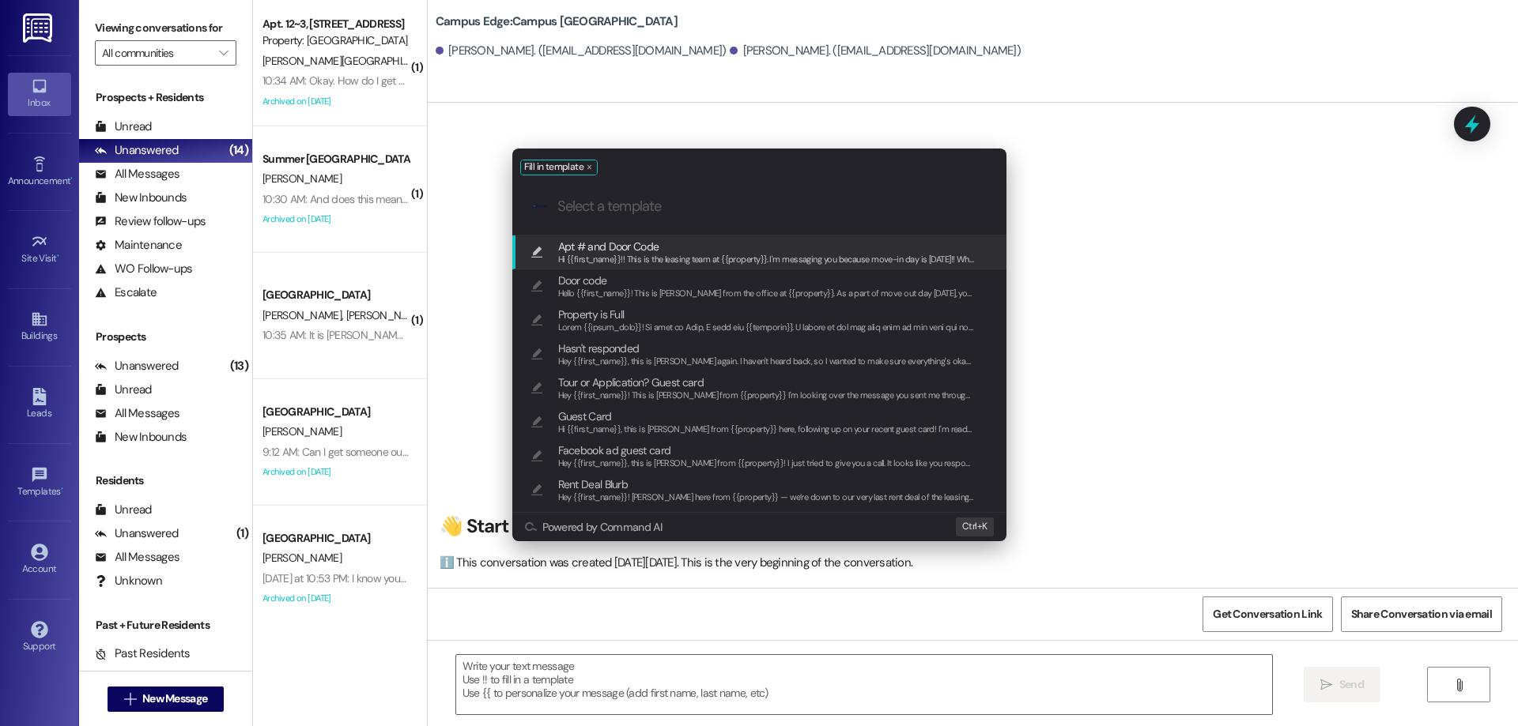
click at [716, 245] on span "Apt # and Door Code" at bounding box center [766, 246] width 417 height 17
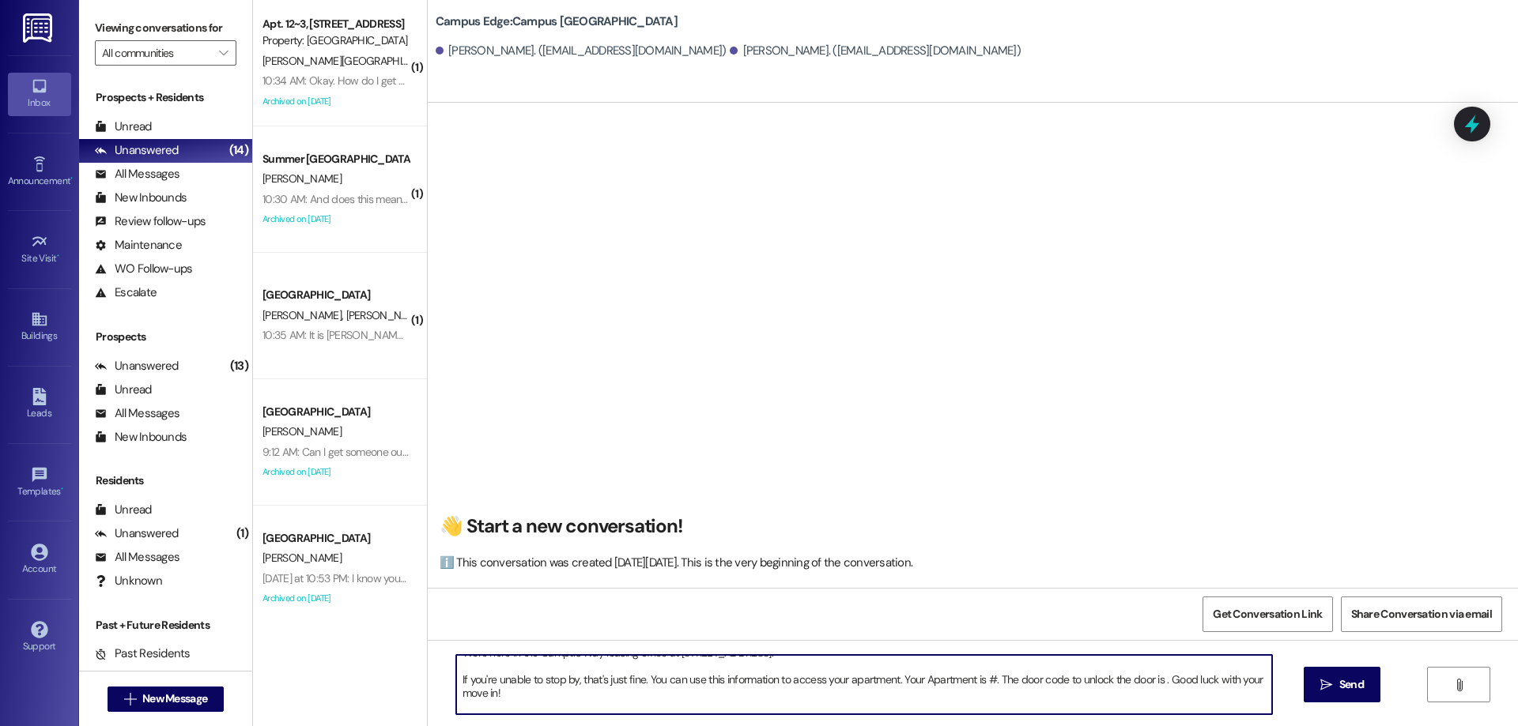
scroll to position [71, 0]
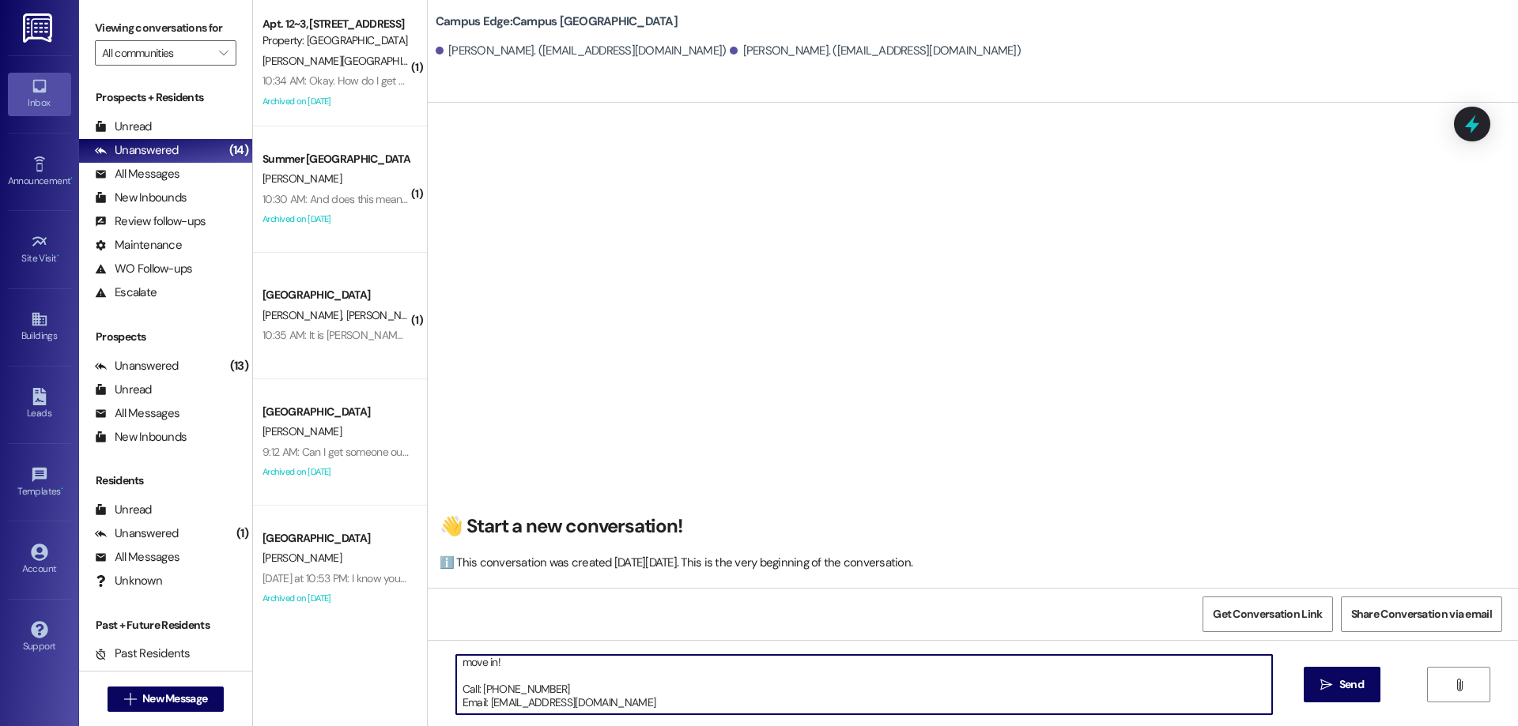
click at [828, 676] on textarea "Hi {{first_name}}!! This is the leasing team at {{property}}. I'm messaging you…" at bounding box center [864, 684] width 816 height 59
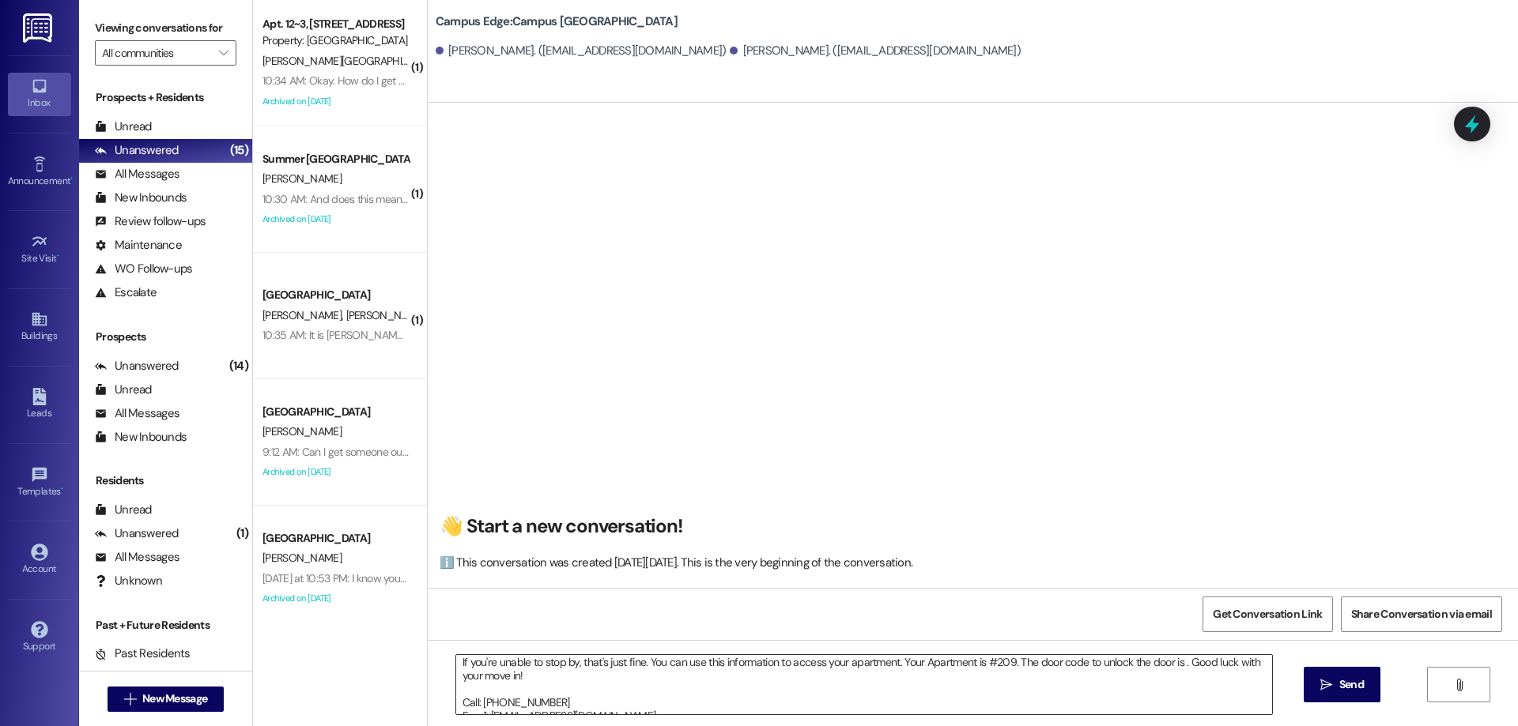
click at [1173, 666] on textarea "Hi {{first_name}}!! This is the leasing team at {{property}}. I'm messaging you…" at bounding box center [864, 684] width 816 height 59
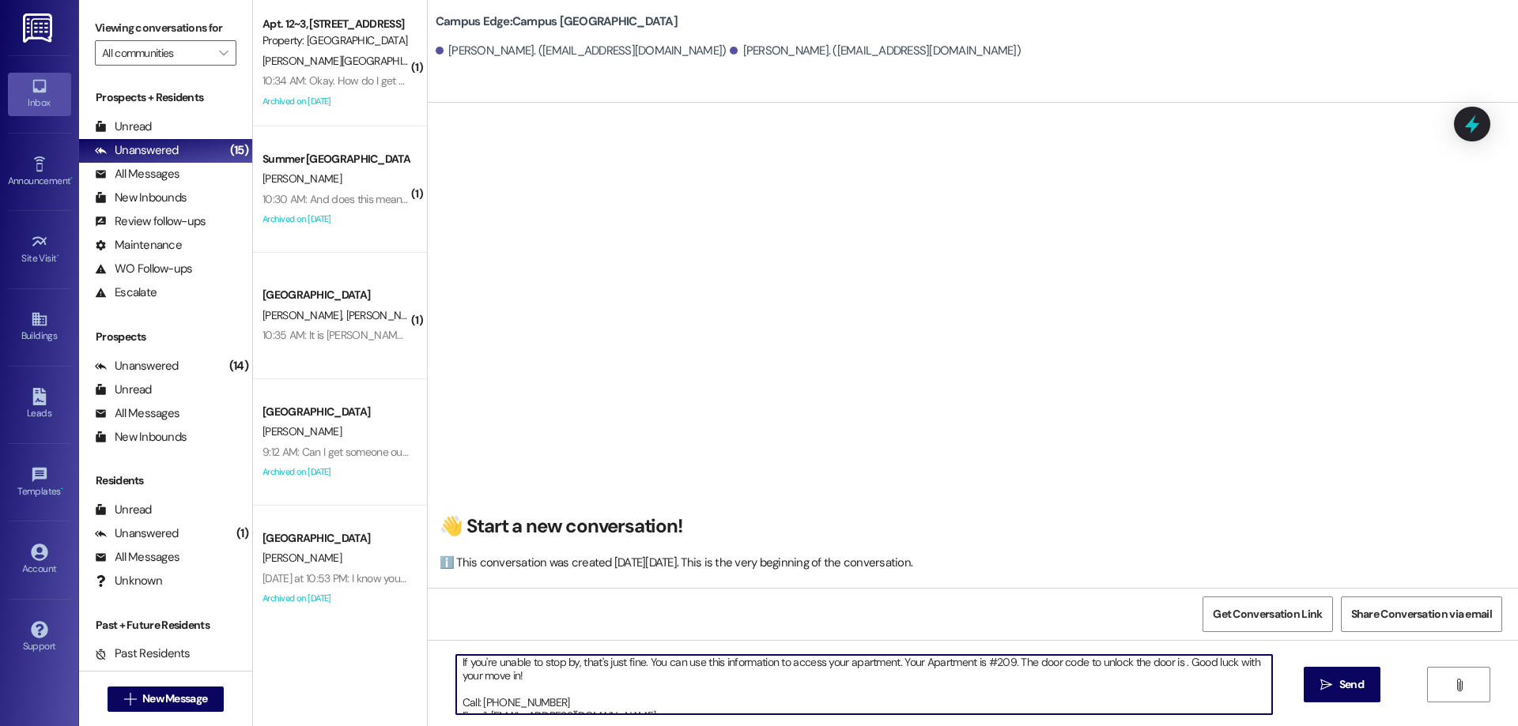
paste textarea "434692"
type textarea "Hi {{first_name}}!! This is the leasing team at {{property}}. I'm messaging you…"
click at [1320, 675] on button " Send" at bounding box center [1341, 685] width 77 height 36
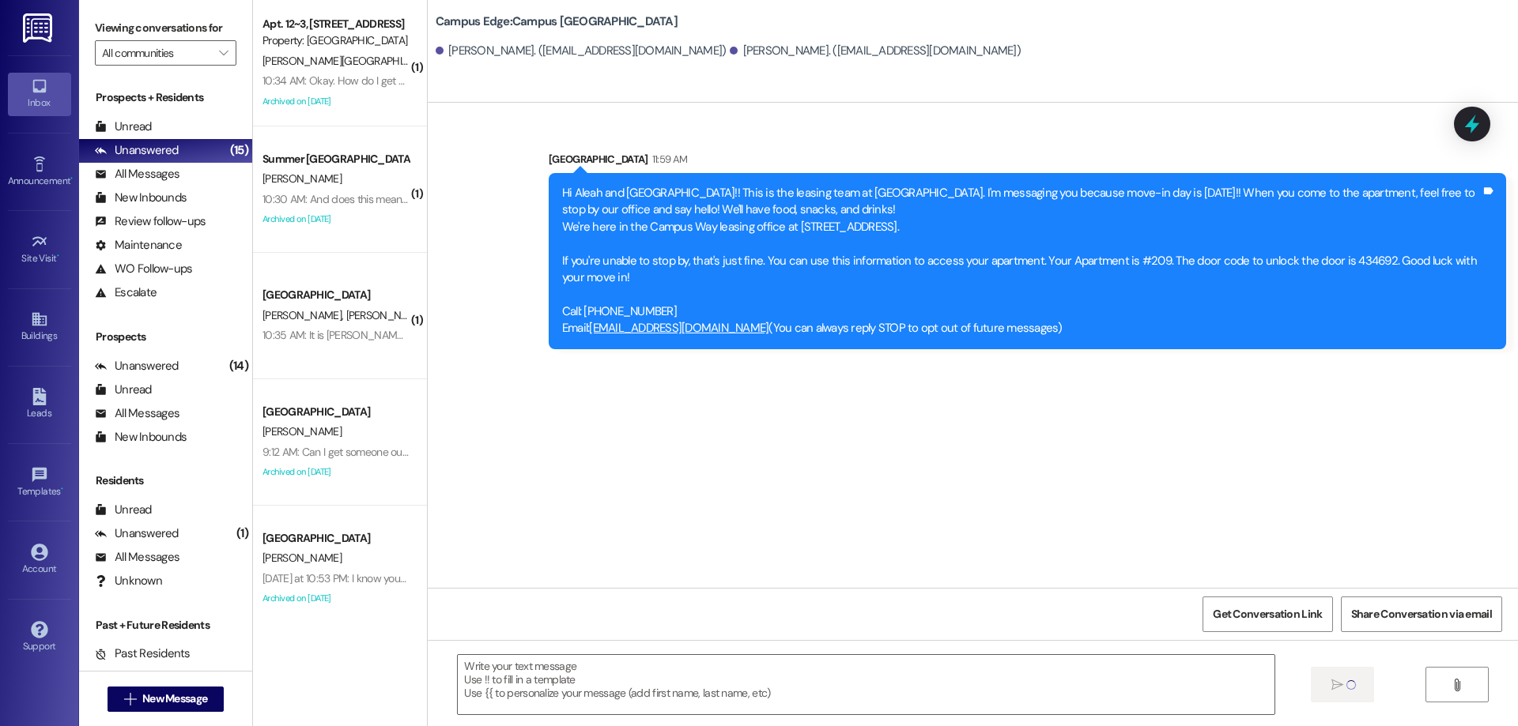
scroll to position [0, 0]
click at [175, 693] on span "New Message" at bounding box center [174, 699] width 65 height 17
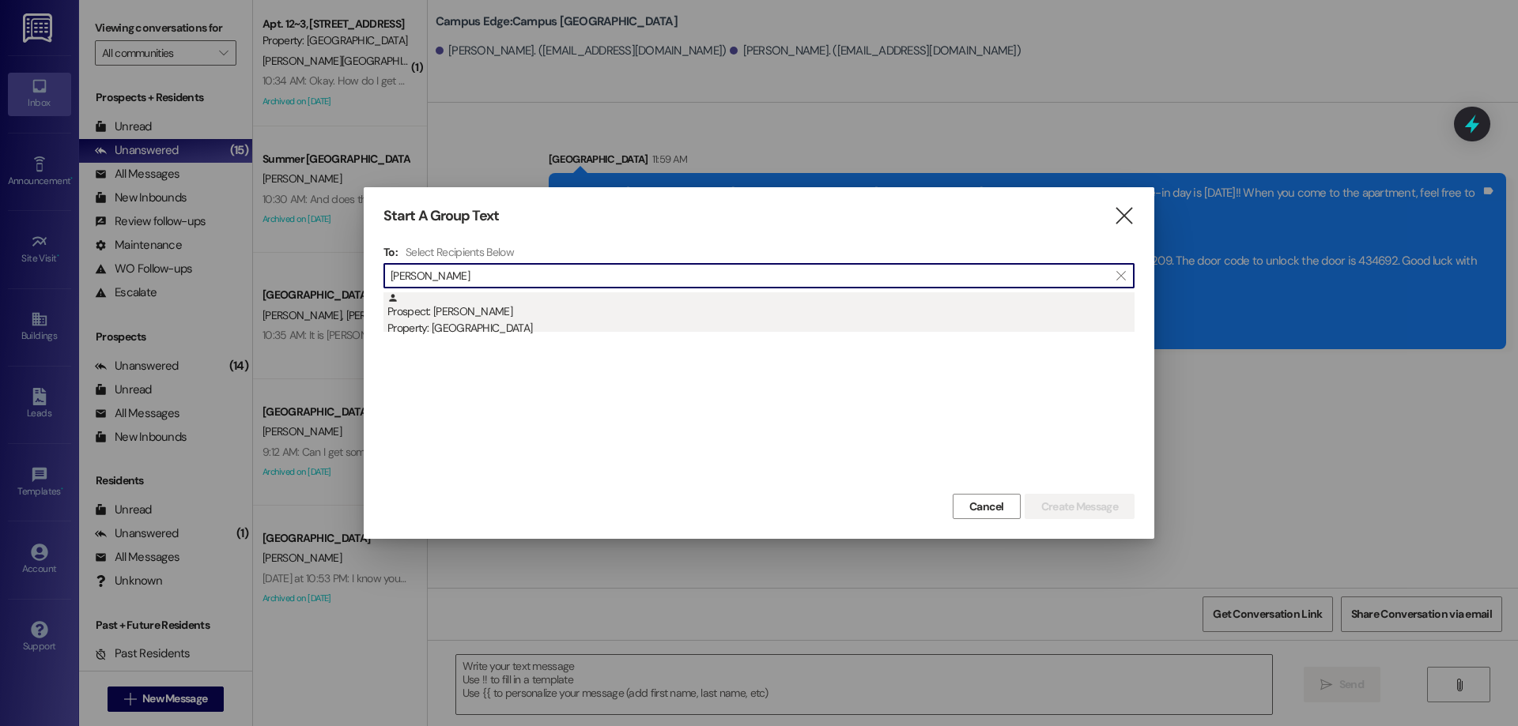
type input "austin gray"
click at [458, 313] on div "Prospect: Austin Gray Property: Campus Edge" at bounding box center [760, 314] width 747 height 45
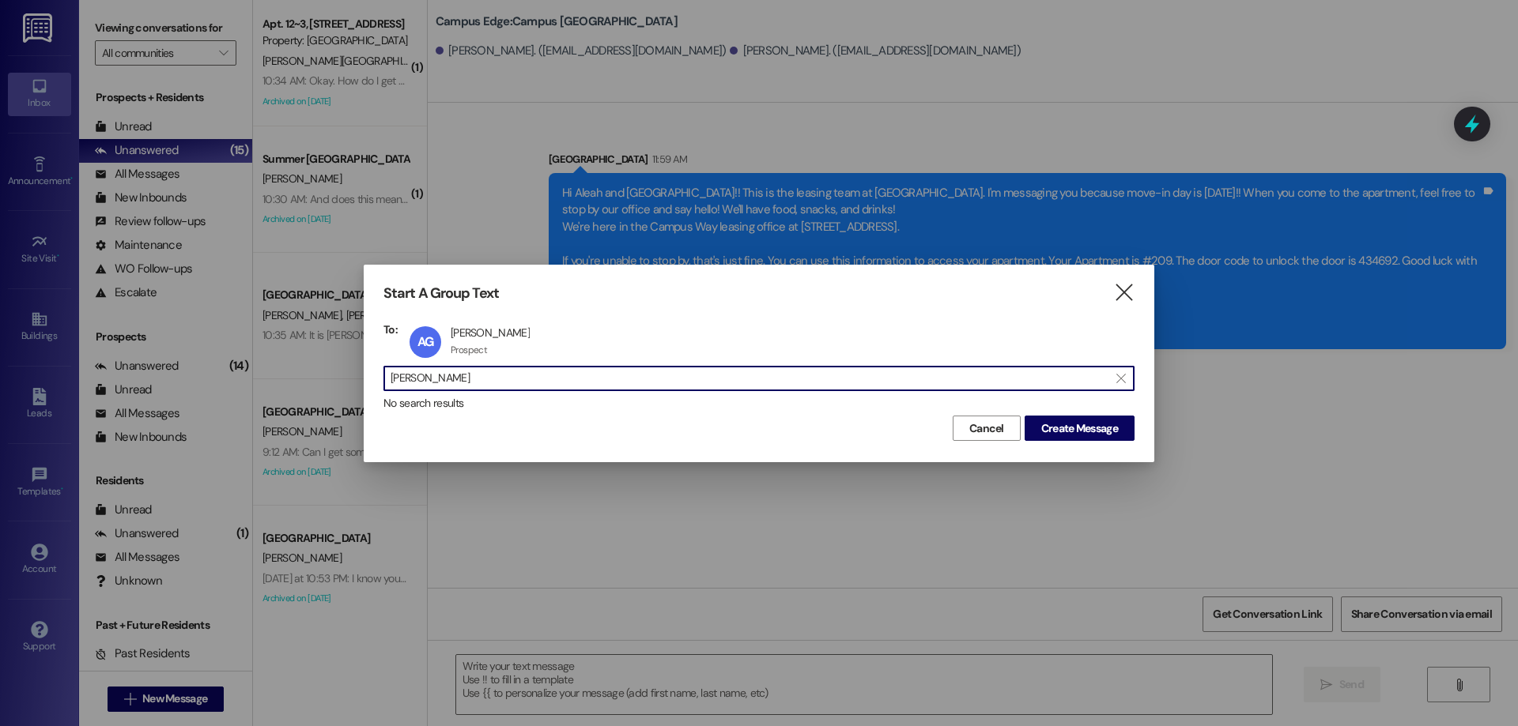
drag, startPoint x: 480, startPoint y: 372, endPoint x: 298, endPoint y: 374, distance: 181.8
click at [298, 374] on div "Start A Group Text  To: AG Austin Gray Austin Gray Prospect Prospect click to …" at bounding box center [759, 363] width 1518 height 726
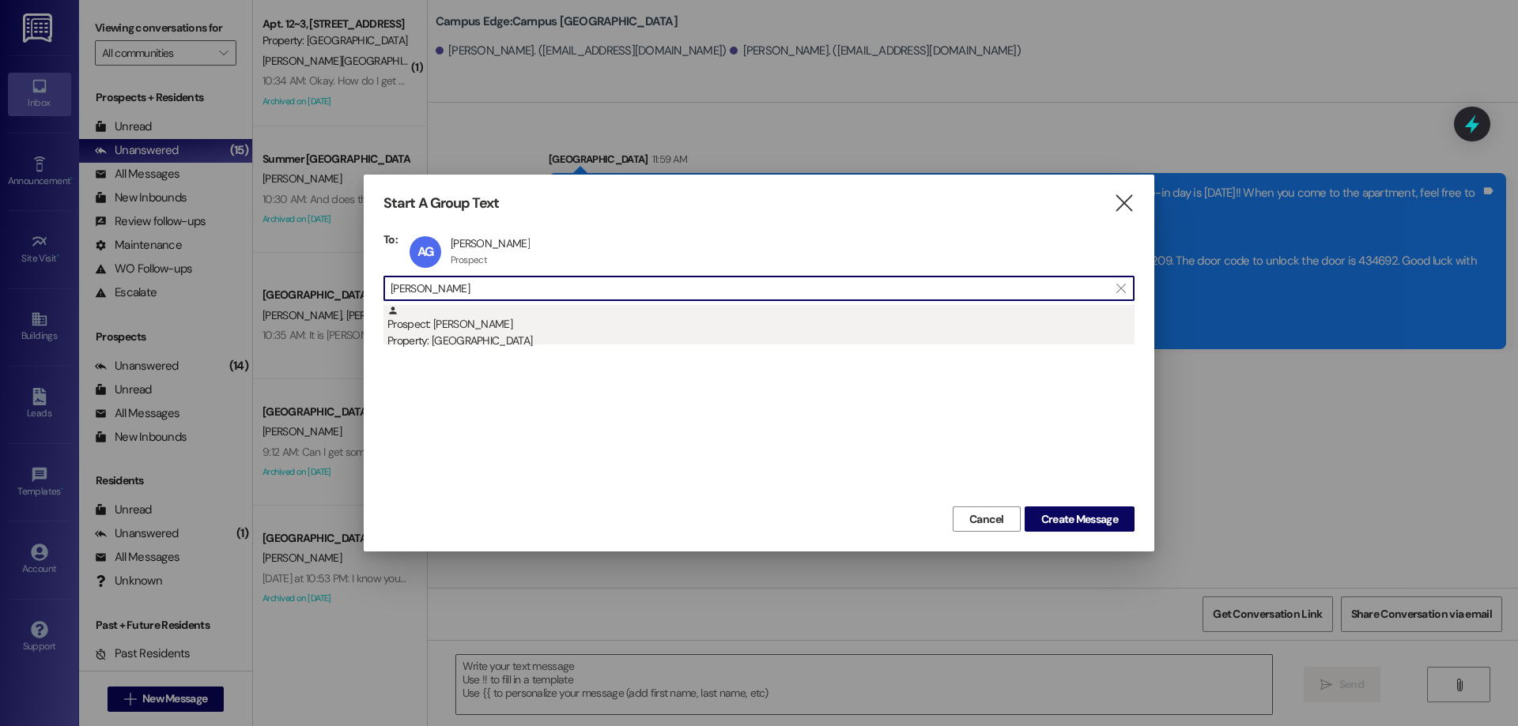
type input "jacob gra"
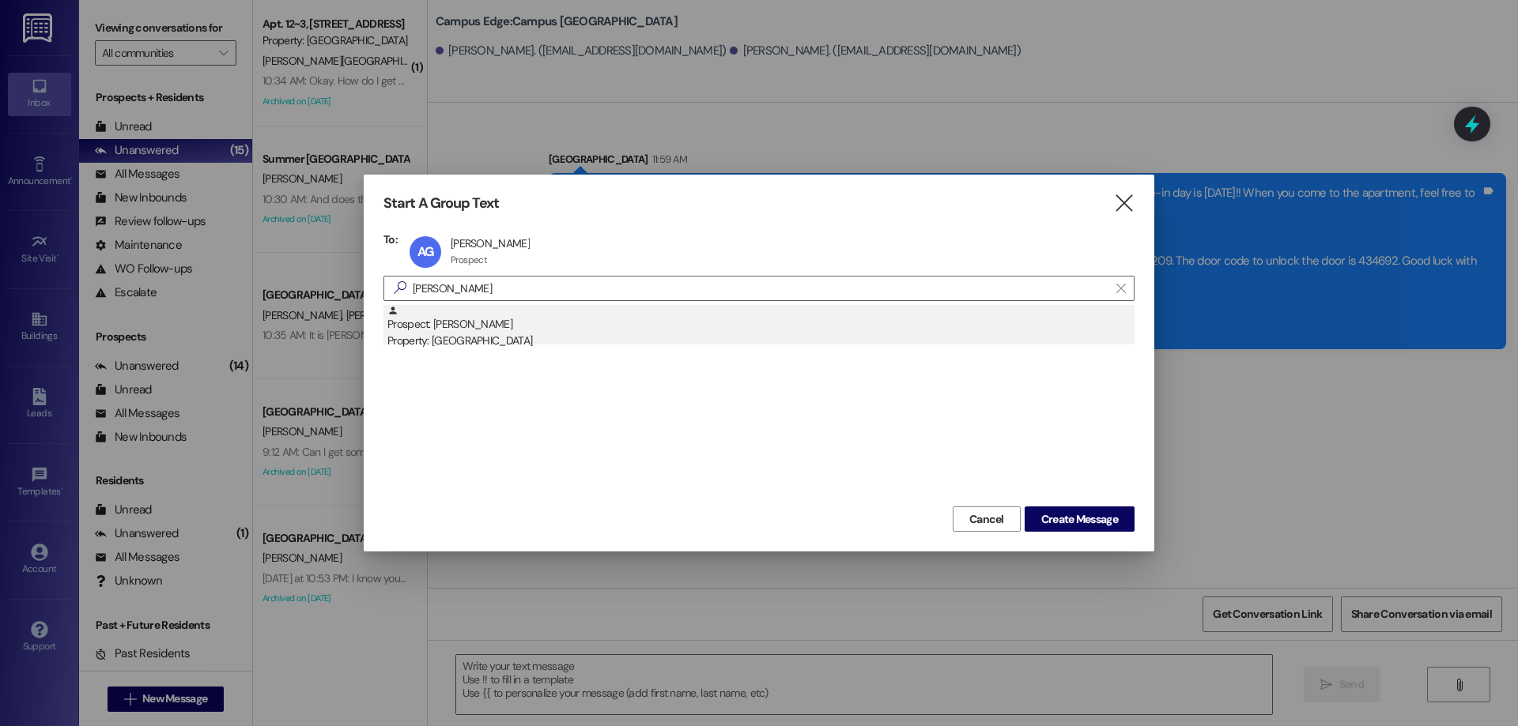
click at [535, 342] on div "Property: Campus Edge" at bounding box center [760, 341] width 747 height 17
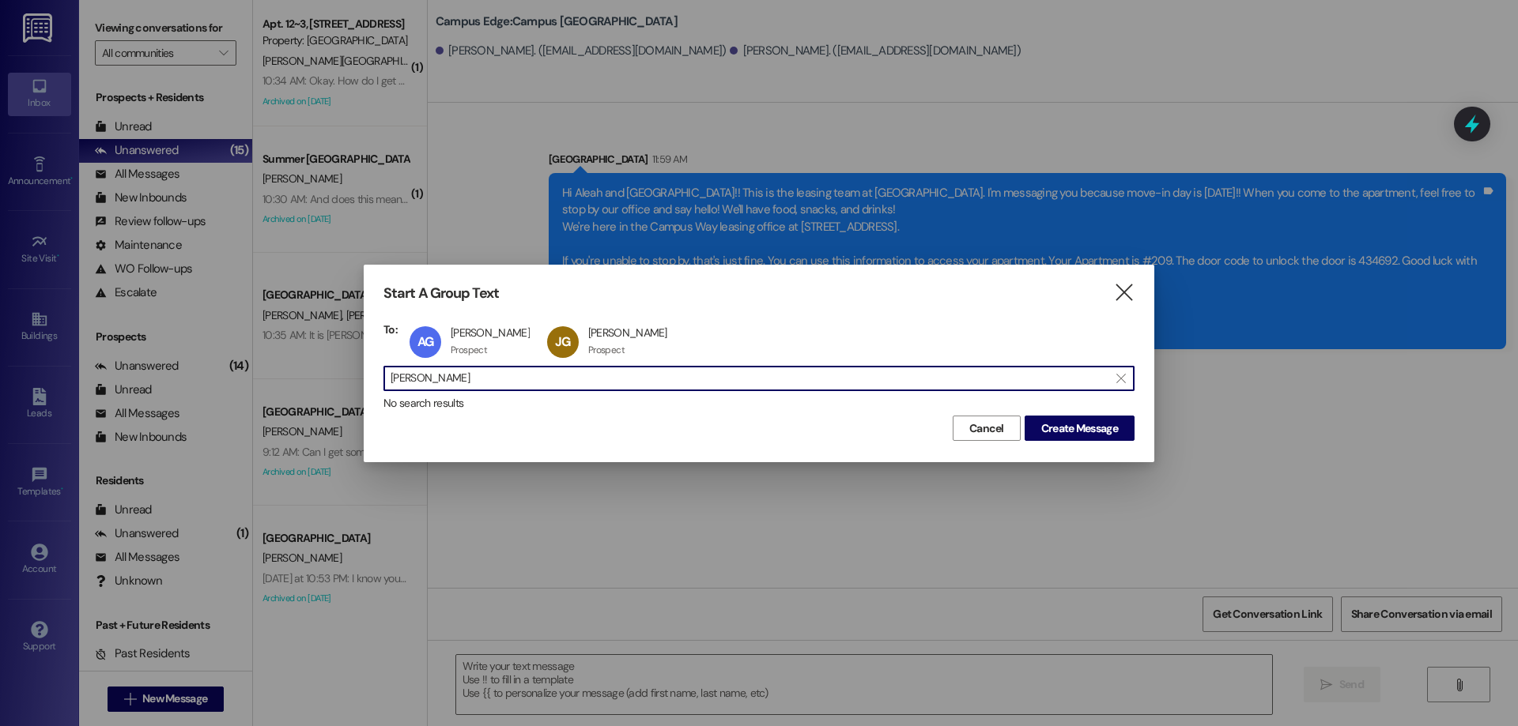
drag, startPoint x: 482, startPoint y: 385, endPoint x: 219, endPoint y: 385, distance: 263.2
click at [222, 387] on div "Start A Group Text  To: AG Austin Gray Austin Gray Prospect Prospect click to …" at bounding box center [759, 363] width 1518 height 726
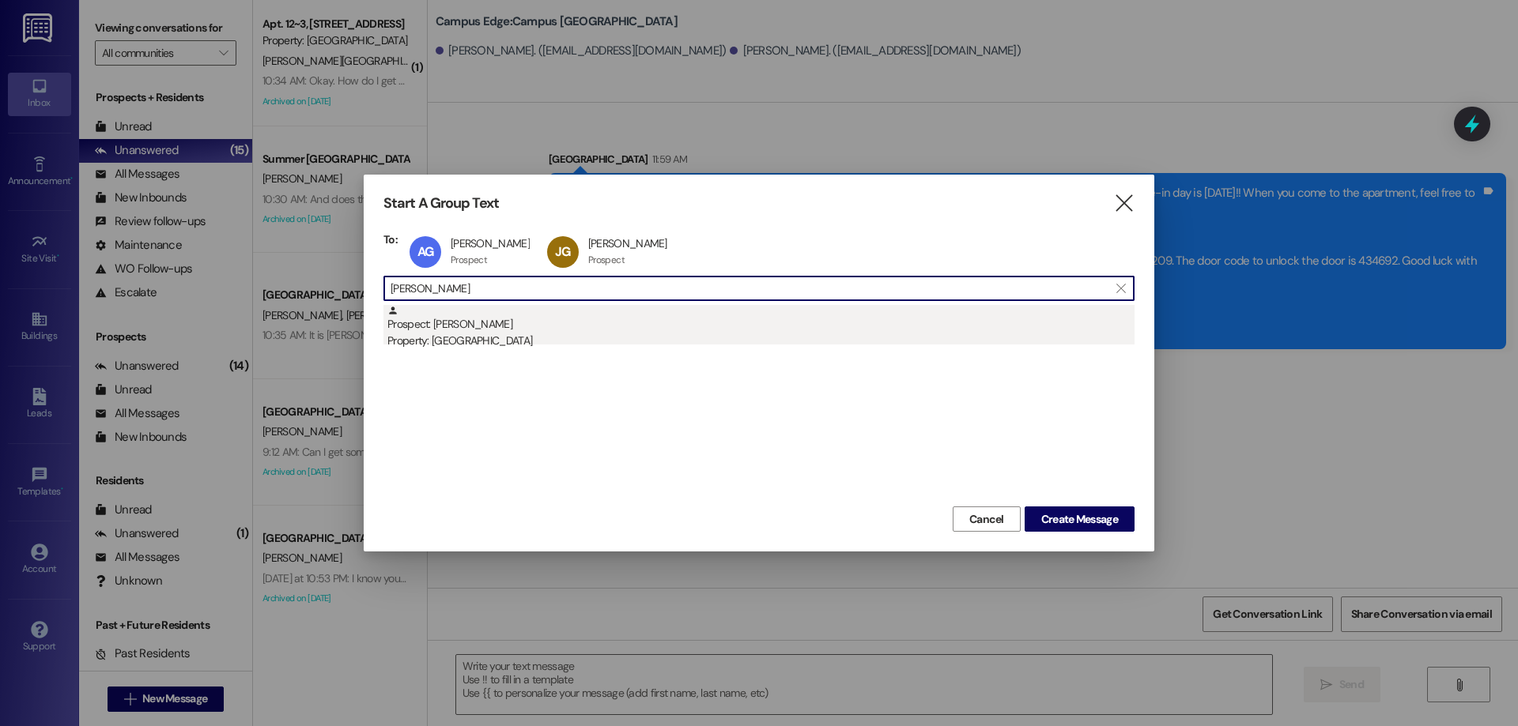
type input "matthew cou"
click at [534, 318] on div "Prospect: Matthew Couts Property: Campus Edge" at bounding box center [760, 327] width 747 height 45
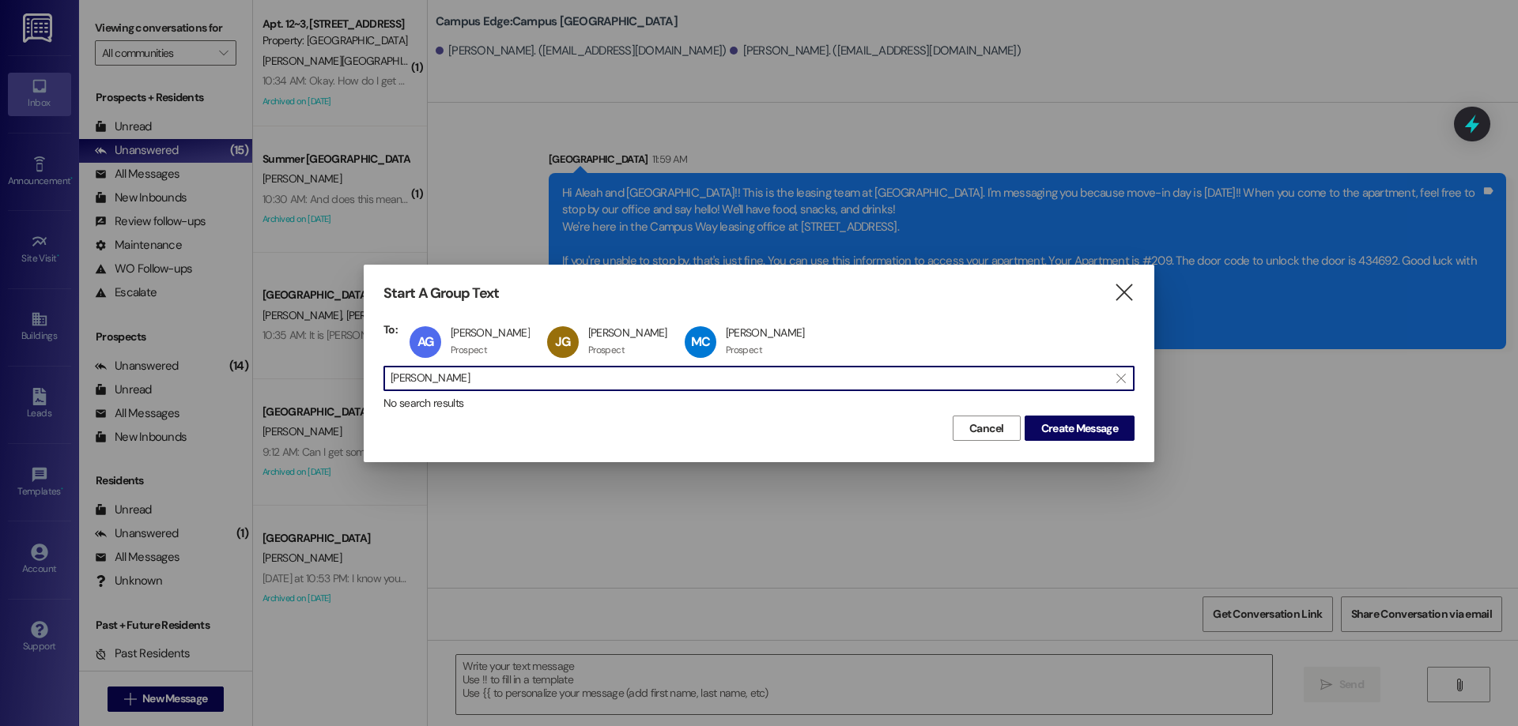
drag, startPoint x: 503, startPoint y: 379, endPoint x: 155, endPoint y: 375, distance: 347.8
click at [155, 375] on div "Start A Group Text  To: AG Austin Gray Austin Gray Prospect Prospect click to …" at bounding box center [759, 363] width 1518 height 726
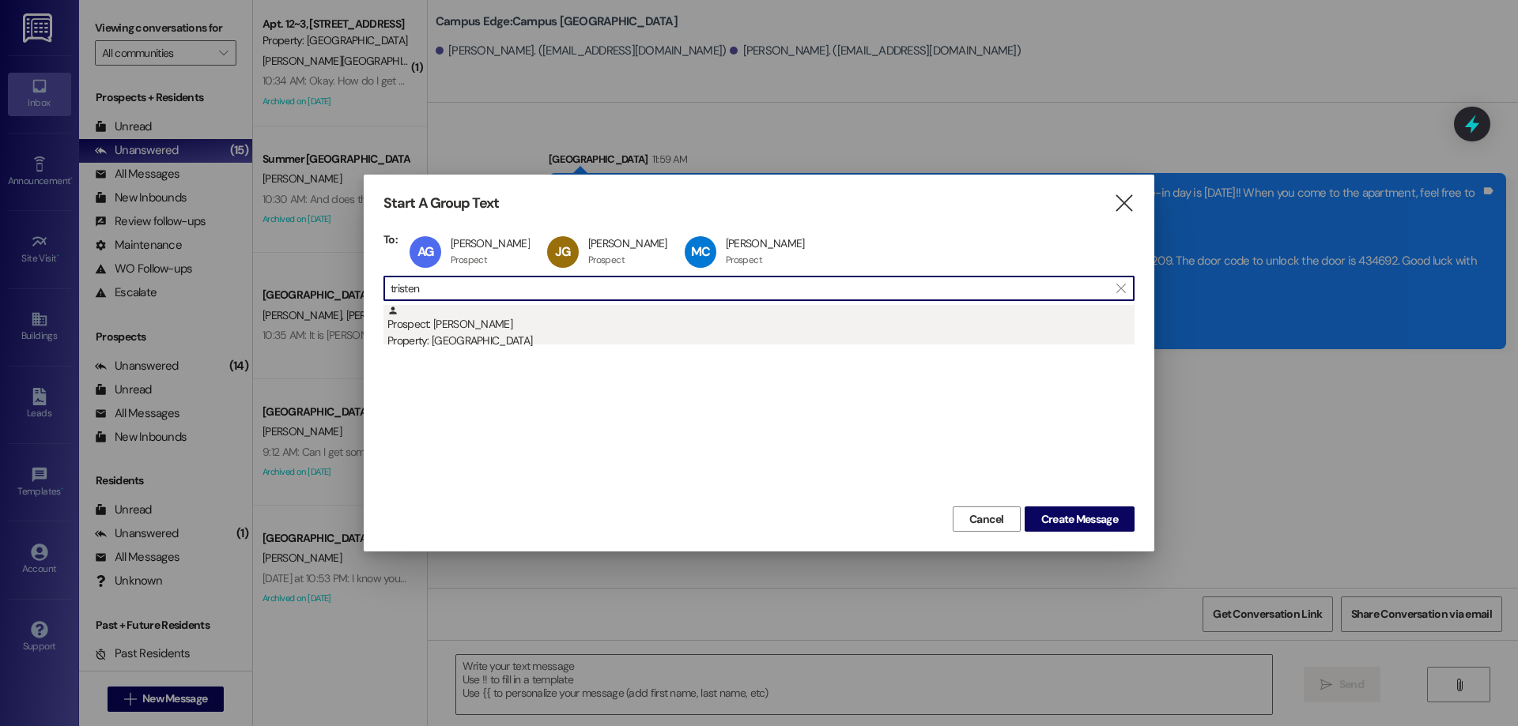
type input "tristen"
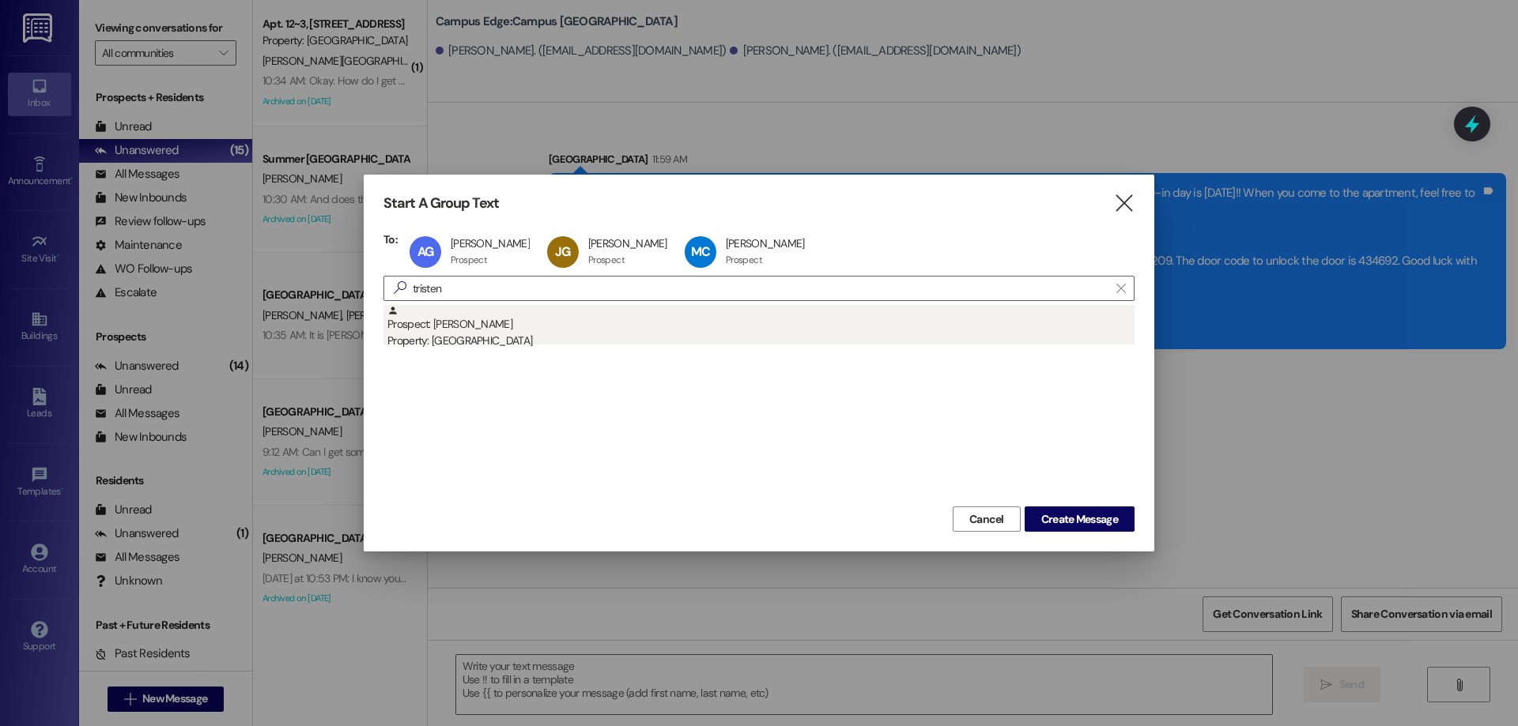
click at [611, 347] on div "Property: Campus Edge" at bounding box center [760, 341] width 747 height 17
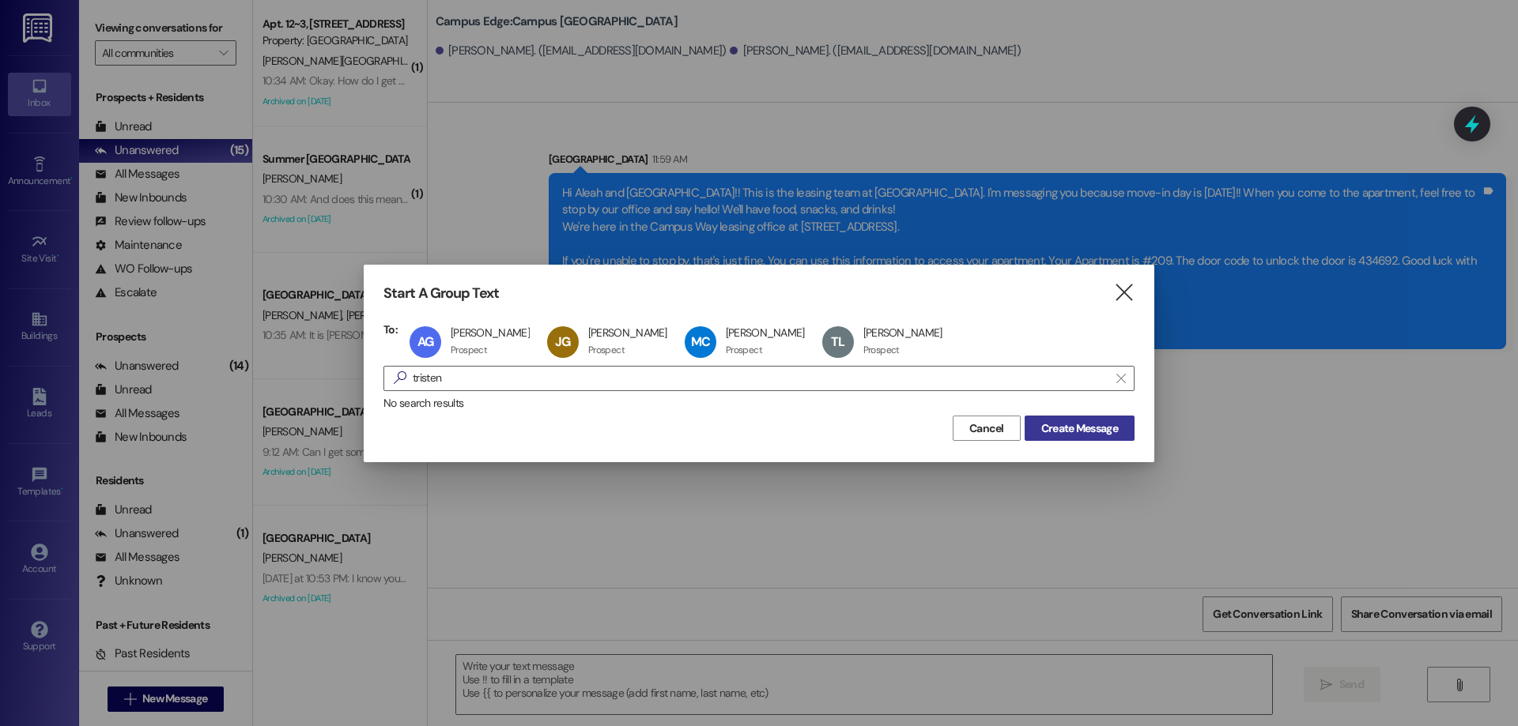
click at [1088, 430] on span "Create Message" at bounding box center [1079, 429] width 77 height 17
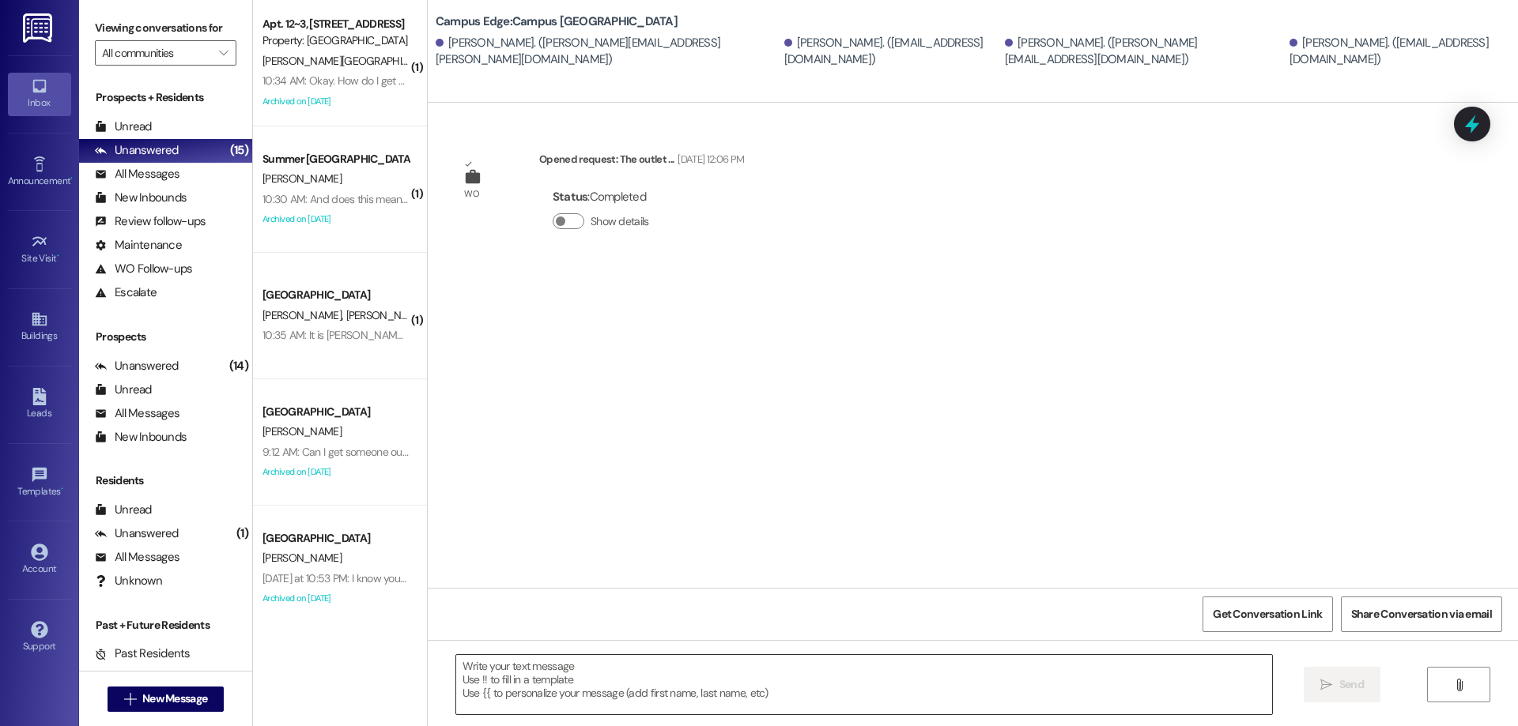
click at [598, 682] on textarea at bounding box center [864, 684] width 816 height 59
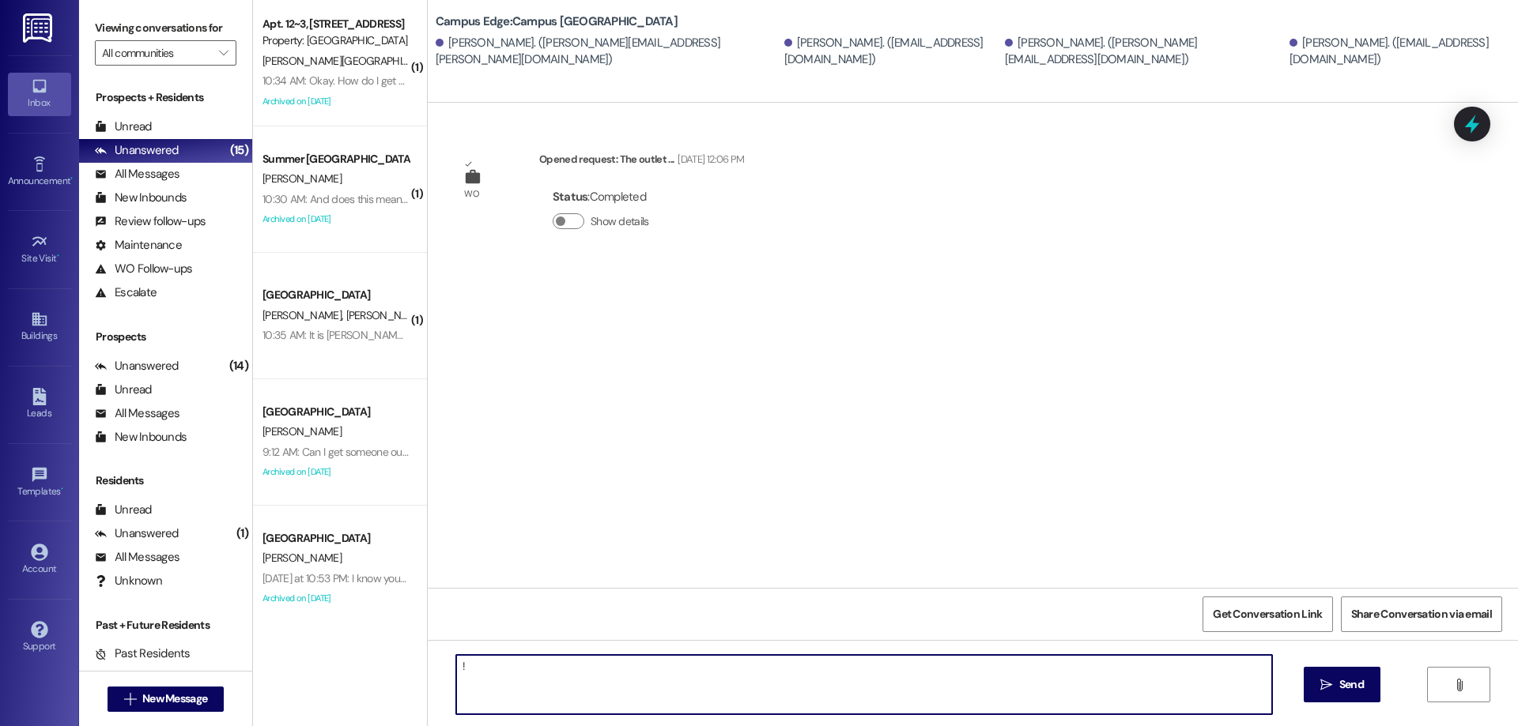
type textarea "!!"
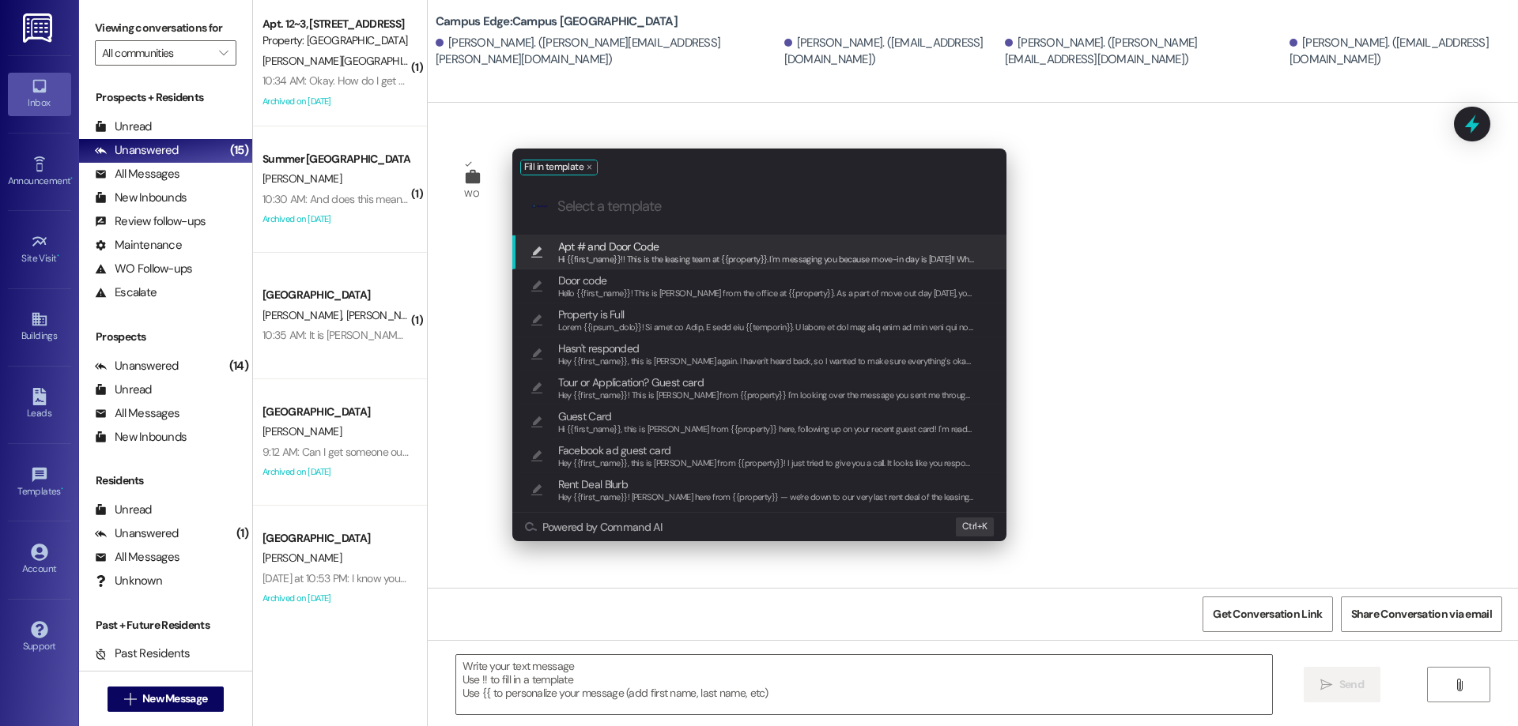
click at [810, 251] on span "Apt # and Door Code" at bounding box center [766, 246] width 417 height 17
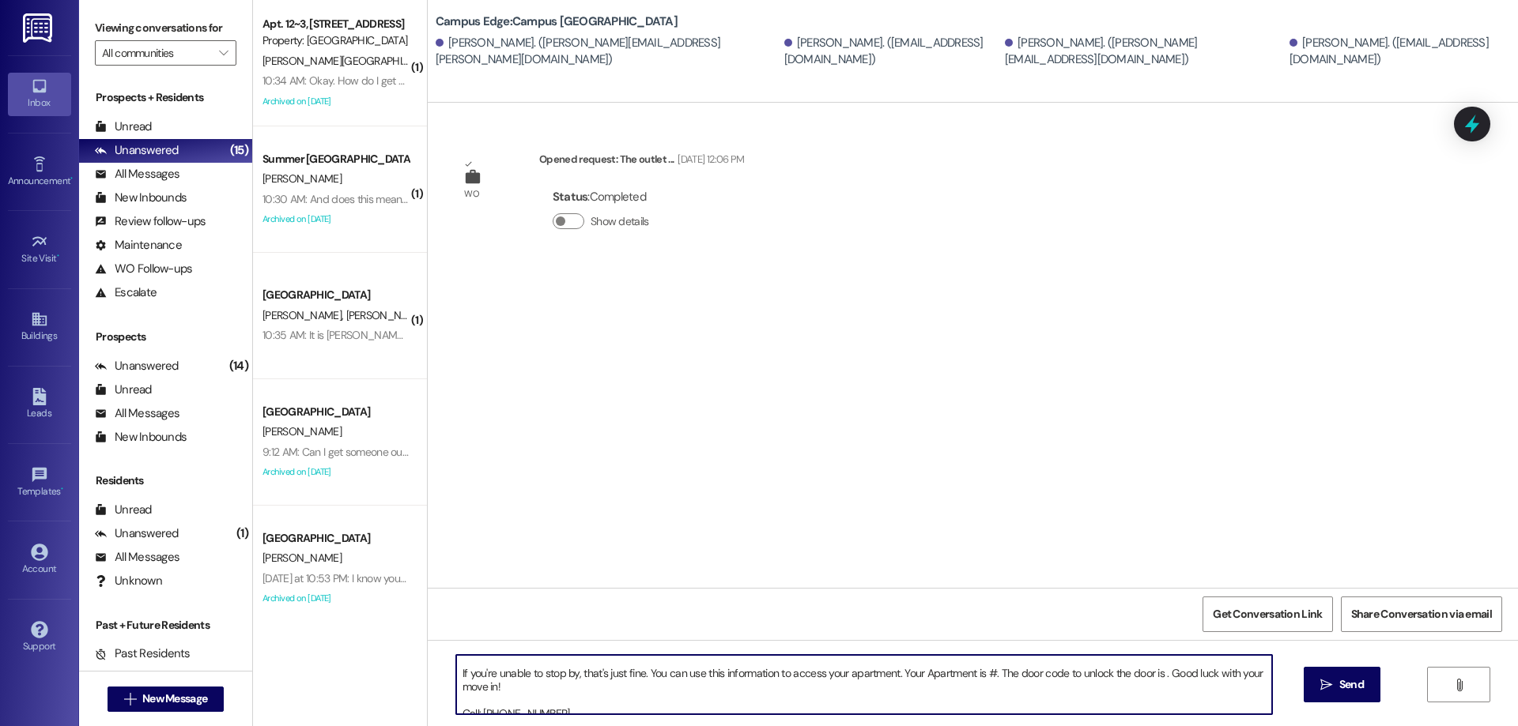
scroll to position [71, 0]
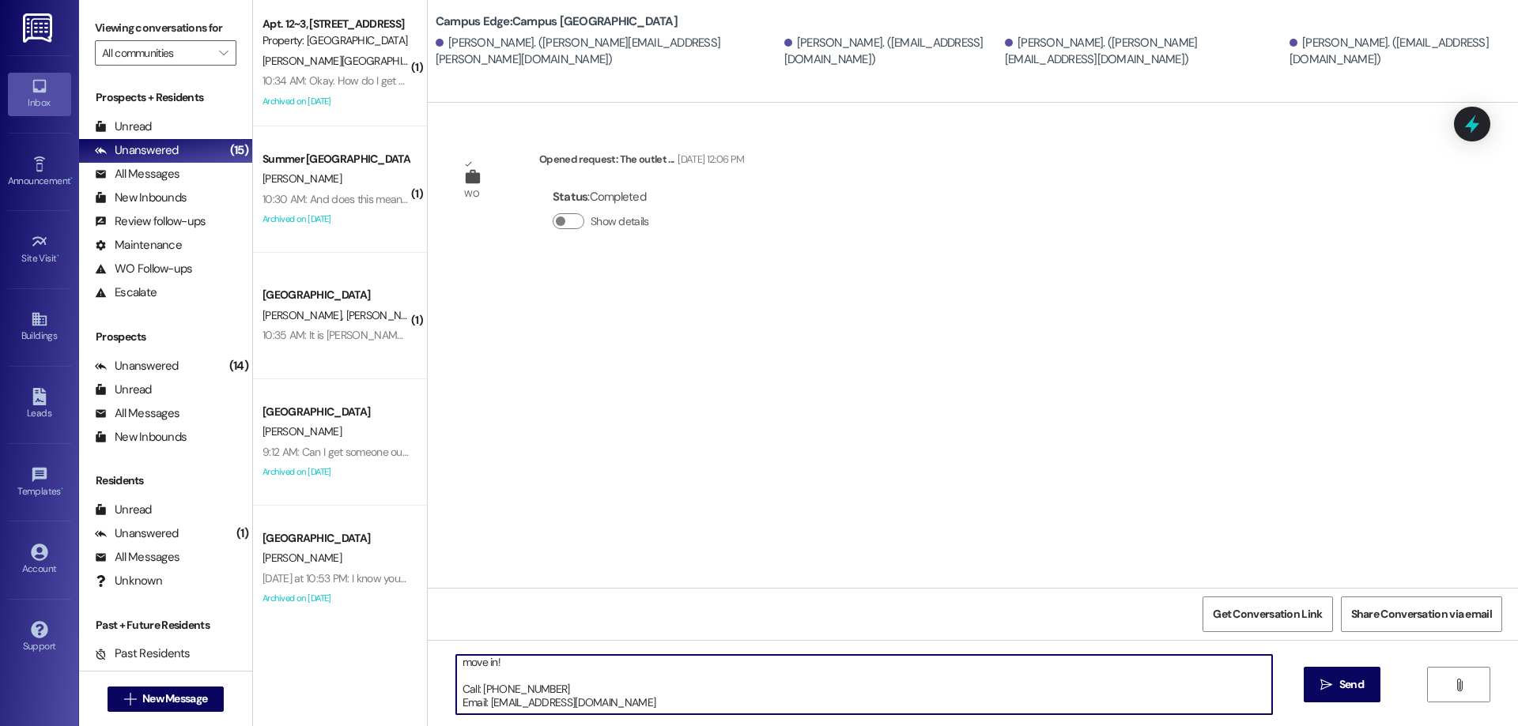
click at [916, 667] on textarea "Hi {{first_name}}!! This is the leasing team at {{property}}. I'm messaging you…" at bounding box center [864, 684] width 816 height 59
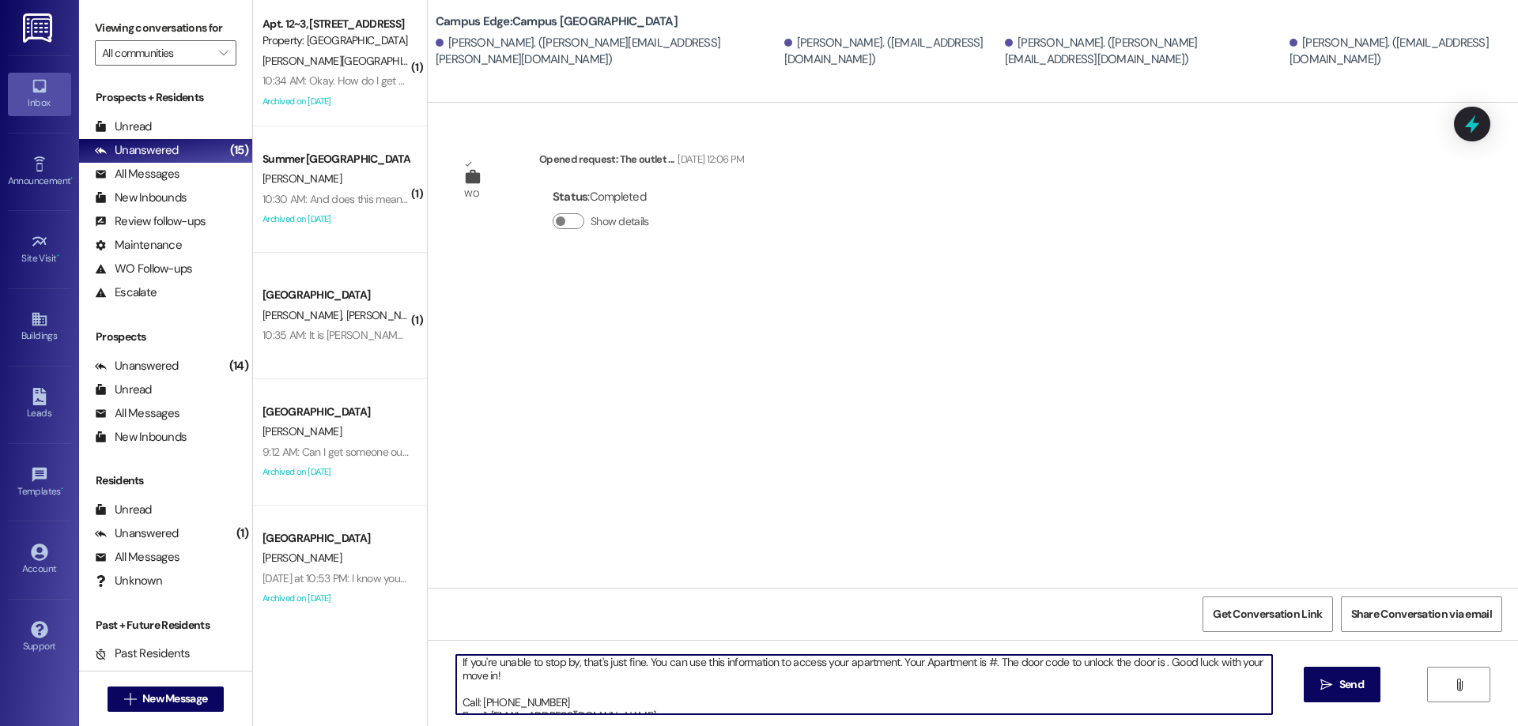
click at [986, 659] on textarea "Hi {{first_name}}!! This is the leasing team at {{property}}. I'm messaging you…" at bounding box center [864, 684] width 816 height 59
click at [1172, 660] on textarea "Hi {{first_name}}!! This is the leasing team at {{property}}. I'm messaging you…" at bounding box center [864, 684] width 816 height 59
paste textarea "890312"
type textarea "Hi {{first_name}}!! This is the leasing team at {{property}}. I'm messaging you…"
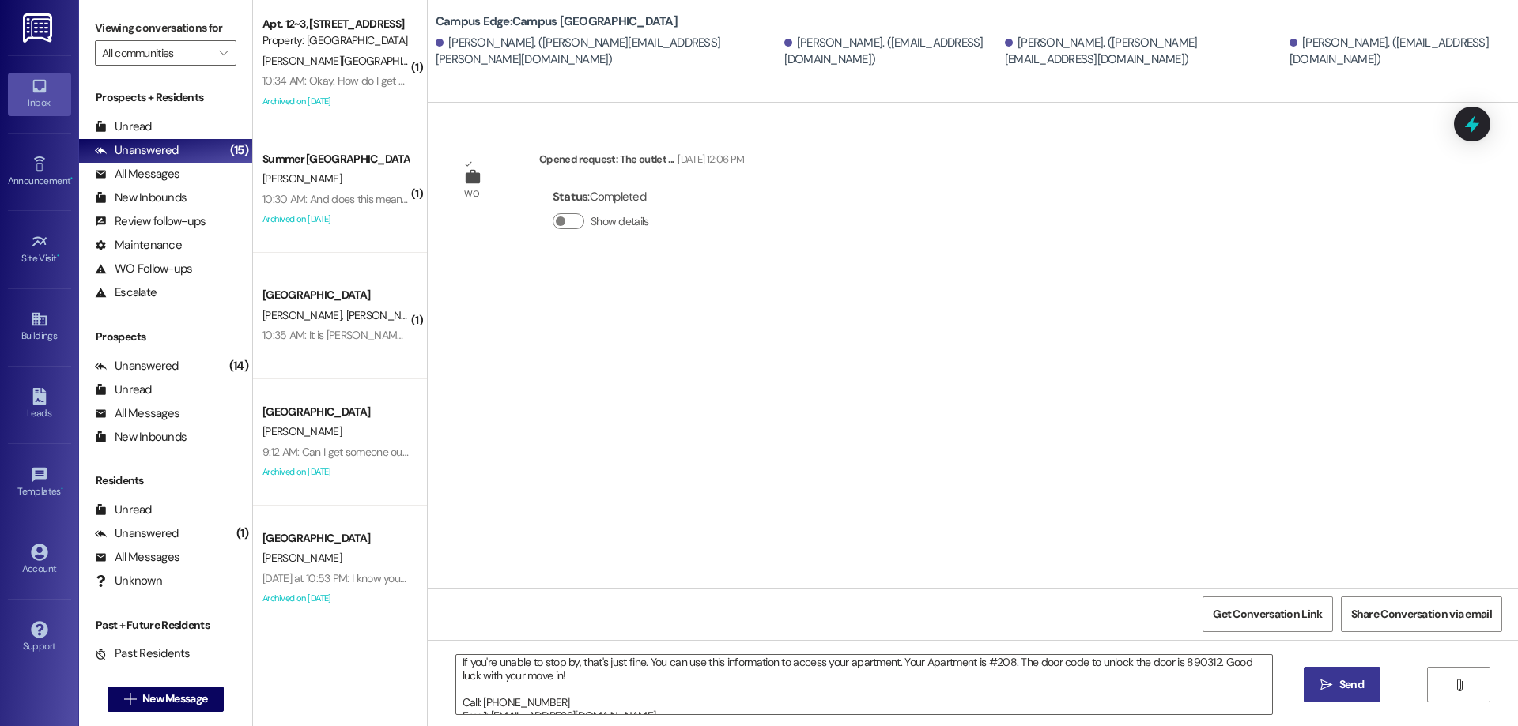
click at [1318, 693] on span " Send" at bounding box center [1342, 685] width 50 height 17
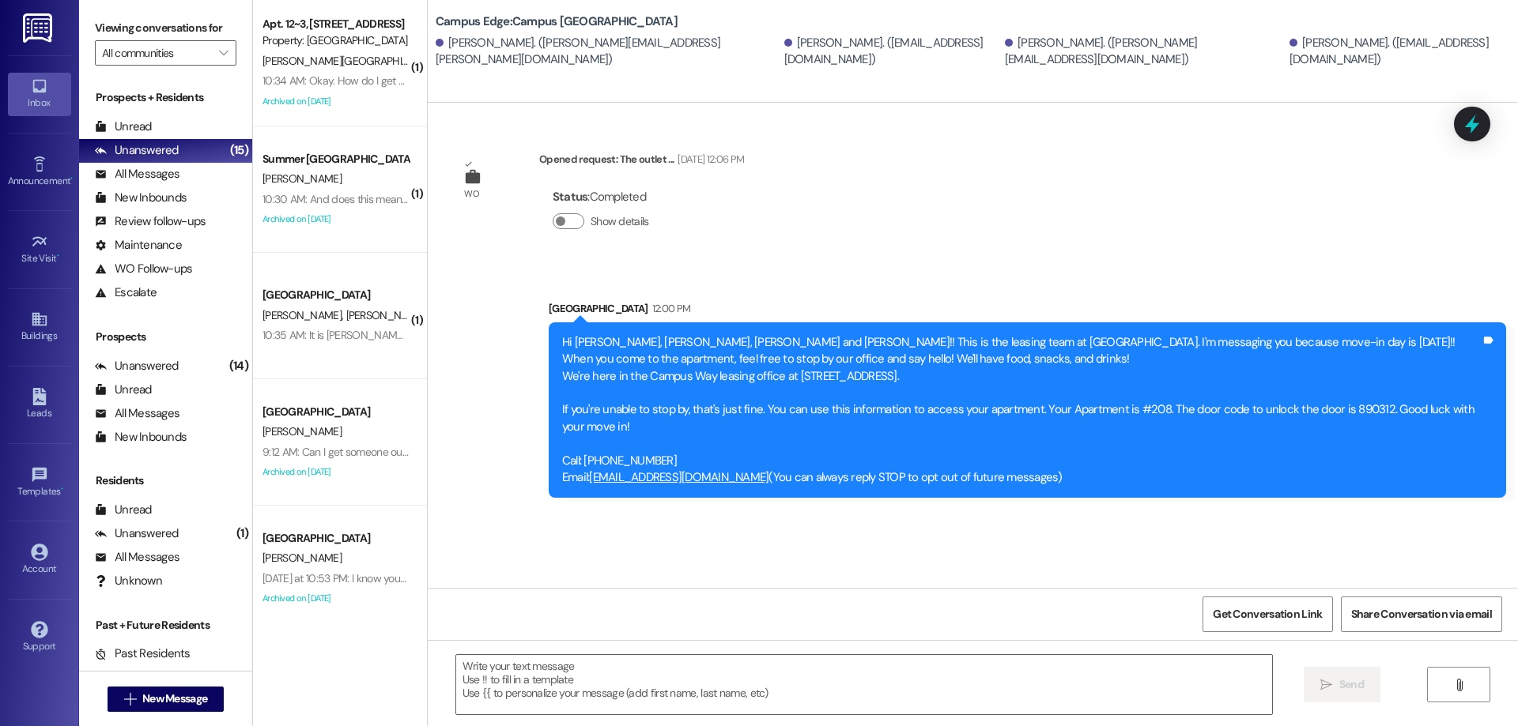
scroll to position [0, 0]
click at [194, 701] on span "New Message" at bounding box center [174, 699] width 65 height 17
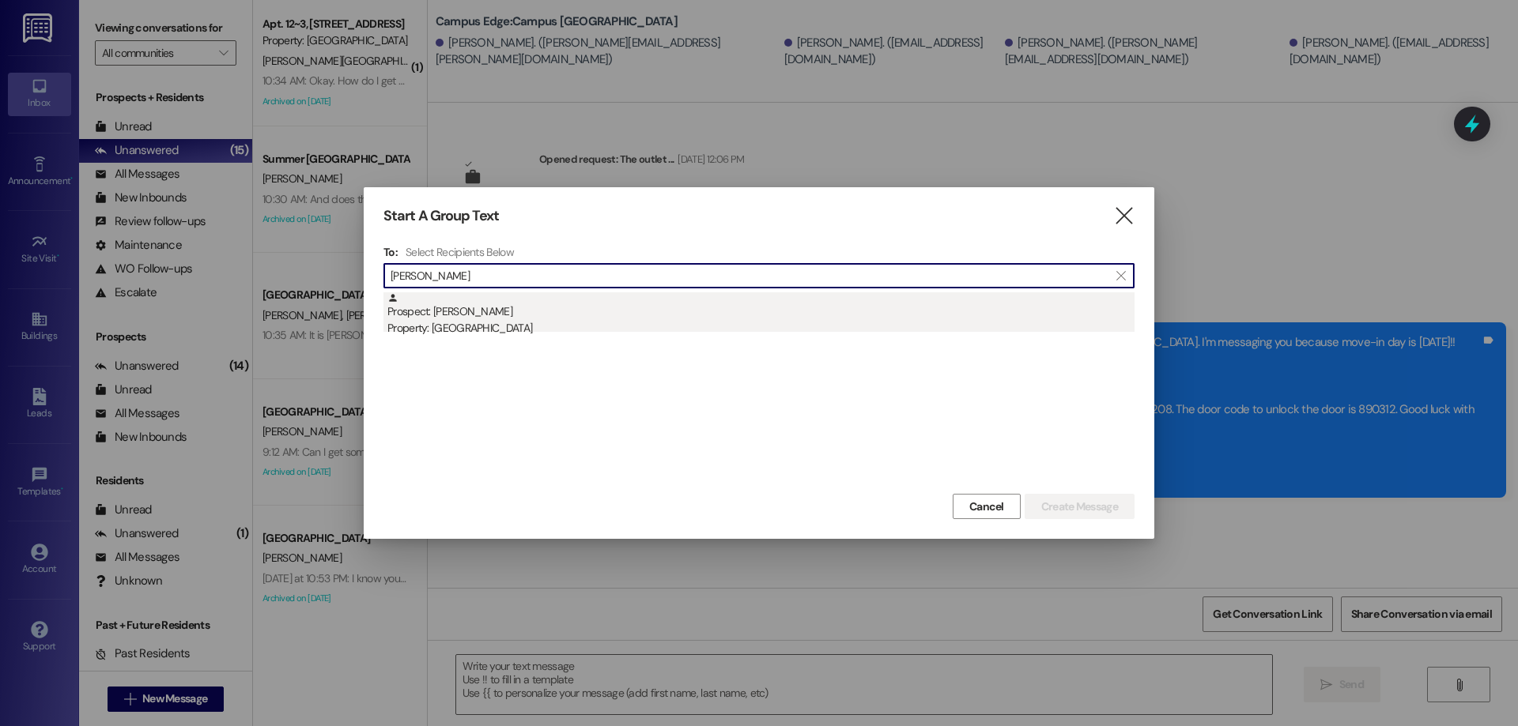
type input "preston clark"
click at [534, 310] on div "Prospect: Preston Clarke Property: Campus Edge" at bounding box center [760, 314] width 747 height 45
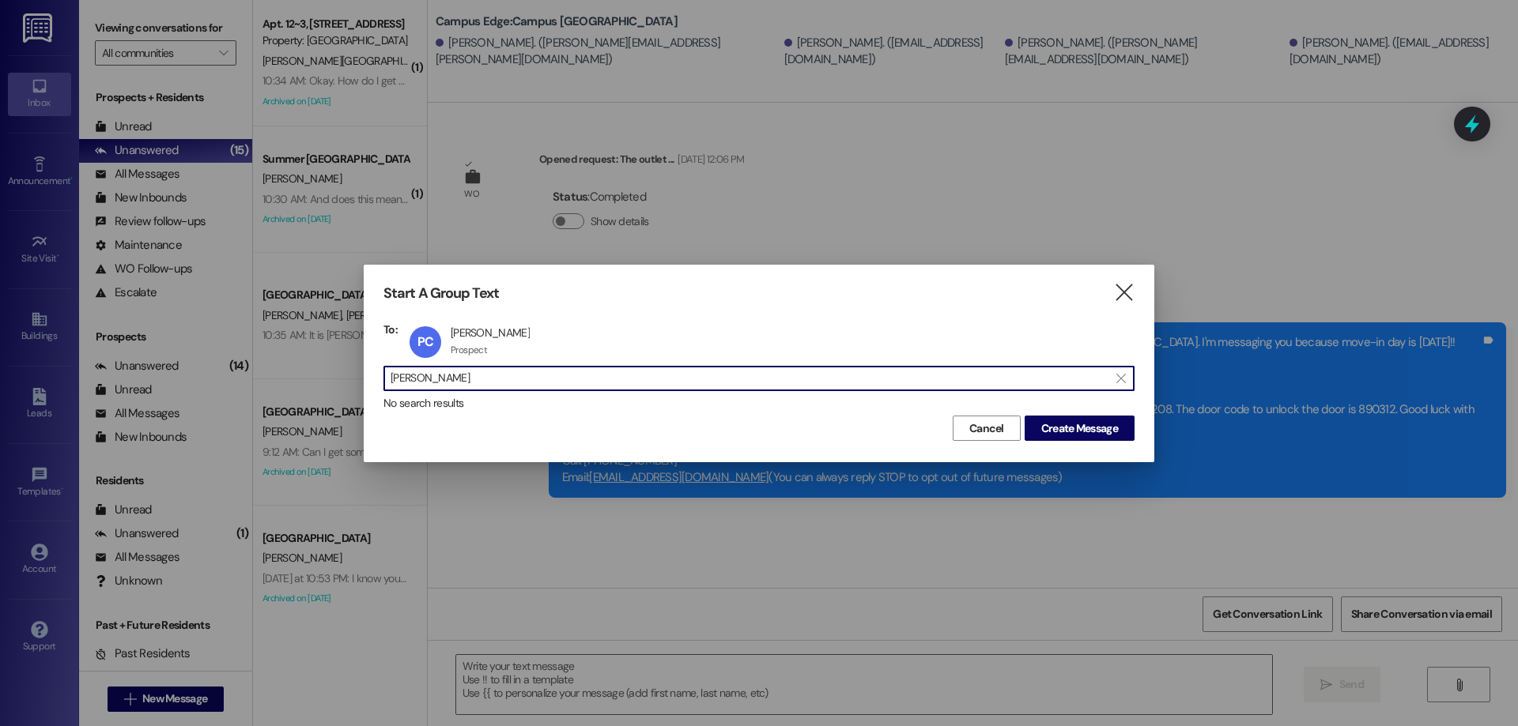
drag, startPoint x: 67, startPoint y: 400, endPoint x: 38, endPoint y: 402, distance: 29.3
click at [39, 402] on div "Start A Group Text  To: PC Preston Clarke Preston Clarke Prospect Prospect cli…" at bounding box center [759, 363] width 1518 height 726
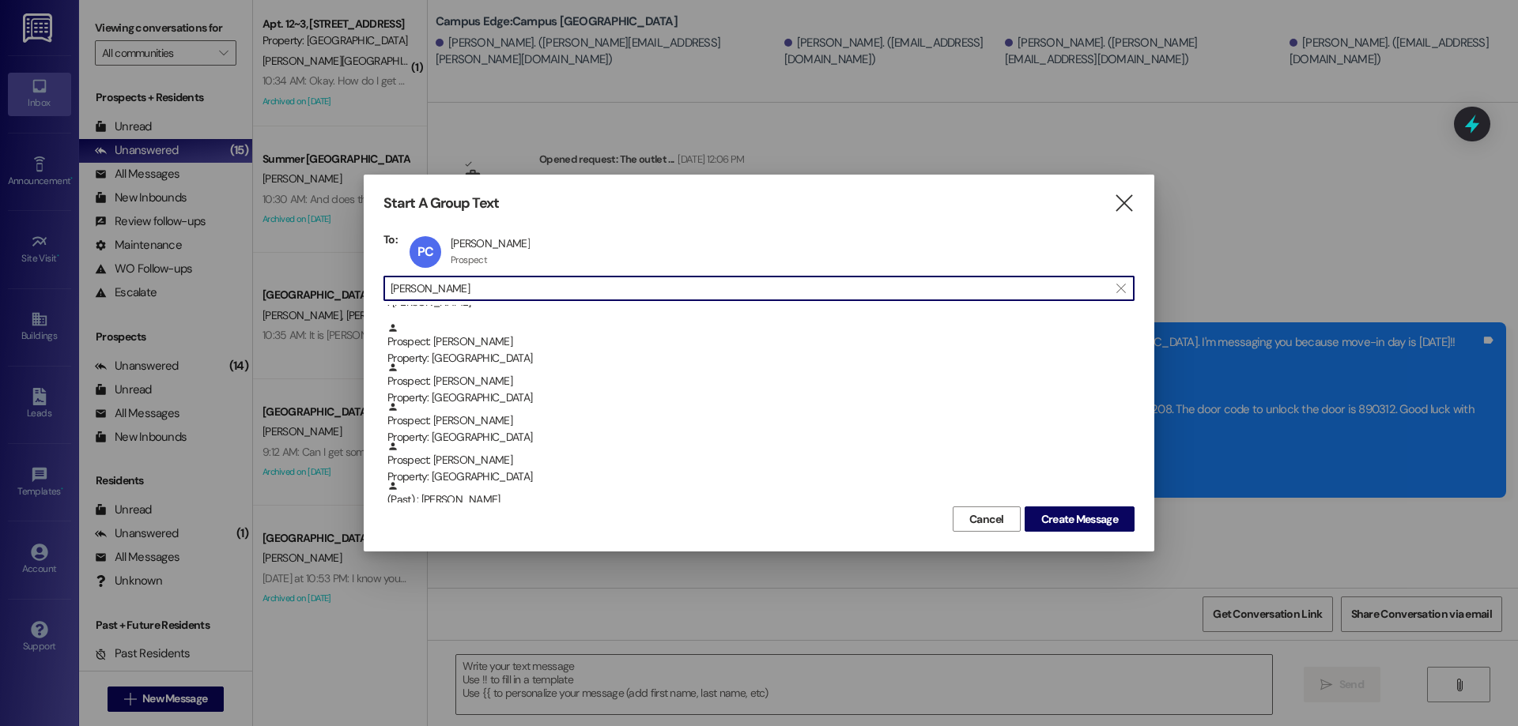
scroll to position [237, 0]
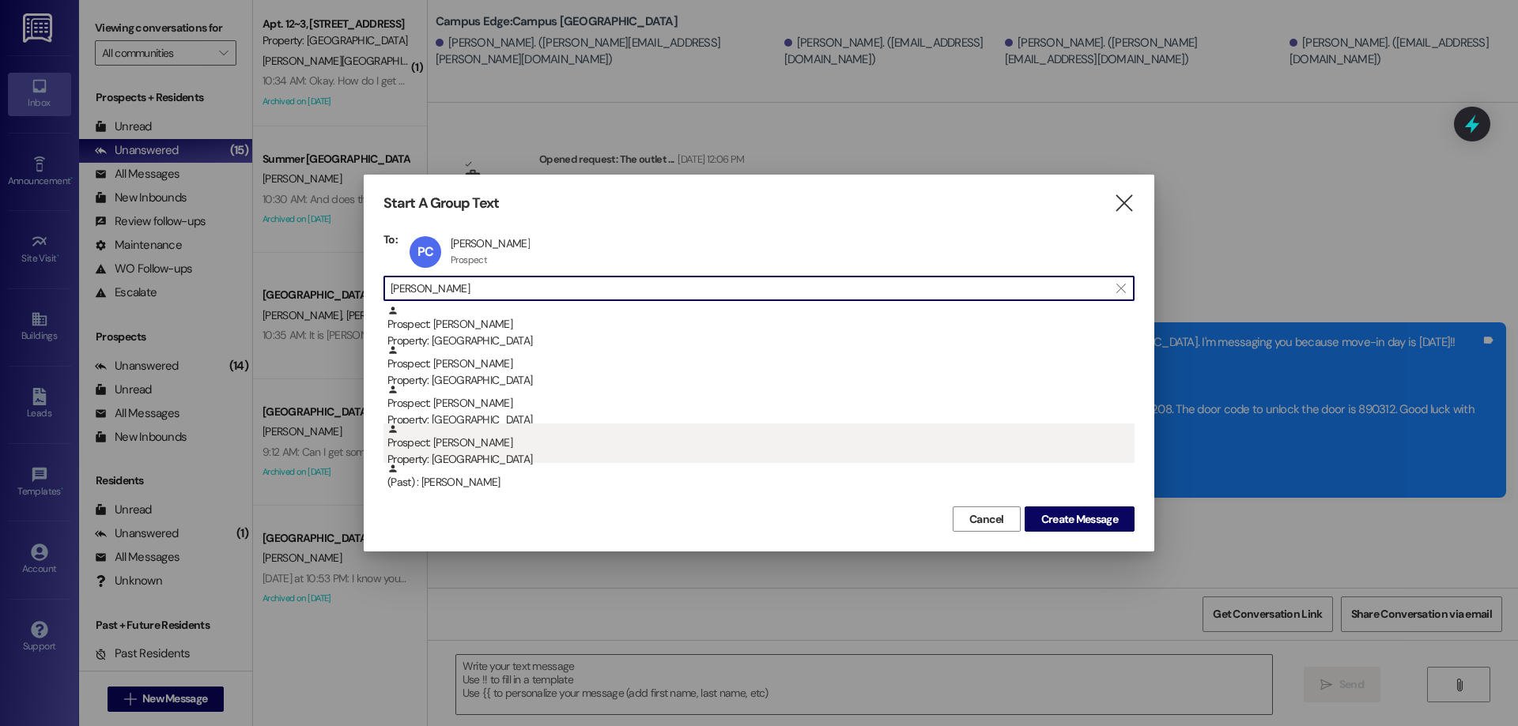
type input "jorgensen"
click at [506, 440] on div "Prospect: Benjamin Jorgensen Property: Campus Edge" at bounding box center [760, 446] width 747 height 45
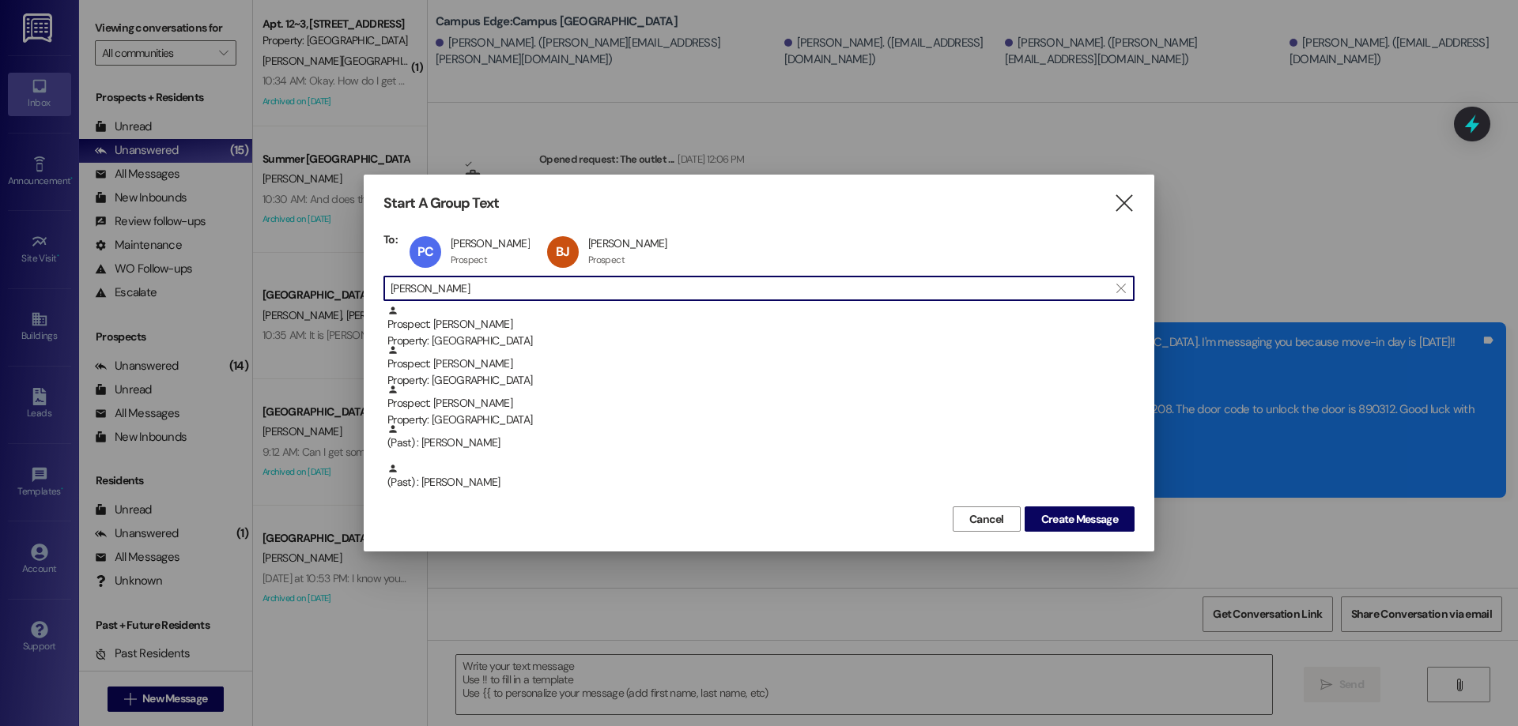
drag, startPoint x: 470, startPoint y: 286, endPoint x: 285, endPoint y: 291, distance: 185.0
click at [287, 291] on div "Start A Group Text  To: PC Preston Clarke Preston Clarke Prospect Prospect cli…" at bounding box center [759, 363] width 1518 height 726
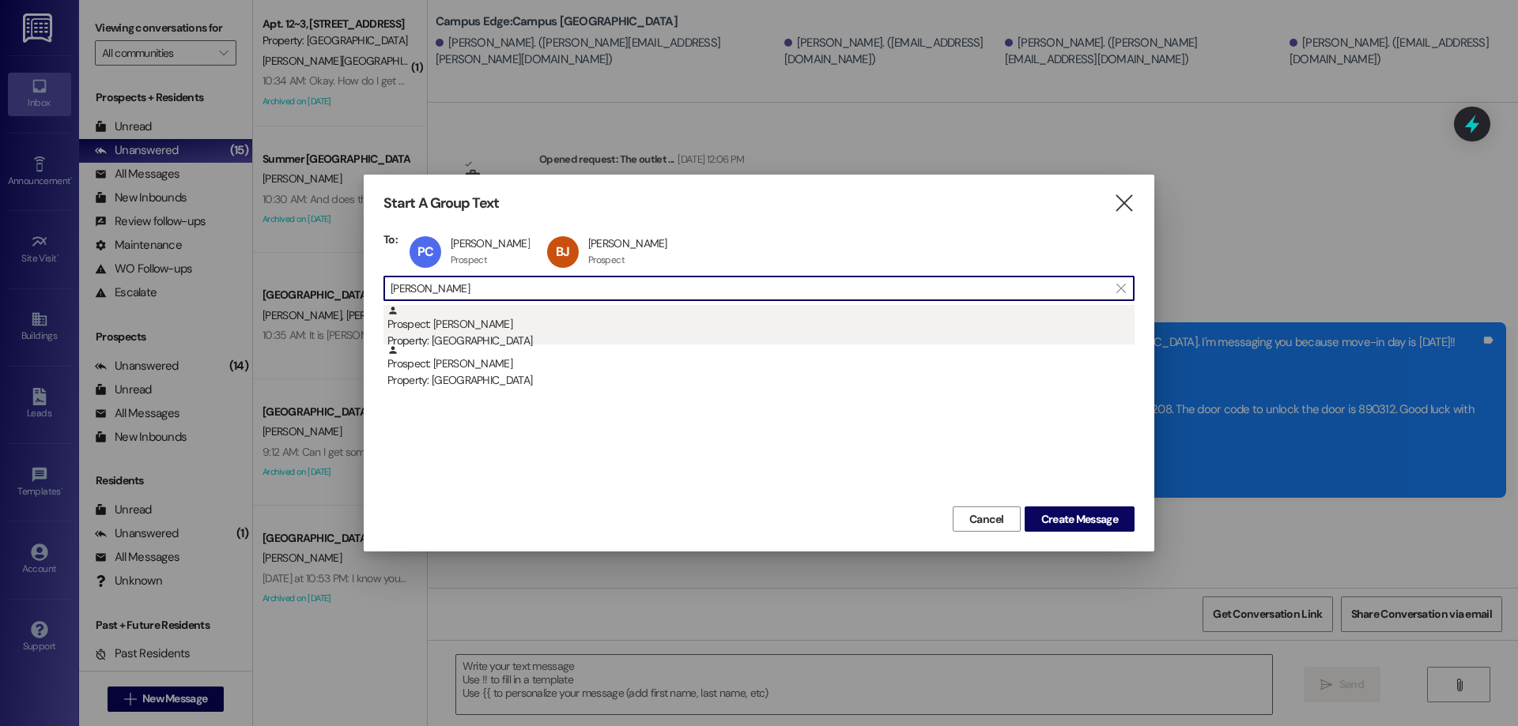
type input "adam wells"
click at [570, 328] on div "Prospect: Adam Wells Property: Campus Edge" at bounding box center [760, 327] width 747 height 45
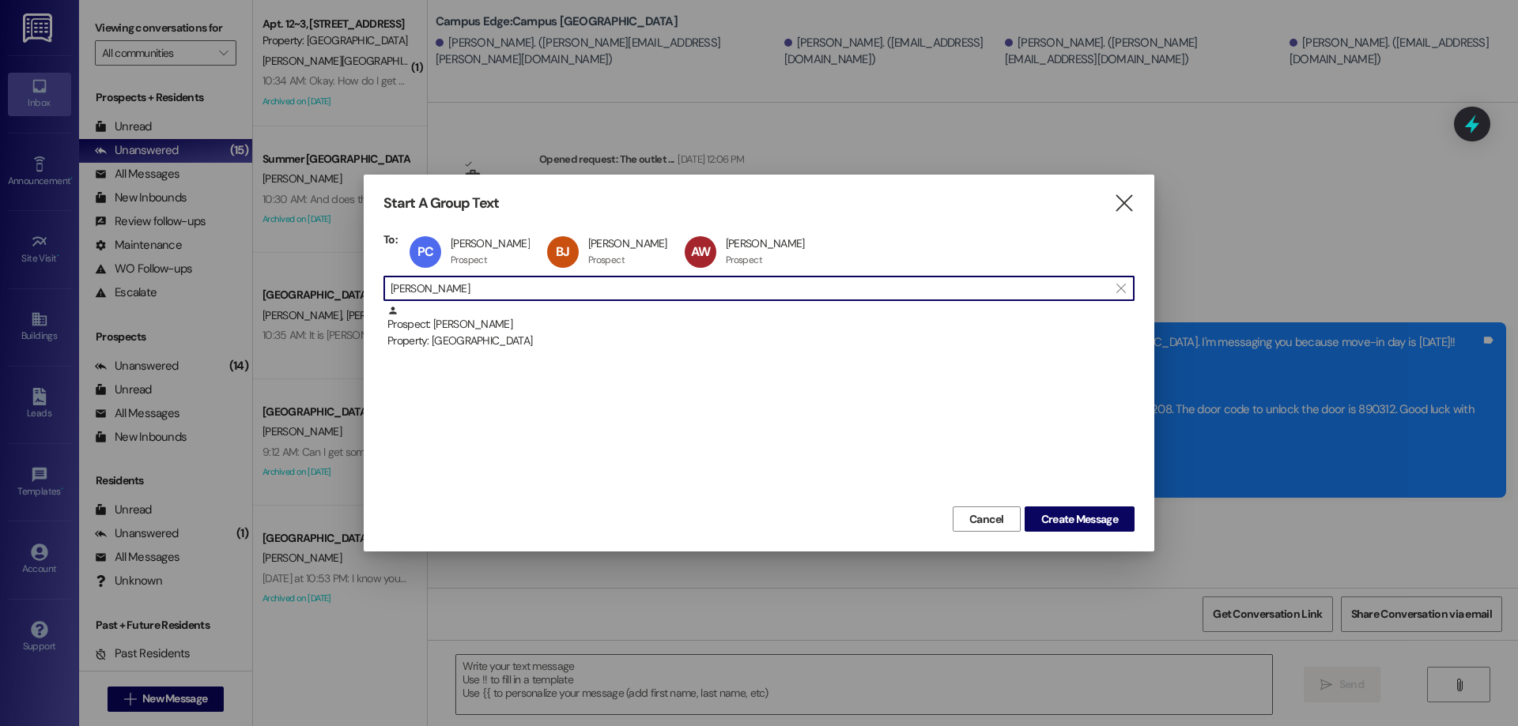
drag, startPoint x: 435, startPoint y: 284, endPoint x: 255, endPoint y: 284, distance: 179.4
click at [273, 293] on div "Start A Group Text  To: PC Preston Clarke Preston Clarke Prospect Prospect cli…" at bounding box center [759, 363] width 1518 height 726
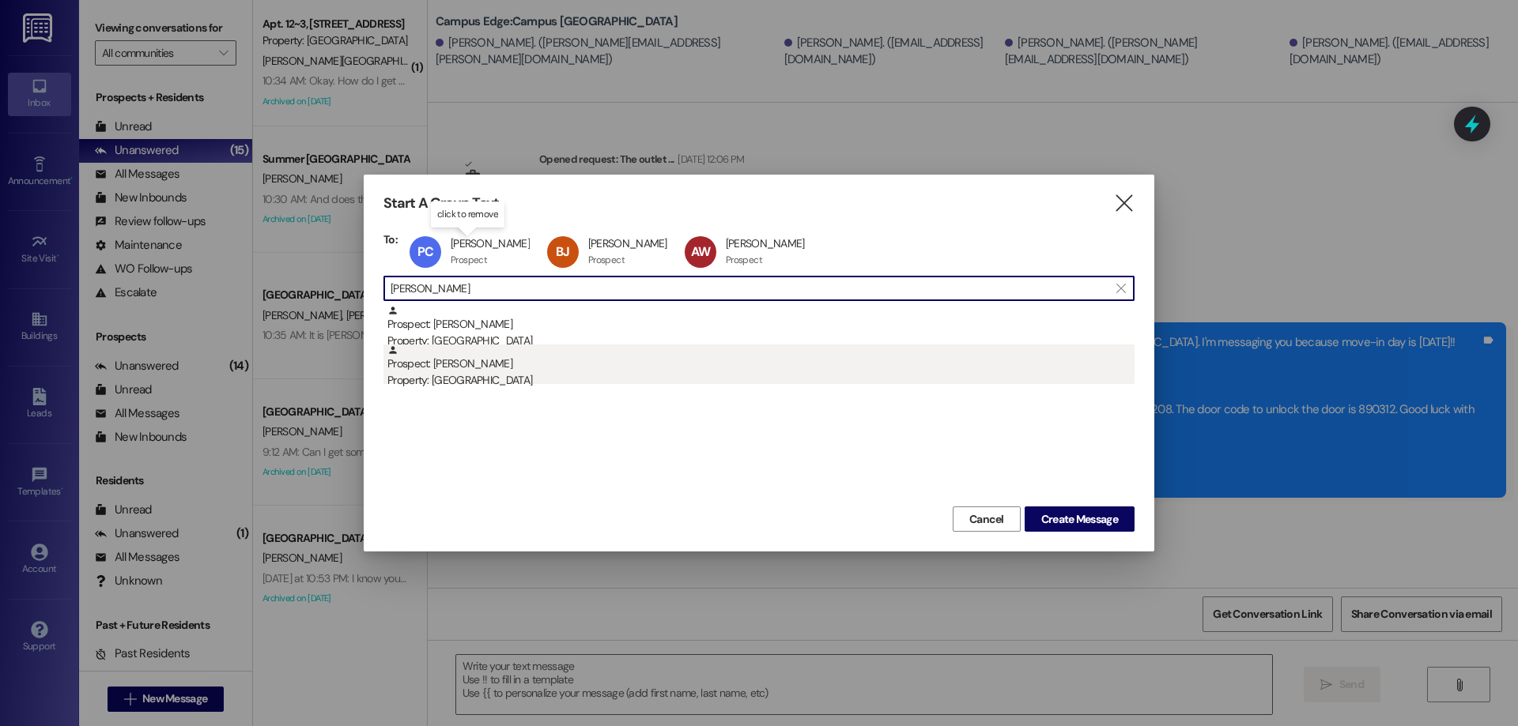
type input "james michael"
click at [556, 377] on div "Property: Campus Edge" at bounding box center [760, 380] width 747 height 17
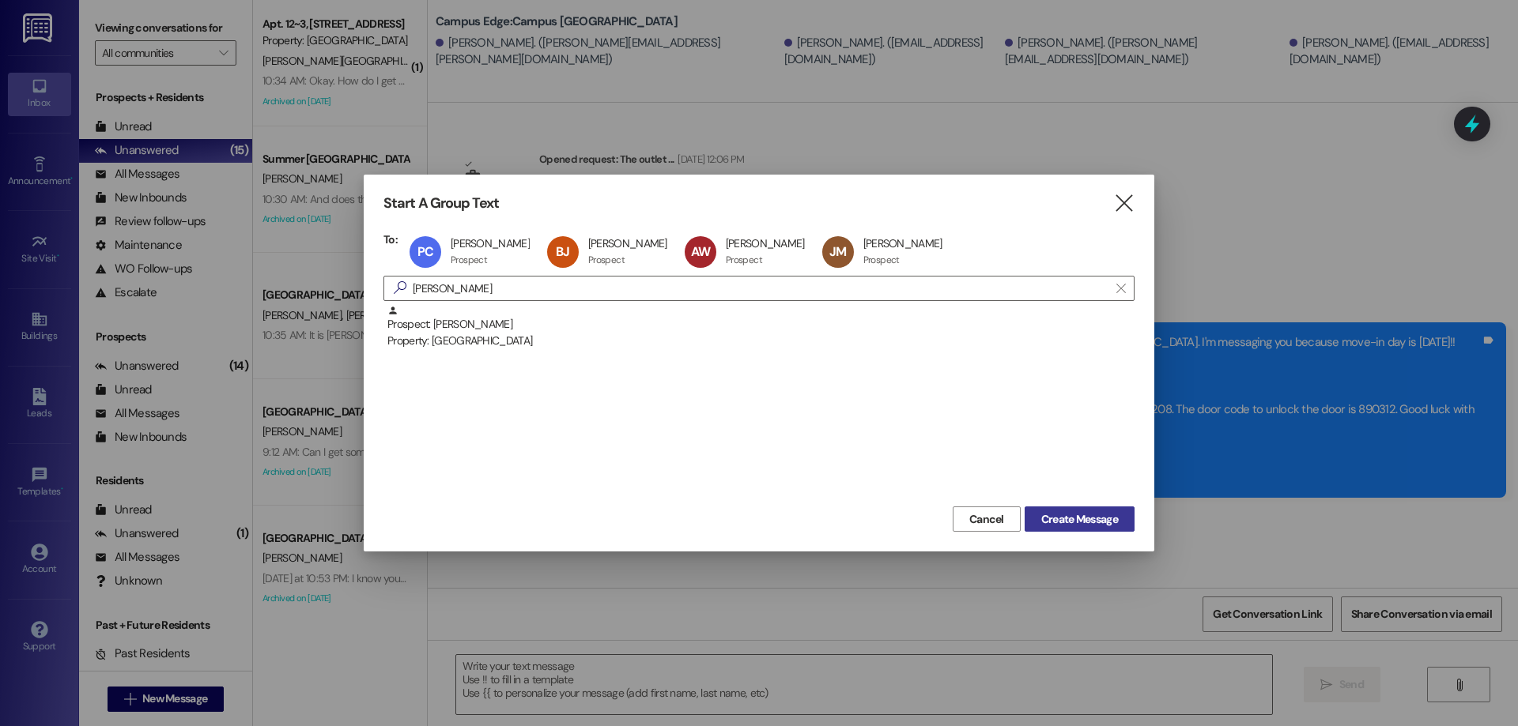
click at [1038, 520] on span "Create Message" at bounding box center [1079, 519] width 83 height 17
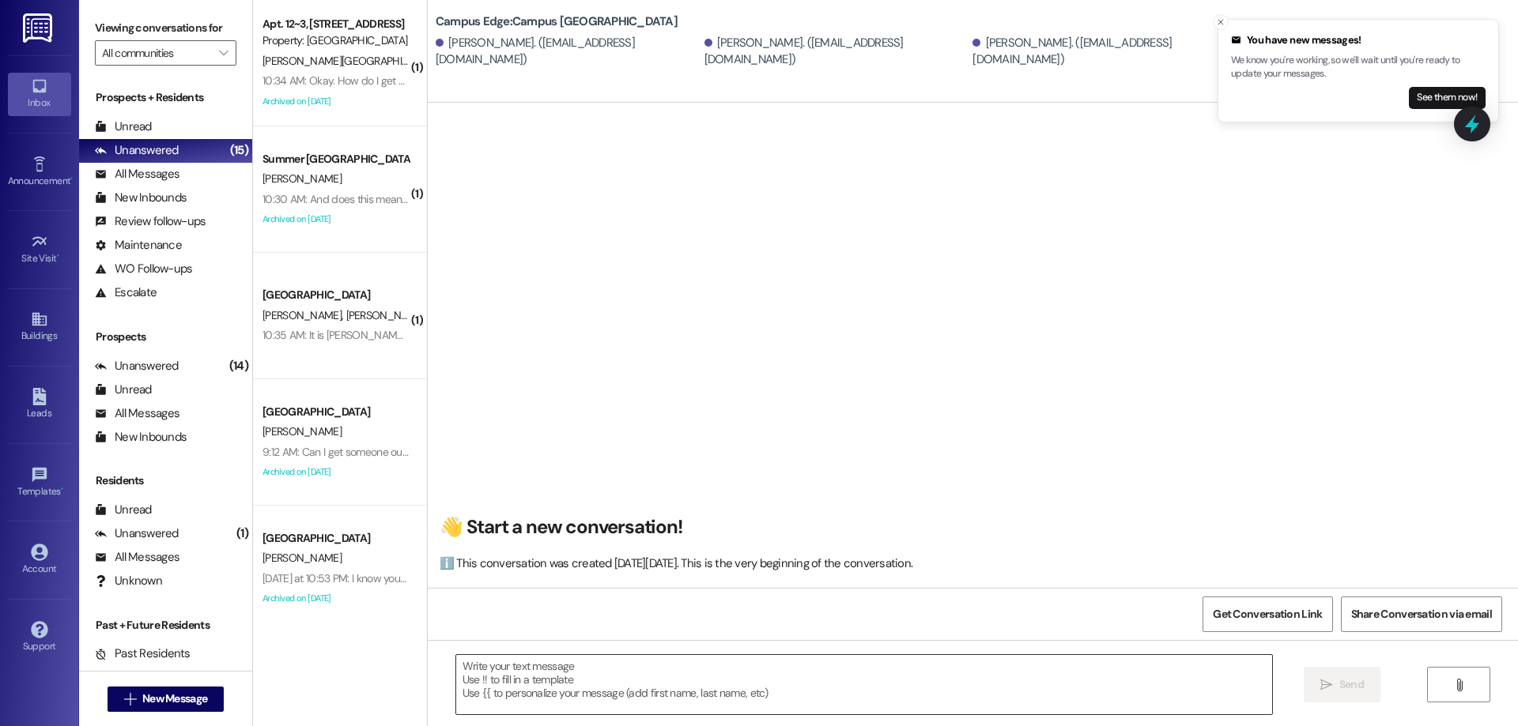
click at [670, 702] on textarea at bounding box center [864, 684] width 816 height 59
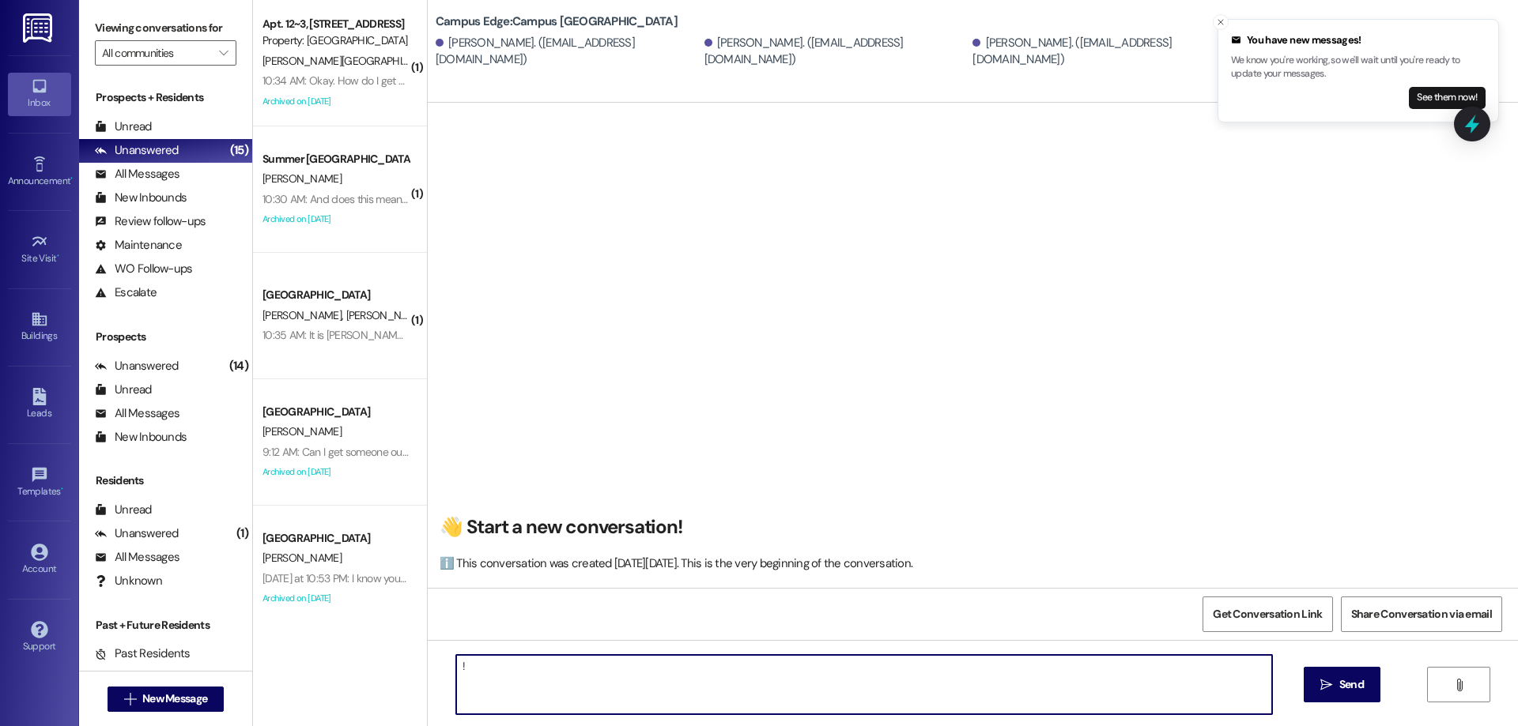
type textarea "!!"
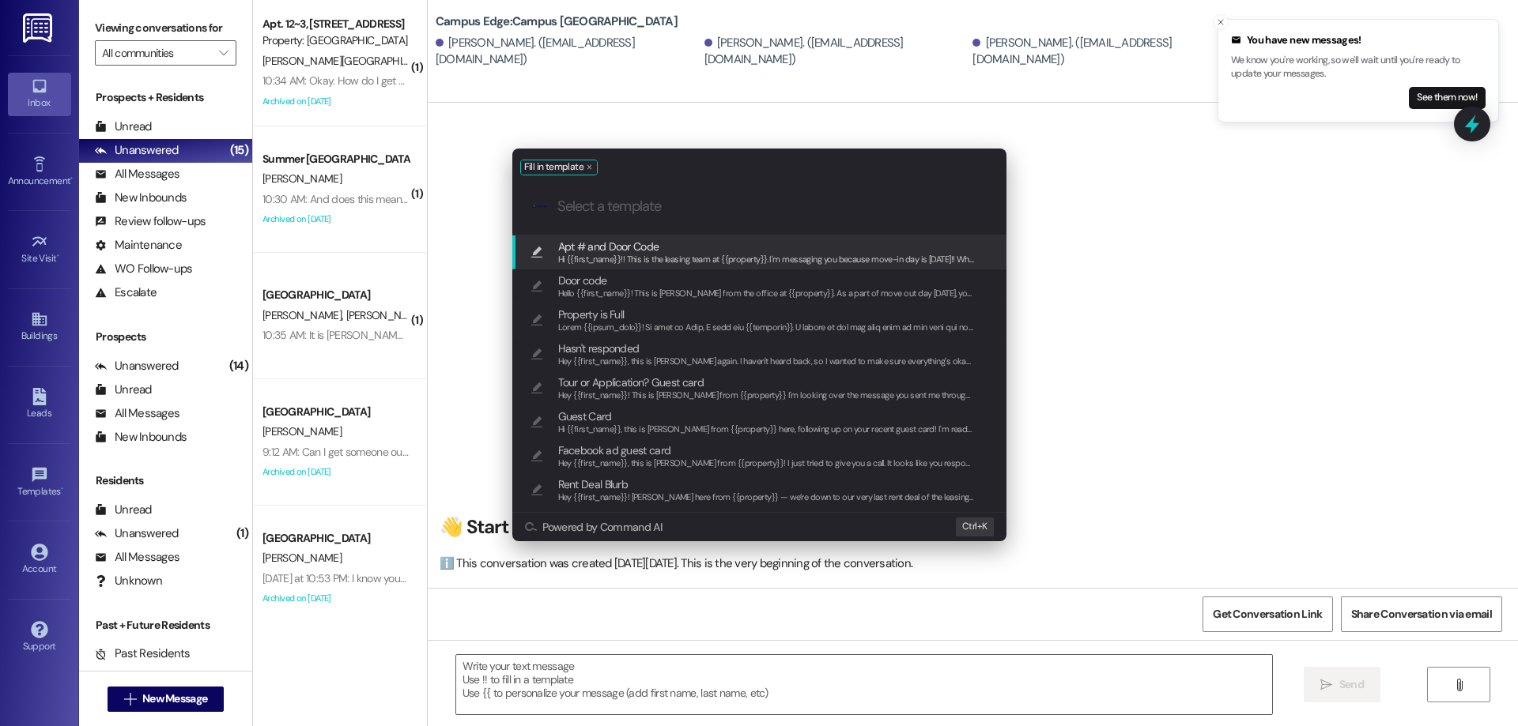
click at [631, 246] on span "Apt # and Door Code" at bounding box center [608, 246] width 101 height 17
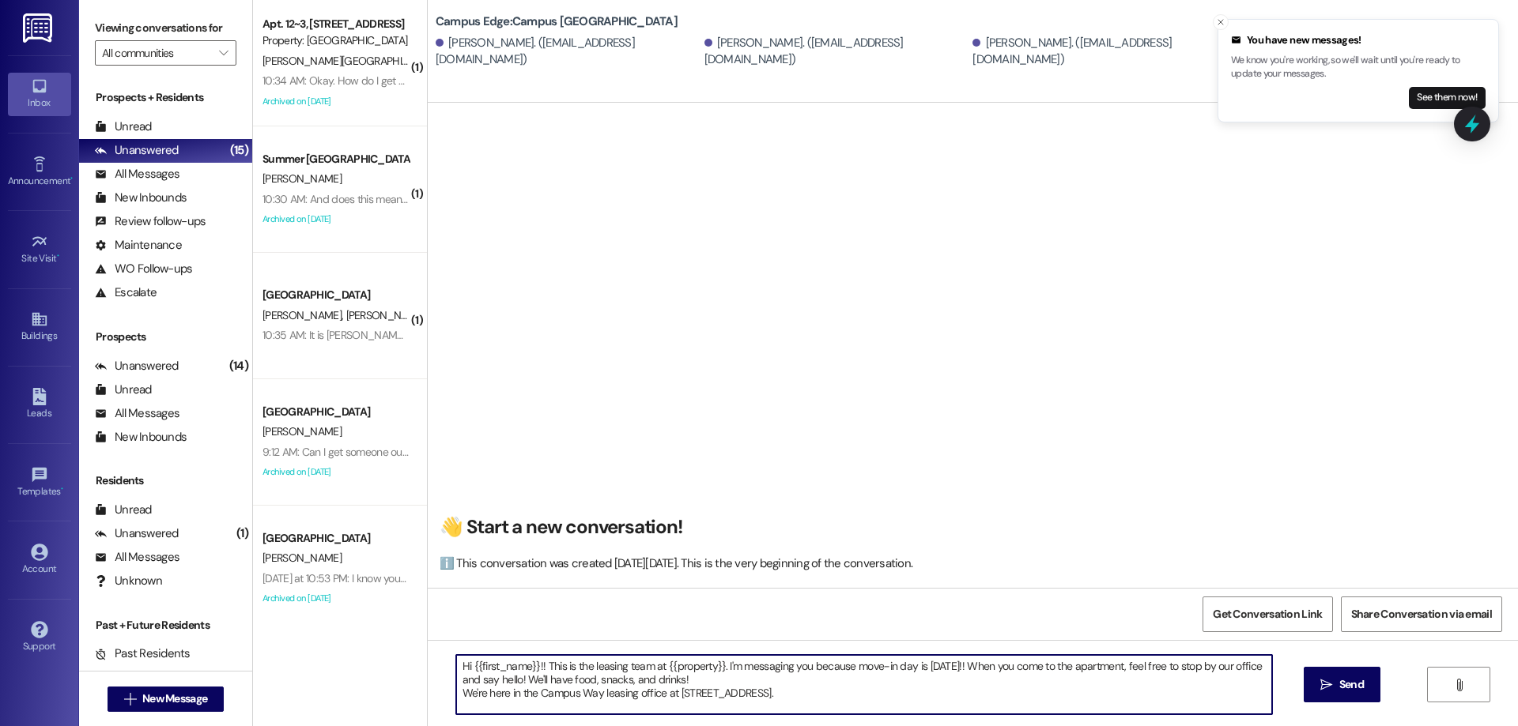
click at [820, 698] on textarea "Hi {{first_name}}!! This is the leasing team at {{property}}. I'm messaging you…" at bounding box center [864, 684] width 816 height 59
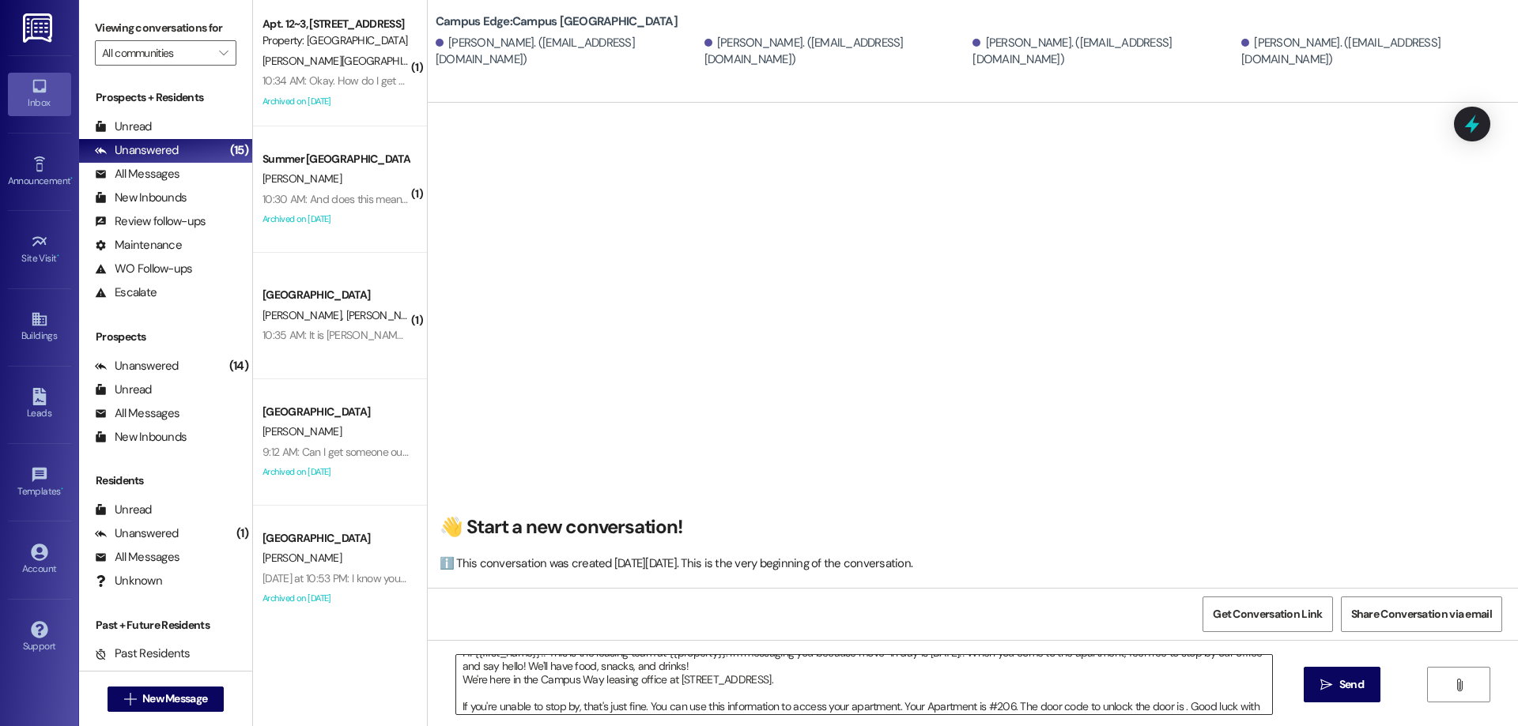
click at [1171, 703] on textarea "Hi {{first_name}}!! This is the leasing team at {{property}}. I'm messaging you…" at bounding box center [864, 684] width 816 height 59
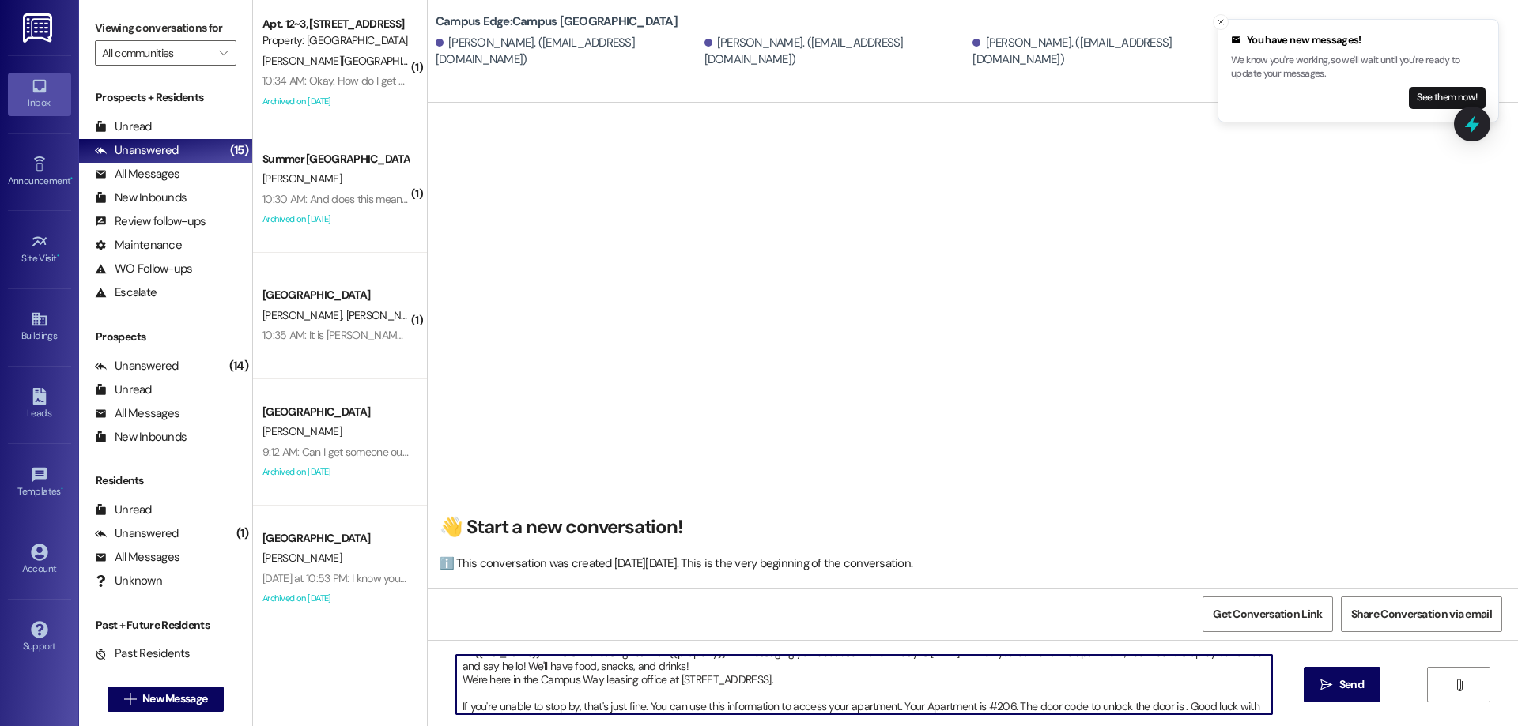
paste textarea "210975"
type textarea "Hi {{first_name}}!! This is the leasing team at {{property}}. I'm messaging you…"
click at [1336, 693] on span "Send" at bounding box center [1351, 685] width 31 height 17
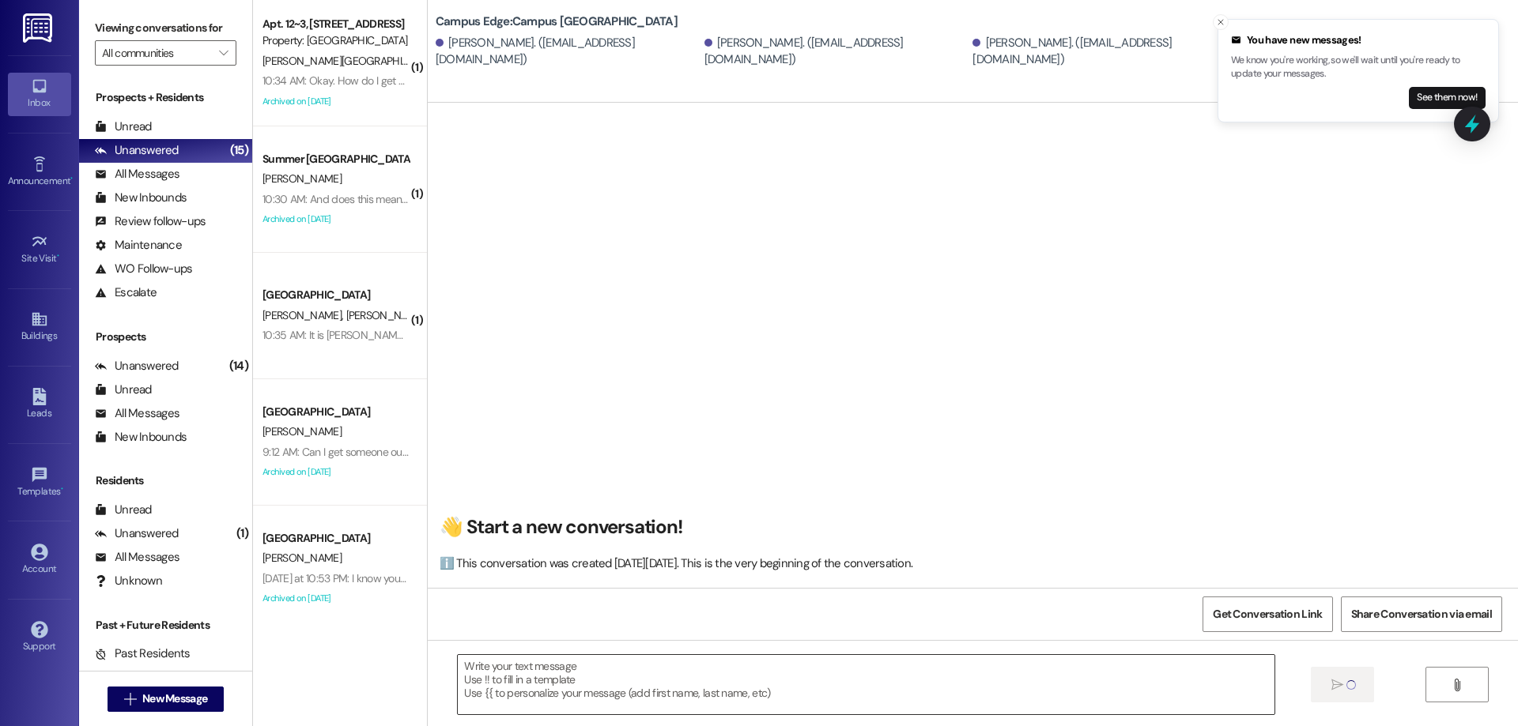
scroll to position [0, 0]
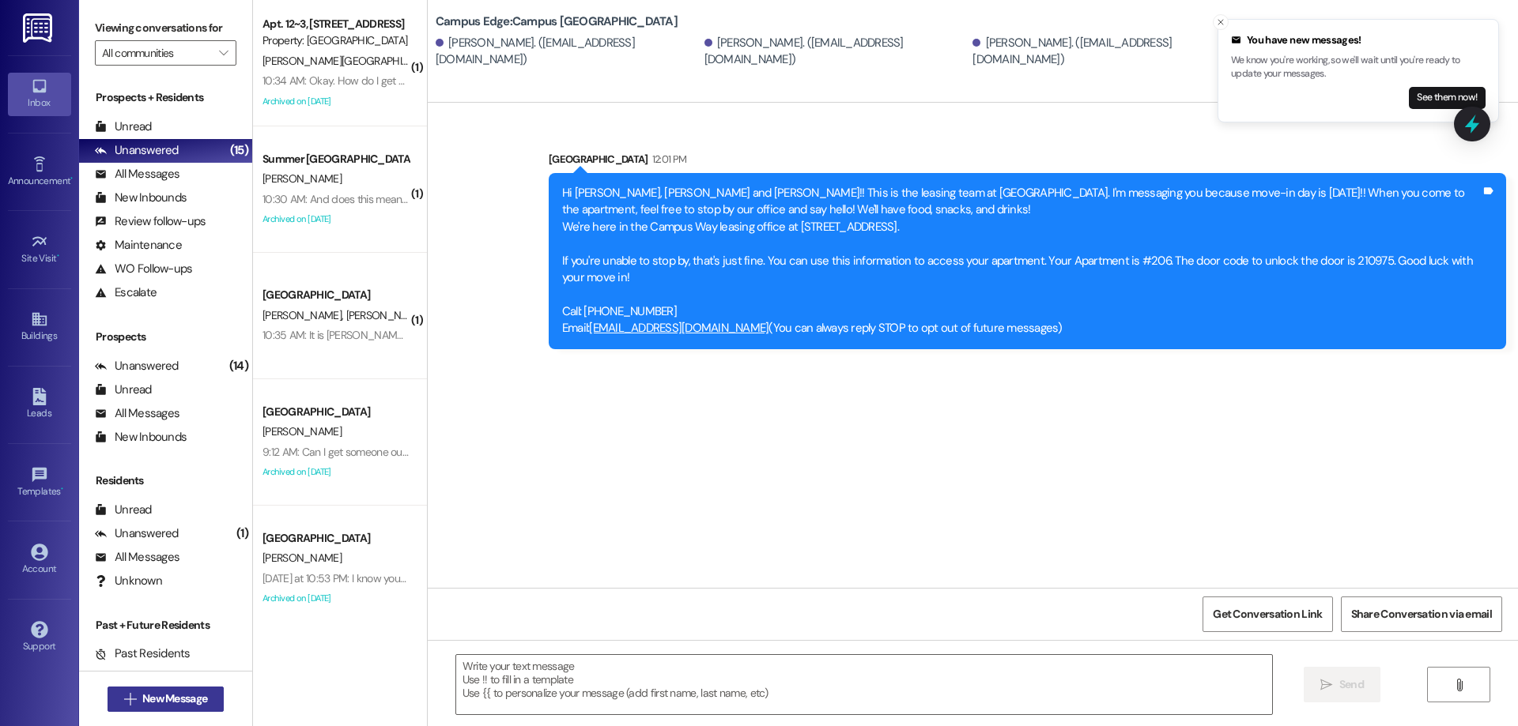
click at [160, 702] on span "New Message" at bounding box center [174, 699] width 65 height 17
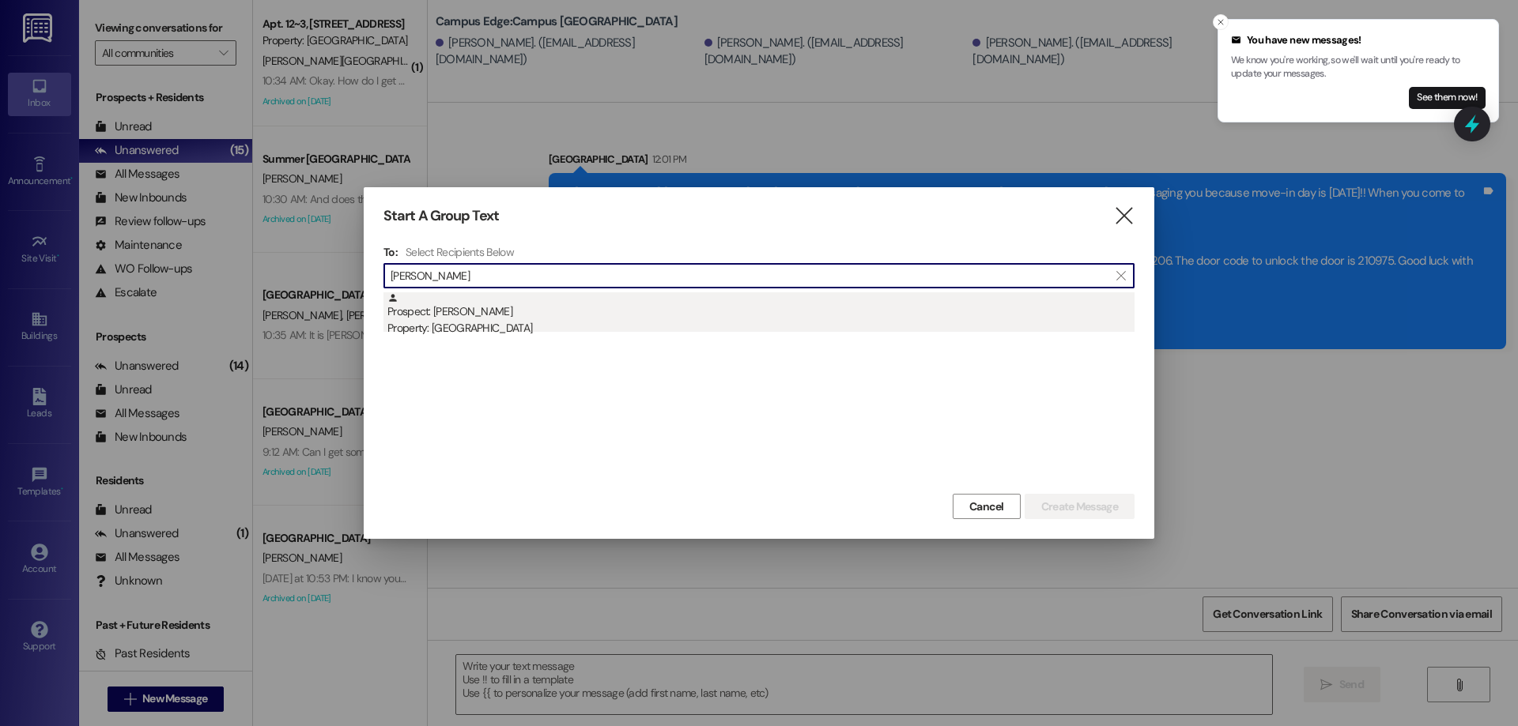
type input "chester"
click at [512, 328] on div "Property: Campus Edge" at bounding box center [760, 328] width 747 height 17
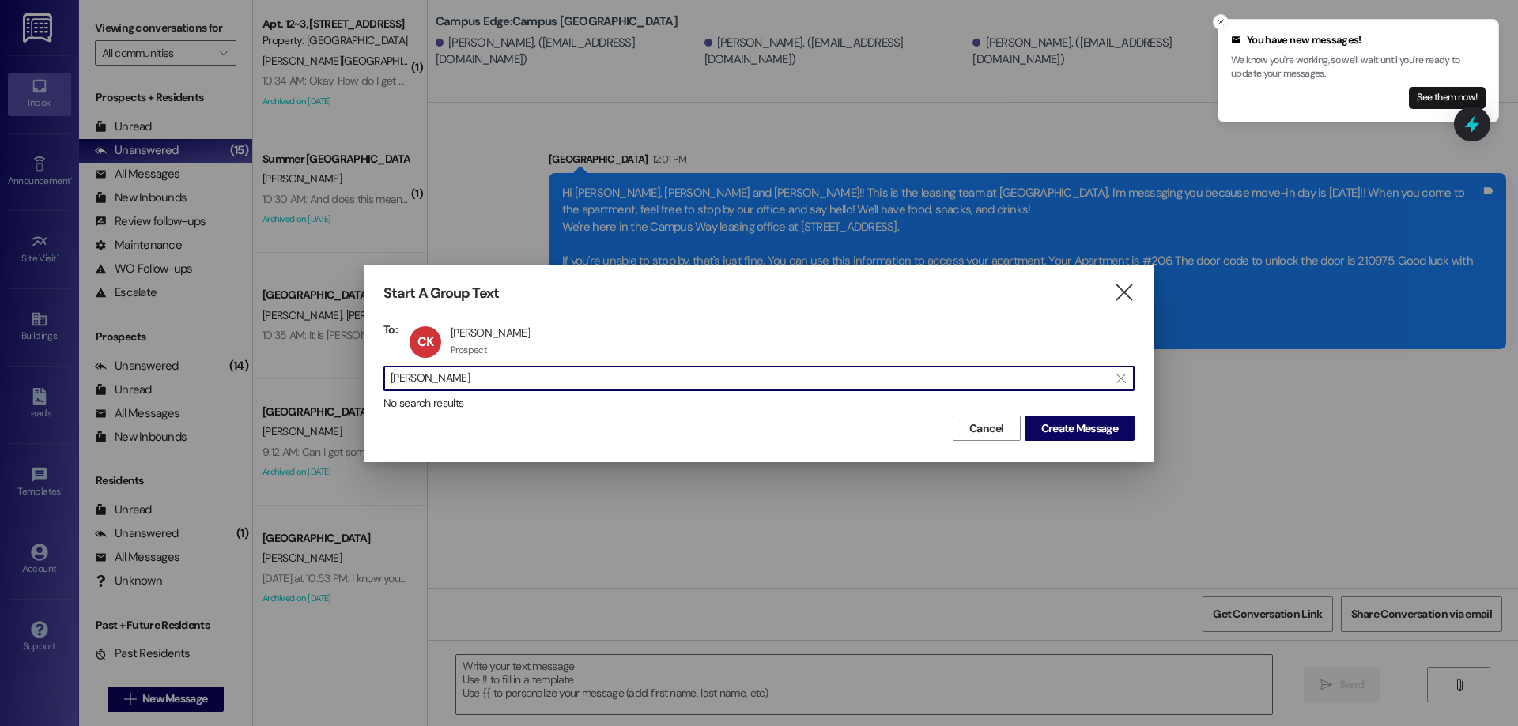
drag, startPoint x: 503, startPoint y: 382, endPoint x: 217, endPoint y: 381, distance: 286.1
click at [217, 381] on div "Start A Group Text  To: CK Chester Koch Chester Koch Prospect Prospect click t…" at bounding box center [759, 363] width 1518 height 726
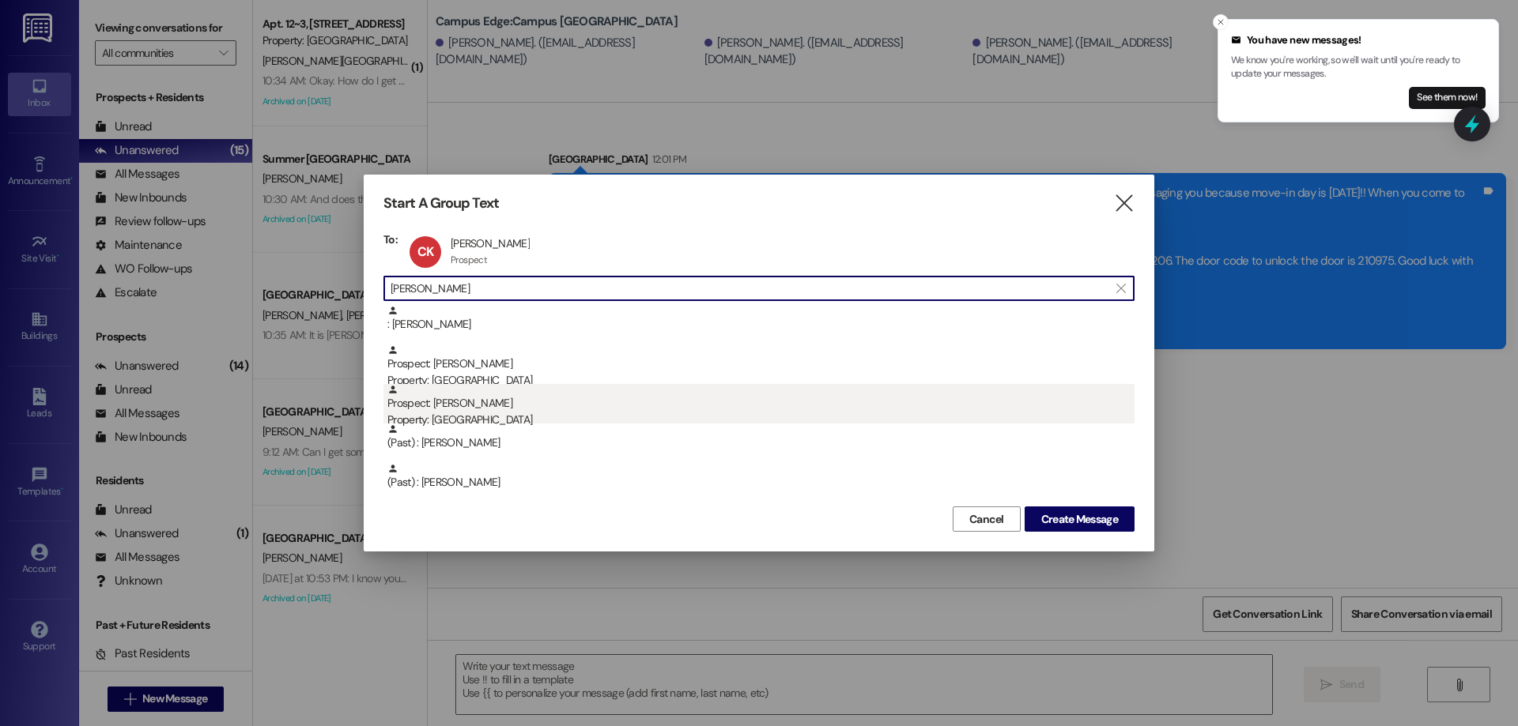
type input "madsen"
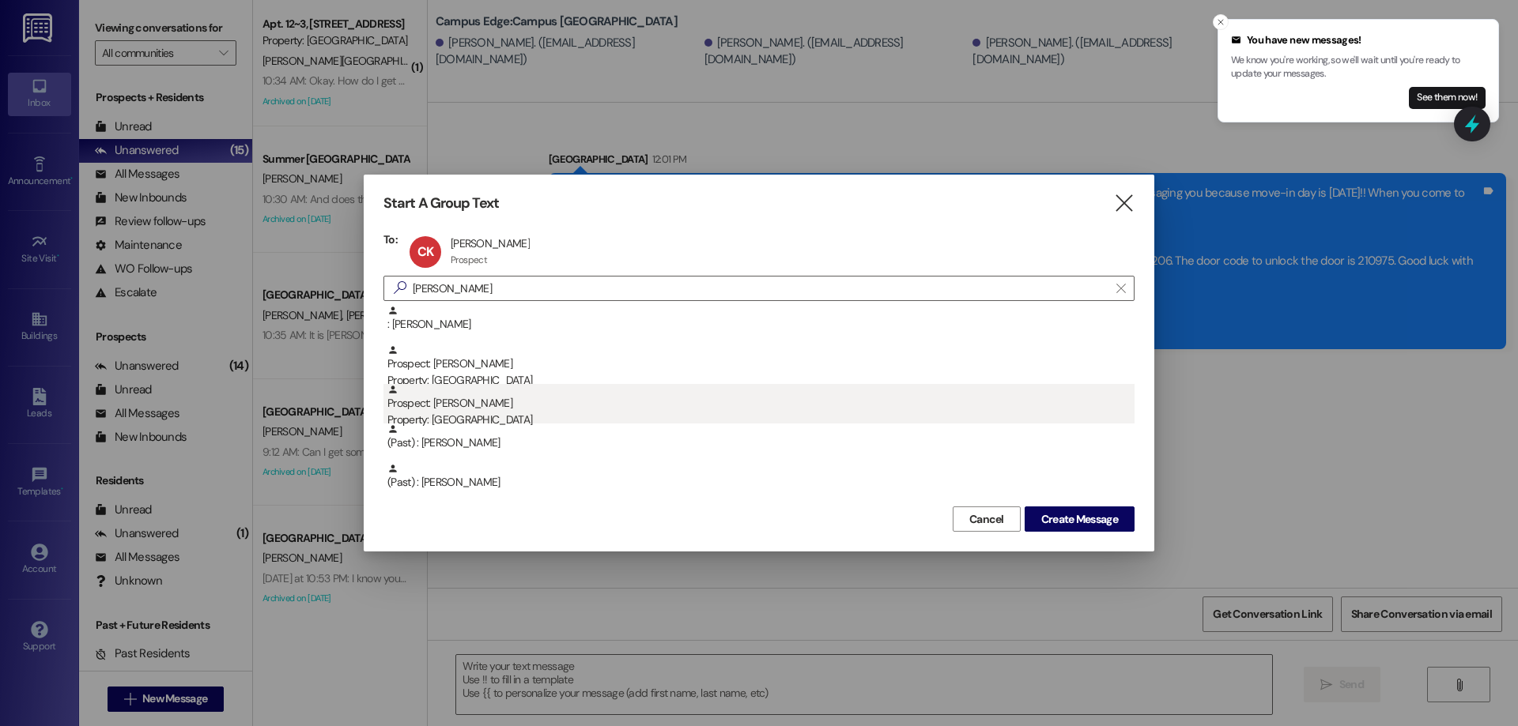
click at [573, 415] on div "Property: Campus Edge" at bounding box center [760, 420] width 747 height 17
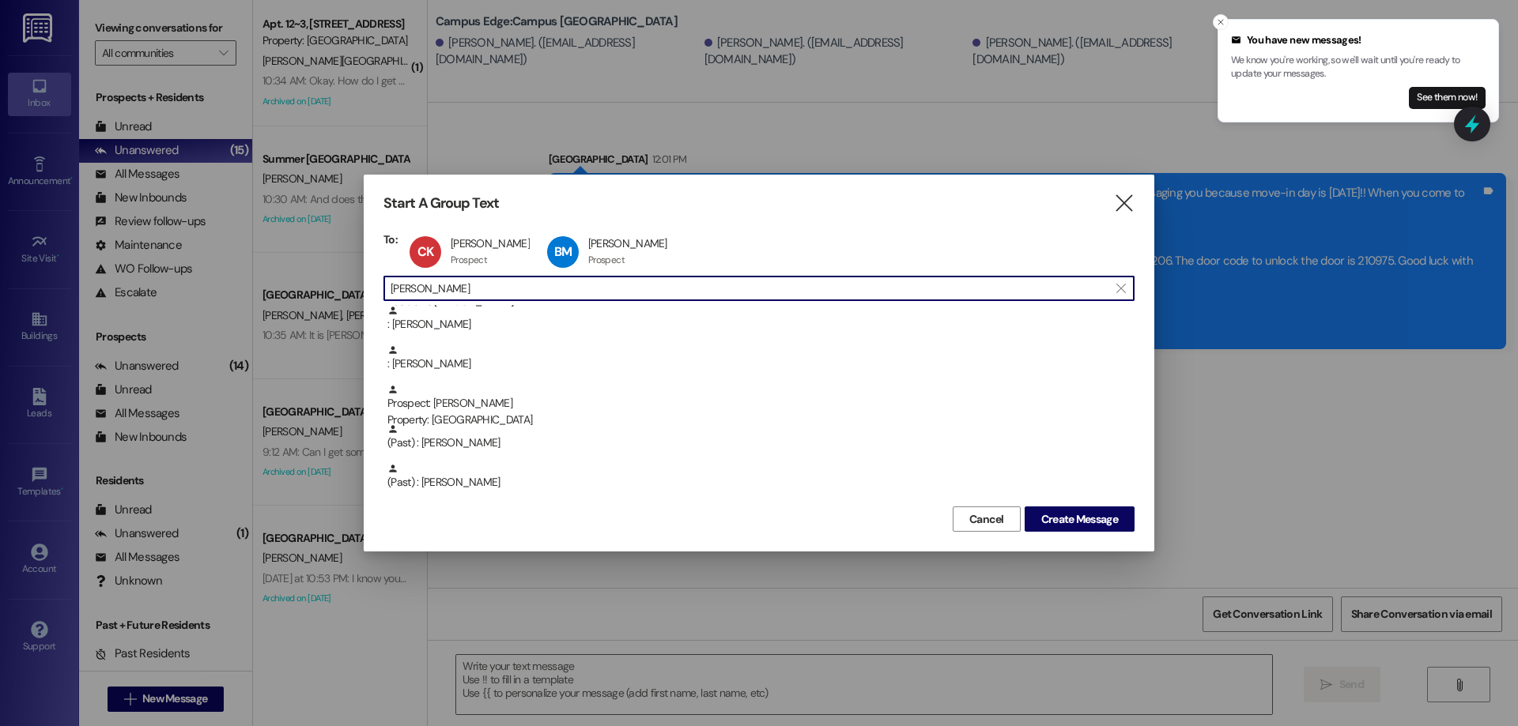
drag, startPoint x: 498, startPoint y: 295, endPoint x: 358, endPoint y: 294, distance: 139.9
click at [358, 294] on div "Start A Group Text  To: CK Chester Koch Chester Koch Prospect Prospect click t…" at bounding box center [759, 363] width 1518 height 726
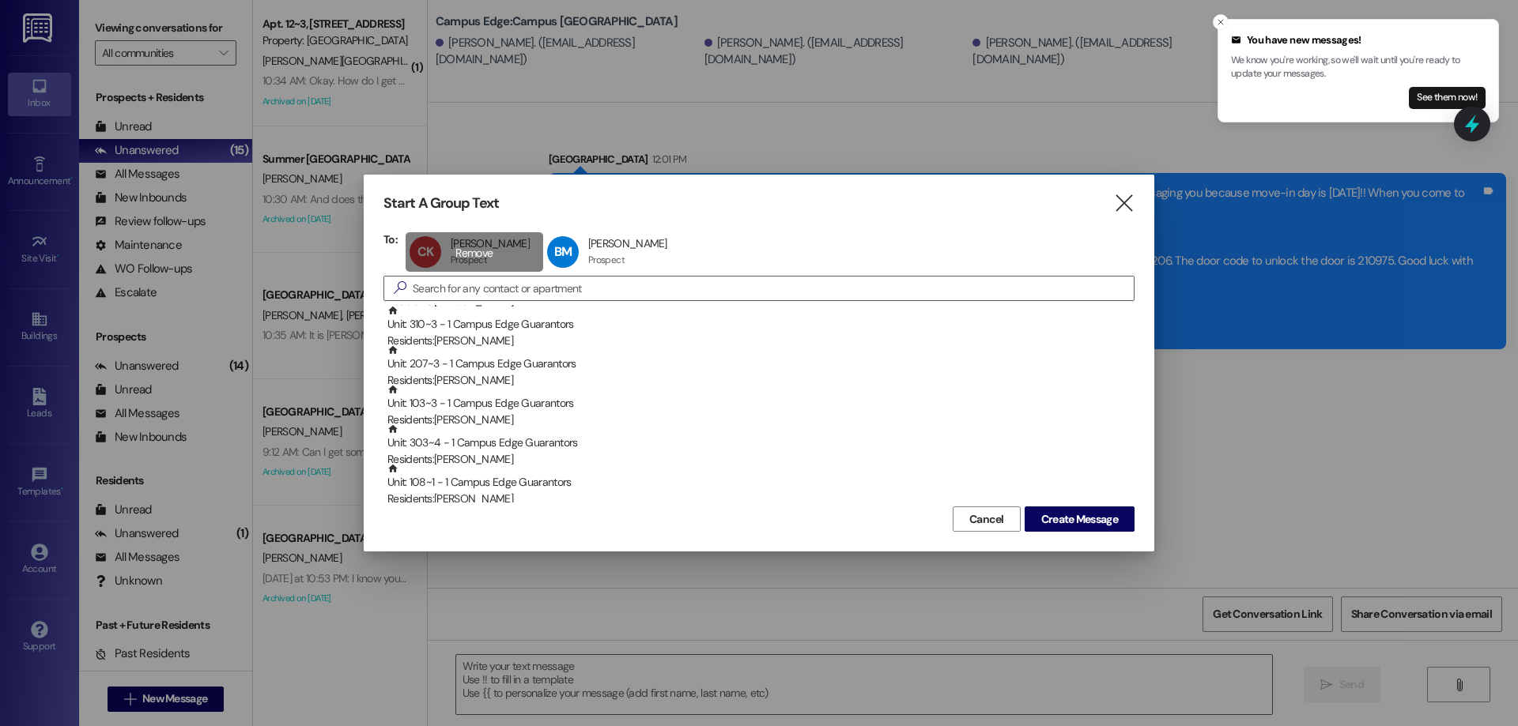
click at [466, 252] on div "CK Chester Koch Chester Koch Prospect Prospect click to remove" at bounding box center [475, 252] width 138 height 40
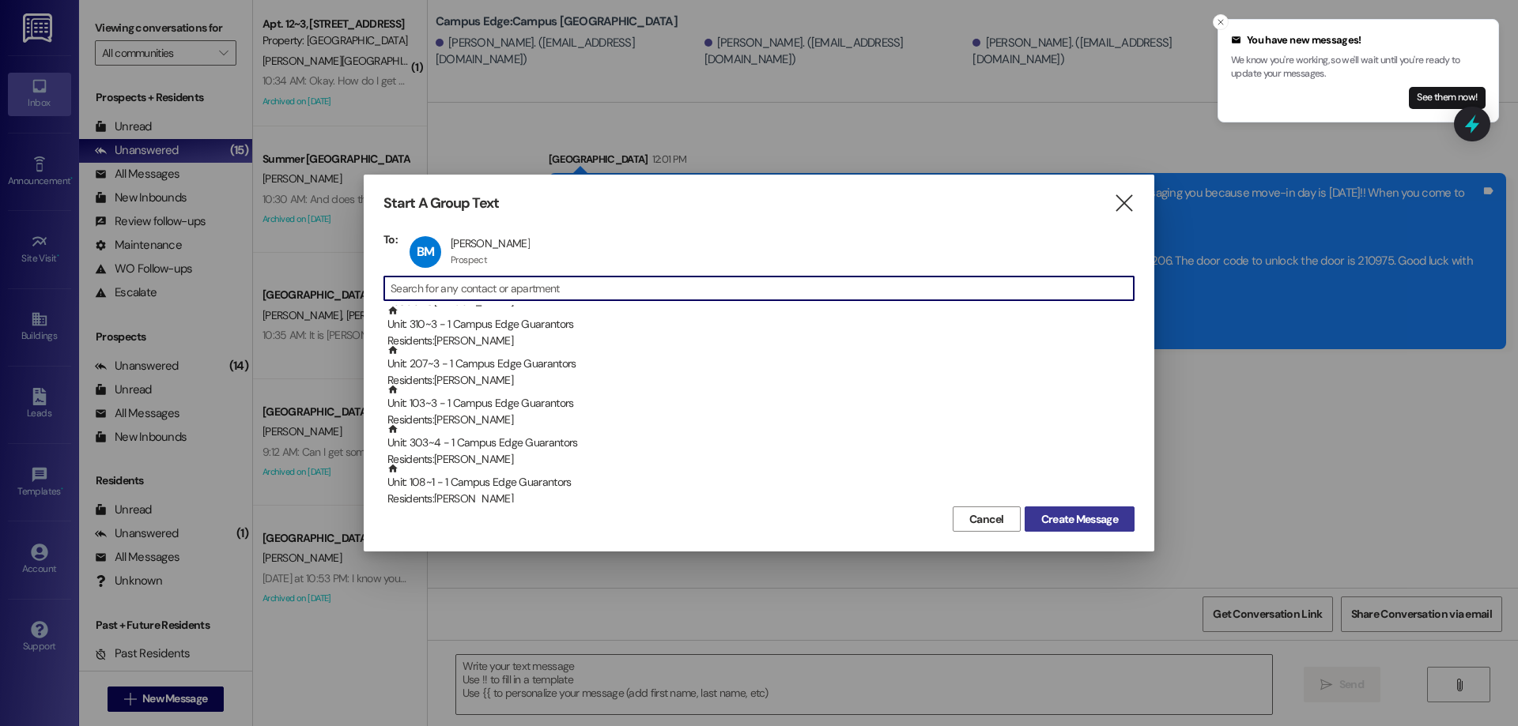
click at [1093, 524] on span "Create Message" at bounding box center [1079, 519] width 77 height 17
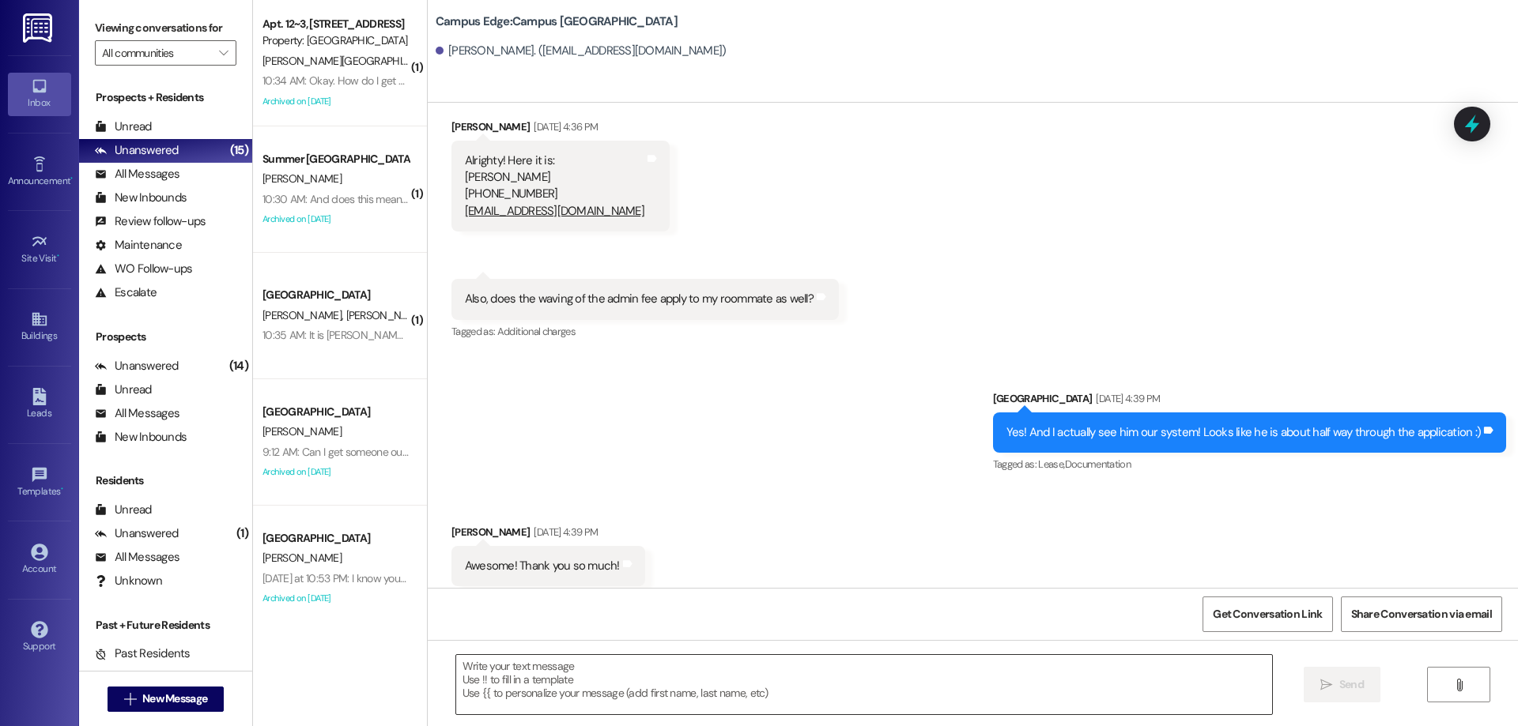
scroll to position [602, 0]
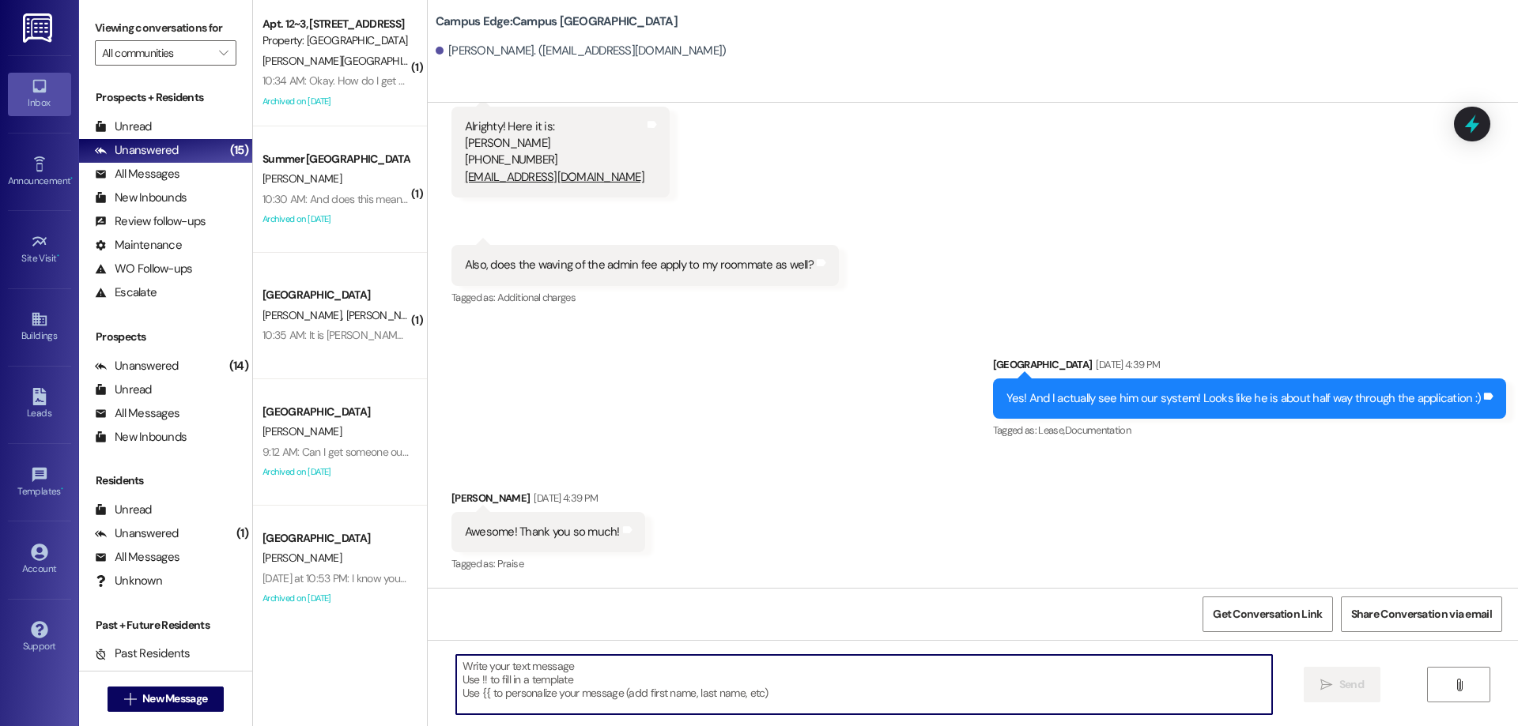
click at [737, 708] on textarea at bounding box center [864, 684] width 816 height 59
type textarea "!!"
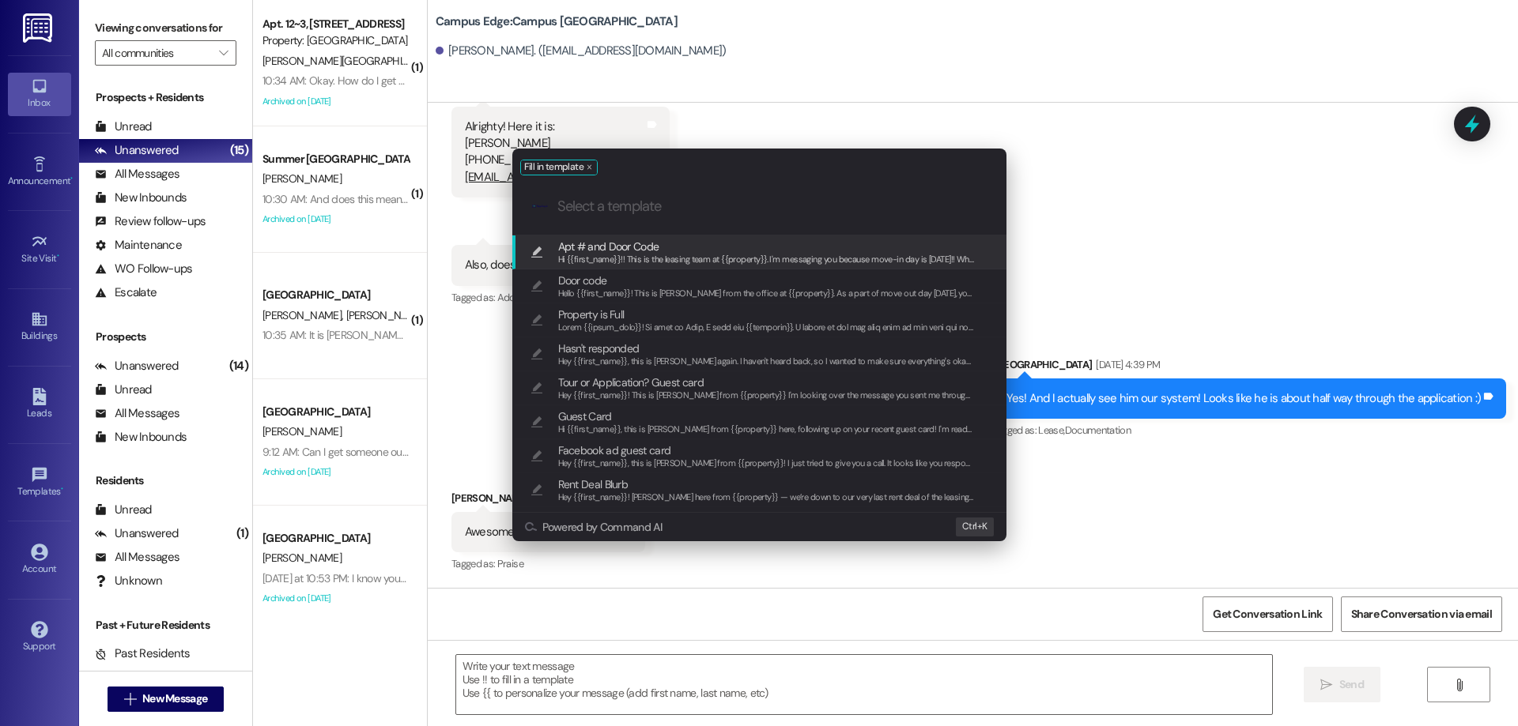
click at [679, 255] on span "Hi {{first_name}}!! This is the leasing team at {{property}}. I'm messaging you…" at bounding box center [1538, 259] width 1960 height 11
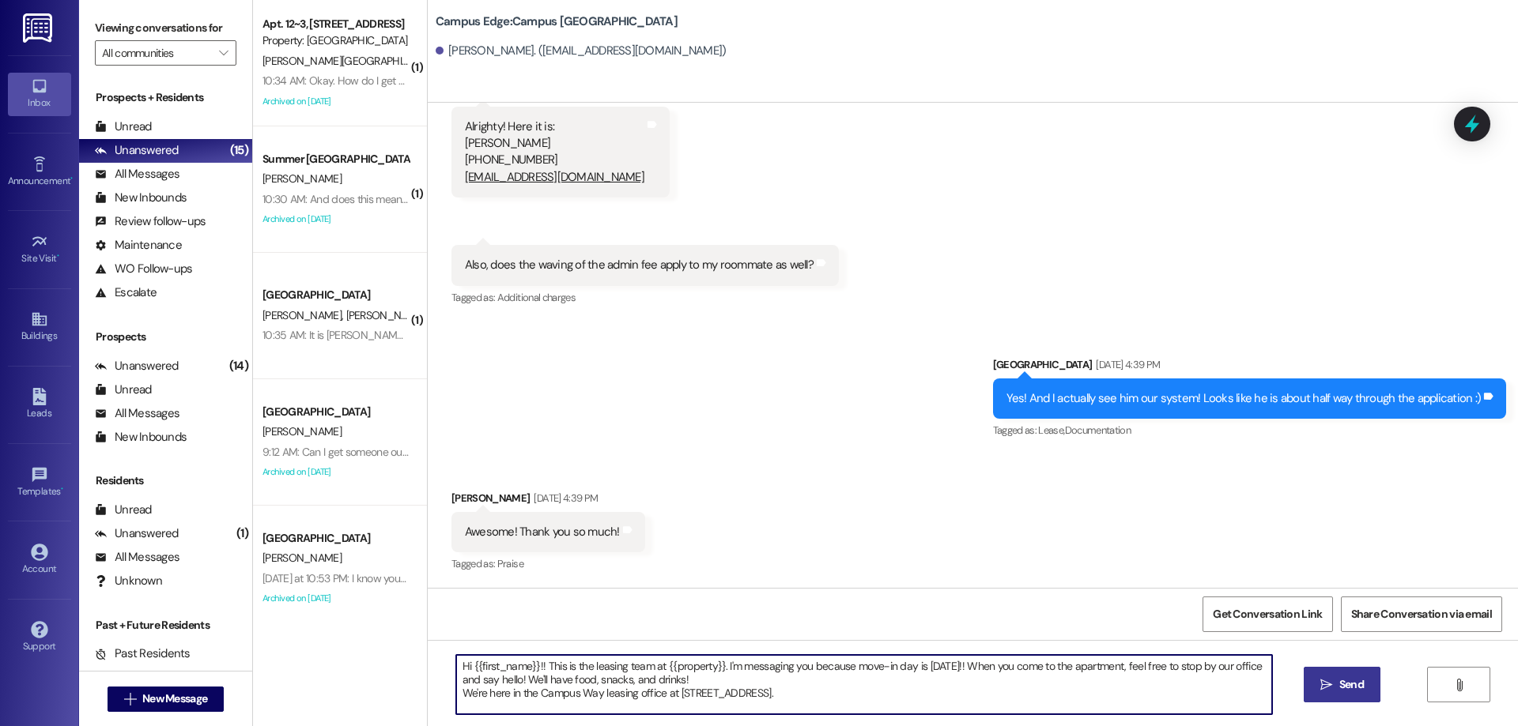
click at [863, 692] on textarea "Hi {{first_name}}!! This is the leasing team at {{property}}. I'm messaging you…" at bounding box center [864, 684] width 816 height 59
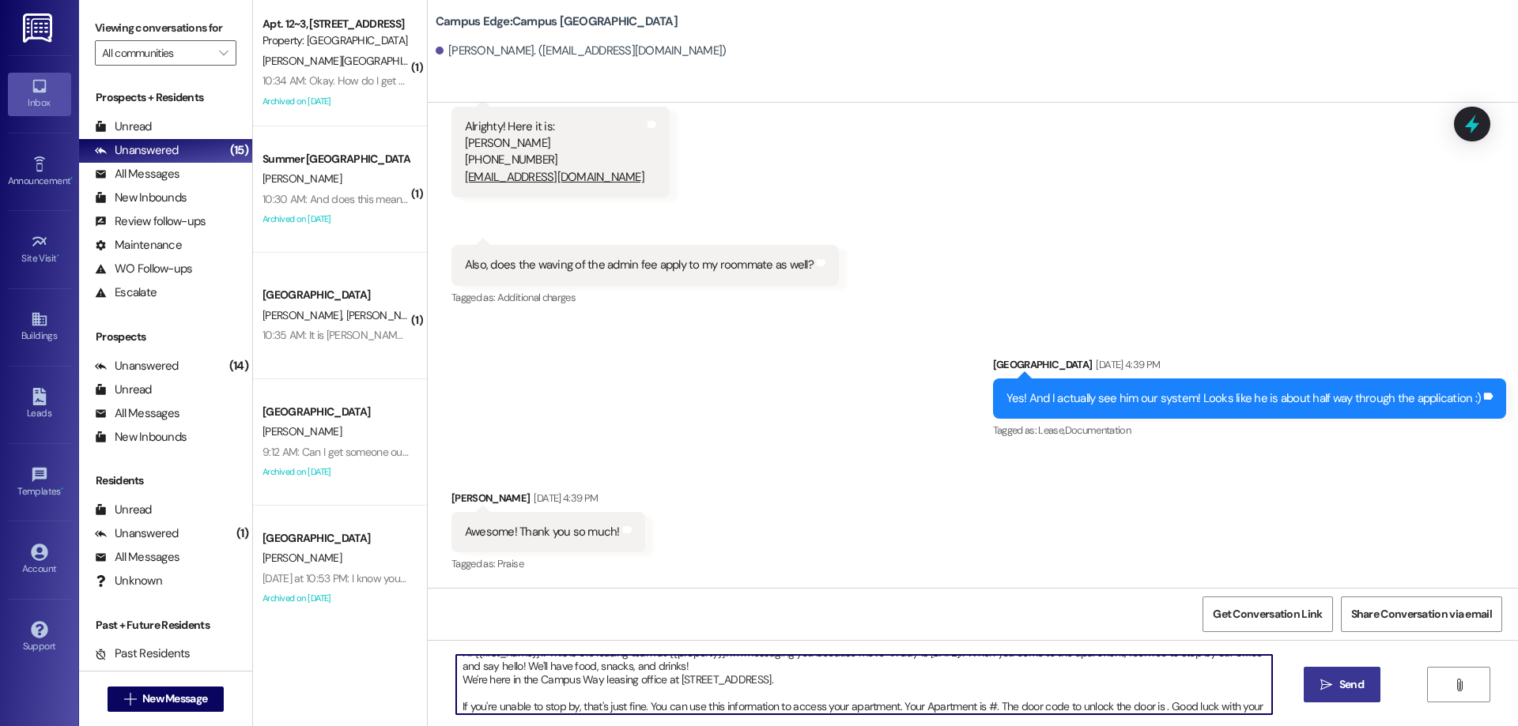
click at [985, 703] on textarea "Hi {{first_name}}!! This is the leasing team at {{property}}. I'm messaging you…" at bounding box center [864, 684] width 816 height 59
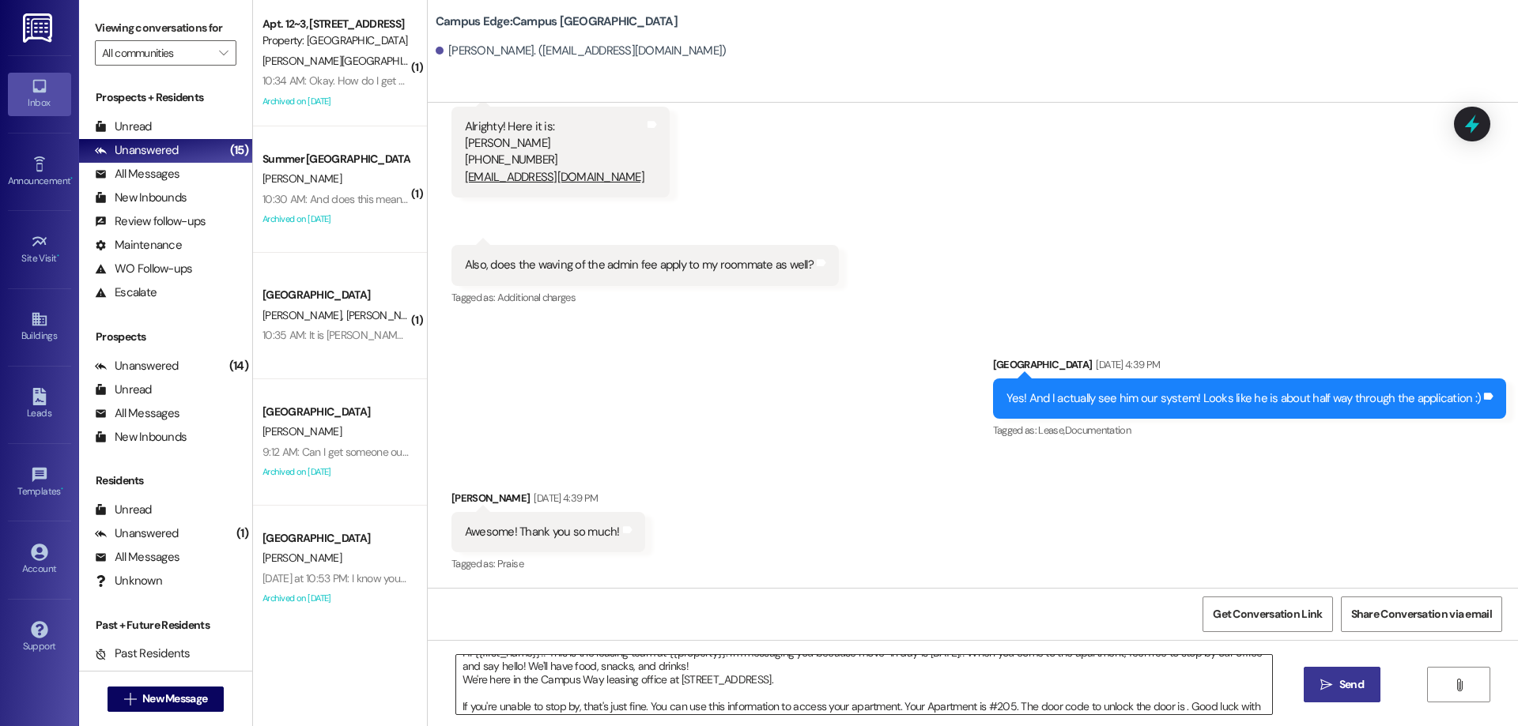
click at [1175, 704] on textarea "Hi {{first_name}}!! This is the leasing team at {{property}}. I'm messaging you…" at bounding box center [864, 684] width 816 height 59
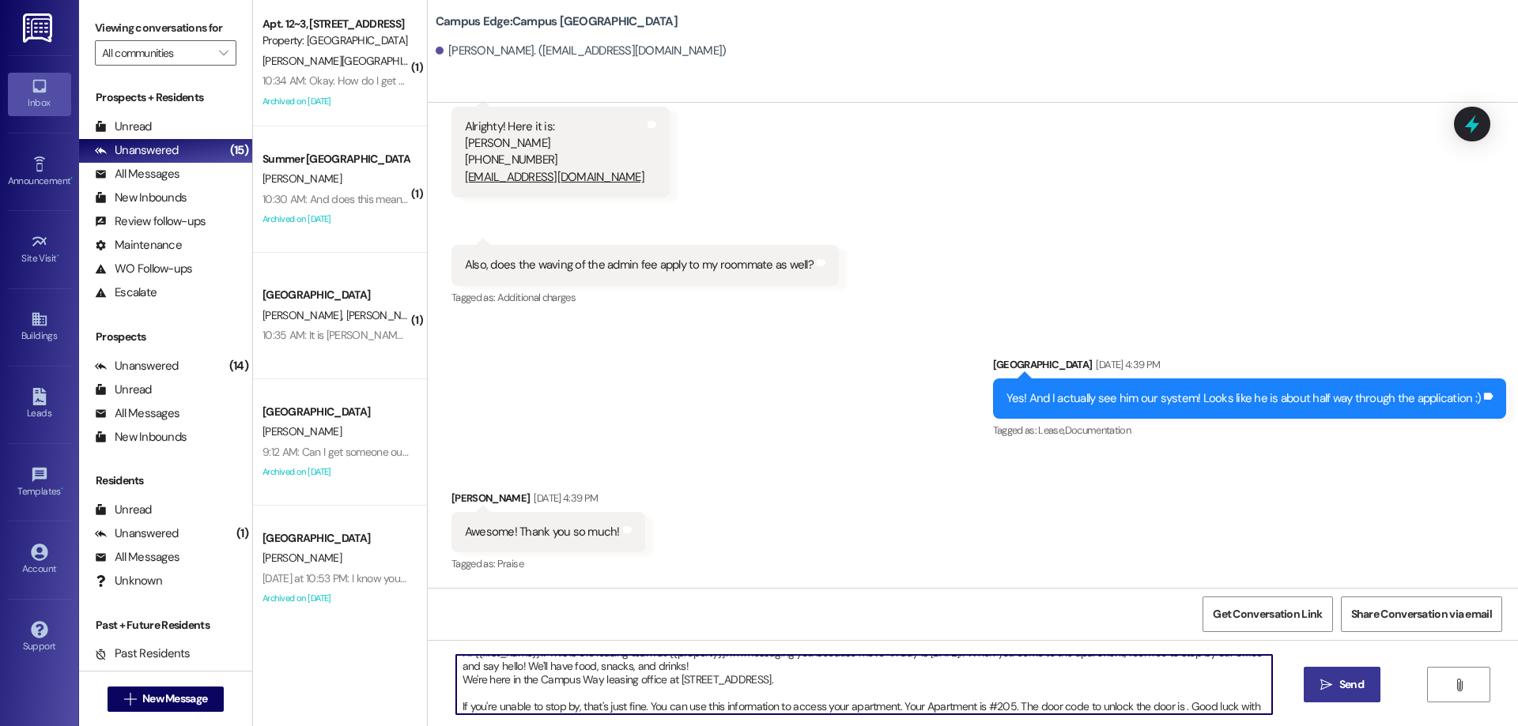
paste textarea "801734"
type textarea "Hi {{first_name}}!! This is the leasing team at {{property}}. I'm messaging you…"
click at [1352, 692] on span "Send" at bounding box center [1351, 685] width 25 height 17
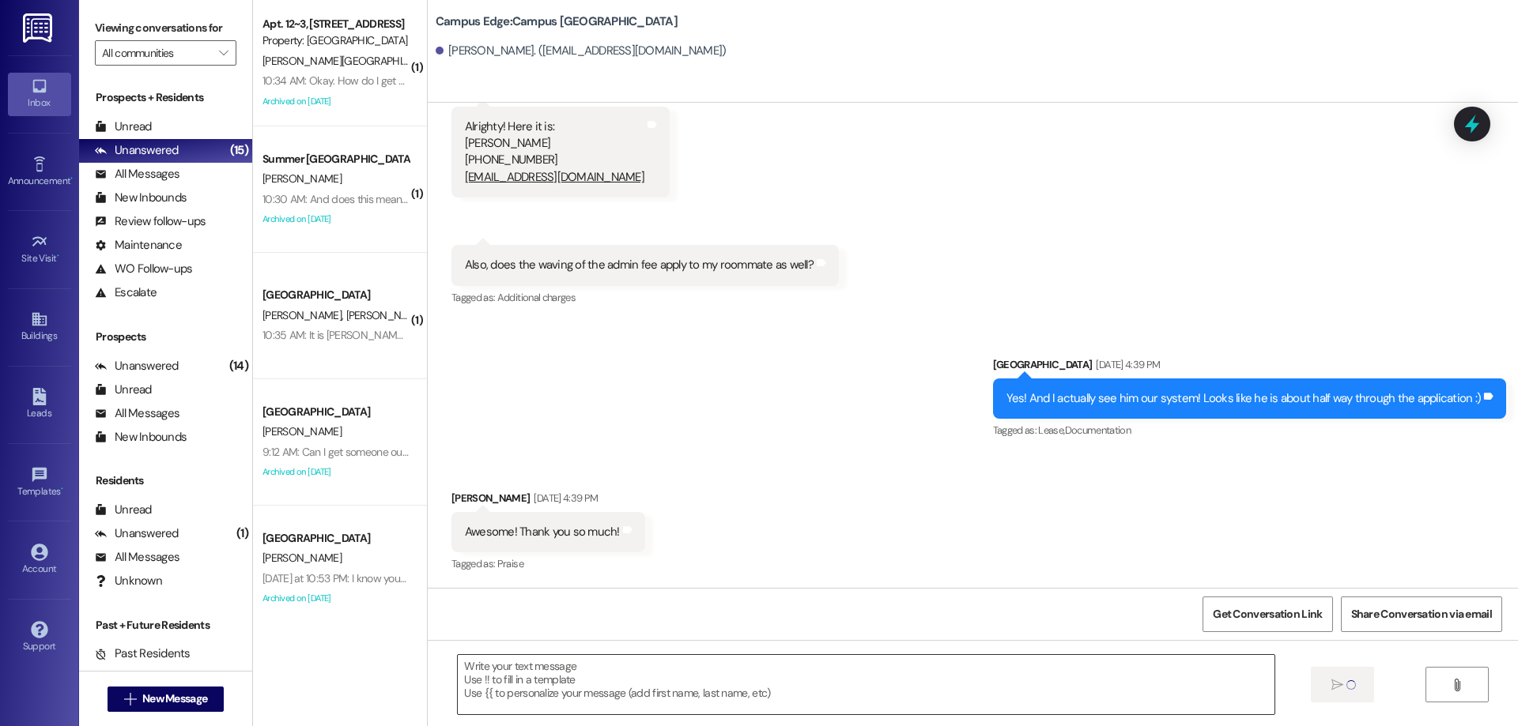
scroll to position [0, 0]
click at [203, 702] on span "New Message" at bounding box center [174, 699] width 71 height 17
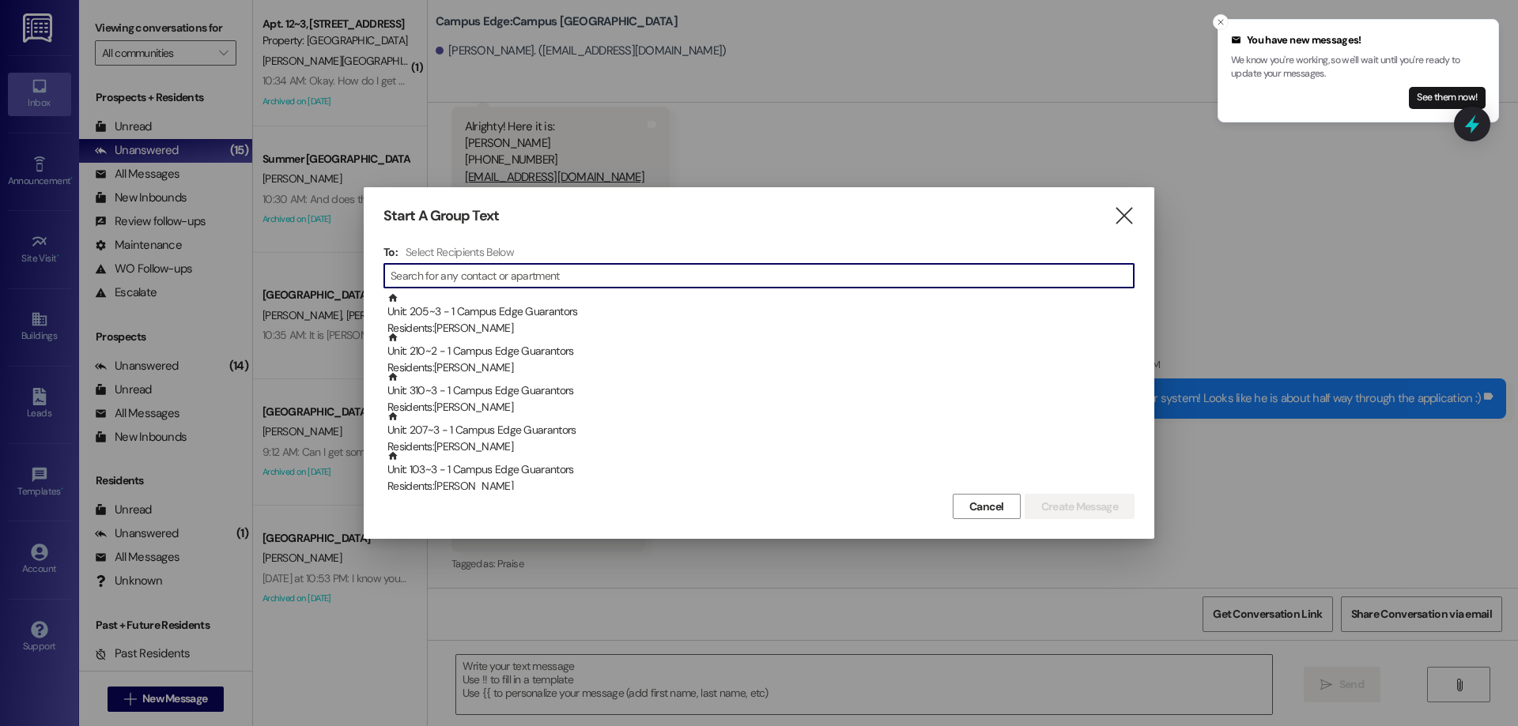
click at [520, 285] on input at bounding box center [761, 276] width 743 height 22
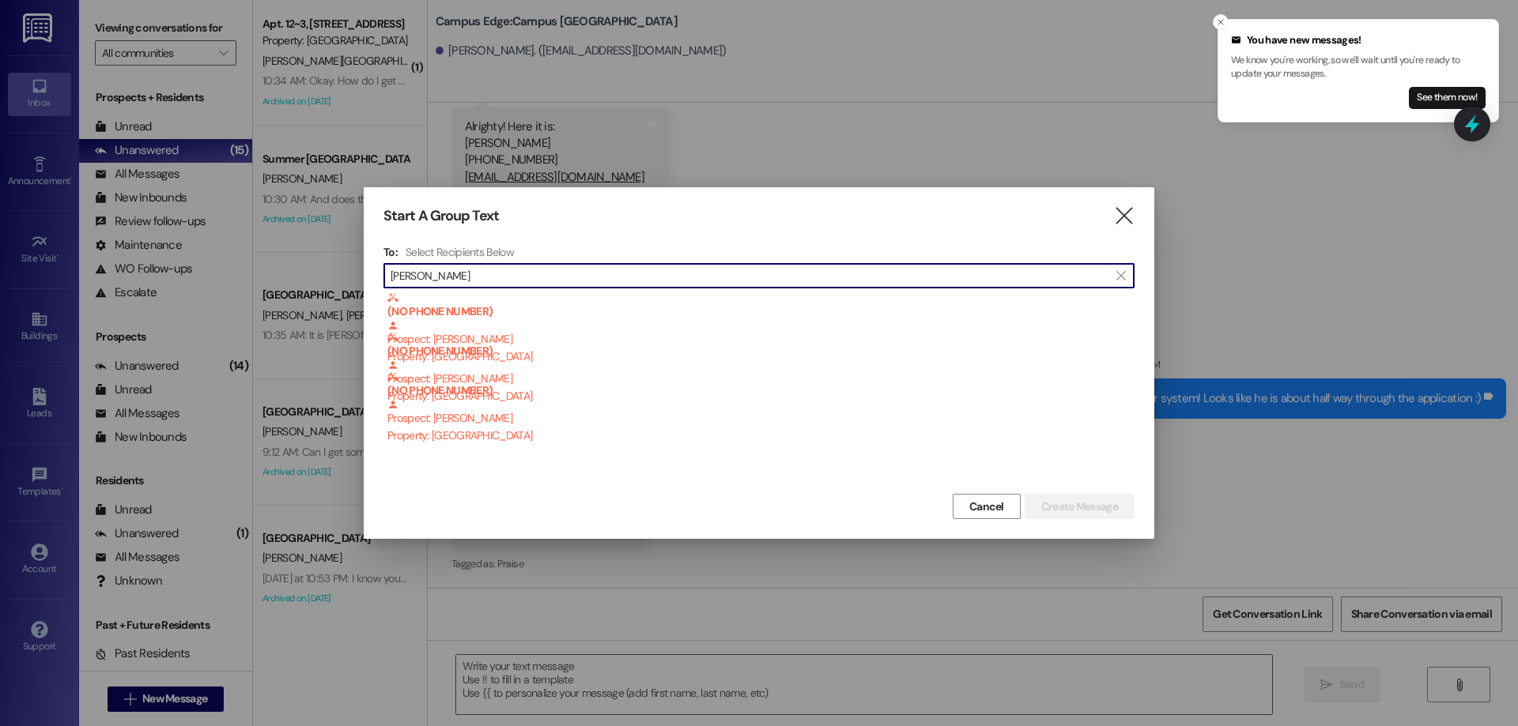
type input "doug seal"
drag, startPoint x: 490, startPoint y: 275, endPoint x: 266, endPoint y: 272, distance: 223.7
click at [266, 272] on div "Start A Group Text  To: Select Recipients Below  doug seal  (NO PHONE NUMBER…" at bounding box center [759, 363] width 1518 height 726
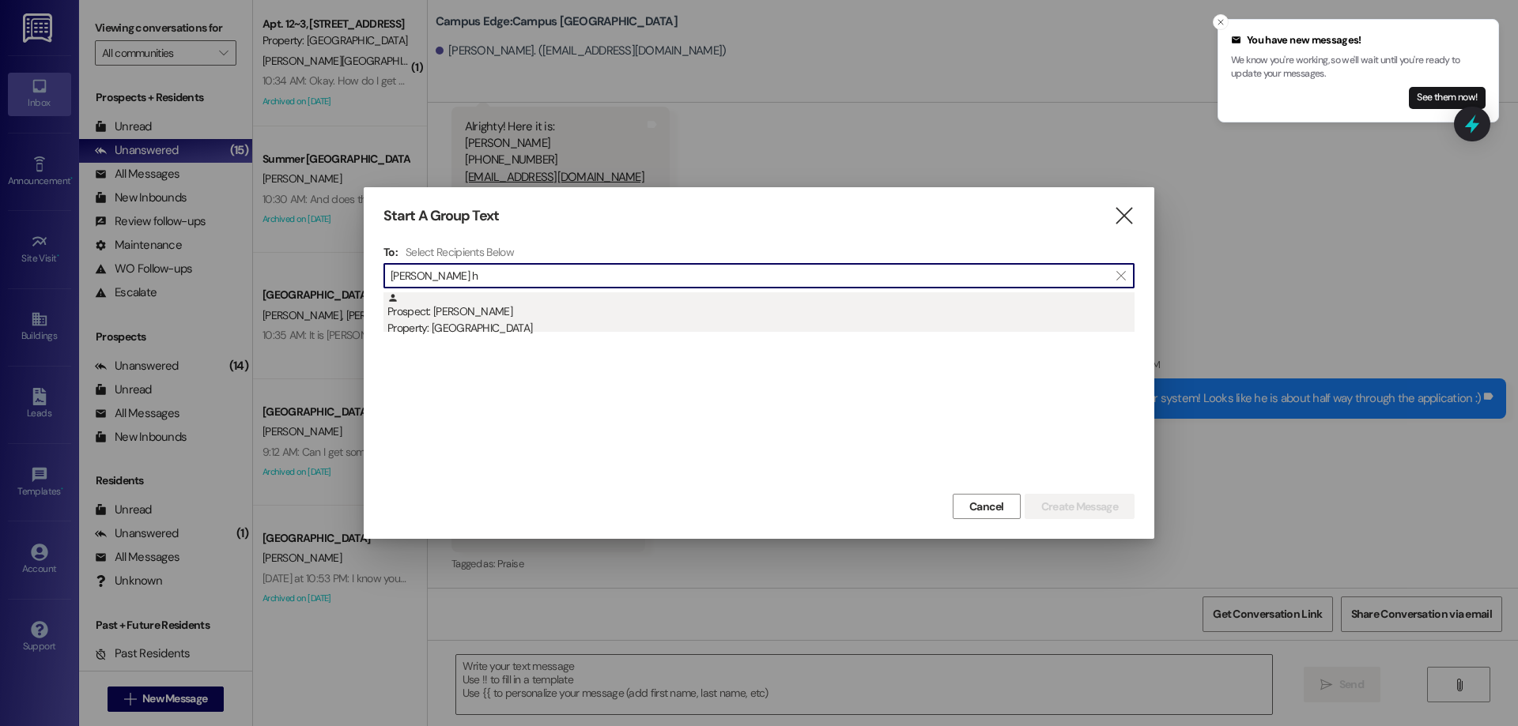
type input "quade h"
click at [426, 319] on div "Prospect: Quade Hogan Property: Center Pointe" at bounding box center [760, 314] width 747 height 45
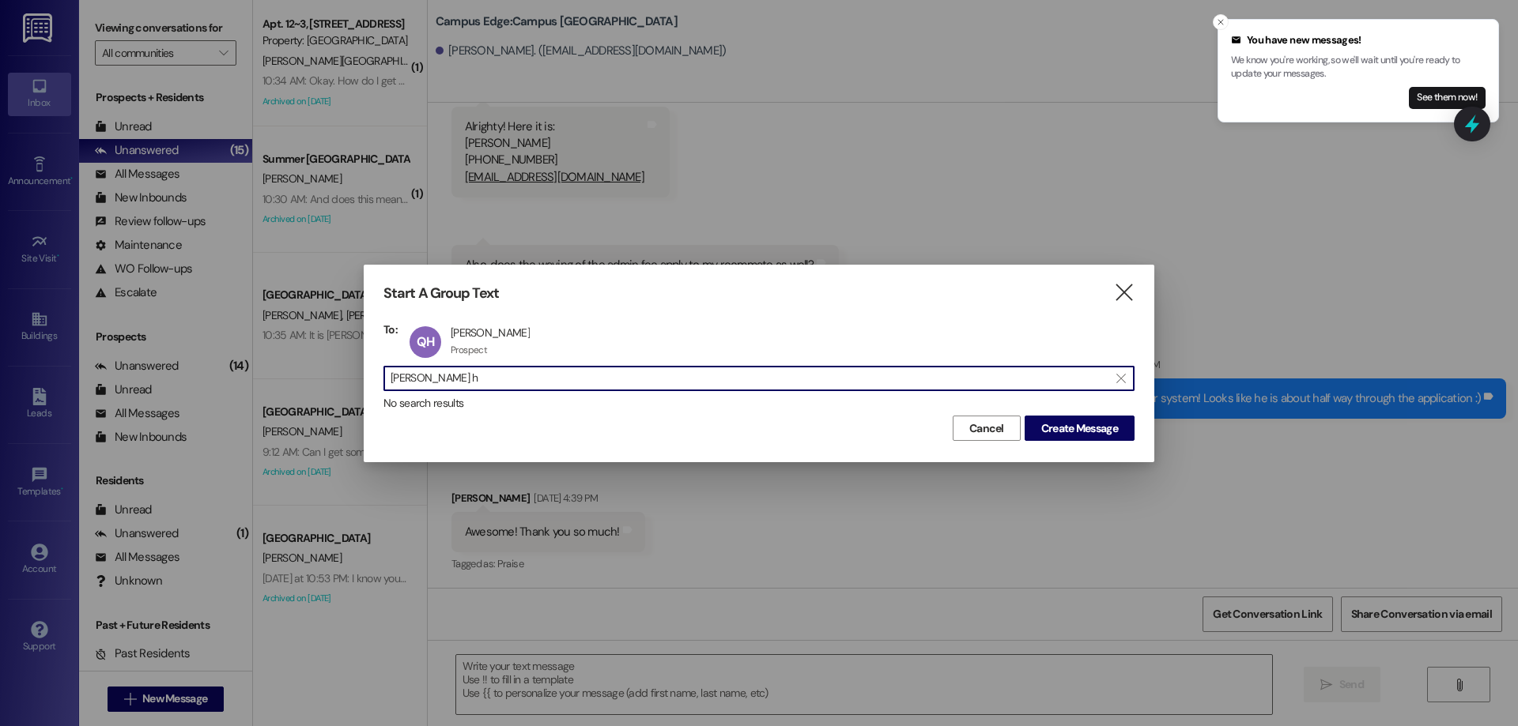
drag, startPoint x: 495, startPoint y: 381, endPoint x: 297, endPoint y: 380, distance: 197.6
click at [297, 380] on div "Start A Group Text  To: QH Quade Hogan Quade Hogan Prospect Prospect click to …" at bounding box center [759, 363] width 1518 height 726
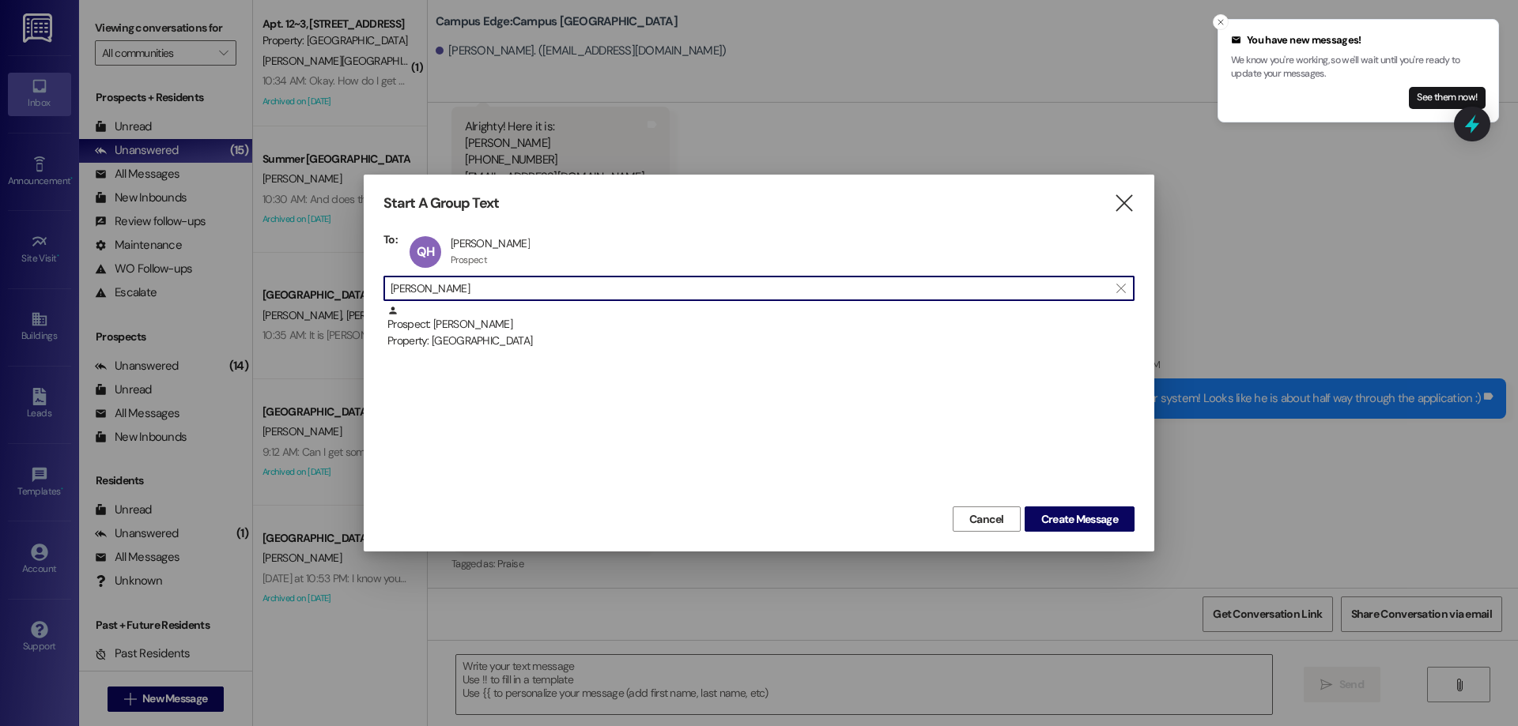
type input "daniel plum"
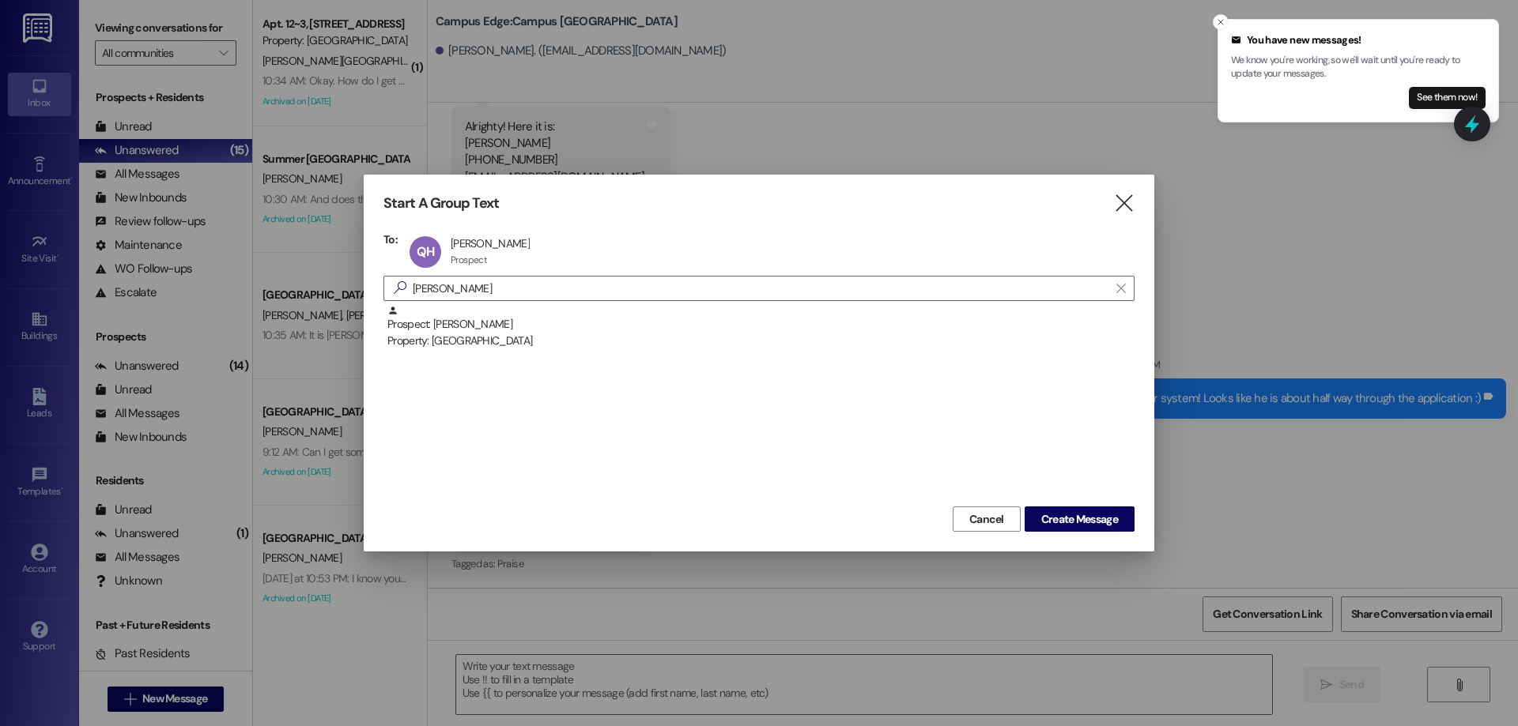
click at [534, 351] on div "Prospect: Daniel Plumb Property: Center Pointe" at bounding box center [758, 404] width 751 height 198
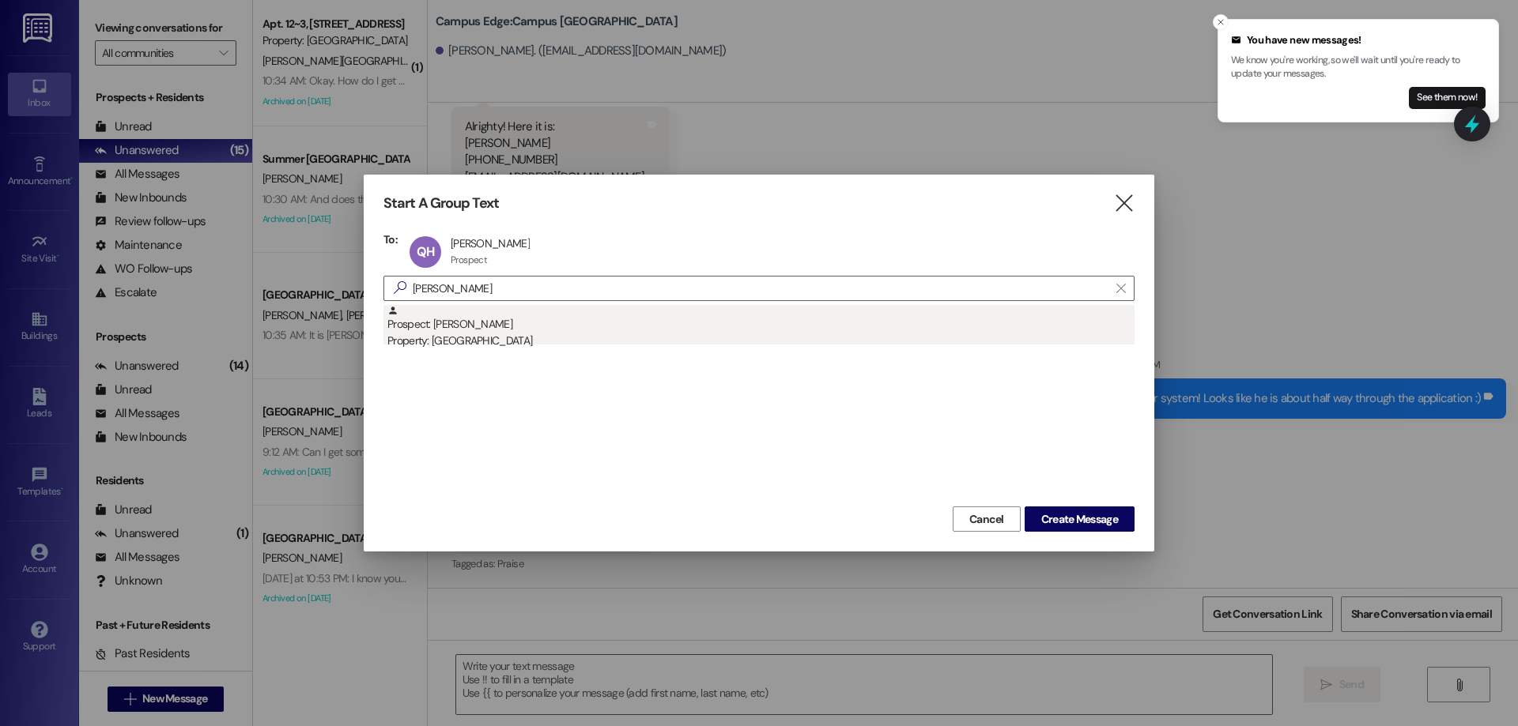
click at [528, 338] on div "Property: Center Pointe" at bounding box center [760, 341] width 747 height 17
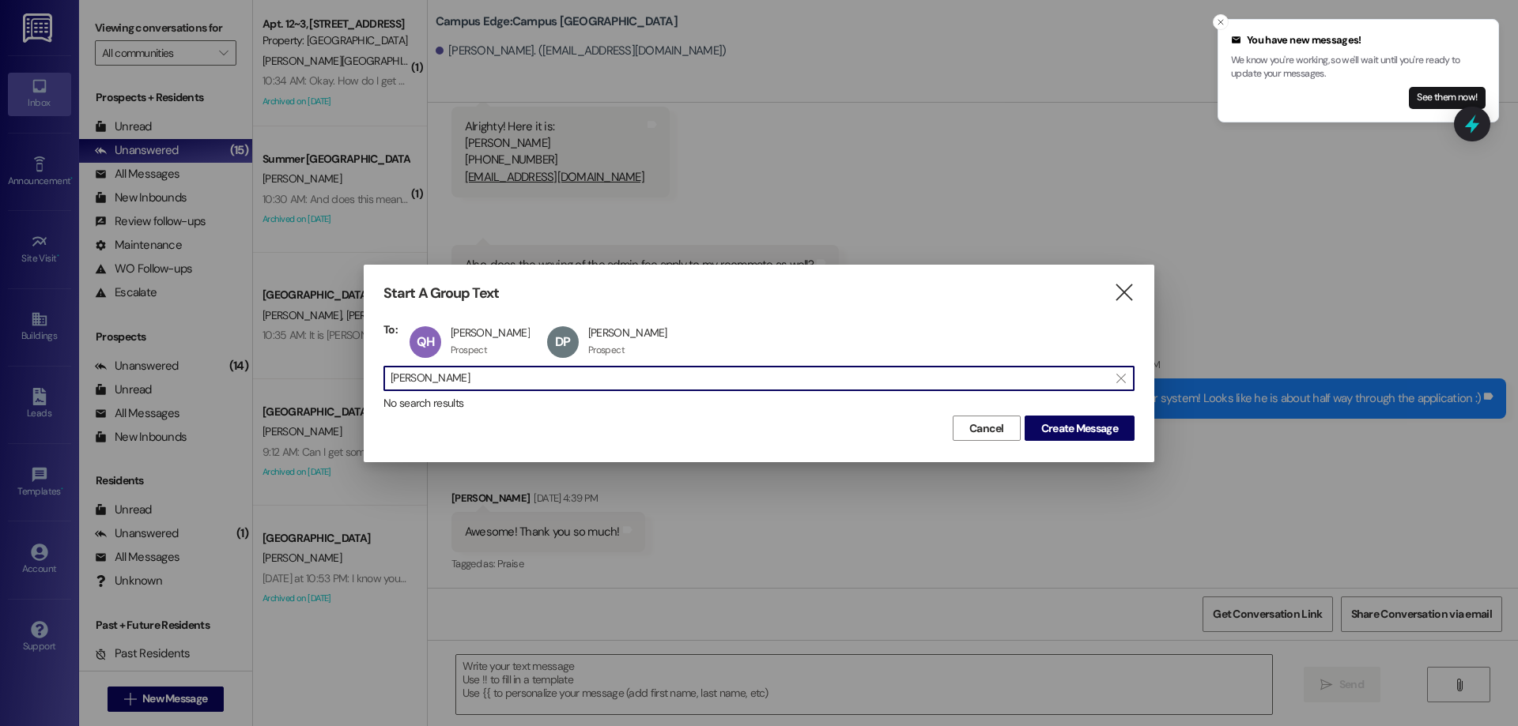
drag, startPoint x: 478, startPoint y: 384, endPoint x: 146, endPoint y: 392, distance: 332.1
click at [146, 392] on div "Start A Group Text  To: QH Quade Hogan Quade Hogan Prospect Prospect click to …" at bounding box center [759, 363] width 1518 height 726
type input "bernnan"
click at [445, 386] on input "bernnan" at bounding box center [749, 379] width 718 height 22
drag, startPoint x: 445, startPoint y: 385, endPoint x: 322, endPoint y: 384, distance: 123.3
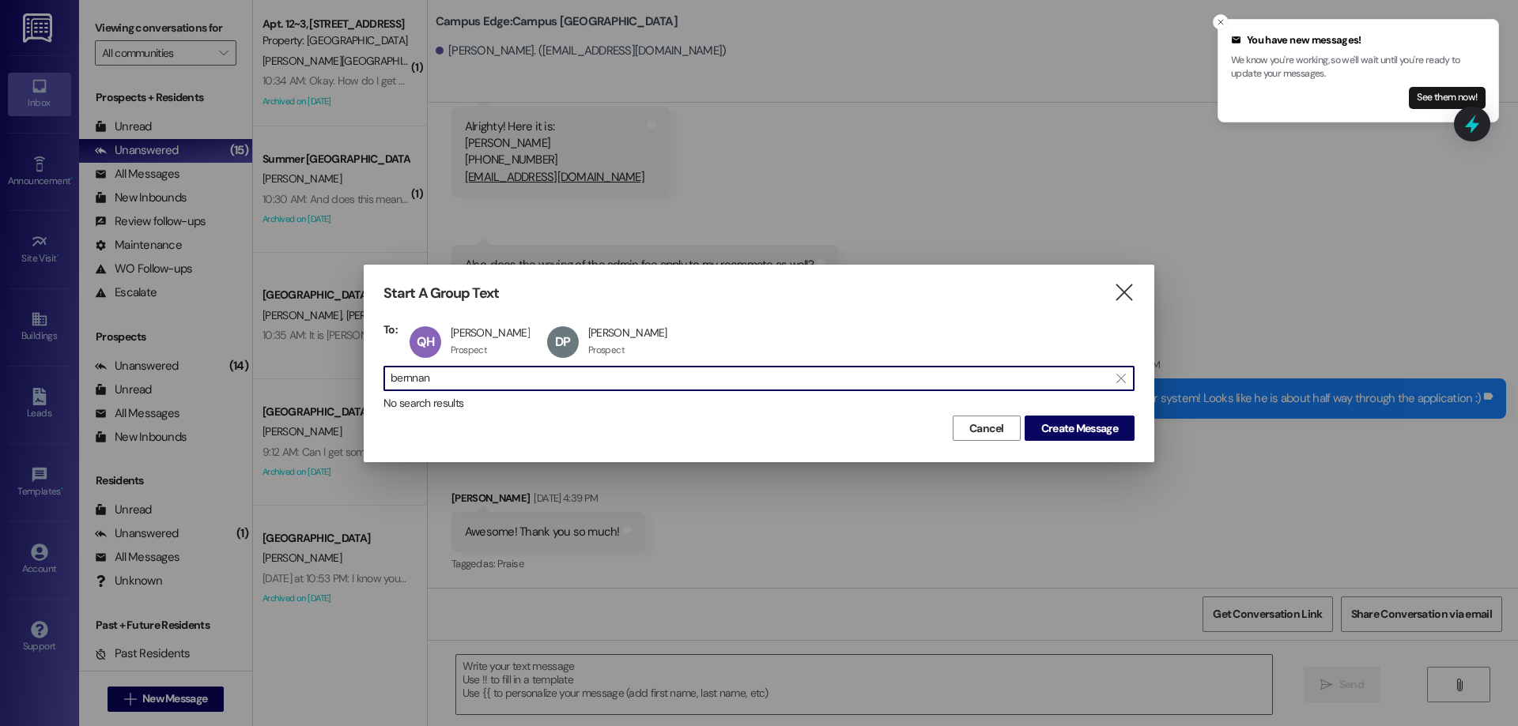
click at [322, 384] on div "Start A Group Text  To: QH Quade Hogan Quade Hogan Prospect Prospect click to …" at bounding box center [759, 363] width 1518 height 726
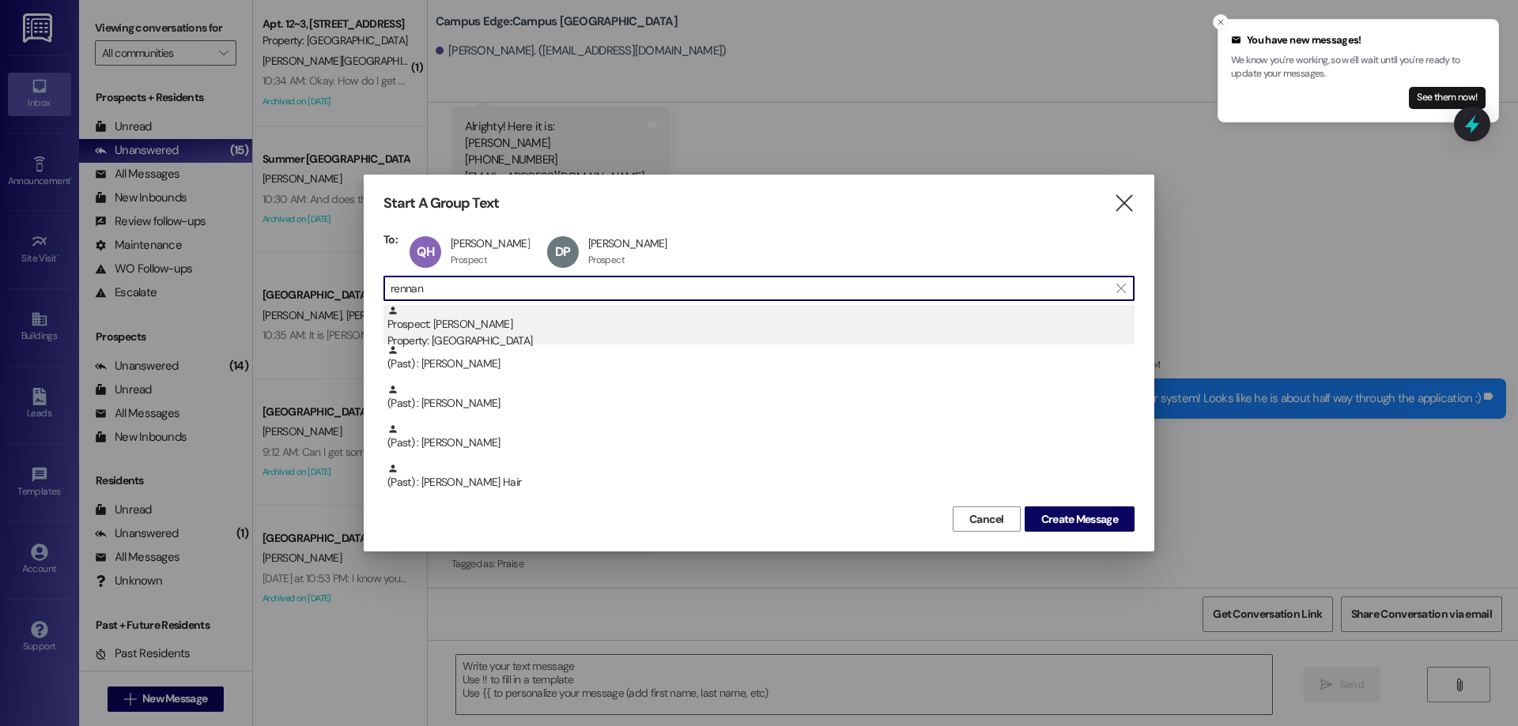
type input "rennan"
click at [739, 338] on div "Property: Center Pointe" at bounding box center [760, 341] width 747 height 17
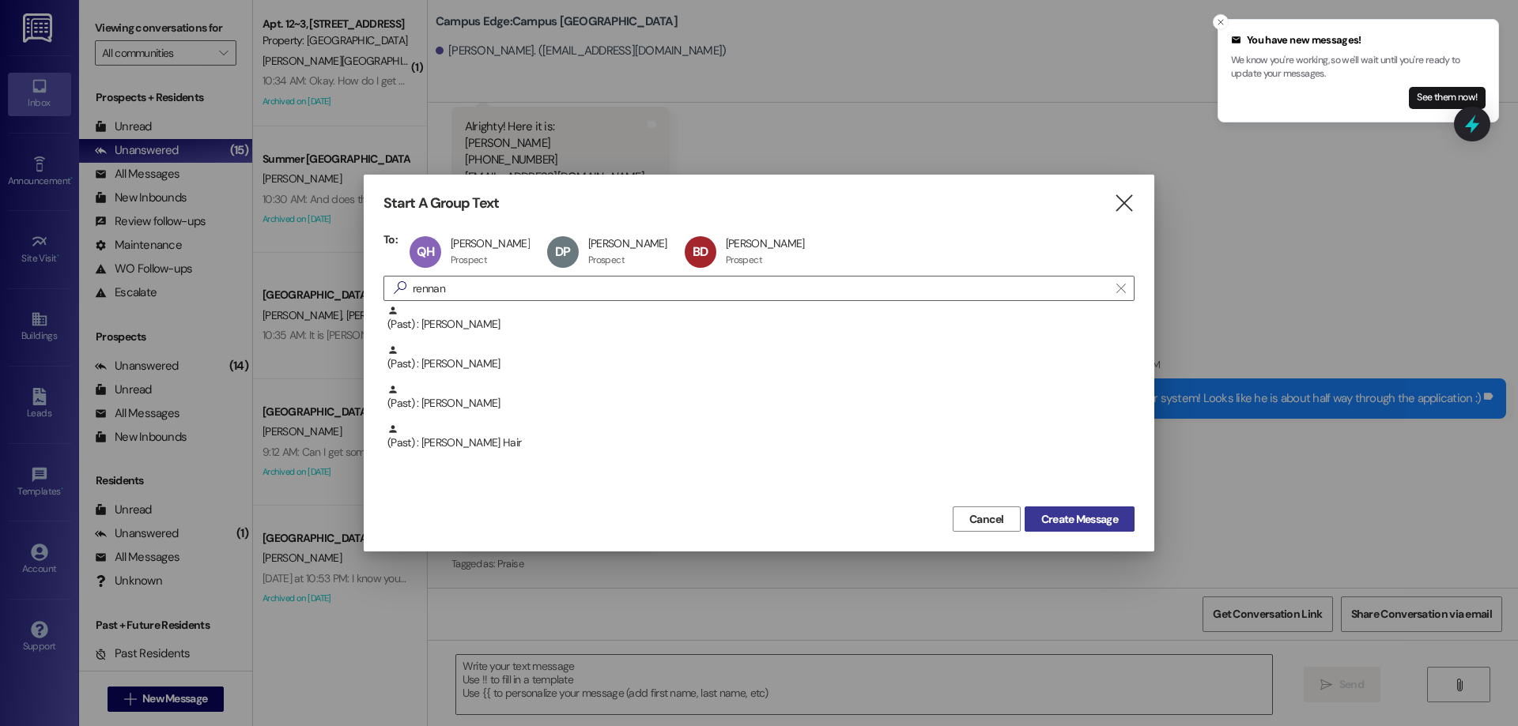
click at [1086, 526] on span "Create Message" at bounding box center [1079, 519] width 77 height 17
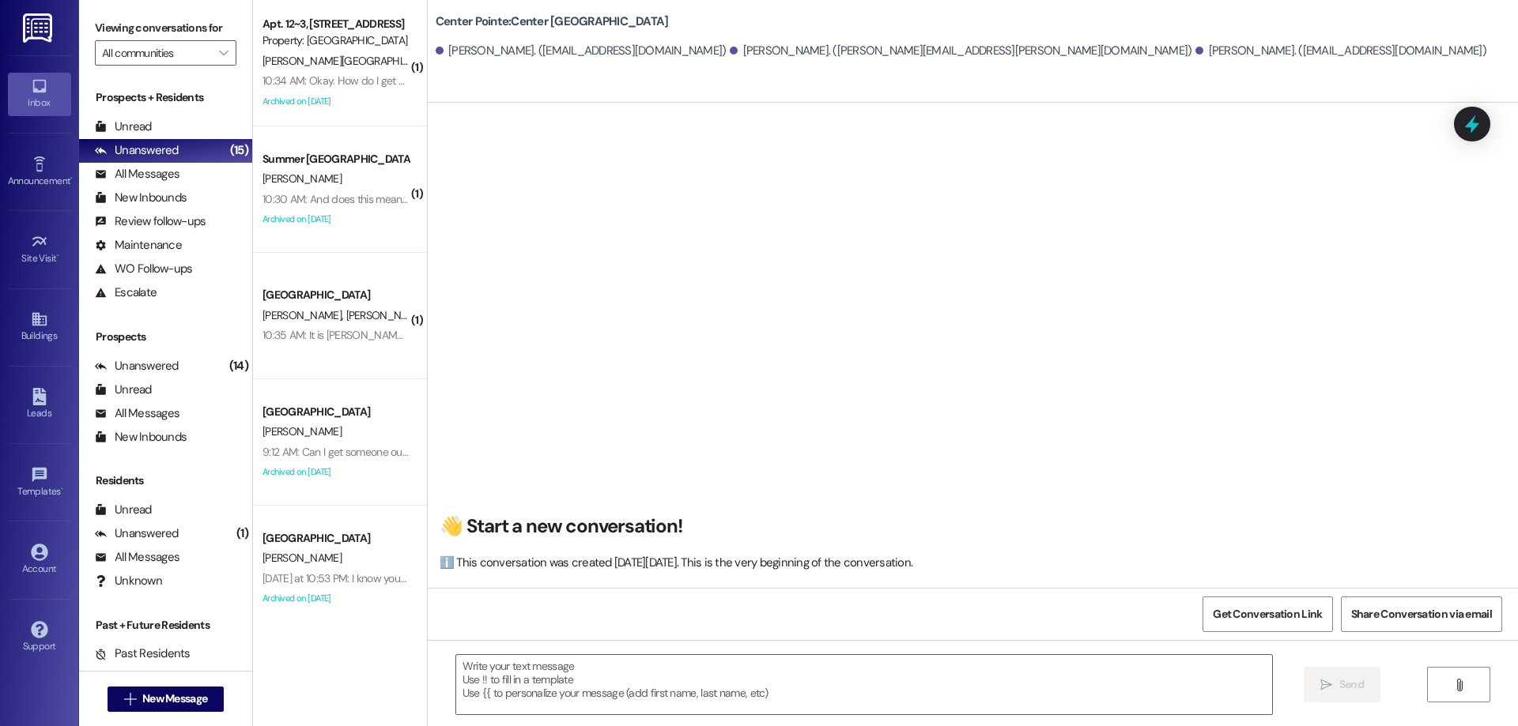
scroll to position [1, 0]
click at [541, 676] on textarea at bounding box center [864, 684] width 816 height 59
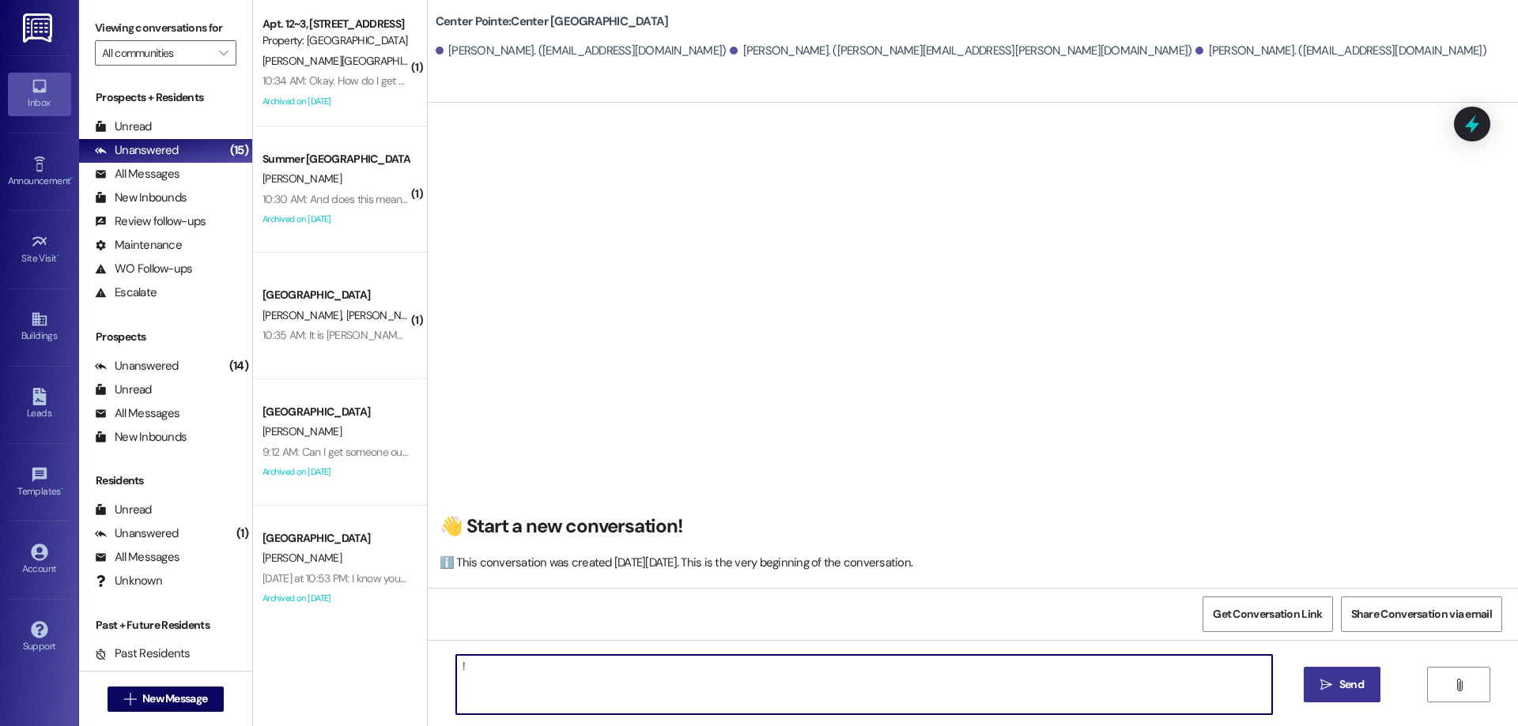
type textarea "!!"
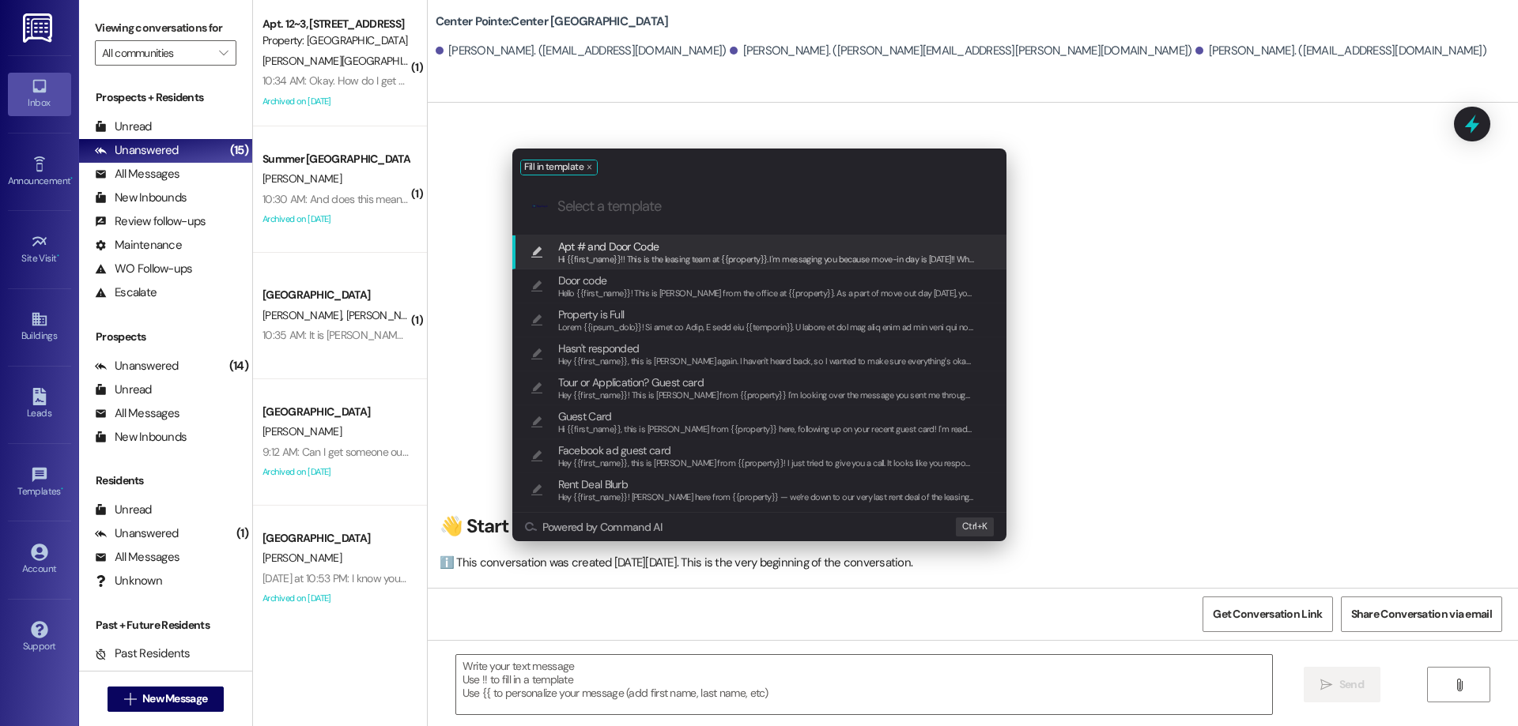
click at [681, 258] on span "Hi {{first_name}}!! This is the leasing team at {{property}}. I'm messaging you…" at bounding box center [1538, 259] width 1960 height 11
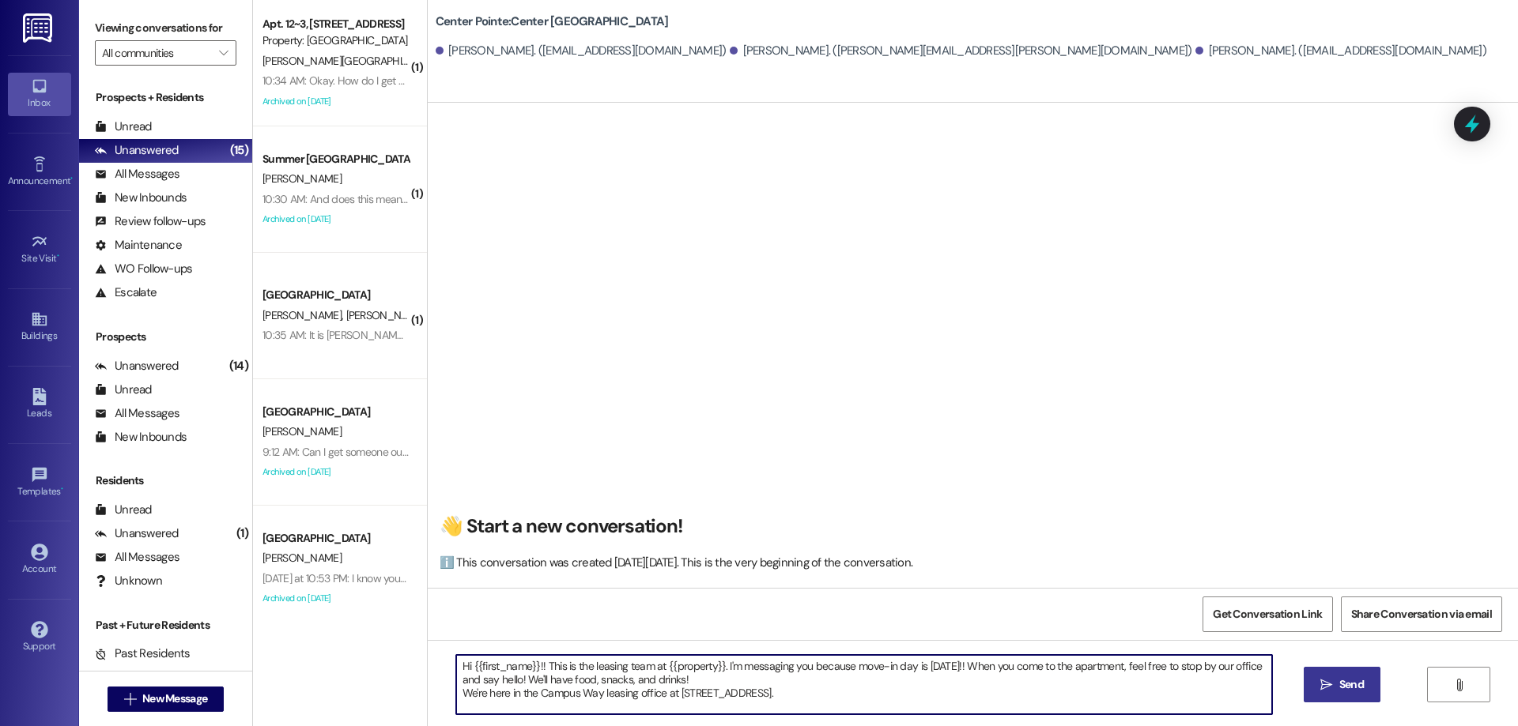
click at [835, 703] on textarea "Hi {{first_name}}!! This is the leasing team at {{property}}. I'm messaging you…" at bounding box center [864, 684] width 816 height 59
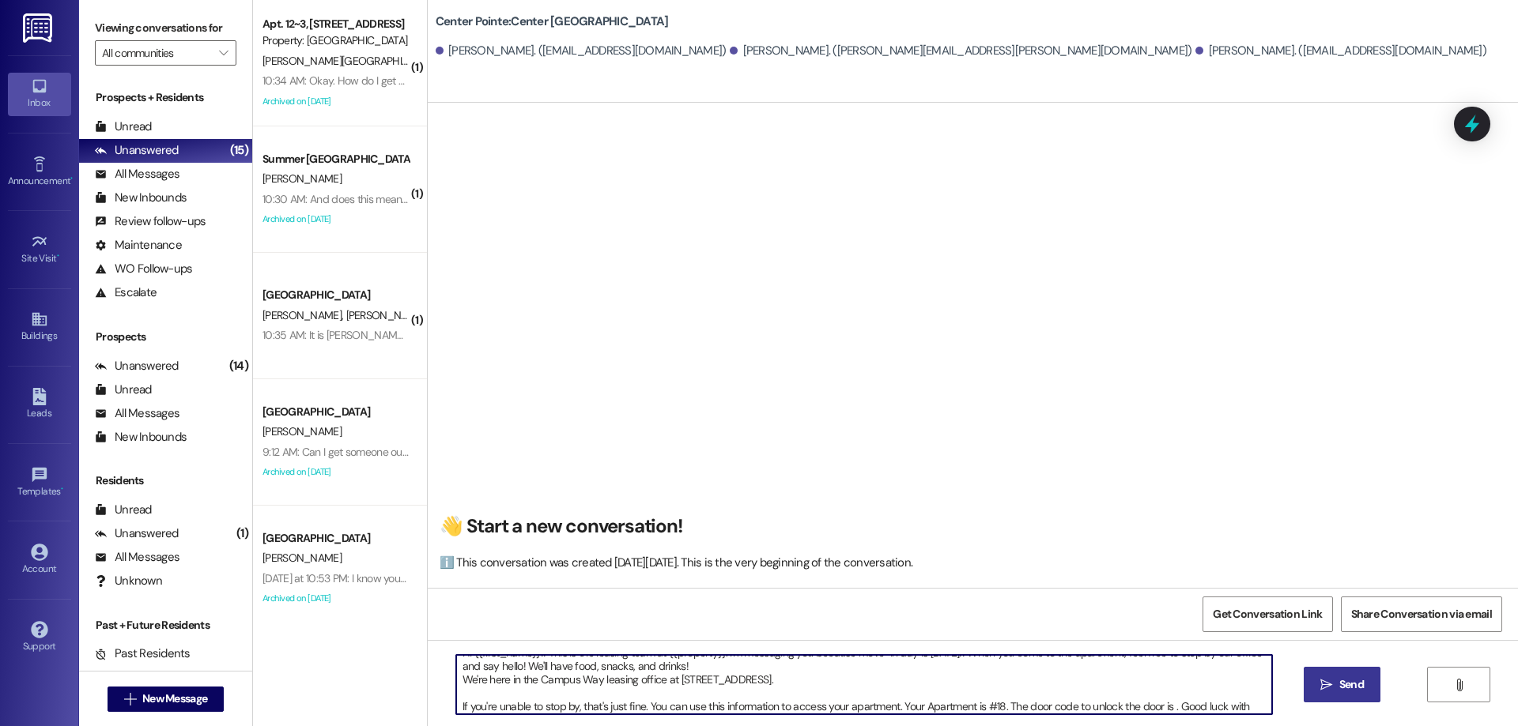
click at [1164, 703] on textarea "Hi {{first_name}}!! This is the leasing team at {{property}}. I'm messaging you…" at bounding box center [864, 684] width 816 height 59
paste textarea "168901"
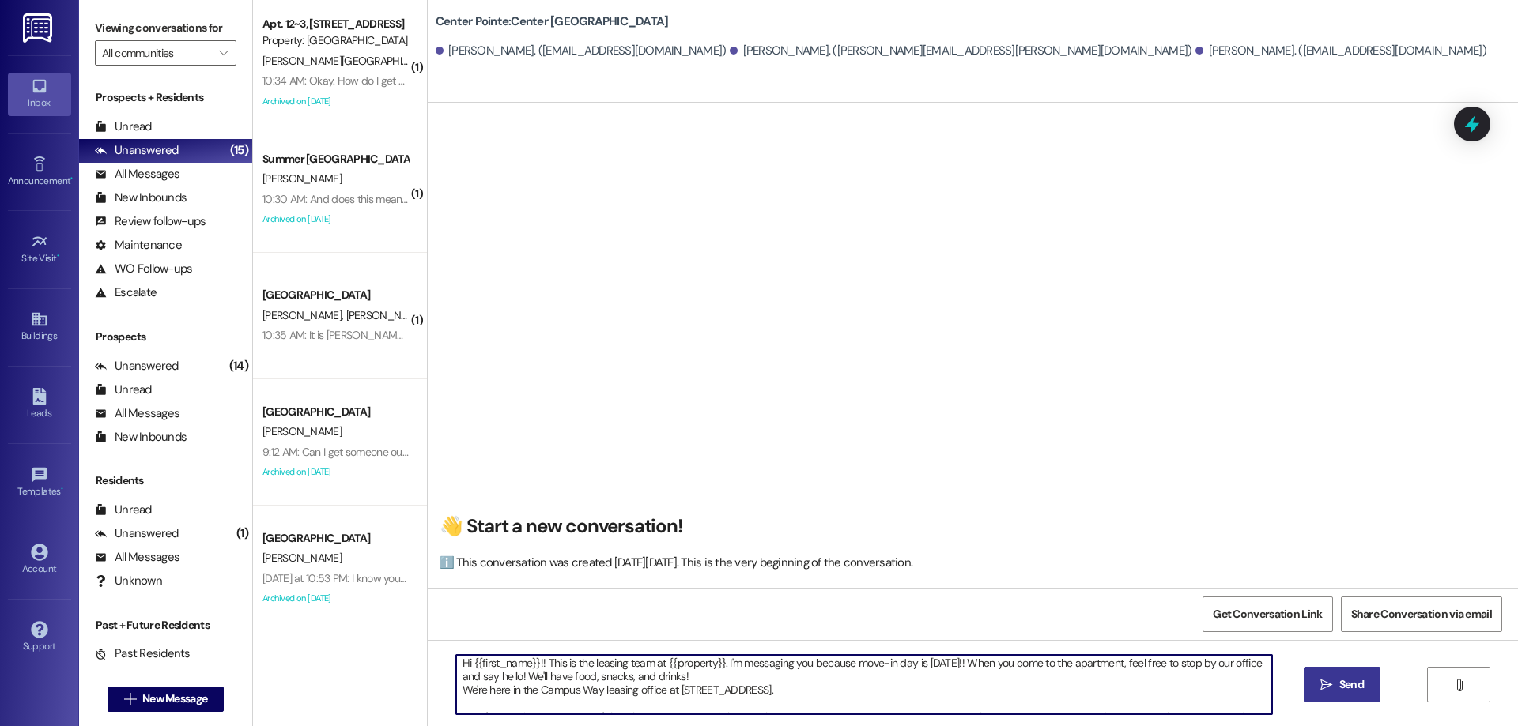
scroll to position [0, 0]
type textarea "Hi {{first_name}}!! This is the leasing team at {{property}}. I'm messaging you…"
click at [1339, 677] on span "Send" at bounding box center [1351, 685] width 25 height 17
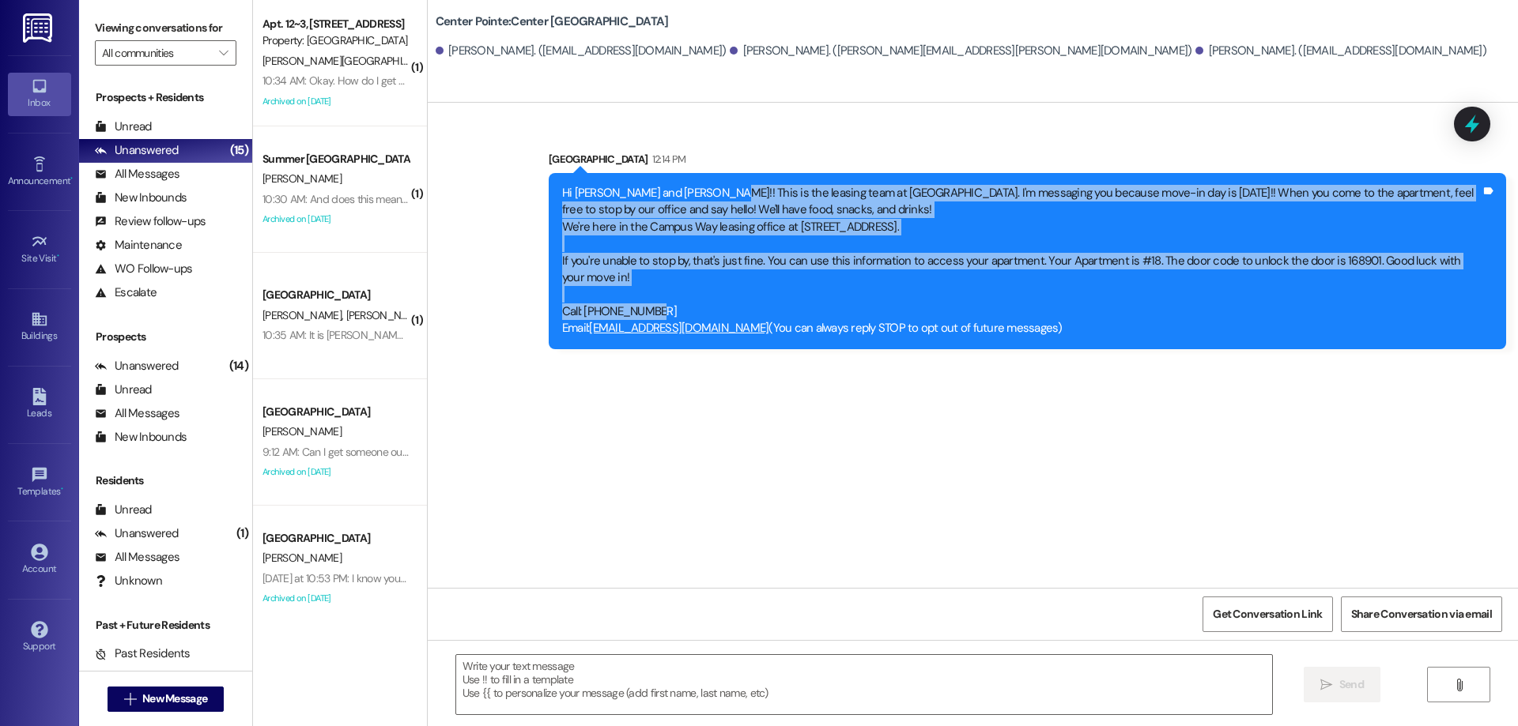
drag, startPoint x: 703, startPoint y: 190, endPoint x: 839, endPoint y: 312, distance: 183.6
click at [839, 312] on div "Hi Brennan, Daniel and Quade!! This is the leasing team at Center Pointe. I'm m…" at bounding box center [1021, 261] width 919 height 153
copy div "This is the leasing team at Center Pointe. I'm messaging you because move-in da…"
click at [583, 540] on div "Sent via SMS Leasing Campus Way 12:14 PM Hi Brennan, Daniel and Quade!! This is…" at bounding box center [973, 345] width 1090 height 485
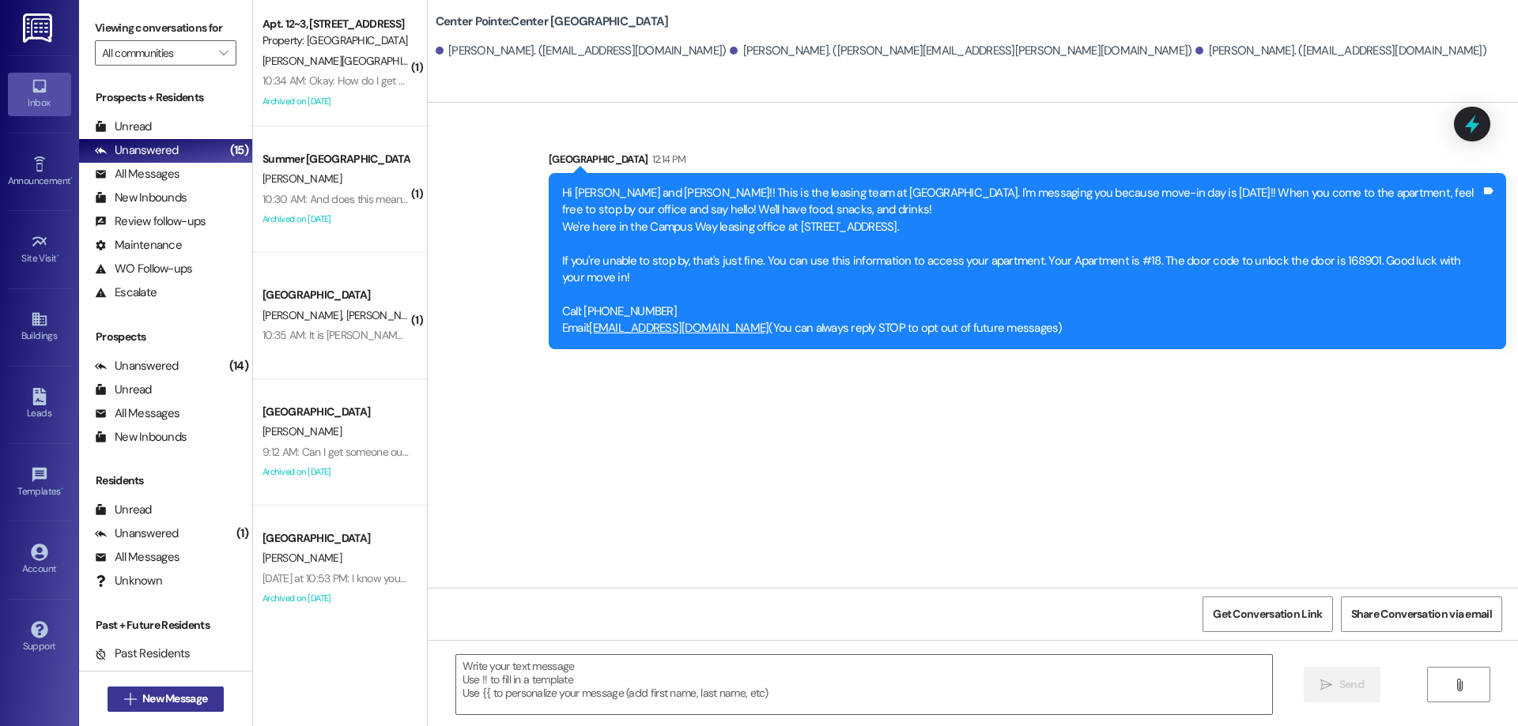
click at [136, 690] on button " New Message" at bounding box center [166, 699] width 117 height 25
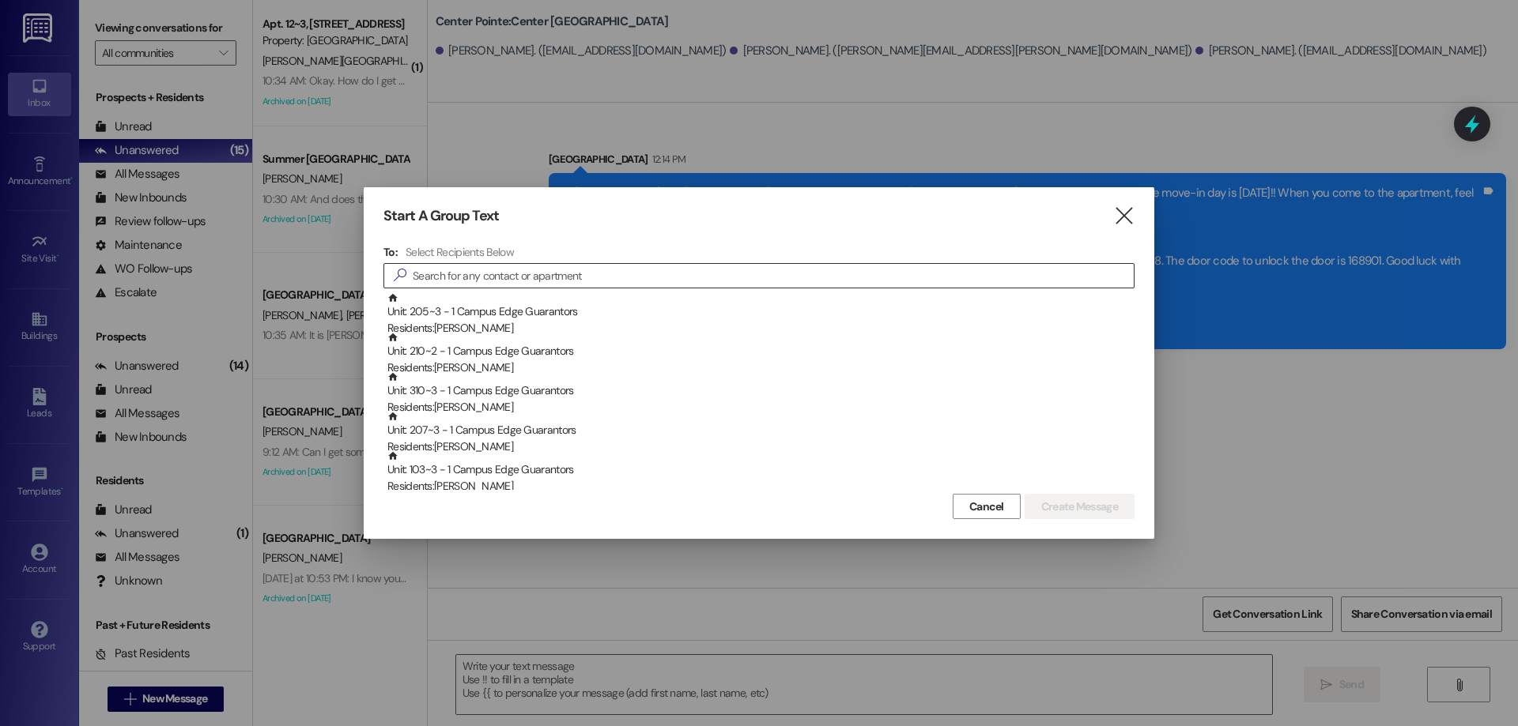
click at [521, 266] on input at bounding box center [773, 276] width 721 height 22
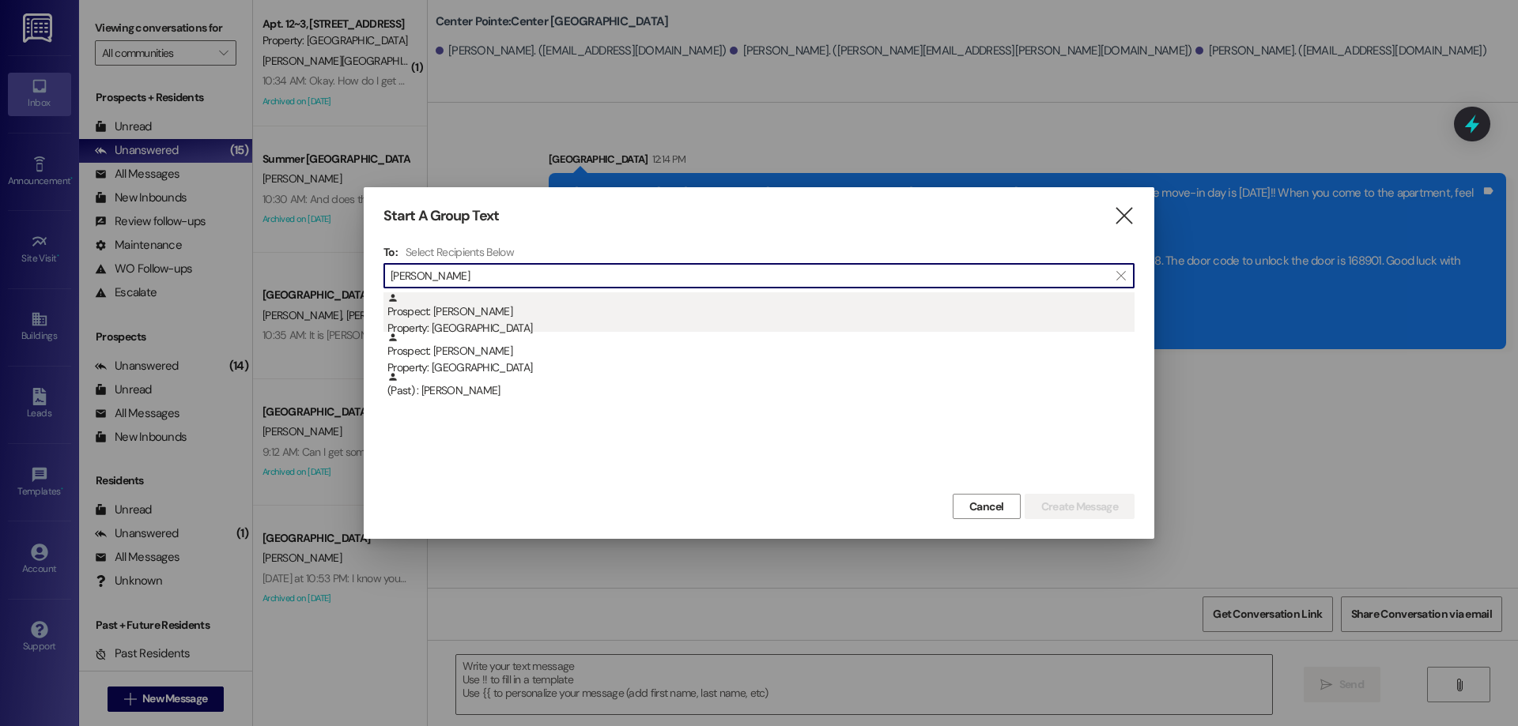
type input "scott dy"
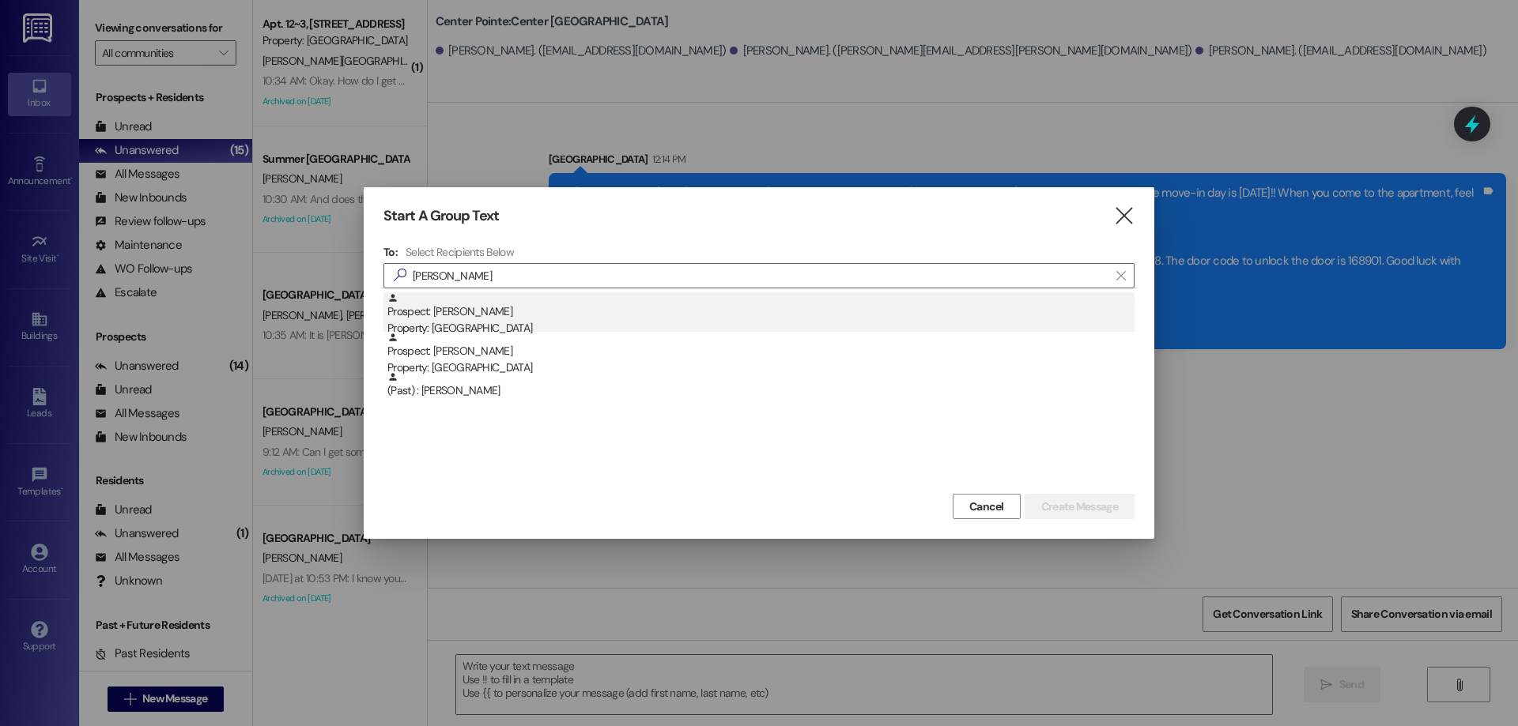
click at [548, 303] on div "Prospect: Scott Dyer Property: Center Pointe" at bounding box center [760, 314] width 747 height 45
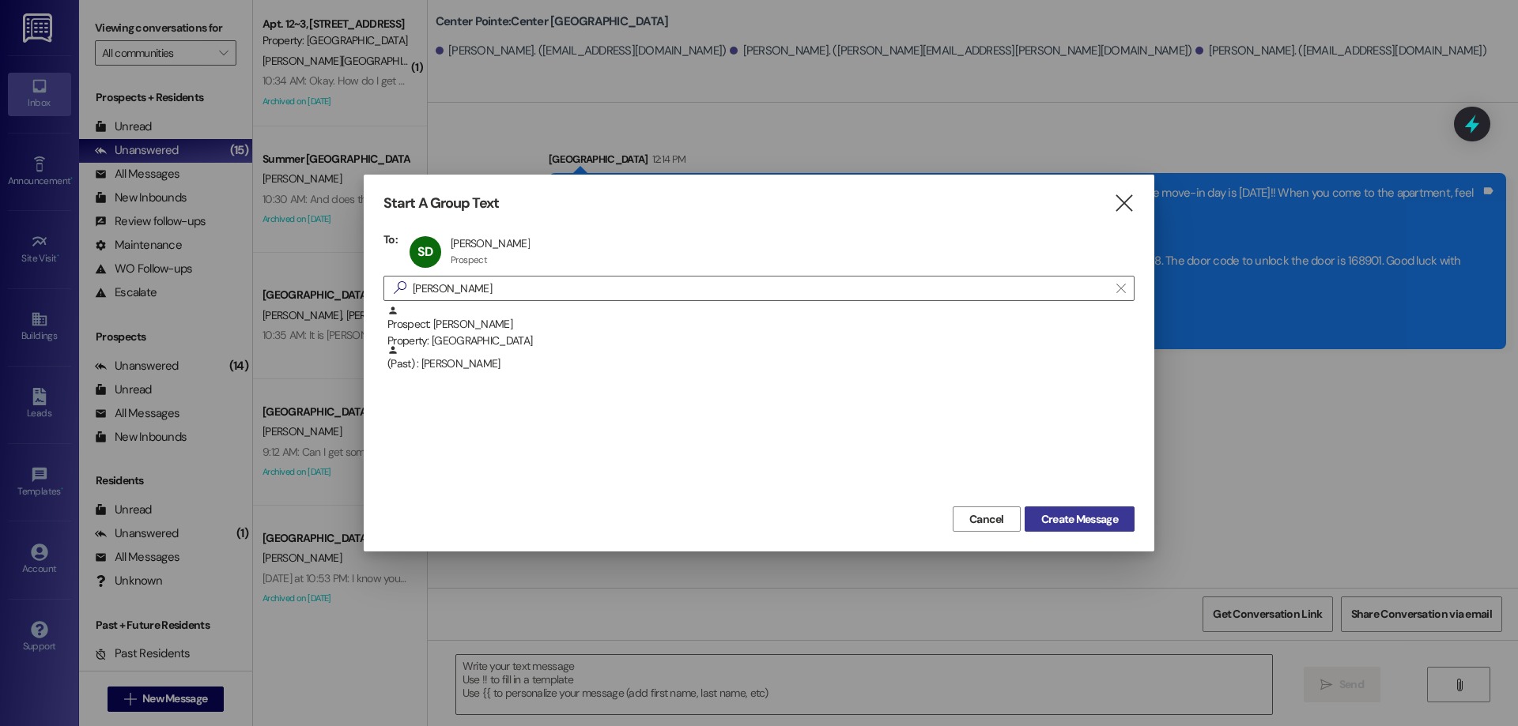
click at [1096, 524] on span "Create Message" at bounding box center [1079, 519] width 77 height 17
click at [1078, 521] on span "Create Message" at bounding box center [1079, 519] width 77 height 17
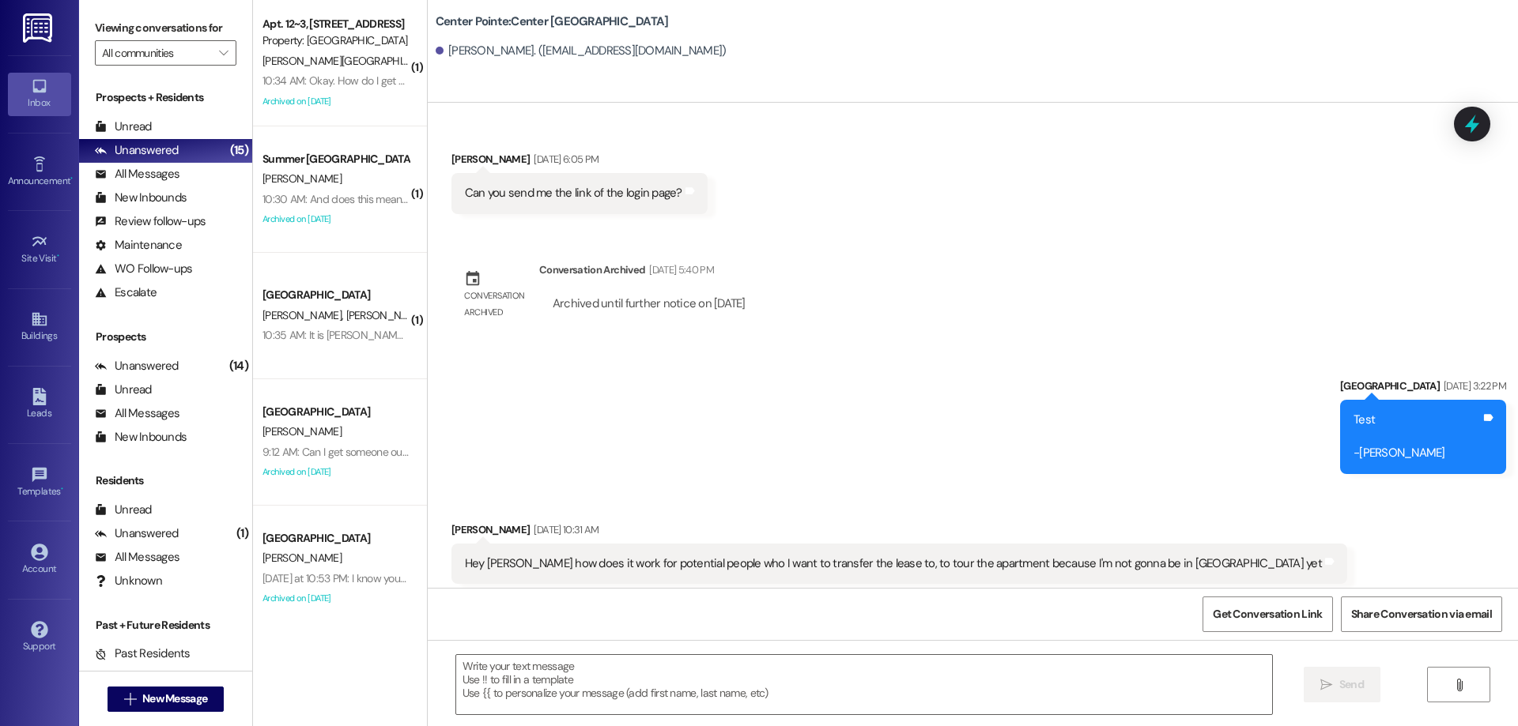
scroll to position [209, 0]
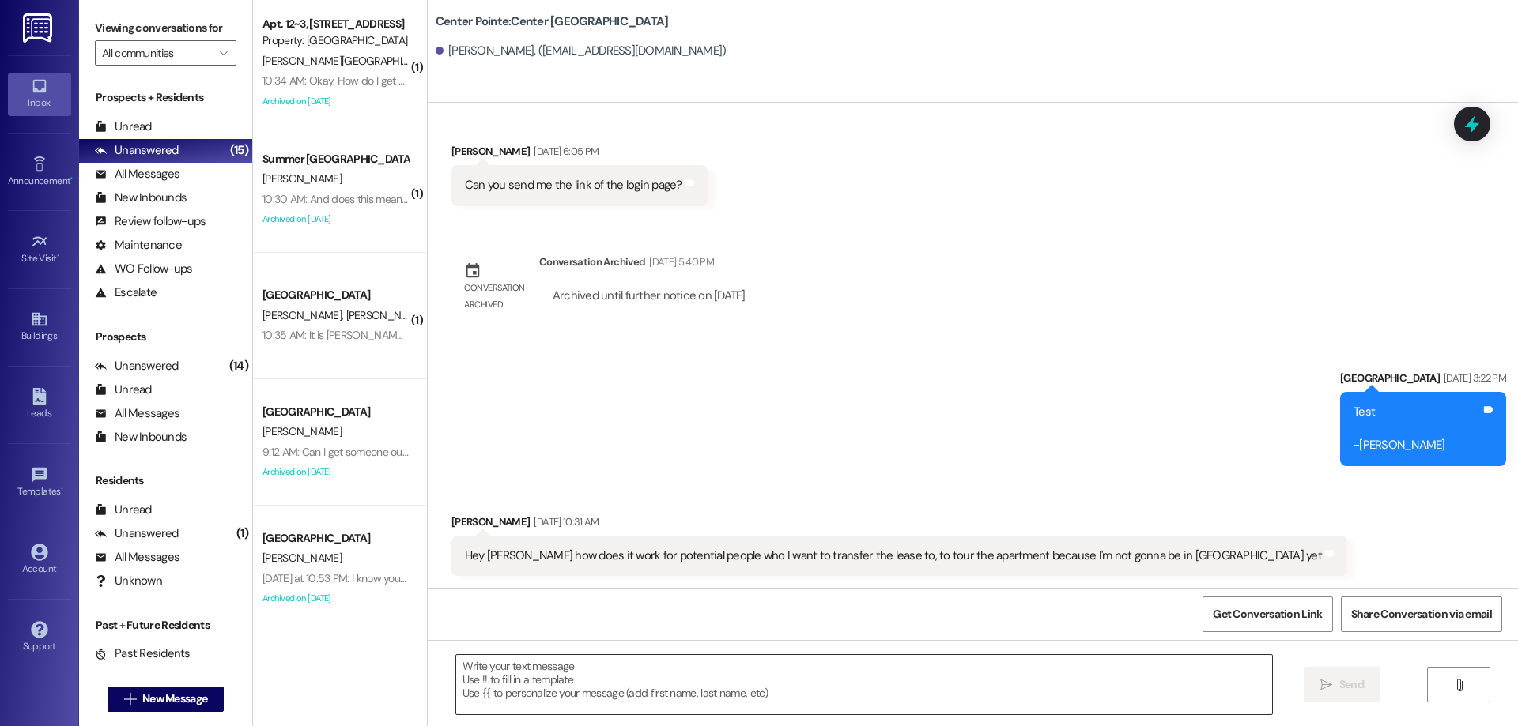
click at [553, 677] on textarea at bounding box center [864, 684] width 816 height 59
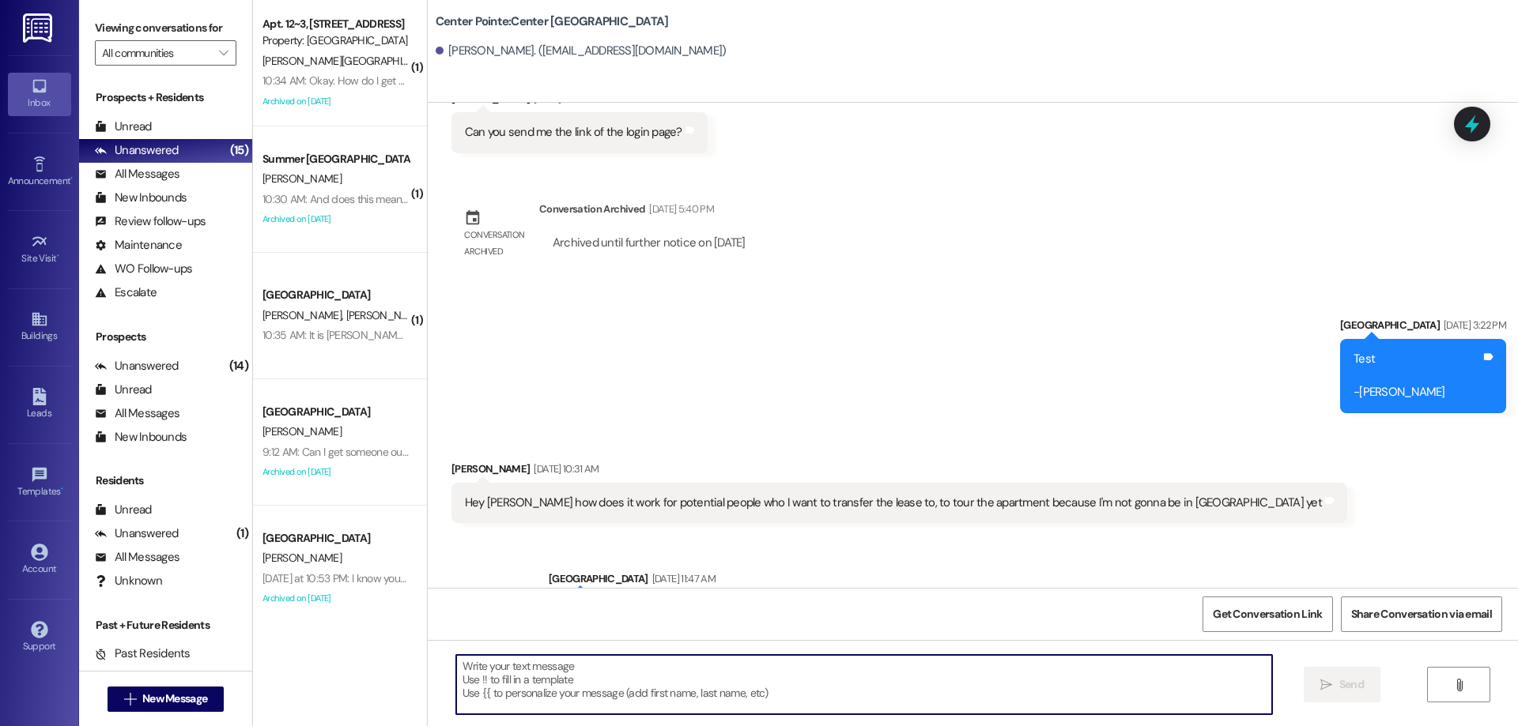
scroll to position [337, 0]
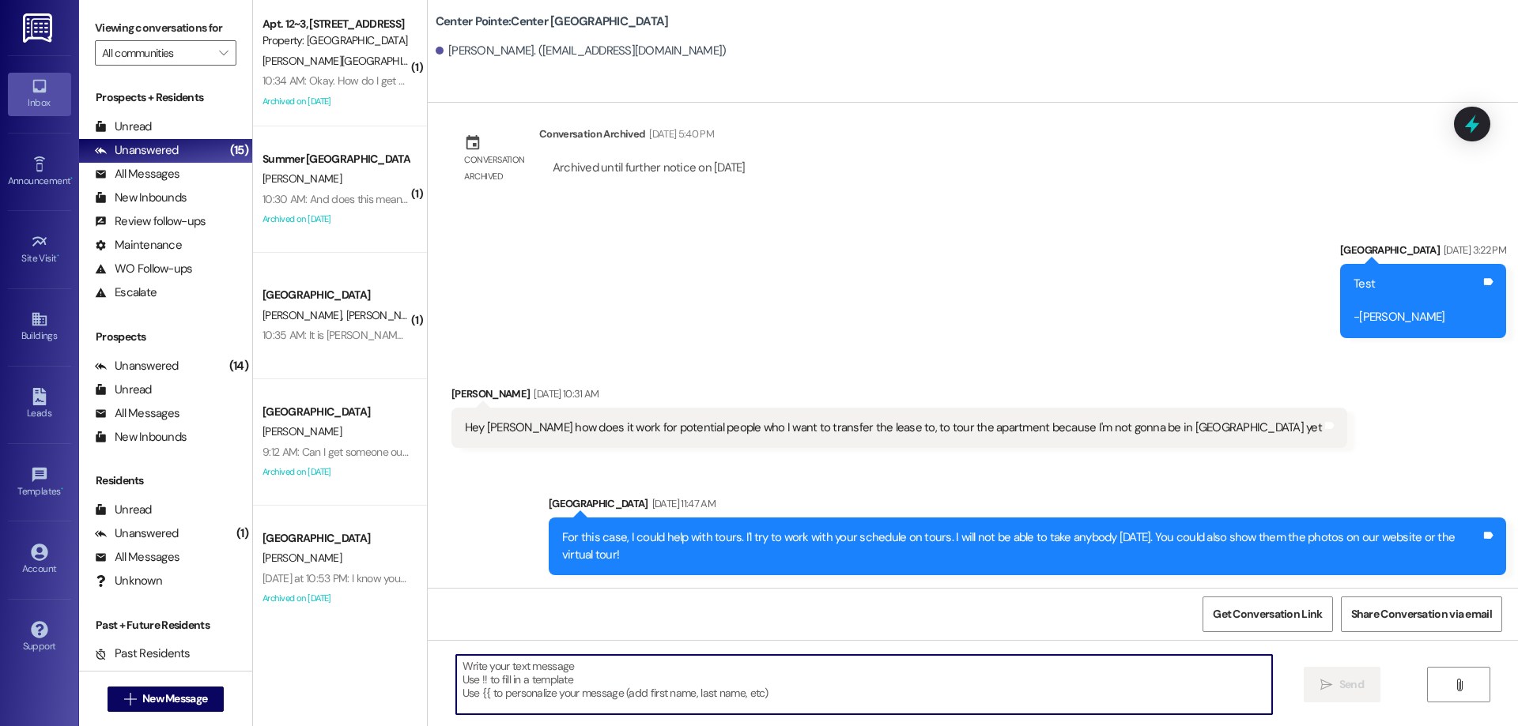
click at [568, 662] on textarea at bounding box center [864, 684] width 816 height 59
type textarea "!!"
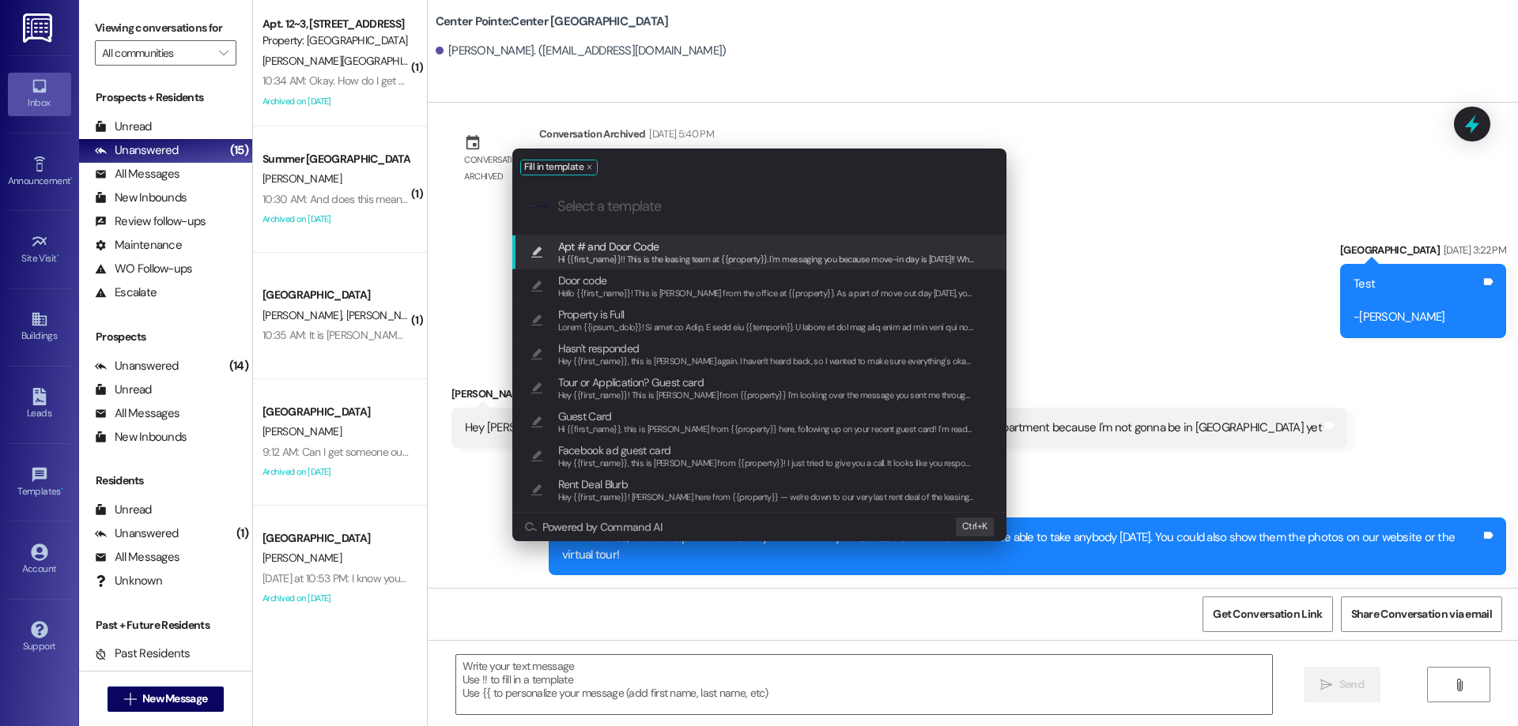
click at [660, 244] on span "Apt # and Door Code" at bounding box center [766, 246] width 417 height 17
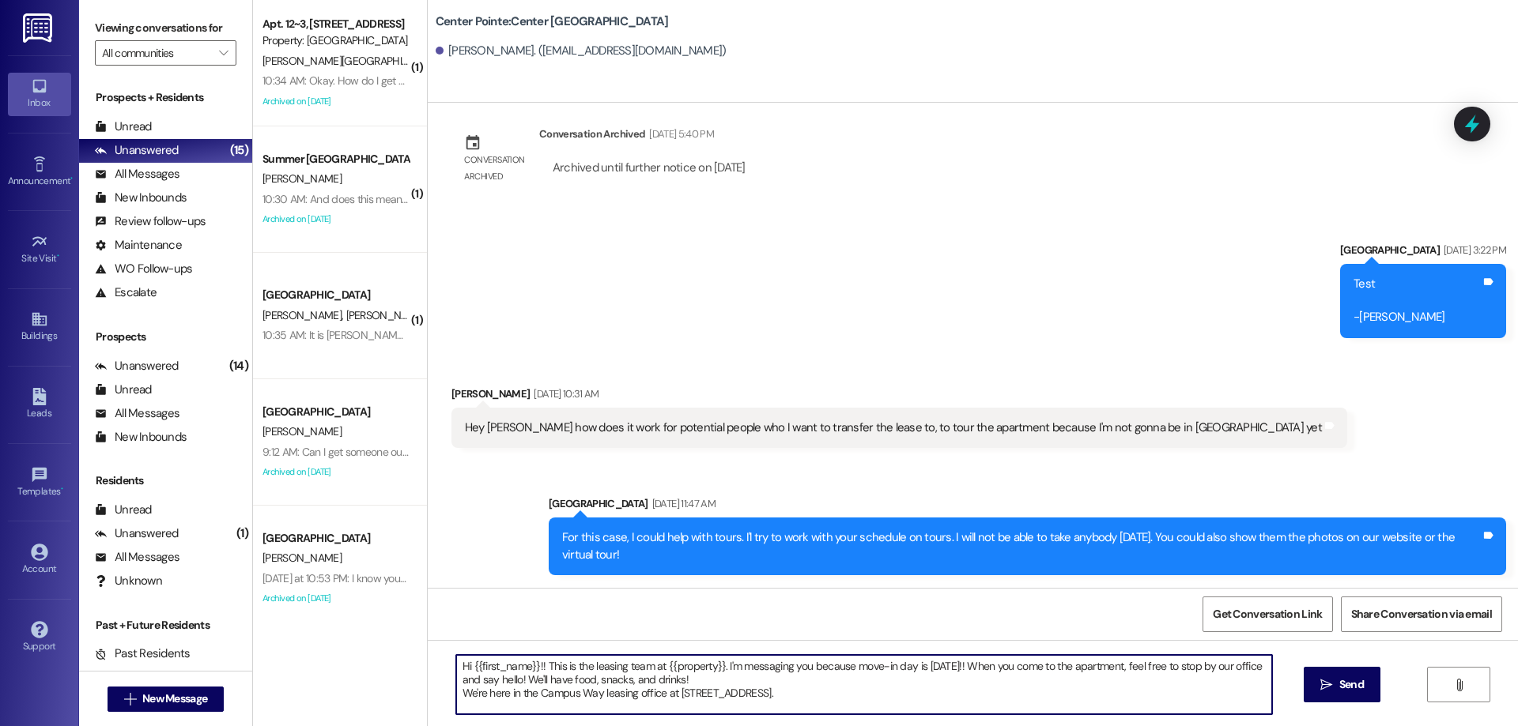
click at [946, 699] on textarea "Hi {{first_name}}!! This is the leasing team at {{property}}. I'm messaging you…" at bounding box center [864, 684] width 816 height 59
drag, startPoint x: 790, startPoint y: 673, endPoint x: 718, endPoint y: 663, distance: 73.4
click at [718, 663] on textarea "Hi {{first_name}}!! This is the leasing team at {{property}}. I'm messaging you…" at bounding box center [864, 684] width 816 height 59
drag, startPoint x: 717, startPoint y: 677, endPoint x: 973, endPoint y: 669, distance: 256.3
click at [973, 669] on textarea "Hi {{first_name}}!! This is the leasing team at {{property}}. I'm messaging you…" at bounding box center [864, 684] width 816 height 59
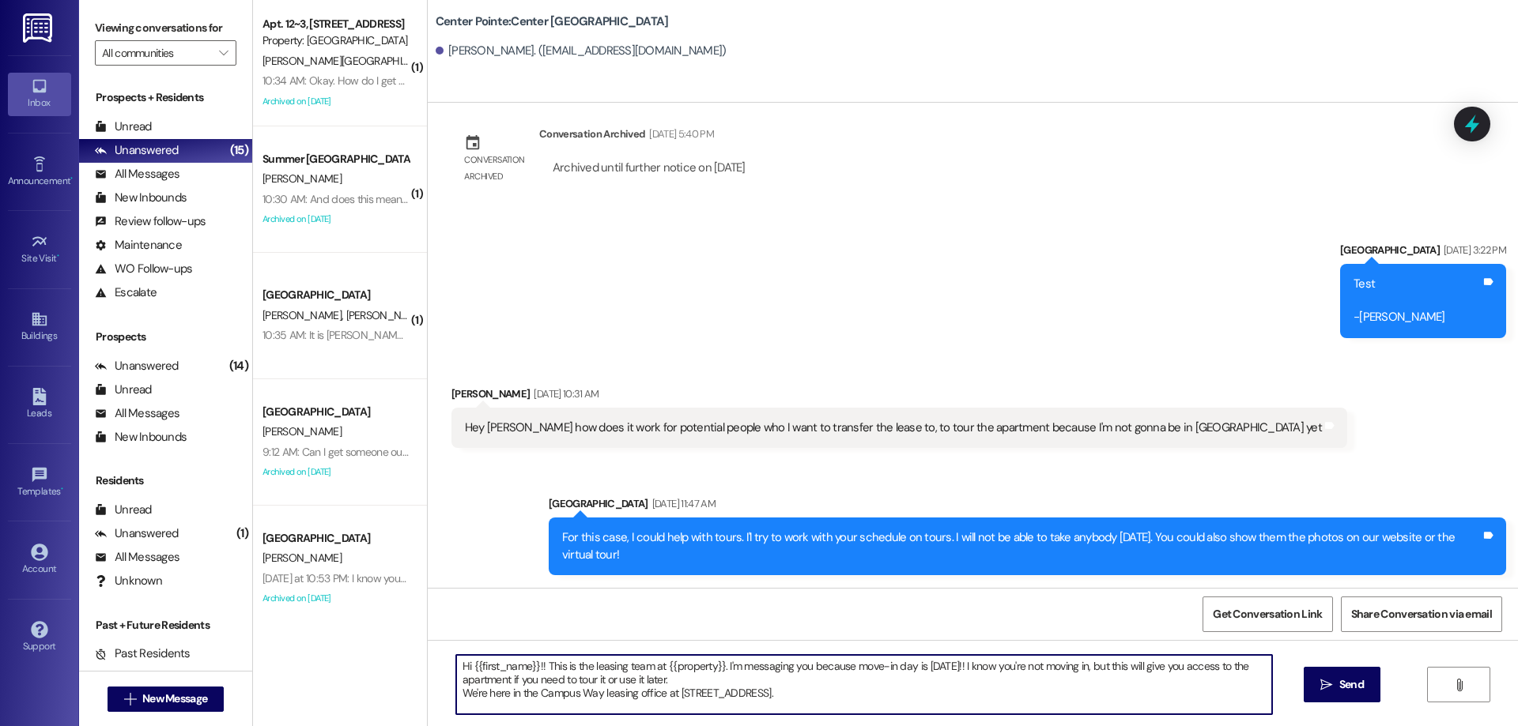
scroll to position [2, 0]
drag, startPoint x: 817, startPoint y: 704, endPoint x: 433, endPoint y: 695, distance: 383.5
click at [433, 695] on div "Hi {{first_name}}!! This is the leasing team at {{property}}. I'm messaging you…" at bounding box center [973, 699] width 1090 height 119
drag, startPoint x: 639, startPoint y: 696, endPoint x: 424, endPoint y: 696, distance: 215.0
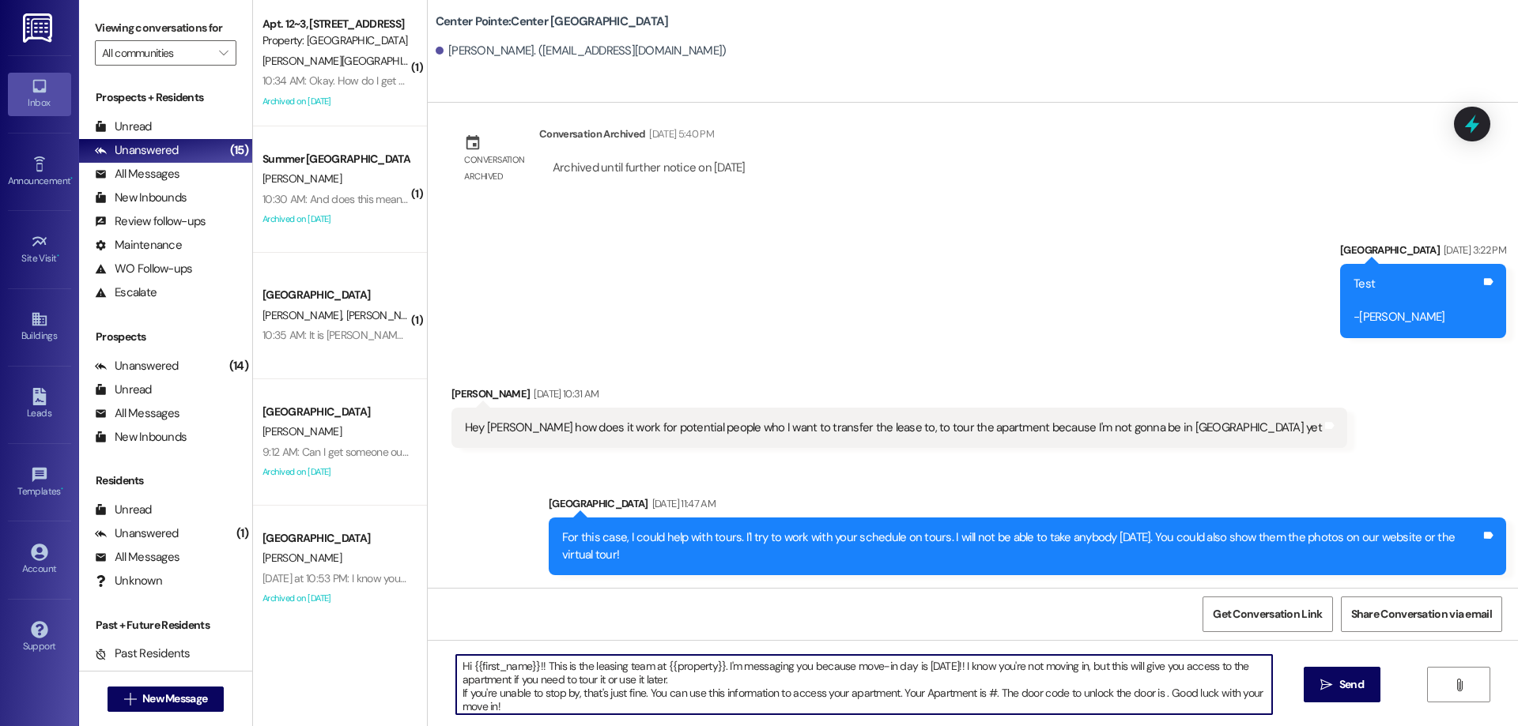
click at [428, 696] on div "Hi {{first_name}}!! This is the leasing team at {{property}}. I'm messaging you…" at bounding box center [973, 699] width 1090 height 119
click at [798, 696] on textarea "Hi {{first_name}}!! This is the leasing team at {{property}}. I'm messaging you…" at bounding box center [864, 684] width 816 height 59
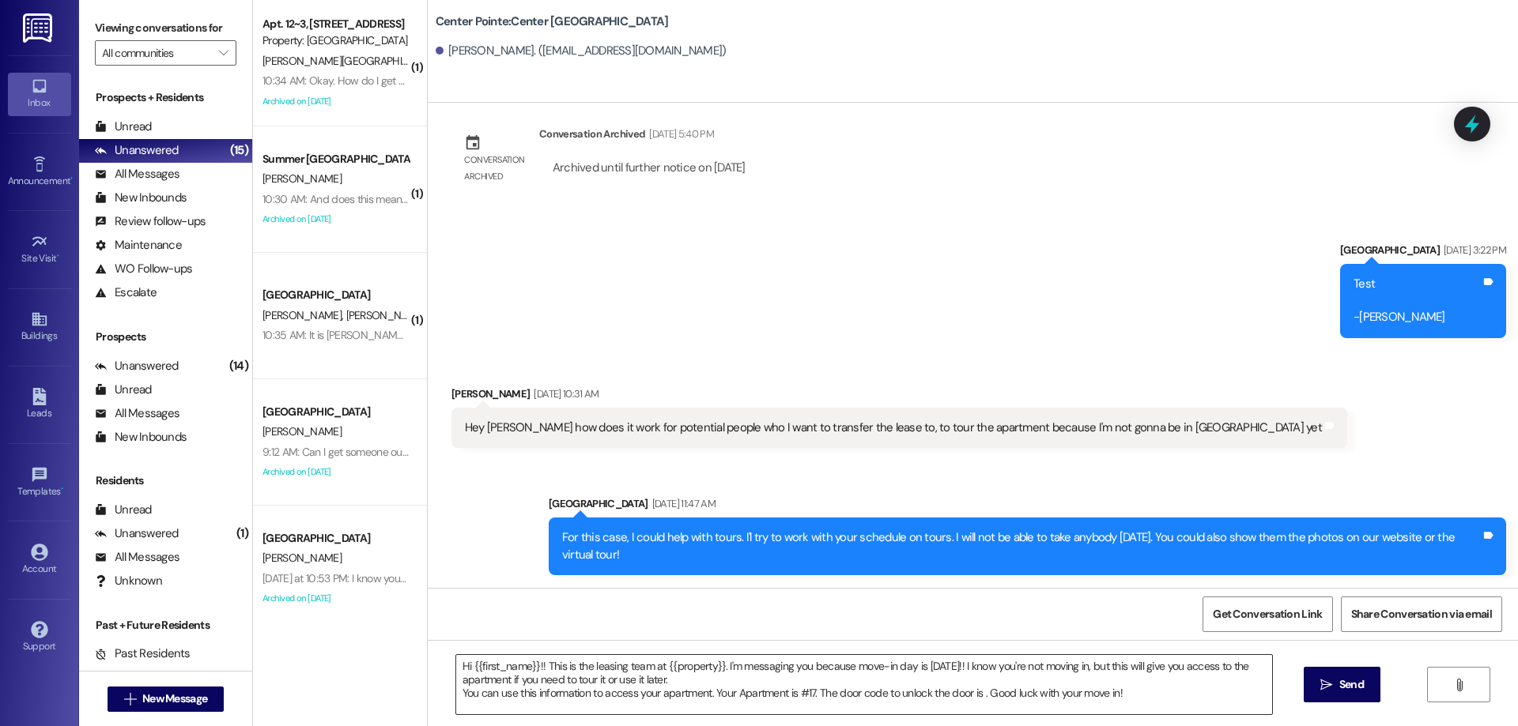
click at [978, 690] on textarea "Hi {{first_name}}!! This is the leasing team at {{property}}. I'm messaging you…" at bounding box center [864, 684] width 816 height 59
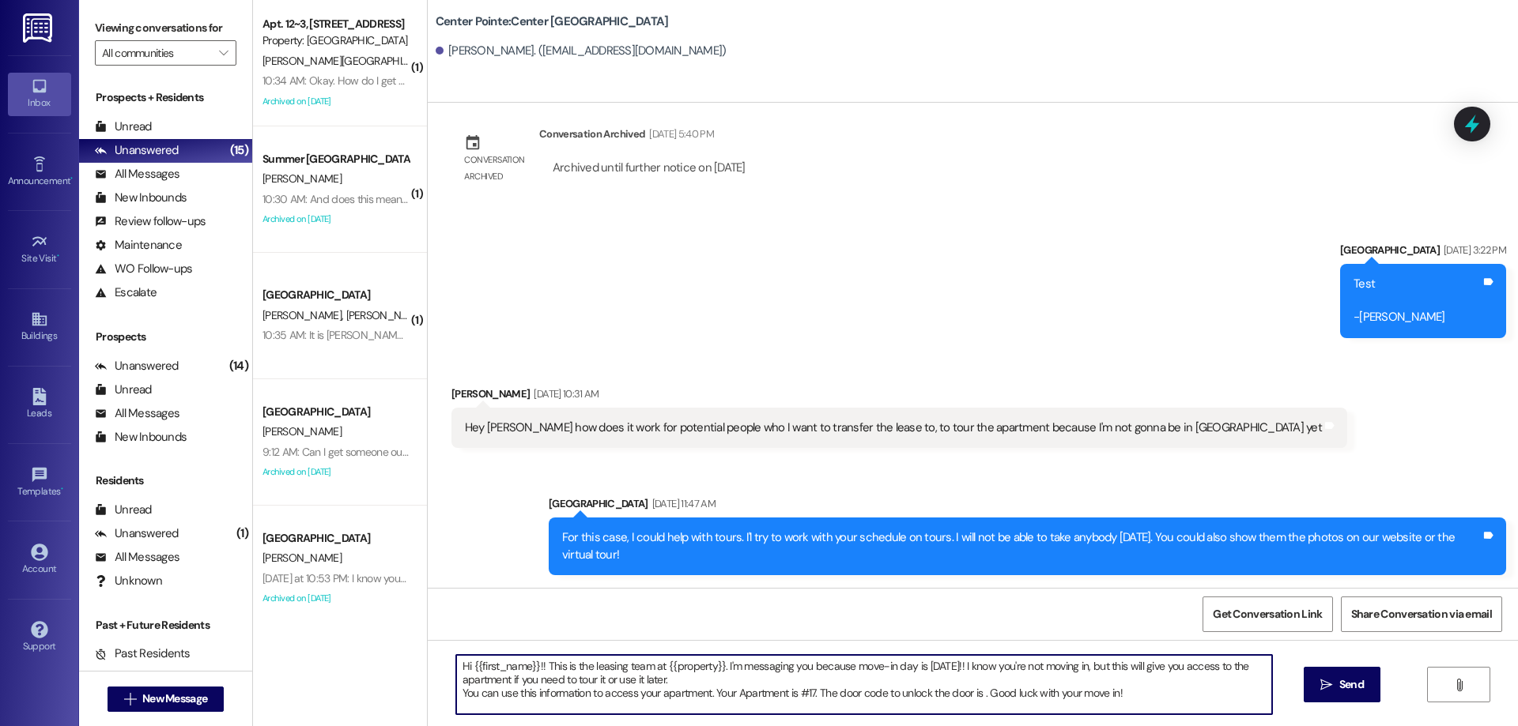
paste textarea "463456"
type textarea "Hi {{first_name}}!! This is the leasing team at {{property}}. I'm messaging you…"
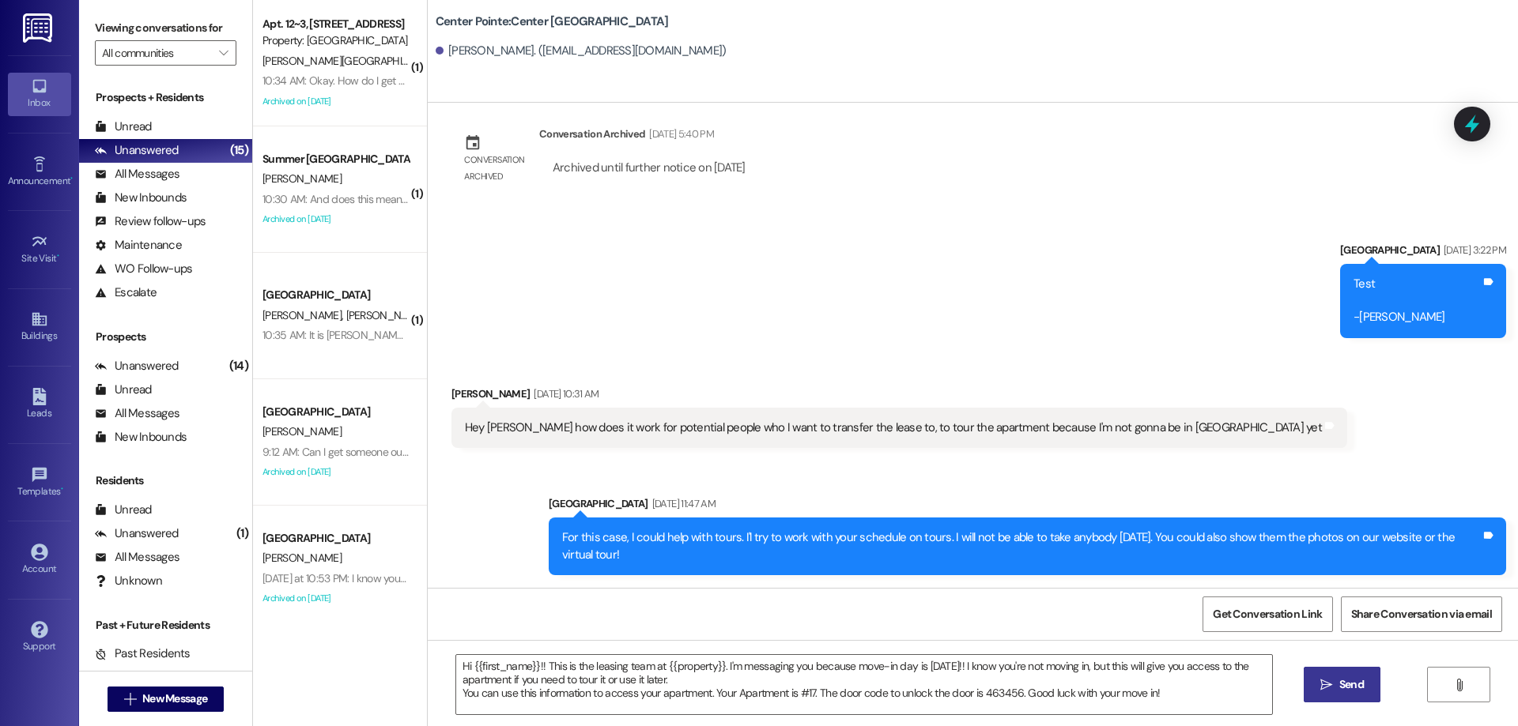
click at [1331, 688] on span " Send" at bounding box center [1342, 685] width 50 height 17
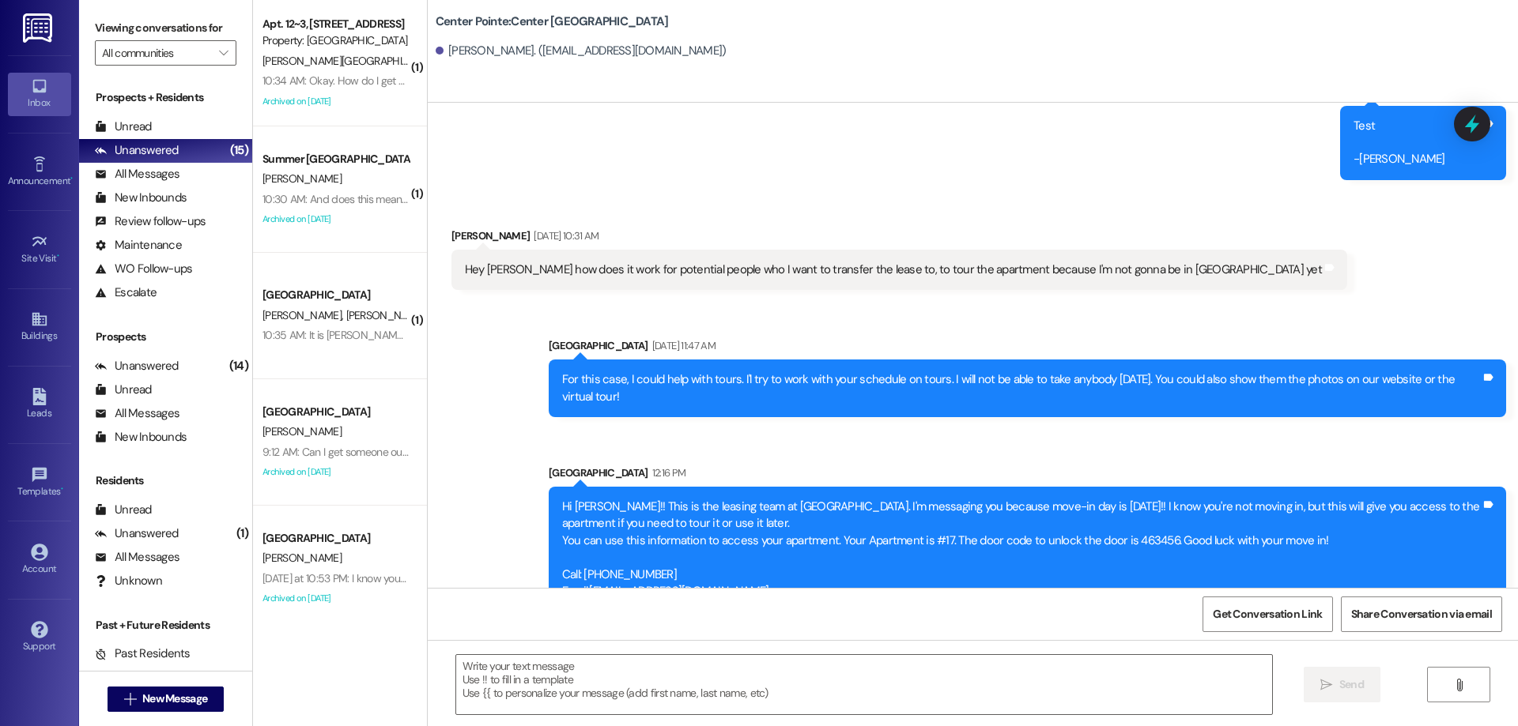
scroll to position [531, 0]
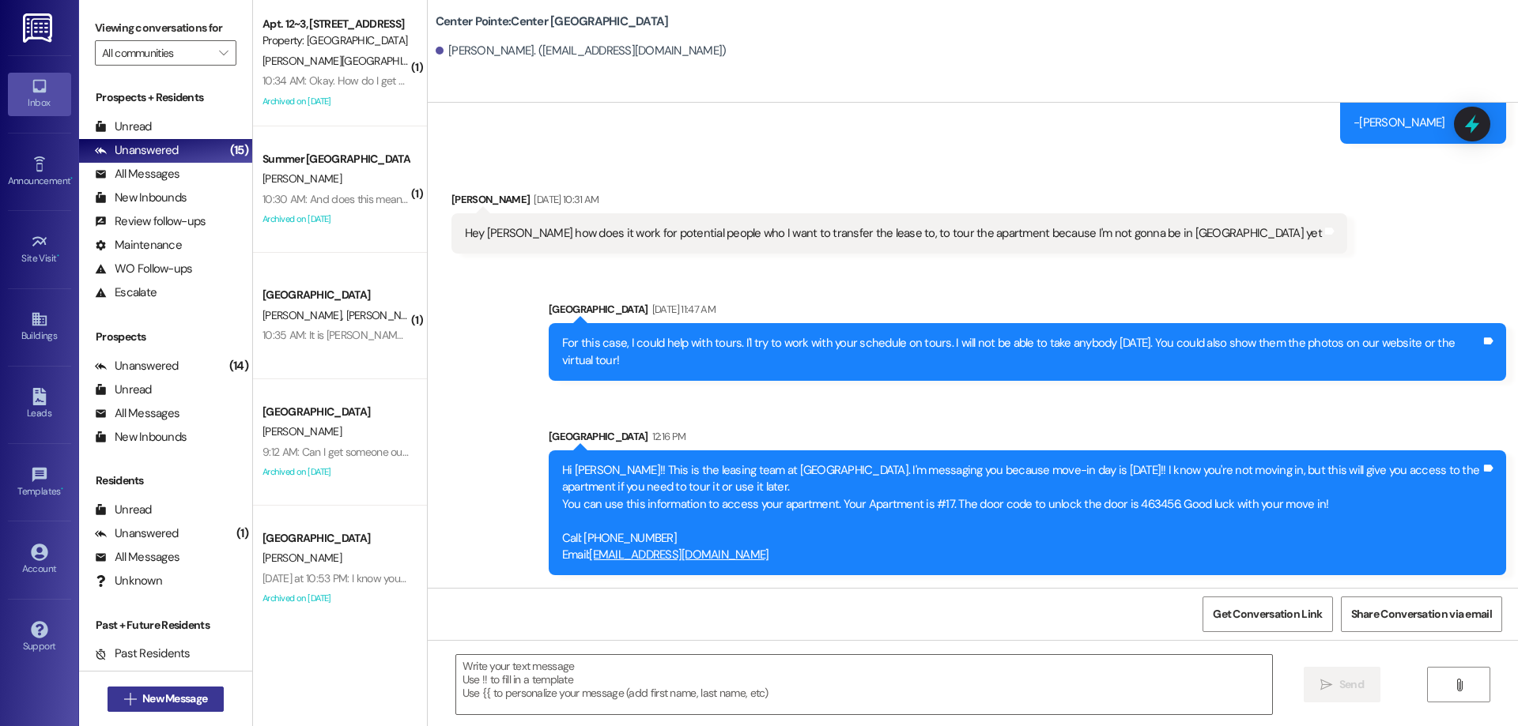
click at [143, 692] on span "New Message" at bounding box center [174, 699] width 65 height 17
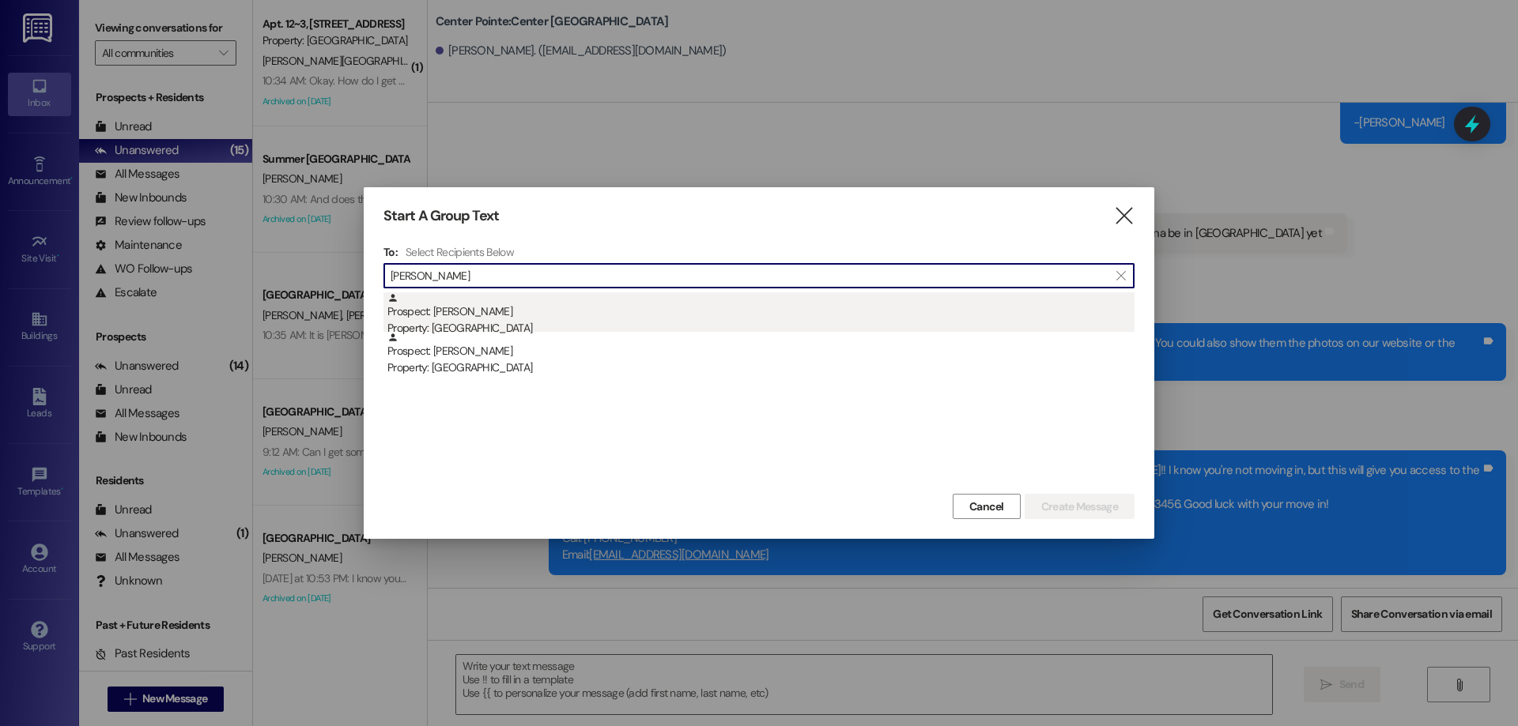
type input "cobabe"
click at [492, 318] on div "Prospect: Megan Cobabe Property: Center Pointe" at bounding box center [760, 314] width 747 height 45
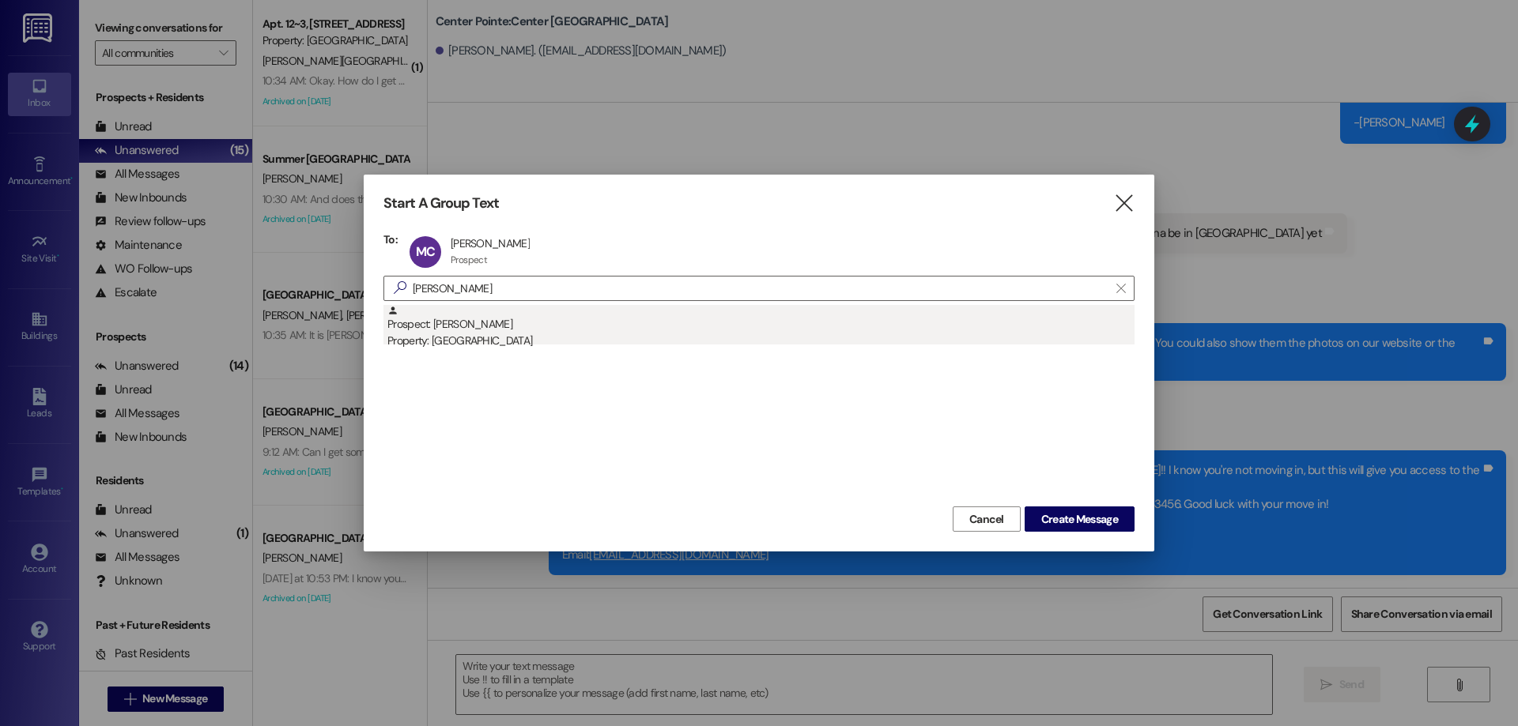
click at [496, 318] on div "Prospect: Allison Cobabe Property: Center Pointe" at bounding box center [760, 327] width 747 height 45
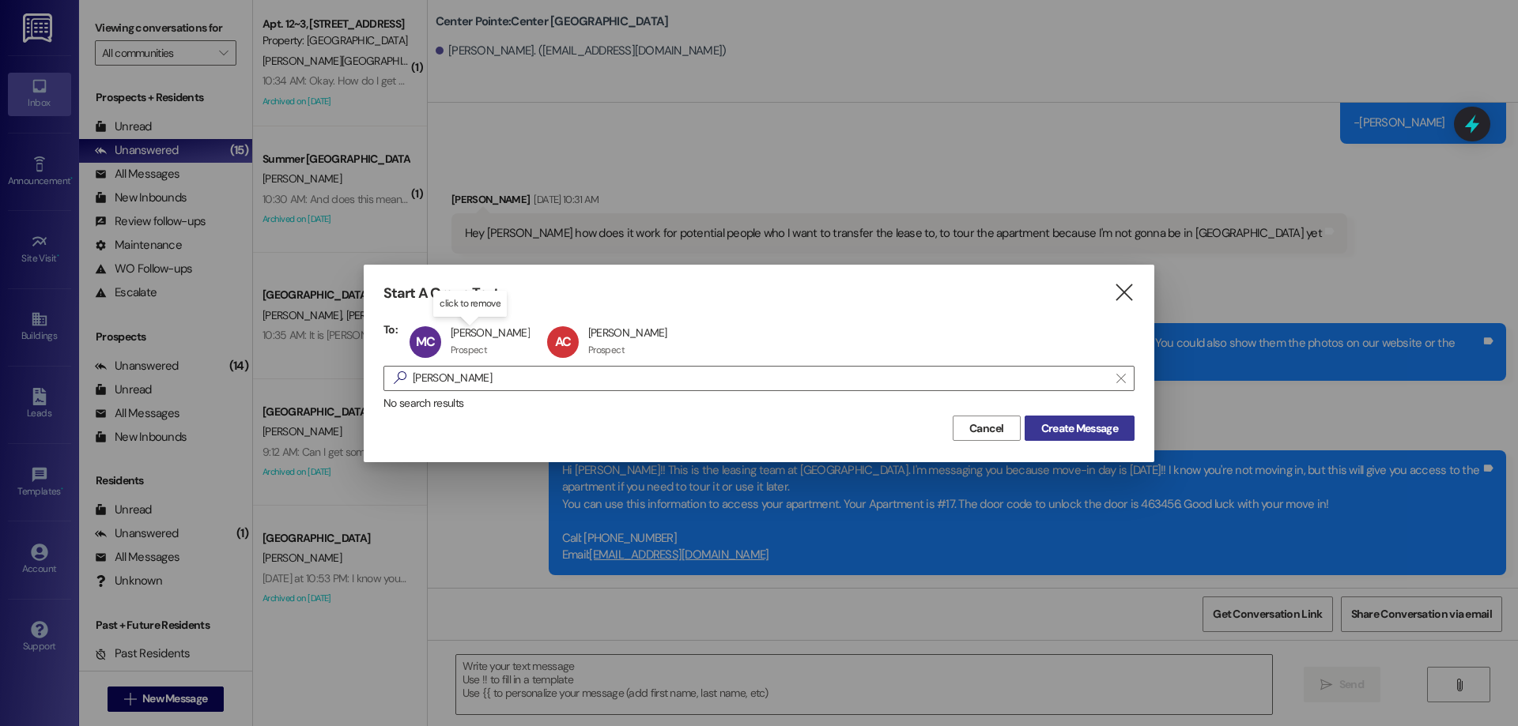
click at [1073, 431] on span "Create Message" at bounding box center [1079, 429] width 77 height 17
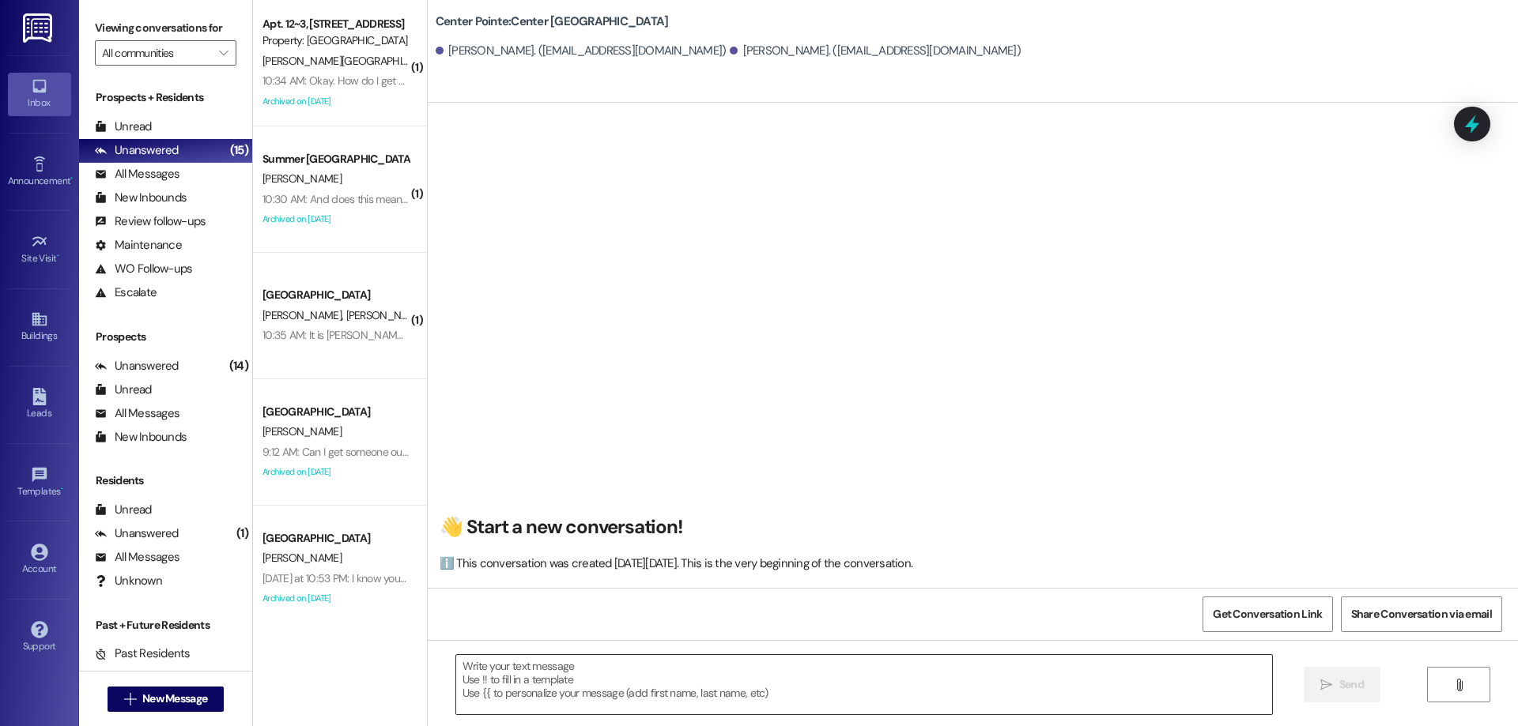
click at [548, 664] on textarea at bounding box center [864, 684] width 816 height 59
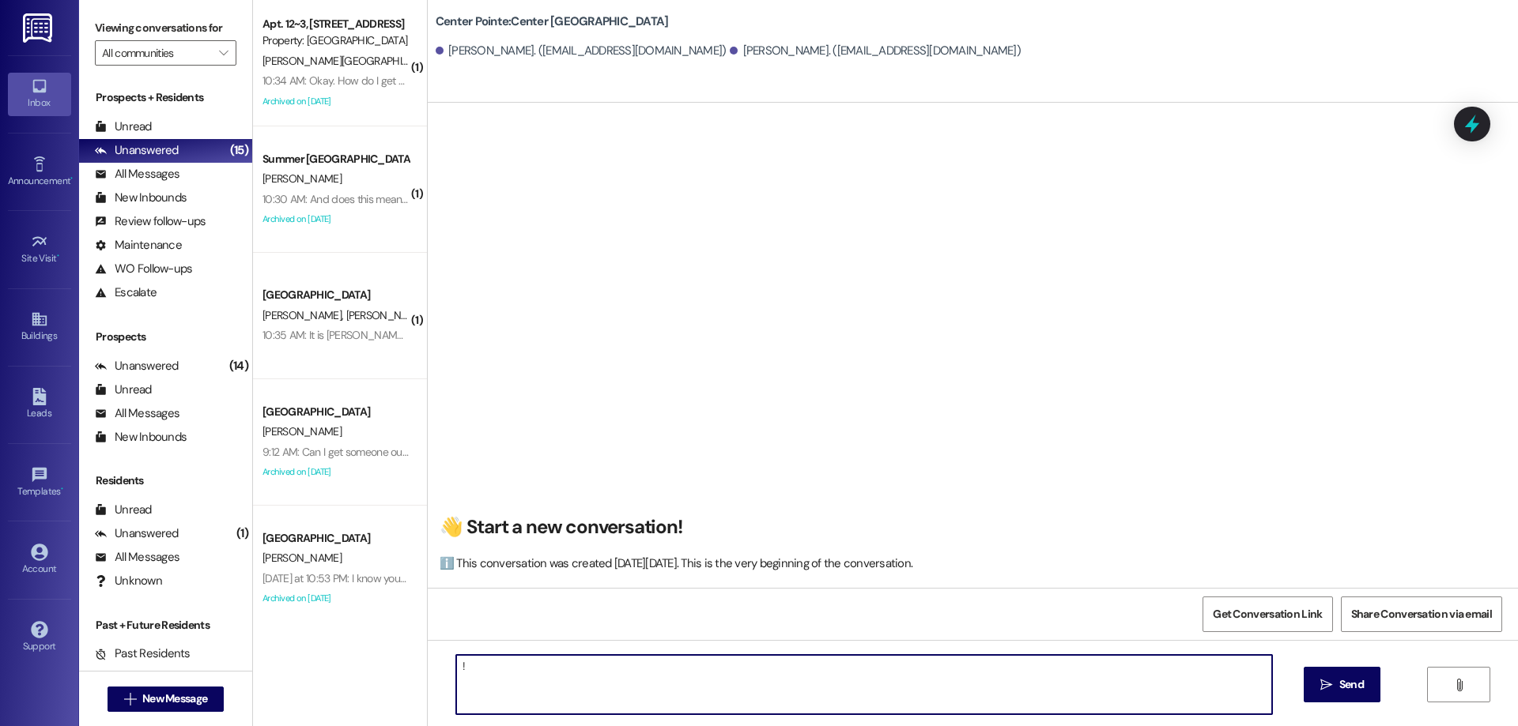
type textarea "!!"
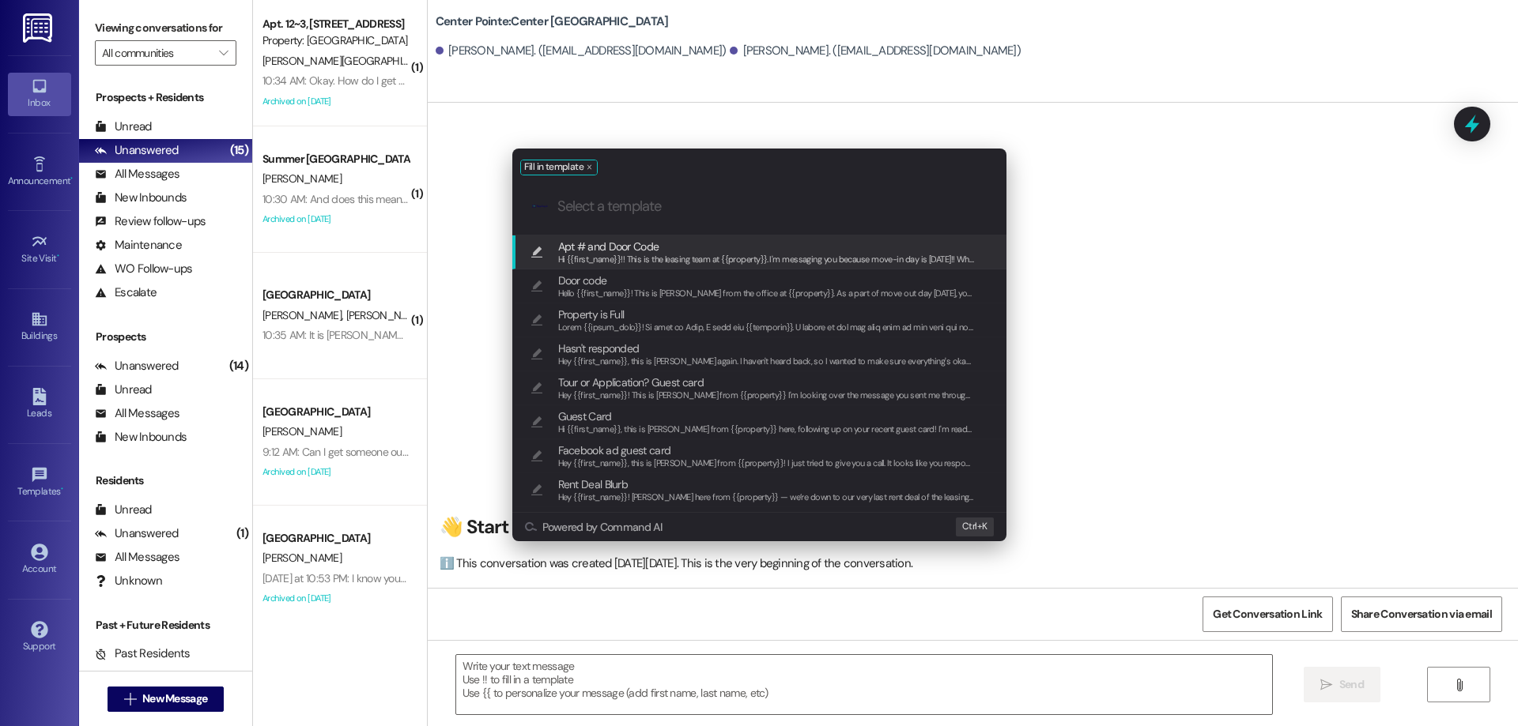
click at [715, 249] on span "Apt # and Door Code" at bounding box center [766, 246] width 417 height 17
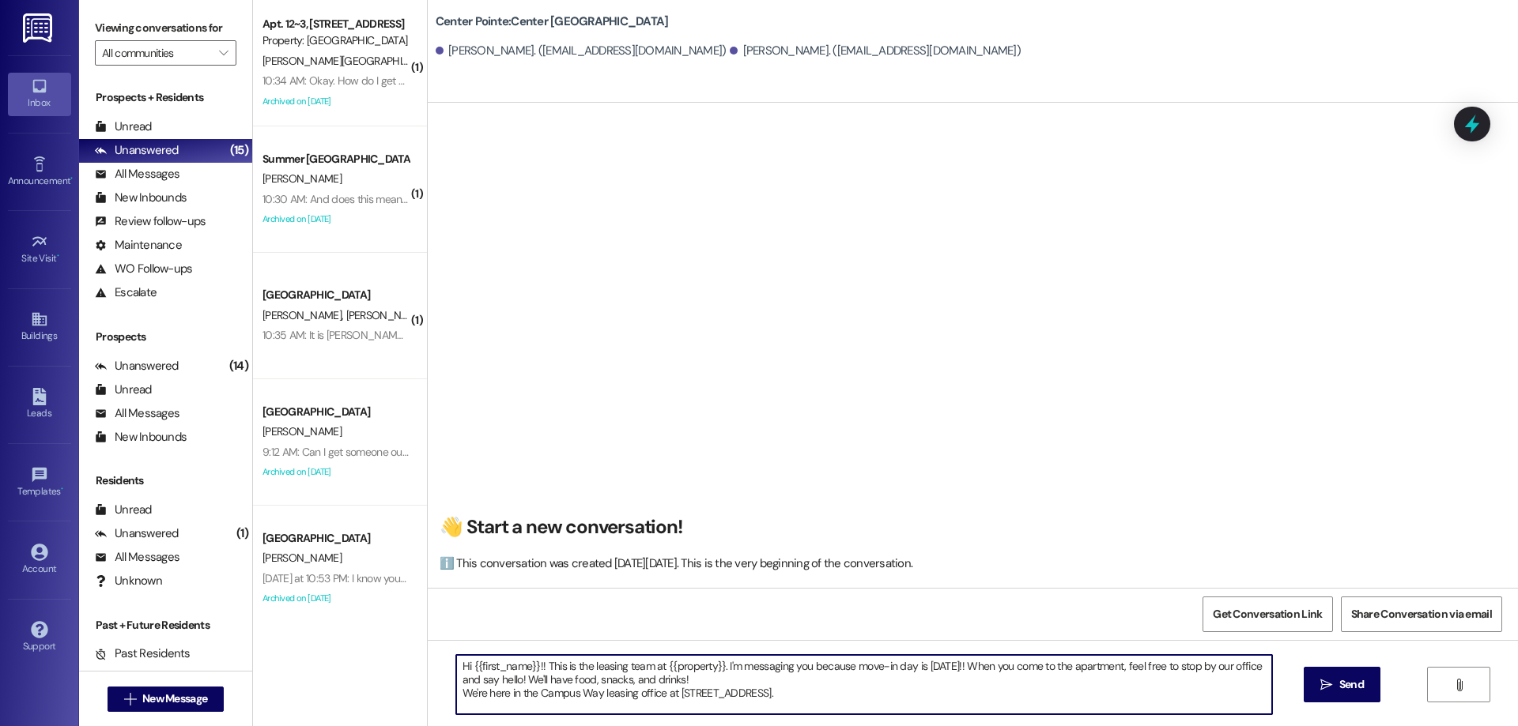
click at [843, 689] on textarea "Hi {{first_name}}!! This is the leasing team at {{property}}. I'm messaging you…" at bounding box center [864, 684] width 816 height 59
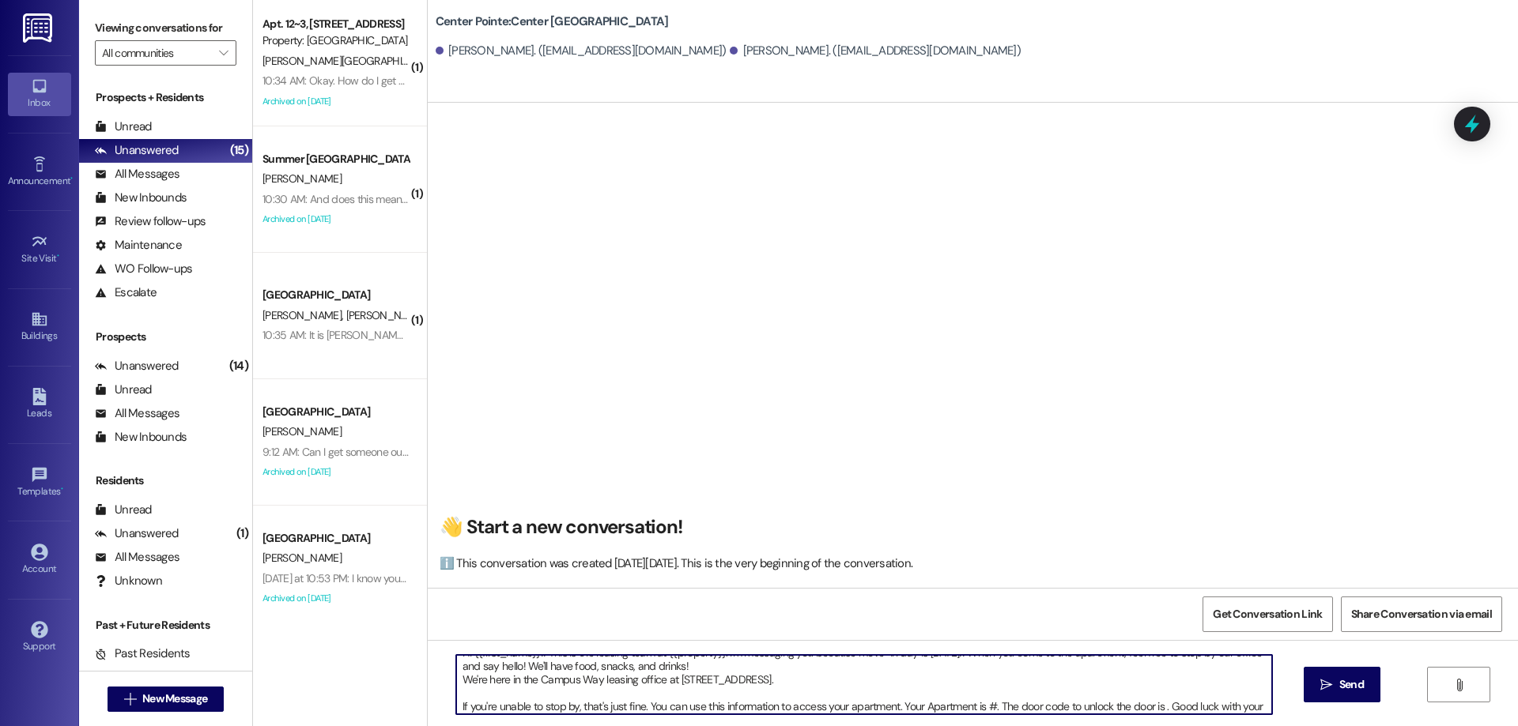
click at [986, 704] on textarea "Hi {{first_name}}!! This is the leasing team at {{property}}. I'm messaging you…" at bounding box center [864, 684] width 816 height 59
click at [1160, 704] on textarea "Hi {{first_name}}!! This is the leasing team at {{property}}. I'm messaging you…" at bounding box center [864, 684] width 816 height 59
paste textarea "958901"
type textarea "Hi {{first_name}}!! This is the leasing team at {{property}}. I'm messaging you…"
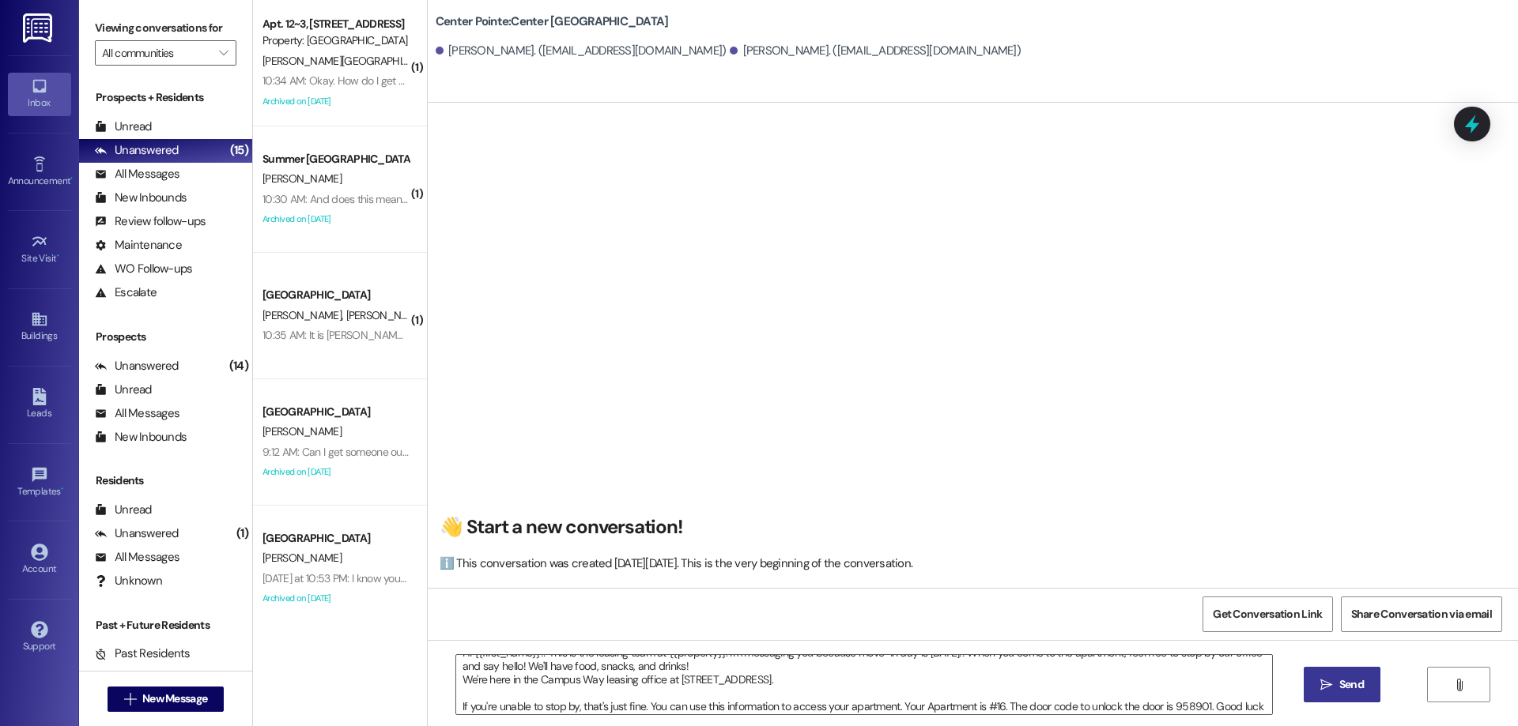
click at [1326, 693] on span " Send" at bounding box center [1342, 685] width 50 height 17
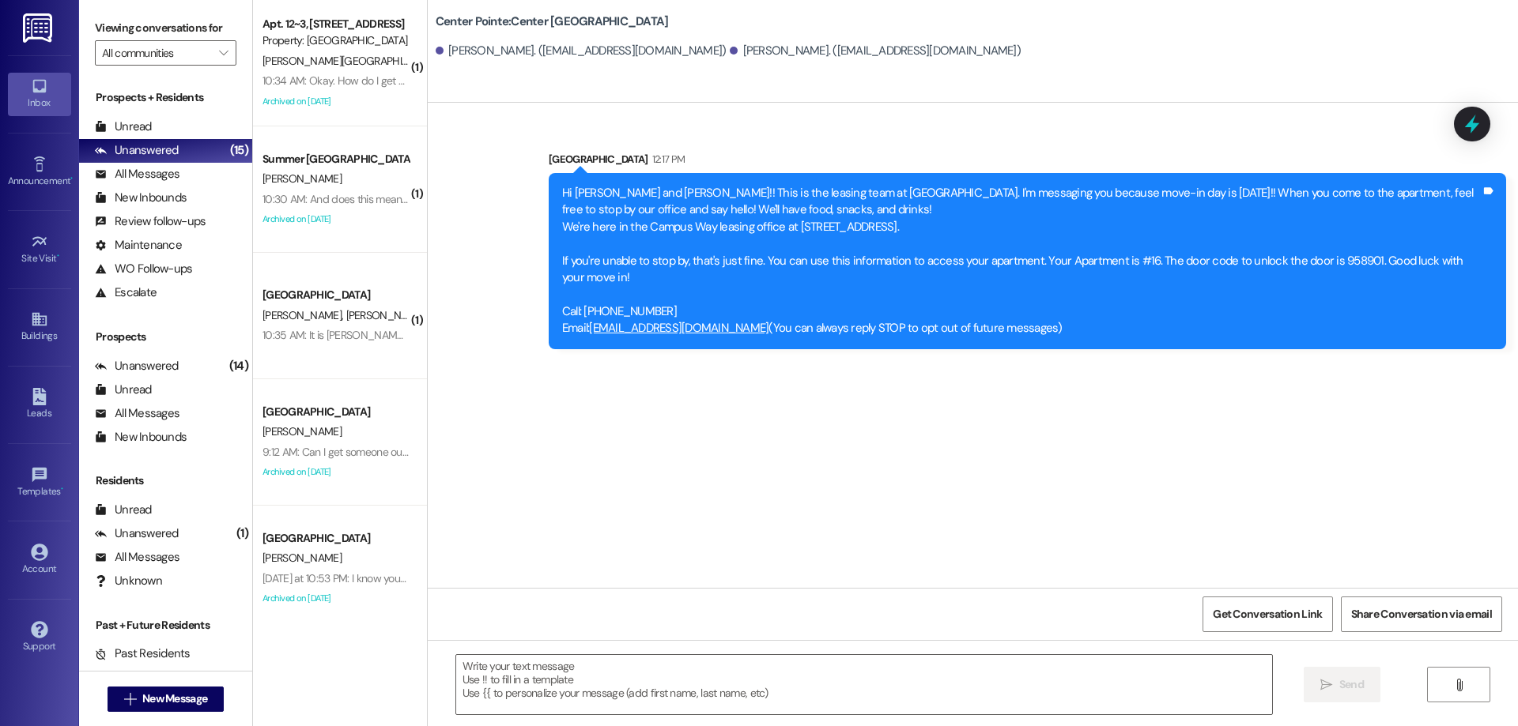
scroll to position [0, 0]
click at [153, 688] on button " New Message" at bounding box center [166, 699] width 117 height 25
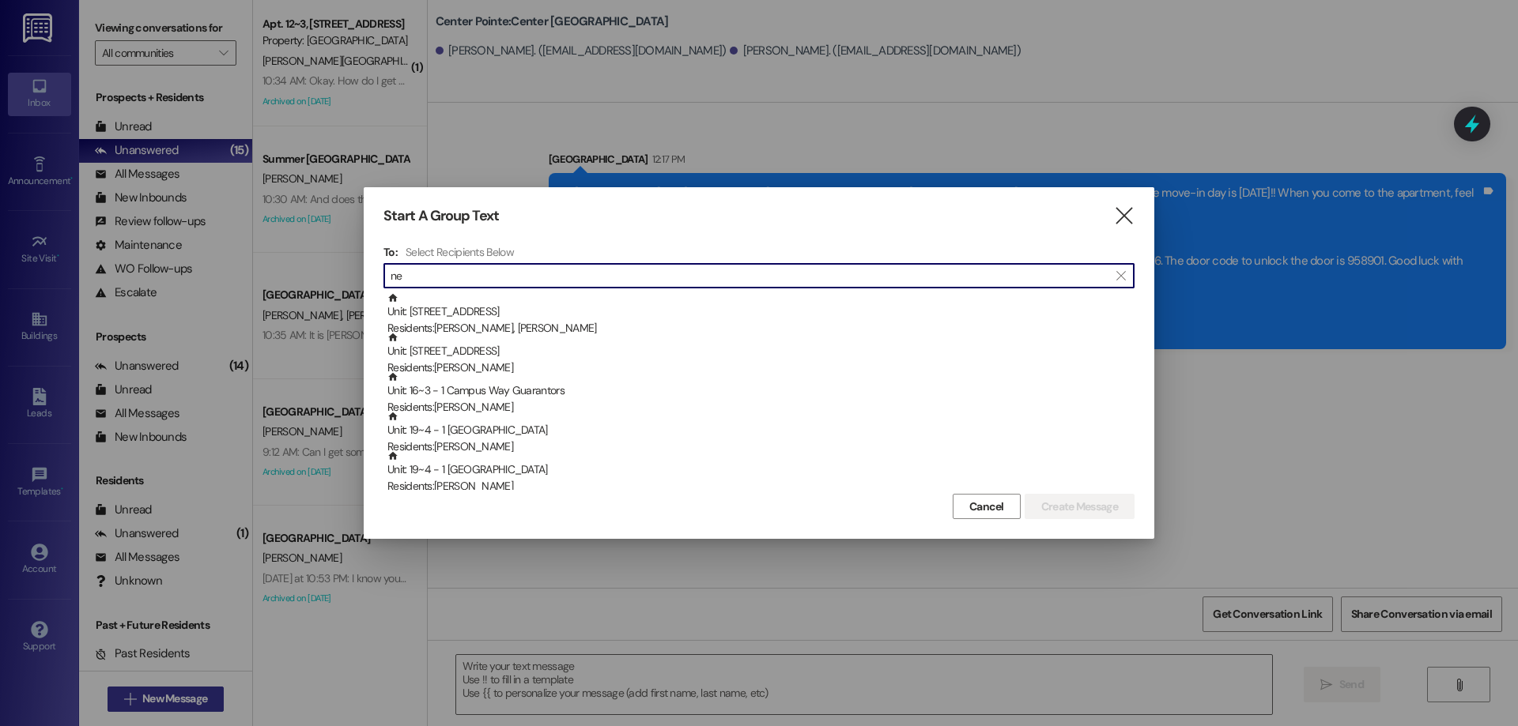
type input "n"
type input "barrett"
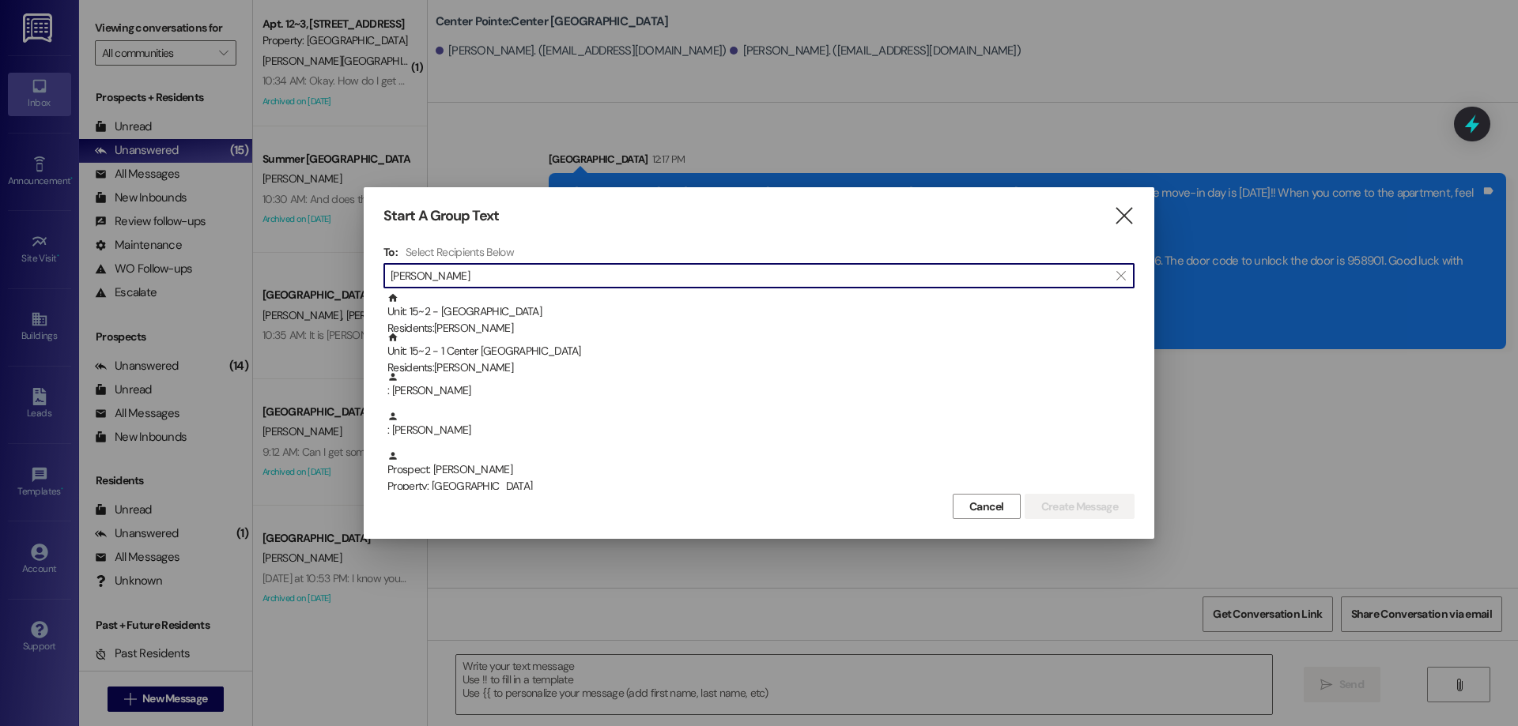
drag, startPoint x: 488, startPoint y: 266, endPoint x: 466, endPoint y: 270, distance: 21.9
click at [473, 270] on input "barrett" at bounding box center [749, 276] width 718 height 22
drag, startPoint x: 457, startPoint y: 277, endPoint x: 329, endPoint y: 288, distance: 128.5
click at [329, 288] on div "Start A Group Text  To: Select Recipients Below  barrett  Unit: 15~2 - 1 Cen…" at bounding box center [759, 363] width 1518 height 726
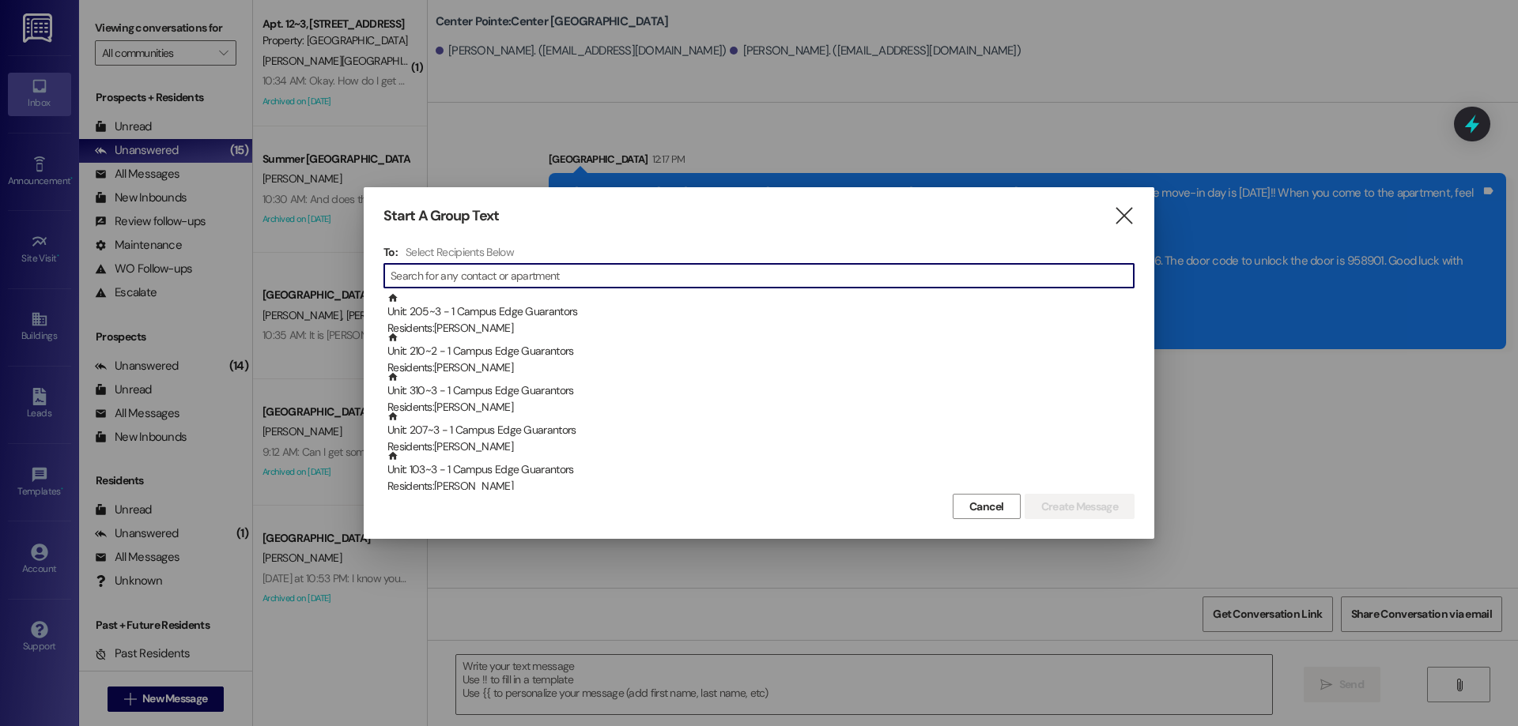
scroll to position [0, 0]
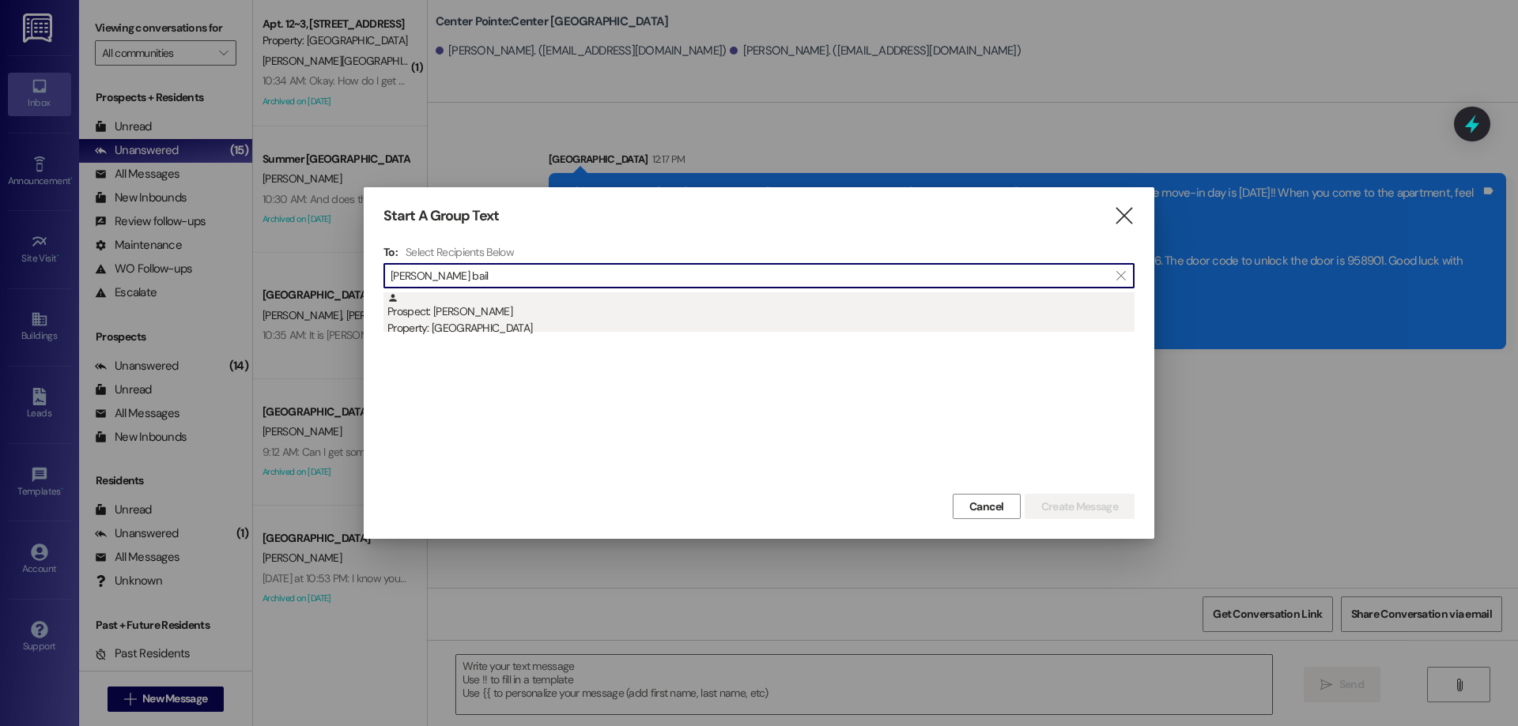
type input "mason bail"
click at [569, 325] on div "Property: Center Pointe" at bounding box center [760, 328] width 747 height 17
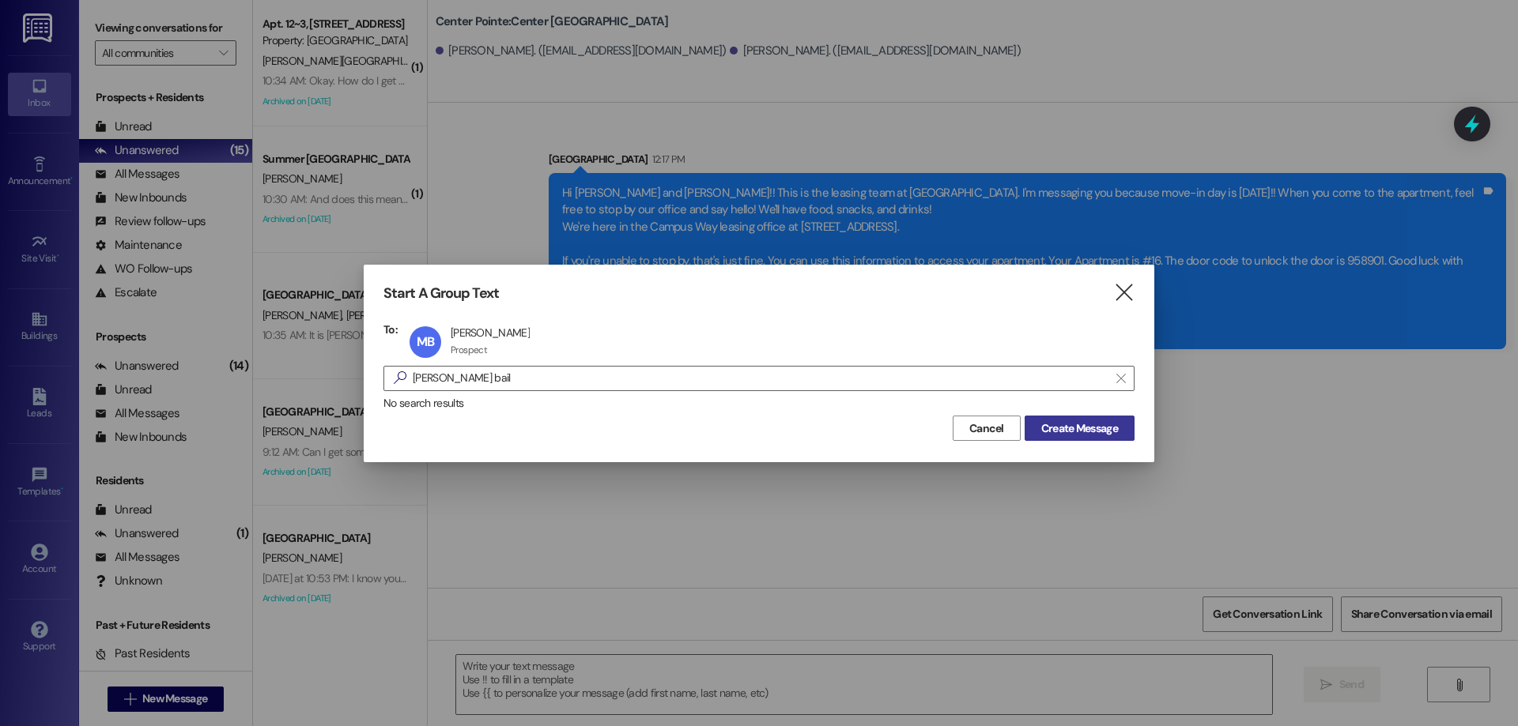
click at [1062, 432] on span "Create Message" at bounding box center [1079, 429] width 77 height 17
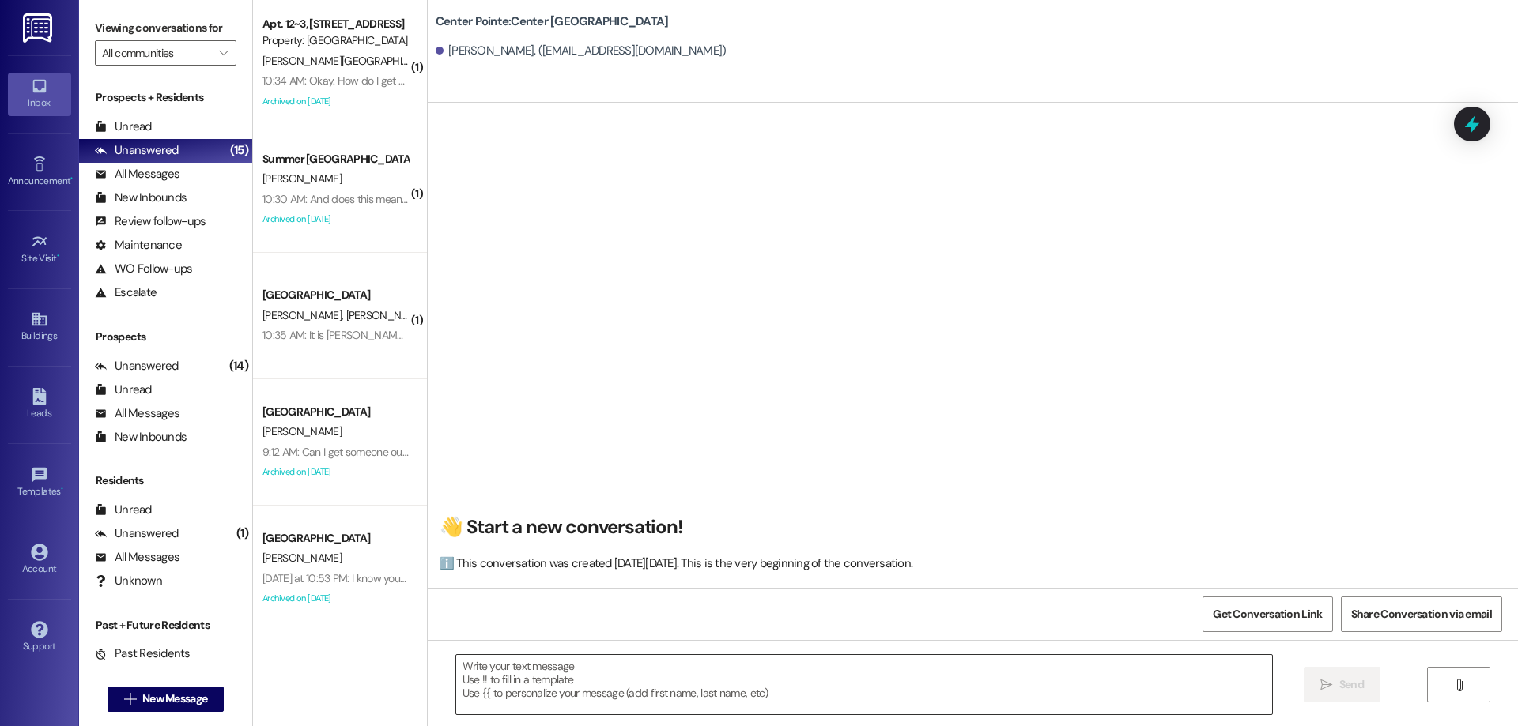
click at [635, 687] on textarea at bounding box center [864, 684] width 816 height 59
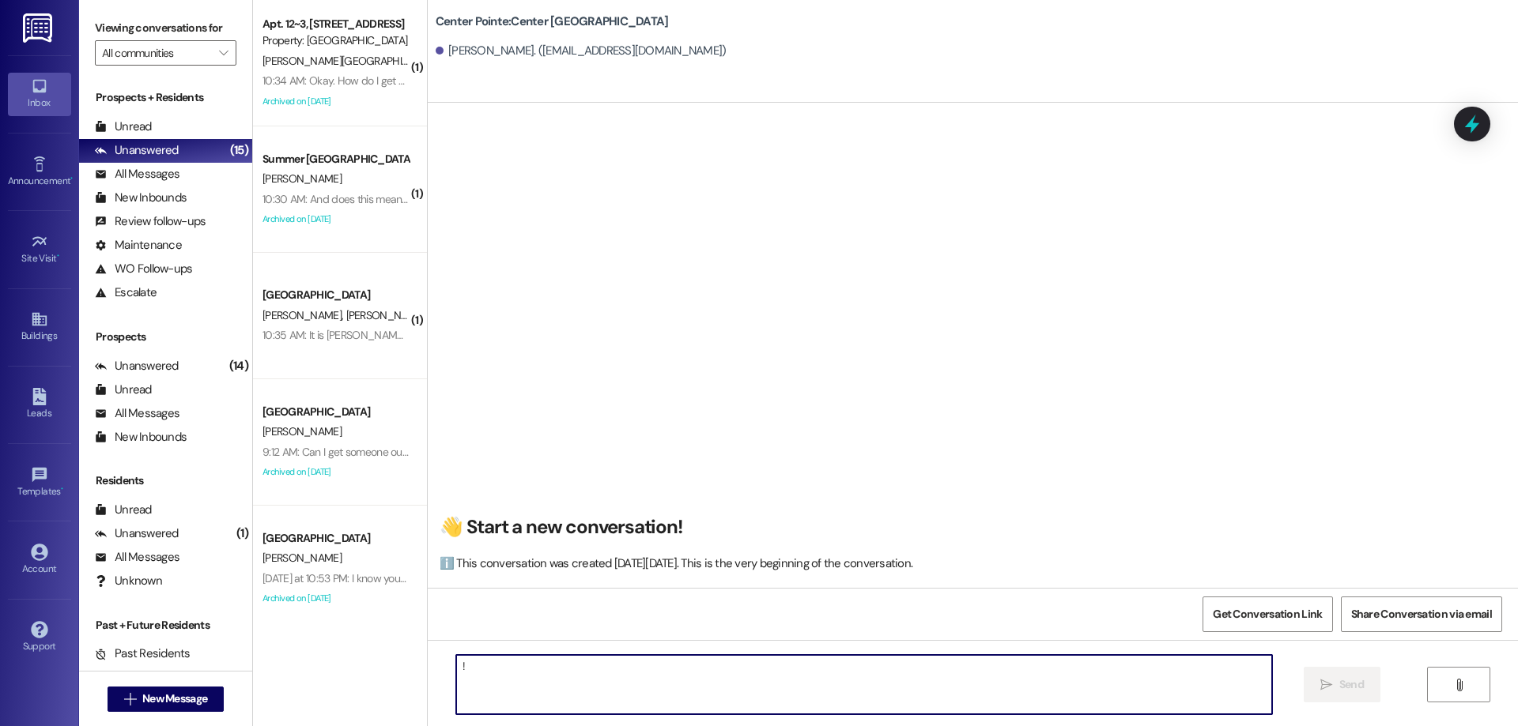
type textarea "!!"
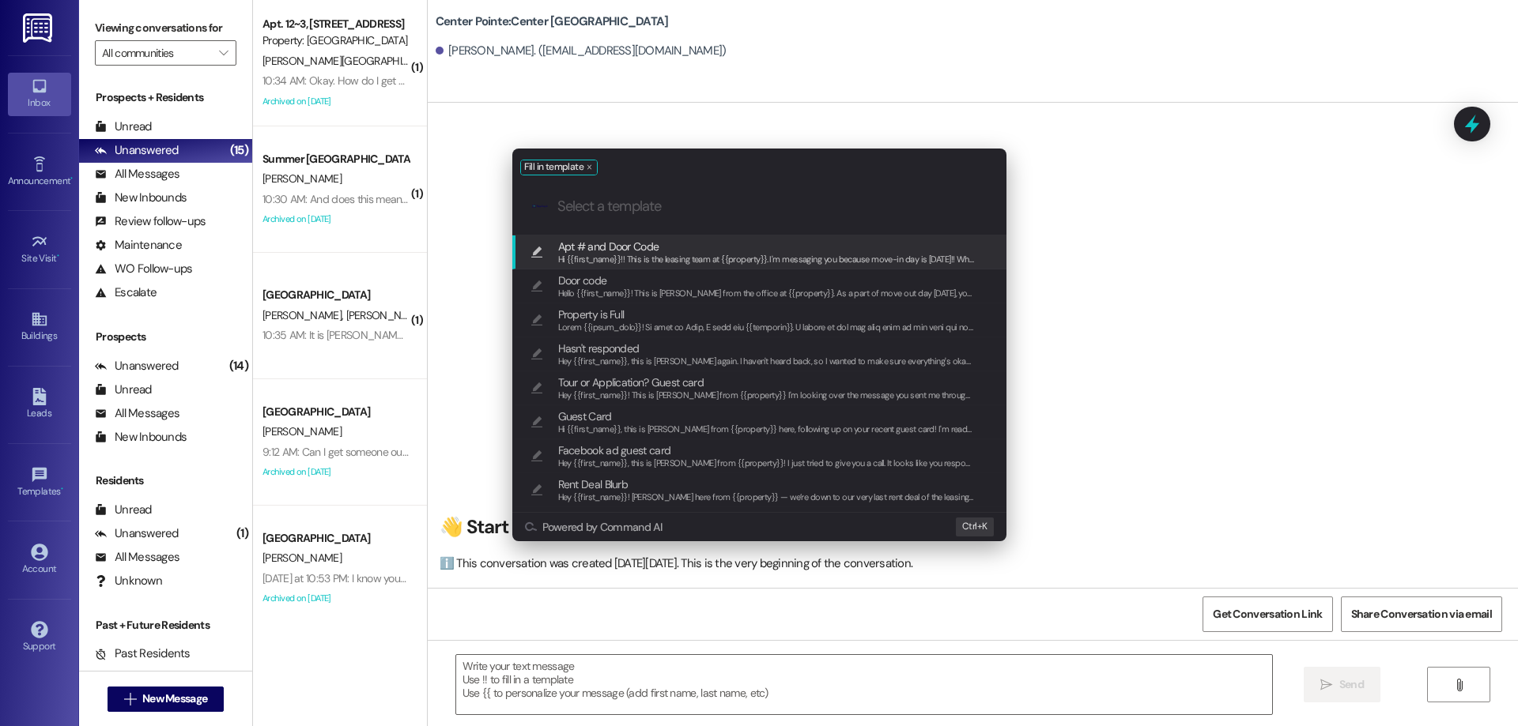
click at [660, 247] on span "Apt # and Door Code" at bounding box center [766, 246] width 417 height 17
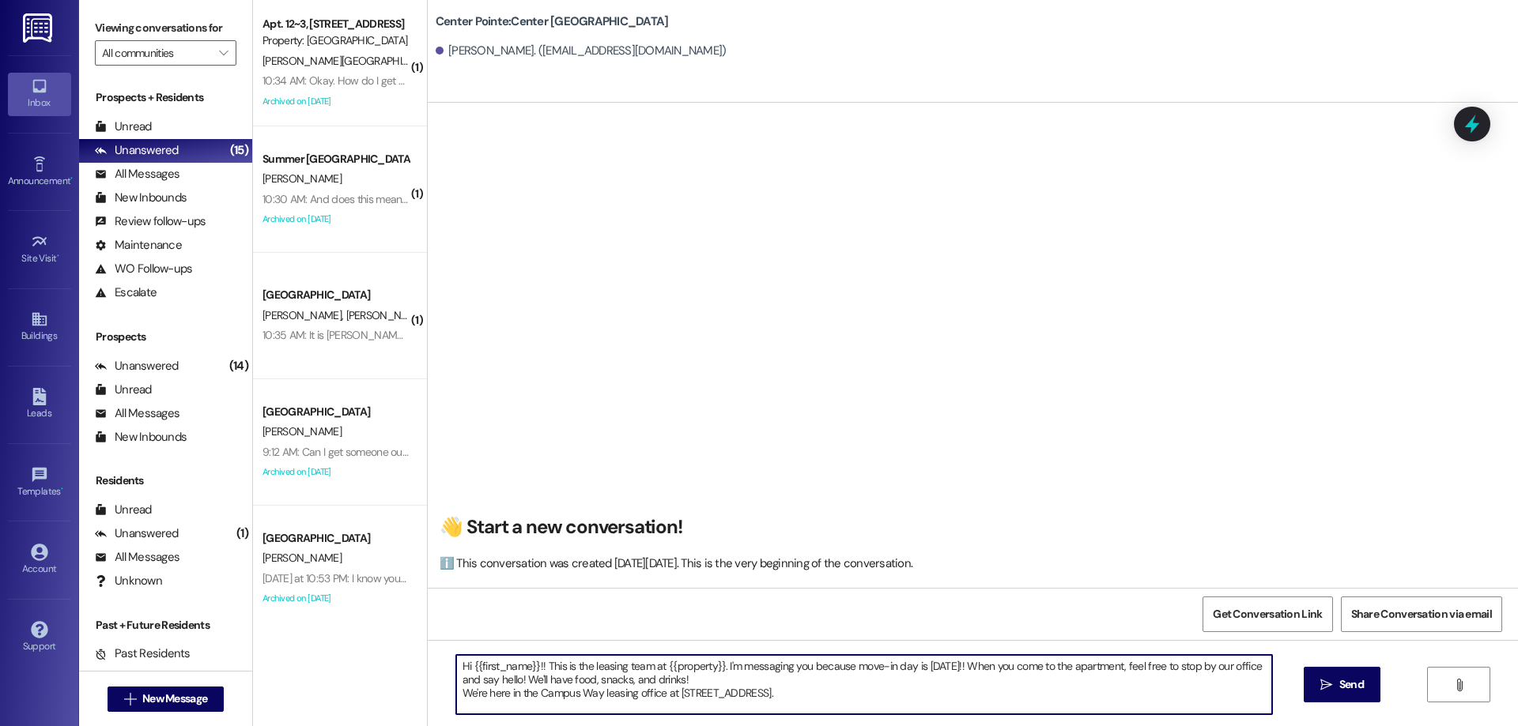
click at [915, 706] on textarea "Hi {{first_name}}!! This is the leasing team at {{property}}. I'm messaging you…" at bounding box center [864, 684] width 816 height 59
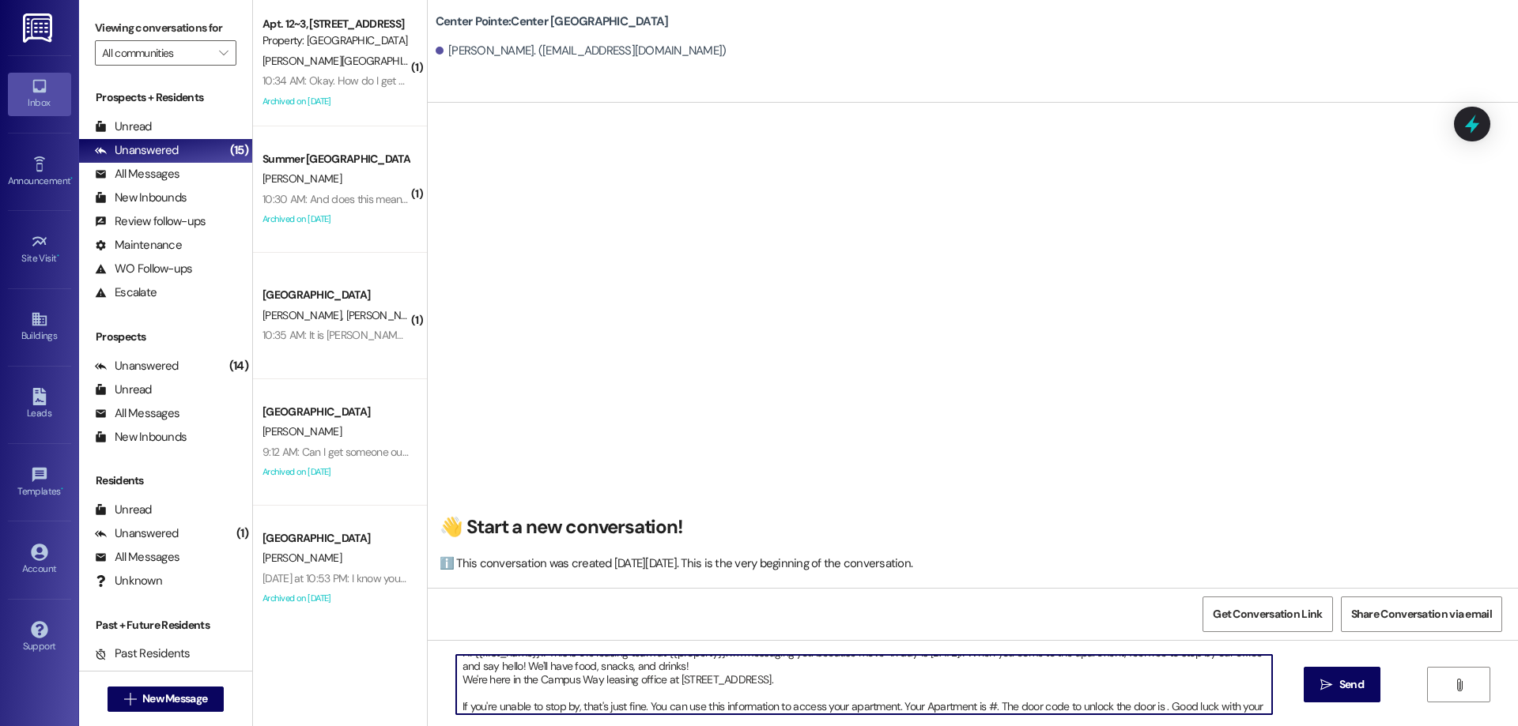
click at [986, 704] on textarea "Hi {{first_name}}!! This is the leasing team at {{property}}. I'm messaging you…" at bounding box center [864, 684] width 816 height 59
click at [1163, 703] on textarea "Hi {{first_name}}!! This is the leasing team at {{property}}. I'm messaging you…" at bounding box center [864, 684] width 816 height 59
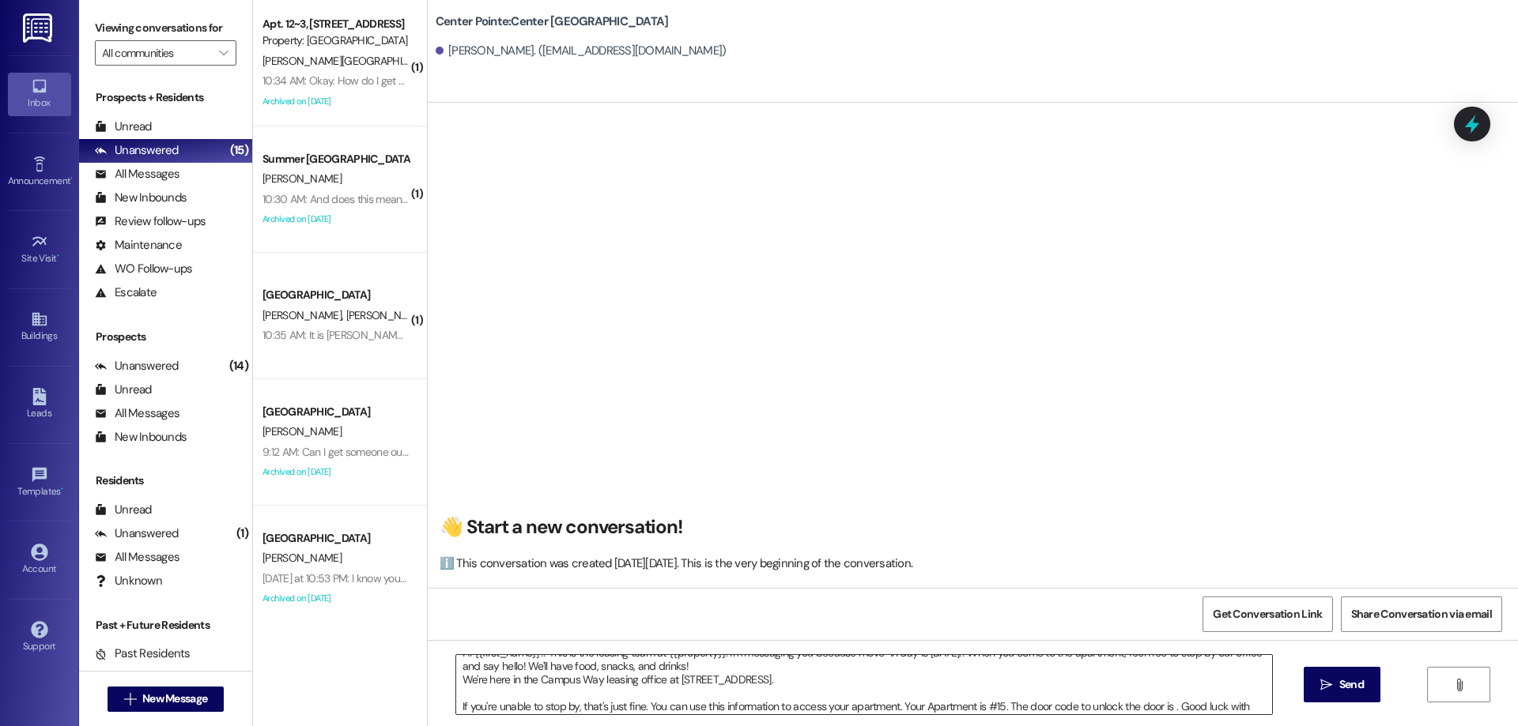
click at [1166, 704] on textarea "Hi {{first_name}}!! This is the leasing team at {{property}}. I'm messaging you…" at bounding box center [864, 684] width 816 height 59
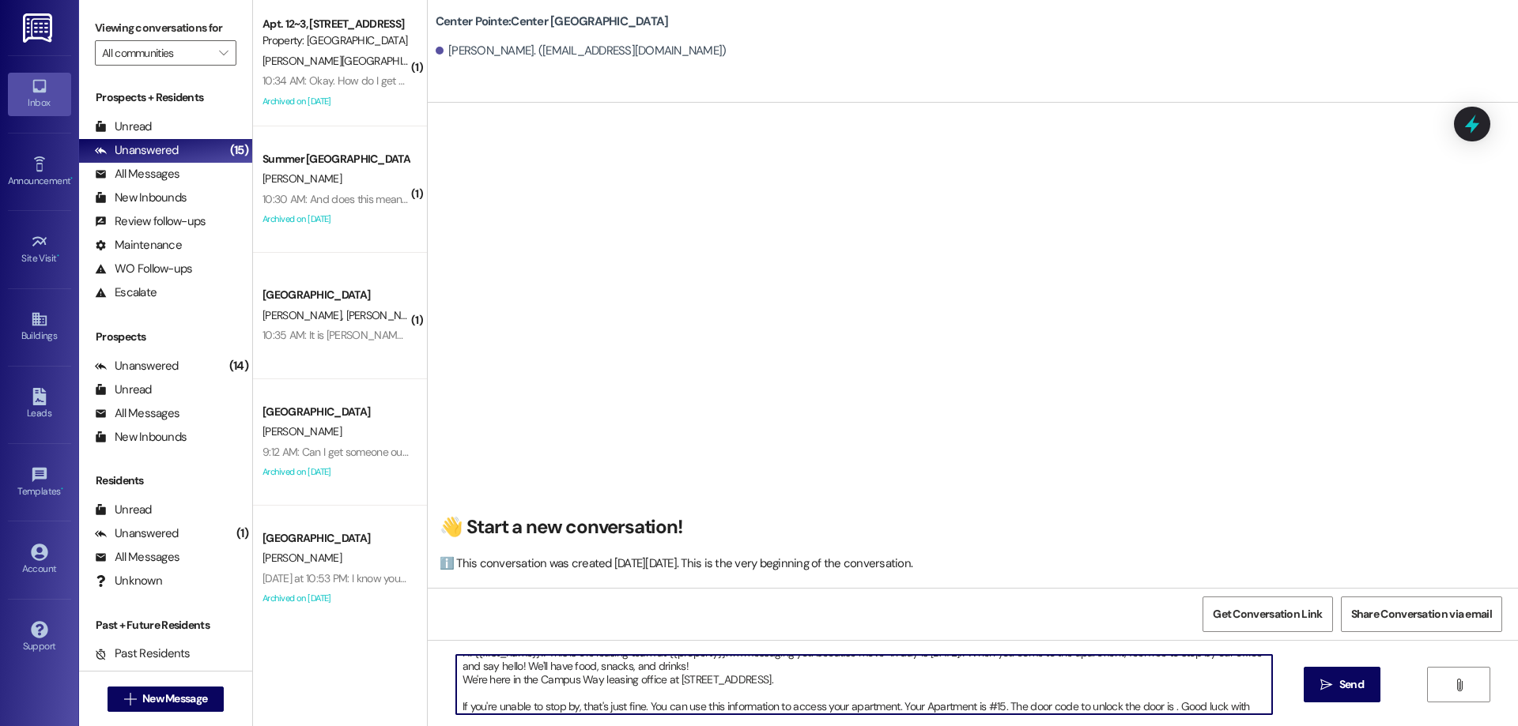
paste textarea "653456"
type textarea "Hi {{first_name}}!! This is the leasing team at {{property}}. I'm messaging you…"
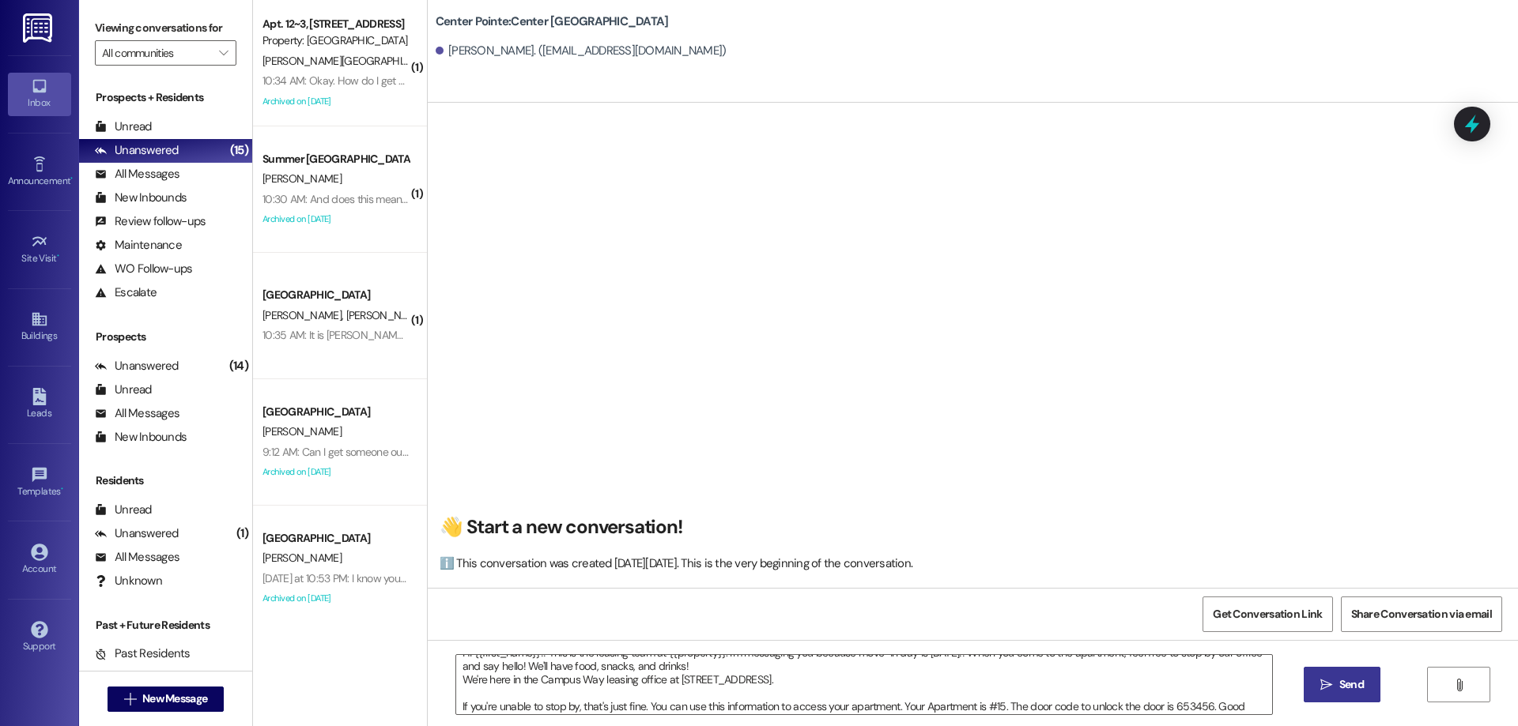
click at [1318, 680] on span " Send" at bounding box center [1342, 685] width 50 height 17
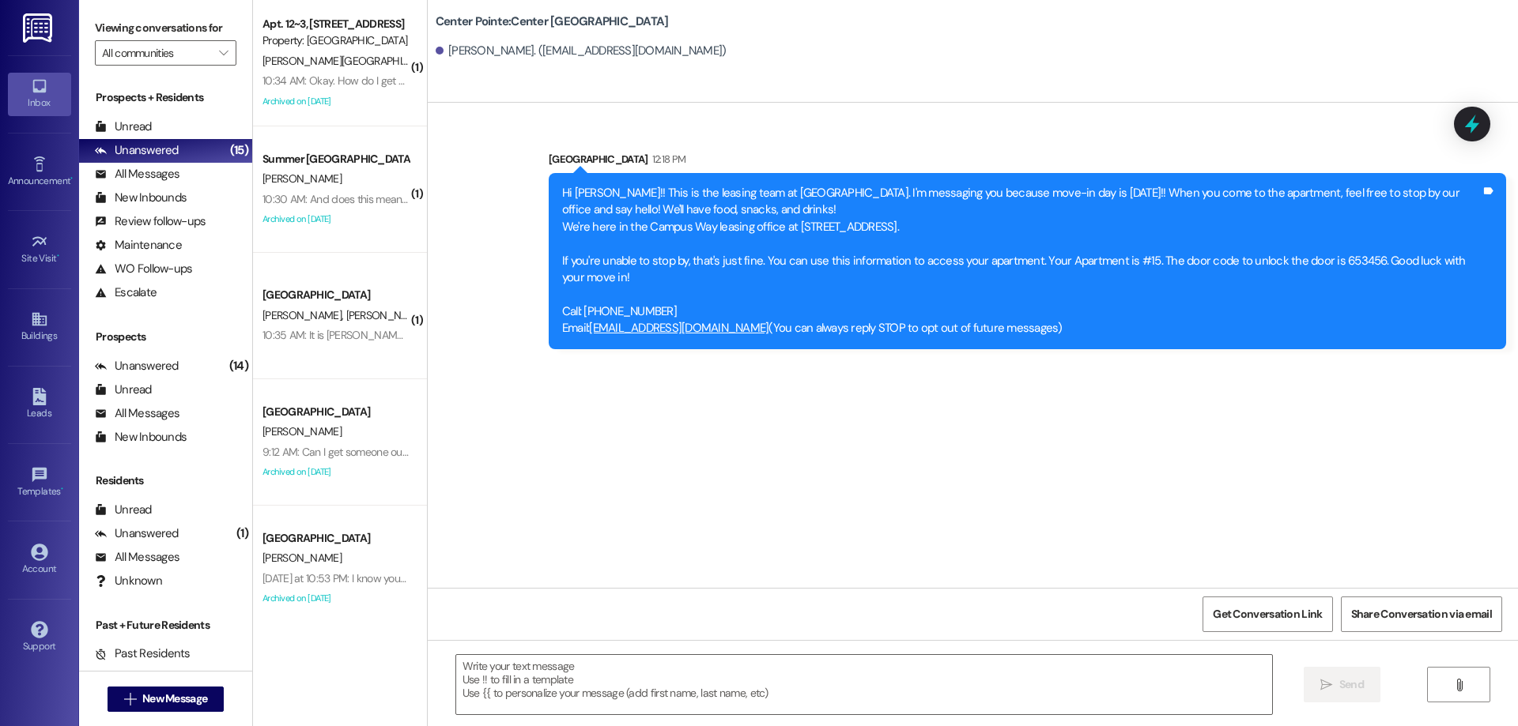
scroll to position [0, 0]
click at [124, 698] on icon "" at bounding box center [130, 699] width 12 height 13
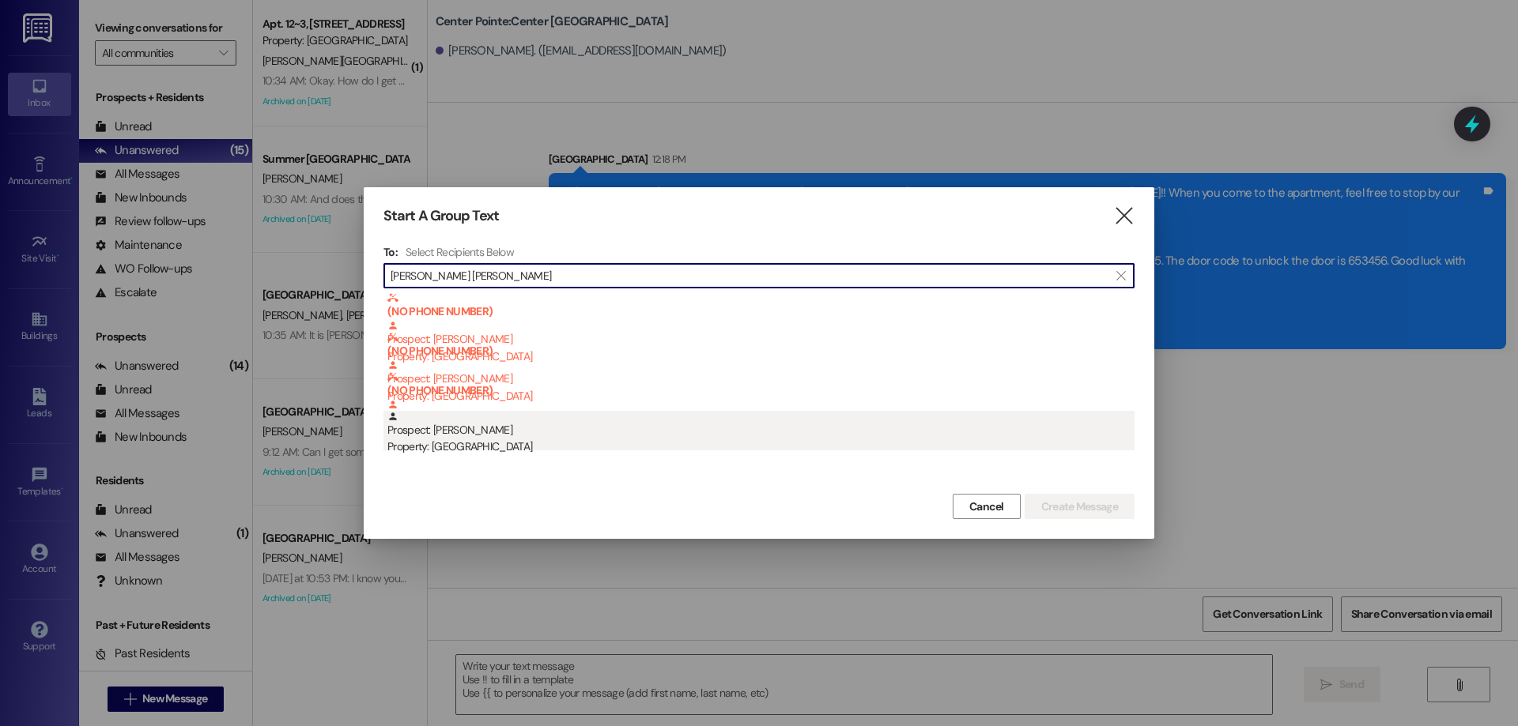
type input "isabel ra"
click at [528, 443] on div "Property: Center Pointe" at bounding box center [760, 447] width 747 height 17
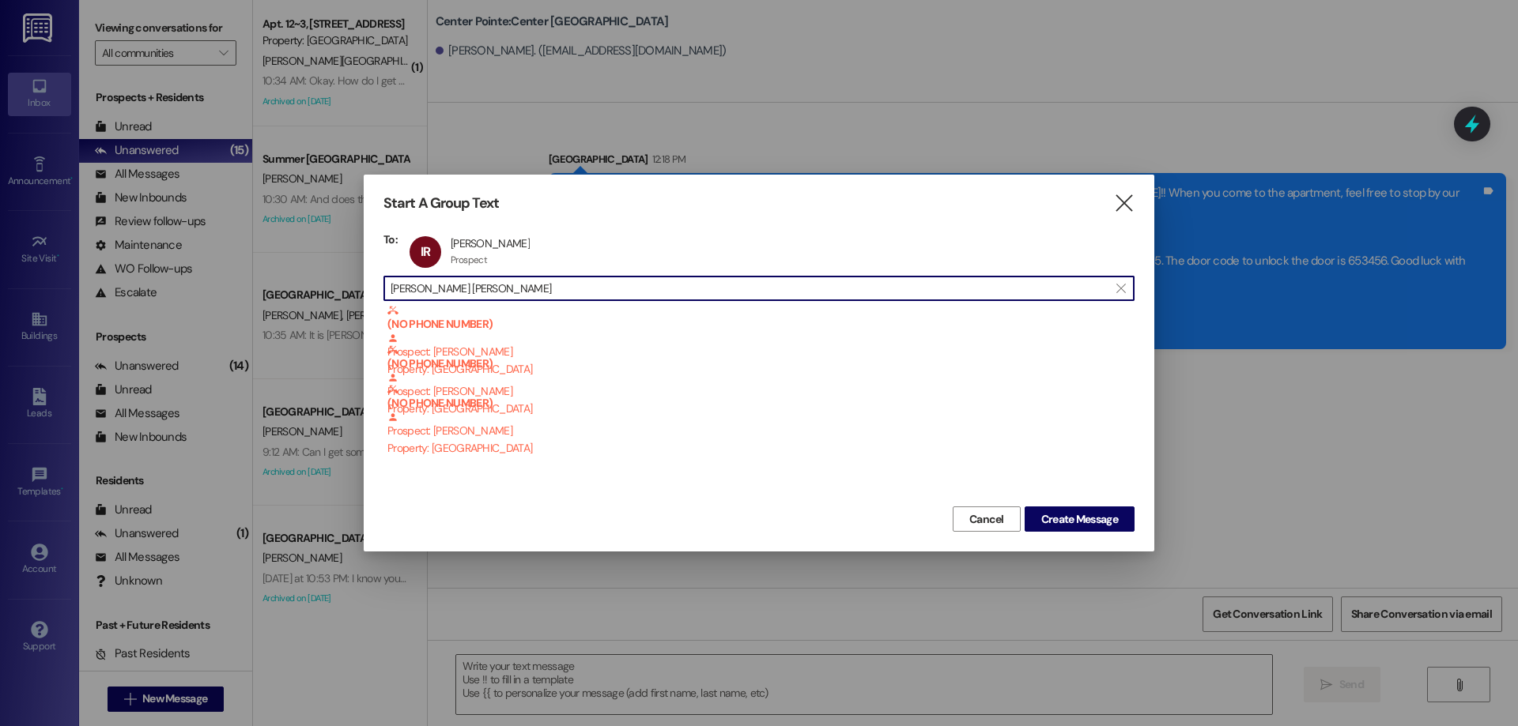
scroll to position [1, 0]
drag, startPoint x: 463, startPoint y: 297, endPoint x: 354, endPoint y: 297, distance: 109.1
click at [354, 297] on div "Start A Group Text  To: IR Iisabel Rawlings Iisabel Rawlings Prospect Prospect…" at bounding box center [759, 363] width 1518 height 726
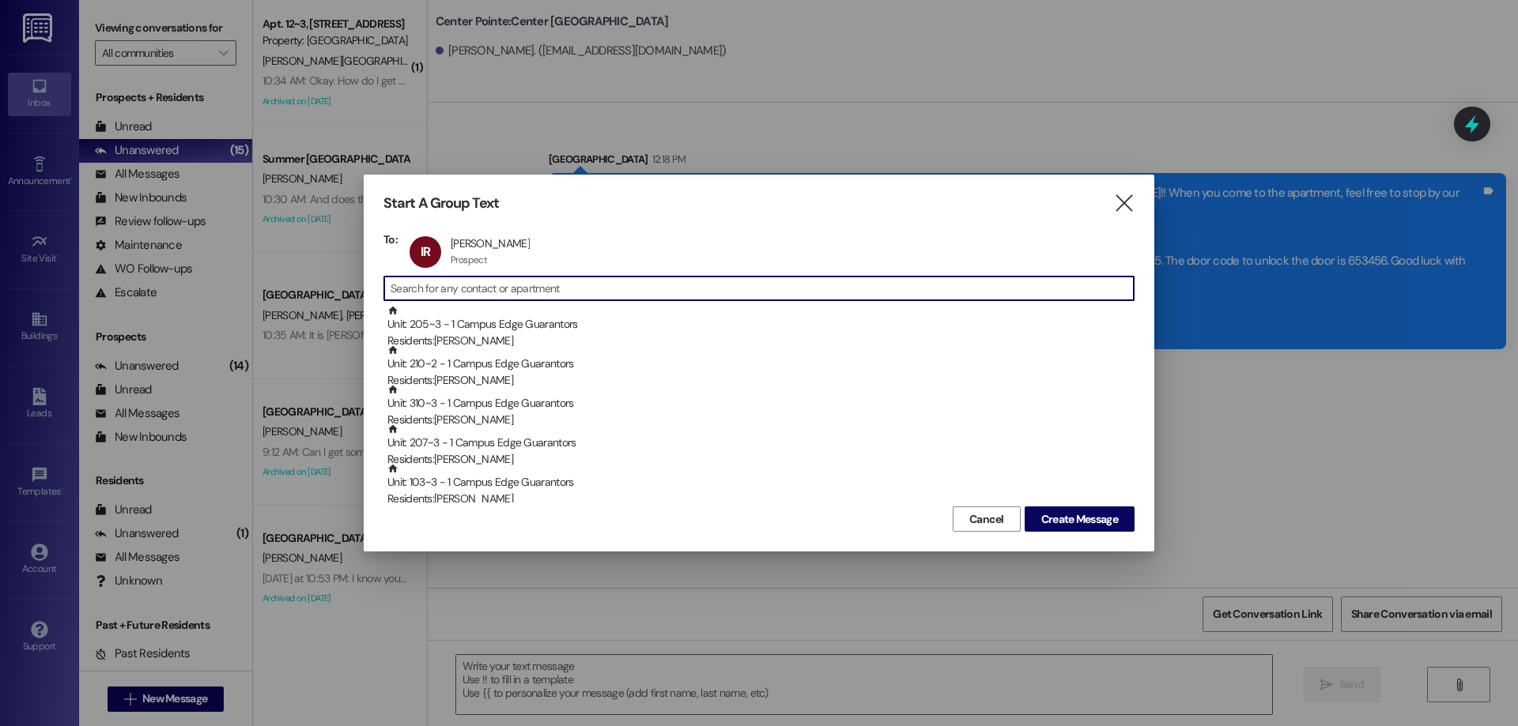
scroll to position [0, 0]
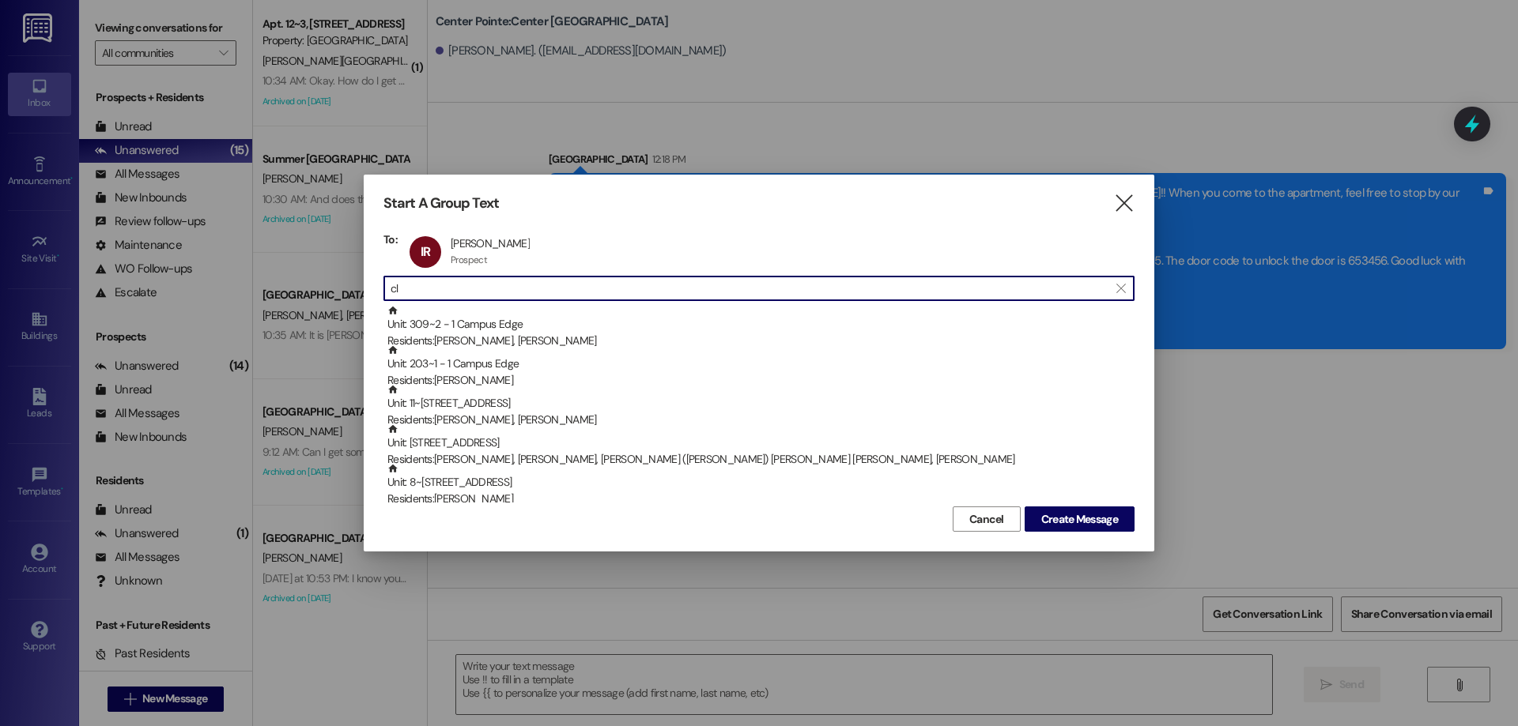
type input "c"
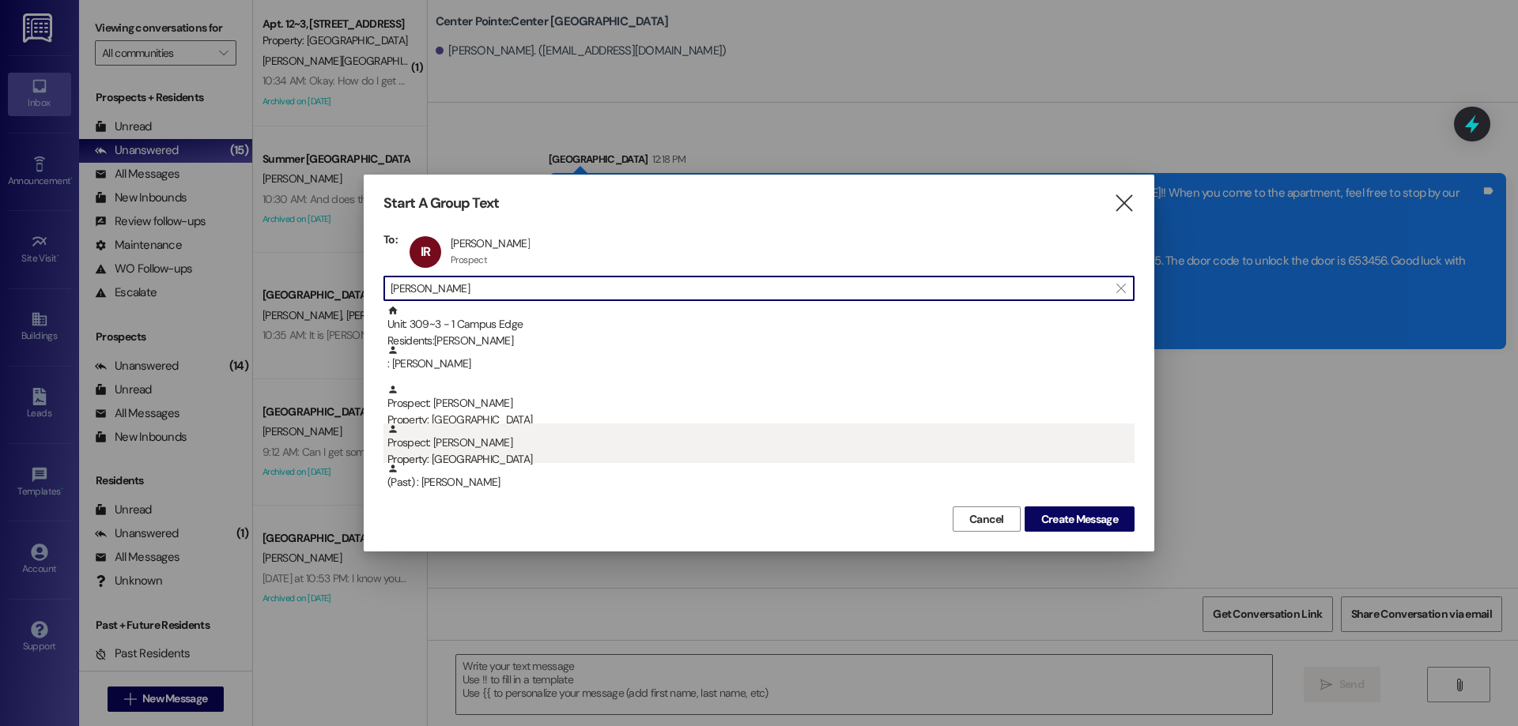
type input "hafen"
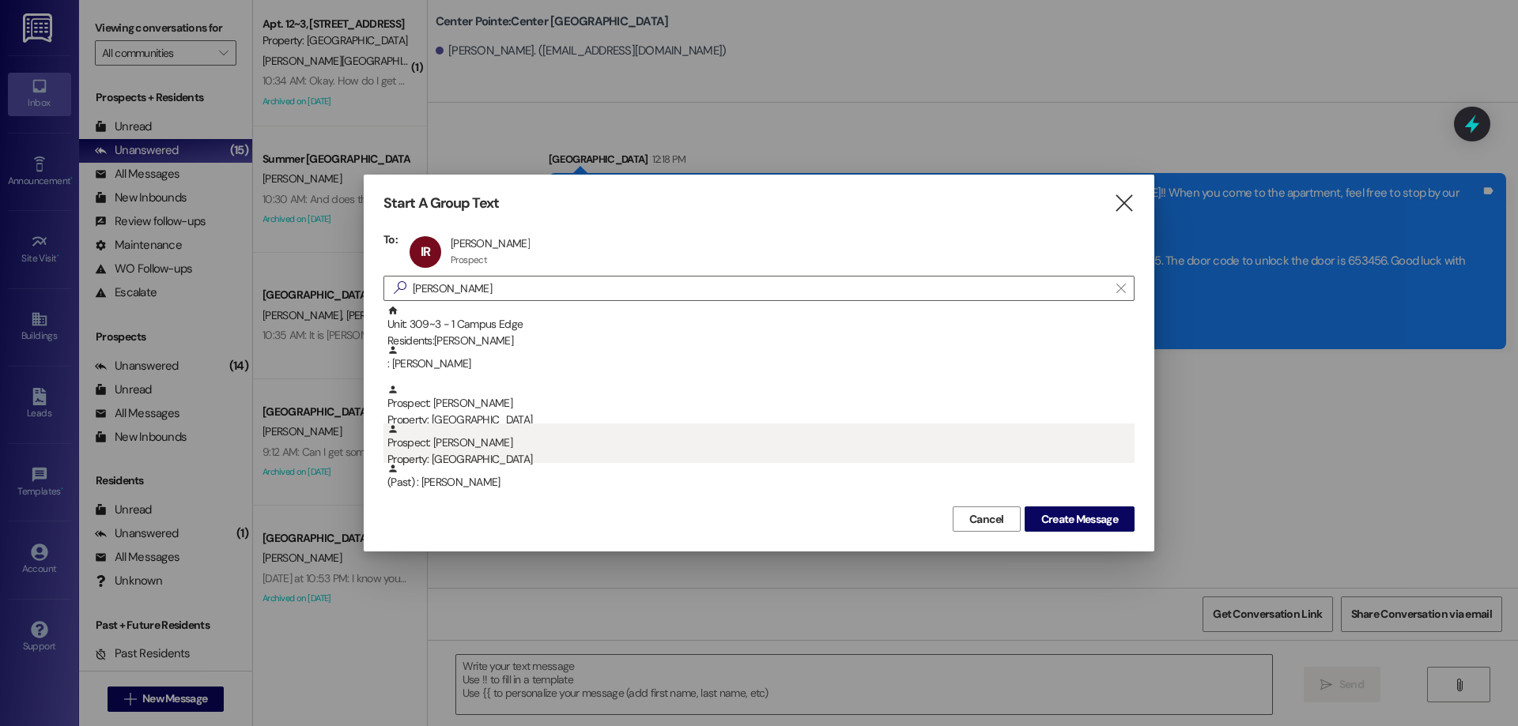
click at [528, 449] on div "Prospect: Claire Hafen Property: Center Pointe" at bounding box center [760, 446] width 747 height 45
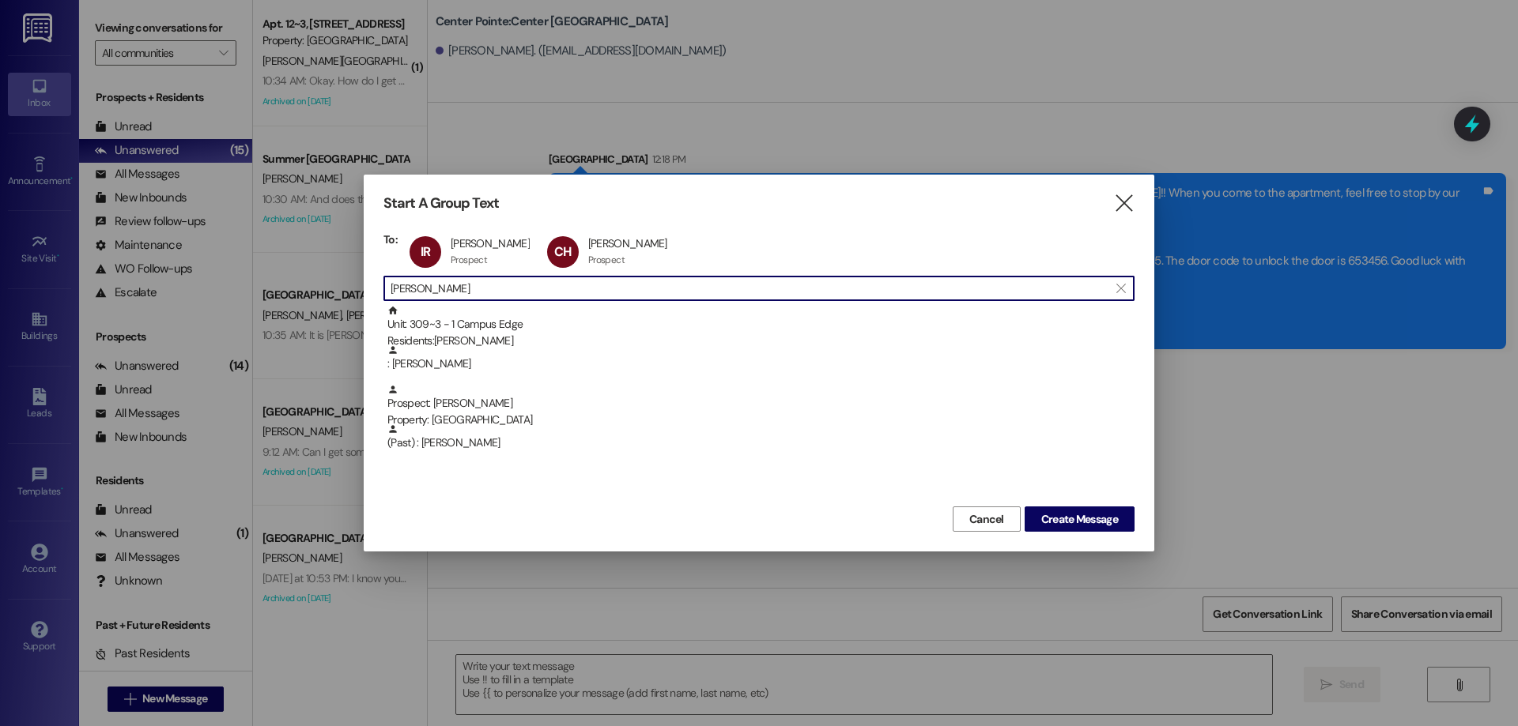
drag, startPoint x: 480, startPoint y: 287, endPoint x: 258, endPoint y: 281, distance: 222.2
click at [265, 296] on div "Start A Group Text  To: IR Iisabel Rawlings Iisabel Rawlings Prospect Prospect…" at bounding box center [759, 363] width 1518 height 726
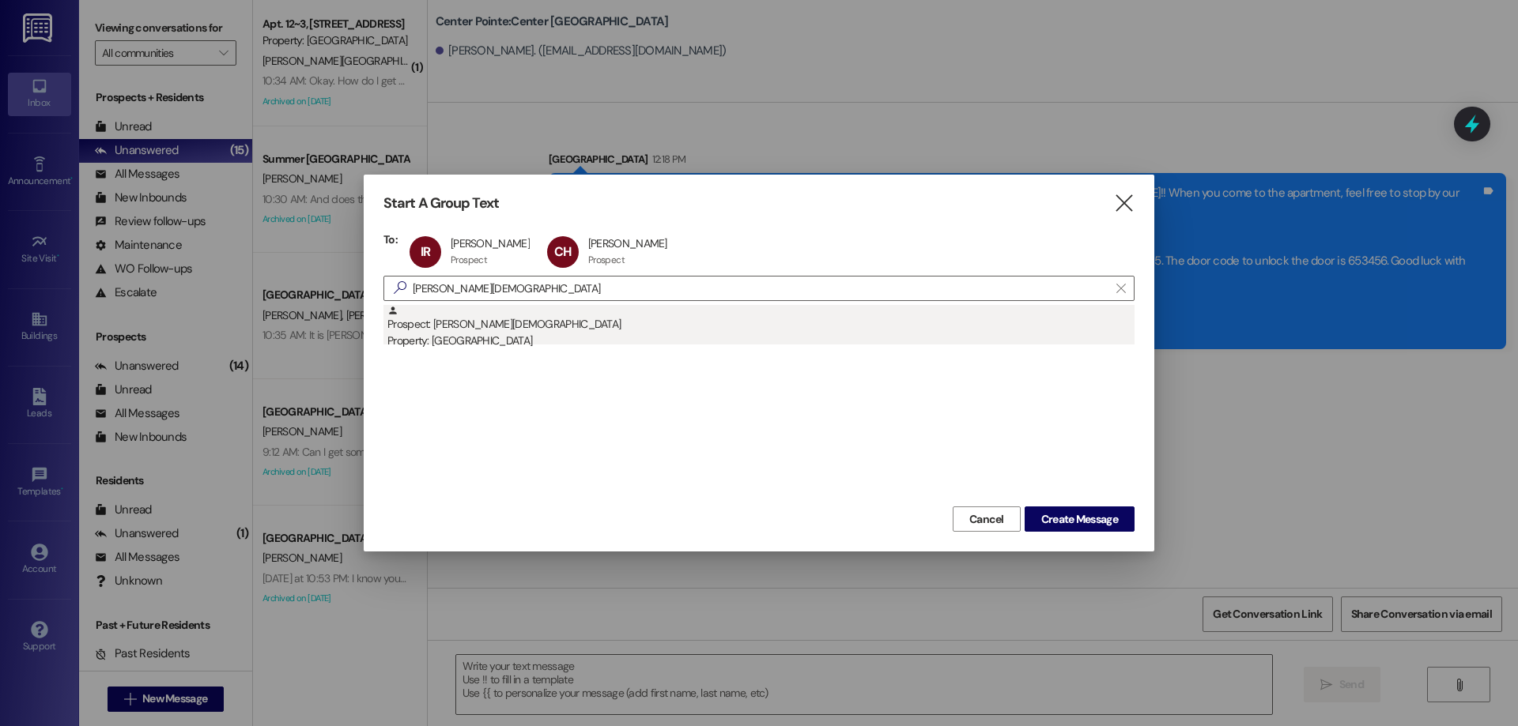
click at [501, 329] on div "Prospect: Bailey Christiansen Property: Center Pointe" at bounding box center [760, 327] width 747 height 45
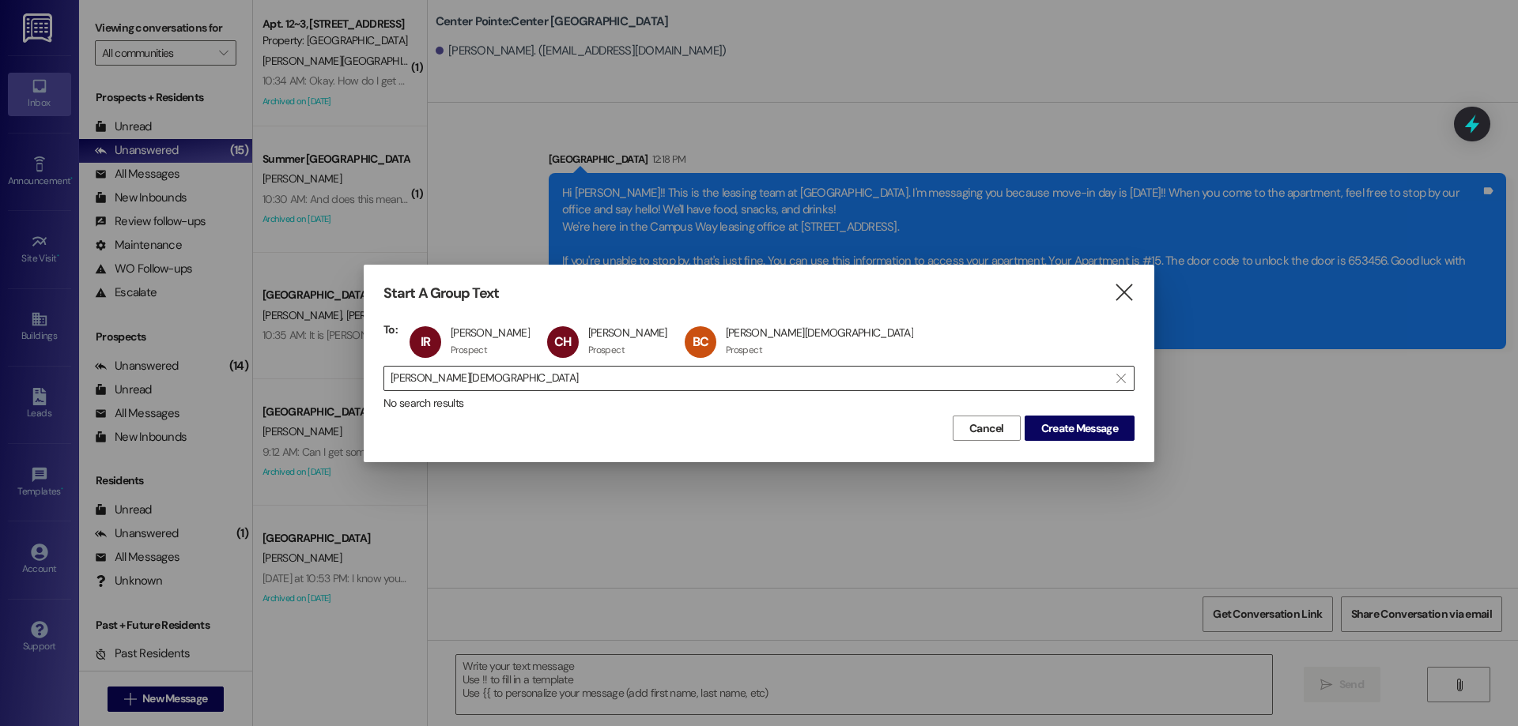
click at [700, 372] on input "bailey christ" at bounding box center [749, 379] width 718 height 22
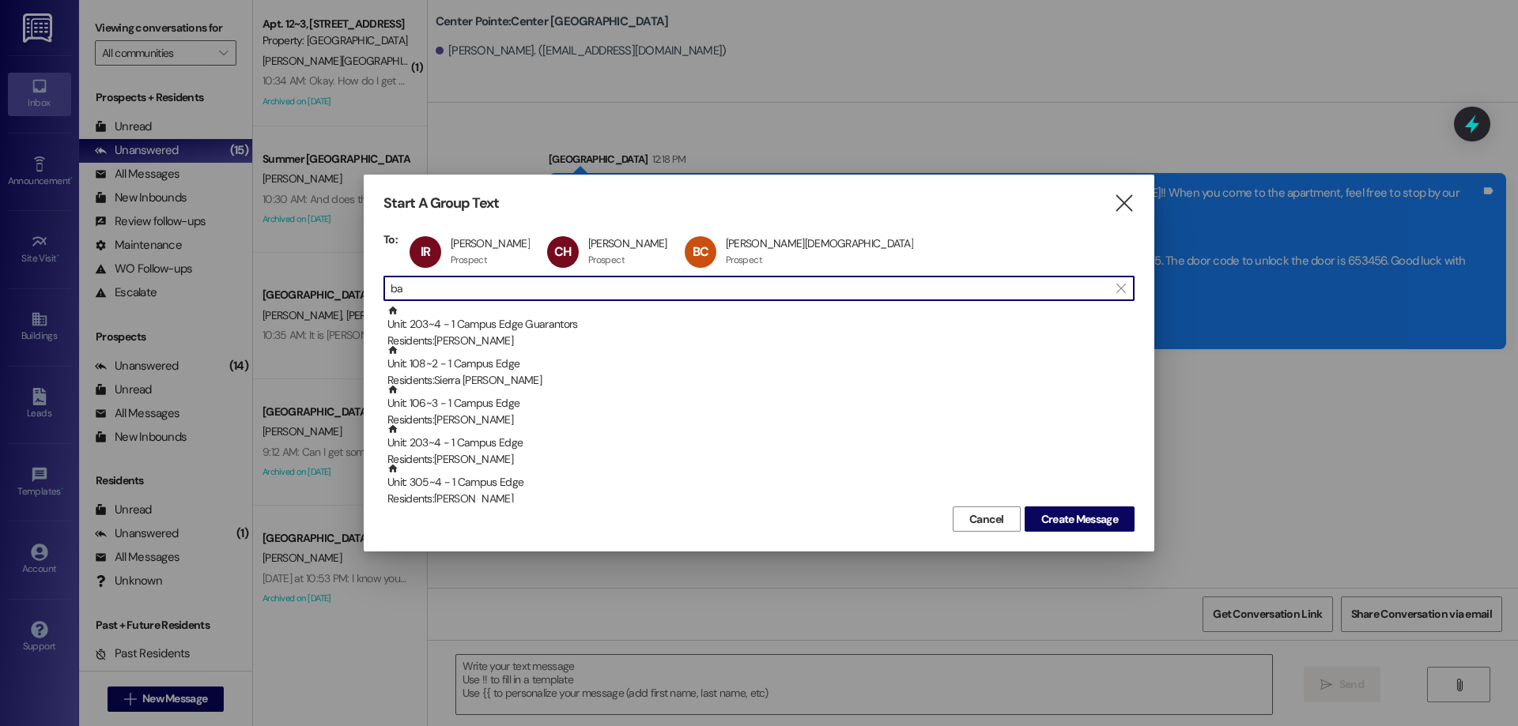
type input "b"
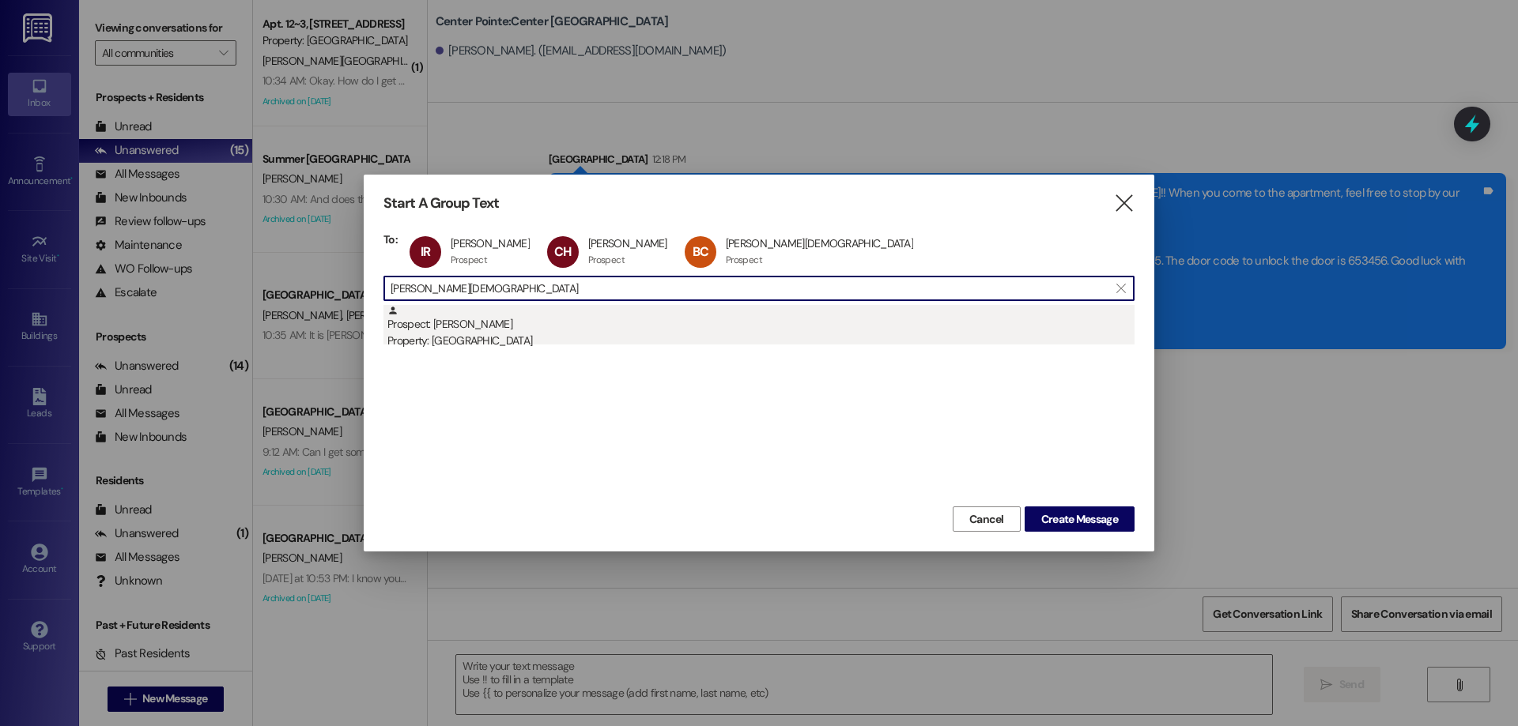
type input "sarah gud"
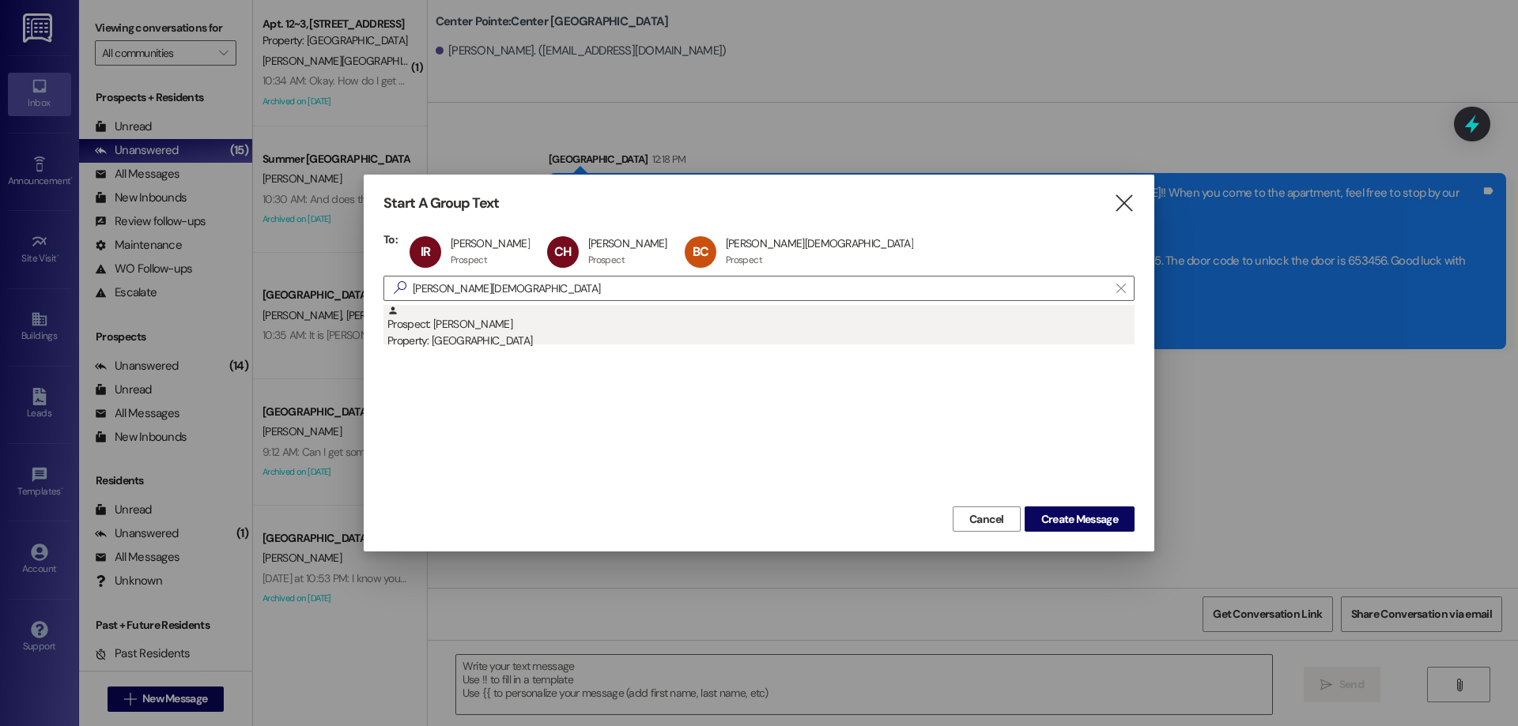
click at [514, 325] on div "Prospect: Sarah Gudmunson Gudmunson Property: Center Pointe" at bounding box center [760, 327] width 747 height 45
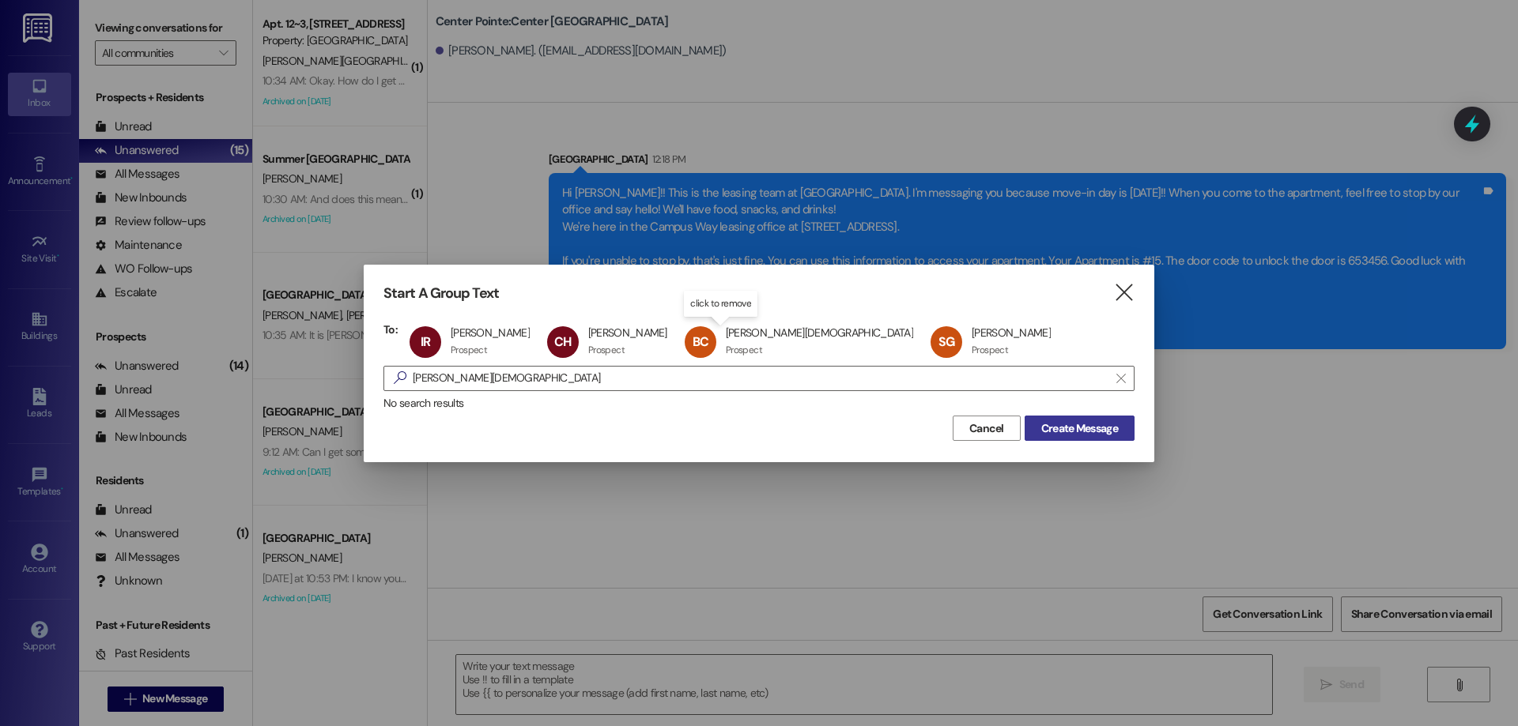
click at [1056, 432] on span "Create Message" at bounding box center [1079, 429] width 77 height 17
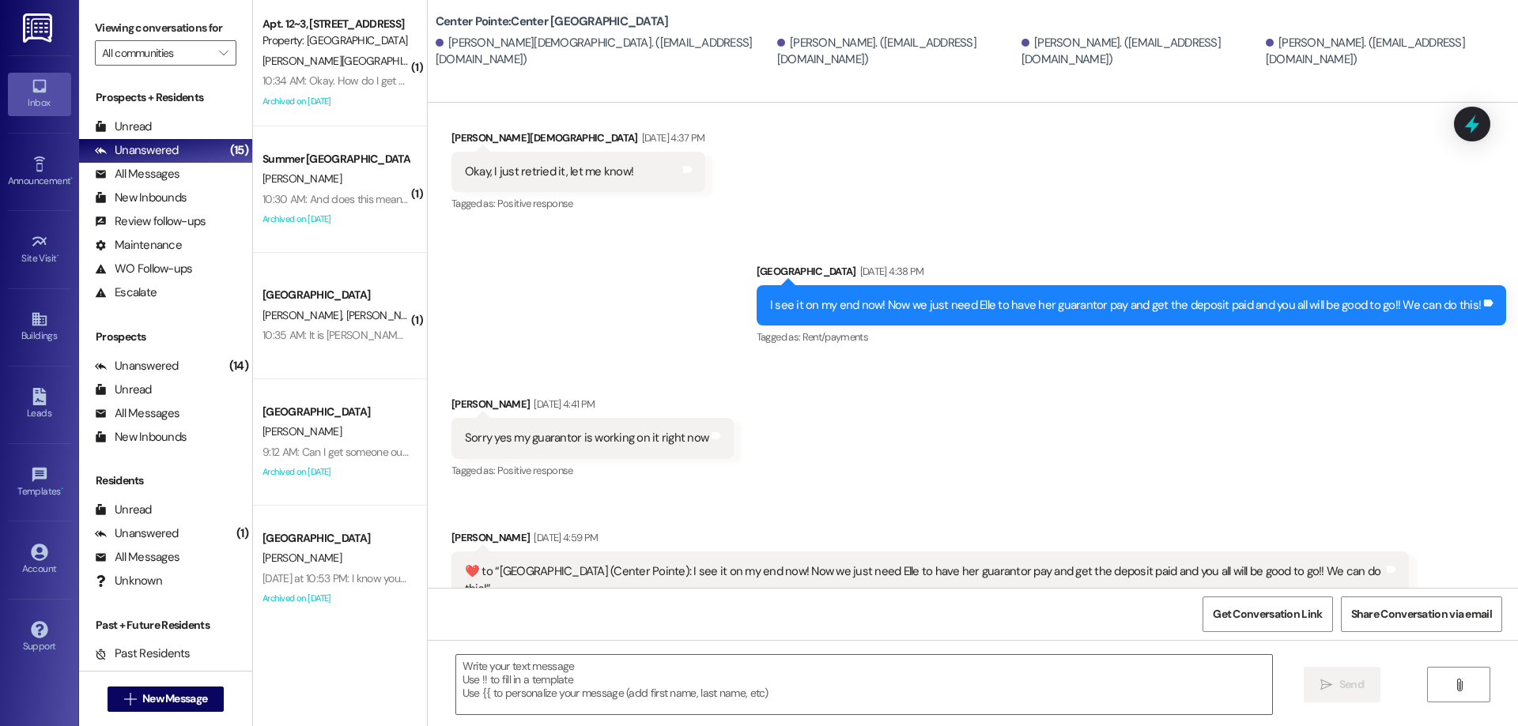
scroll to position [2344, 0]
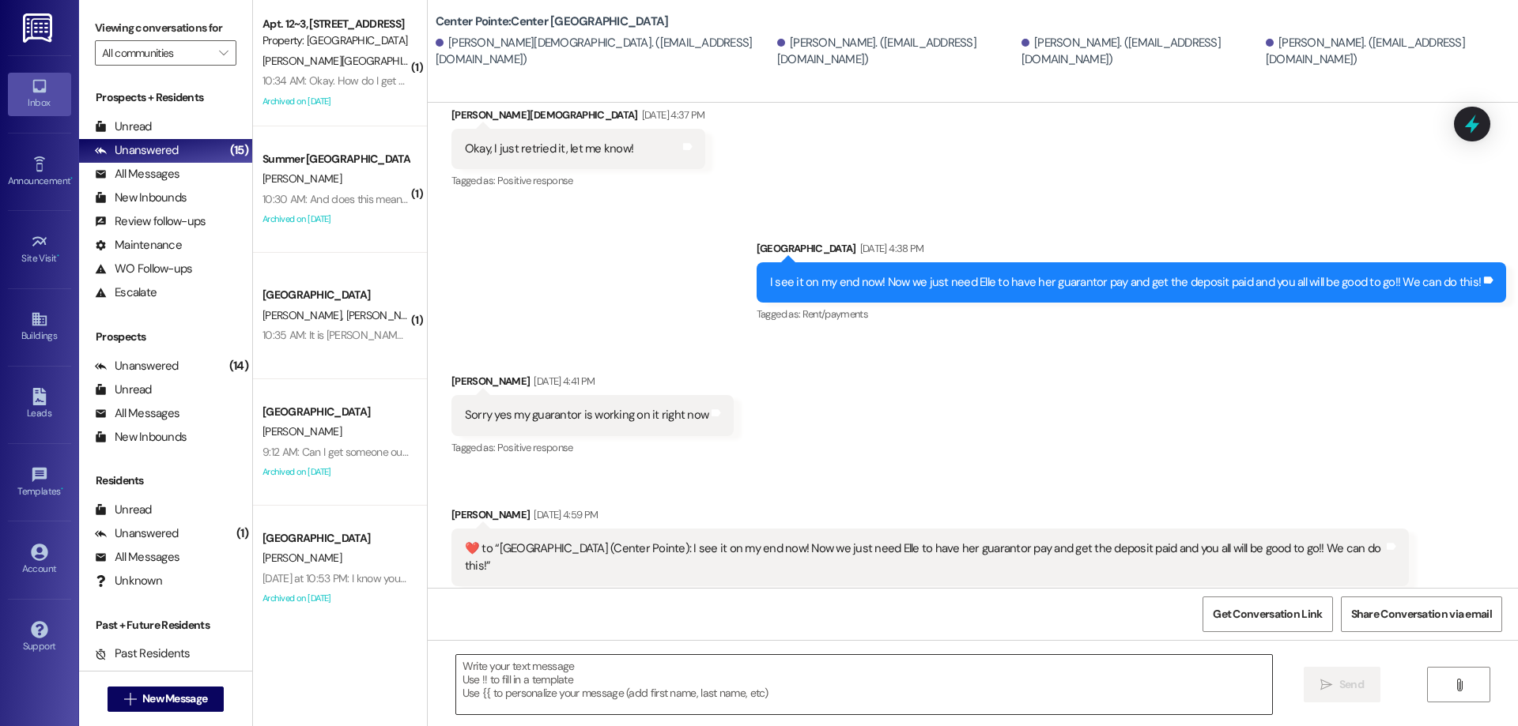
click at [666, 682] on textarea at bounding box center [864, 684] width 816 height 59
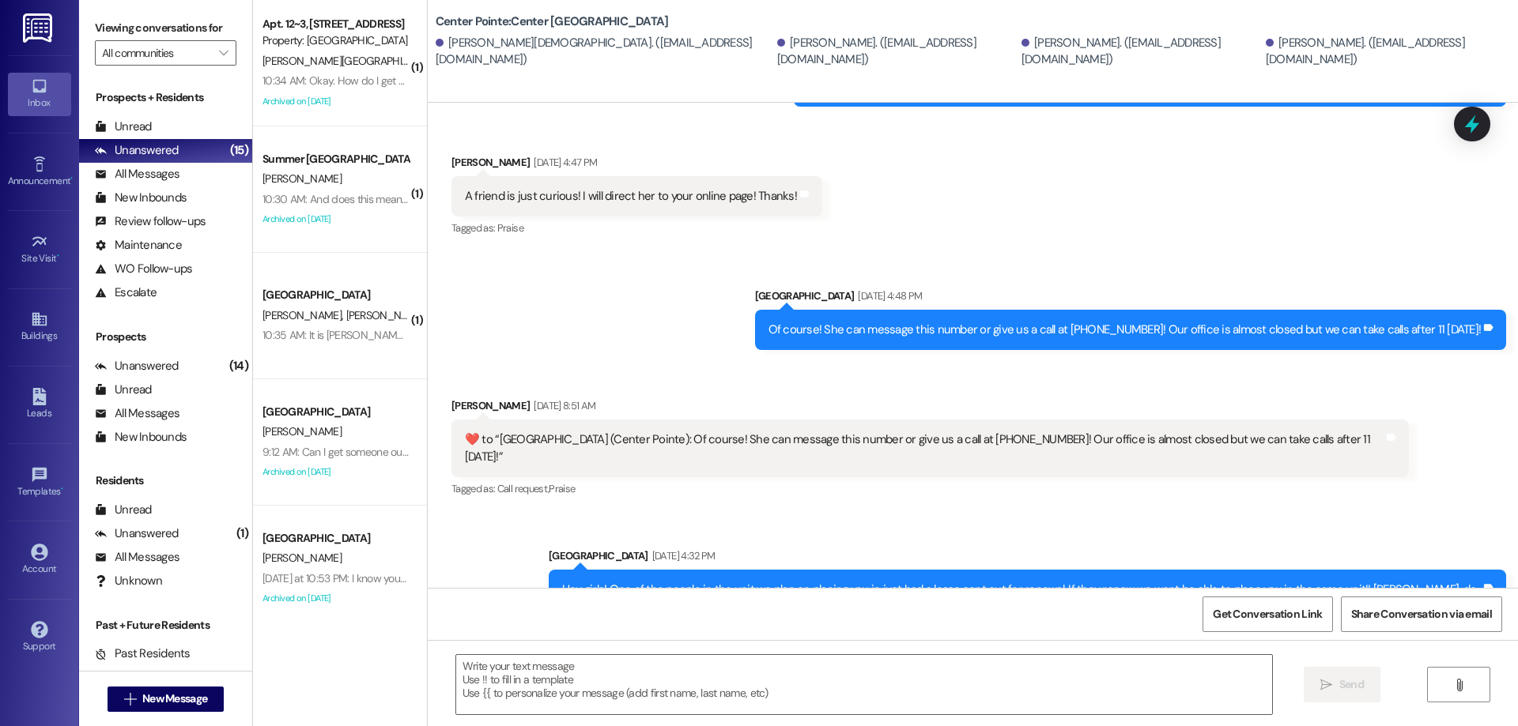
scroll to position [2461, 0]
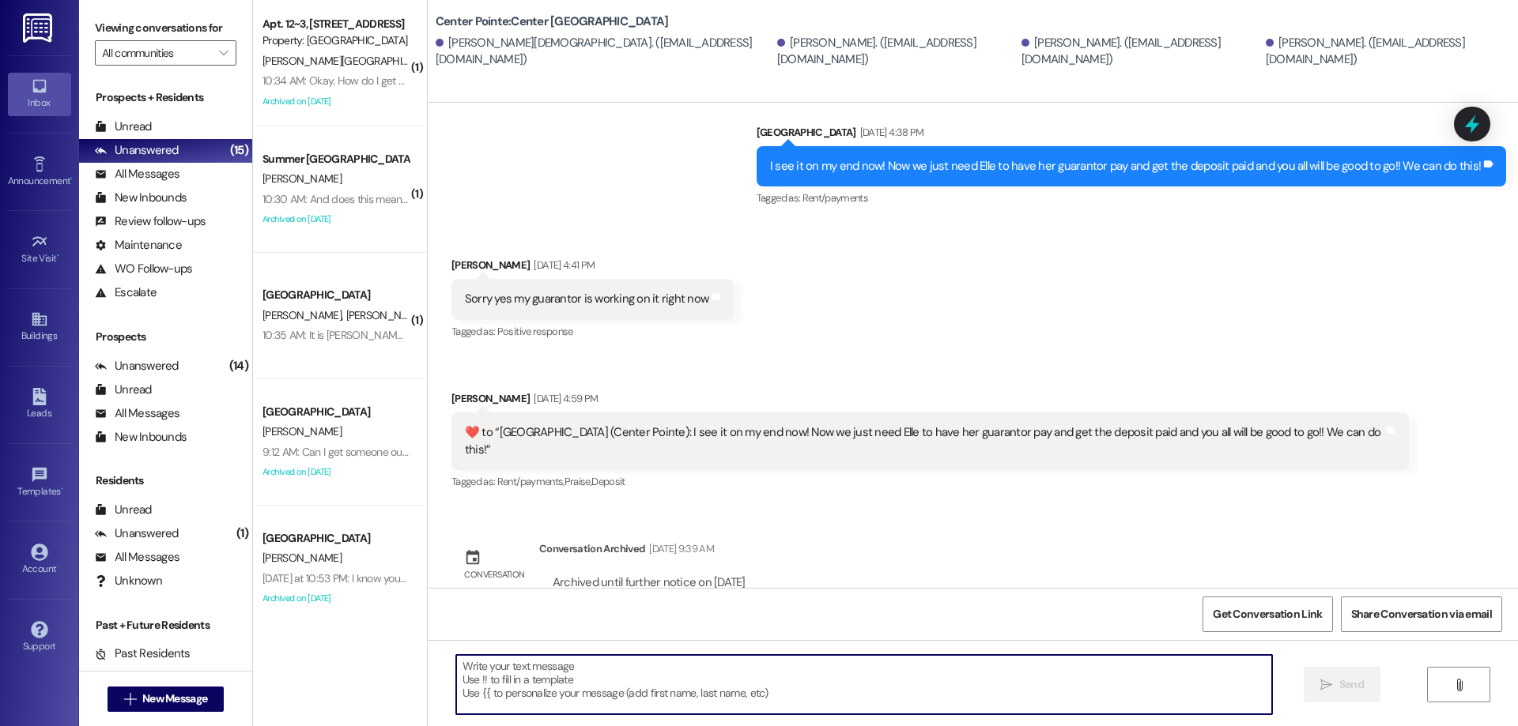
click at [865, 673] on textarea at bounding box center [864, 684] width 816 height 59
type textarea "!!"
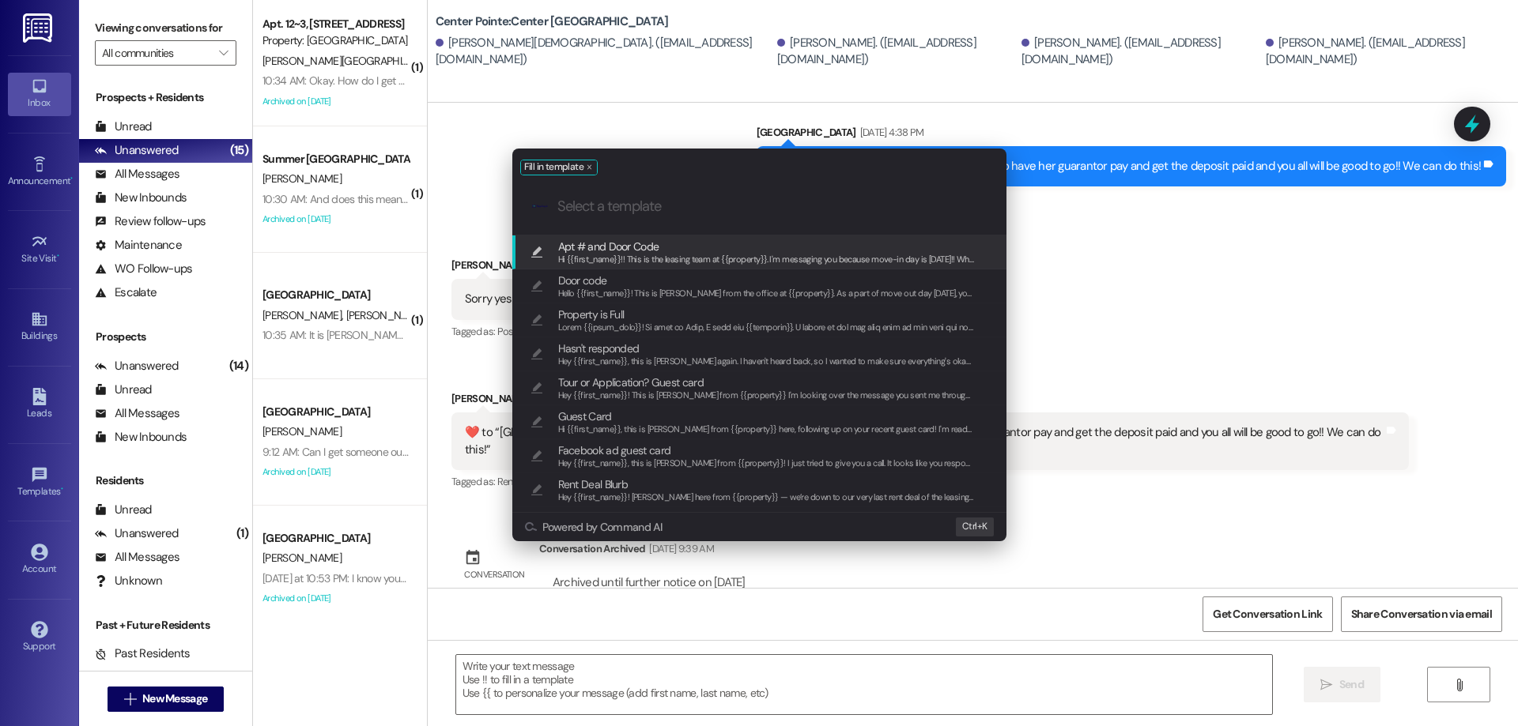
click at [800, 249] on span "Apt # and Door Code" at bounding box center [766, 246] width 417 height 17
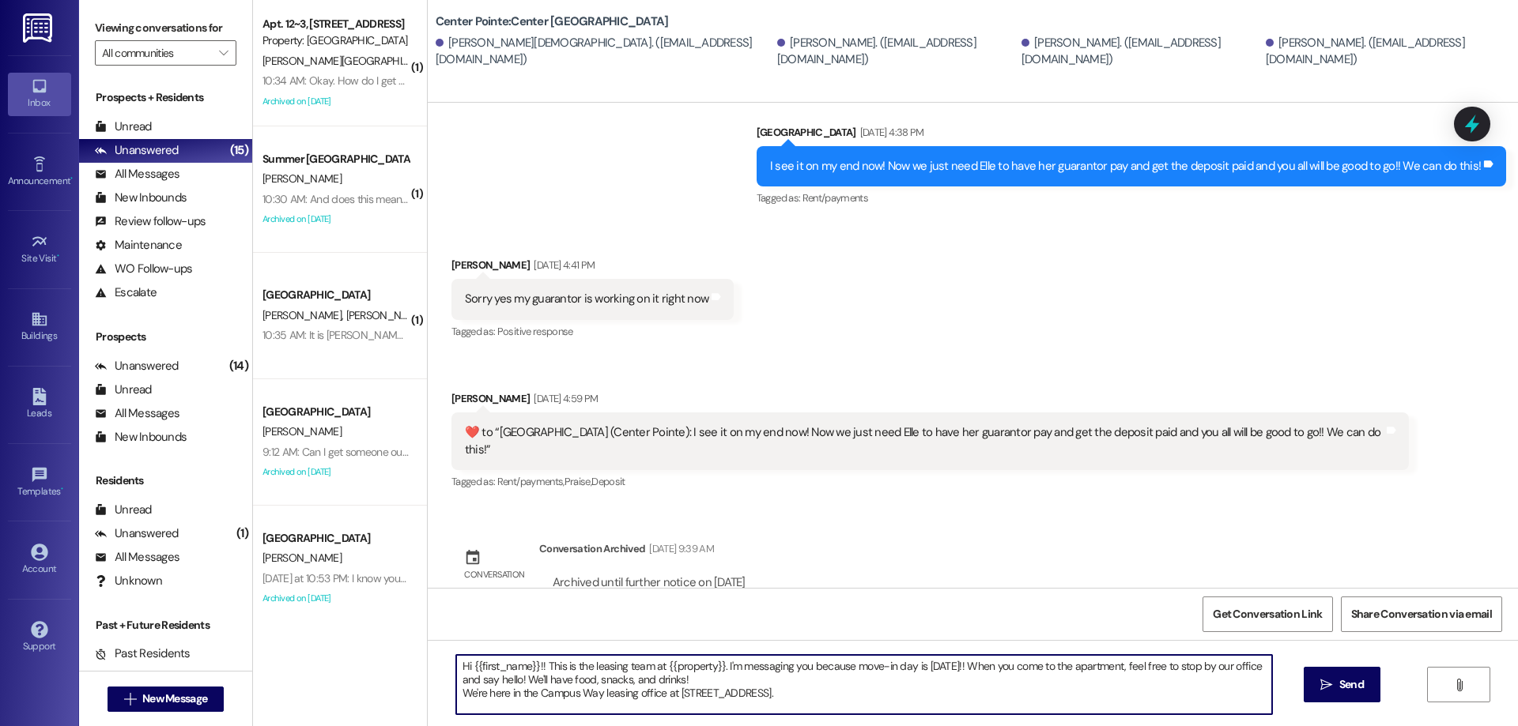
click at [949, 684] on textarea "Hi {{first_name}}!! This is the leasing team at {{property}}. I'm messaging you…" at bounding box center [864, 684] width 816 height 59
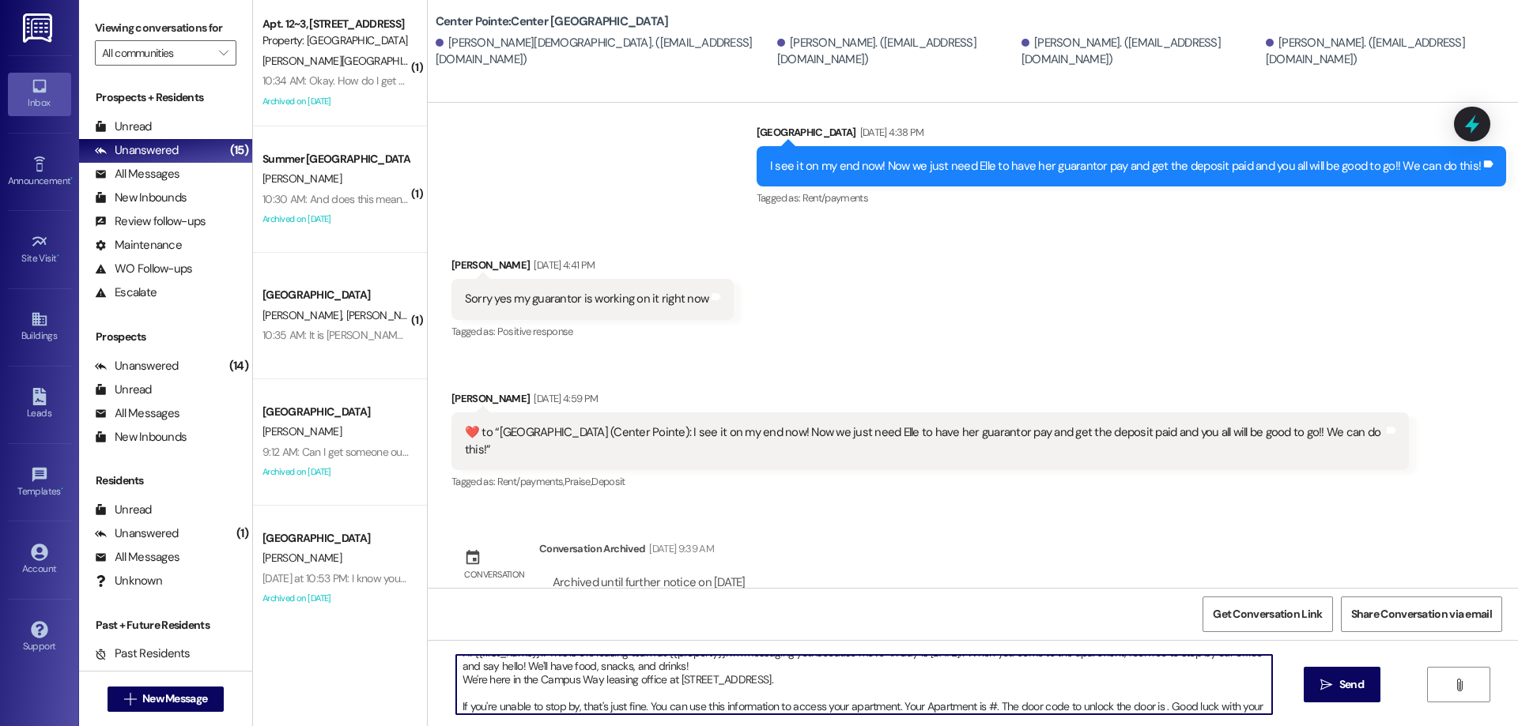
click at [983, 707] on textarea "Hi {{first_name}}!! This is the leasing team at {{property}}. I'm messaging you…" at bounding box center [864, 684] width 816 height 59
drag, startPoint x: 1166, startPoint y: 707, endPoint x: 1183, endPoint y: 692, distance: 23.0
click at [1166, 708] on textarea "Hi {{first_name}}!! This is the leasing team at {{property}}. I'm messaging you…" at bounding box center [864, 684] width 816 height 59
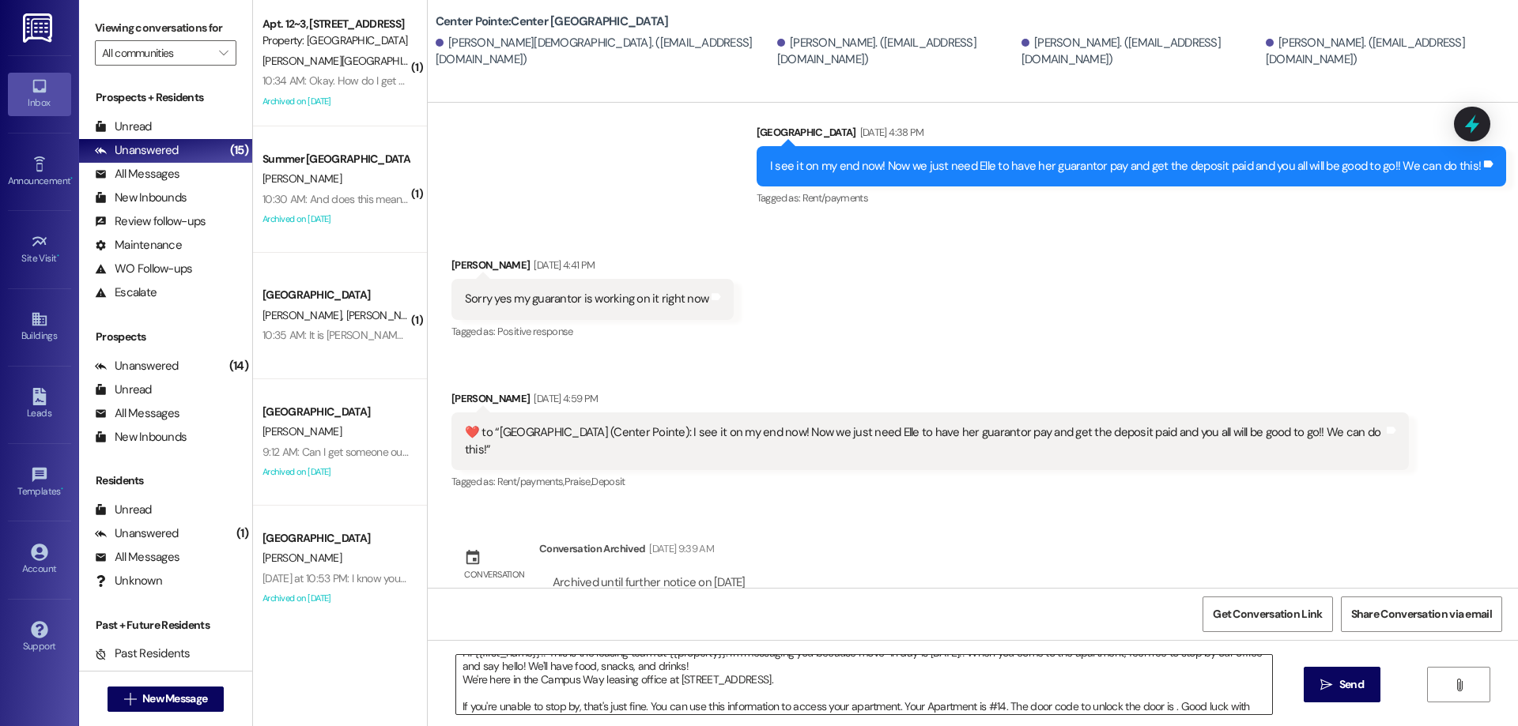
click at [1164, 701] on textarea "Hi {{first_name}}!! This is the leasing team at {{property}}. I'm messaging you…" at bounding box center [864, 684] width 816 height 59
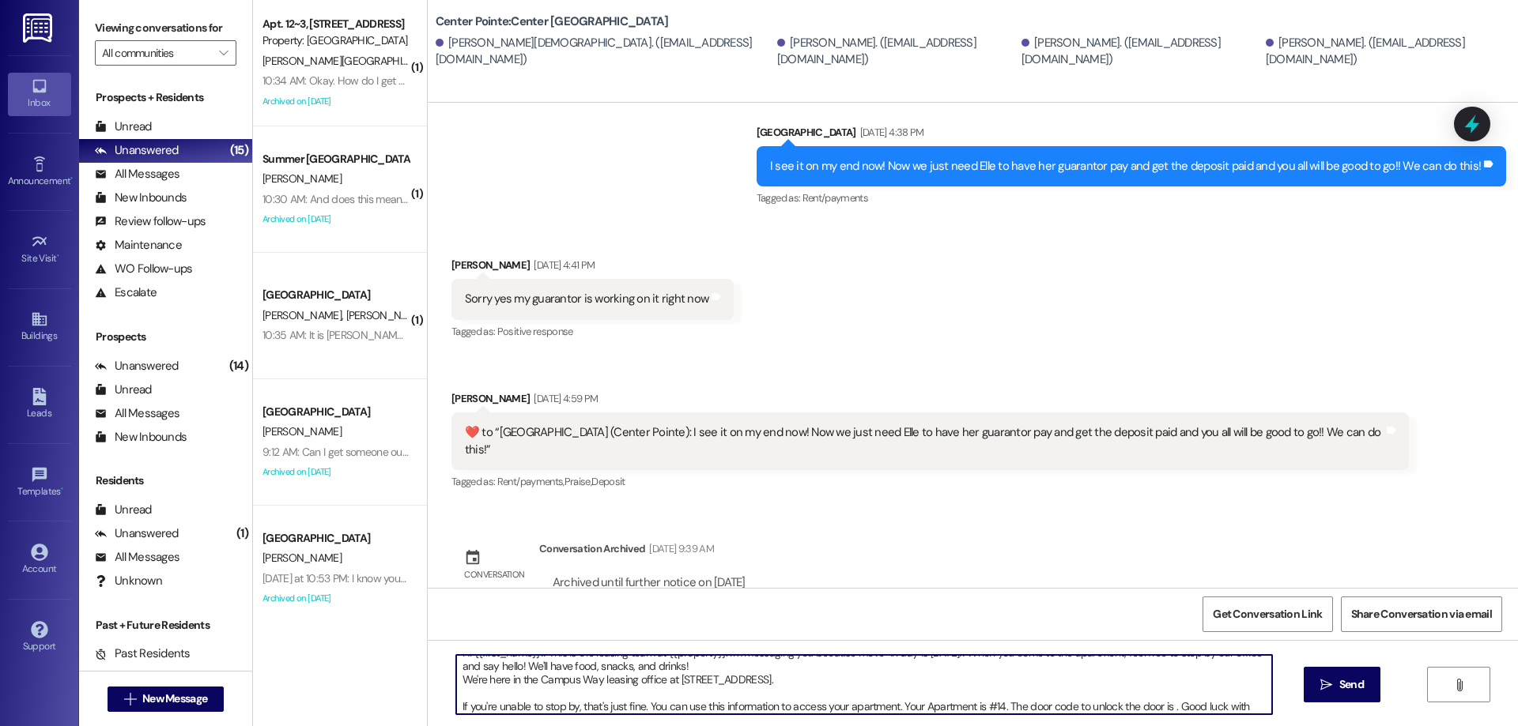
paste textarea "148901"
type textarea "Hi {{first_name}}!! This is the leasing team at {{property}}. I'm messaging you…"
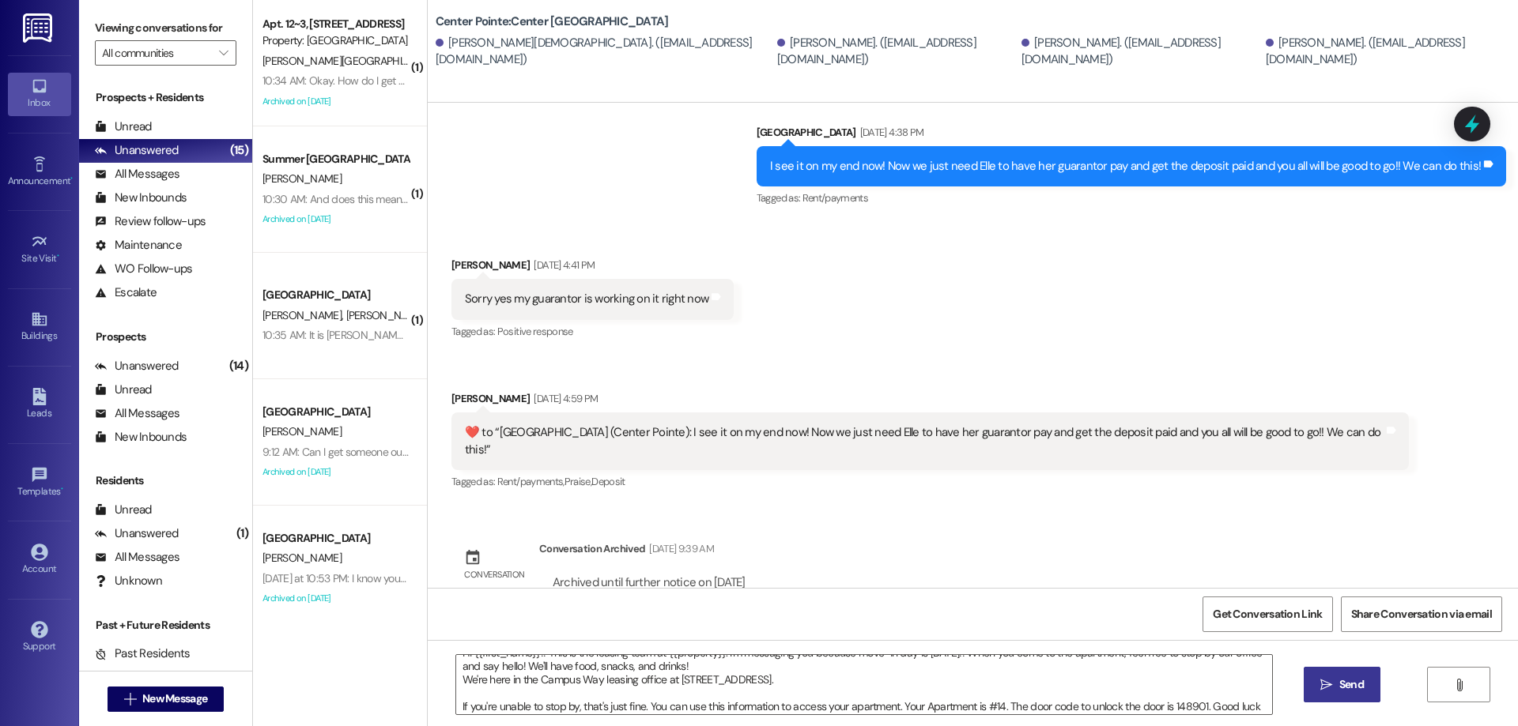
click at [1339, 685] on span "Send" at bounding box center [1351, 685] width 25 height 17
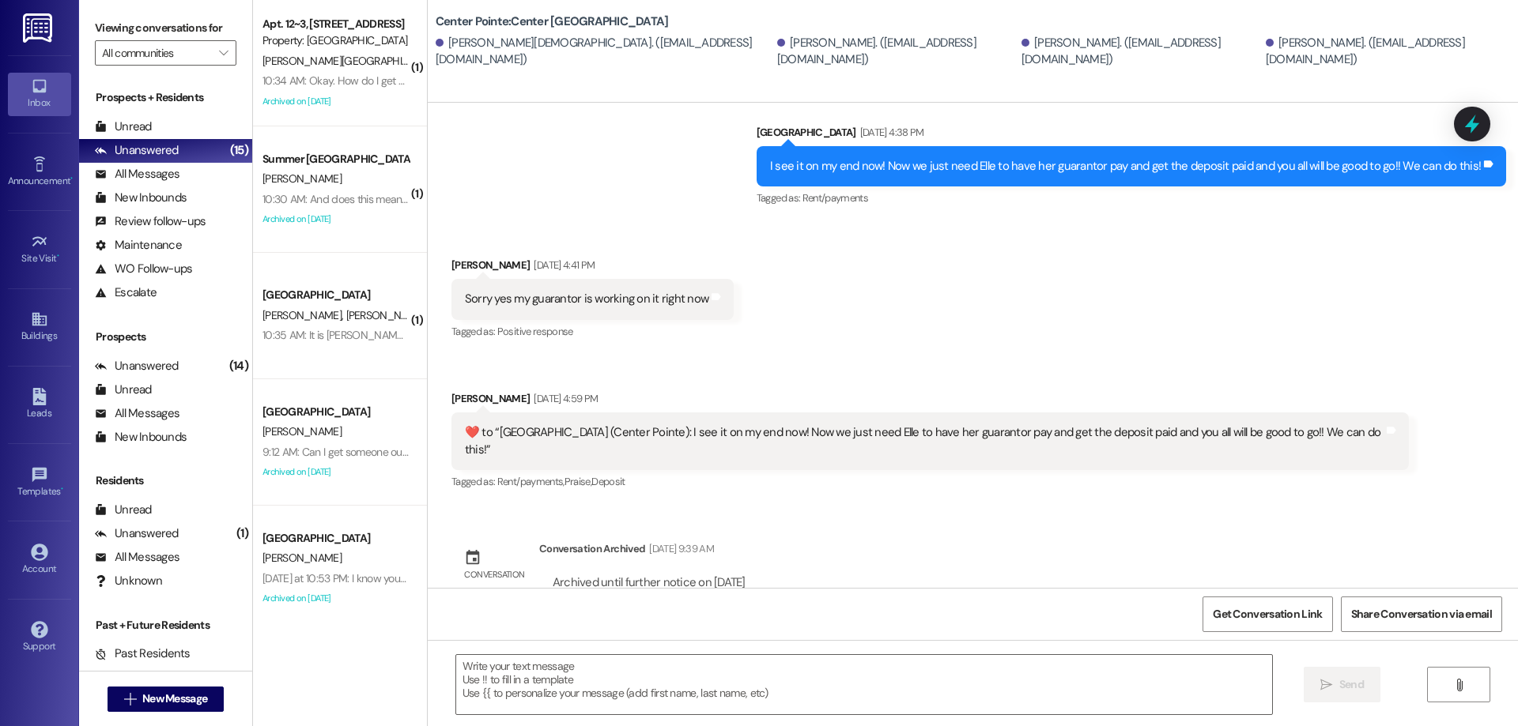
scroll to position [2344, 0]
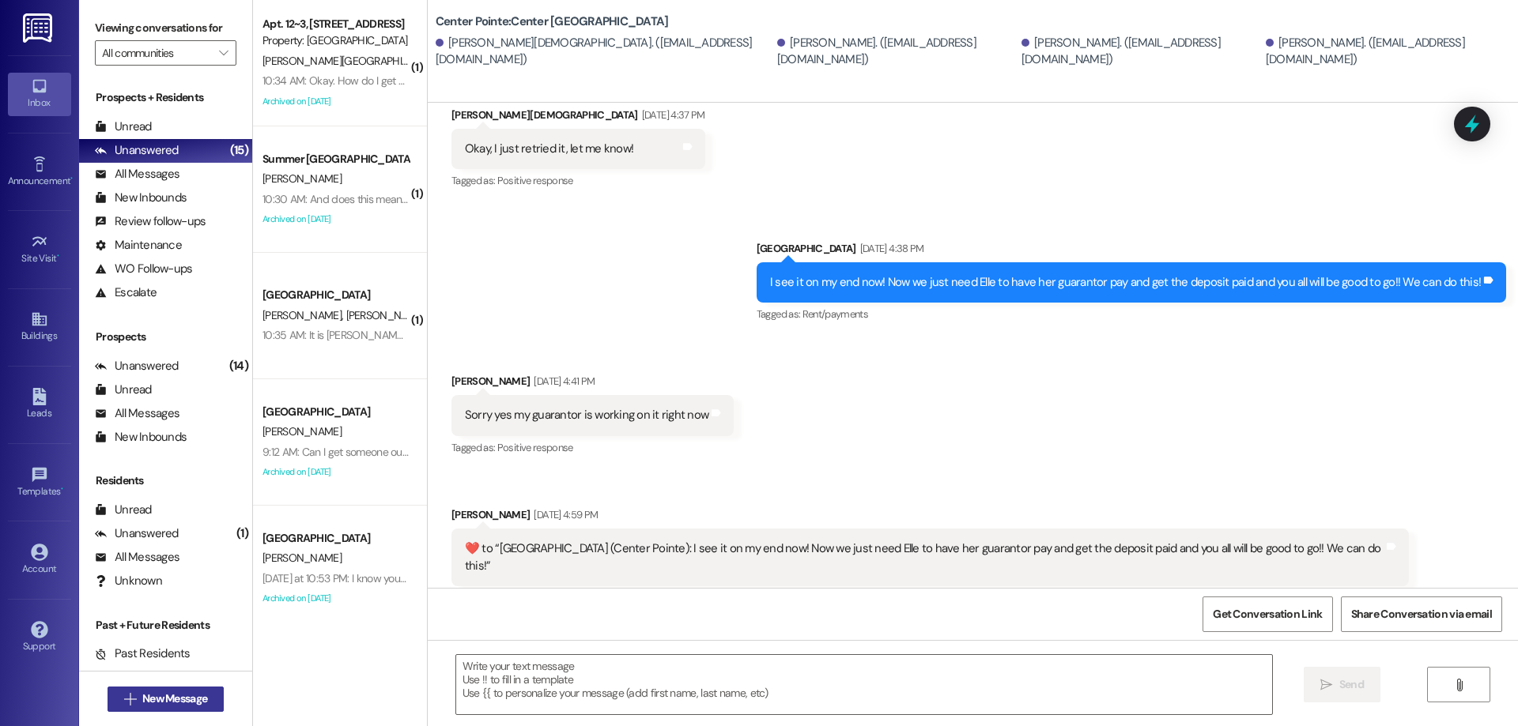
click at [164, 690] on button " New Message" at bounding box center [166, 699] width 117 height 25
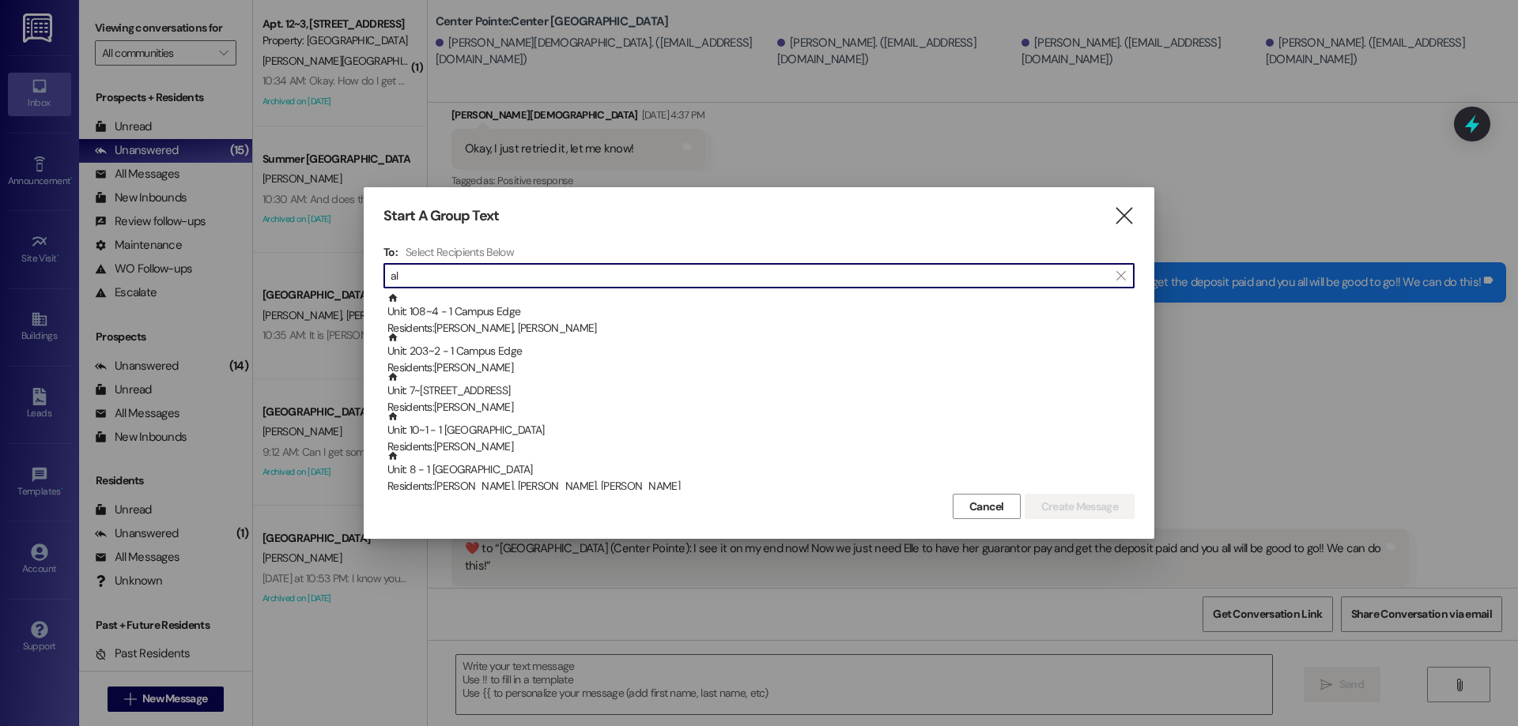
type input "a"
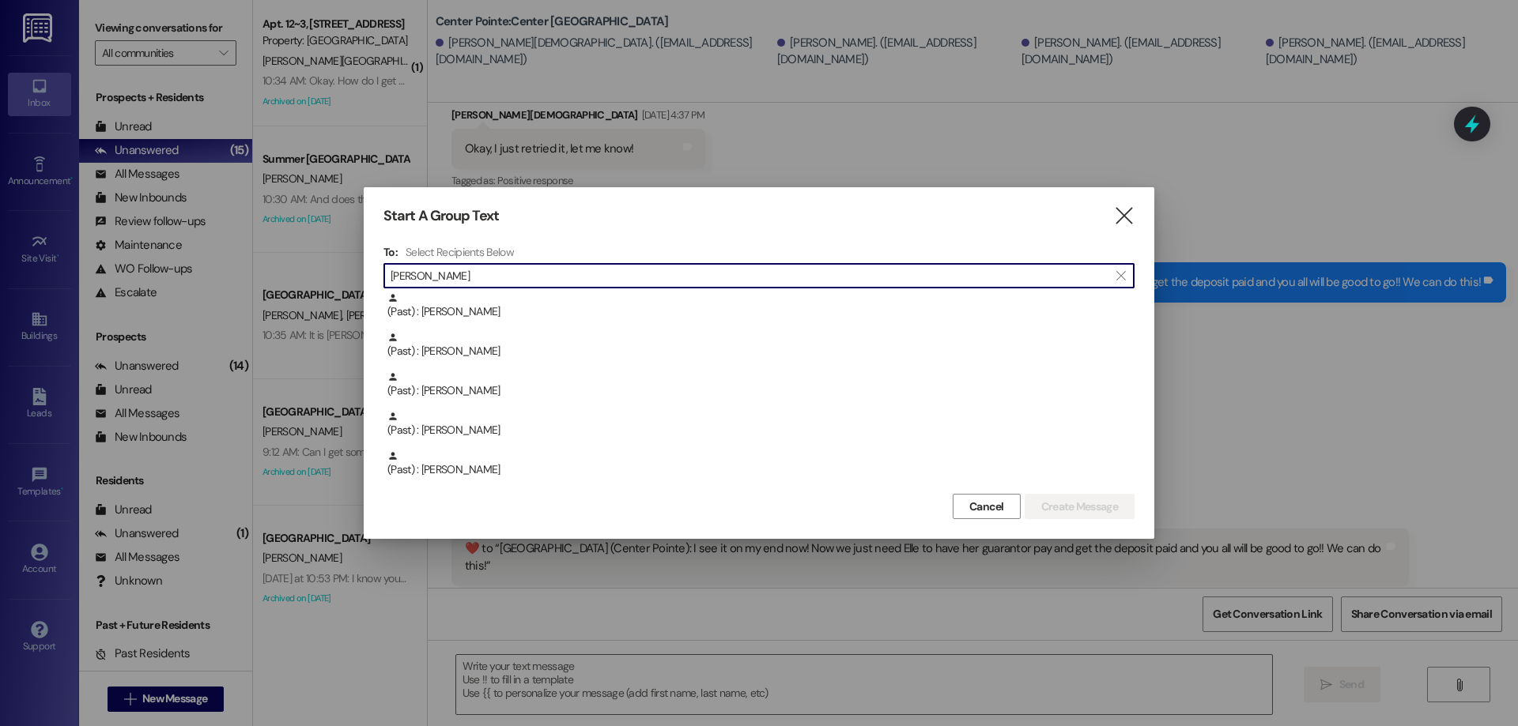
scroll to position [158, 0]
type input "hamilton"
drag, startPoint x: 588, startPoint y: 283, endPoint x: 240, endPoint y: 283, distance: 347.8
click at [240, 283] on div "Start A Group Text  To: Select Recipients Below  hamilton  (Past) : Jeffrey …" at bounding box center [759, 363] width 1518 height 726
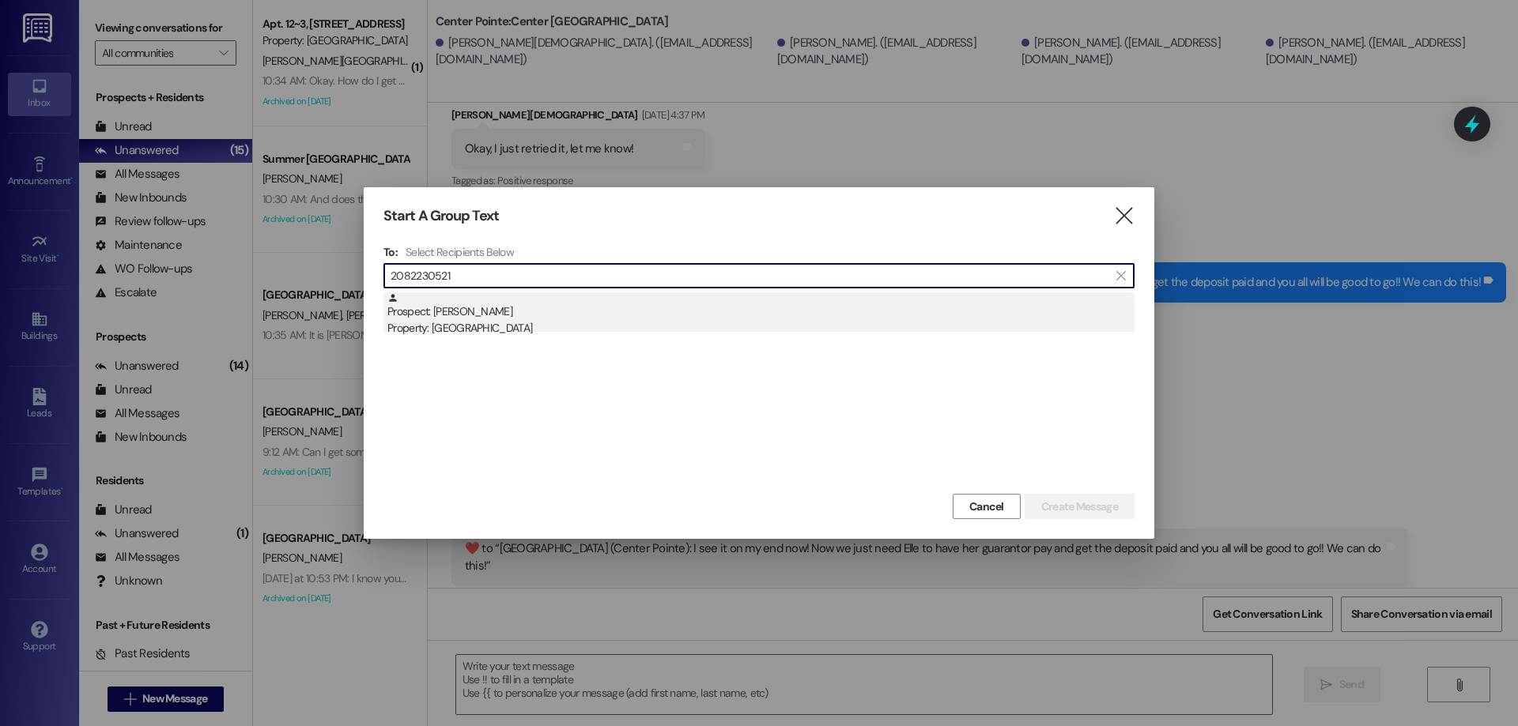
type input "2082230521"
click at [734, 323] on div "Property: Center Pointe" at bounding box center [760, 328] width 747 height 17
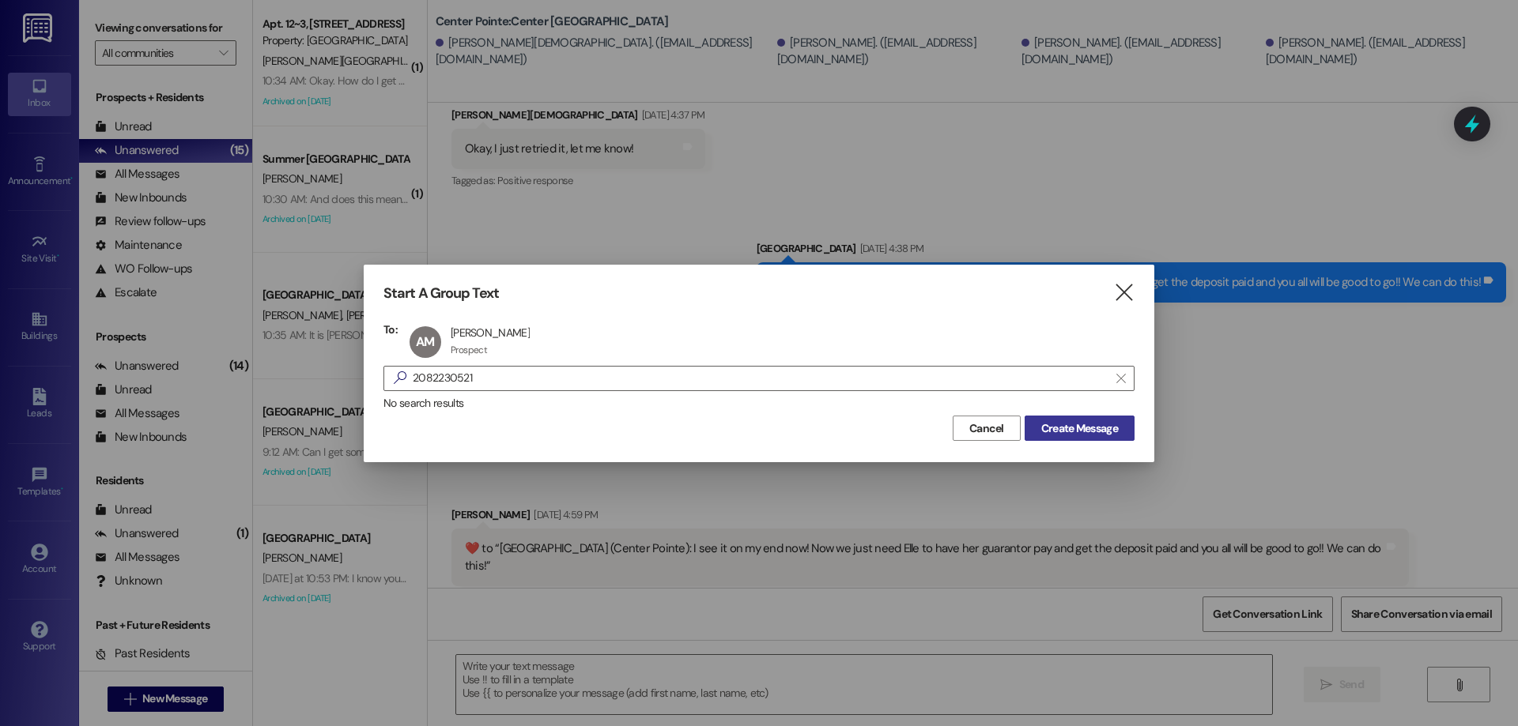
click at [1075, 431] on span "Create Message" at bounding box center [1079, 429] width 77 height 17
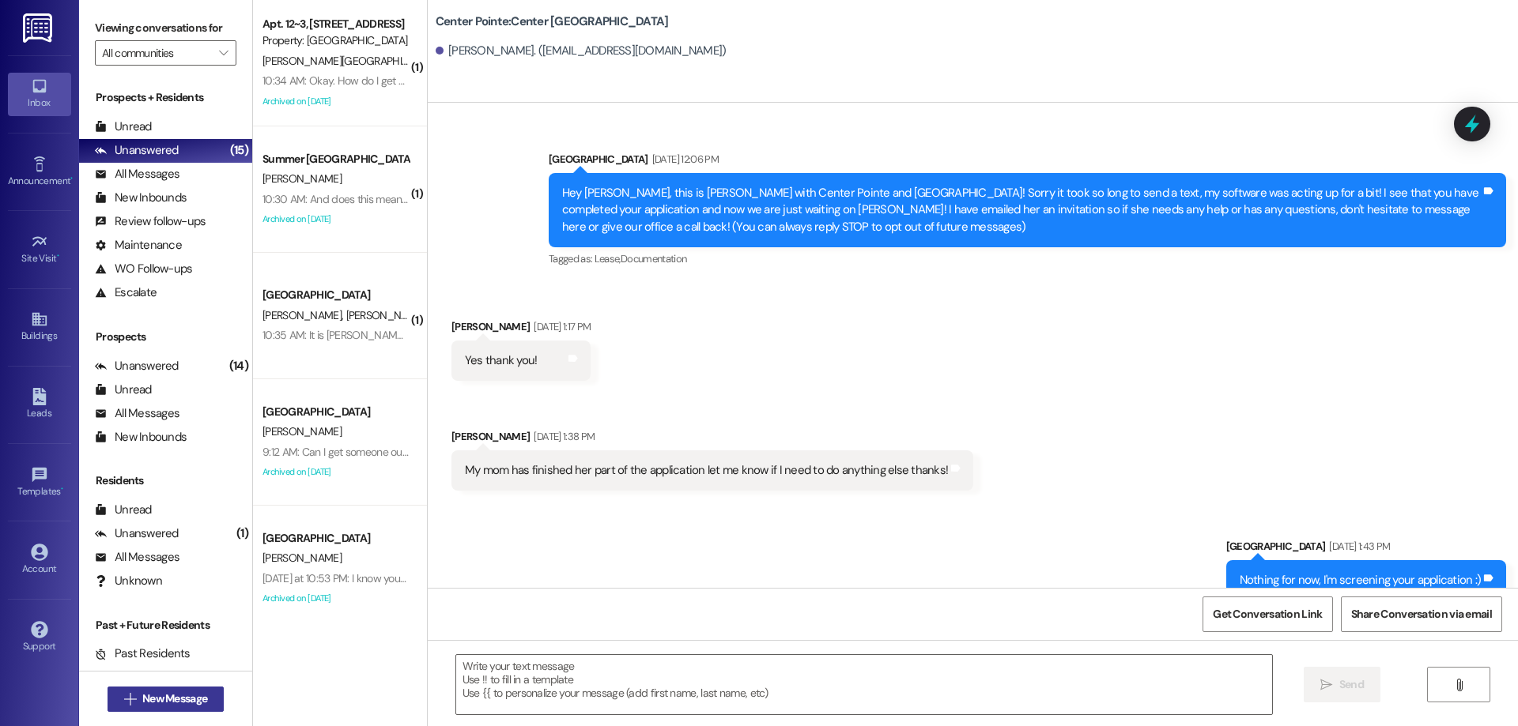
click at [149, 705] on span "New Message" at bounding box center [174, 699] width 65 height 17
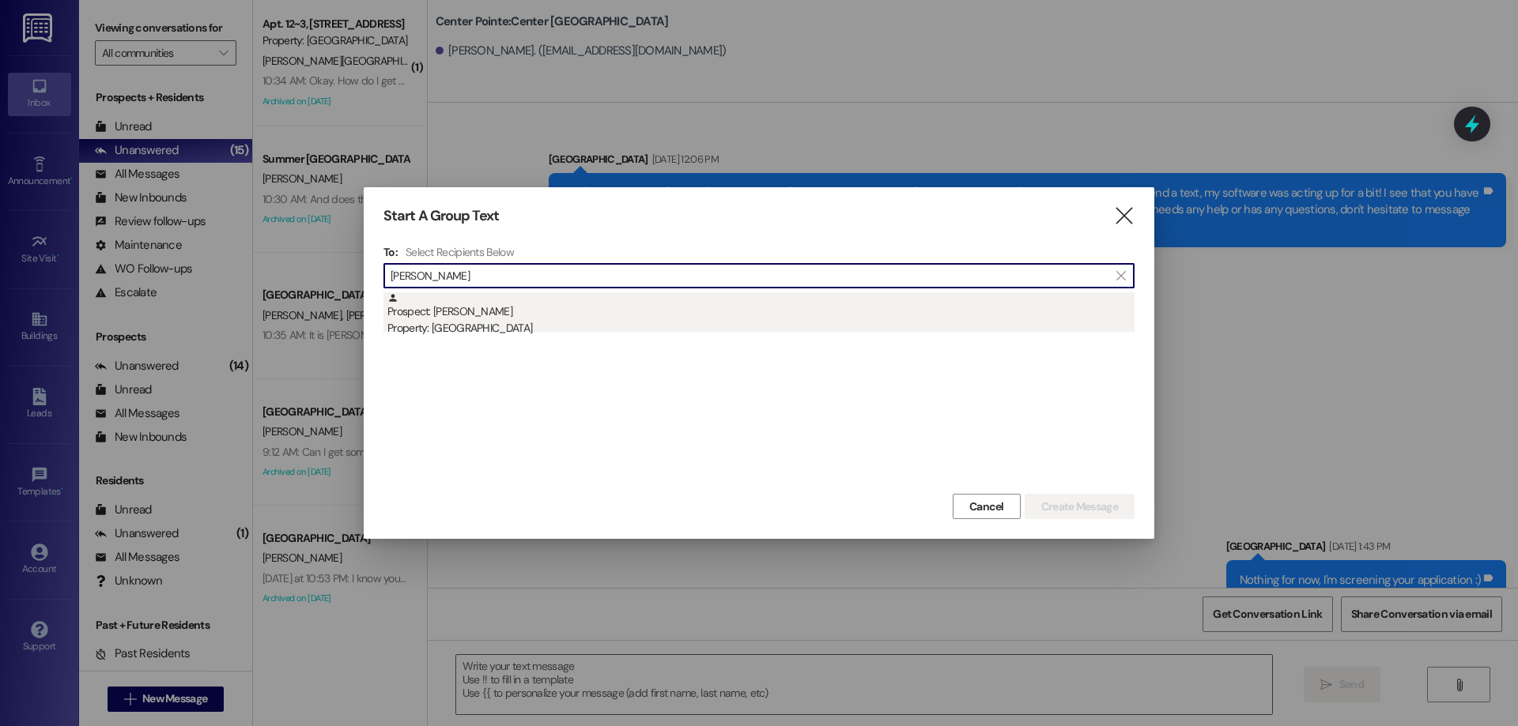
type input "alexa mold"
click at [503, 334] on div "Property: Center Pointe" at bounding box center [760, 328] width 747 height 17
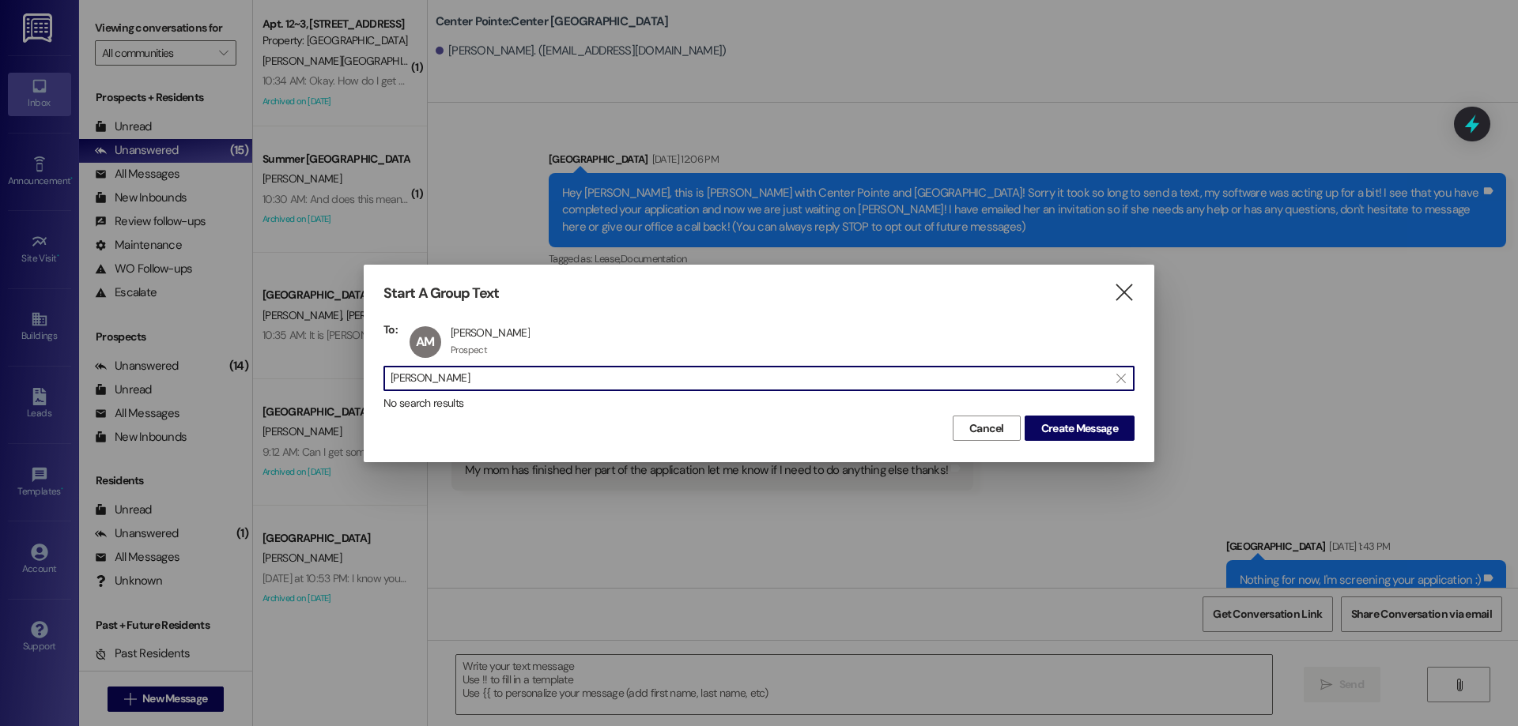
drag, startPoint x: 480, startPoint y: 369, endPoint x: 325, endPoint y: 356, distance: 155.4
click at [334, 360] on div "Start A Group Text  To: AM Alexa Moldenhauer Alexa Moldenhauer Prospect Prospe…" at bounding box center [759, 363] width 1518 height 726
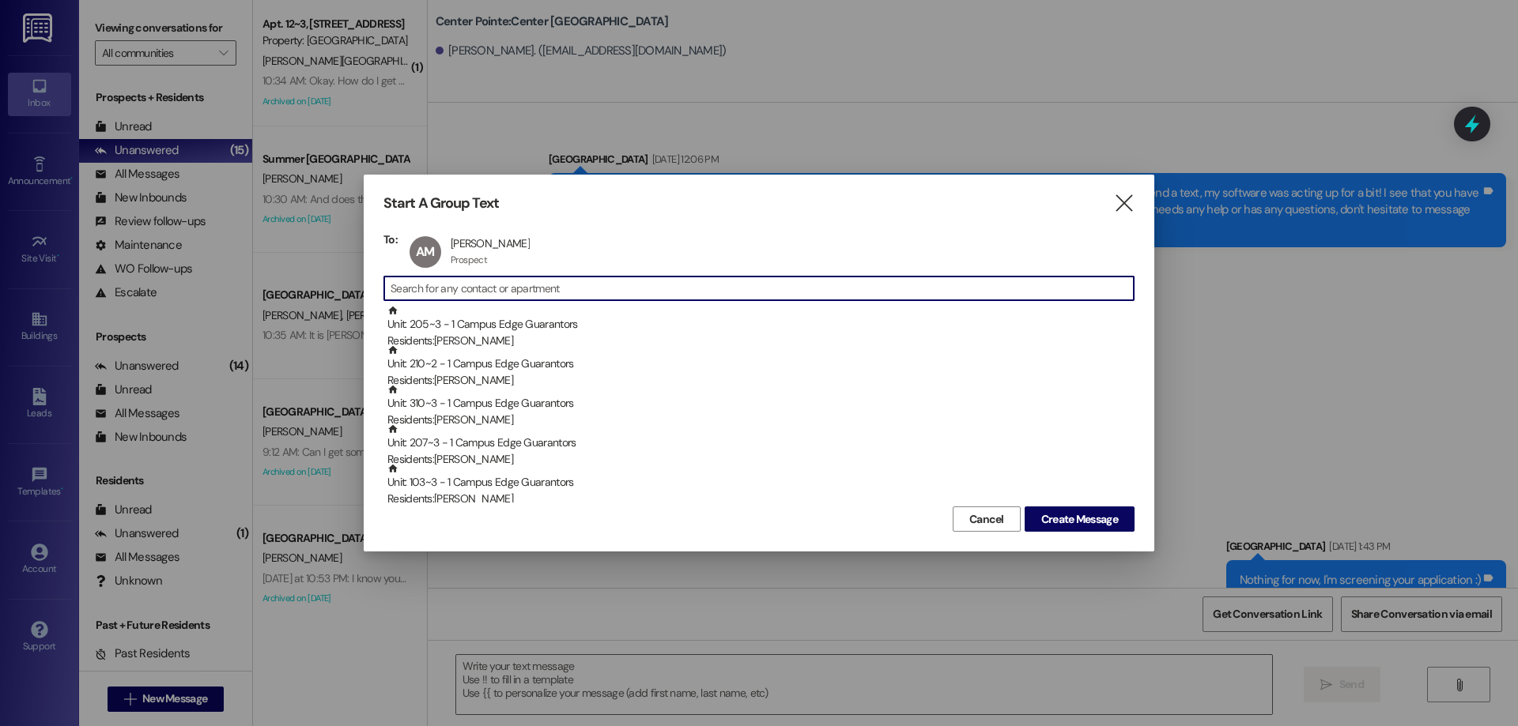
click at [572, 298] on input at bounding box center [761, 288] width 743 height 22
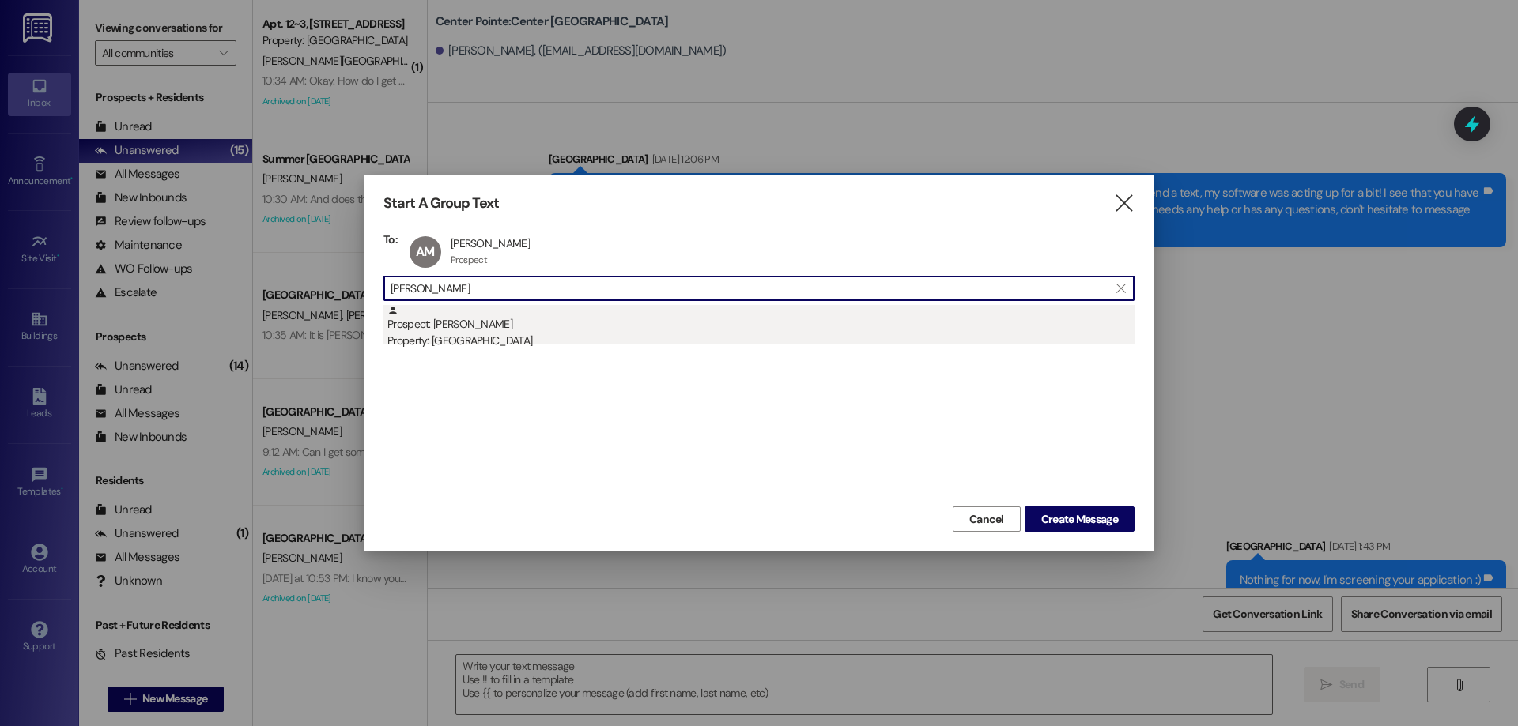
type input "lillian ku"
click at [593, 331] on div "Prospect: Lillian Kugler Property: Center Pointe" at bounding box center [760, 327] width 747 height 45
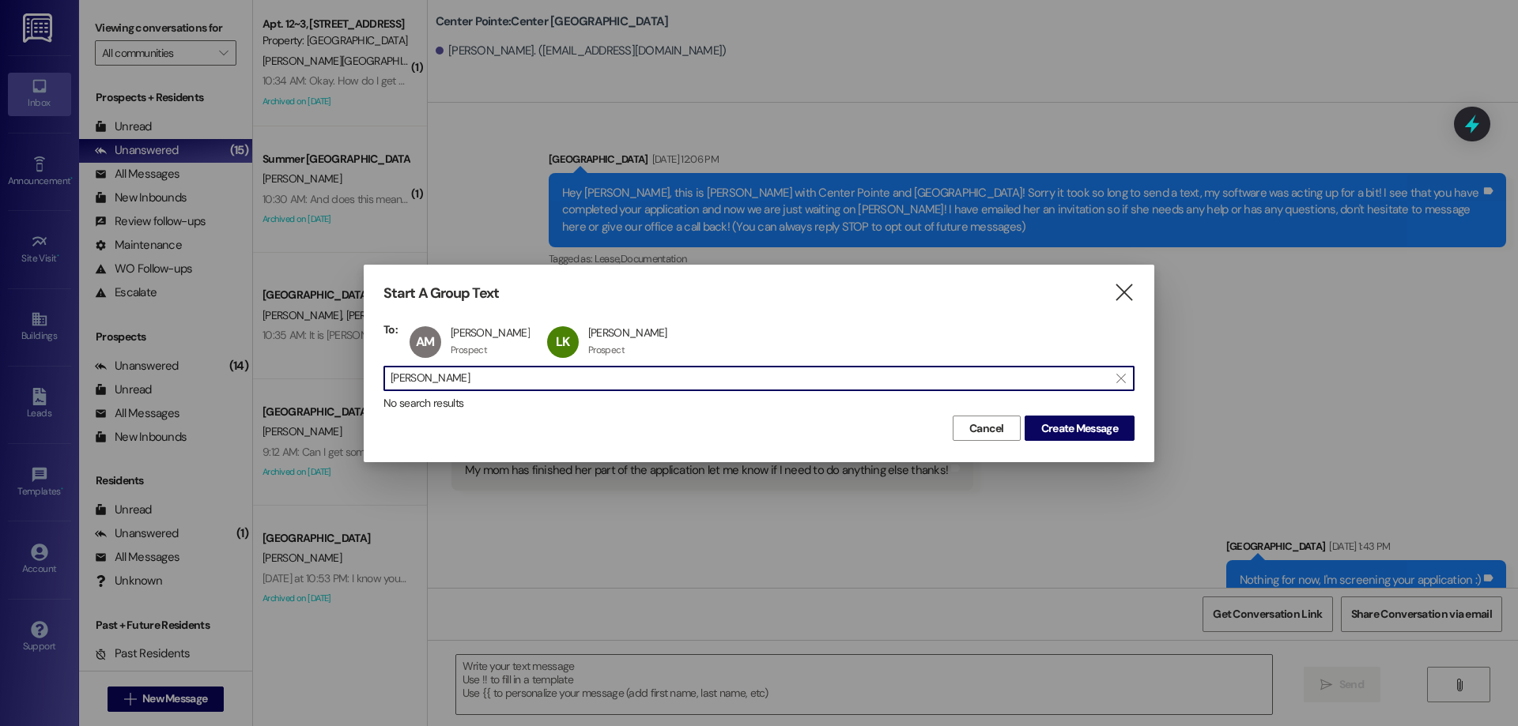
drag, startPoint x: 472, startPoint y: 373, endPoint x: 173, endPoint y: 357, distance: 299.2
click at [173, 357] on div "Start A Group Text  To: AM Alexa Moldenhauer Alexa Moldenhauer Prospect Prospe…" at bounding box center [759, 363] width 1518 height 726
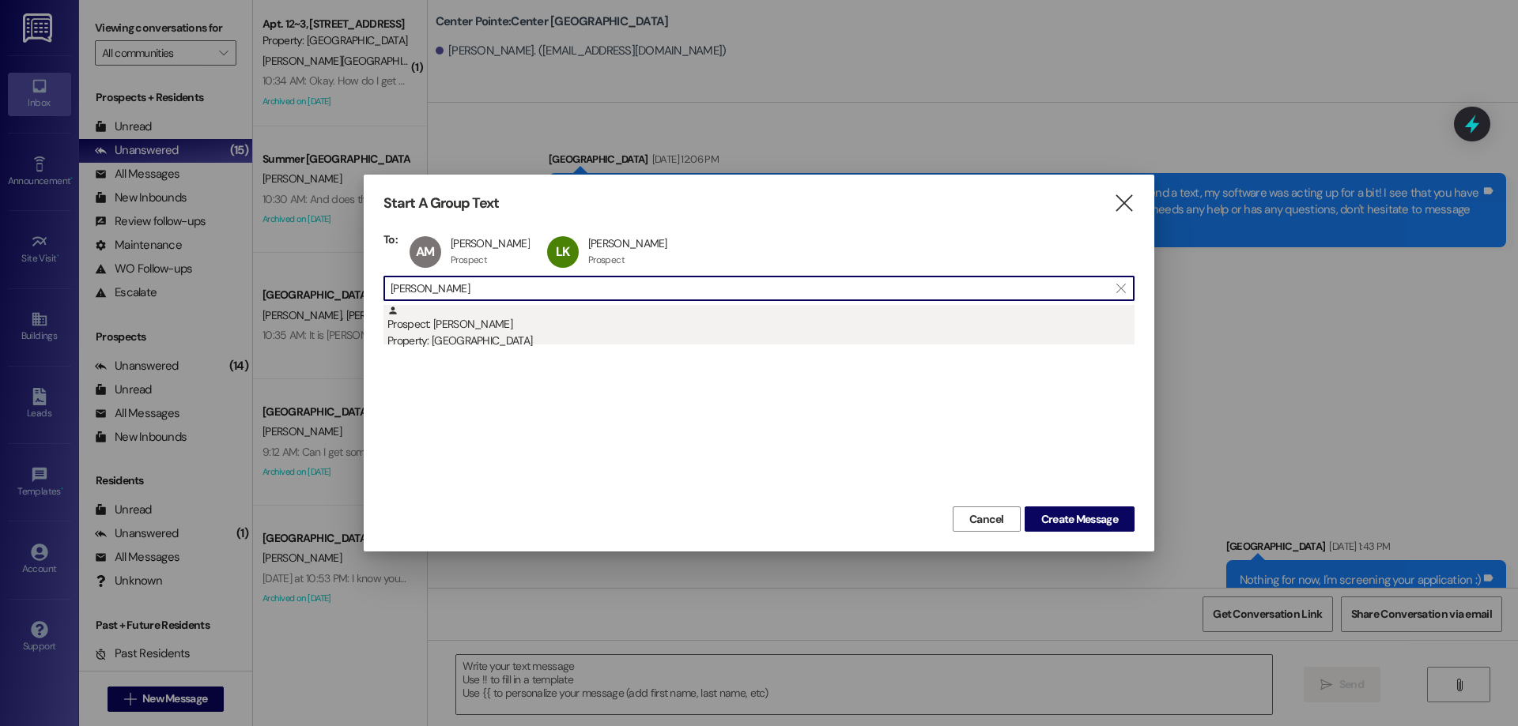
type input "mia lee"
click at [635, 330] on div "Prospect: Mia Lee Property: Center Pointe" at bounding box center [760, 327] width 747 height 45
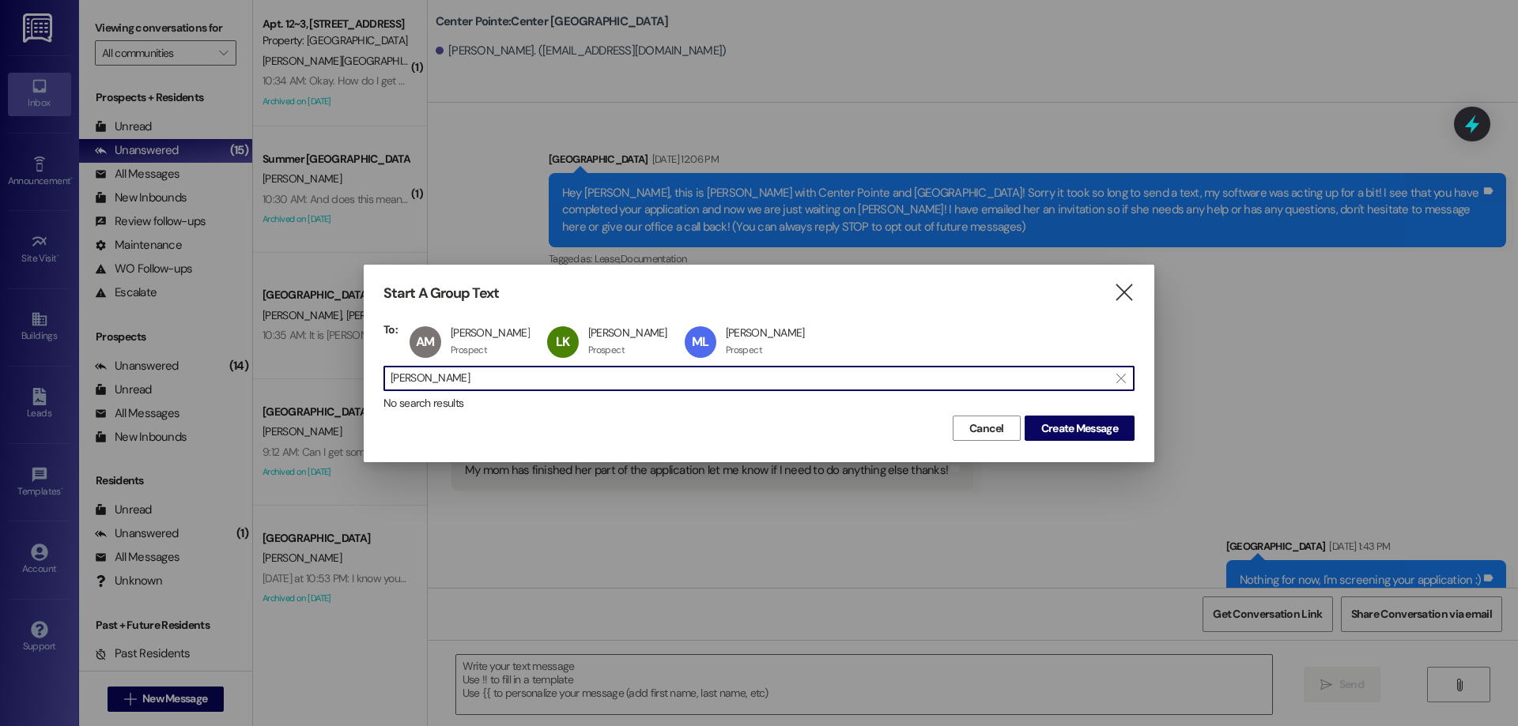
drag, startPoint x: 504, startPoint y: 382, endPoint x: 322, endPoint y: 382, distance: 182.6
click at [322, 382] on div "Start A Group Text  To: AM Alexa Moldenhauer Alexa Moldenhauer Prospect Prospe…" at bounding box center [759, 363] width 1518 height 726
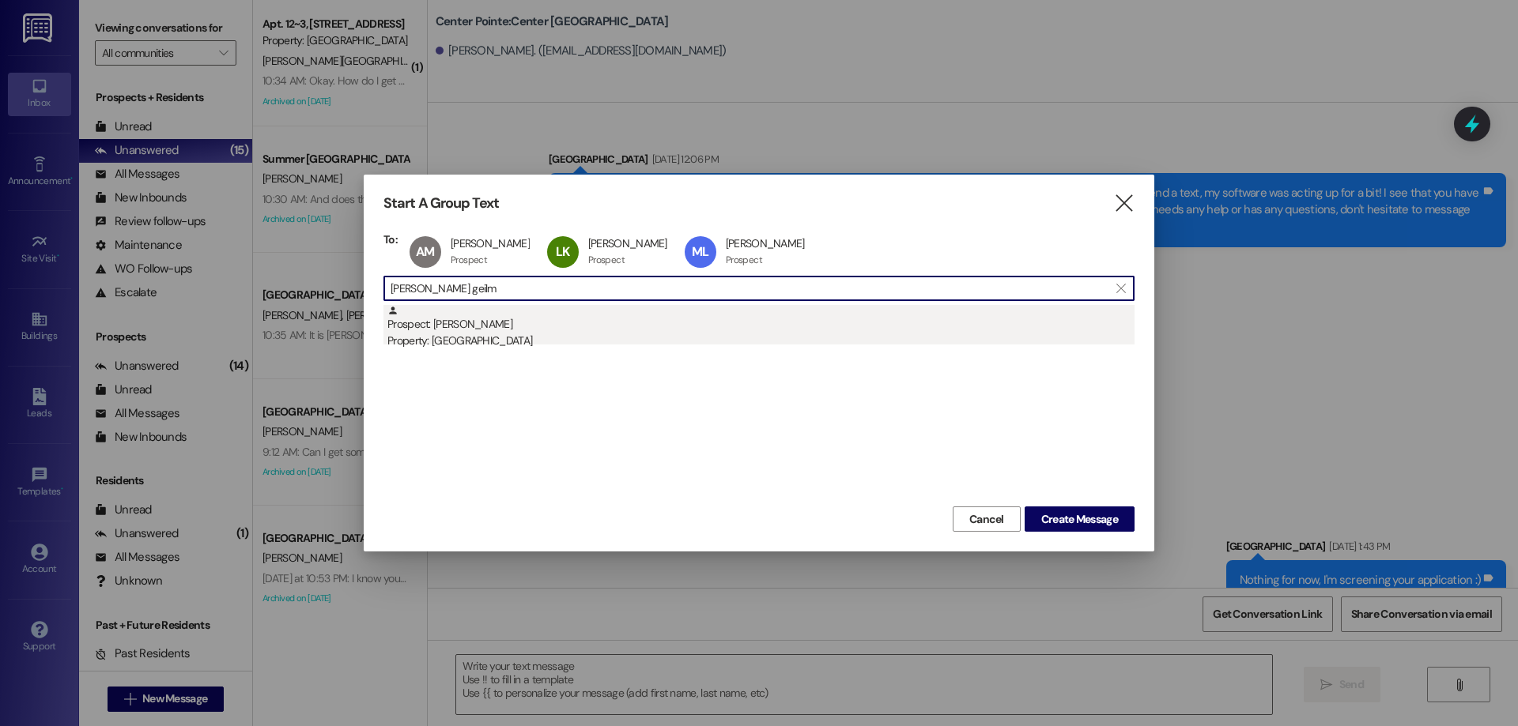
type input "reese geilm"
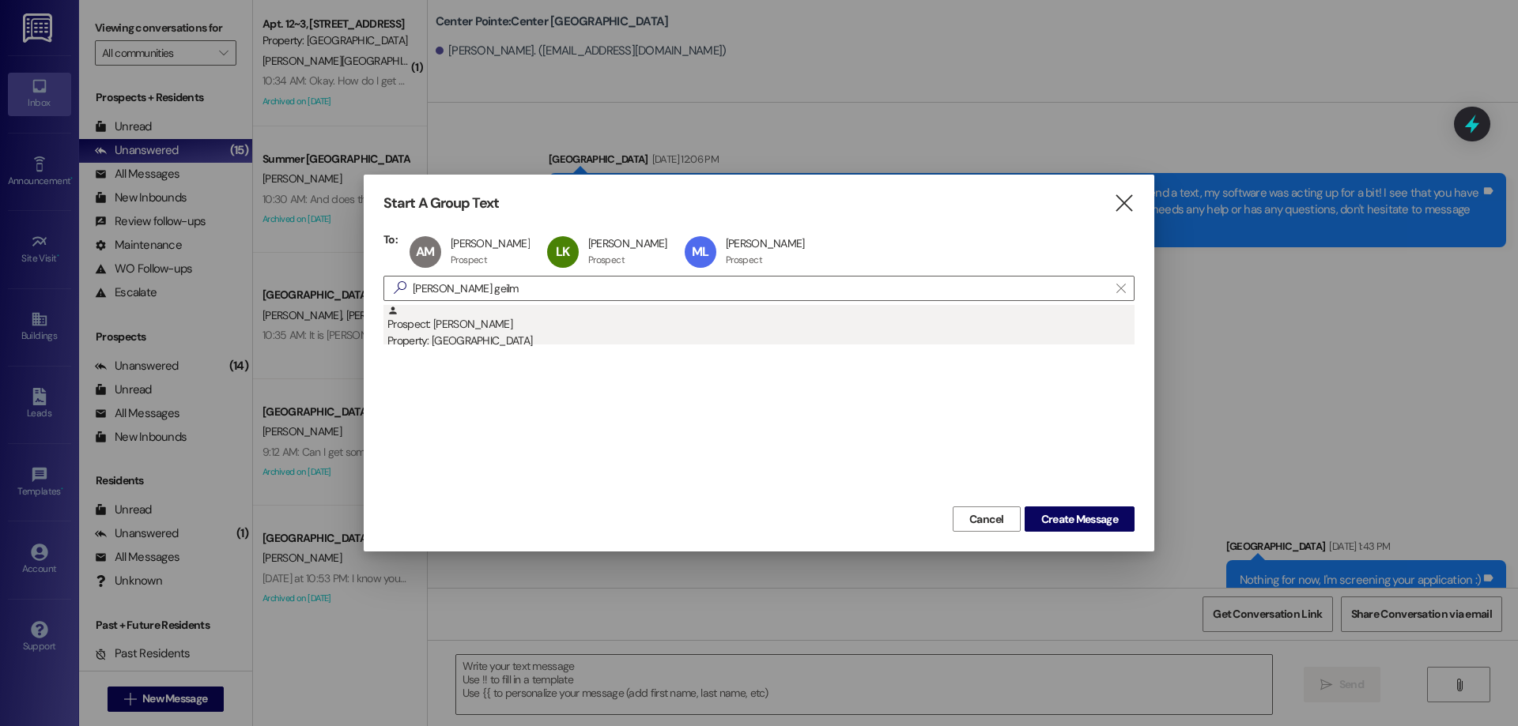
click at [753, 348] on div "Property: Center Pointe" at bounding box center [760, 341] width 747 height 17
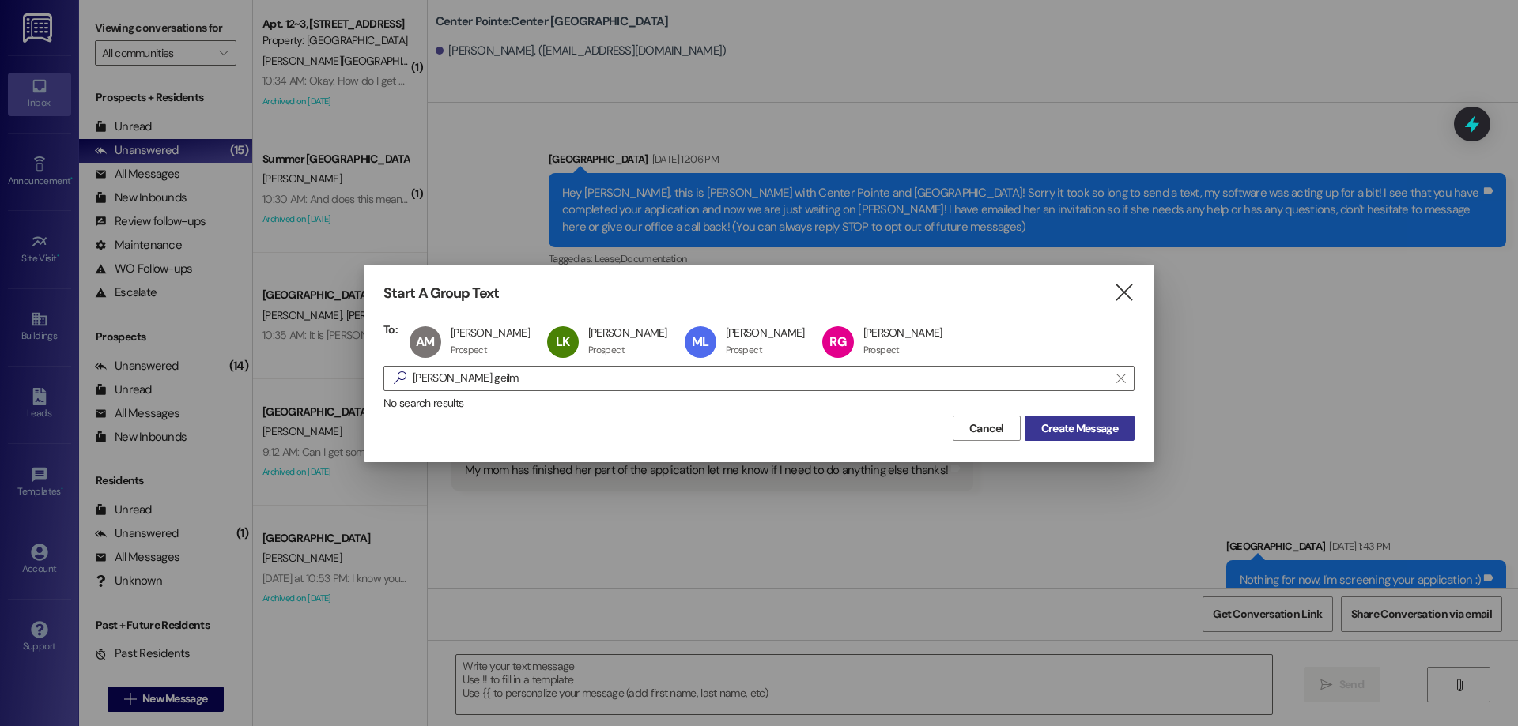
click at [1081, 426] on span "Create Message" at bounding box center [1079, 429] width 77 height 17
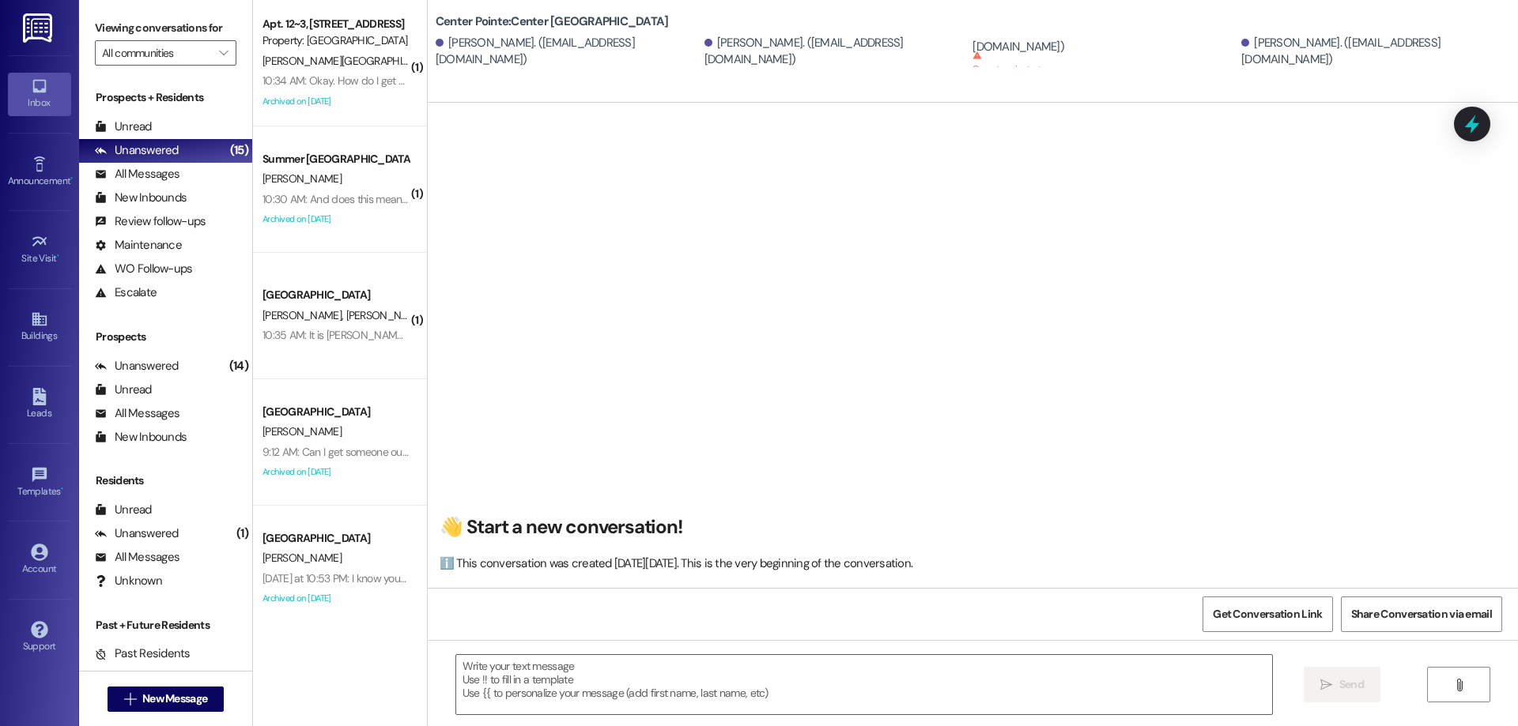
scroll to position [1, 0]
click at [185, 693] on span "New Message" at bounding box center [174, 699] width 65 height 17
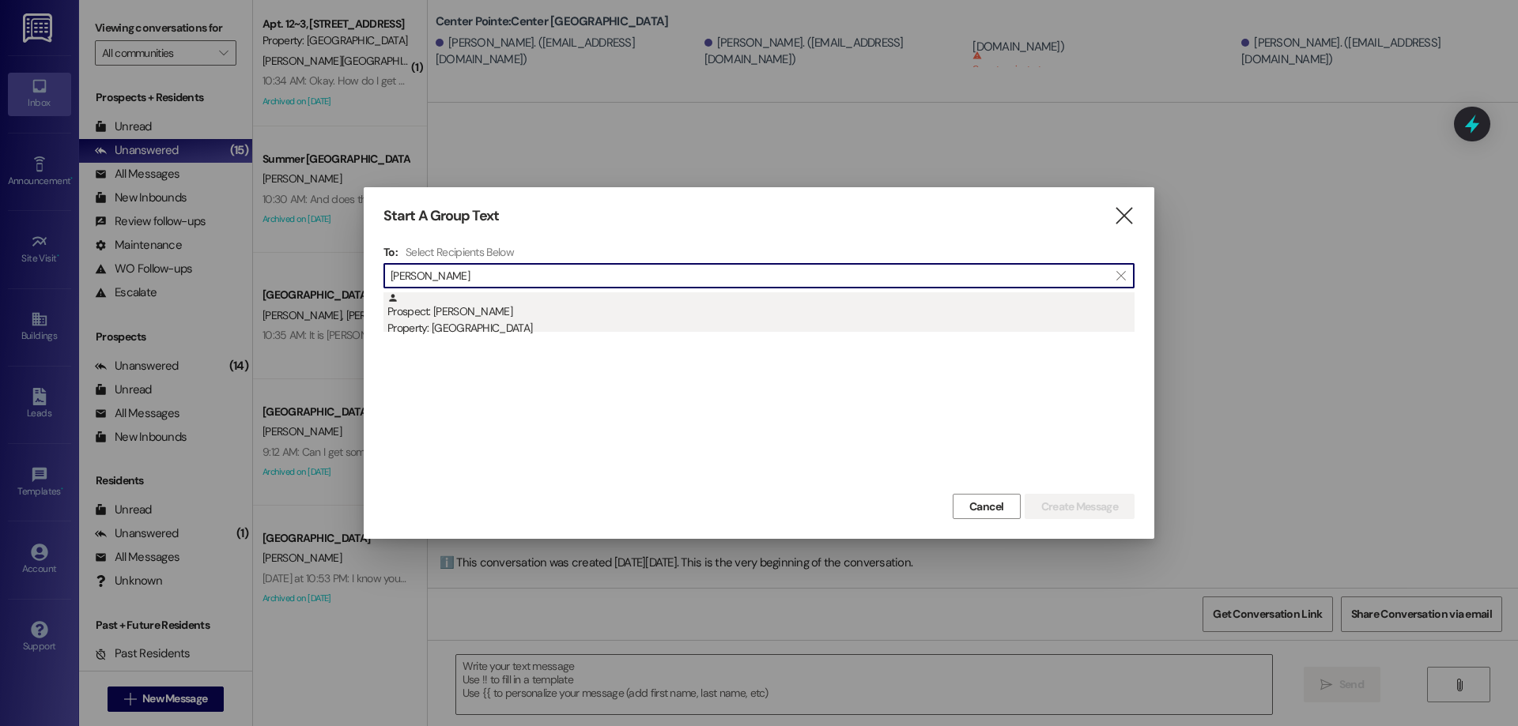
type input "alexa mol"
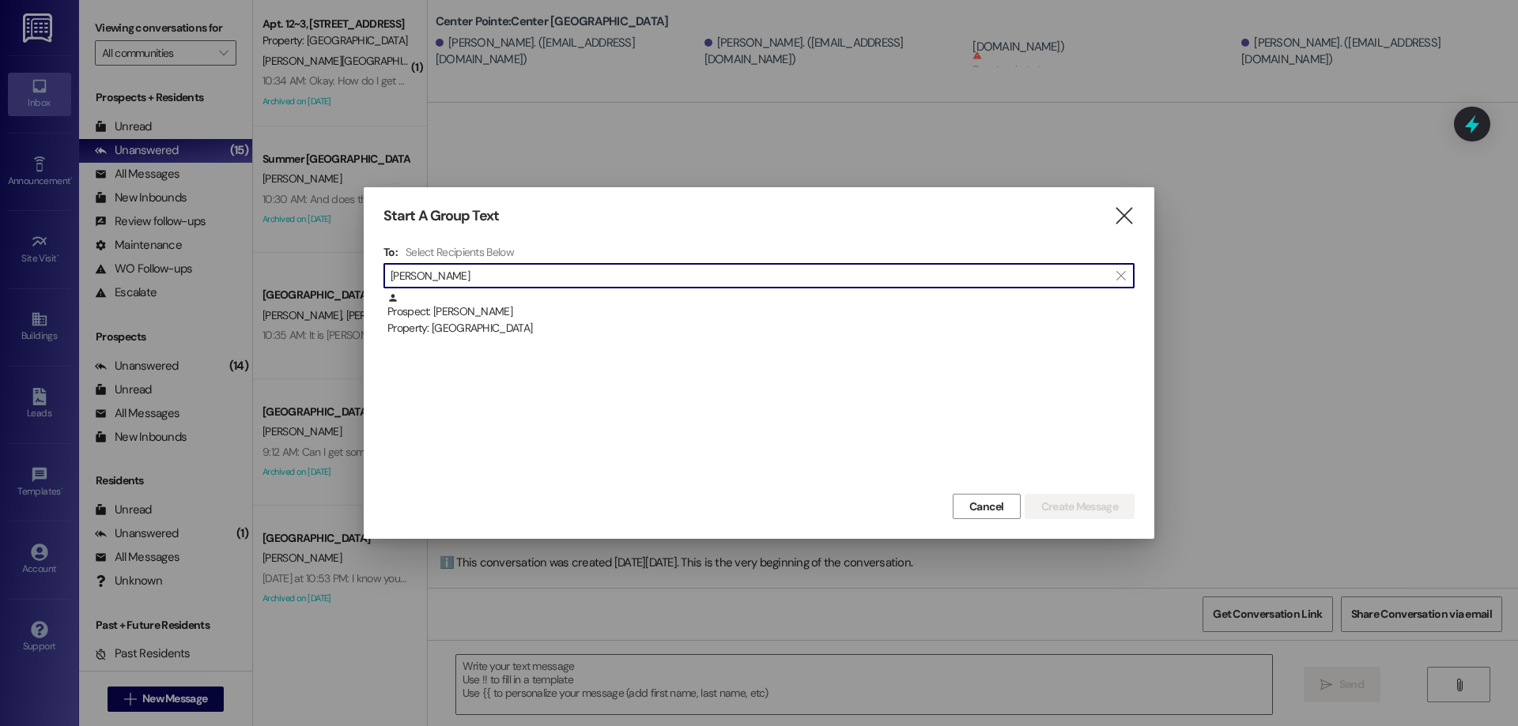
click at [632, 322] on div "Property: Center Pointe" at bounding box center [760, 328] width 747 height 17
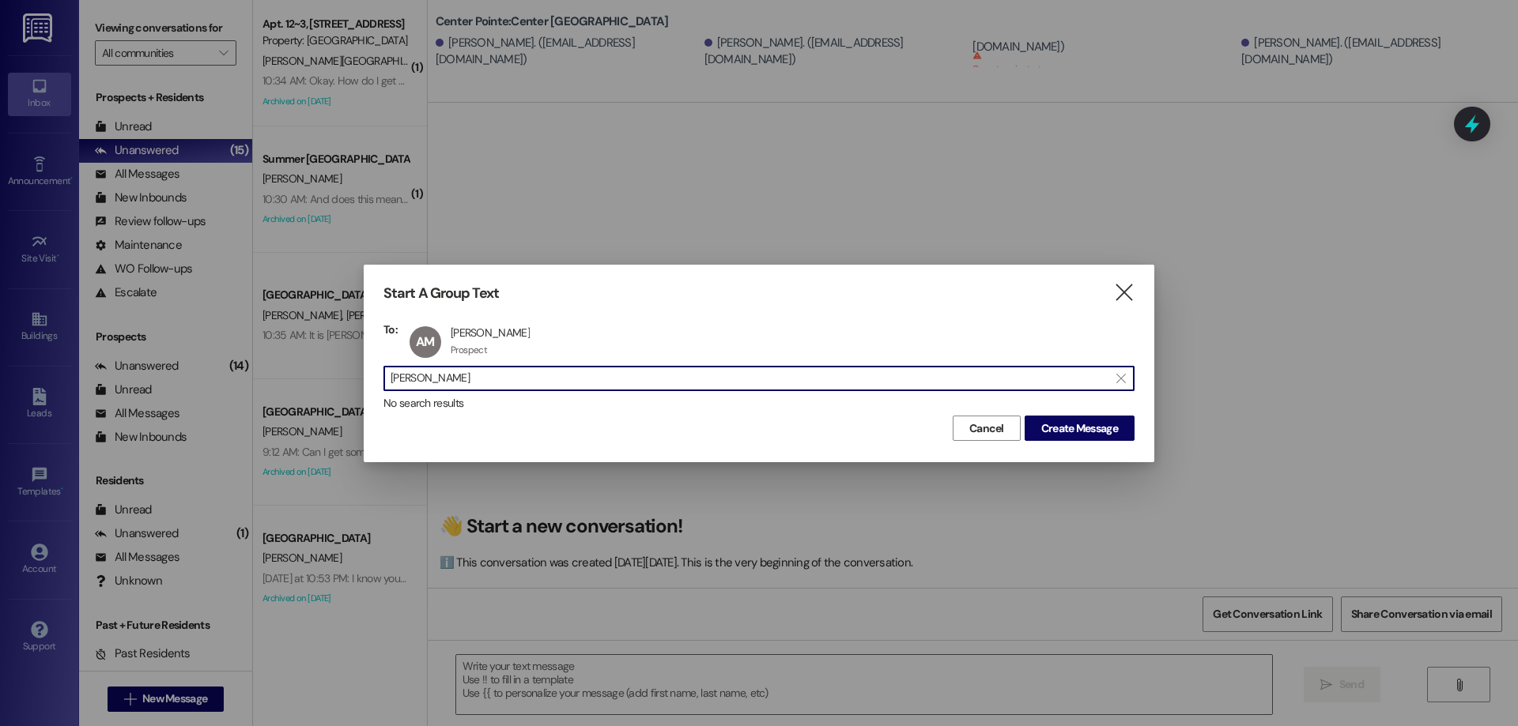
drag, startPoint x: 569, startPoint y: 385, endPoint x: 199, endPoint y: 374, distance: 370.1
click at [199, 375] on div "Start A Group Text  To: AM Alexa Moldenhauer Alexa Moldenhauer Prospect Prospe…" at bounding box center [759, 363] width 1518 height 726
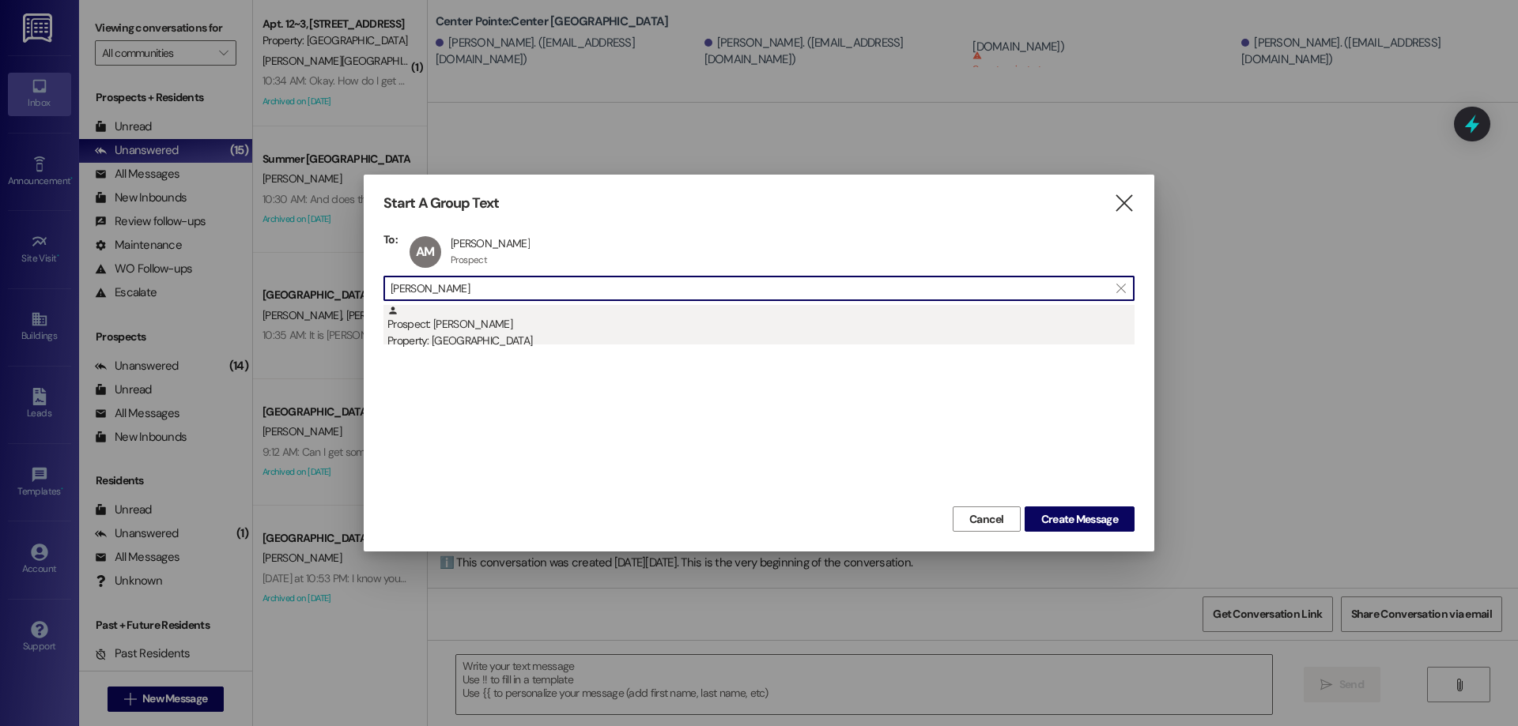
type input "lillian ku"
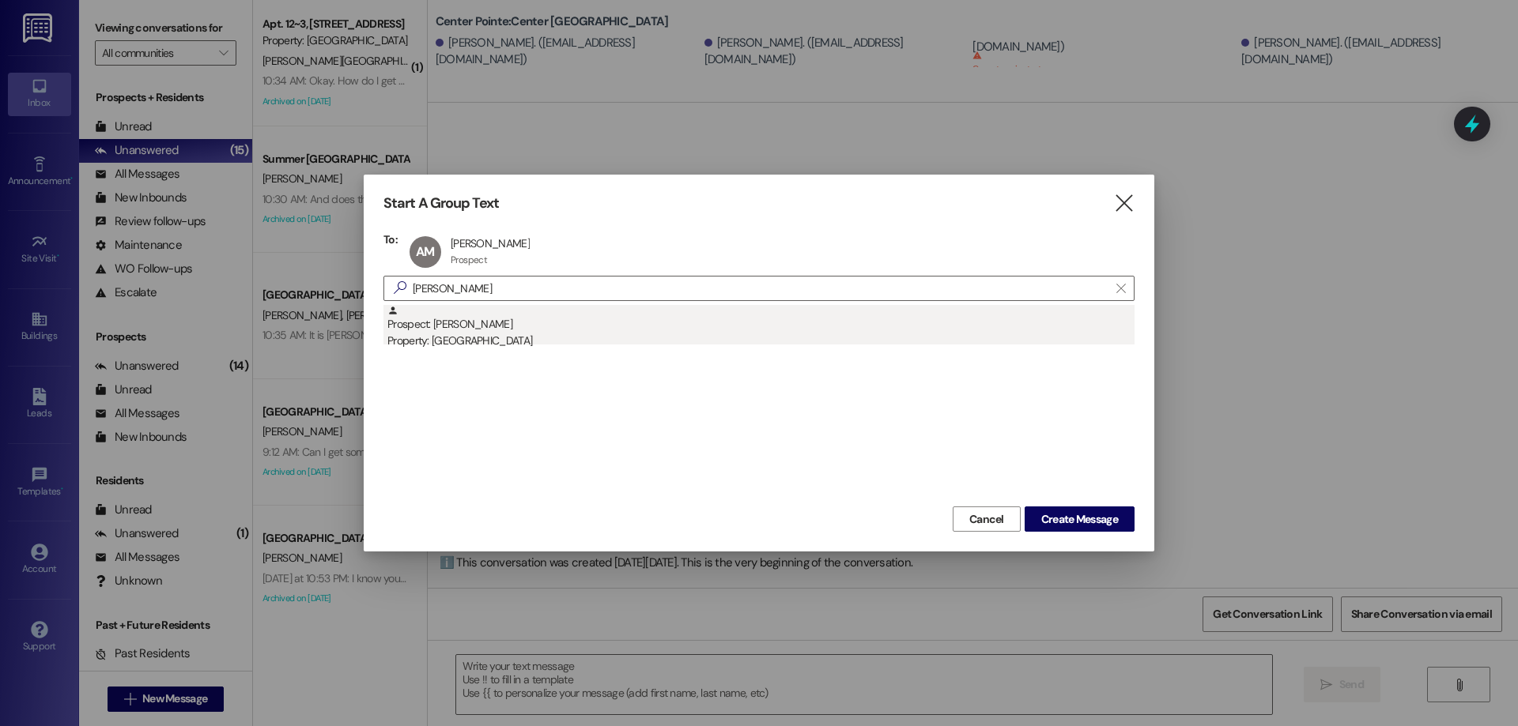
click at [499, 334] on div "Property: Center Pointe" at bounding box center [760, 341] width 747 height 17
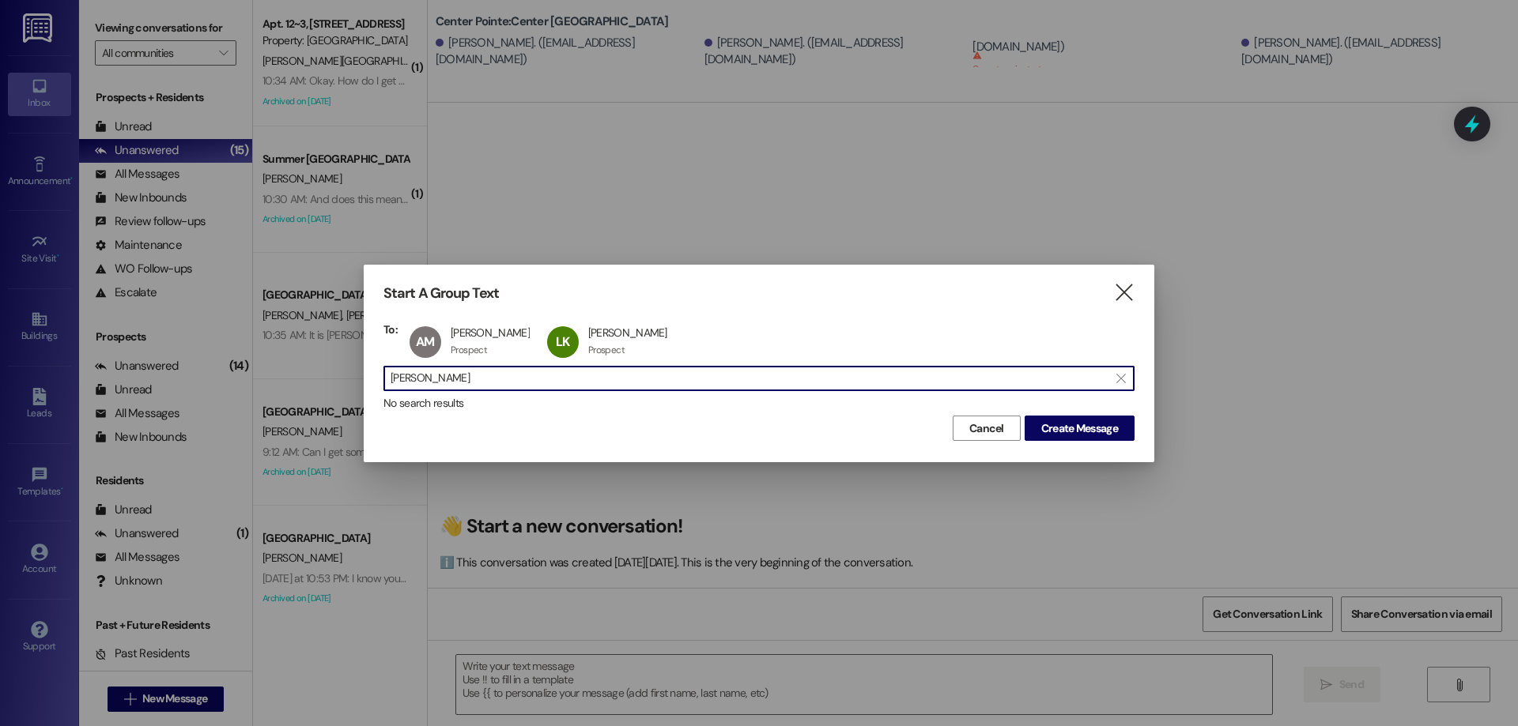
drag, startPoint x: 482, startPoint y: 381, endPoint x: 136, endPoint y: 340, distance: 348.7
click at [136, 341] on div "Start A Group Text  To: AM Alexa Moldenhauer Alexa Moldenhauer Prospect Prospe…" at bounding box center [759, 363] width 1518 height 726
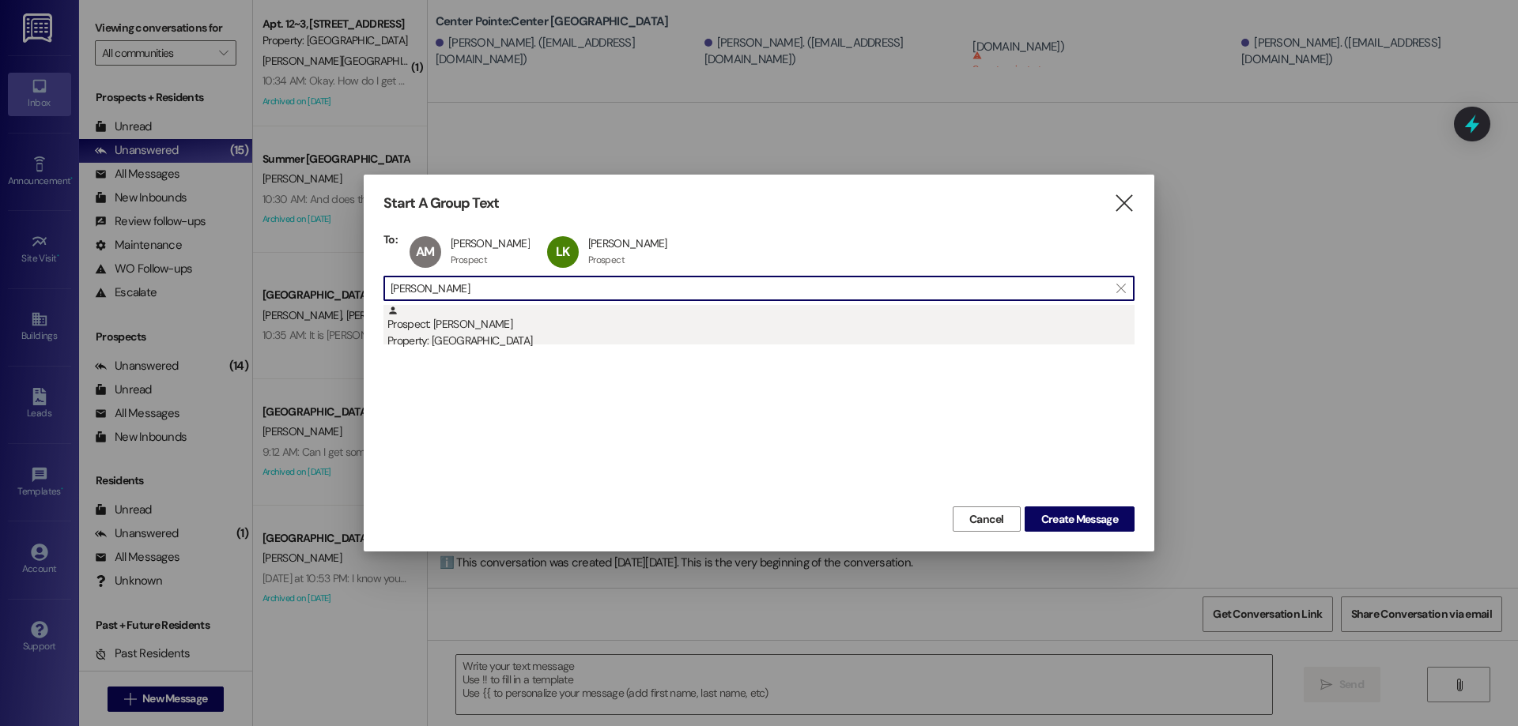
type input "reese geil"
click at [488, 321] on div "Prospect: Reese Geilmann Property: Center Pointe" at bounding box center [760, 327] width 747 height 45
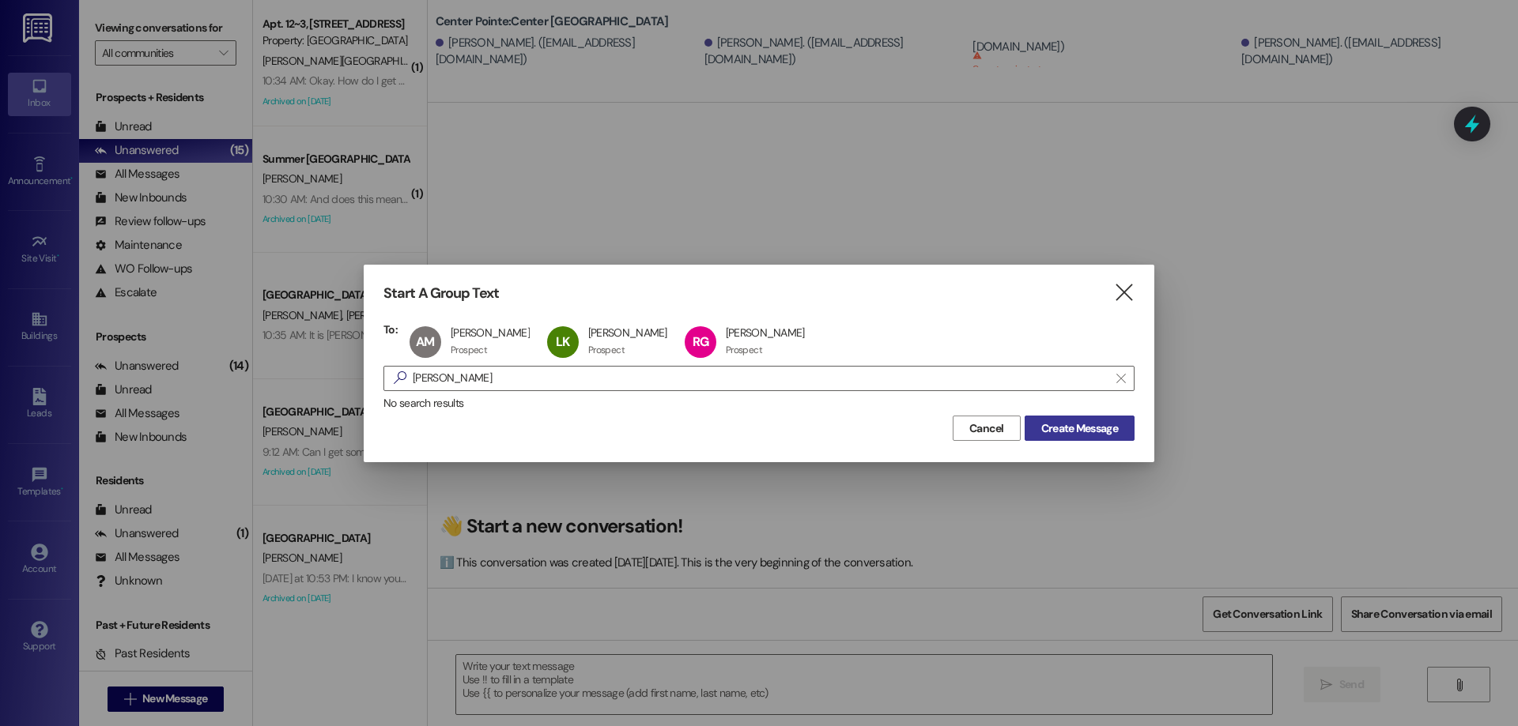
click at [1084, 437] on button "Create Message" at bounding box center [1079, 428] width 110 height 25
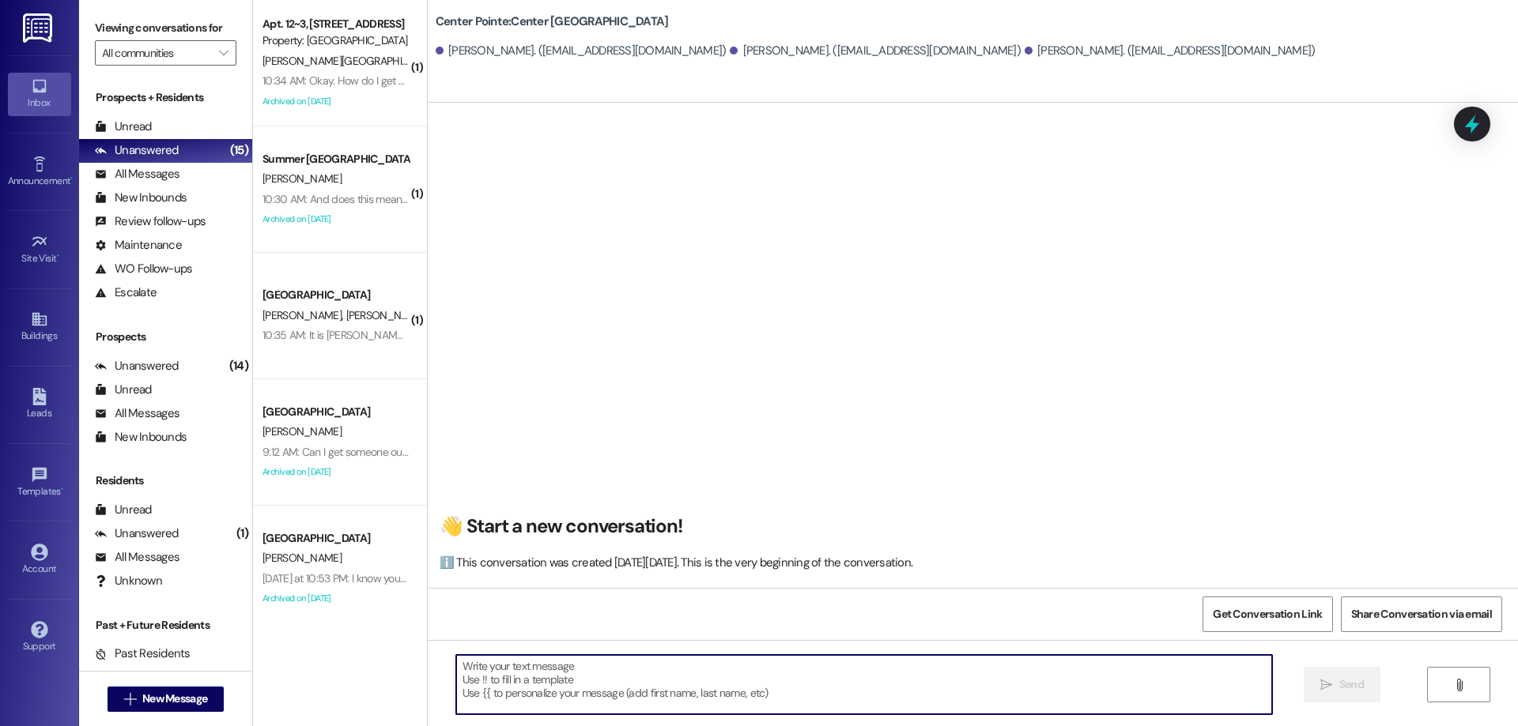
click at [719, 700] on textarea at bounding box center [864, 684] width 816 height 59
type textarea "!!"
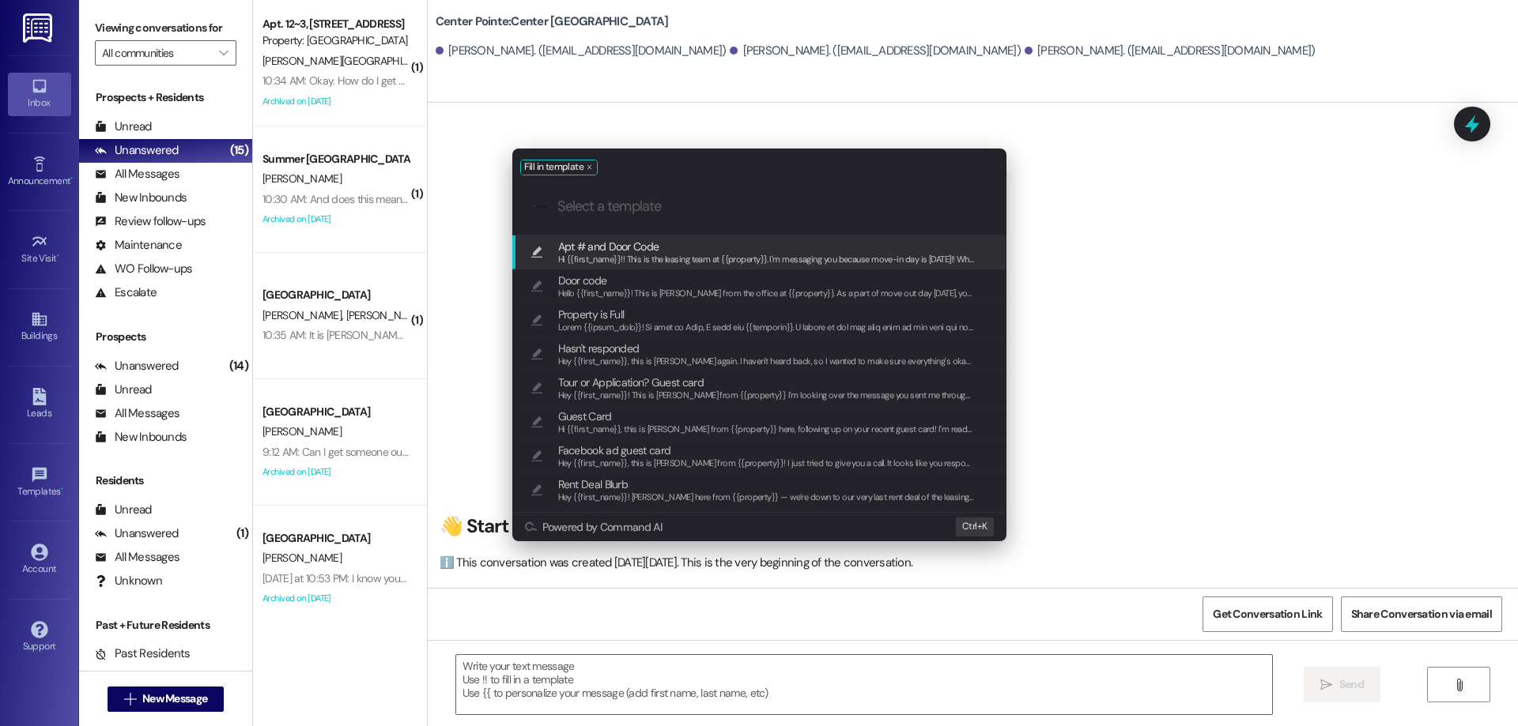
click at [654, 235] on div ".cls-1{fill:#0a055f;}.cls-2{fill:#0cc4c4;} resideskLogoBlueOrange" at bounding box center [759, 207] width 494 height 56
click at [729, 258] on span "Hi {{first_name}}!! This is the leasing team at {{property}}. I'm messaging you…" at bounding box center [1538, 259] width 1960 height 11
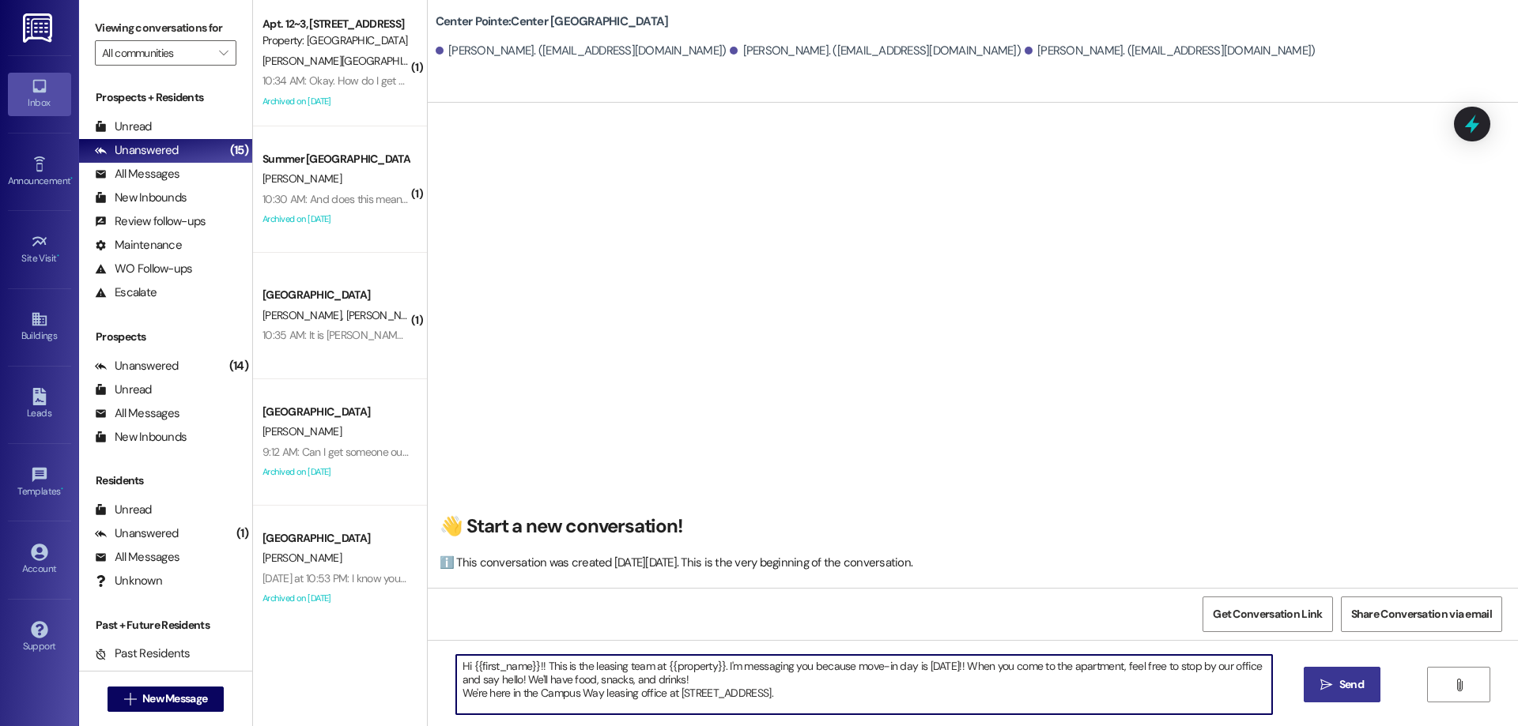
click at [865, 689] on textarea "Hi {{first_name}}!! This is the leasing team at {{property}}. I'm messaging you…" at bounding box center [864, 684] width 816 height 59
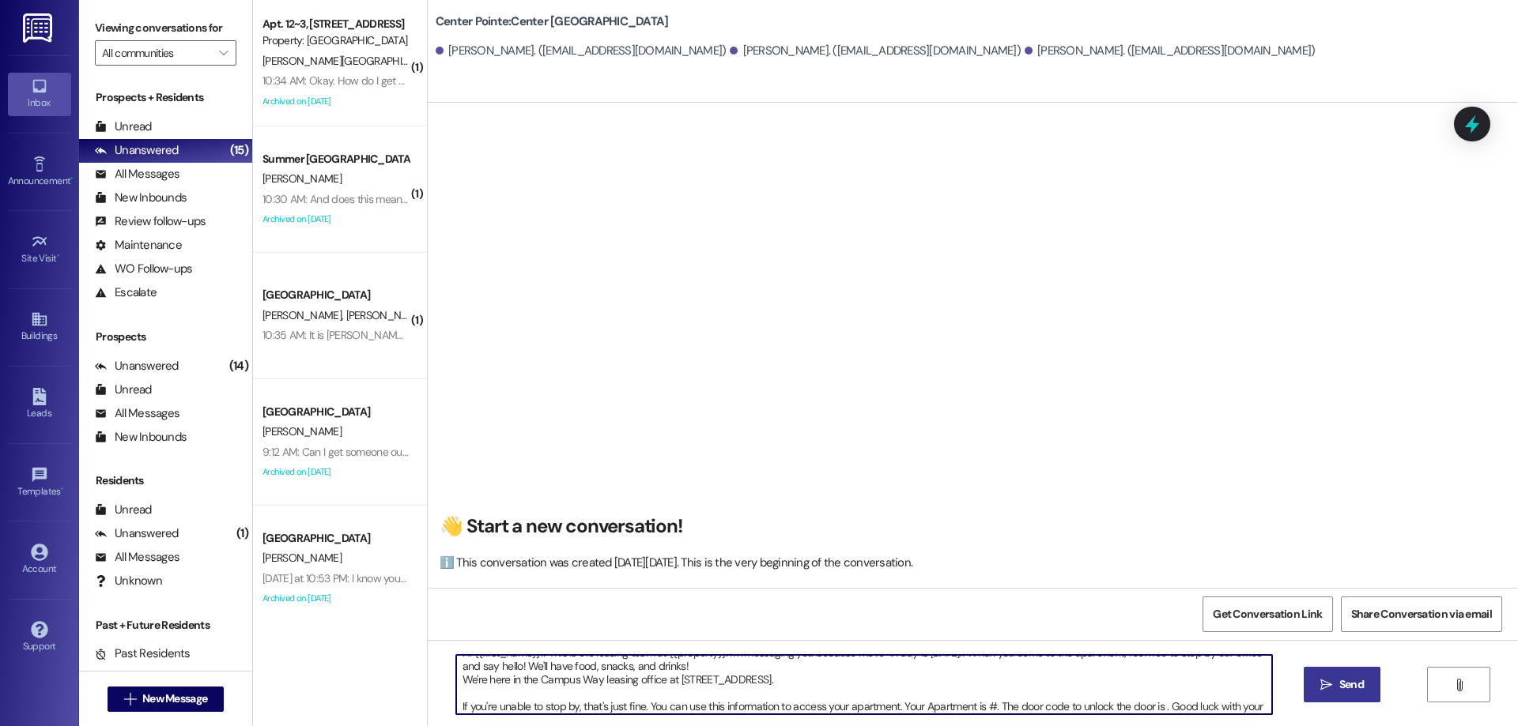
click at [985, 706] on textarea "Hi {{first_name}}!! This is the leasing team at {{property}}. I'm messaging you…" at bounding box center [864, 684] width 816 height 59
click at [1166, 708] on textarea "Hi {{first_name}}!! This is the leasing team at {{property}}. I'm messaging you…" at bounding box center [864, 684] width 816 height 59
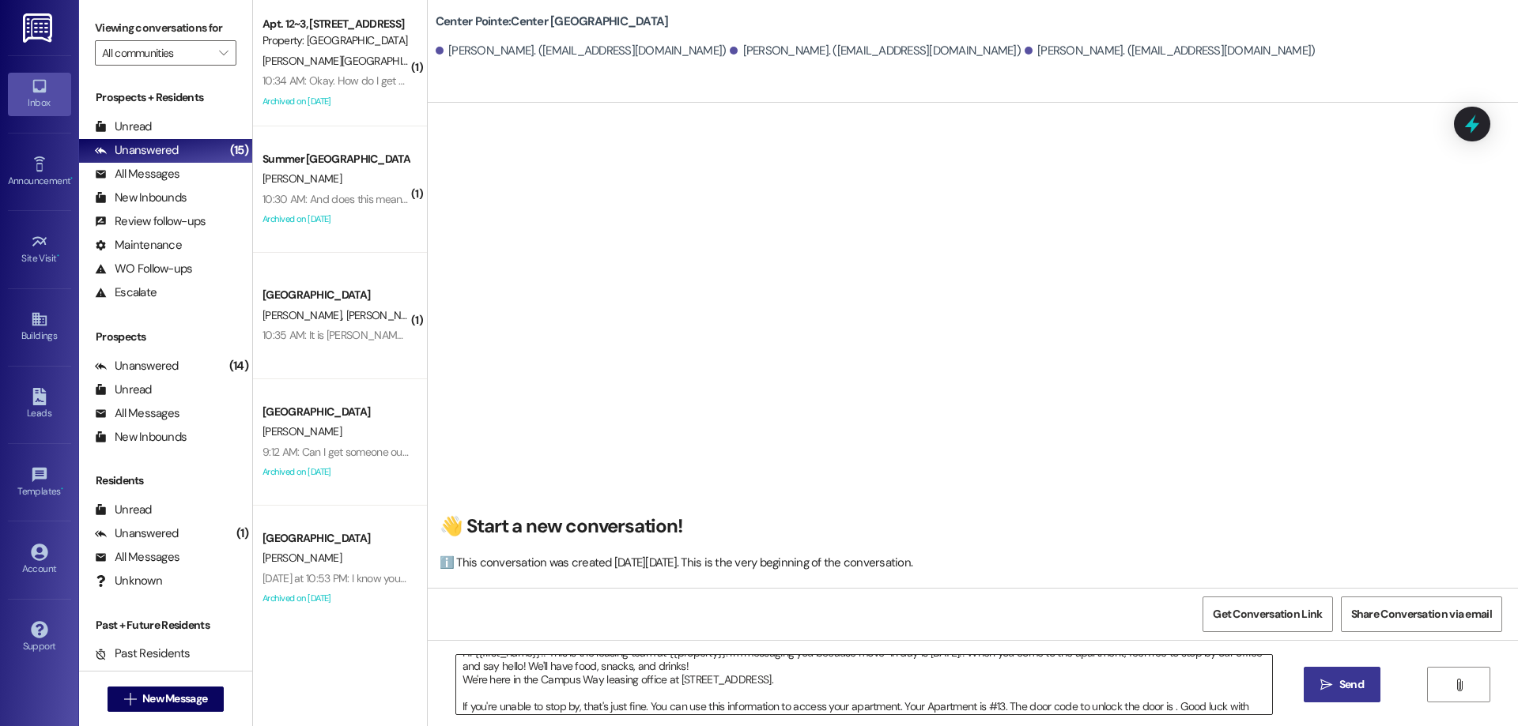
click at [1166, 703] on textarea "Hi {{first_name}}!! This is the leasing team at {{property}}. I'm messaging you…" at bounding box center [864, 684] width 816 height 59
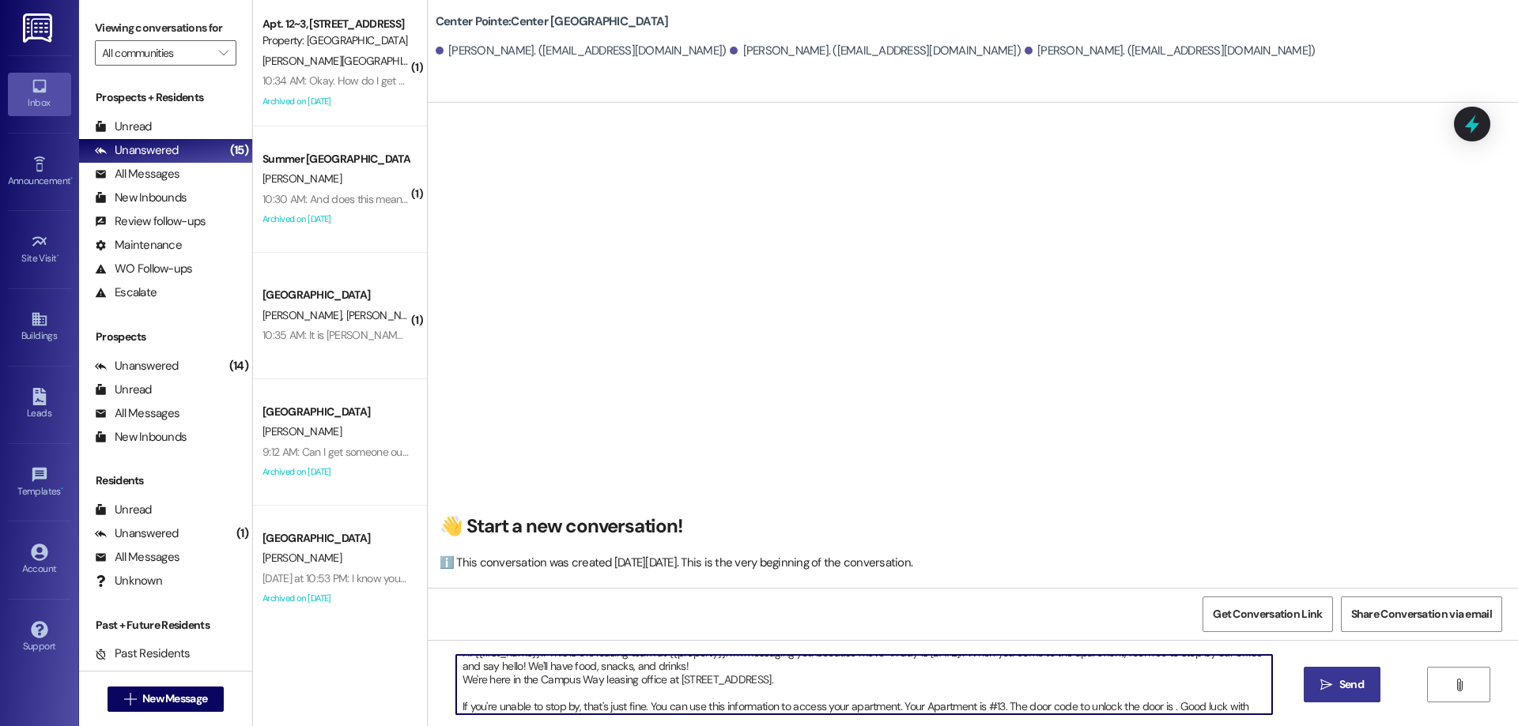
paste textarea "443456"
type textarea "Hi {{first_name}}!! This is the leasing team at {{property}}. I'm messaging you…"
click at [1311, 686] on button " Send" at bounding box center [1341, 685] width 77 height 36
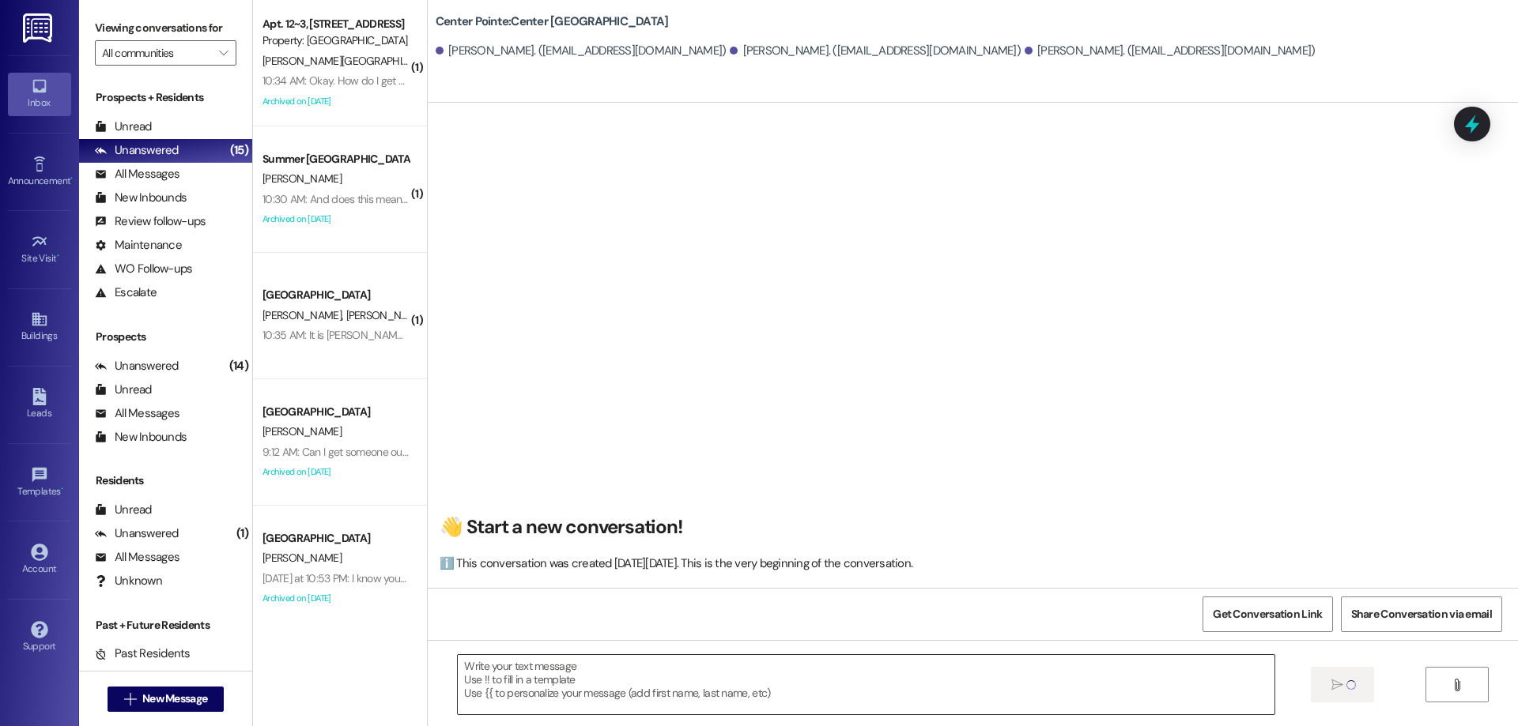
scroll to position [0, 0]
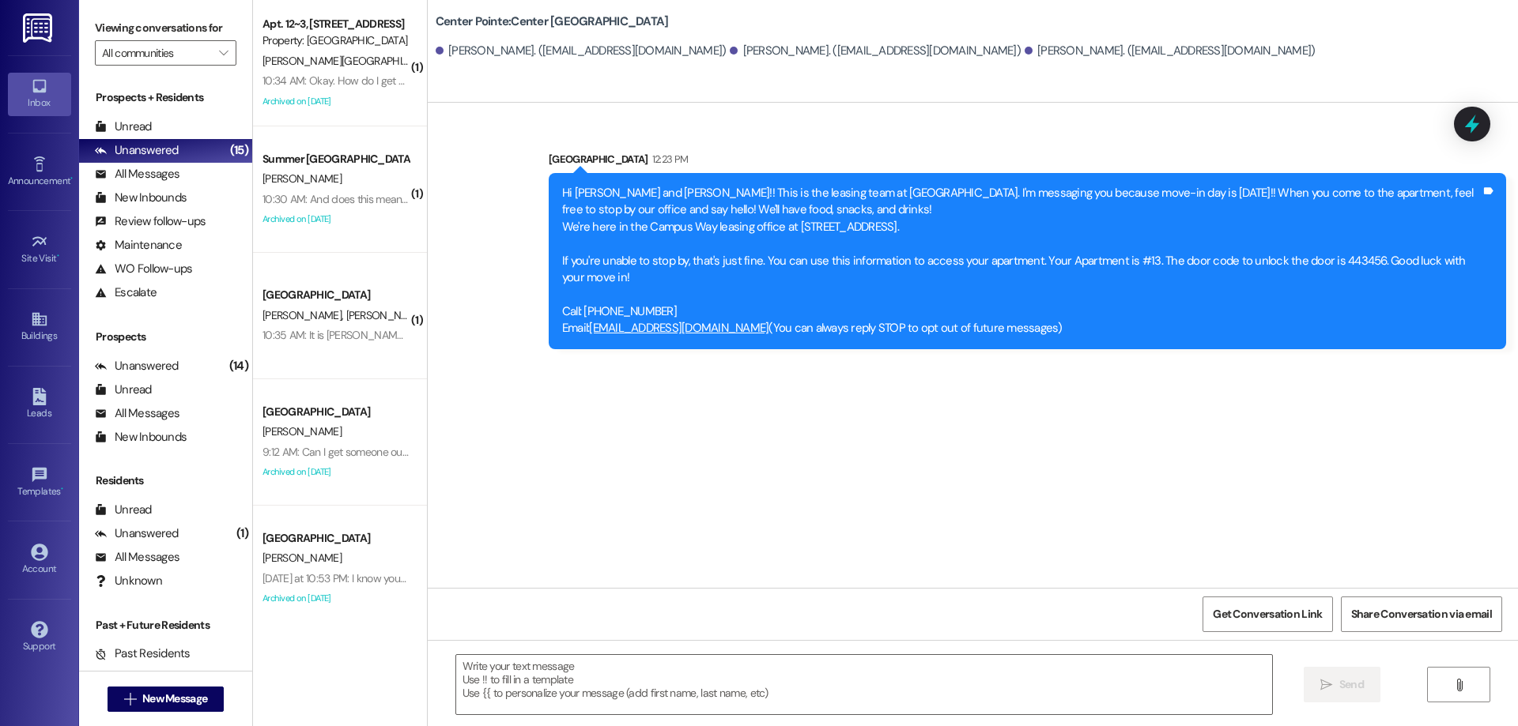
click at [160, 685] on div " New Message" at bounding box center [166, 700] width 117 height 40
click at [161, 696] on span "New Message" at bounding box center [174, 699] width 65 height 17
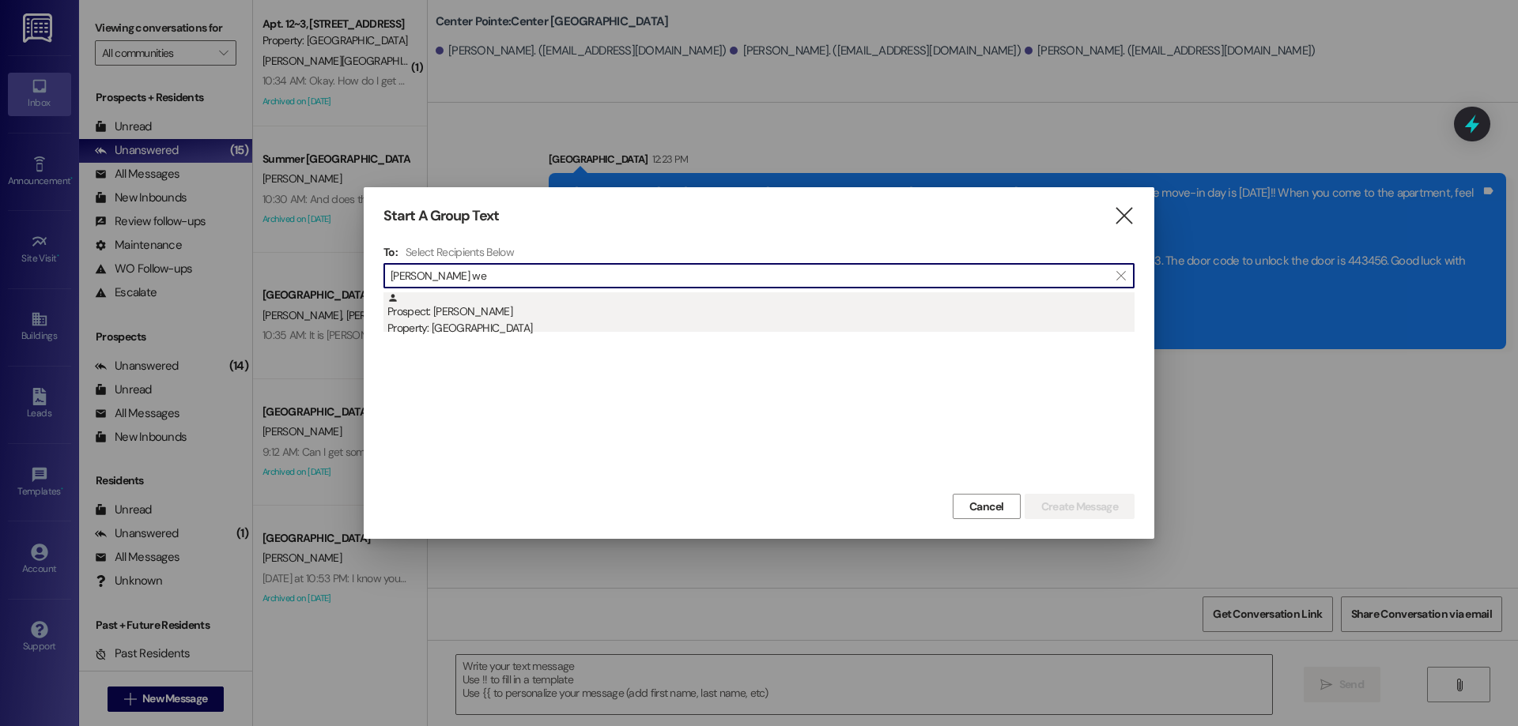
type input "lana we"
click at [504, 318] on div "Prospect: Lana Westover Property: Center Pointe" at bounding box center [760, 314] width 747 height 45
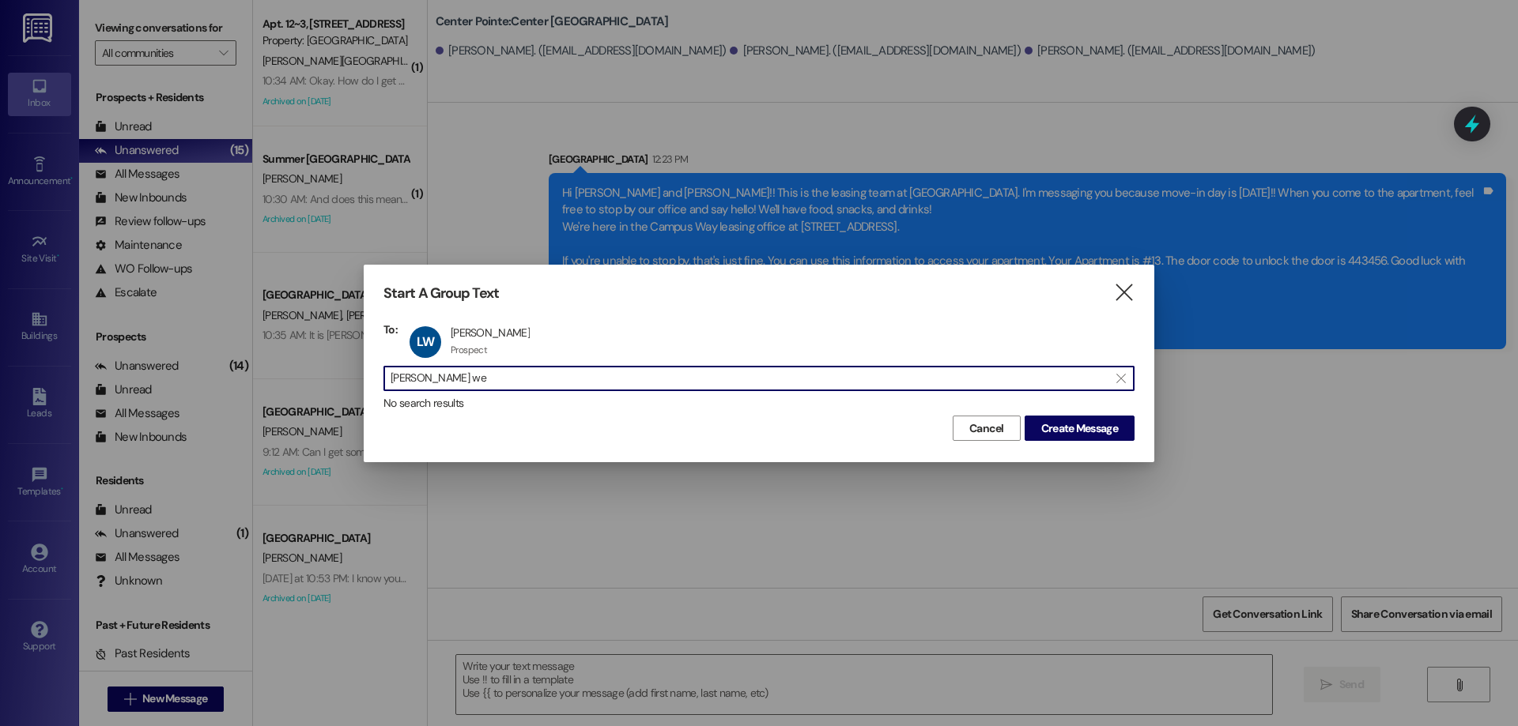
drag, startPoint x: 464, startPoint y: 377, endPoint x: 29, endPoint y: 348, distance: 435.7
click at [29, 348] on div "Start A Group Text  To: LW Lana Westover Lana Westover Prospect Prospect click…" at bounding box center [759, 363] width 1518 height 726
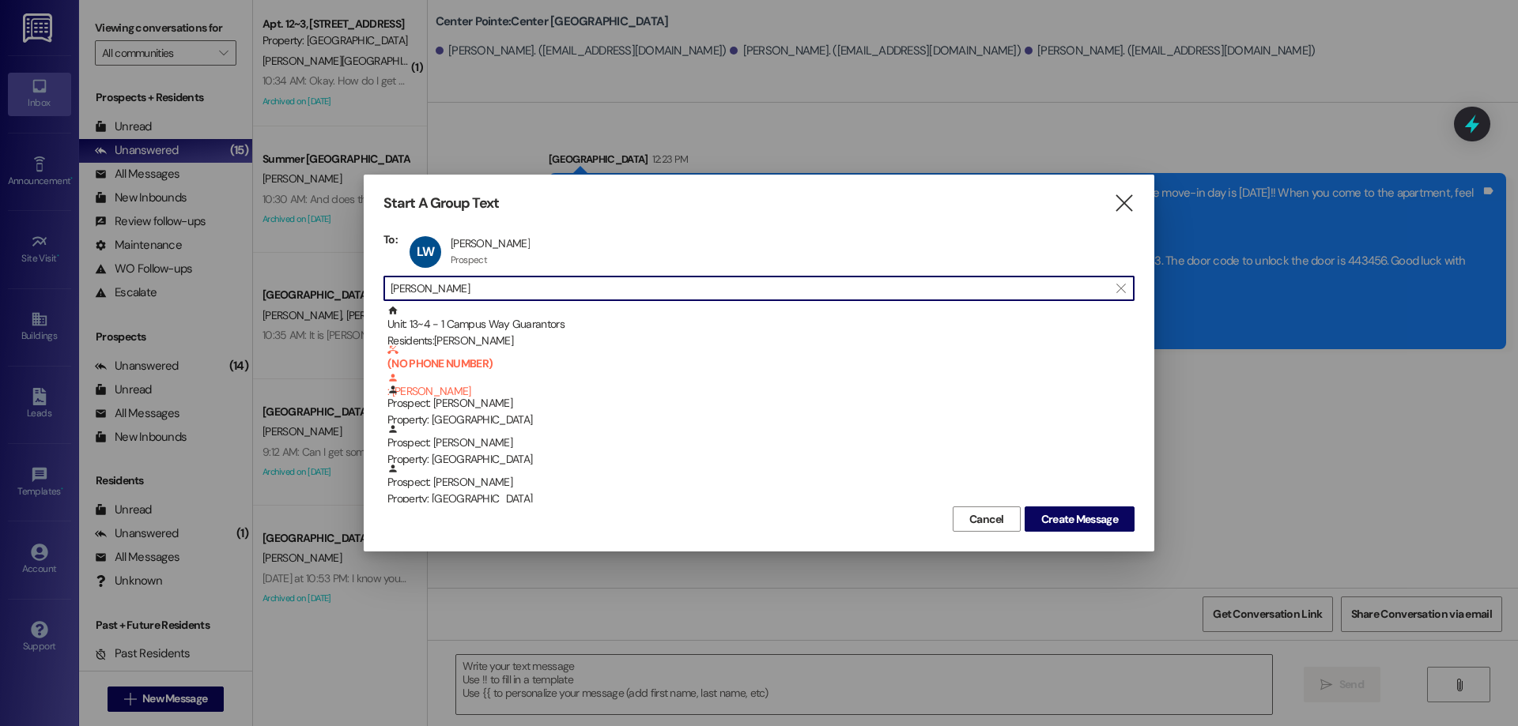
type input "leah"
drag, startPoint x: 467, startPoint y: 285, endPoint x: 272, endPoint y: 298, distance: 195.7
click at [273, 298] on div "Start A Group Text  To: LW Lana Westover Lana Westover Prospect Prospect click…" at bounding box center [759, 363] width 1518 height 726
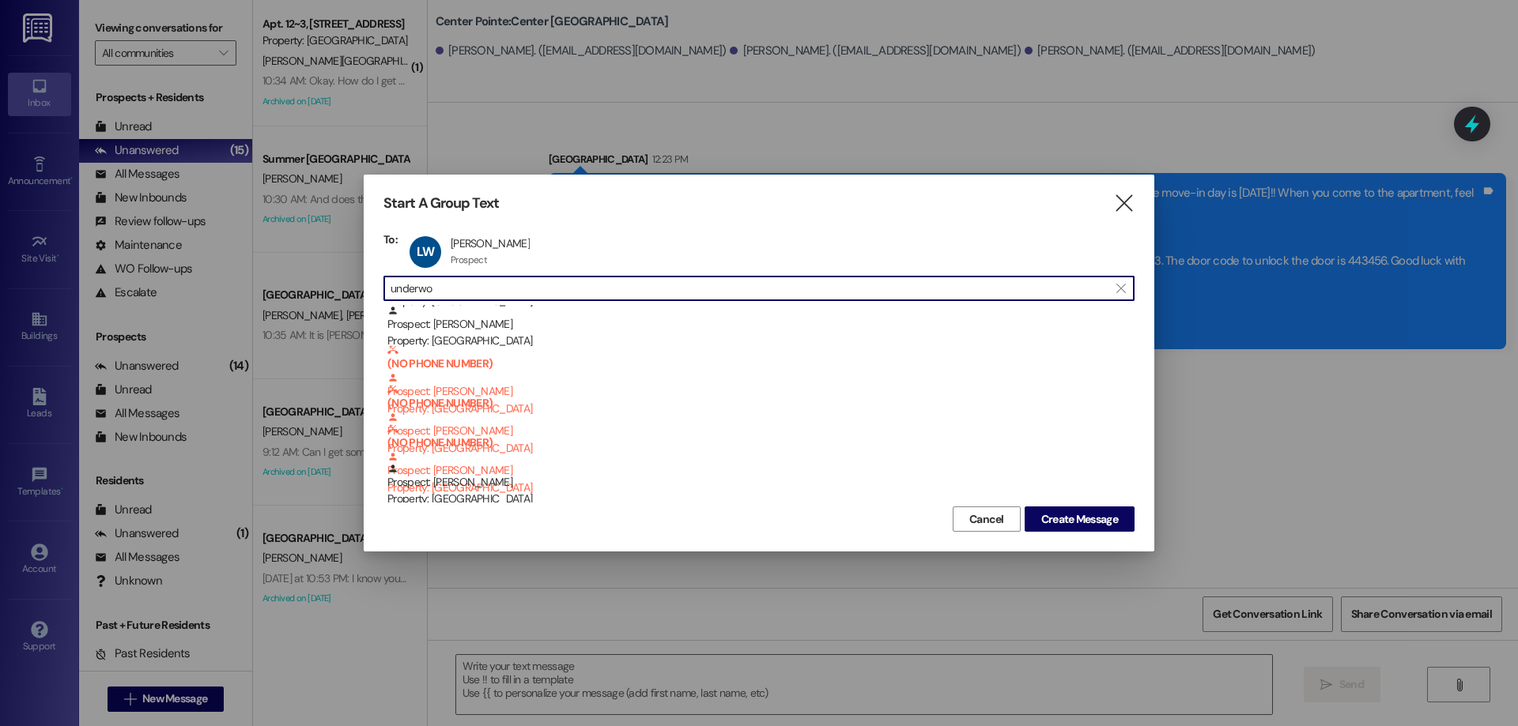
scroll to position [6, 0]
type input "underwood"
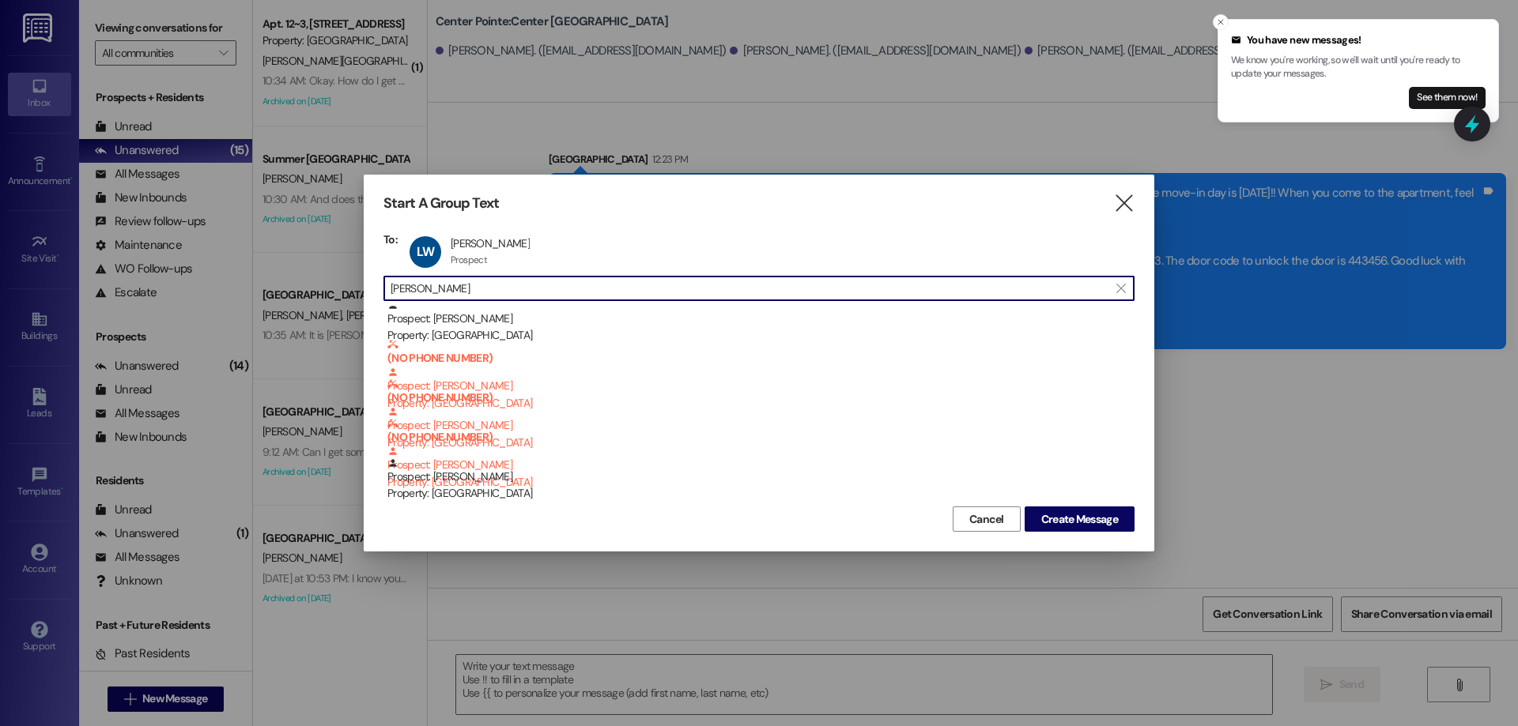
drag, startPoint x: 494, startPoint y: 289, endPoint x: 329, endPoint y: 292, distance: 165.3
click at [330, 292] on div "Start A Group Text  To: LW Lana Westover Lana Westover Prospect Prospect click…" at bounding box center [759, 363] width 1518 height 726
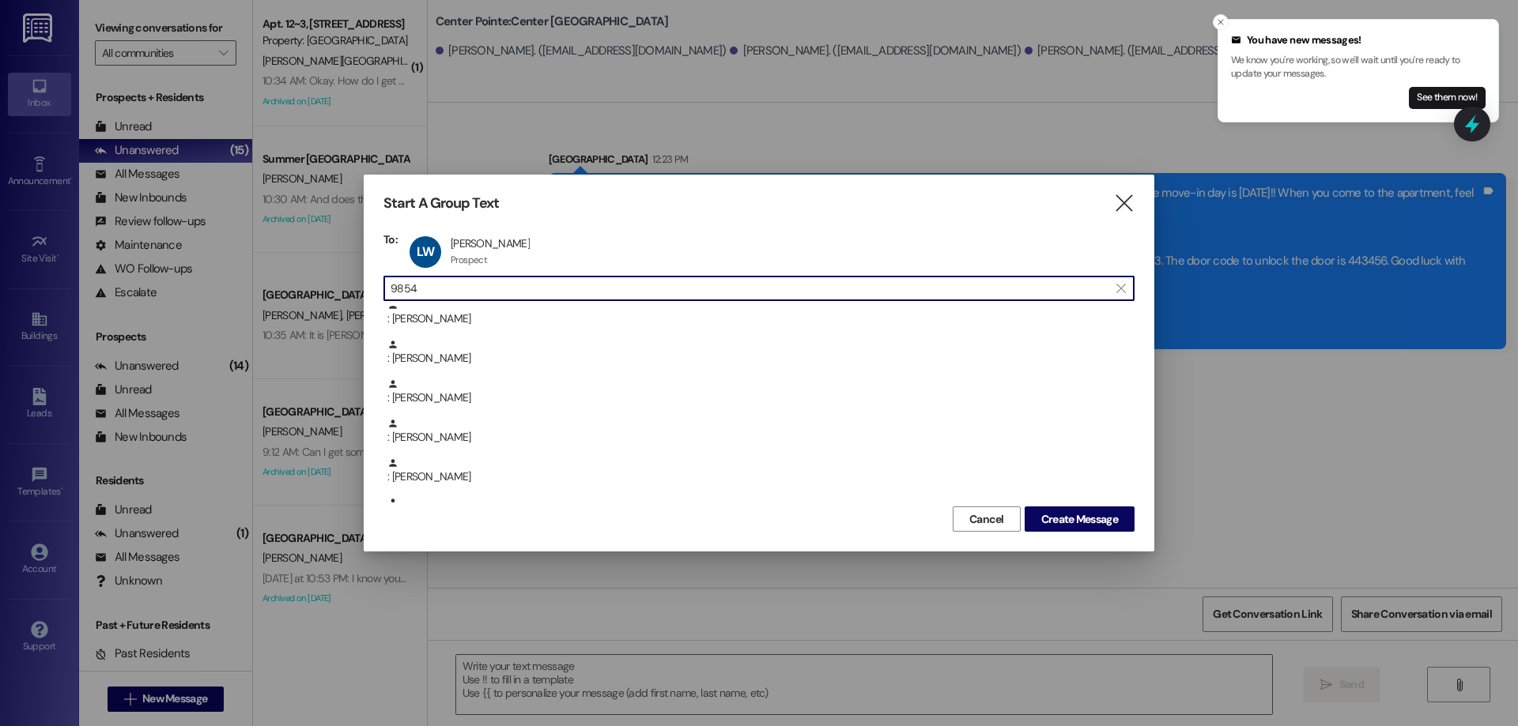
scroll to position [0, 0]
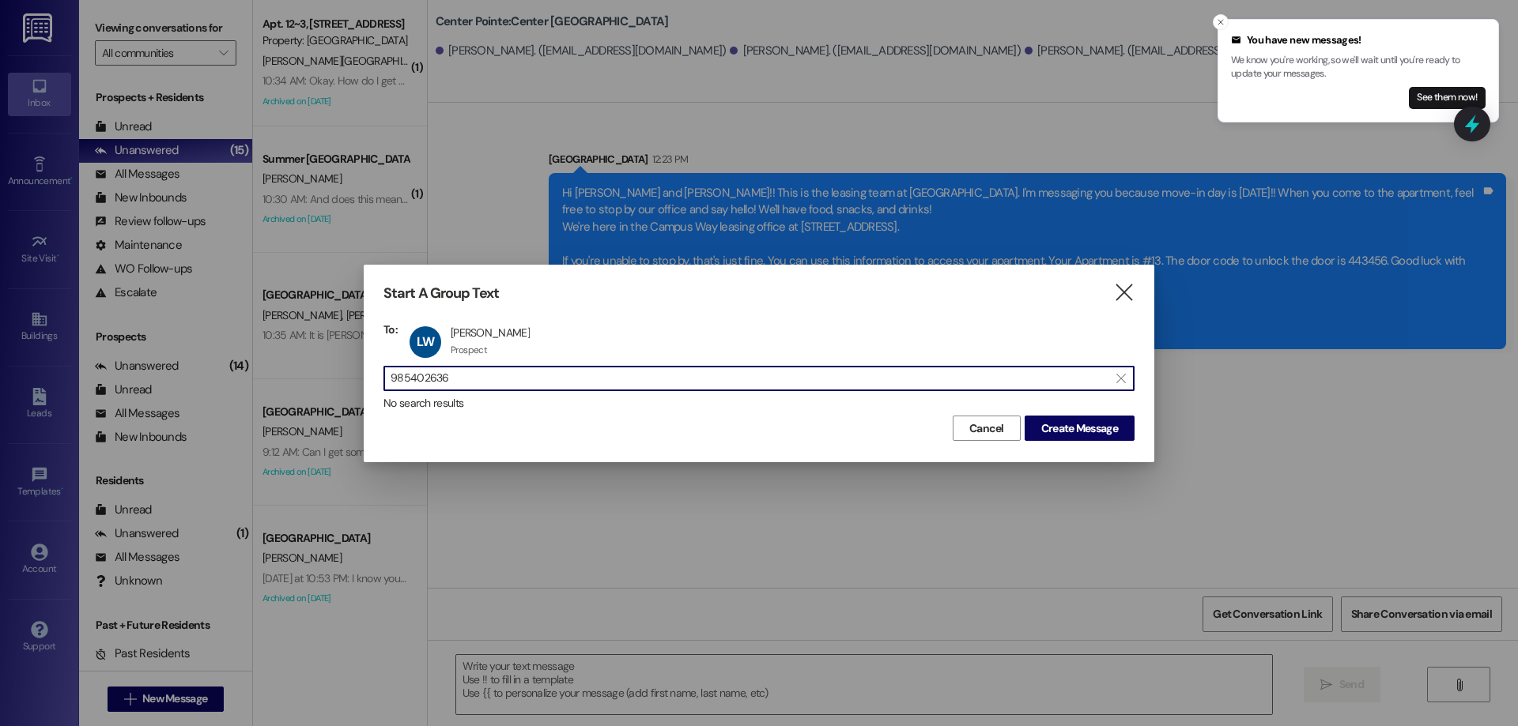
type input "9854026364"
drag, startPoint x: 484, startPoint y: 368, endPoint x: 192, endPoint y: 366, distance: 291.7
click at [197, 368] on div "Start A Group Text  To: LW Lana Westover Lana Westover Prospect Prospect click…" at bounding box center [759, 363] width 1518 height 726
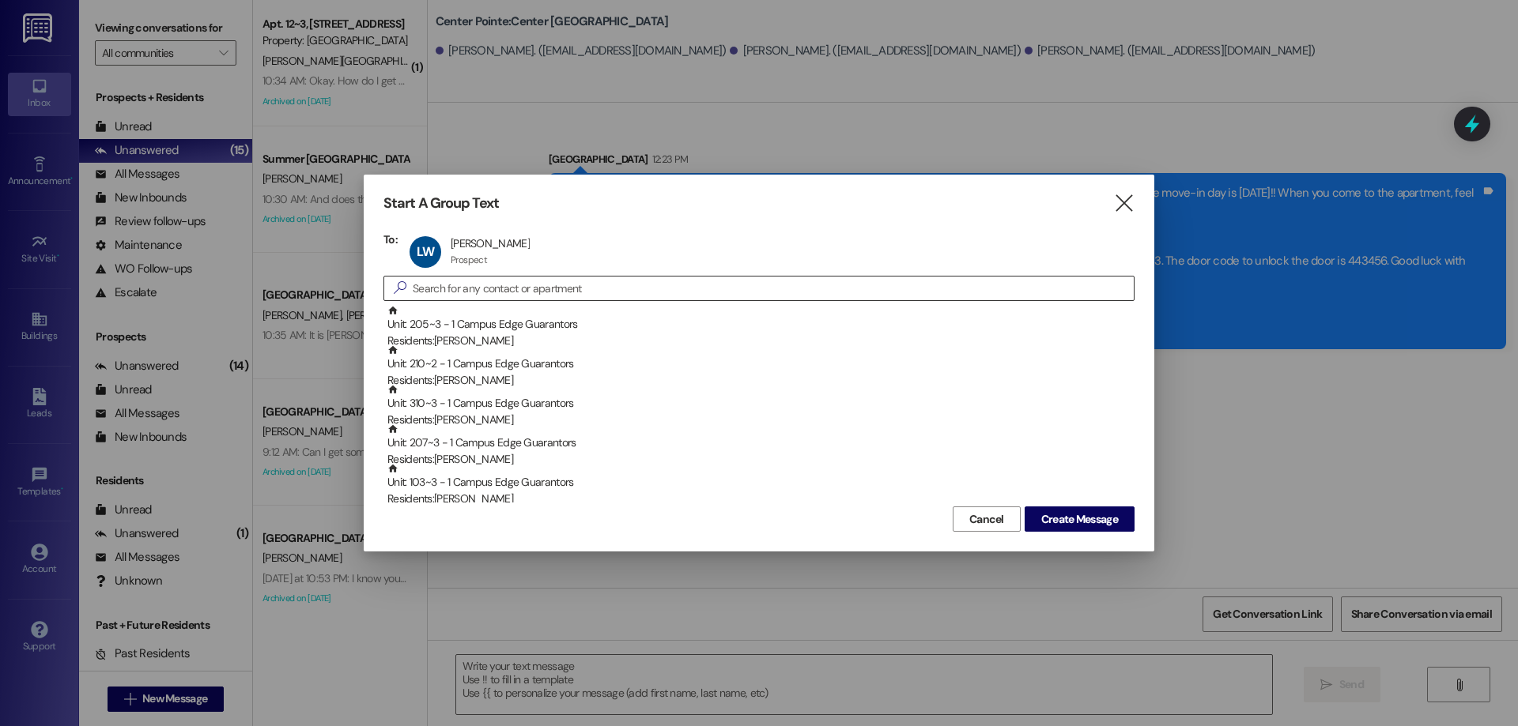
click at [572, 287] on input at bounding box center [773, 288] width 721 height 22
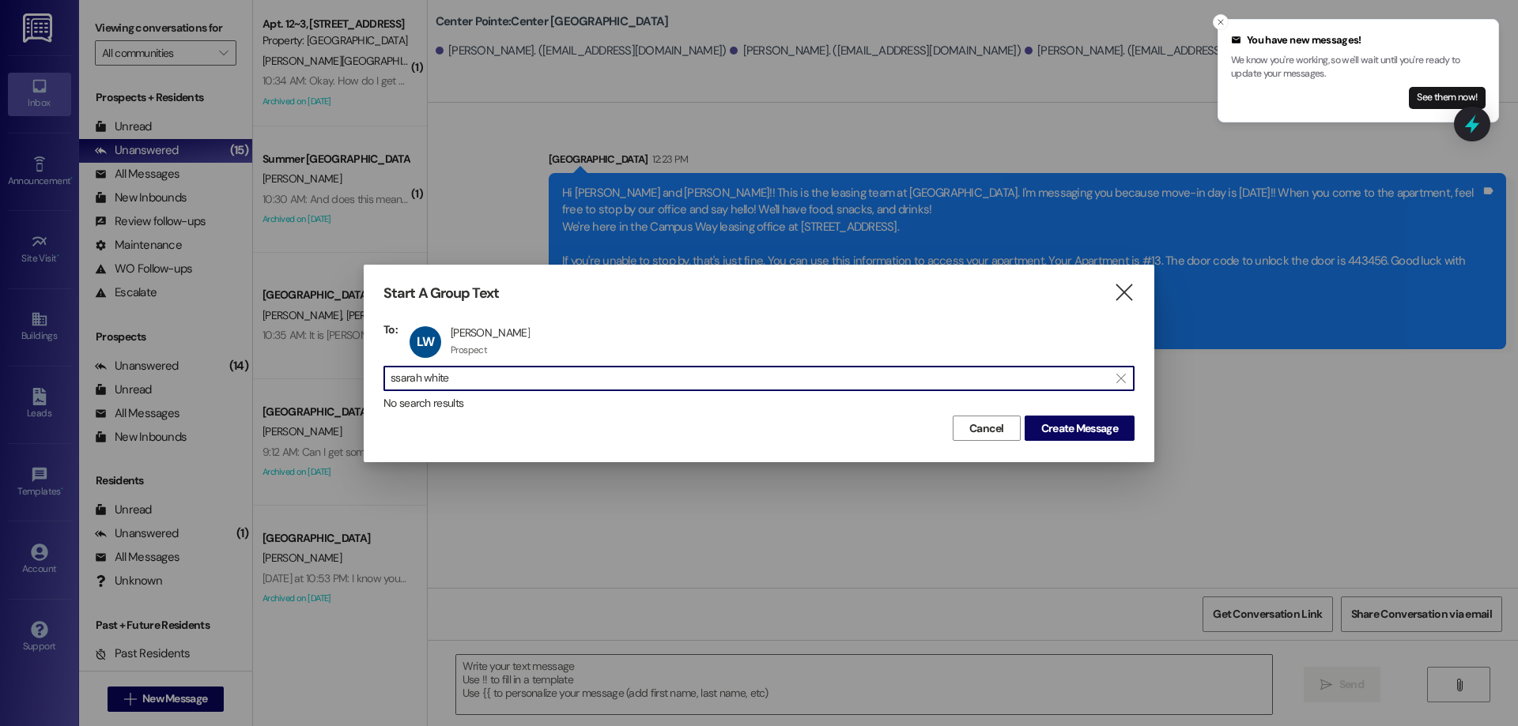
click at [396, 381] on input "ssarah white" at bounding box center [749, 379] width 718 height 22
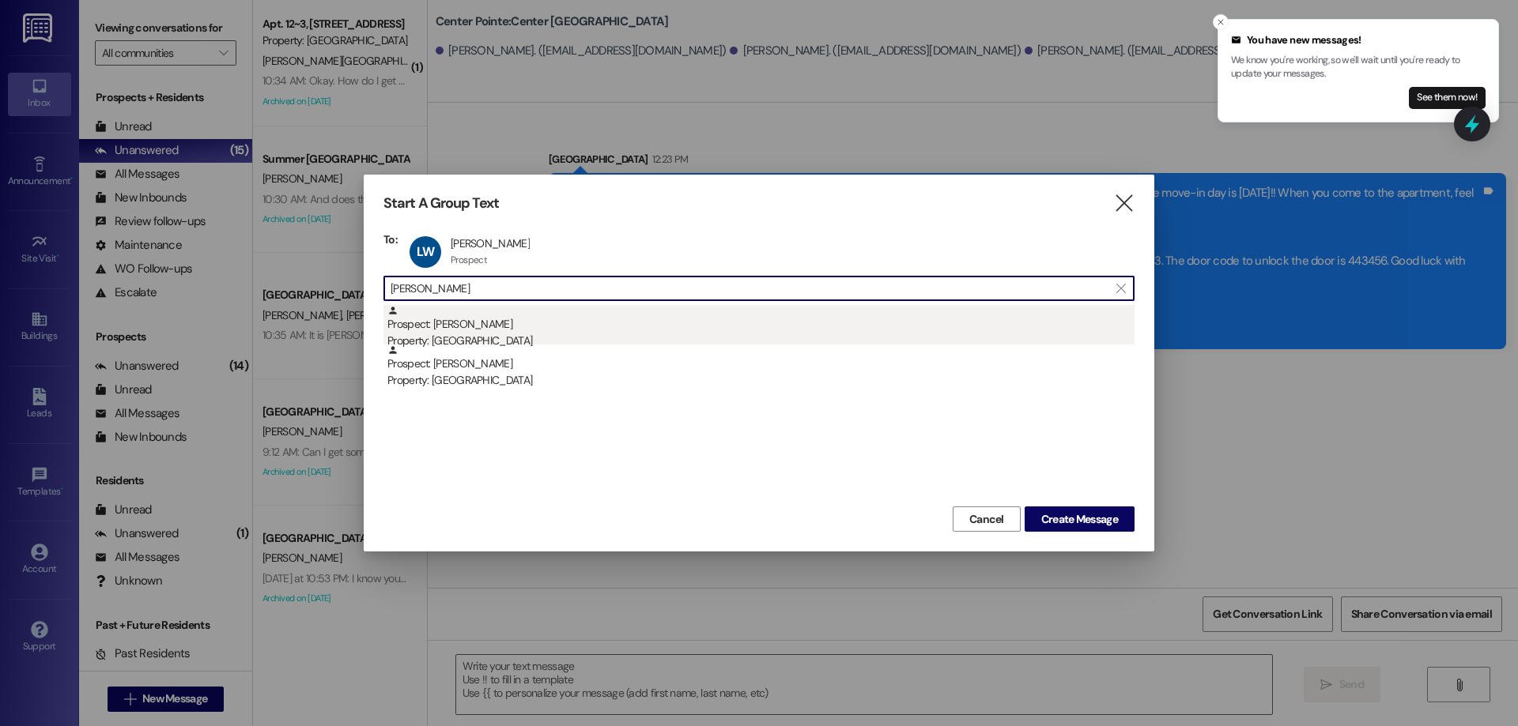
type input "sarah white"
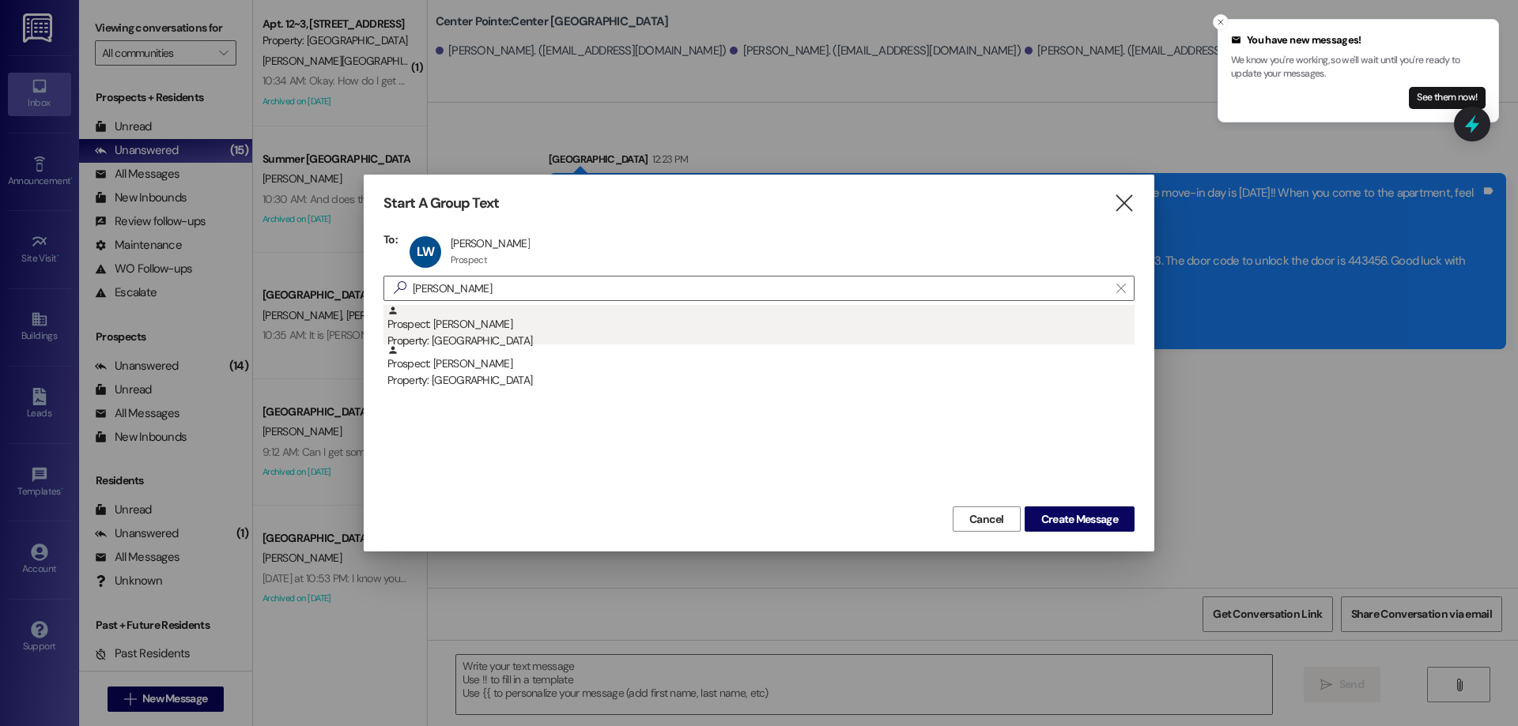
click at [541, 333] on div "Property: Center Pointe" at bounding box center [760, 341] width 747 height 17
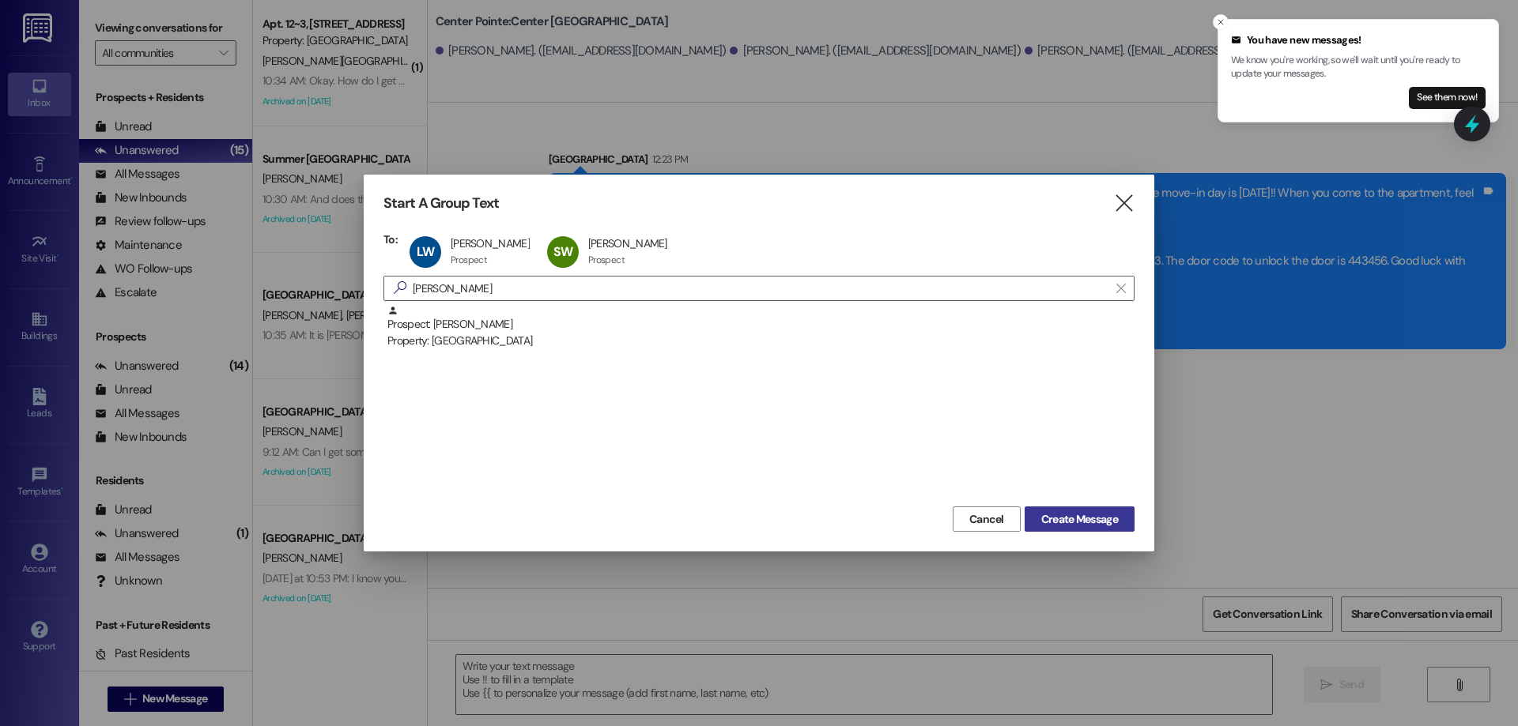
click at [1043, 515] on span "Create Message" at bounding box center [1079, 519] width 77 height 17
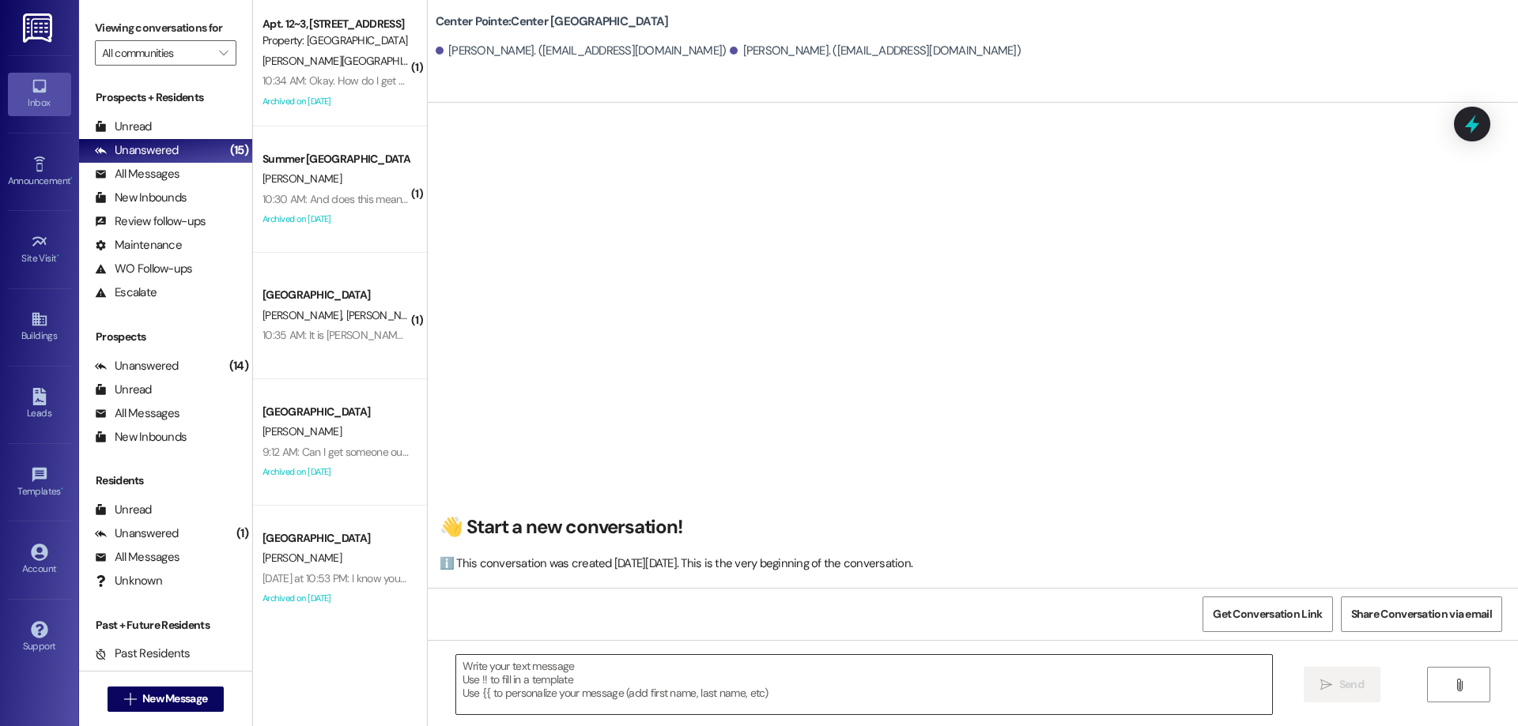
click at [763, 670] on textarea at bounding box center [864, 684] width 816 height 59
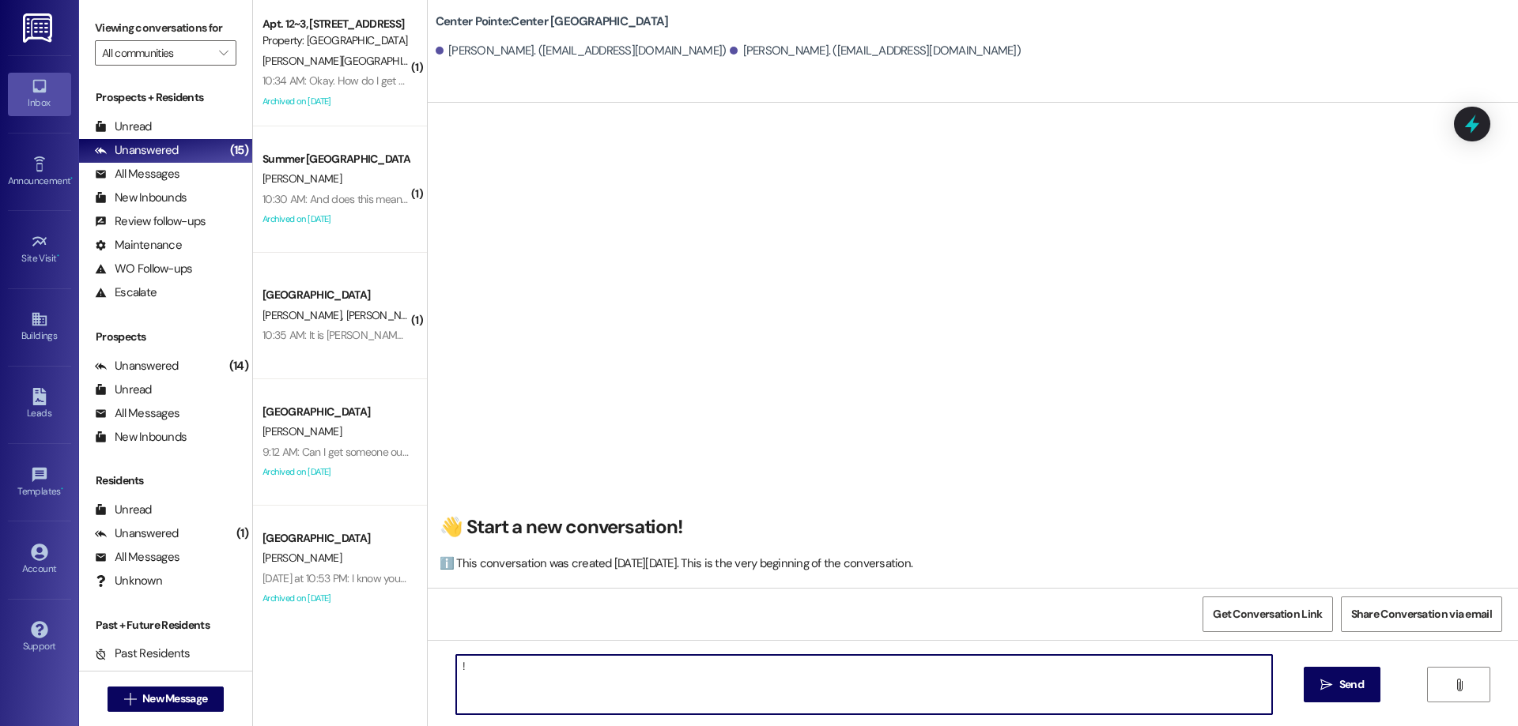
type textarea "!!"
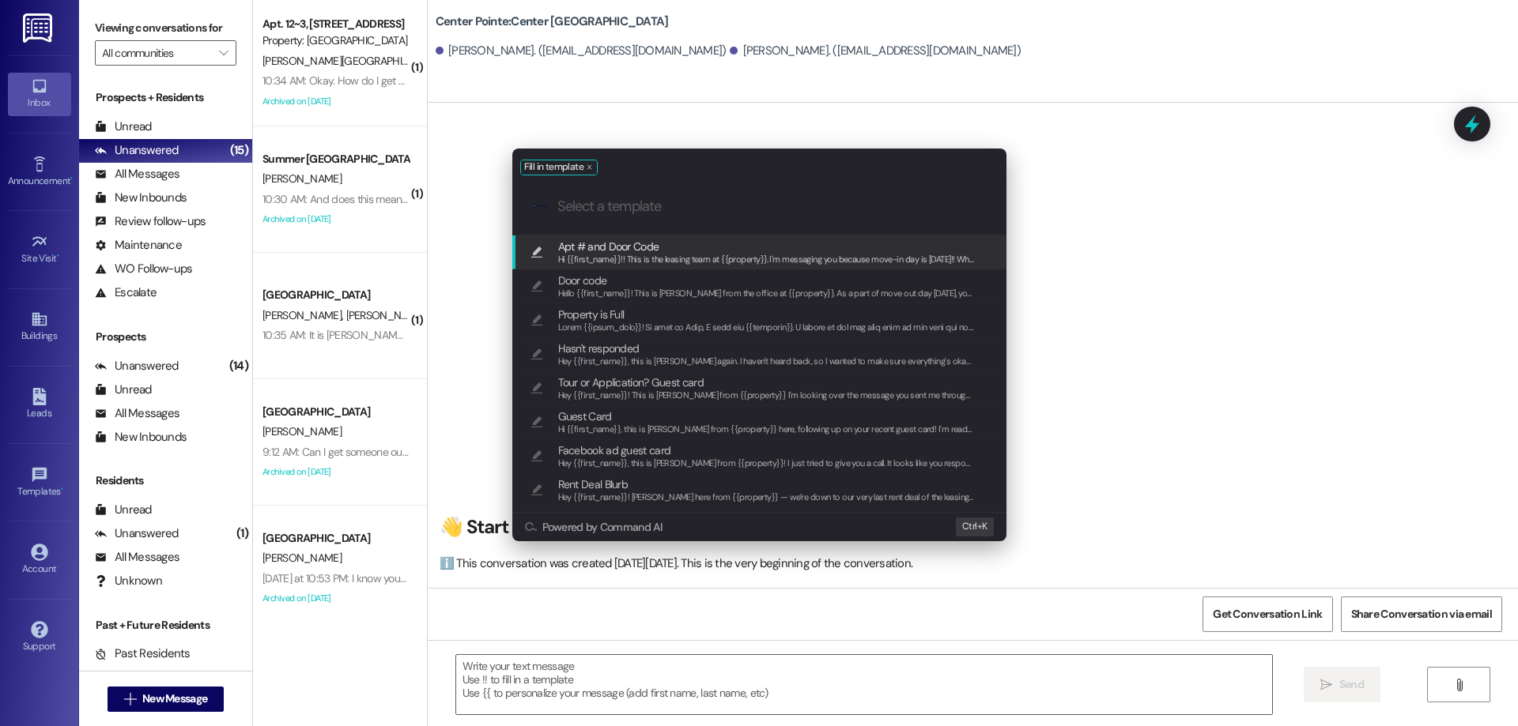
click at [681, 236] on div "Apt # and Door Code Hi {{first_name}}!! This is the leasing team at {{property}…" at bounding box center [759, 253] width 494 height 34
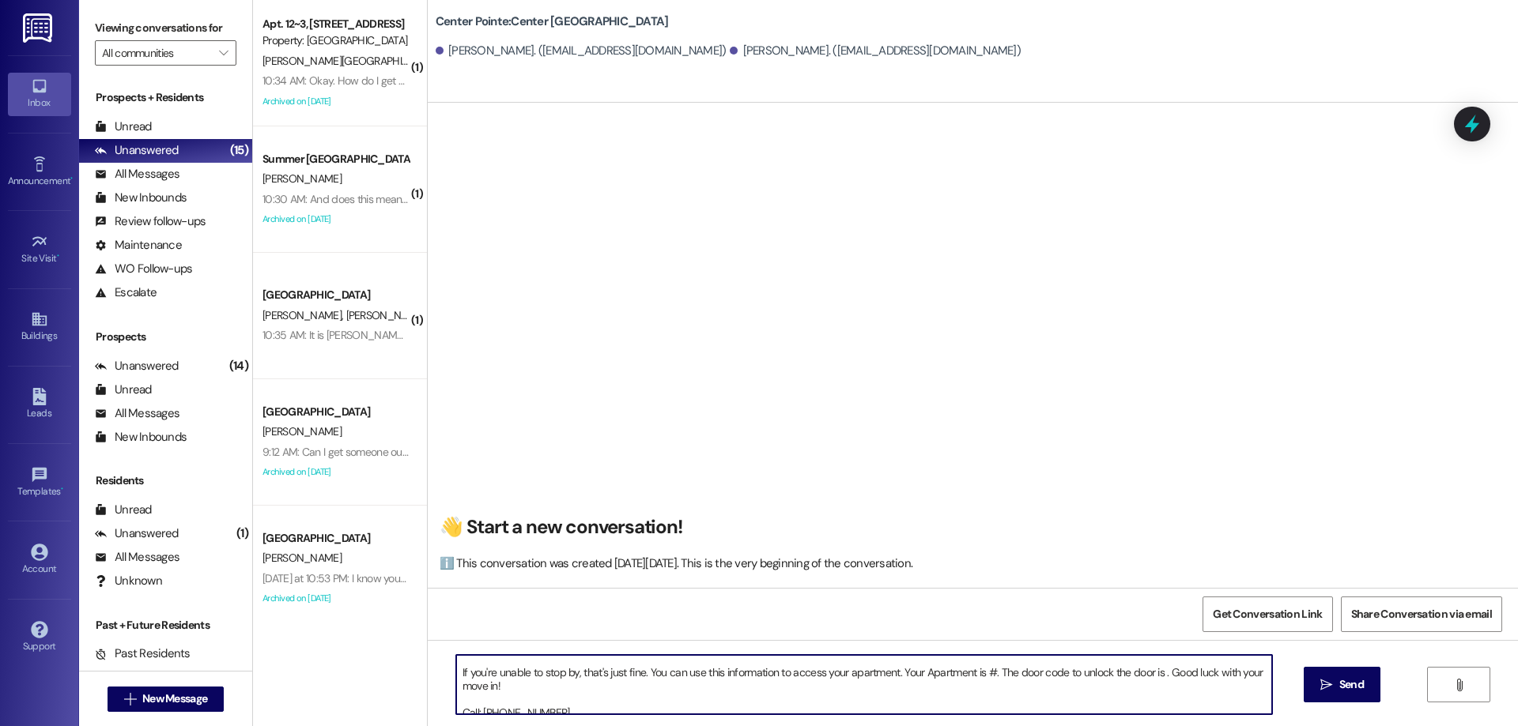
scroll to position [71, 0]
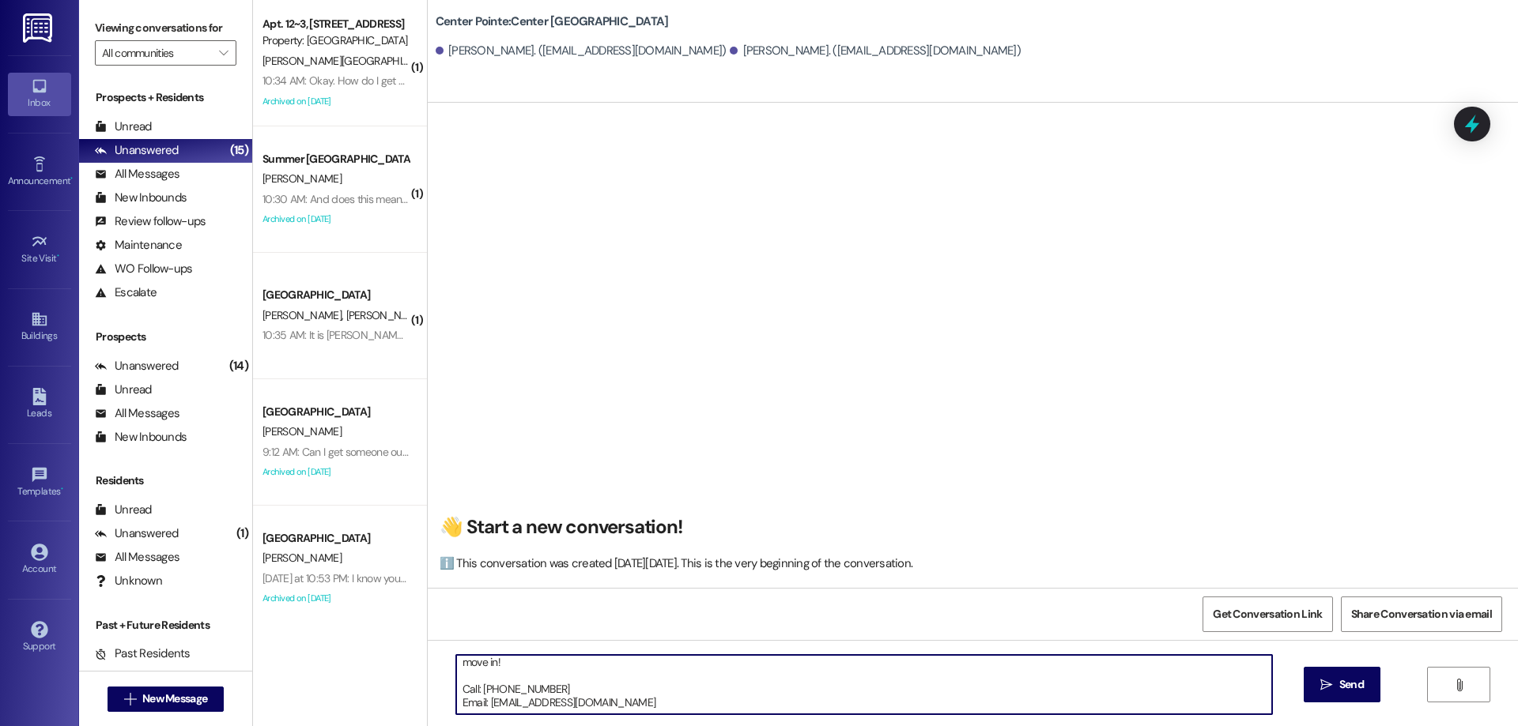
click at [1085, 681] on textarea "Hi {{first_name}}!! This is the leasing team at {{property}}. I'm messaging you…" at bounding box center [864, 684] width 816 height 59
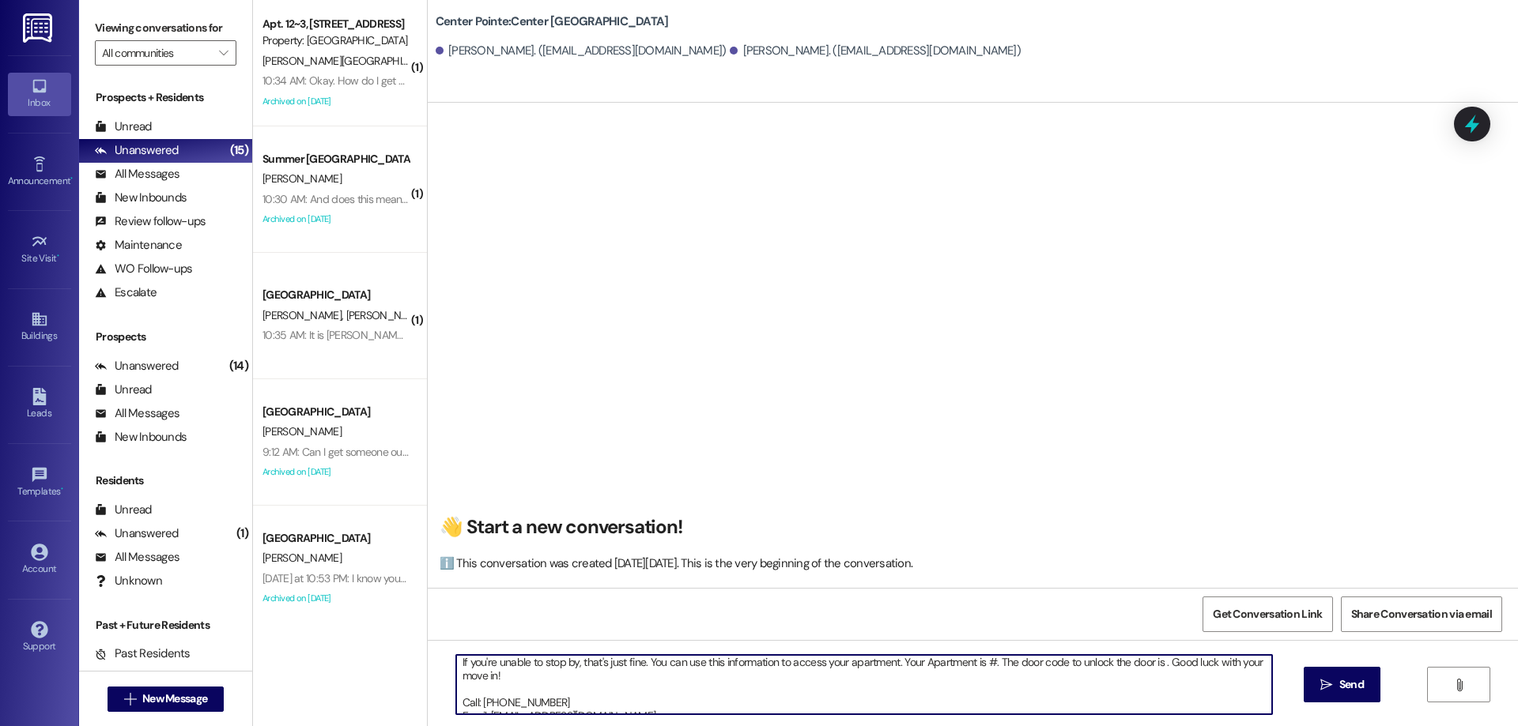
click at [1158, 666] on textarea "Hi {{first_name}}!! This is the leasing team at {{property}}. I'm messaging you…" at bounding box center [864, 684] width 816 height 59
paste textarea "938901"
click at [987, 662] on textarea "Hi {{first_name}}!! This is the leasing team at {{property}}. I'm messaging you…" at bounding box center [864, 684] width 816 height 59
type textarea "Hi {{first_name}}!! This is the leasing team at {{property}}. I'm messaging you…"
click at [1347, 681] on span "Send" at bounding box center [1351, 685] width 25 height 17
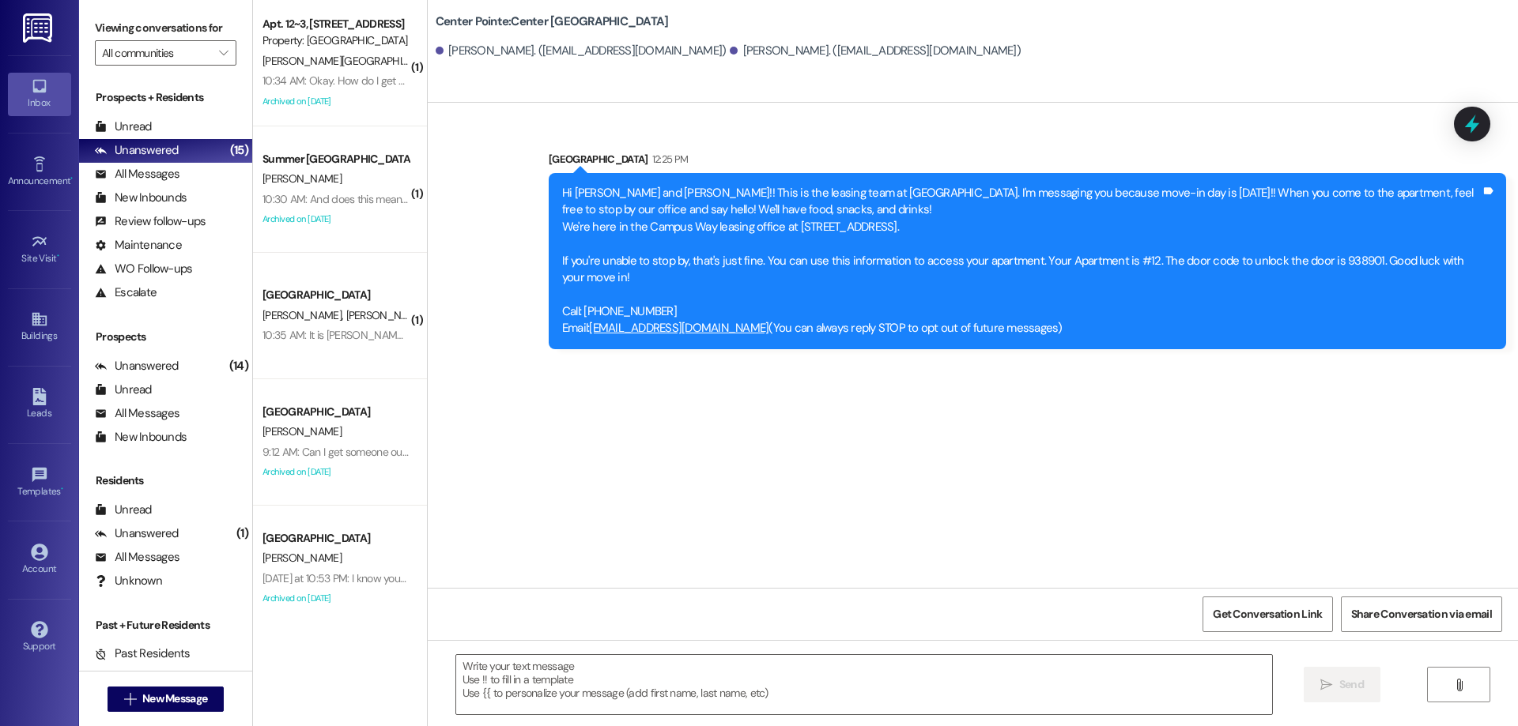
scroll to position [0, 0]
click at [121, 706] on span " New Message" at bounding box center [166, 699] width 90 height 17
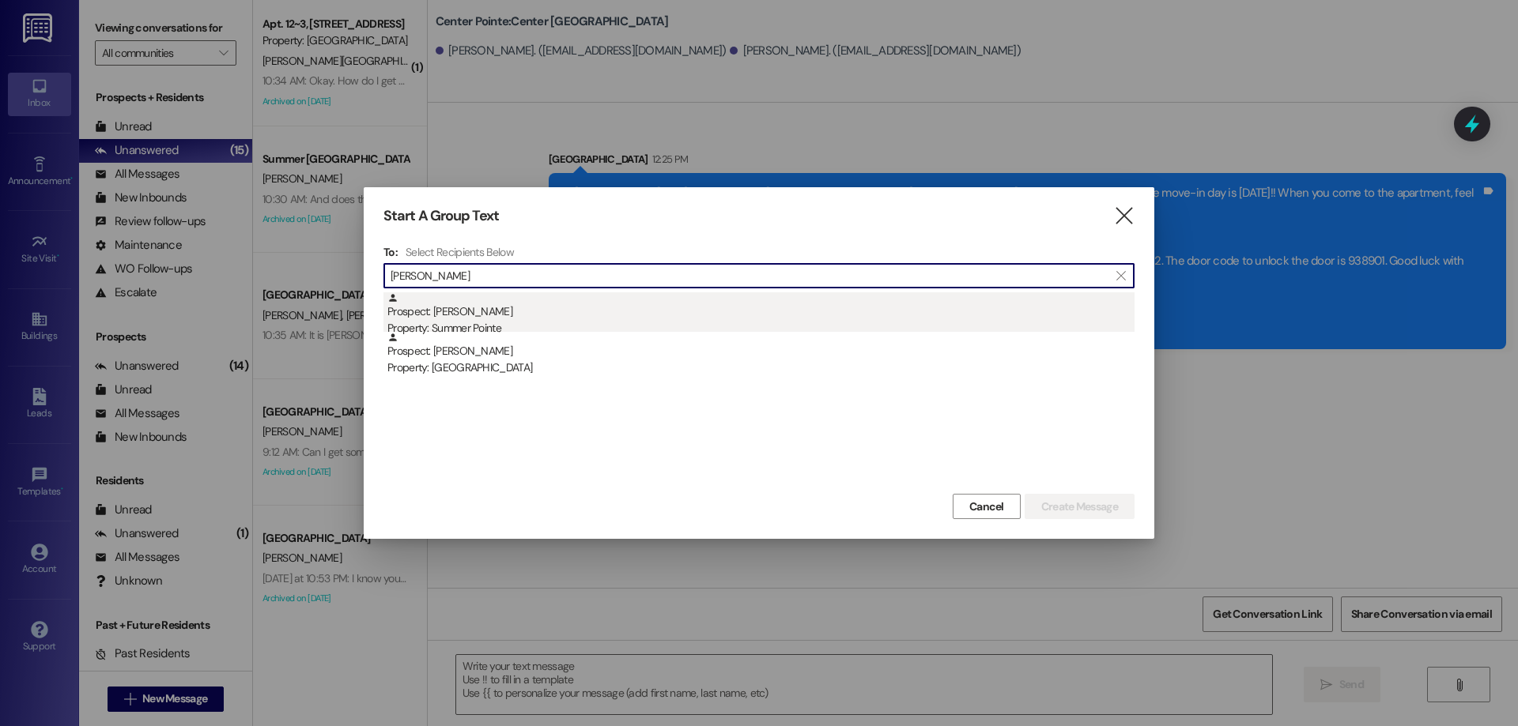
type input "david cole"
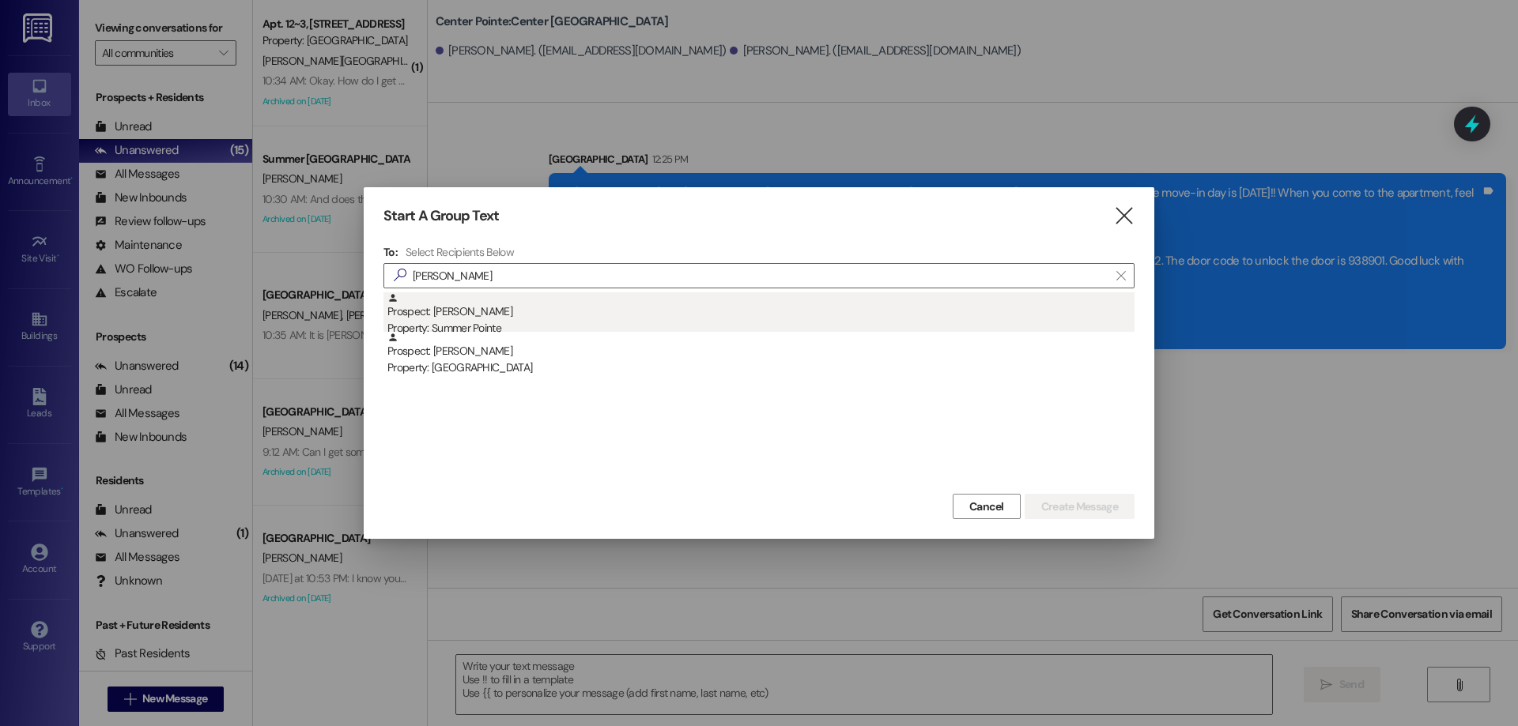
click at [522, 306] on div "Prospect: David Cole Property: Summer Pointe" at bounding box center [760, 314] width 747 height 45
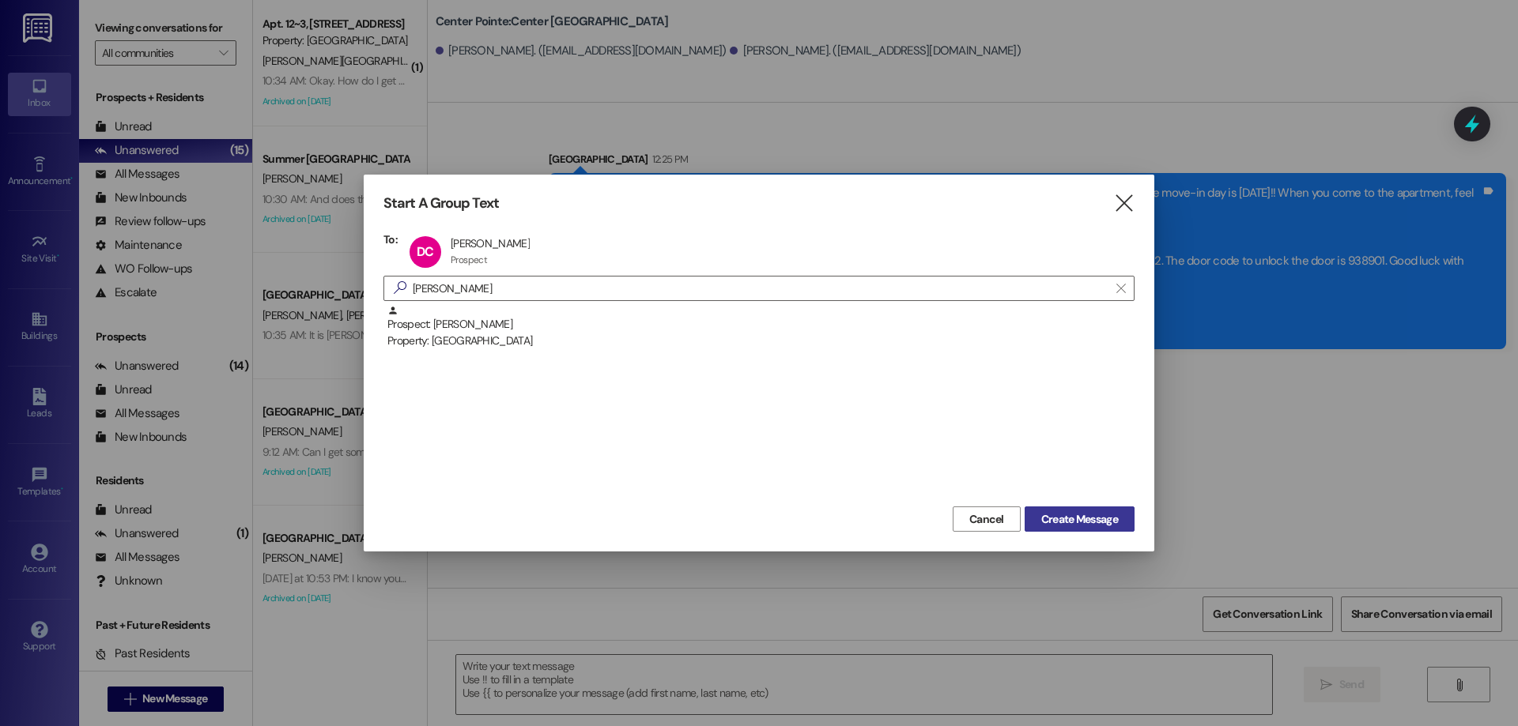
click at [1087, 515] on span "Create Message" at bounding box center [1079, 519] width 77 height 17
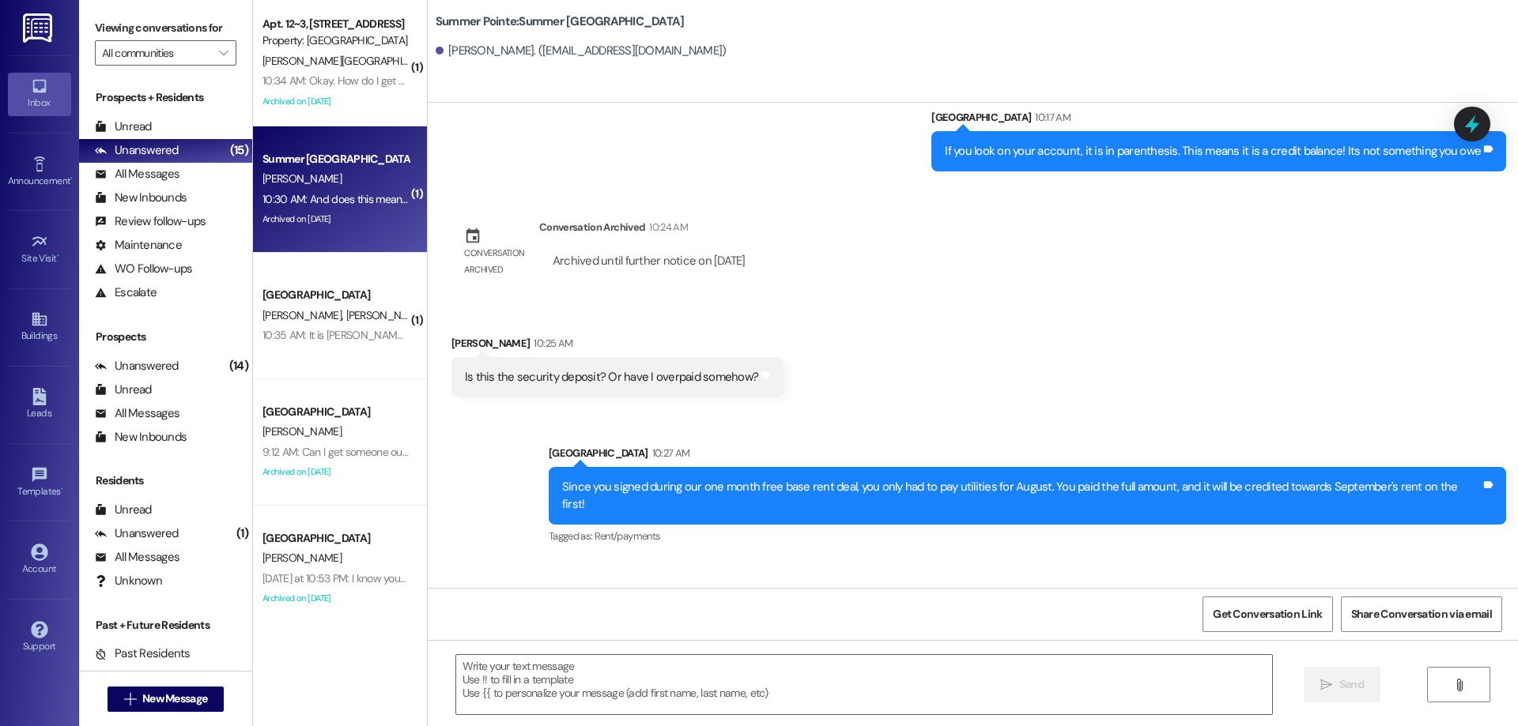
scroll to position [2335, 0]
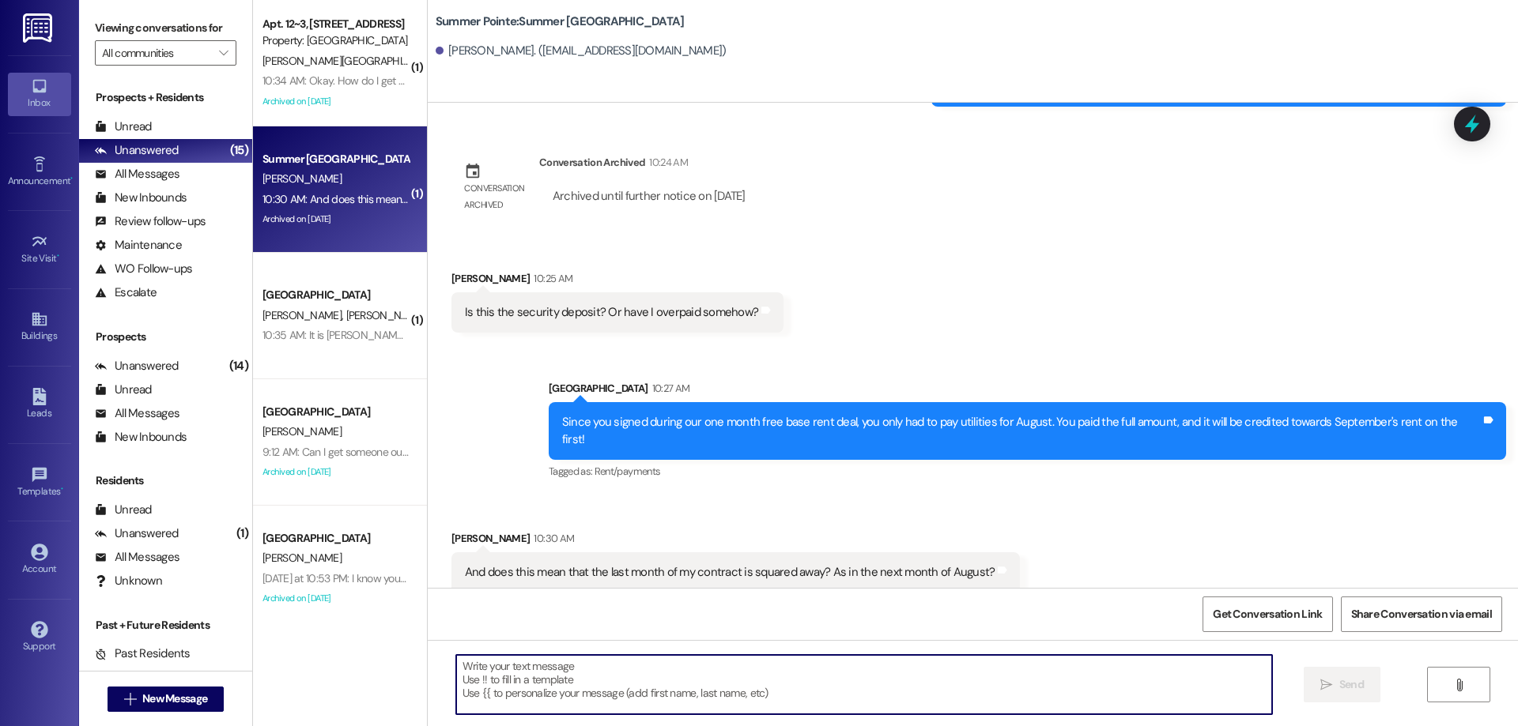
click at [753, 688] on textarea at bounding box center [864, 684] width 816 height 59
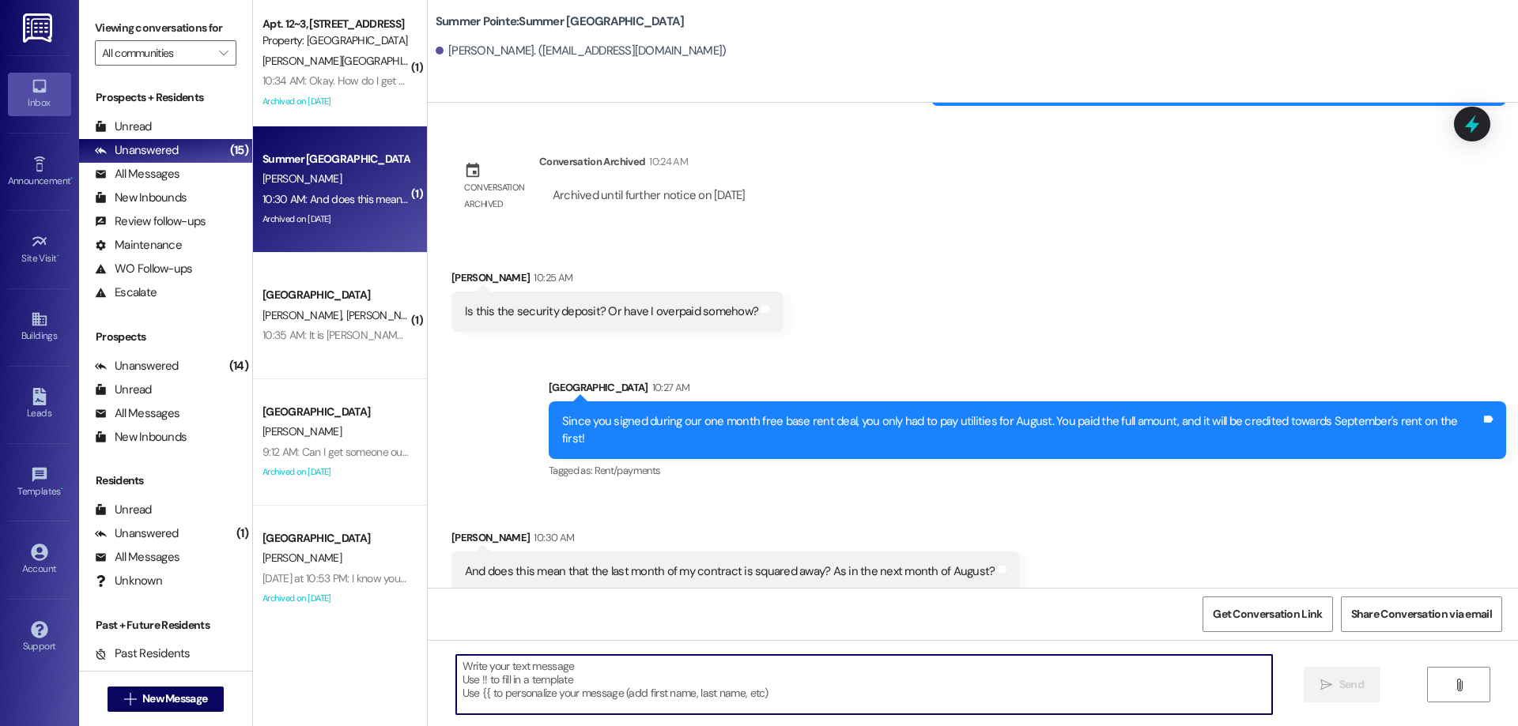
click at [796, 656] on textarea at bounding box center [864, 684] width 816 height 59
type textarea "t"
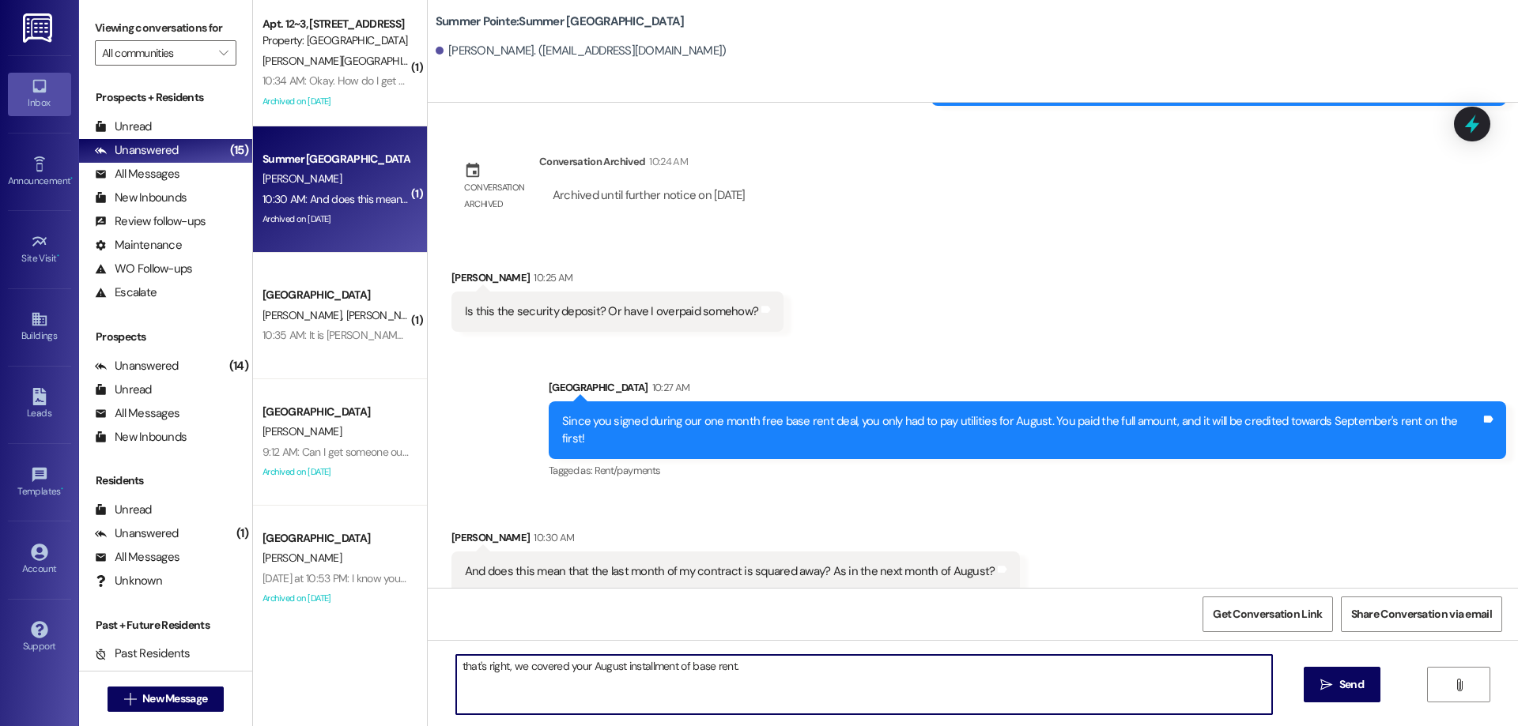
click at [456, 671] on textarea "that's right, we covered your August installment of base rent." at bounding box center [864, 684] width 816 height 59
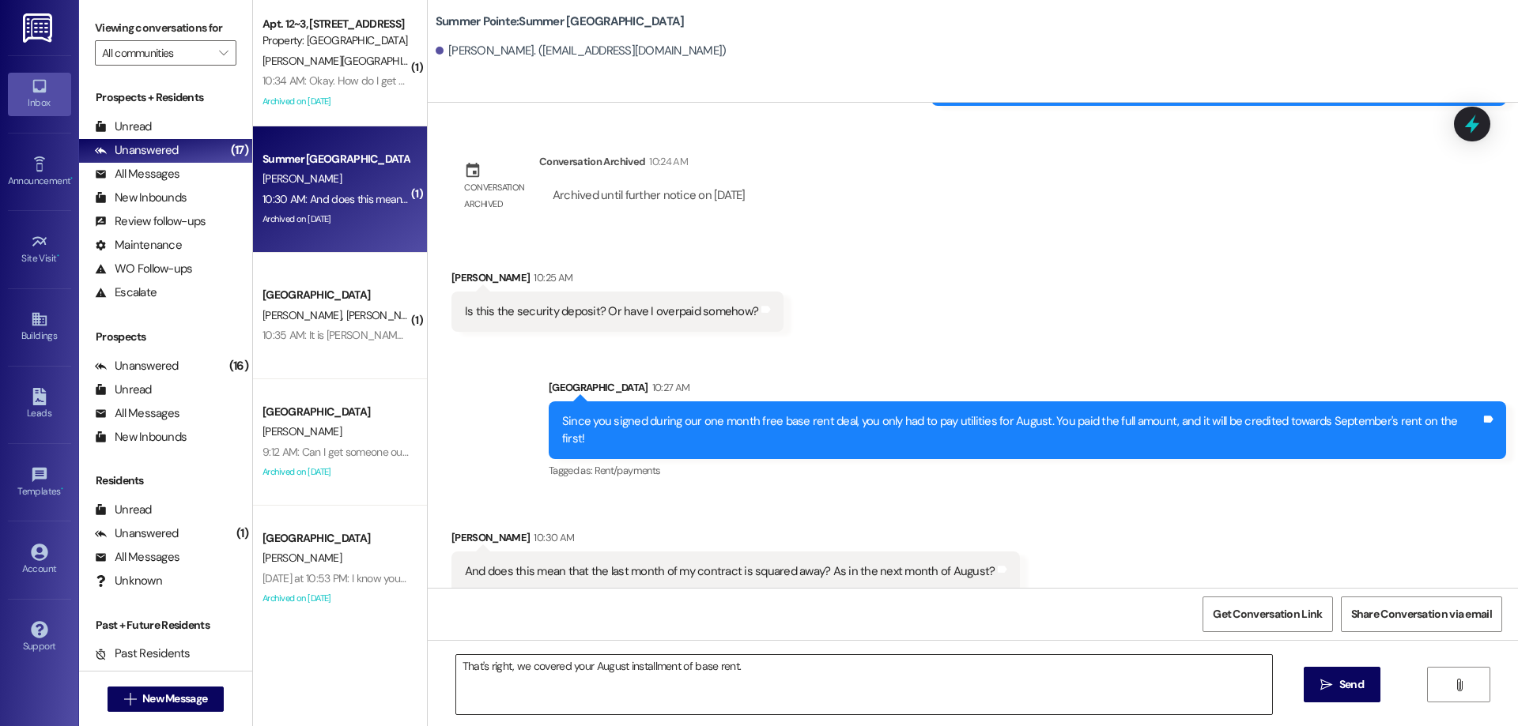
click at [860, 672] on textarea "That's right, we covered your August installment of base rent." at bounding box center [864, 684] width 816 height 59
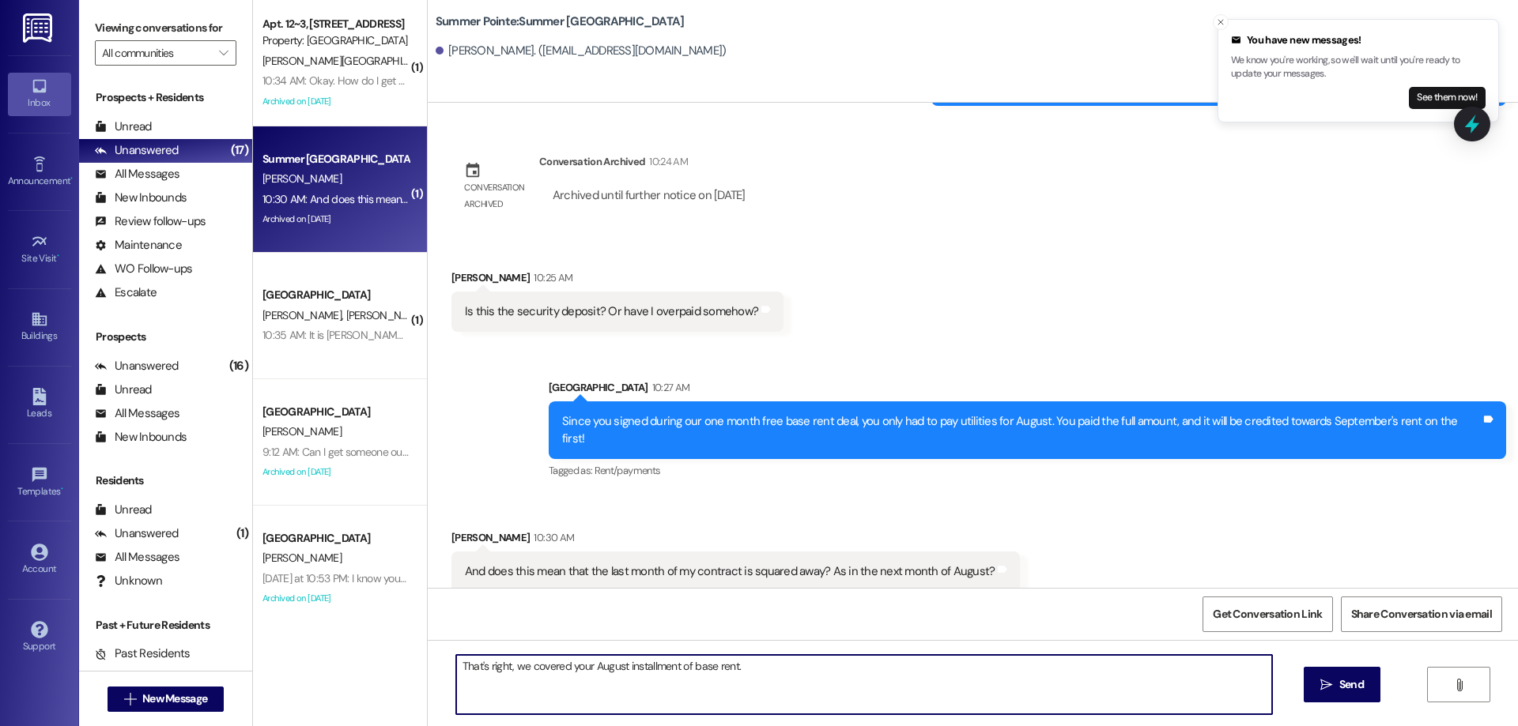
click at [763, 673] on textarea "That's right, we covered your August installment of base rent." at bounding box center [864, 684] width 816 height 59
type textarea "That's right, we covered your August installment of base rent. \"
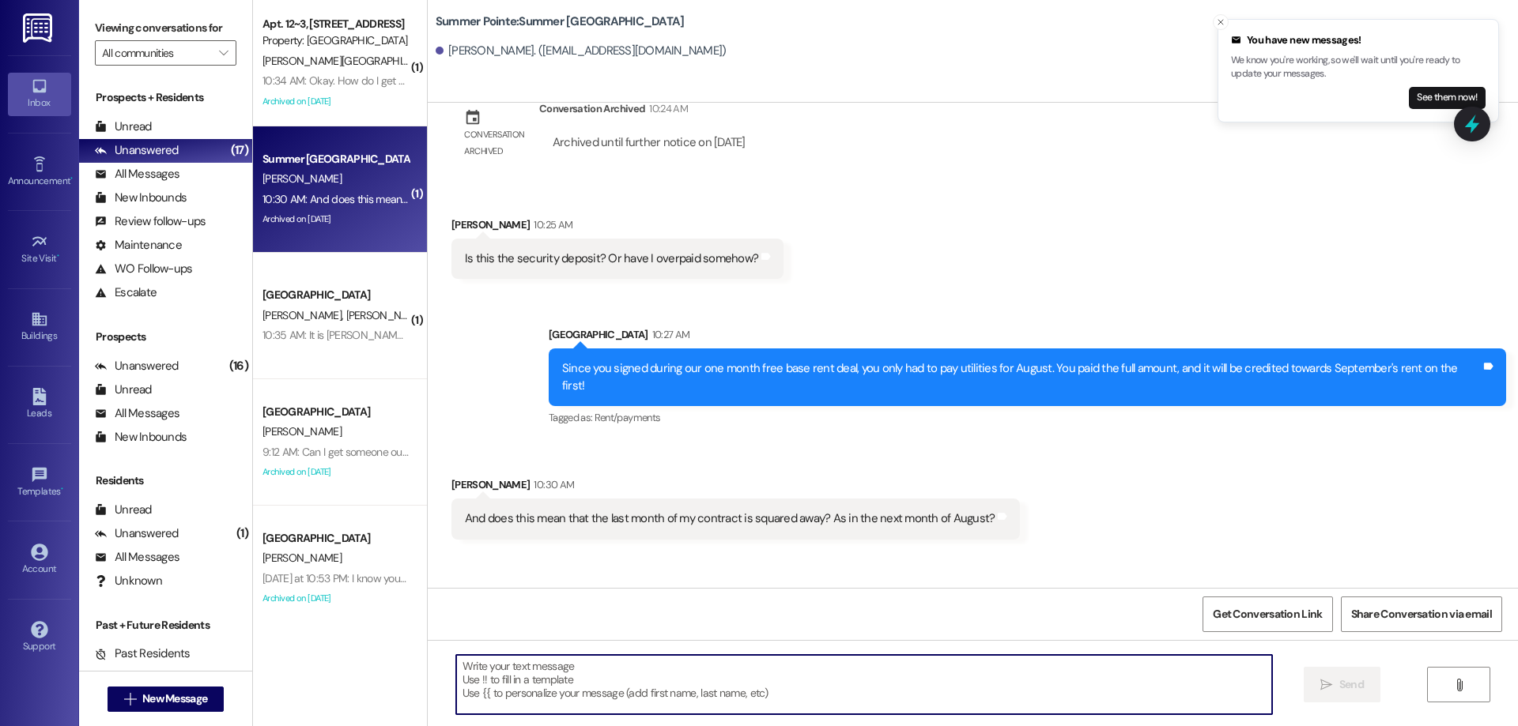
scroll to position [2446, 0]
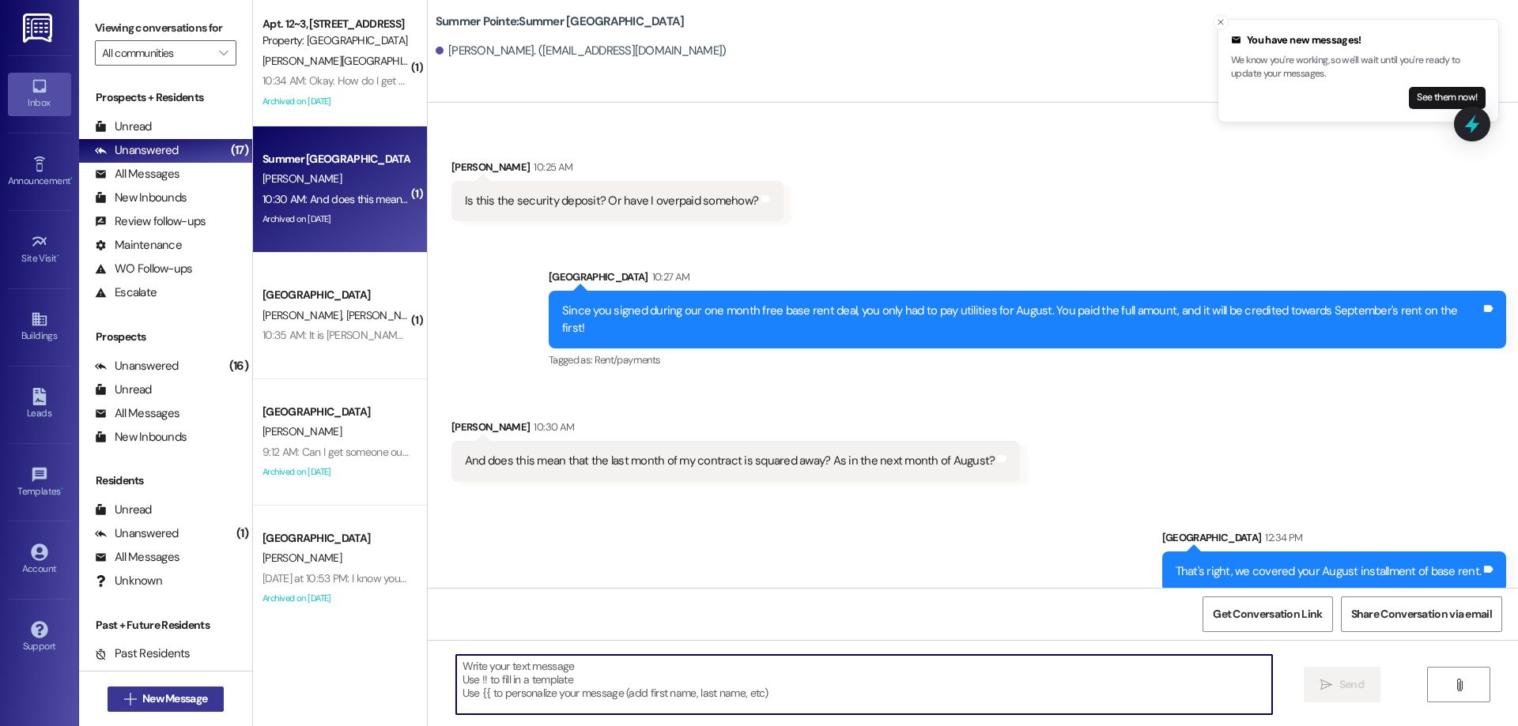
click at [145, 691] on span "New Message" at bounding box center [174, 699] width 65 height 17
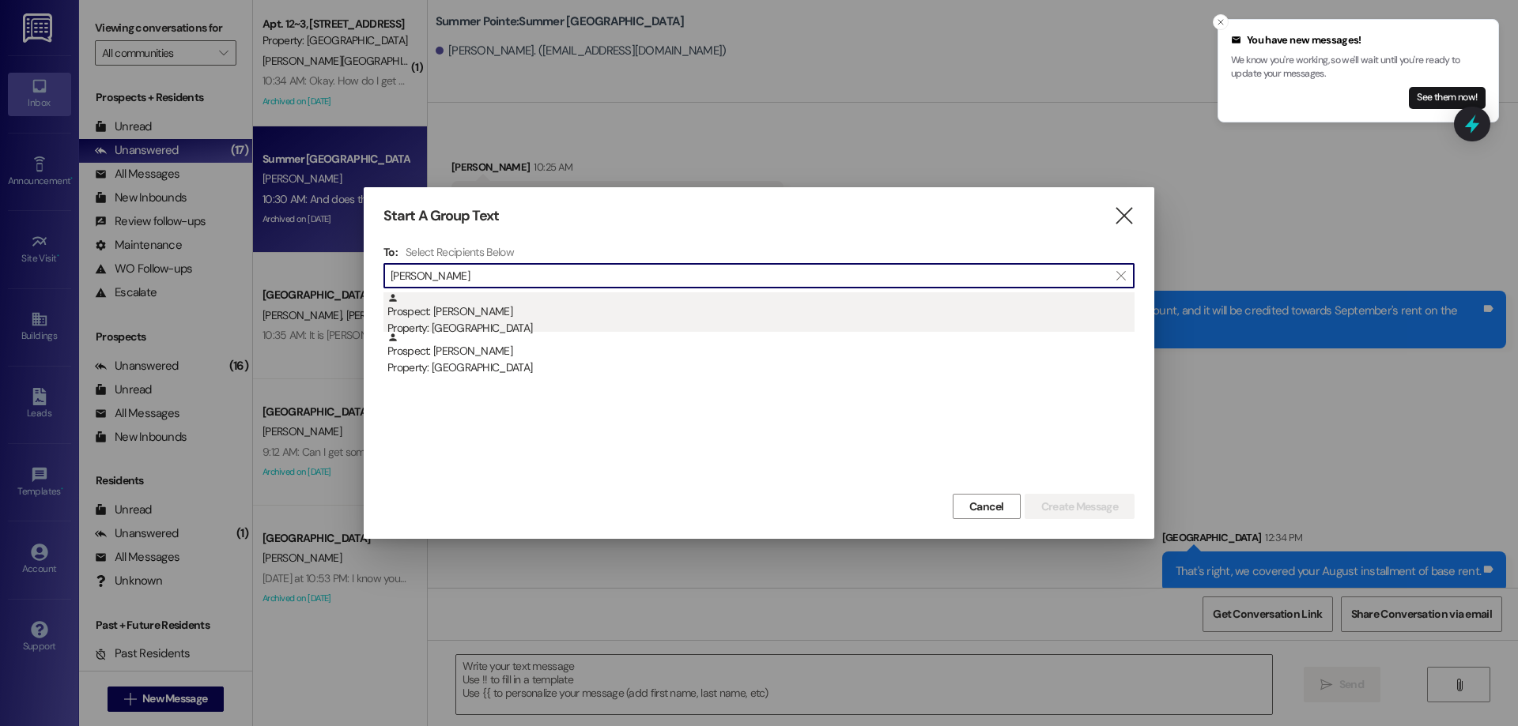
type input "riley taylor"
click at [520, 320] on div "Property: Center Pointe" at bounding box center [760, 328] width 747 height 17
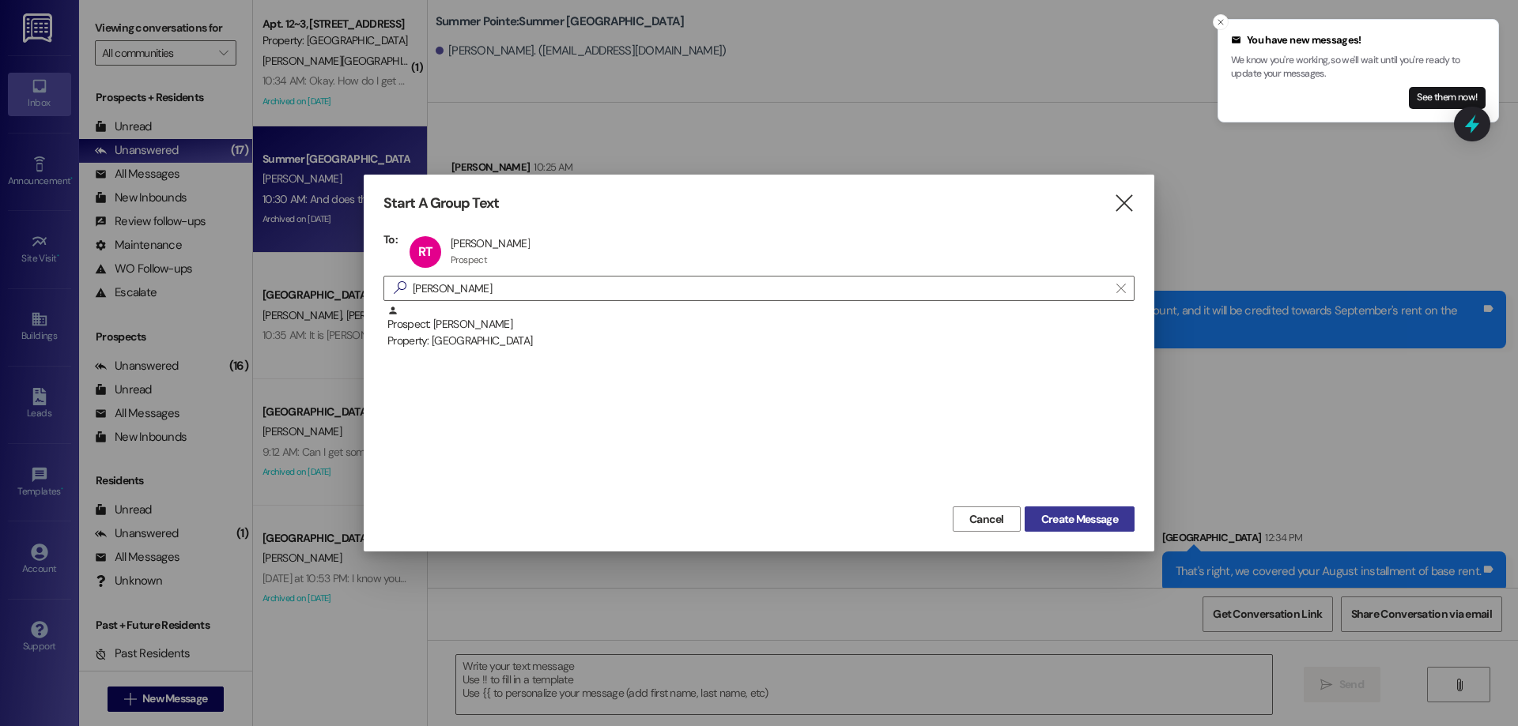
click at [1104, 522] on span "Create Message" at bounding box center [1079, 519] width 77 height 17
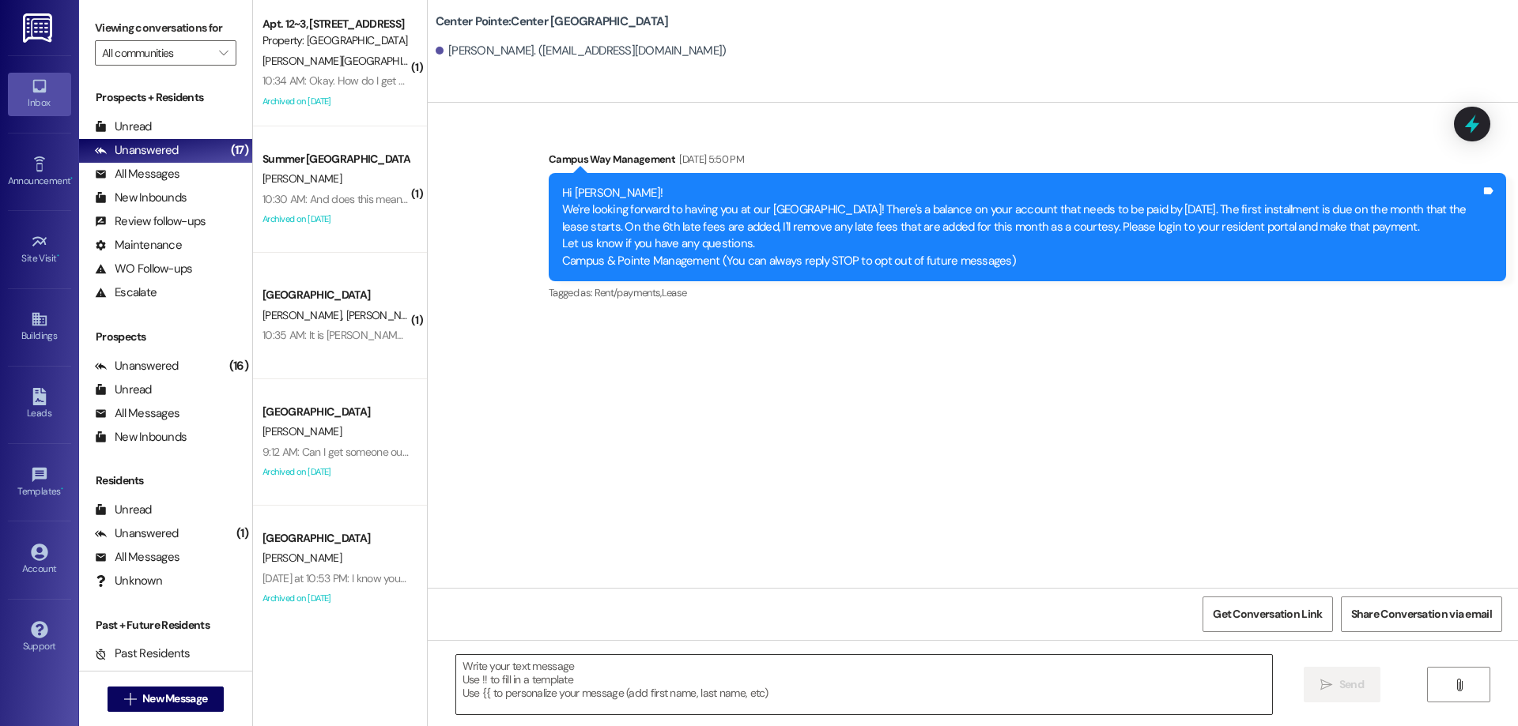
scroll to position [0, 0]
click at [844, 673] on textarea at bounding box center [864, 684] width 816 height 59
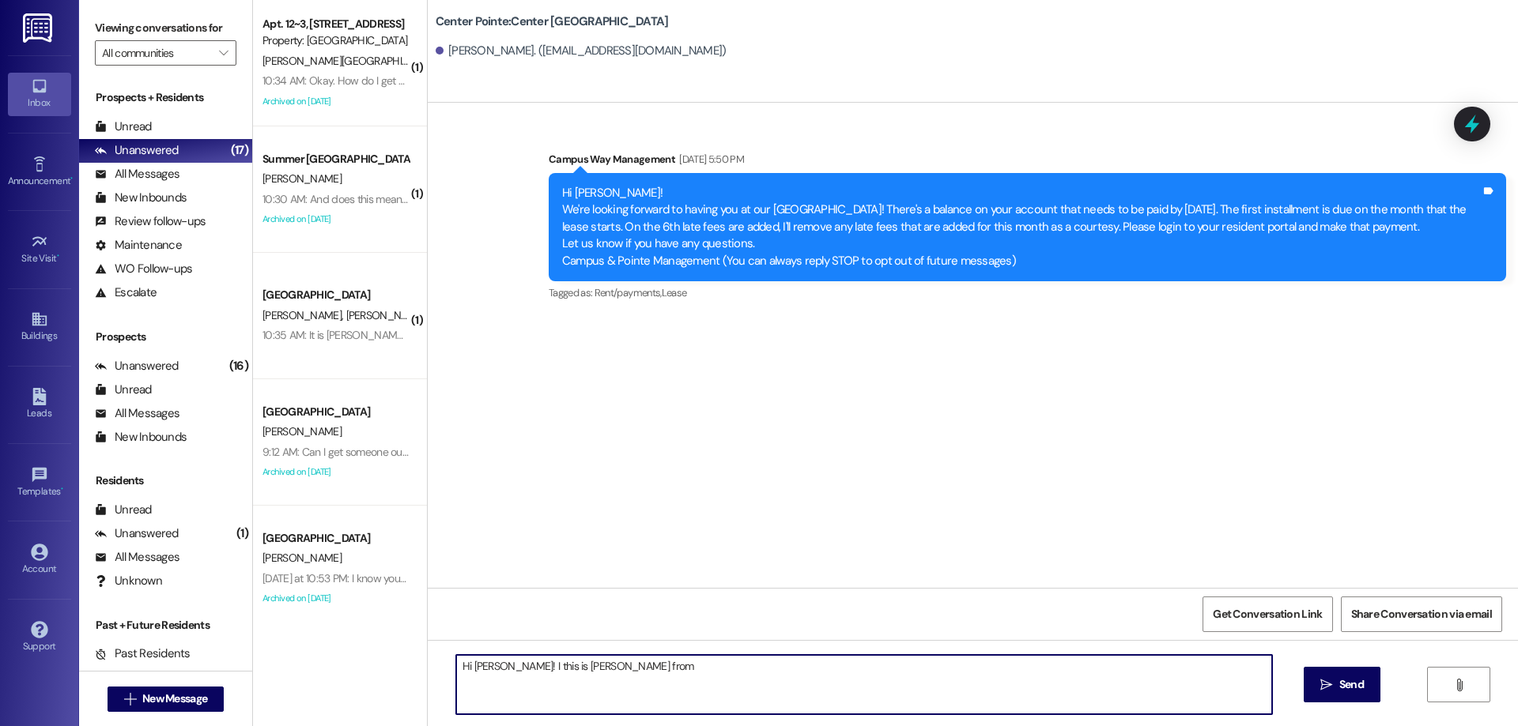
click at [466, 672] on textarea "Hi riley! I this is Drew from" at bounding box center [864, 684] width 816 height 59
click at [731, 660] on textarea "Hi Riley! I this is Drew from" at bounding box center [864, 684] width 816 height 59
click at [993, 678] on textarea "Hi Riley! I this is Drew from Center Pointe, I just senyou youror information, …" at bounding box center [864, 684] width 816 height 59
click at [996, 688] on textarea "Hi Riley! I this is Drew from Center Pointe, I just senyou youror information, …" at bounding box center [864, 684] width 816 height 59
click at [718, 663] on textarea "Hi Riley! I this is Drew from Center Pointe, I just senyou youror information, …" at bounding box center [864, 684] width 816 height 59
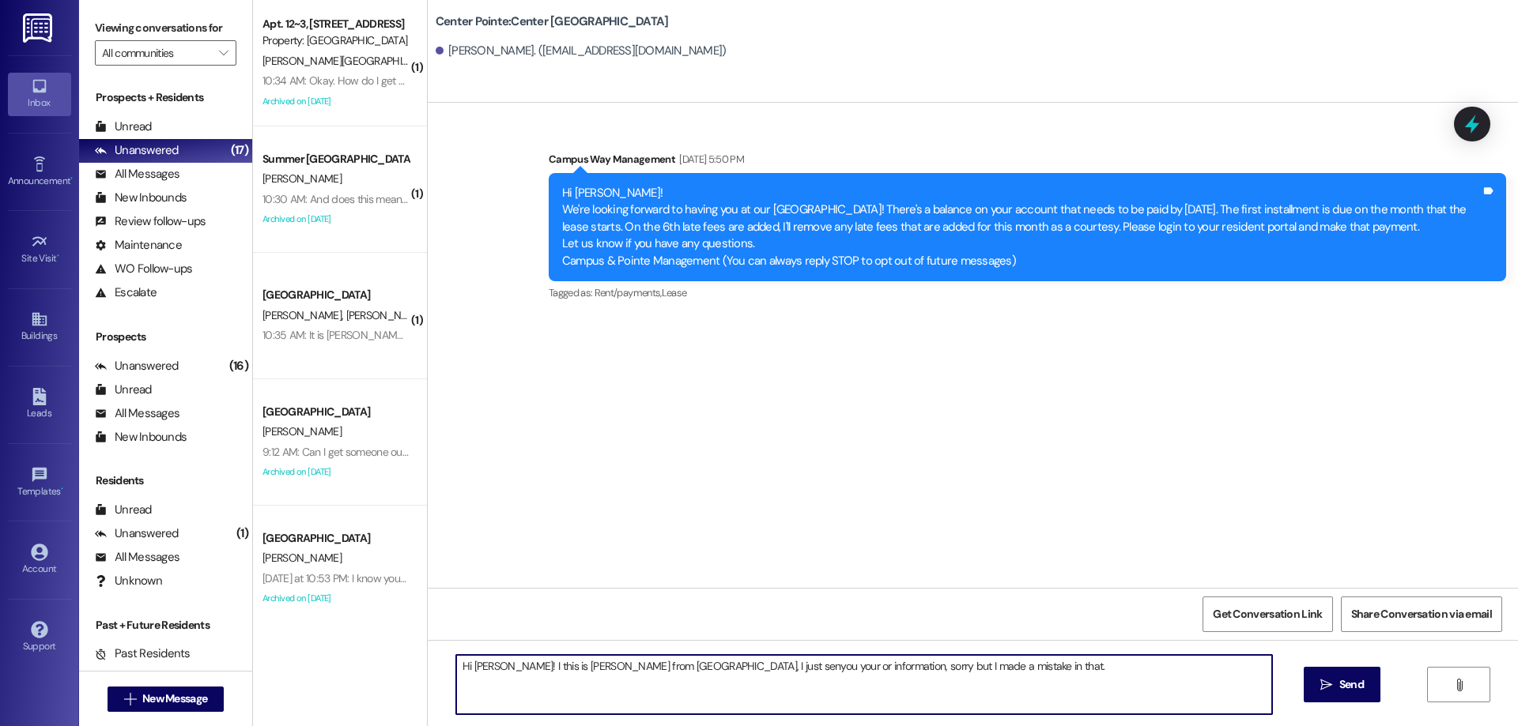
click at [1019, 661] on textarea "Hi Riley! I this is Drew from Center Pointe, I just senyou your or information,…" at bounding box center [864, 684] width 816 height 59
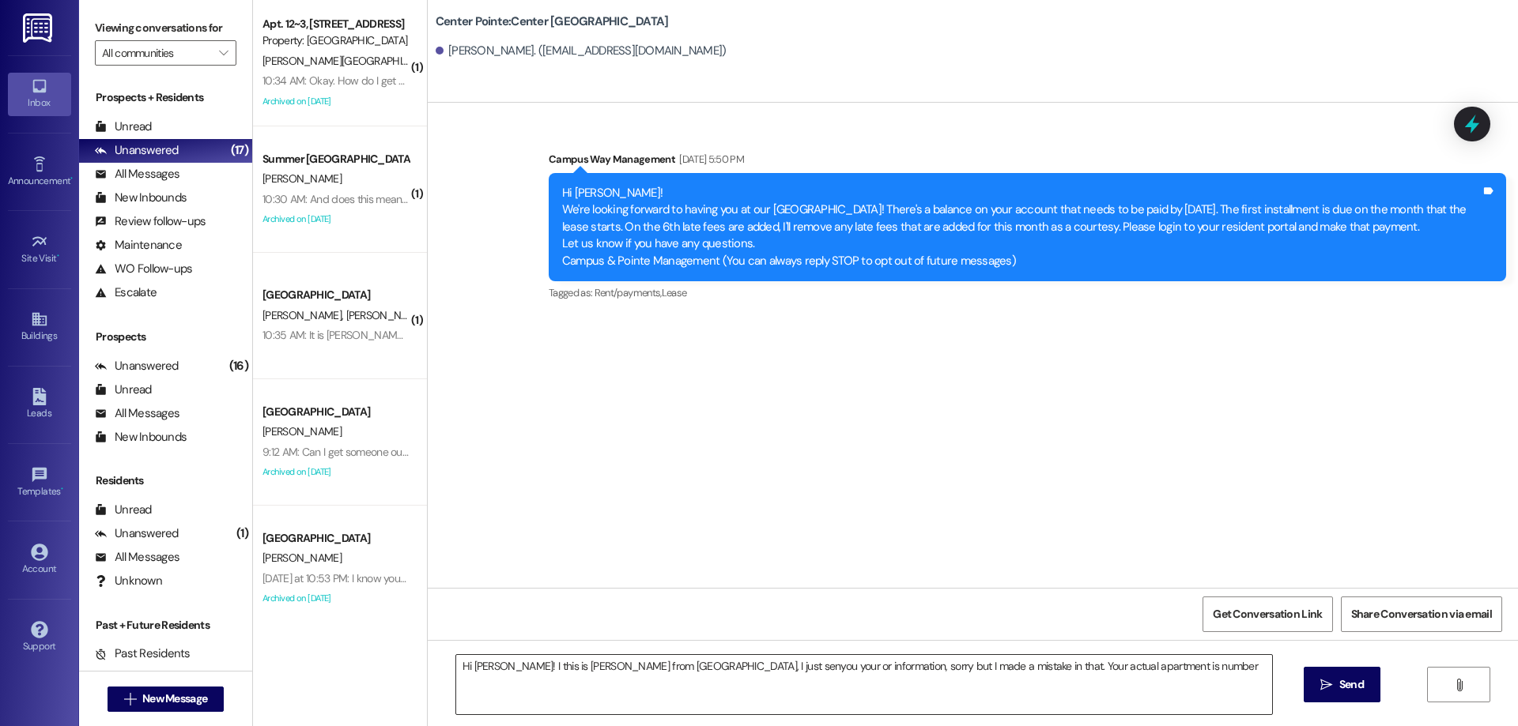
click at [1149, 673] on textarea "Hi Riley! I this is Drew from Center Pointe, I just senyou your or information,…" at bounding box center [864, 684] width 816 height 59
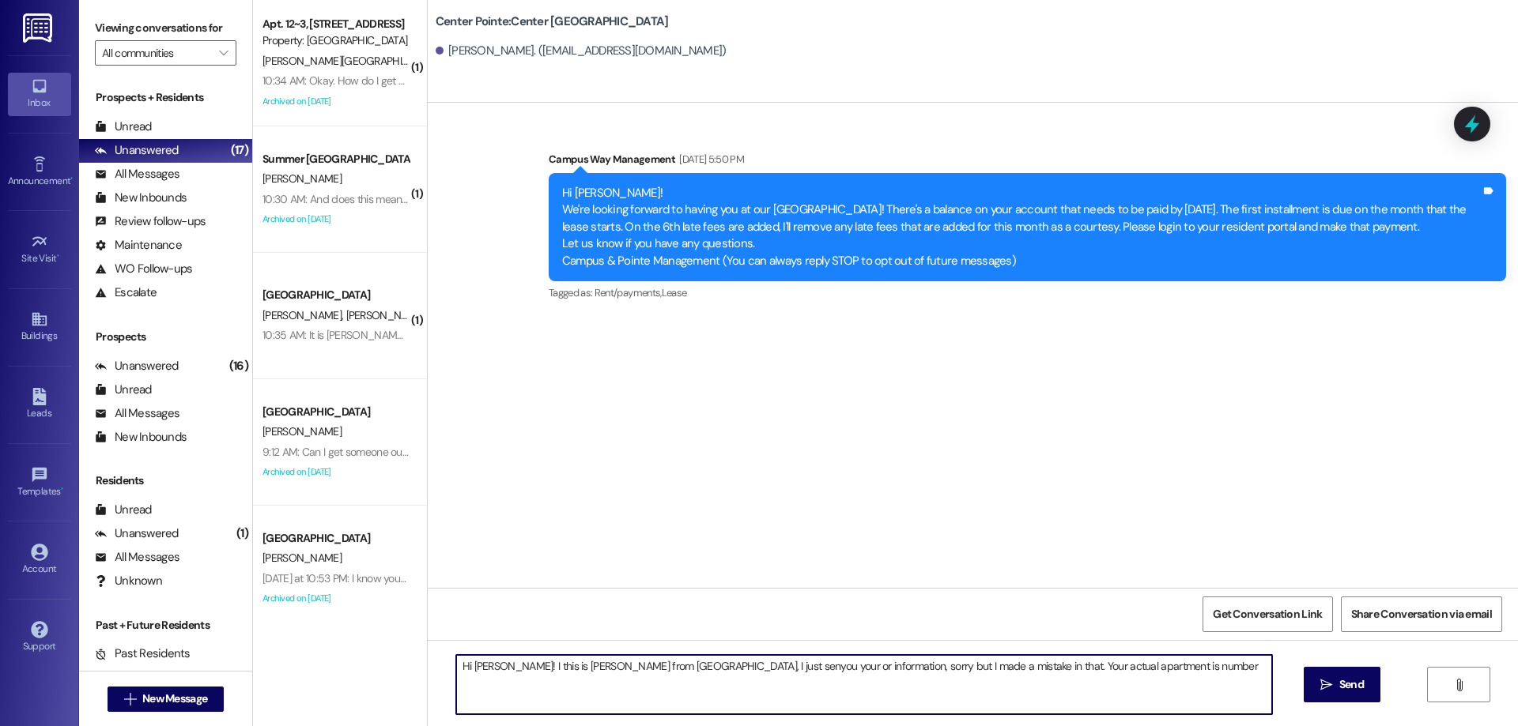
click at [676, 668] on textarea "Hi Riley! I this is Drew from Center Pointe, I just senyou your or information,…" at bounding box center [864, 684] width 816 height 59
click at [1216, 677] on textarea "Hi Riley! I this is Drew from Center Pointe, I just sent you your or informatio…" at bounding box center [864, 684] width 816 height 59
click at [734, 667] on textarea "Hi Riley! I this is Drew from Center Pointe, I just sent you your or informatio…" at bounding box center [864, 684] width 816 height 59
click at [1201, 676] on textarea "Hi Riley! I this is Drew from Center Pointe, I just sent you your door informat…" at bounding box center [864, 684] width 816 height 59
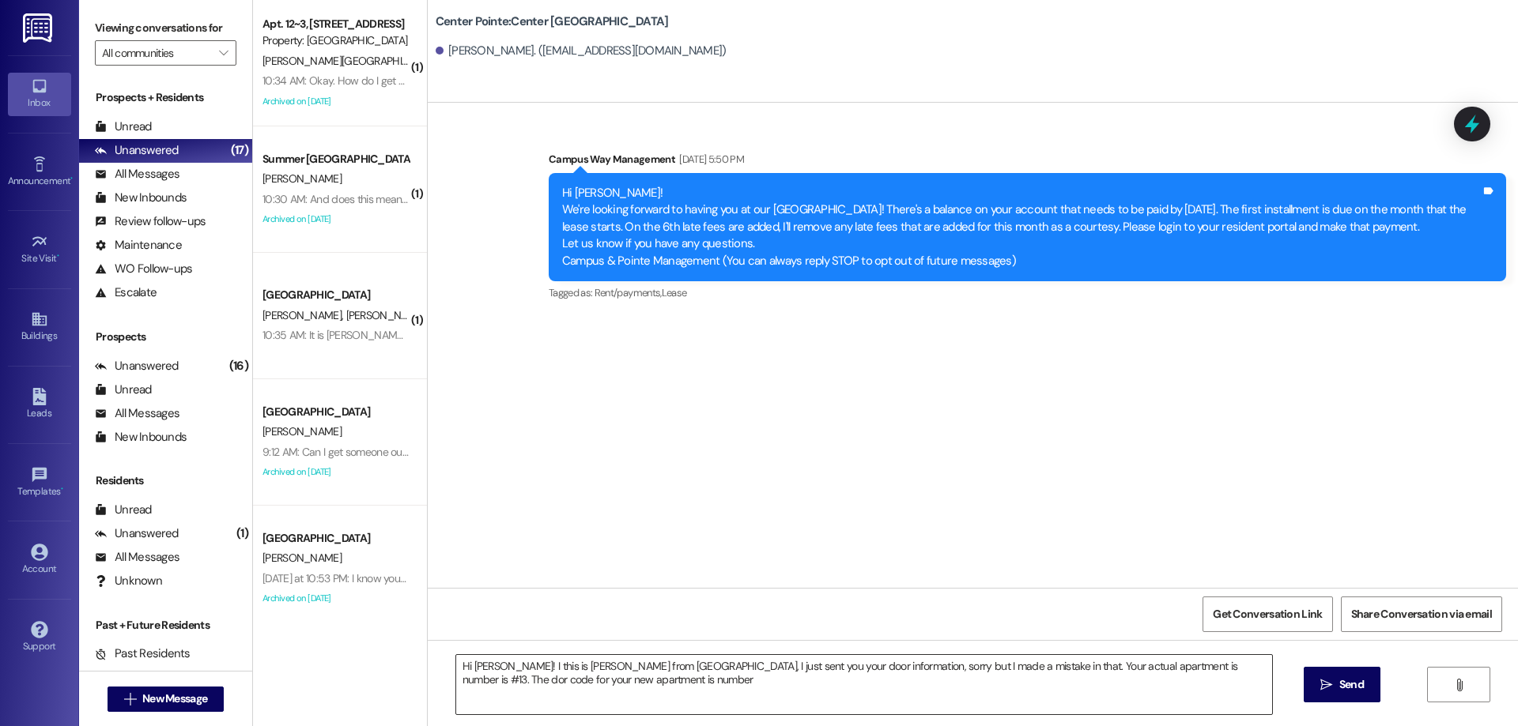
click at [653, 703] on textarea "Hi Riley! I this is Drew from Center Pointe, I just sent you your door informat…" at bounding box center [864, 684] width 816 height 59
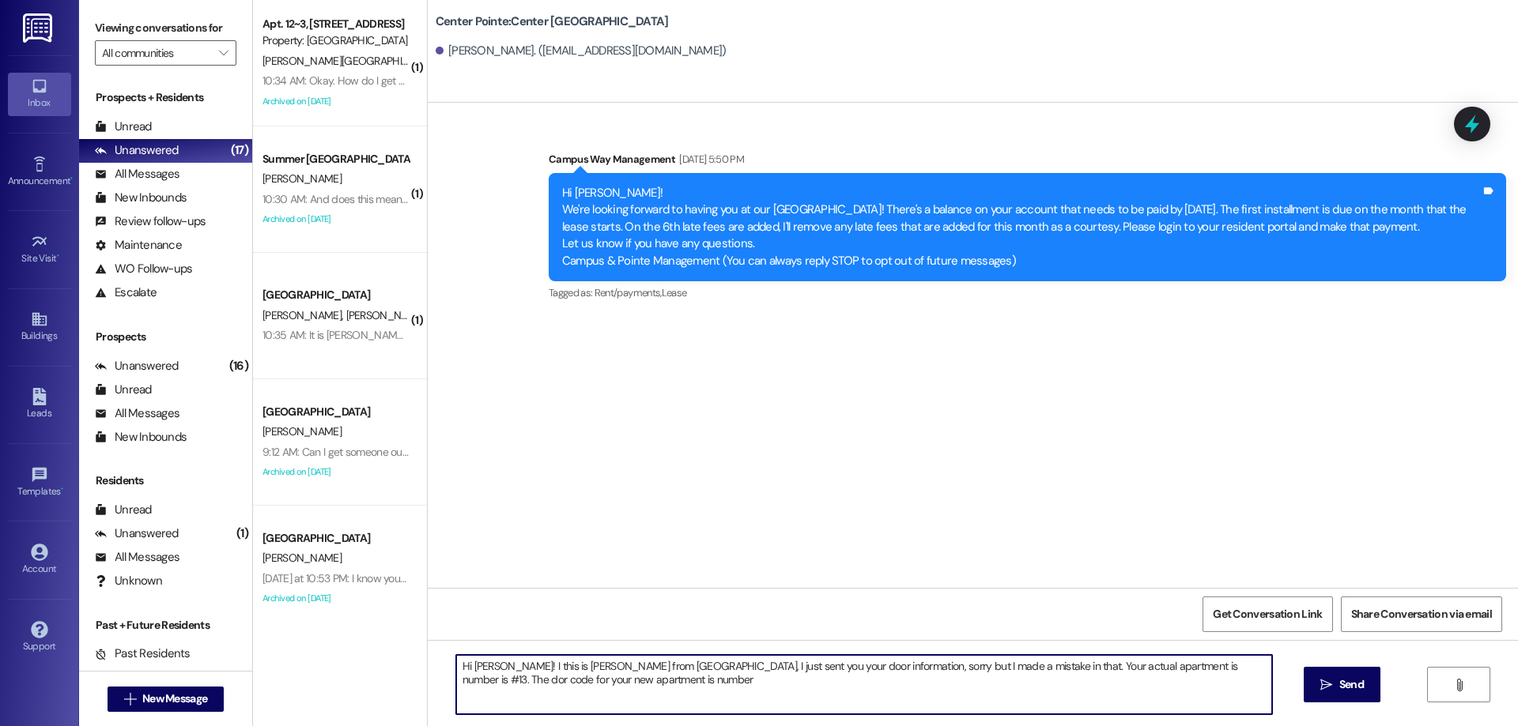
paste textarea "443456"
click at [1179, 664] on textarea "Hi Riley! I this is Drew from Center Pointe, I just sent you your door informat…" at bounding box center [864, 684] width 816 height 59
click at [955, 692] on textarea "Hi Riley! I this is Drew from Center Pointe, I just sent you your door informat…" at bounding box center [864, 684] width 816 height 59
click at [948, 695] on textarea "Hi Riley! I this is Drew from Center Pointe, I just sent you your door informat…" at bounding box center [864, 684] width 816 height 59
type textarea "Hi Riley! I this is Drew from Center Pointe, I just sent you your door informat…"
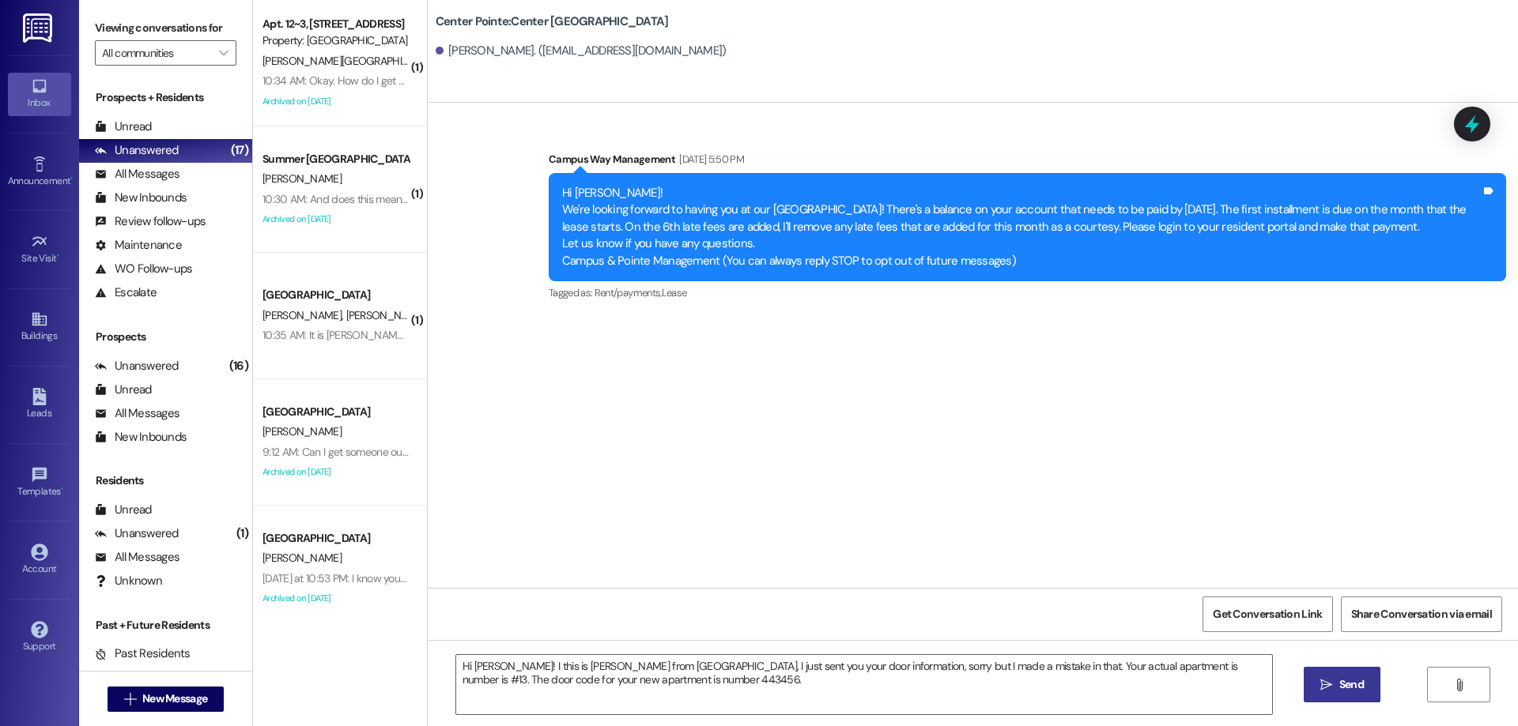
click at [1306, 692] on button " Send" at bounding box center [1341, 685] width 77 height 36
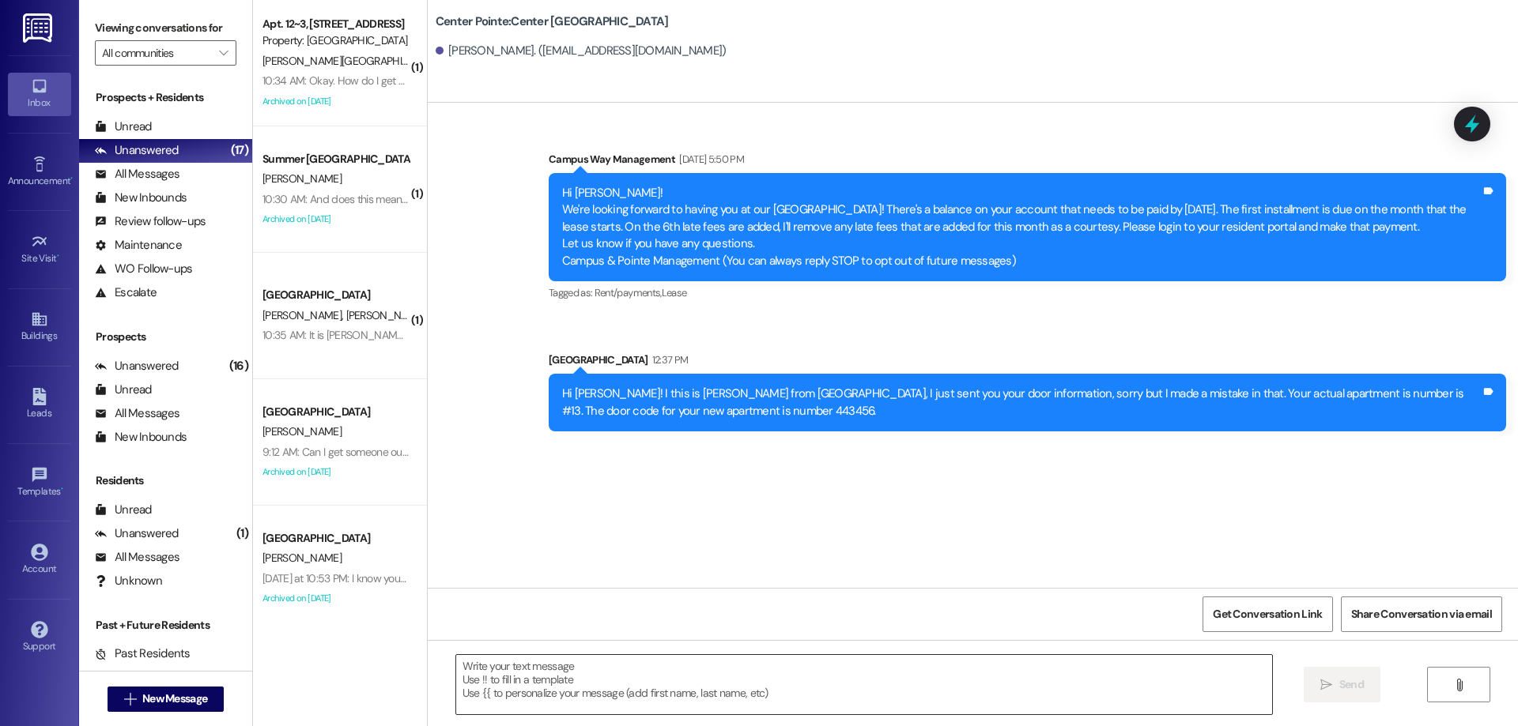
click at [886, 673] on textarea at bounding box center [864, 684] width 816 height 59
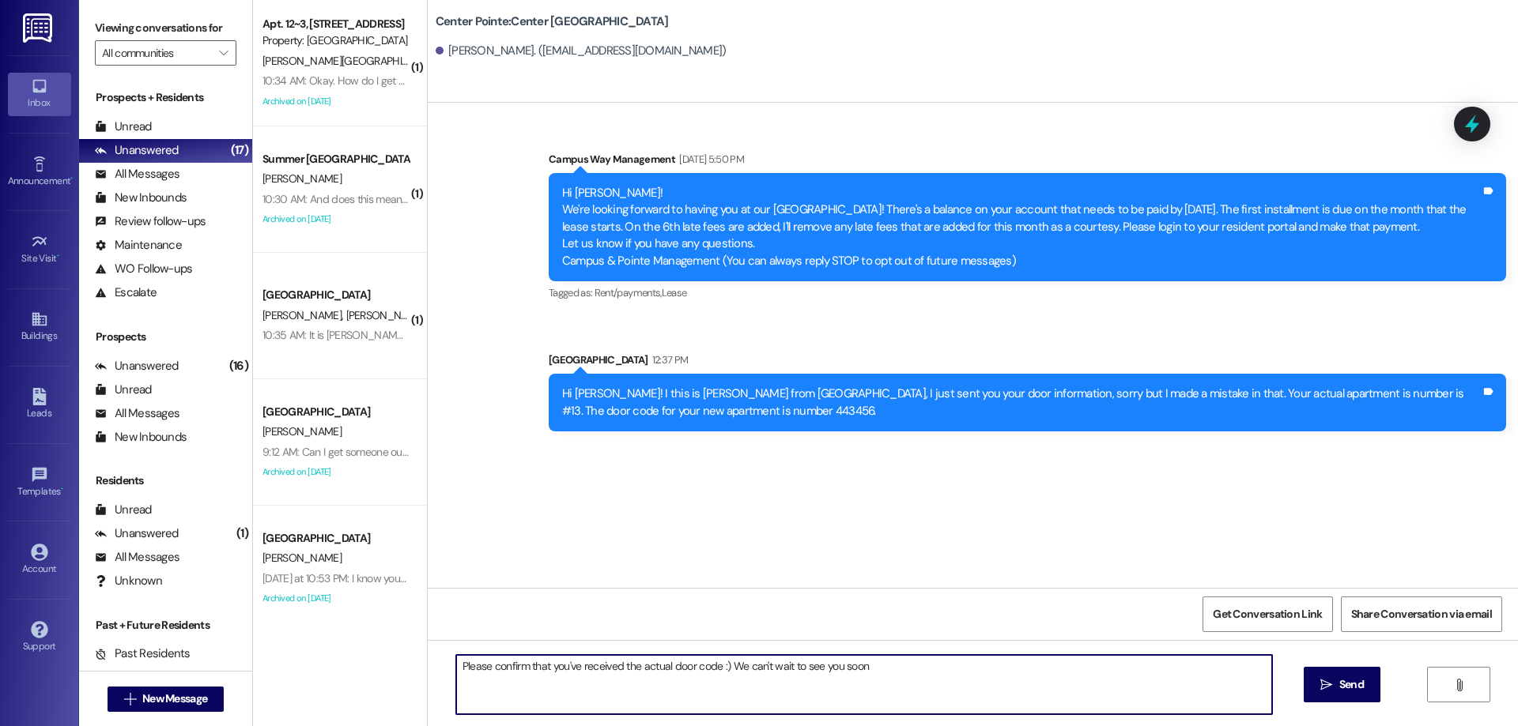
type textarea "Please confirm that you've received the actual door code :) We can't wait to se…"
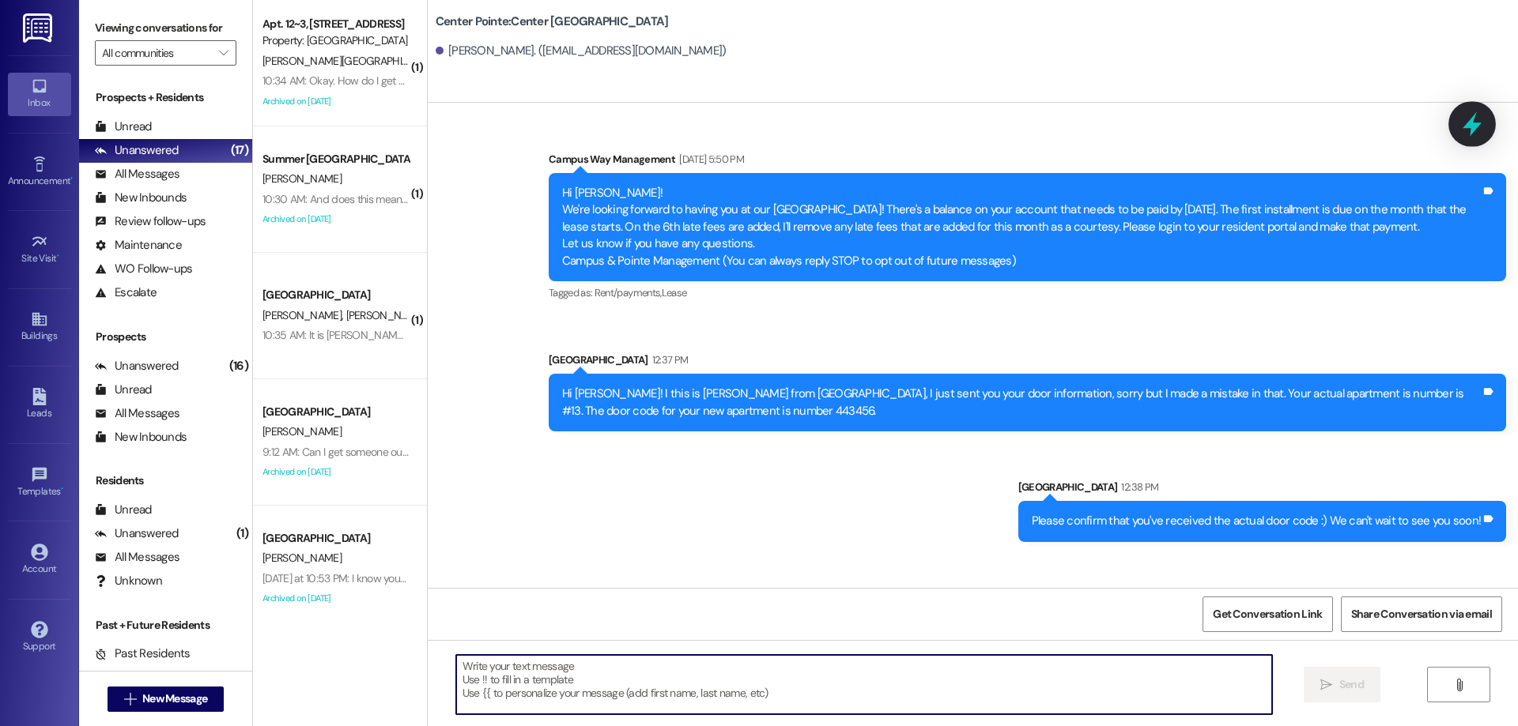
click at [1478, 126] on icon at bounding box center [1471, 124] width 27 height 27
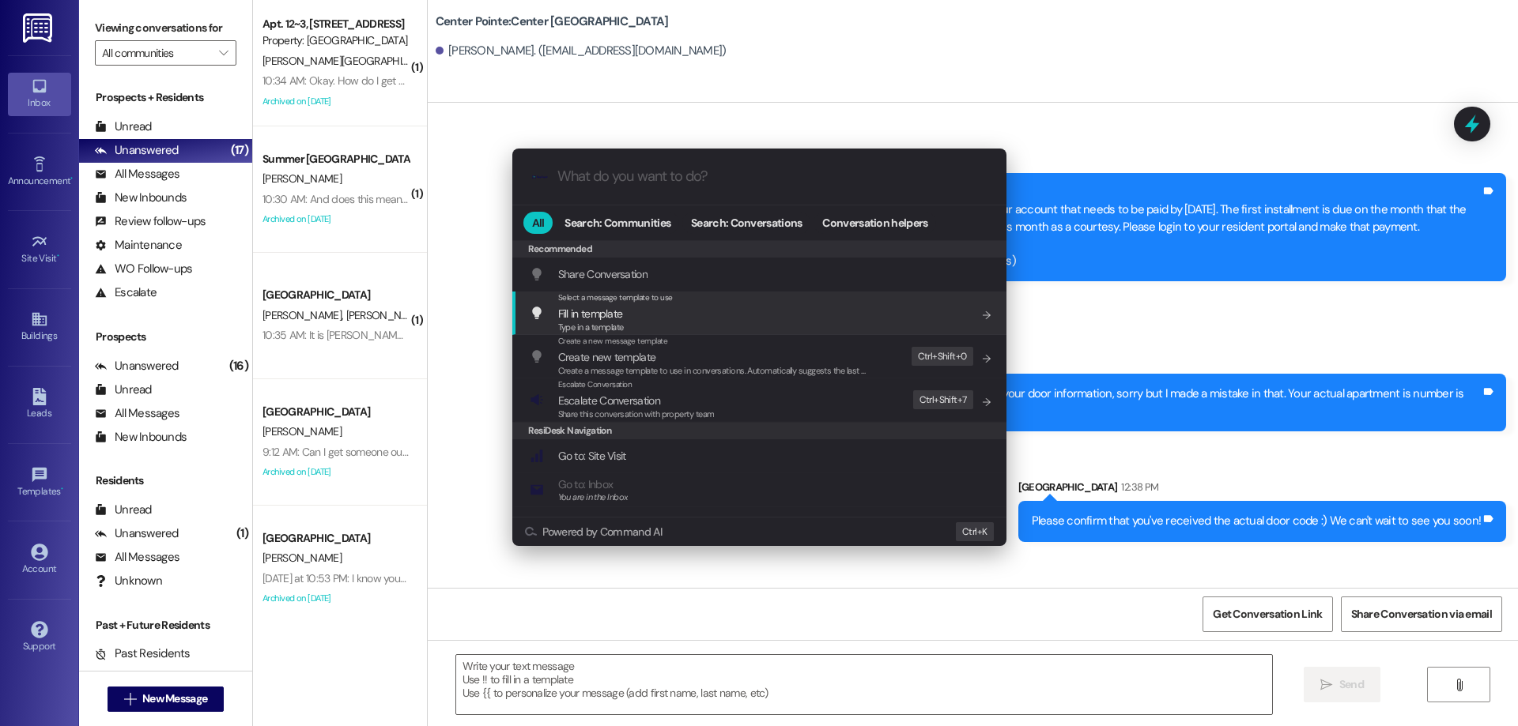
click at [979, 107] on div ".cls-1{fill:#0a055f;}.cls-2{fill:#0cc4c4;} resideskLogoBlueOrange All Search: C…" at bounding box center [759, 363] width 1518 height 726
